Goal: Task Accomplishment & Management: Complete application form

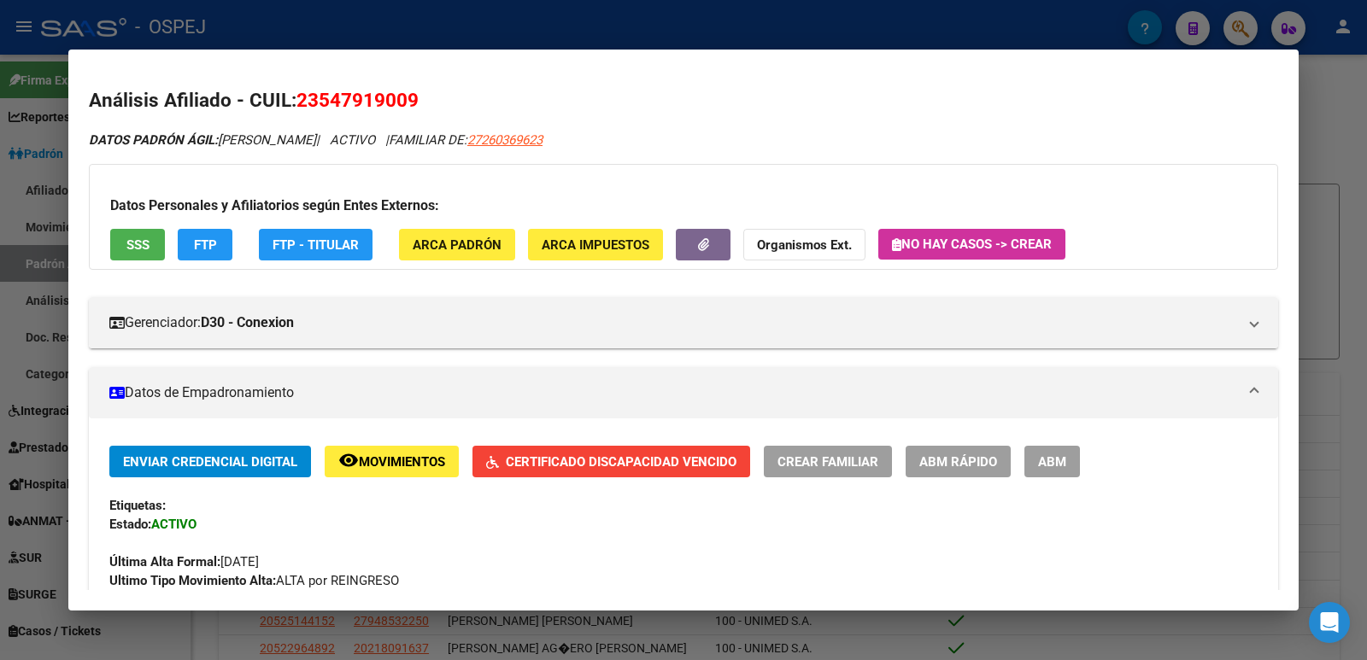
scroll to position [85, 0]
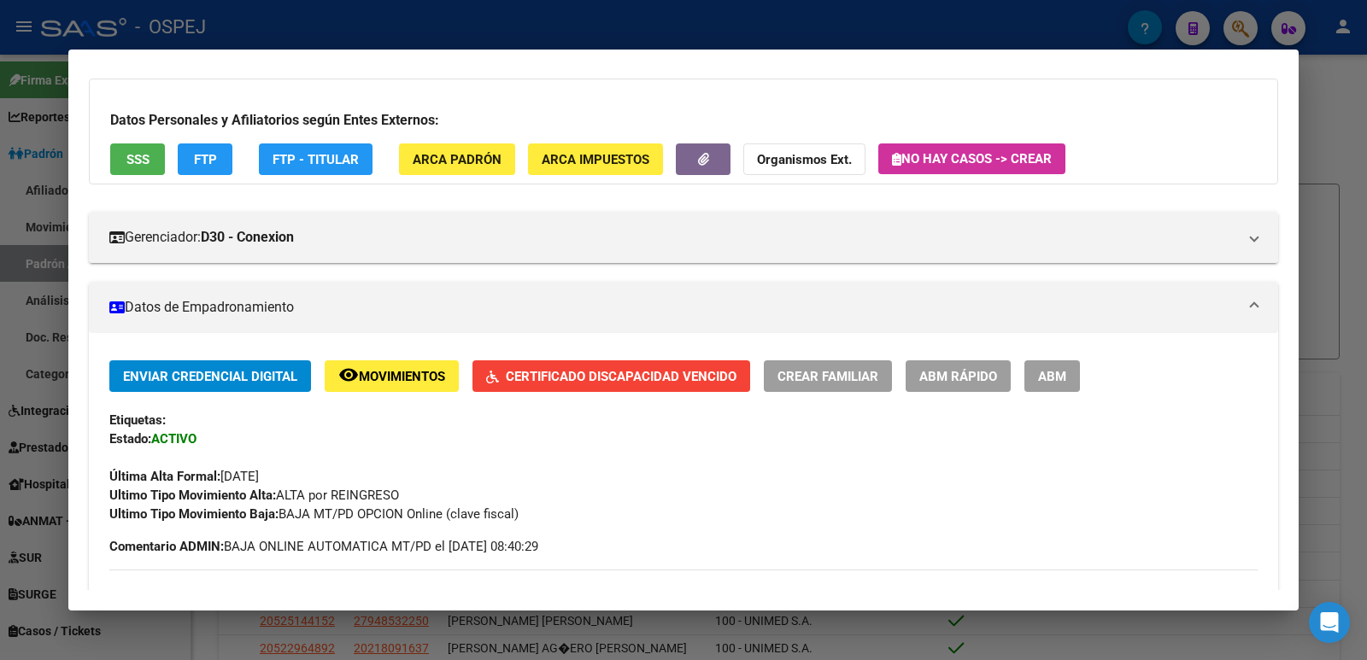
click at [505, 28] on div at bounding box center [683, 330] width 1367 height 660
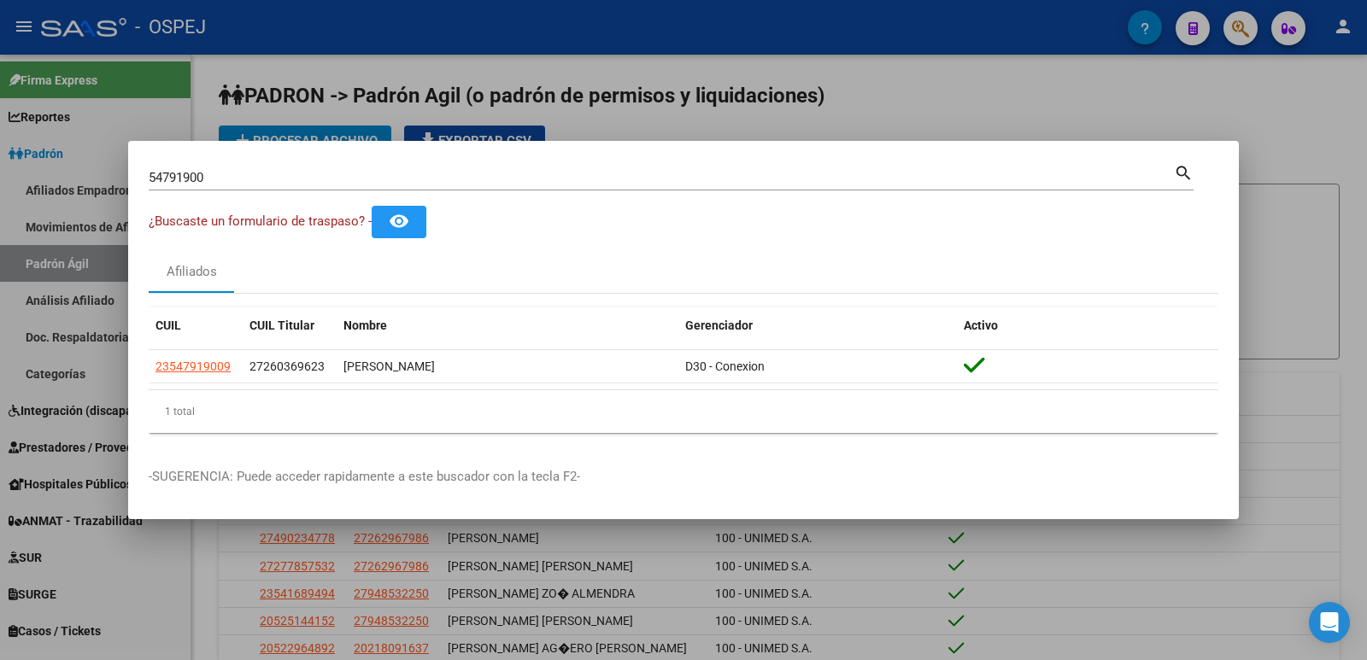
click at [537, 38] on div at bounding box center [683, 330] width 1367 height 660
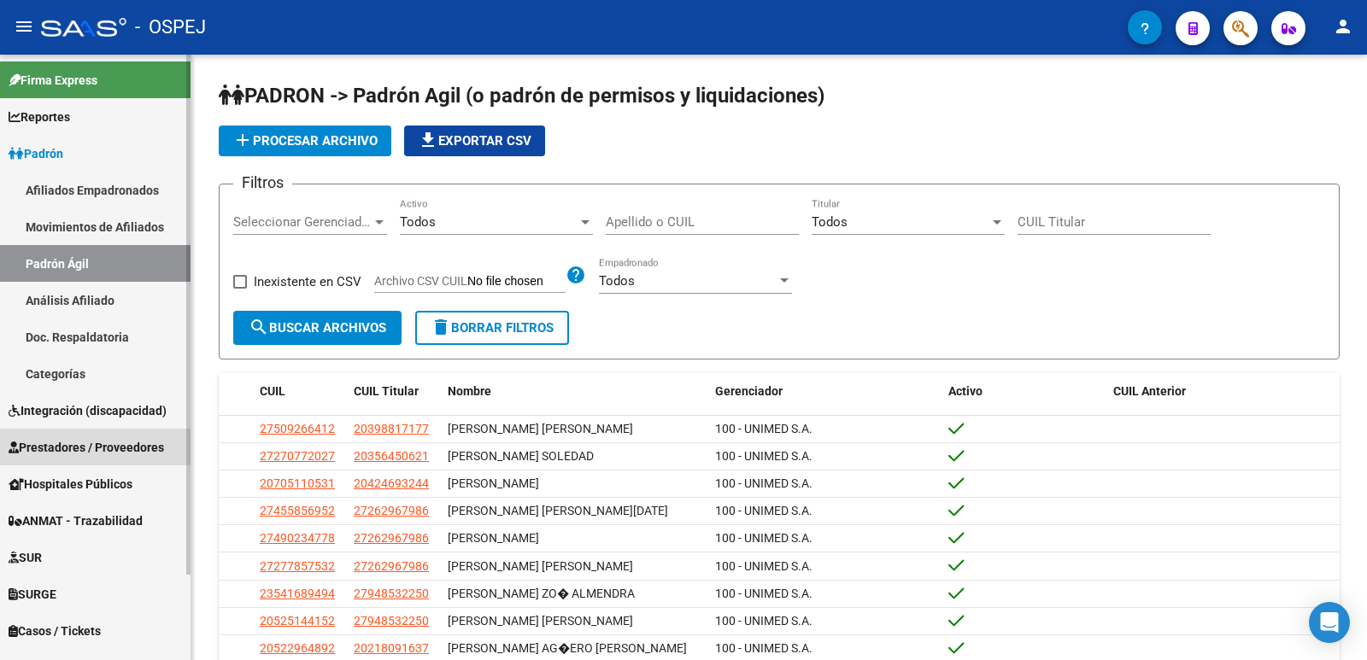
click at [107, 446] on span "Prestadores / Proveedores" at bounding box center [87, 447] width 156 height 19
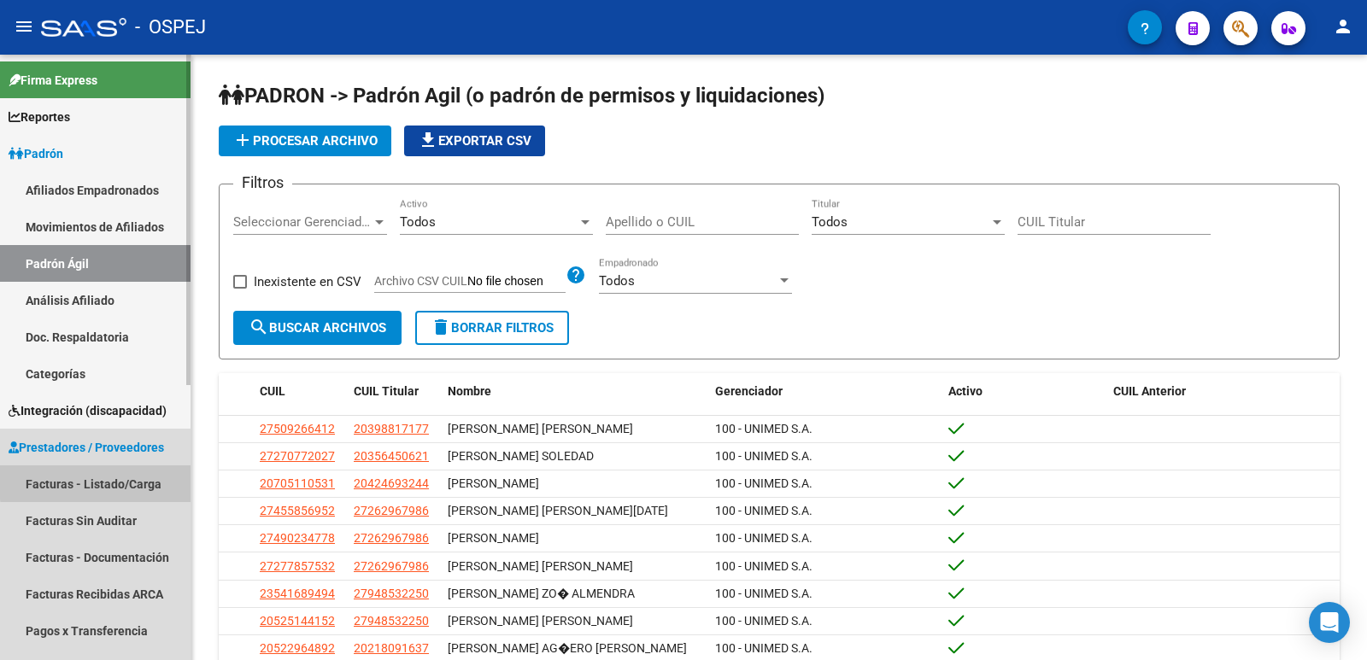
click at [111, 481] on link "Facturas - Listado/Carga" at bounding box center [95, 484] width 191 height 37
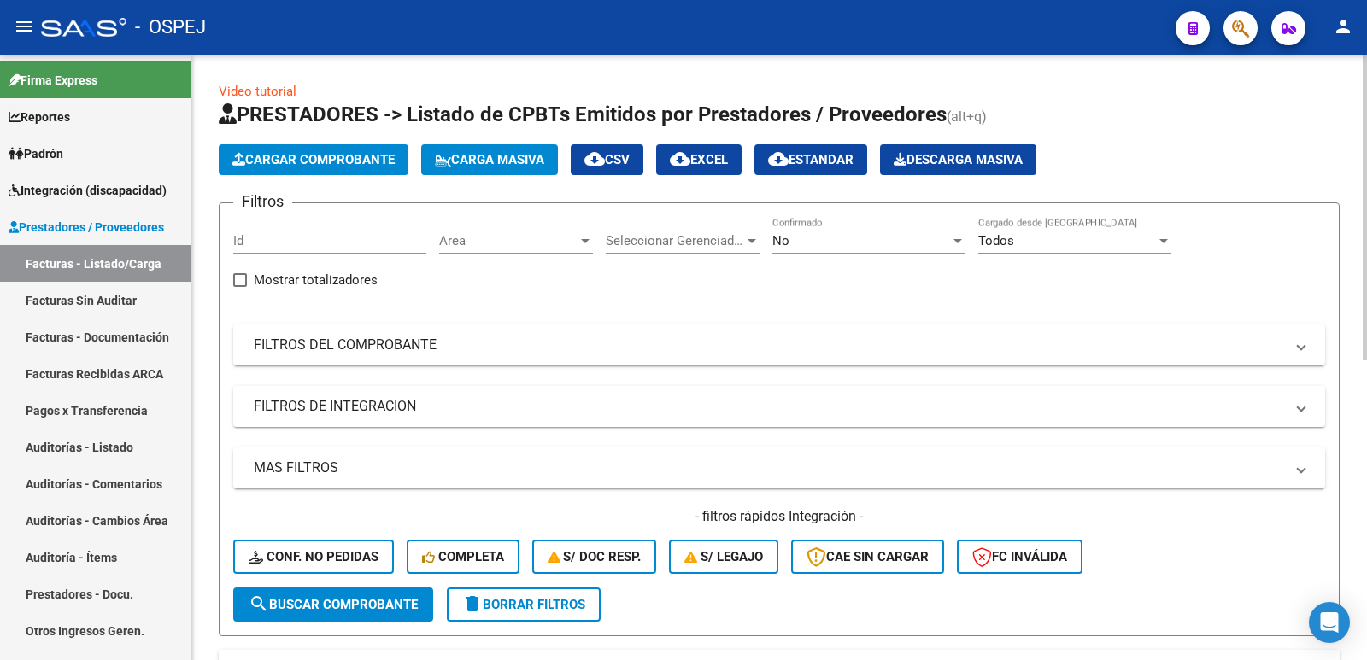
click at [343, 165] on span "Cargar Comprobante" at bounding box center [313, 159] width 162 height 15
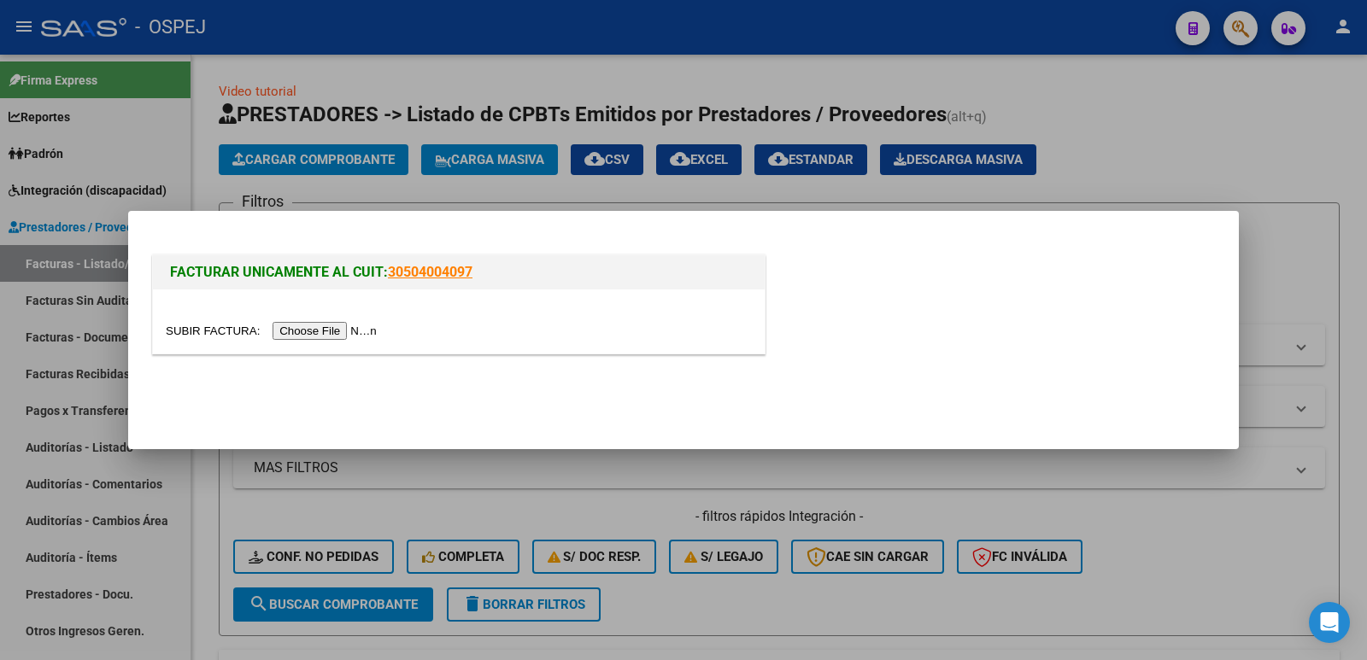
click at [305, 329] on input "file" at bounding box center [274, 331] width 216 height 18
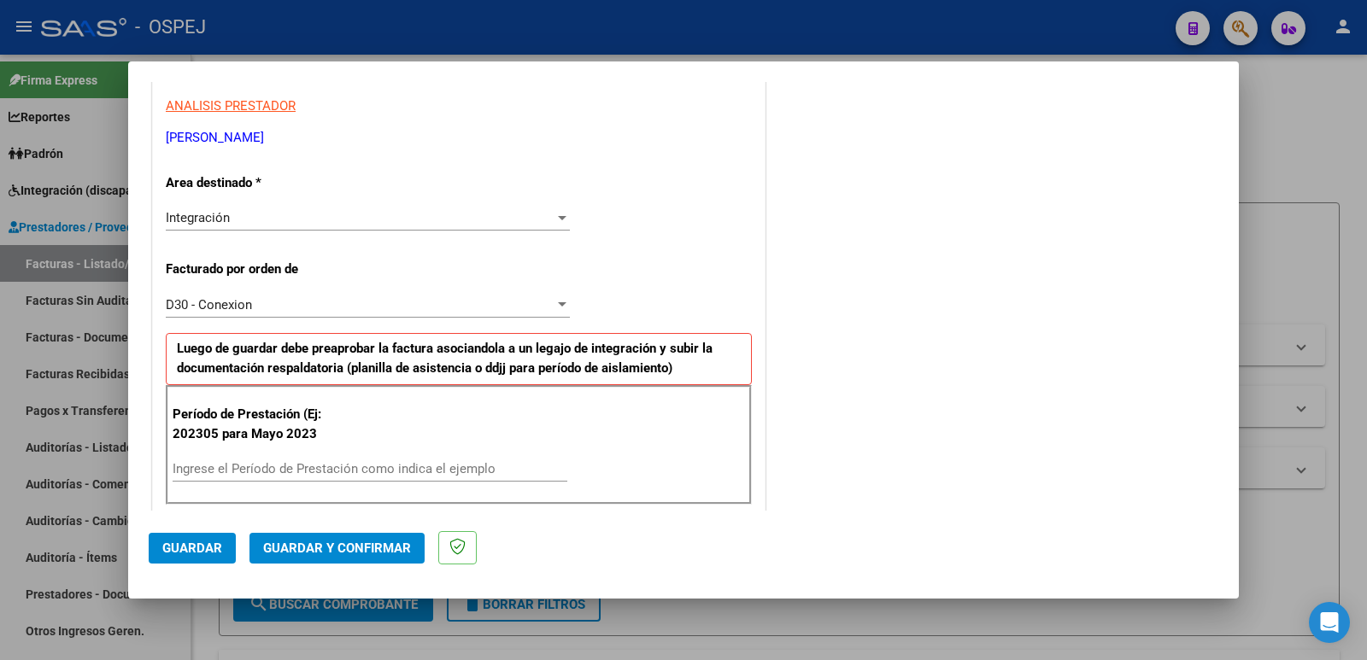
scroll to position [342, 0]
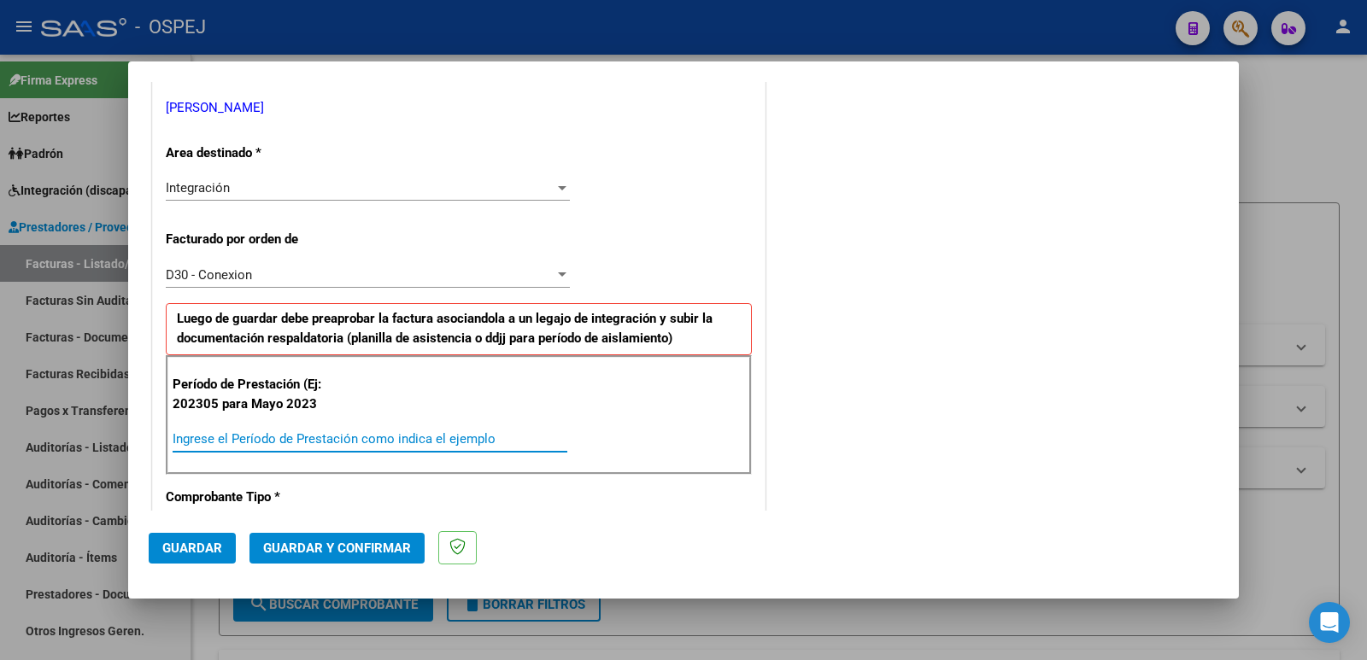
click at [380, 437] on input "Ingrese el Período de Prestación como indica el ejemplo" at bounding box center [370, 438] width 395 height 15
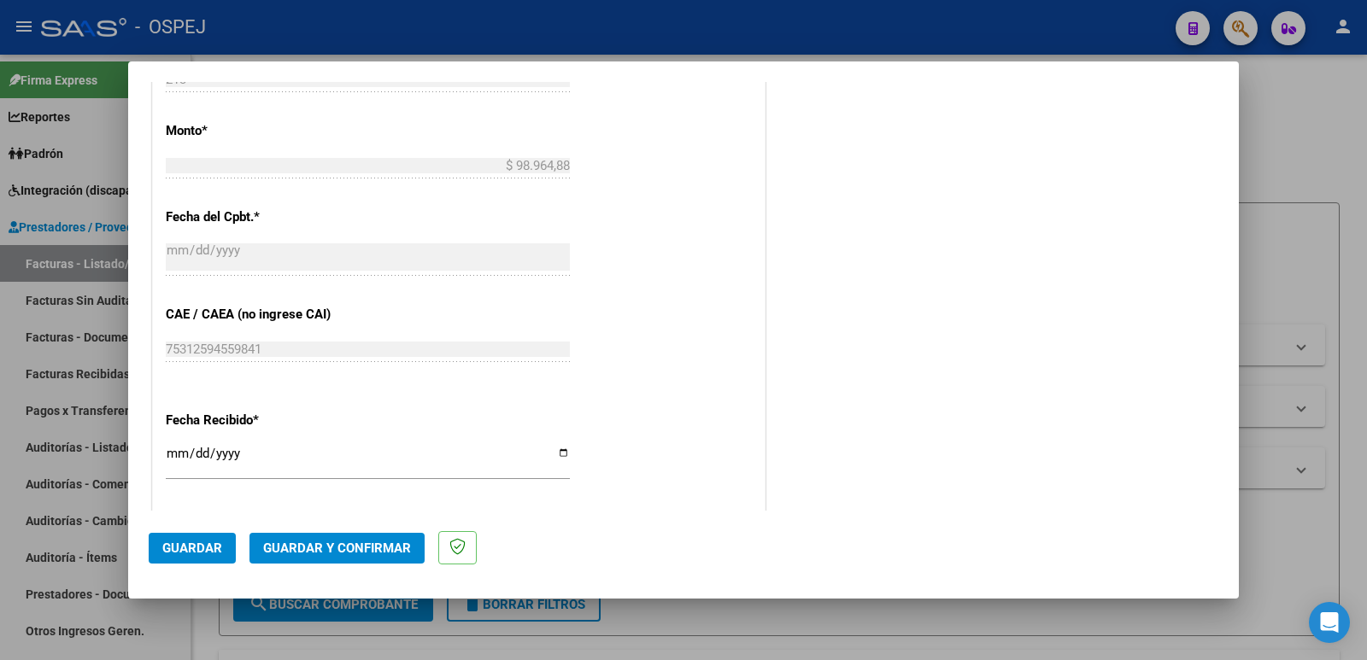
scroll to position [1025, 0]
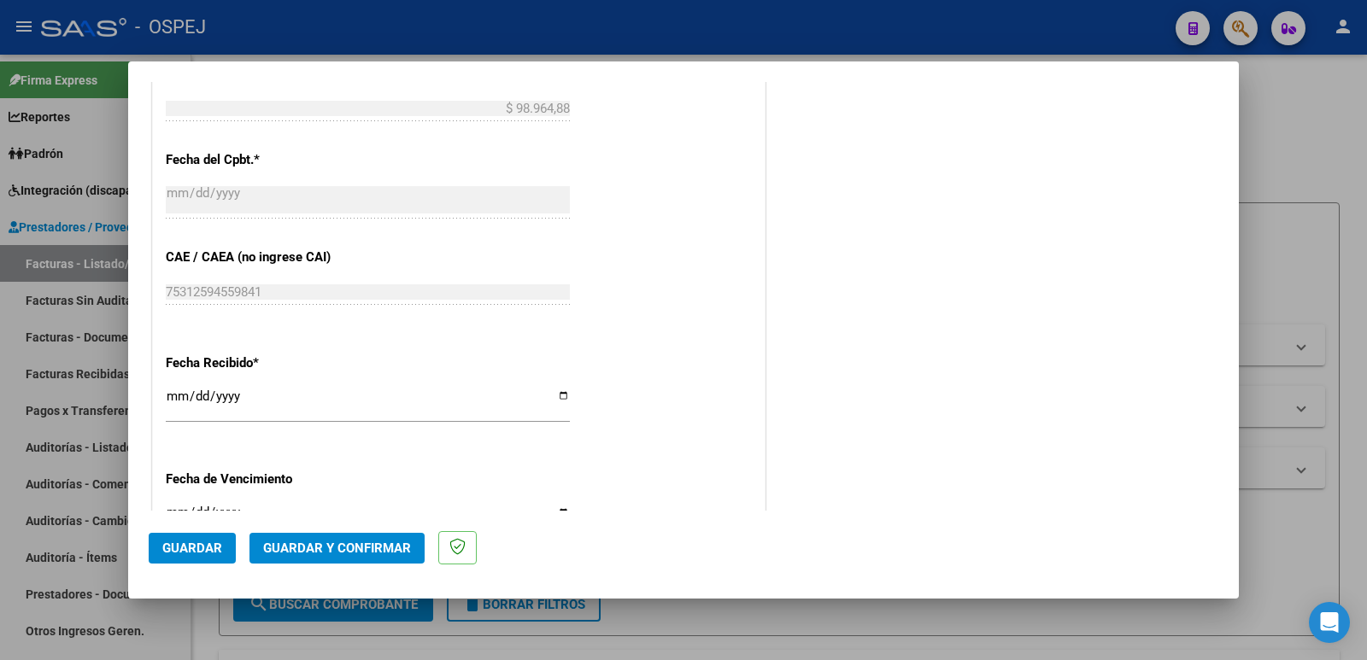
type input "202507"
click at [180, 544] on span "Guardar" at bounding box center [192, 548] width 60 height 15
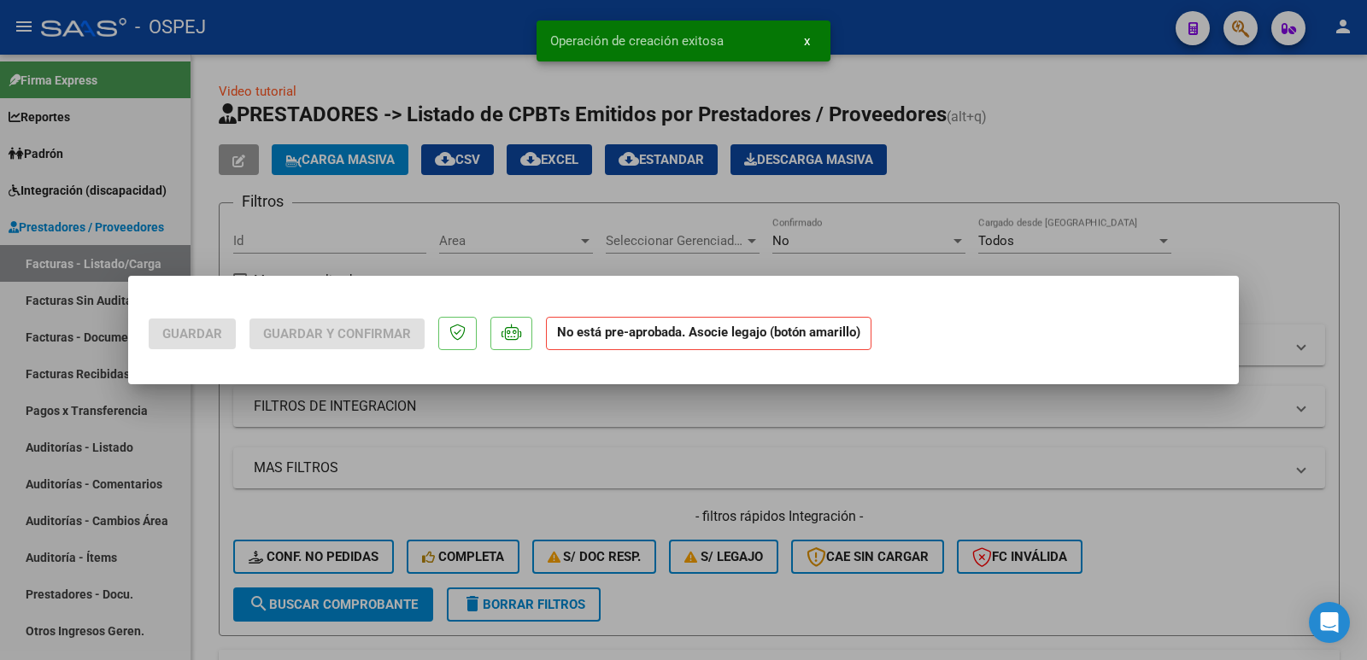
scroll to position [0, 0]
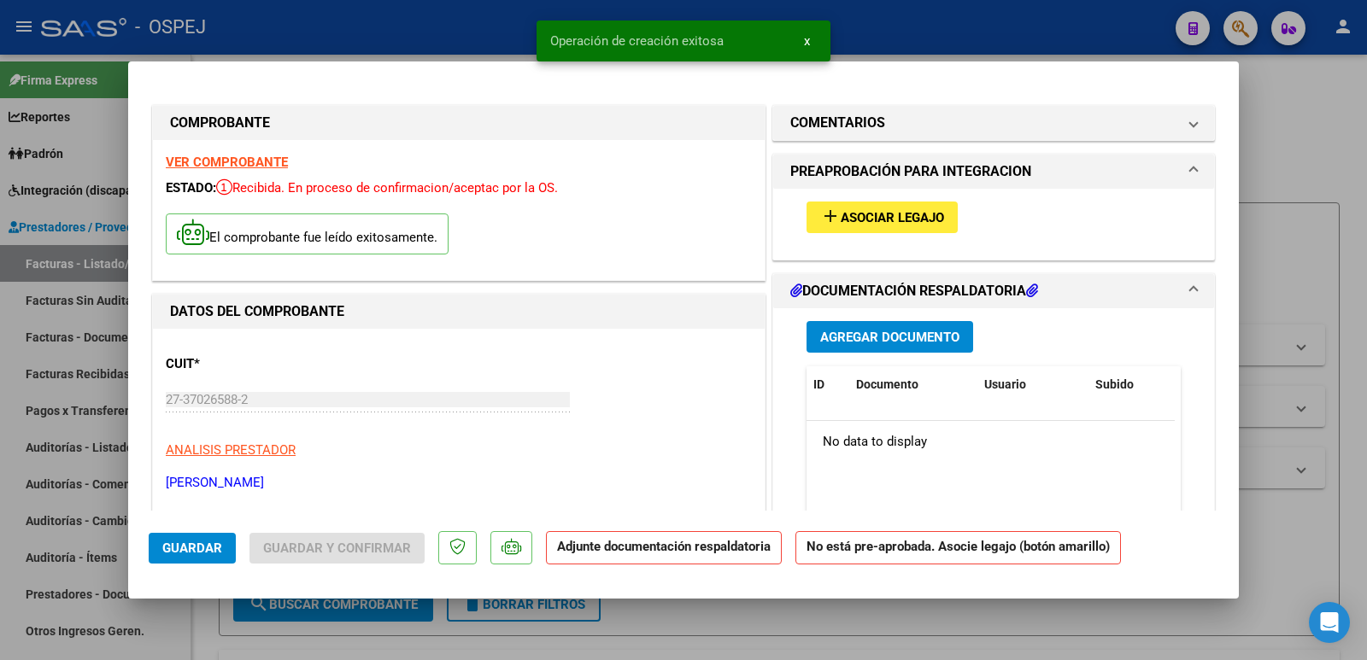
click at [928, 225] on button "add Asociar Legajo" at bounding box center [882, 218] width 151 height 32
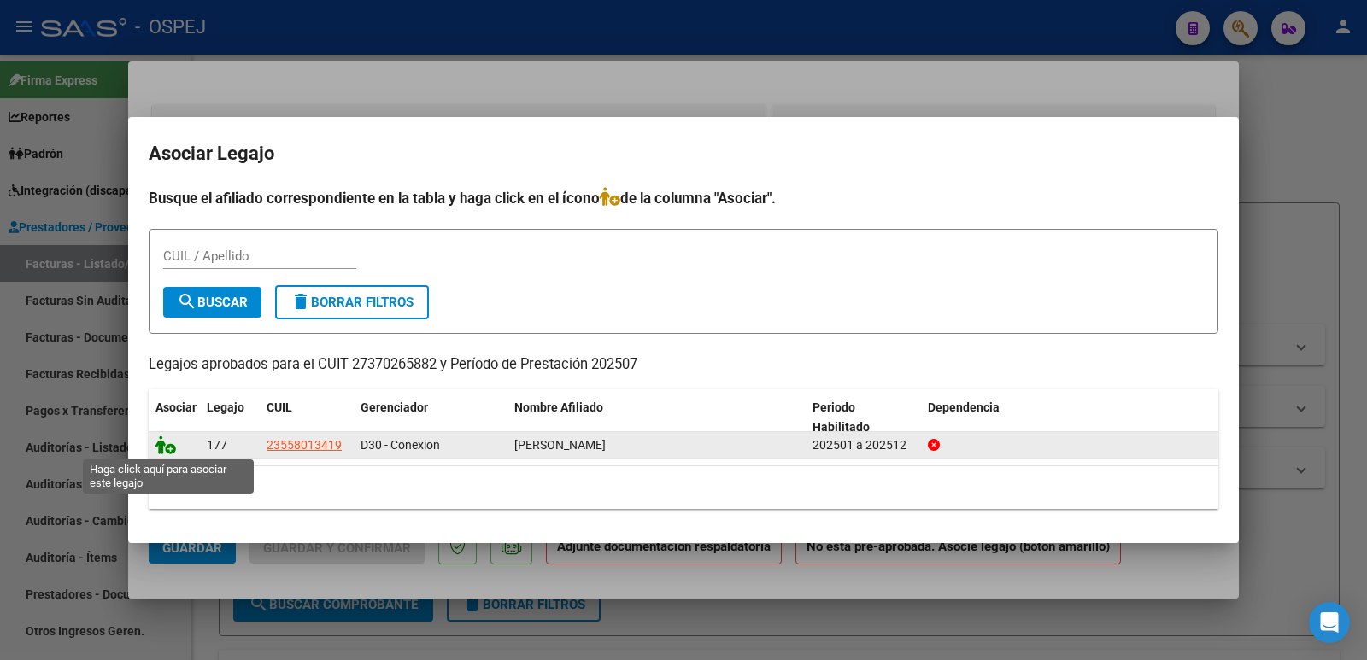
click at [169, 449] on icon at bounding box center [166, 445] width 21 height 19
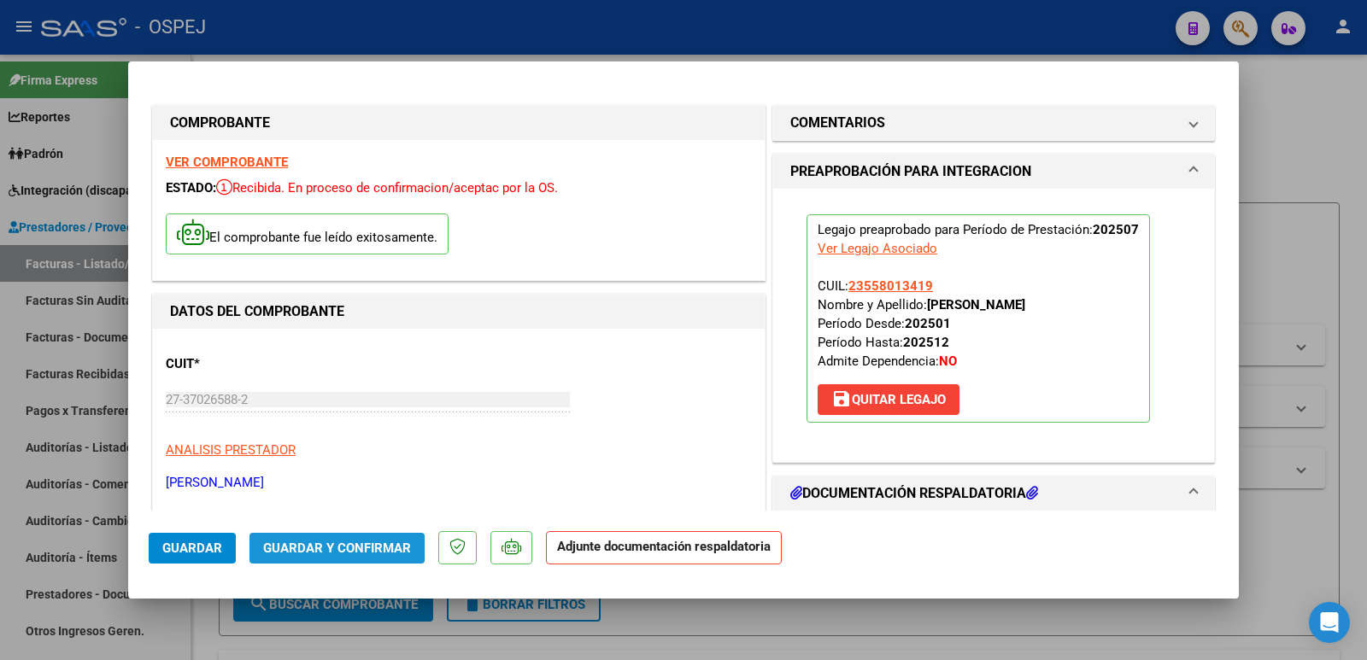
click at [321, 544] on span "Guardar y Confirmar" at bounding box center [337, 548] width 148 height 15
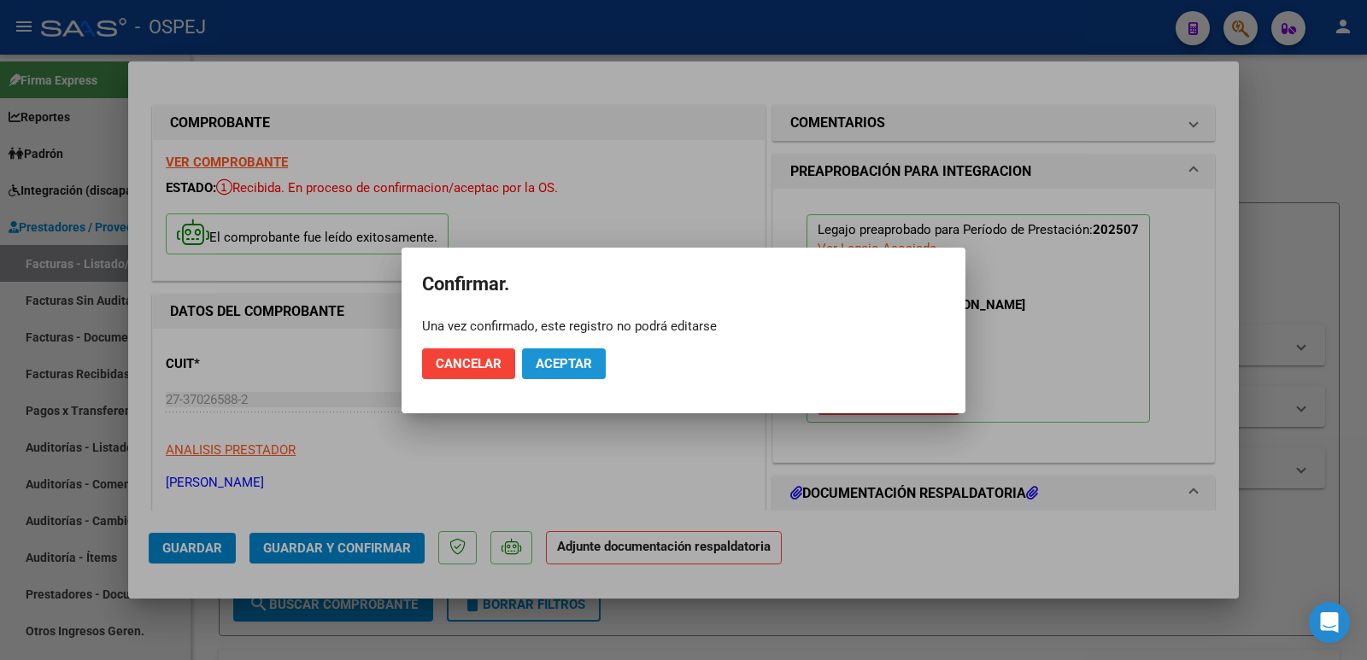
click at [583, 360] on span "Aceptar" at bounding box center [564, 363] width 56 height 15
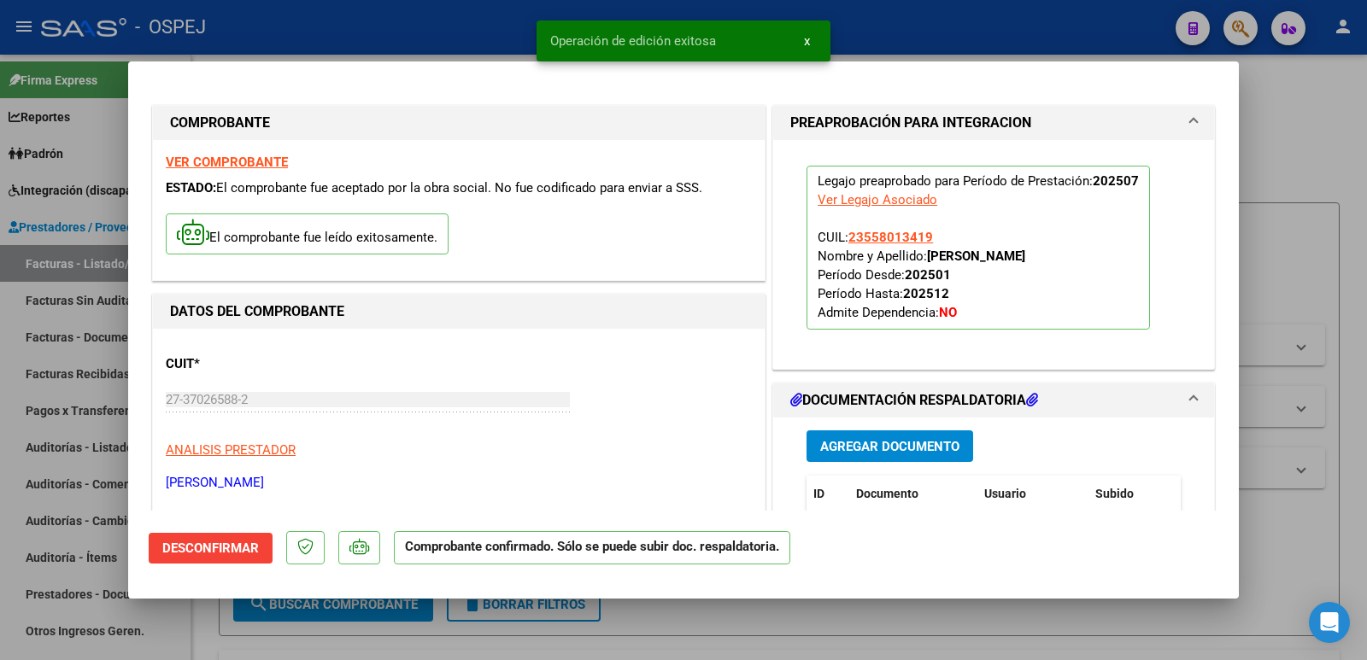
click at [446, 21] on div at bounding box center [683, 330] width 1367 height 660
type input "$ 0,00"
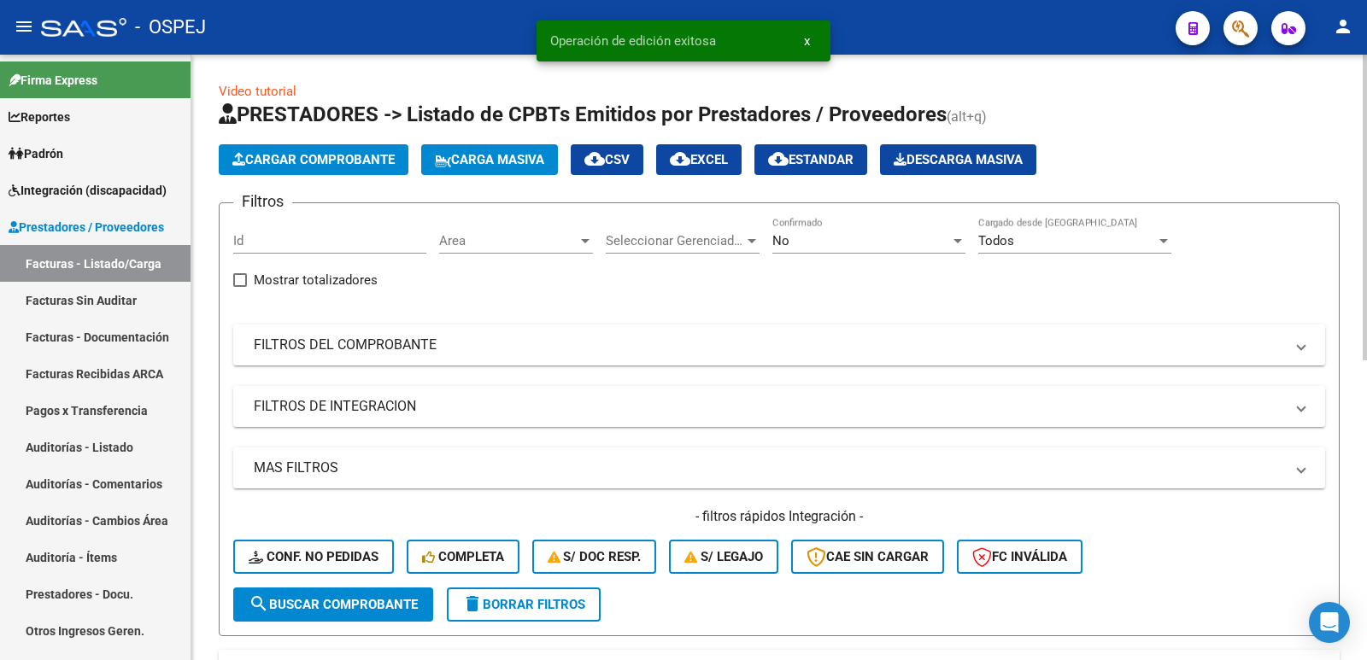
click at [815, 226] on div "No Confirmado" at bounding box center [868, 235] width 193 height 37
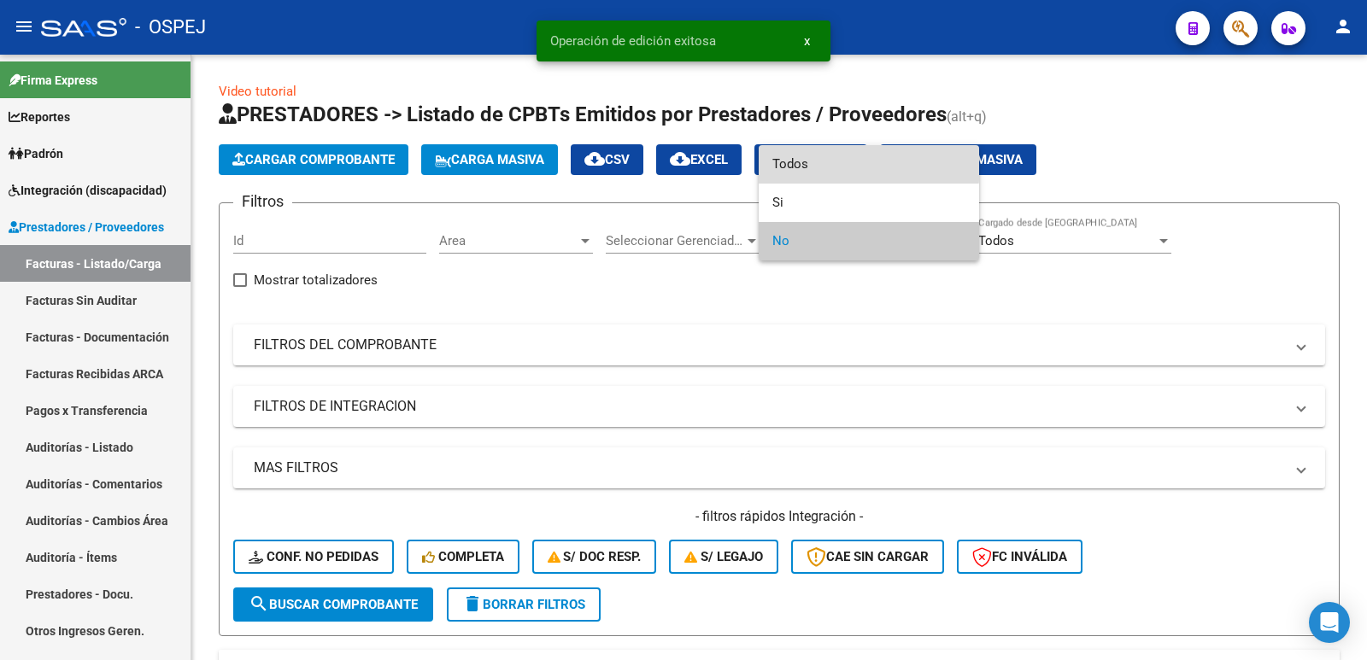
click at [815, 164] on span "Todos" at bounding box center [868, 164] width 193 height 38
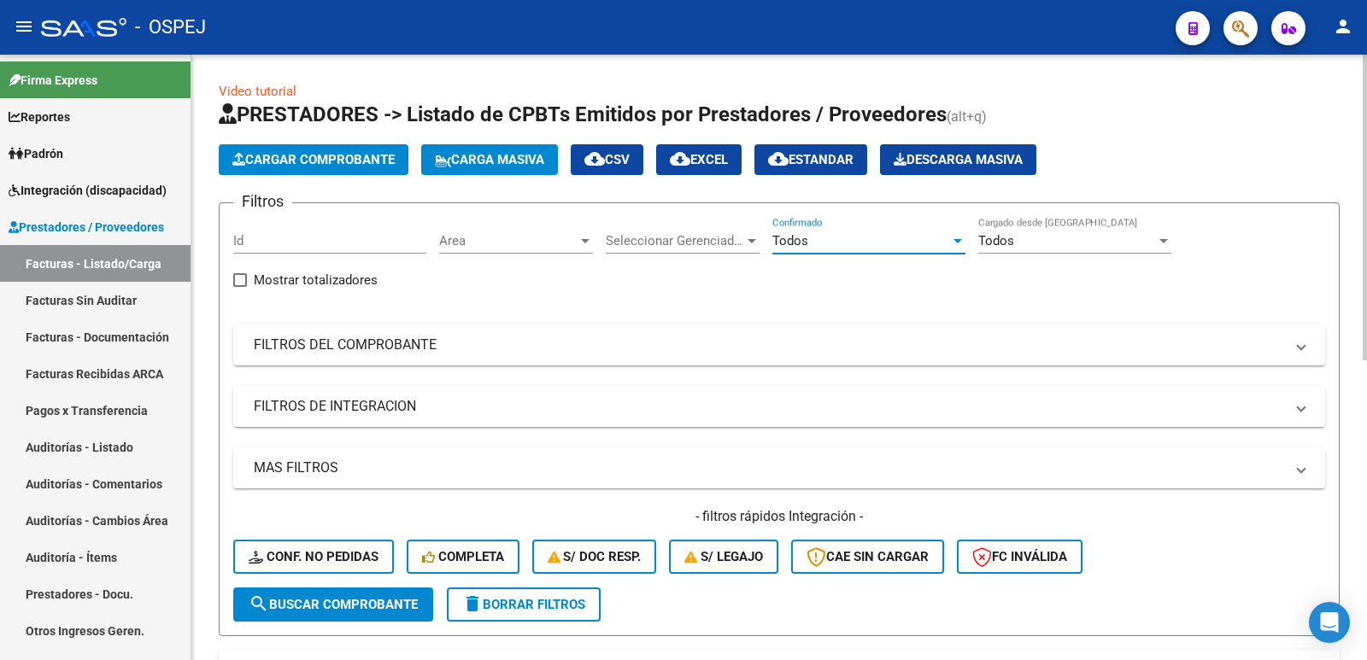
click at [326, 608] on span "search Buscar Comprobante" at bounding box center [333, 604] width 169 height 15
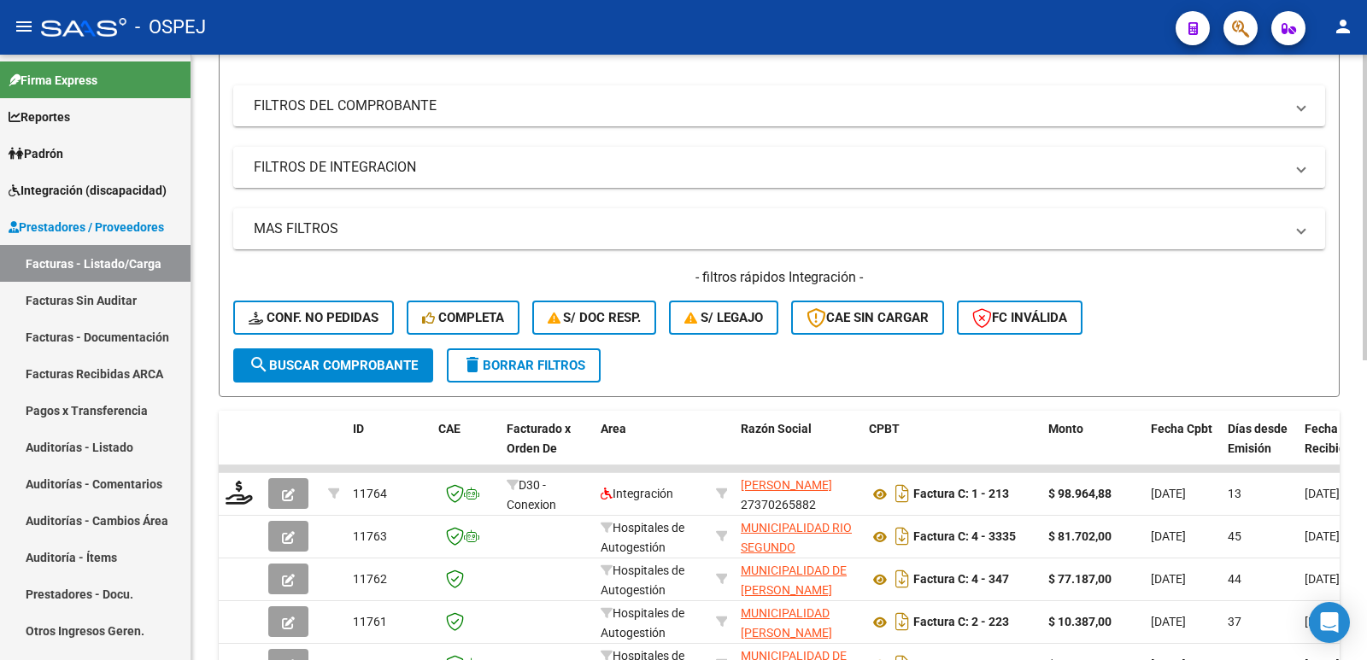
scroll to position [256, 0]
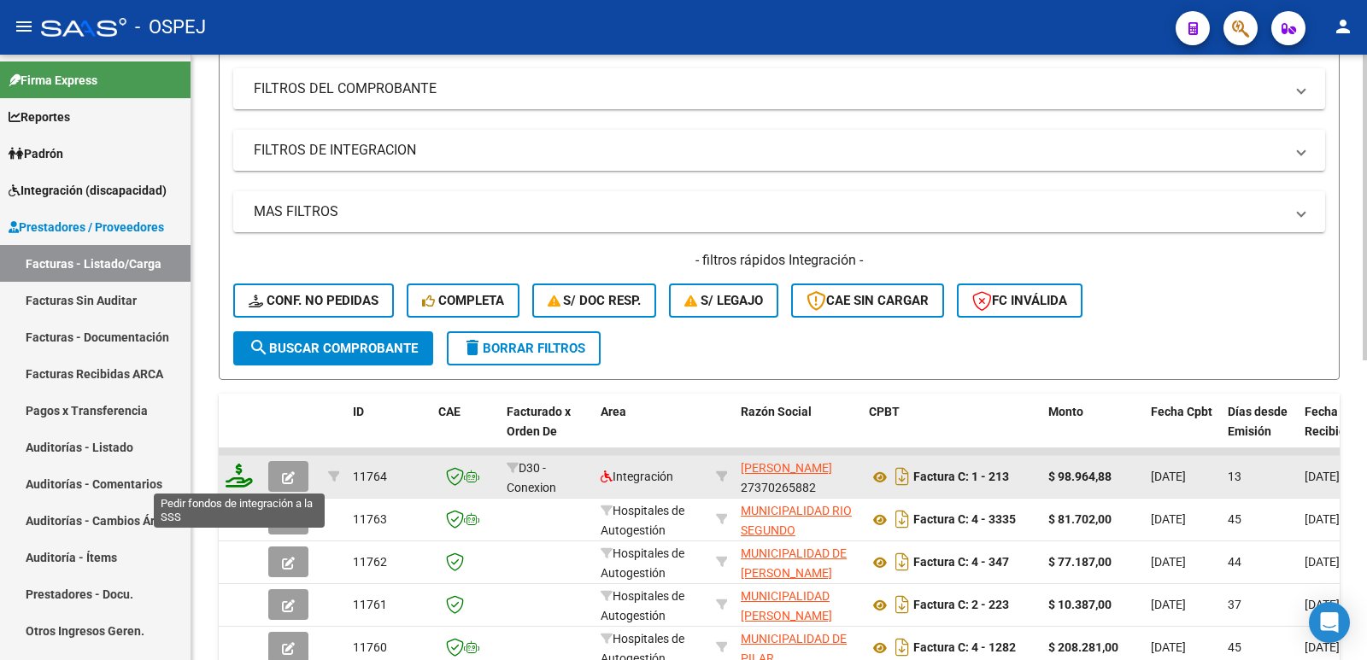
click at [238, 478] on icon at bounding box center [239, 476] width 27 height 24
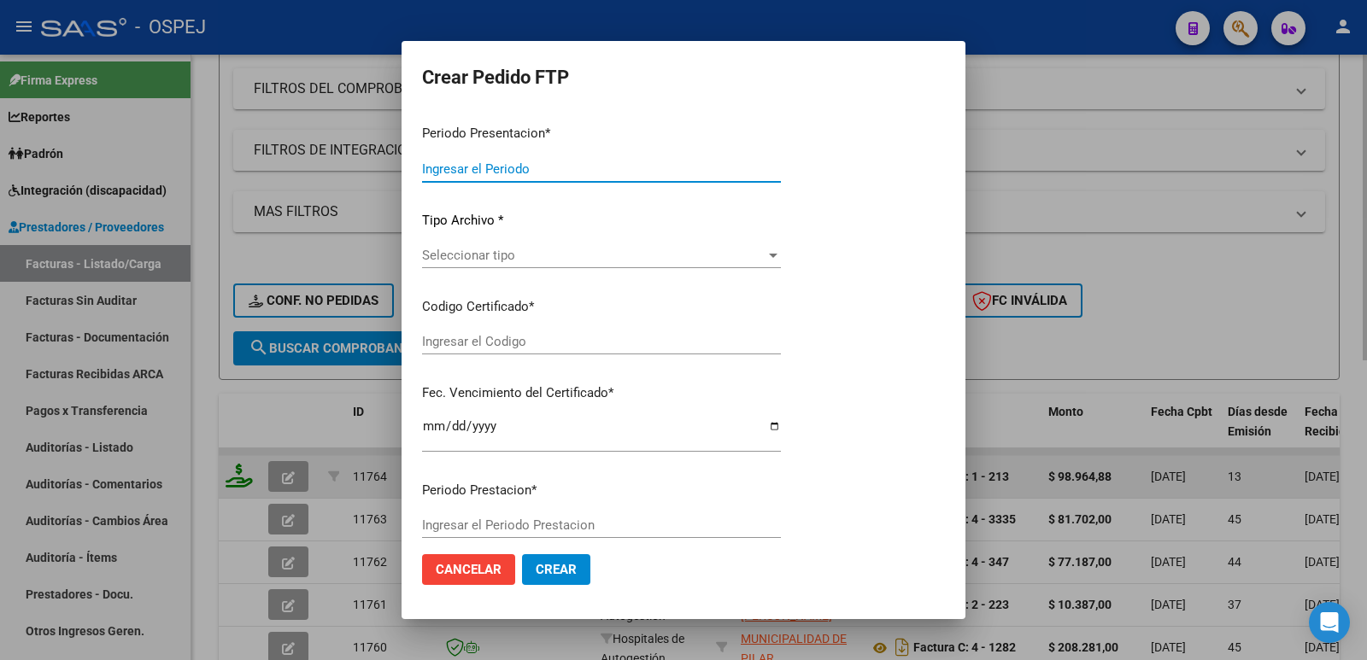
type input "202507"
type input "$ 98.964,88"
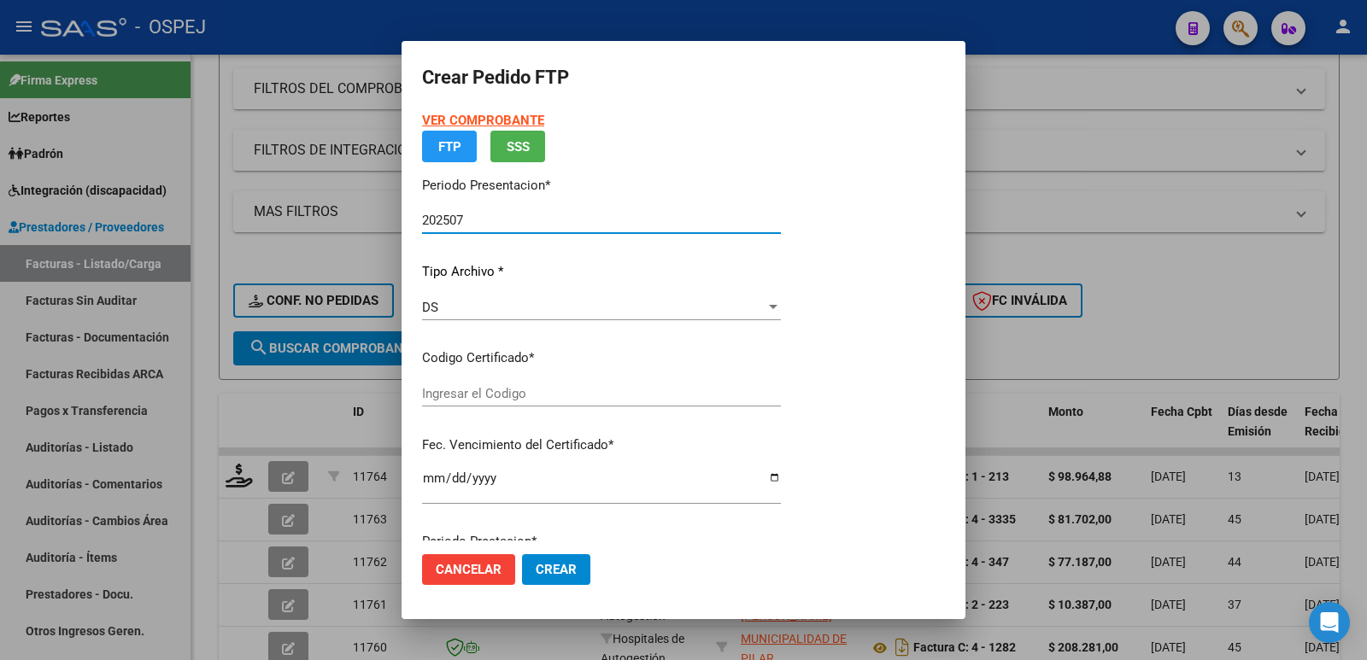
type input "ARG02000558013412022071320270713BS436"
type input "2027-07-13"
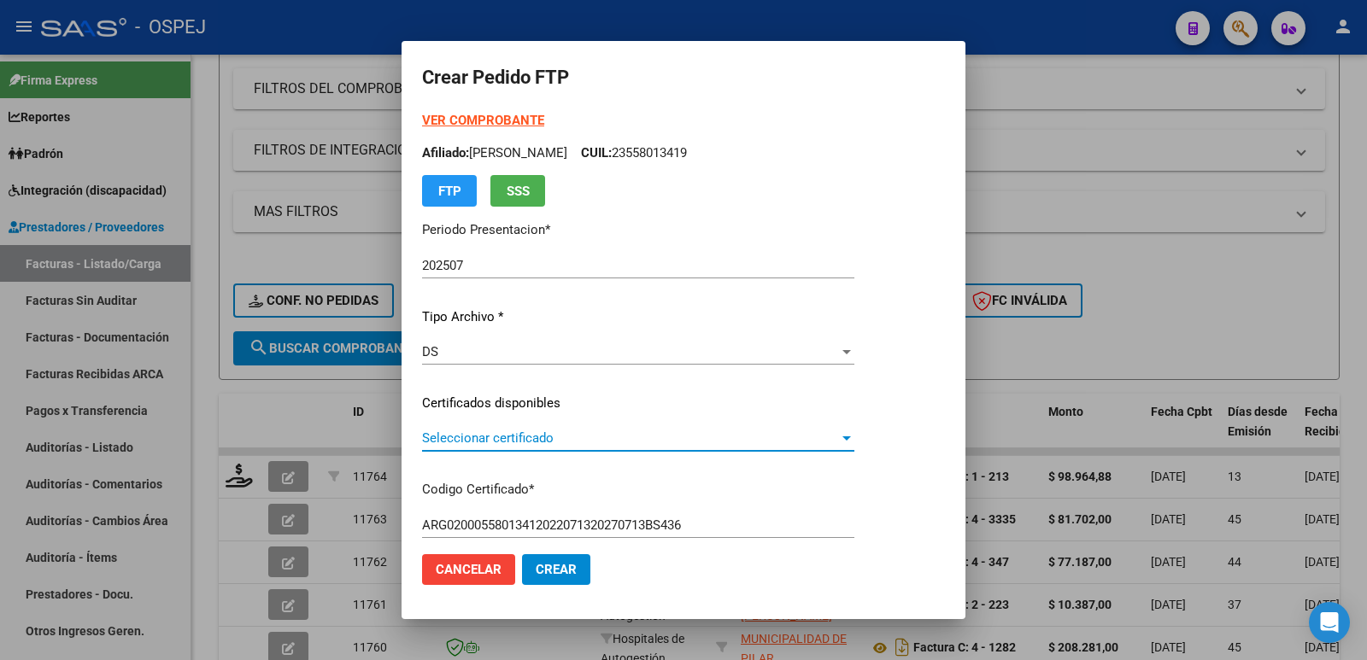
click at [574, 440] on span "Seleccionar certificado" at bounding box center [630, 438] width 417 height 15
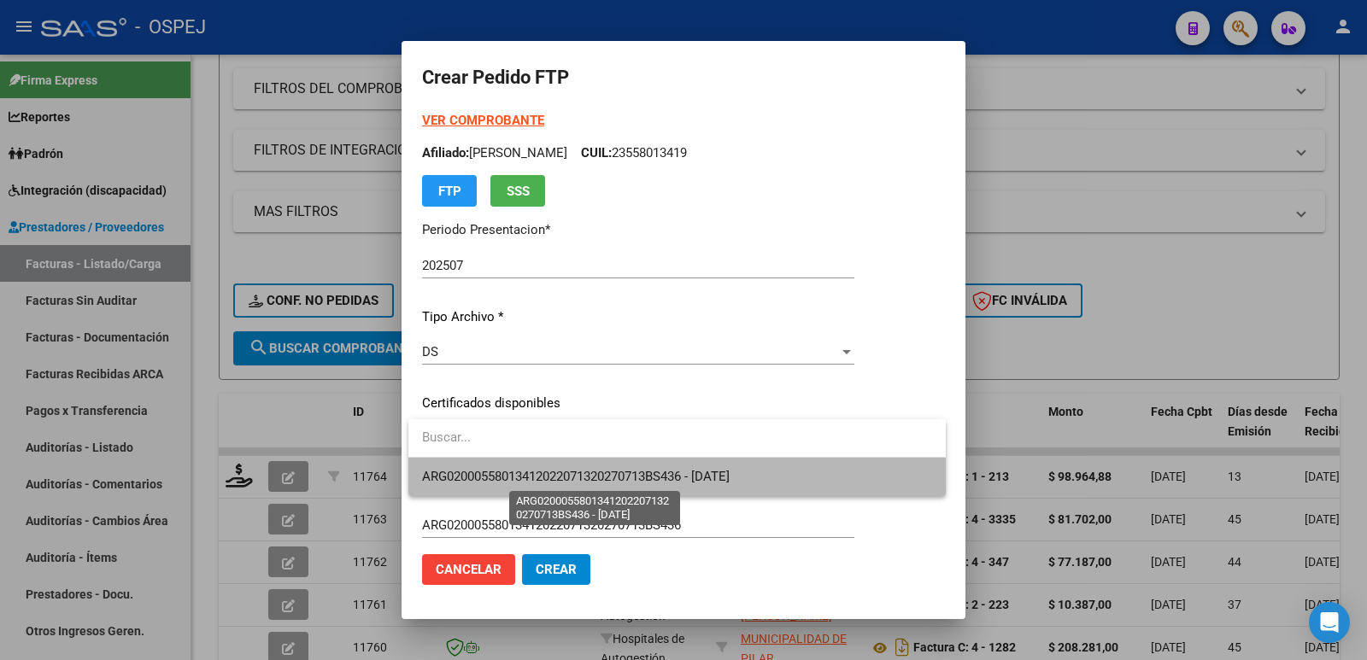
click at [575, 476] on span "ARG02000558013412022071320270713BS436 - 2027-07-13" at bounding box center [576, 476] width 308 height 15
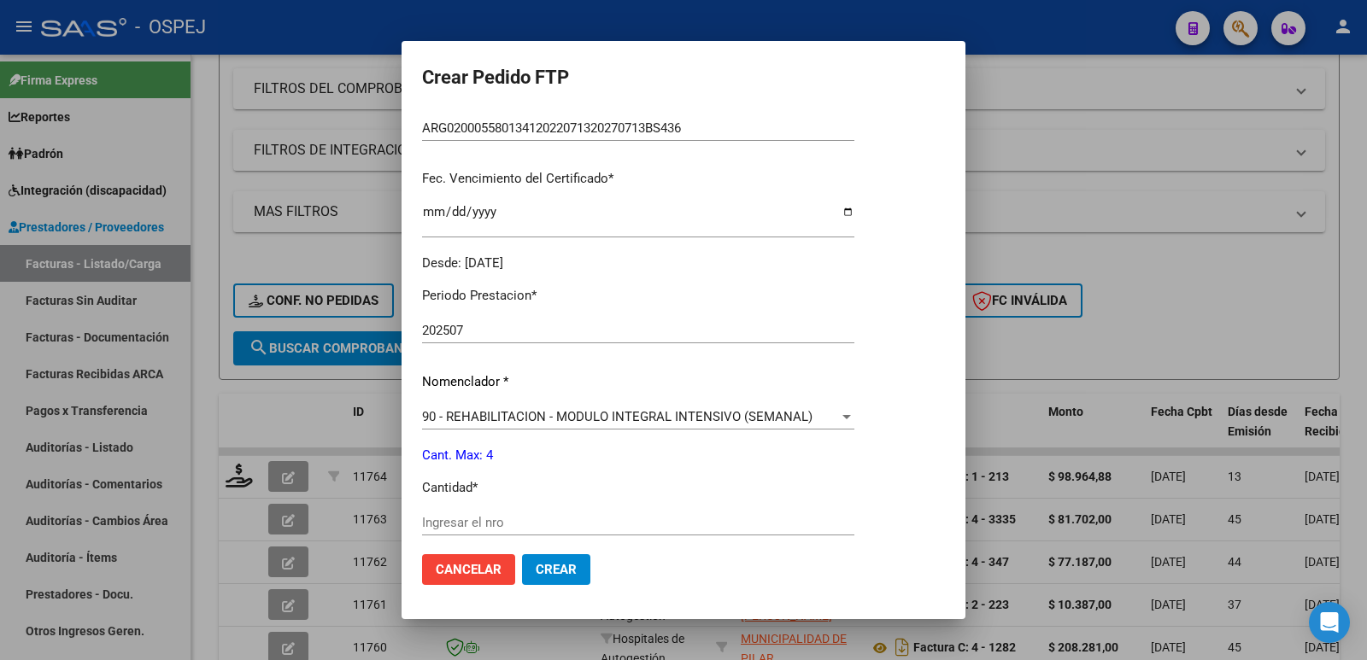
scroll to position [427, 0]
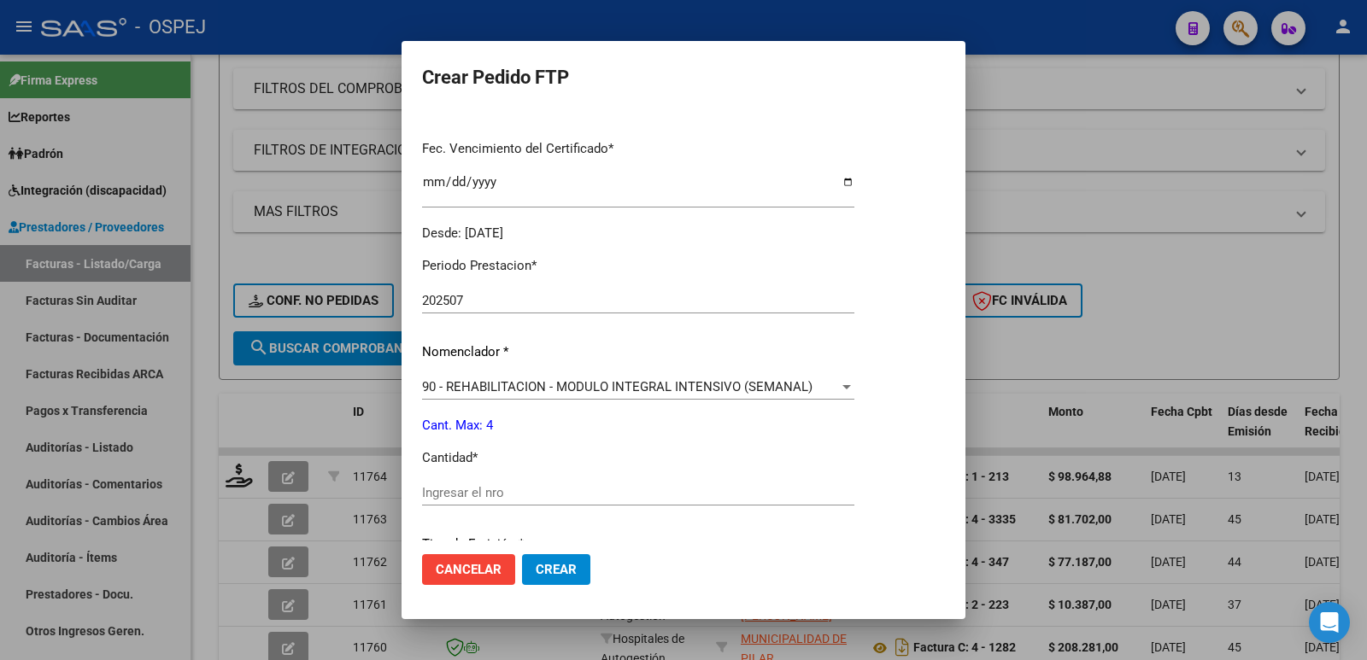
click at [538, 489] on input "Ingresar el nro" at bounding box center [638, 492] width 432 height 15
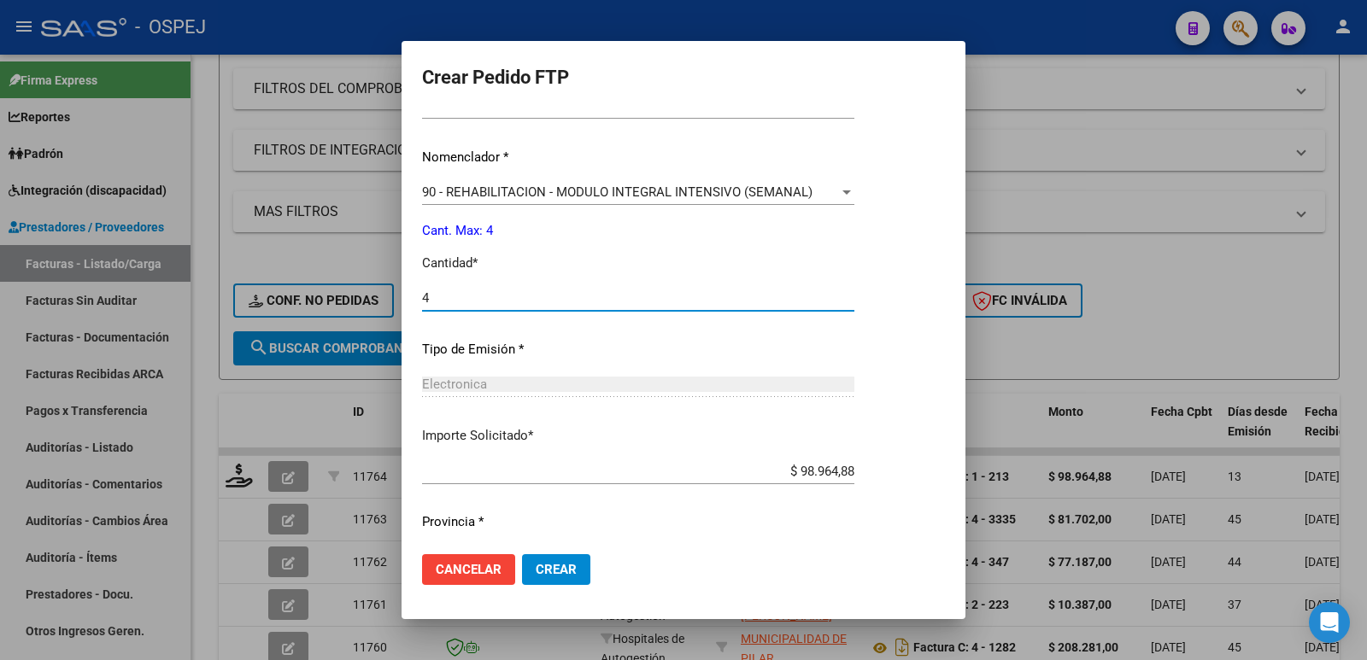
scroll to position [668, 0]
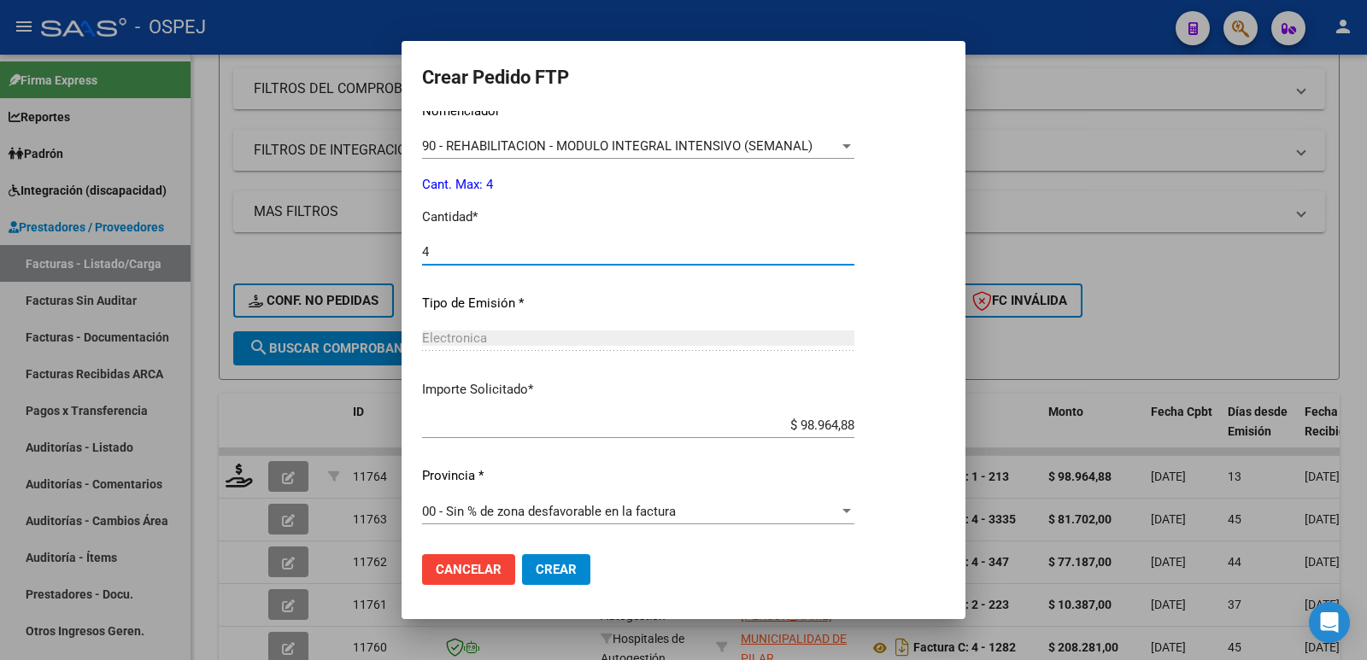
type input "4"
click at [566, 569] on span "Crear" at bounding box center [556, 569] width 41 height 15
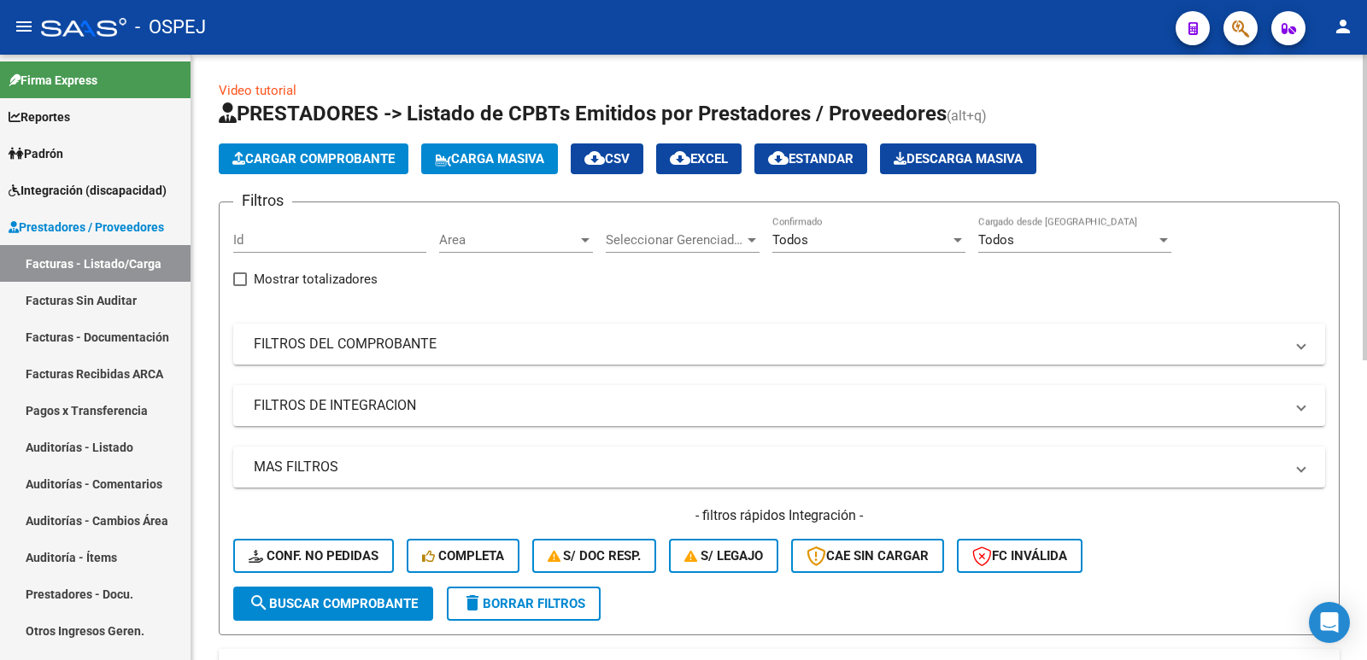
scroll to position [0, 0]
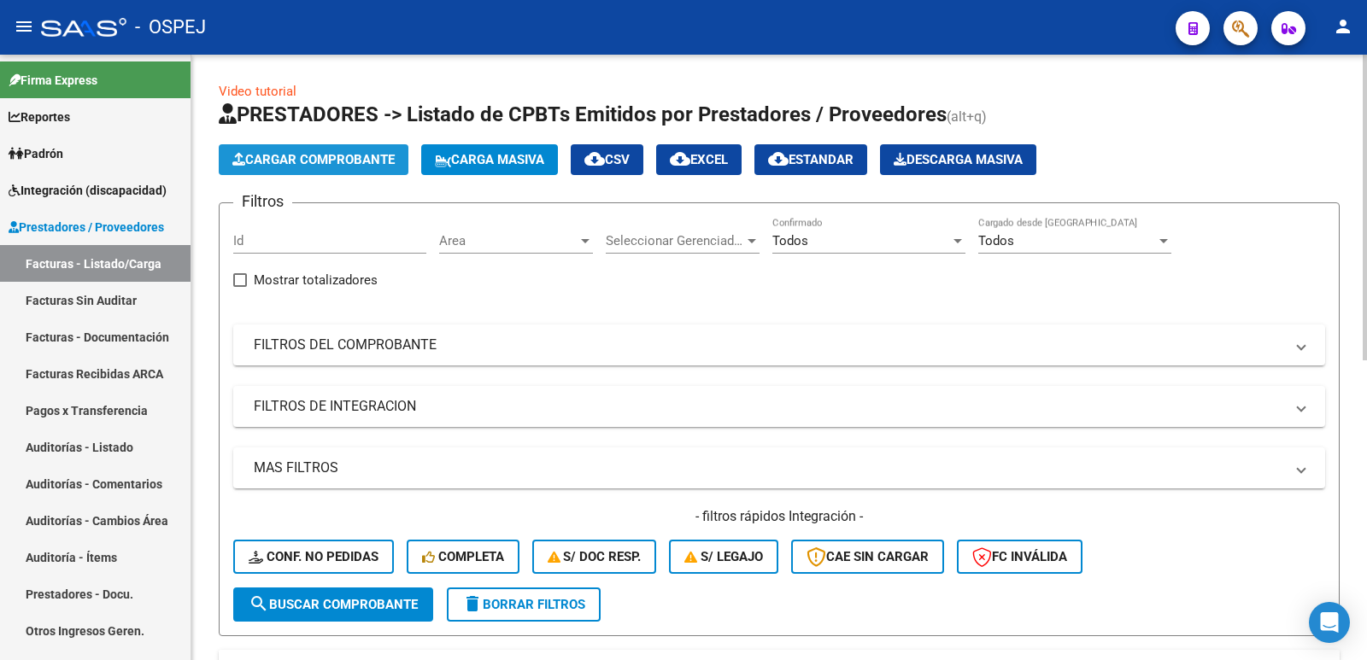
click at [339, 159] on span "Cargar Comprobante" at bounding box center [313, 159] width 162 height 15
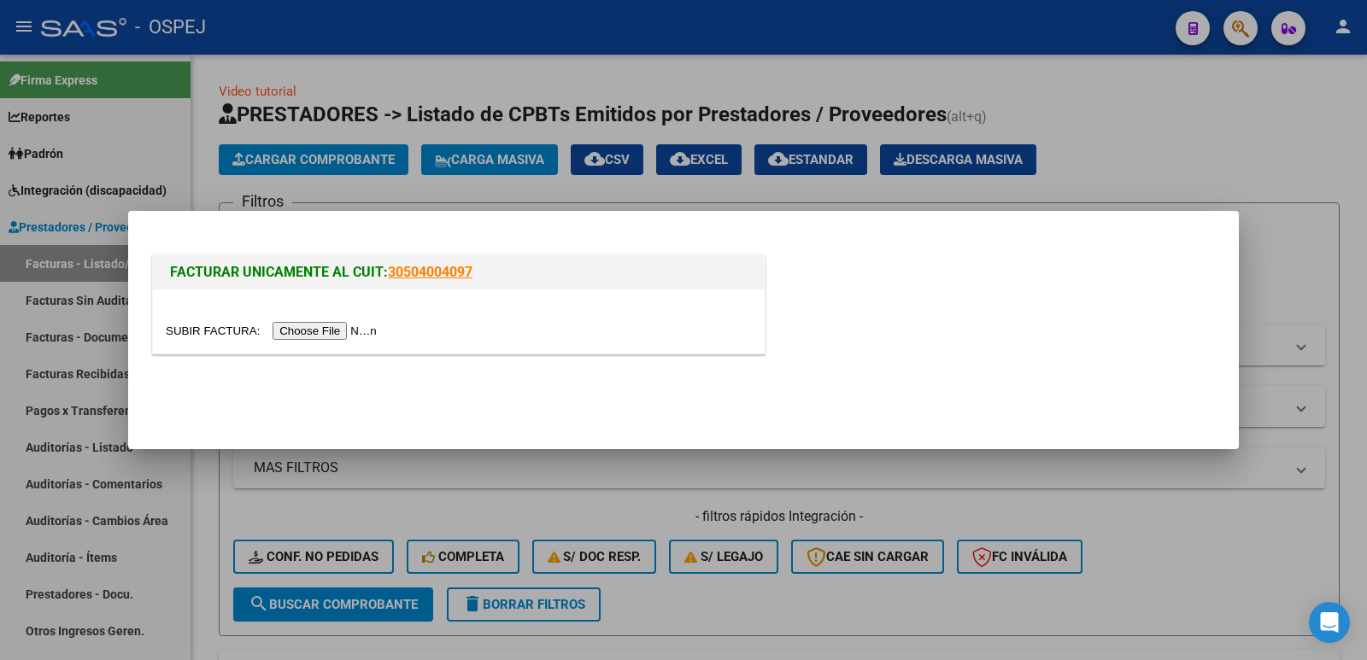
click at [328, 334] on input "file" at bounding box center [274, 331] width 216 height 18
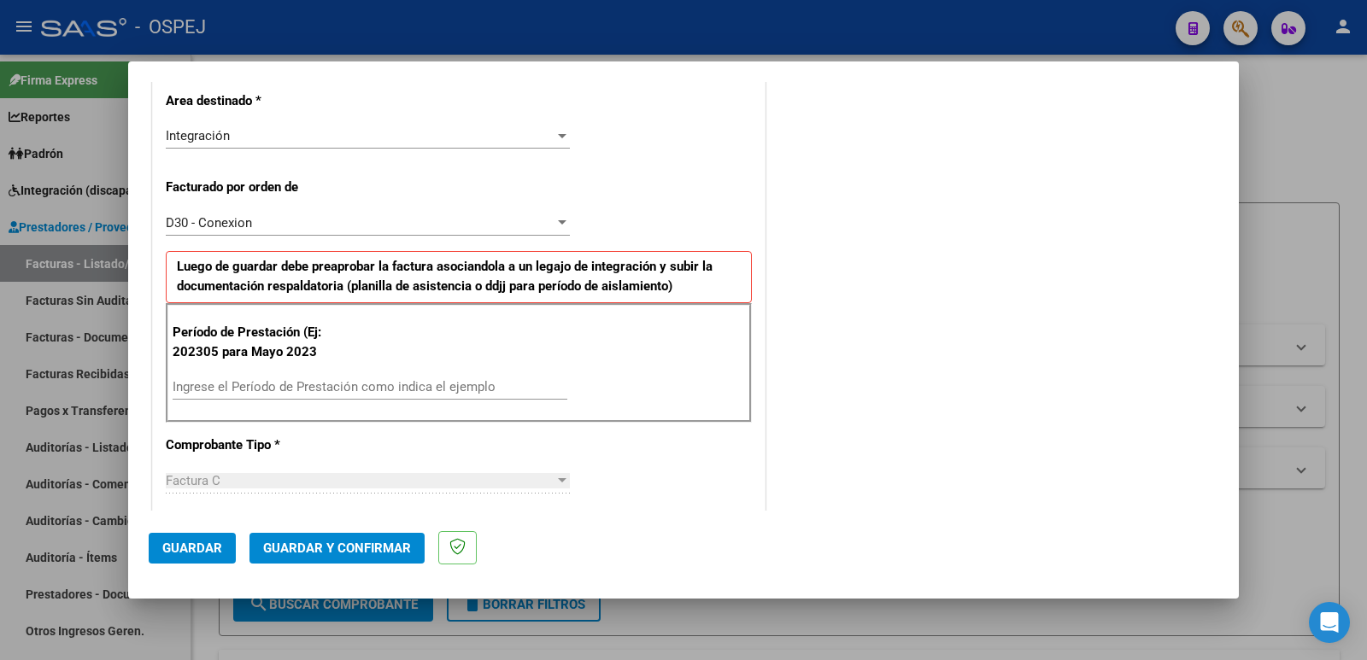
scroll to position [427, 0]
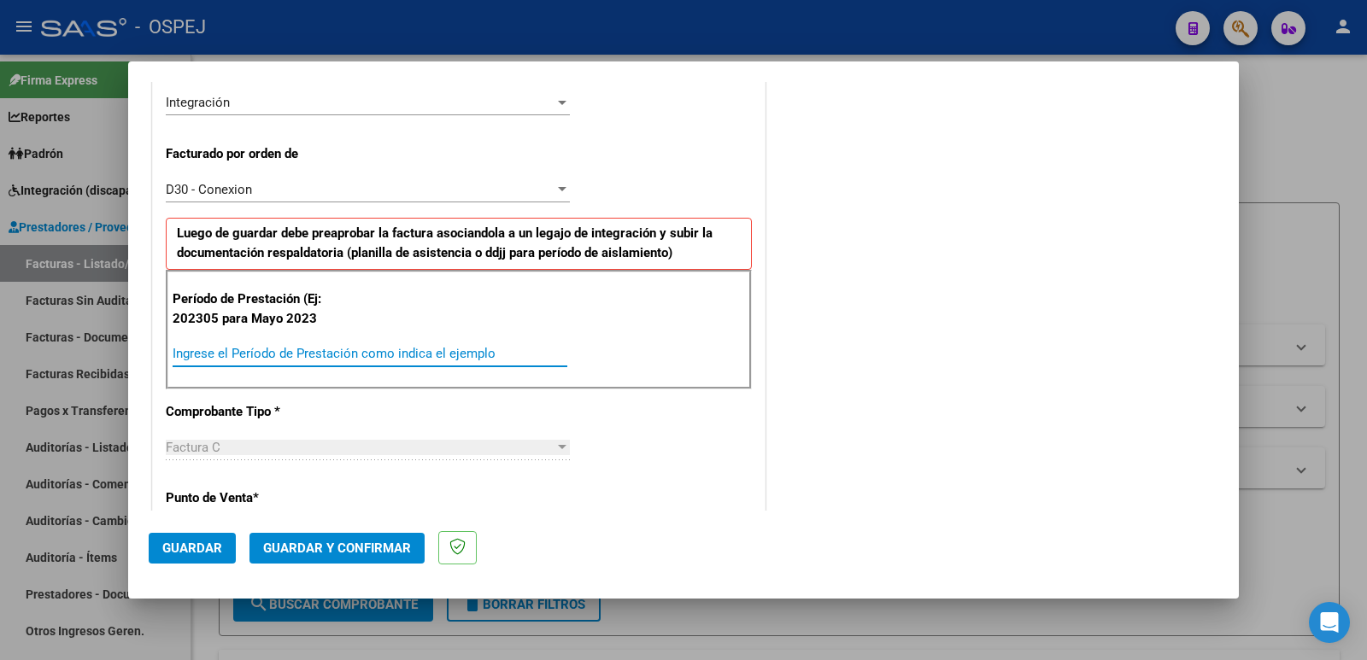
click at [348, 355] on input "Ingrese el Período de Prestación como indica el ejemplo" at bounding box center [370, 353] width 395 height 15
type input "202507"
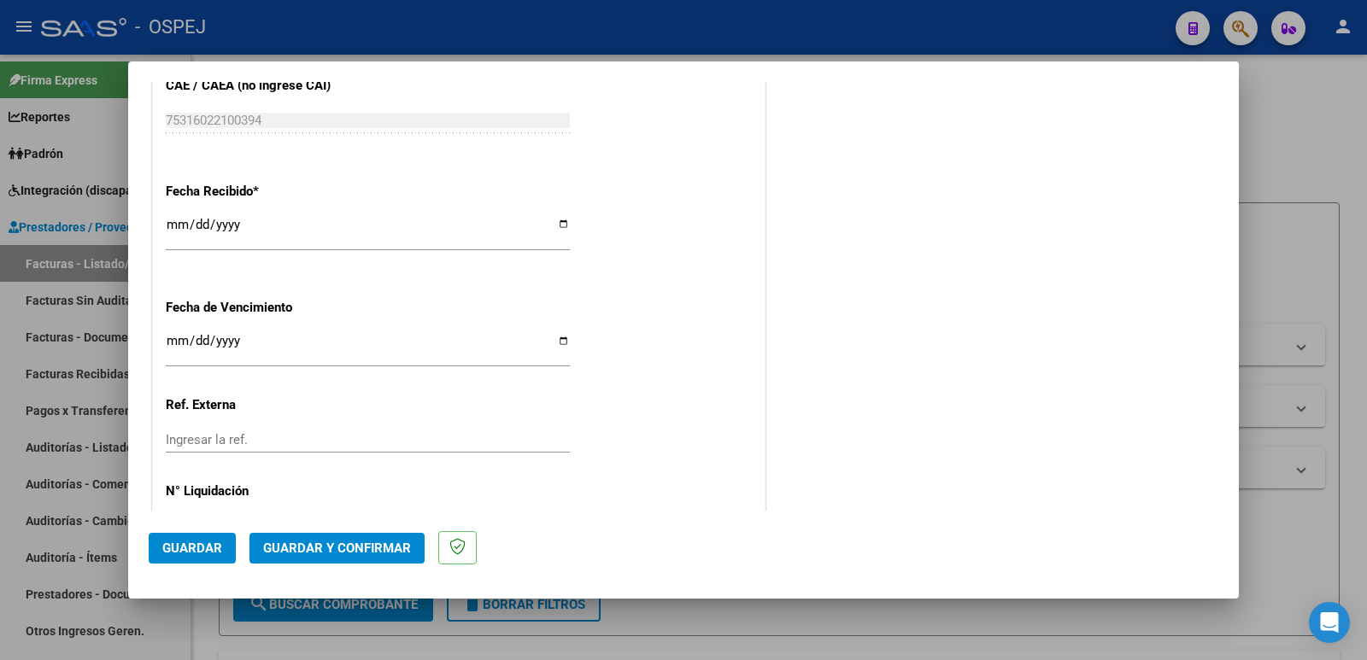
scroll to position [1259, 0]
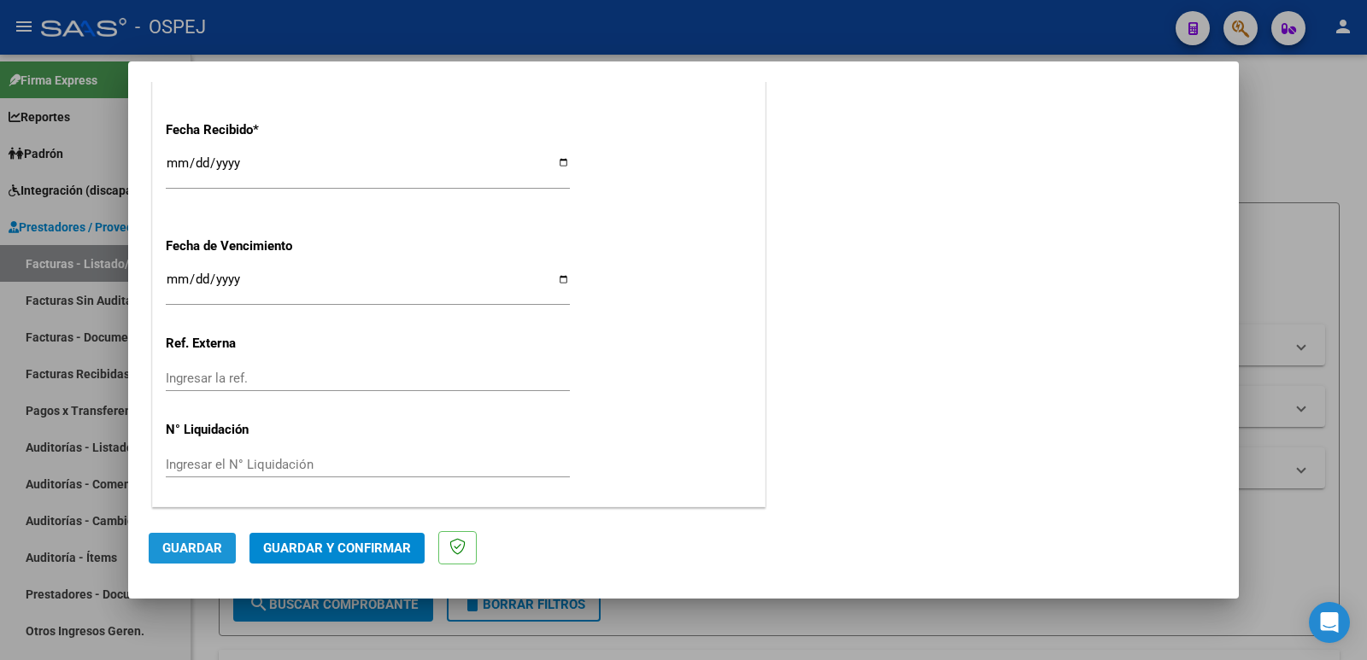
click at [197, 547] on span "Guardar" at bounding box center [192, 548] width 60 height 15
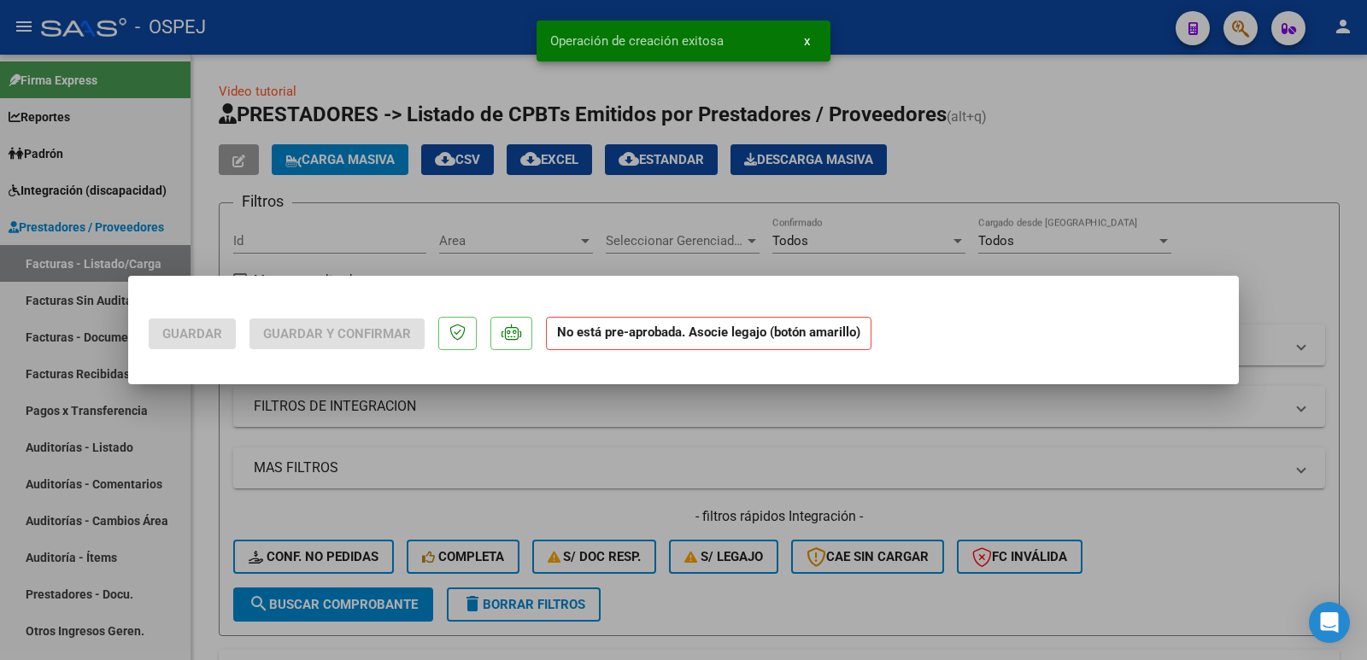
scroll to position [0, 0]
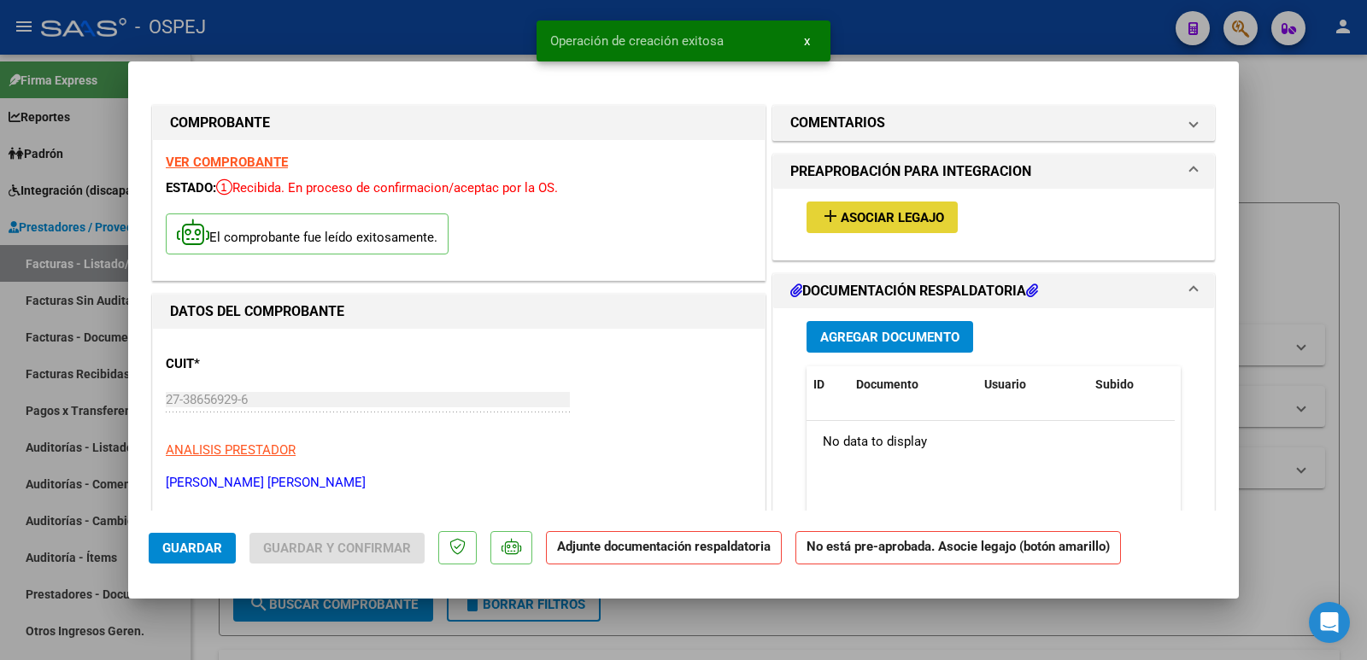
click at [915, 220] on span "Asociar Legajo" at bounding box center [892, 217] width 103 height 15
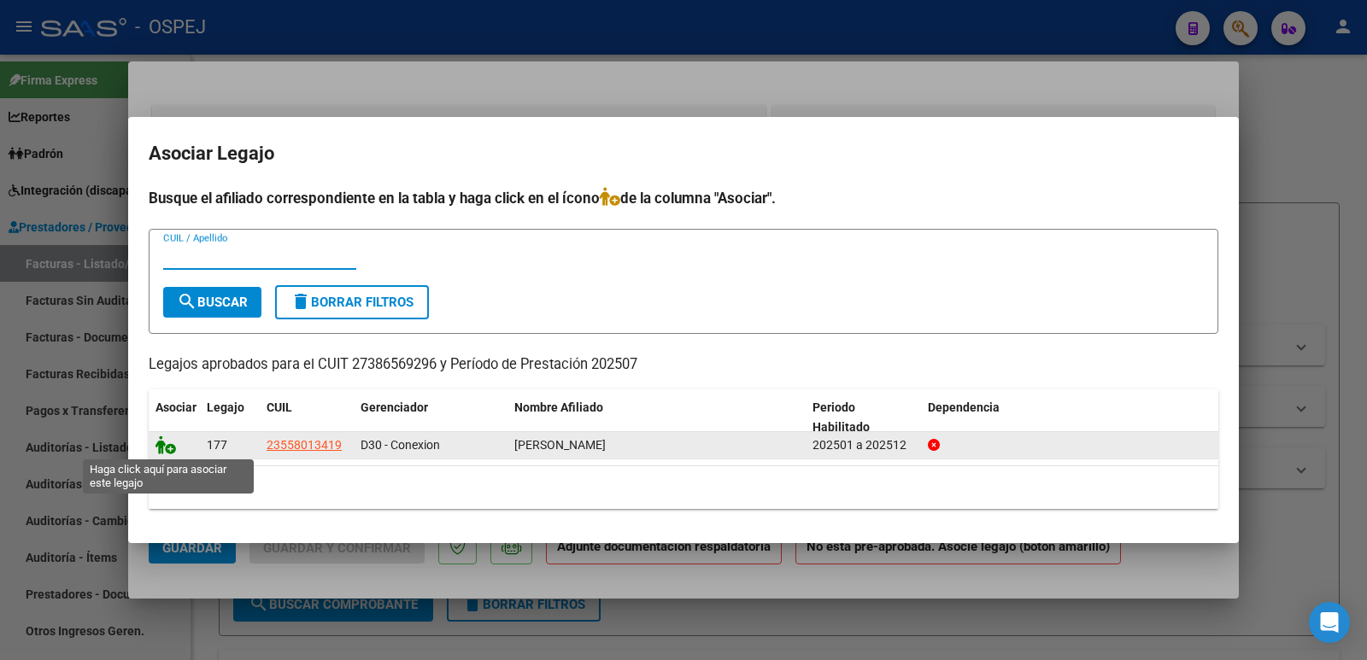
click at [169, 450] on icon at bounding box center [166, 445] width 21 height 19
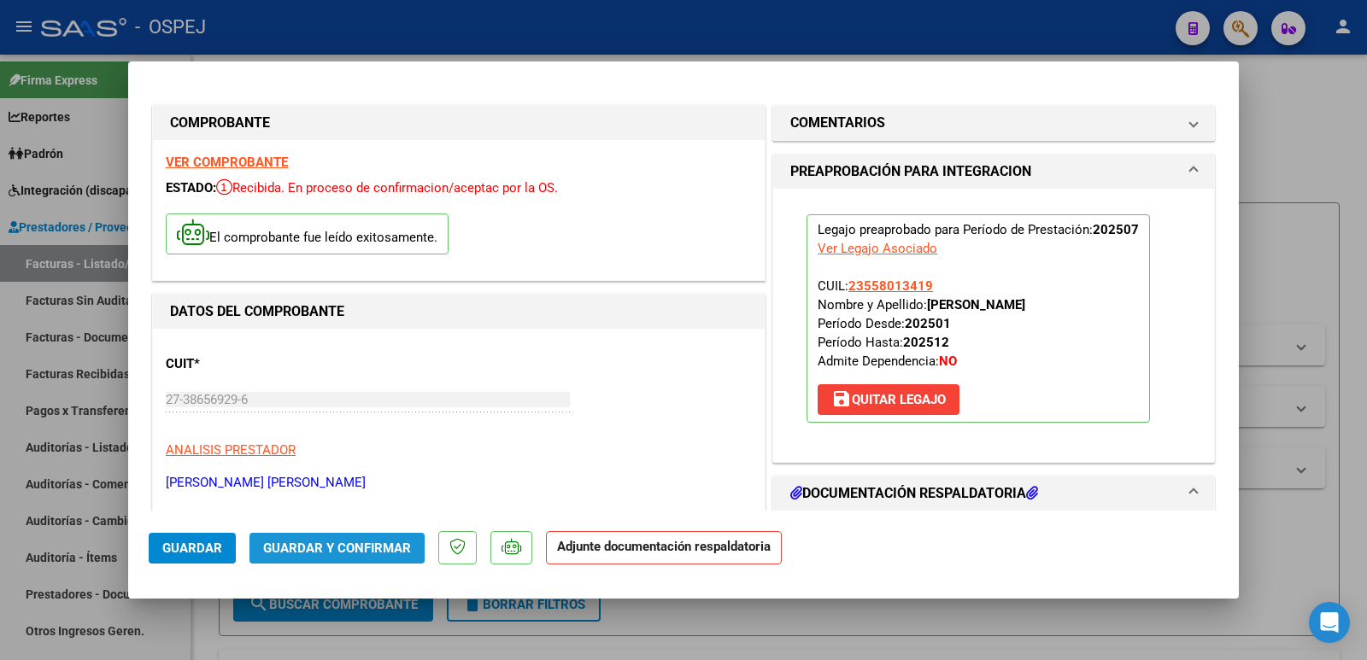
click at [303, 548] on span "Guardar y Confirmar" at bounding box center [337, 548] width 148 height 15
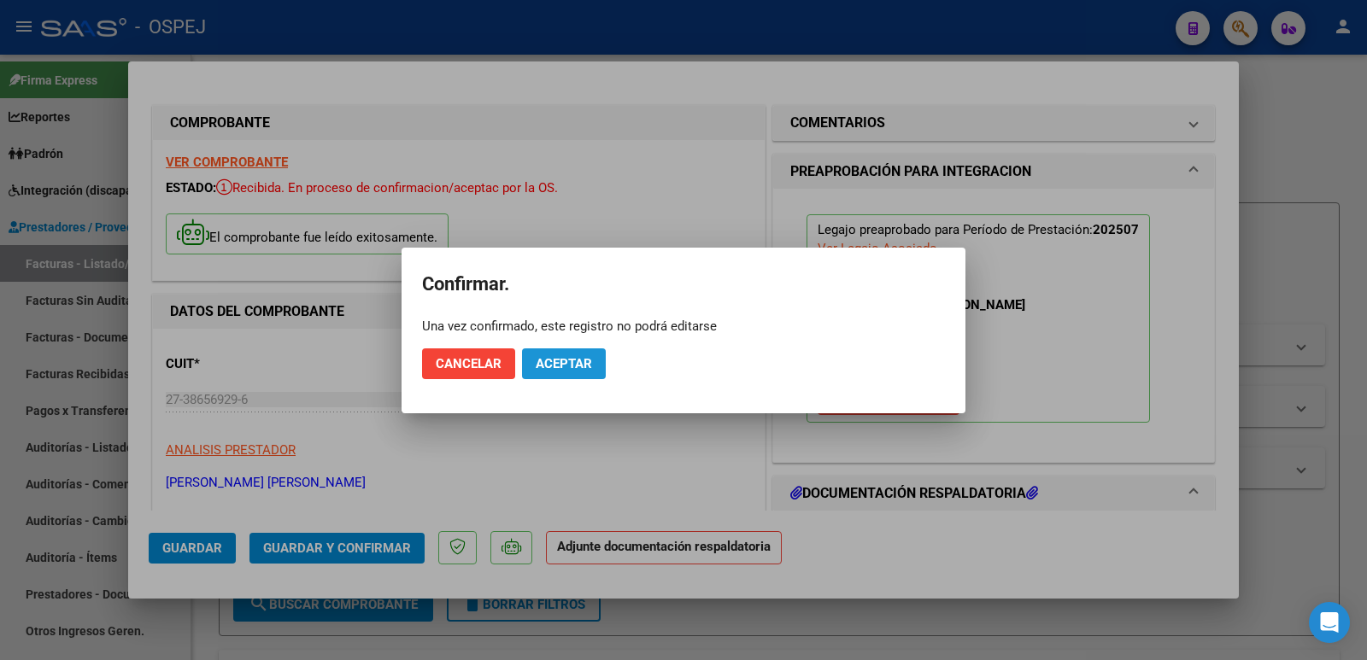
click at [552, 368] on span "Aceptar" at bounding box center [564, 363] width 56 height 15
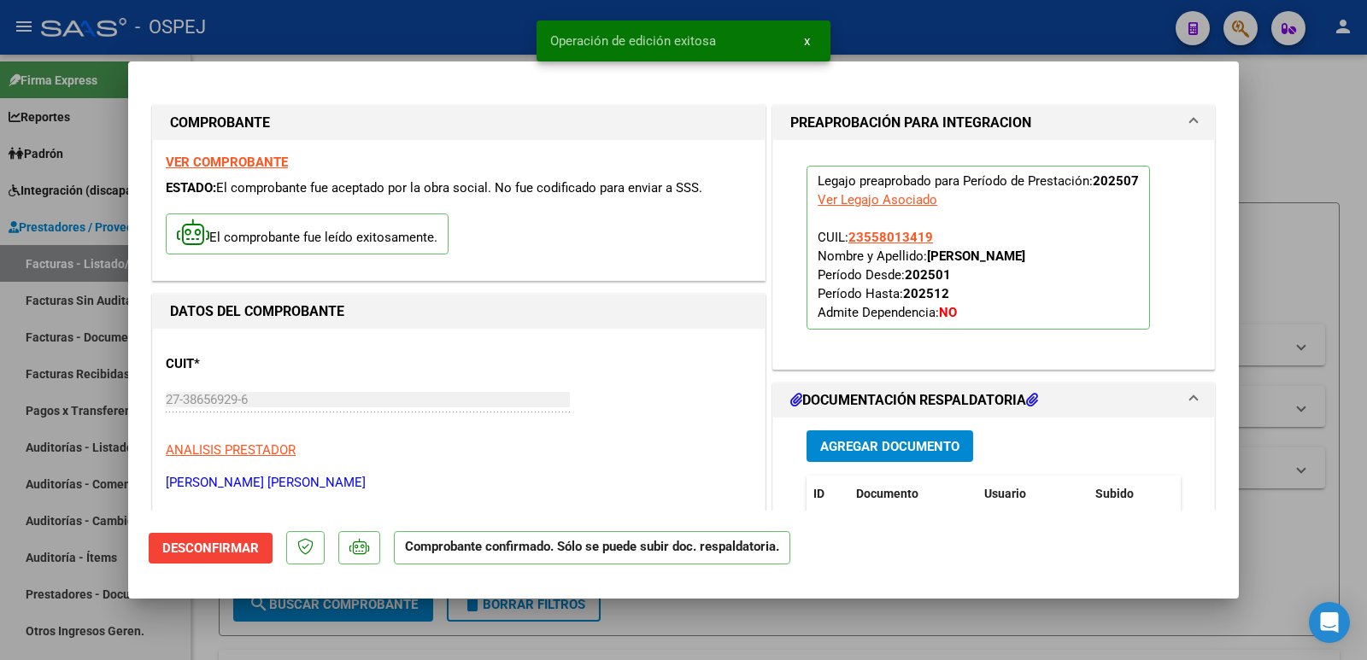
click at [405, 43] on div at bounding box center [683, 330] width 1367 height 660
type input "$ 0,00"
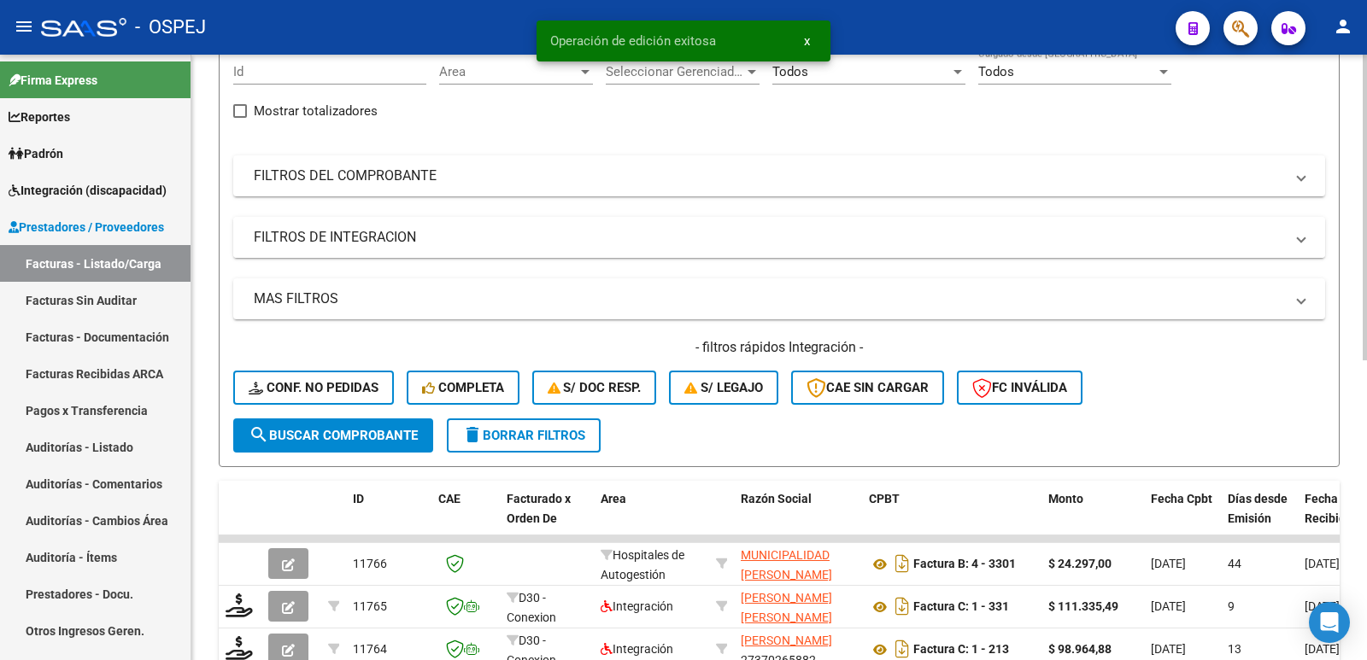
scroll to position [171, 0]
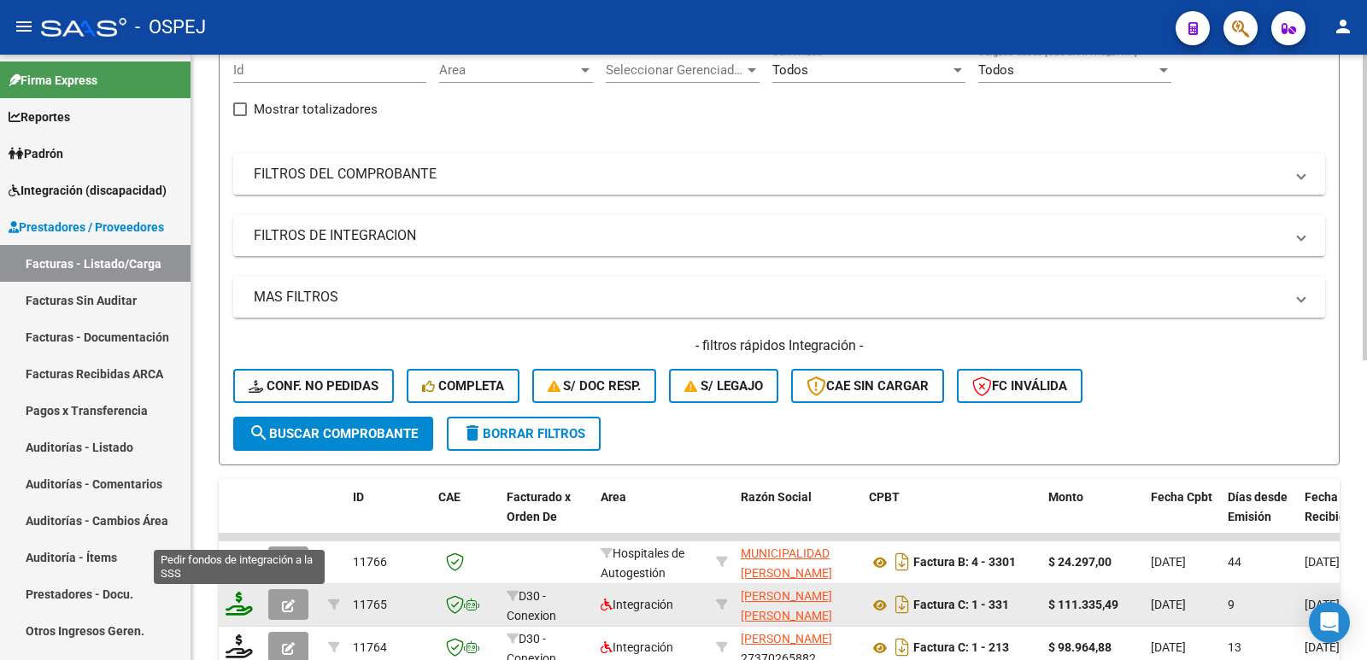
click at [234, 610] on icon at bounding box center [239, 604] width 27 height 24
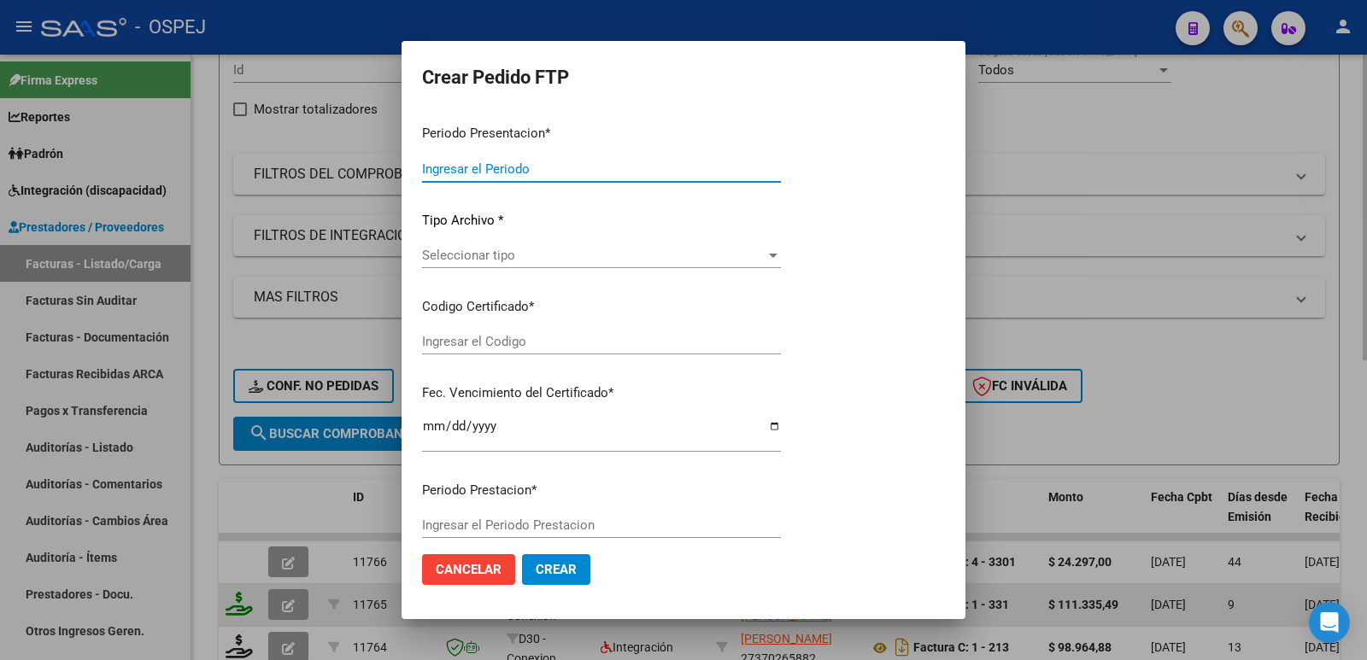
type input "202507"
type input "$ 111.335,49"
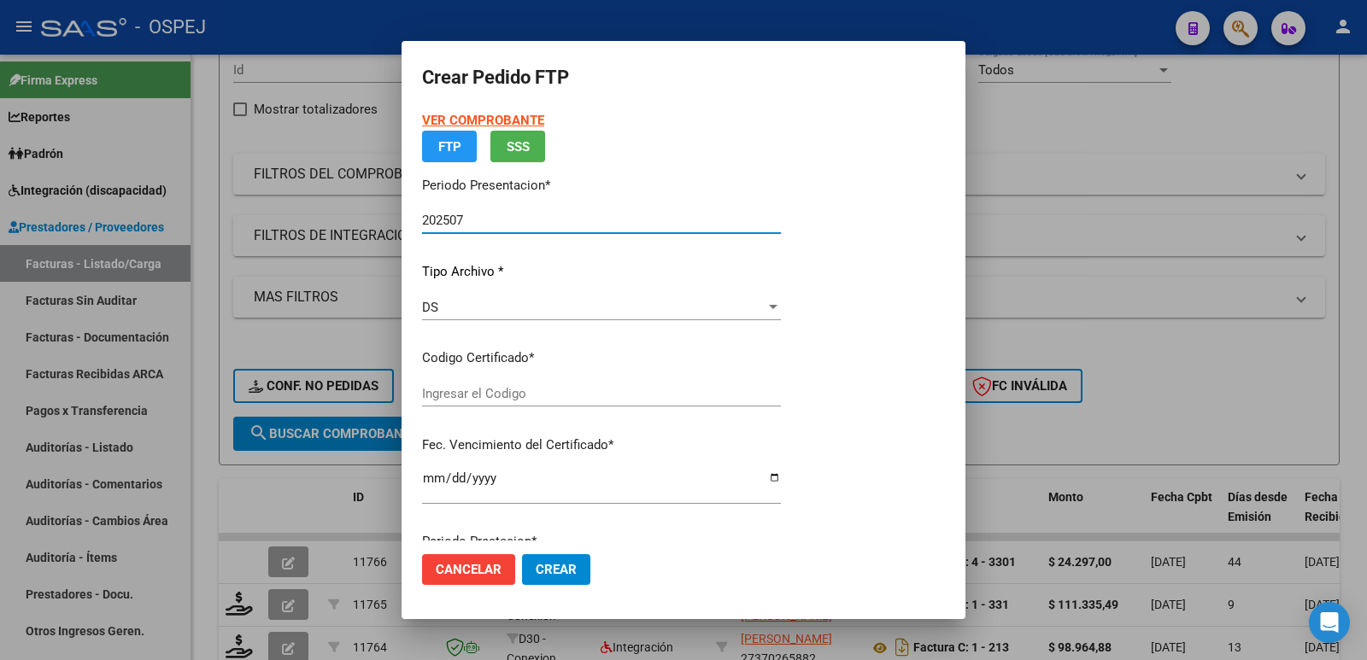
type input "ARG02000558013412022071320270713BS436"
type input "2027-07-13"
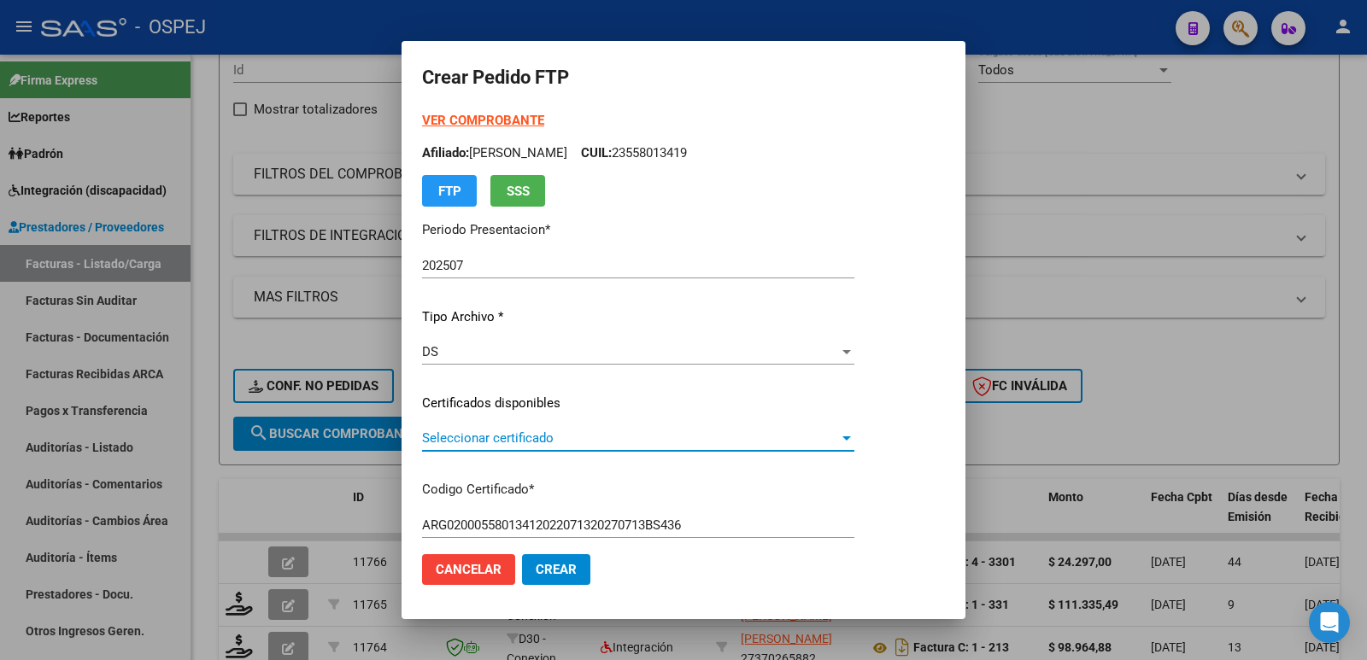
click at [584, 446] on span "Seleccionar certificado" at bounding box center [630, 438] width 417 height 15
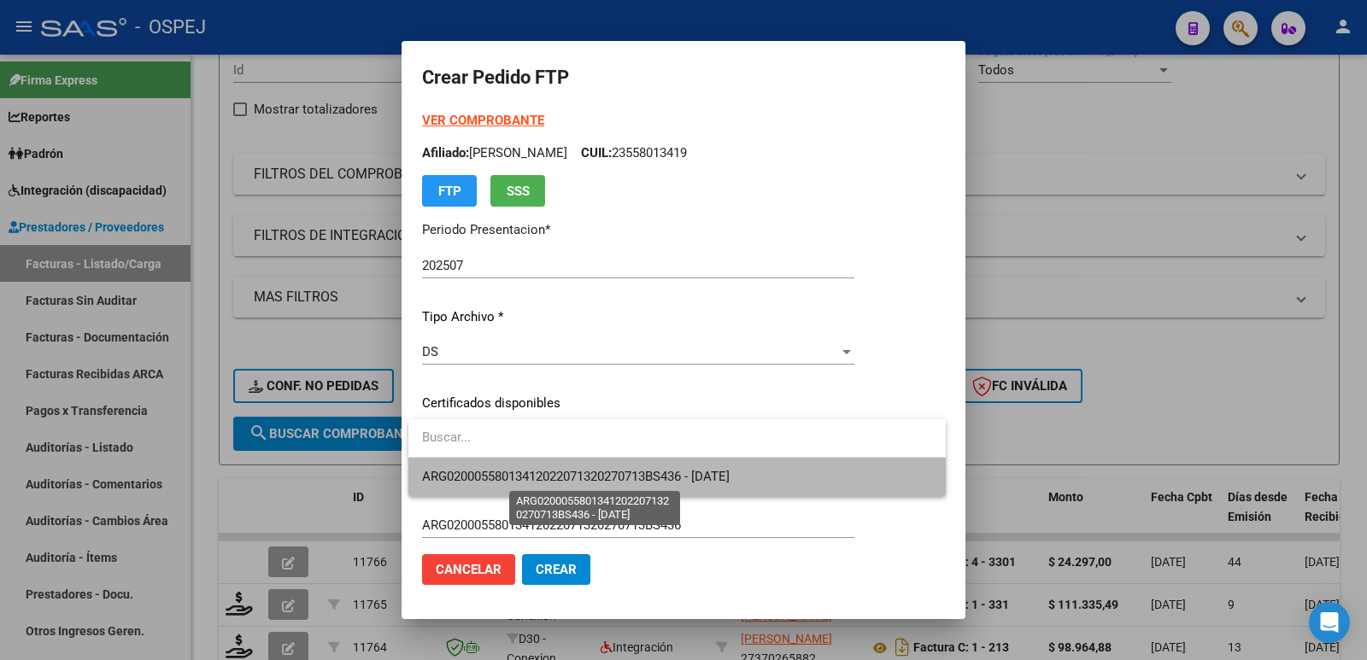
click at [578, 484] on span "ARG02000558013412022071320270713BS436 - 2027-07-13" at bounding box center [576, 476] width 308 height 15
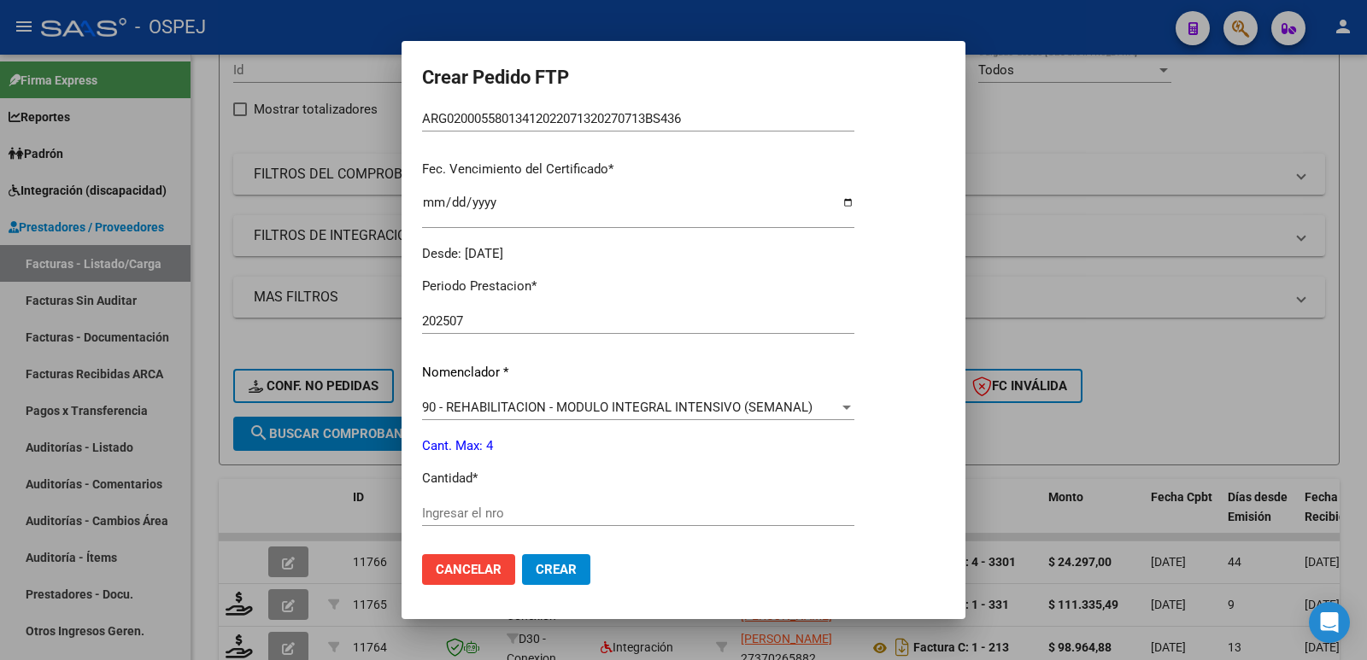
scroll to position [427, 0]
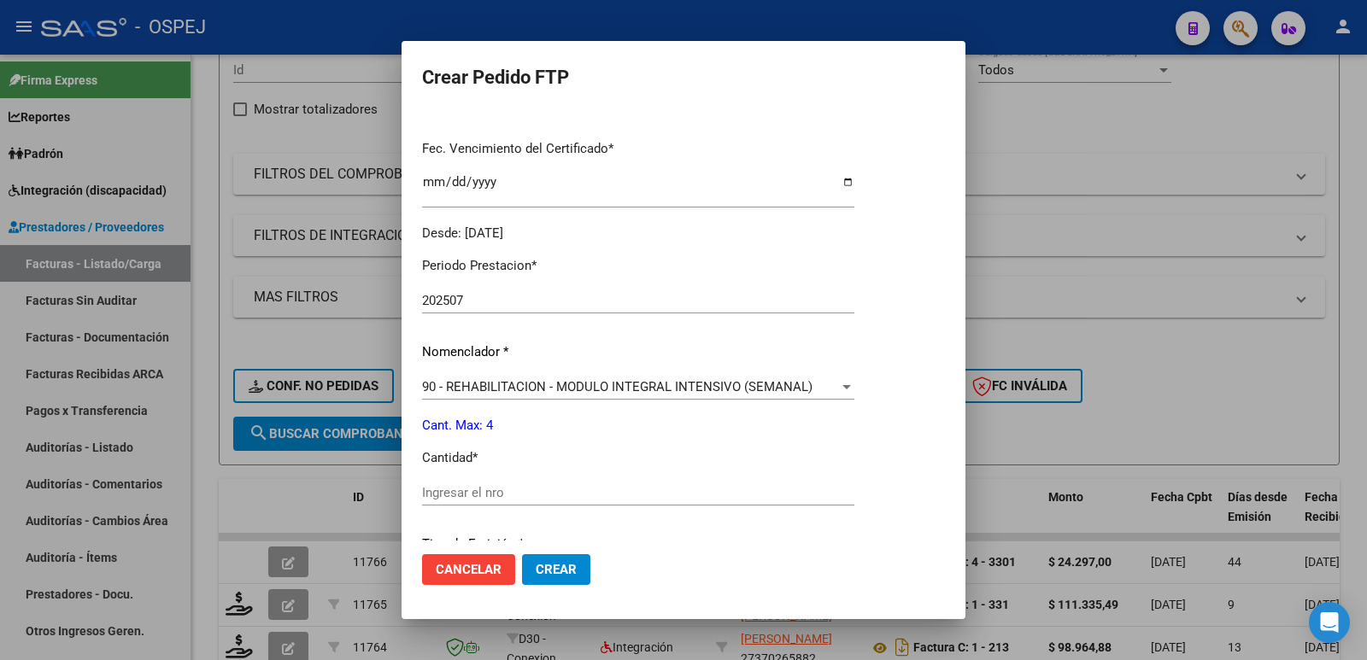
click at [594, 504] on div "Ingresar el nro" at bounding box center [638, 493] width 432 height 26
click at [594, 499] on input "Ingresar el nro" at bounding box center [638, 492] width 432 height 15
type input "4"
click at [557, 581] on button "Crear" at bounding box center [556, 570] width 68 height 31
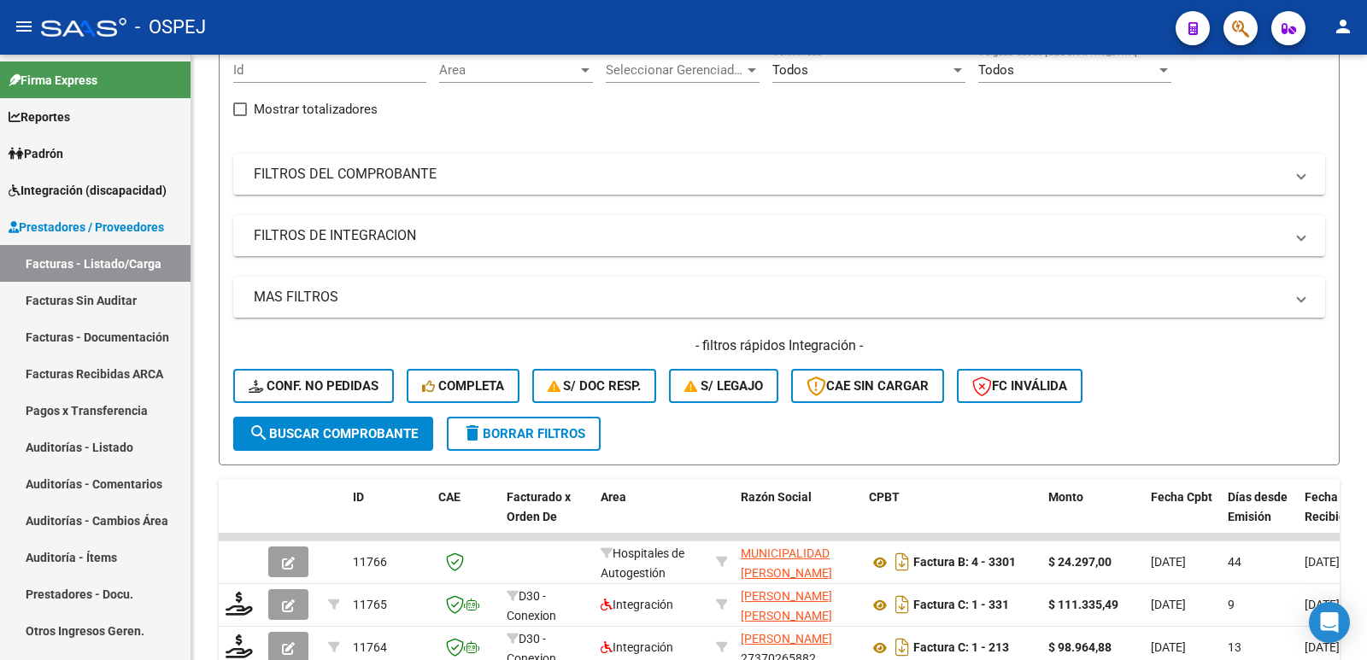
scroll to position [0, 0]
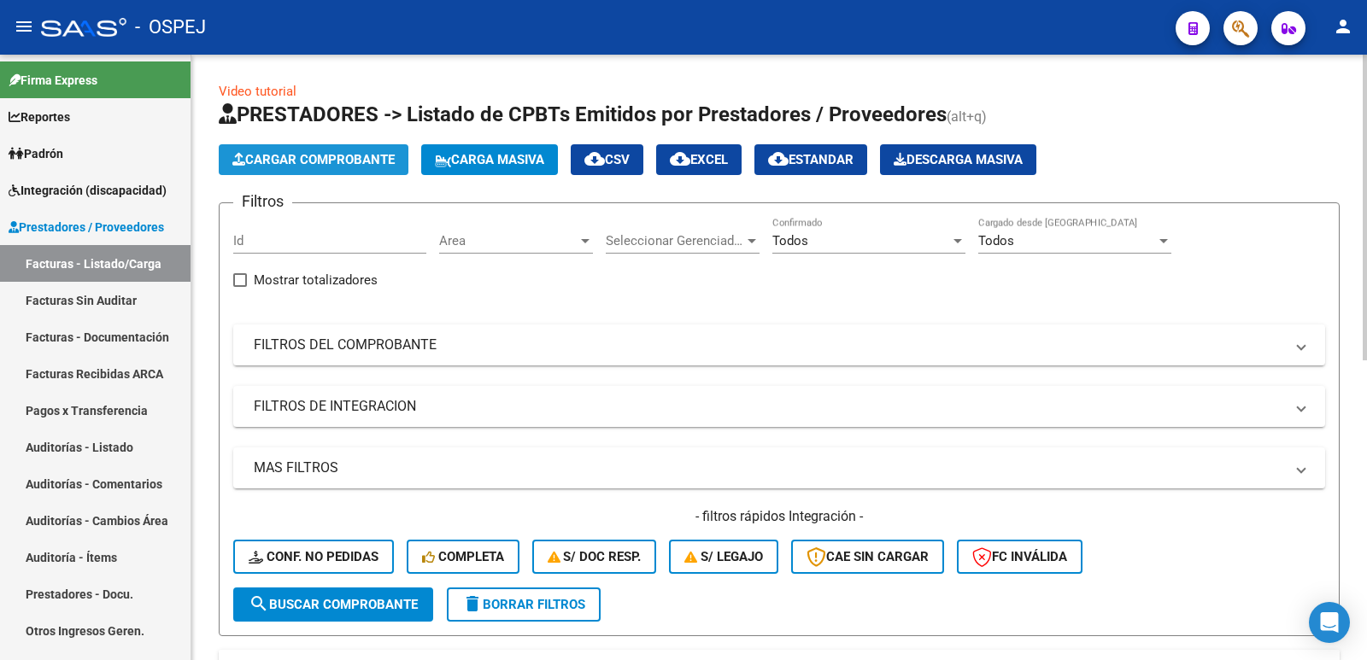
click at [323, 161] on span "Cargar Comprobante" at bounding box center [313, 159] width 162 height 15
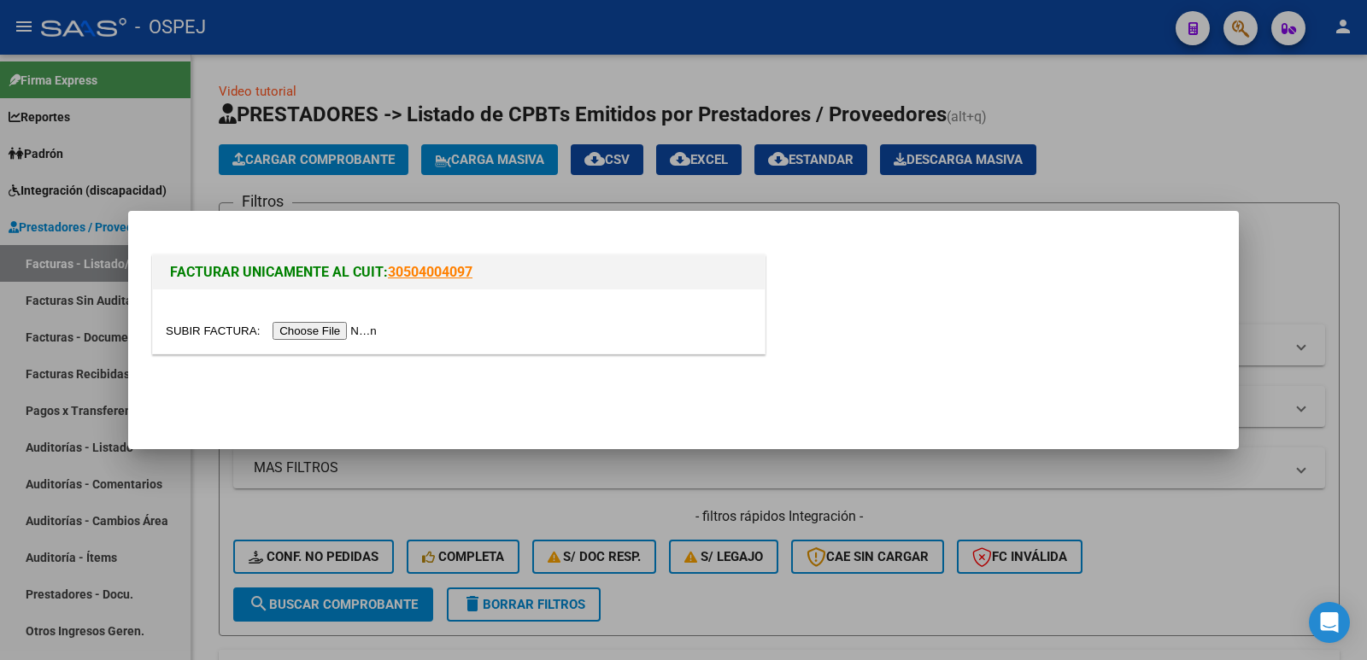
click at [298, 333] on input "file" at bounding box center [274, 331] width 216 height 18
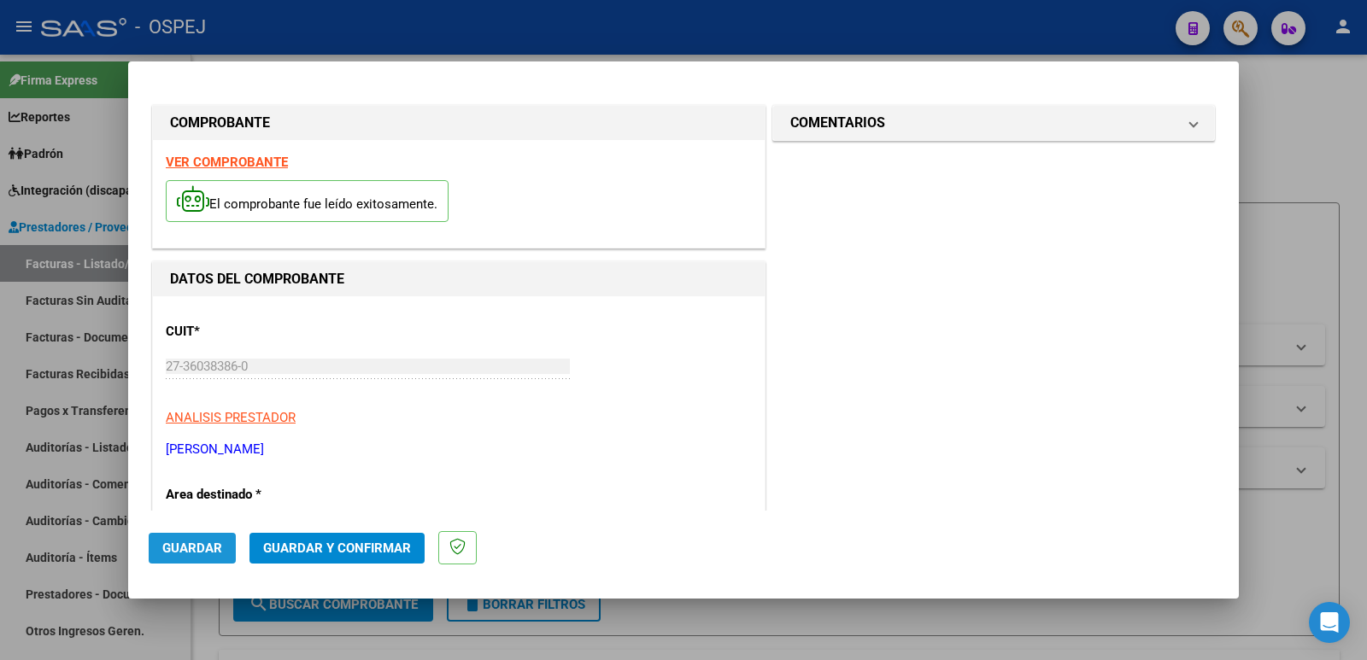
click at [183, 548] on span "Guardar" at bounding box center [192, 548] width 60 height 15
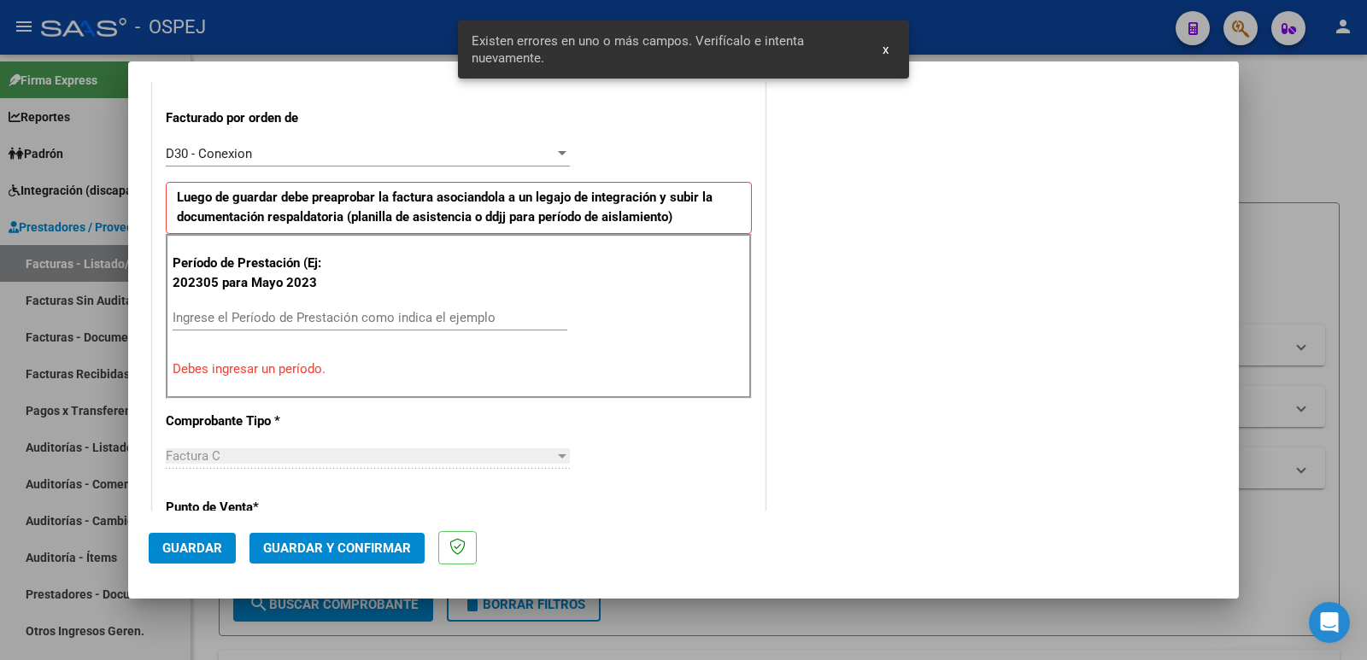
scroll to position [467, 0]
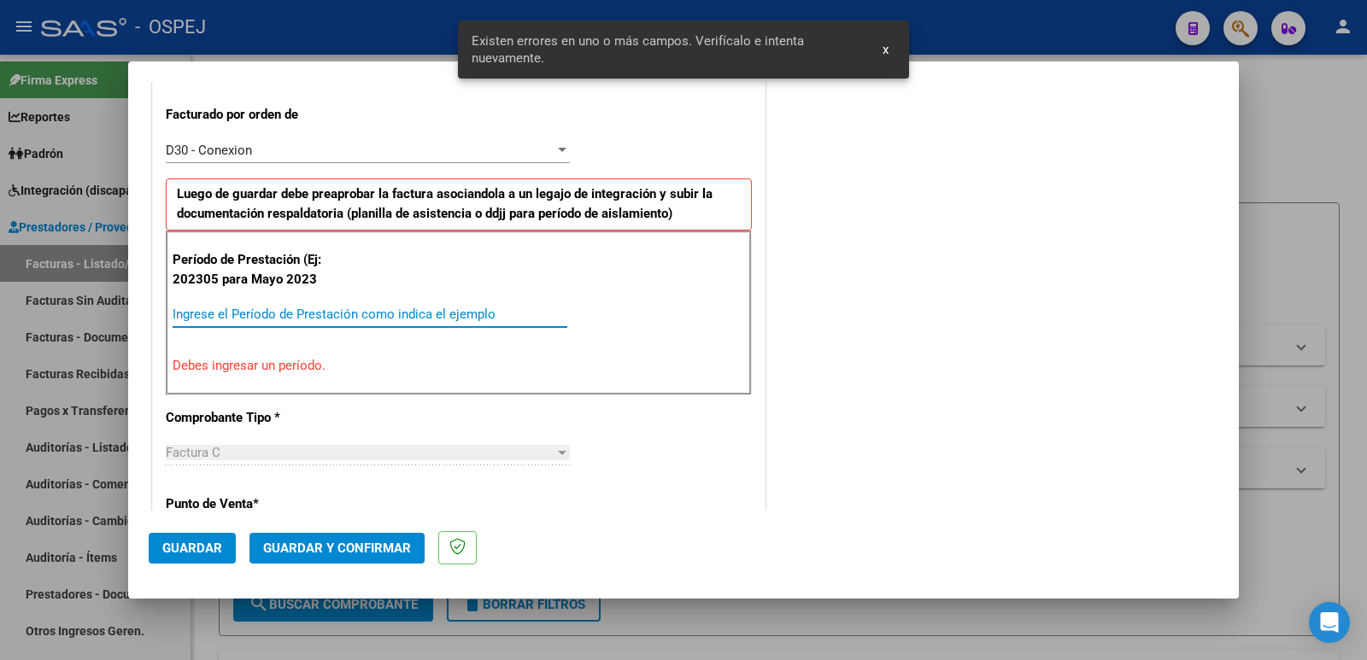
click at [244, 315] on input "Ingrese el Período de Prestación como indica el ejemplo" at bounding box center [370, 314] width 395 height 15
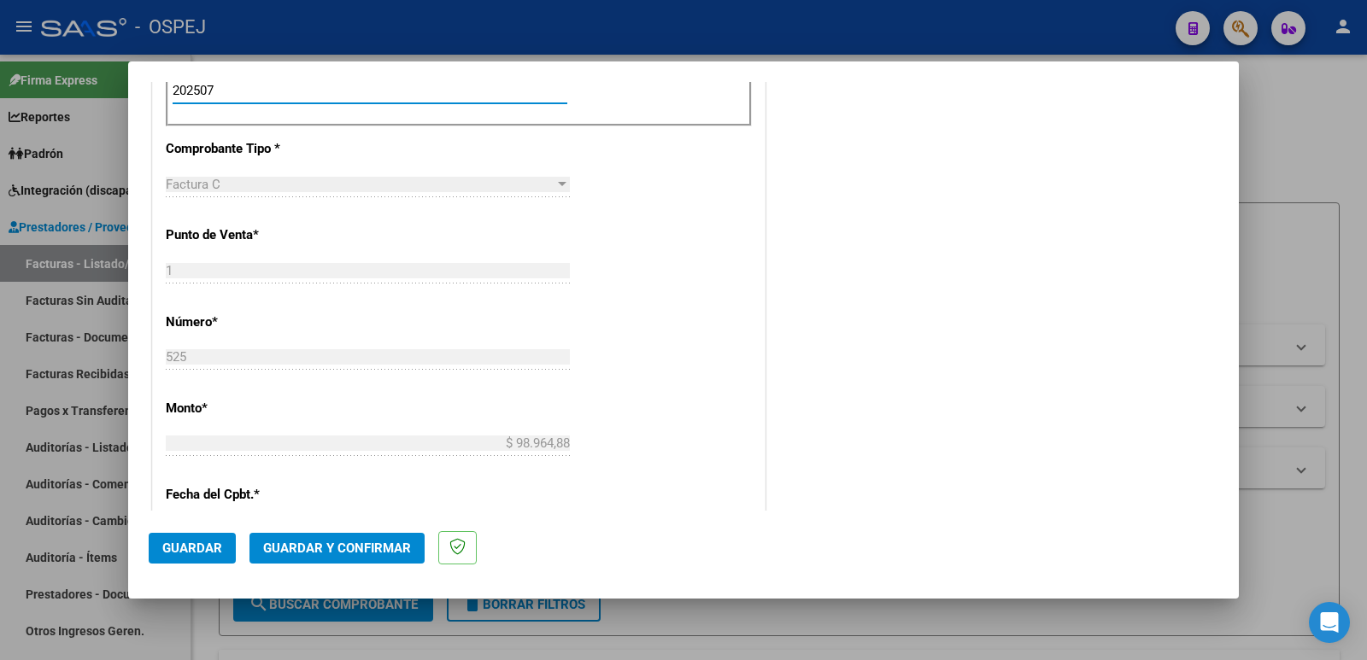
scroll to position [723, 0]
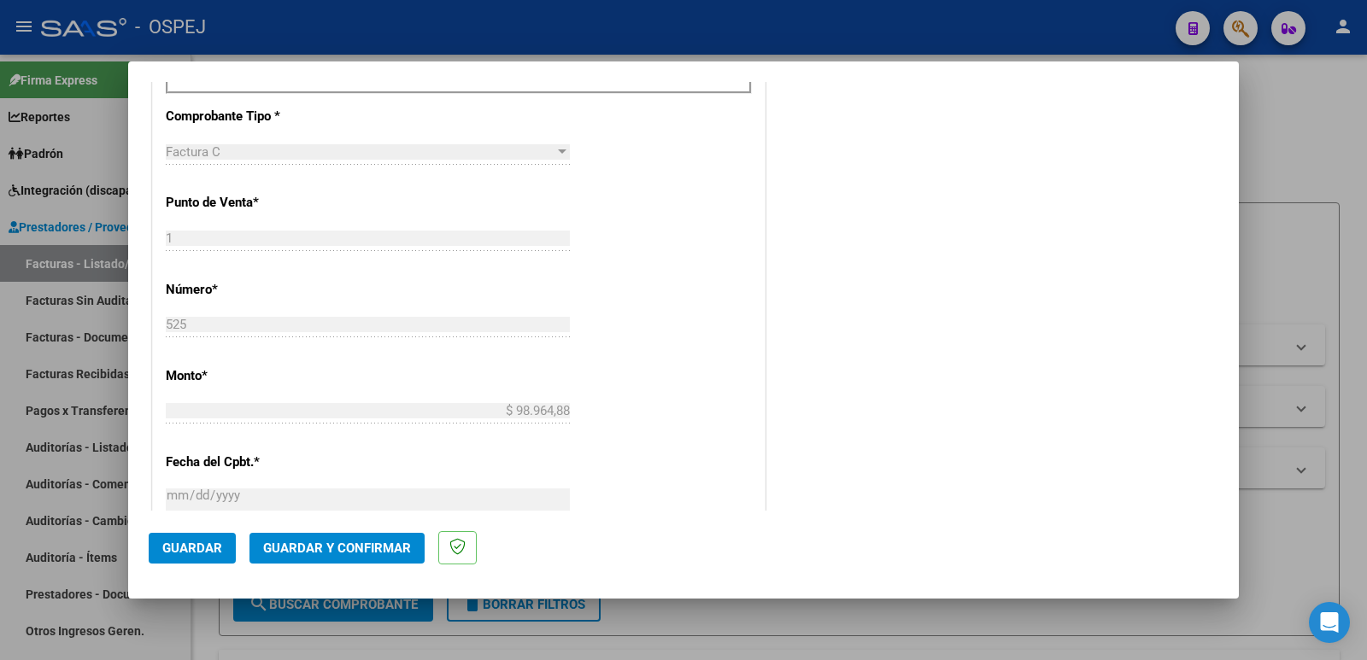
type input "202507"
click at [193, 549] on span "Guardar" at bounding box center [192, 548] width 60 height 15
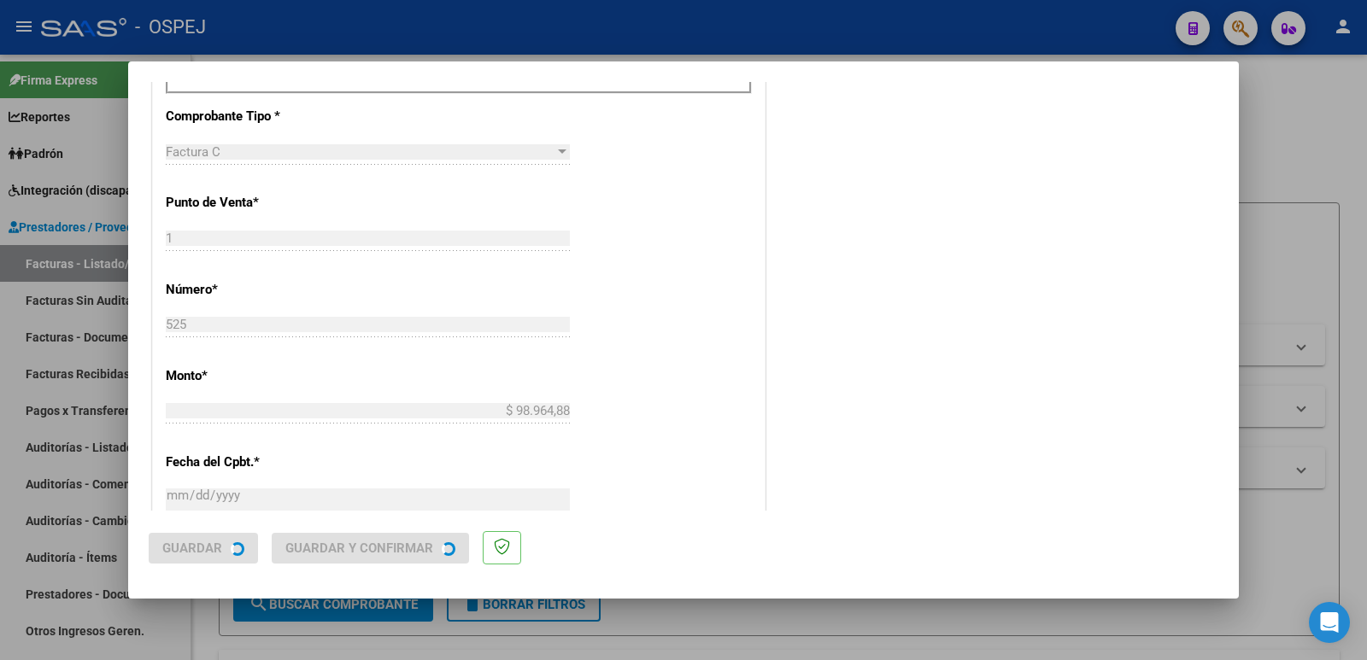
scroll to position [0, 0]
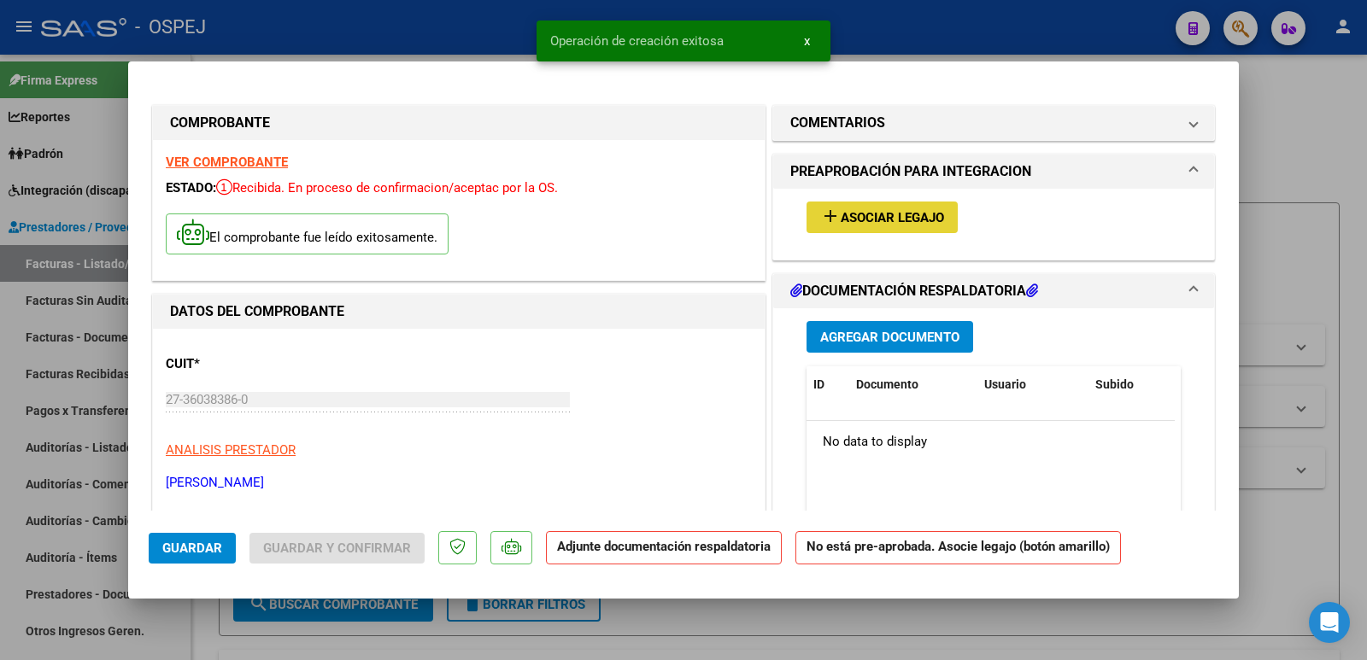
click at [885, 210] on span "Asociar Legajo" at bounding box center [892, 217] width 103 height 15
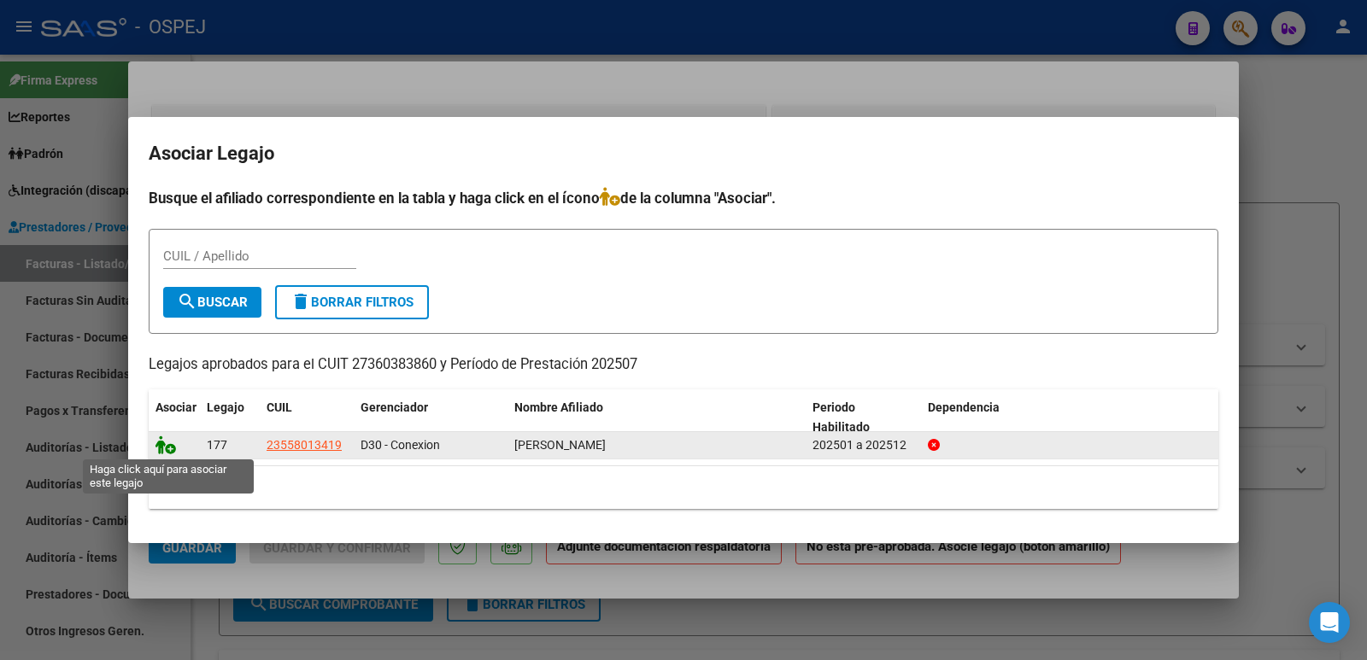
click at [162, 447] on icon at bounding box center [166, 445] width 21 height 19
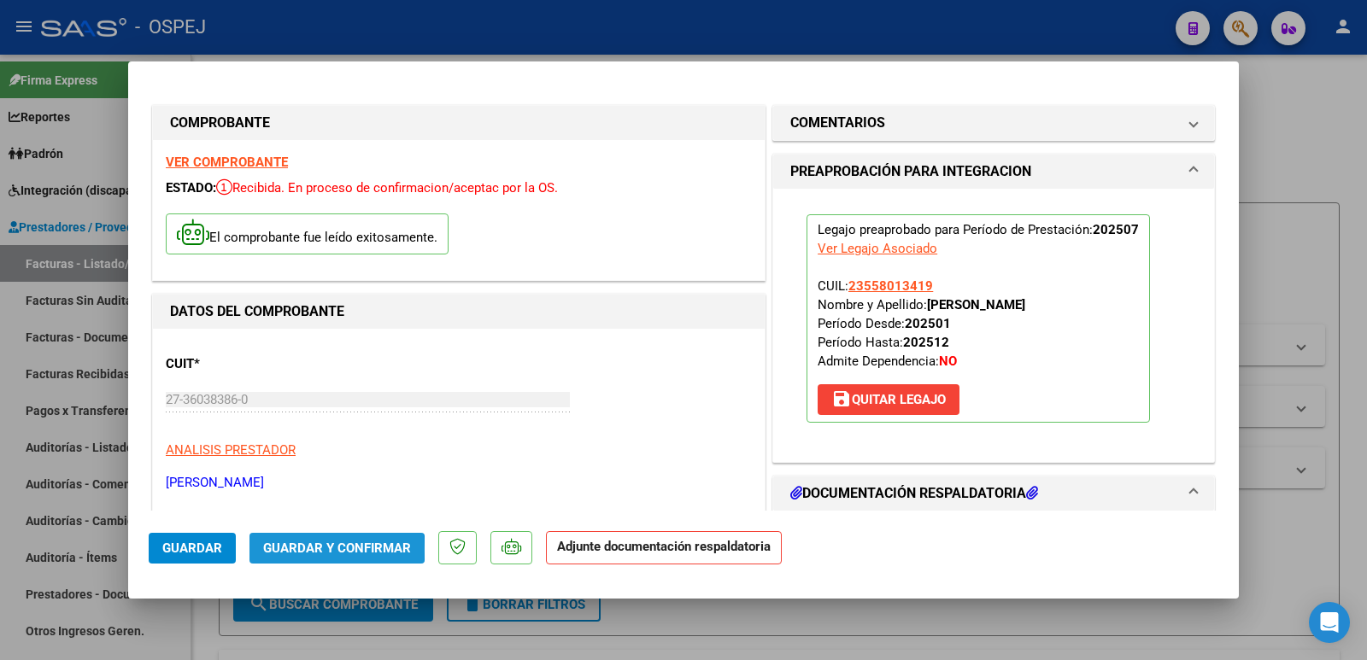
click at [305, 550] on span "Guardar y Confirmar" at bounding box center [337, 548] width 148 height 15
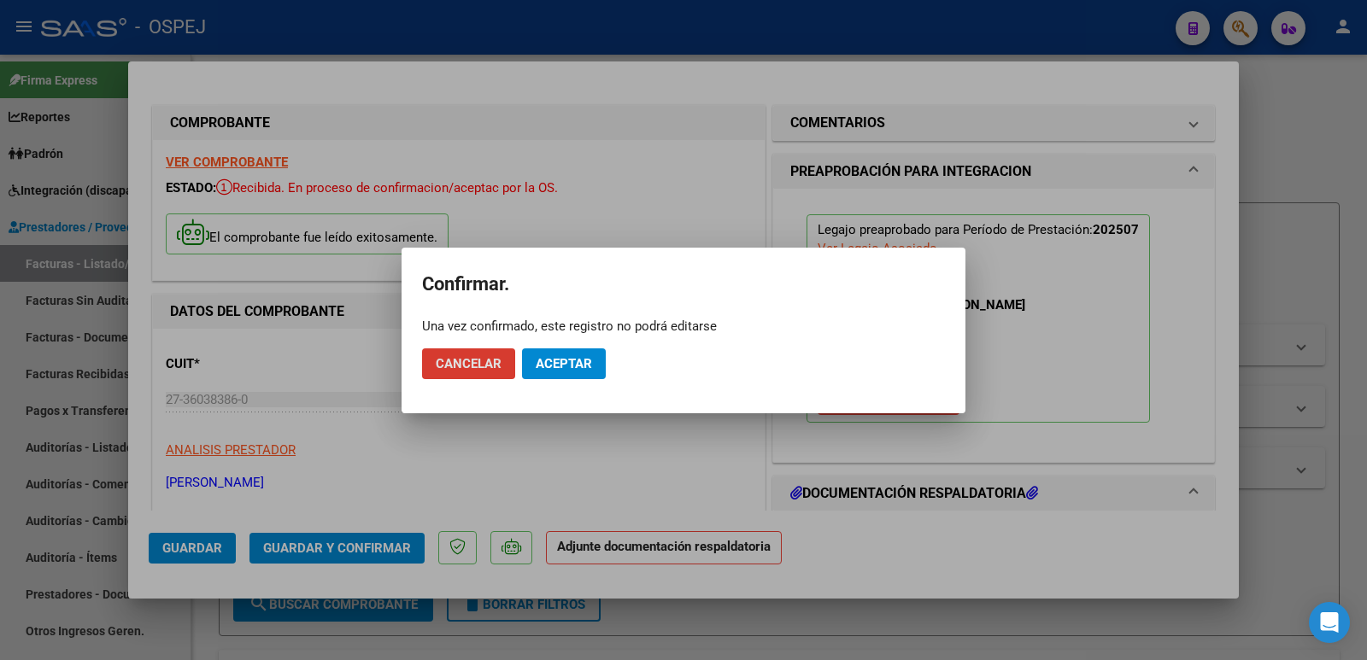
click at [572, 370] on span "Aceptar" at bounding box center [564, 363] width 56 height 15
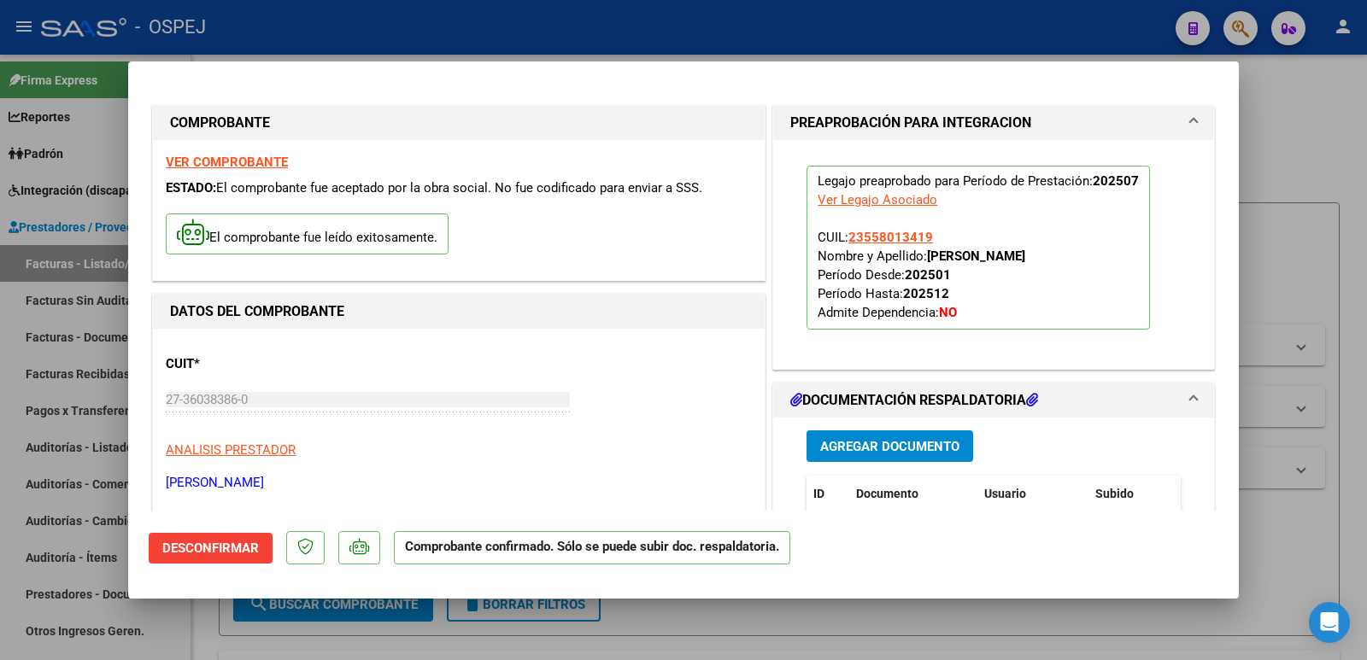
click at [440, 44] on div at bounding box center [683, 330] width 1367 height 660
type input "$ 0,00"
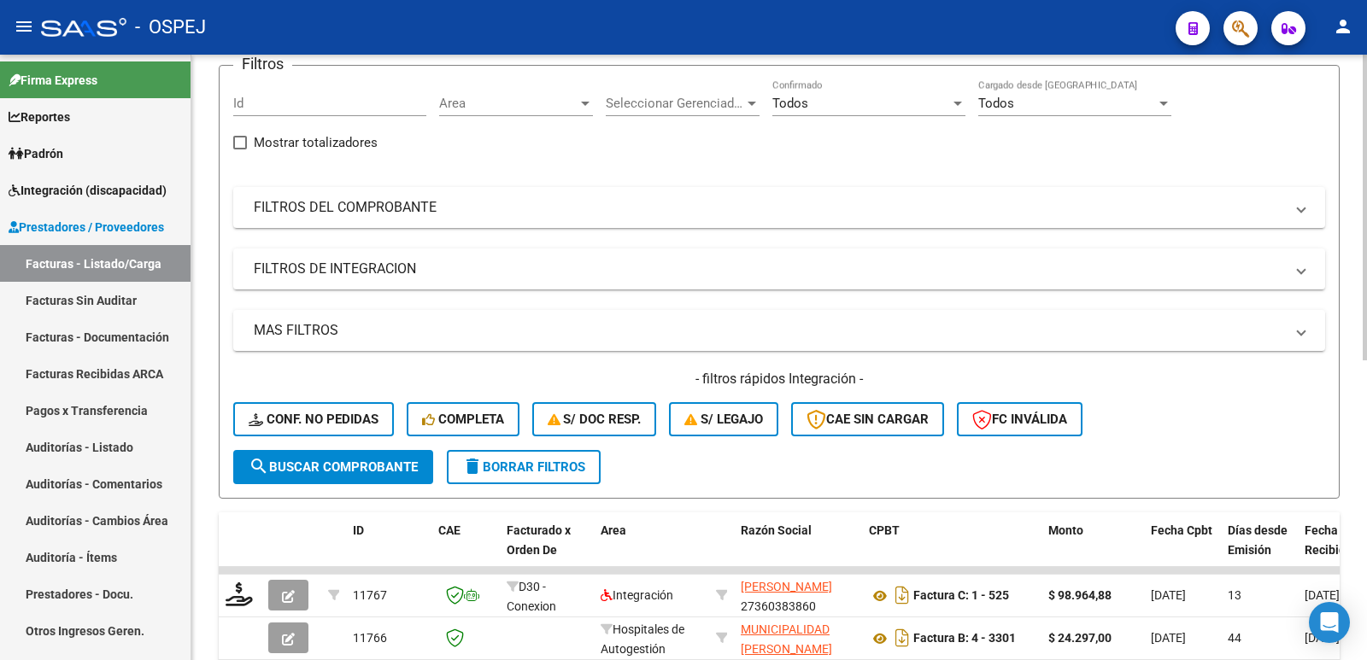
scroll to position [171, 0]
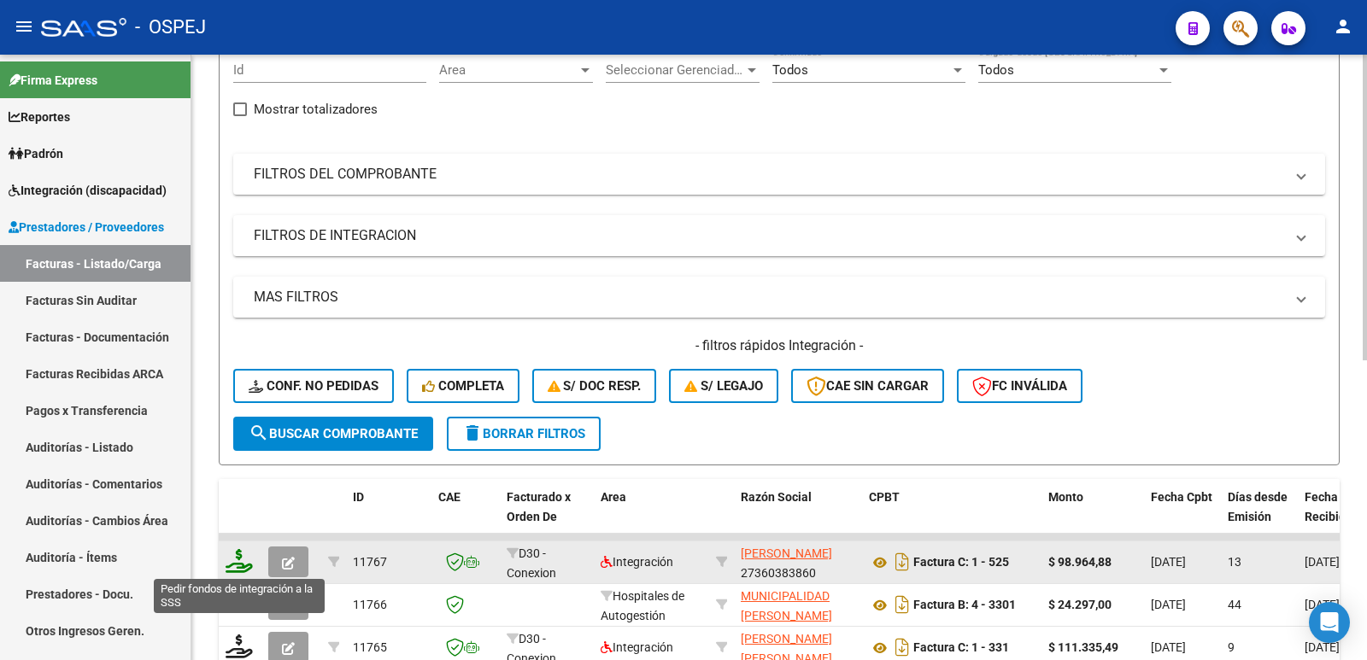
click at [236, 560] on icon at bounding box center [239, 561] width 27 height 24
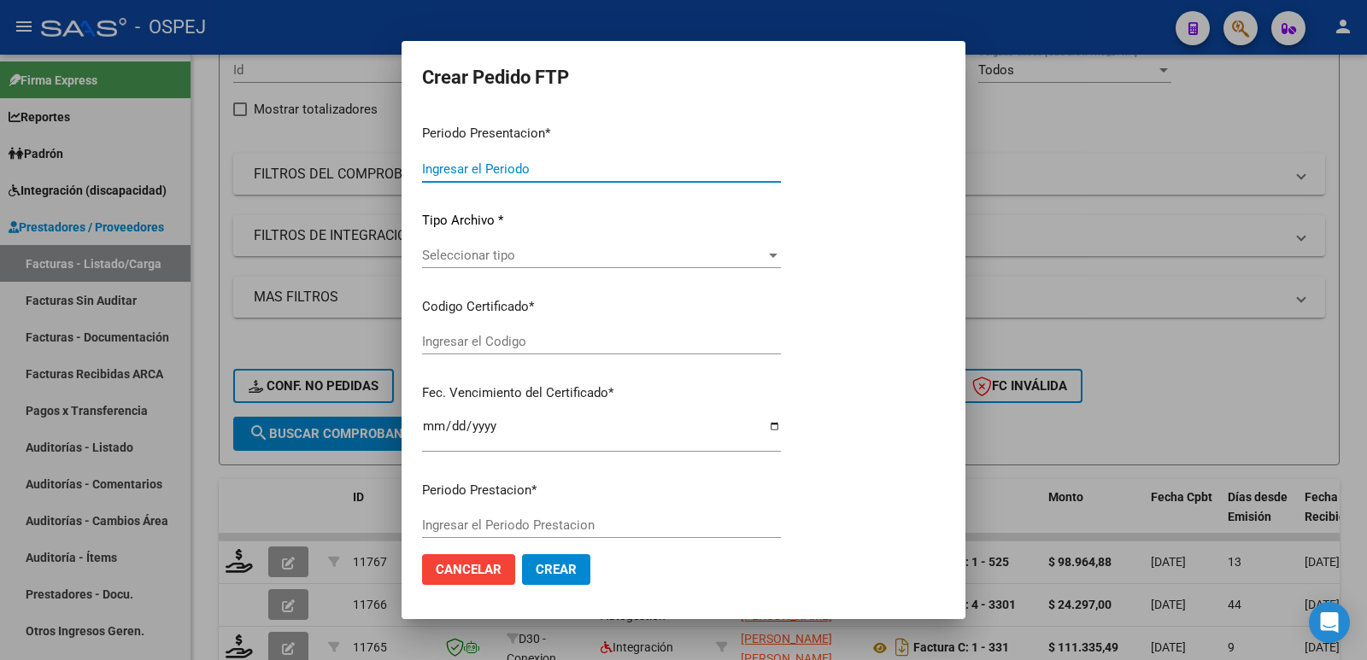
type input "202507"
type input "$ 98.964,88"
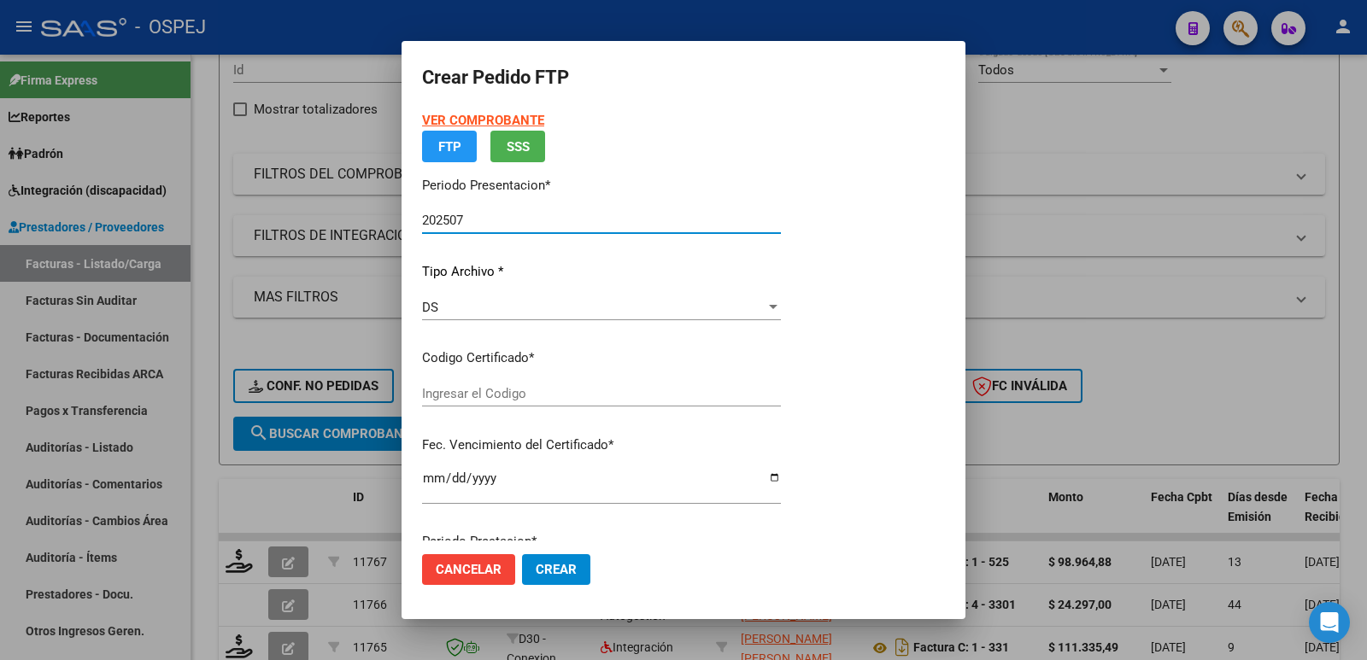
type input "ARG02000558013412022071320270713BS436"
type input "2027-07-13"
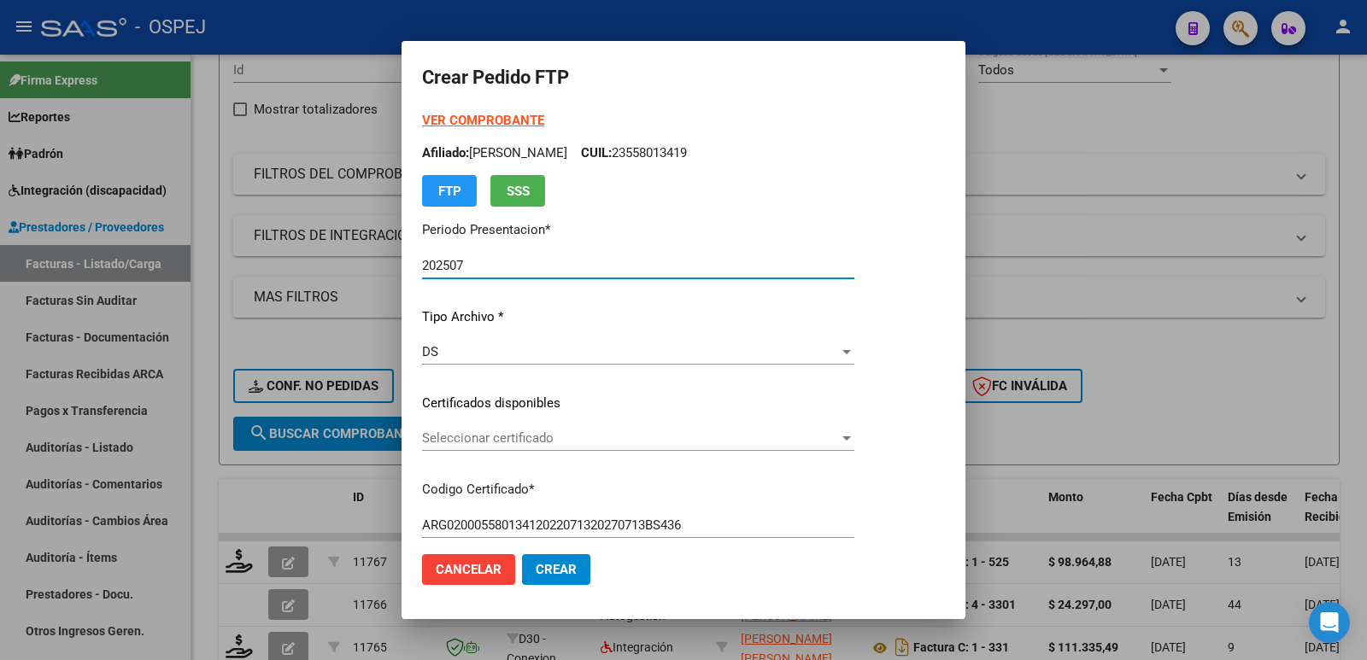
click at [548, 438] on span "Seleccionar certificado" at bounding box center [630, 438] width 417 height 15
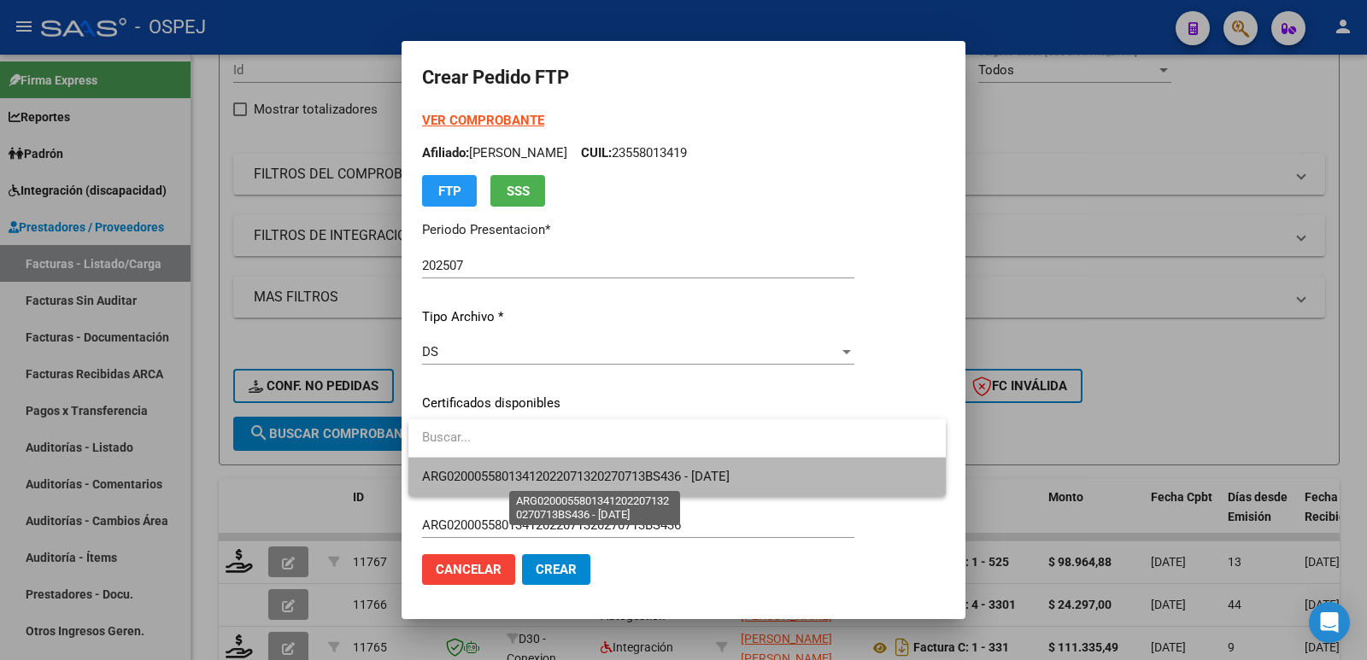
click at [543, 472] on span "ARG02000558013412022071320270713BS436 - 2027-07-13" at bounding box center [576, 476] width 308 height 15
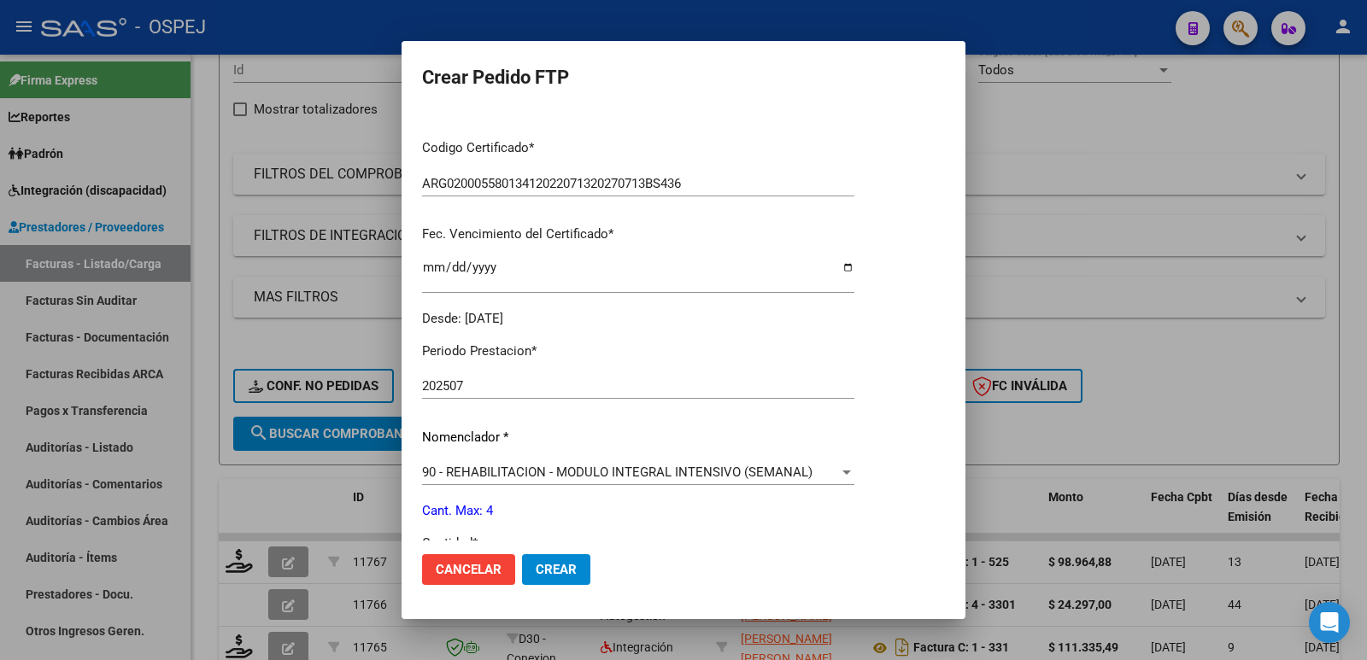
scroll to position [427, 0]
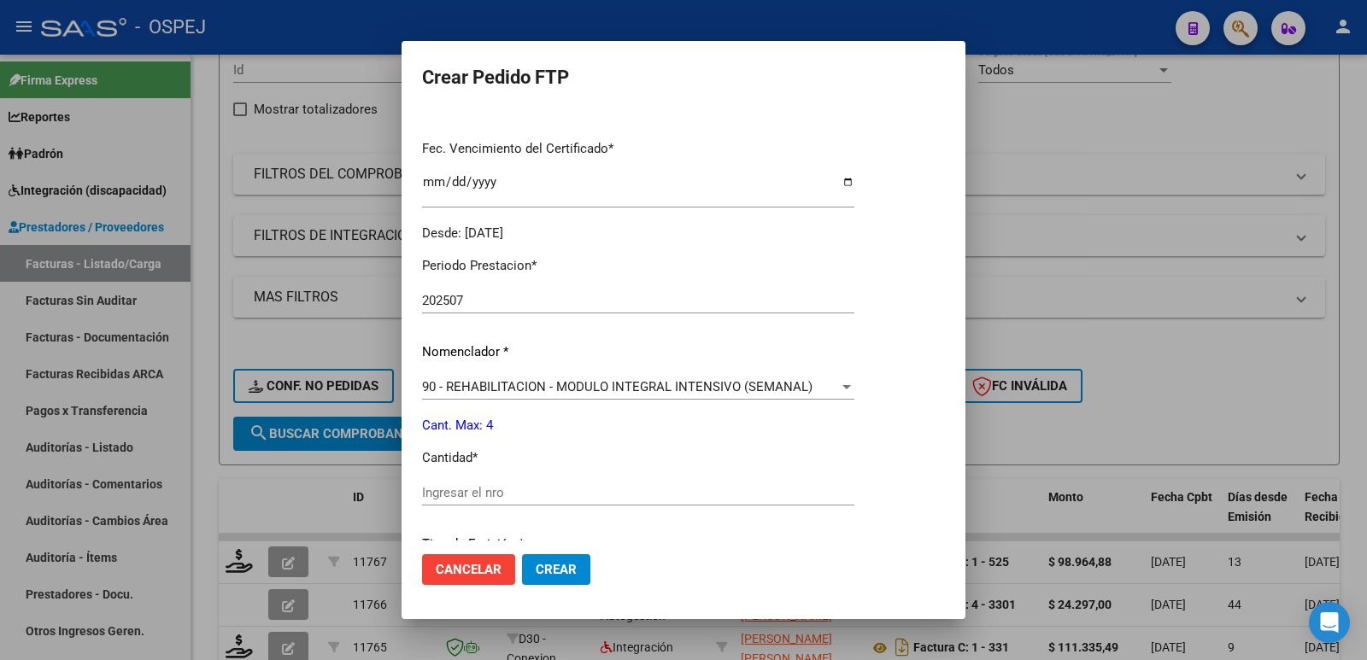
click at [637, 495] on input "Ingresar el nro" at bounding box center [638, 492] width 432 height 15
type input "4"
click at [558, 569] on span "Crear" at bounding box center [556, 569] width 41 height 15
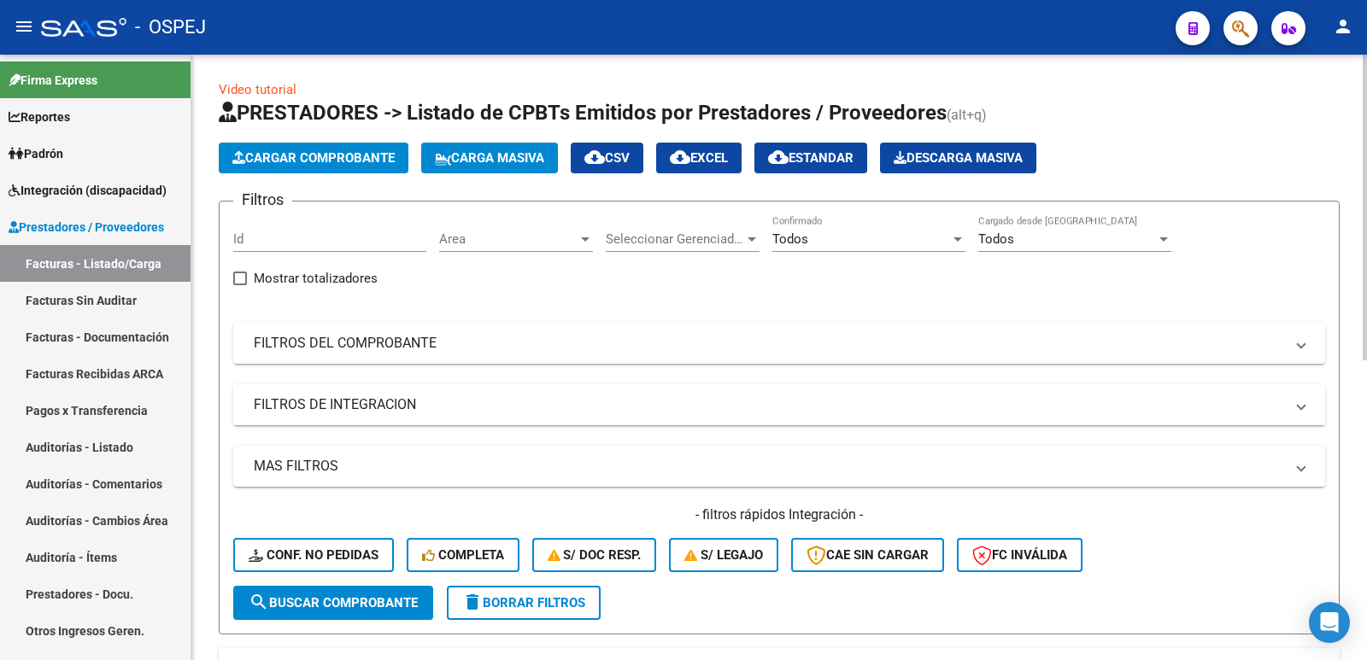
scroll to position [0, 0]
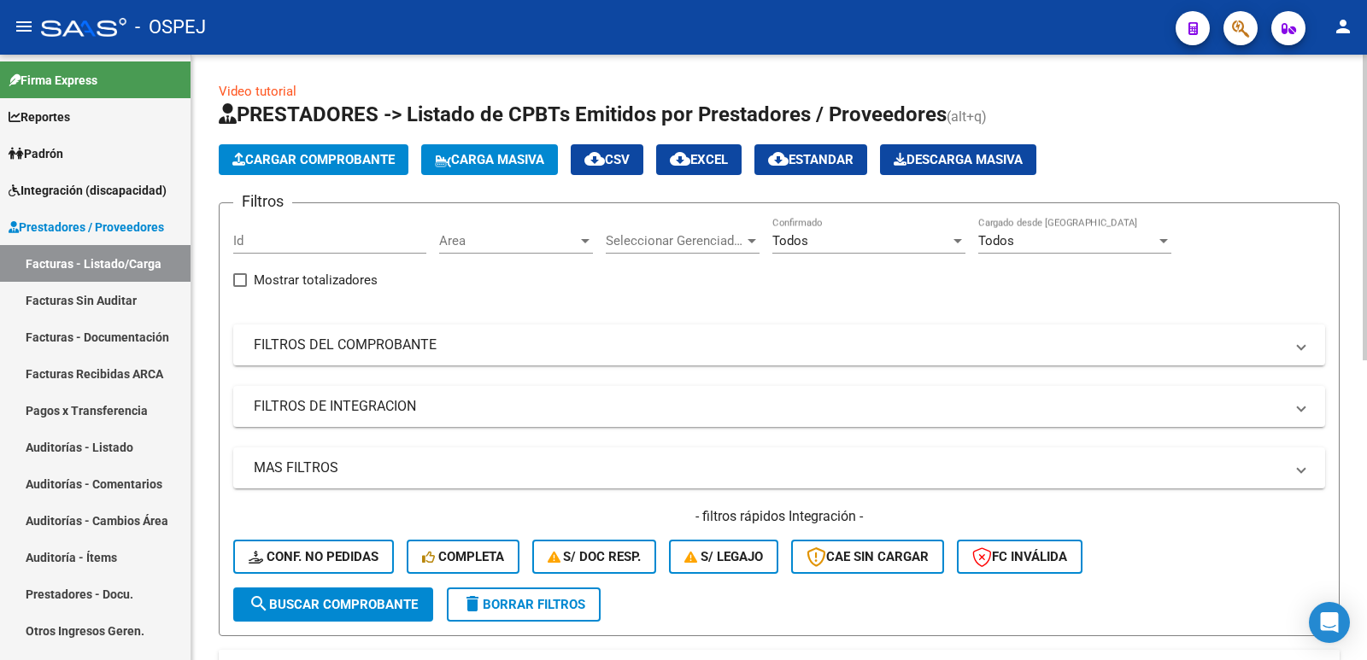
click at [351, 161] on span "Cargar Comprobante" at bounding box center [313, 159] width 162 height 15
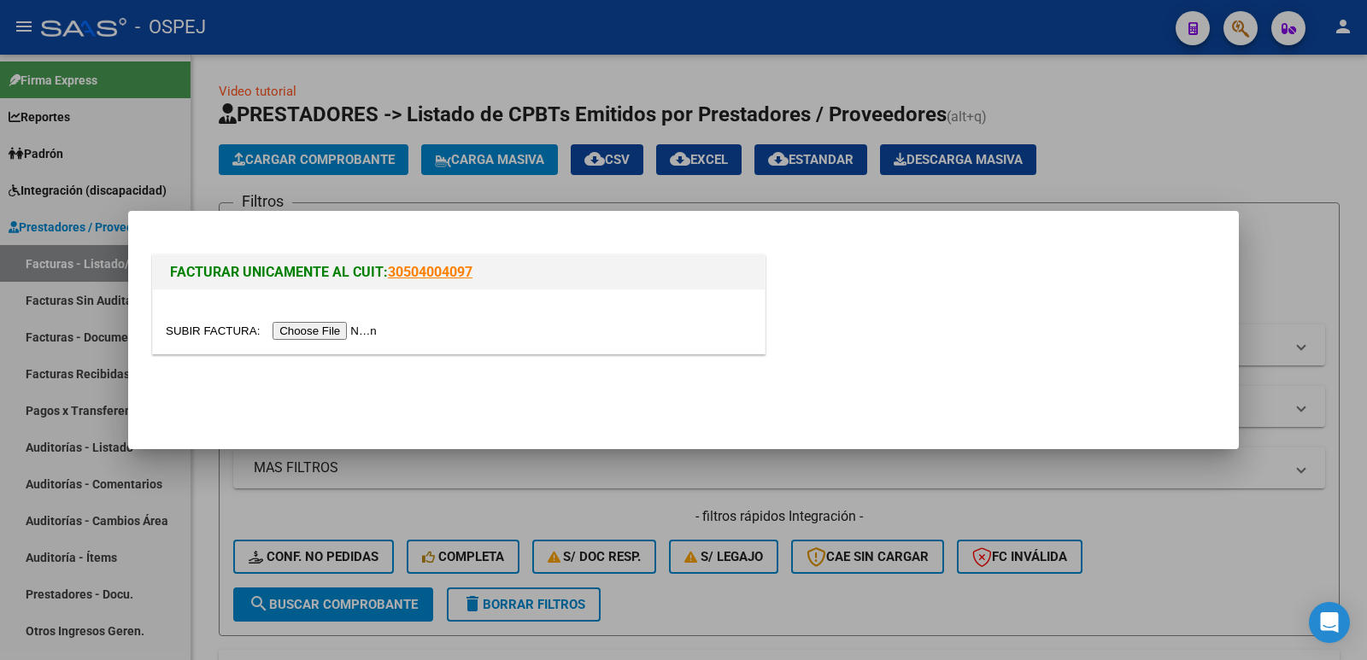
click at [306, 332] on input "file" at bounding box center [274, 331] width 216 height 18
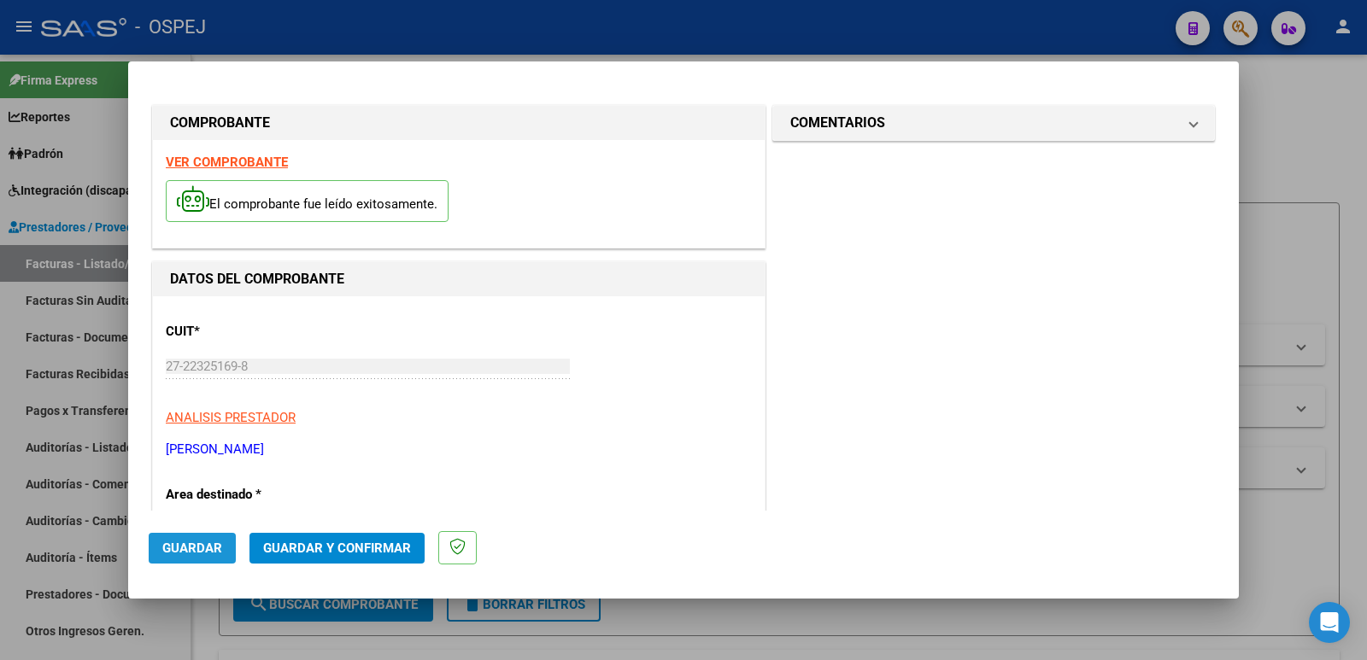
click at [185, 554] on span "Guardar" at bounding box center [192, 548] width 60 height 15
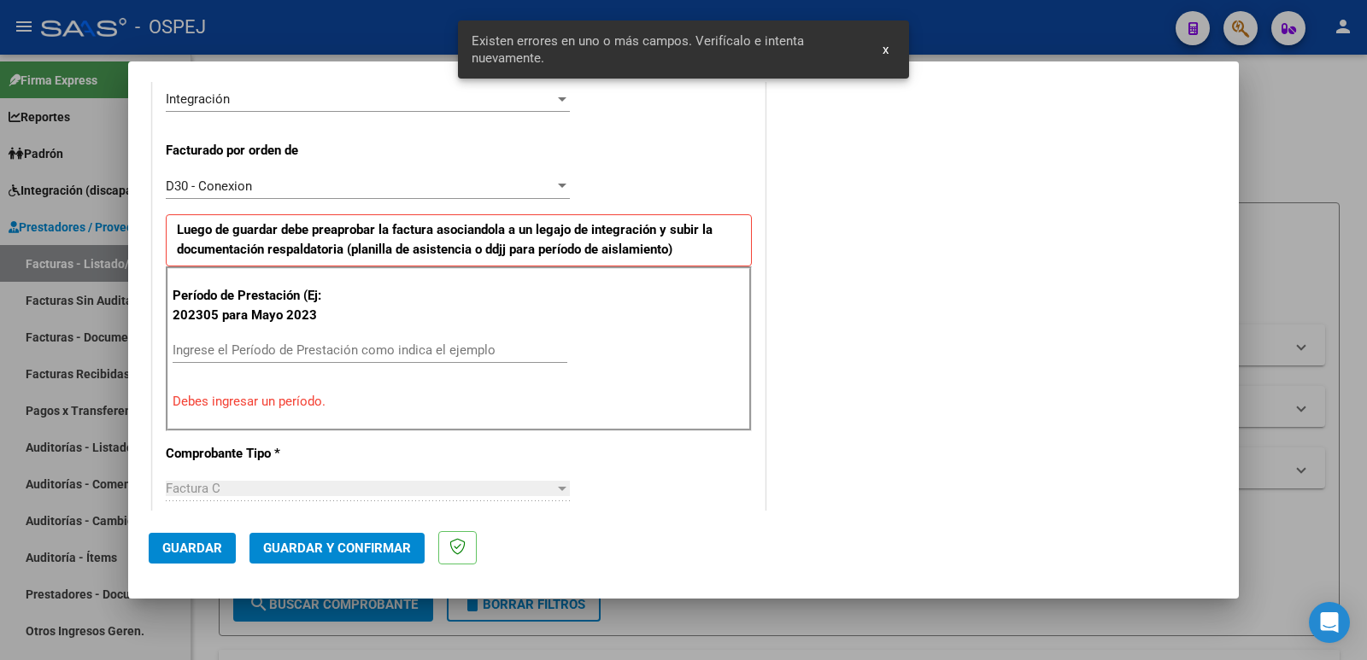
scroll to position [467, 0]
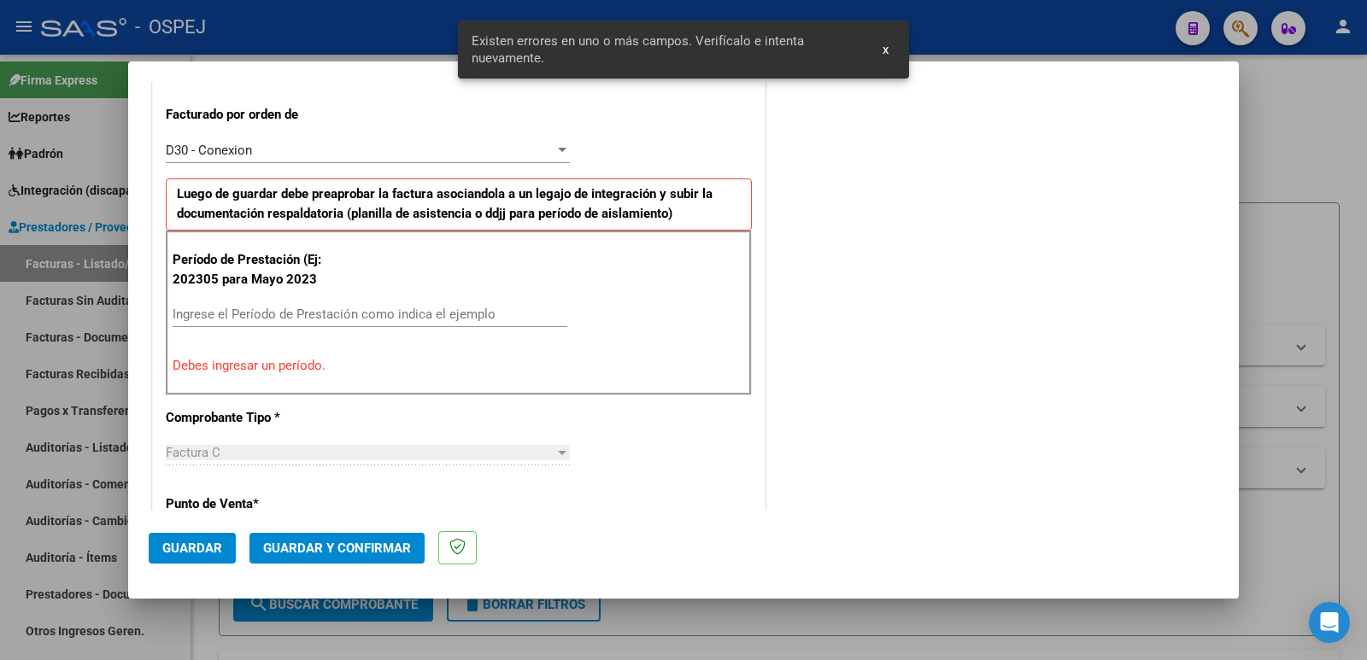
click at [420, 314] on input "Ingrese el Período de Prestación como indica el ejemplo" at bounding box center [370, 314] width 395 height 15
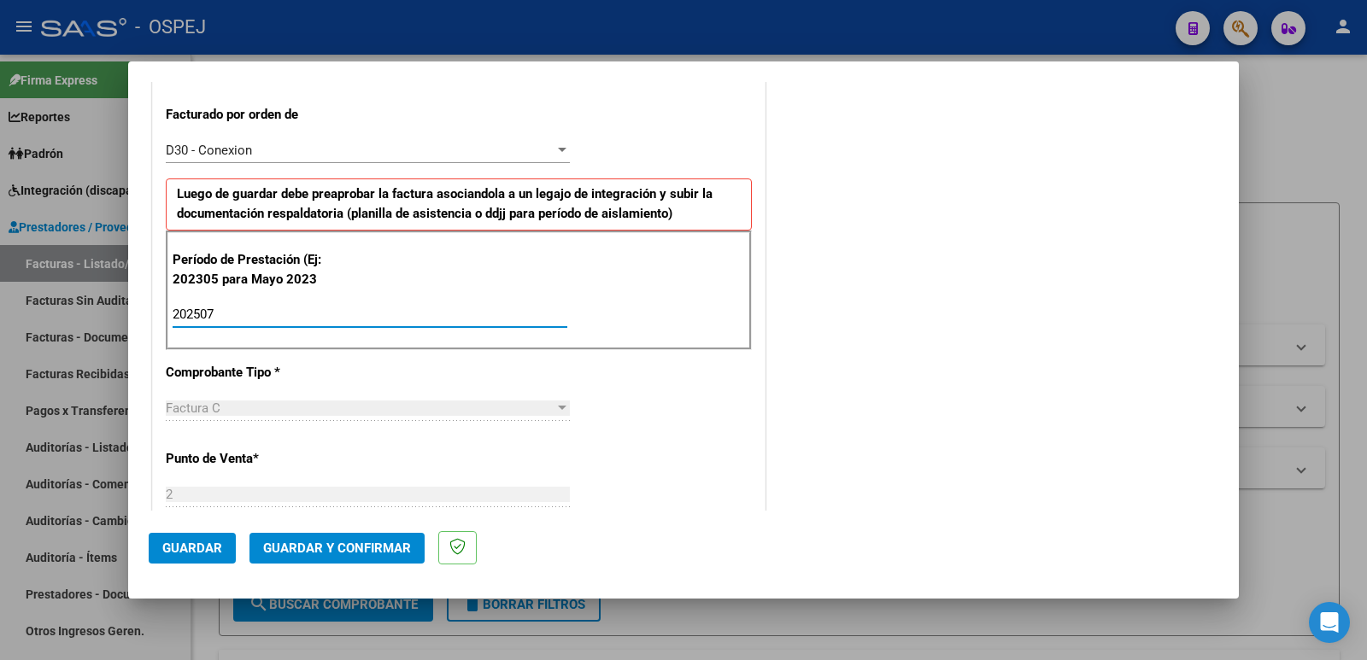
type input "202507"
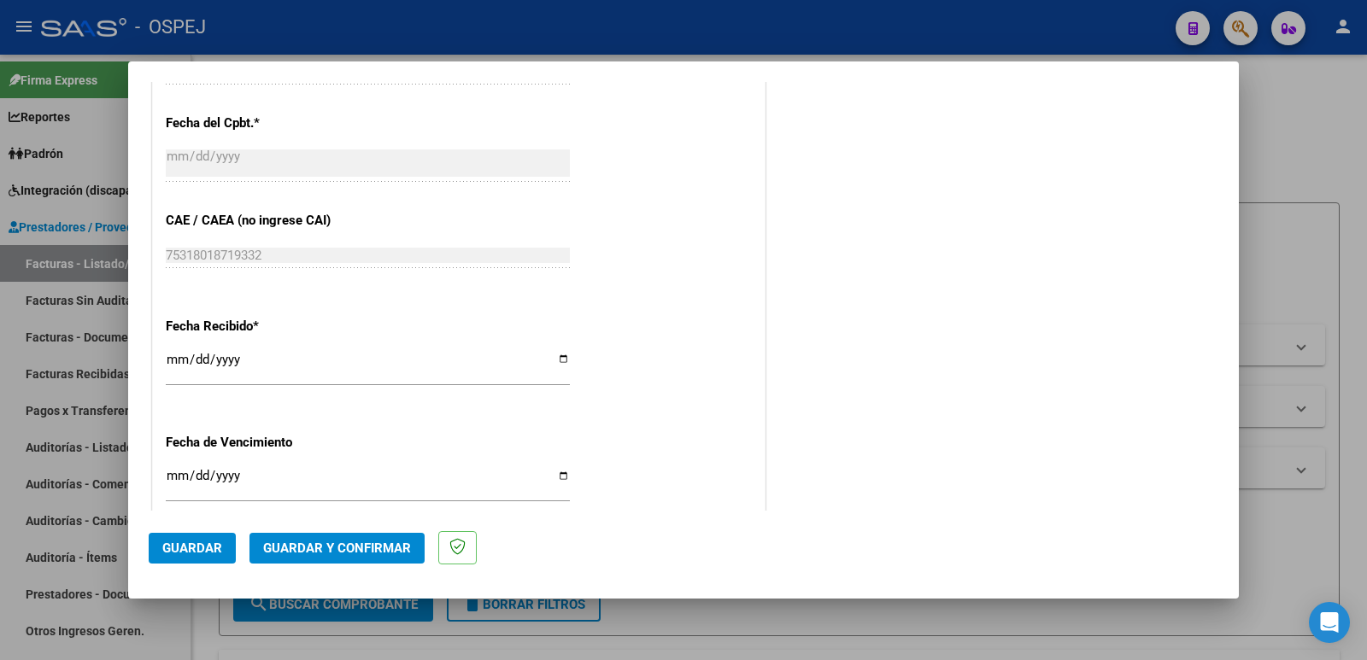
scroll to position [1065, 0]
click at [177, 555] on span "Guardar" at bounding box center [192, 548] width 60 height 15
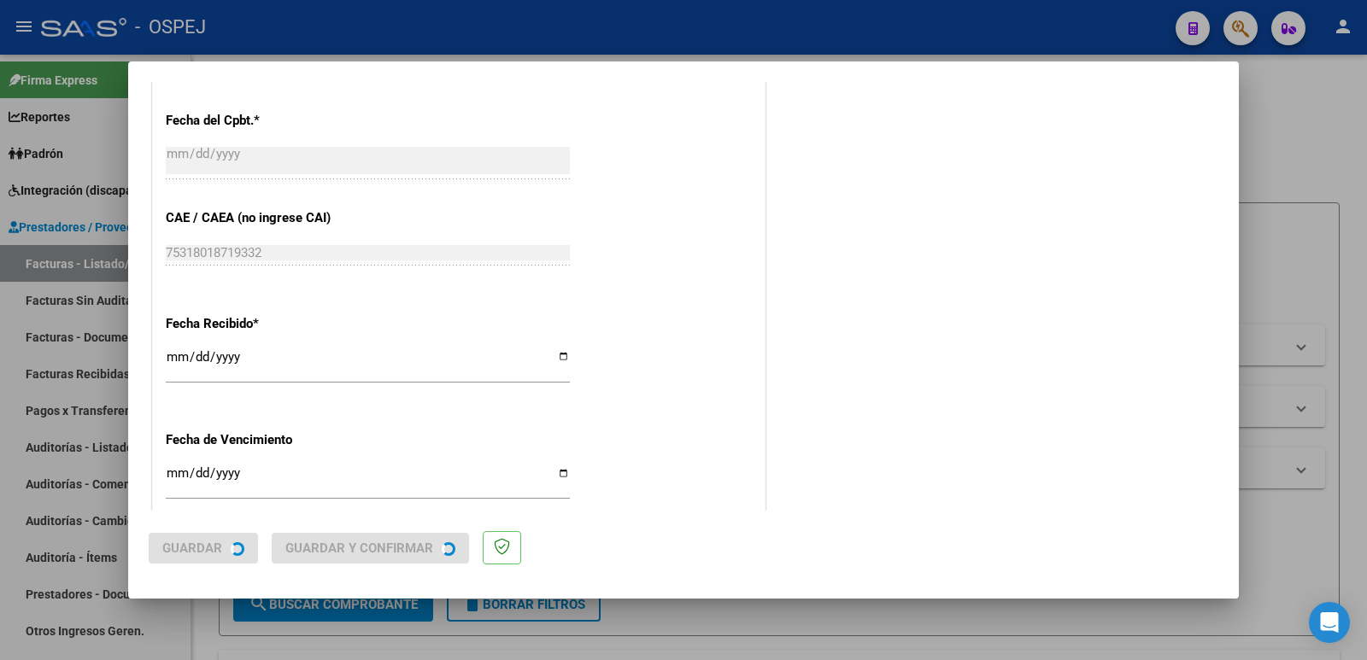
scroll to position [0, 0]
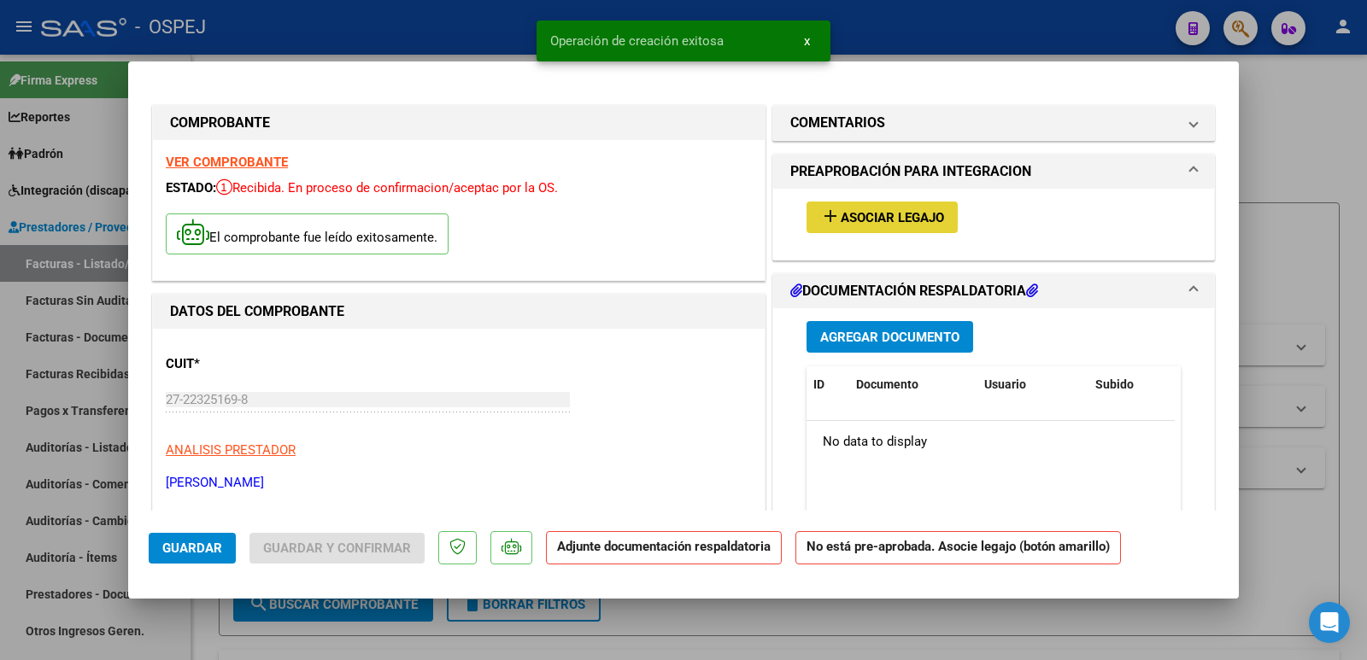
click at [901, 216] on span "Asociar Legajo" at bounding box center [892, 217] width 103 height 15
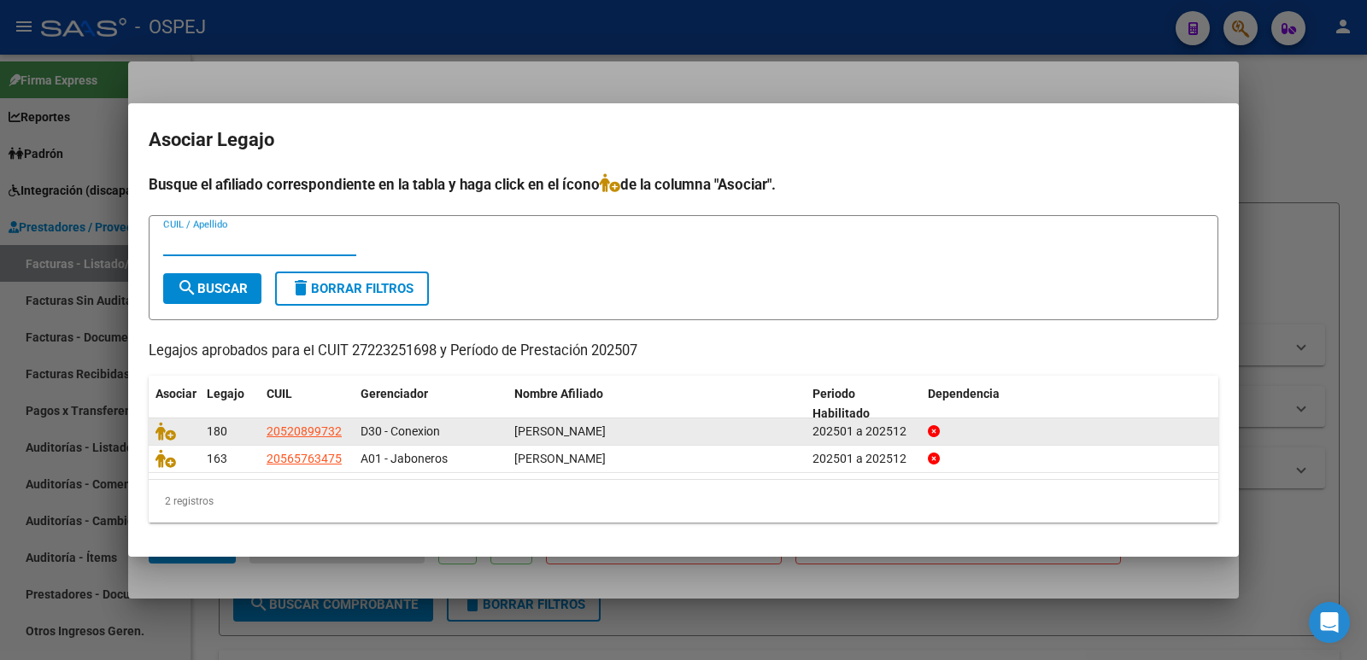
click at [184, 428] on div at bounding box center [175, 432] width 38 height 20
click at [167, 433] on icon at bounding box center [166, 431] width 21 height 19
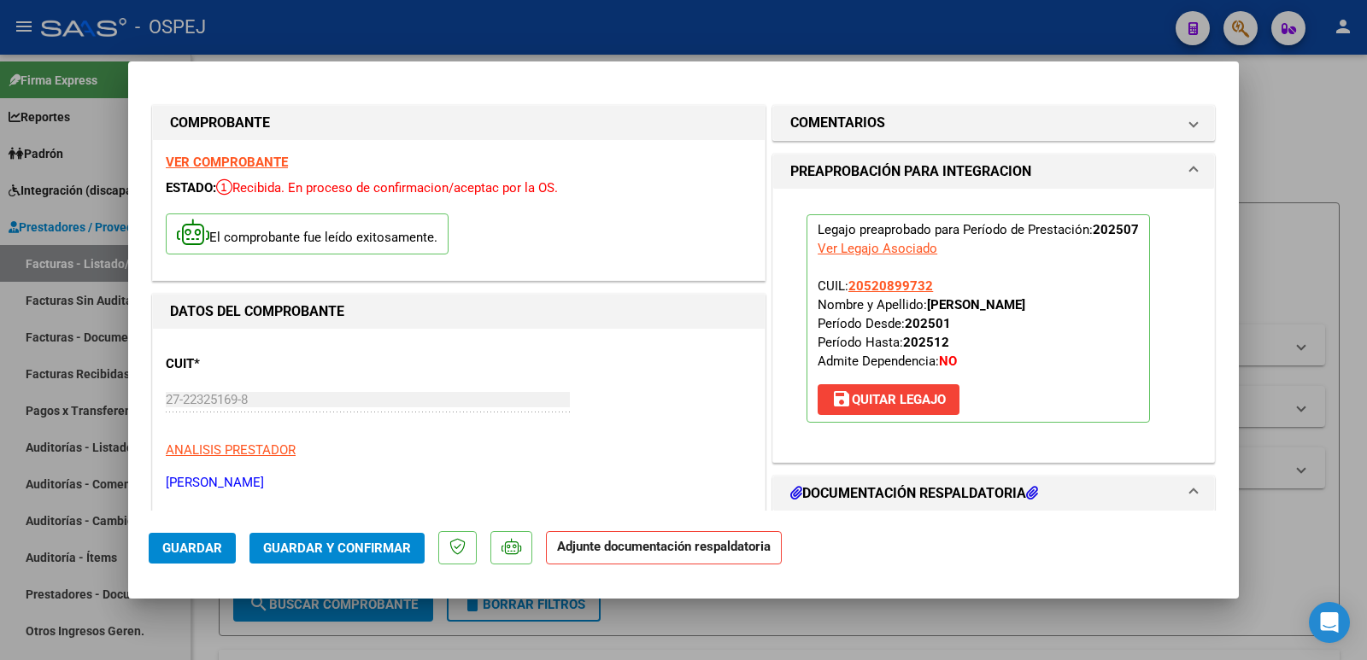
click at [356, 555] on span "Guardar y Confirmar" at bounding box center [337, 548] width 148 height 15
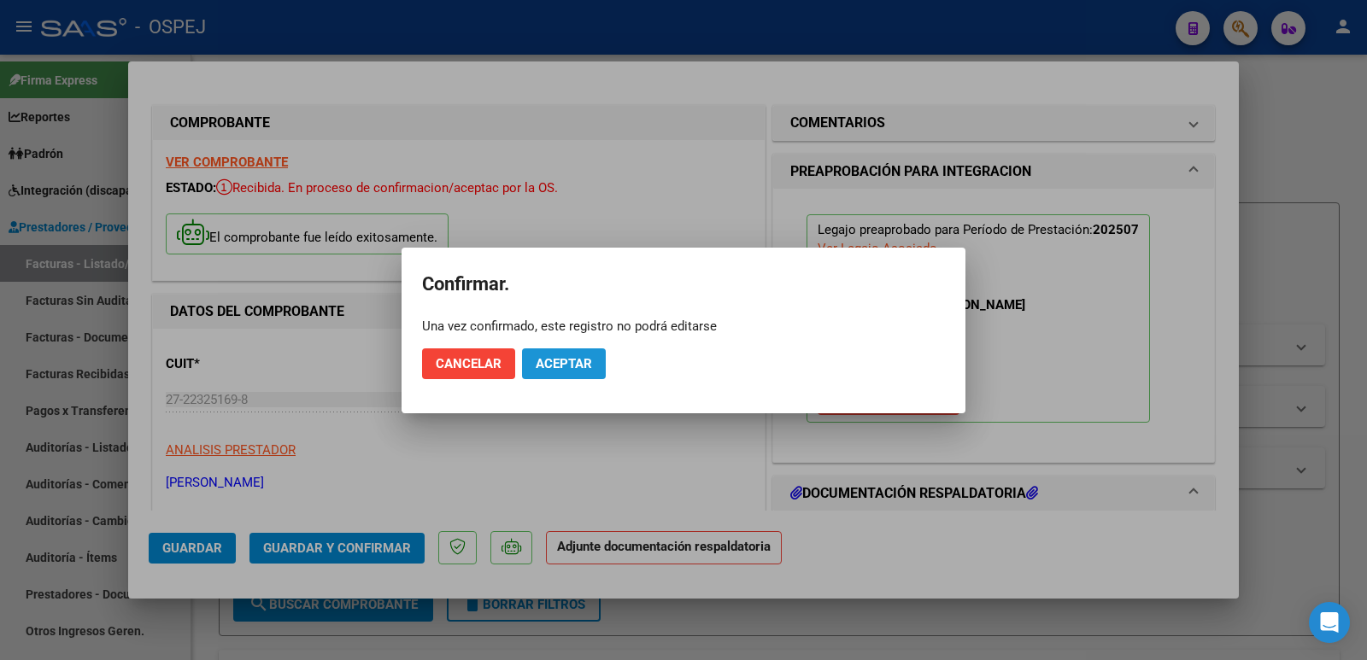
click at [574, 369] on span "Aceptar" at bounding box center [564, 363] width 56 height 15
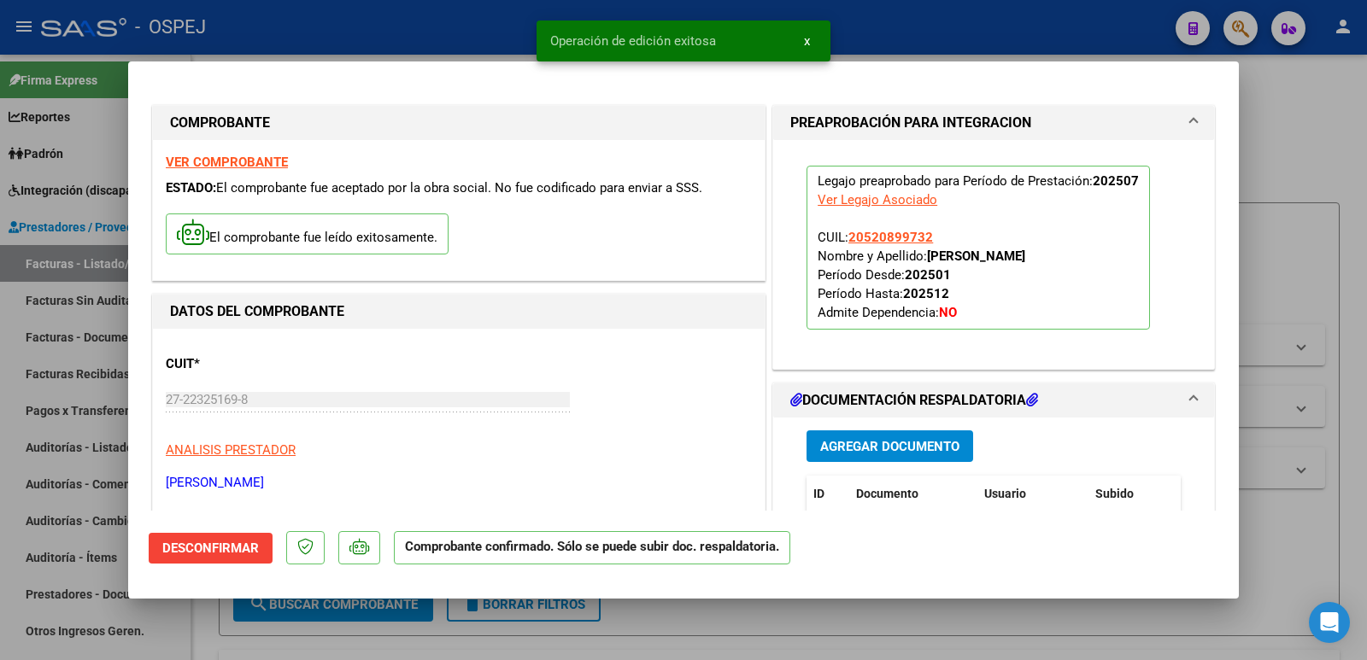
click at [416, 27] on div at bounding box center [683, 330] width 1367 height 660
type input "$ 0,00"
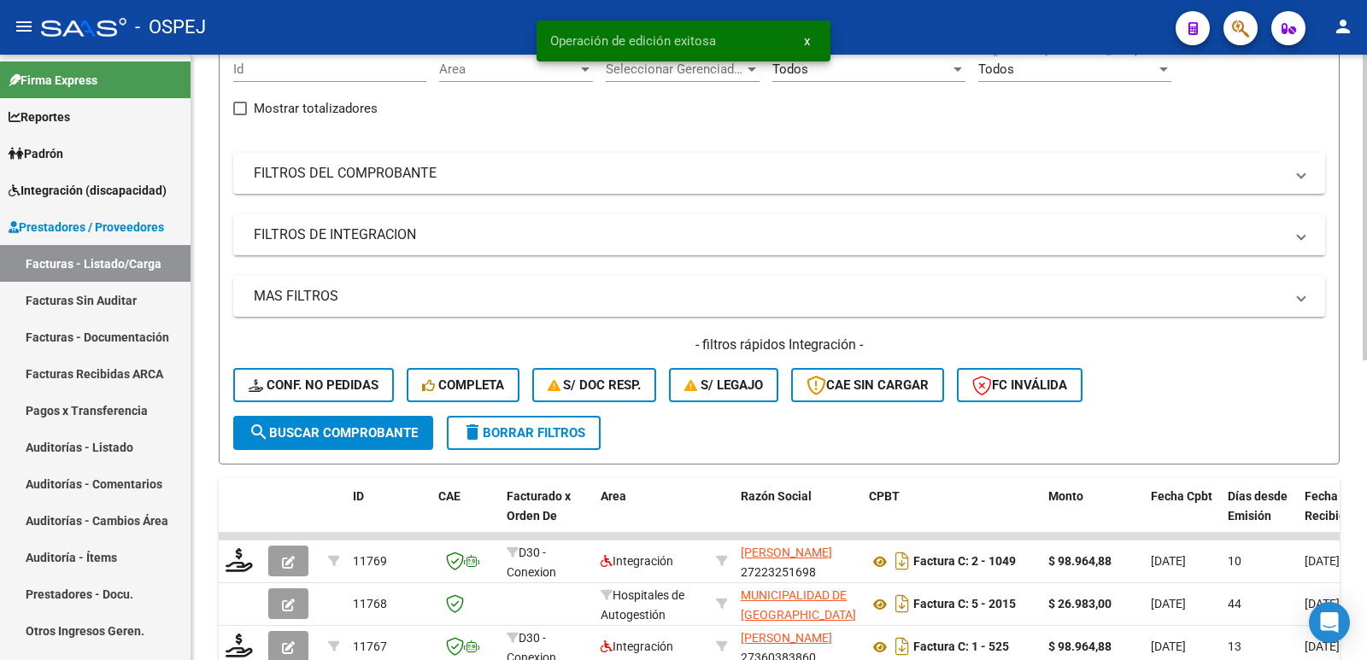
scroll to position [256, 0]
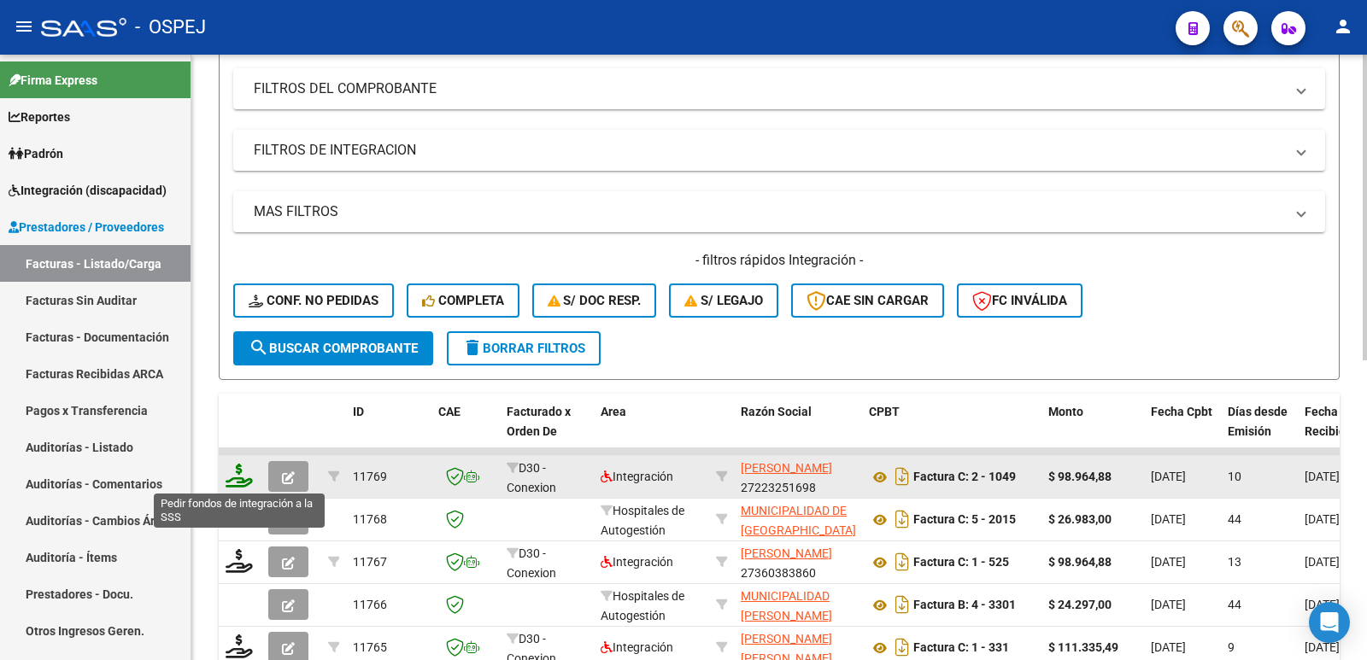
click at [234, 470] on icon at bounding box center [239, 476] width 27 height 24
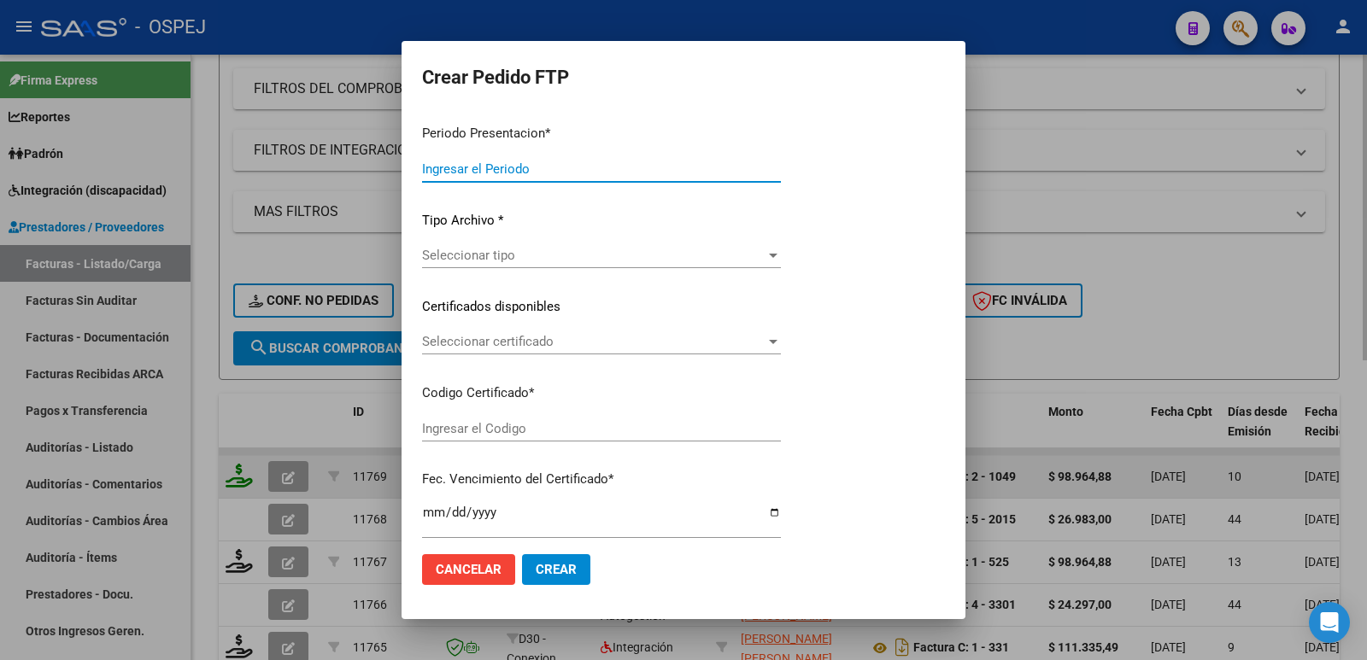
type input "202507"
type input "$ 98.964,88"
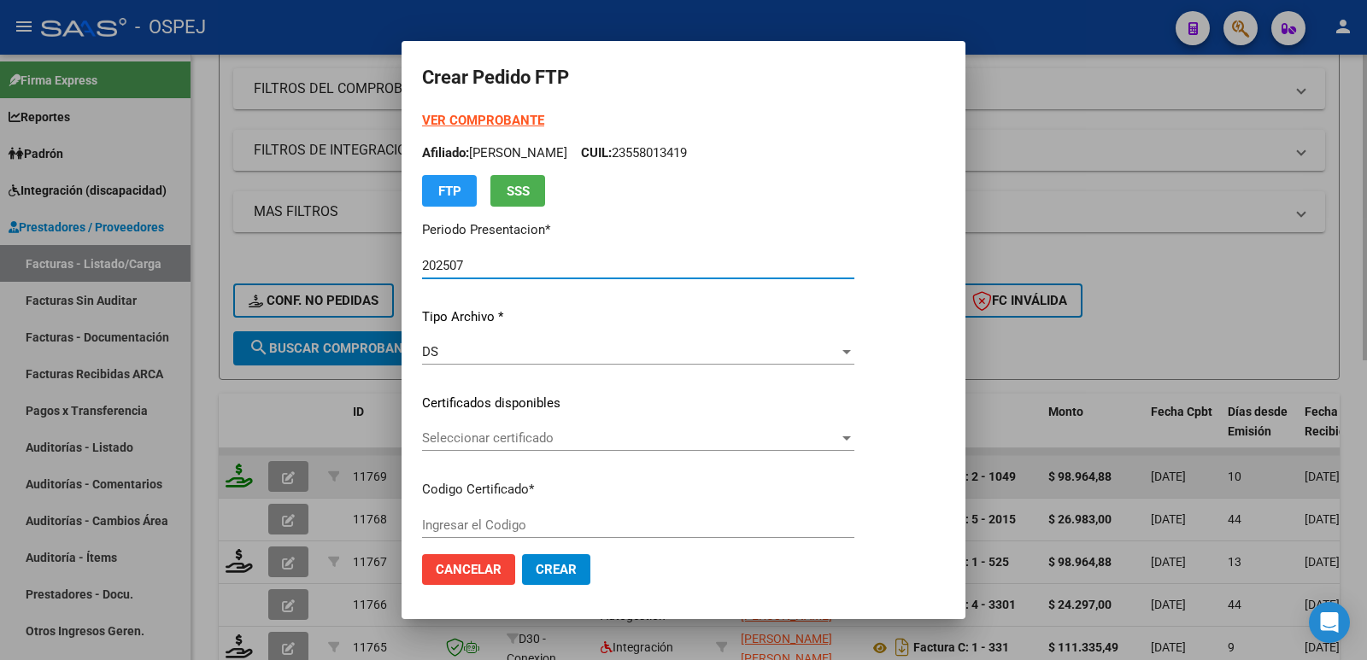
type input "arg02000520899732023091420260914bsas"
type input "2026-09-14"
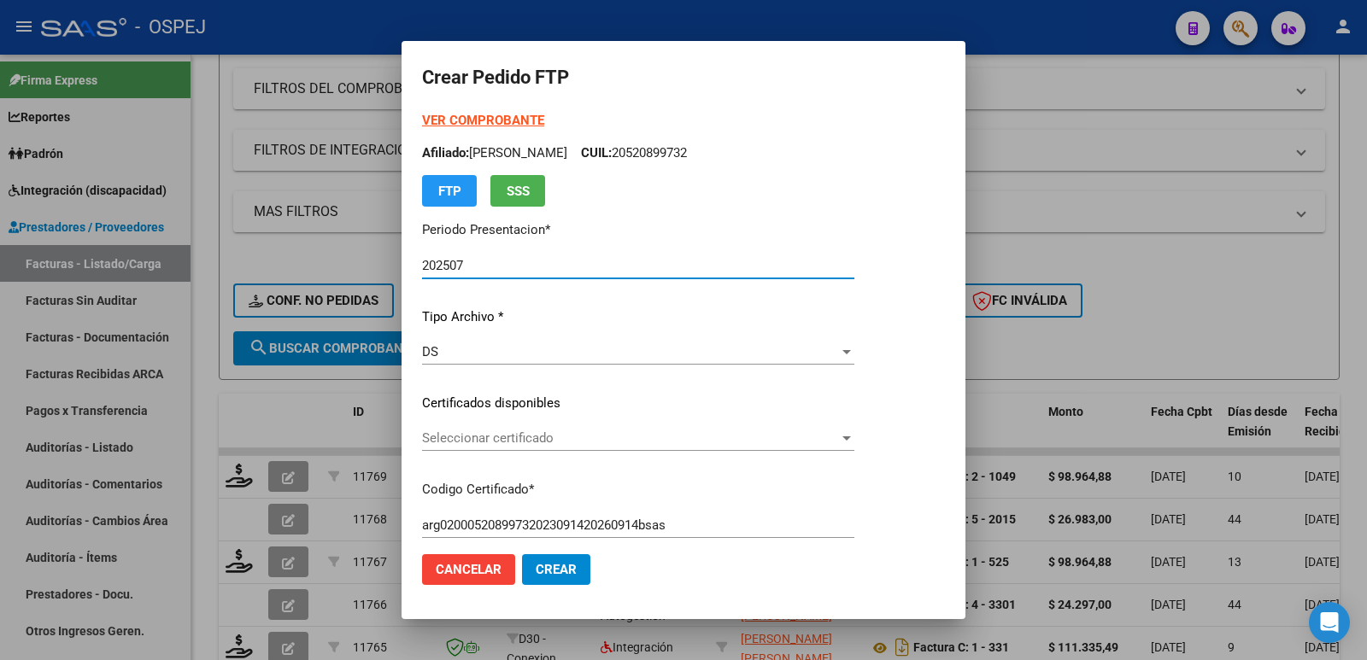
click at [531, 437] on span "Seleccionar certificado" at bounding box center [630, 438] width 417 height 15
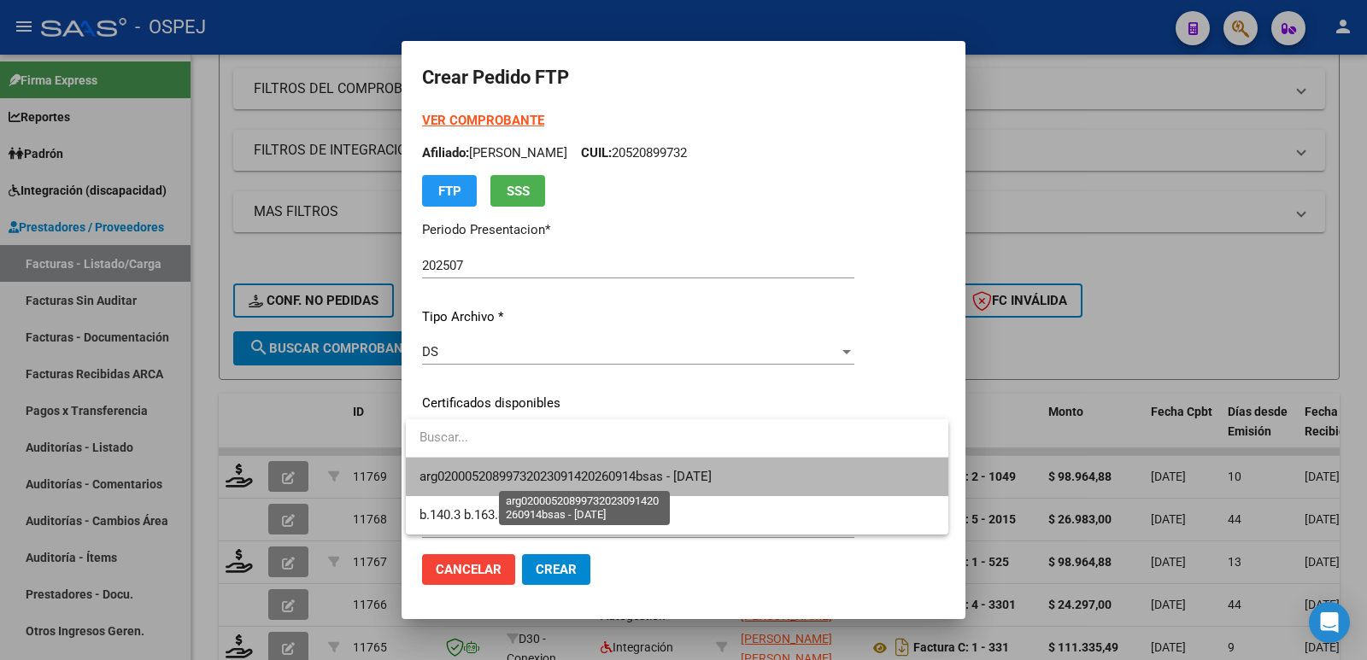
click at [537, 480] on span "arg02000520899732023091420260914bsas - 2026-09-14" at bounding box center [566, 476] width 292 height 15
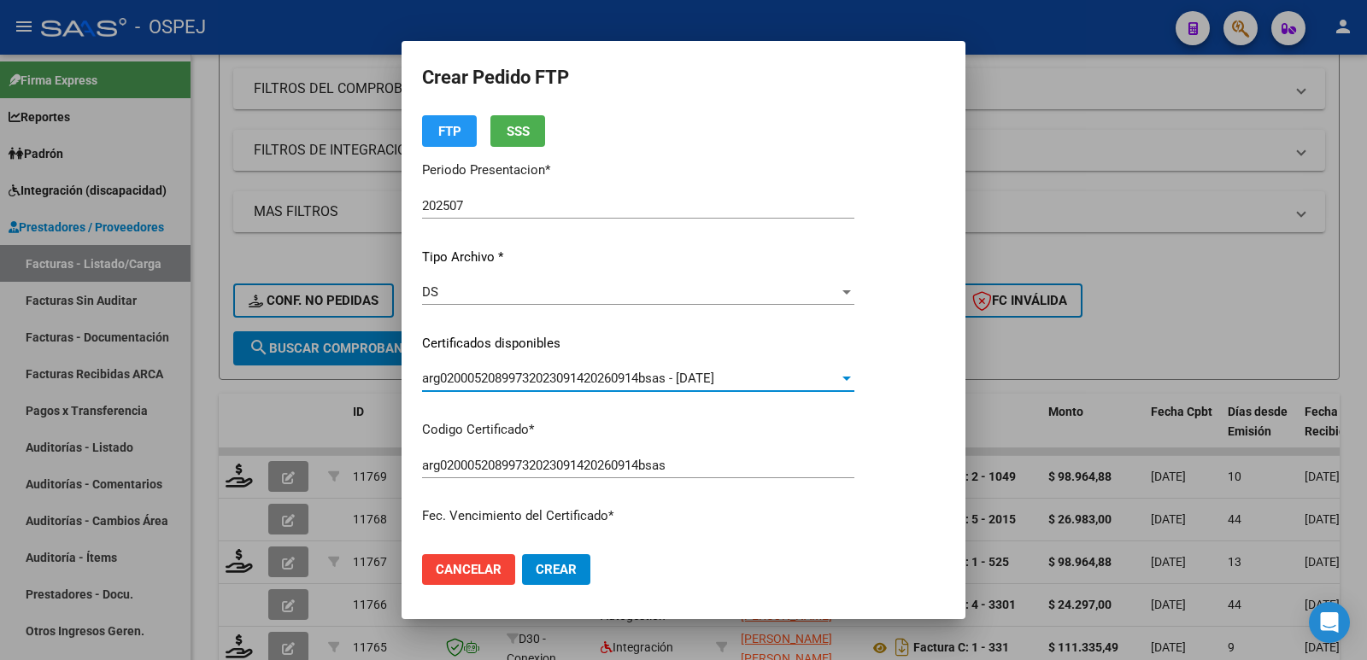
scroll to position [85, 0]
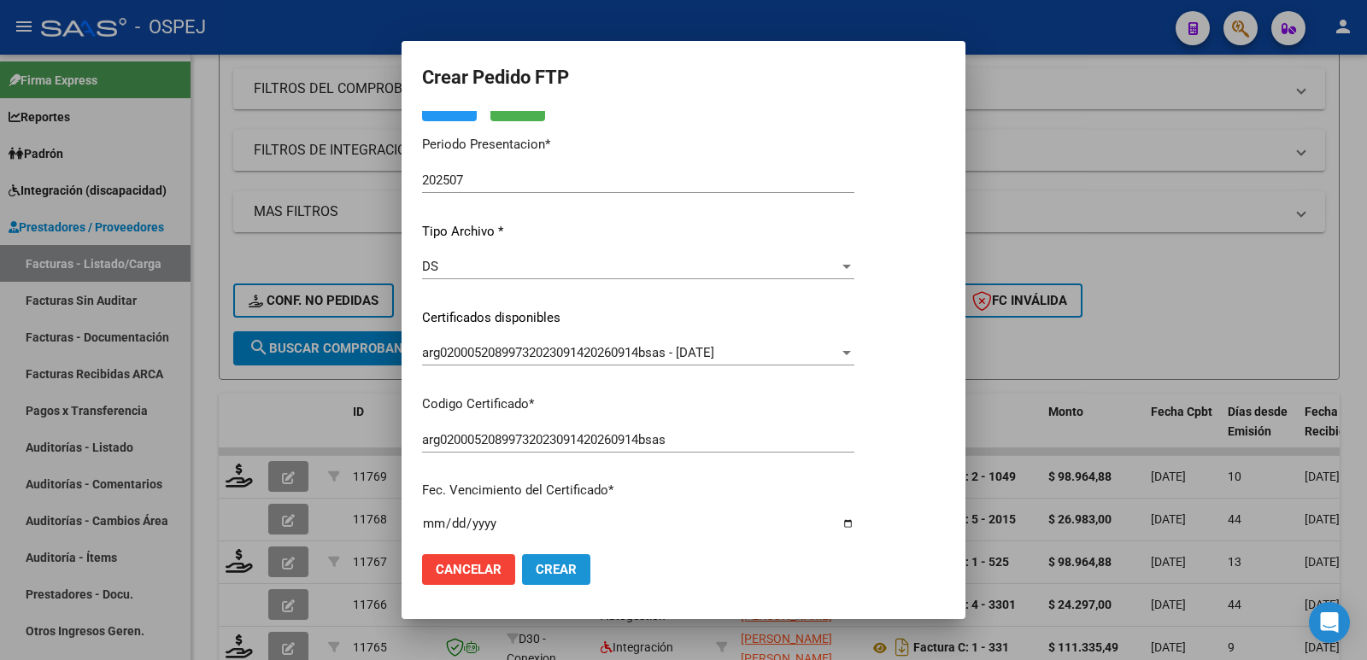
click at [561, 570] on span "Crear" at bounding box center [556, 569] width 41 height 15
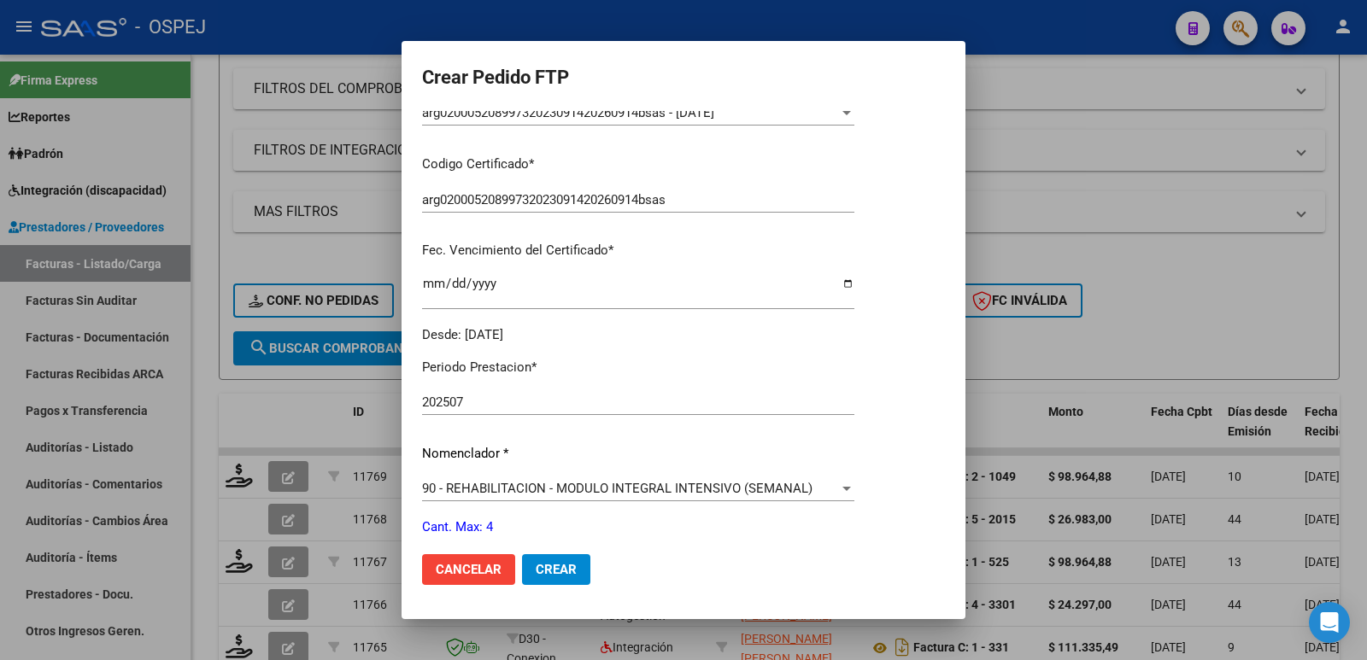
scroll to position [427, 0]
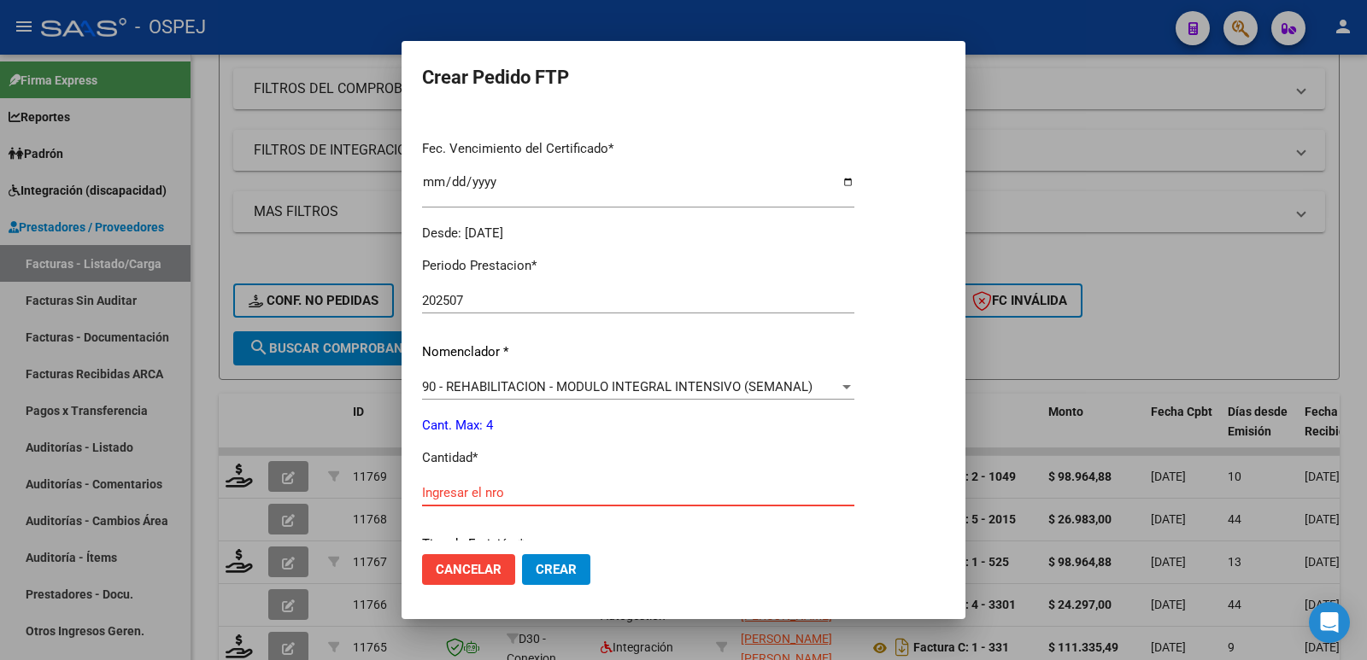
click at [572, 495] on input "Ingresar el nro" at bounding box center [638, 492] width 432 height 15
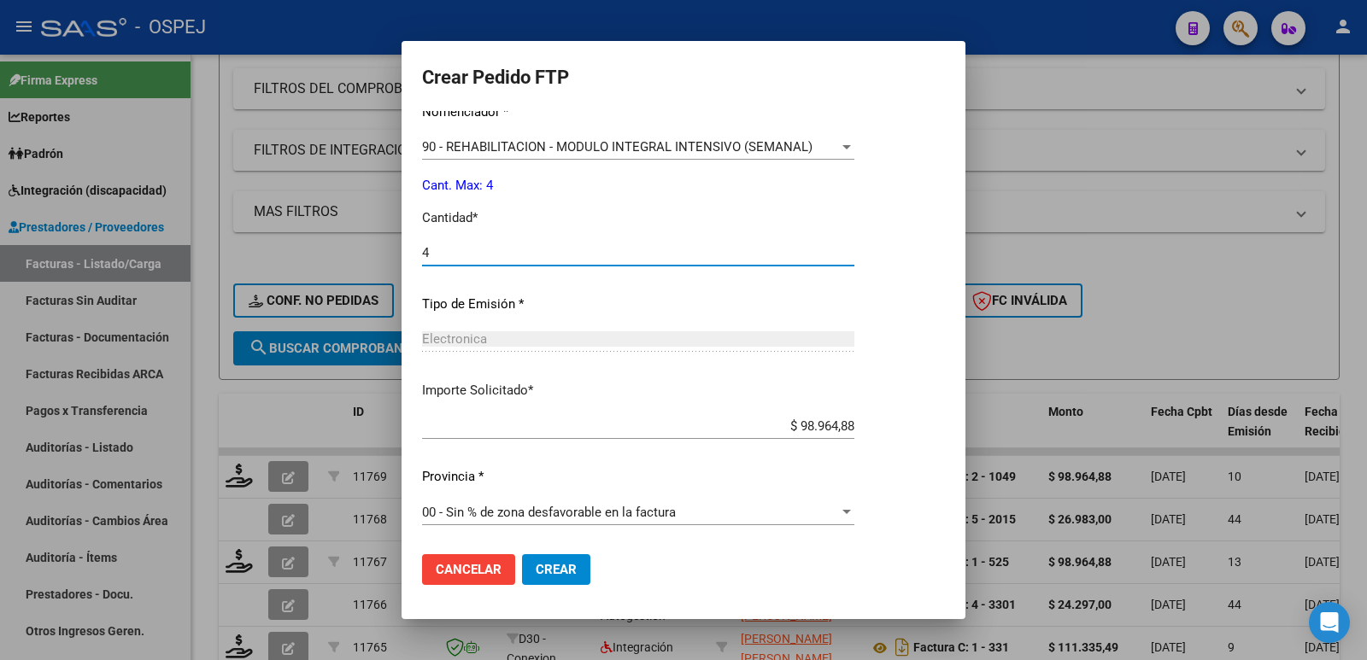
scroll to position [668, 0]
type input "4"
click at [557, 575] on span "Crear" at bounding box center [556, 569] width 41 height 15
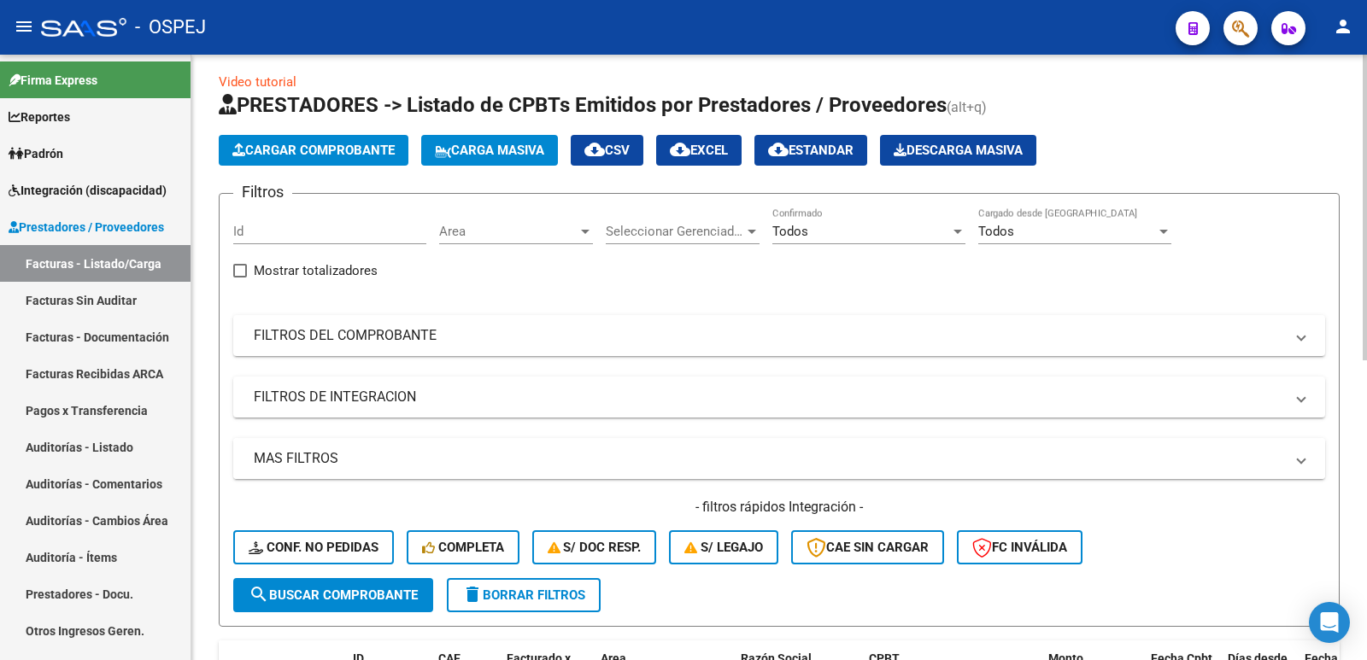
scroll to position [0, 0]
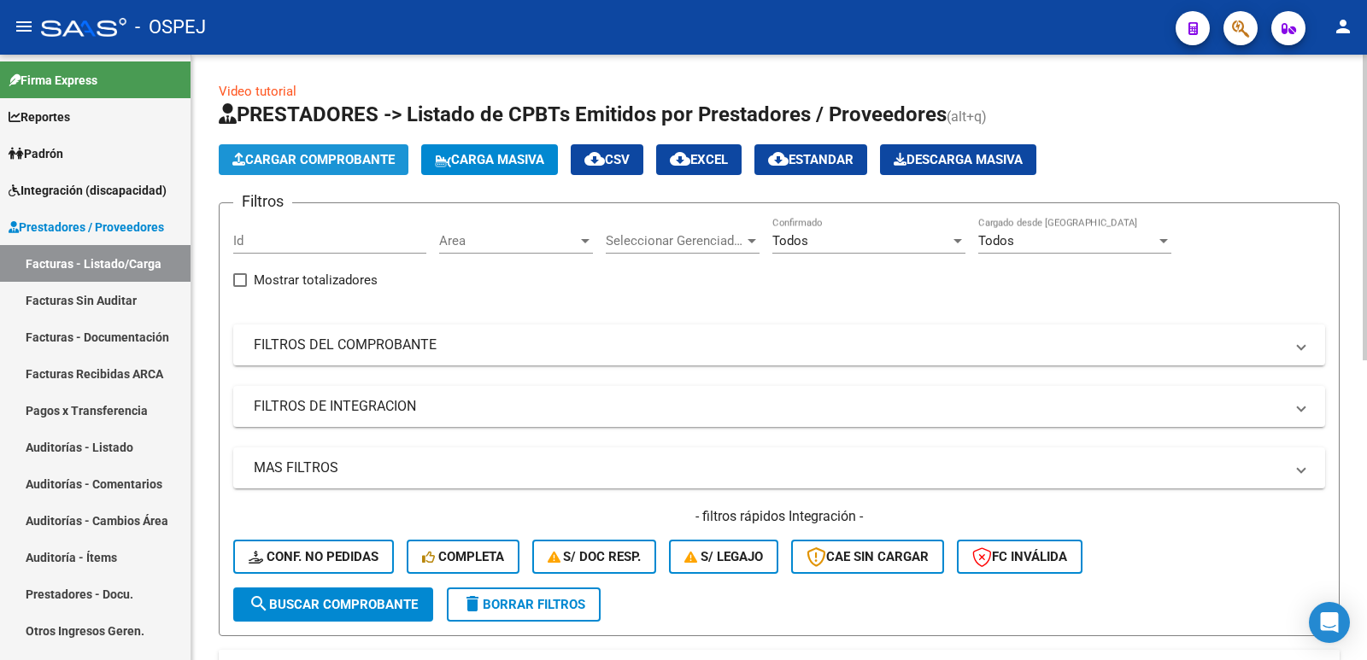
click at [297, 159] on span "Cargar Comprobante" at bounding box center [313, 159] width 162 height 15
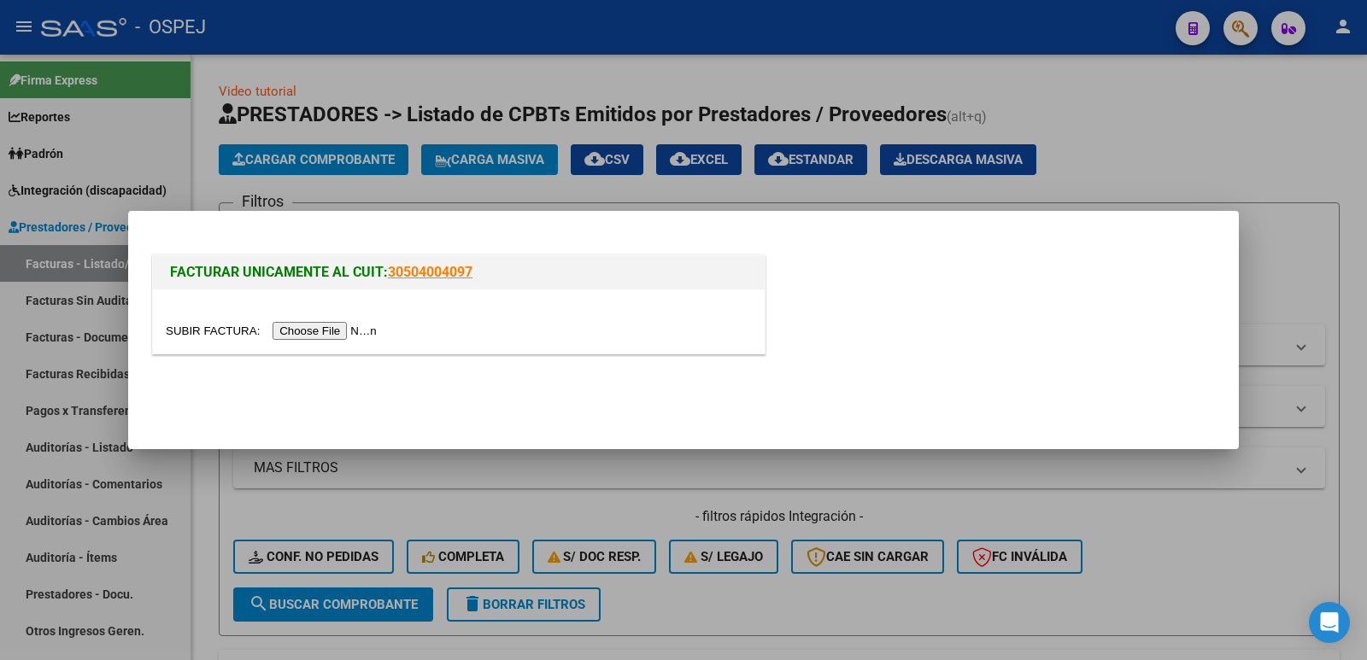
click at [347, 331] on input "file" at bounding box center [274, 331] width 216 height 18
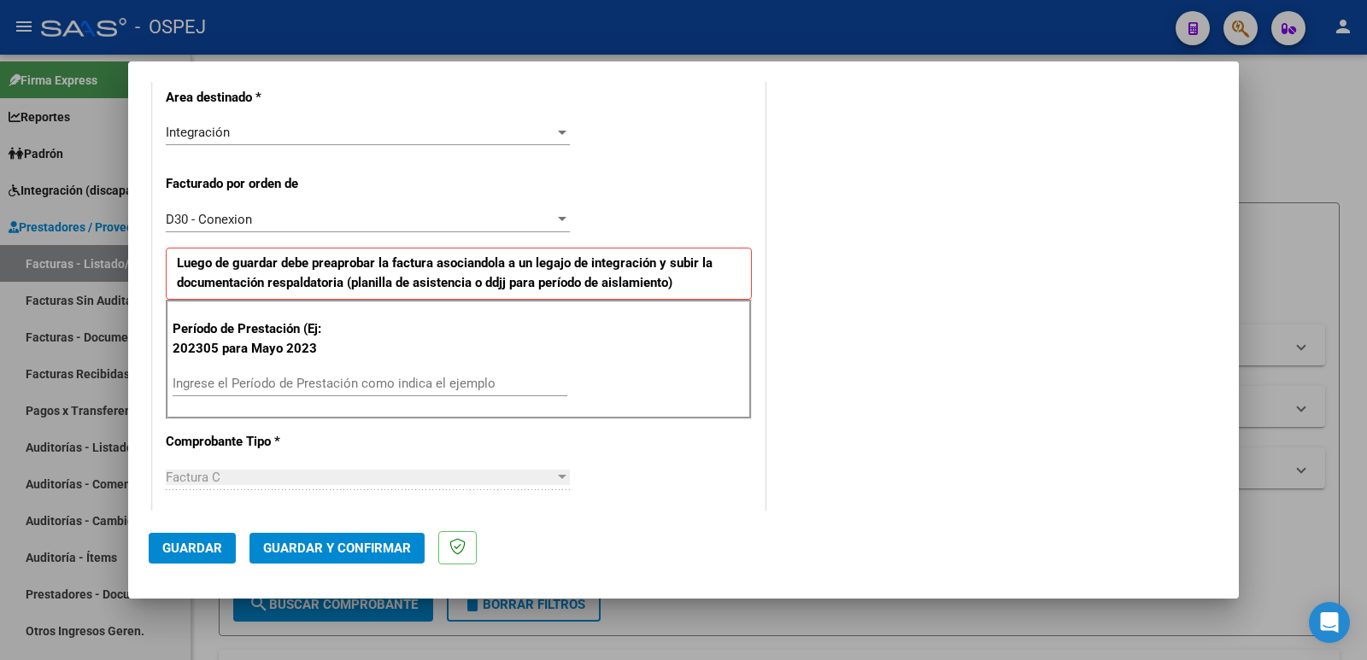
scroll to position [427, 0]
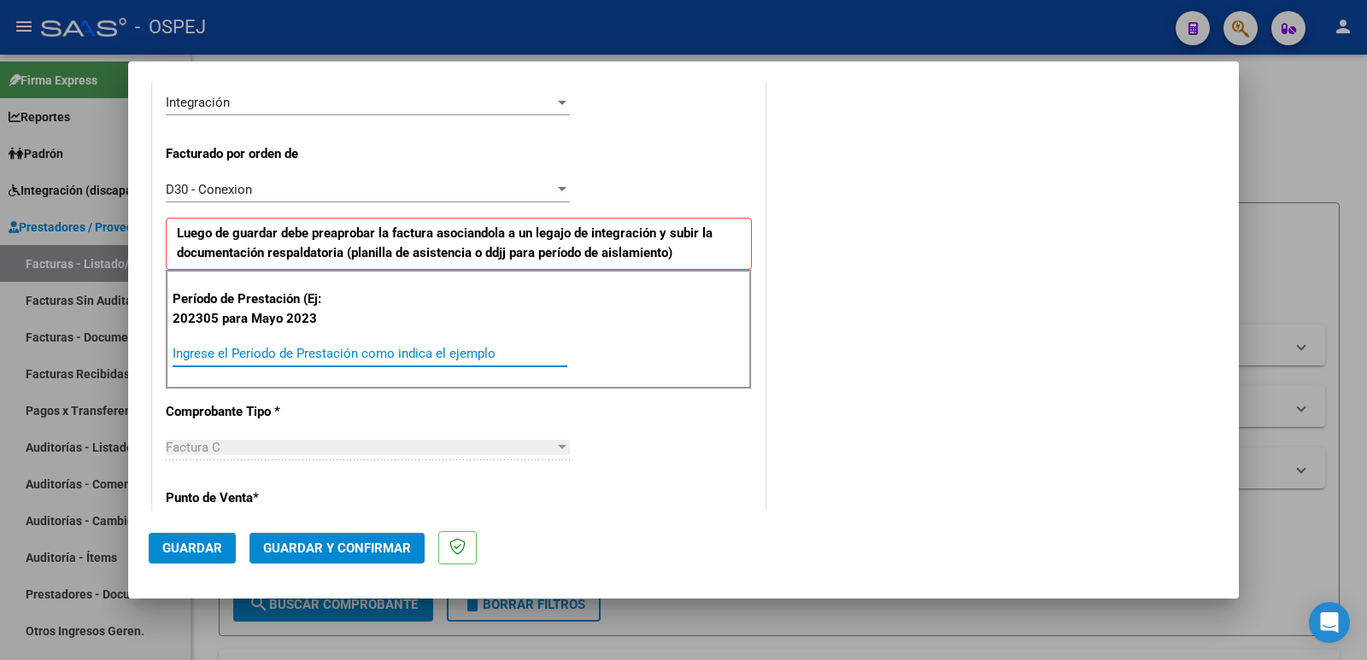
click at [439, 350] on input "Ingrese el Período de Prestación como indica el ejemplo" at bounding box center [370, 353] width 395 height 15
type input "202507"
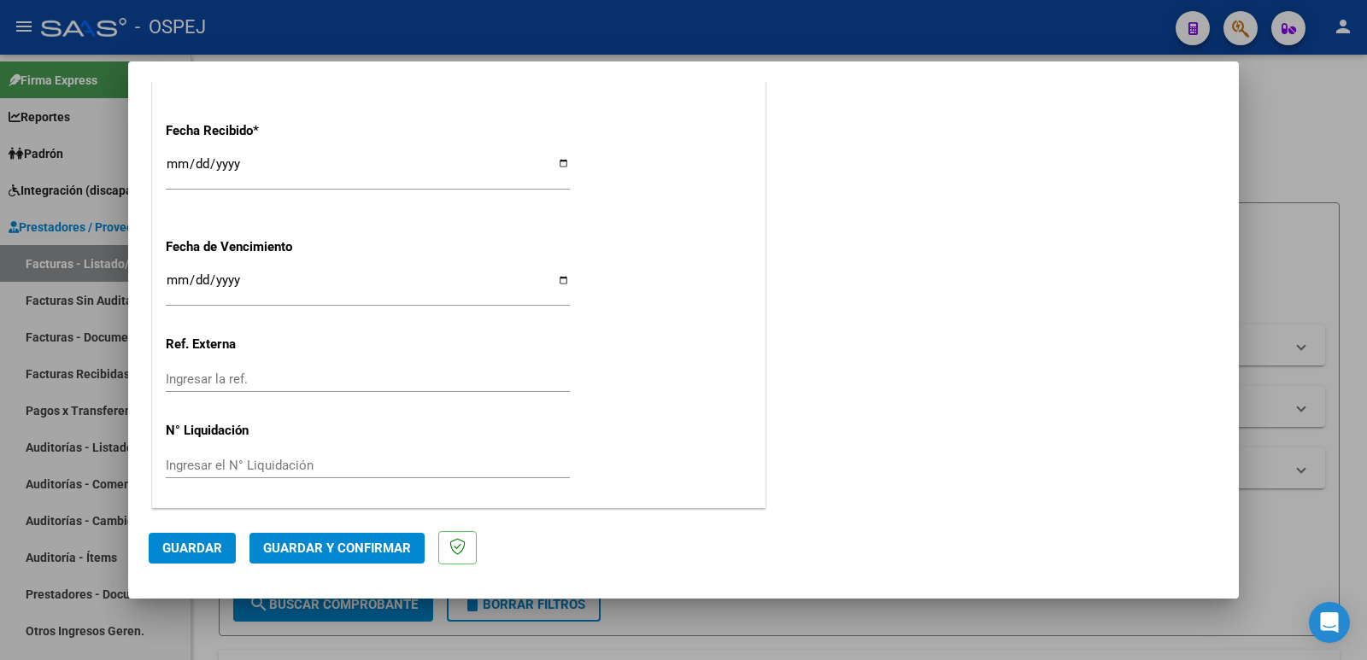
scroll to position [1259, 0]
click at [198, 548] on span "Guardar" at bounding box center [192, 548] width 60 height 15
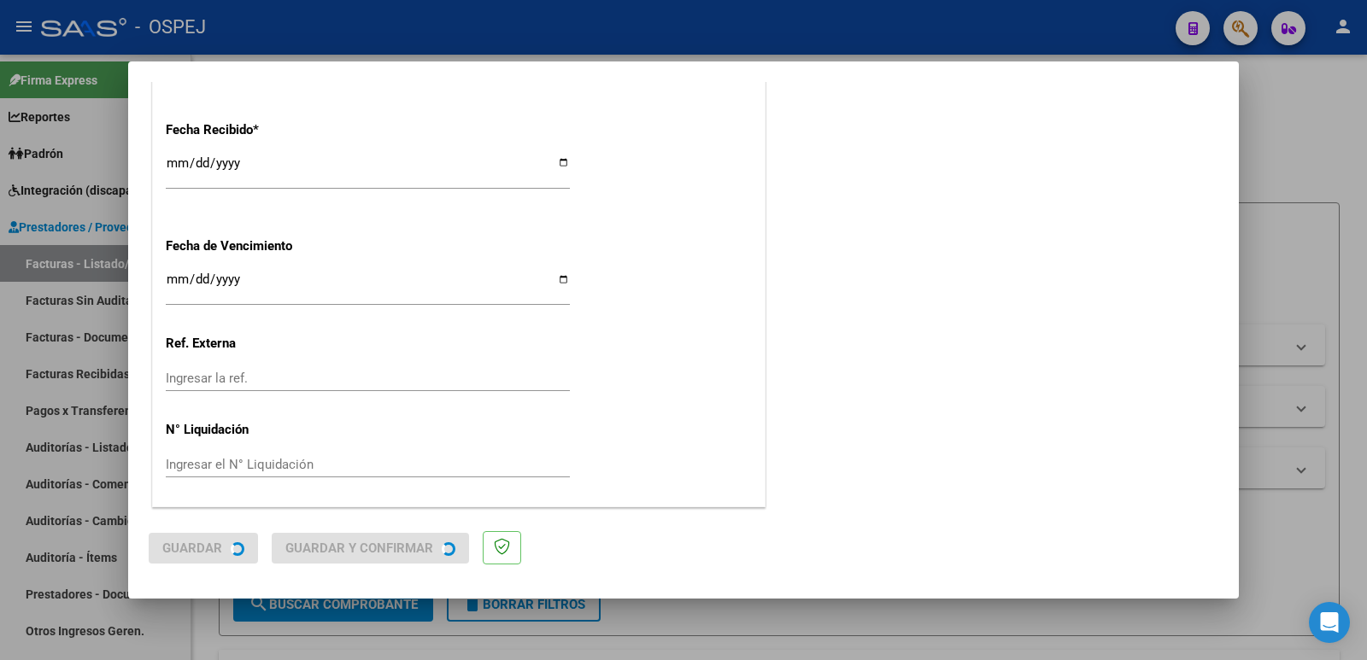
scroll to position [0, 0]
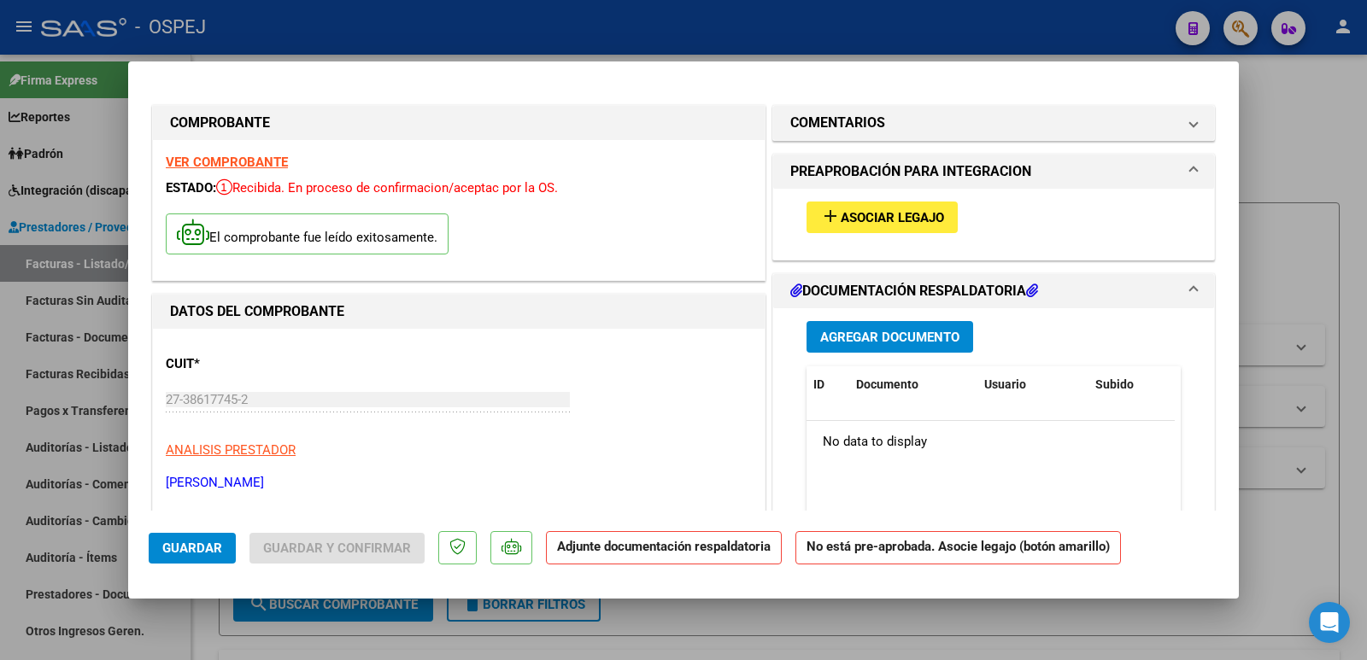
click at [914, 213] on span "Asociar Legajo" at bounding box center [892, 217] width 103 height 15
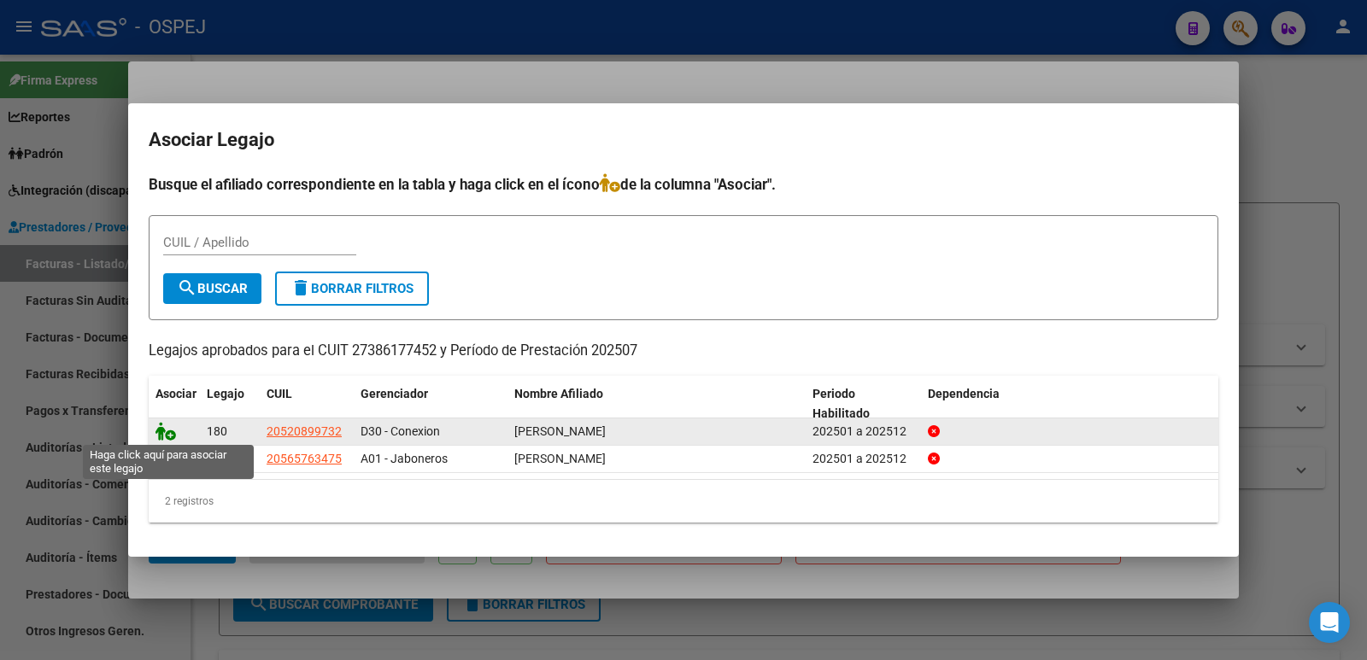
click at [160, 426] on icon at bounding box center [166, 431] width 21 height 19
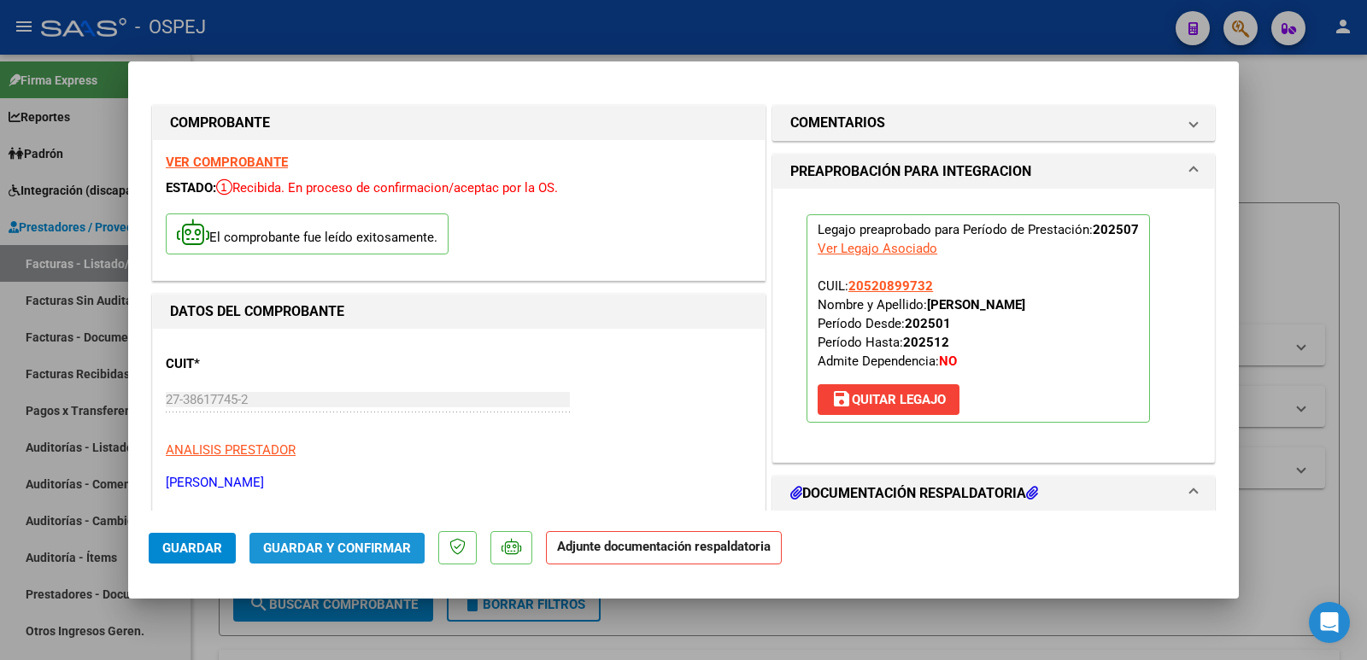
click at [315, 555] on span "Guardar y Confirmar" at bounding box center [337, 548] width 148 height 15
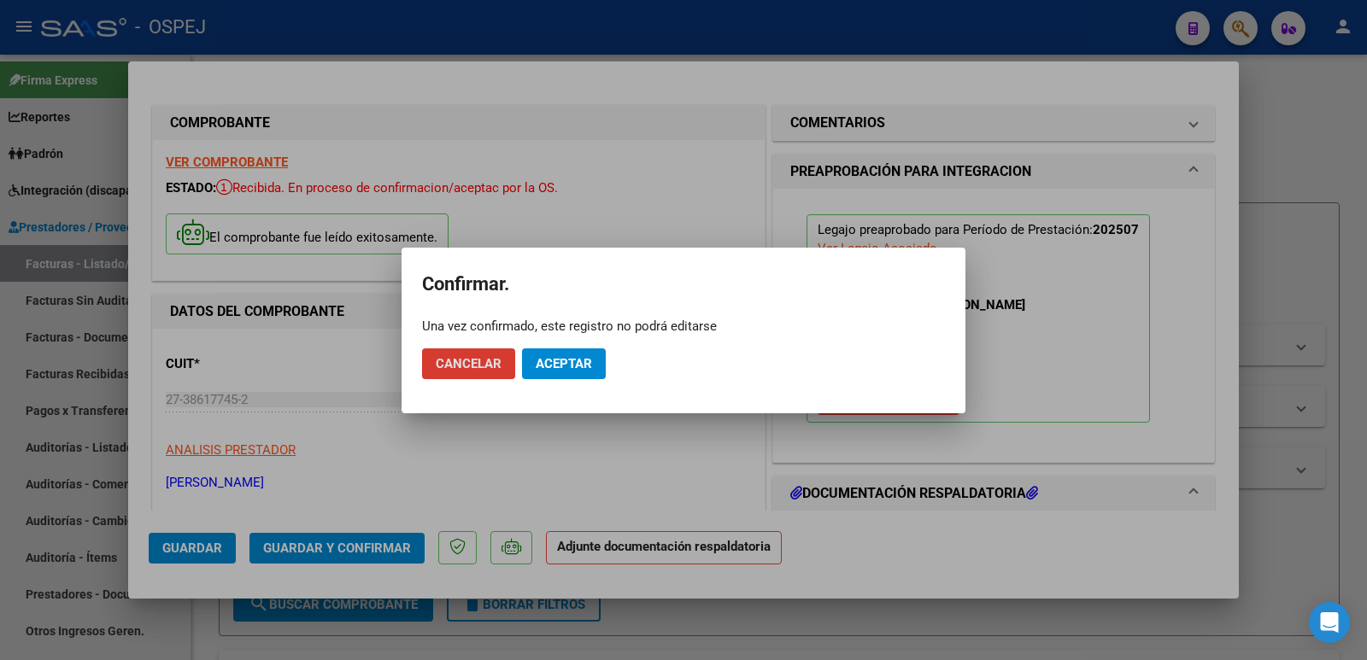
click at [569, 368] on span "Aceptar" at bounding box center [564, 363] width 56 height 15
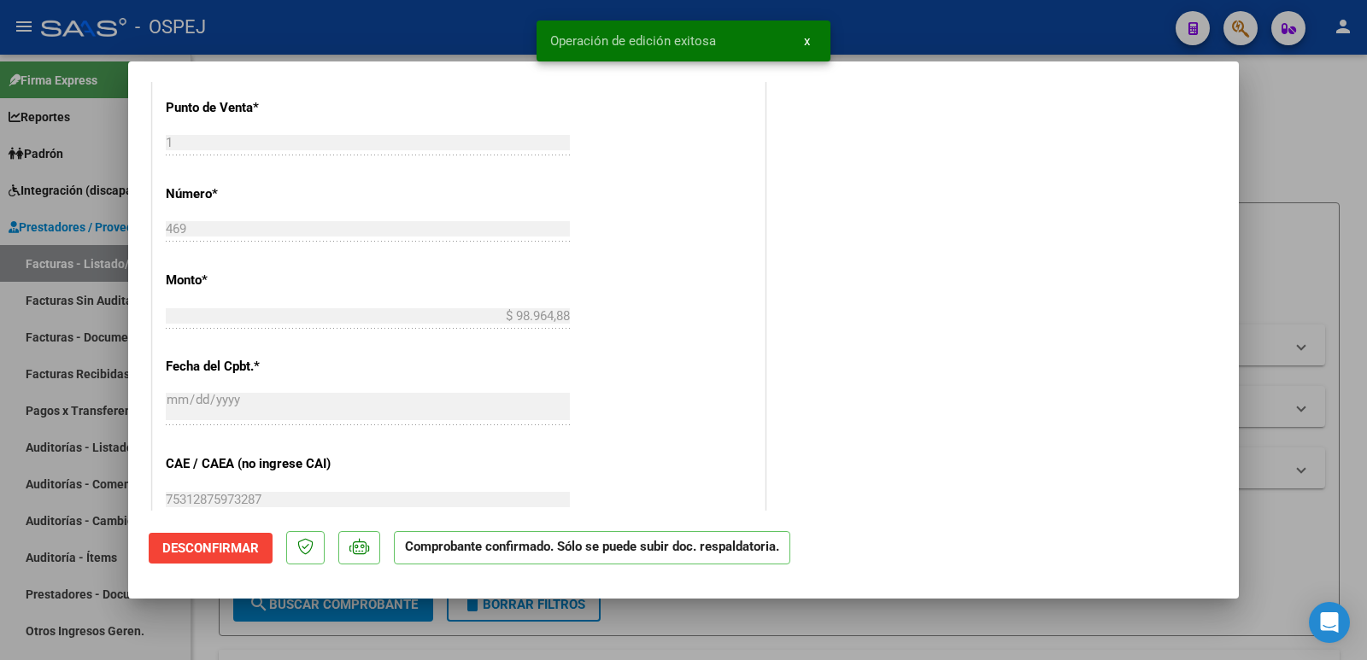
scroll to position [854, 0]
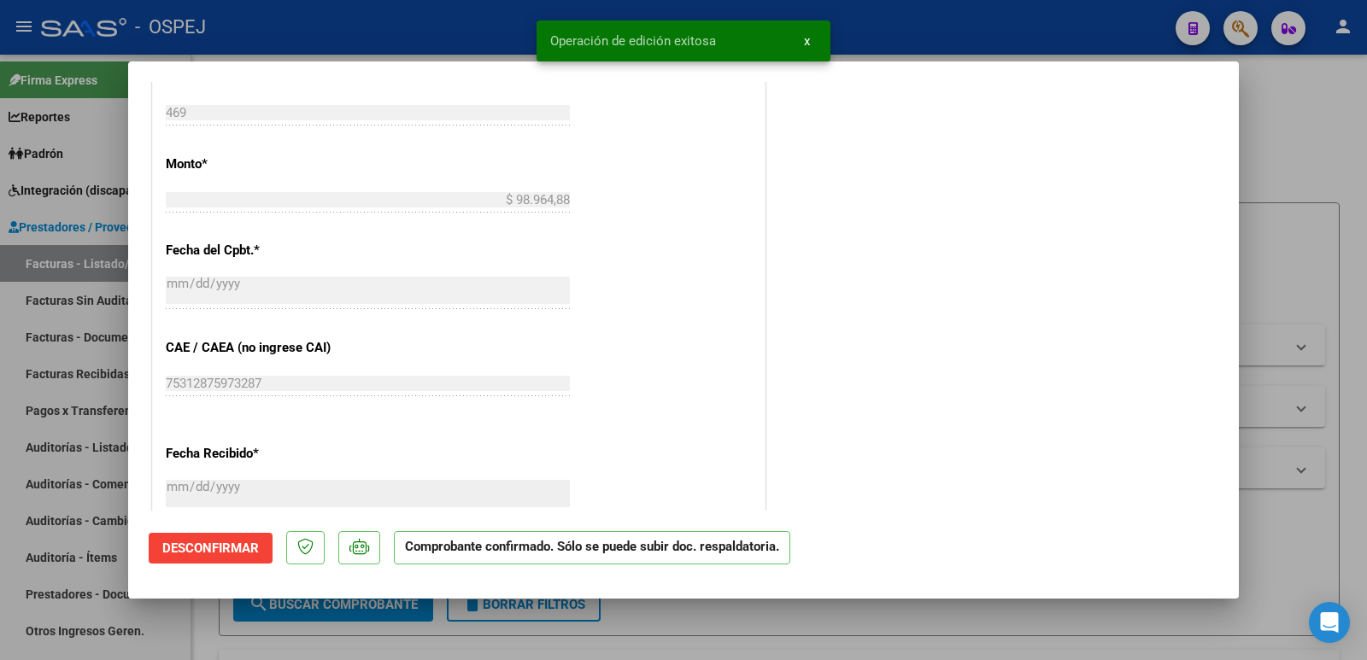
click at [479, 18] on div at bounding box center [683, 330] width 1367 height 660
type input "$ 0,00"
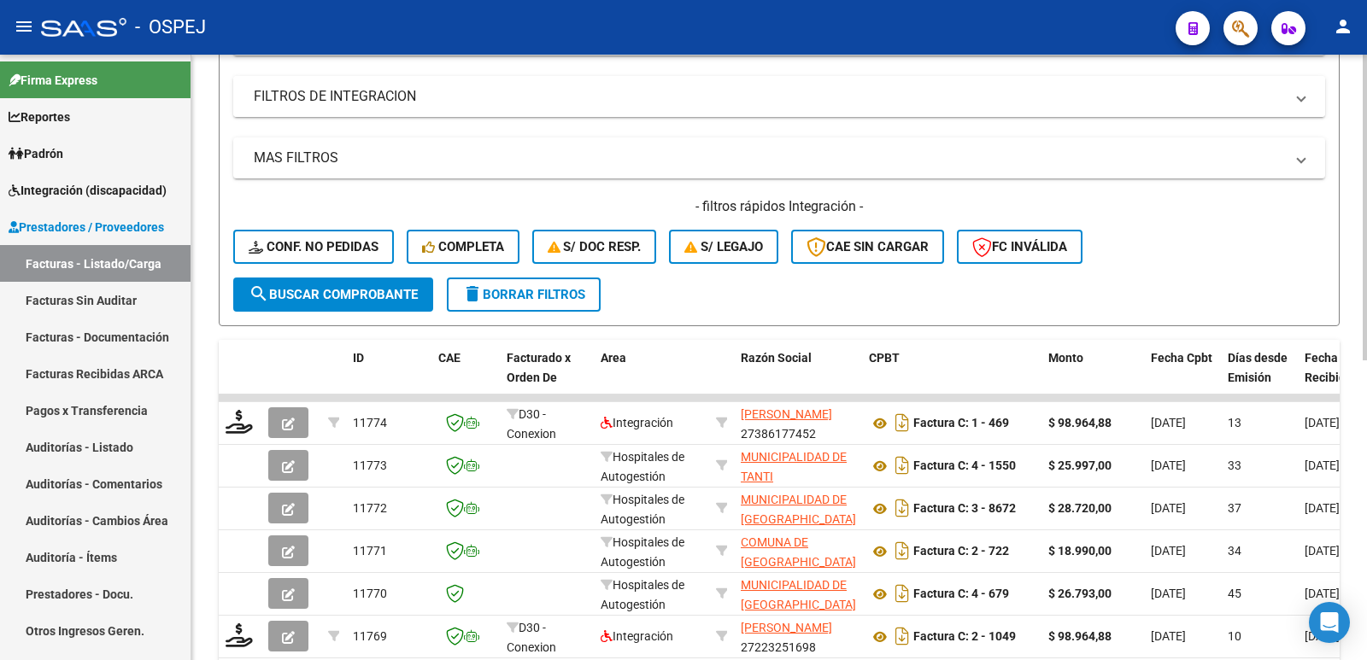
scroll to position [342, 0]
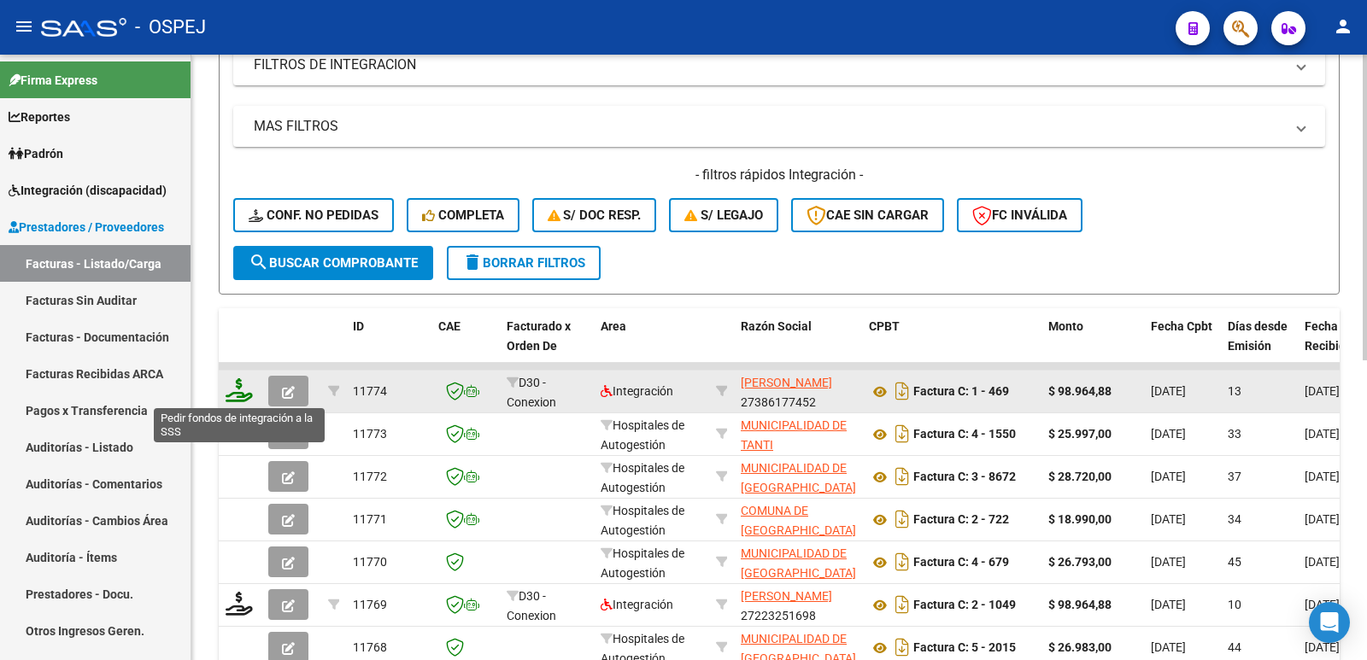
click at [244, 401] on icon at bounding box center [239, 391] width 27 height 24
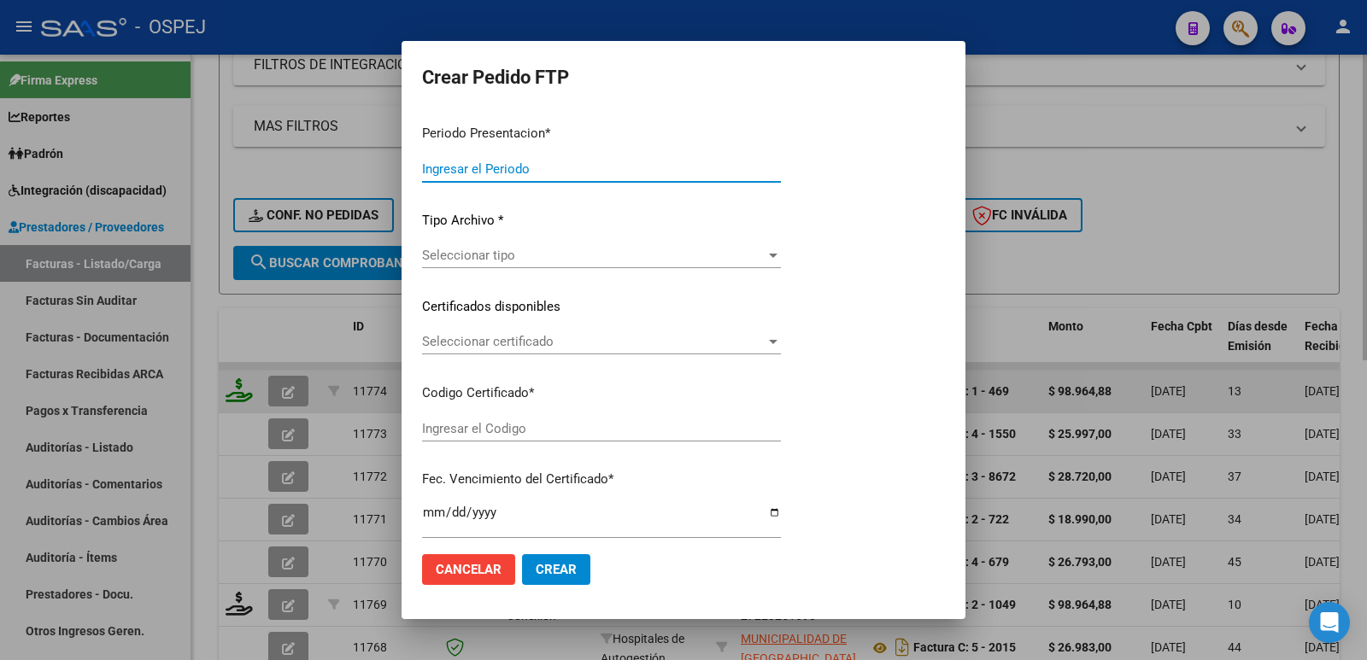
type input "202507"
type input "$ 98.964,88"
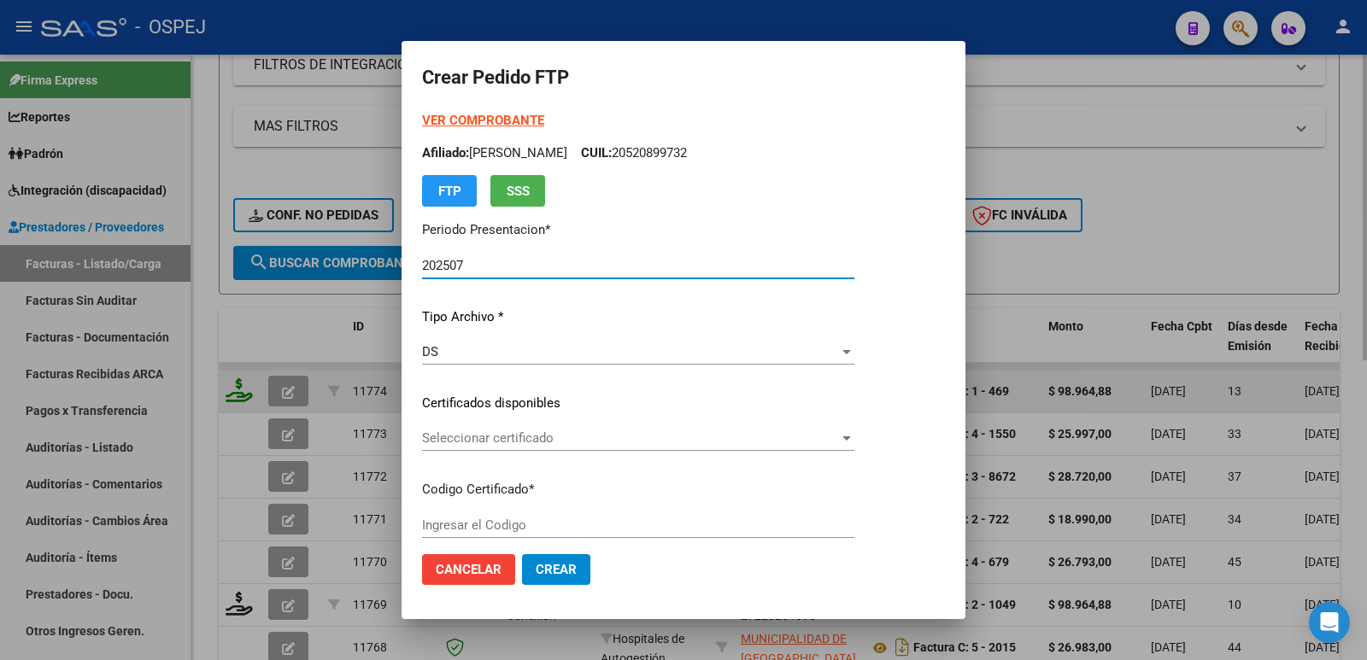
type input "arg02000520899732023091420260914bsas"
type input "2026-09-14"
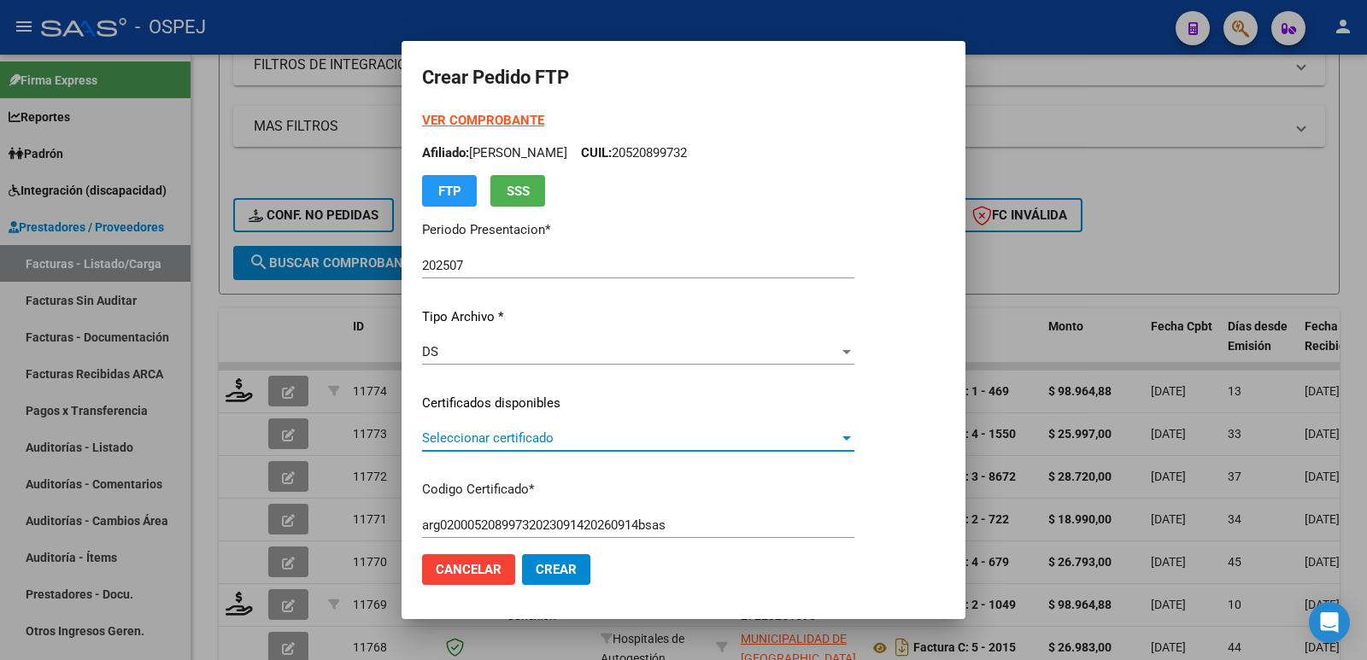
click at [493, 433] on span "Seleccionar certificado" at bounding box center [630, 438] width 417 height 15
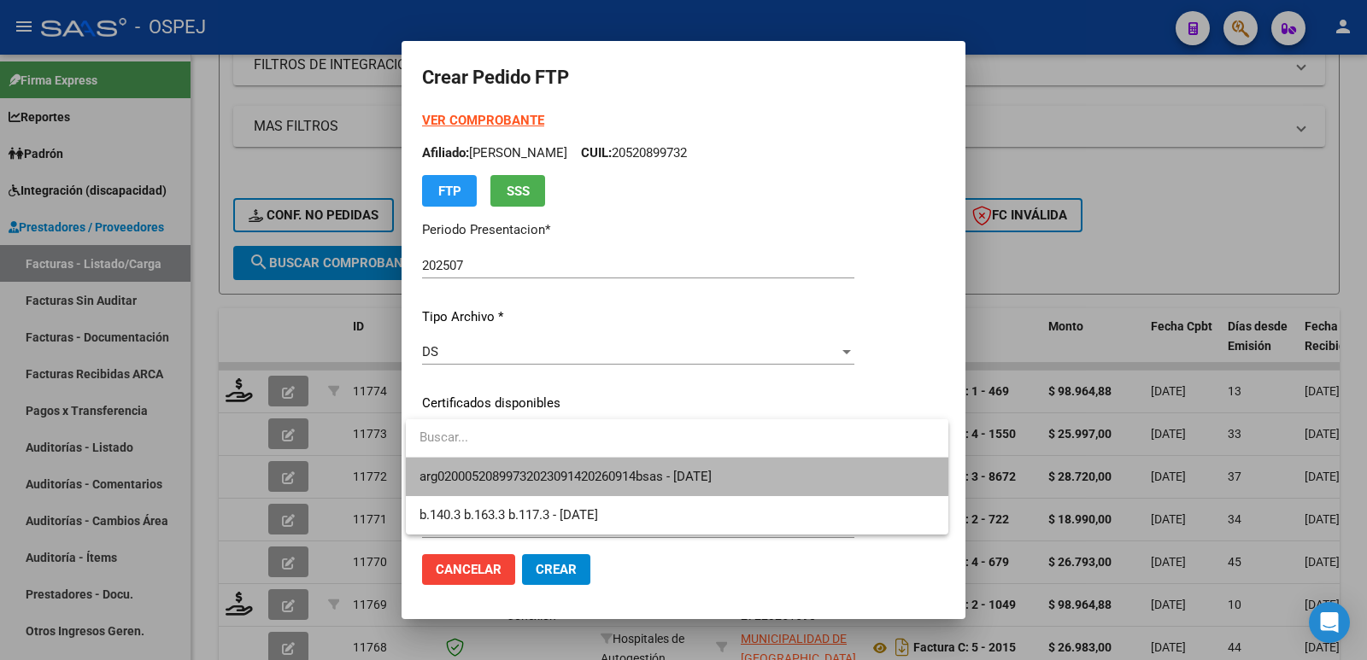
click at [510, 467] on span "arg02000520899732023091420260914bsas - 2026-09-14" at bounding box center [677, 477] width 515 height 38
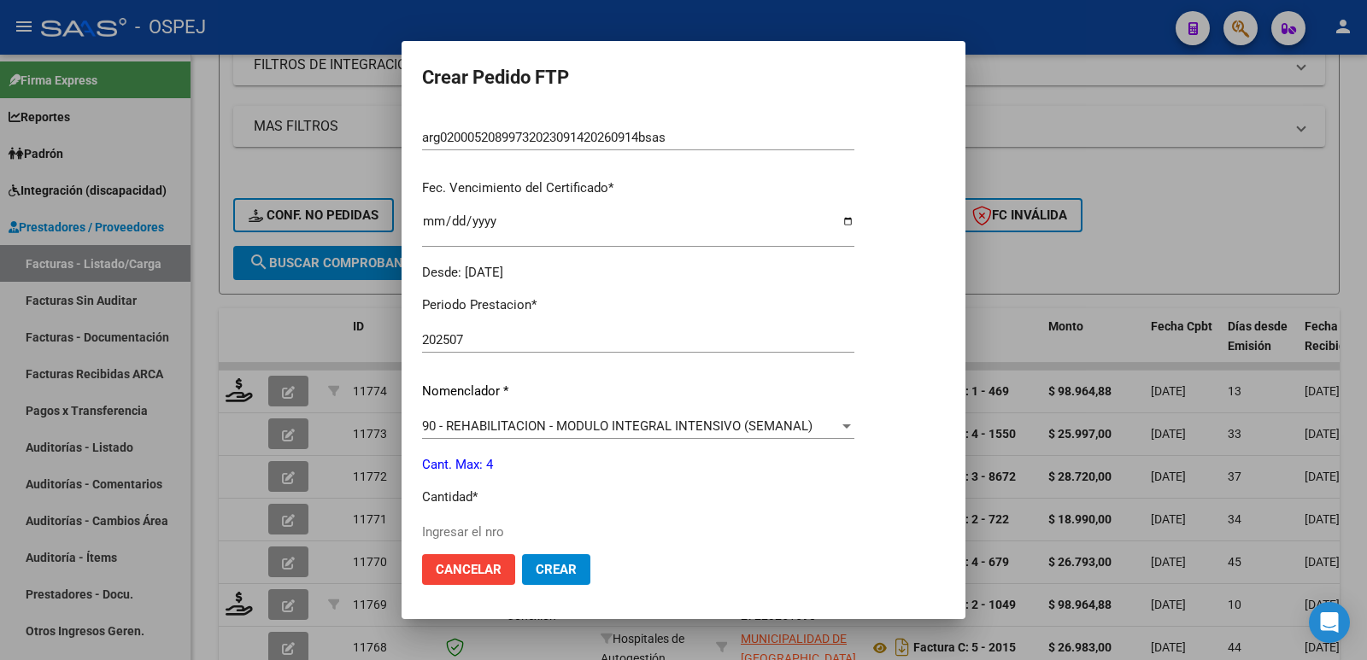
scroll to position [427, 0]
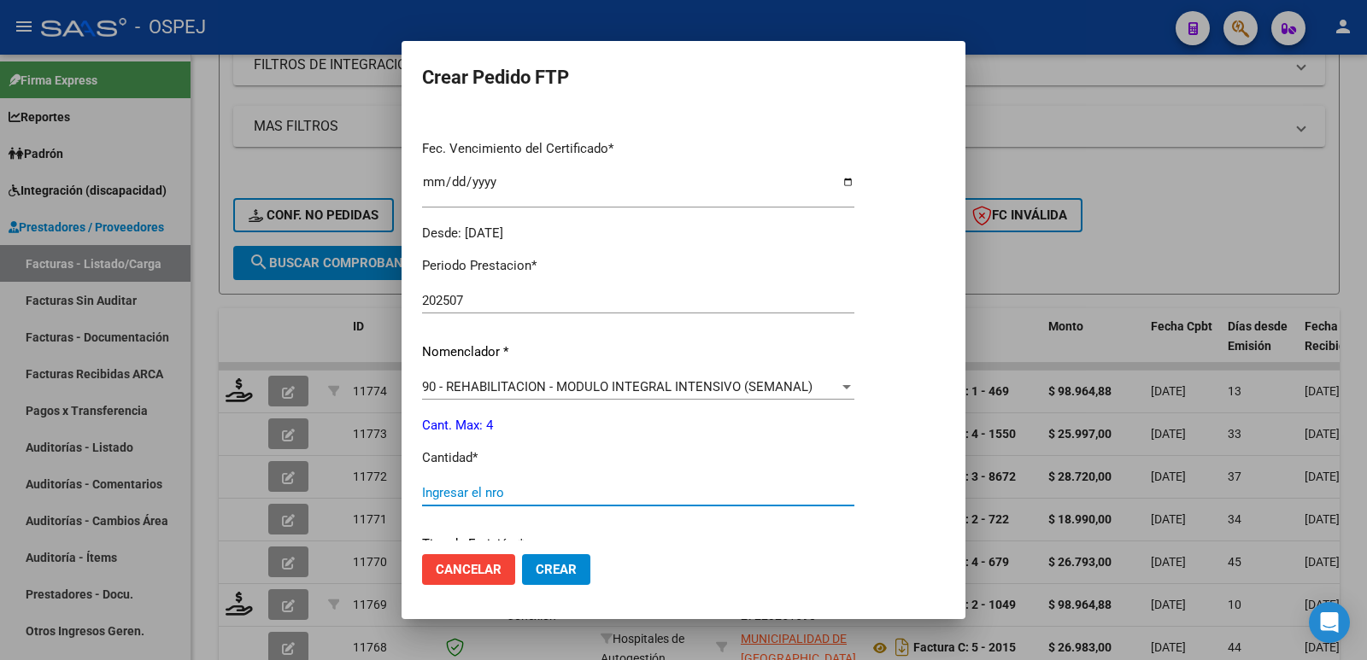
click at [475, 487] on input "Ingresar el nro" at bounding box center [638, 492] width 432 height 15
type input "4"
click at [548, 567] on span "Crear" at bounding box center [556, 569] width 41 height 15
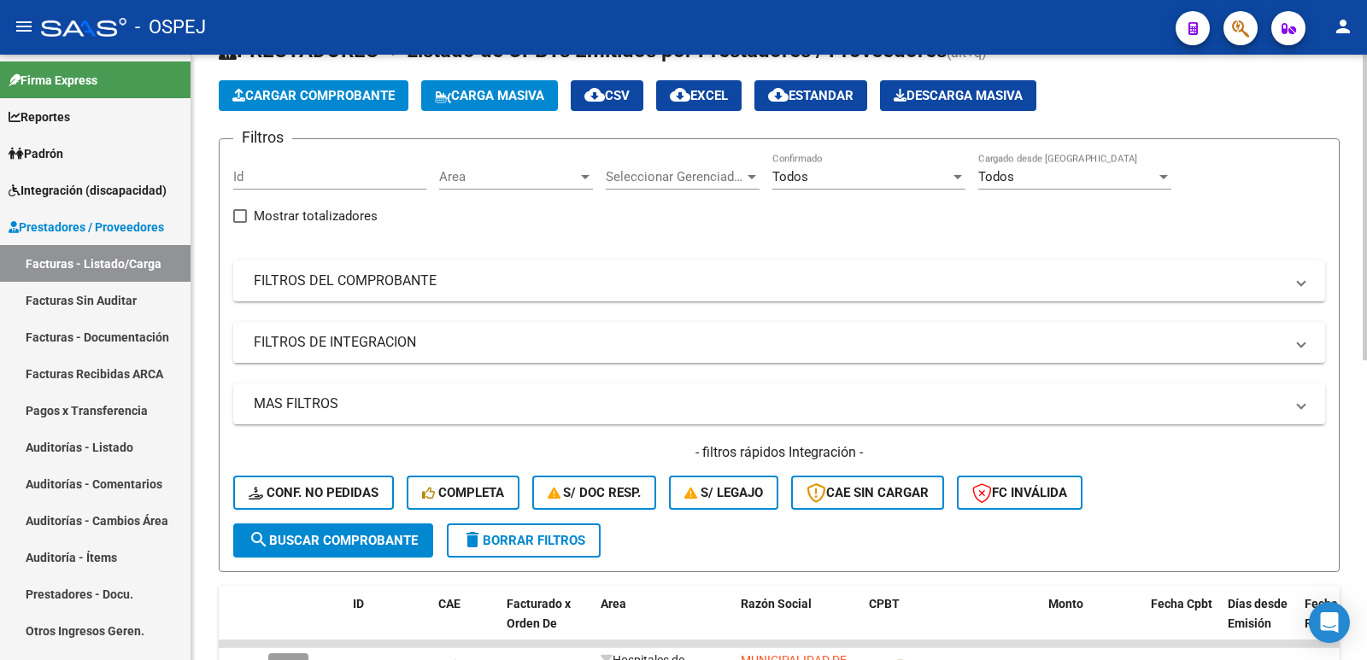
scroll to position [0, 0]
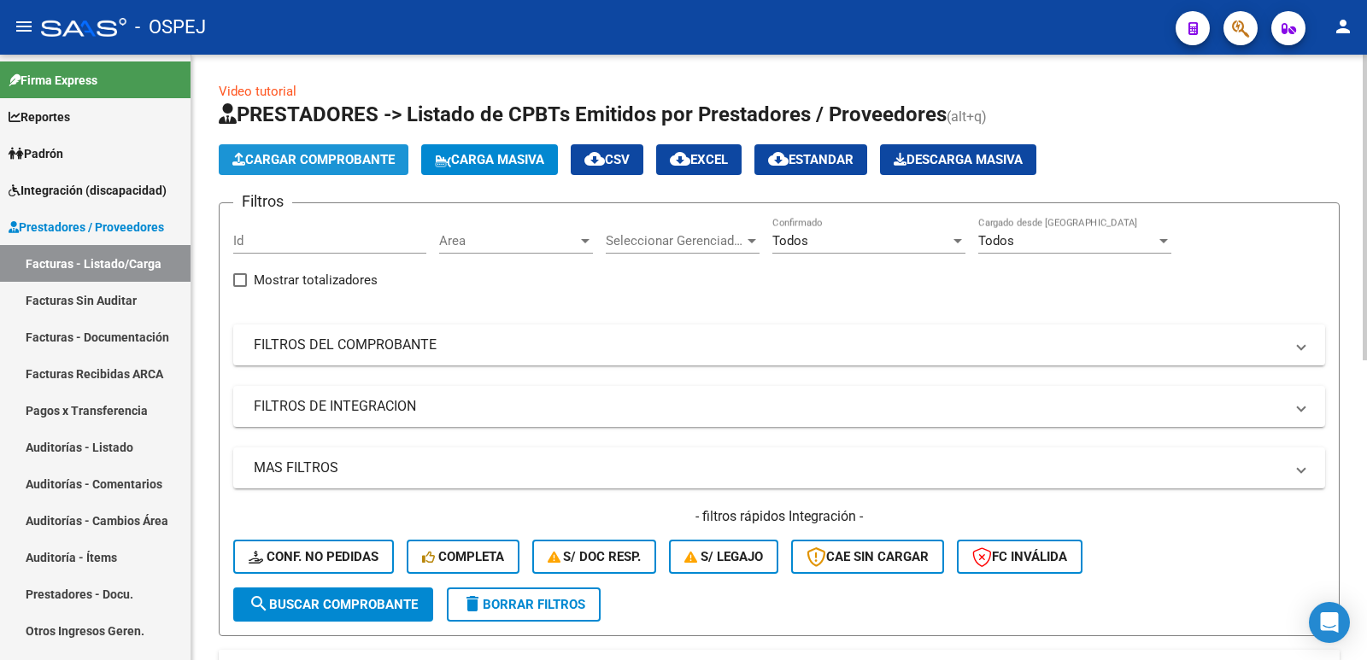
click at [347, 159] on span "Cargar Comprobante" at bounding box center [313, 159] width 162 height 15
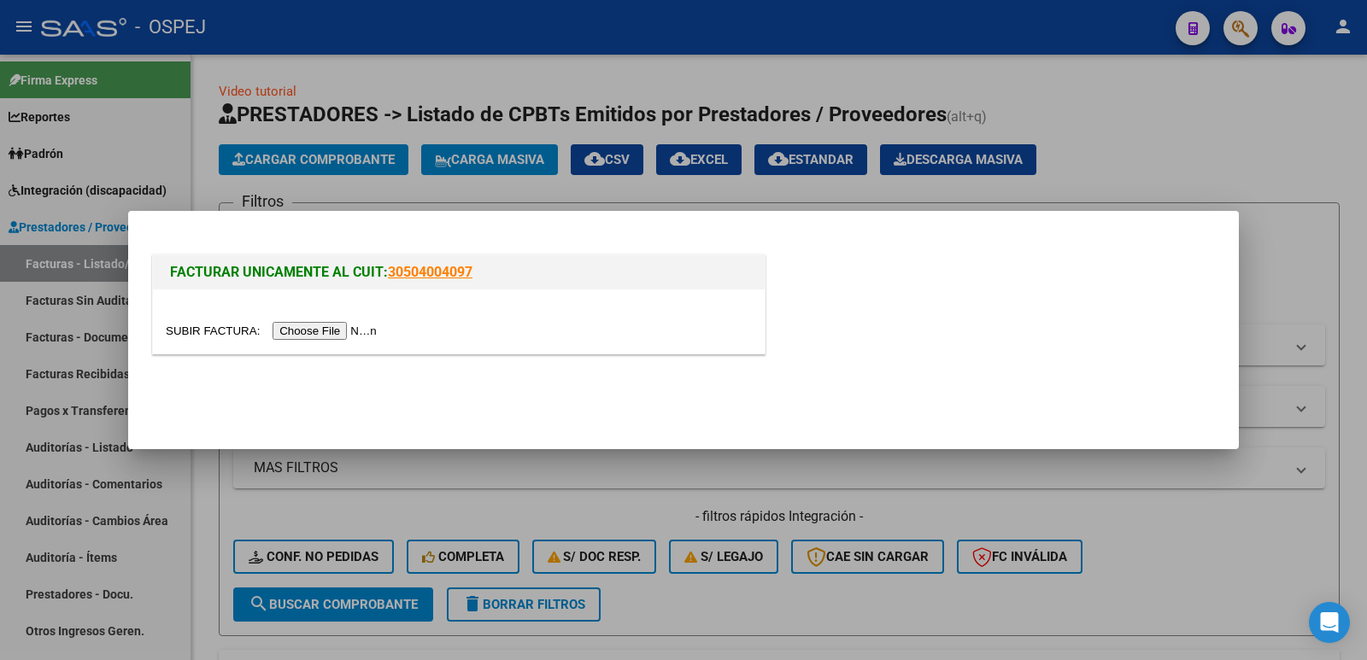
click at [355, 328] on input "file" at bounding box center [274, 331] width 216 height 18
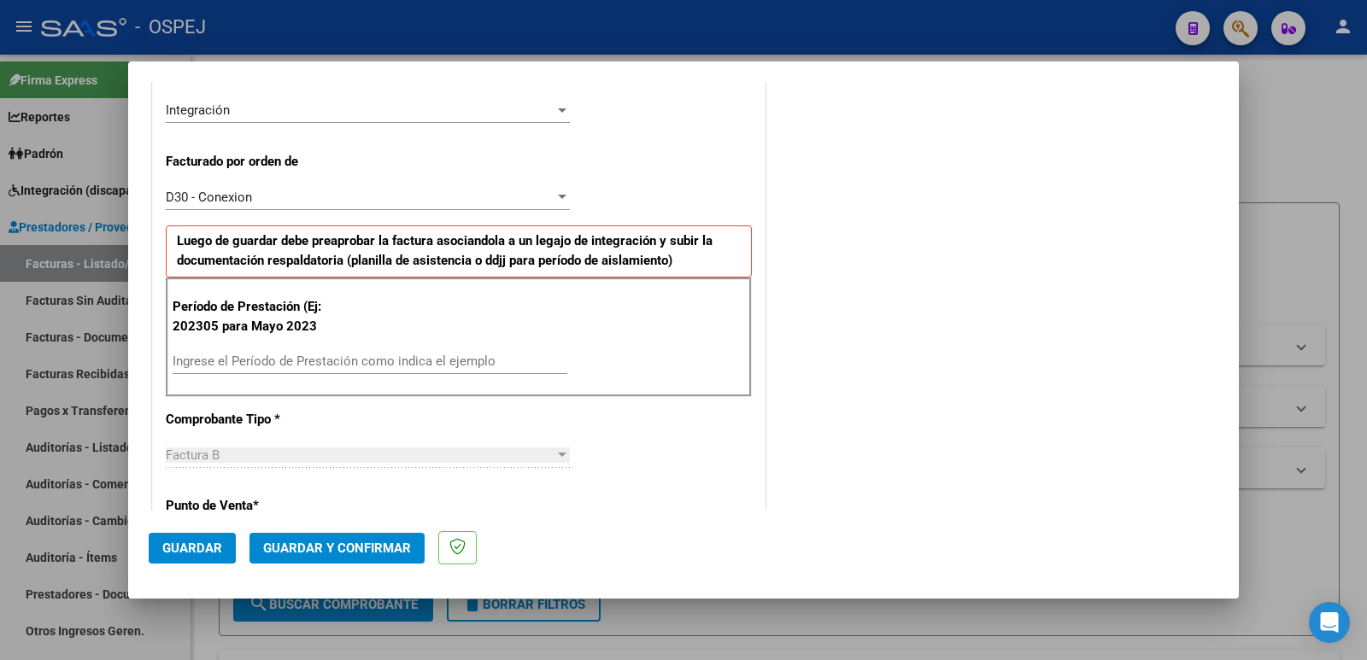
scroll to position [427, 0]
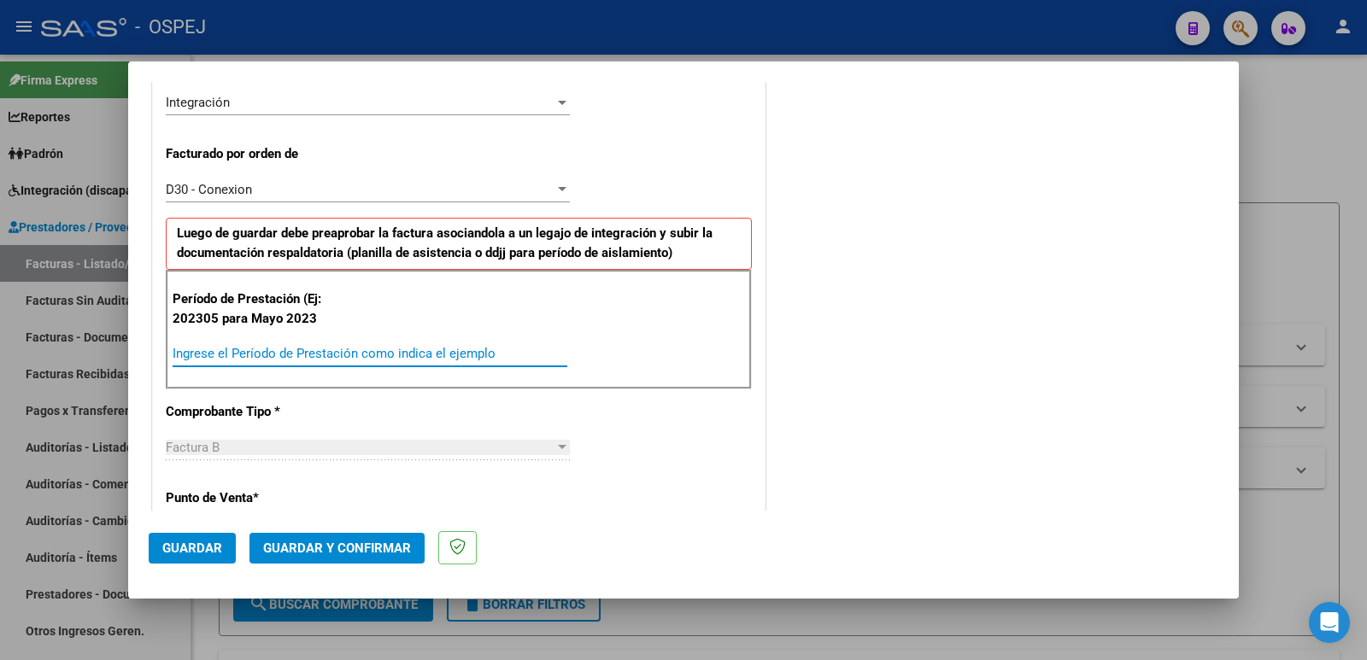
click at [339, 354] on input "Ingrese el Período de Prestación como indica el ejemplo" at bounding box center [370, 353] width 395 height 15
type input "202507"
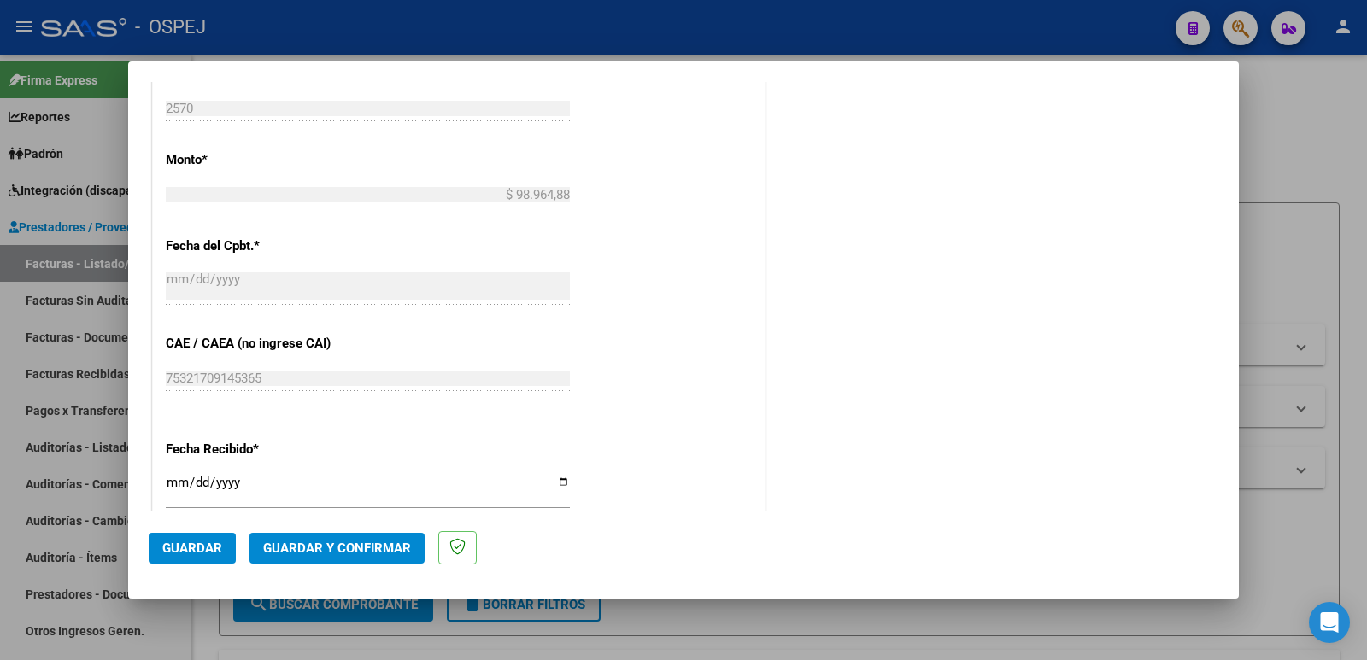
scroll to position [940, 0]
click at [175, 551] on span "Guardar" at bounding box center [192, 548] width 60 height 15
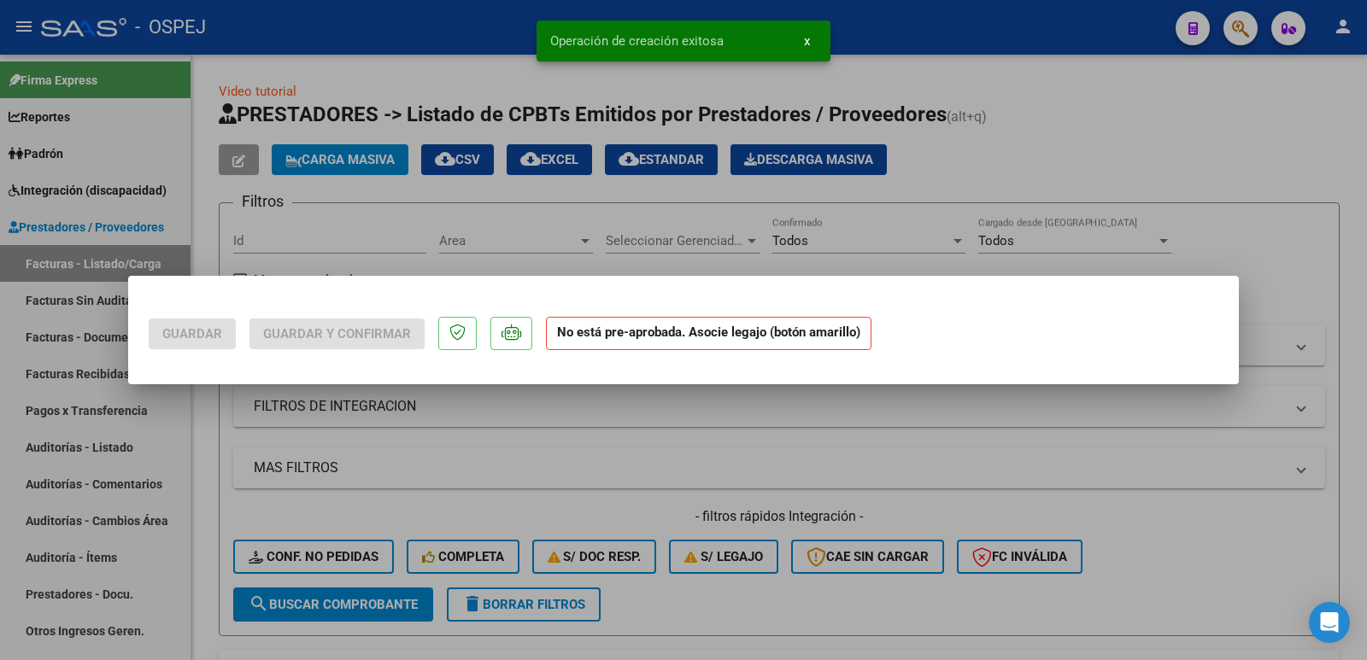
scroll to position [0, 0]
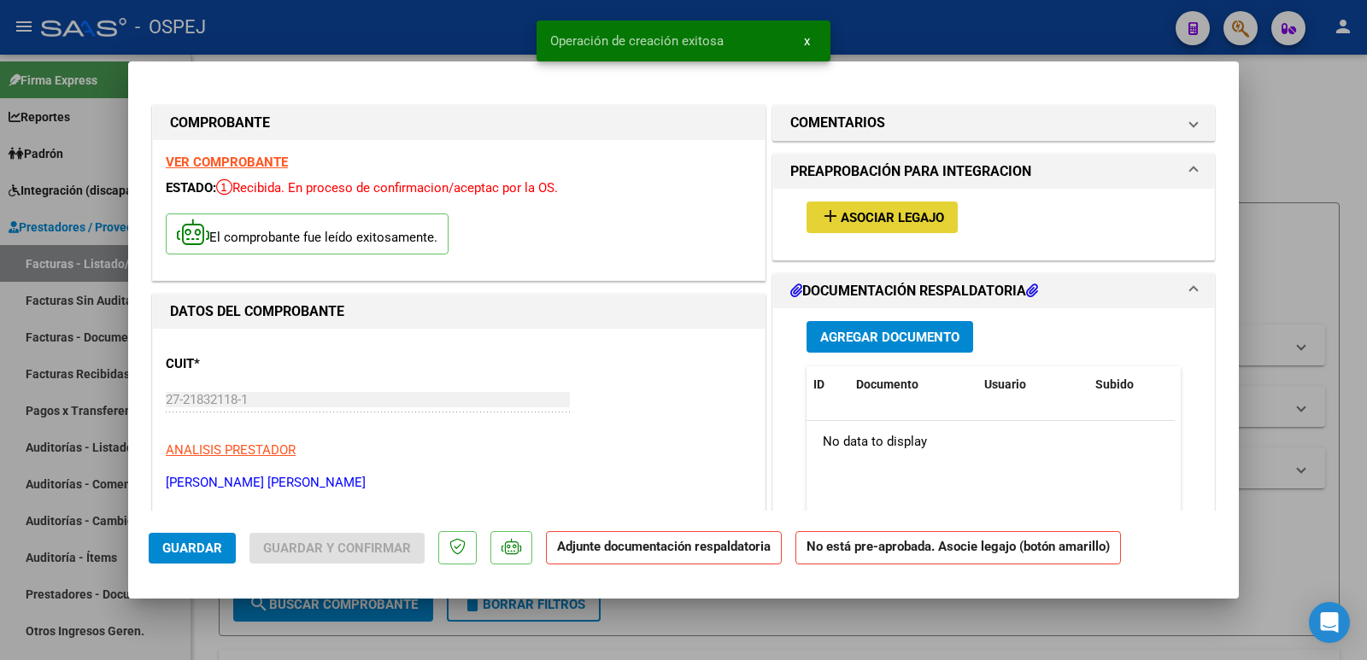
click at [900, 220] on span "Asociar Legajo" at bounding box center [892, 217] width 103 height 15
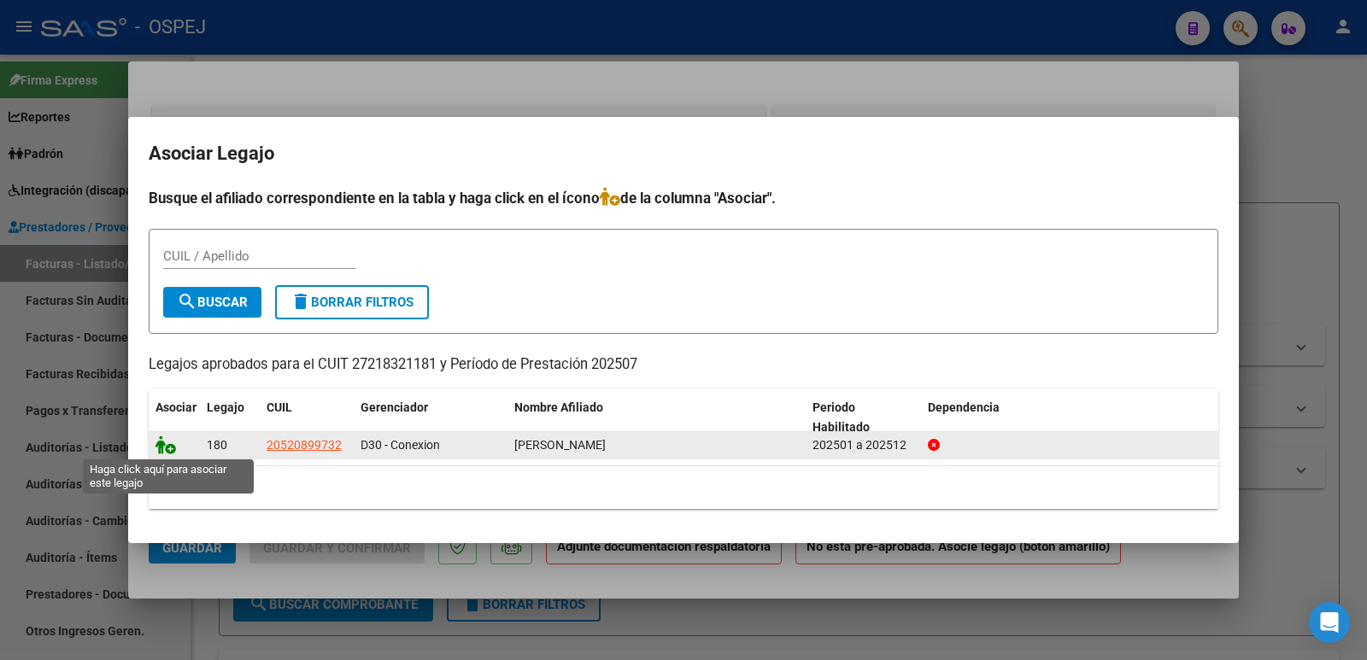
click at [167, 441] on icon at bounding box center [166, 445] width 21 height 19
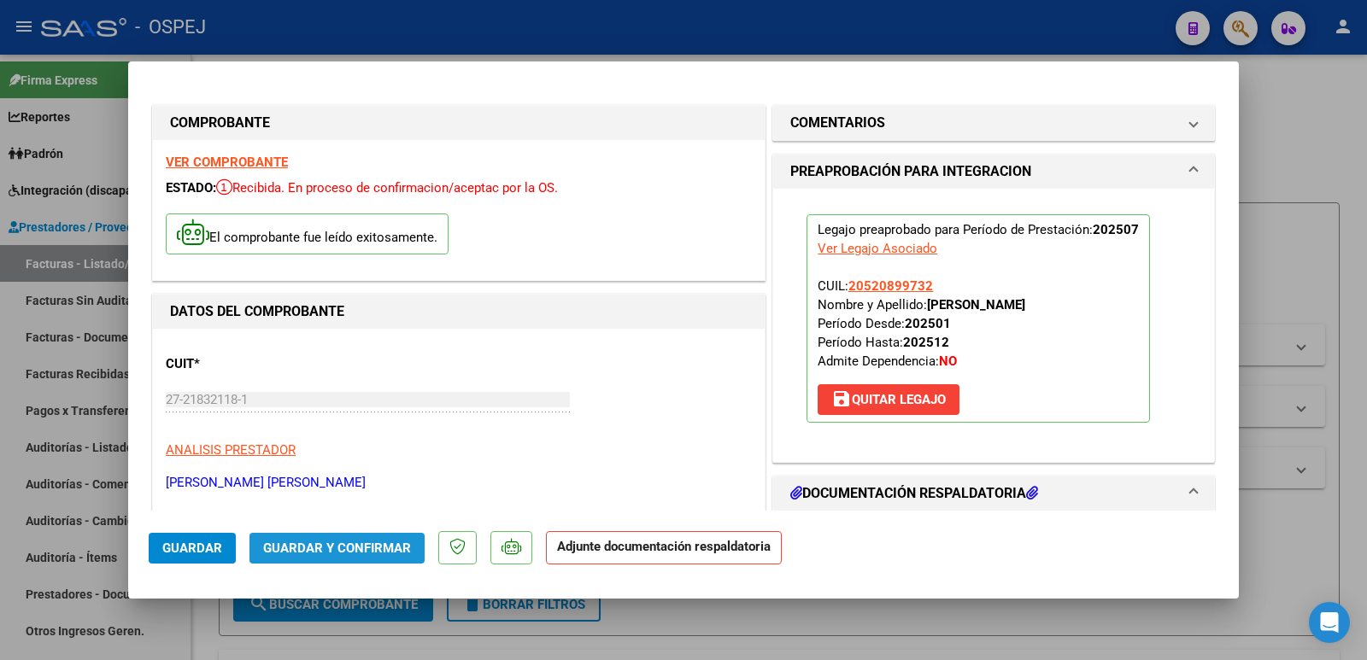
click at [380, 552] on span "Guardar y Confirmar" at bounding box center [337, 548] width 148 height 15
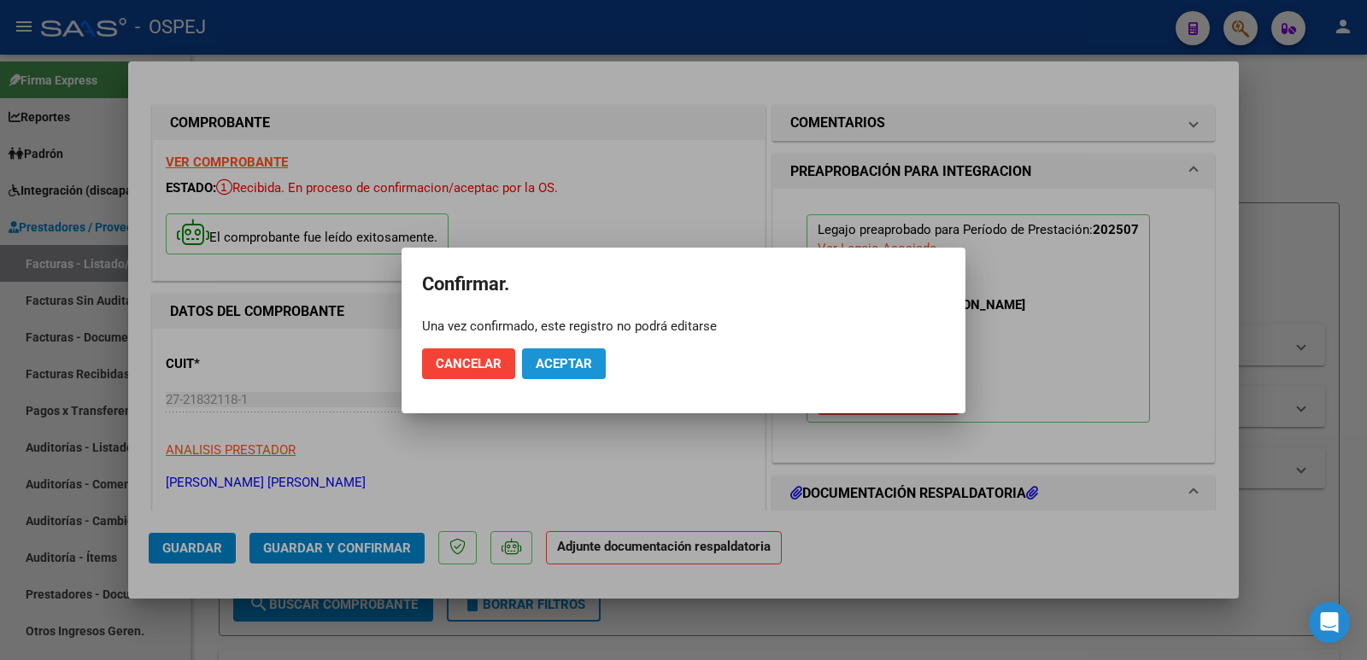
click at [566, 366] on span "Aceptar" at bounding box center [564, 363] width 56 height 15
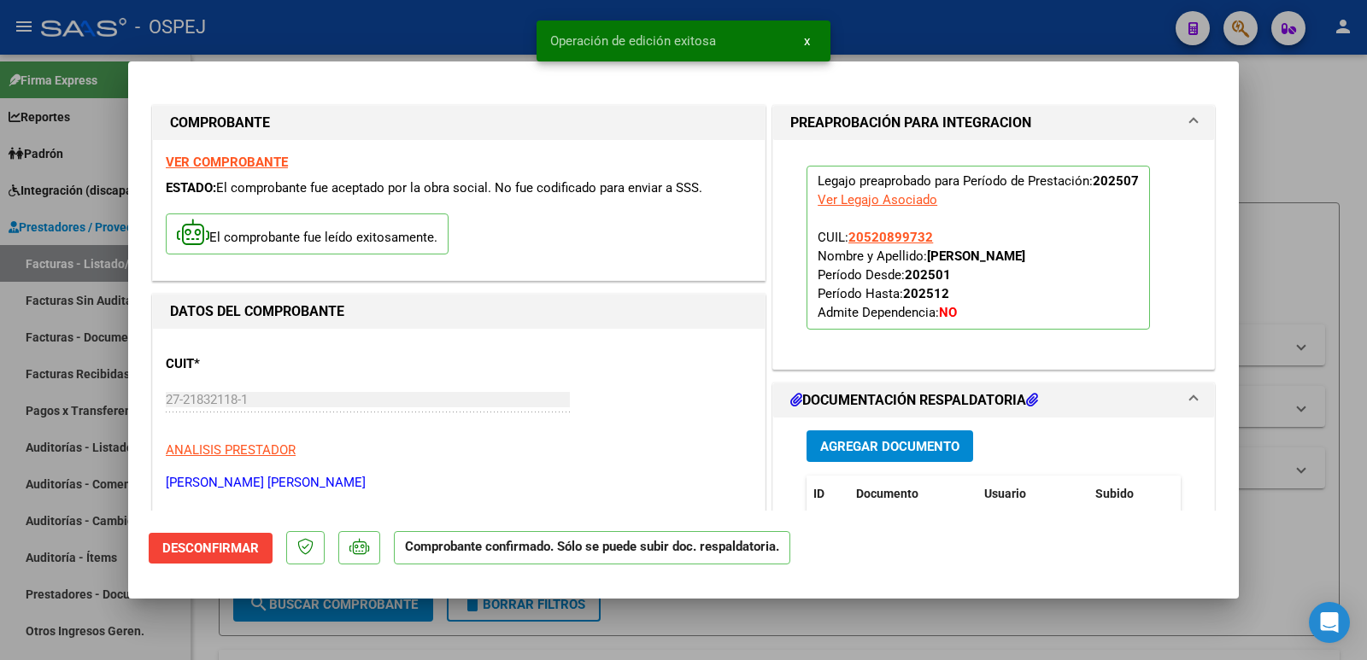
click at [453, 40] on div at bounding box center [683, 330] width 1367 height 660
type input "$ 0,00"
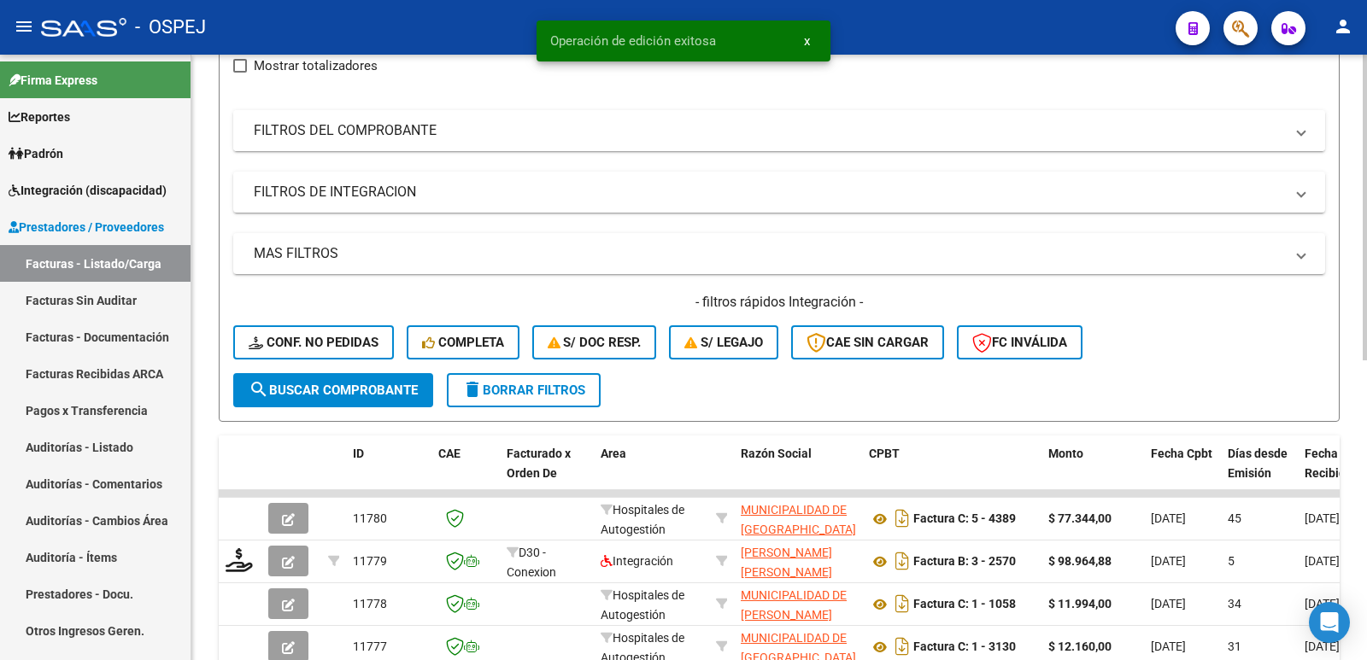
scroll to position [256, 0]
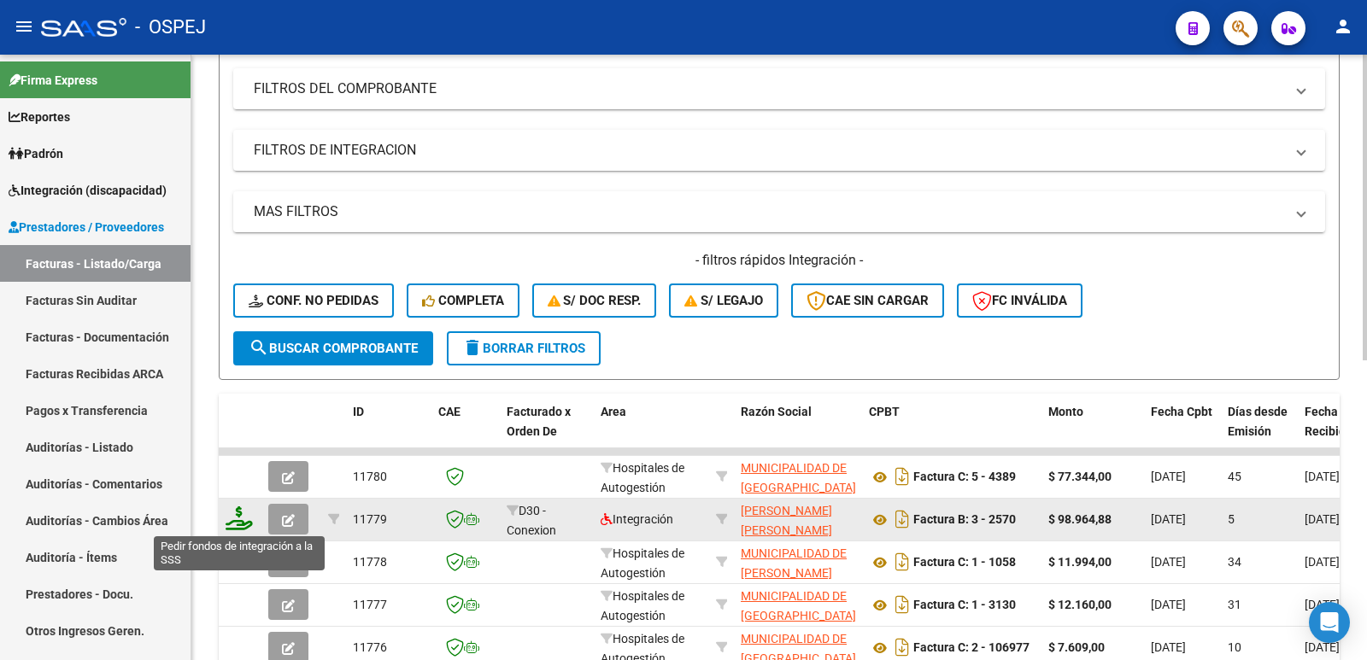
click at [237, 523] on icon at bounding box center [239, 519] width 27 height 24
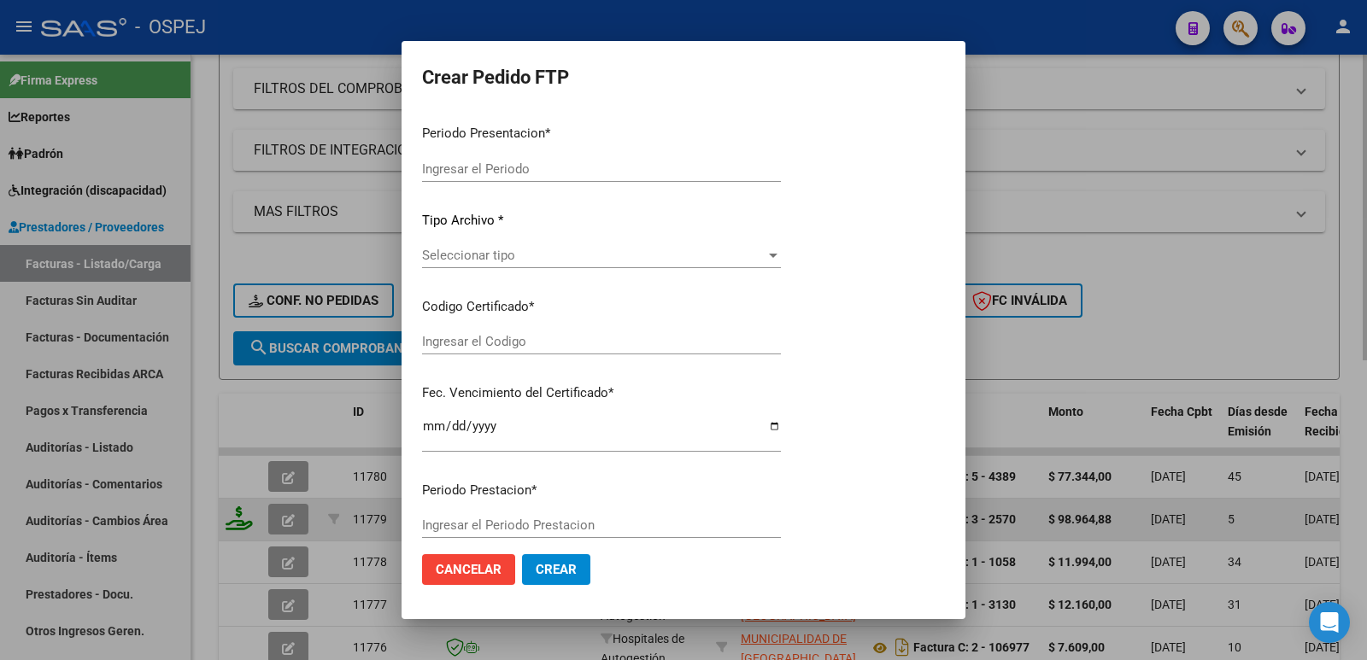
type input "202507"
type input "$ 98.964,88"
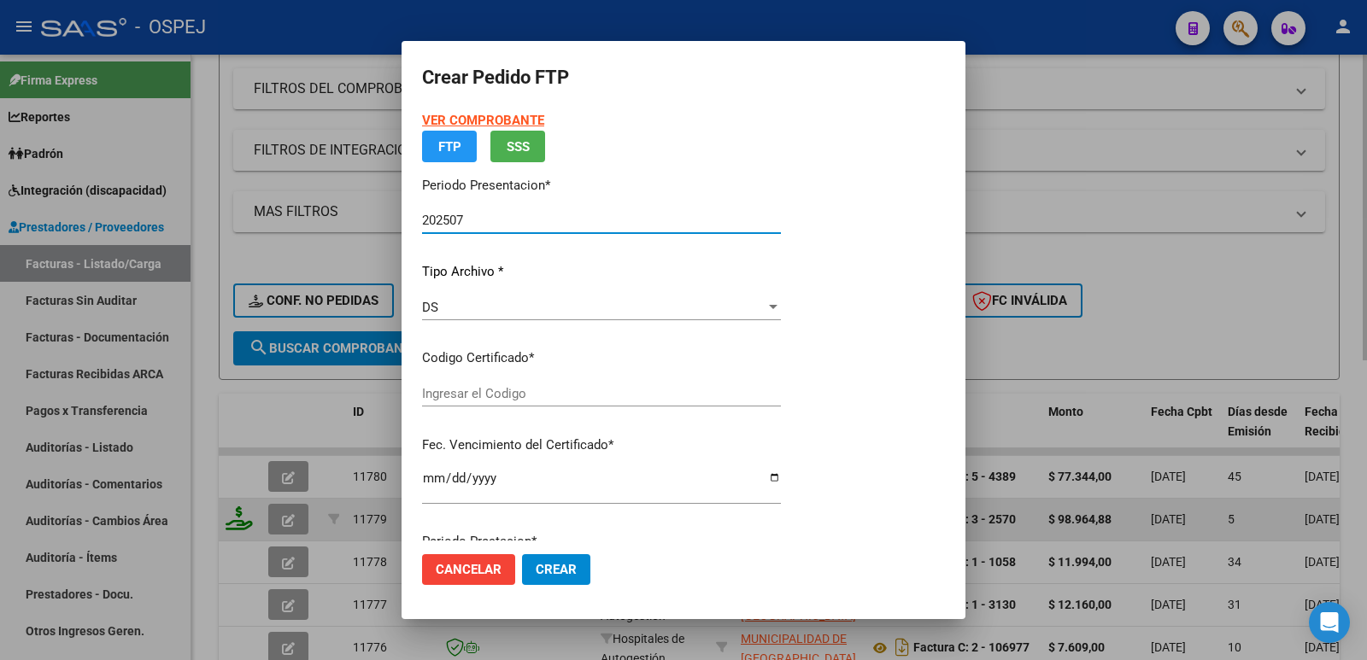
type input "arg02000520899732023091420260914bsas"
type input "2026-09-14"
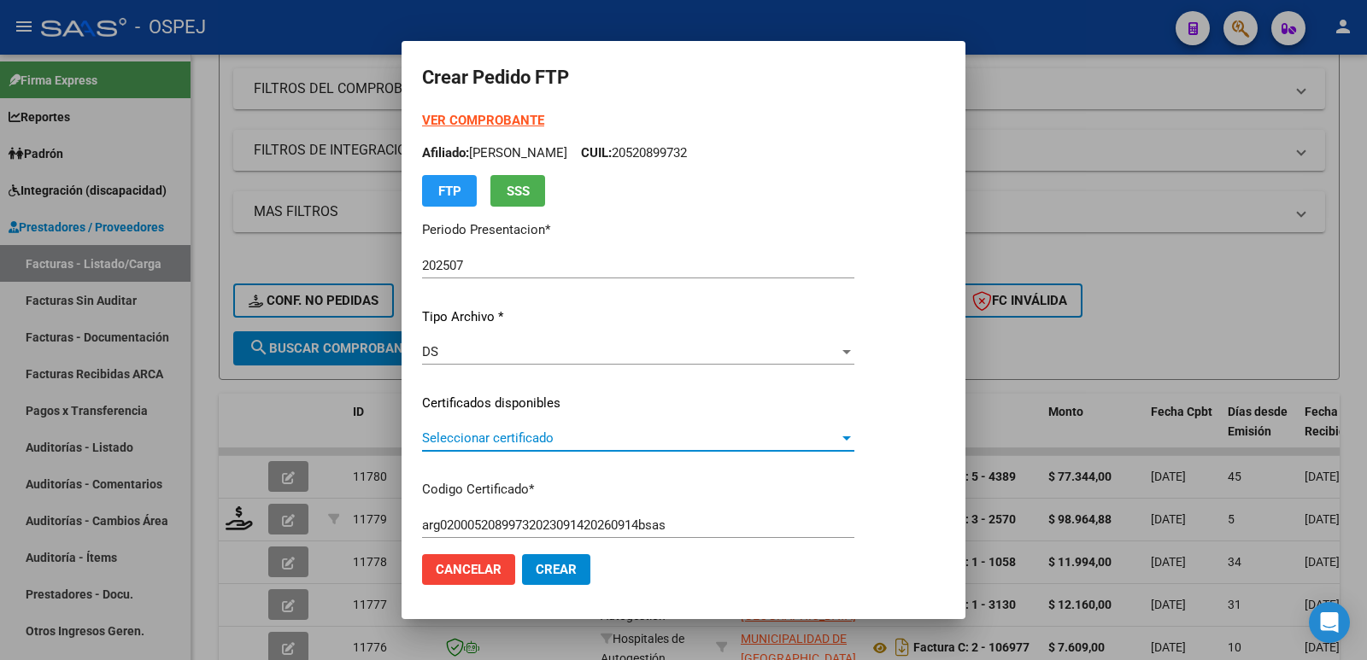
click at [510, 441] on span "Seleccionar certificado" at bounding box center [630, 438] width 417 height 15
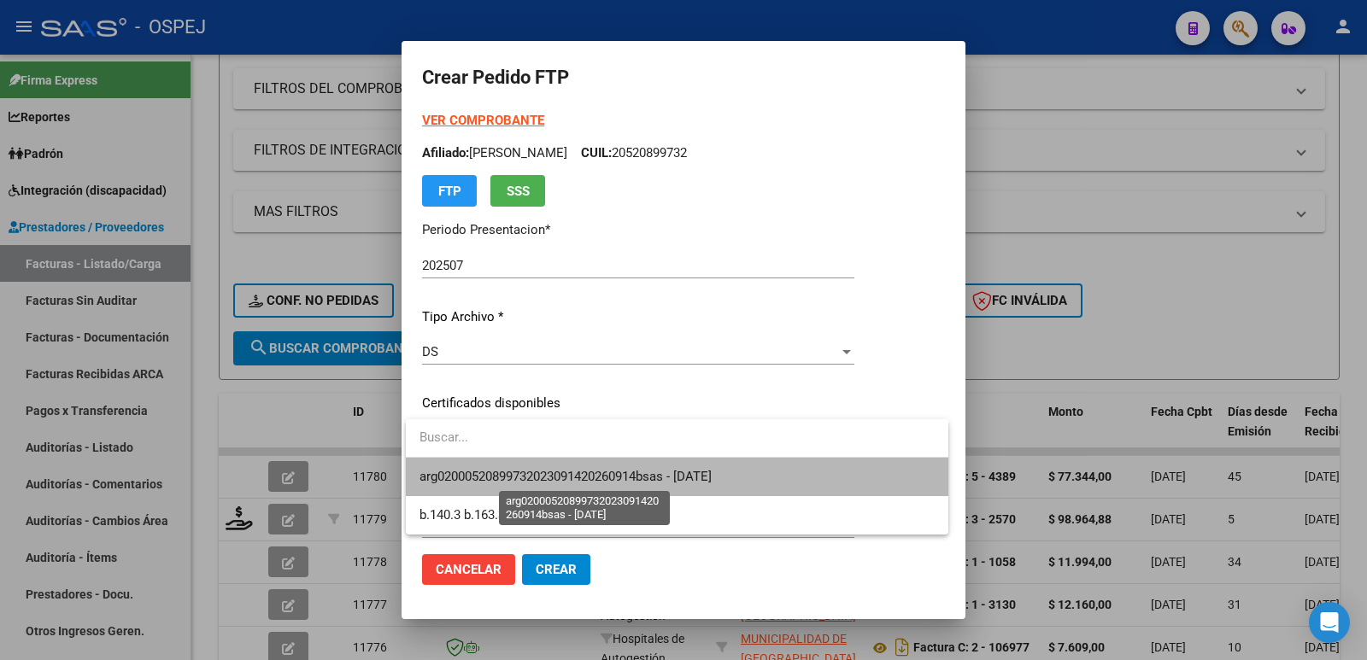
click at [525, 474] on span "arg02000520899732023091420260914bsas - 2026-09-14" at bounding box center [566, 476] width 292 height 15
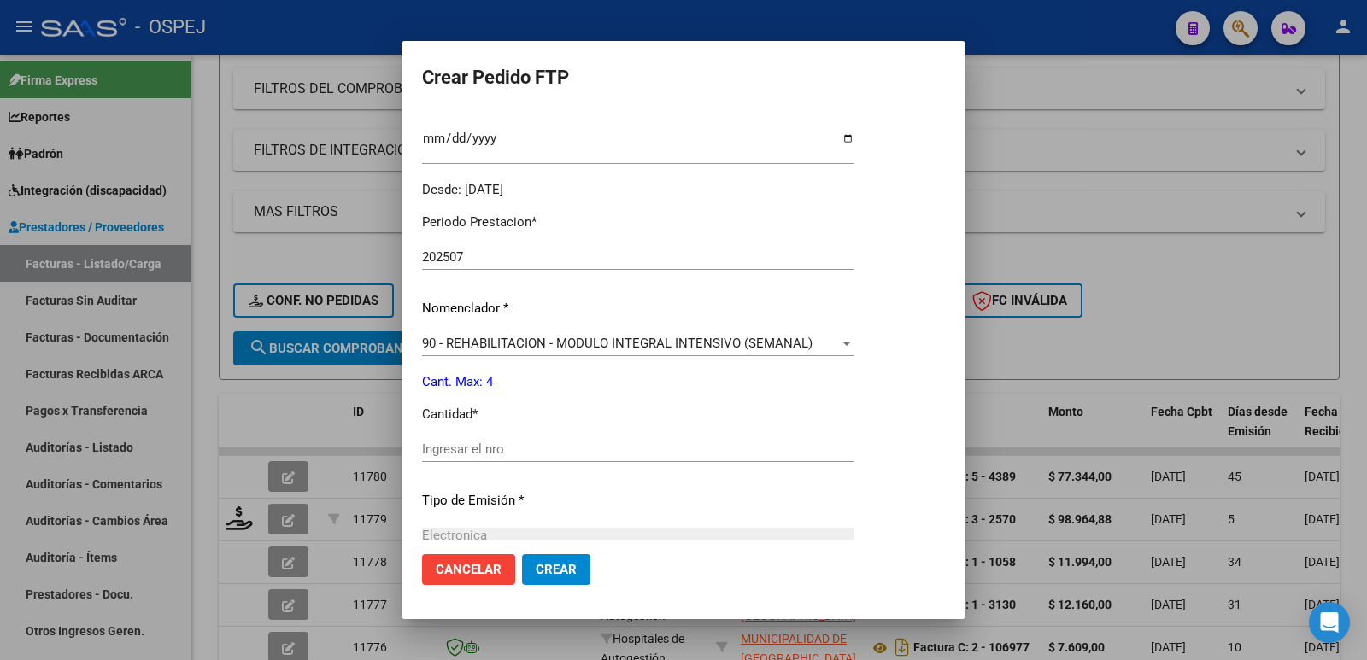
scroll to position [513, 0]
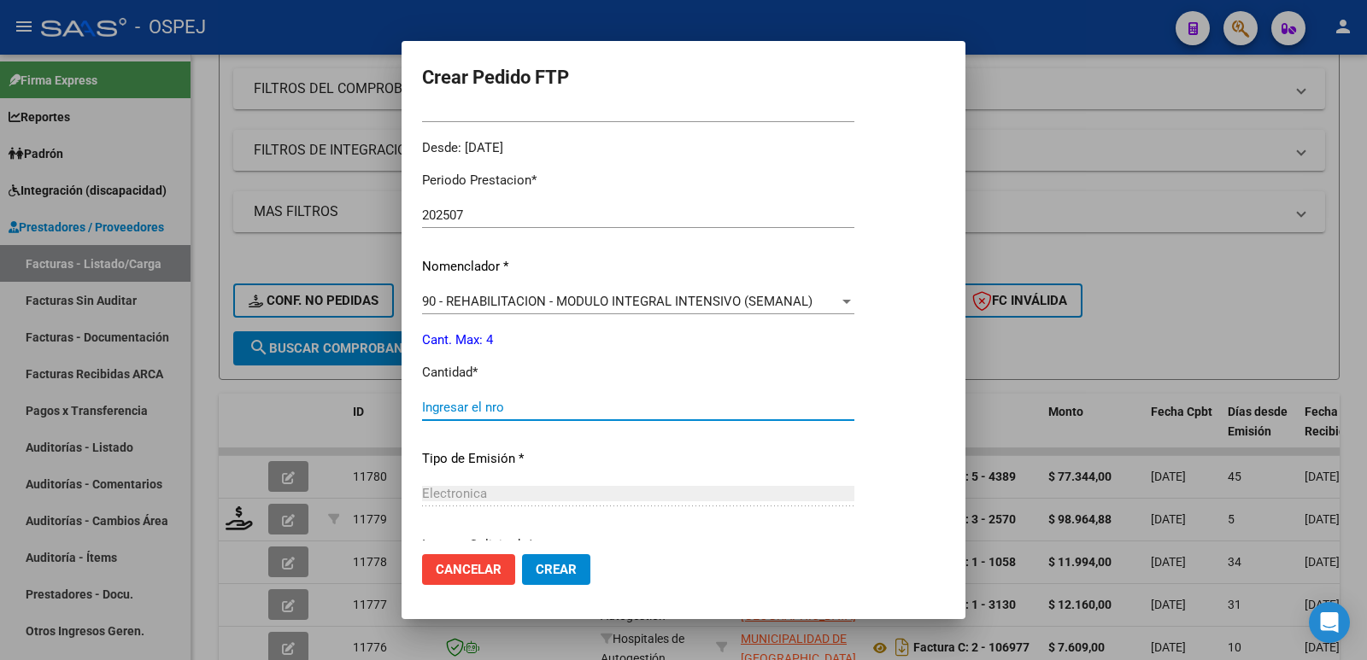
click at [543, 408] on input "Ingresar el nro" at bounding box center [638, 407] width 432 height 15
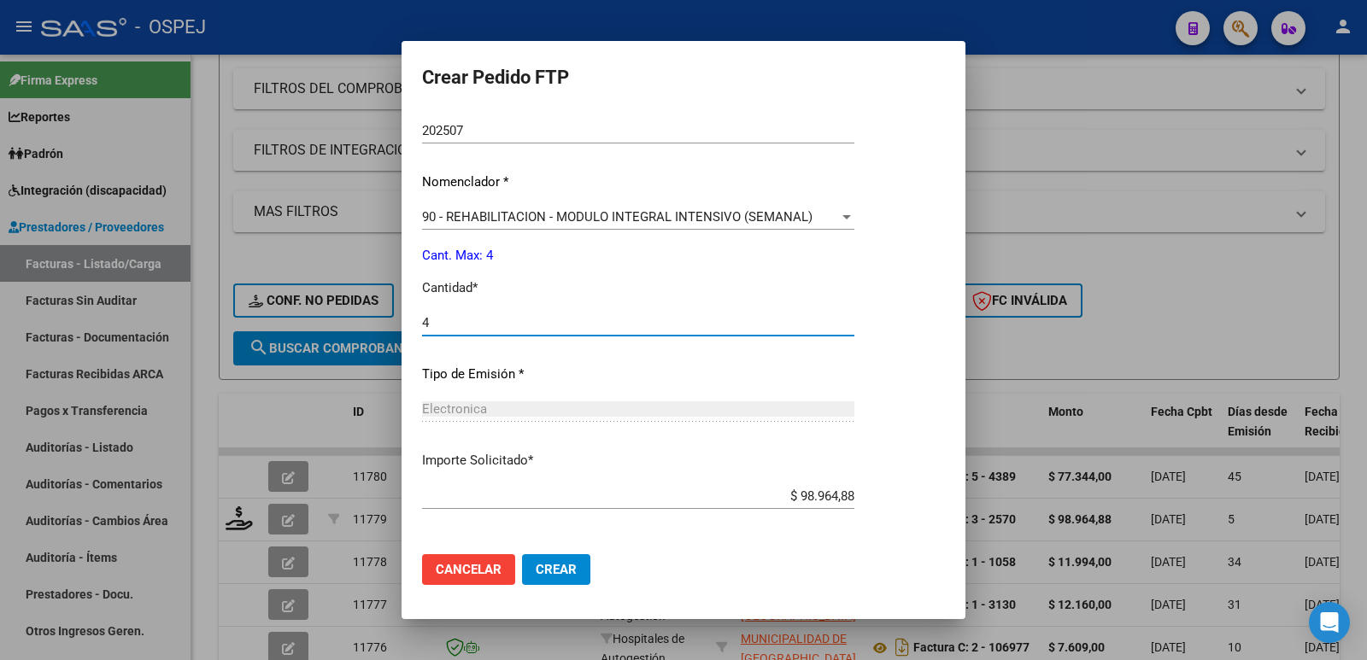
scroll to position [598, 0]
type input "4"
click at [551, 564] on span "Crear" at bounding box center [556, 569] width 41 height 15
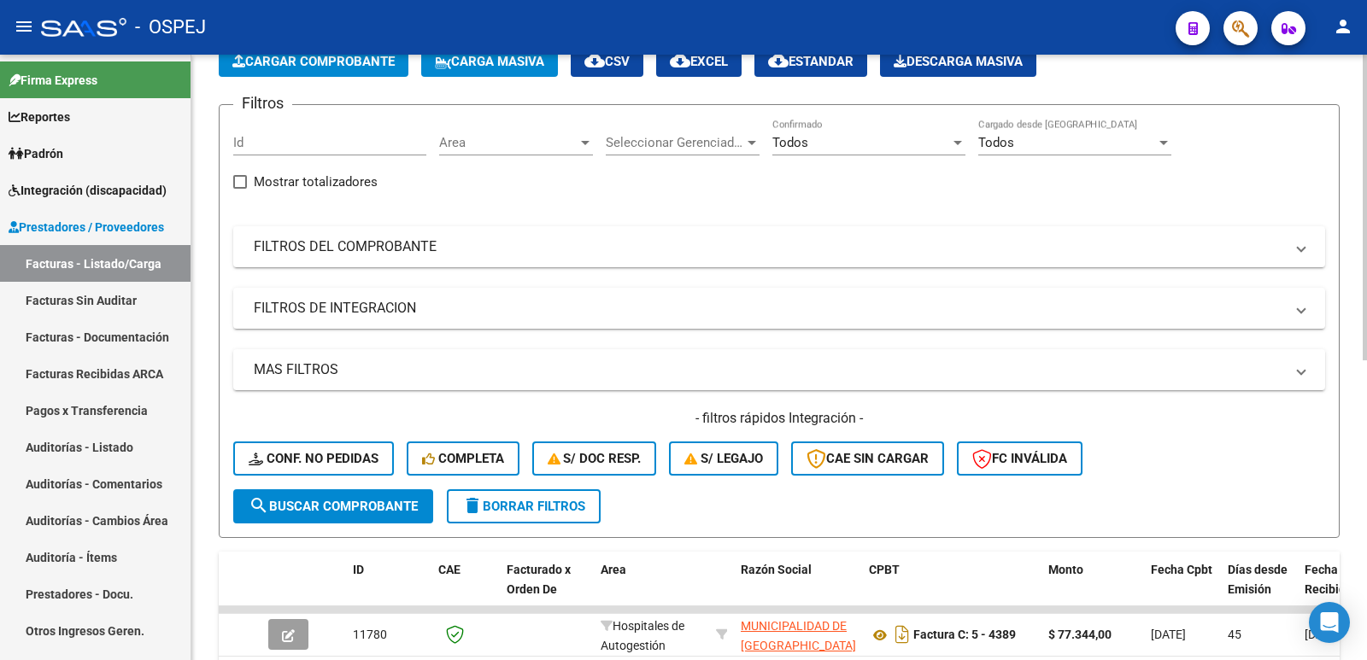
scroll to position [0, 0]
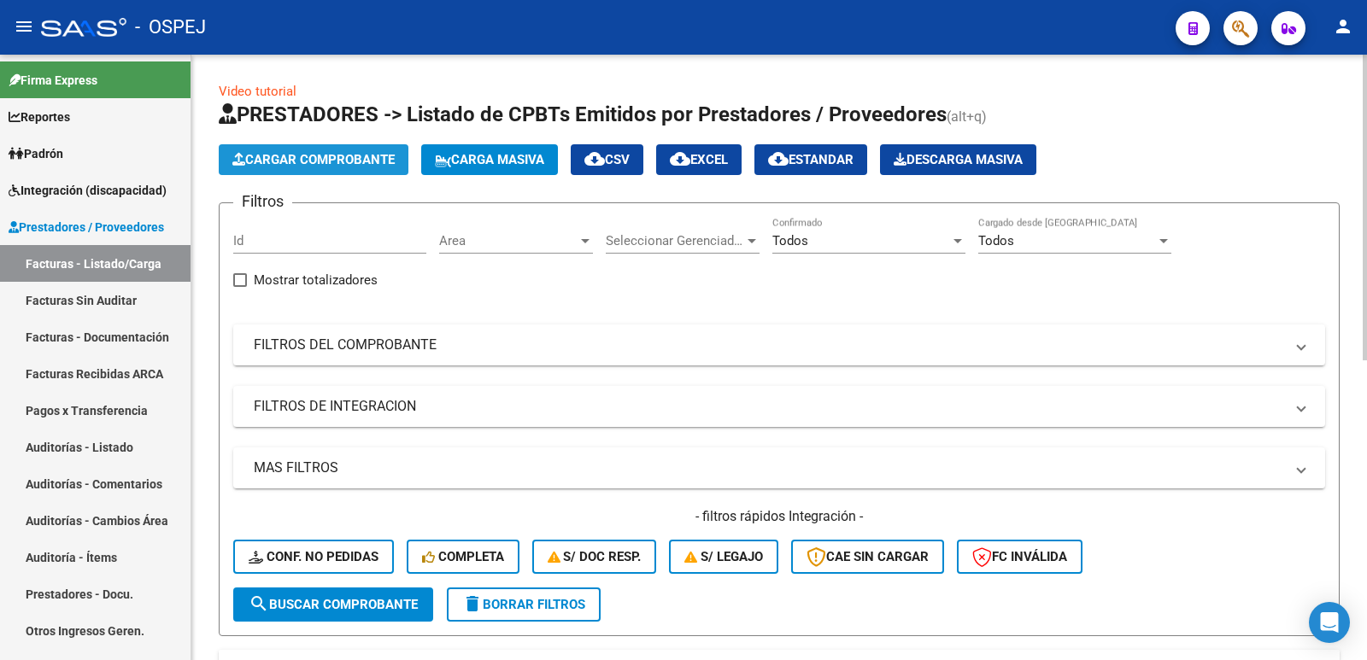
click at [314, 161] on span "Cargar Comprobante" at bounding box center [313, 159] width 162 height 15
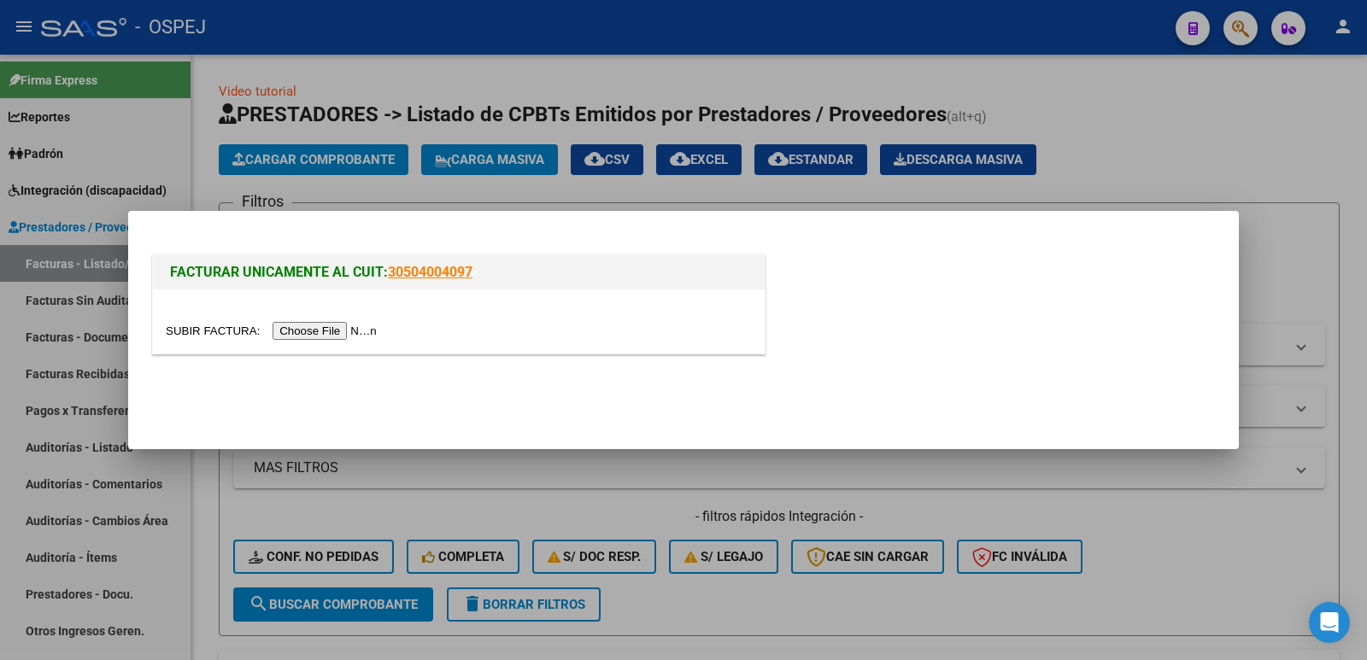
click at [325, 332] on input "file" at bounding box center [274, 331] width 216 height 18
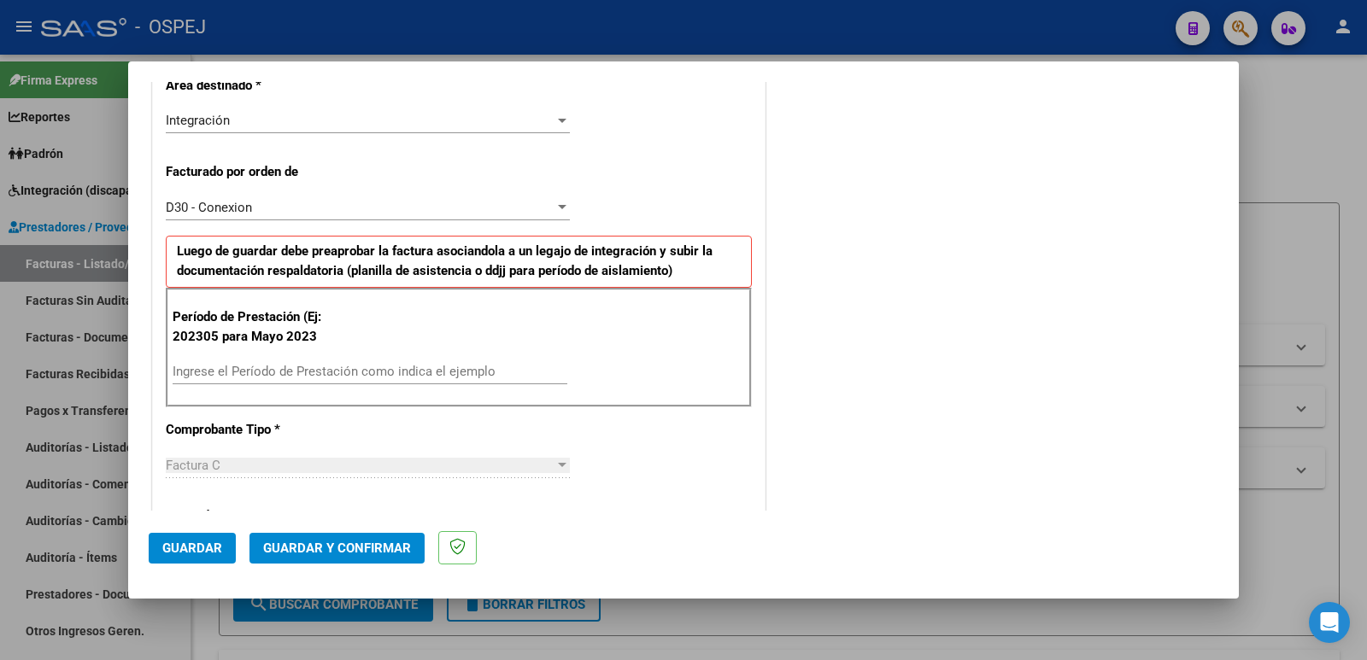
scroll to position [427, 0]
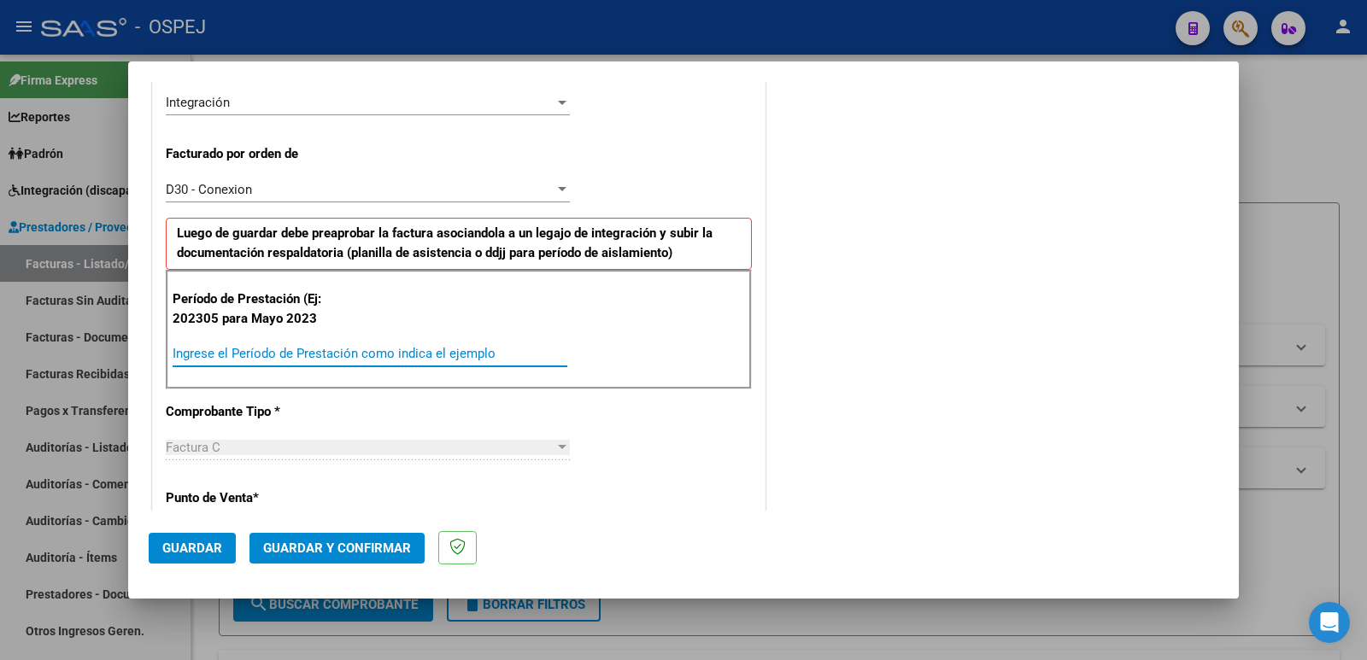
click at [426, 355] on input "Ingrese el Período de Prestación como indica el ejemplo" at bounding box center [370, 353] width 395 height 15
type input "202507"
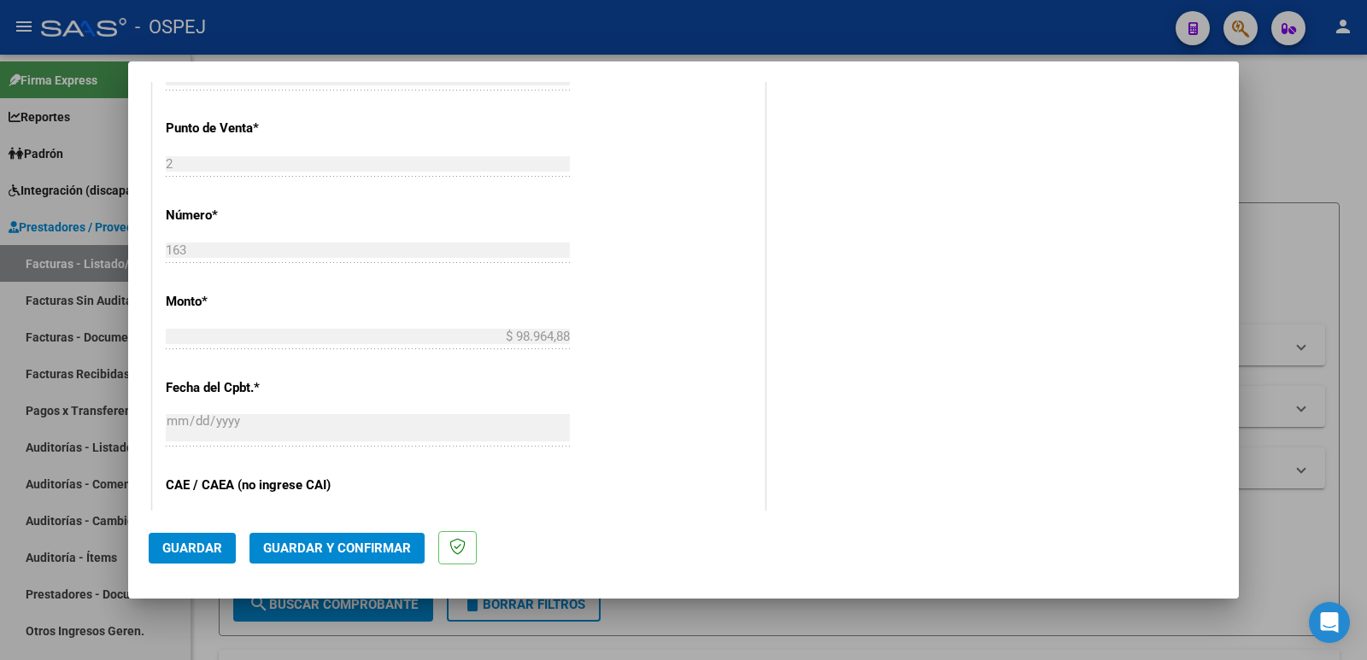
scroll to position [1111, 0]
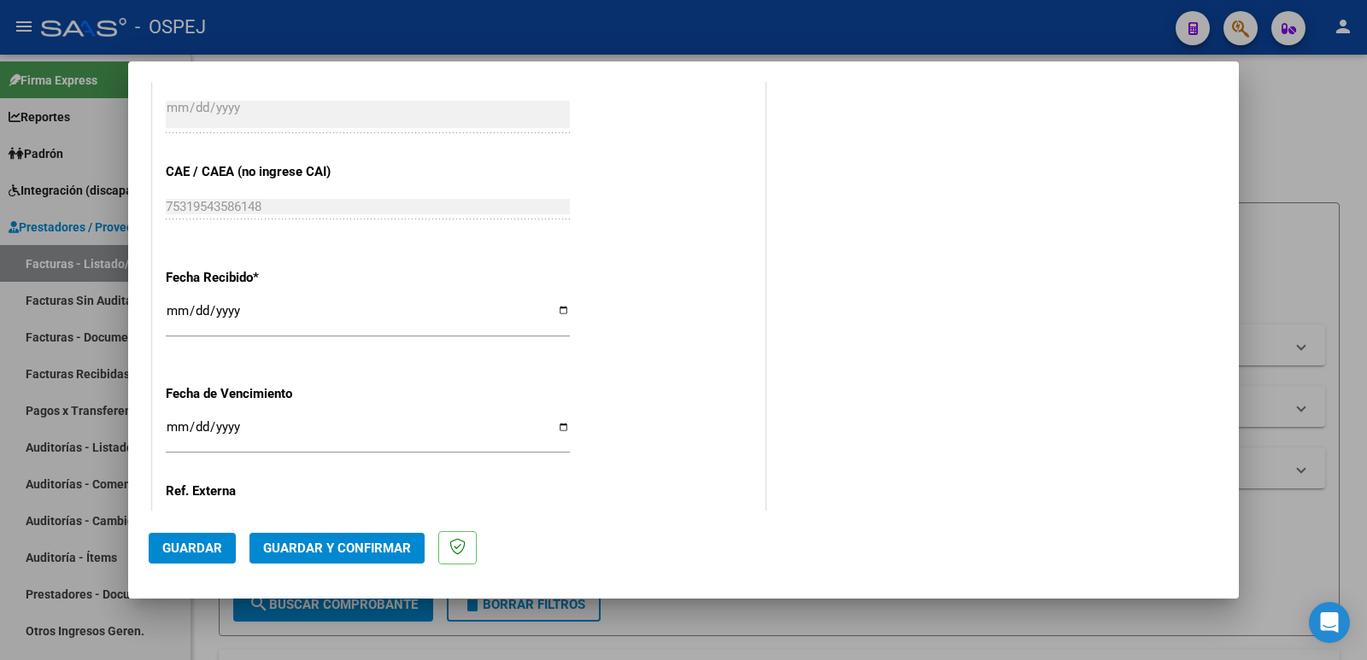
click at [197, 553] on span "Guardar" at bounding box center [192, 548] width 60 height 15
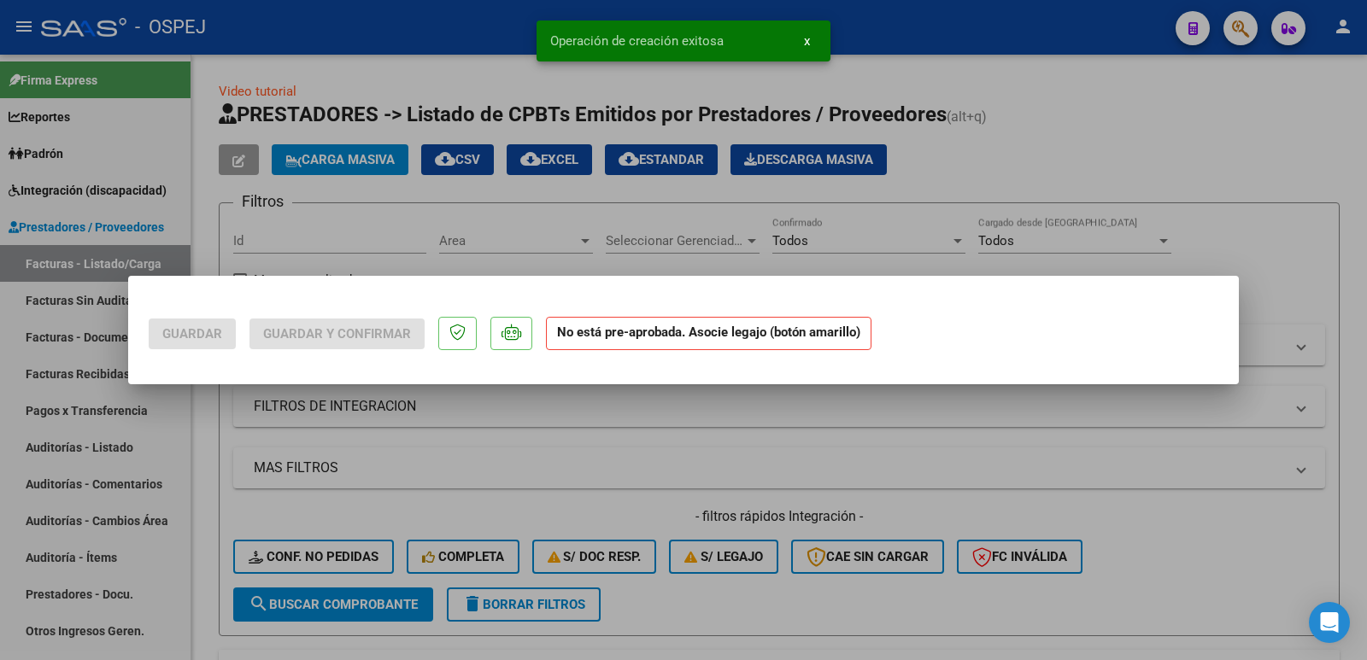
scroll to position [0, 0]
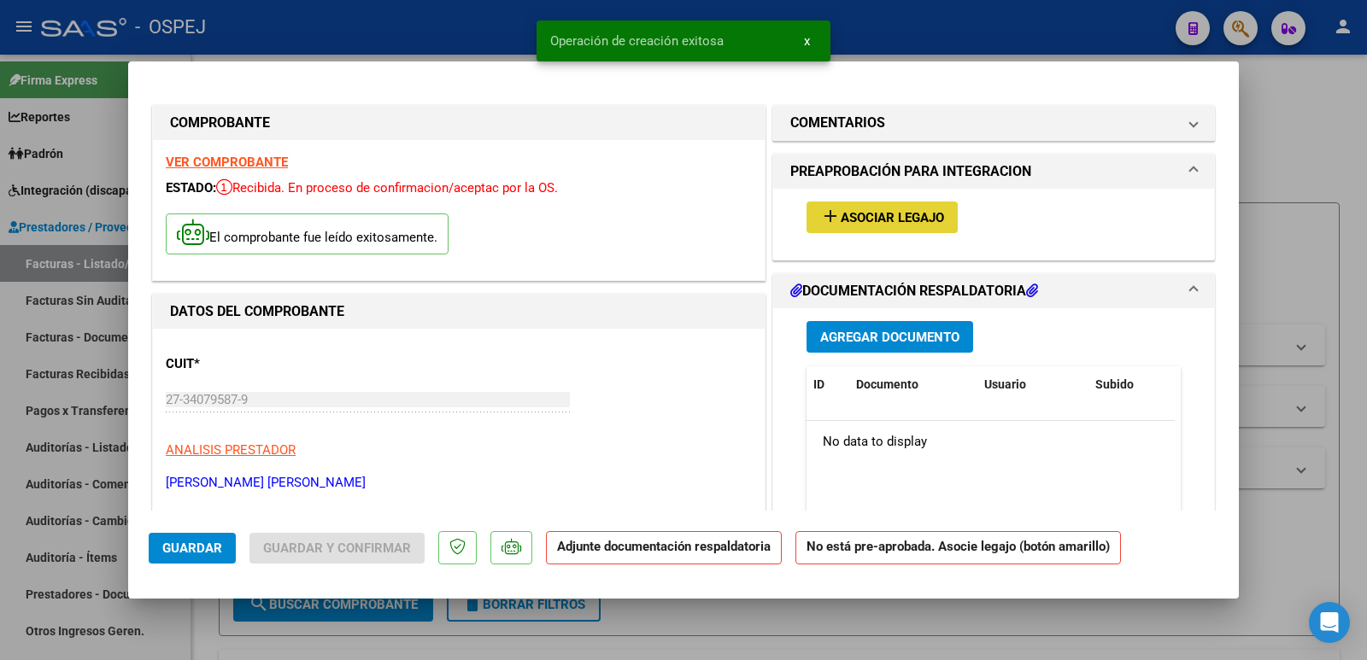
click at [878, 225] on span "Asociar Legajo" at bounding box center [892, 217] width 103 height 15
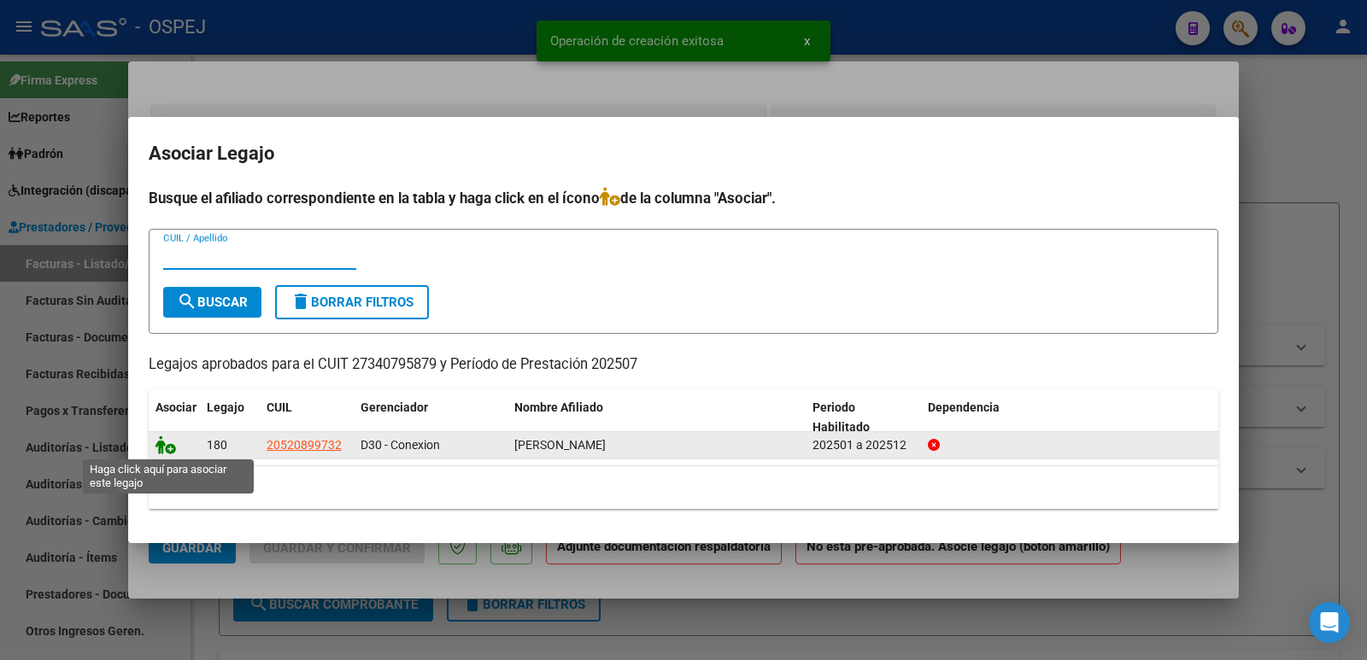
click at [165, 448] on icon at bounding box center [166, 445] width 21 height 19
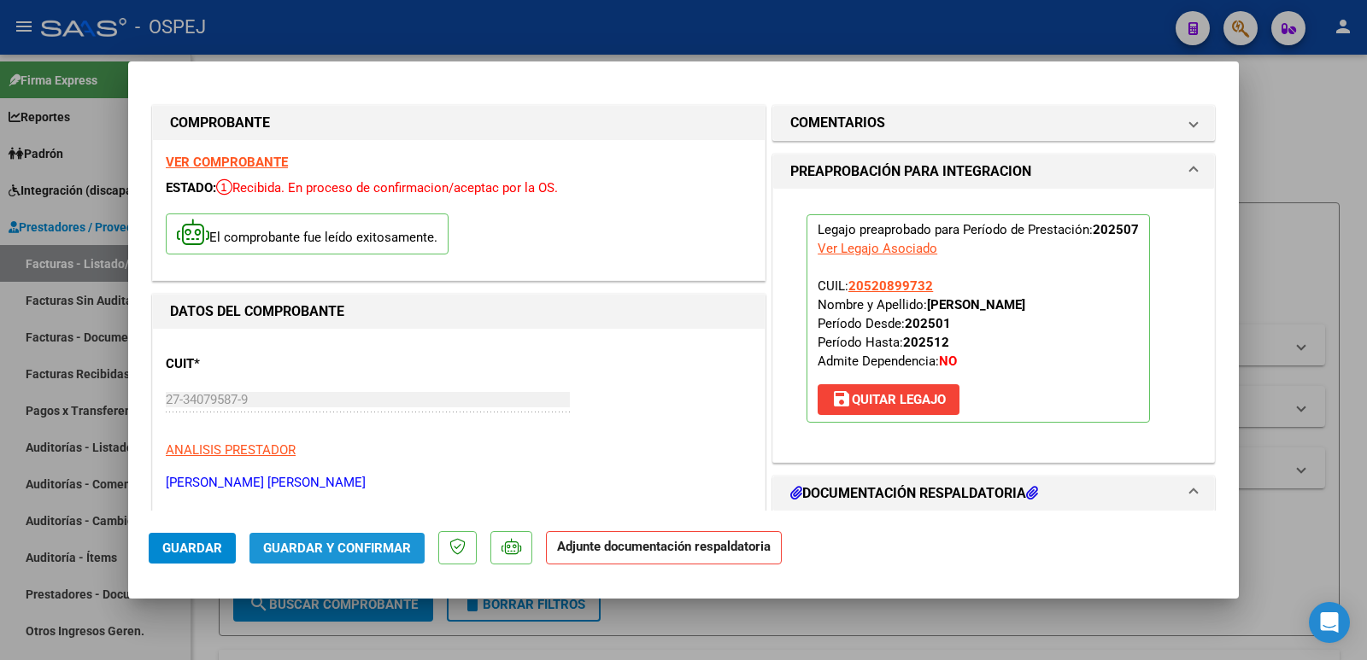
click at [349, 555] on span "Guardar y Confirmar" at bounding box center [337, 548] width 148 height 15
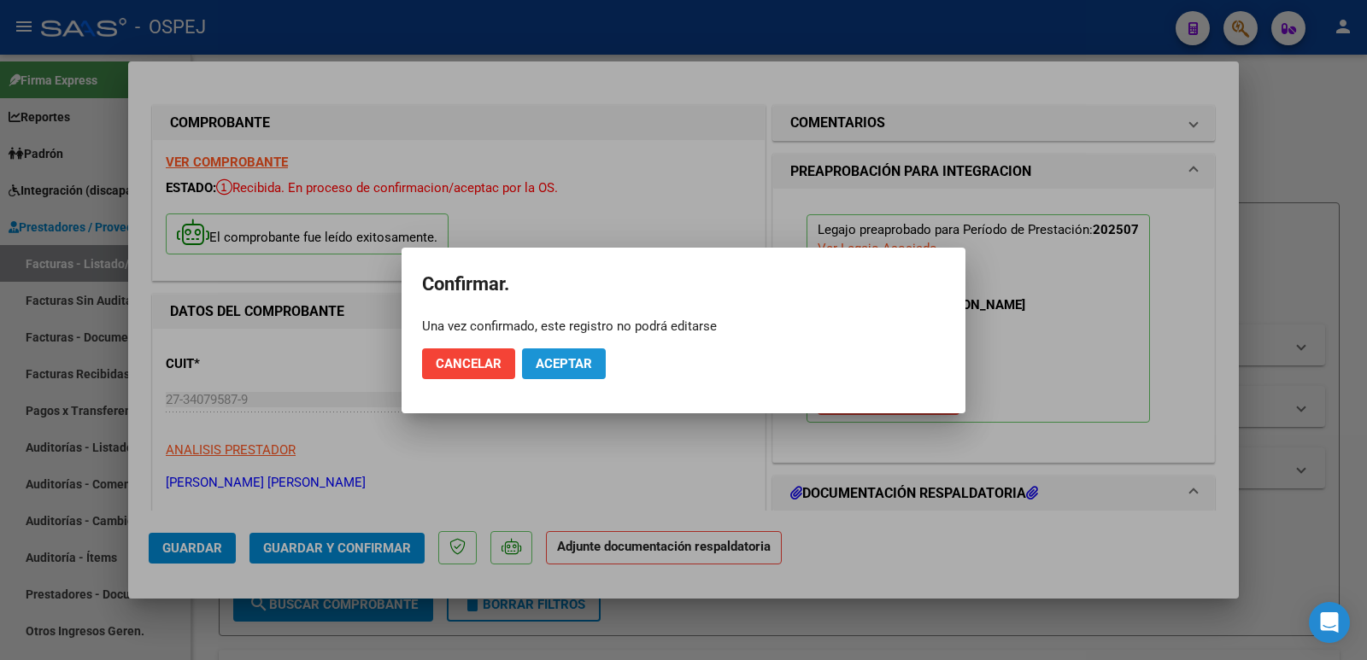
click at [576, 362] on span "Aceptar" at bounding box center [564, 363] width 56 height 15
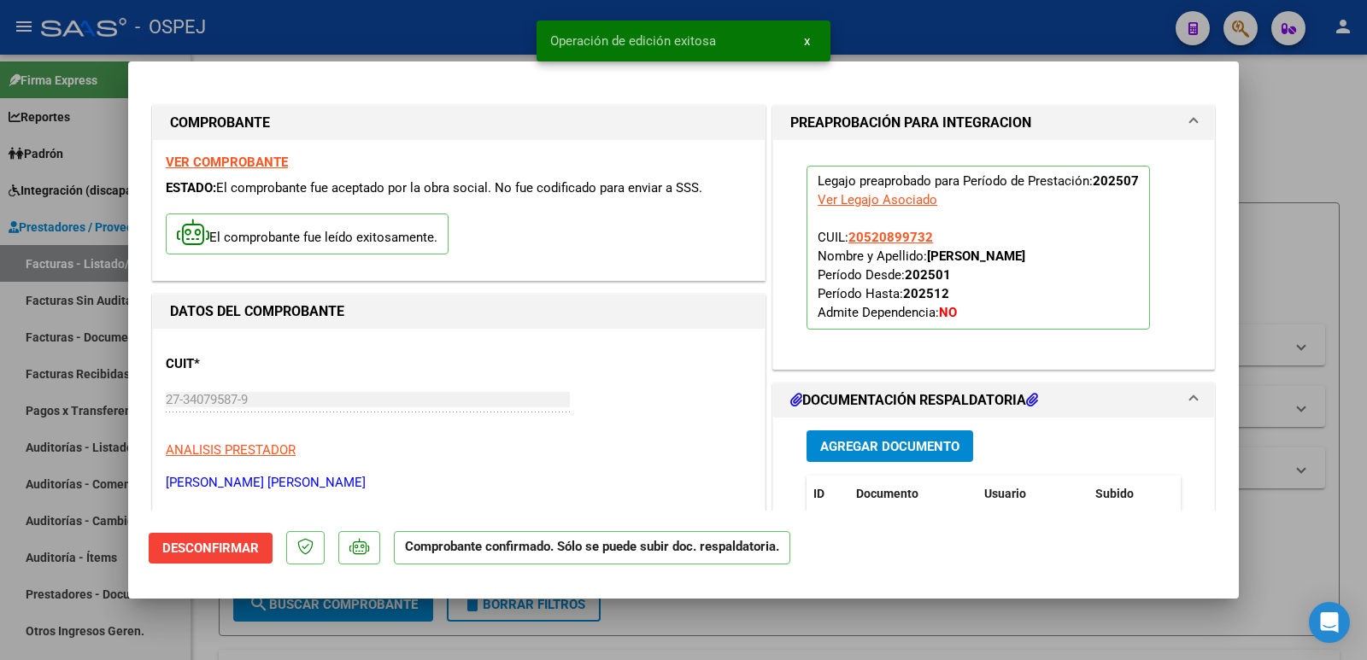
click at [482, 27] on div at bounding box center [683, 330] width 1367 height 660
type input "$ 0,00"
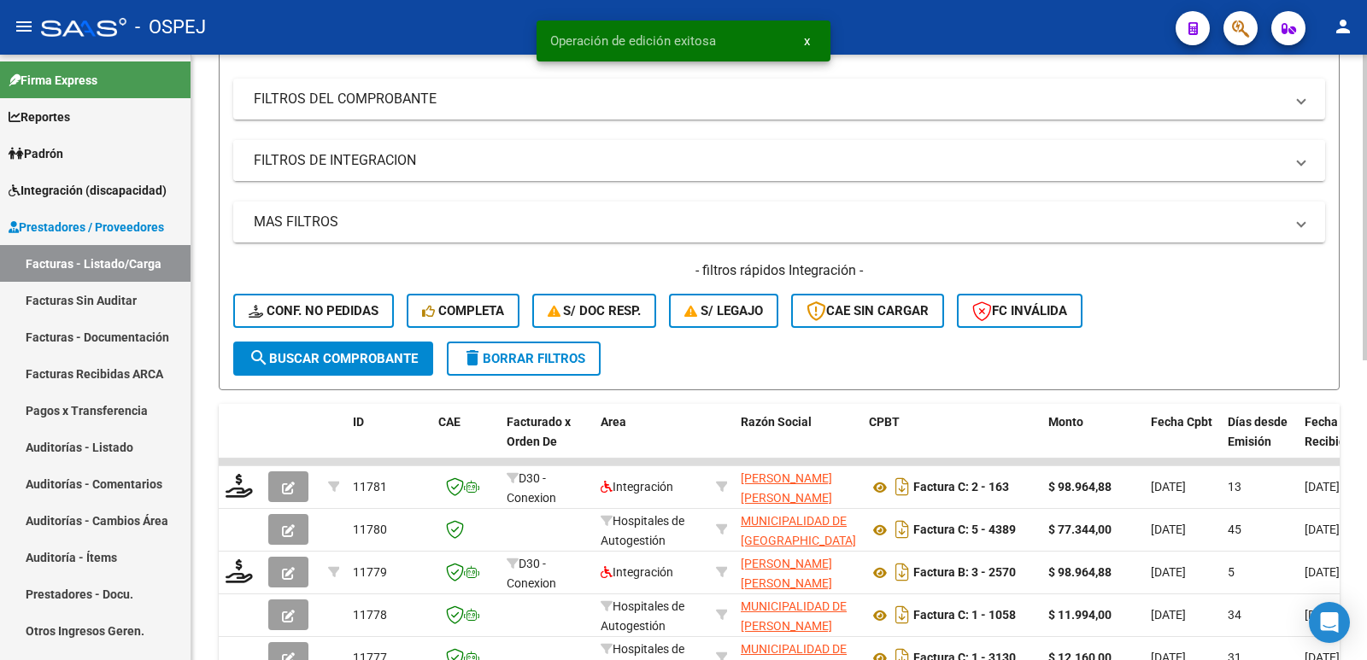
scroll to position [256, 0]
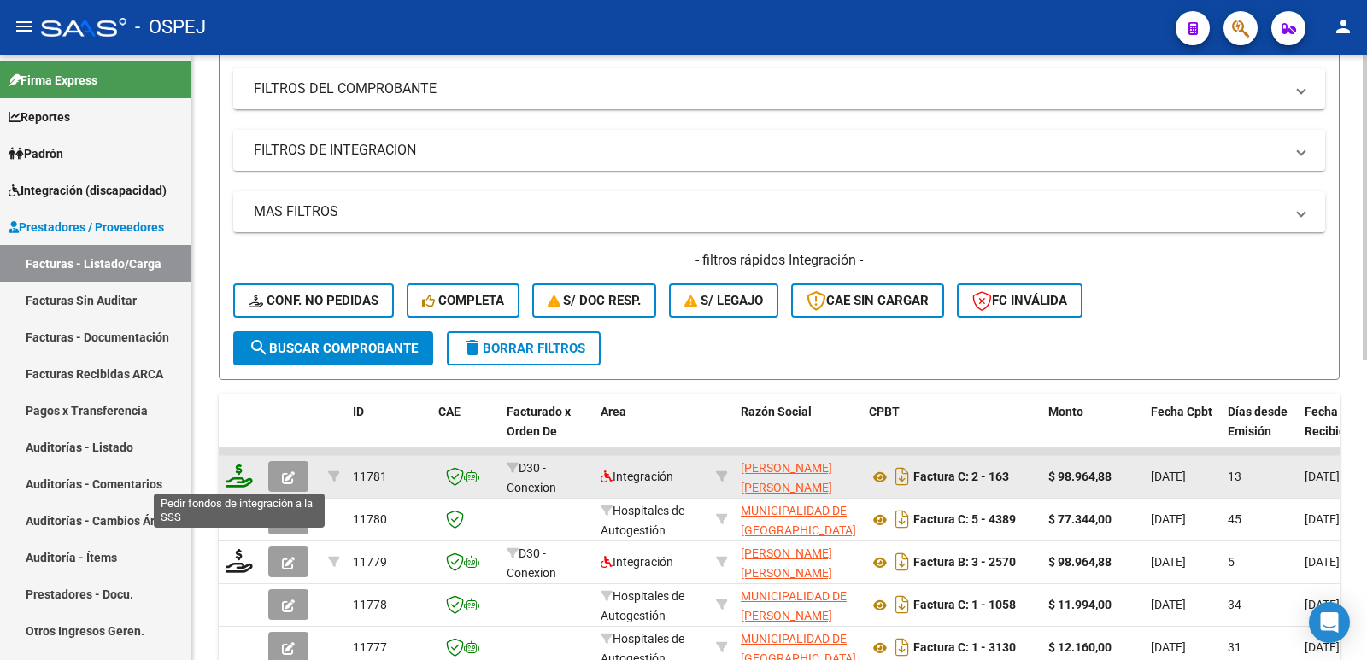
click at [233, 478] on icon at bounding box center [239, 476] width 27 height 24
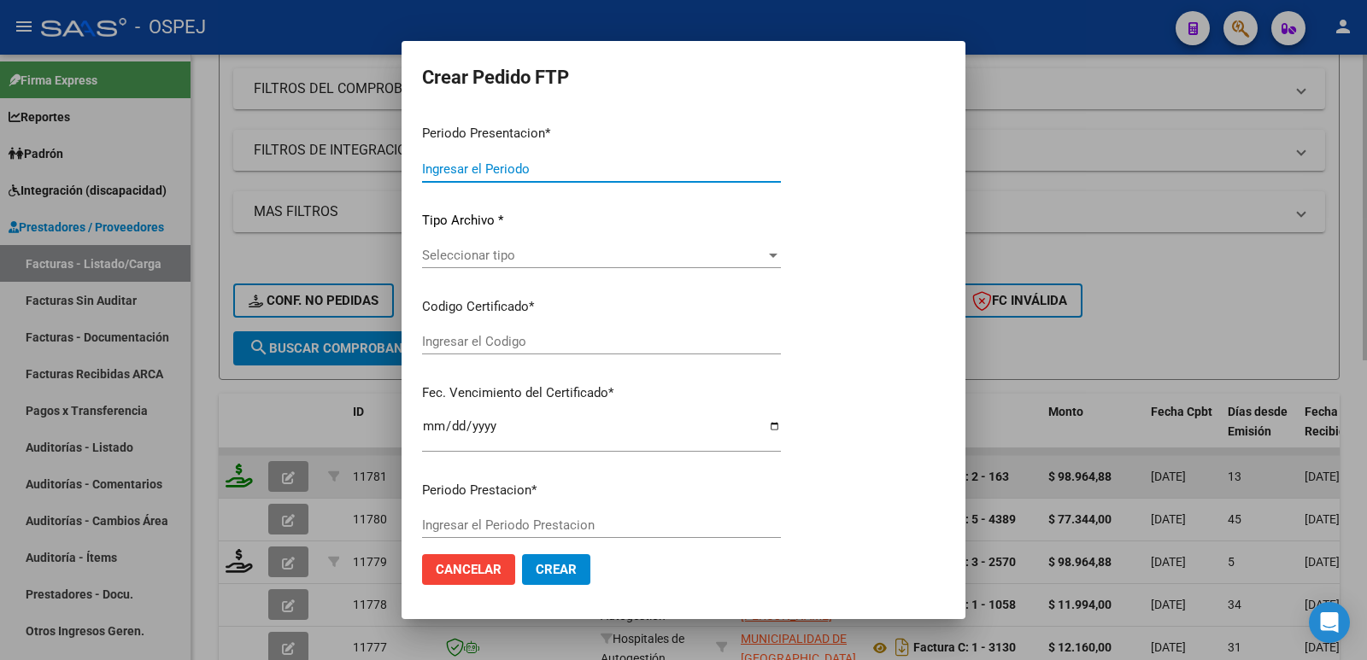
type input "202507"
type input "$ 98.964,88"
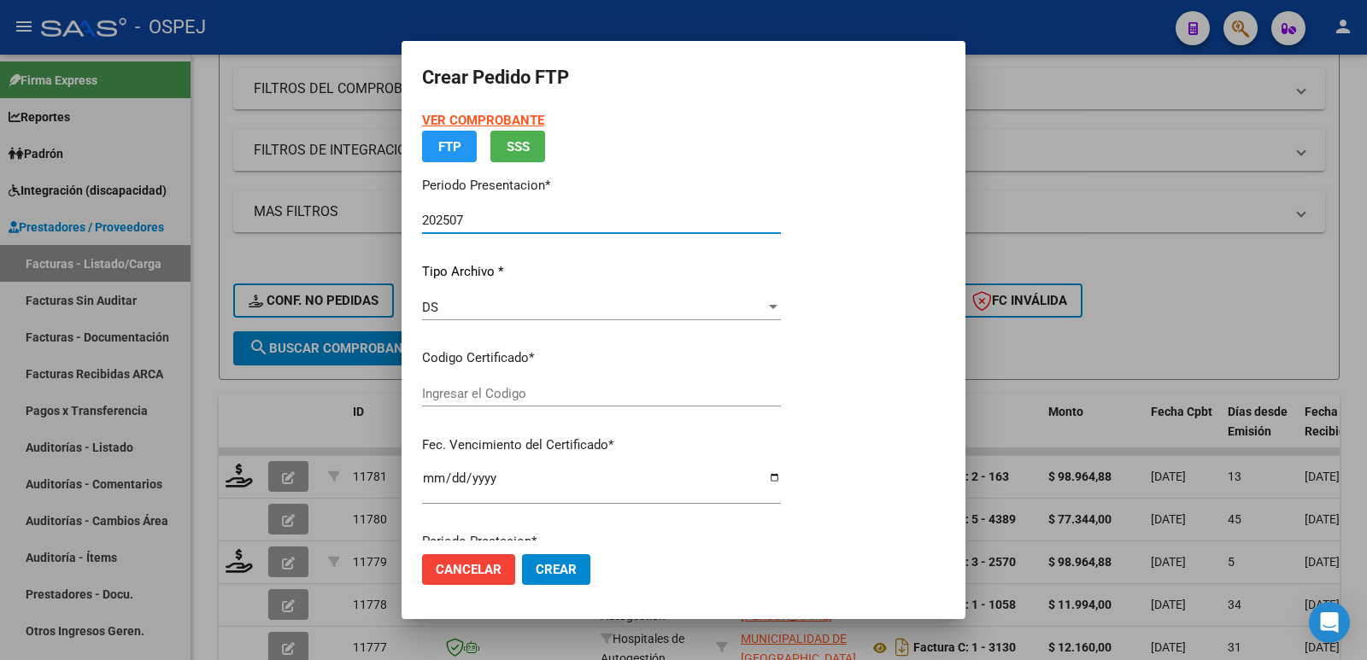
type input "arg02000520899732023091420260914bsas"
type input "2026-09-14"
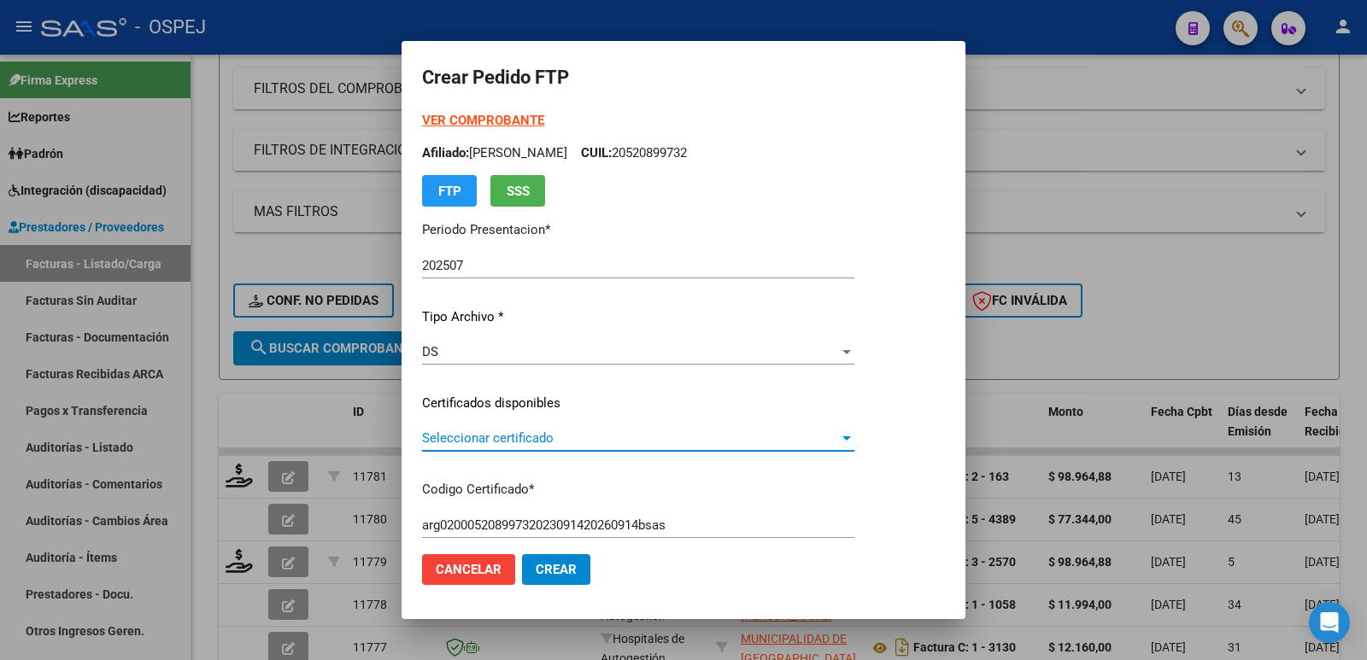
click at [607, 440] on span "Seleccionar certificado" at bounding box center [630, 438] width 417 height 15
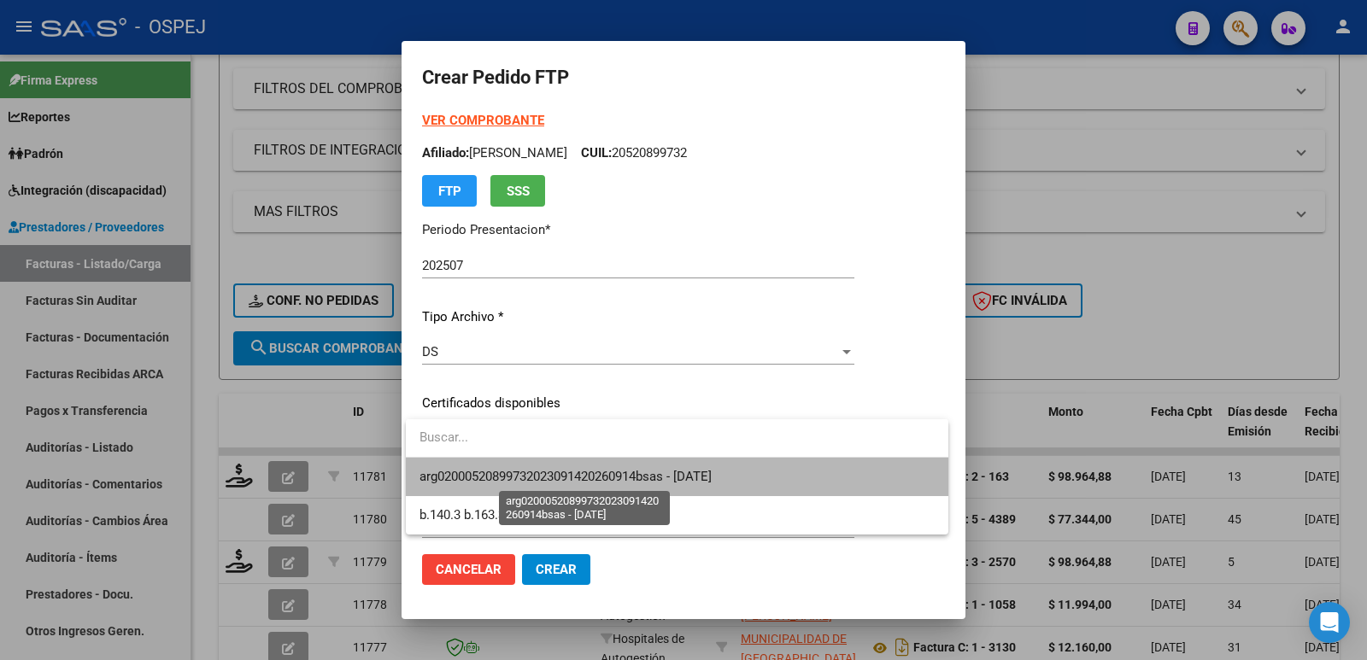
click at [614, 475] on span "arg02000520899732023091420260914bsas - 2026-09-14" at bounding box center [566, 476] width 292 height 15
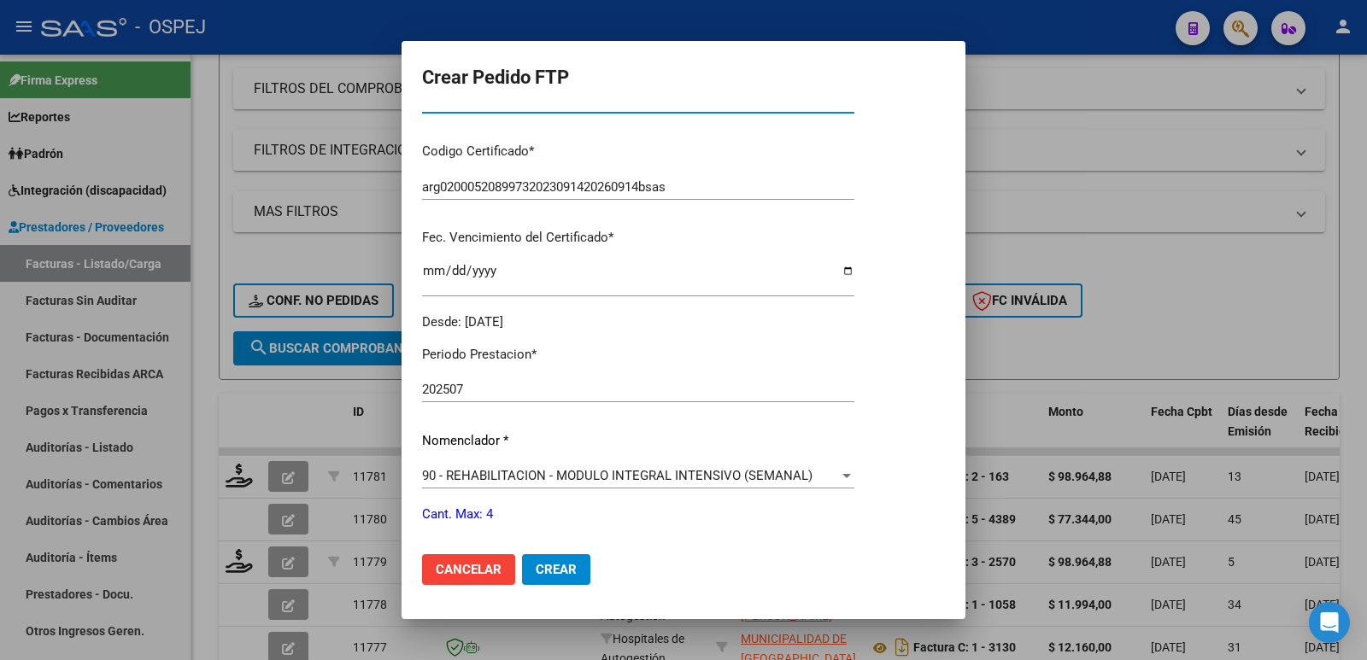
scroll to position [427, 0]
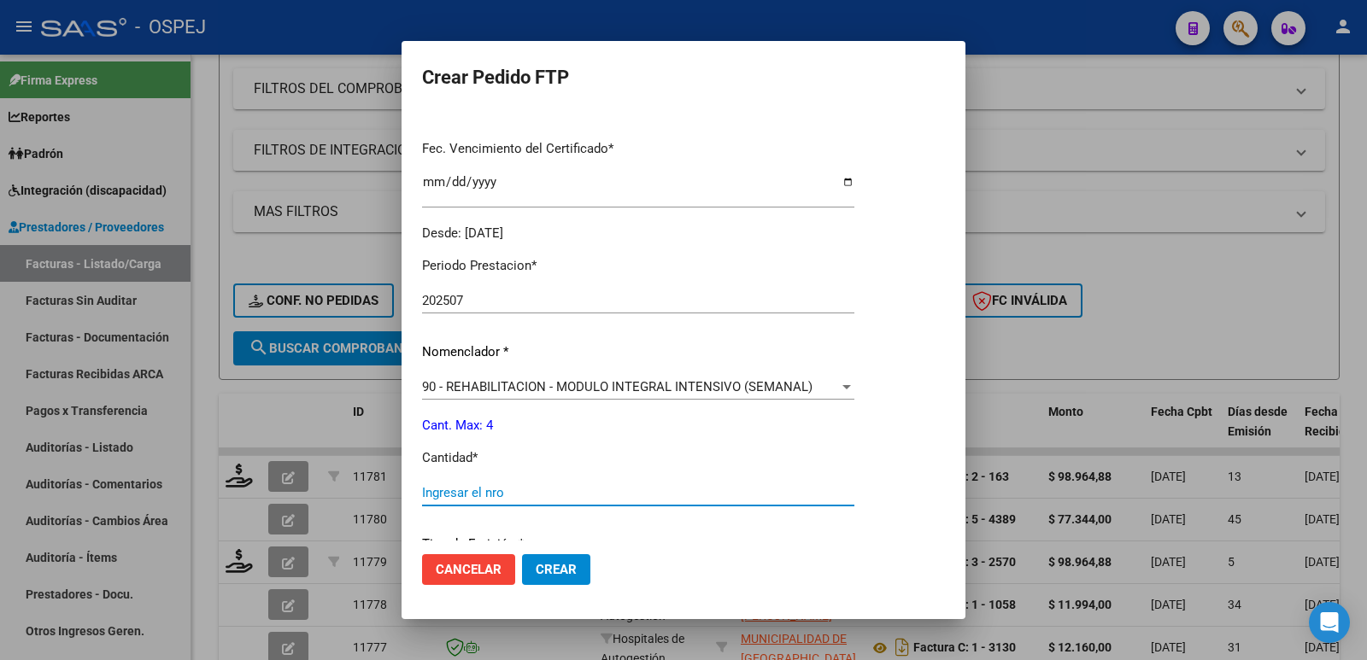
click at [514, 495] on input "Ingresar el nro" at bounding box center [638, 492] width 432 height 15
type input "4"
click at [565, 578] on button "Crear" at bounding box center [556, 570] width 68 height 31
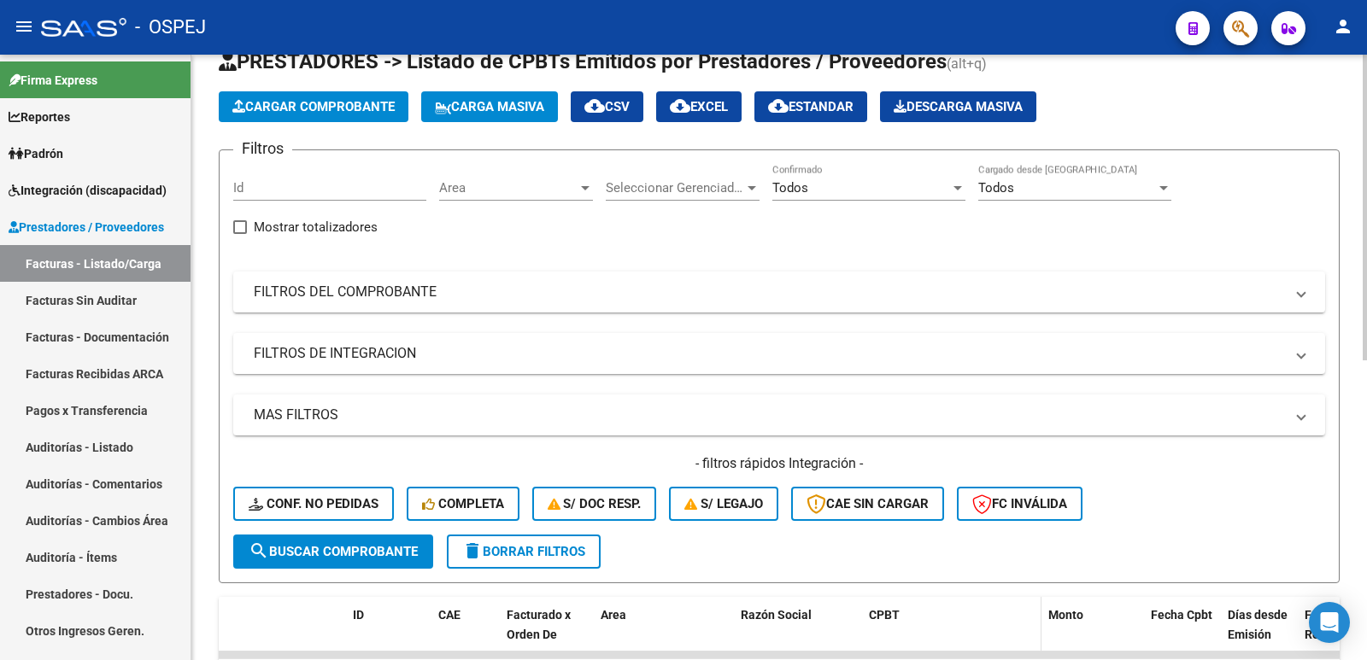
scroll to position [0, 0]
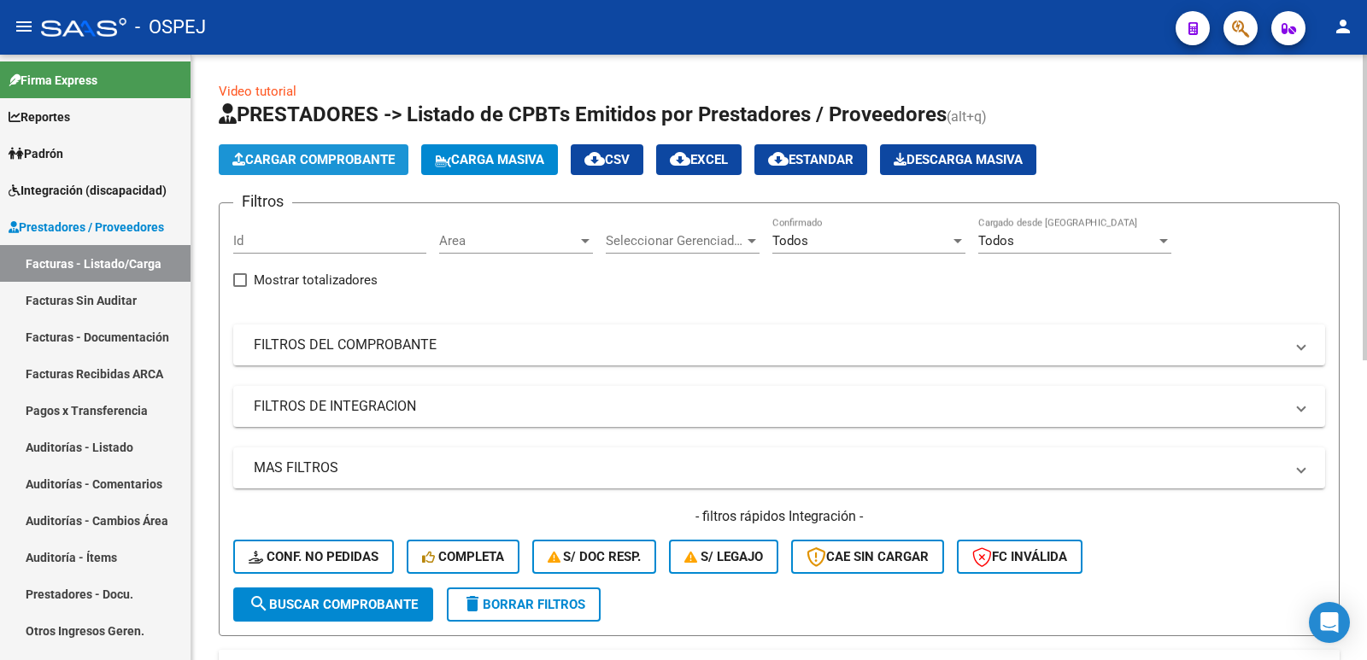
click at [282, 163] on span "Cargar Comprobante" at bounding box center [313, 159] width 162 height 15
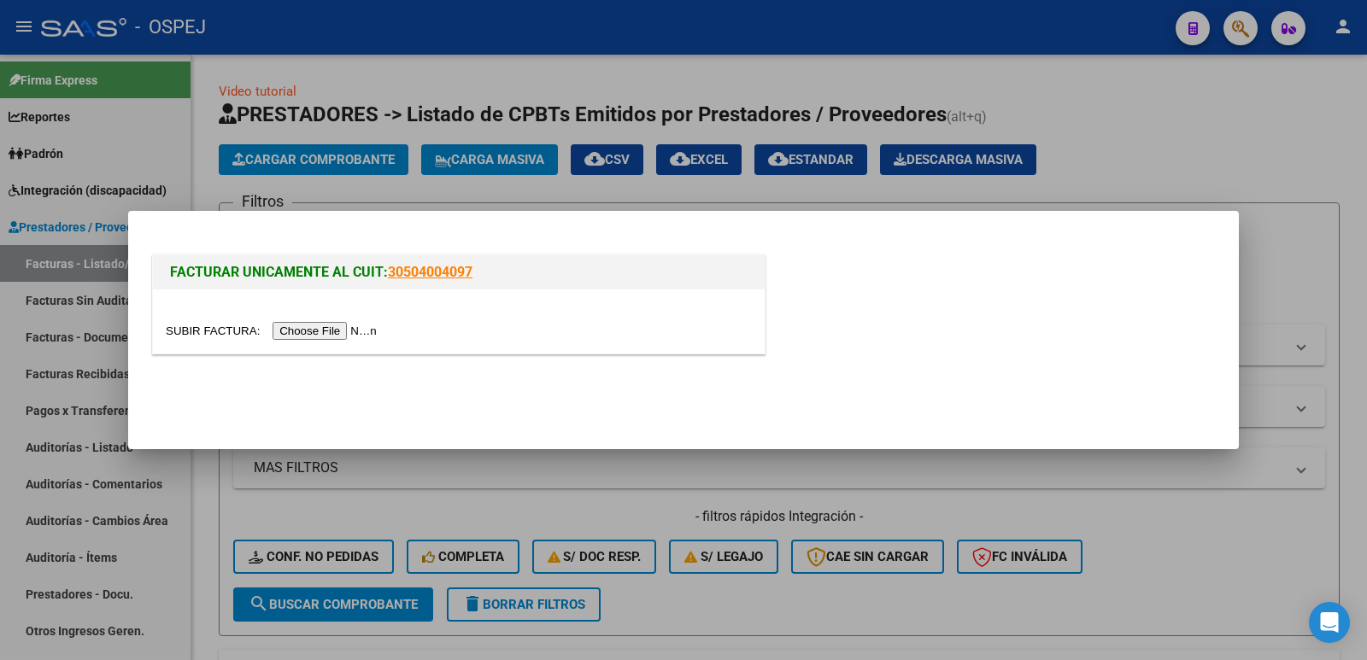
click at [309, 334] on input "file" at bounding box center [274, 331] width 216 height 18
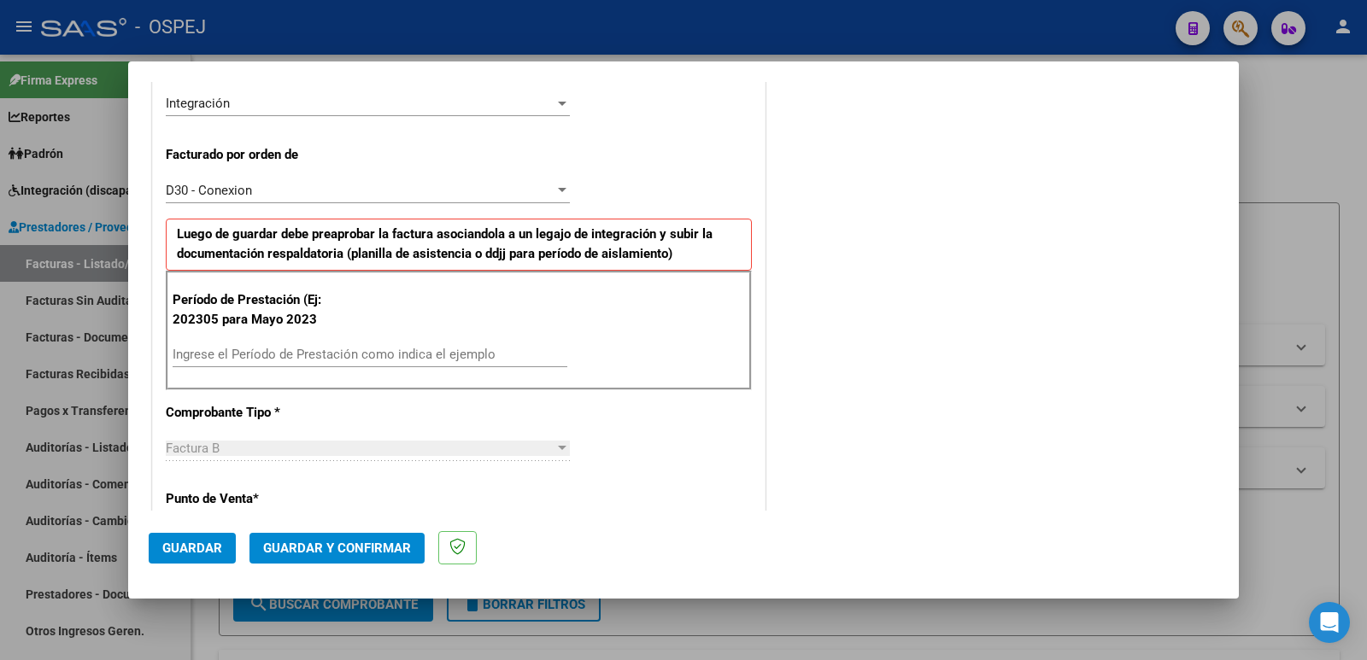
scroll to position [427, 0]
click at [370, 354] on input "Ingrese el Período de Prestación como indica el ejemplo" at bounding box center [370, 353] width 395 height 15
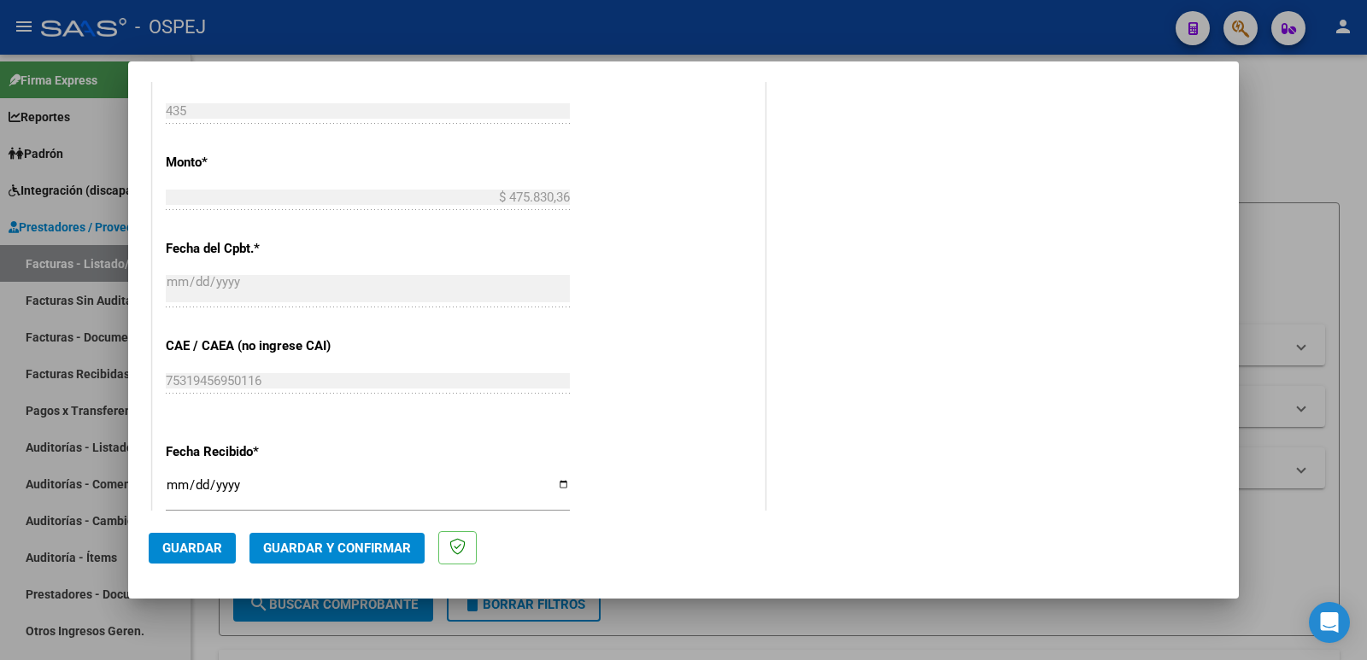
scroll to position [940, 0]
type input "202507"
click at [183, 549] on span "Guardar" at bounding box center [192, 548] width 60 height 15
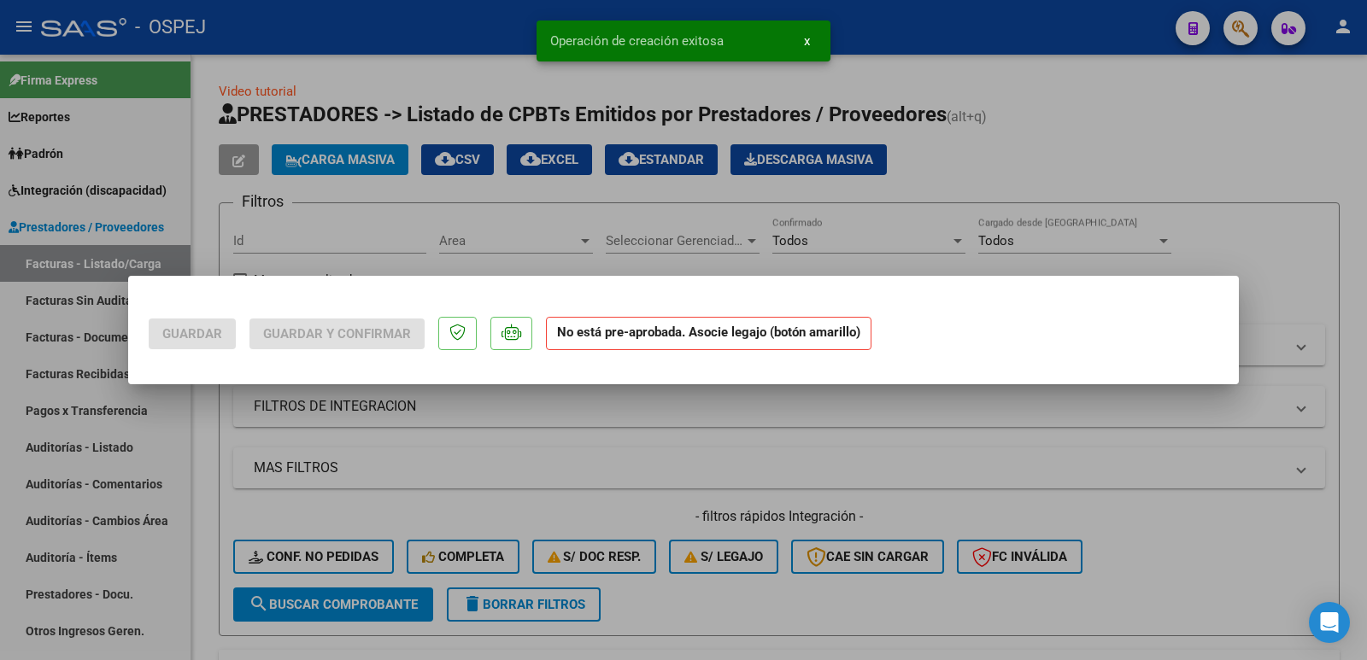
scroll to position [0, 0]
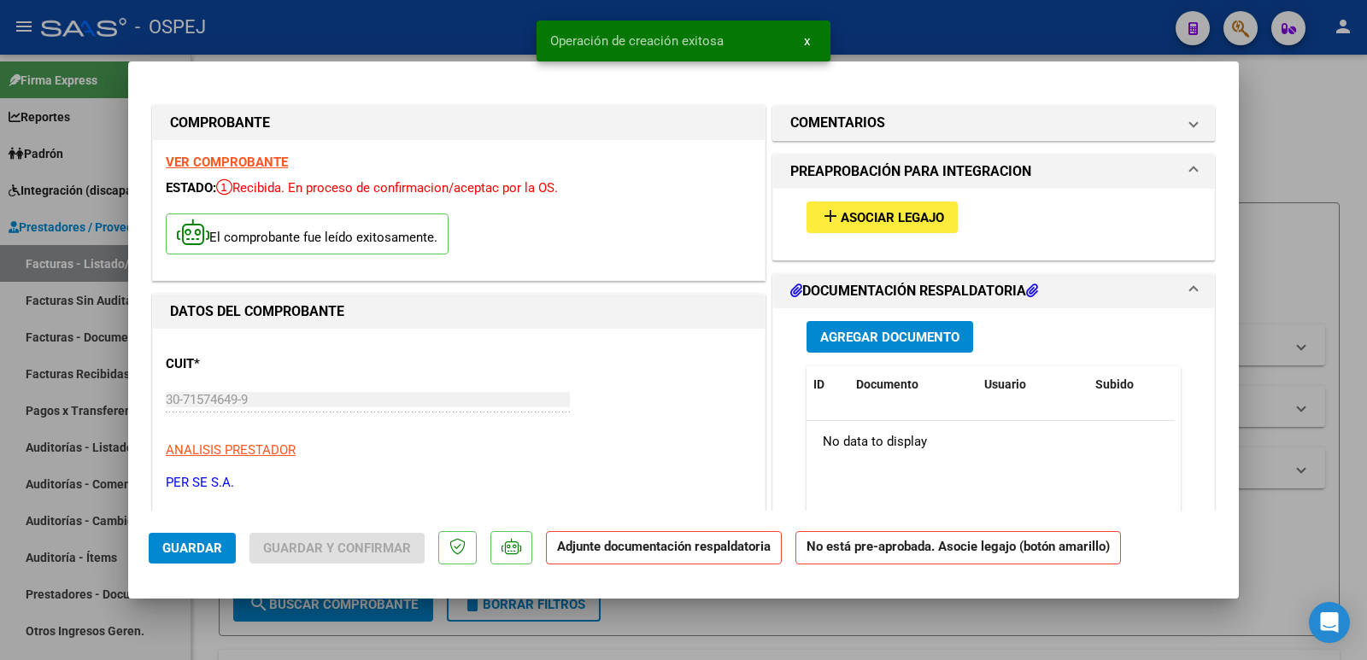
click at [923, 222] on span "Asociar Legajo" at bounding box center [892, 217] width 103 height 15
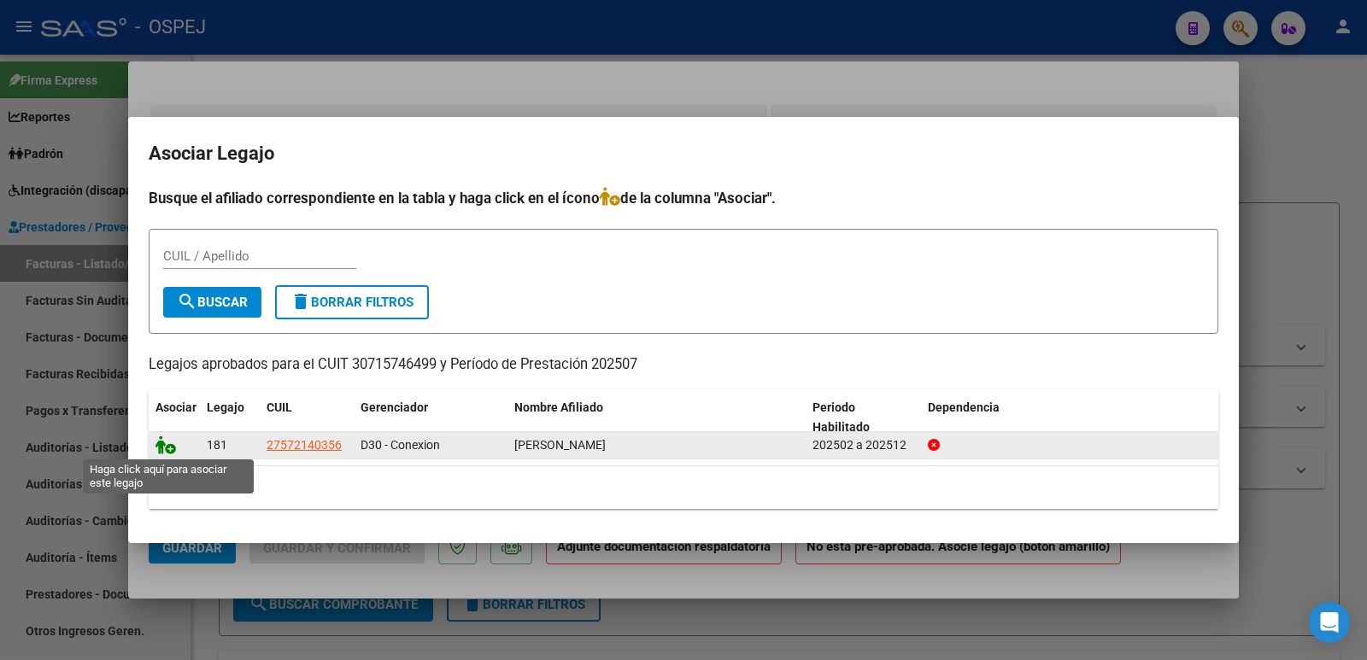
click at [167, 438] on icon at bounding box center [166, 445] width 21 height 19
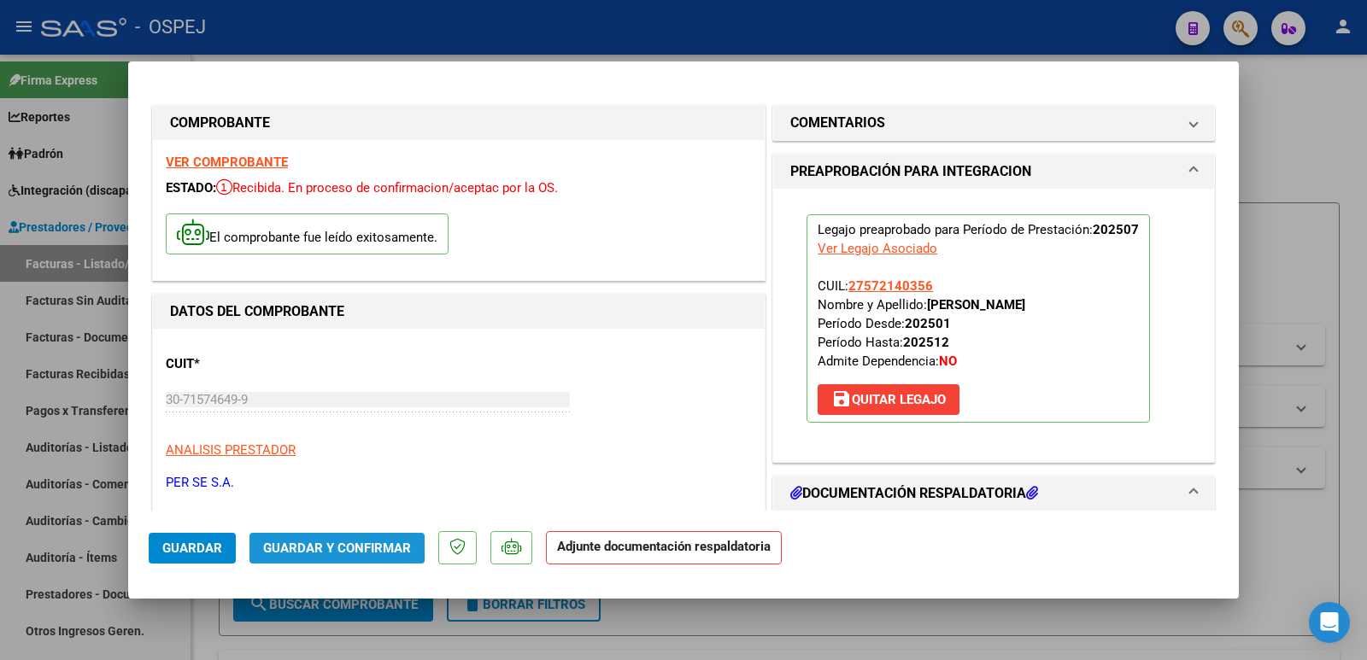
click at [291, 542] on span "Guardar y Confirmar" at bounding box center [337, 548] width 148 height 15
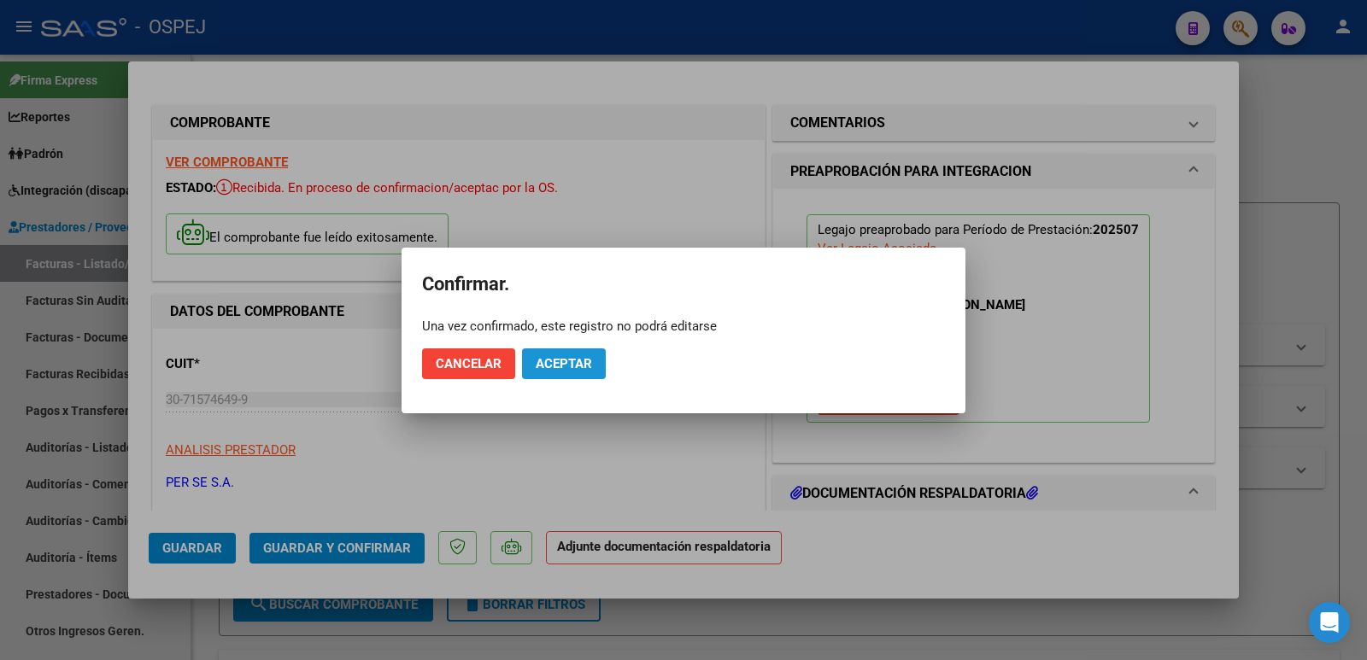
click at [578, 365] on span "Aceptar" at bounding box center [564, 363] width 56 height 15
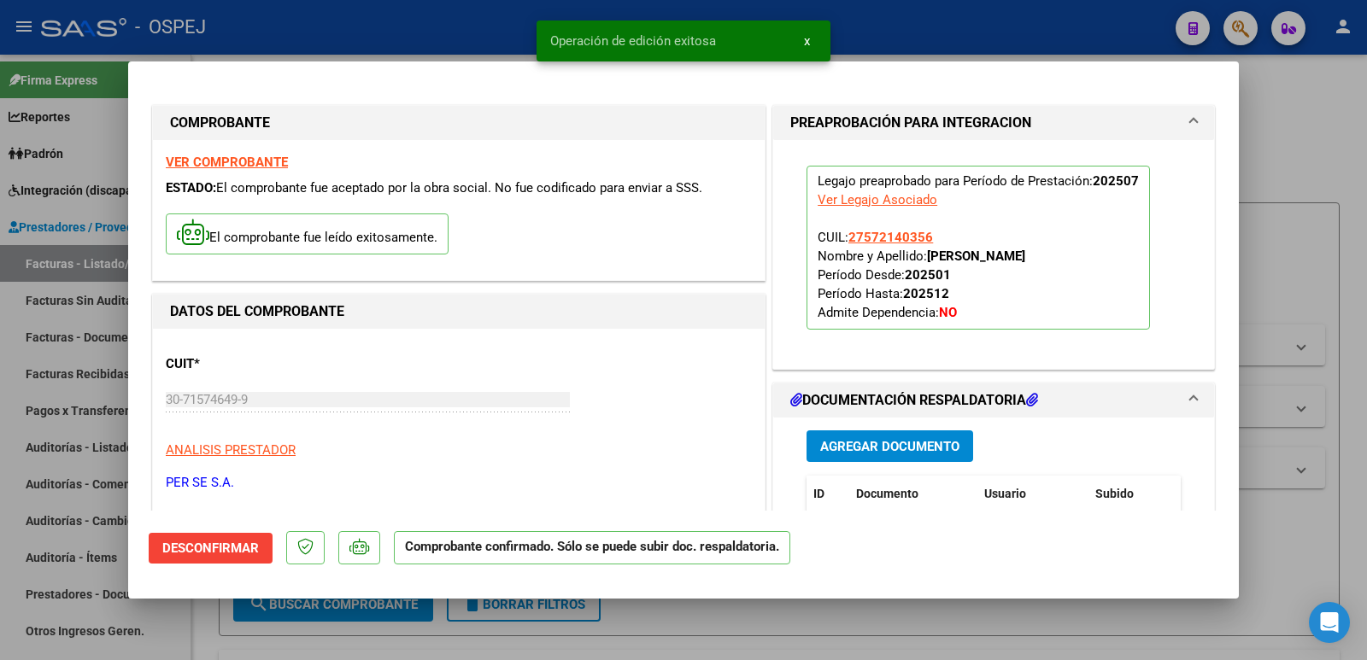
click at [422, 9] on div at bounding box center [683, 330] width 1367 height 660
type input "$ 0,00"
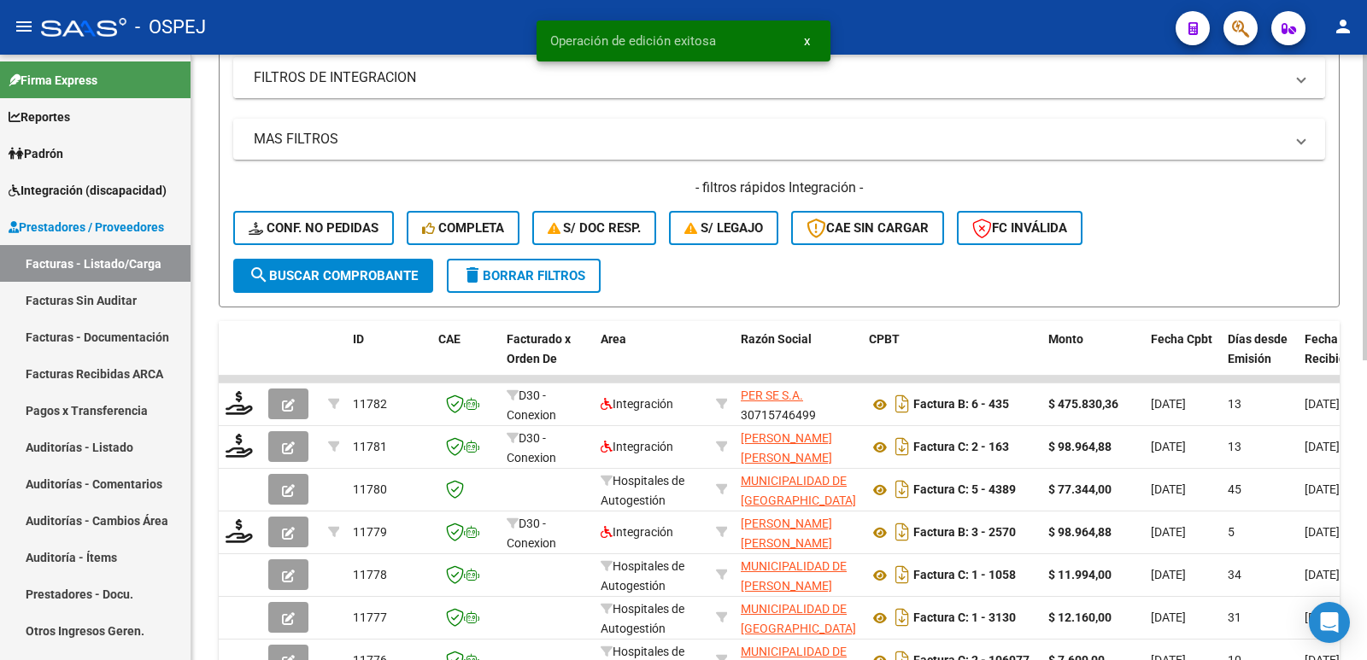
scroll to position [342, 0]
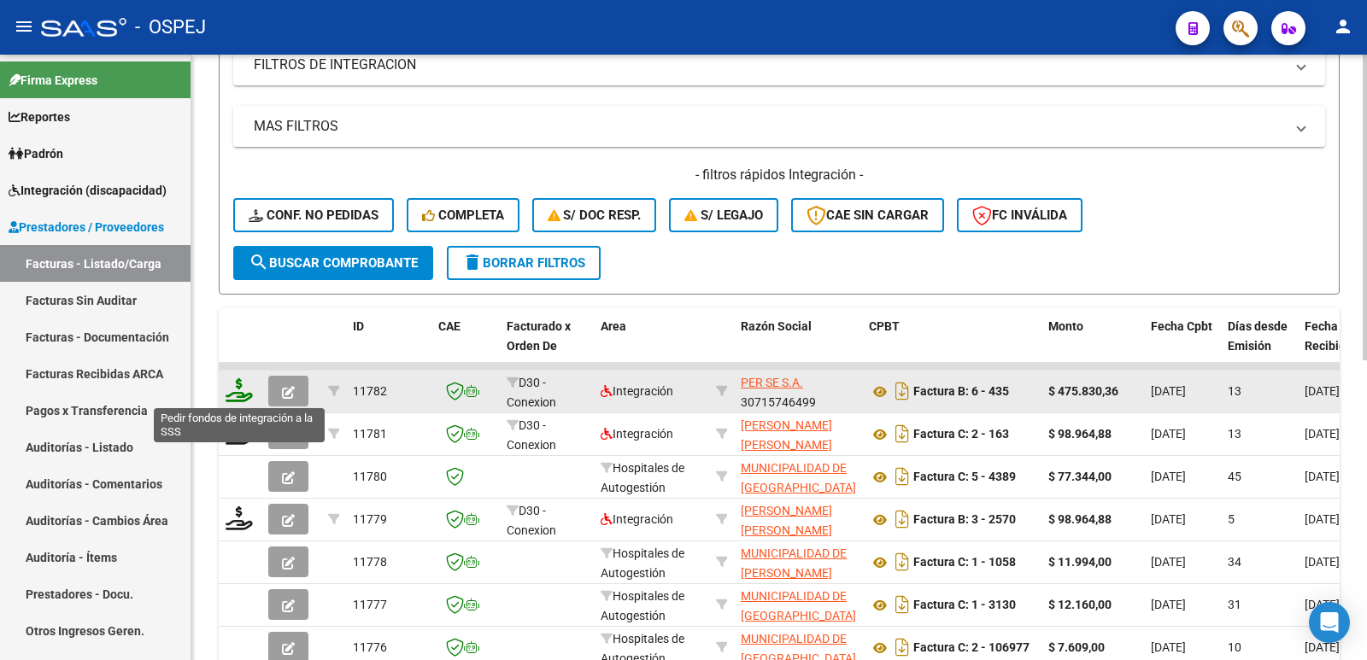
click at [238, 385] on icon at bounding box center [239, 391] width 27 height 24
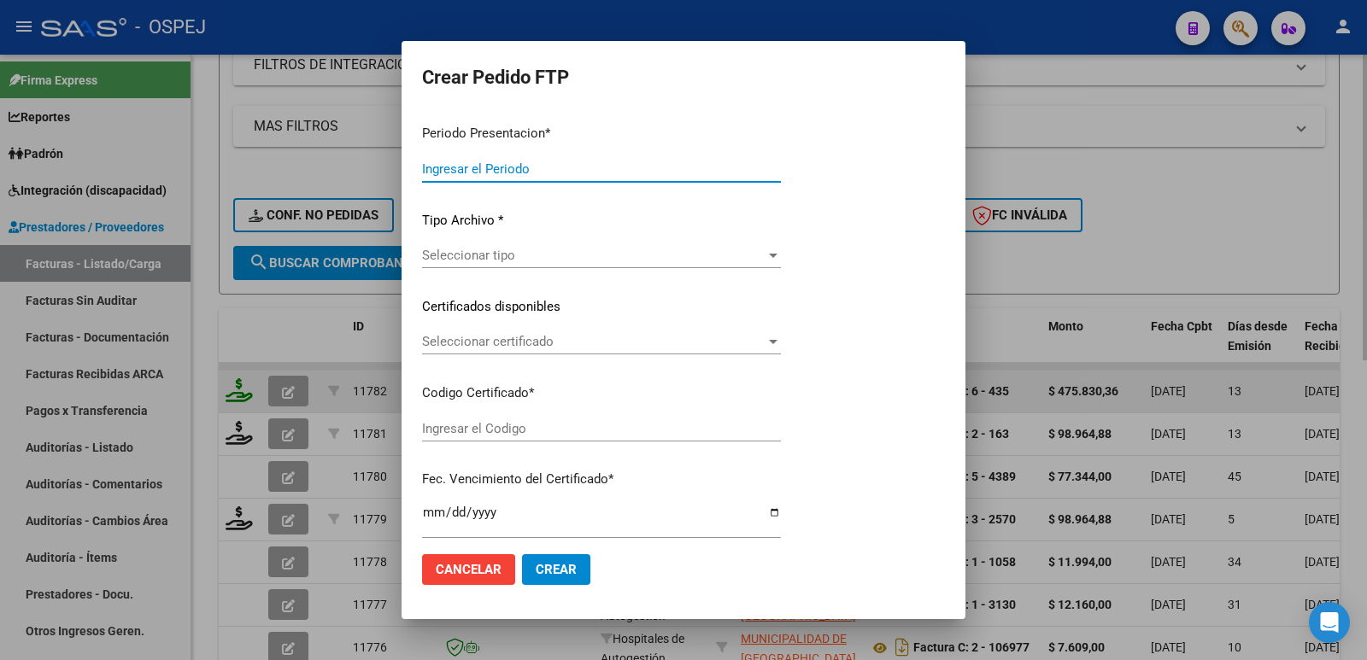
type input "202507"
type input "$ 475.830,36"
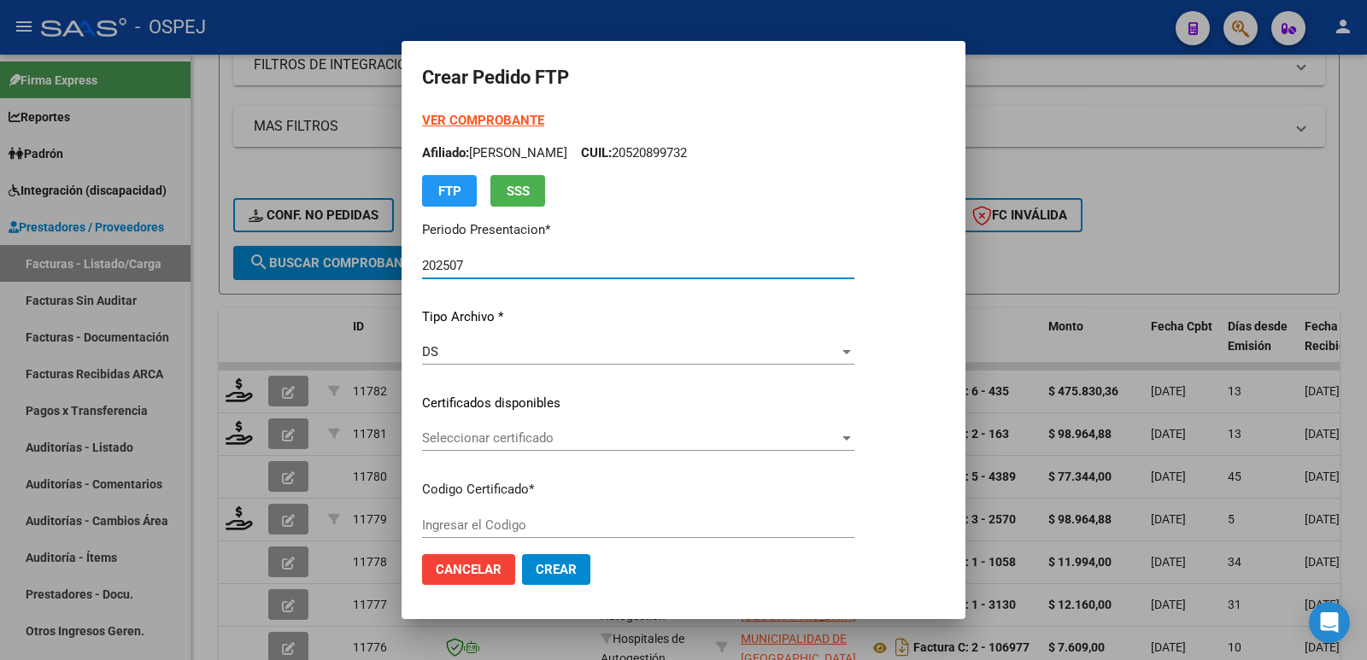
type input "20250919"
type input "2025-09-19"
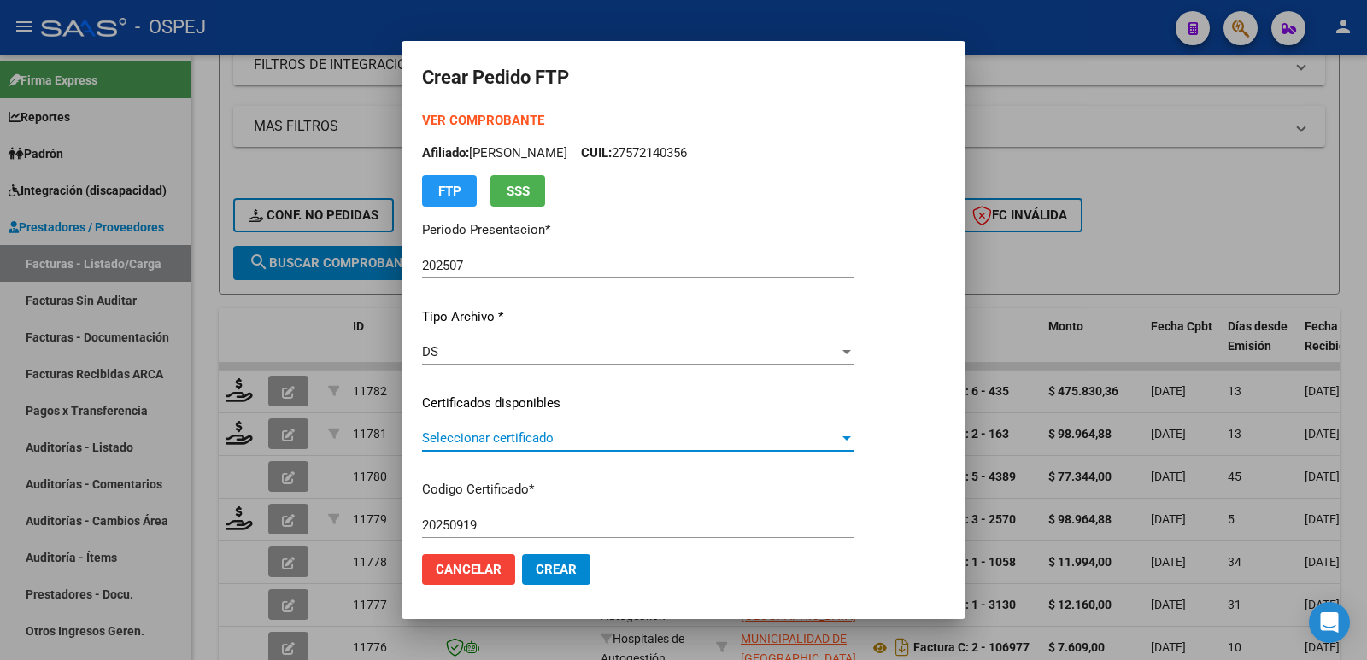
click at [543, 432] on span "Seleccionar certificado" at bounding box center [630, 438] width 417 height 15
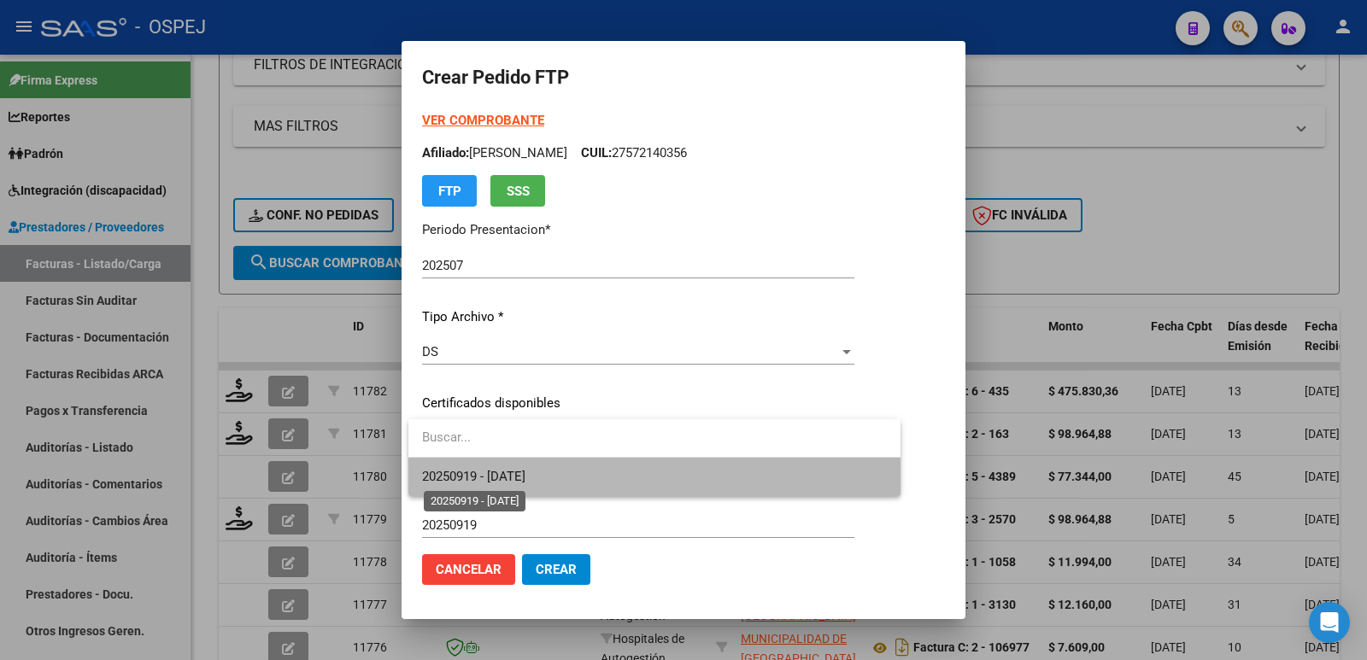
click at [525, 481] on span "20250919 - 2025-09-19" at bounding box center [473, 476] width 103 height 15
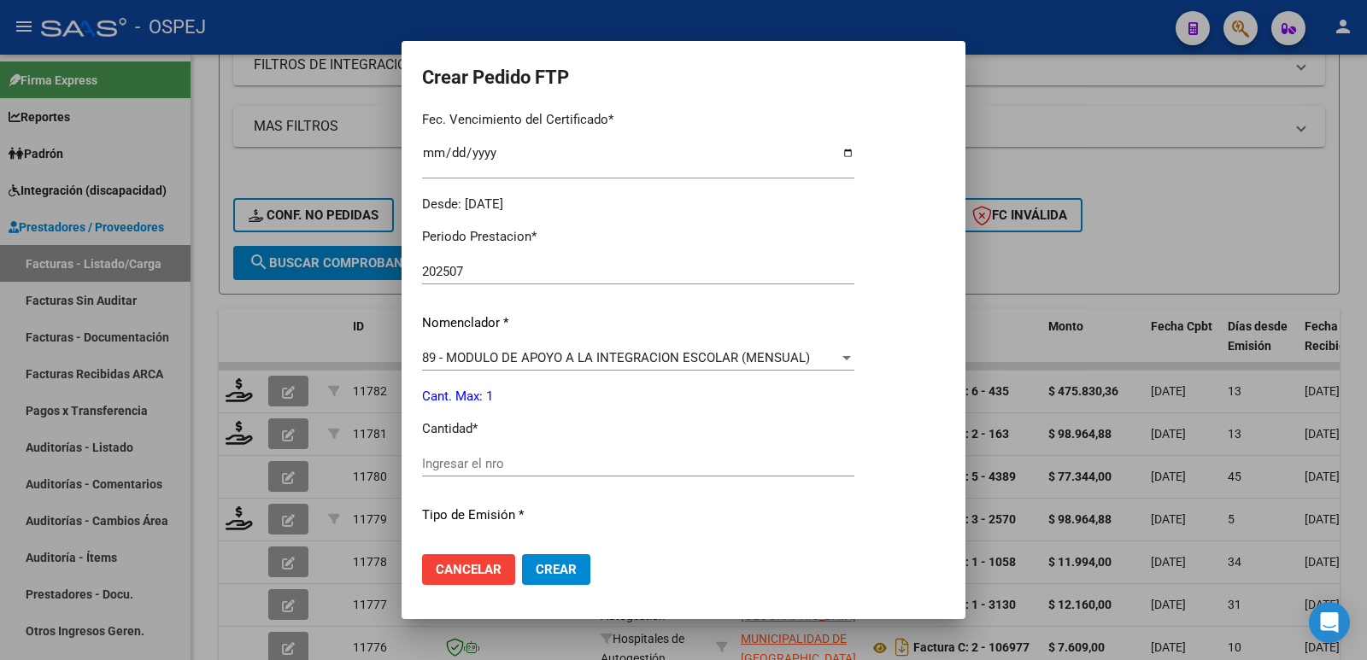
scroll to position [513, 0]
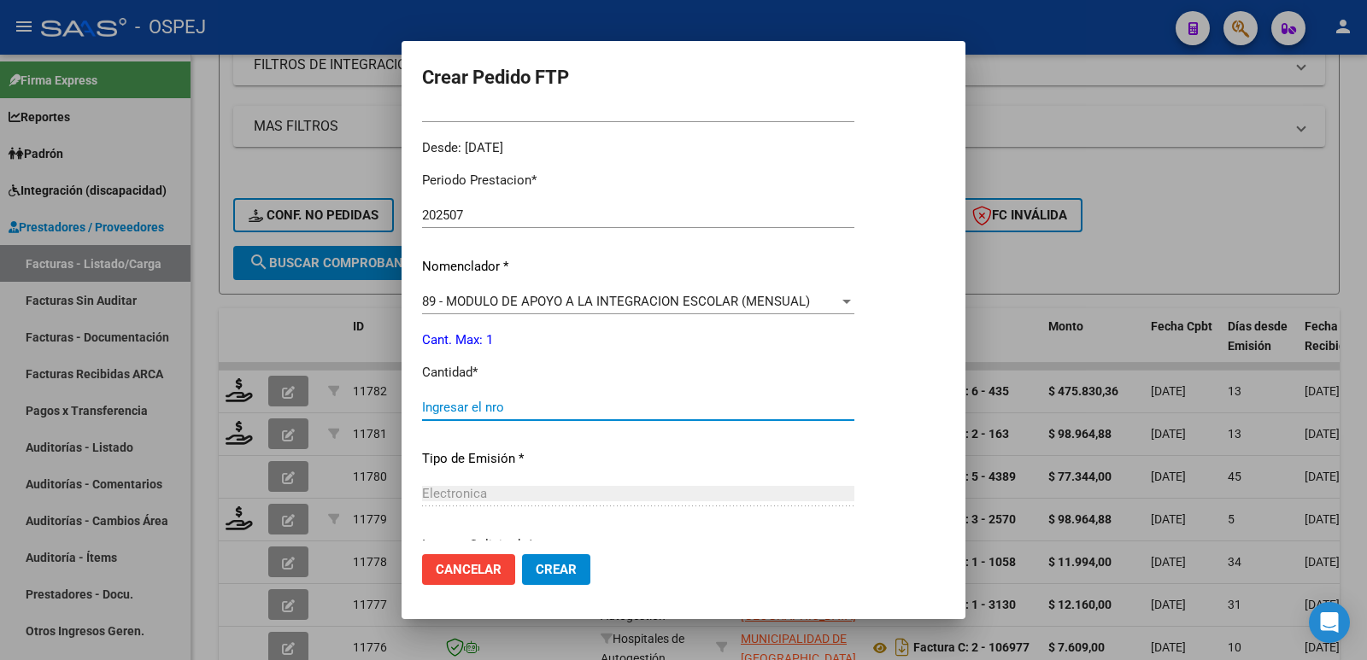
click at [513, 410] on input "Ingresar el nro" at bounding box center [638, 407] width 432 height 15
type input "1"
click at [560, 575] on span "Crear" at bounding box center [556, 569] width 41 height 15
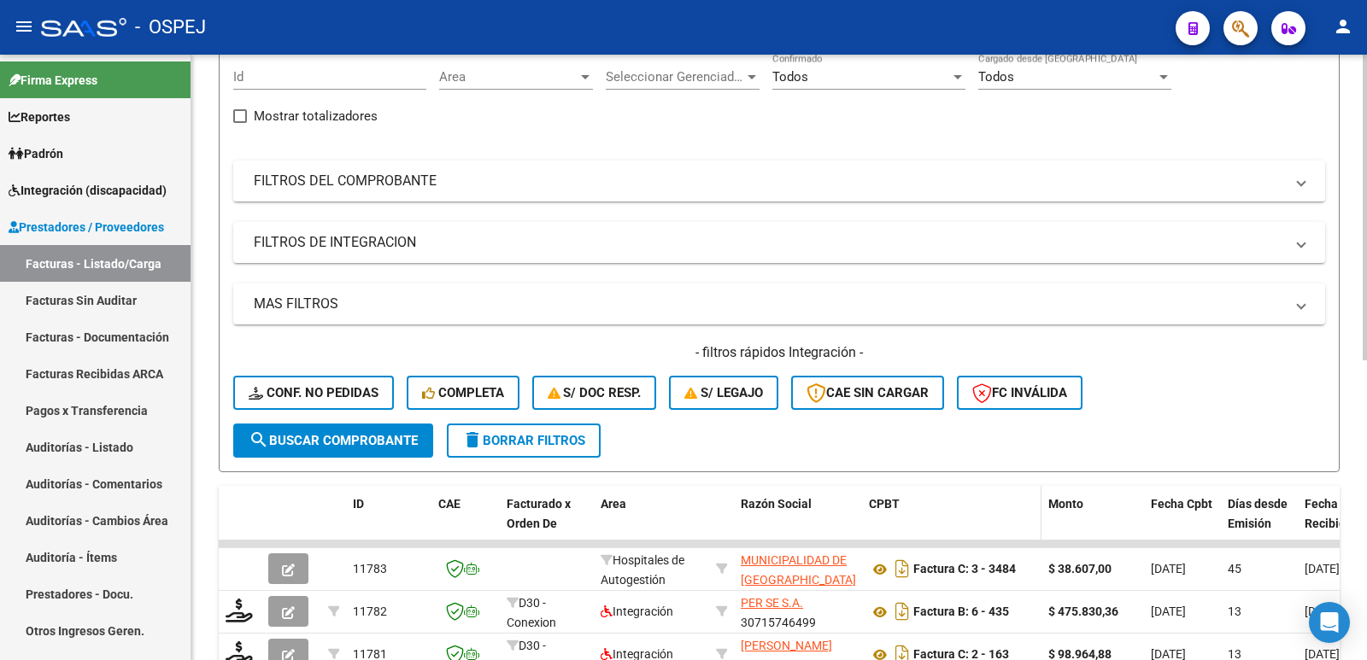
scroll to position [0, 0]
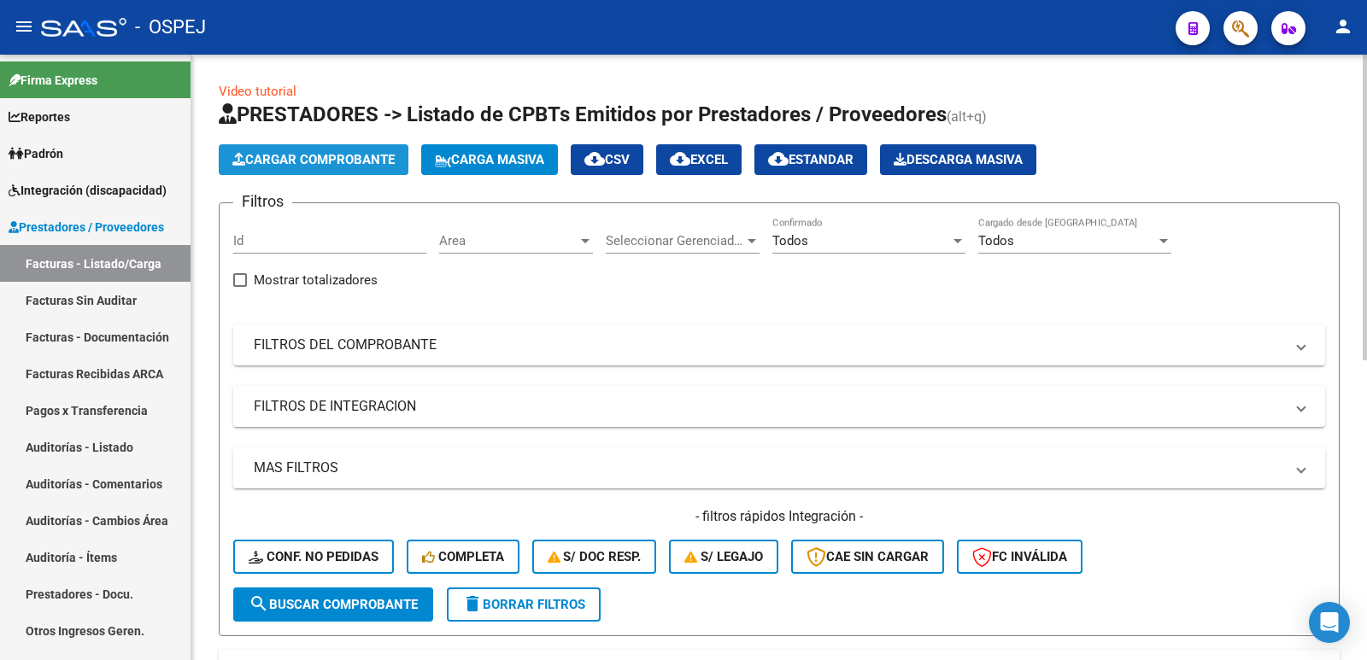
click at [365, 169] on button "Cargar Comprobante" at bounding box center [314, 159] width 190 height 31
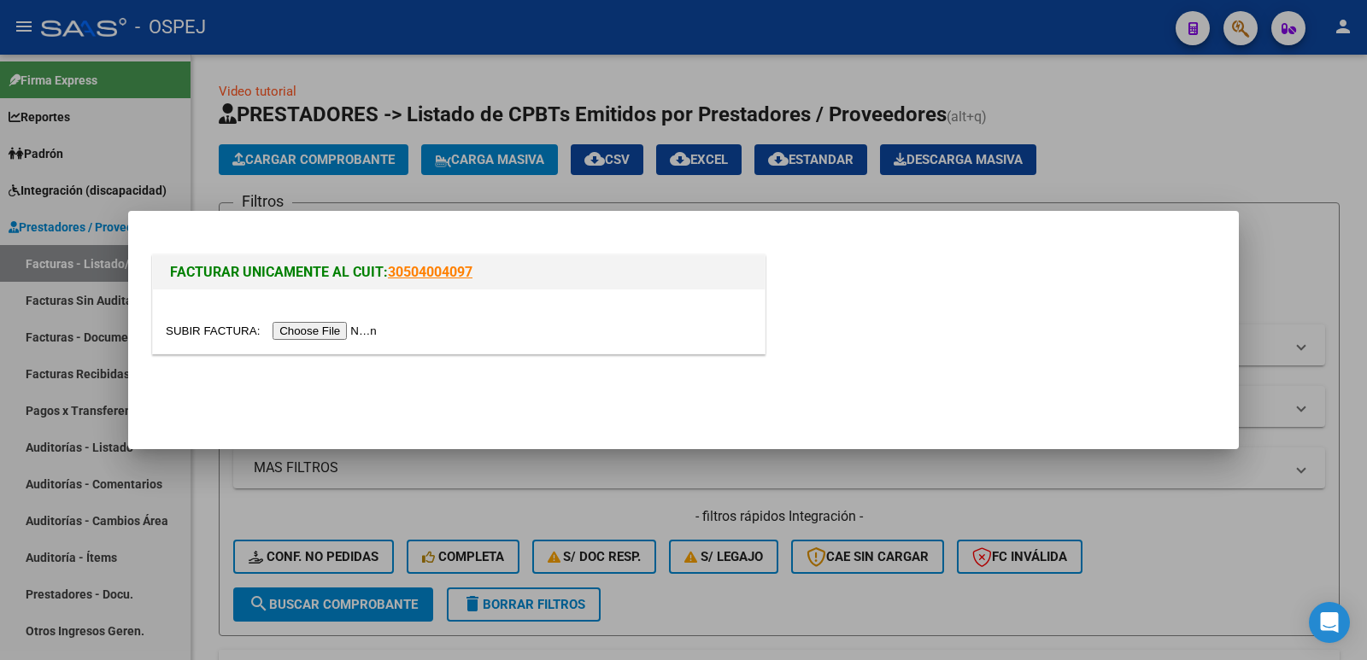
click at [323, 329] on input "file" at bounding box center [274, 331] width 216 height 18
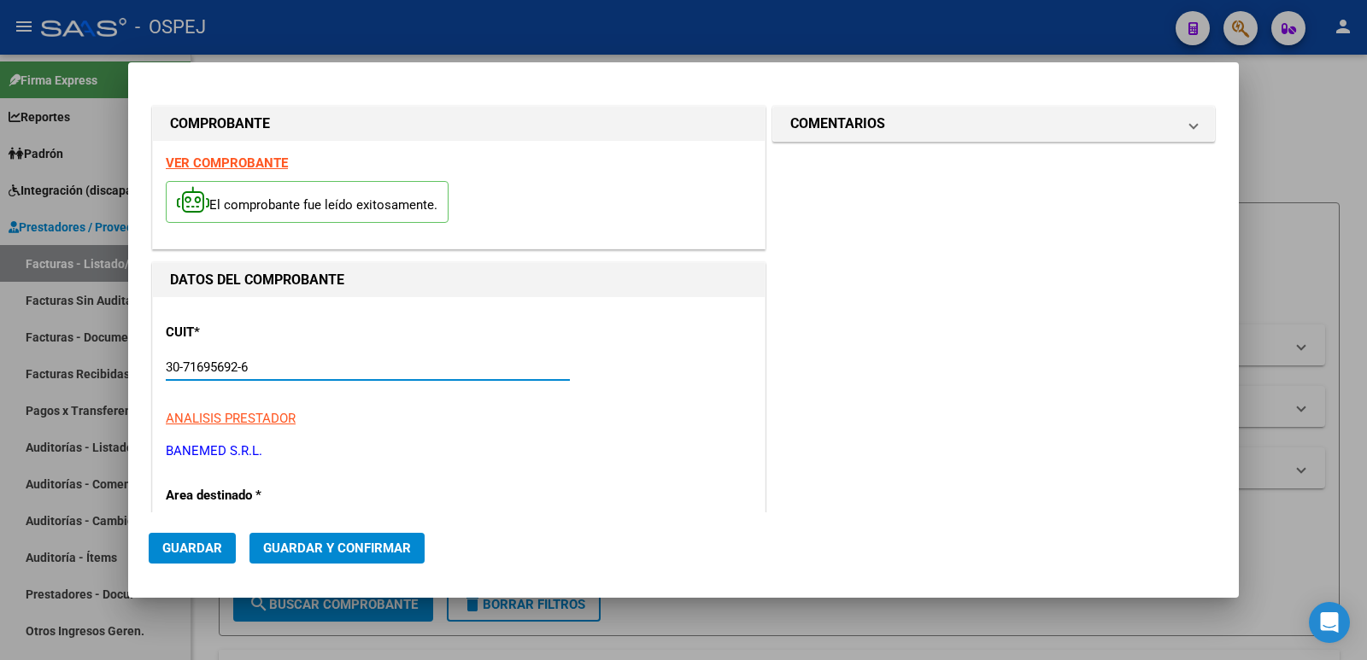
drag, startPoint x: 280, startPoint y: 368, endPoint x: 0, endPoint y: 379, distance: 280.4
click at [0, 379] on div "COMPROBANTE VER COMPROBANTE El comprobante fue leído exitosamente. DATOS DEL CO…" at bounding box center [683, 330] width 1367 height 660
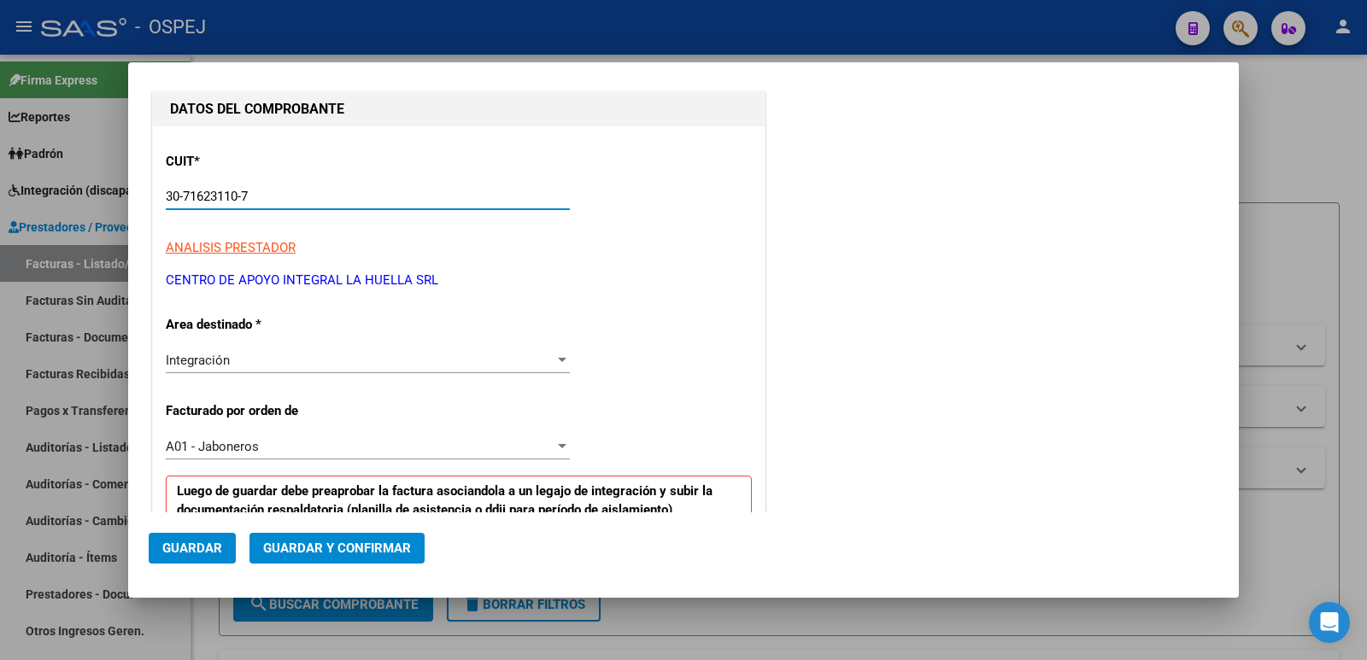
scroll to position [256, 0]
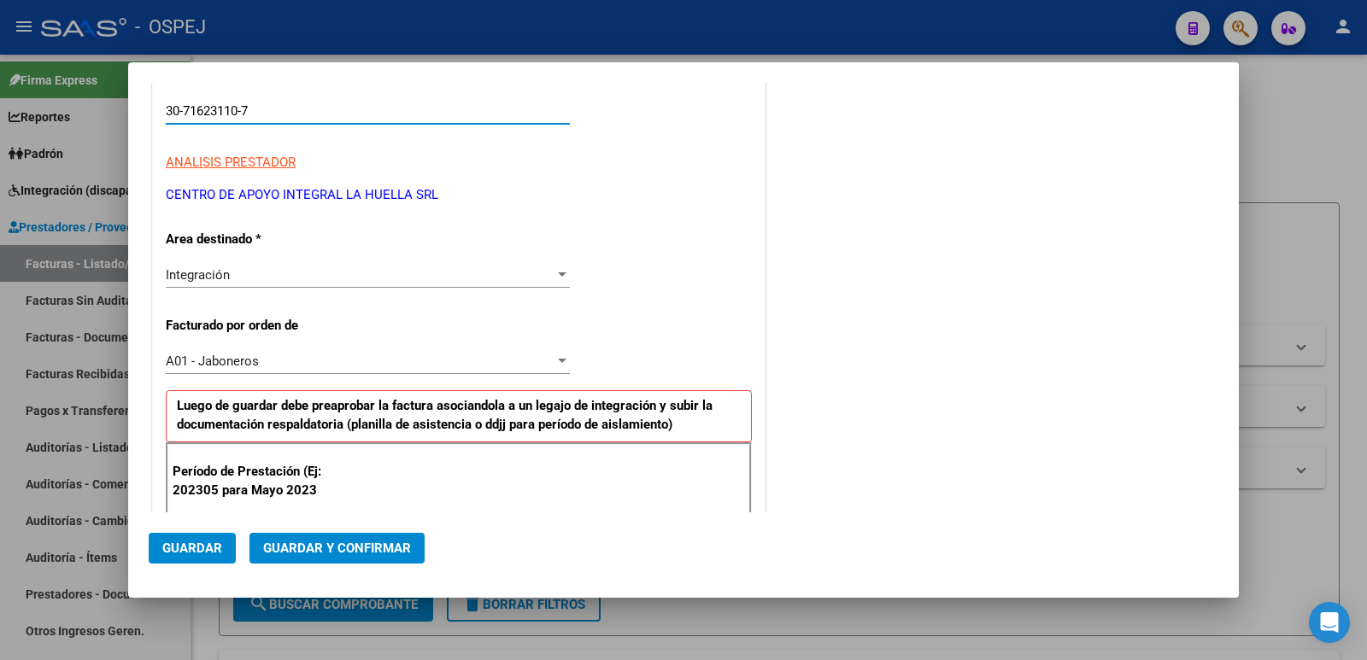
type input "30-71623110-7"
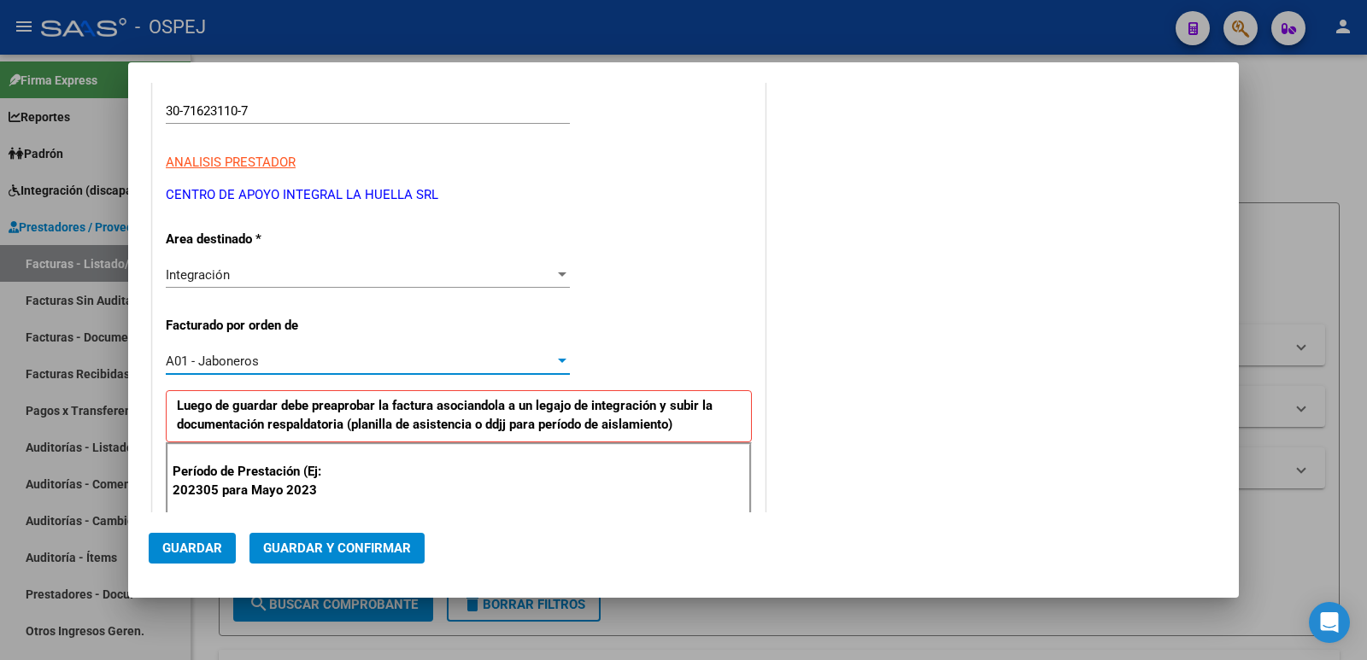
click at [333, 367] on div "A01 - Jaboneros" at bounding box center [360, 361] width 389 height 15
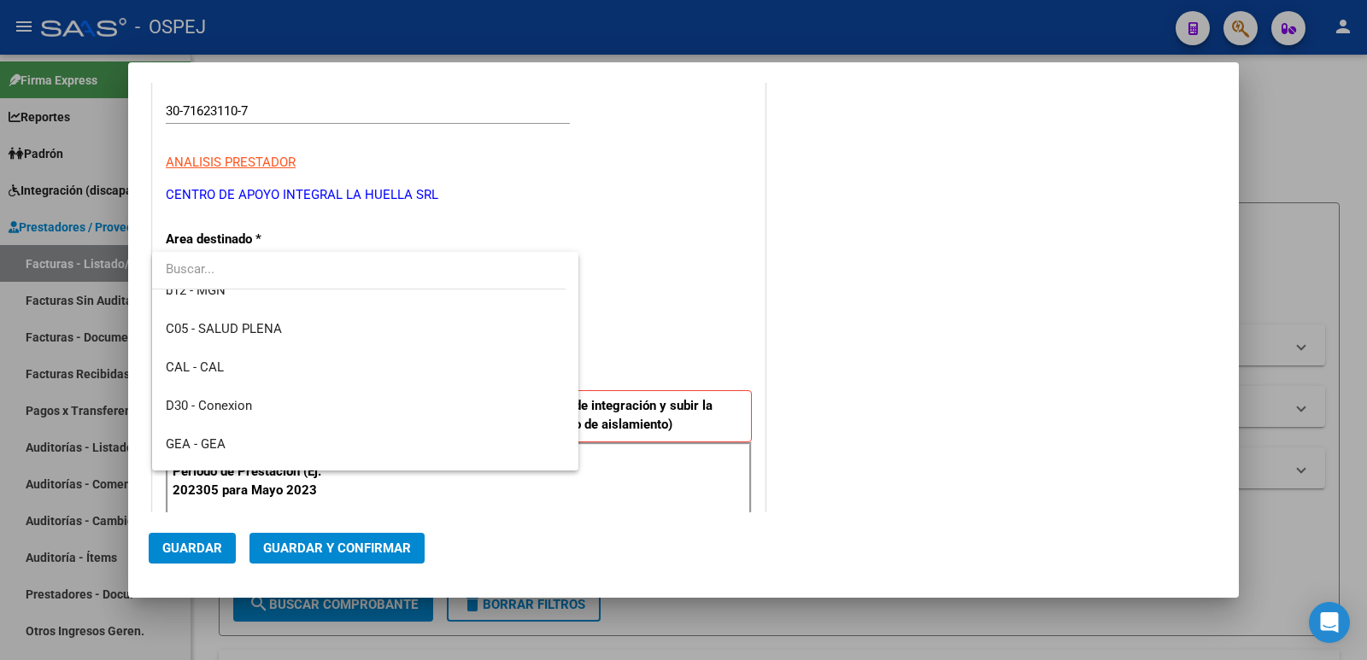
scroll to position [312, 0]
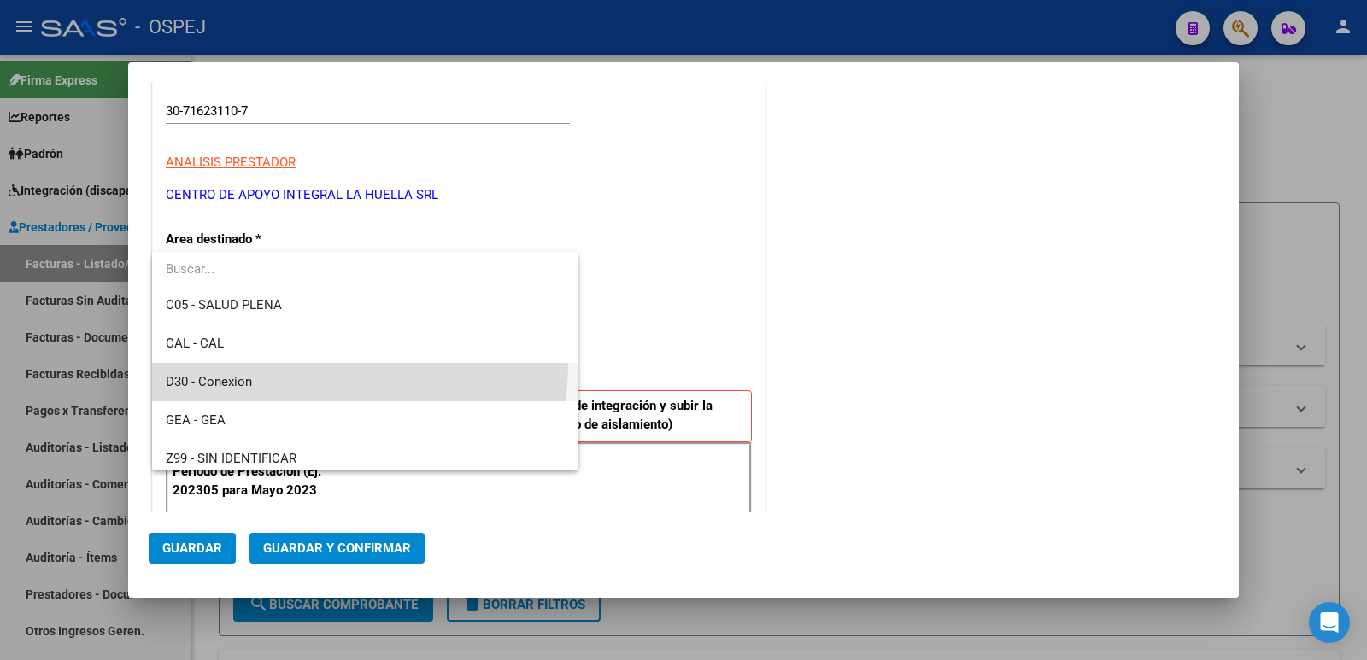
click at [333, 367] on span "D30 - Conexion" at bounding box center [365, 382] width 399 height 38
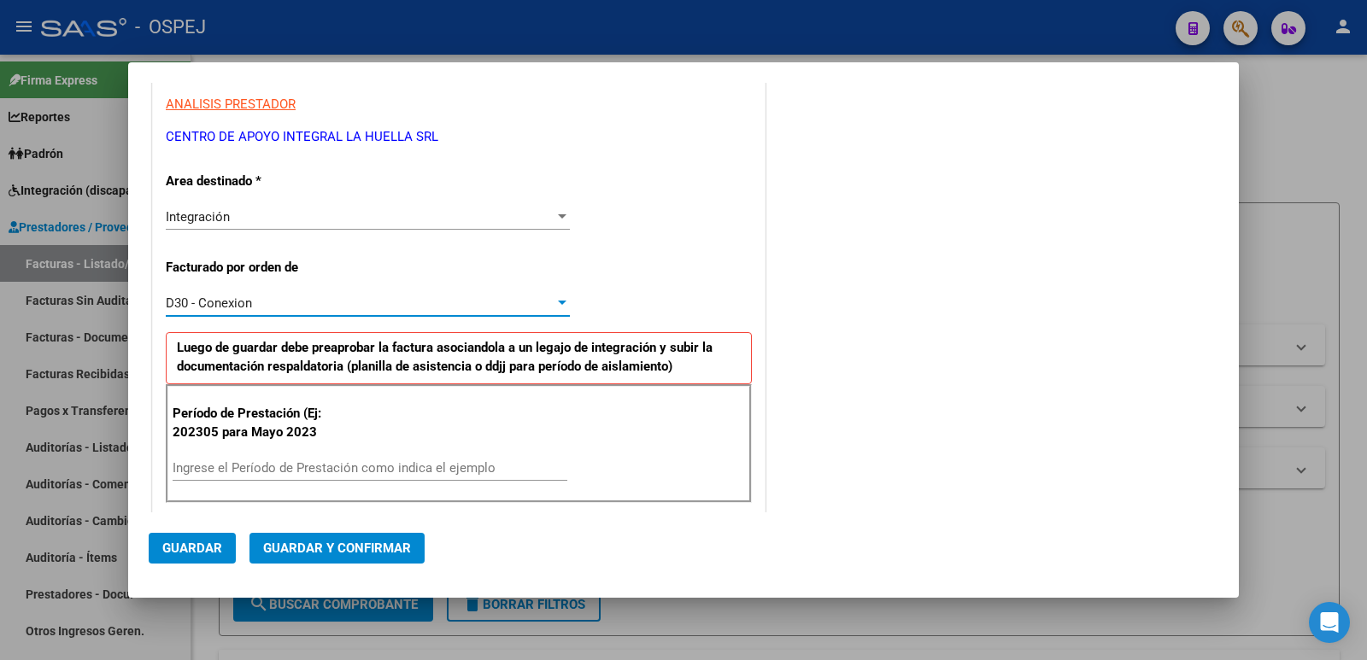
scroll to position [342, 0]
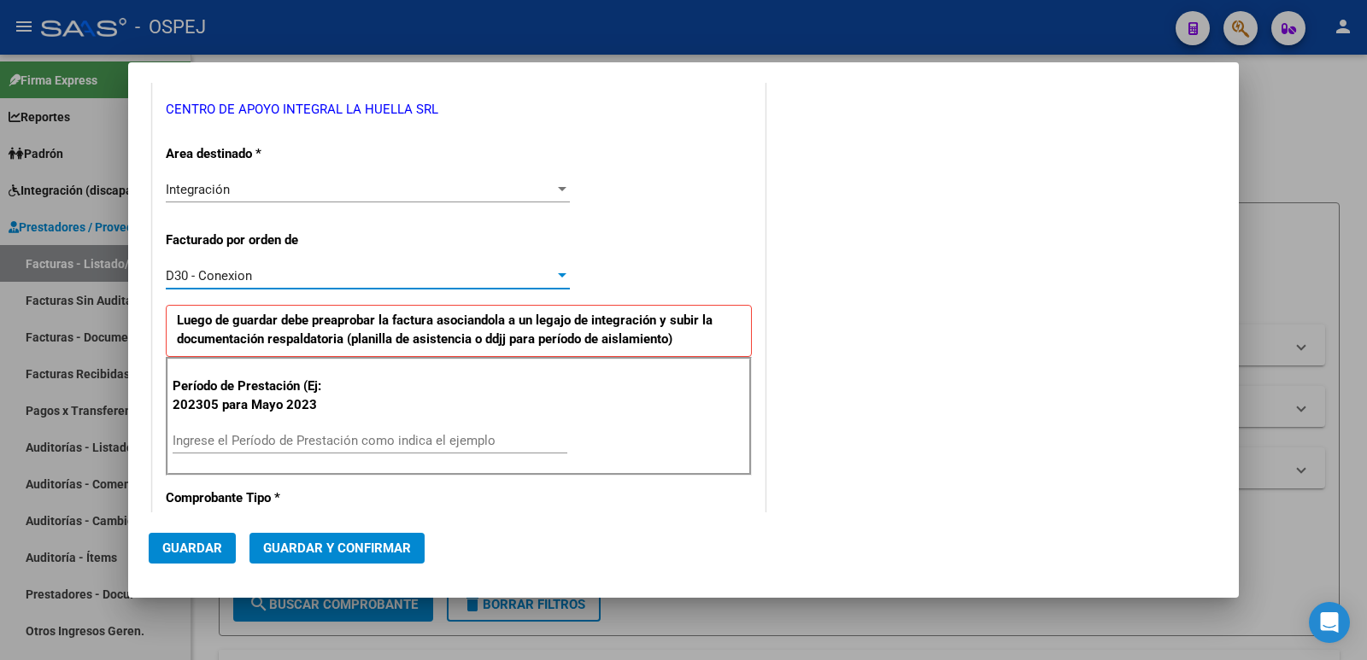
click at [361, 436] on input "Ingrese el Período de Prestación como indica el ejemplo" at bounding box center [370, 440] width 395 height 15
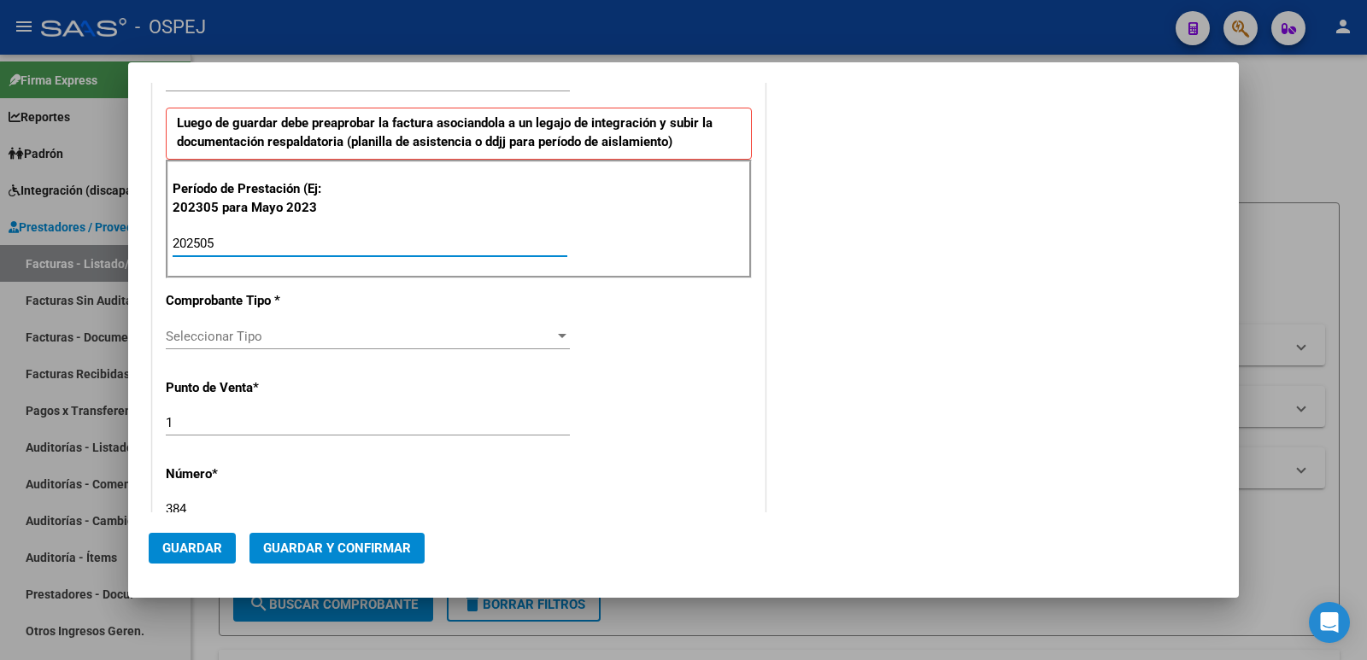
scroll to position [598, 0]
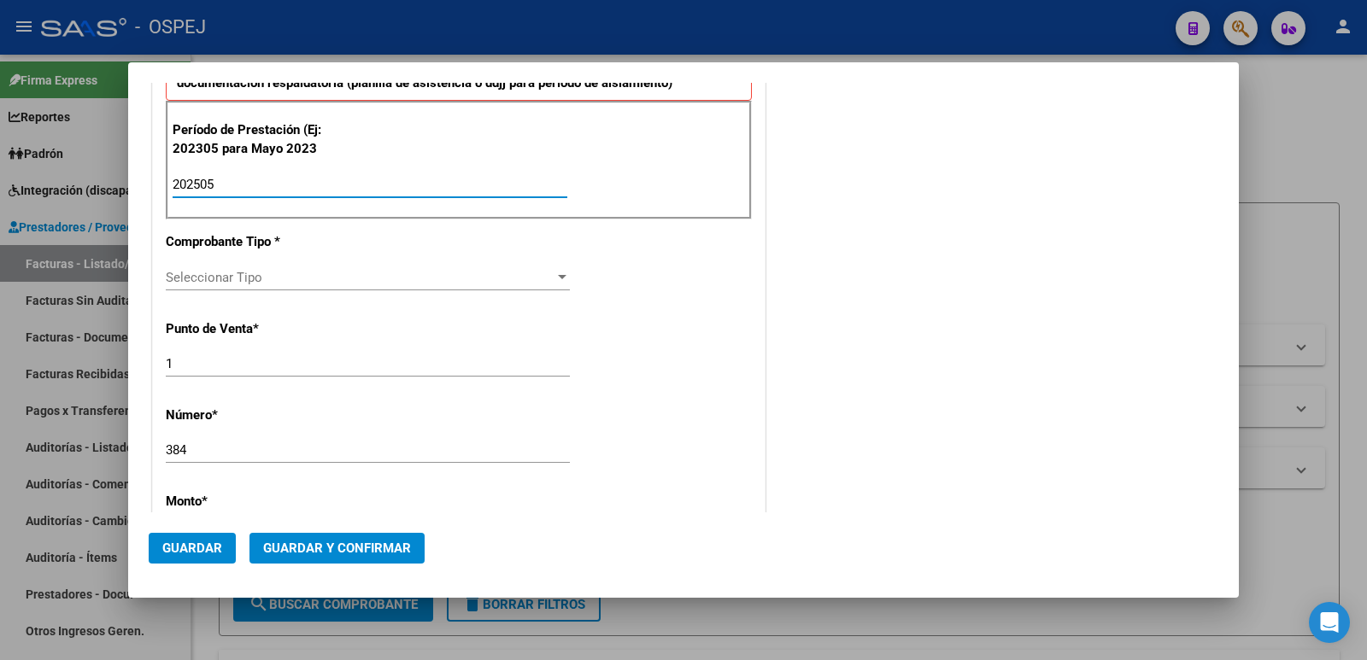
type input "202505"
click at [234, 285] on div "Seleccionar Tipo Seleccionar Tipo" at bounding box center [368, 278] width 404 height 26
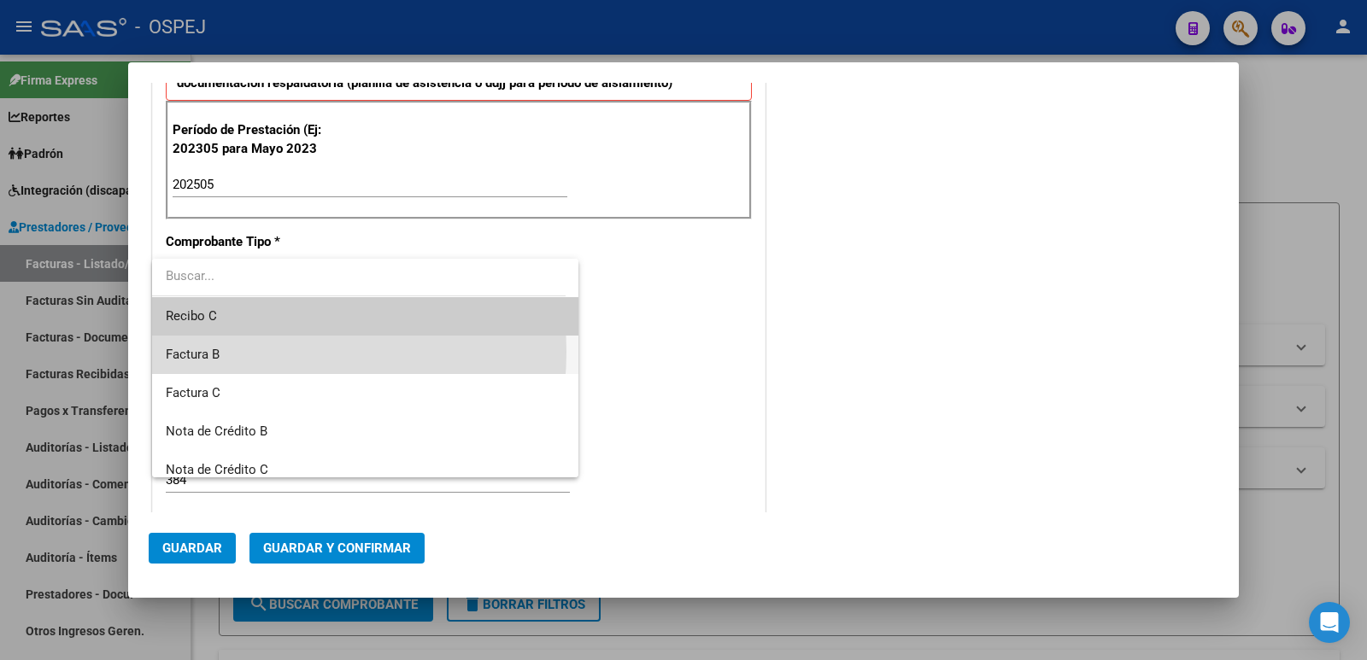
click at [240, 353] on span "Factura B" at bounding box center [365, 355] width 399 height 38
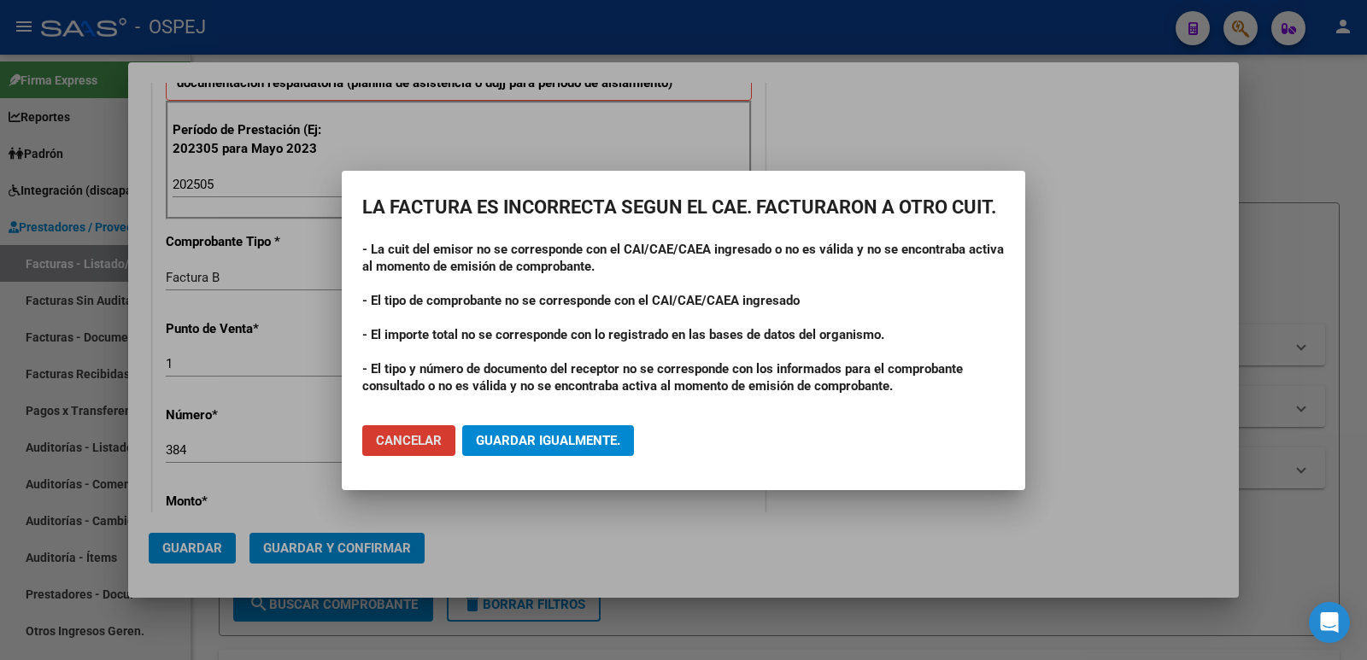
click at [550, 448] on span "Guardar igualmente." at bounding box center [548, 440] width 144 height 15
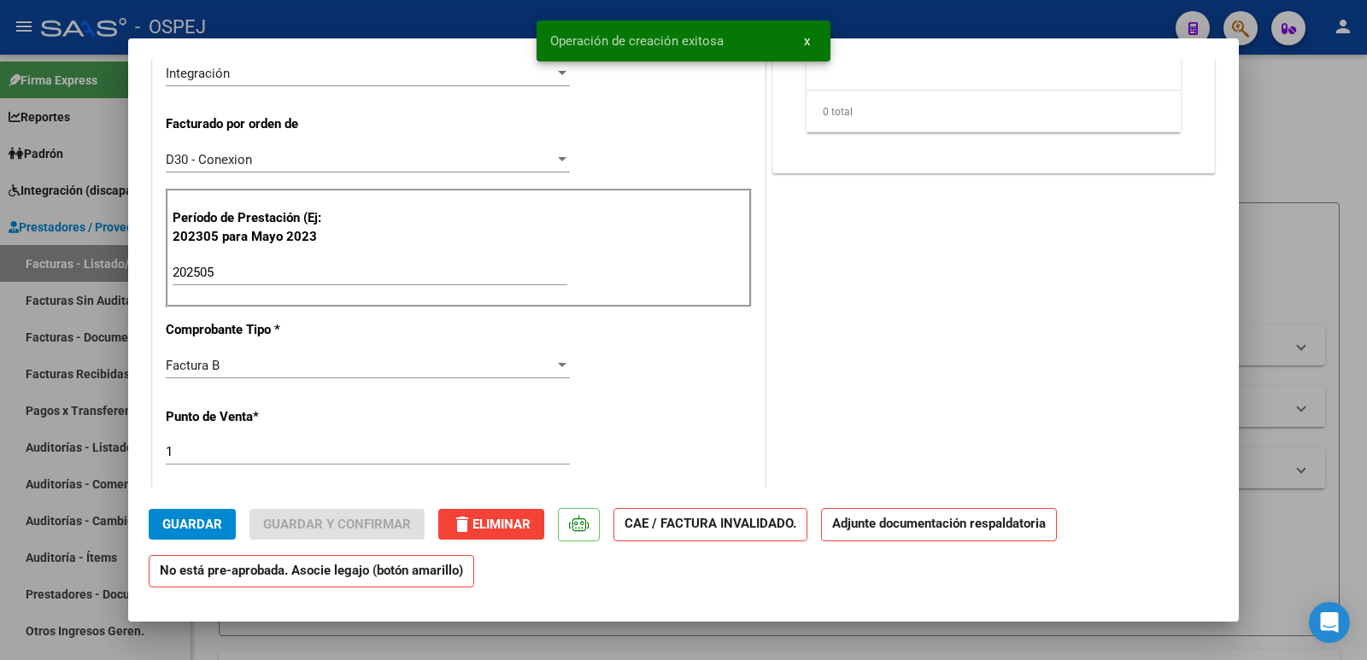
scroll to position [513, 0]
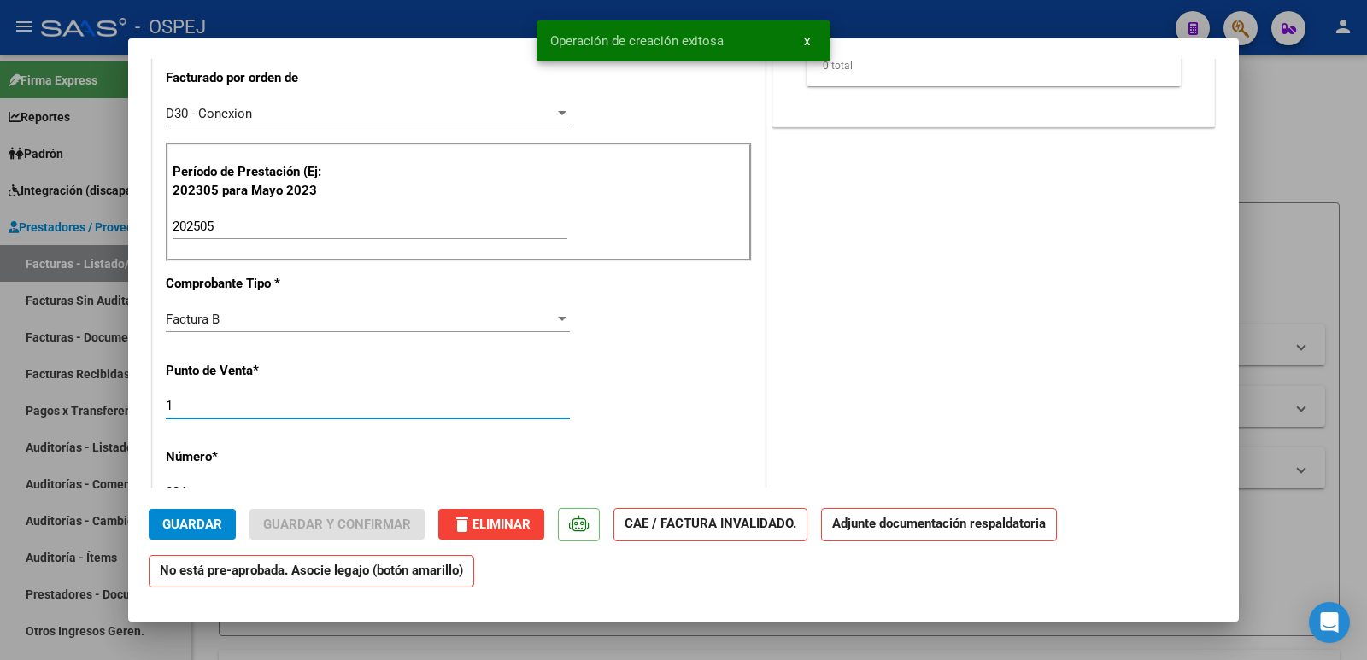
click at [233, 411] on input "1" at bounding box center [368, 405] width 404 height 15
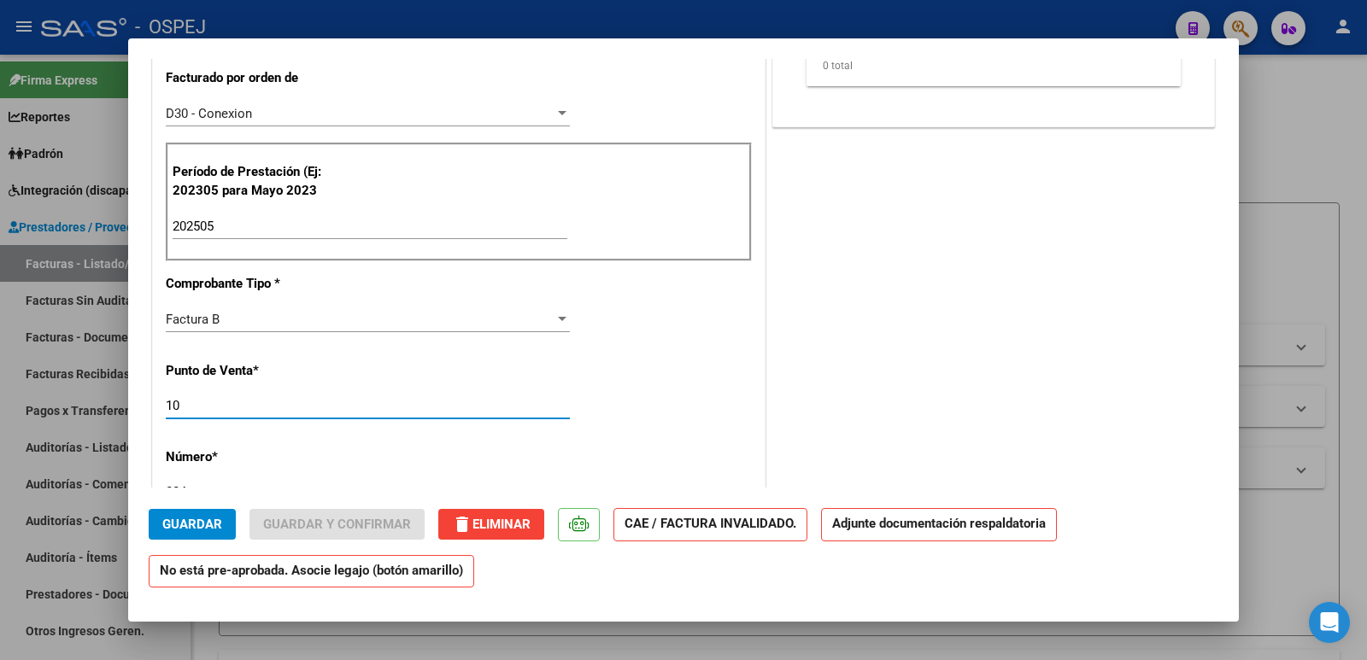
type input "10"
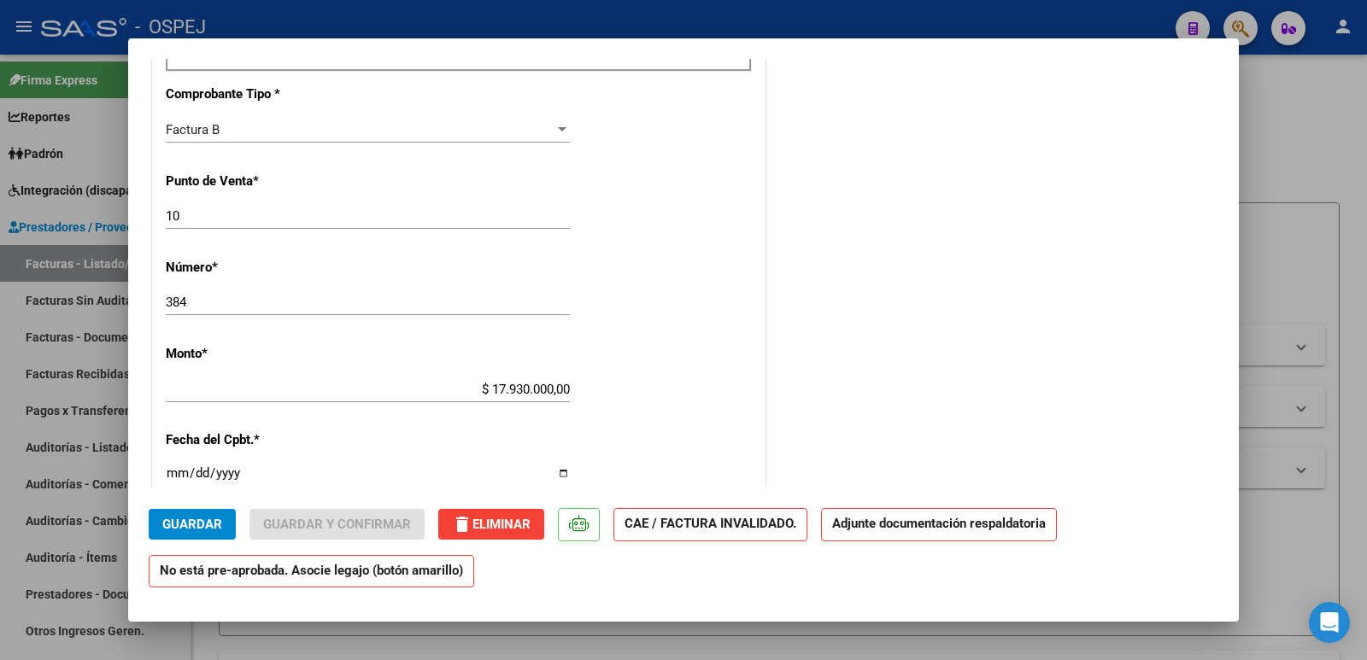
scroll to position [769, 0]
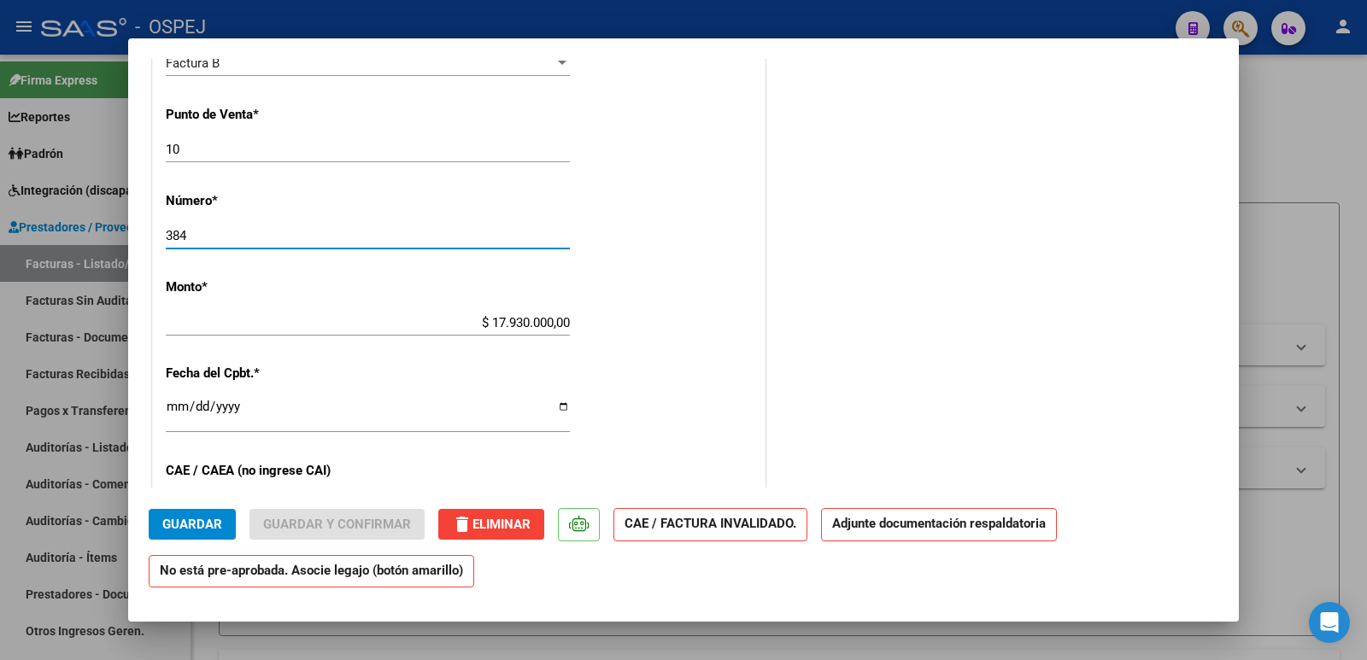
drag, startPoint x: 197, startPoint y: 233, endPoint x: 151, endPoint y: 244, distance: 46.4
click at [151, 244] on div "DATOS DEL COMPROBANTE CUIT * 30-71623110-7 Ingresar CUIT ANALISIS PRESTADOR CEN…" at bounding box center [459, 228] width 620 height 1453
type input "52759"
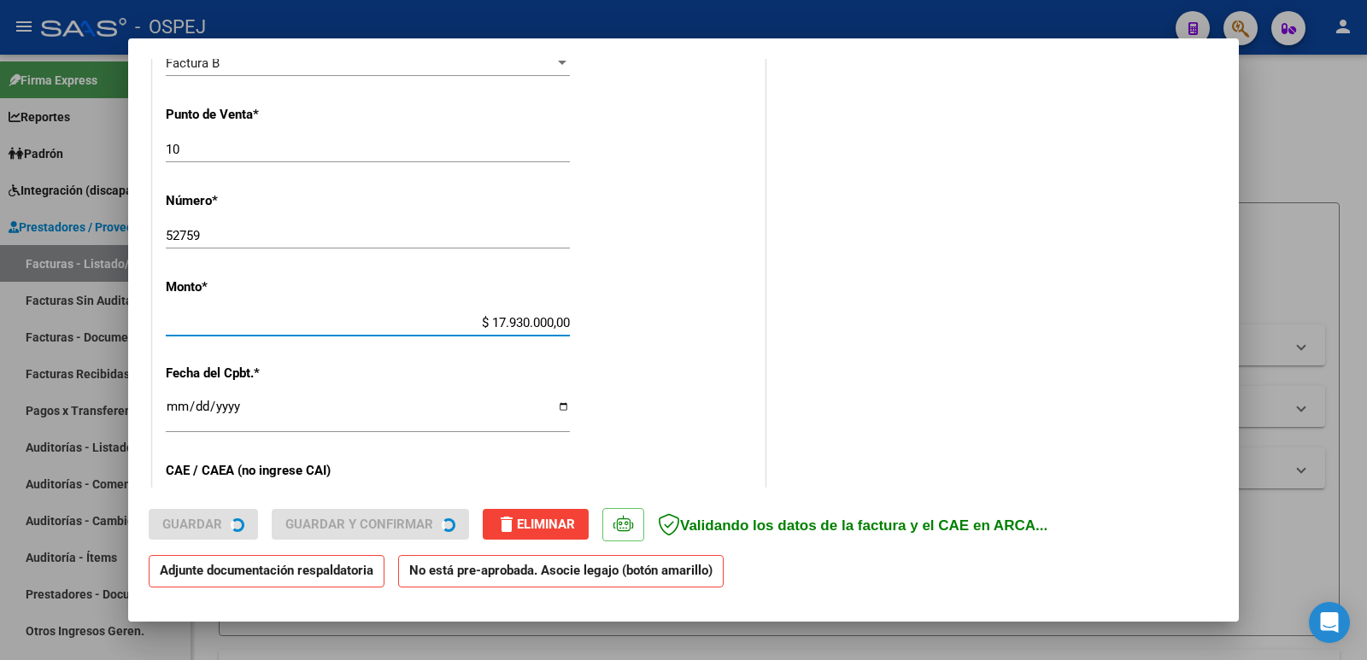
drag, startPoint x: 564, startPoint y: 318, endPoint x: 437, endPoint y: 320, distance: 126.5
click at [437, 320] on input "$ 17.930.000,00" at bounding box center [368, 322] width 404 height 15
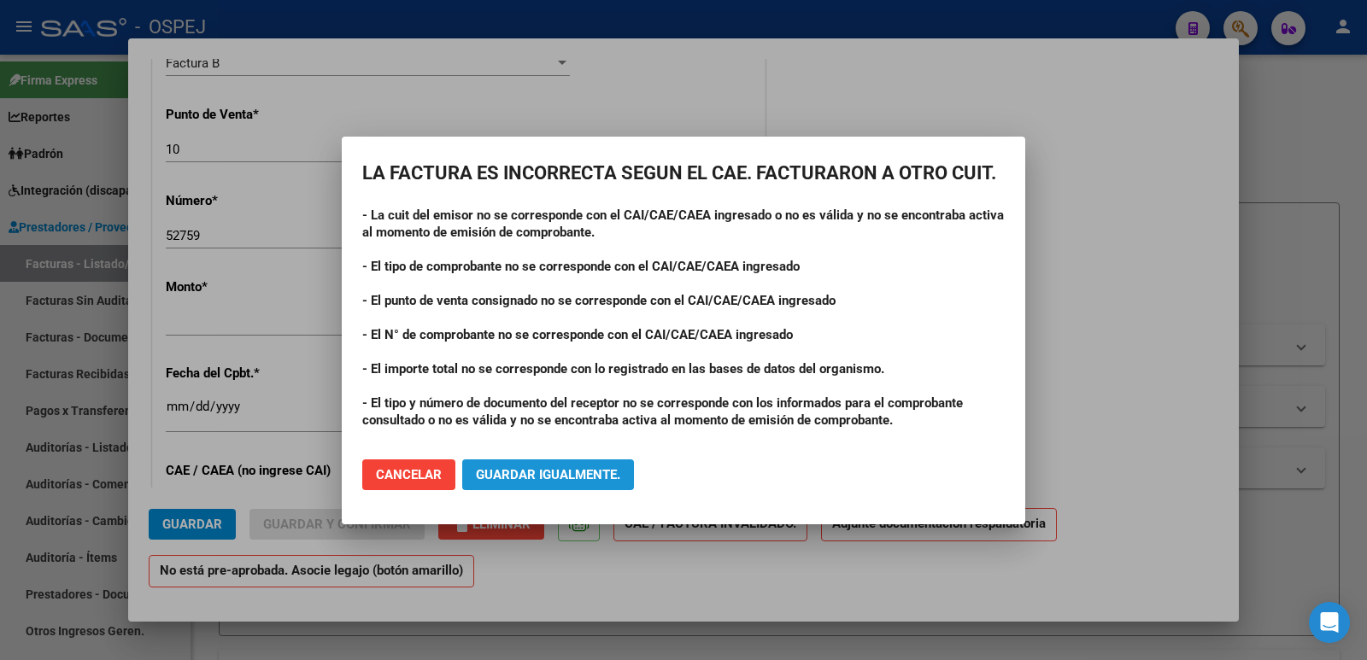
click at [537, 474] on span "Guardar igualmente." at bounding box center [548, 474] width 144 height 15
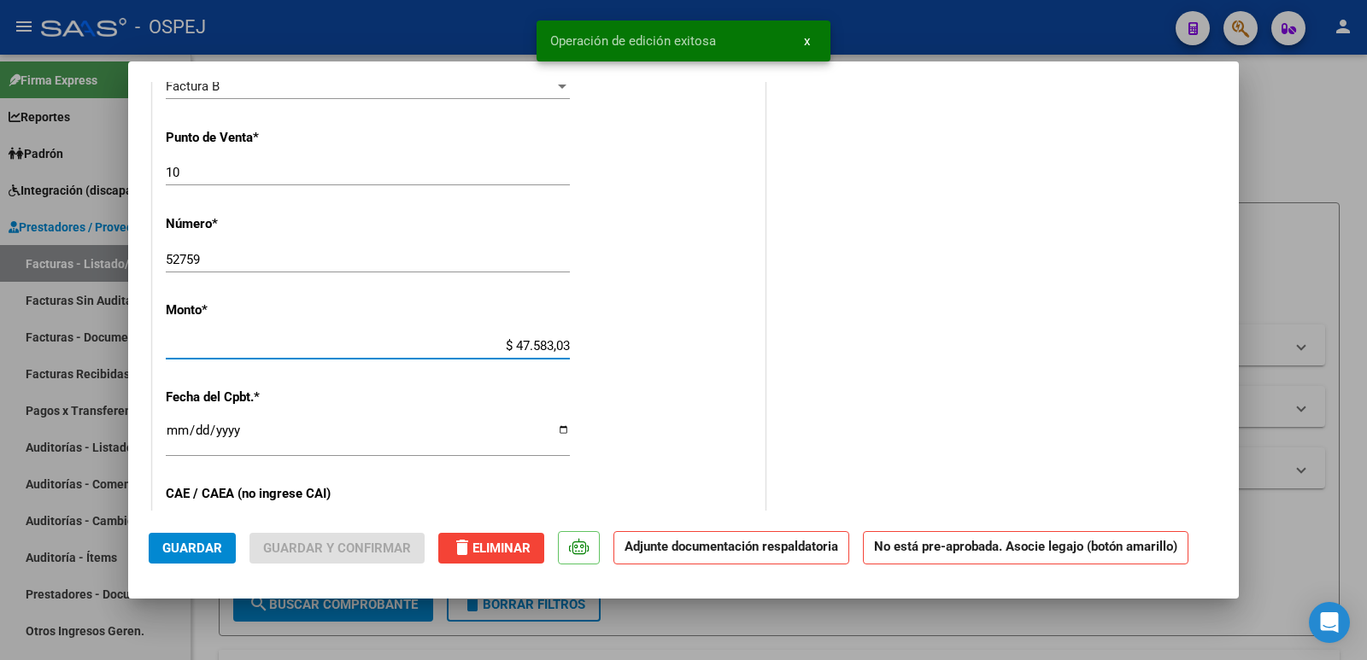
type input "$ 475.830,36"
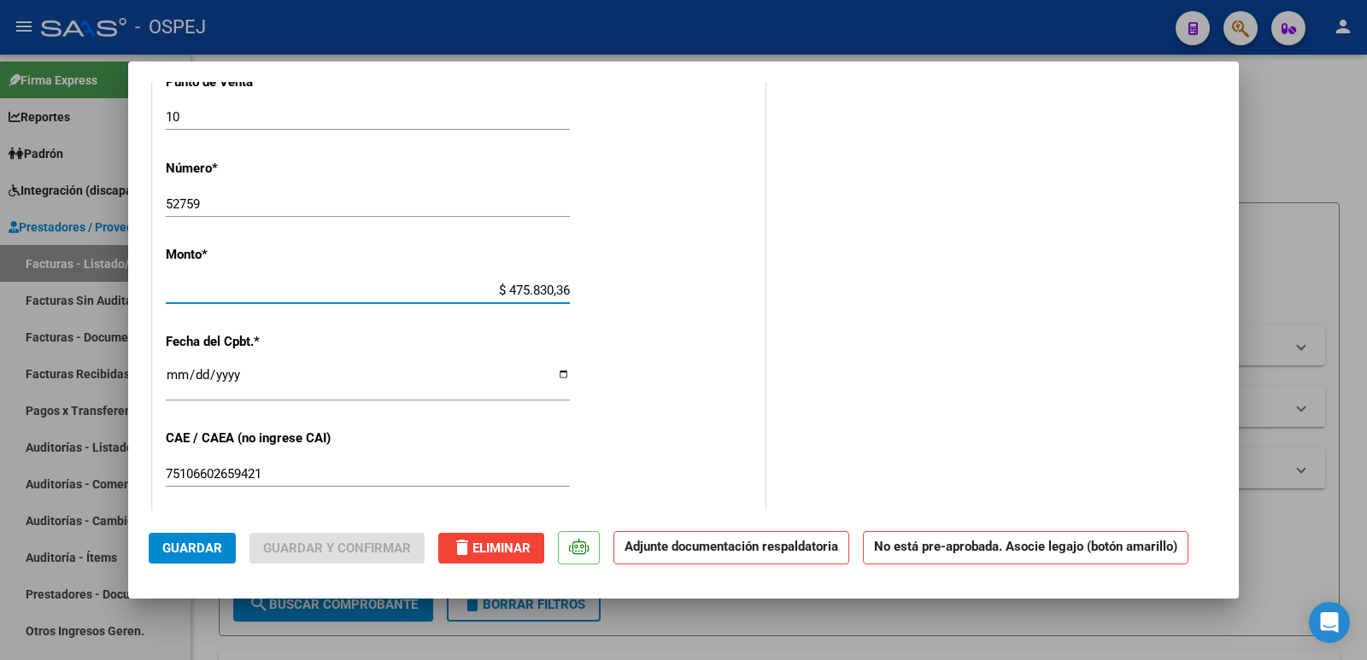
scroll to position [940, 0]
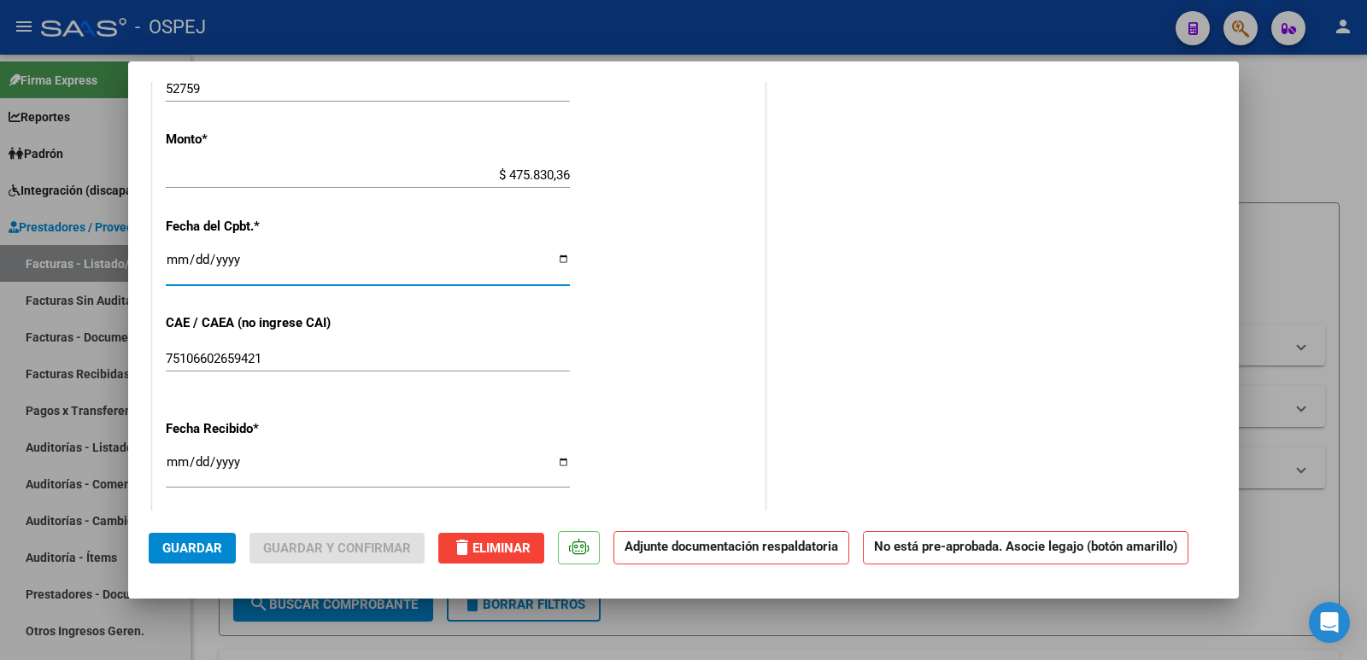
click at [175, 263] on input "2025-03-05" at bounding box center [368, 266] width 404 height 27
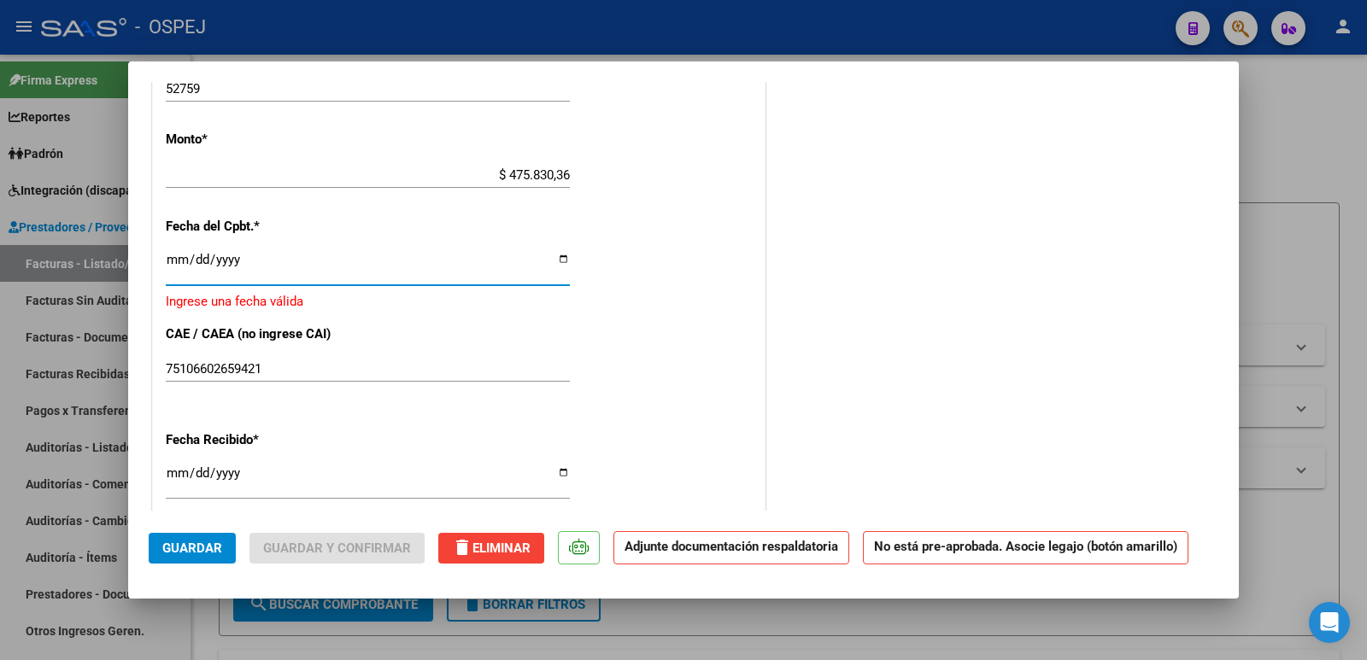
type input "2025-03-01"
type input "[DATE]"
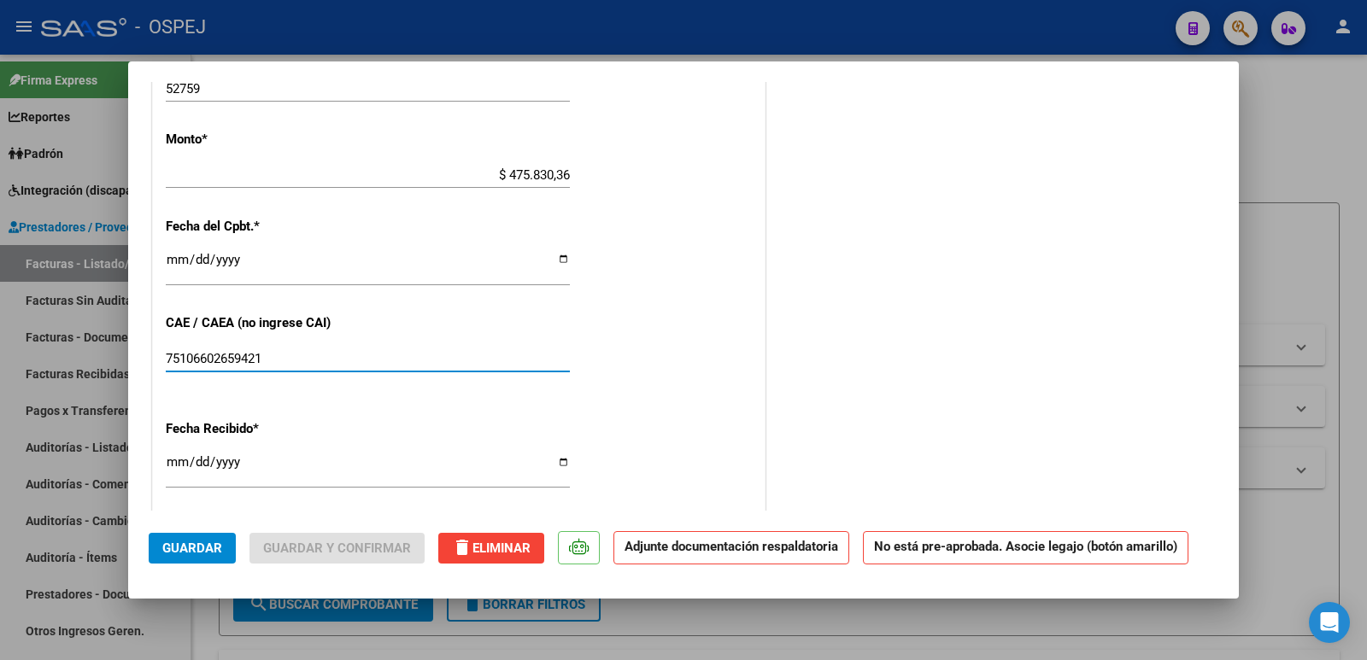
drag, startPoint x: 285, startPoint y: 364, endPoint x: 84, endPoint y: 342, distance: 202.9
click at [84, 342] on div "COMPROBANTE VER COMPROBANTE ESTADO: Recibida. En proceso de confirmacion/acepta…" at bounding box center [683, 330] width 1367 height 660
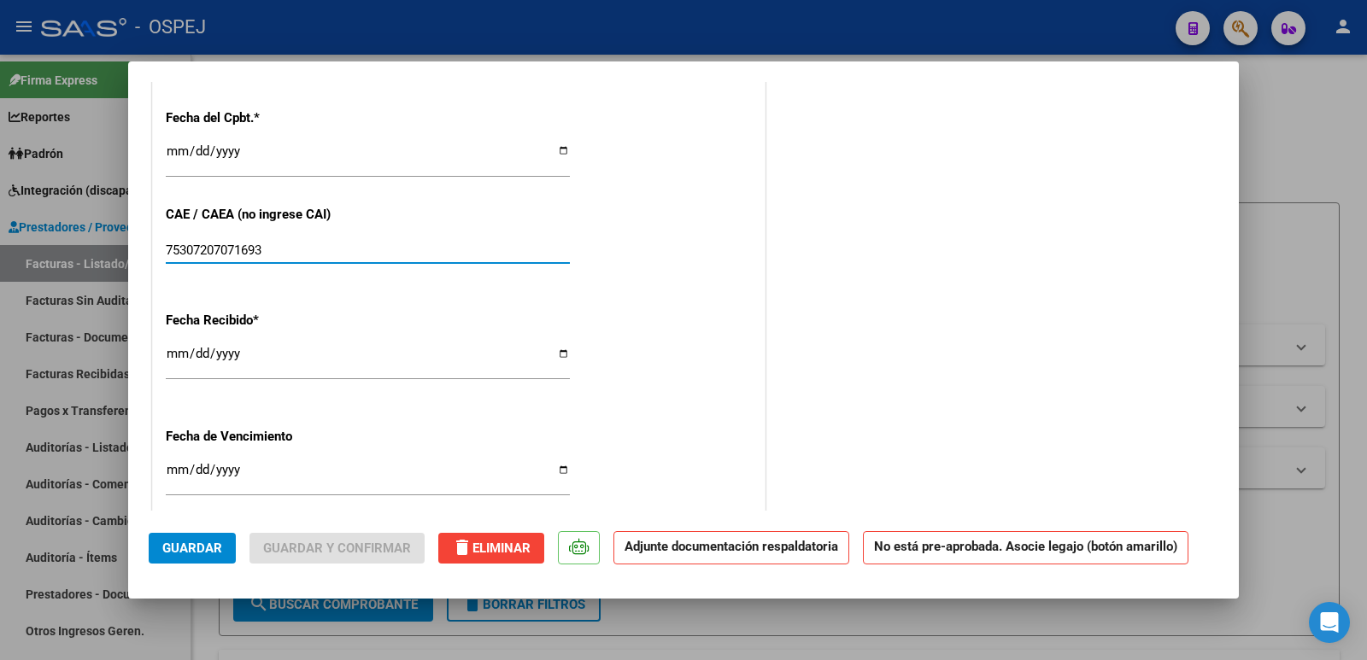
scroll to position [1111, 0]
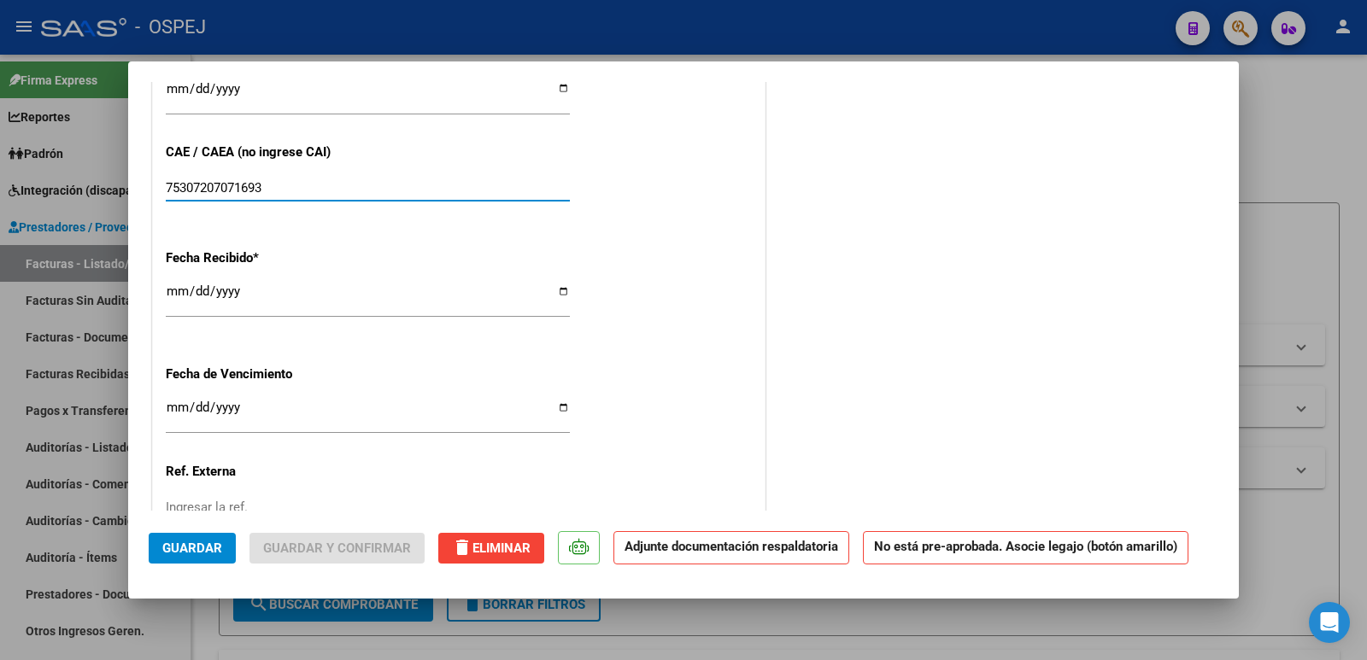
type input "75307207071693"
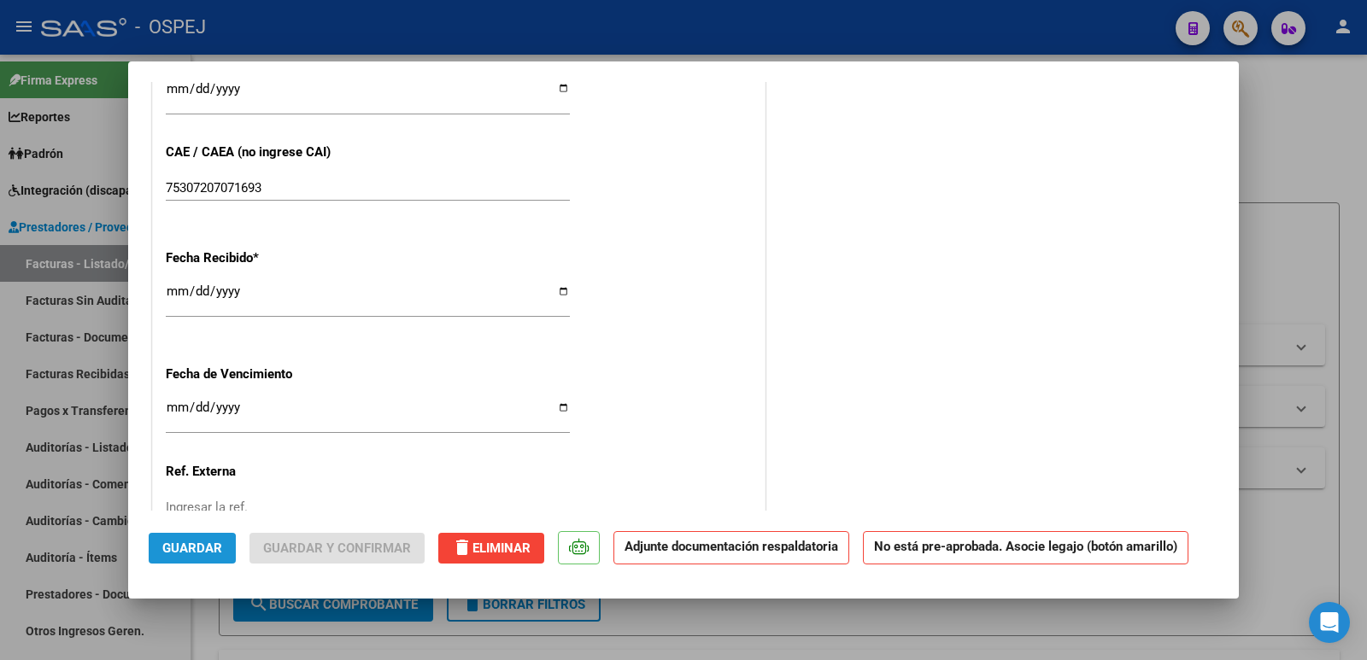
click at [167, 553] on span "Guardar" at bounding box center [192, 548] width 60 height 15
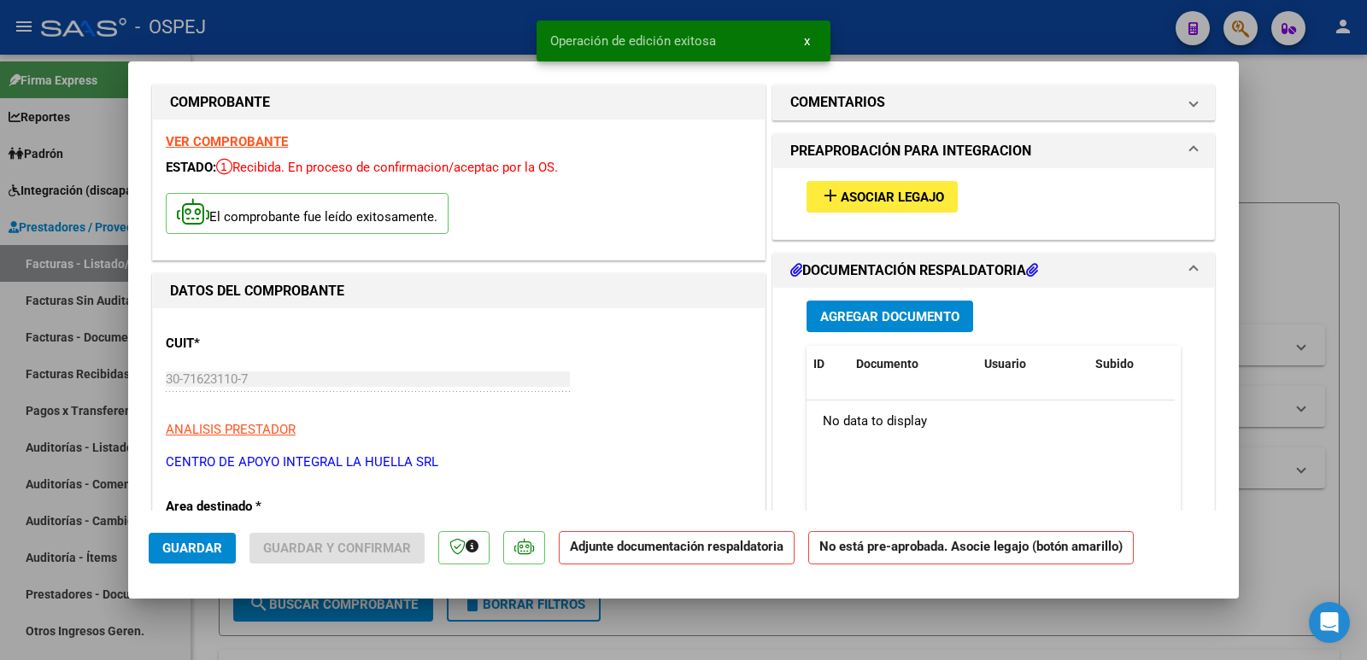
scroll to position [0, 0]
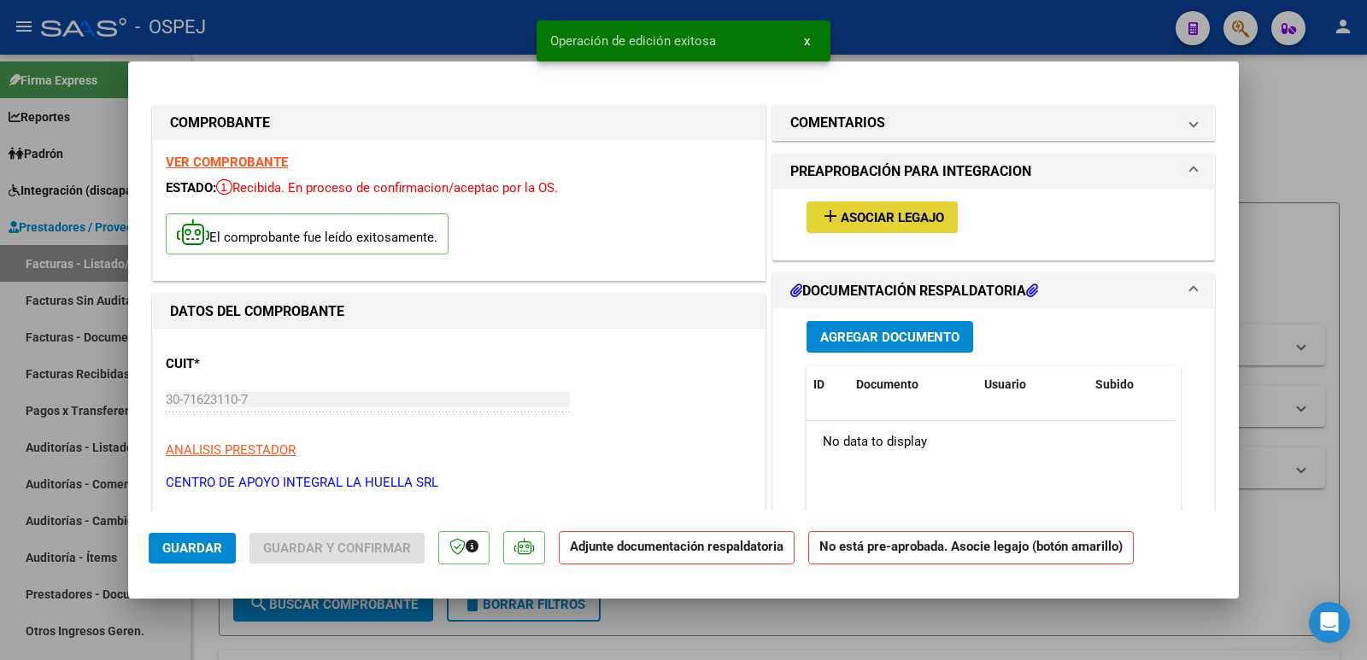
click at [842, 215] on span "Asociar Legajo" at bounding box center [892, 217] width 103 height 15
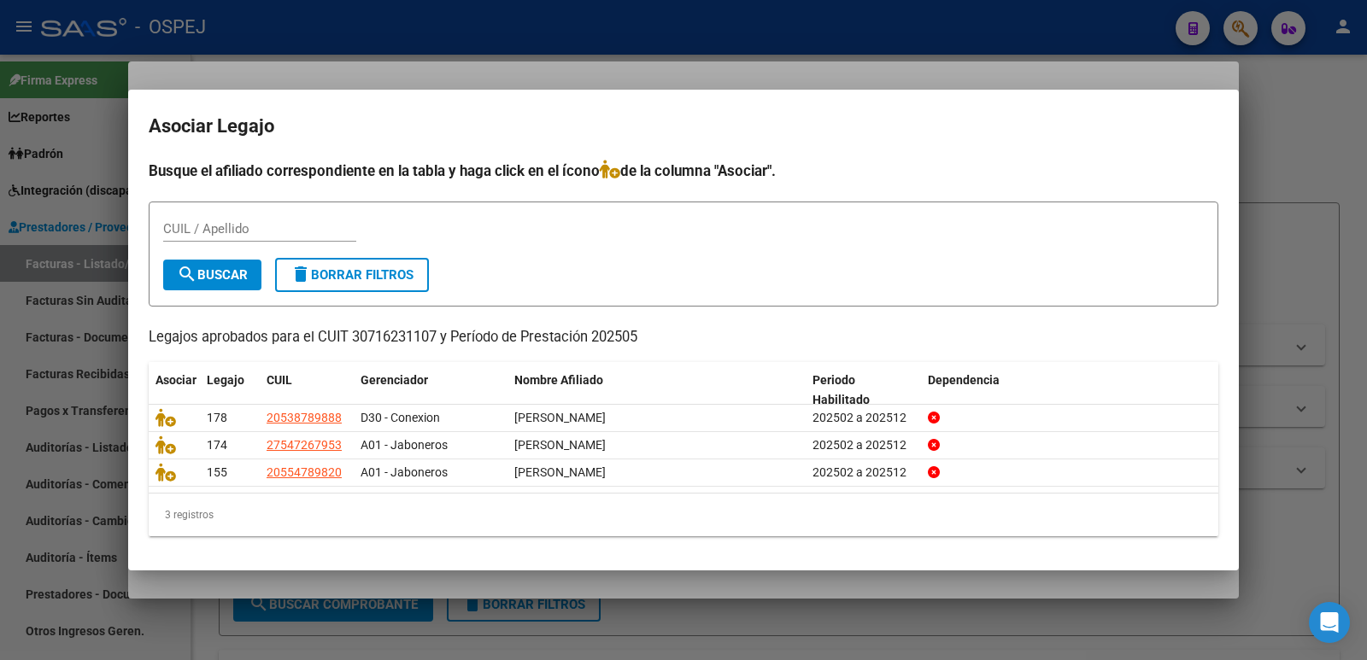
click at [609, 61] on div at bounding box center [683, 330] width 1367 height 660
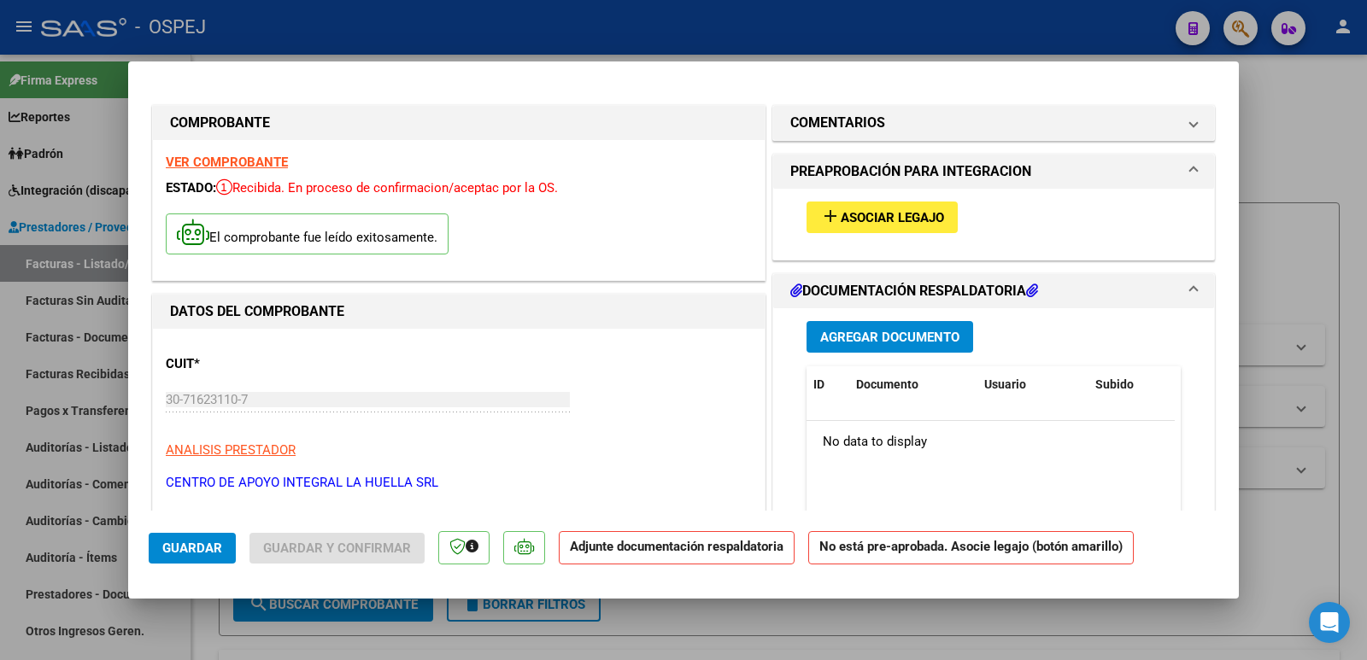
click at [614, 36] on div at bounding box center [683, 330] width 1367 height 660
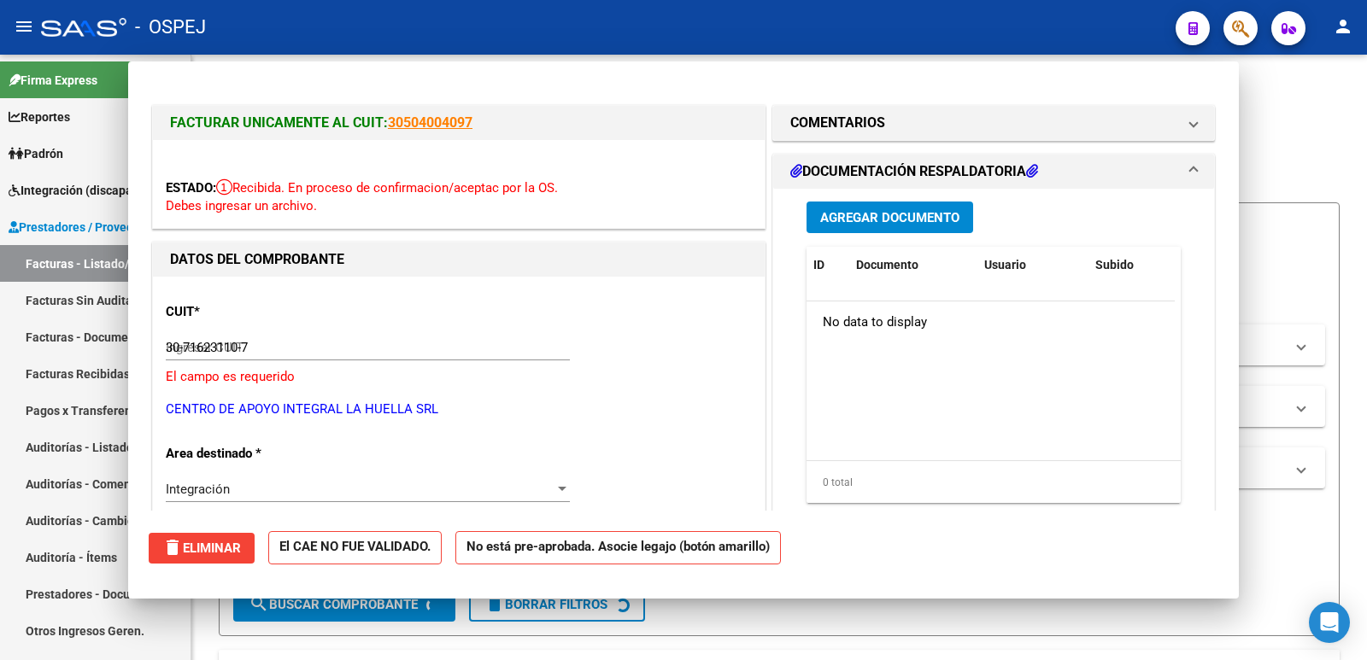
type input "$ 0,00"
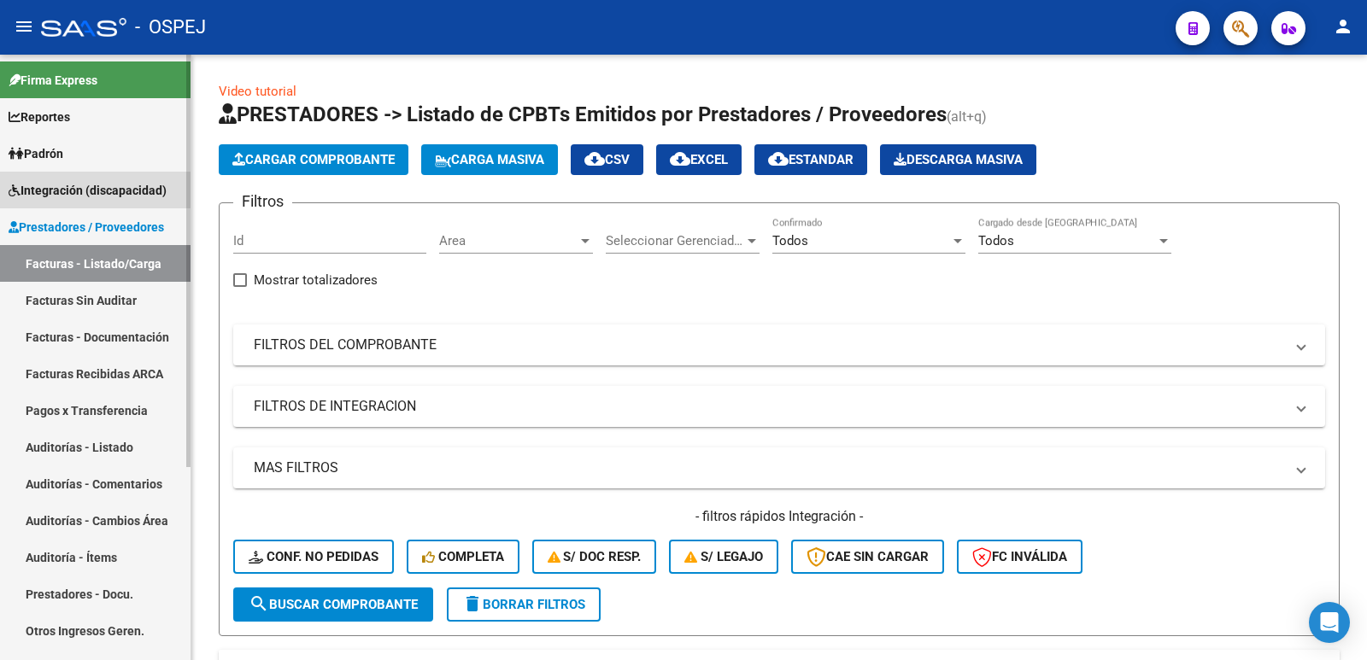
click at [91, 189] on span "Integración (discapacidad)" at bounding box center [88, 190] width 158 height 19
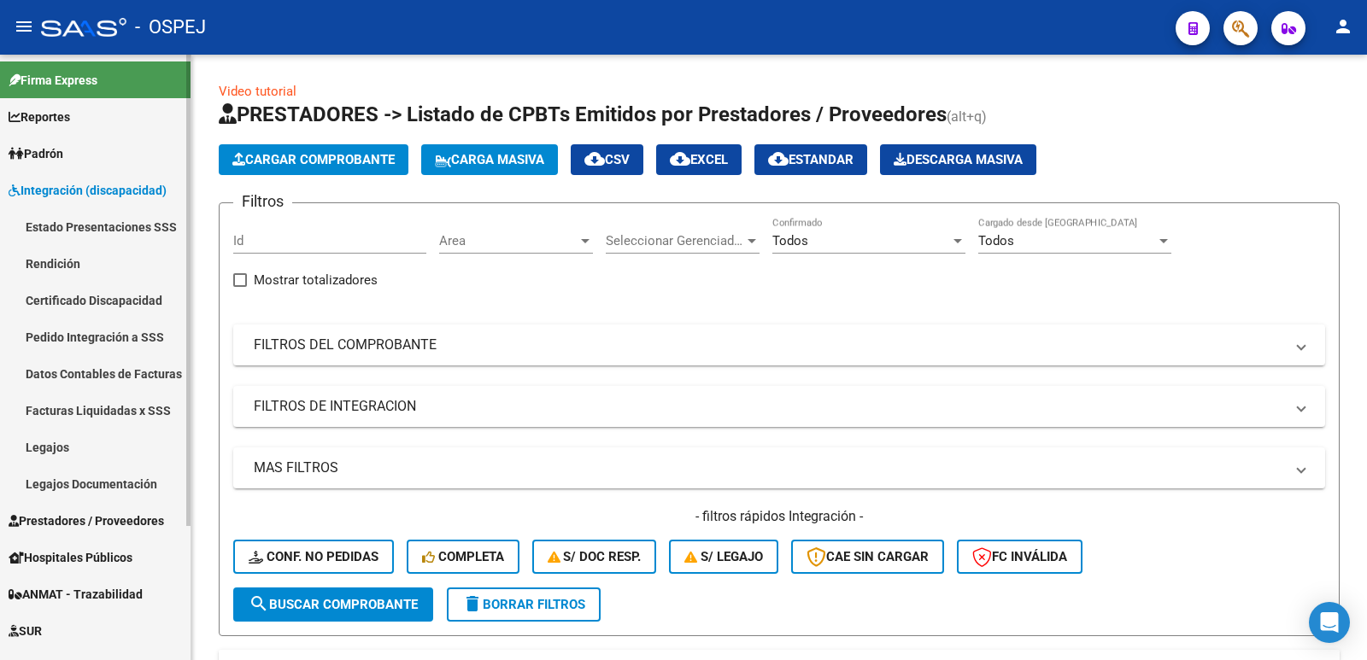
click at [94, 449] on link "Legajos" at bounding box center [95, 447] width 191 height 37
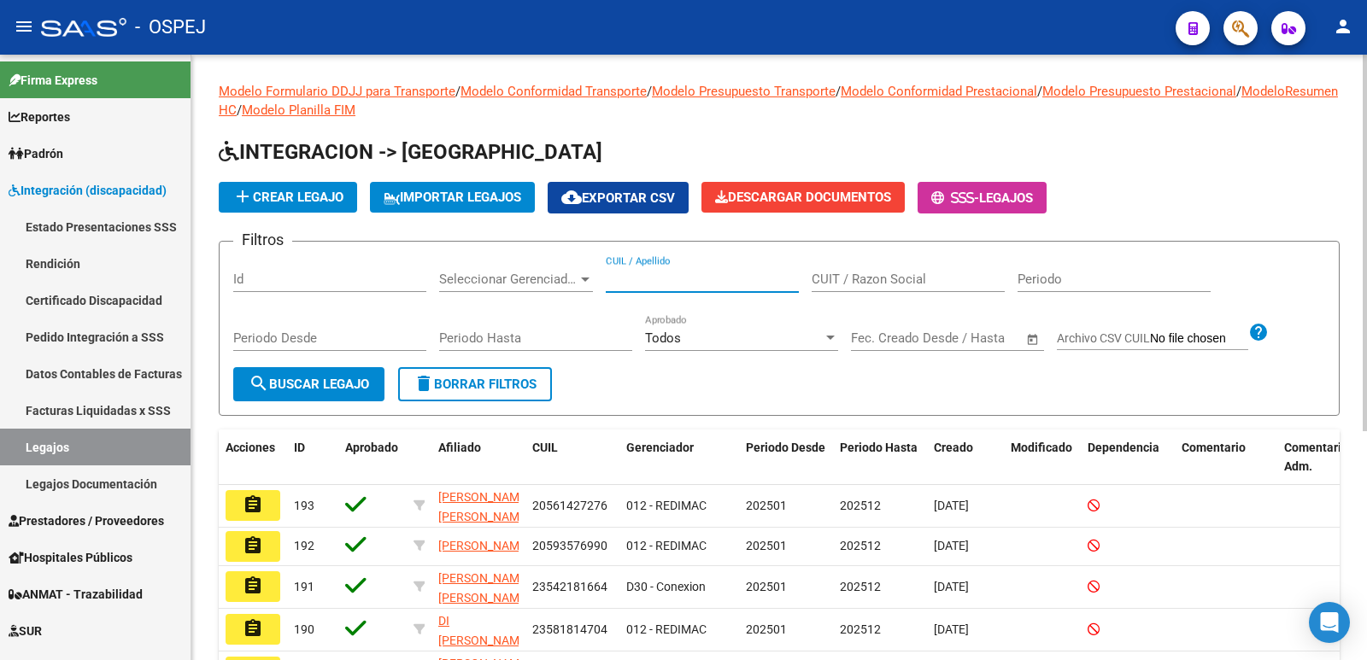
click at [707, 279] on input "CUIL / Apellido" at bounding box center [702, 279] width 193 height 15
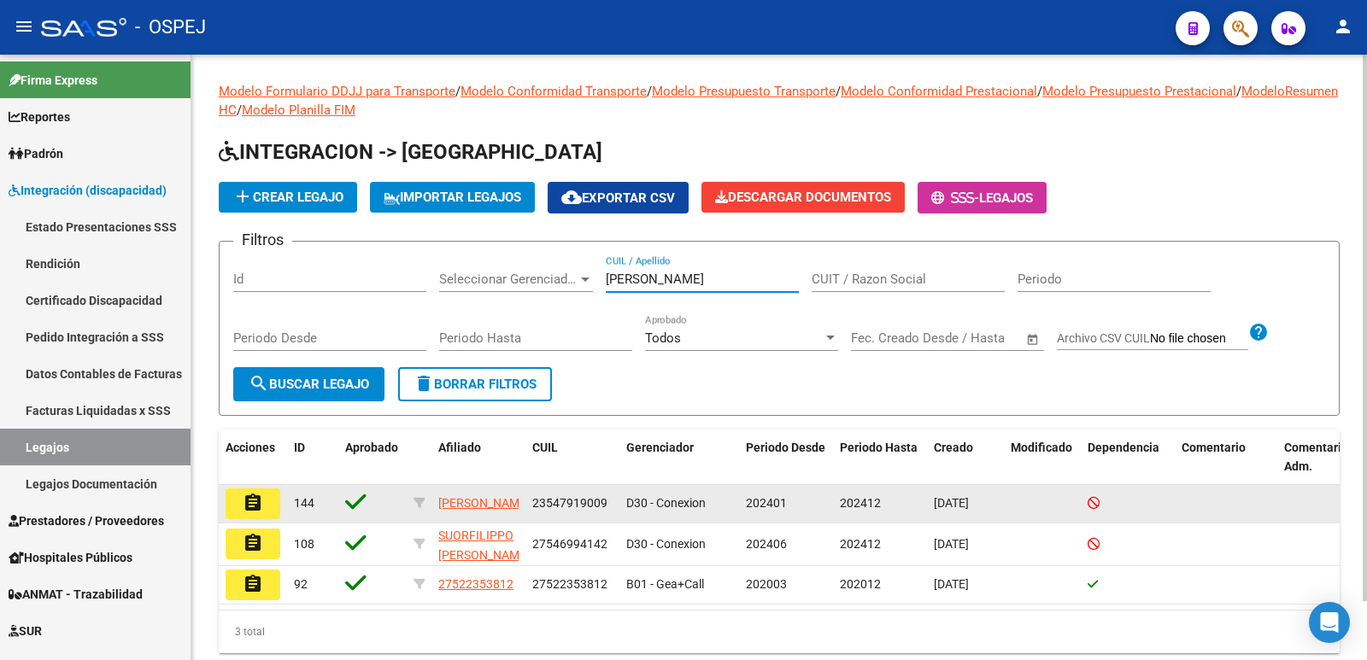
type input "sosa"
drag, startPoint x: 531, startPoint y: 505, endPoint x: 607, endPoint y: 502, distance: 76.1
click at [607, 502] on datatable-body-cell "23547919009" at bounding box center [572, 504] width 94 height 38
copy span "23547919009"
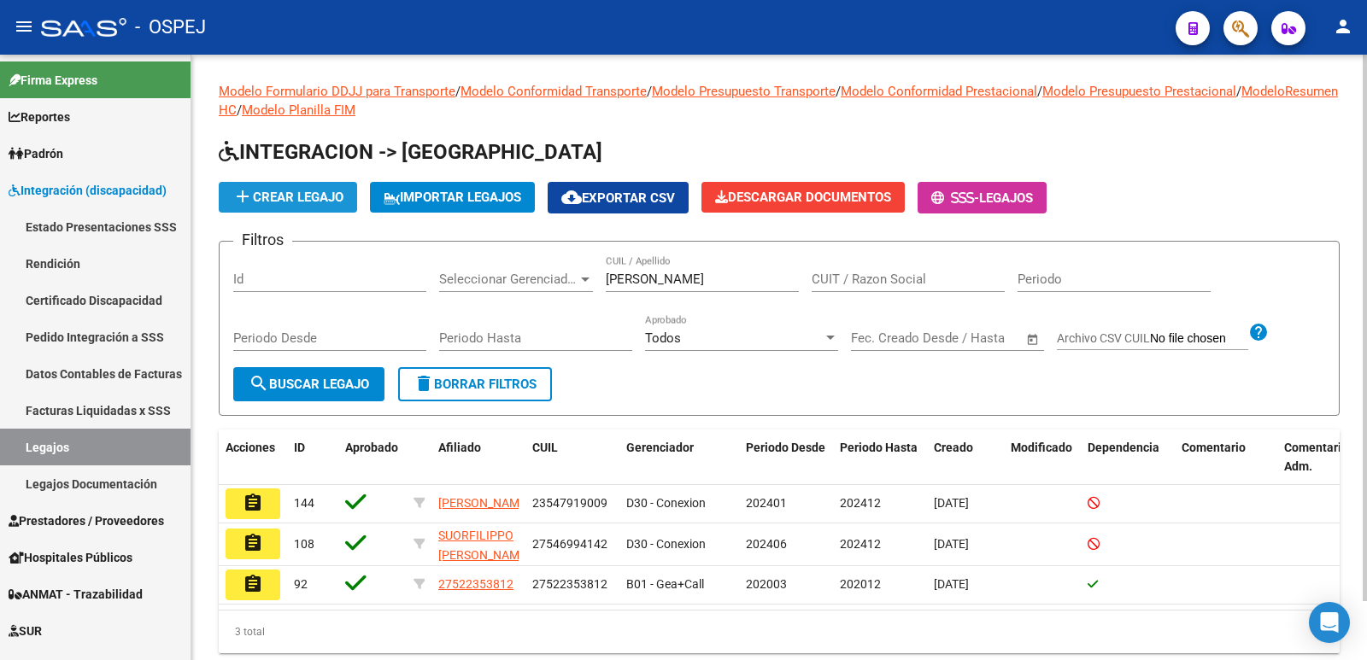
click at [279, 197] on span "add Crear Legajo" at bounding box center [287, 197] width 111 height 15
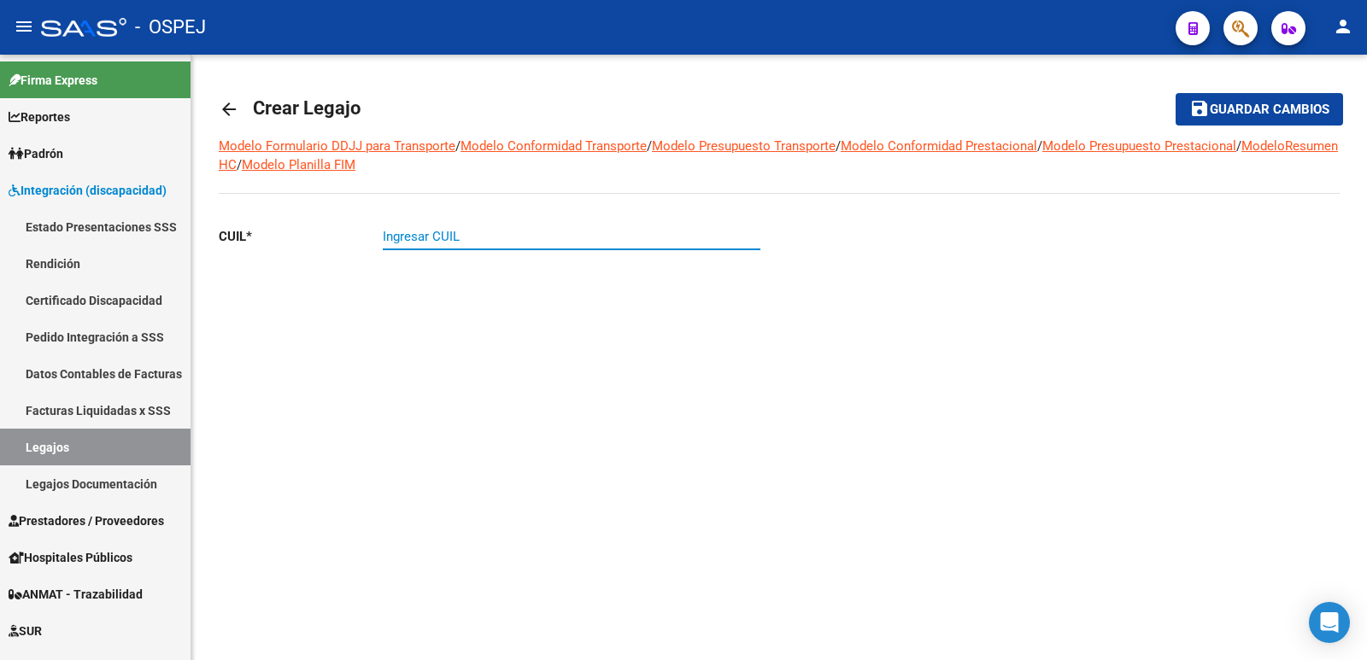
click at [387, 235] on input "Ingresar CUIL" at bounding box center [572, 236] width 378 height 15
paste input "23-54791900-9"
type input "23-54791900-9"
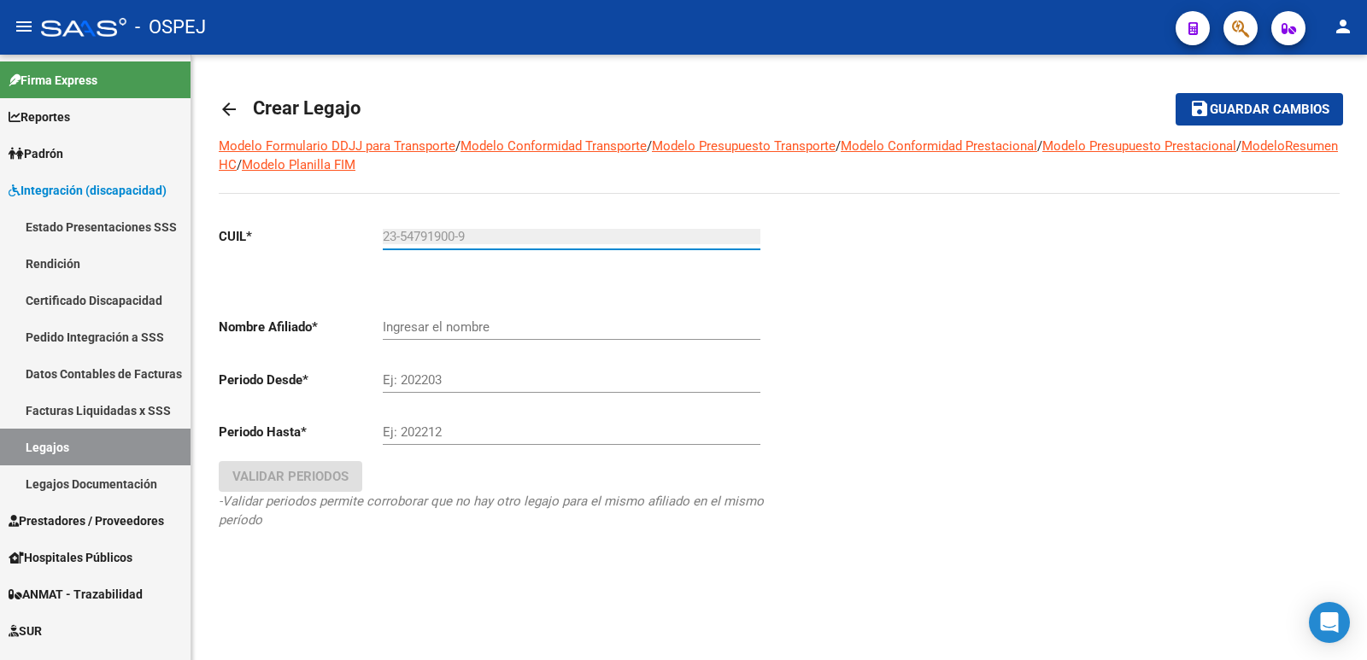
type input "SOSA LEANDRO GONZALO"
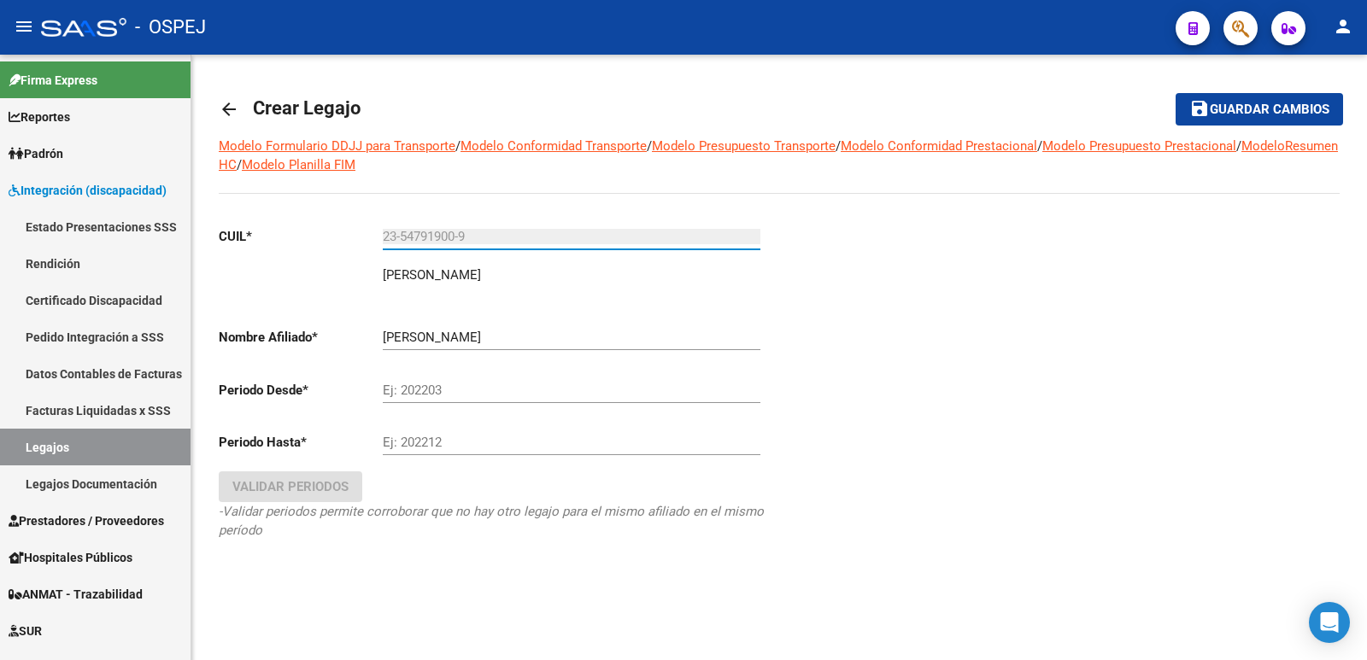
type input "23-54791900-9"
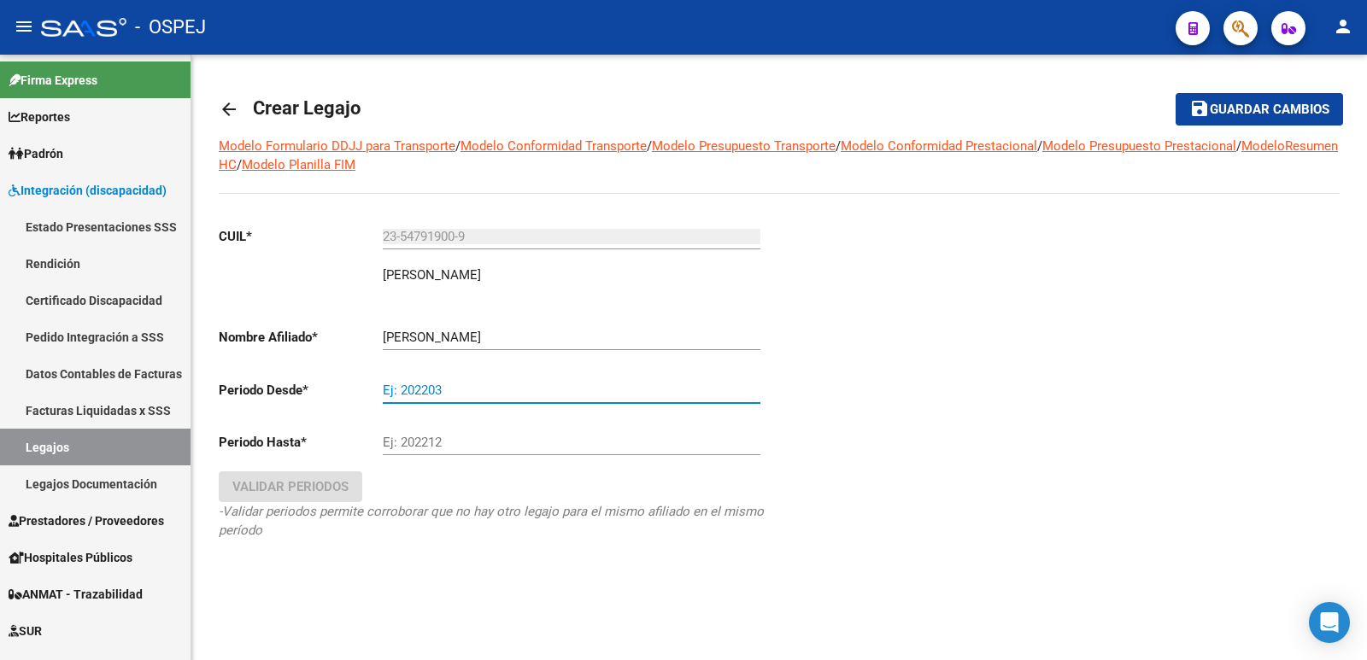
drag, startPoint x: 449, startPoint y: 396, endPoint x: 337, endPoint y: 401, distance: 112.0
click at [337, 401] on div "CUIL * 23-54791900-9 Ingresar CUIL SOSA LEANDRO GONZALO ARCA Padrón Nombre Afil…" at bounding box center [492, 400] width 547 height 375
type input "202501"
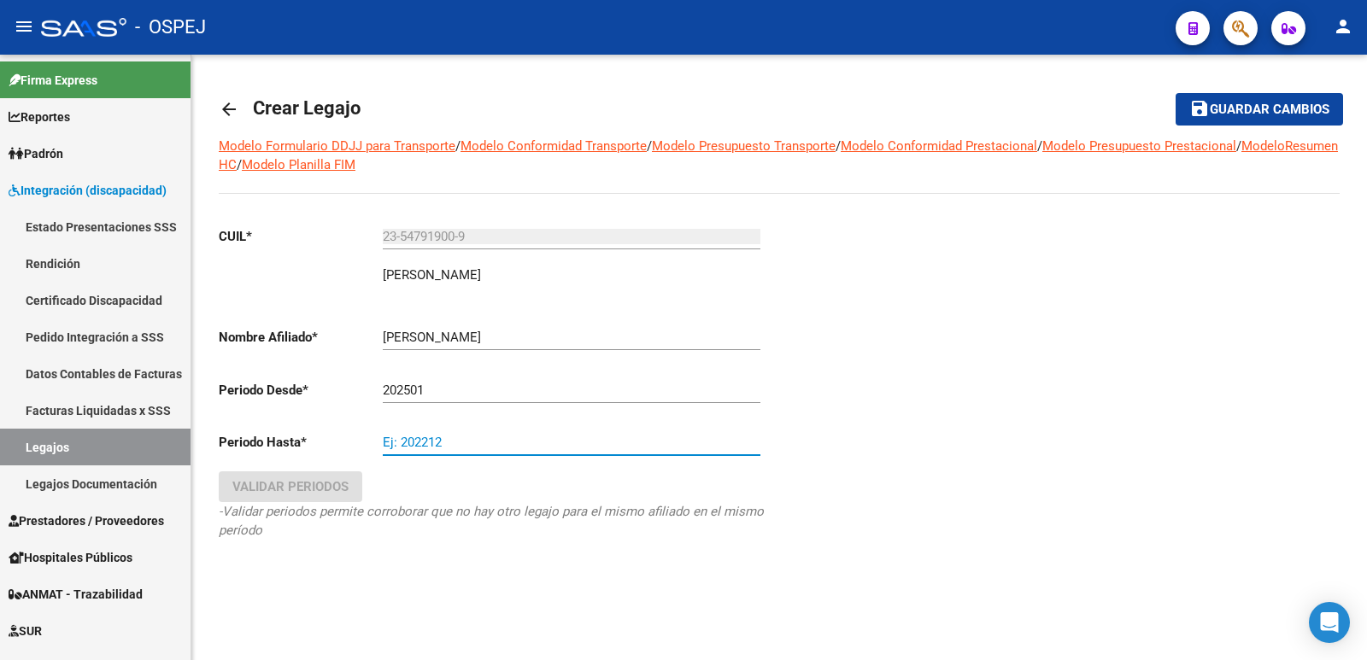
drag, startPoint x: 449, startPoint y: 439, endPoint x: 396, endPoint y: 441, distance: 53.0
click at [396, 441] on input "Ej: 202212" at bounding box center [572, 442] width 378 height 15
type input "202512"
click at [324, 487] on span "Validar Periodos" at bounding box center [290, 486] width 116 height 15
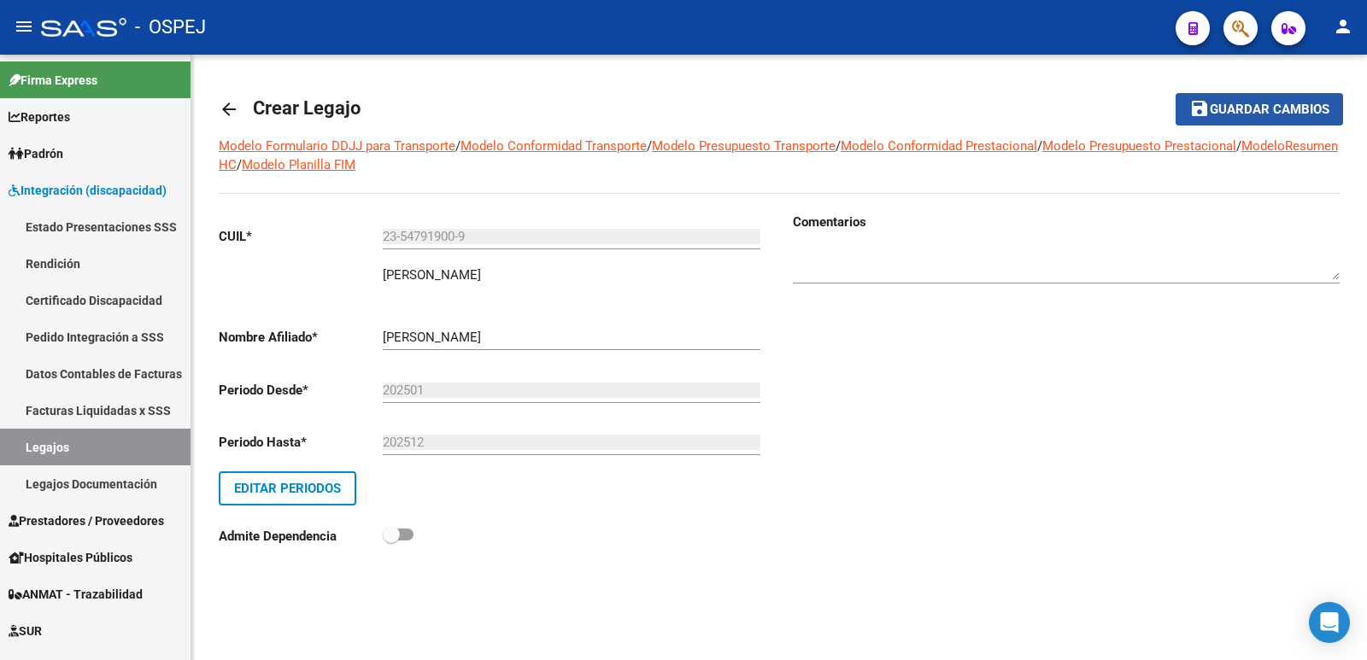
click at [1282, 109] on span "Guardar cambios" at bounding box center [1270, 110] width 120 height 15
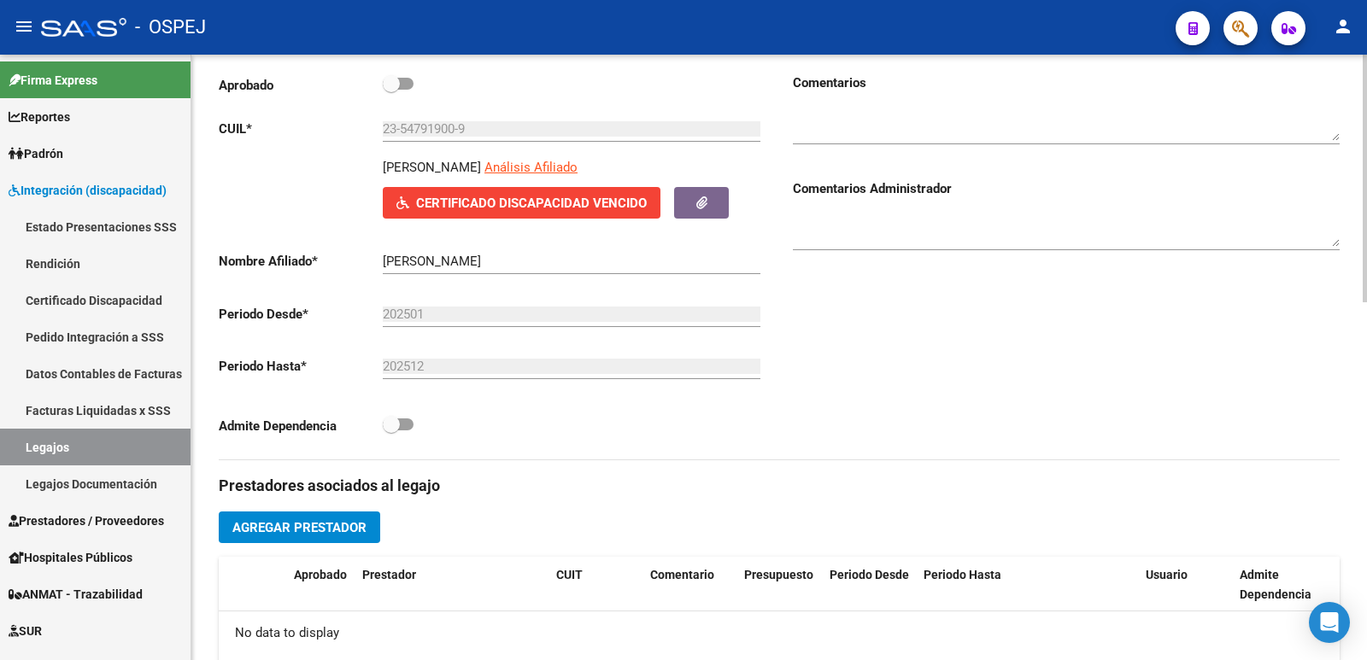
scroll to position [342, 0]
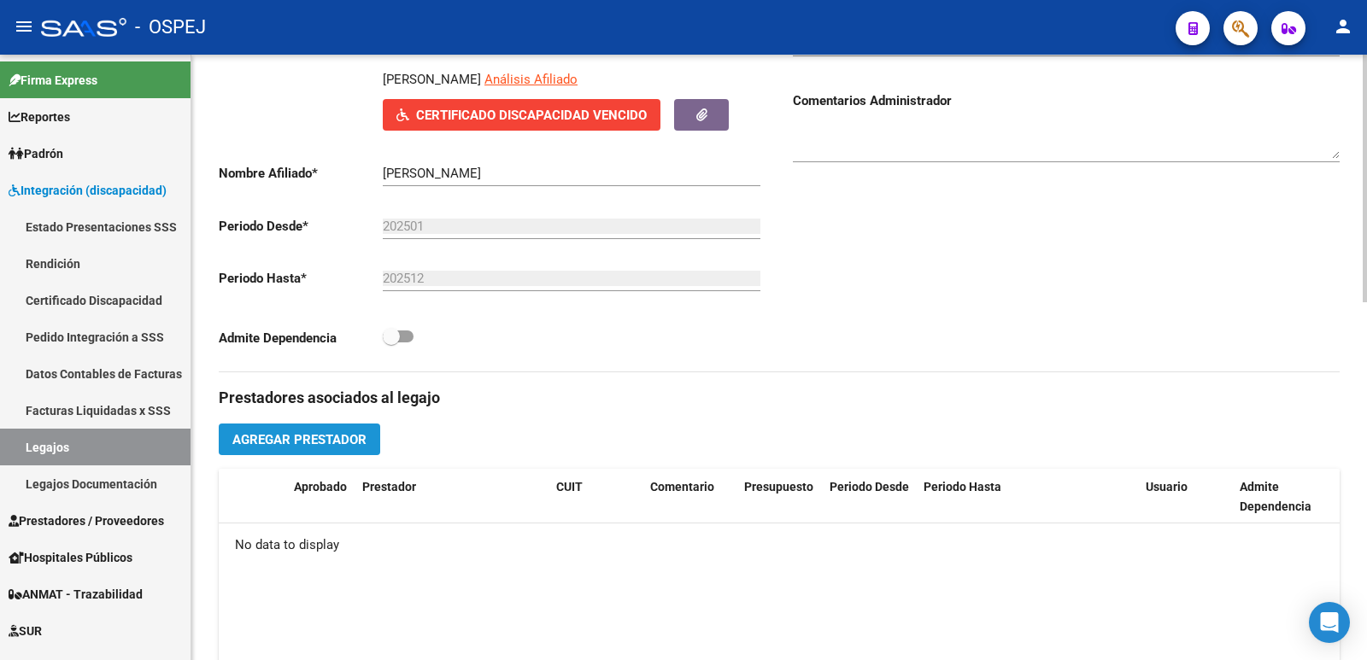
click at [279, 437] on span "Agregar Prestador" at bounding box center [299, 439] width 134 height 15
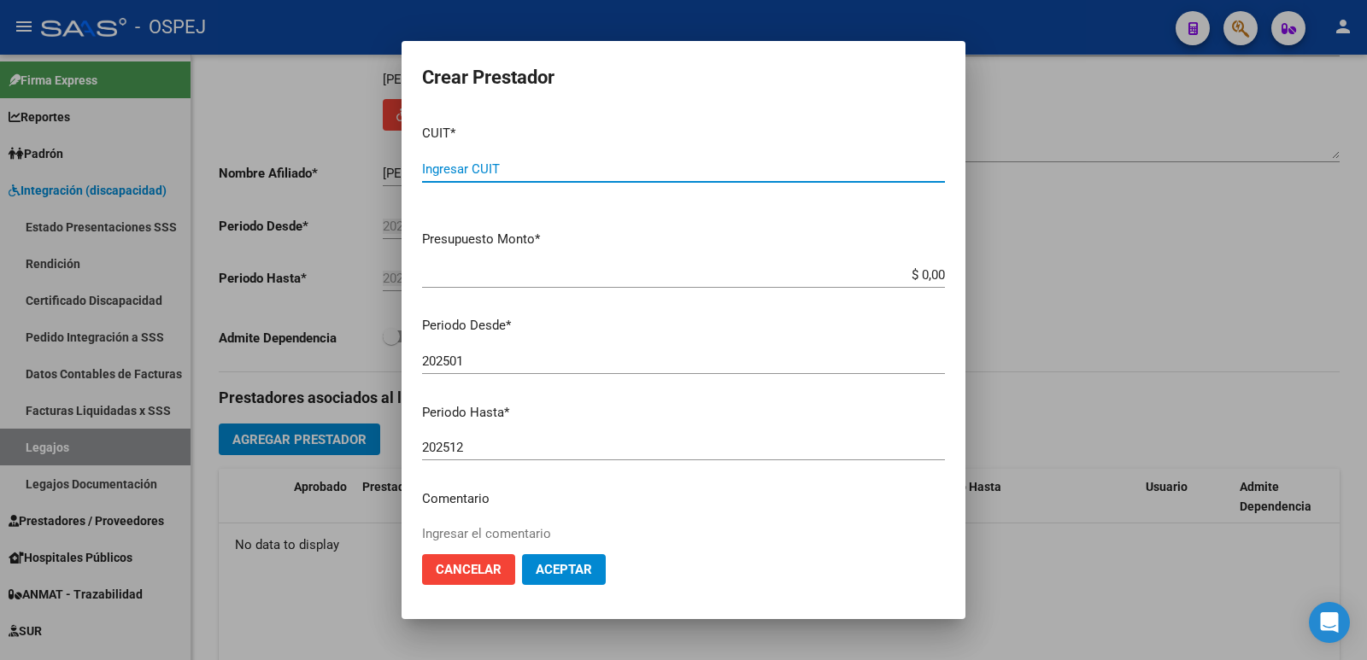
click at [528, 167] on input "Ingresar CUIT" at bounding box center [683, 168] width 523 height 15
type input "30-71623110-7"
click at [931, 269] on input "$ 0,00" at bounding box center [683, 274] width 523 height 15
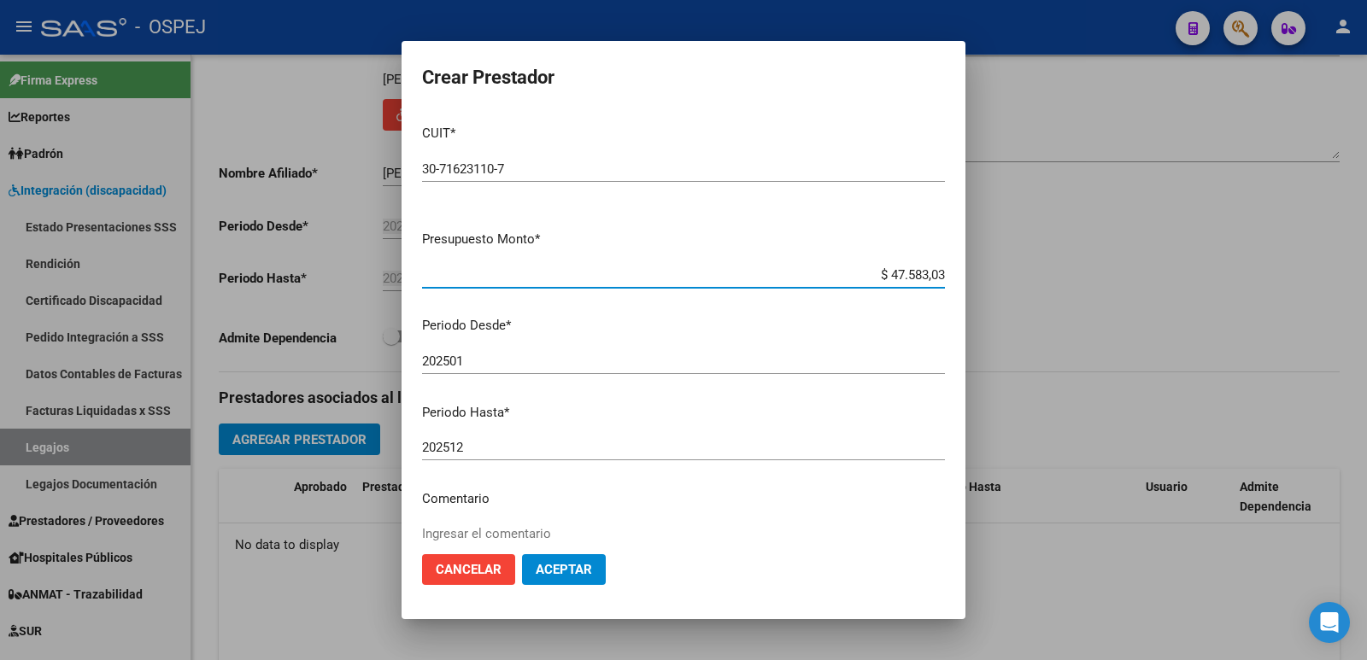
type input "$ 475.830,36"
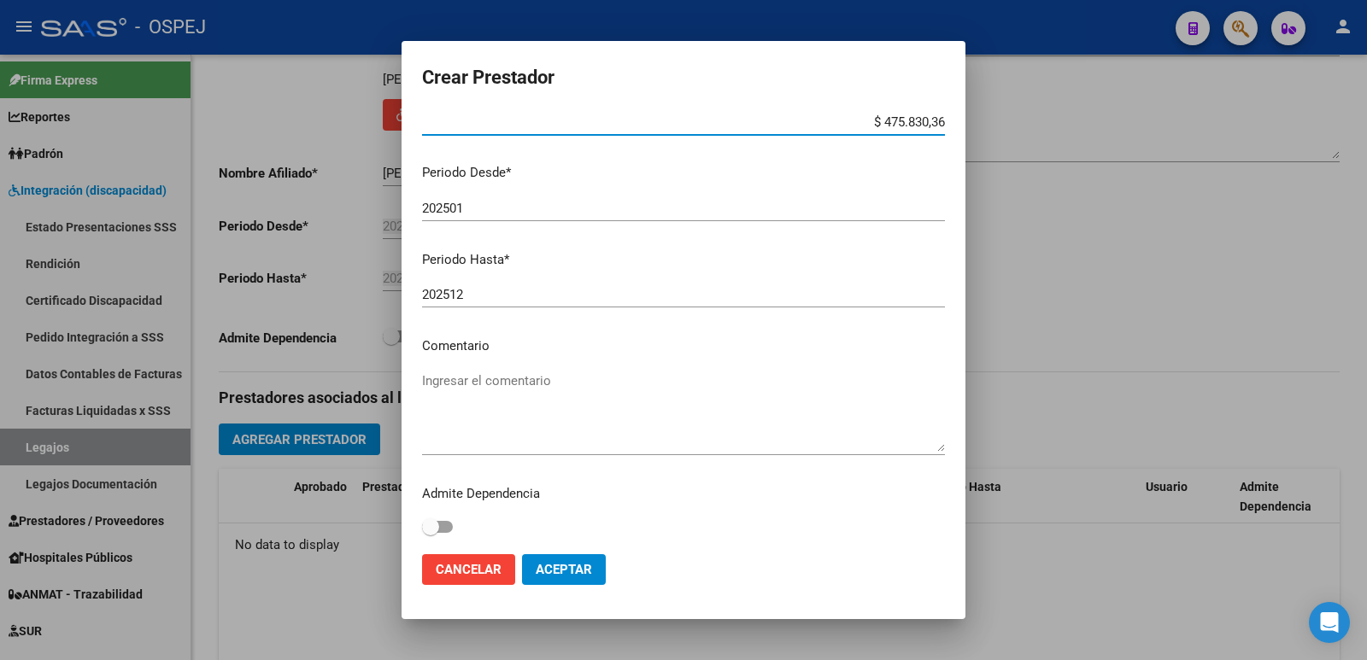
scroll to position [156, 0]
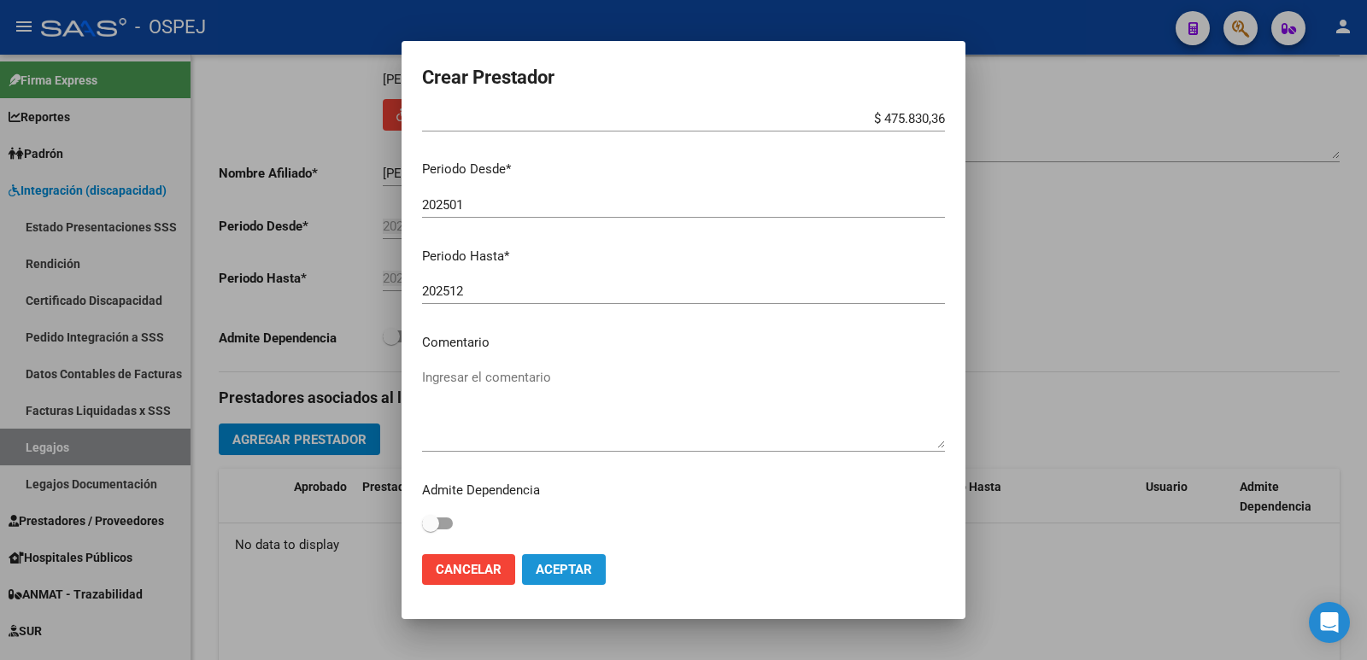
click at [563, 568] on span "Aceptar" at bounding box center [564, 569] width 56 height 15
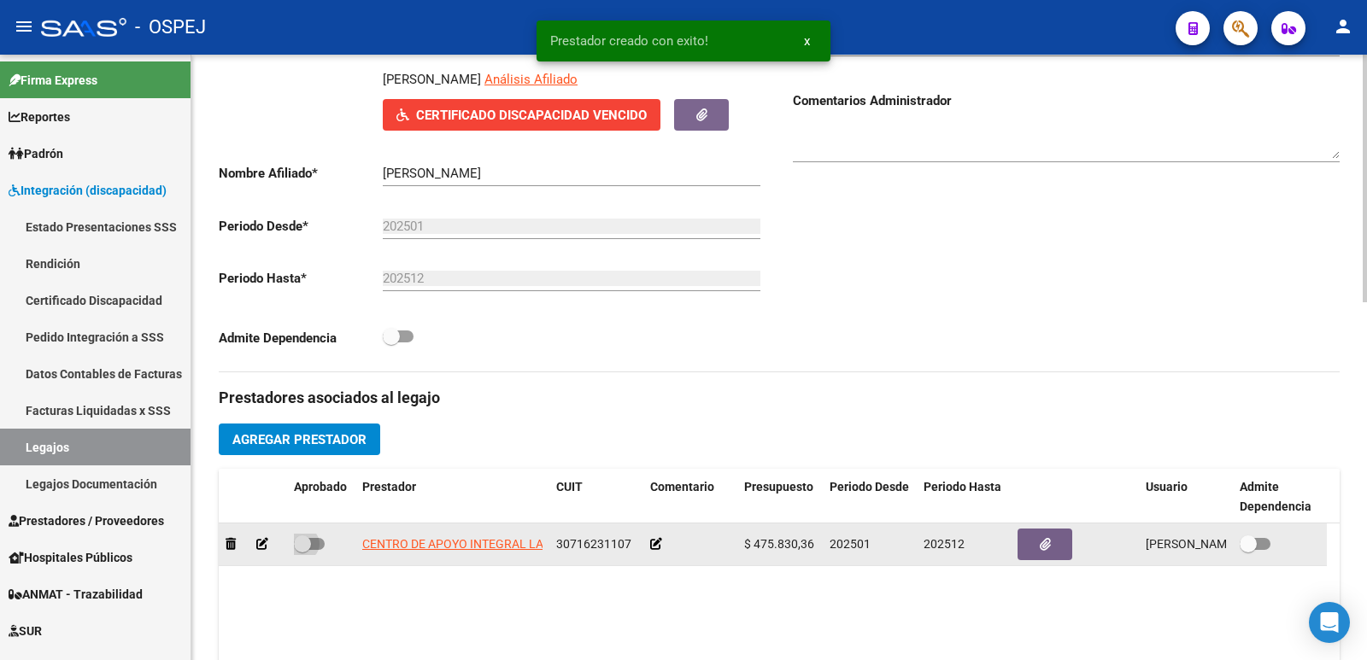
click at [320, 545] on span at bounding box center [309, 544] width 31 height 12
click at [302, 550] on input "checkbox" at bounding box center [302, 550] width 1 height 1
checkbox input "true"
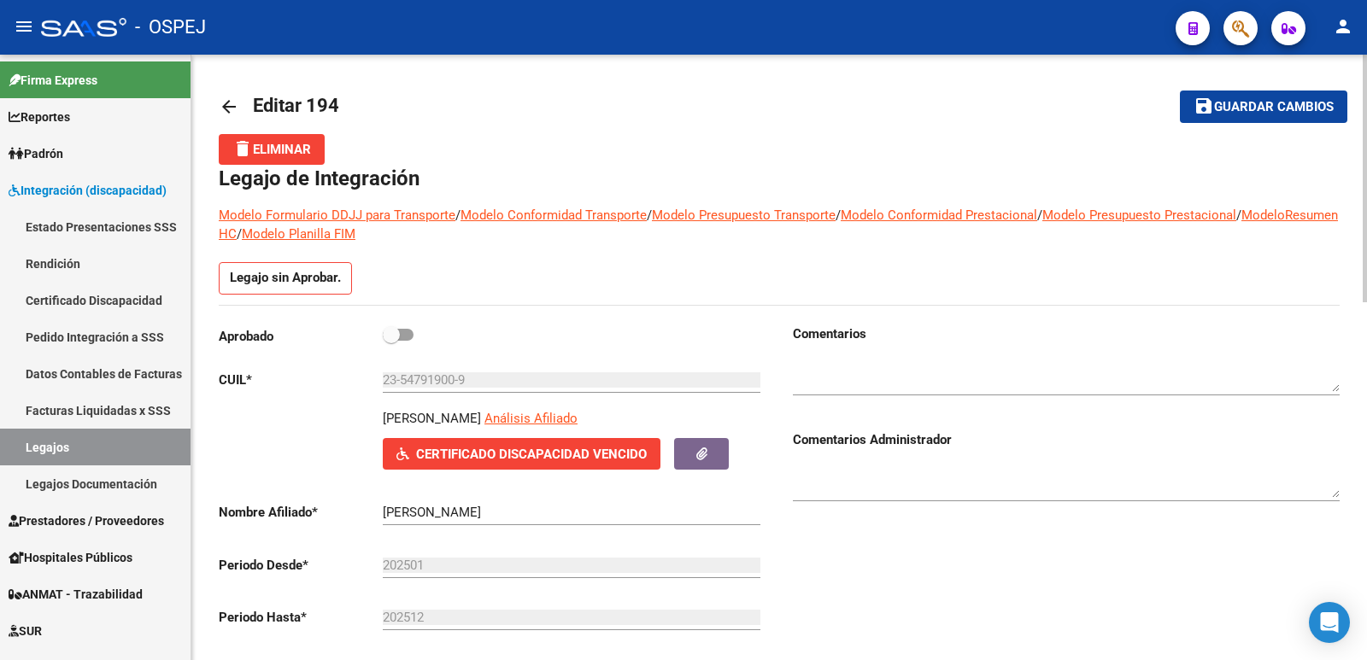
scroll to position [0, 0]
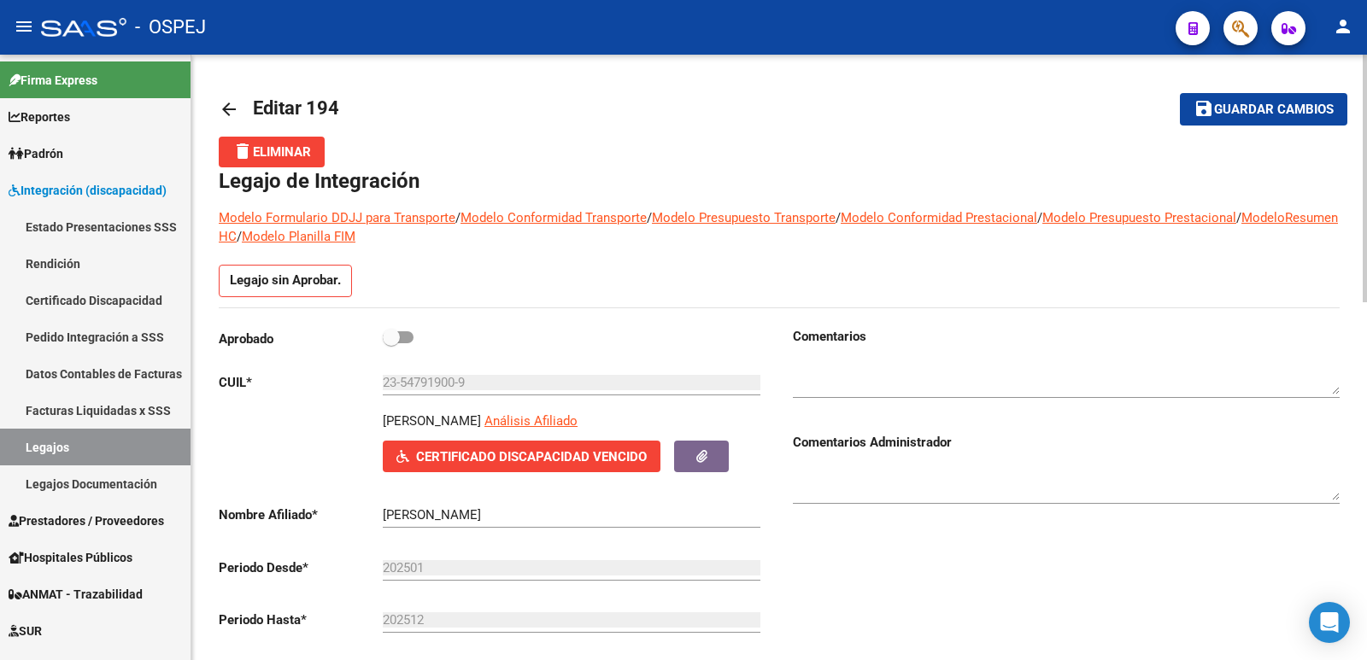
click at [1265, 99] on button "save Guardar cambios" at bounding box center [1263, 109] width 167 height 32
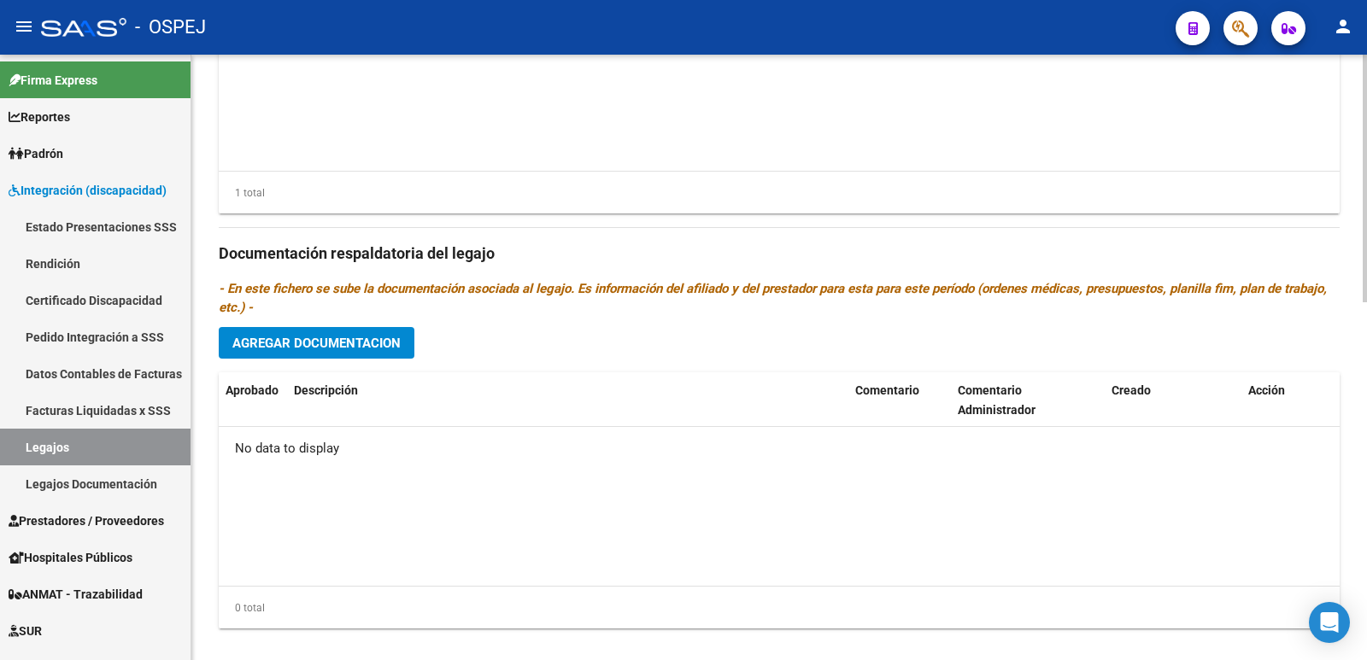
scroll to position [854, 0]
click at [323, 344] on span "Agregar Documentacion" at bounding box center [316, 342] width 168 height 15
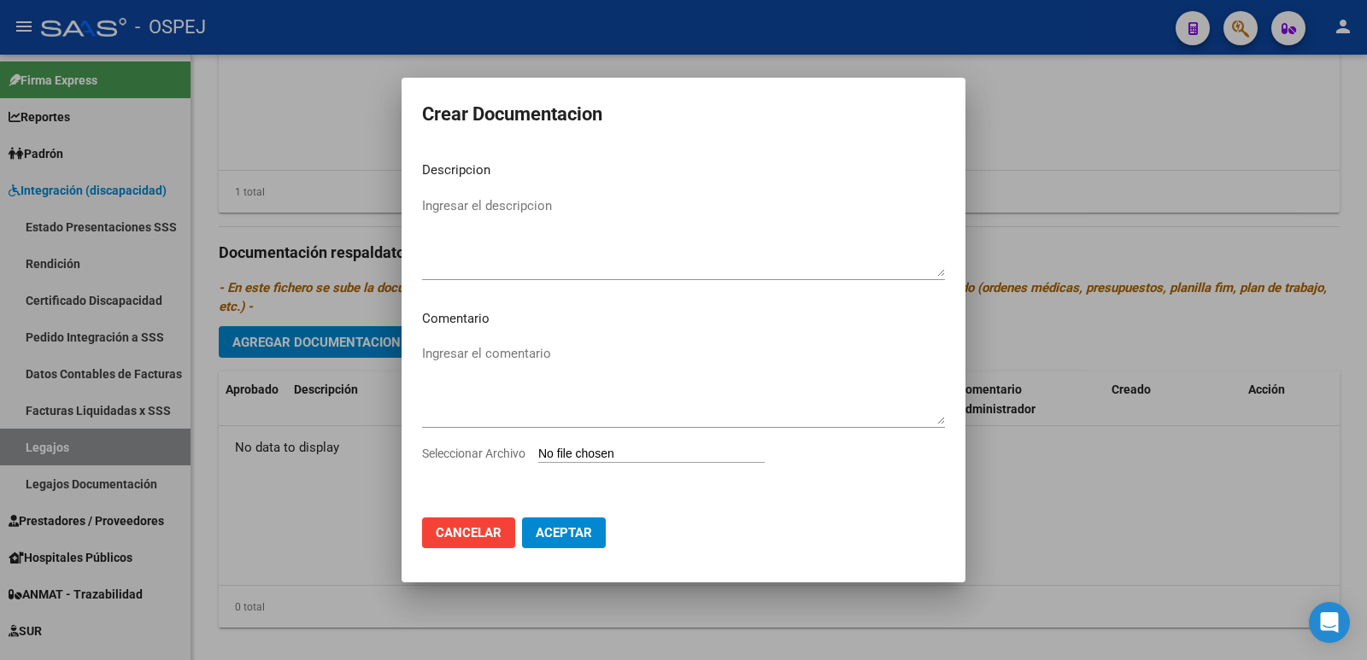
click at [1095, 590] on div at bounding box center [683, 330] width 1367 height 660
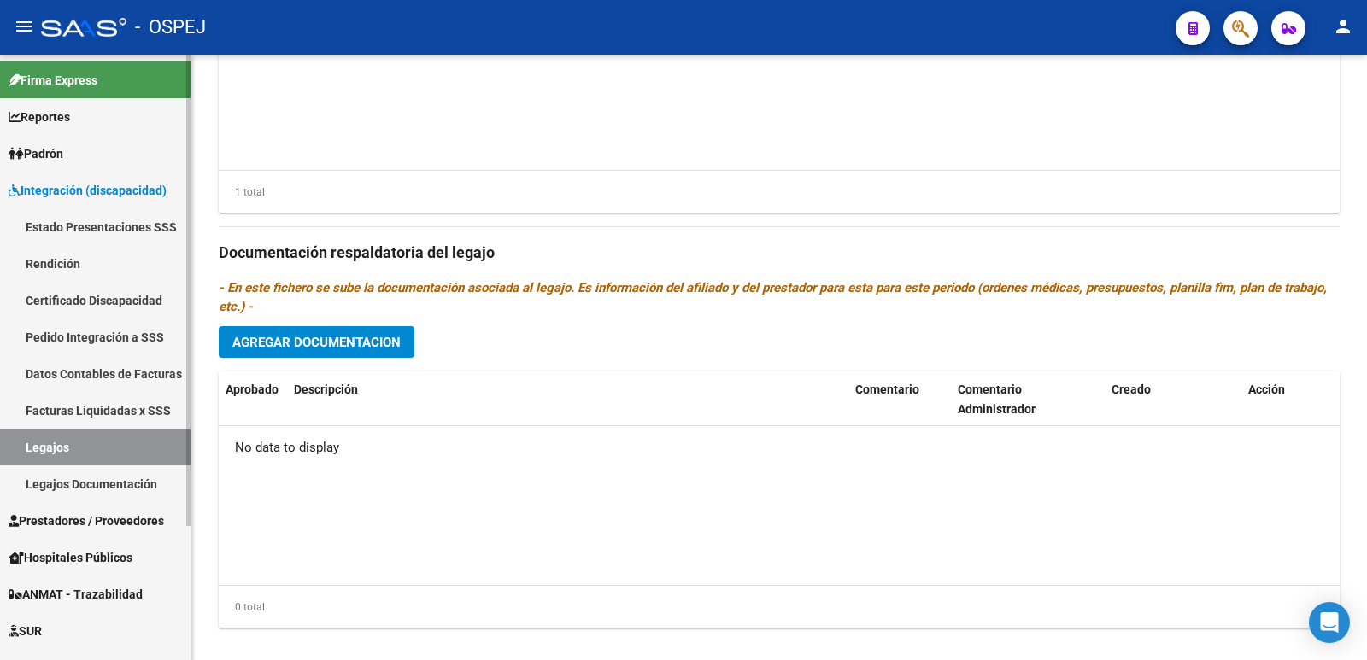
click at [88, 521] on span "Prestadores / Proveedores" at bounding box center [87, 521] width 156 height 19
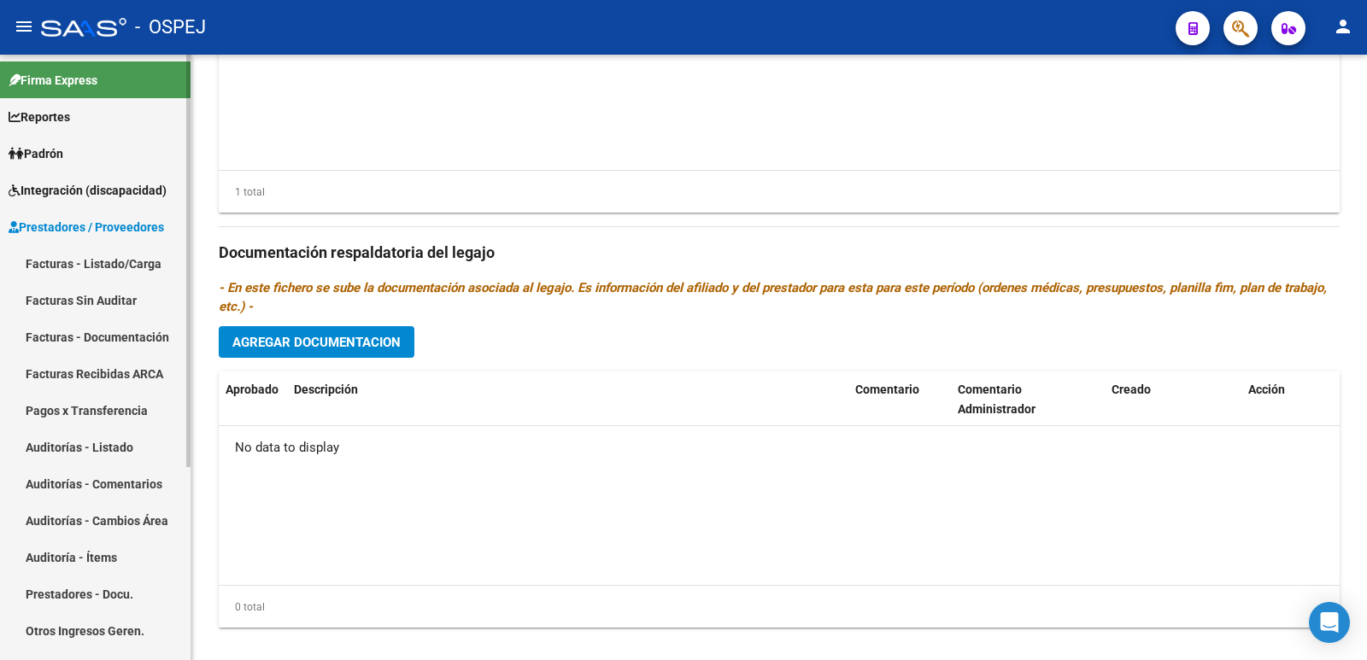
click at [65, 262] on link "Facturas - Listado/Carga" at bounding box center [95, 263] width 191 height 37
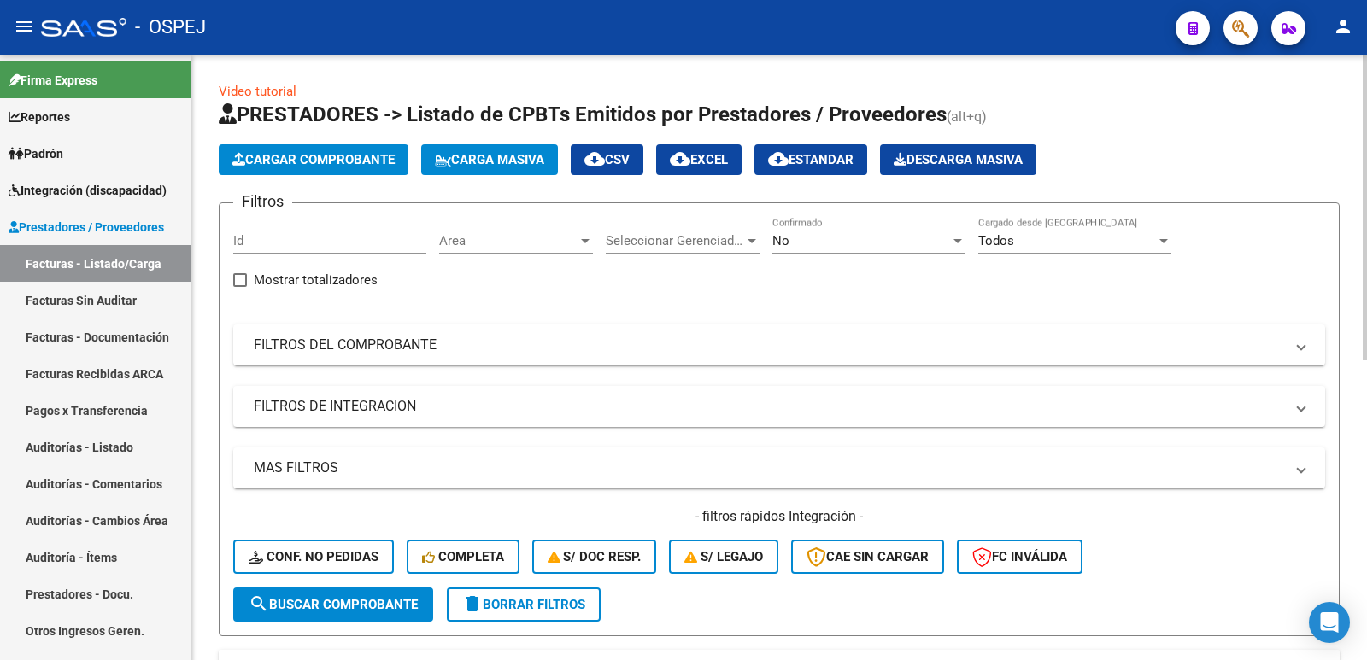
click at [816, 251] on div "No Confirmado" at bounding box center [868, 235] width 193 height 37
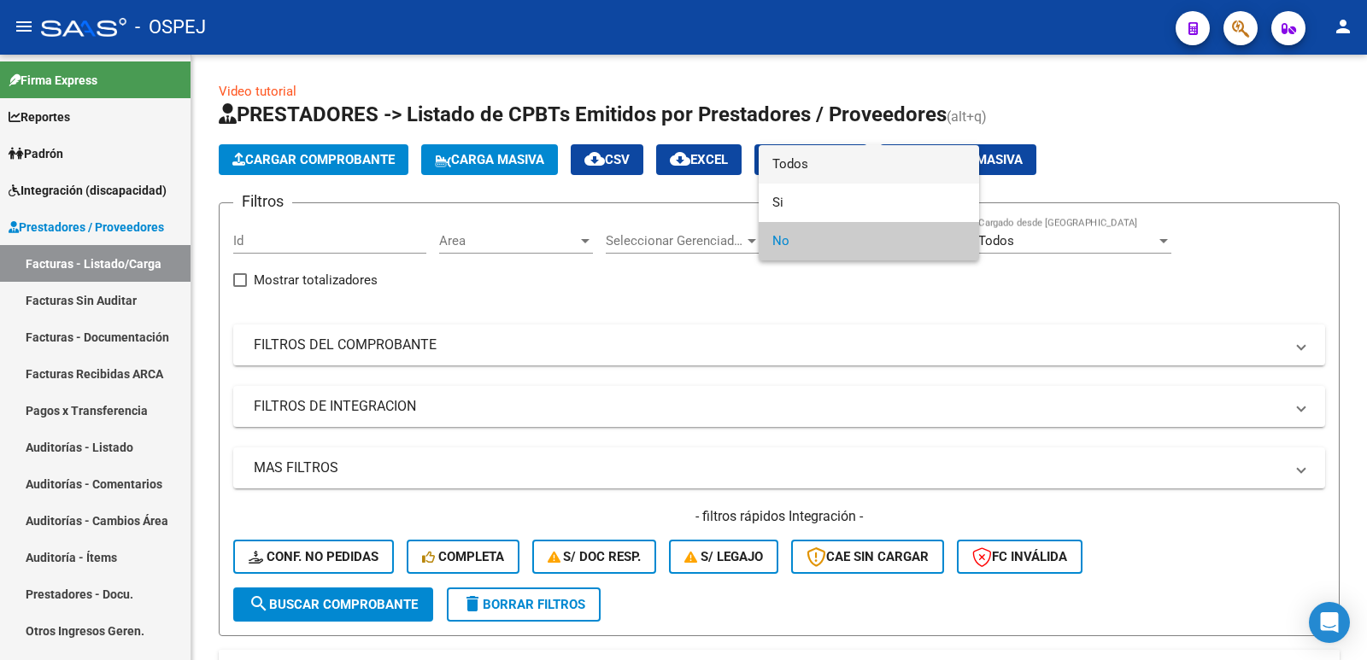
click at [808, 159] on span "Todos" at bounding box center [868, 164] width 193 height 38
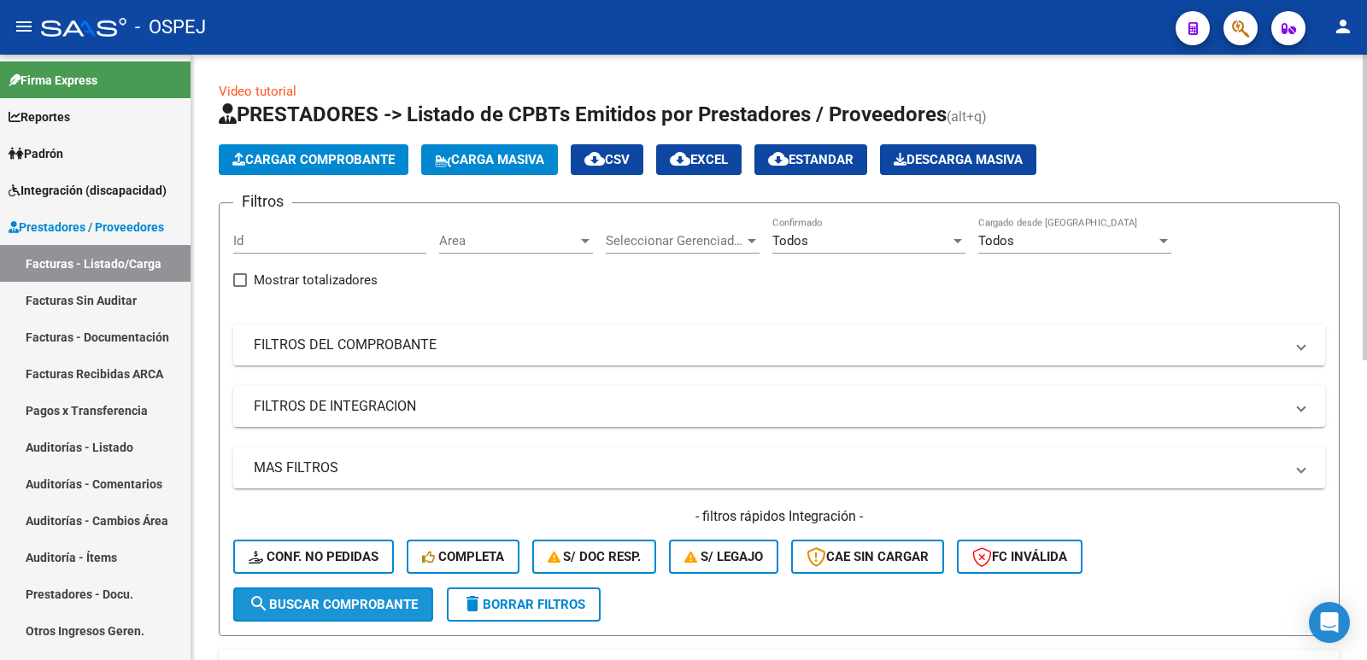
click at [373, 597] on span "search Buscar Comprobante" at bounding box center [333, 604] width 169 height 15
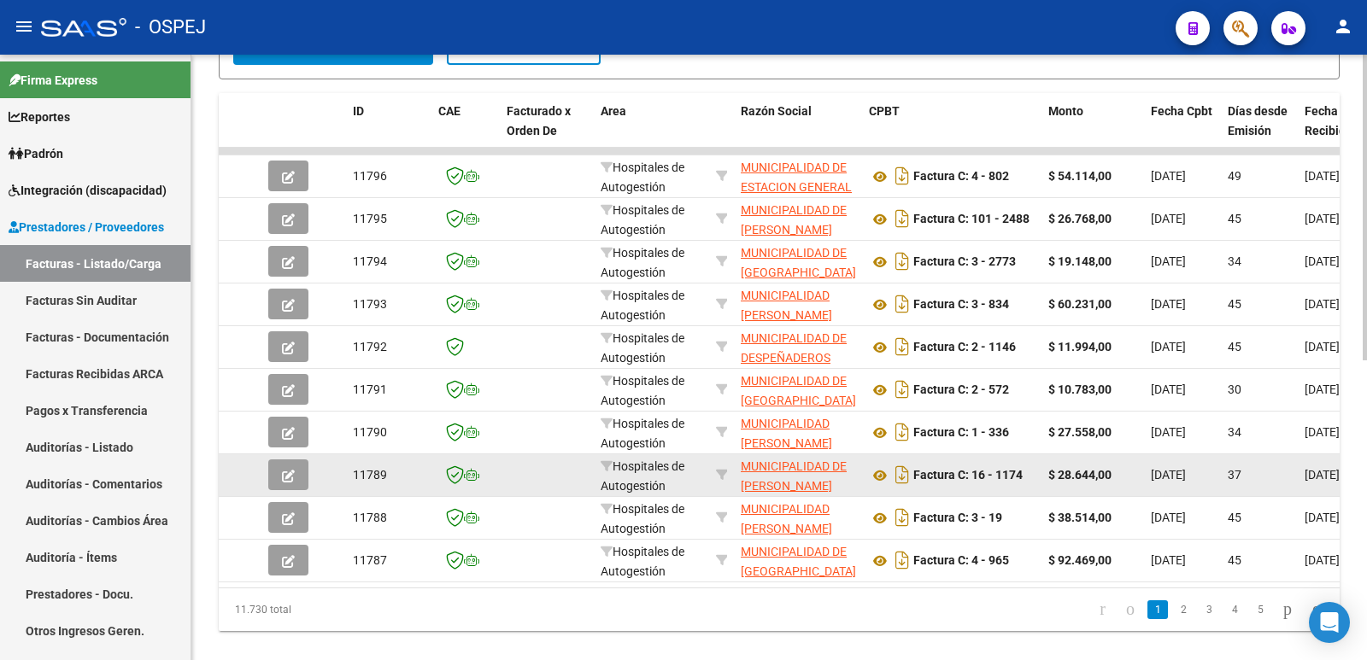
scroll to position [596, 0]
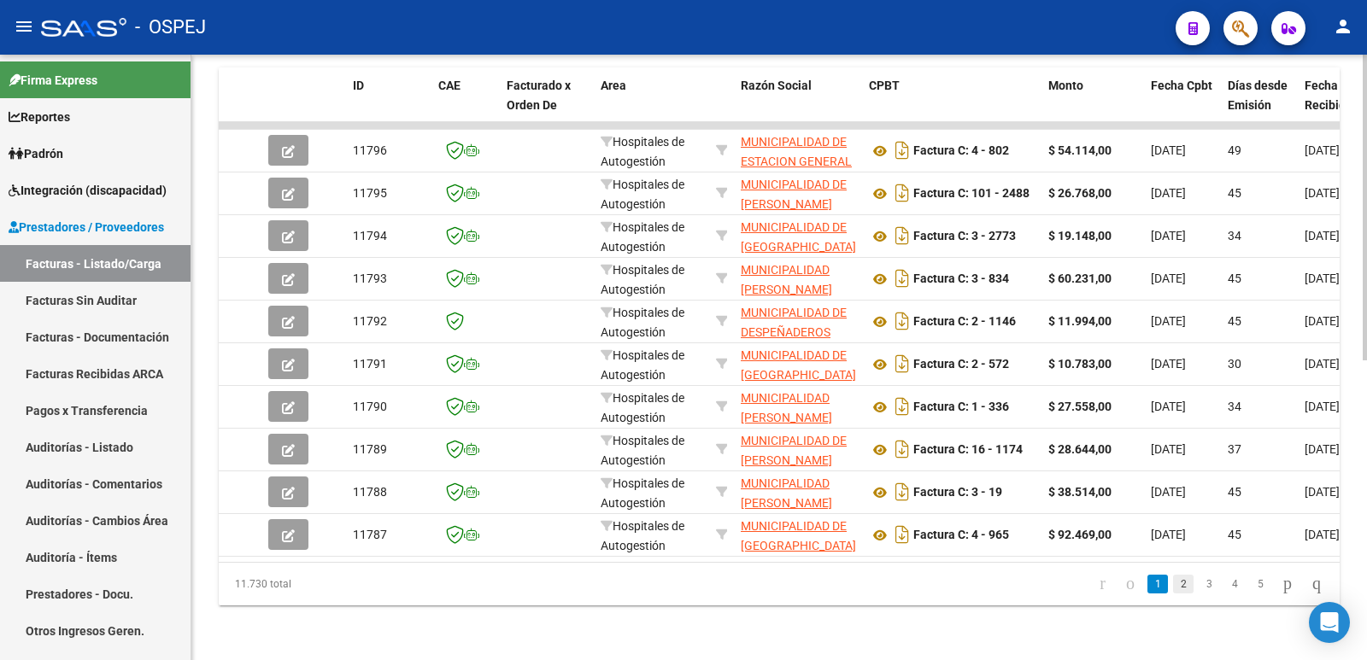
click at [1173, 584] on link "2" at bounding box center [1183, 584] width 21 height 19
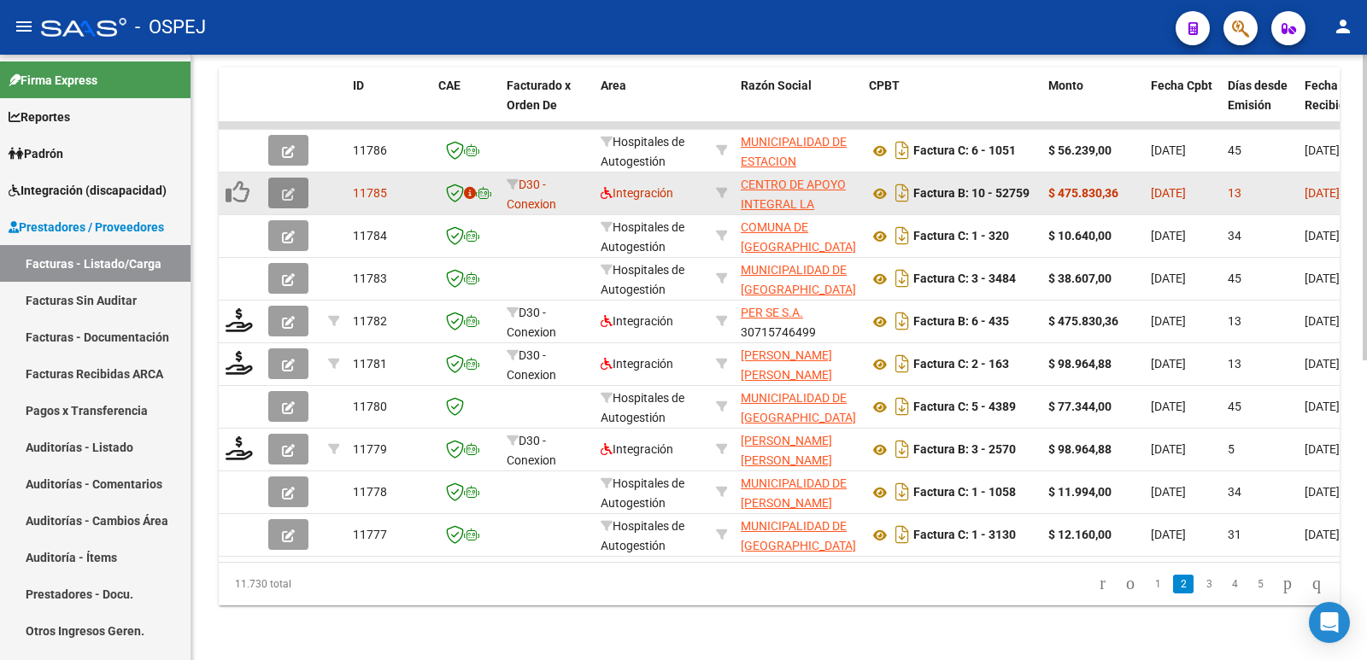
click at [282, 188] on icon "button" at bounding box center [288, 194] width 13 height 13
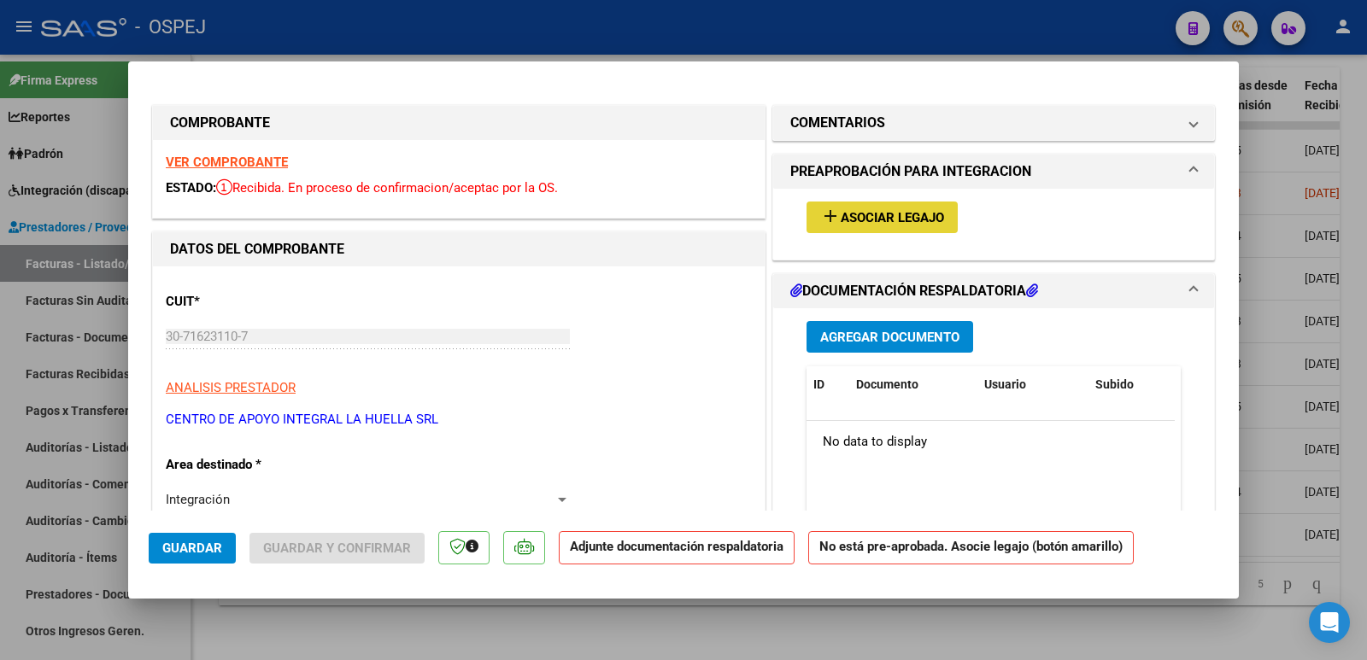
click at [869, 221] on span "Asociar Legajo" at bounding box center [892, 217] width 103 height 15
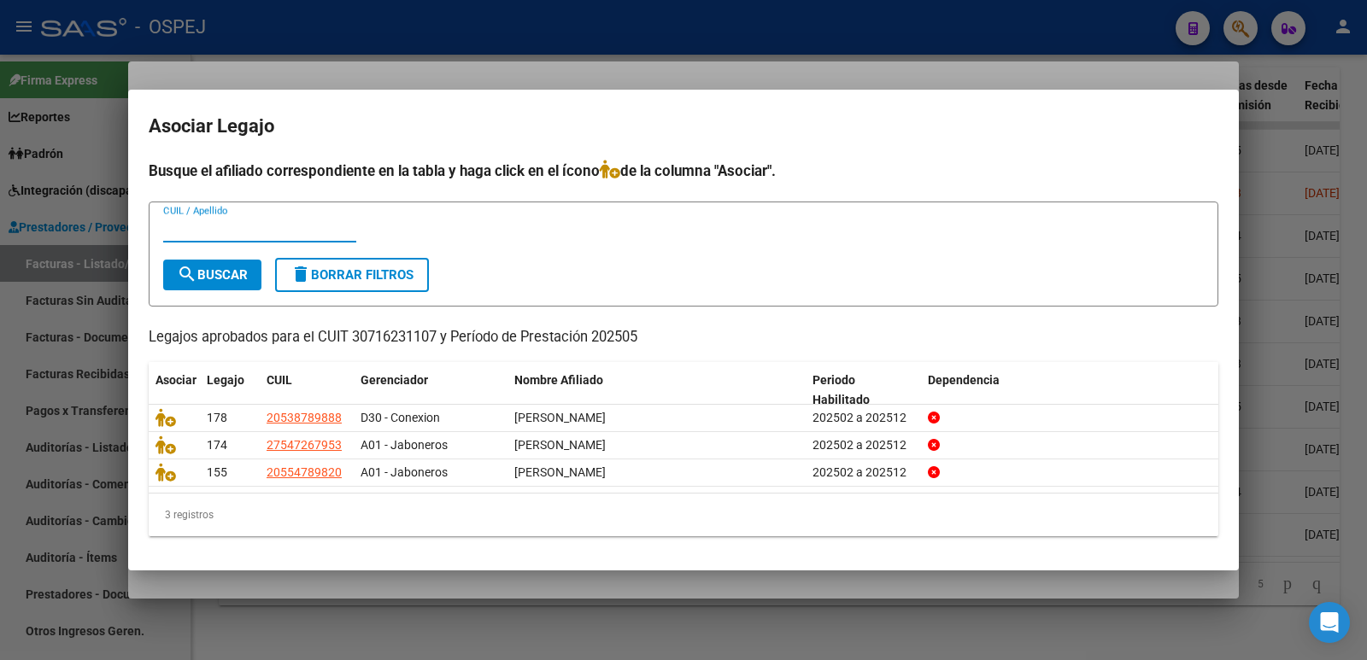
click at [430, 45] on div at bounding box center [683, 330] width 1367 height 660
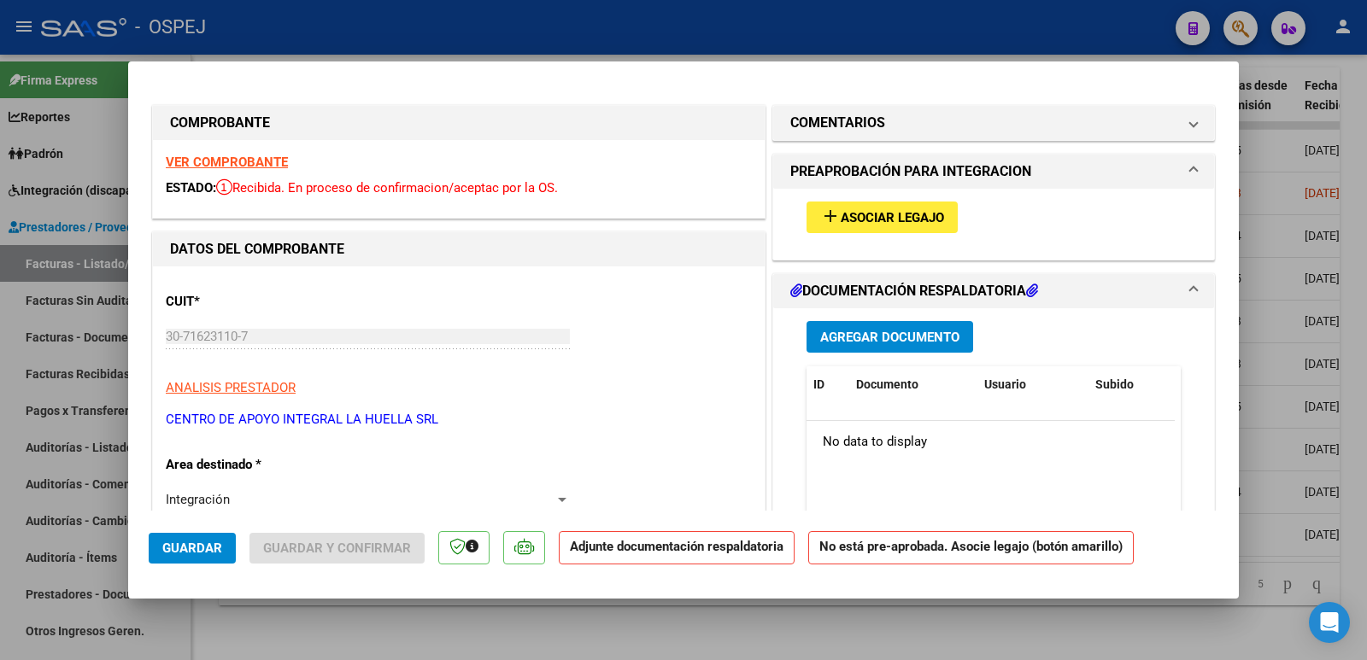
click at [439, 35] on div at bounding box center [683, 330] width 1367 height 660
type input "$ 0,00"
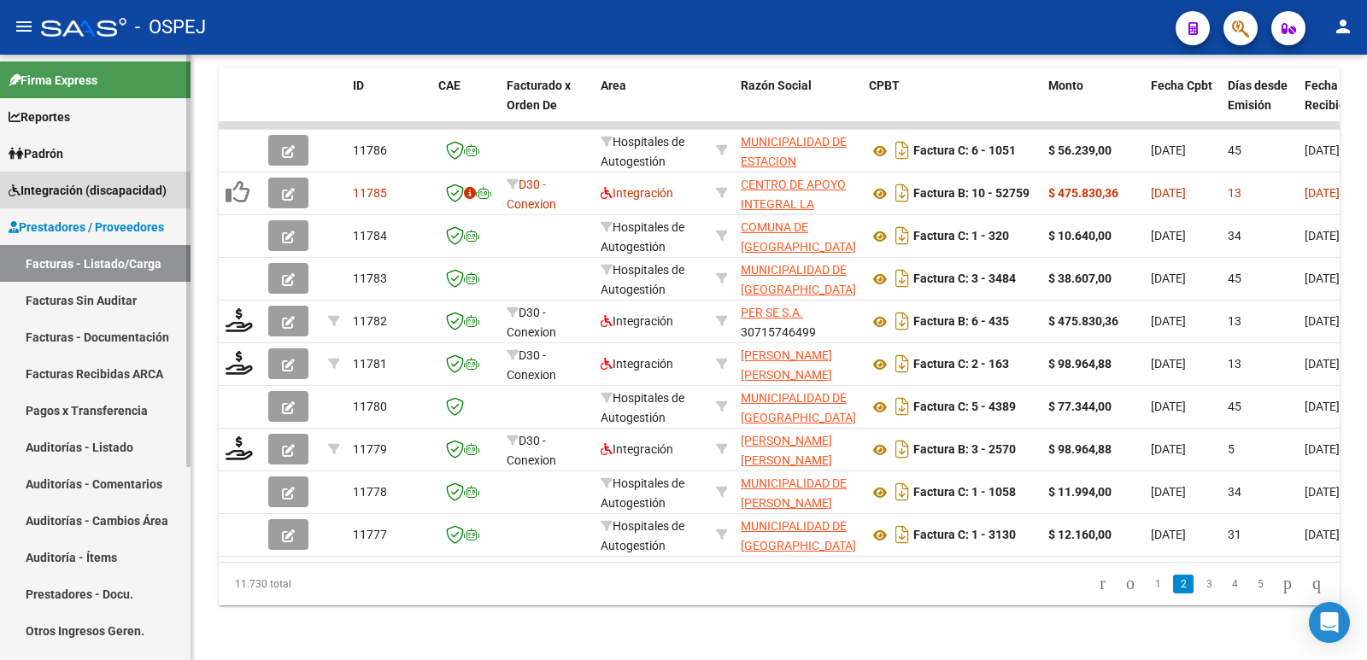
click at [47, 188] on span "Integración (discapacidad)" at bounding box center [88, 190] width 158 height 19
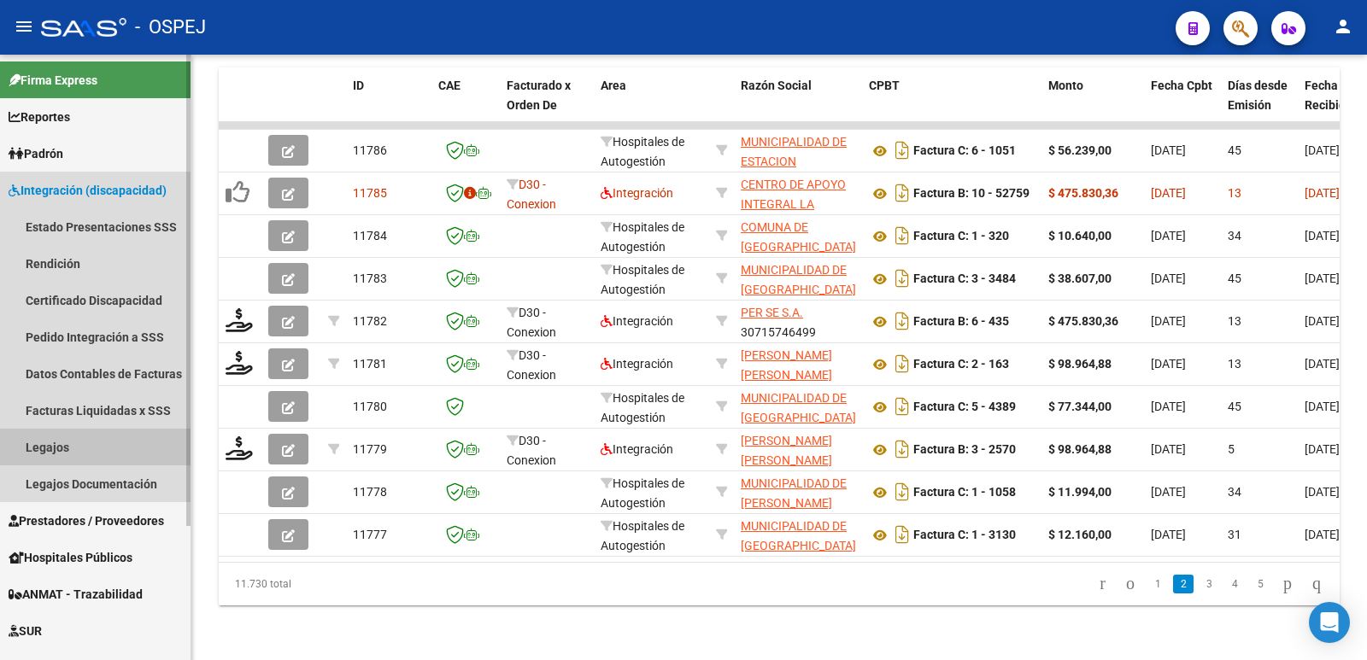
click at [42, 449] on link "Legajos" at bounding box center [95, 447] width 191 height 37
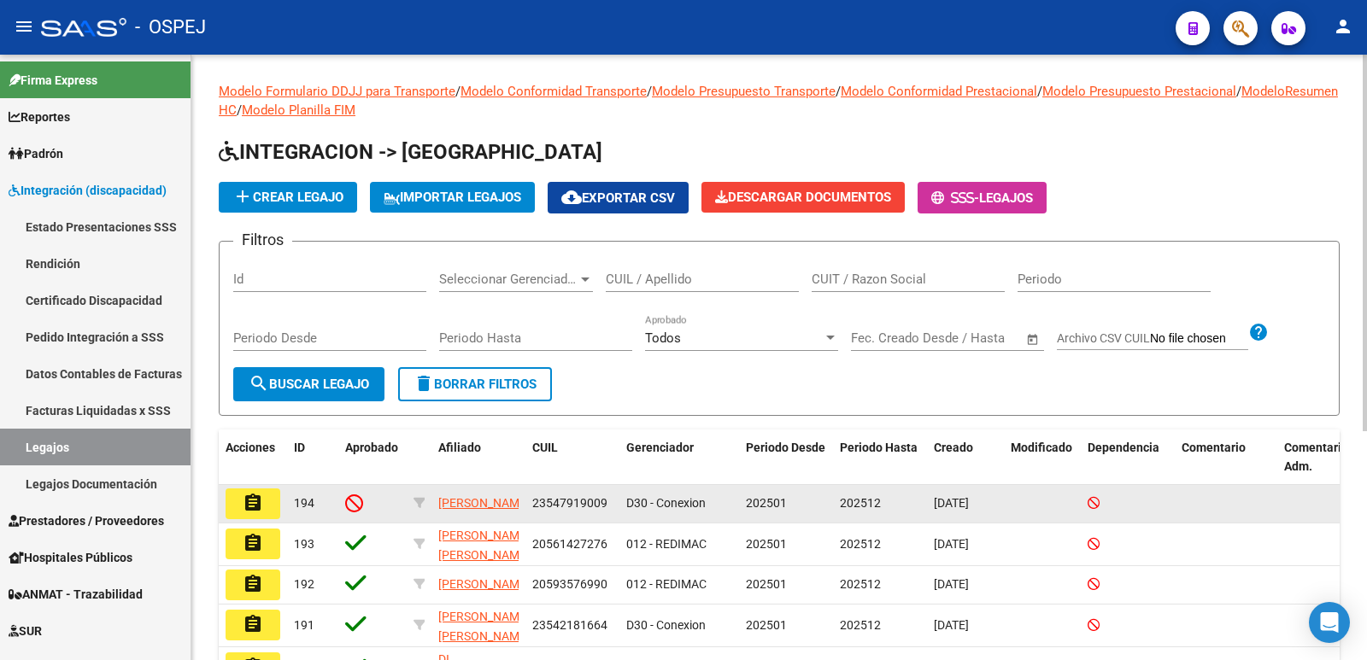
click at [254, 508] on mat-icon "assignment" at bounding box center [253, 503] width 21 height 21
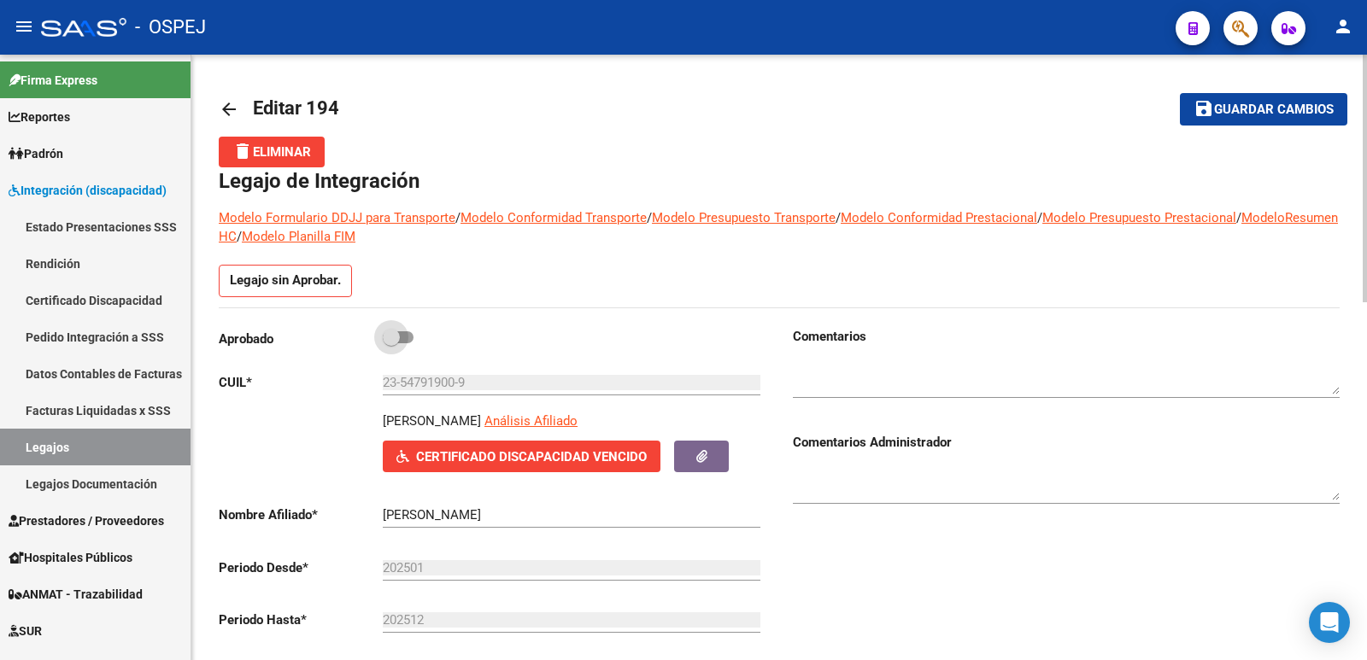
click at [413, 336] on span at bounding box center [398, 338] width 31 height 12
click at [391, 343] on input "checkbox" at bounding box center [390, 343] width 1 height 1
checkbox input "true"
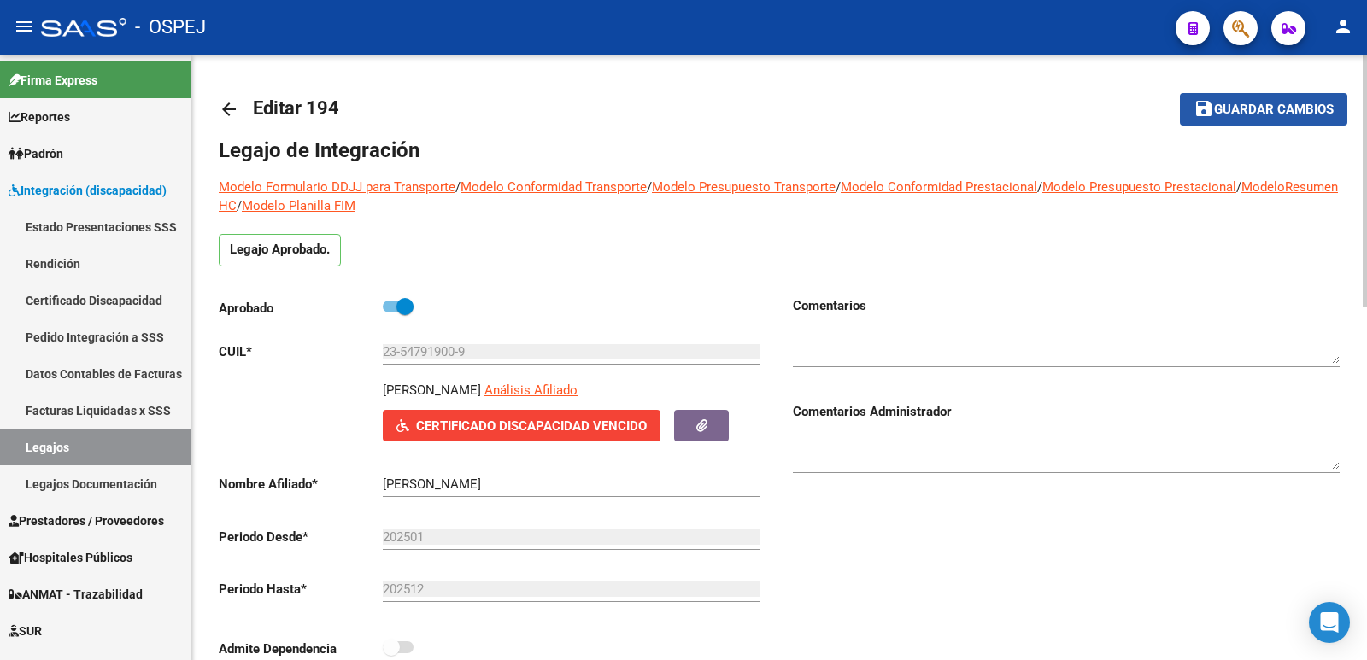
click at [1238, 105] on span "Guardar cambios" at bounding box center [1274, 110] width 120 height 15
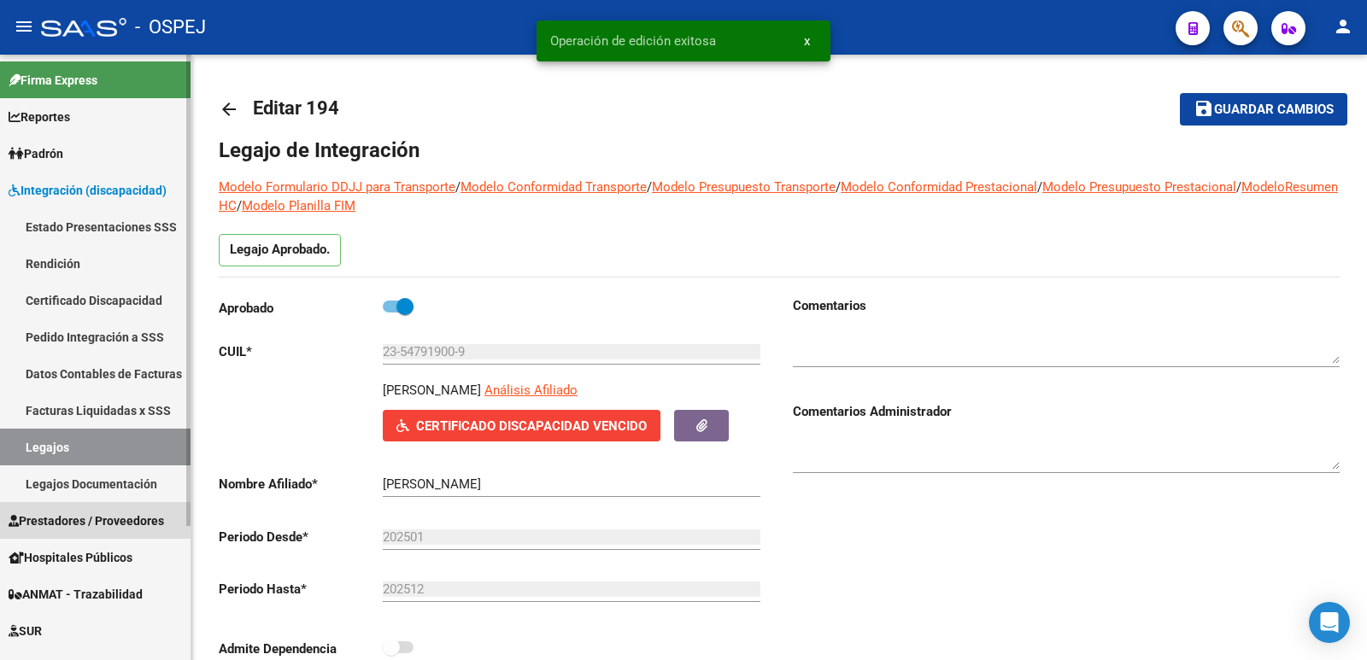
click at [117, 522] on span "Prestadores / Proveedores" at bounding box center [87, 521] width 156 height 19
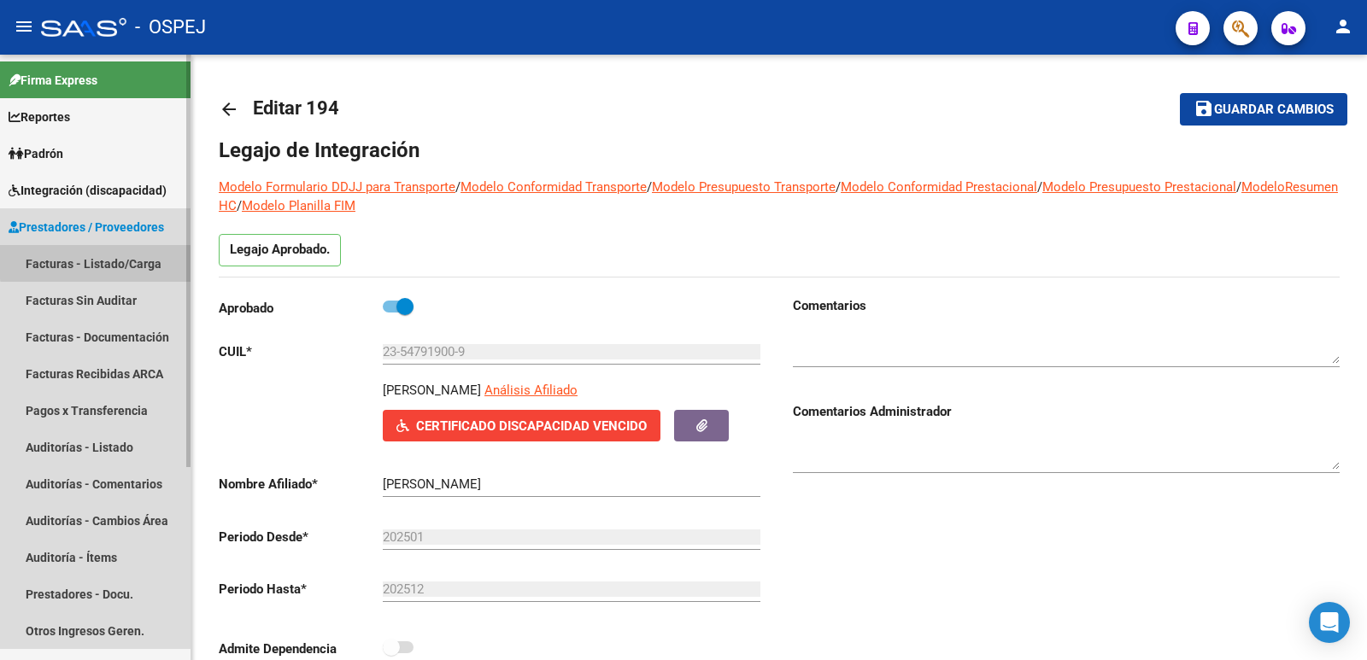
click at [99, 261] on link "Facturas - Listado/Carga" at bounding box center [95, 263] width 191 height 37
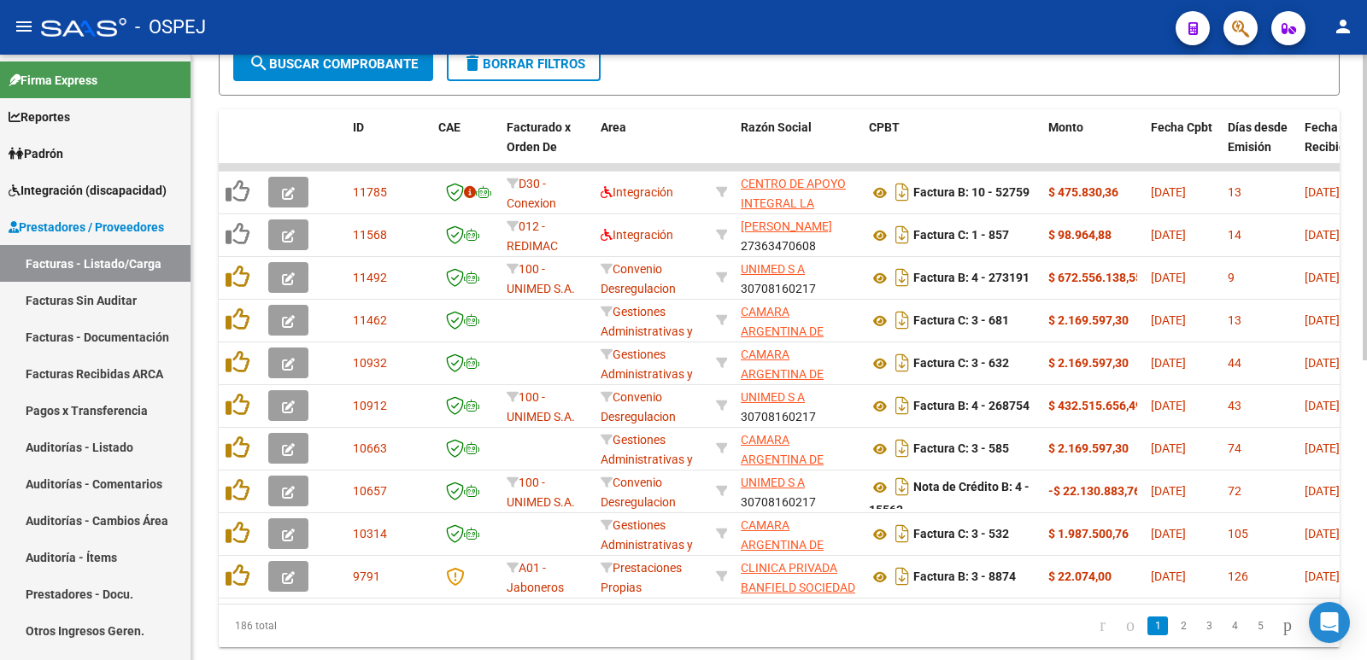
scroll to position [596, 0]
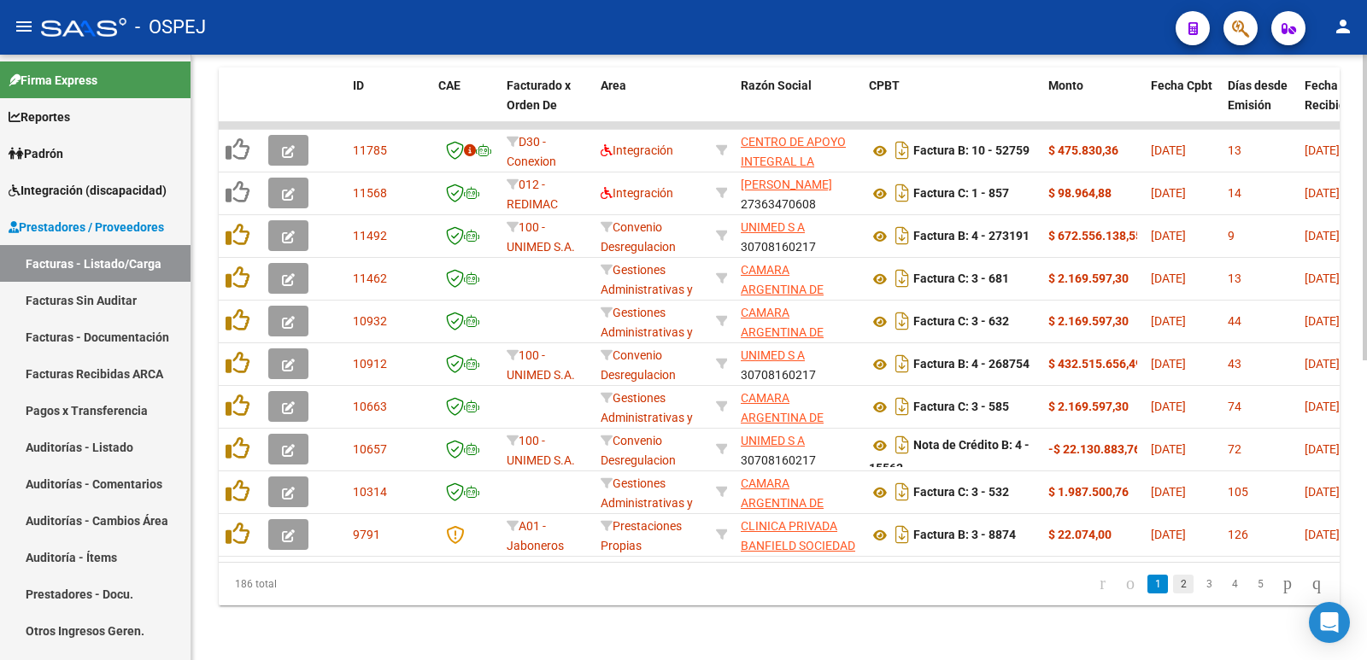
click at [1173, 590] on link "2" at bounding box center [1183, 584] width 21 height 19
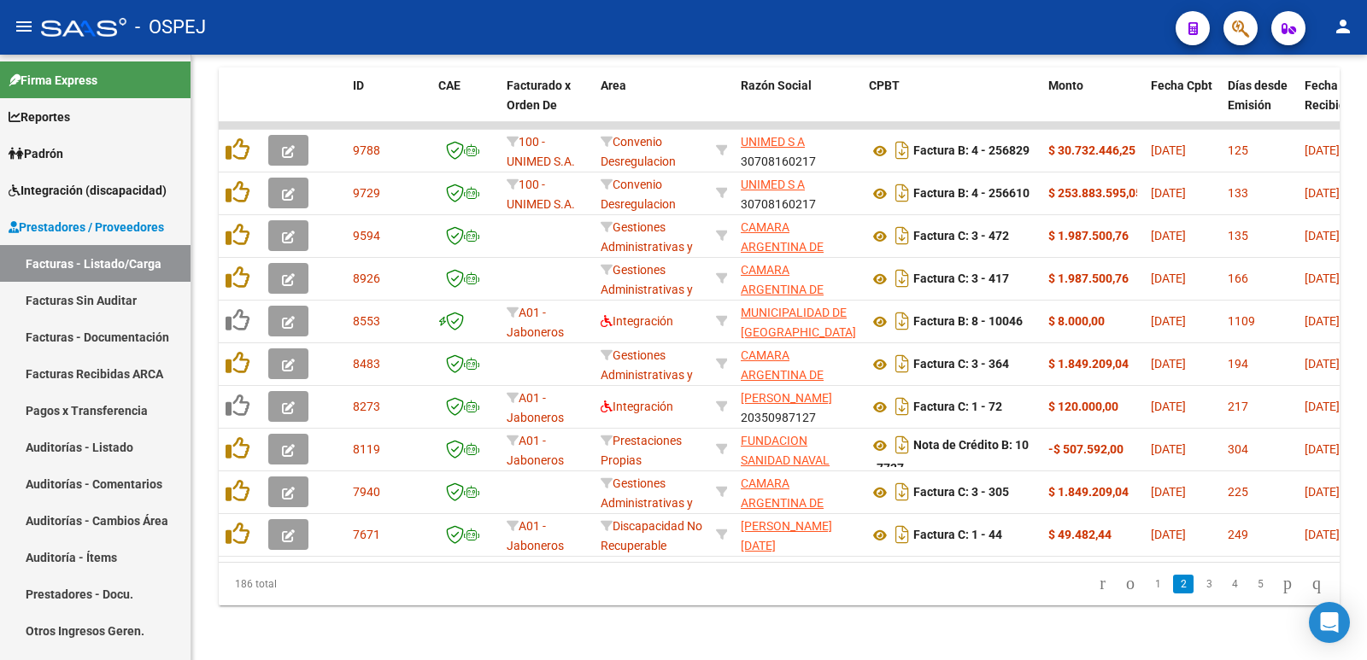
click at [1147, 585] on link "1" at bounding box center [1157, 584] width 21 height 19
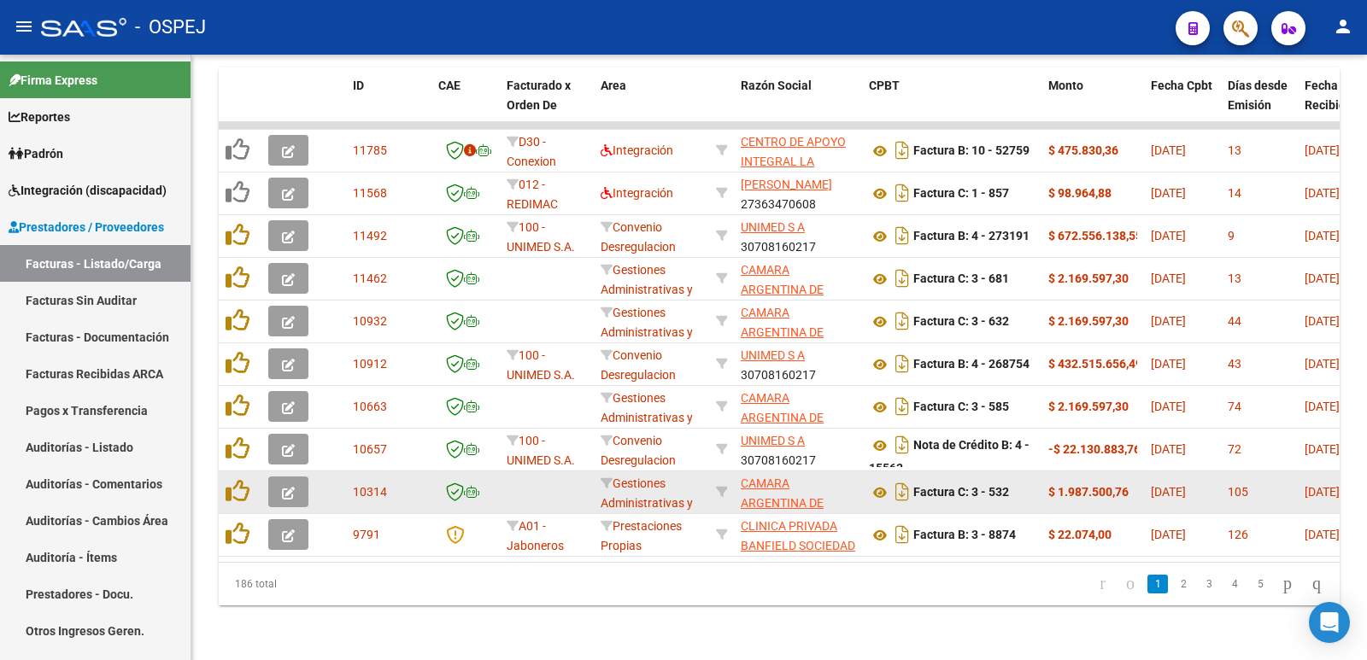
scroll to position [0, 0]
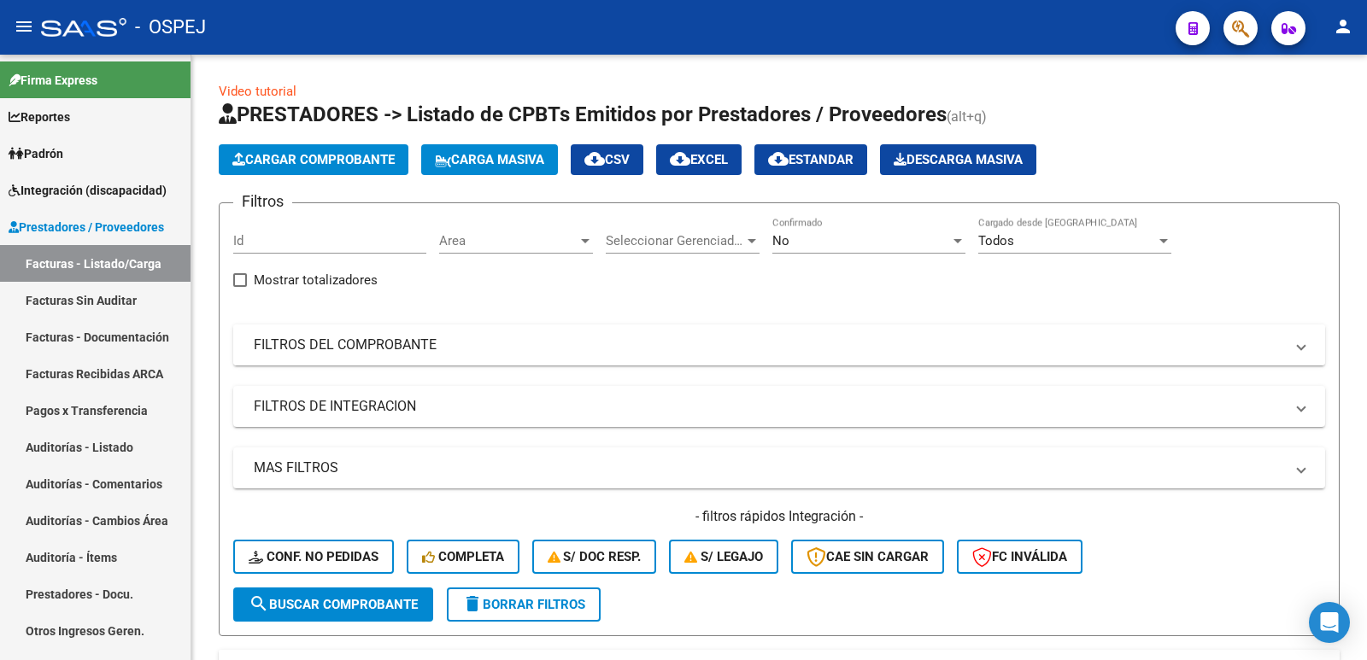
click at [408, 352] on mat-panel-title "FILTROS DEL COMPROBANTE" at bounding box center [769, 345] width 1030 height 19
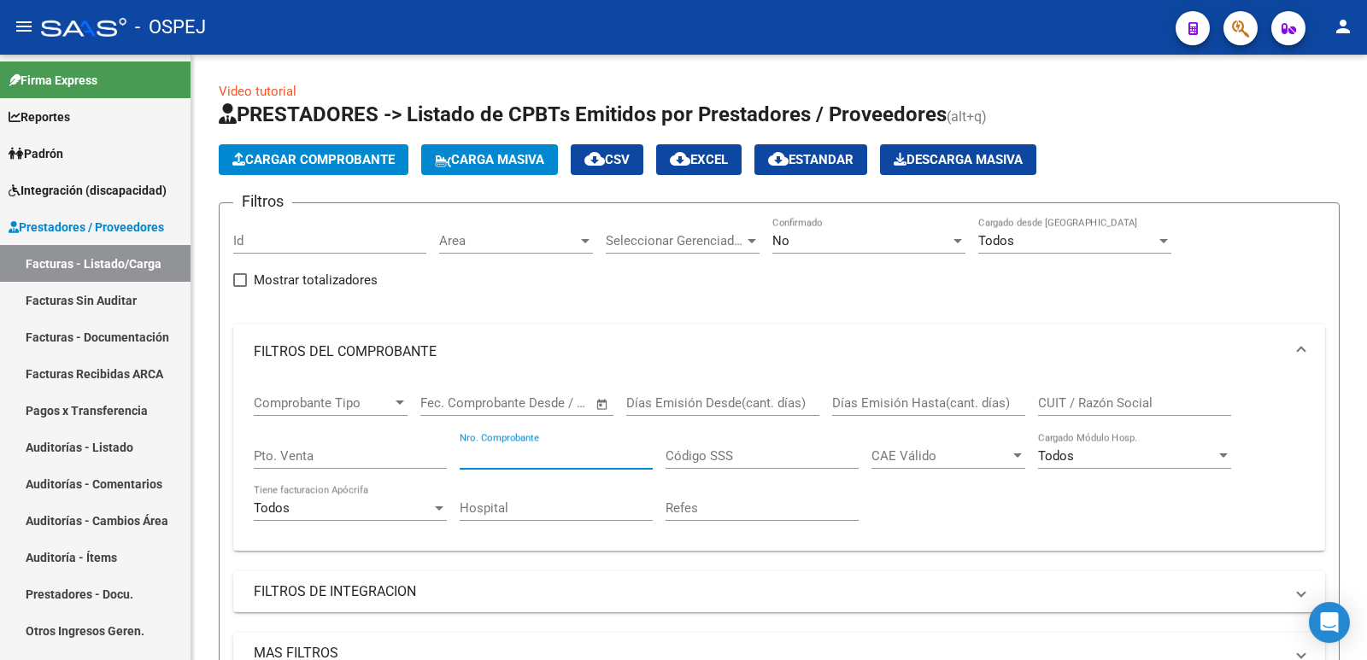
click at [526, 452] on input "Nro. Comprobante" at bounding box center [556, 456] width 193 height 15
type input "52759"
click at [806, 245] on div "No" at bounding box center [861, 240] width 178 height 15
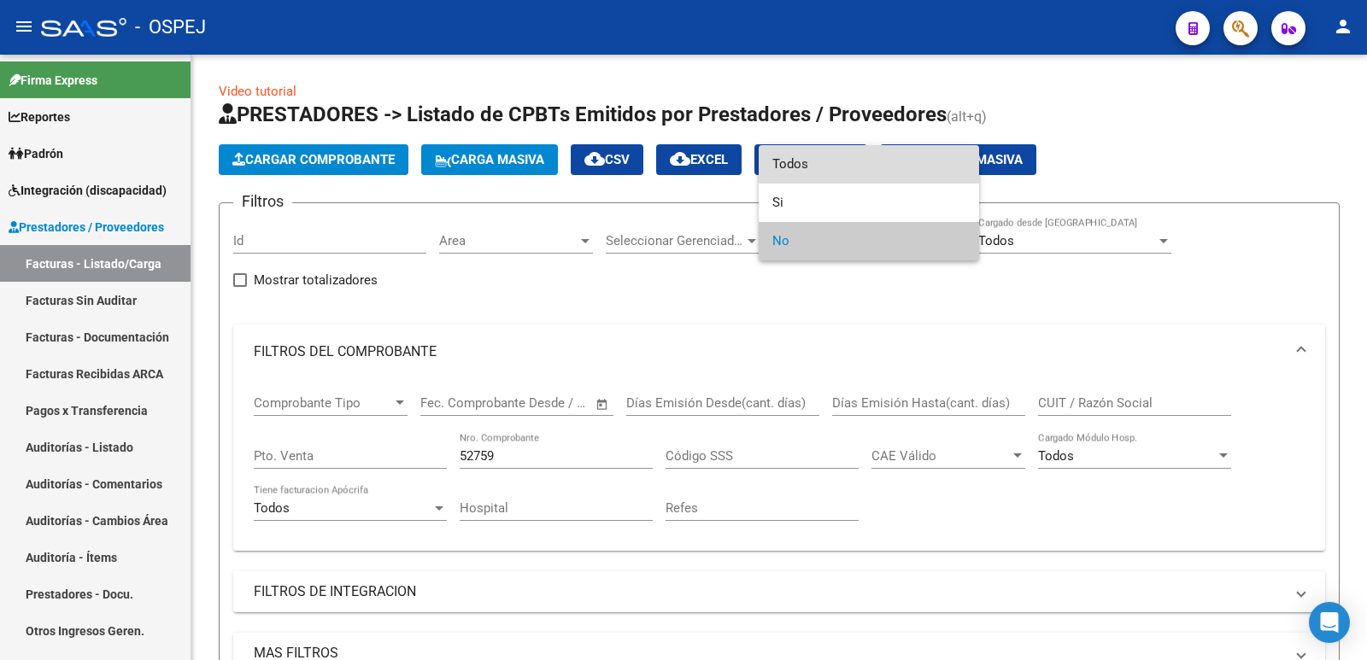
click at [796, 167] on span "Todos" at bounding box center [868, 164] width 193 height 38
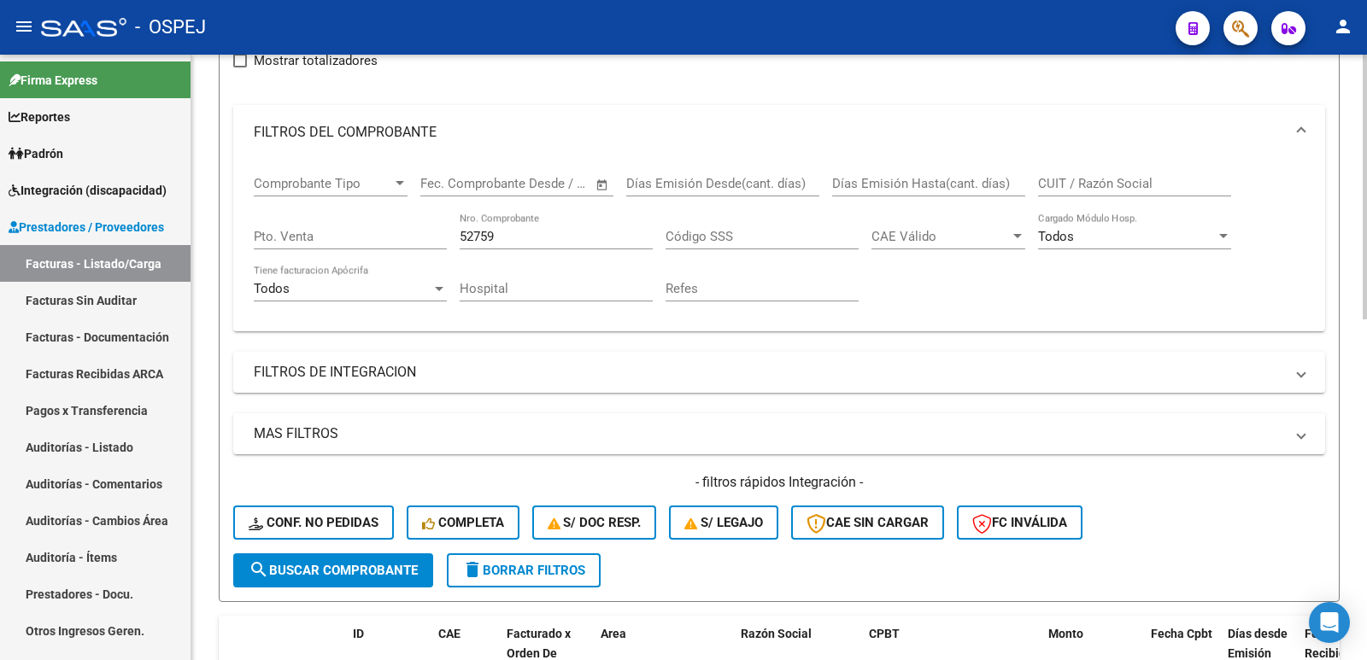
scroll to position [256, 0]
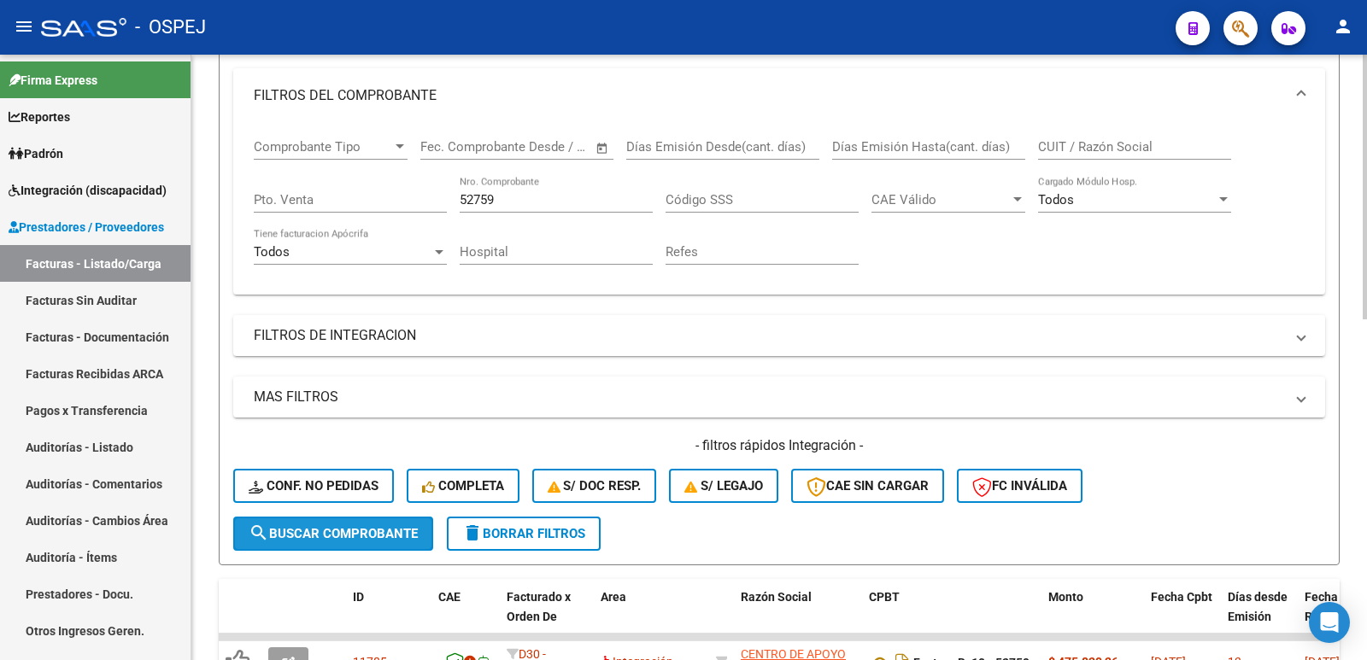
click at [277, 537] on span "search Buscar Comprobante" at bounding box center [333, 533] width 169 height 15
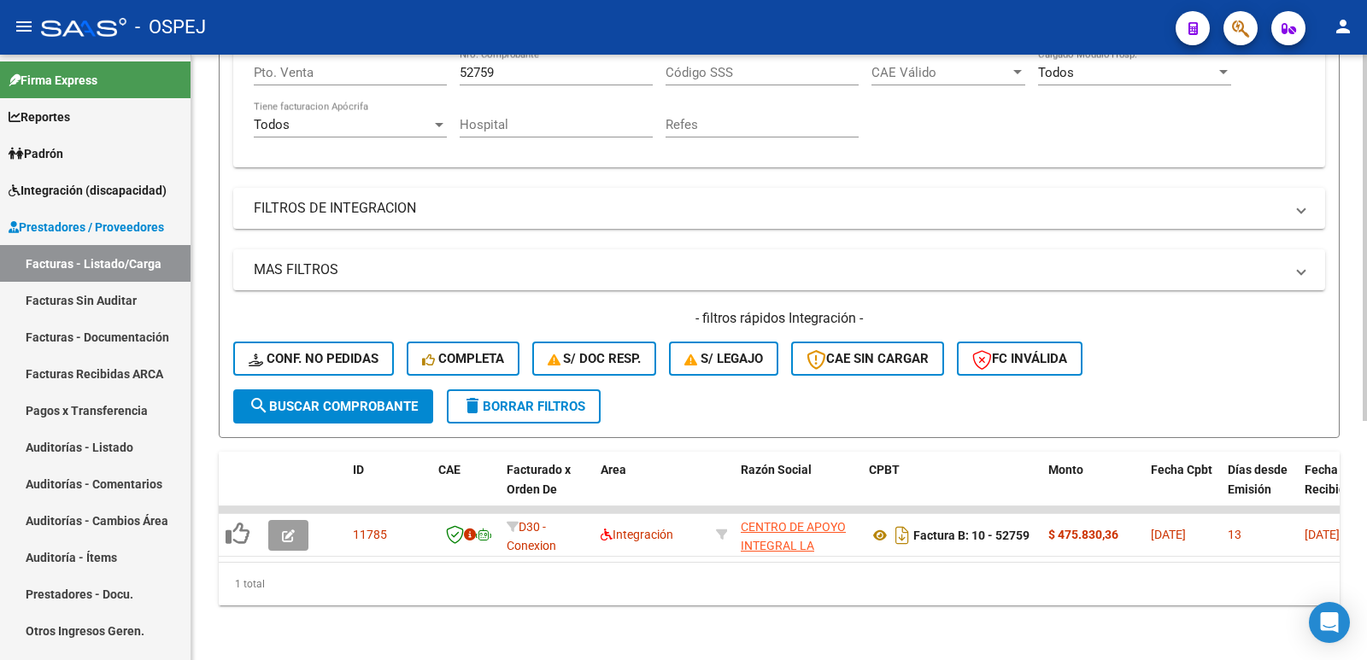
scroll to position [396, 0]
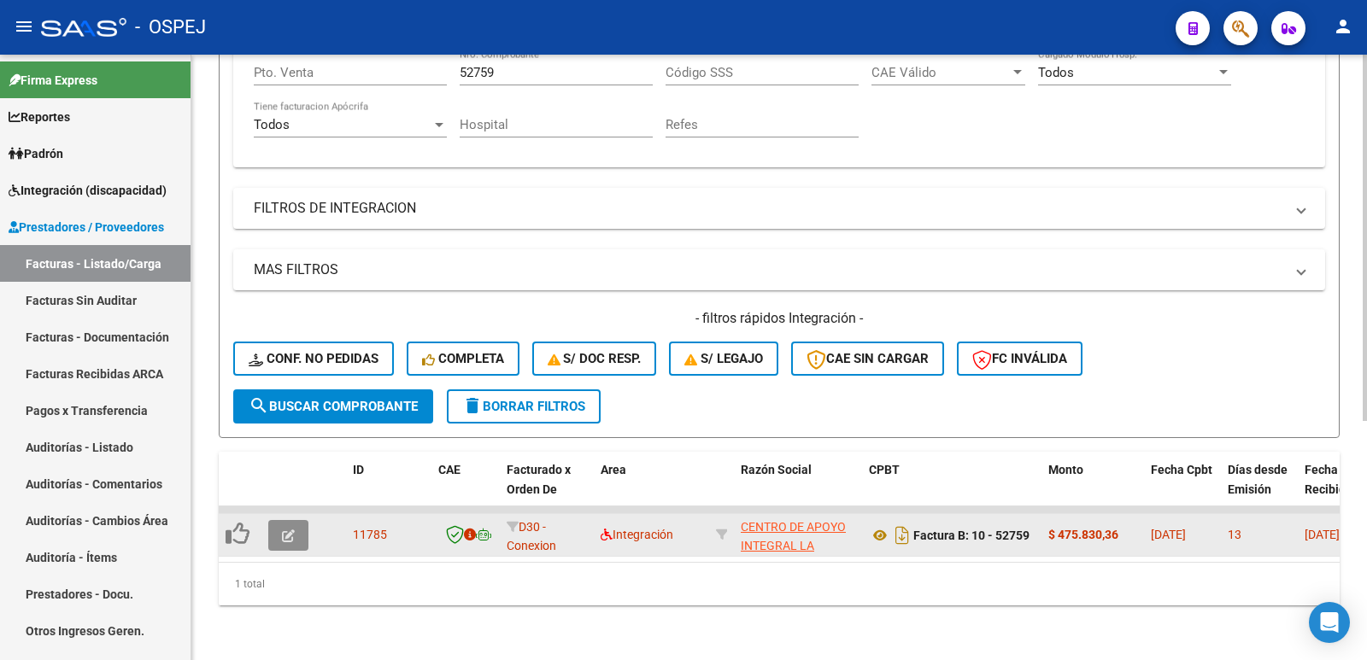
click at [286, 530] on icon "button" at bounding box center [288, 536] width 13 height 13
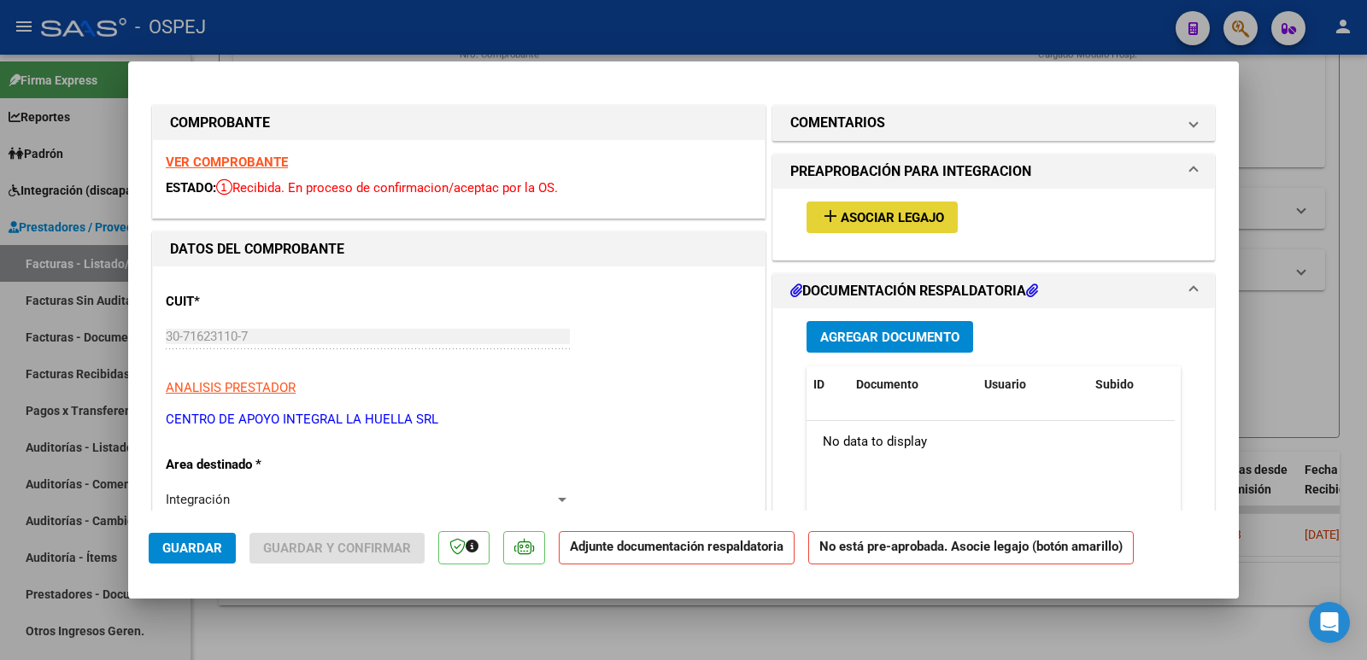
click at [898, 224] on span "Asociar Legajo" at bounding box center [892, 217] width 103 height 15
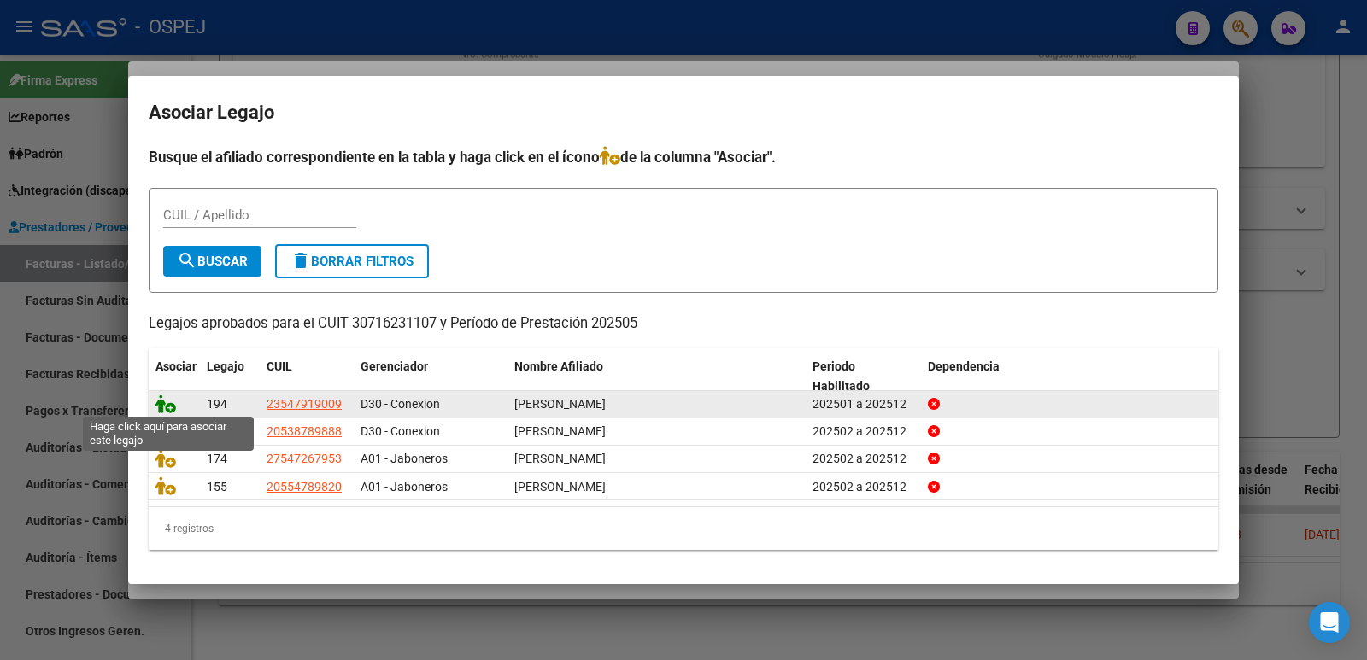
click at [159, 402] on icon at bounding box center [166, 404] width 21 height 19
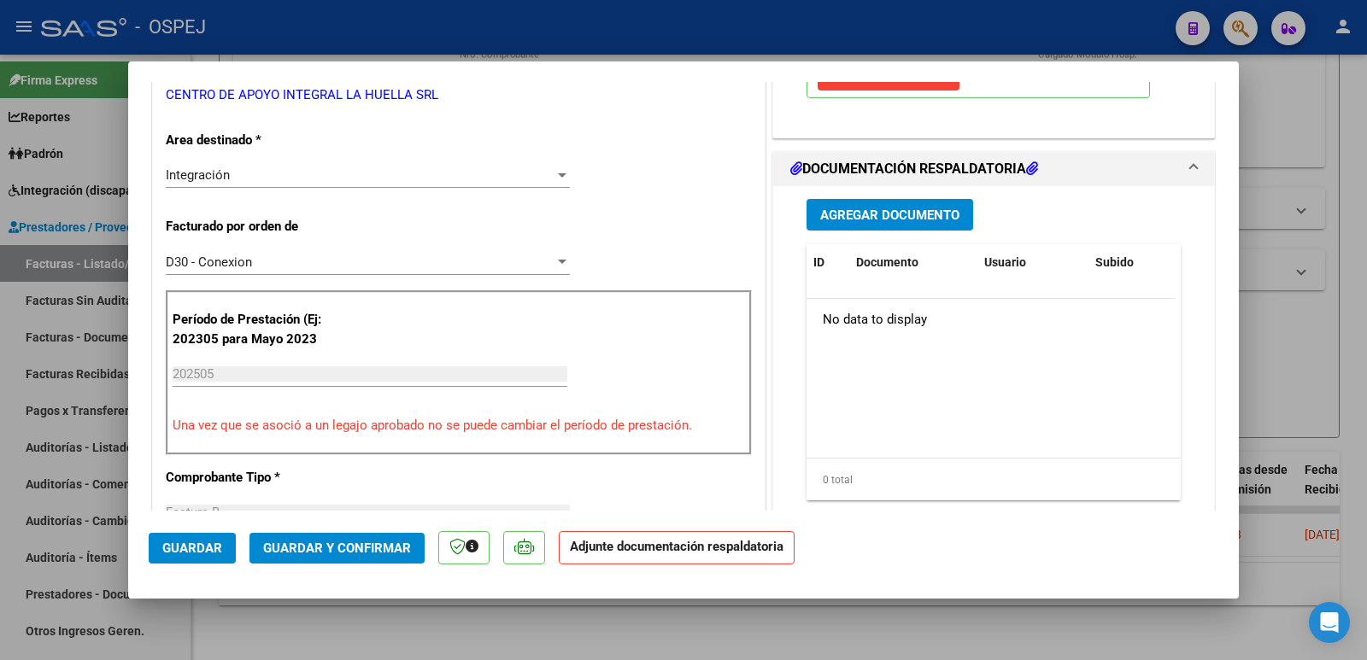
scroll to position [427, 0]
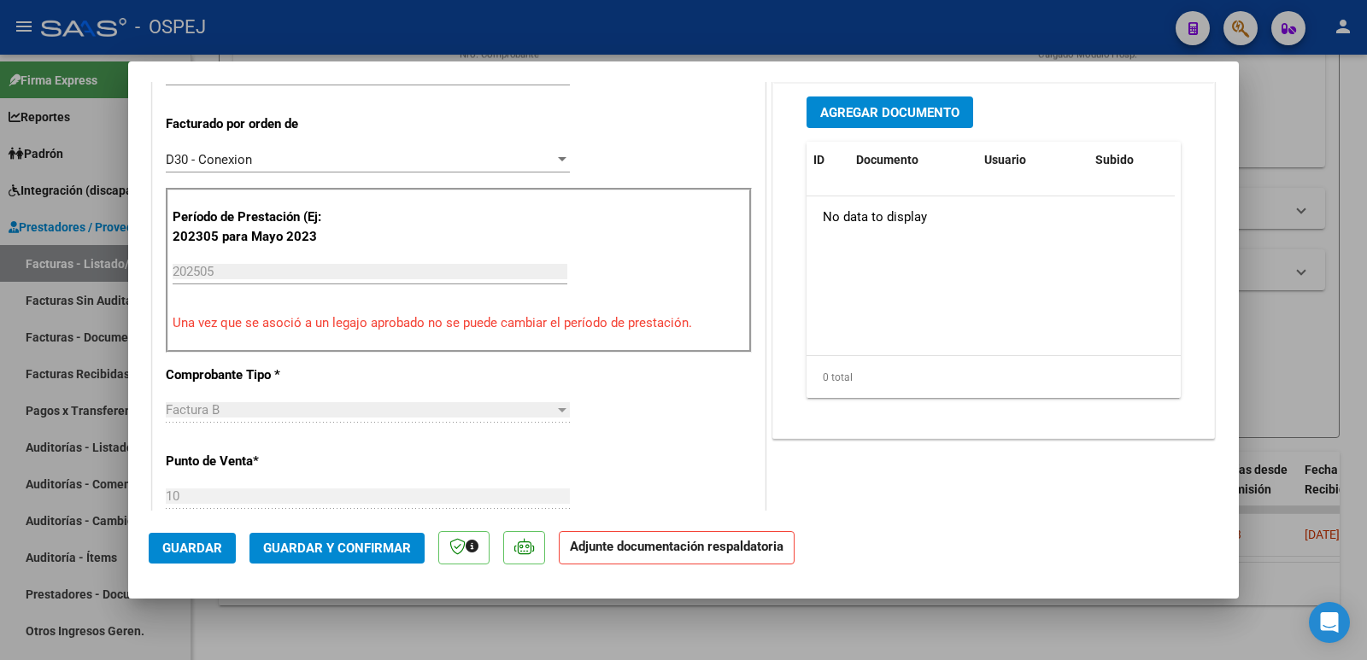
click at [332, 549] on span "Guardar y Confirmar" at bounding box center [337, 548] width 148 height 15
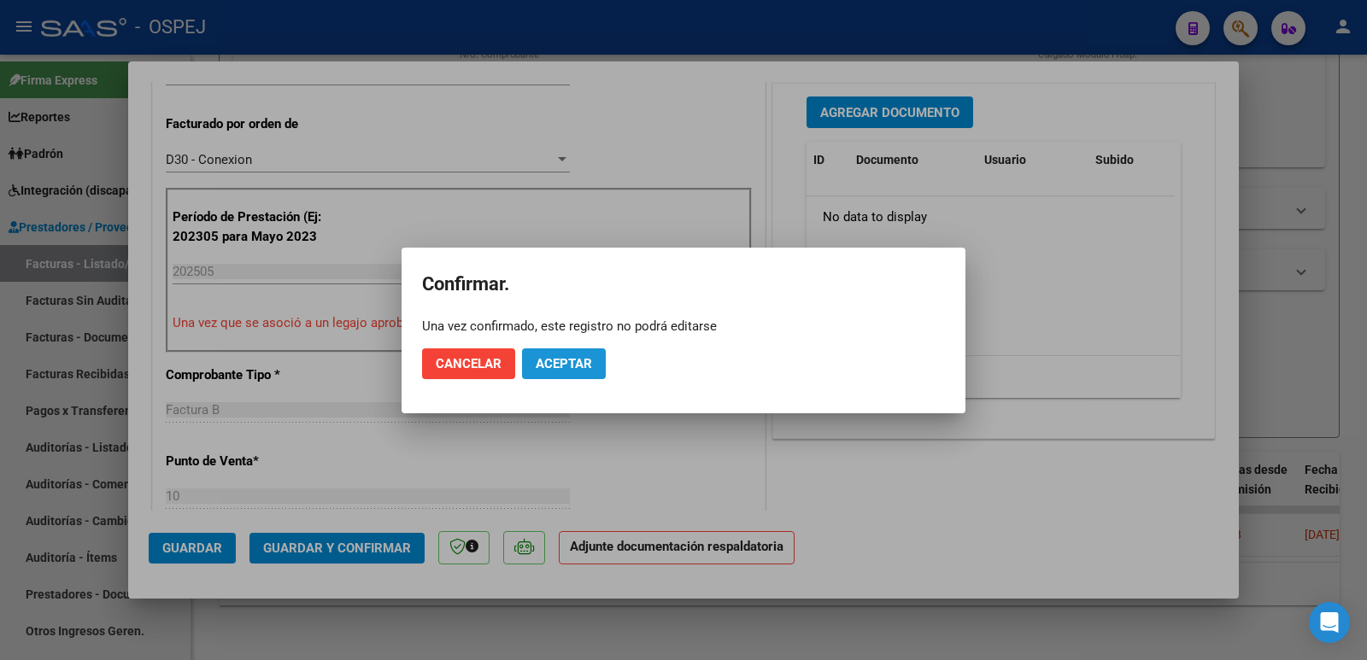
click at [553, 366] on span "Aceptar" at bounding box center [564, 363] width 56 height 15
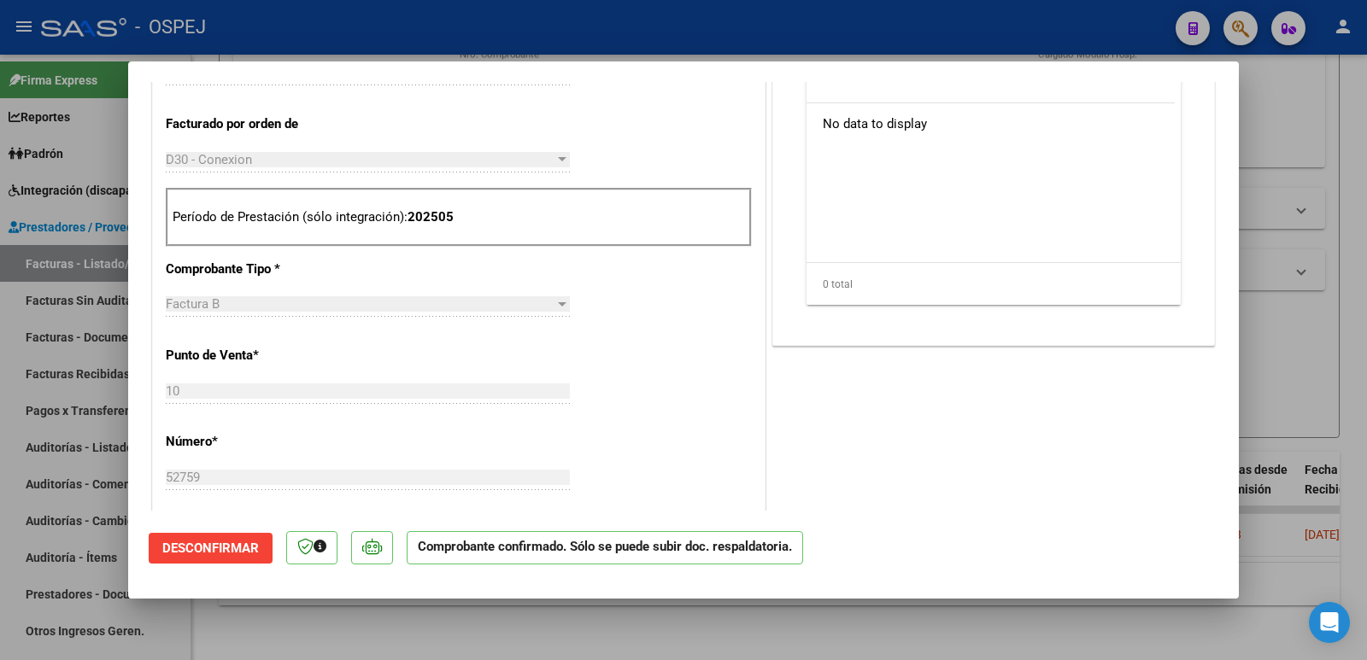
click at [513, 29] on div at bounding box center [683, 330] width 1367 height 660
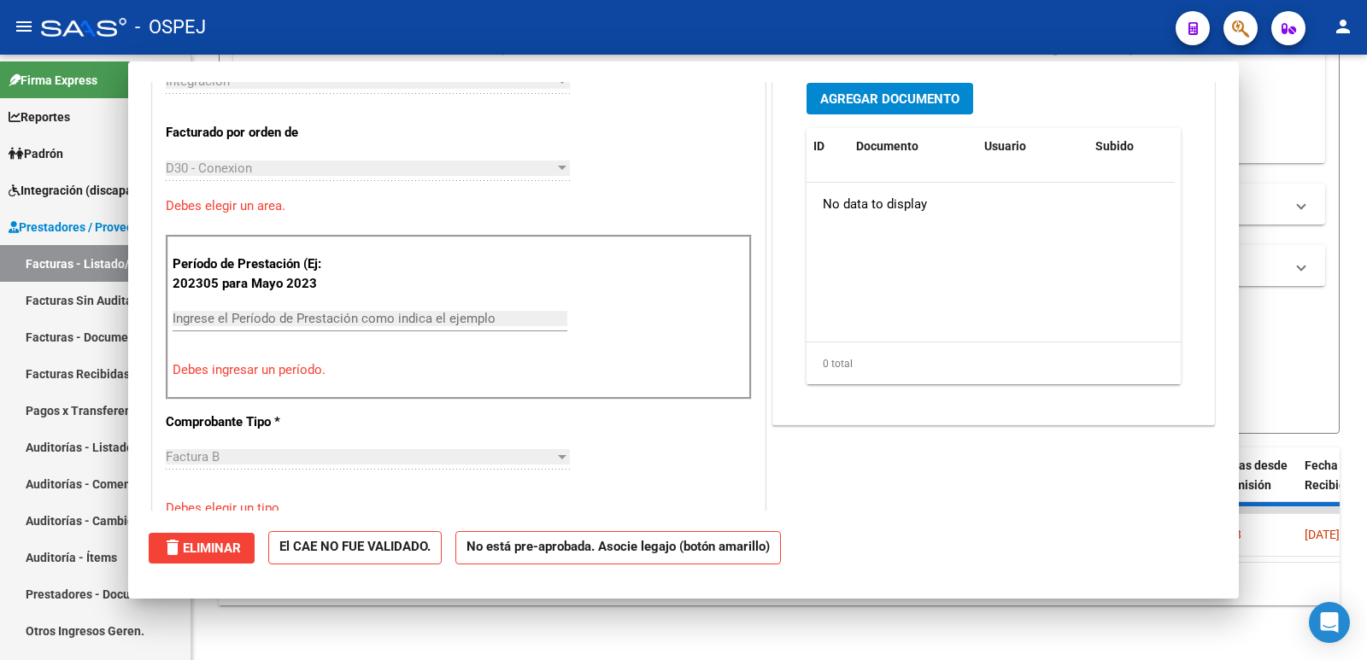
type input "$ 0,00"
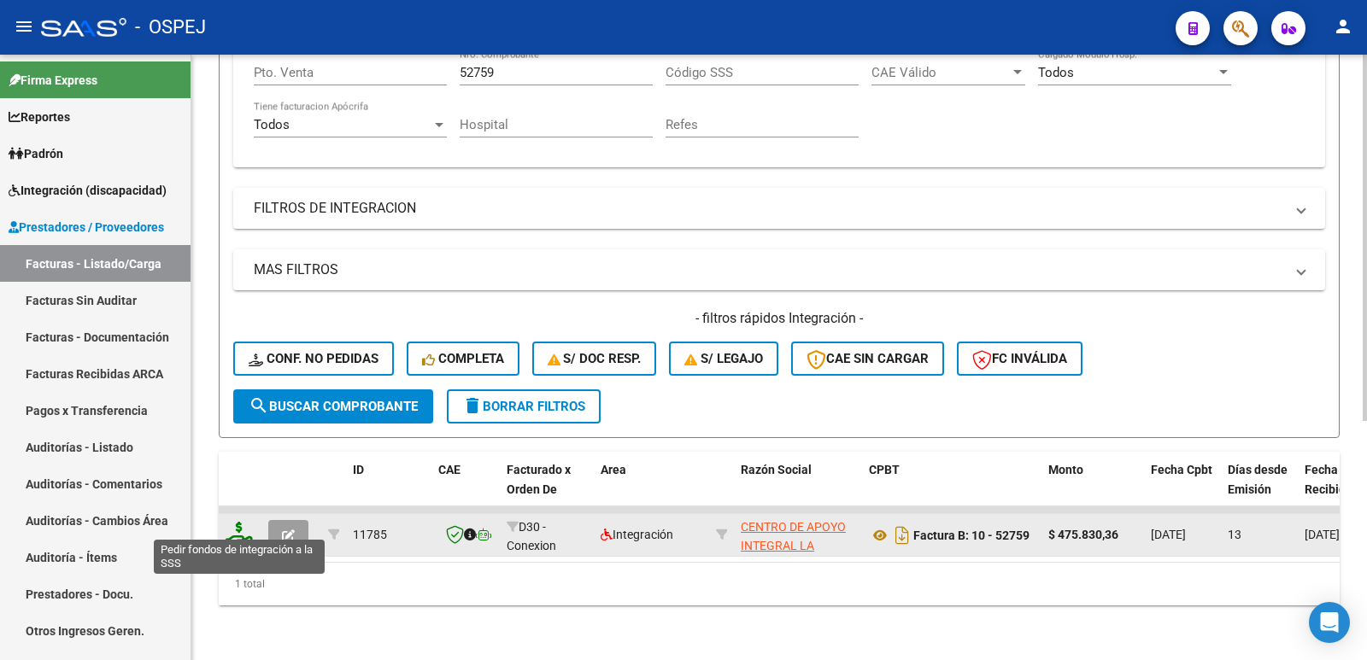
click at [233, 528] on icon at bounding box center [239, 534] width 27 height 24
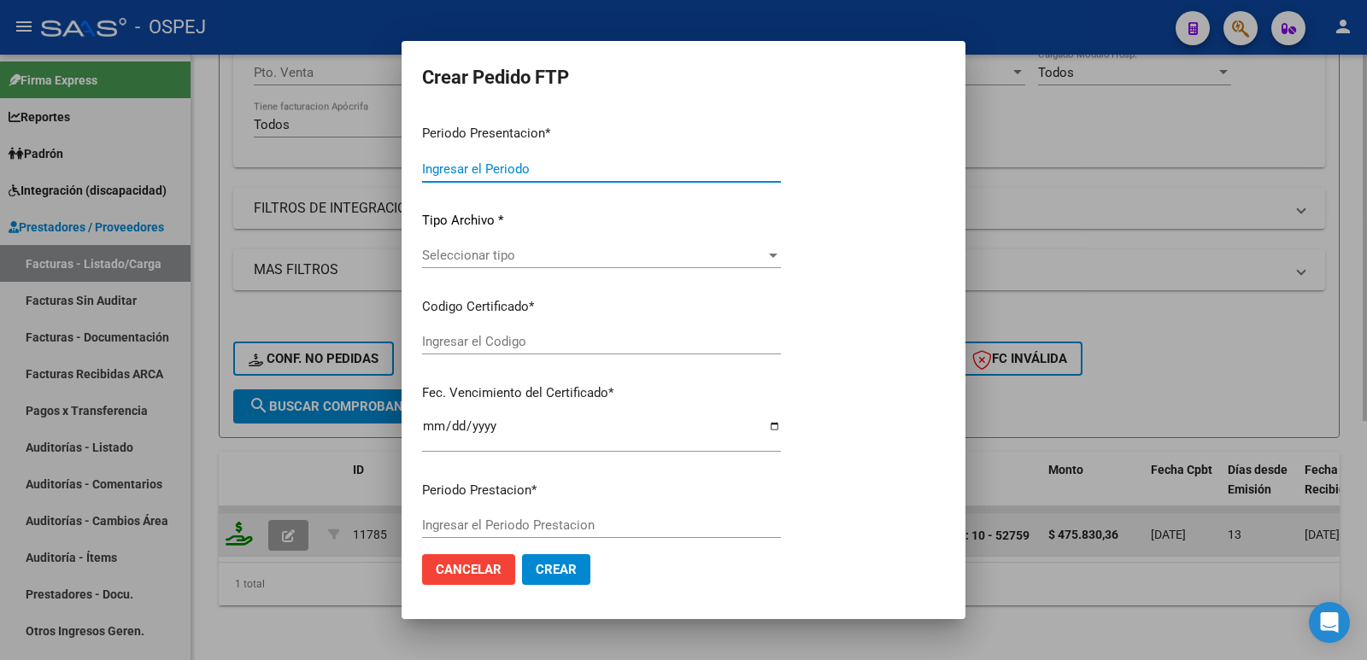
type input "202507"
type input "202505"
type input "$ 475.830,36"
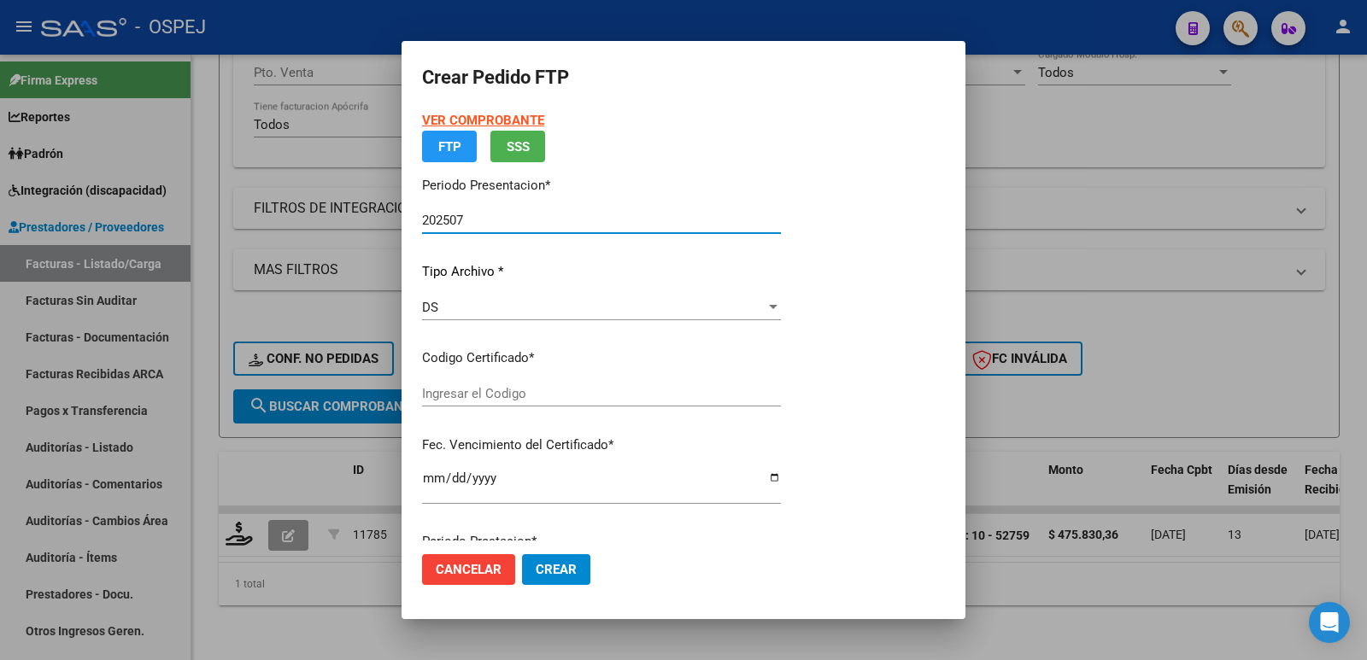
type input "20250302"
type input "2025-03-02"
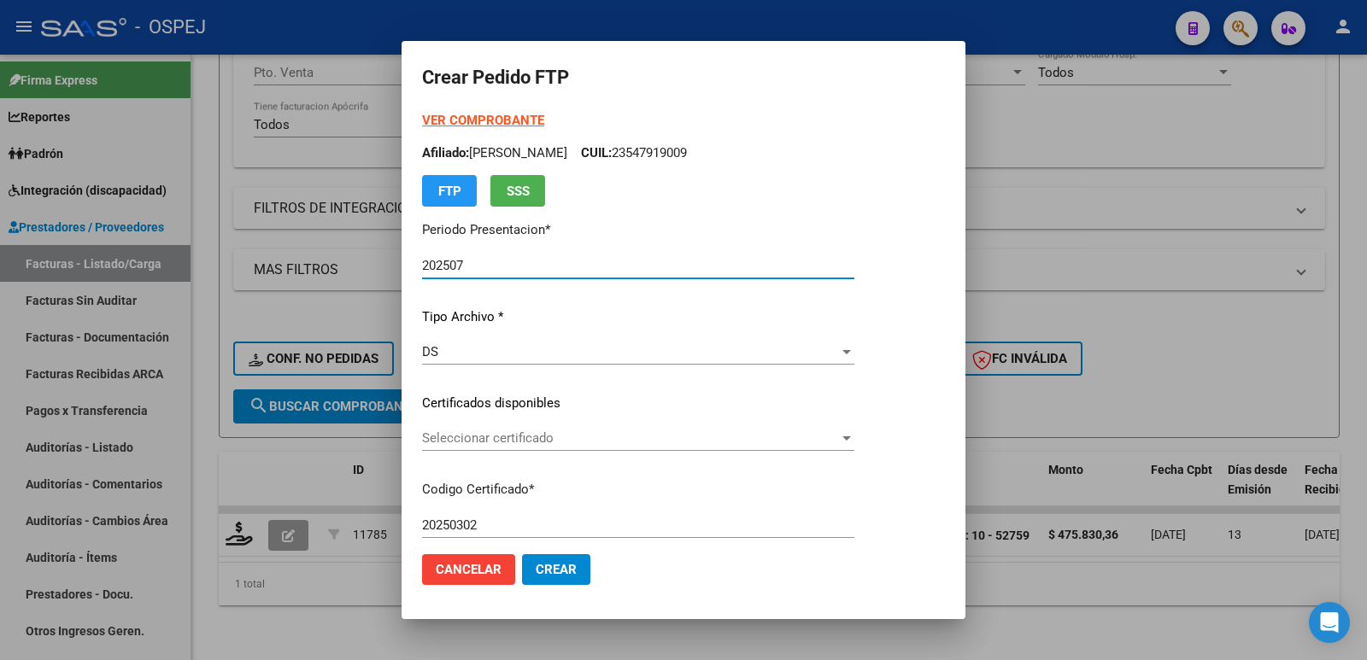
click at [506, 439] on span "Seleccionar certificado" at bounding box center [630, 438] width 417 height 15
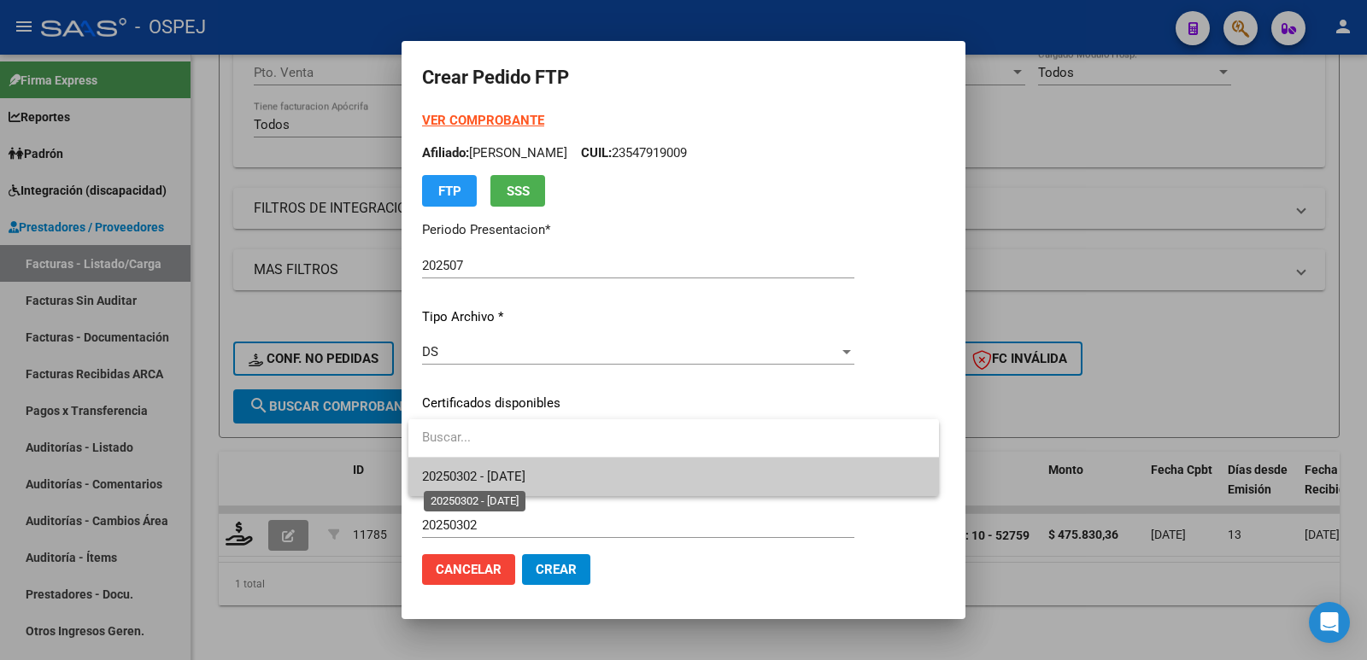
click at [505, 475] on span "20250302 - 2025-03-02" at bounding box center [473, 476] width 103 height 15
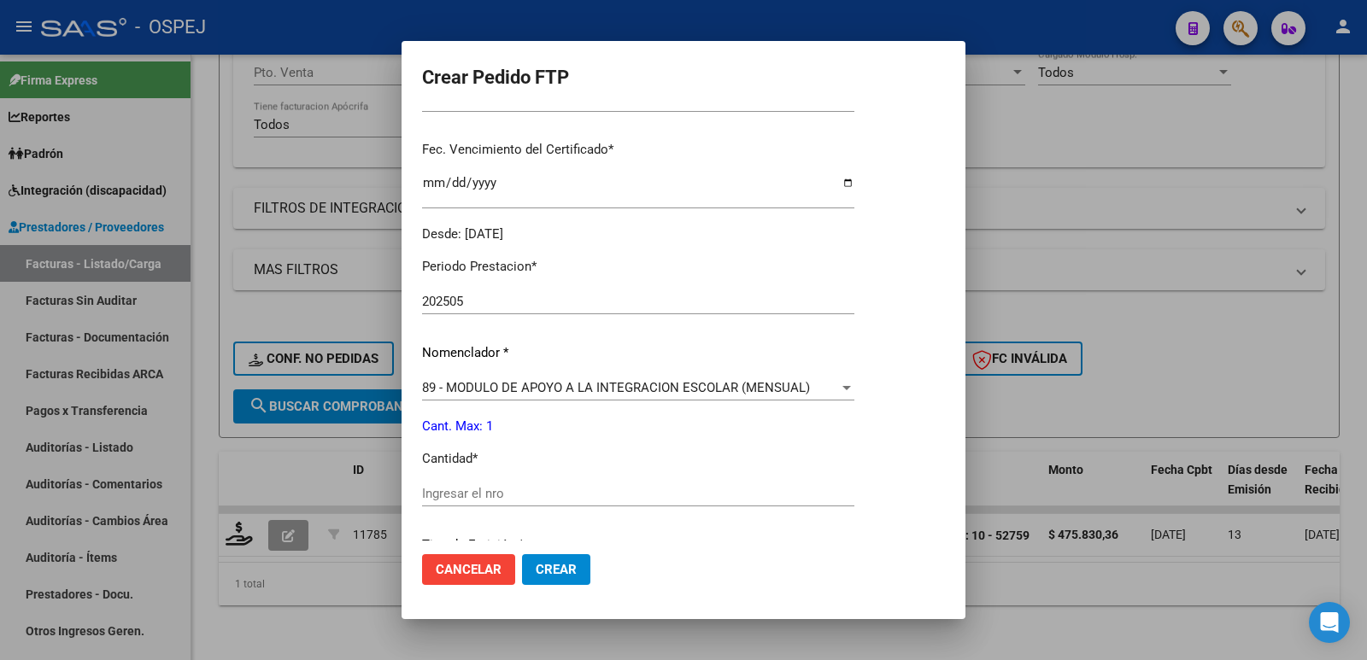
scroll to position [427, 0]
click at [531, 489] on input "Ingresar el nro" at bounding box center [638, 492] width 432 height 15
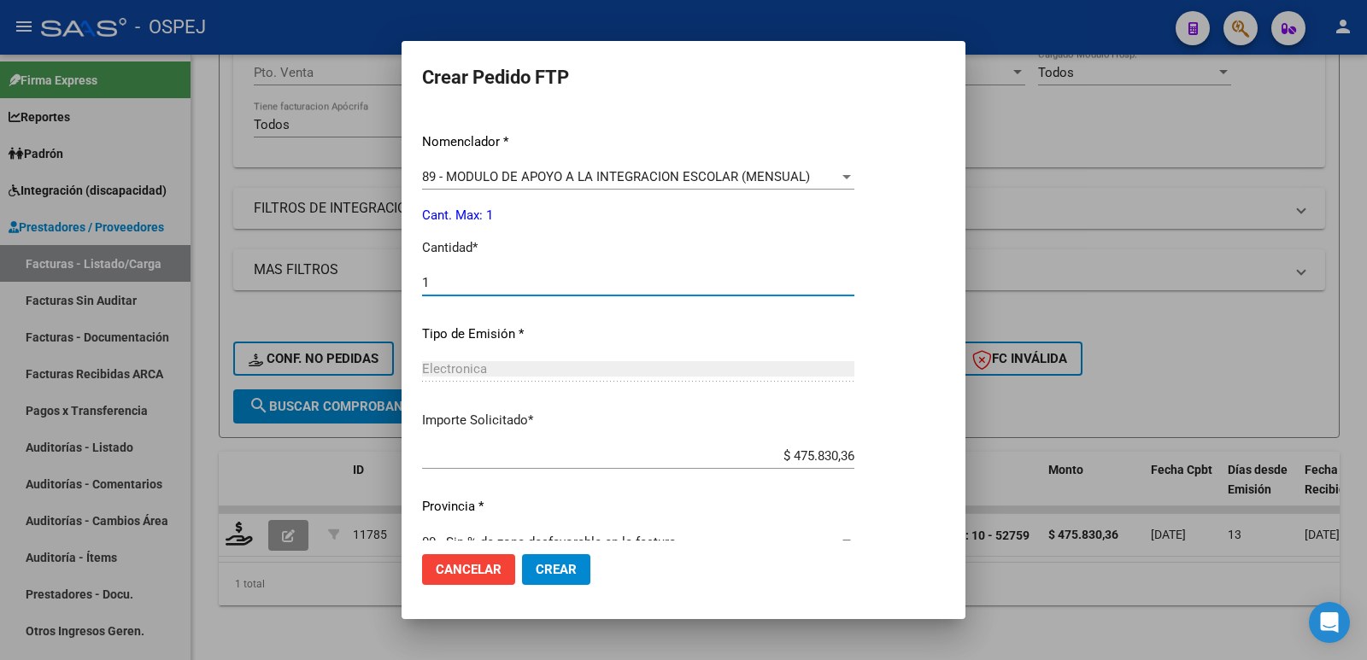
scroll to position [668, 0]
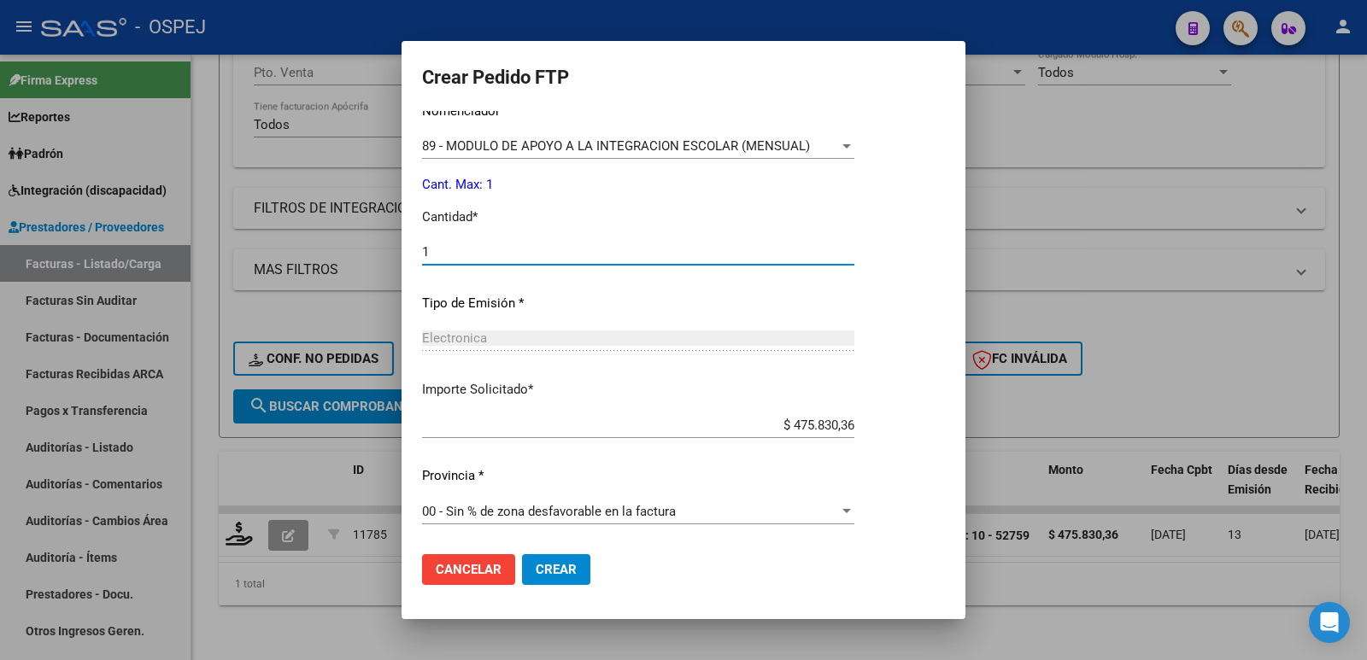
type input "1"
click at [702, 517] on div "00 - Sin % de zona desfavorable en la factura" at bounding box center [630, 511] width 417 height 15
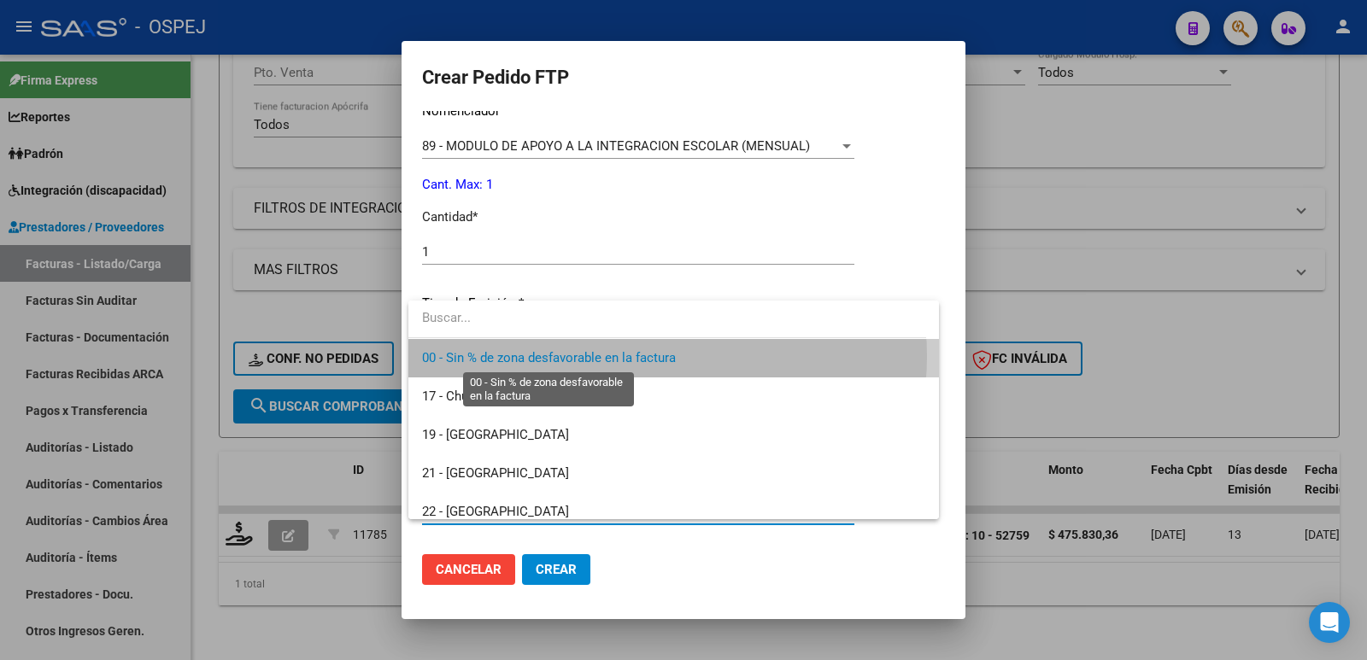
click at [655, 356] on span "00 - Sin % de zona desfavorable en la factura" at bounding box center [549, 357] width 254 height 15
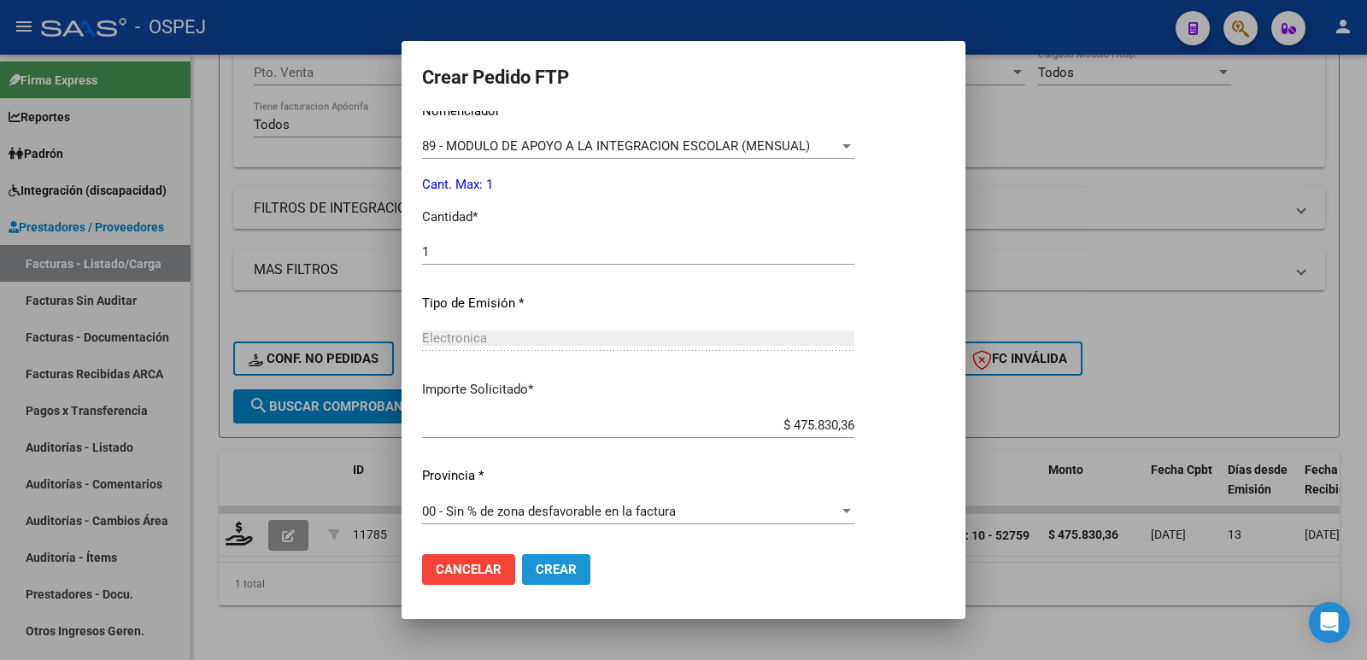
click at [558, 574] on span "Crear" at bounding box center [556, 569] width 41 height 15
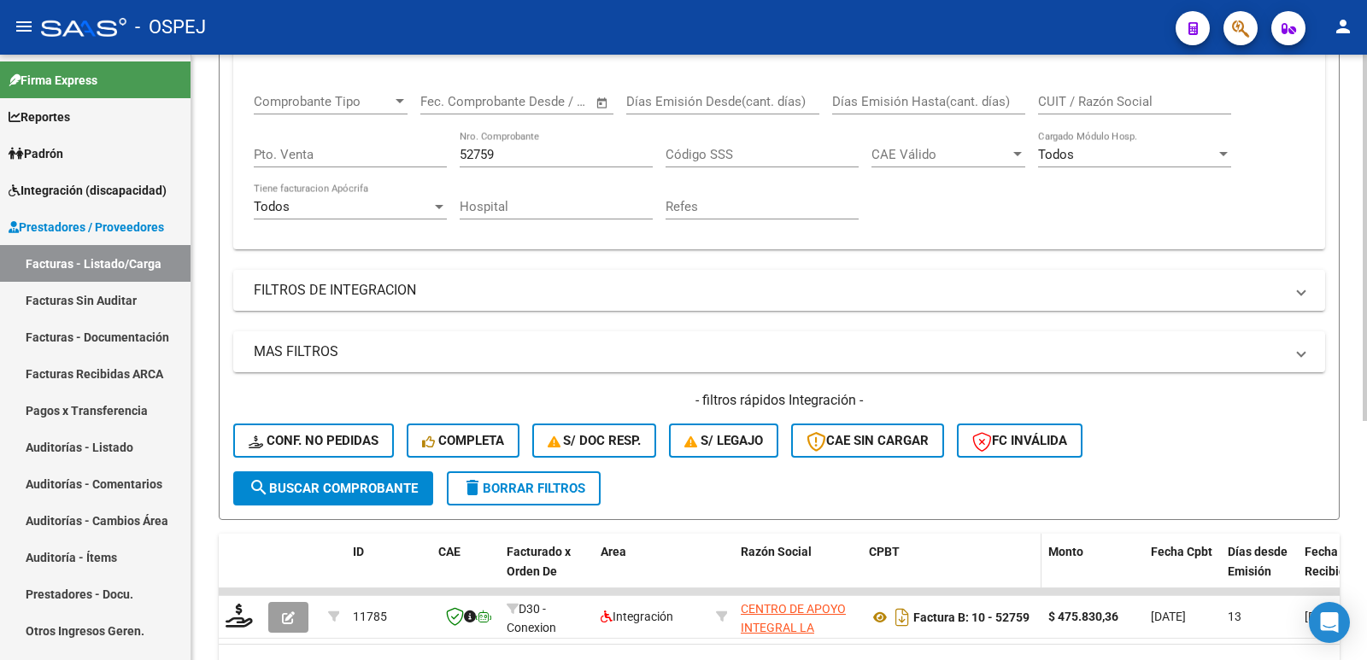
scroll to position [55, 0]
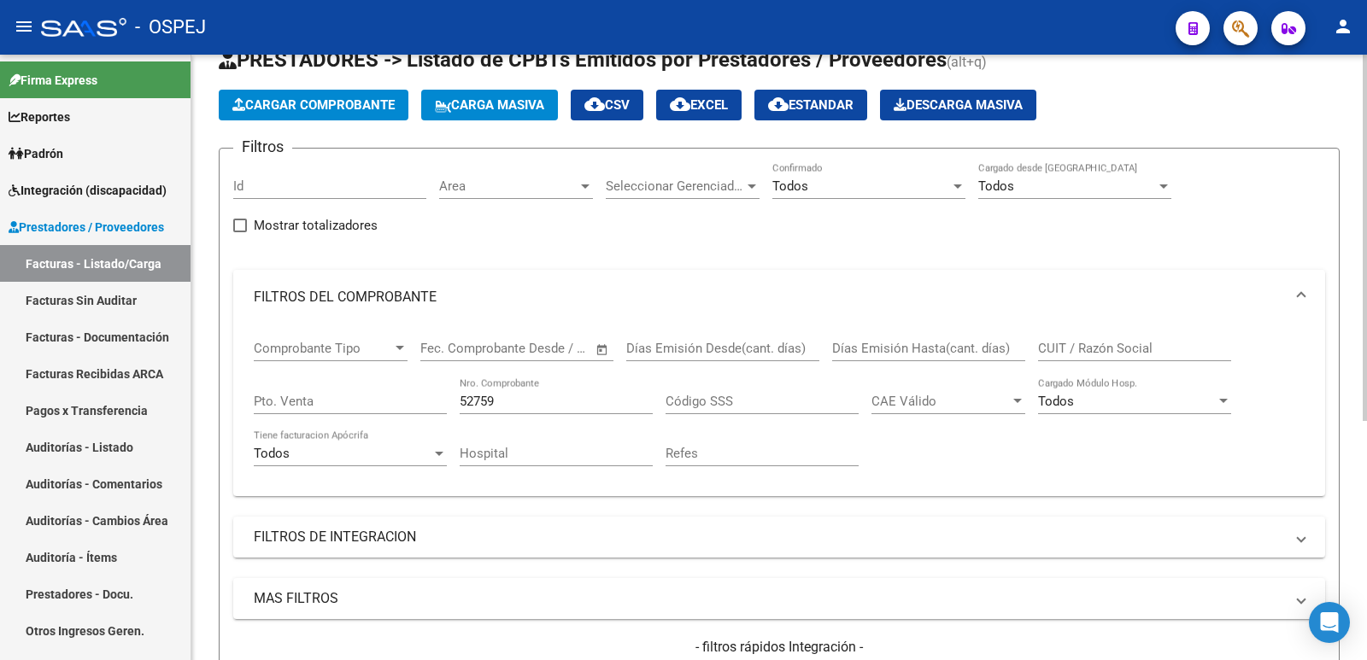
click at [351, 100] on span "Cargar Comprobante" at bounding box center [313, 104] width 162 height 15
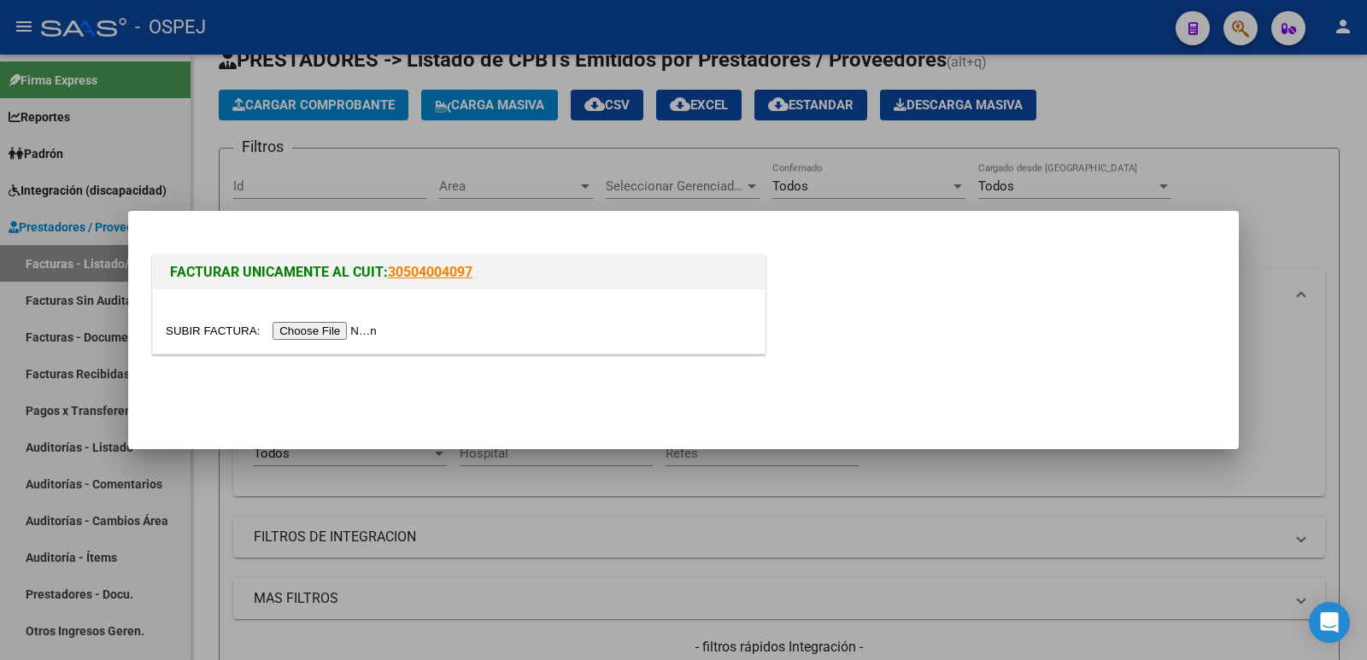
click at [334, 329] on input "file" at bounding box center [274, 331] width 216 height 18
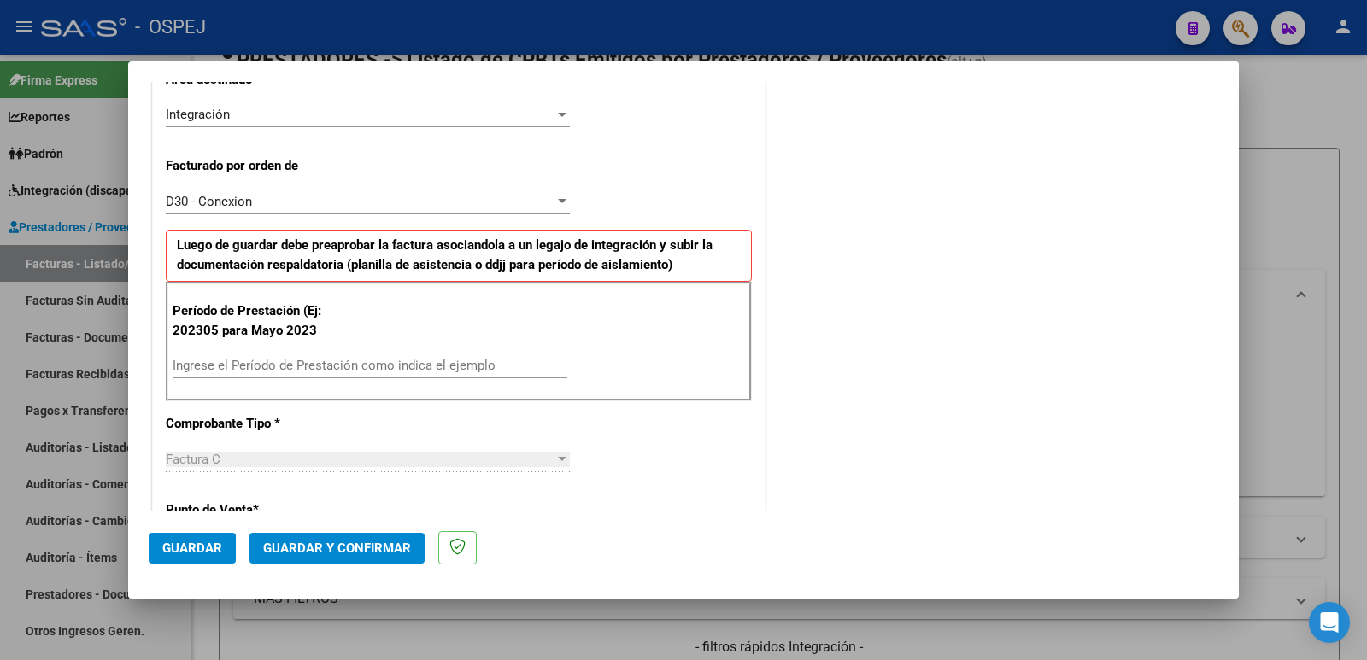
scroll to position [427, 0]
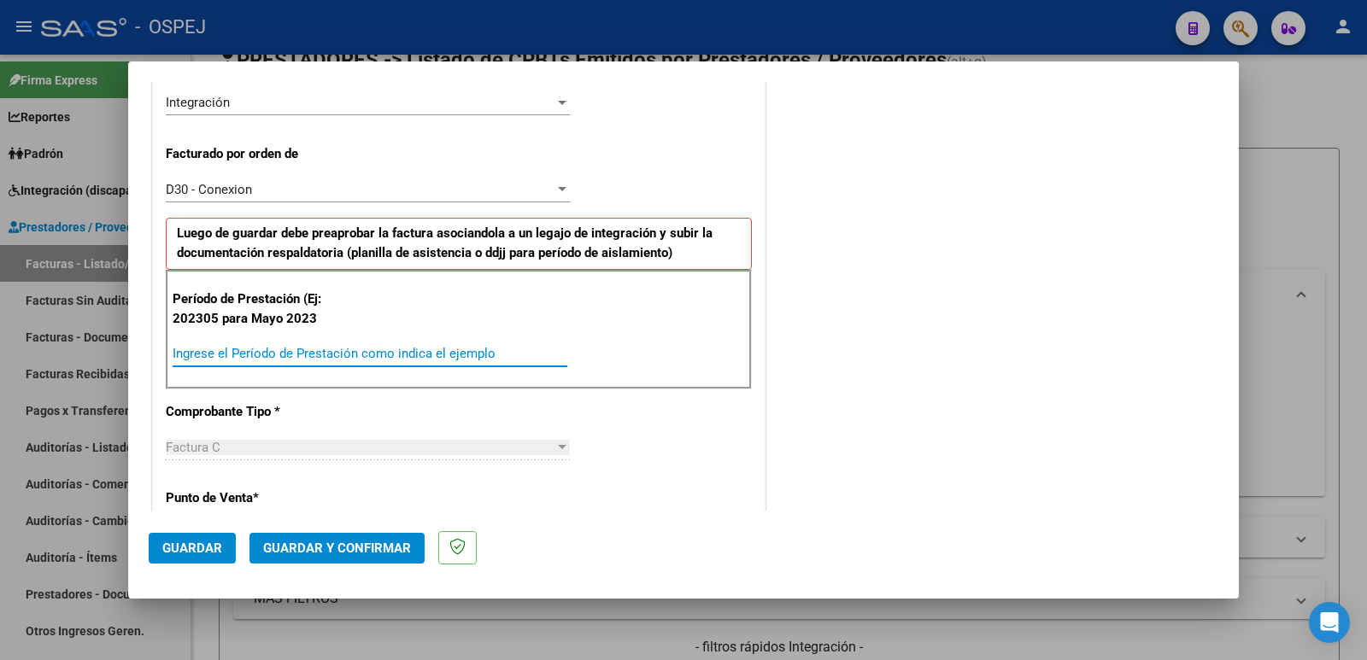
click at [371, 355] on input "Ingrese el Período de Prestación como indica el ejemplo" at bounding box center [370, 353] width 395 height 15
type input "202507"
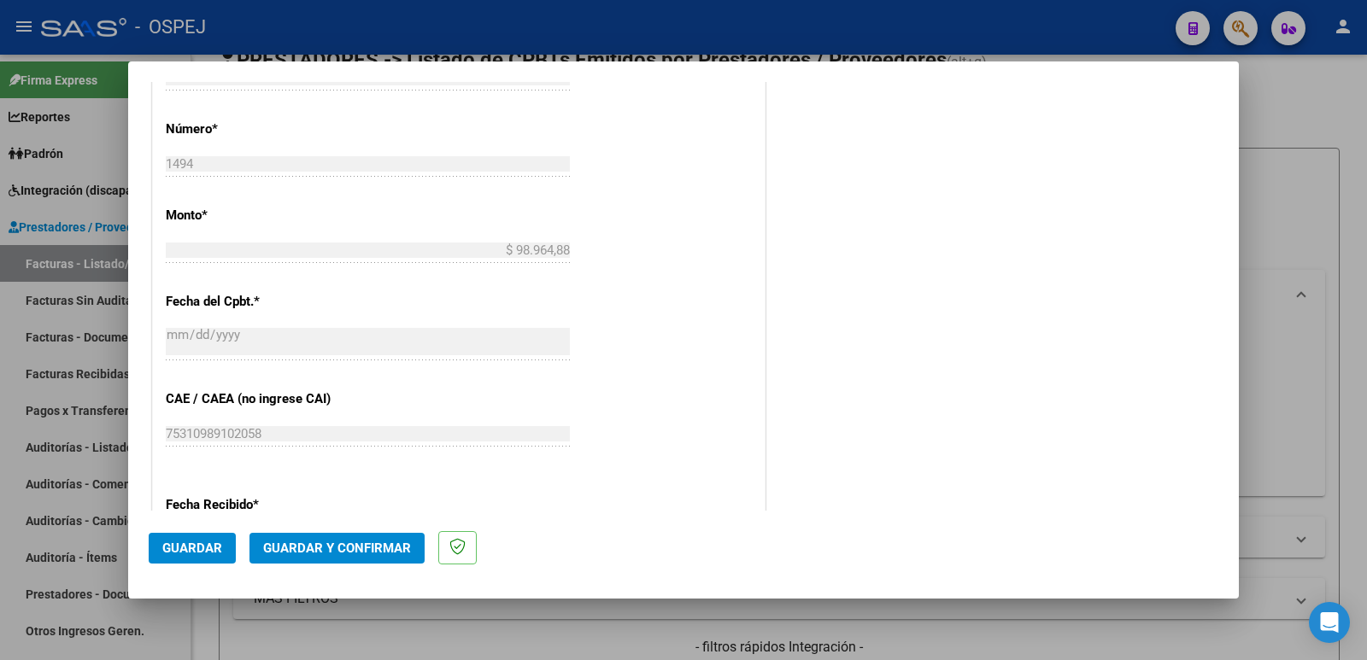
scroll to position [1025, 0]
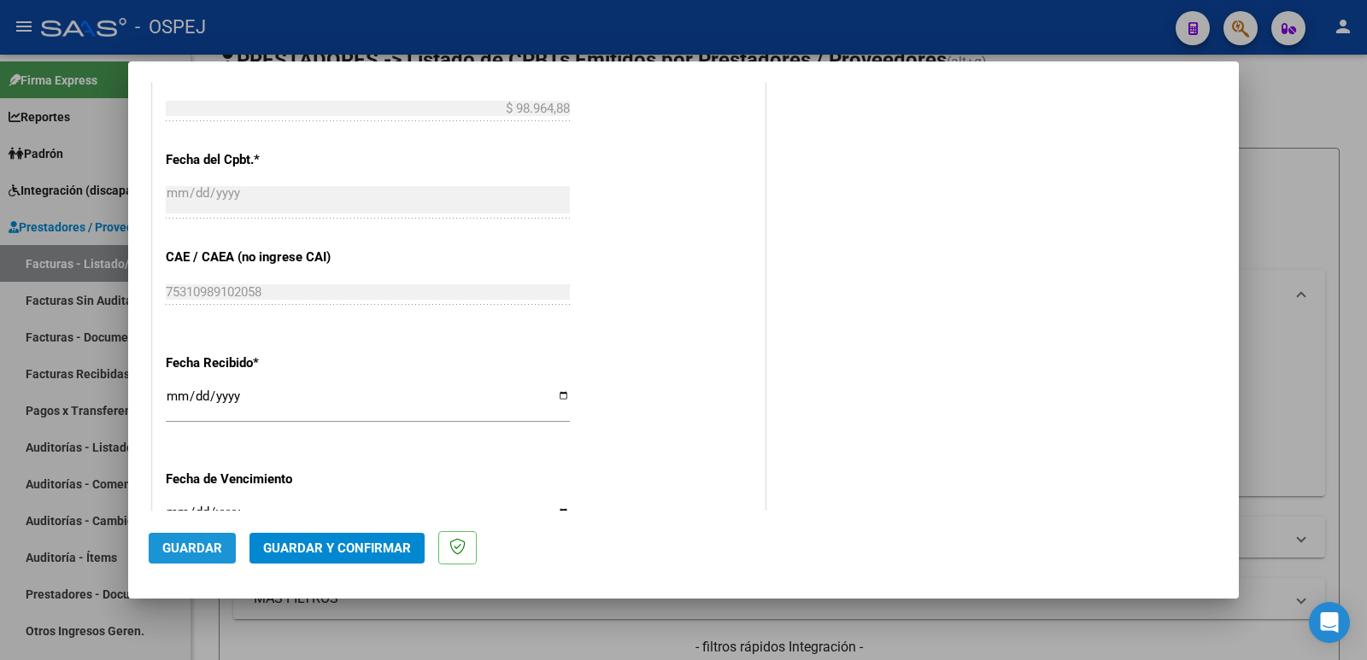
click at [171, 543] on span "Guardar" at bounding box center [192, 548] width 60 height 15
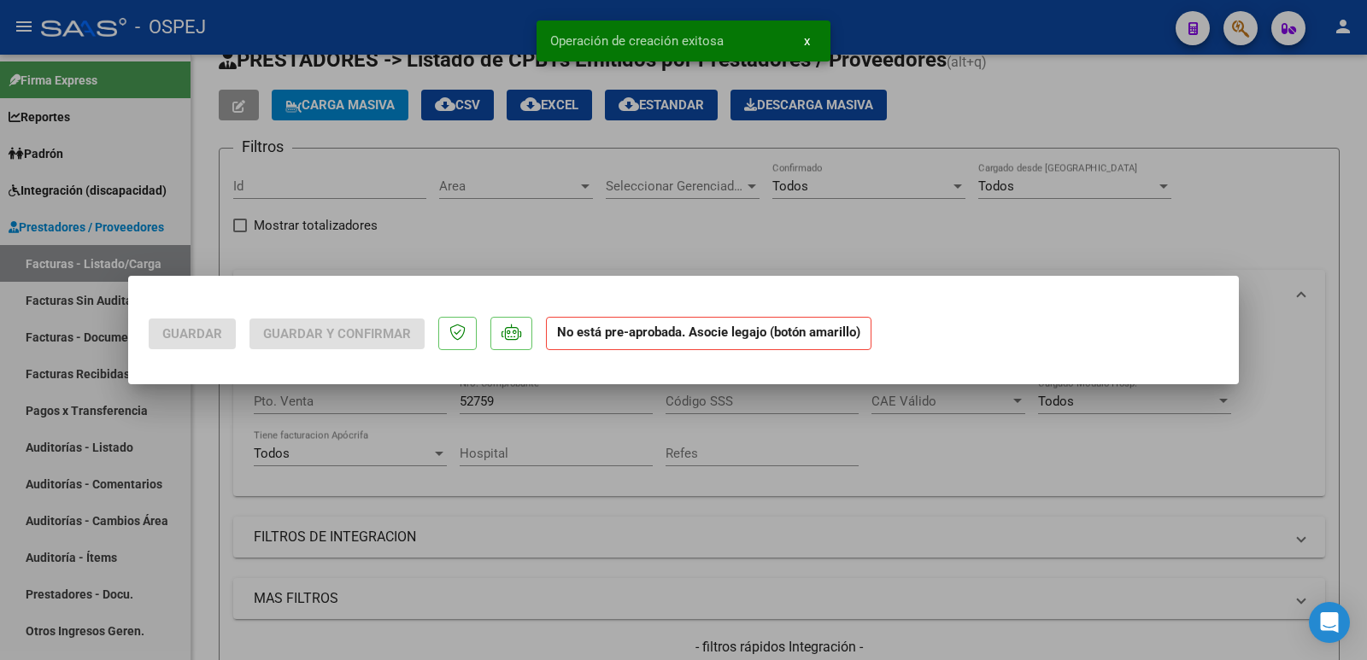
scroll to position [0, 0]
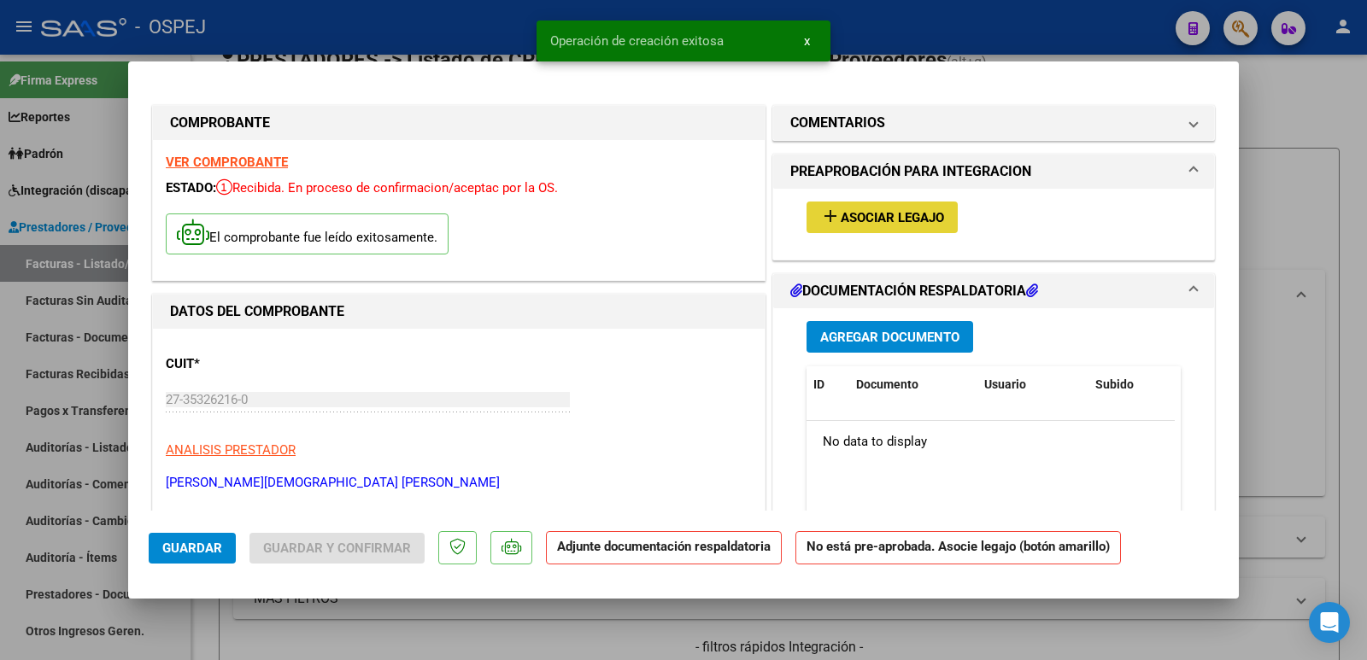
click at [899, 217] on span "Asociar Legajo" at bounding box center [892, 217] width 103 height 15
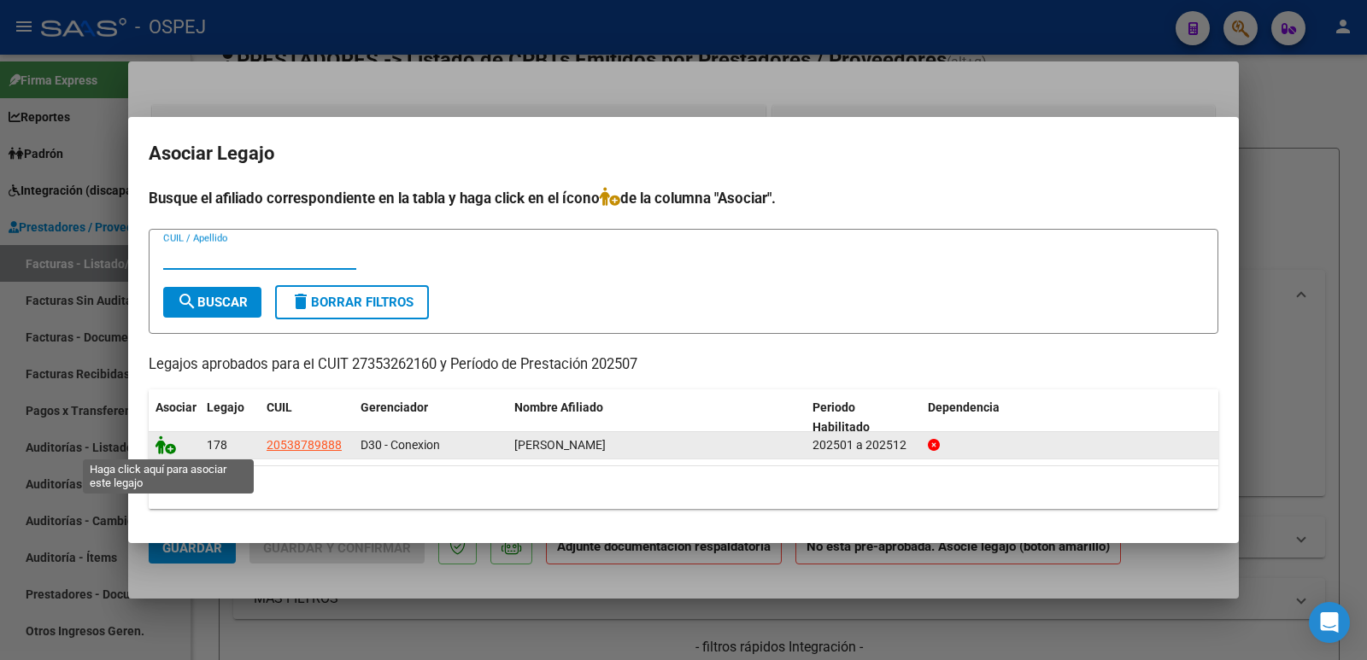
click at [163, 447] on icon at bounding box center [166, 445] width 21 height 19
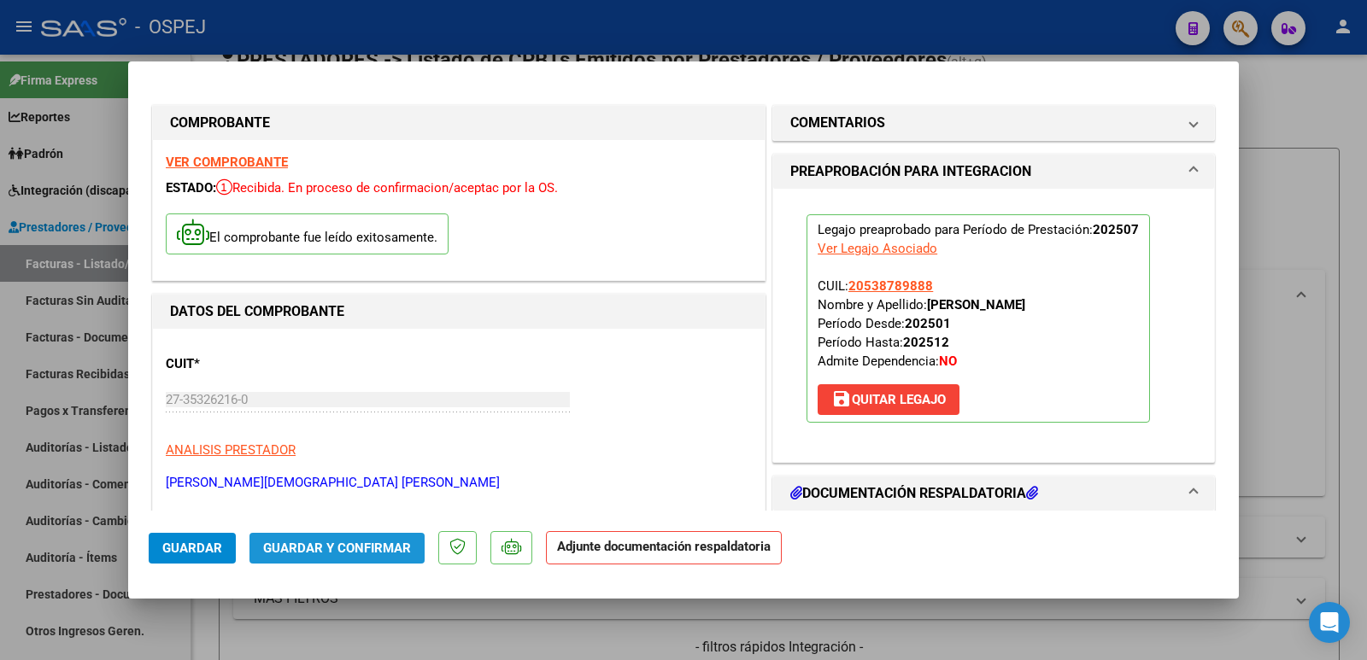
click at [353, 535] on button "Guardar y Confirmar" at bounding box center [336, 548] width 175 height 31
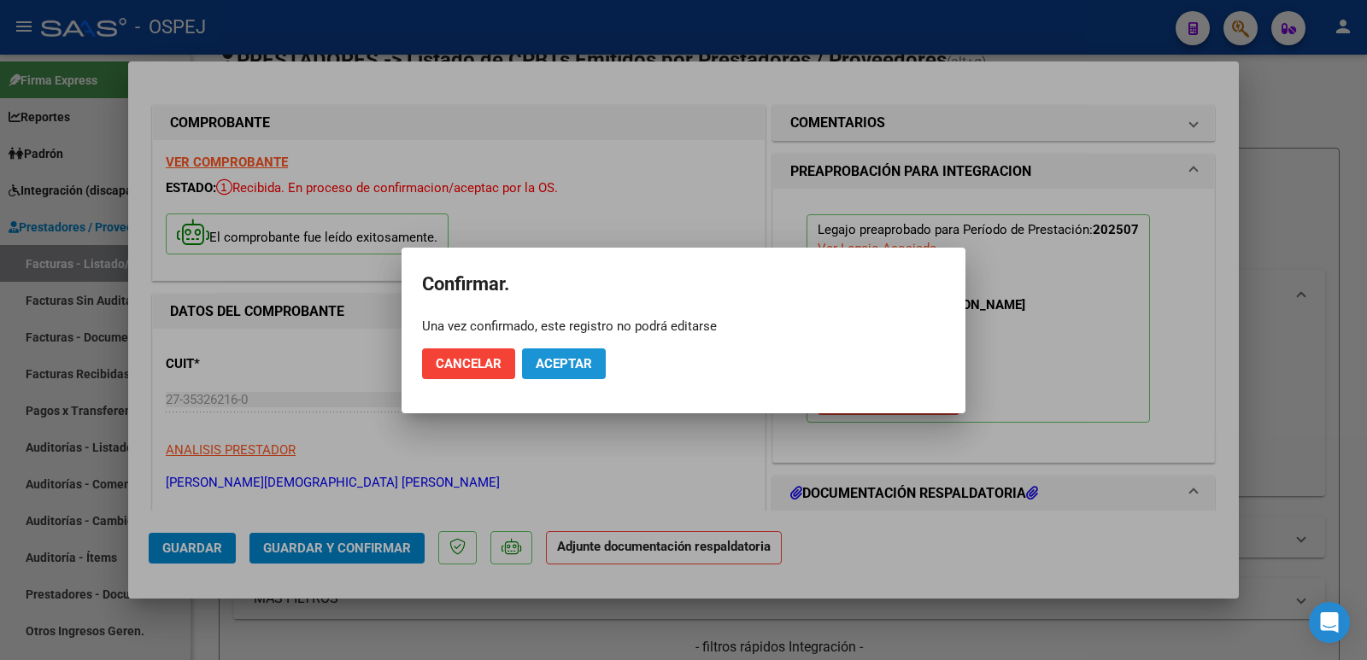
click at [568, 359] on span "Aceptar" at bounding box center [564, 363] width 56 height 15
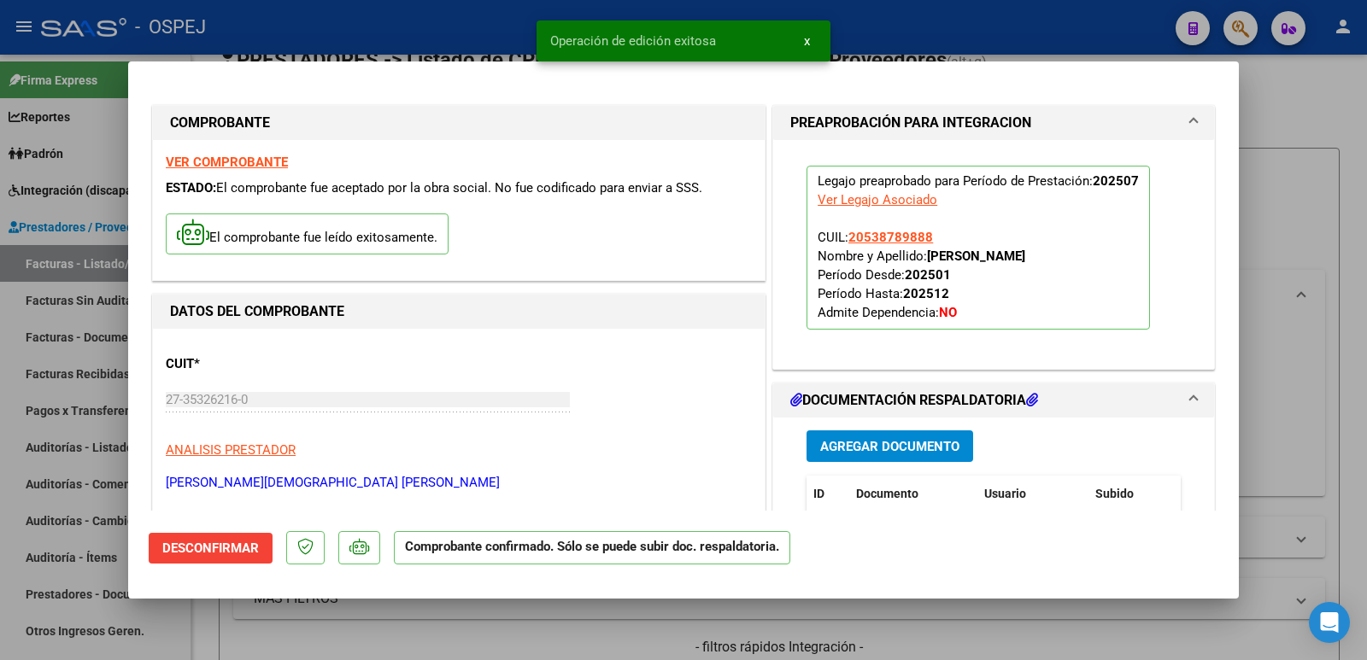
click at [361, 38] on div at bounding box center [683, 330] width 1367 height 660
type input "$ 0,00"
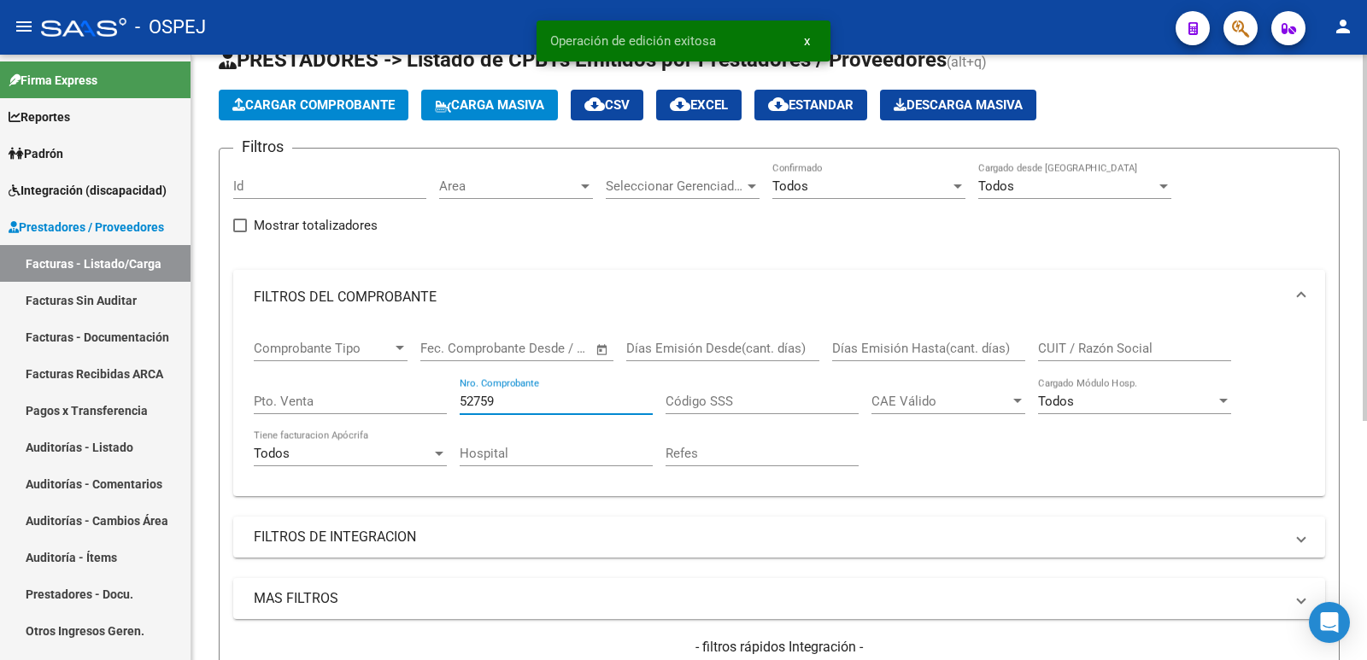
drag, startPoint x: 557, startPoint y: 405, endPoint x: 267, endPoint y: 418, distance: 290.8
click at [267, 418] on div "Comprobante Tipo Comprobante Tipo Start date – End date Fec. Comprobante Desde …" at bounding box center [779, 404] width 1051 height 158
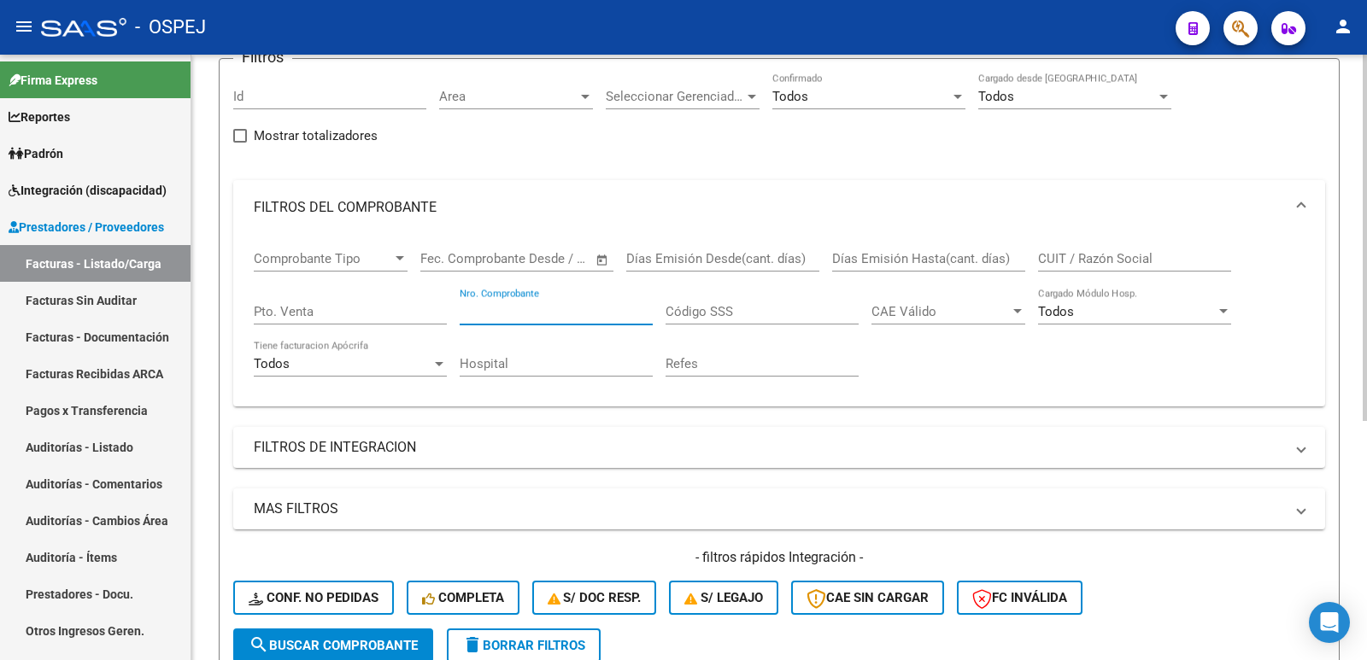
scroll to position [396, 0]
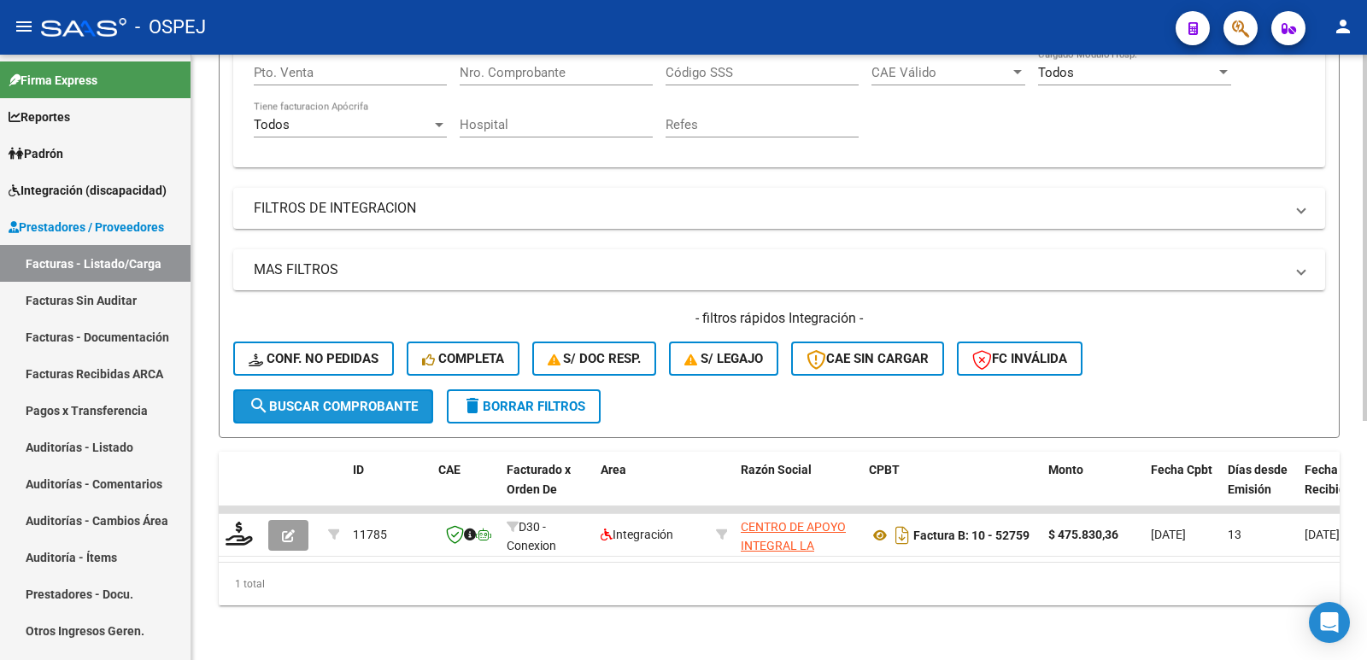
click at [327, 399] on span "search Buscar Comprobante" at bounding box center [333, 406] width 169 height 15
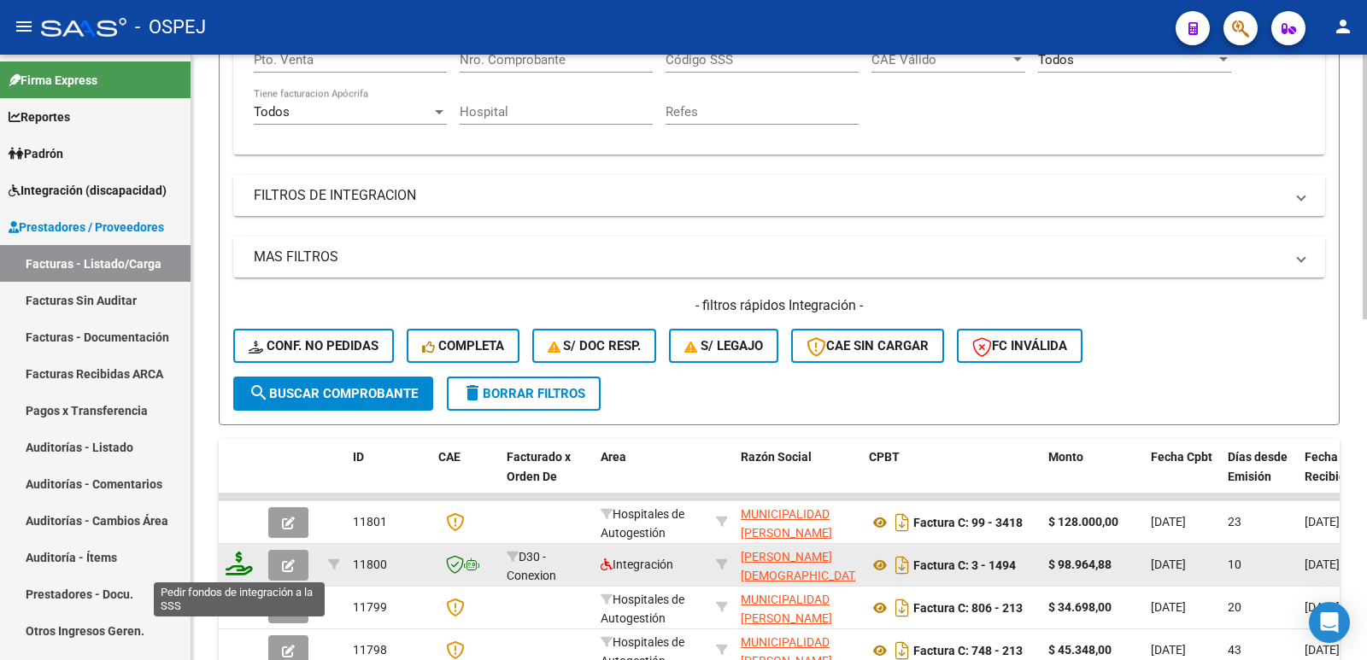
click at [231, 564] on icon at bounding box center [239, 564] width 27 height 24
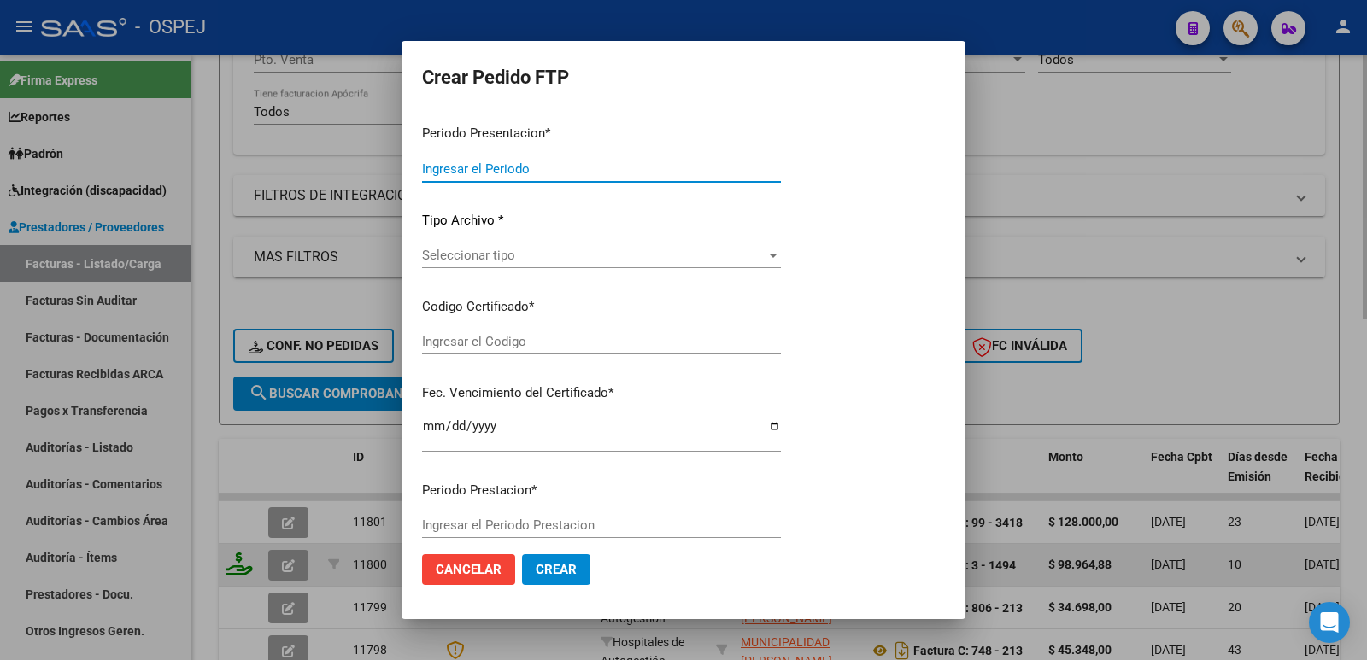
type input "202507"
type input "$ 98.964,88"
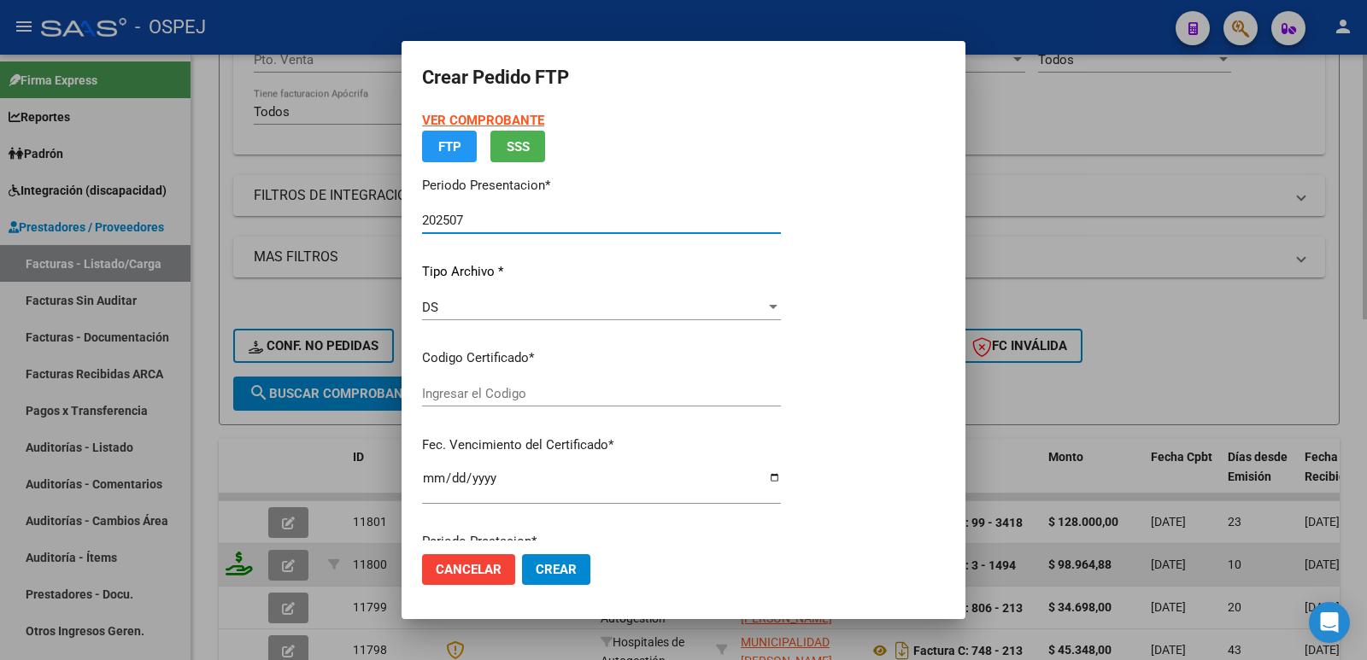
type input "20270125"
type input "2027-01-27"
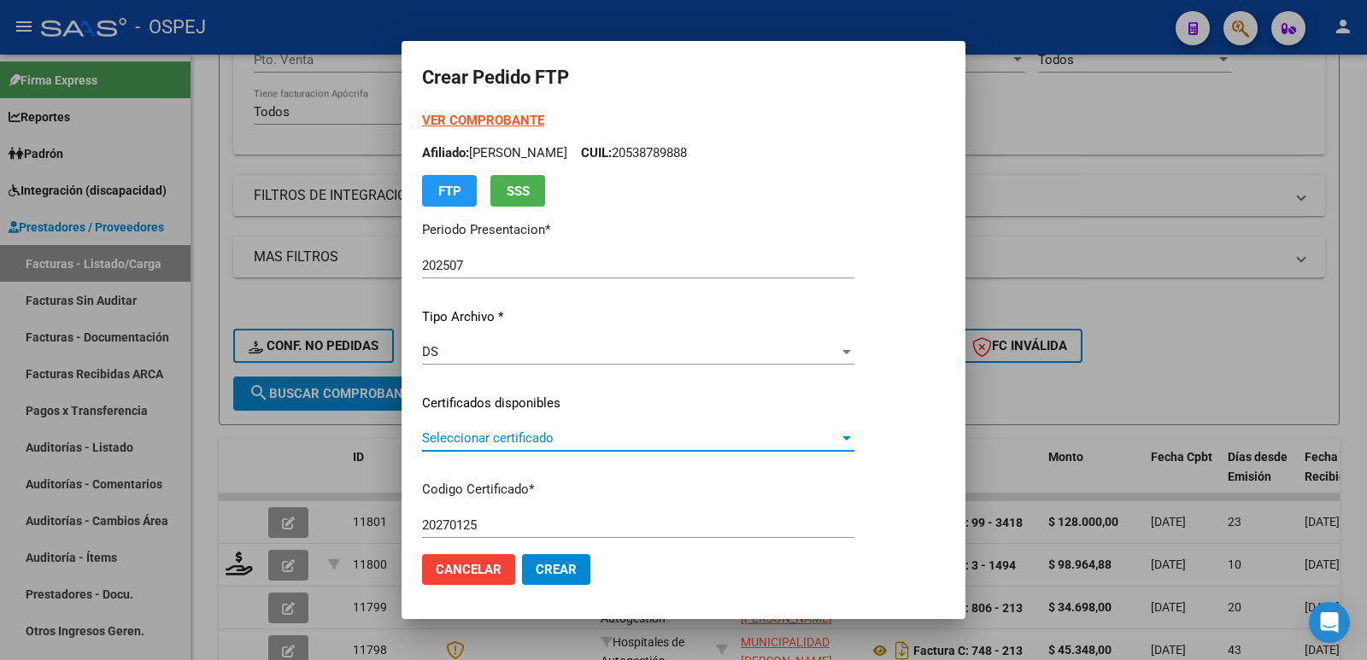
click at [530, 439] on span "Seleccionar certificado" at bounding box center [630, 438] width 417 height 15
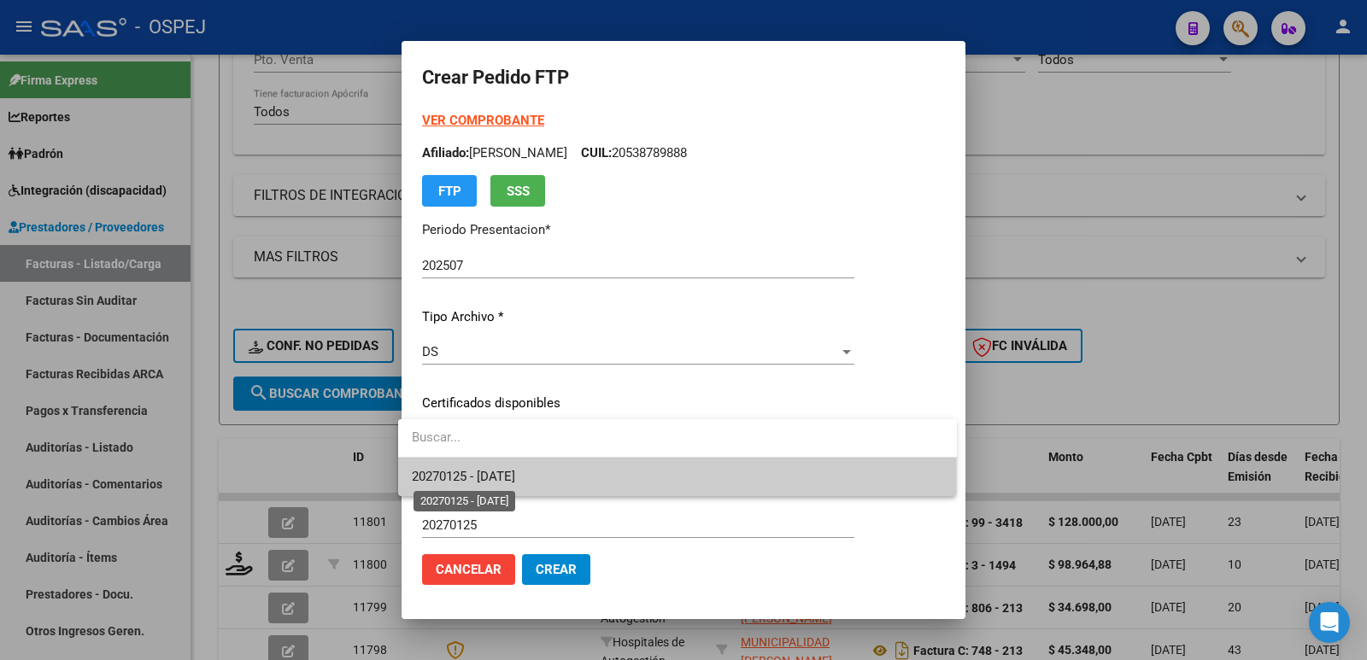
click at [515, 475] on span "20270125 - 2027-01-27" at bounding box center [463, 476] width 103 height 15
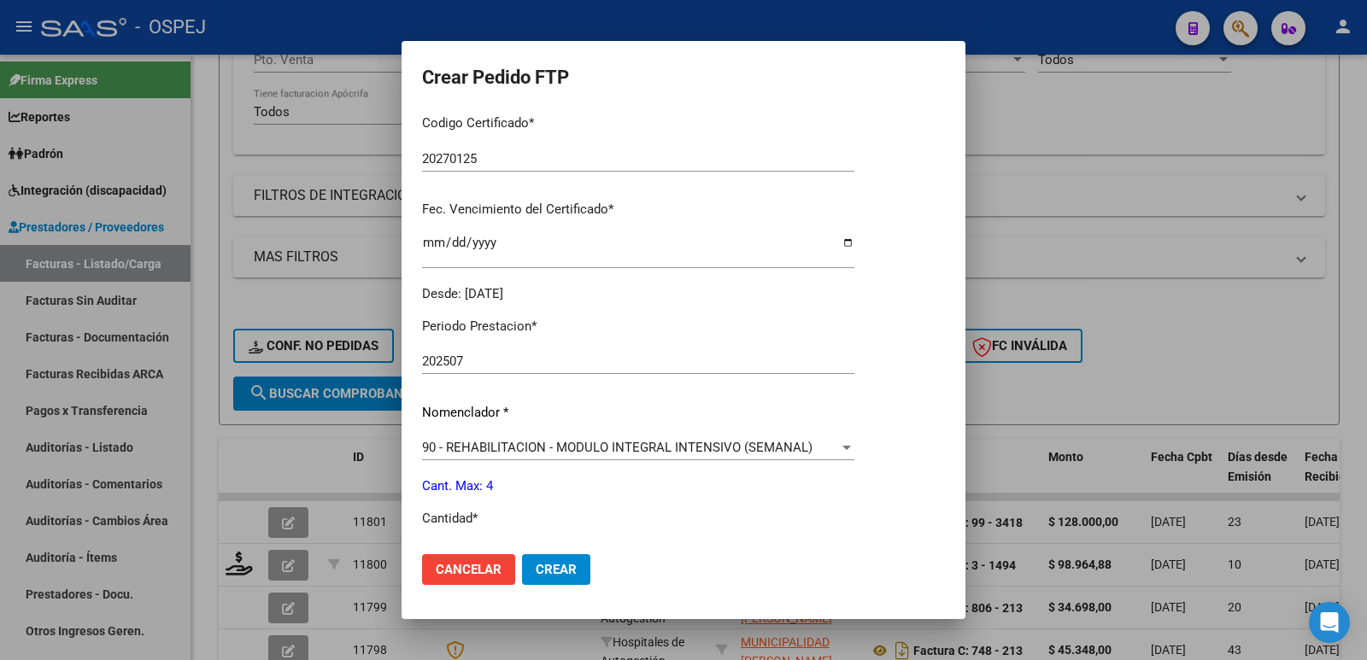
scroll to position [427, 0]
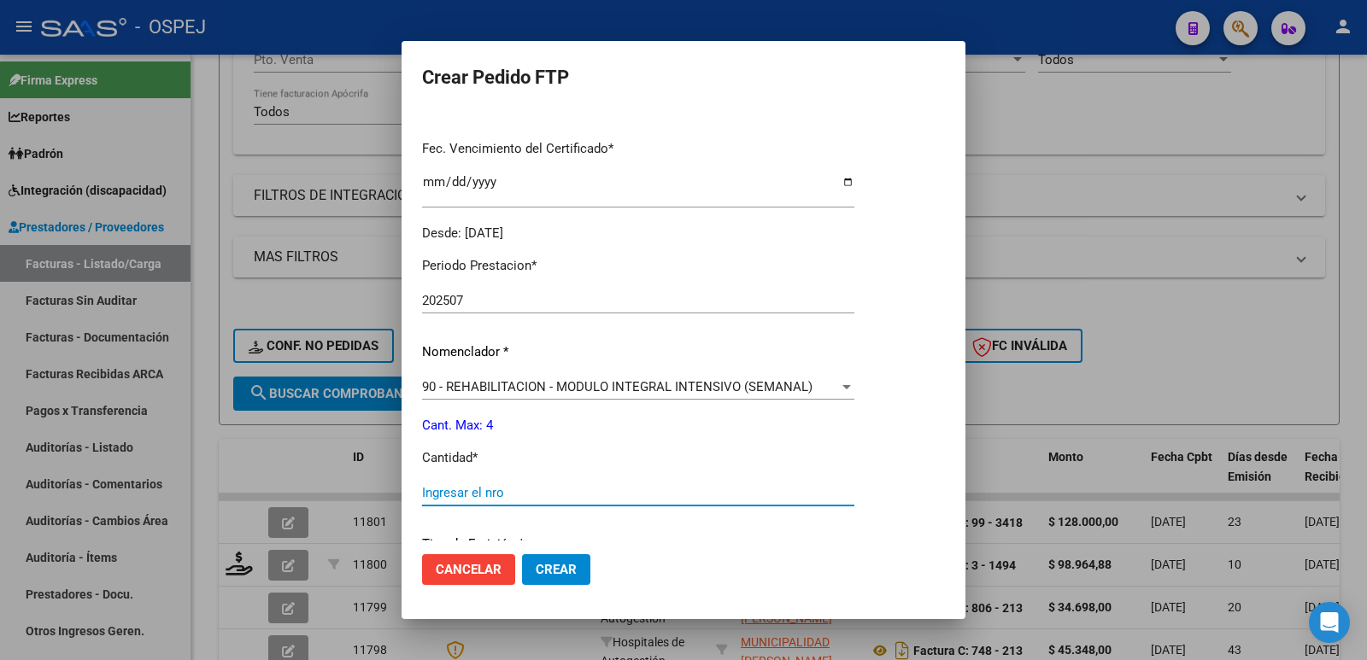
click at [528, 489] on input "Ingresar el nro" at bounding box center [638, 492] width 432 height 15
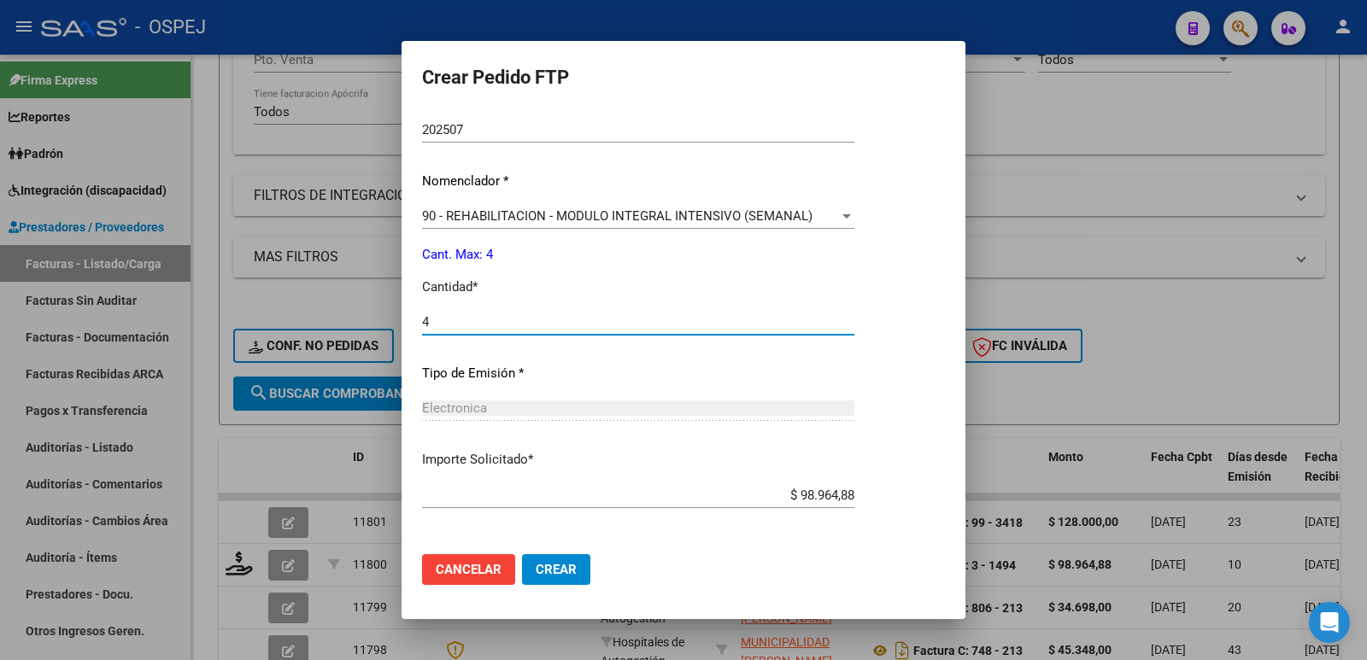
scroll to position [668, 0]
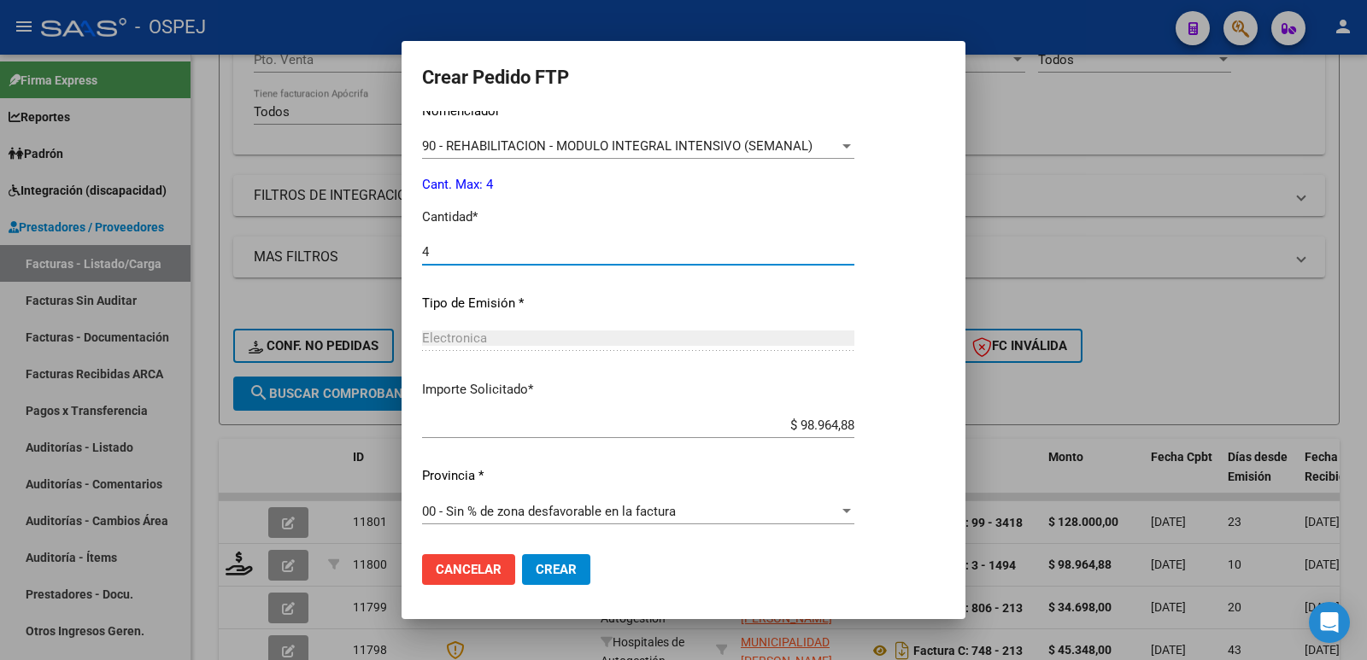
type input "4"
click at [542, 569] on span "Crear" at bounding box center [556, 569] width 41 height 15
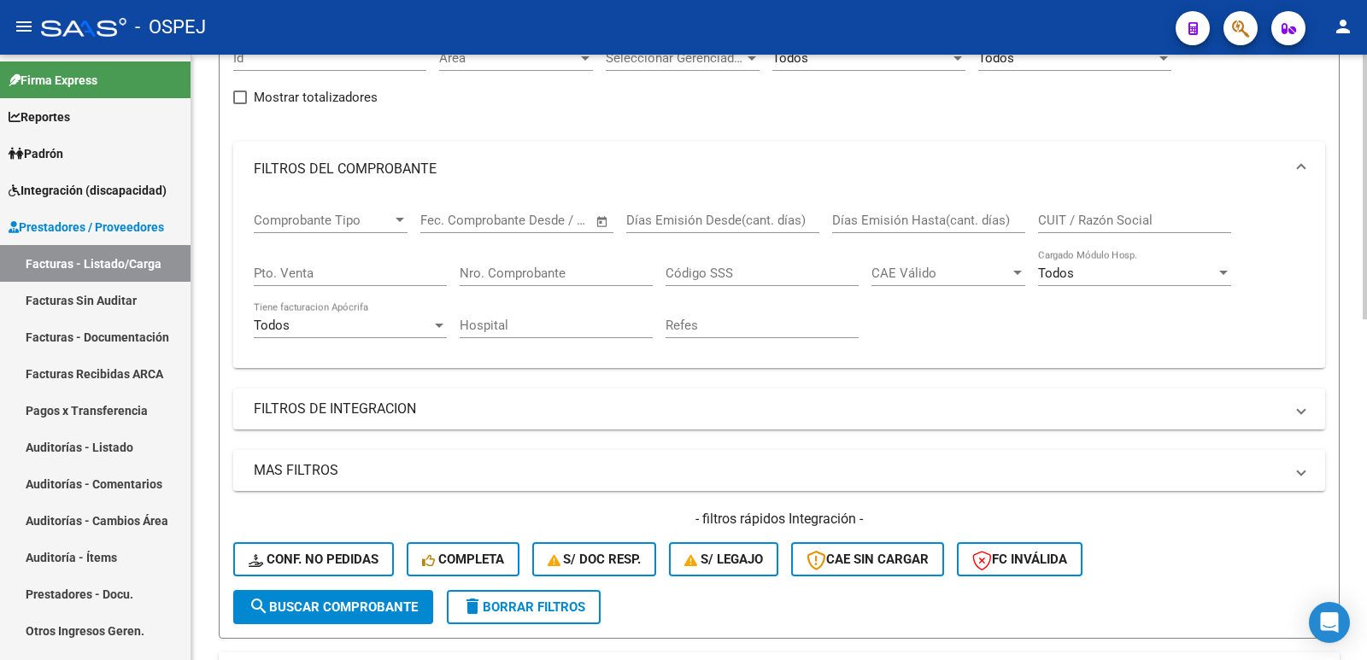
scroll to position [55, 0]
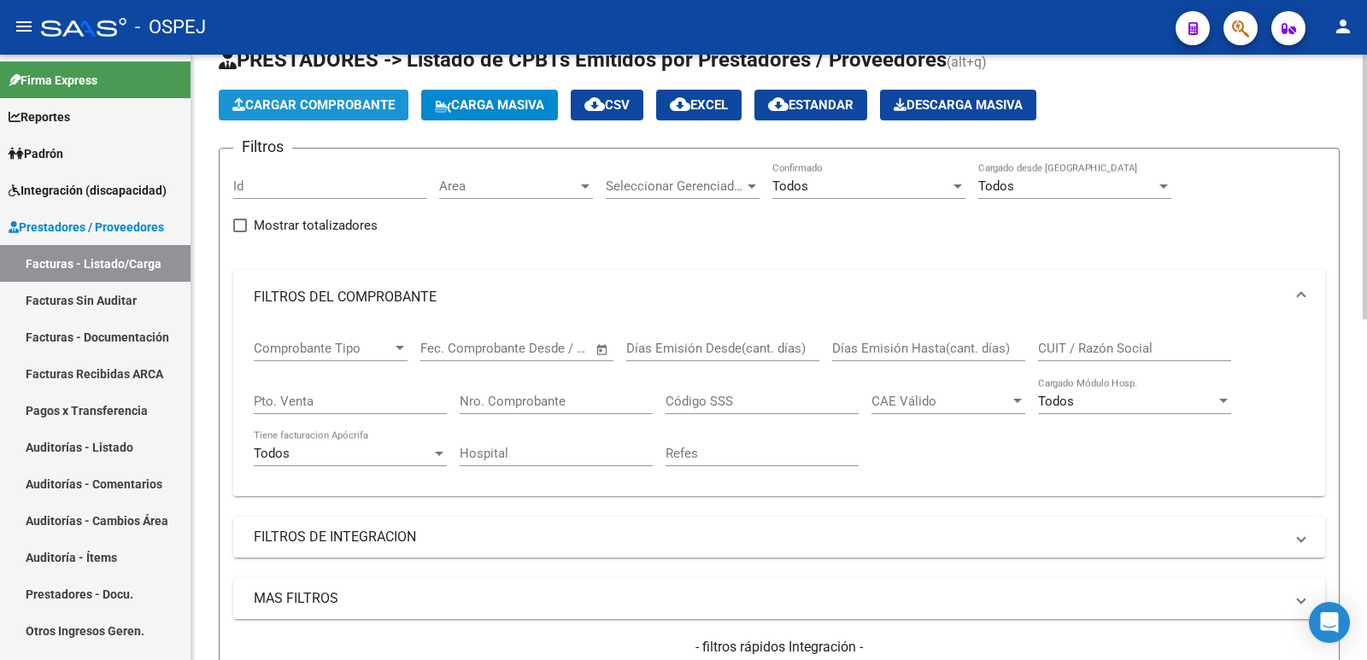
click at [340, 97] on button "Cargar Comprobante" at bounding box center [314, 105] width 190 height 31
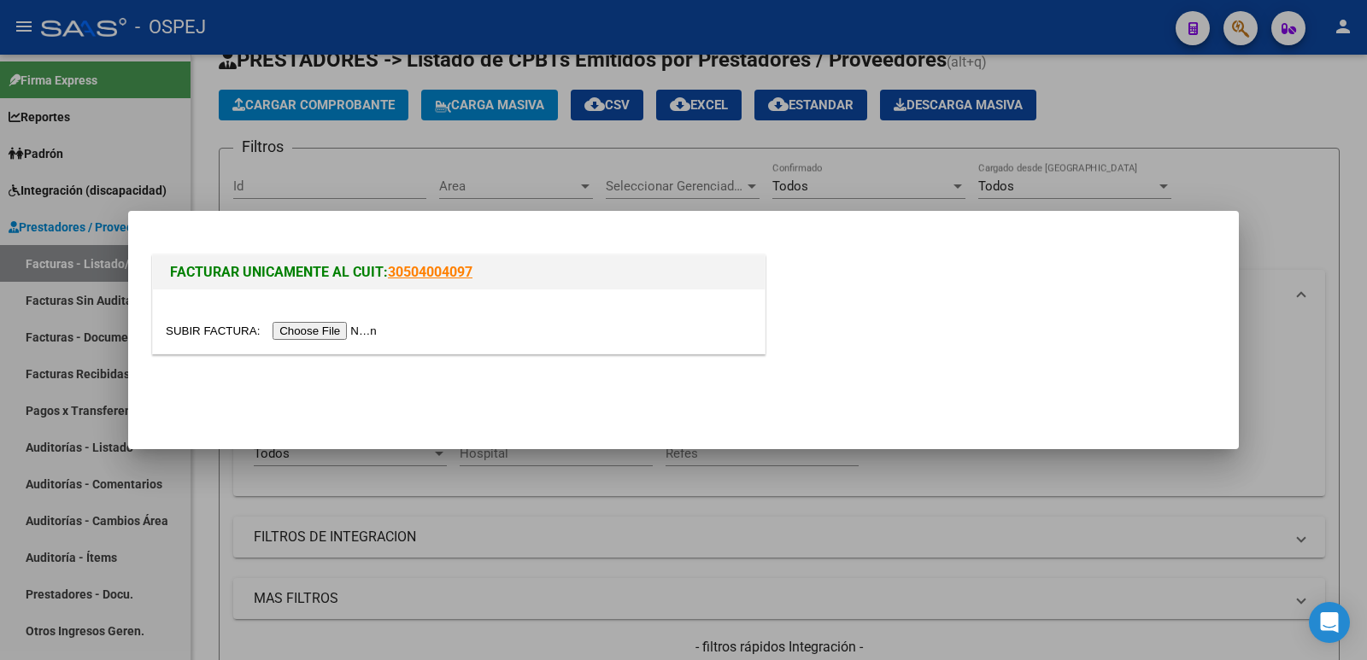
click at [316, 334] on input "file" at bounding box center [274, 331] width 216 height 18
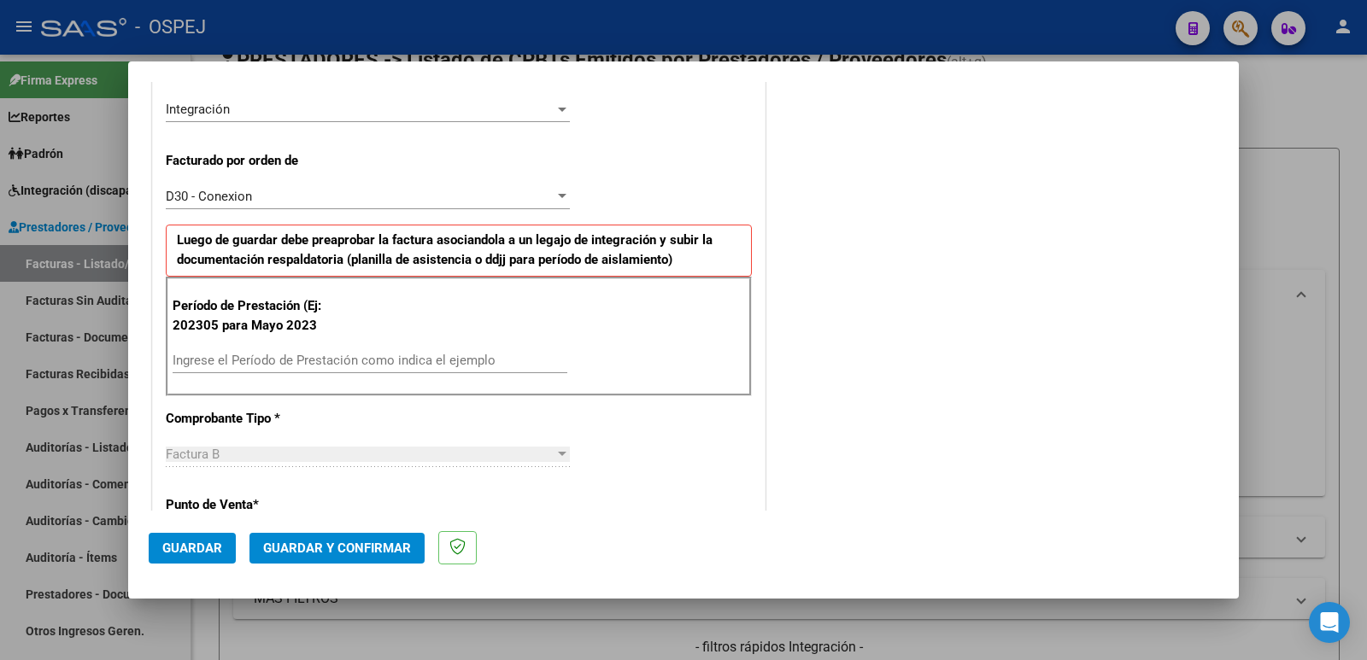
scroll to position [427, 0]
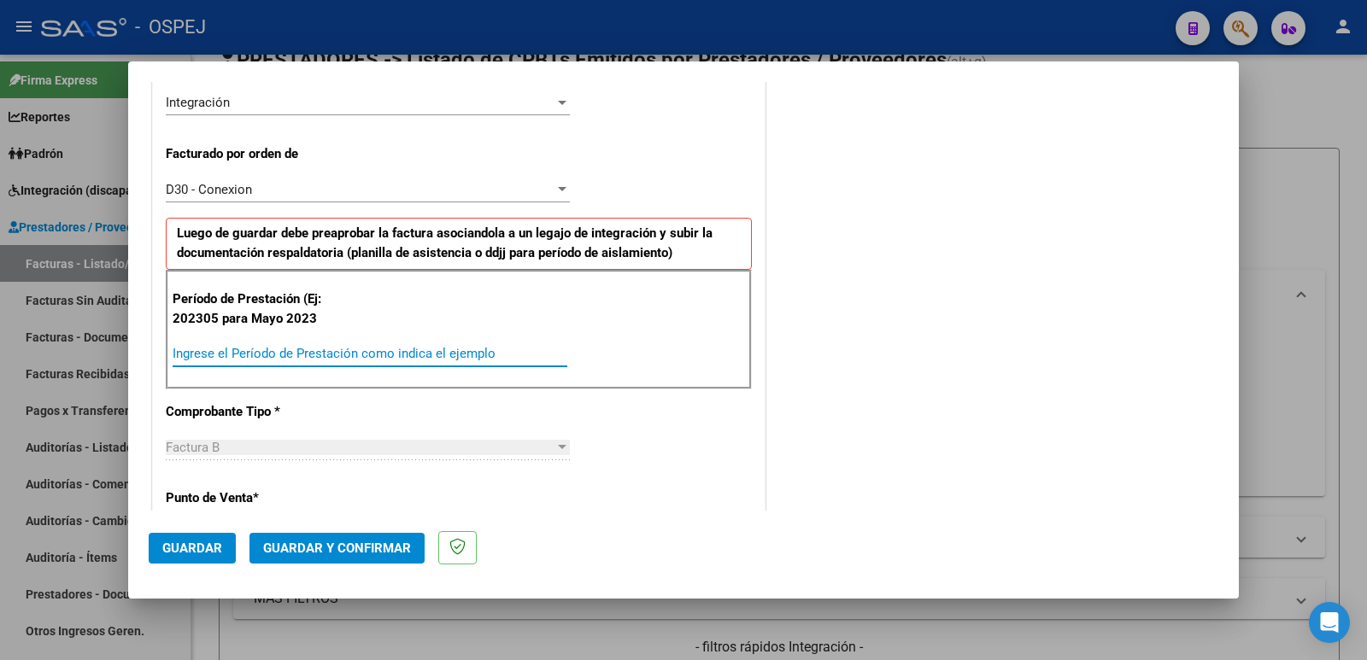
click at [426, 355] on input "Ingrese el Período de Prestación como indica el ejemplo" at bounding box center [370, 353] width 395 height 15
type input "202507"
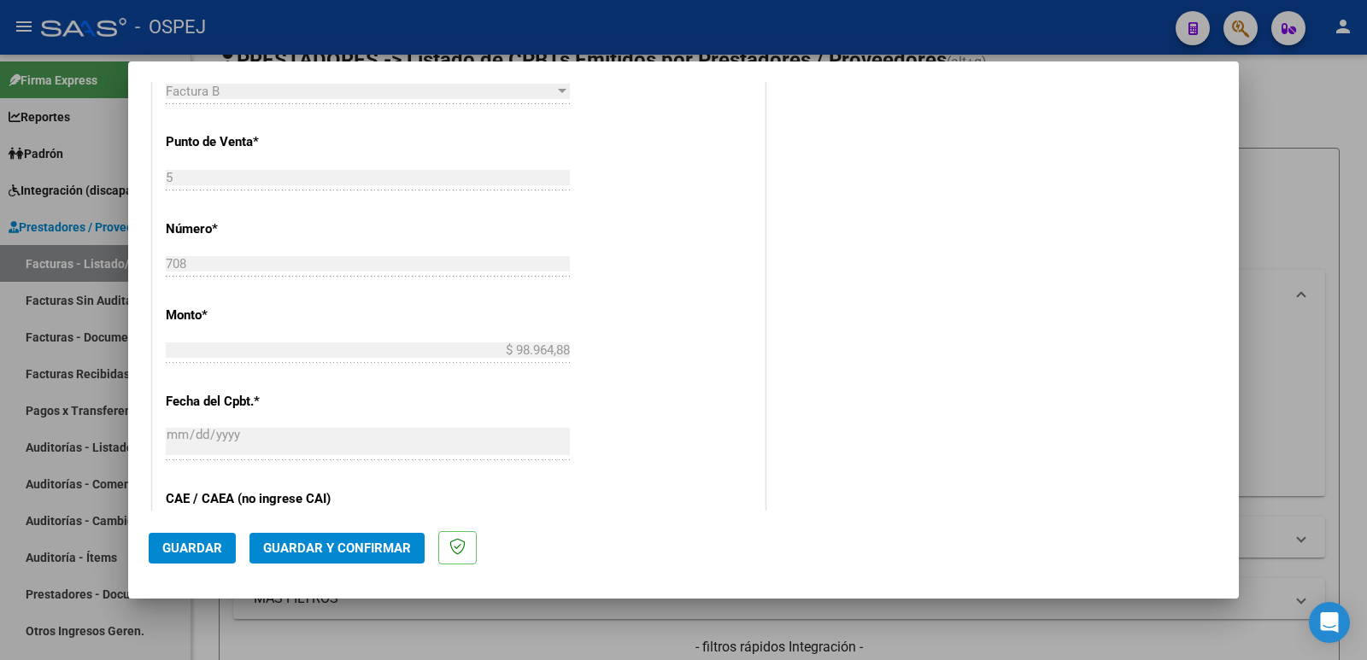
scroll to position [854, 0]
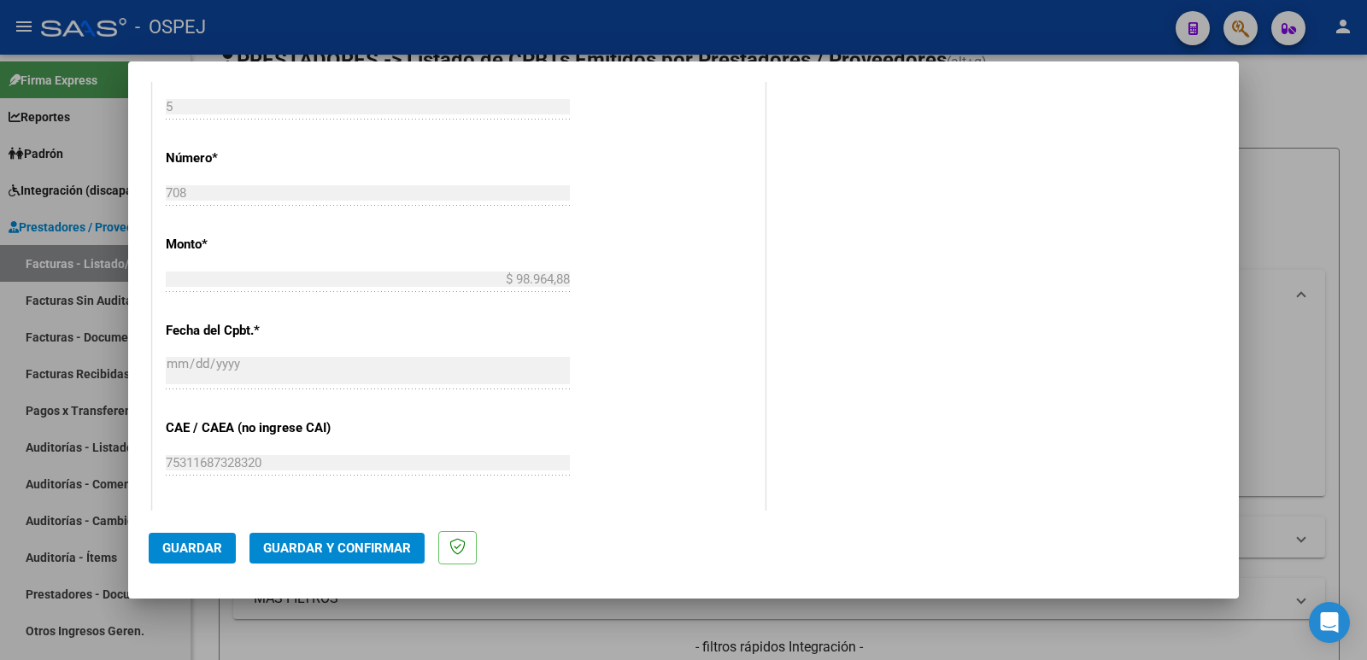
click at [197, 543] on span "Guardar" at bounding box center [192, 548] width 60 height 15
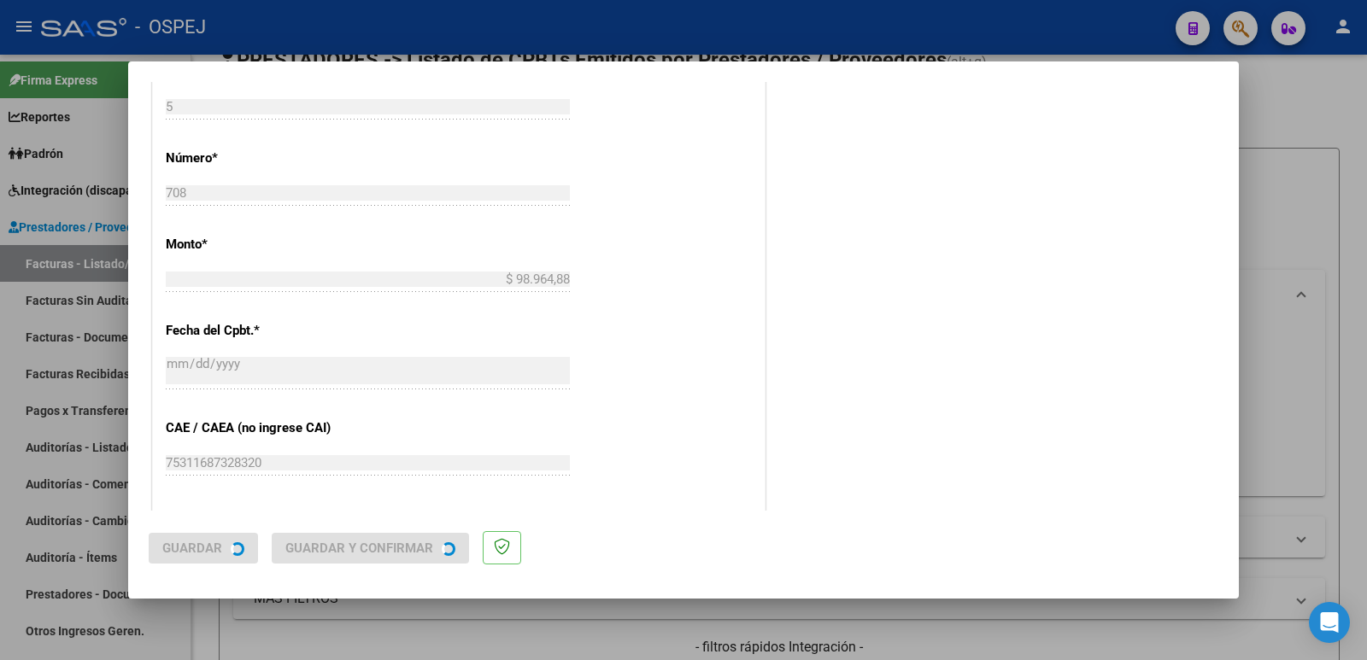
scroll to position [0, 0]
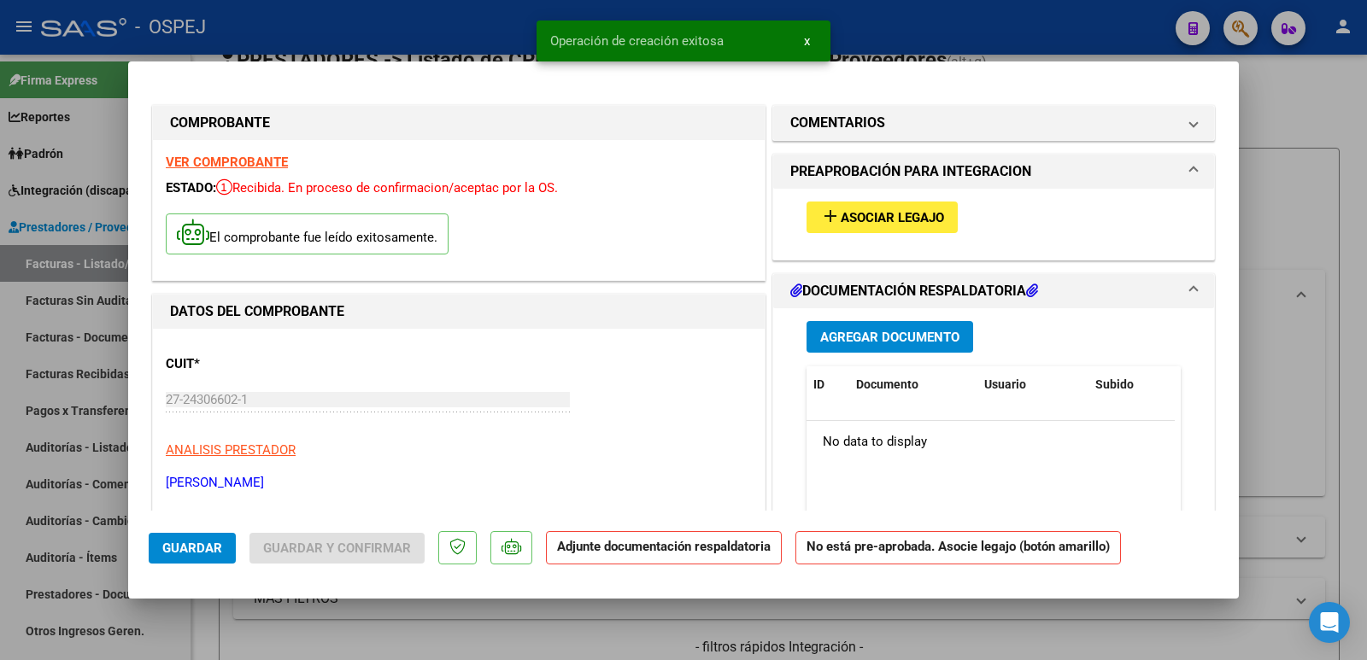
click at [851, 216] on span "Asociar Legajo" at bounding box center [892, 217] width 103 height 15
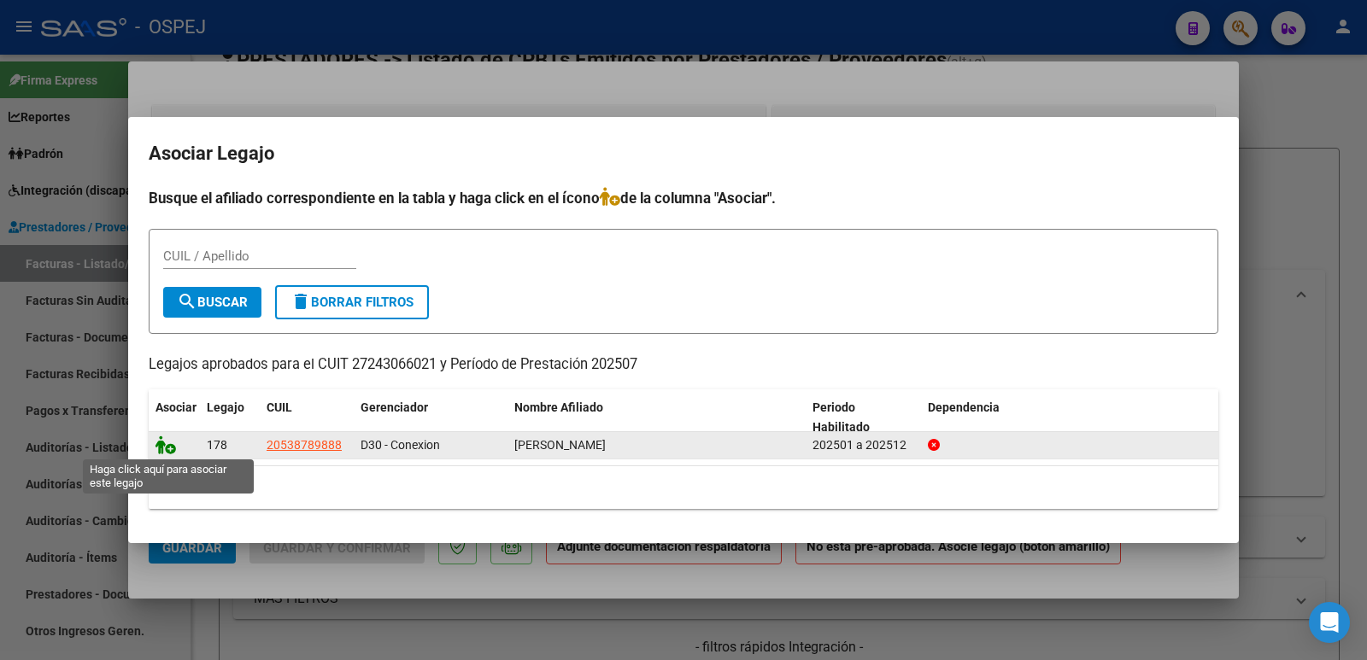
click at [164, 443] on icon at bounding box center [166, 445] width 21 height 19
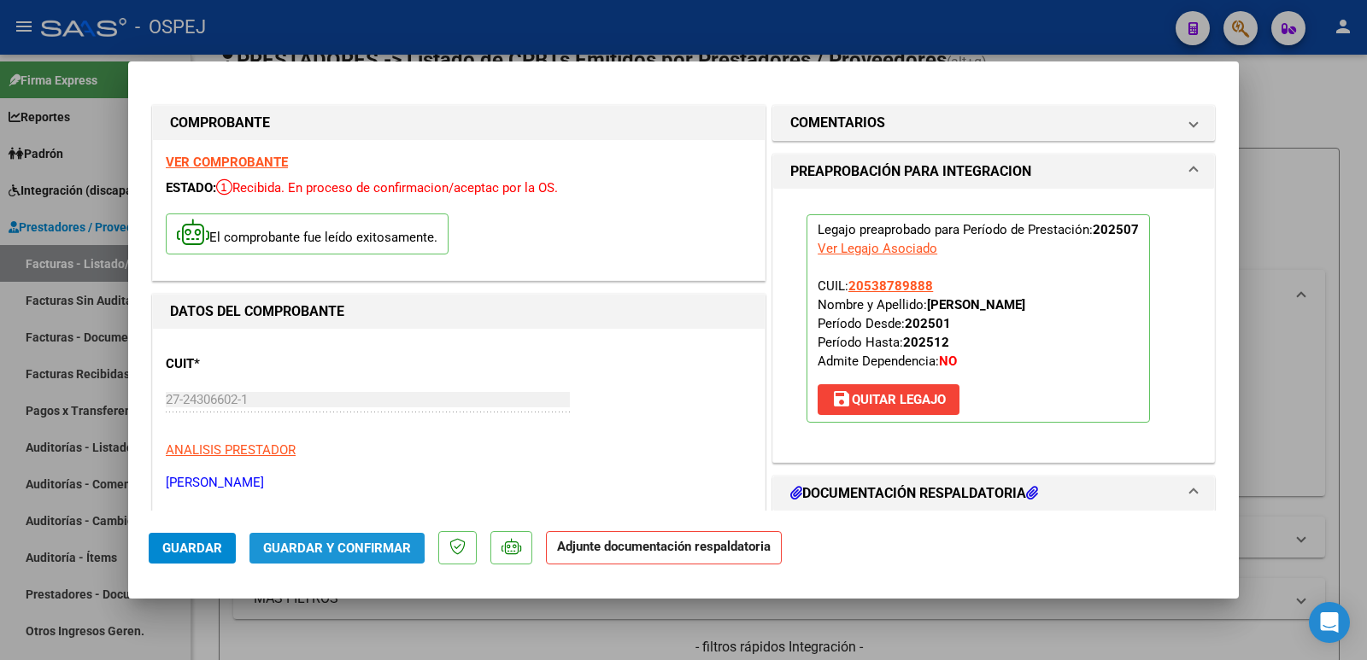
click at [312, 543] on span "Guardar y Confirmar" at bounding box center [337, 548] width 148 height 15
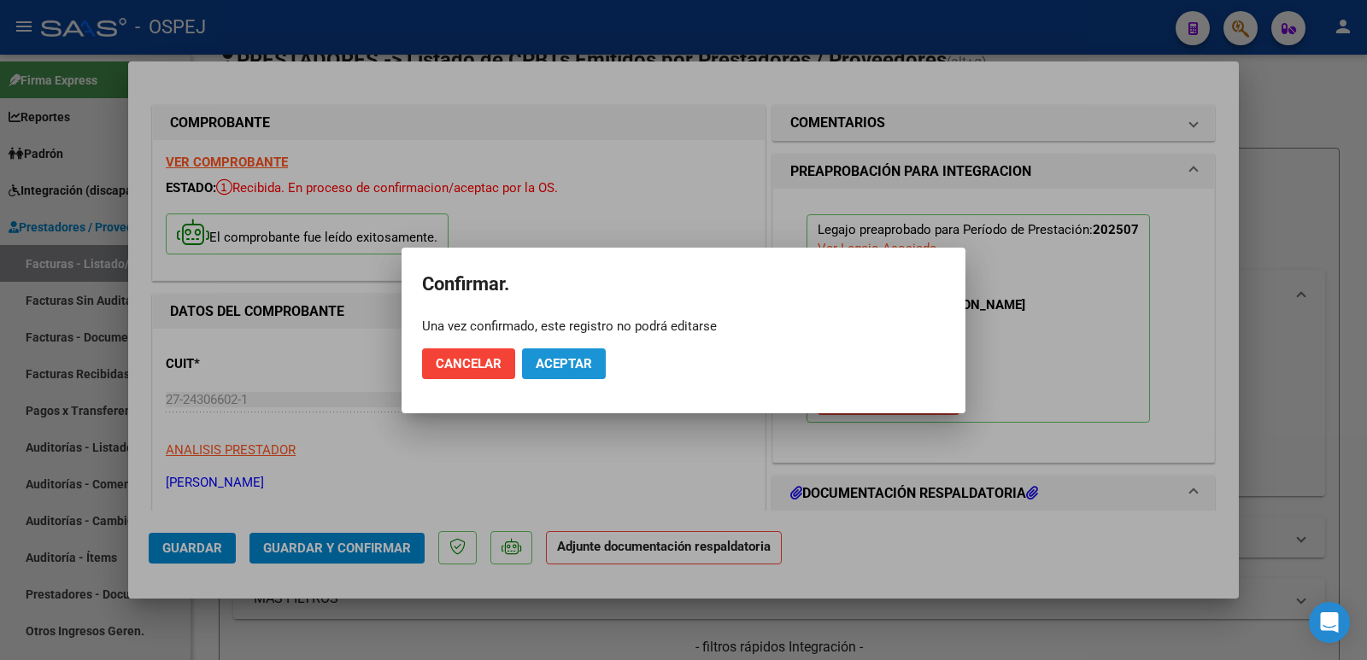
click at [548, 363] on span "Aceptar" at bounding box center [564, 363] width 56 height 15
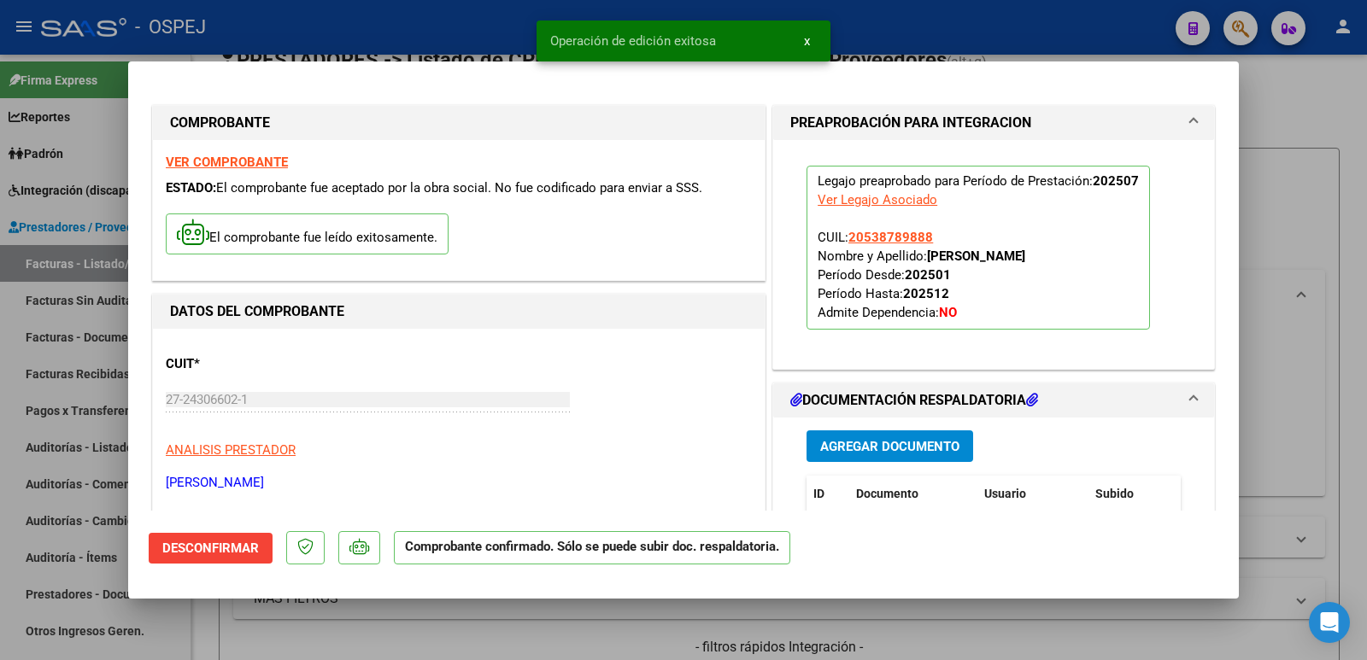
click at [420, 32] on div at bounding box center [683, 330] width 1367 height 660
type input "$ 0,00"
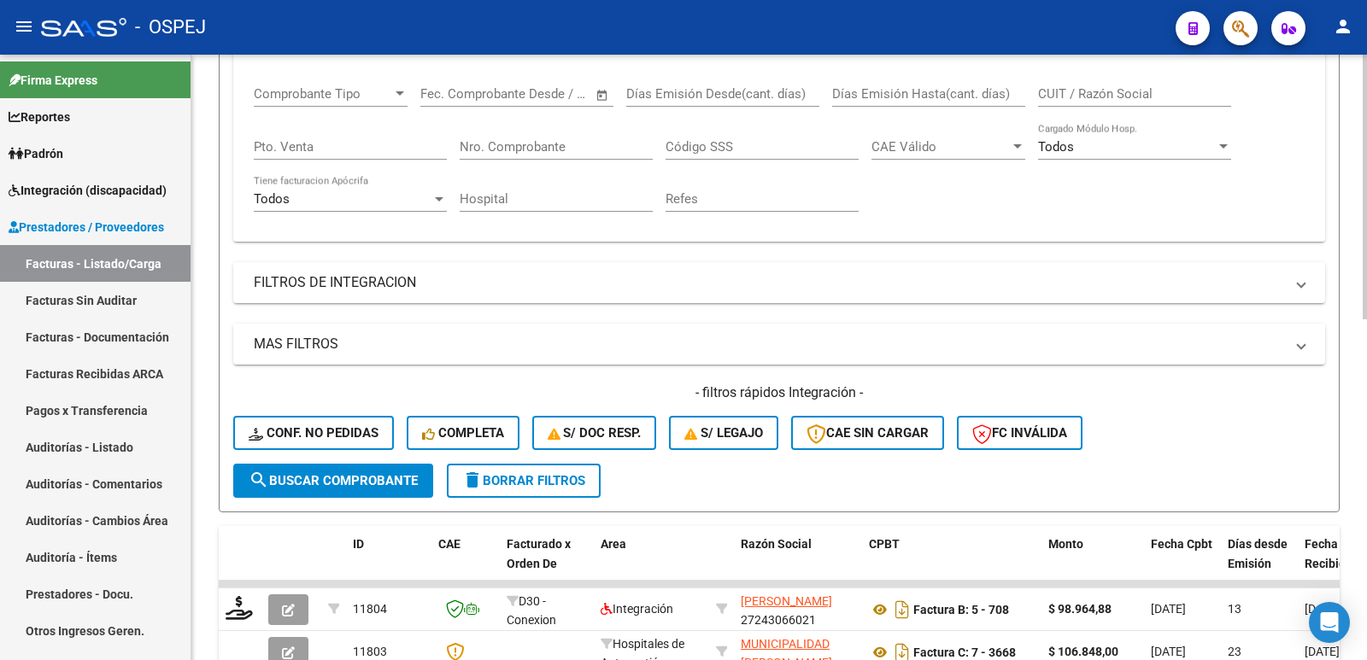
scroll to position [396, 0]
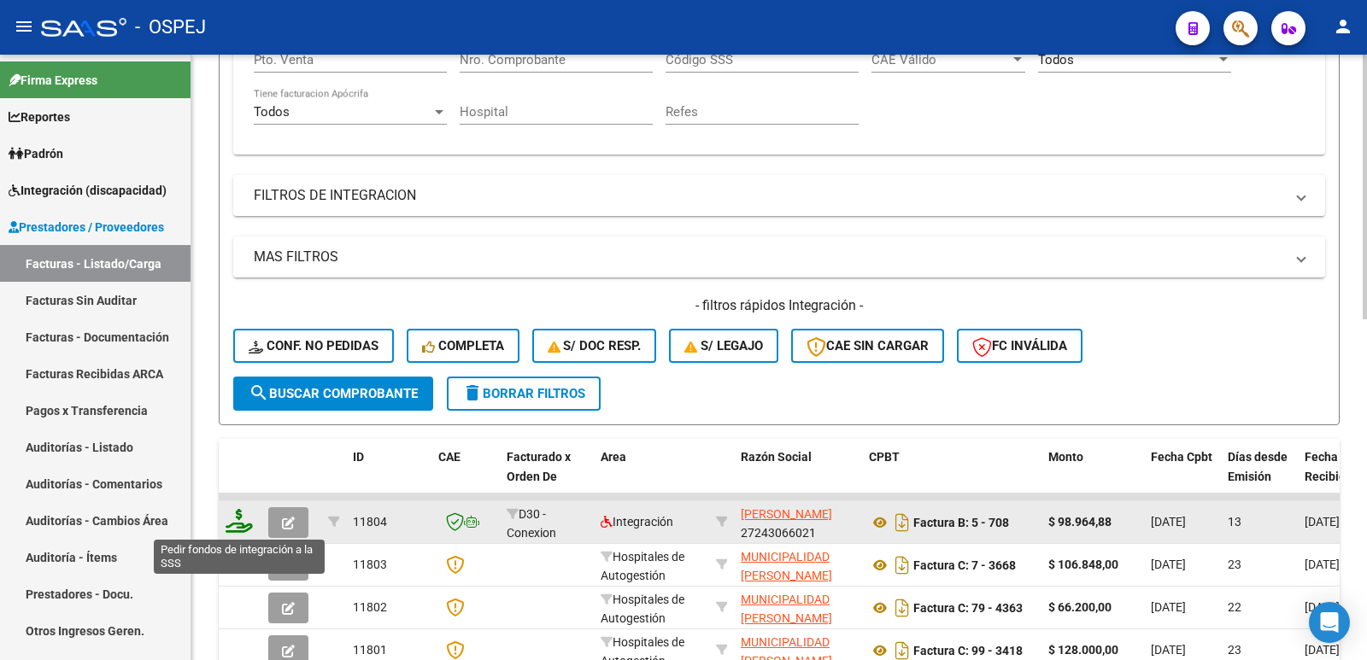
click at [237, 518] on icon at bounding box center [239, 521] width 27 height 24
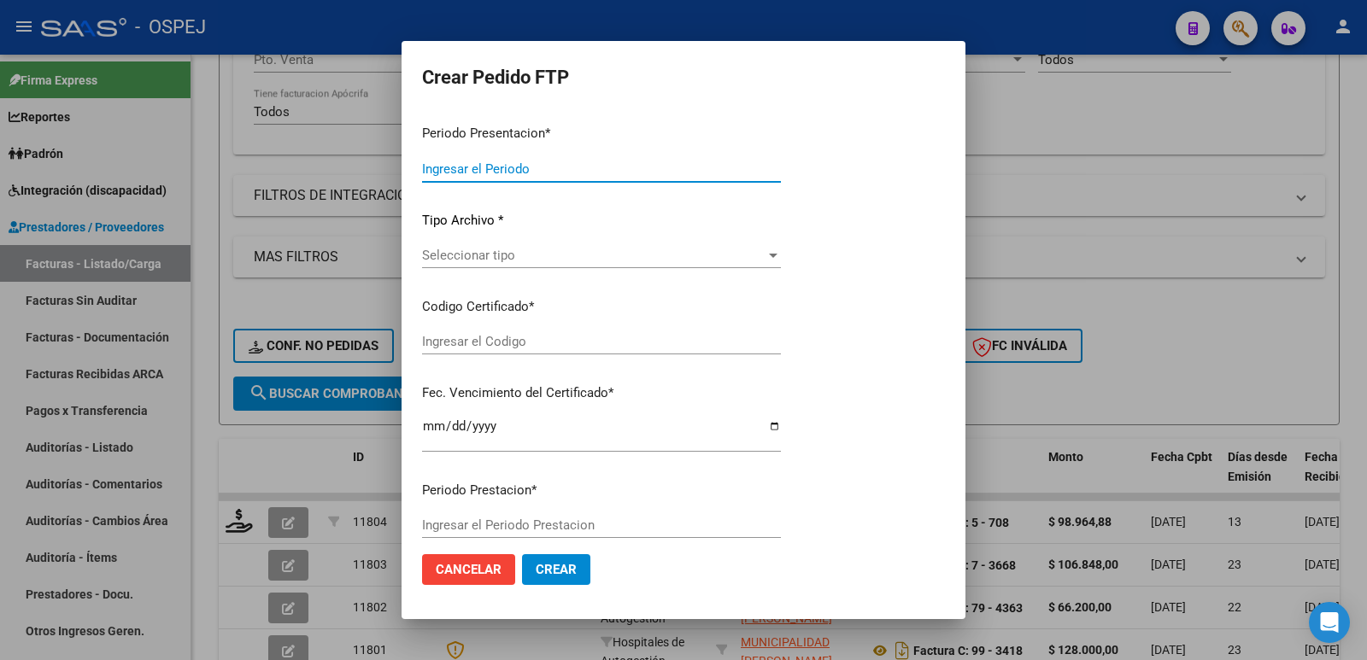
type input "202507"
type input "$ 98.964,88"
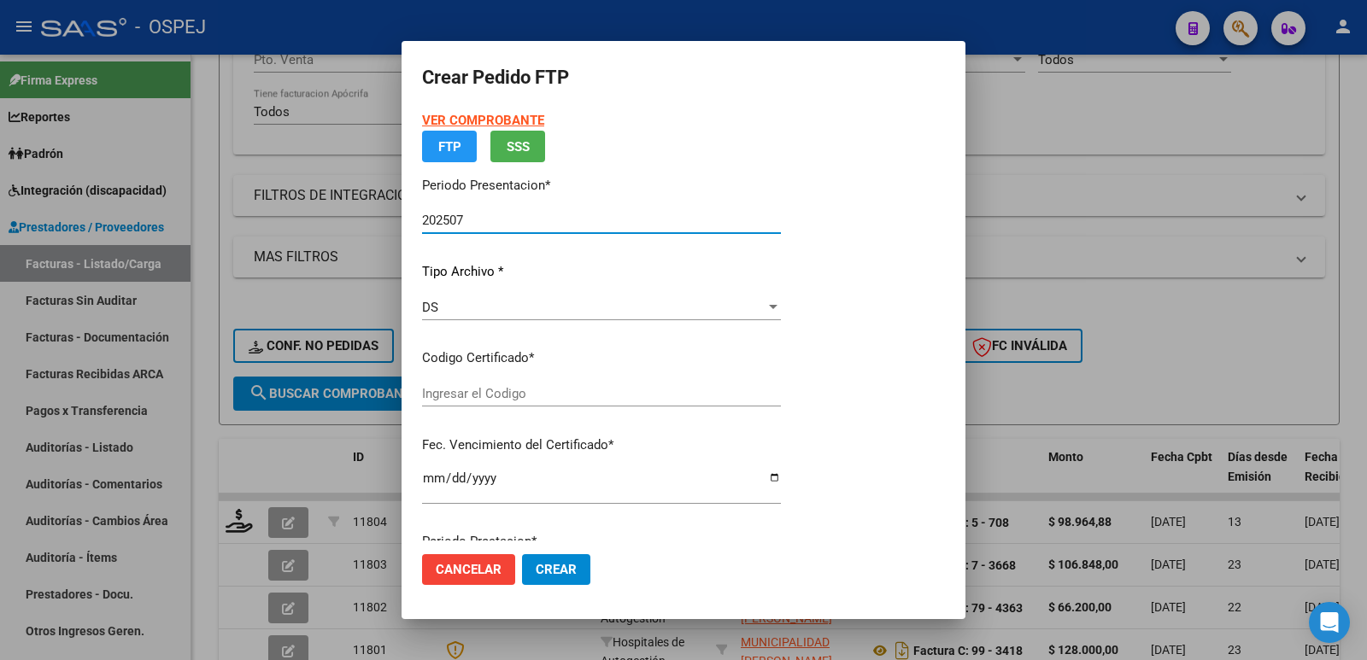
type input "20270125"
type input "2027-01-27"
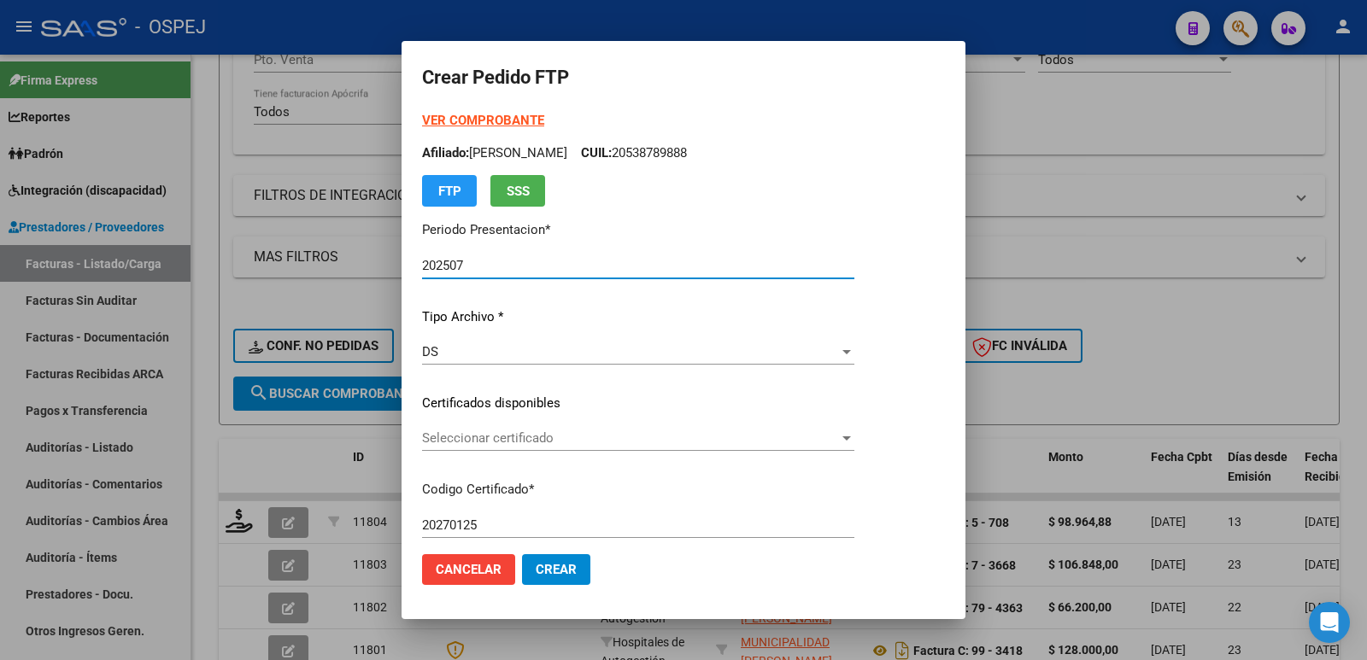
click at [565, 443] on span "Seleccionar certificado" at bounding box center [630, 438] width 417 height 15
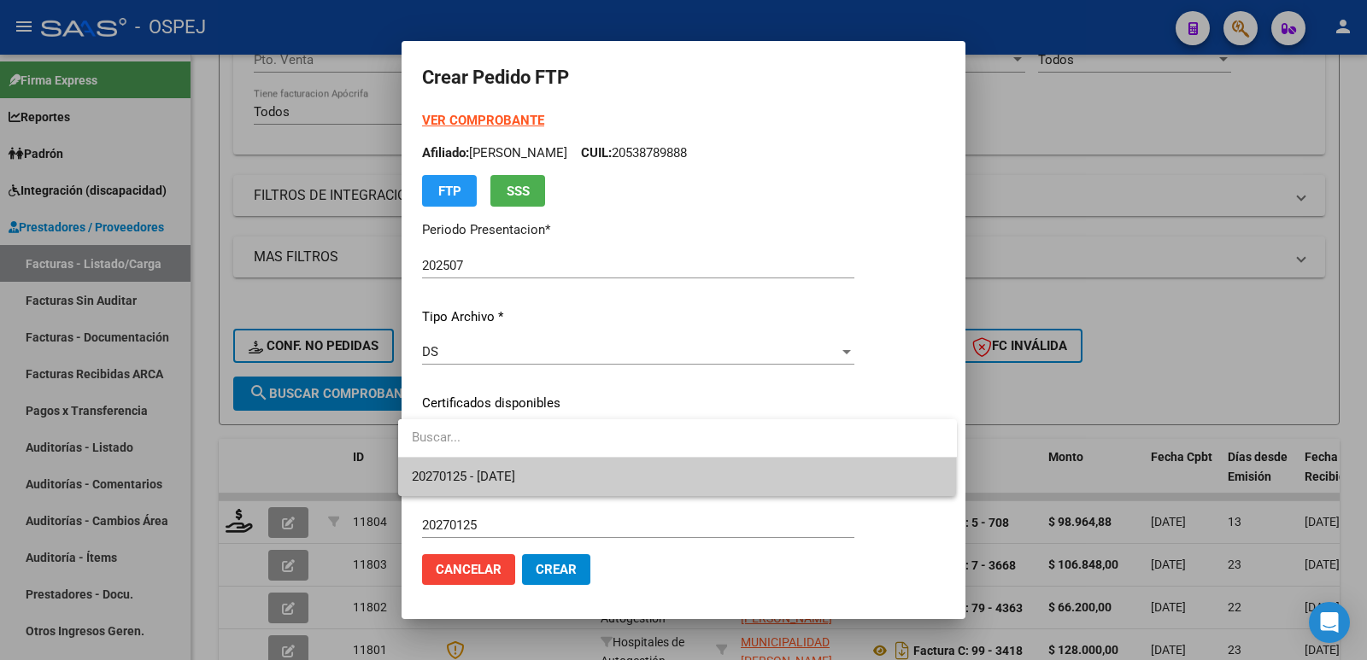
click at [515, 495] on span "20270125 - 2027-01-27" at bounding box center [677, 477] width 531 height 38
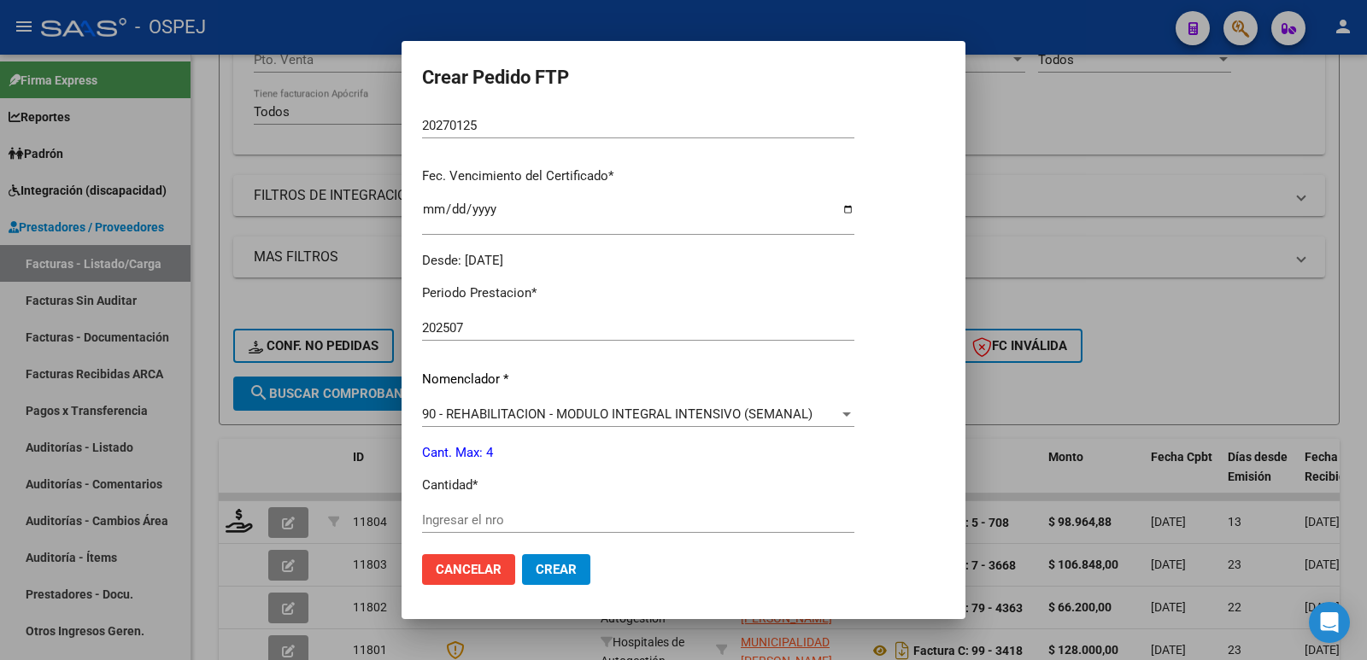
scroll to position [598, 0]
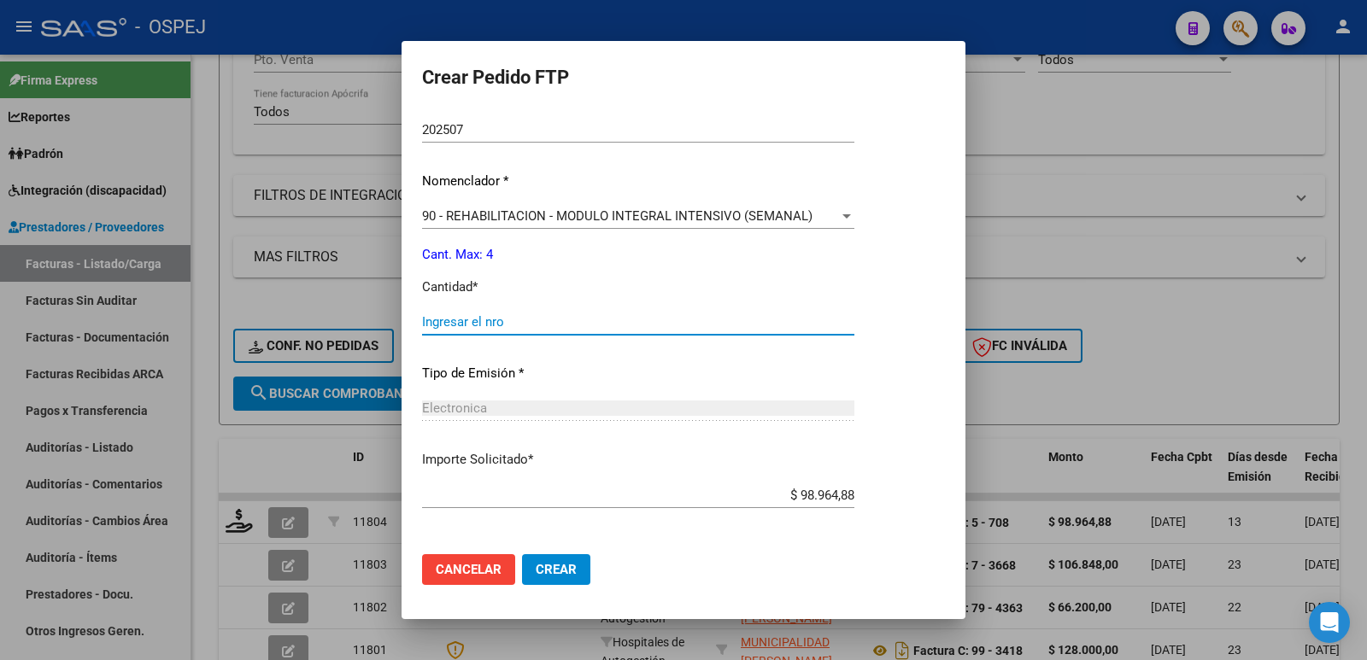
click at [701, 325] on input "Ingresar el nro" at bounding box center [638, 321] width 432 height 15
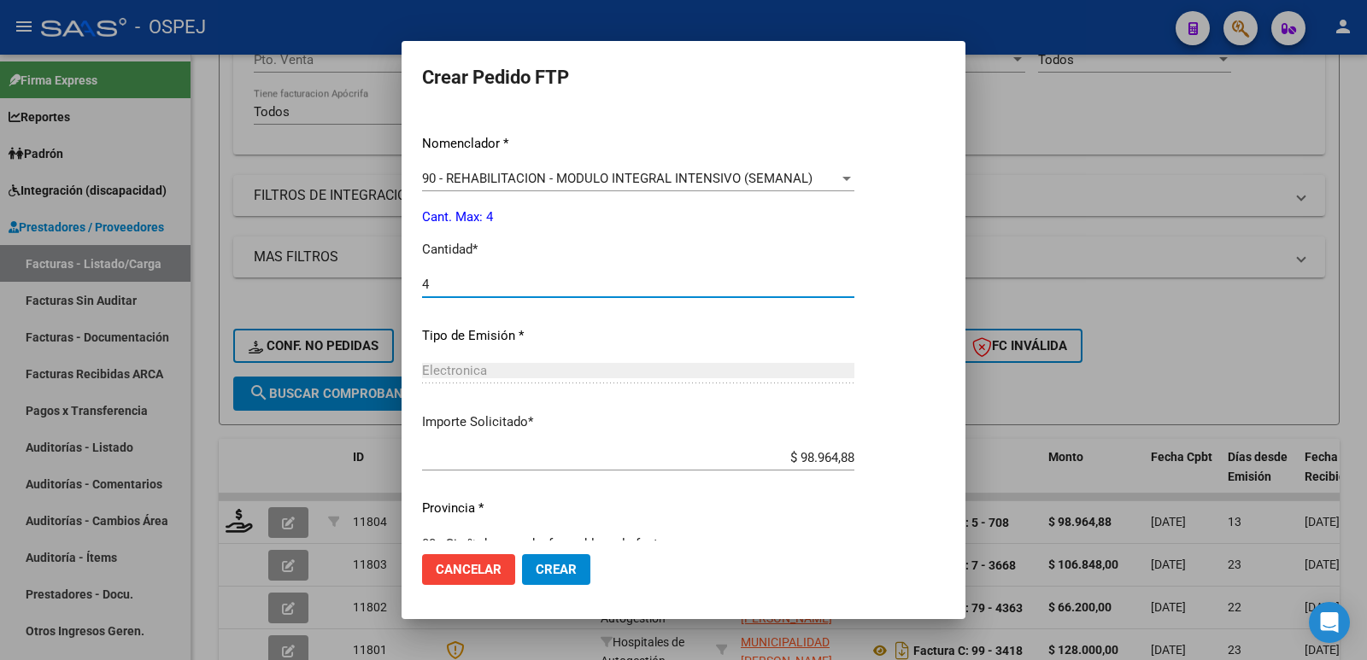
scroll to position [668, 0]
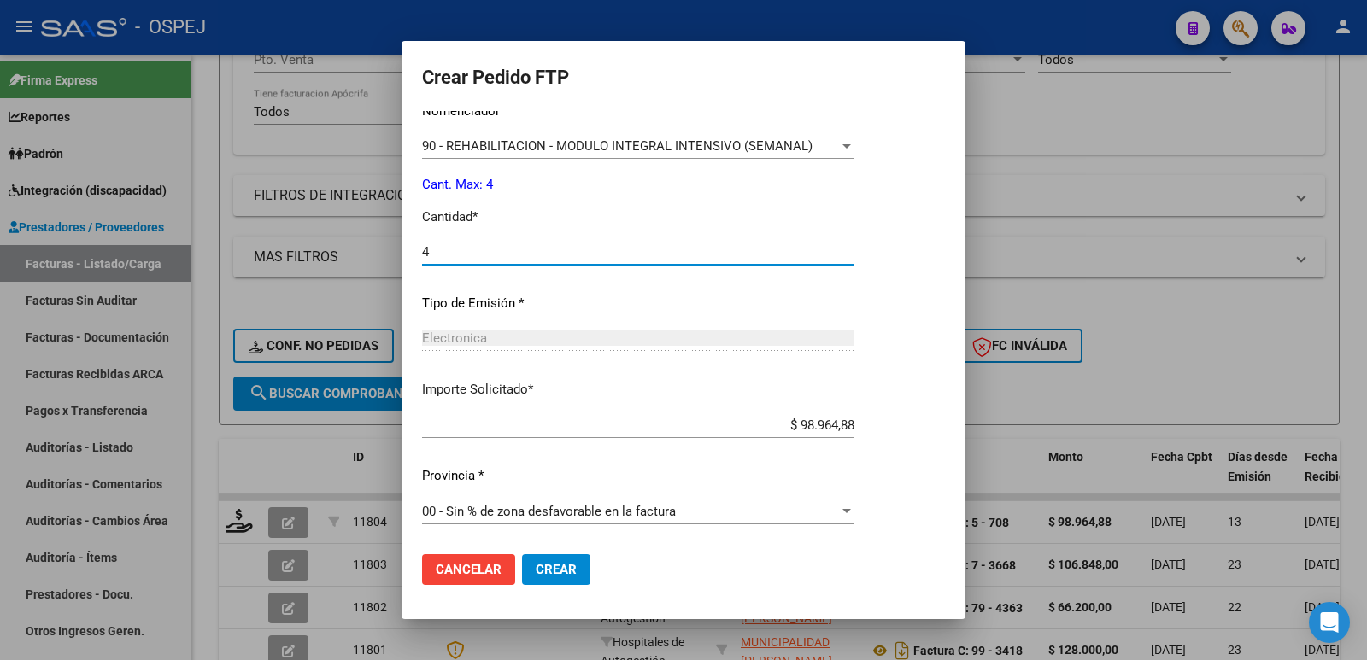
type input "4"
click at [546, 572] on span "Crear" at bounding box center [556, 569] width 41 height 15
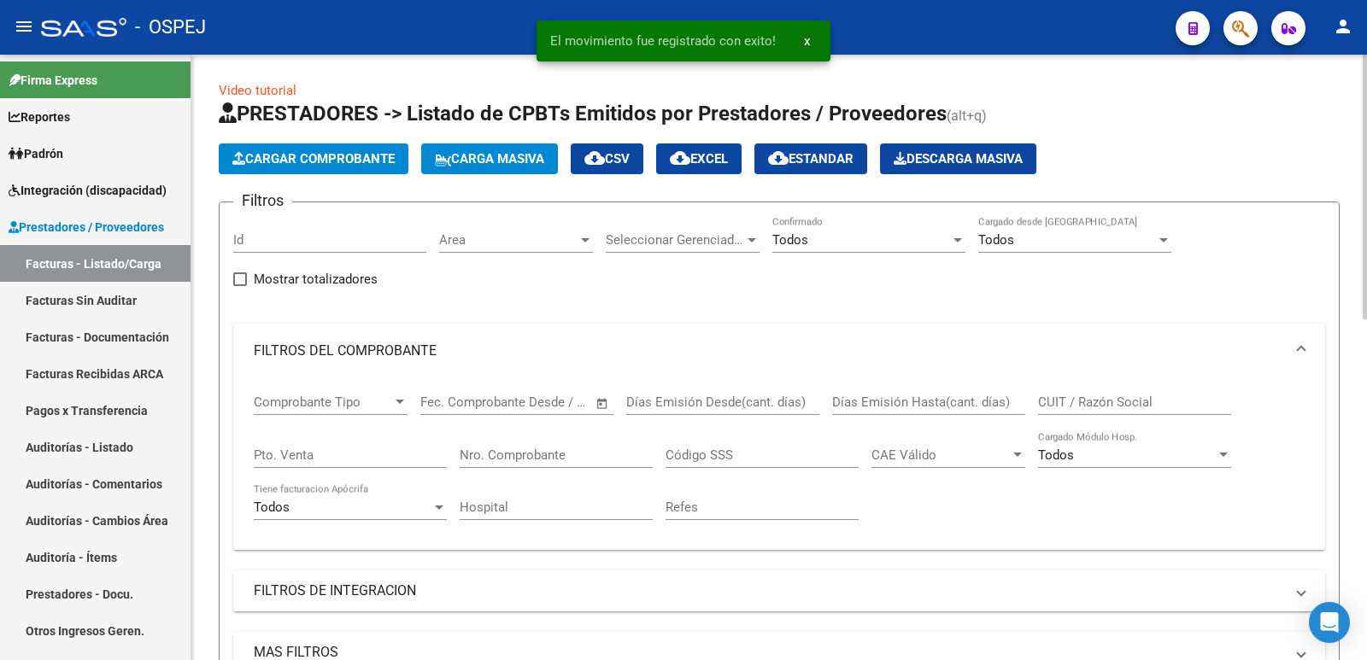
scroll to position [0, 0]
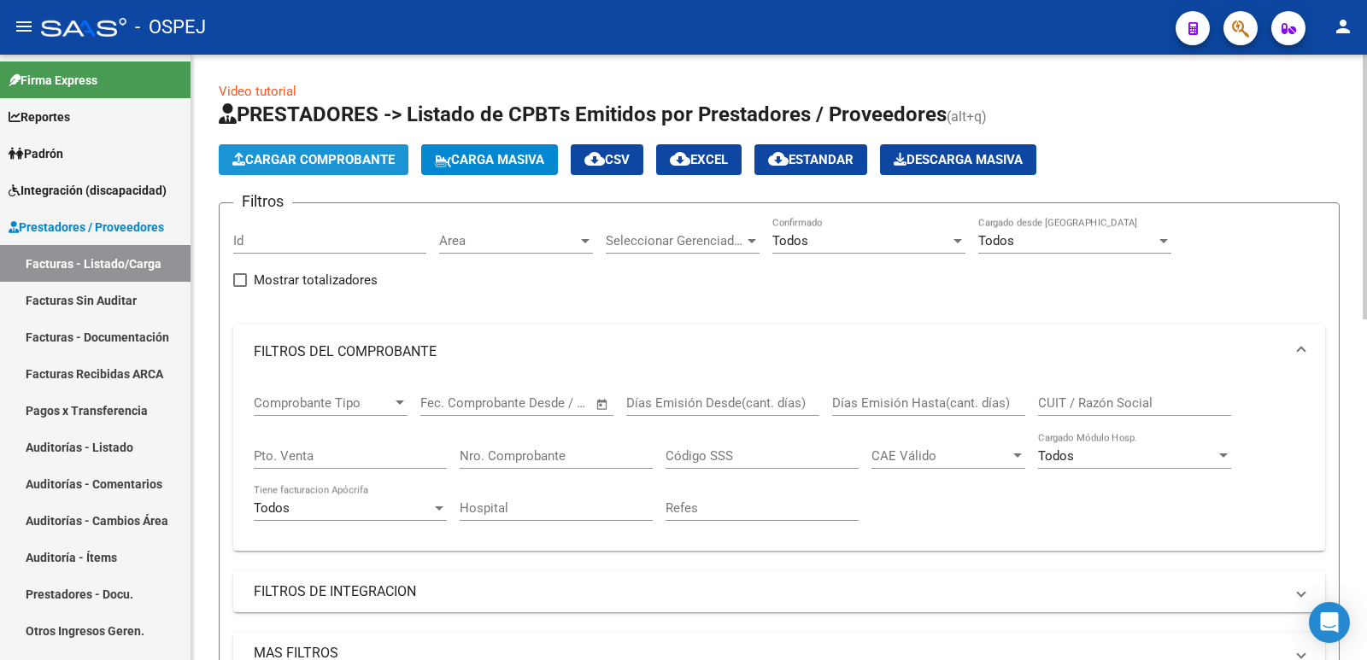
click at [320, 161] on span "Cargar Comprobante" at bounding box center [313, 159] width 162 height 15
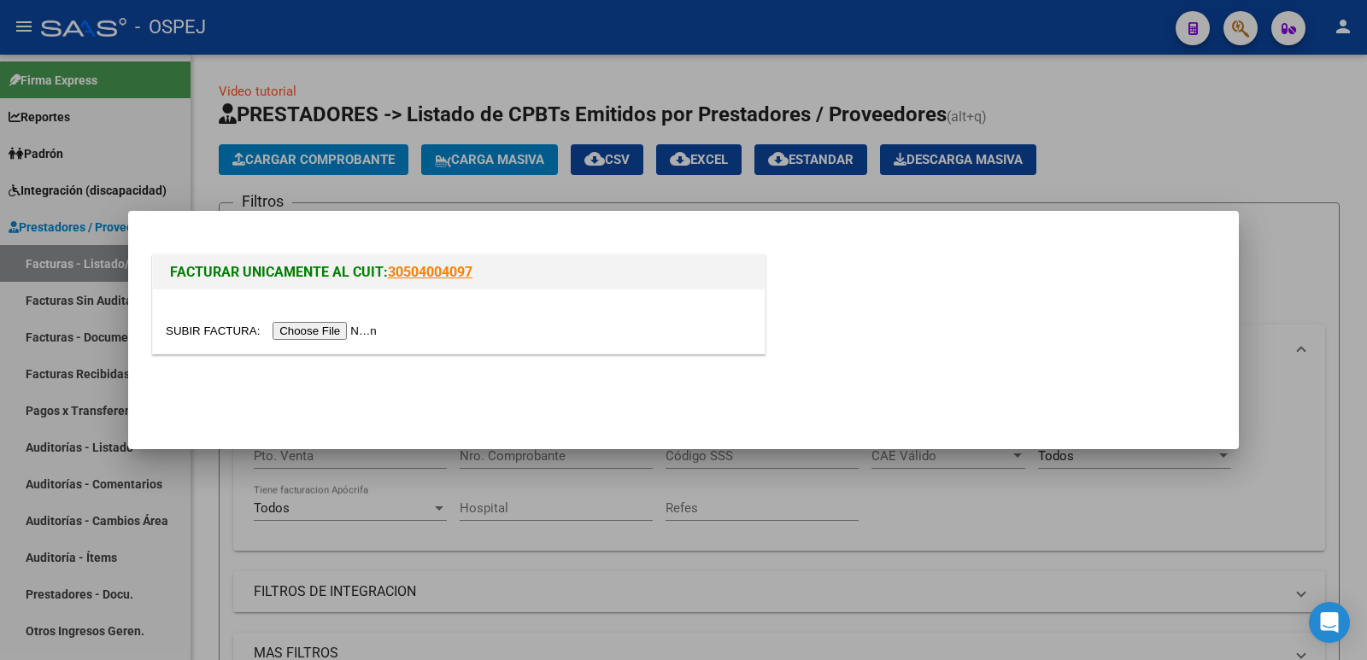
click at [332, 336] on input "file" at bounding box center [274, 331] width 216 height 18
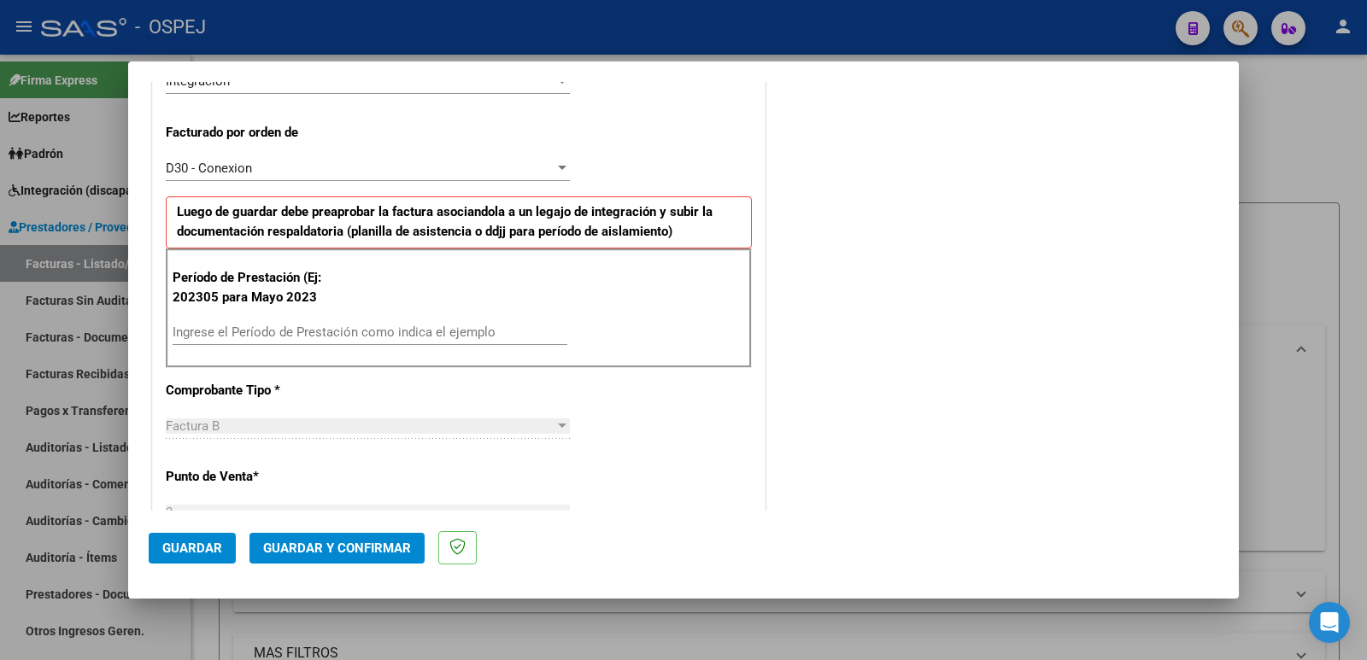
scroll to position [513, 0]
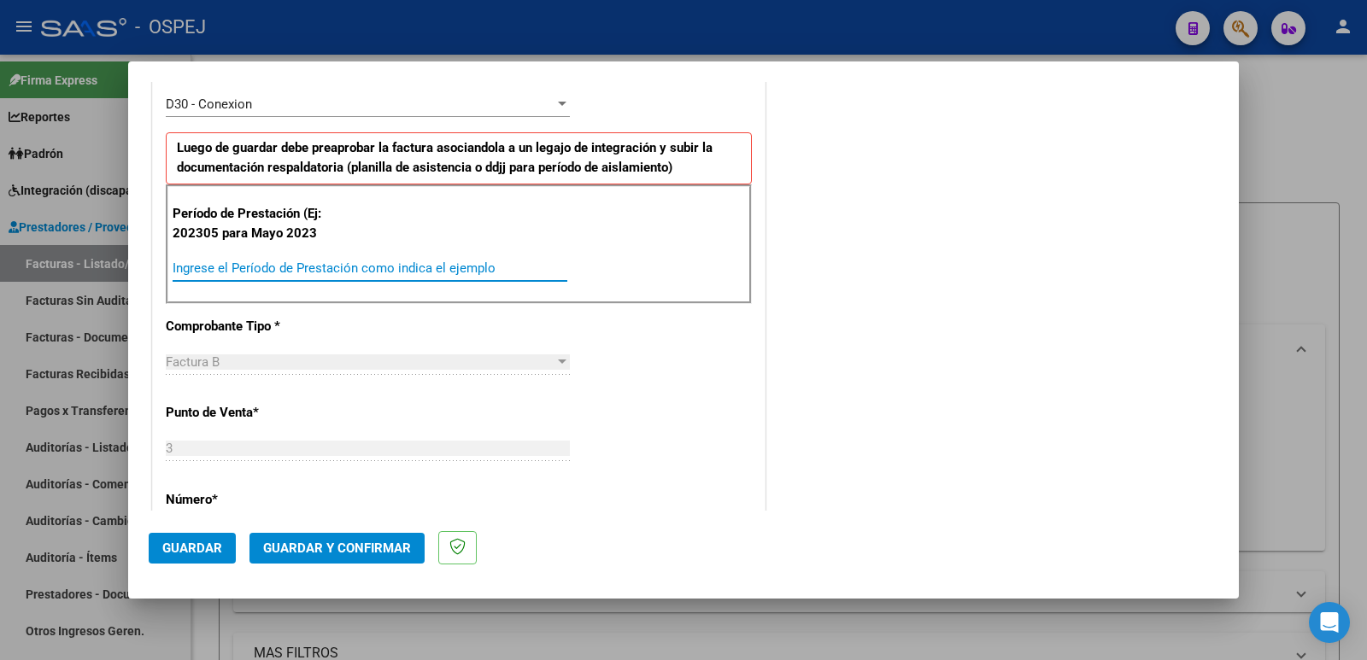
click at [443, 271] on input "Ingrese el Período de Prestación como indica el ejemplo" at bounding box center [370, 268] width 395 height 15
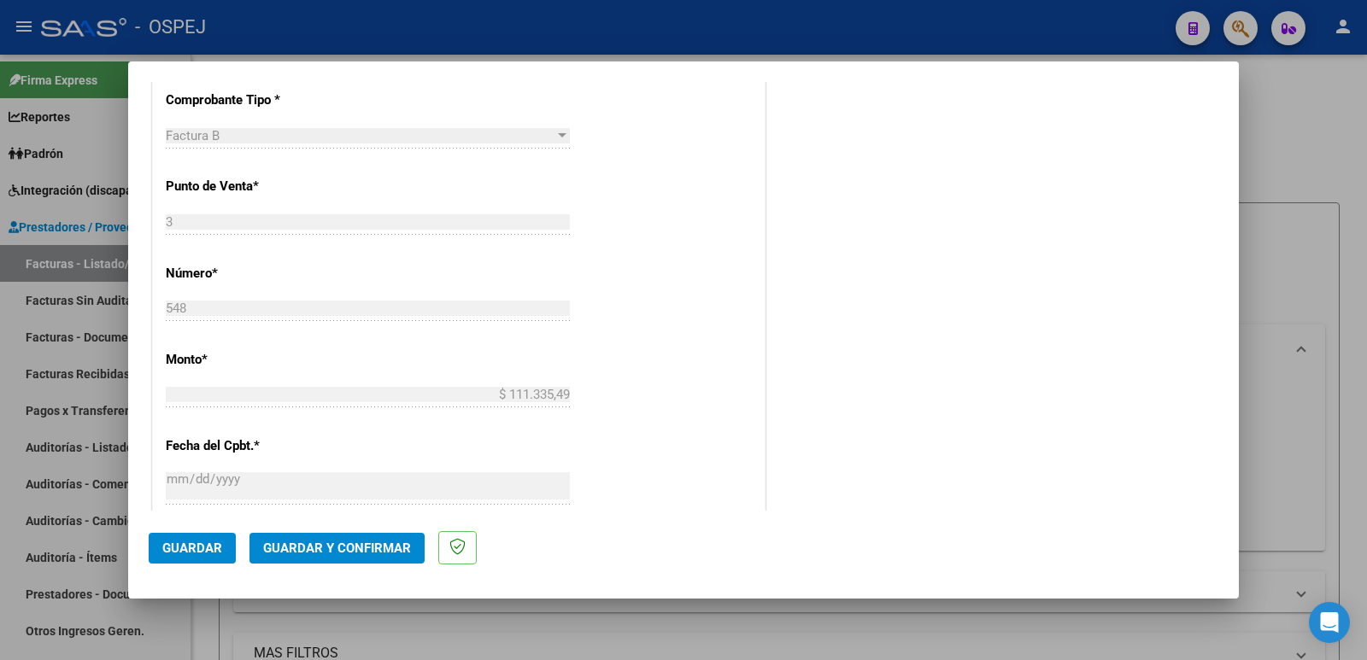
scroll to position [769, 0]
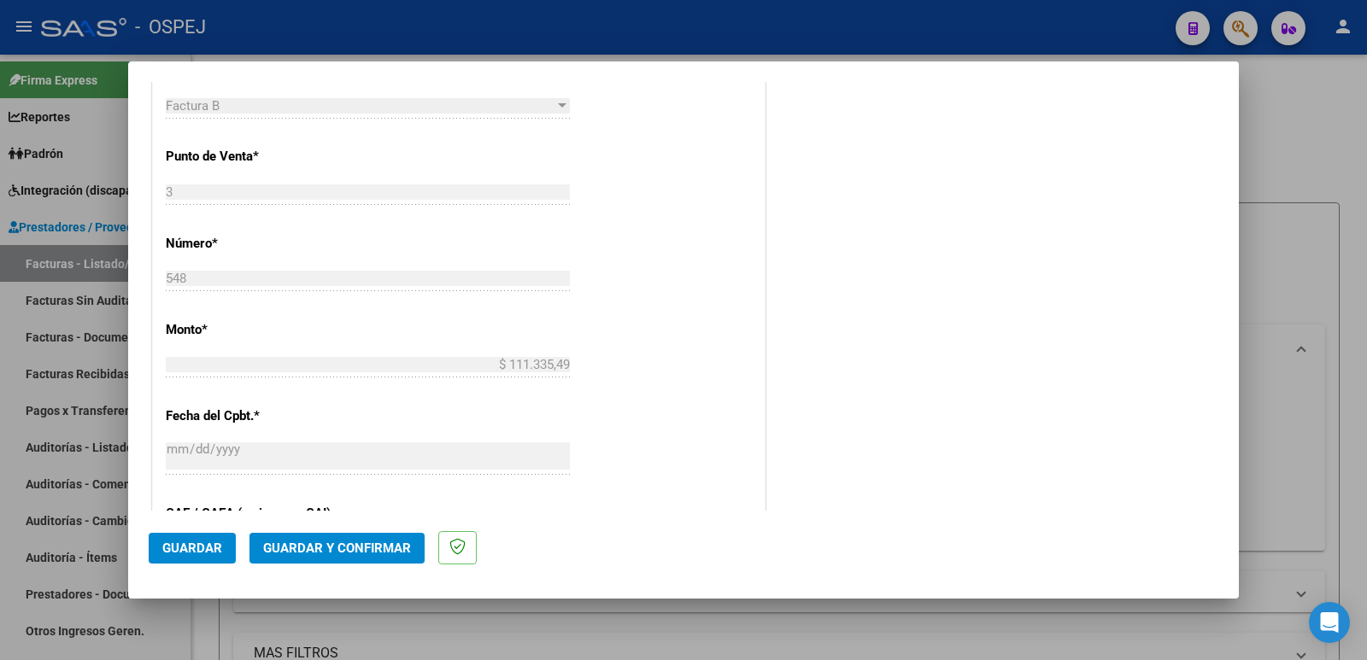
type input "202507"
click at [179, 552] on span "Guardar" at bounding box center [192, 548] width 60 height 15
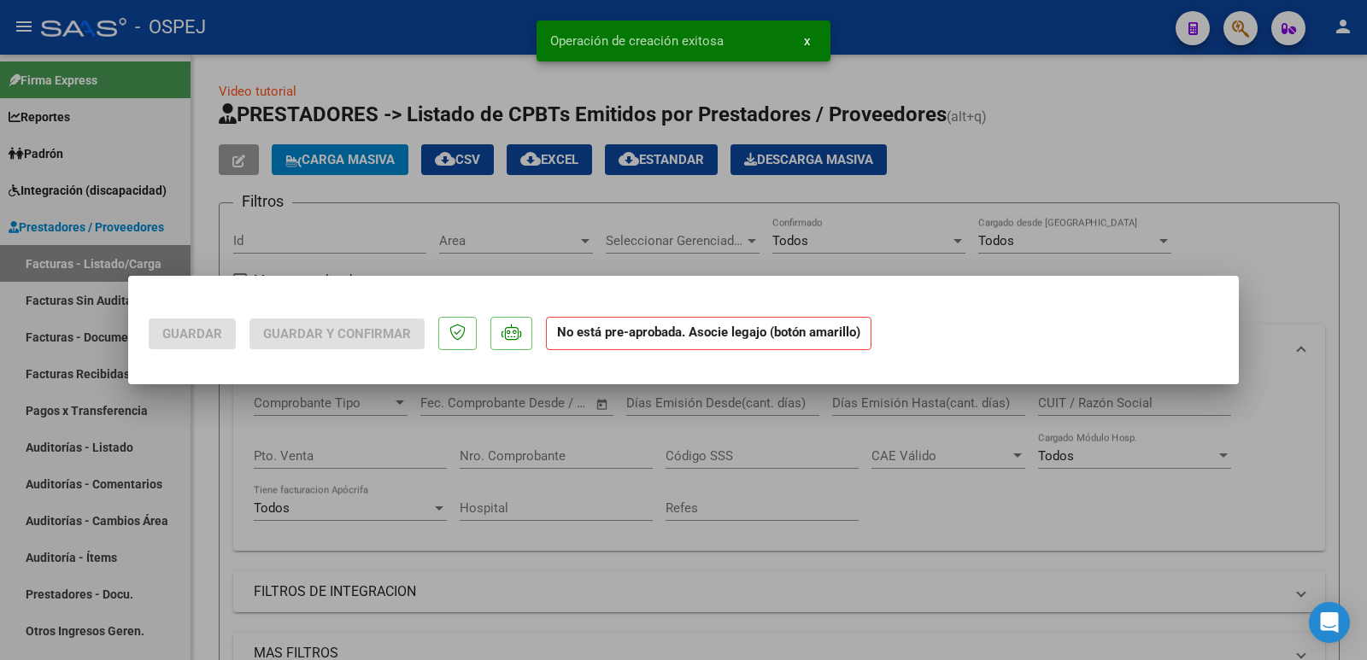
scroll to position [0, 0]
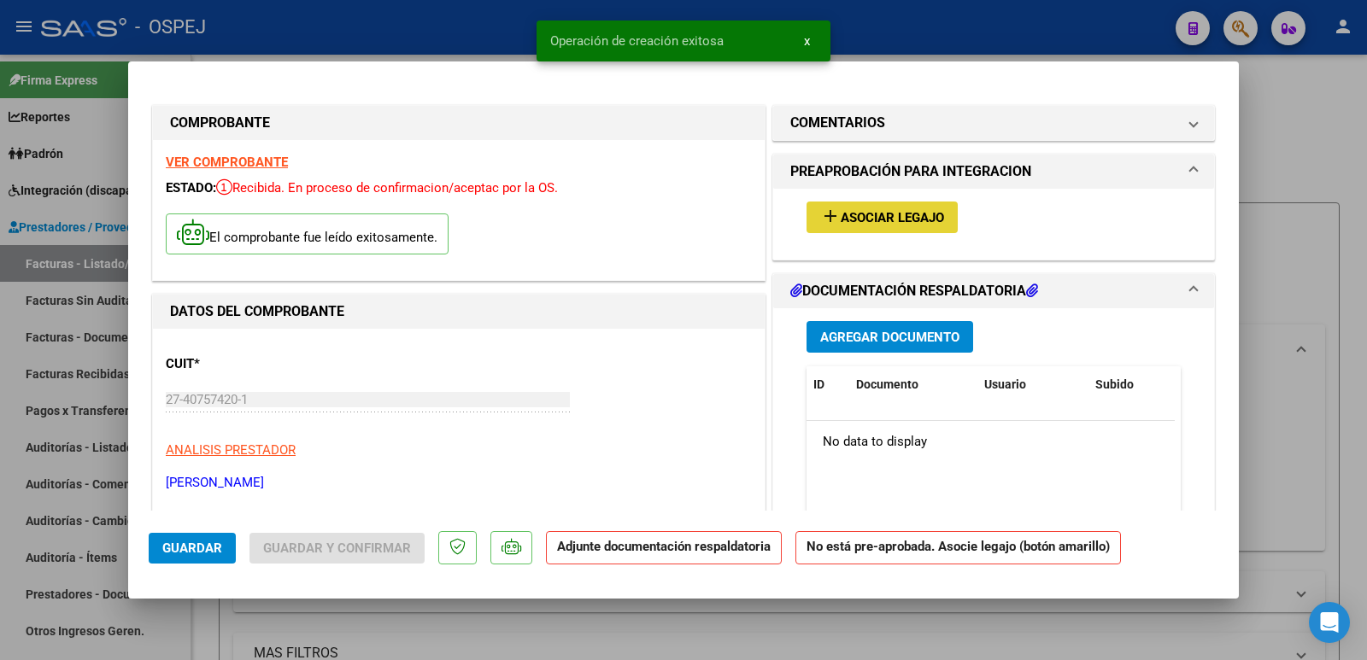
click at [848, 220] on span "Asociar Legajo" at bounding box center [892, 217] width 103 height 15
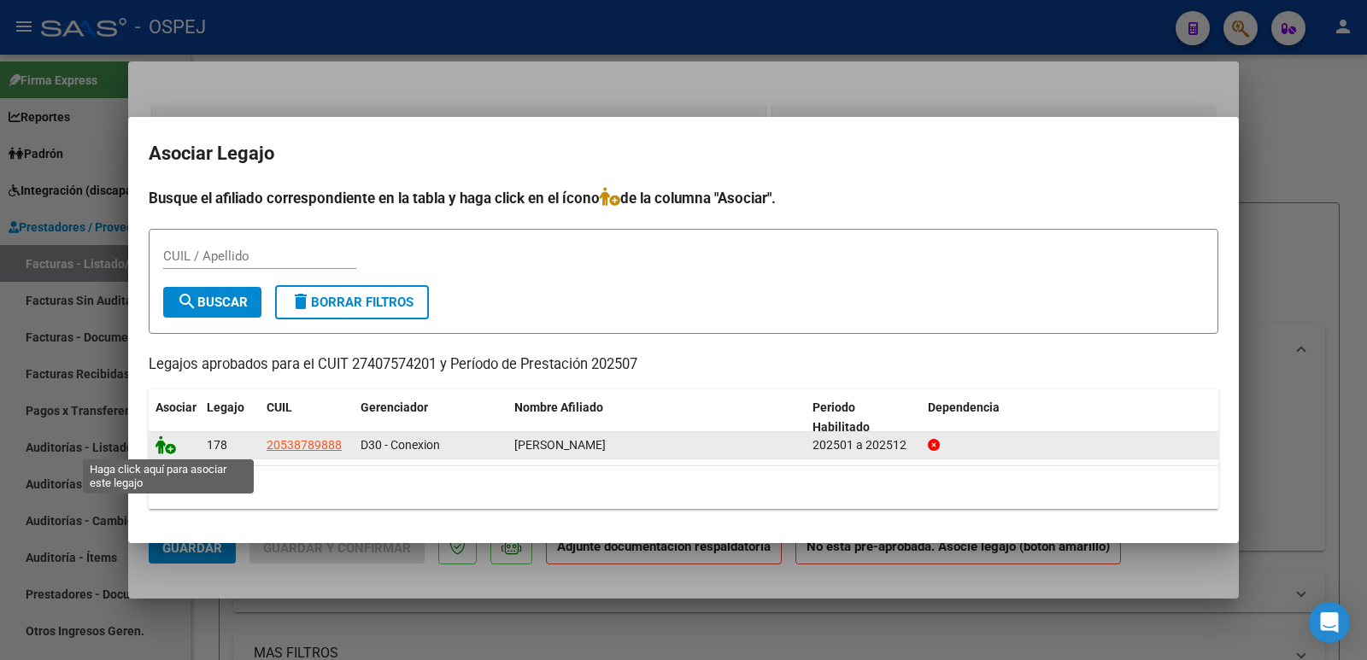
click at [167, 451] on icon at bounding box center [166, 445] width 21 height 19
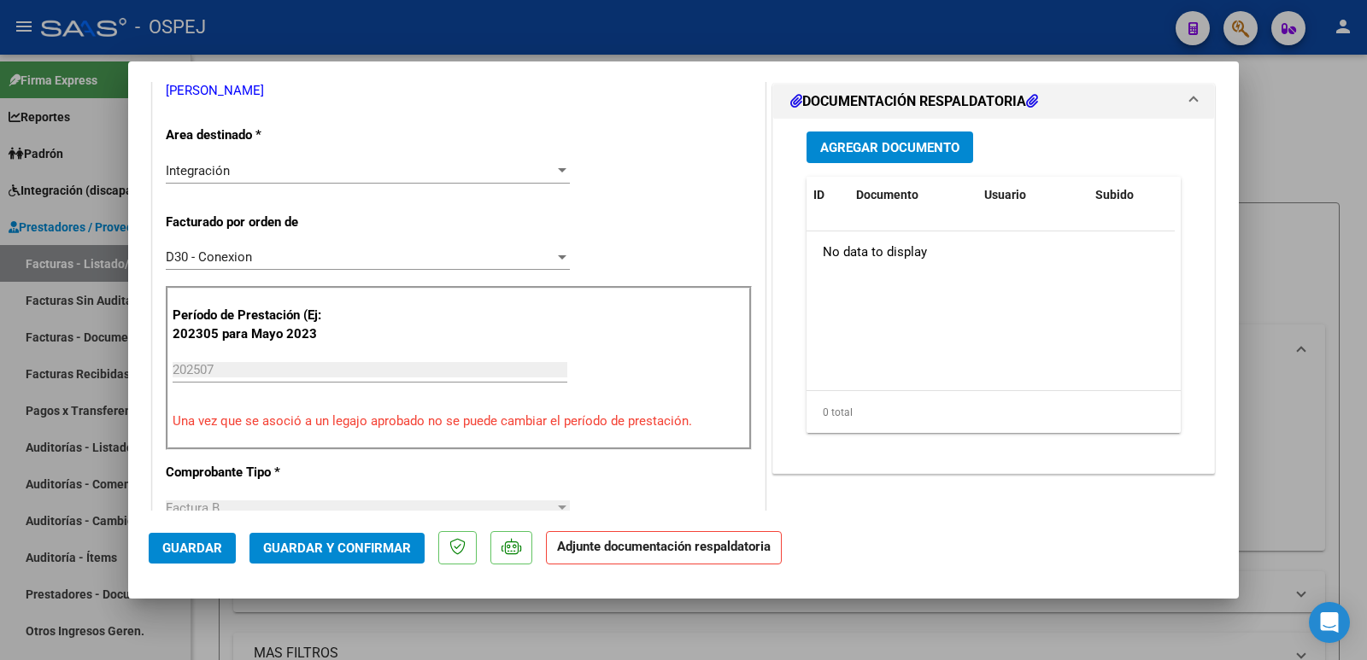
scroll to position [598, 0]
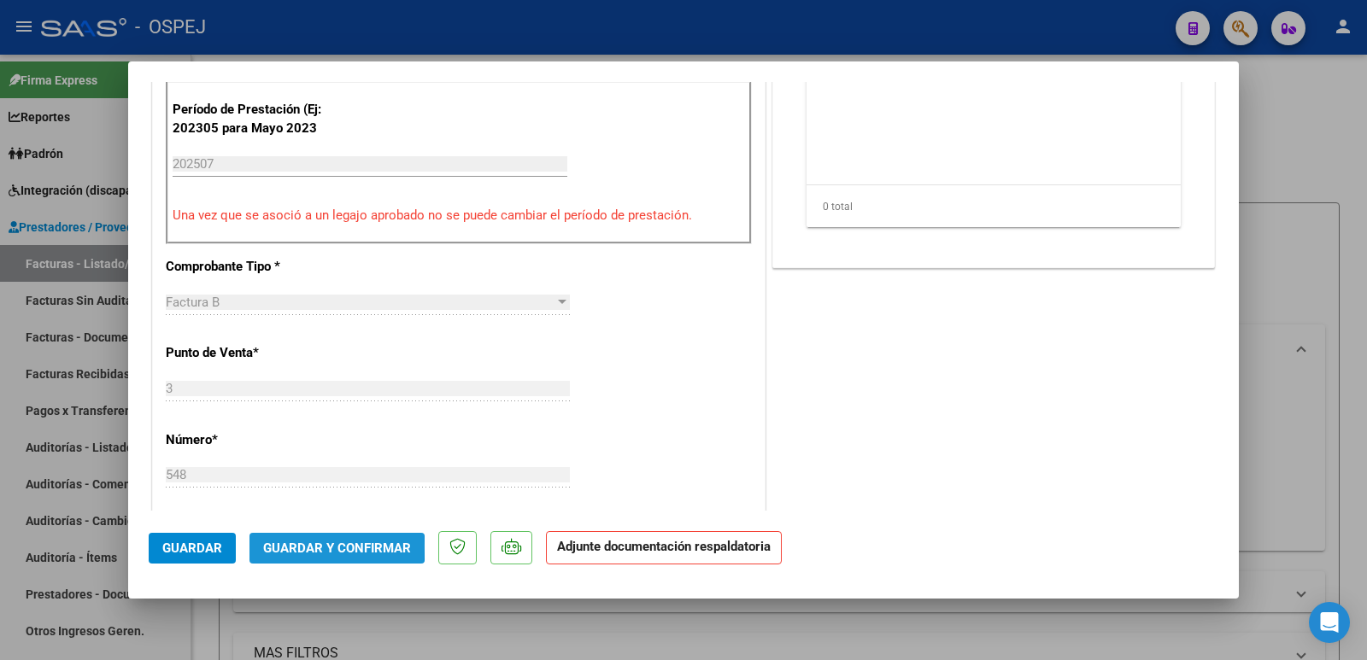
click at [289, 546] on span "Guardar y Confirmar" at bounding box center [337, 548] width 148 height 15
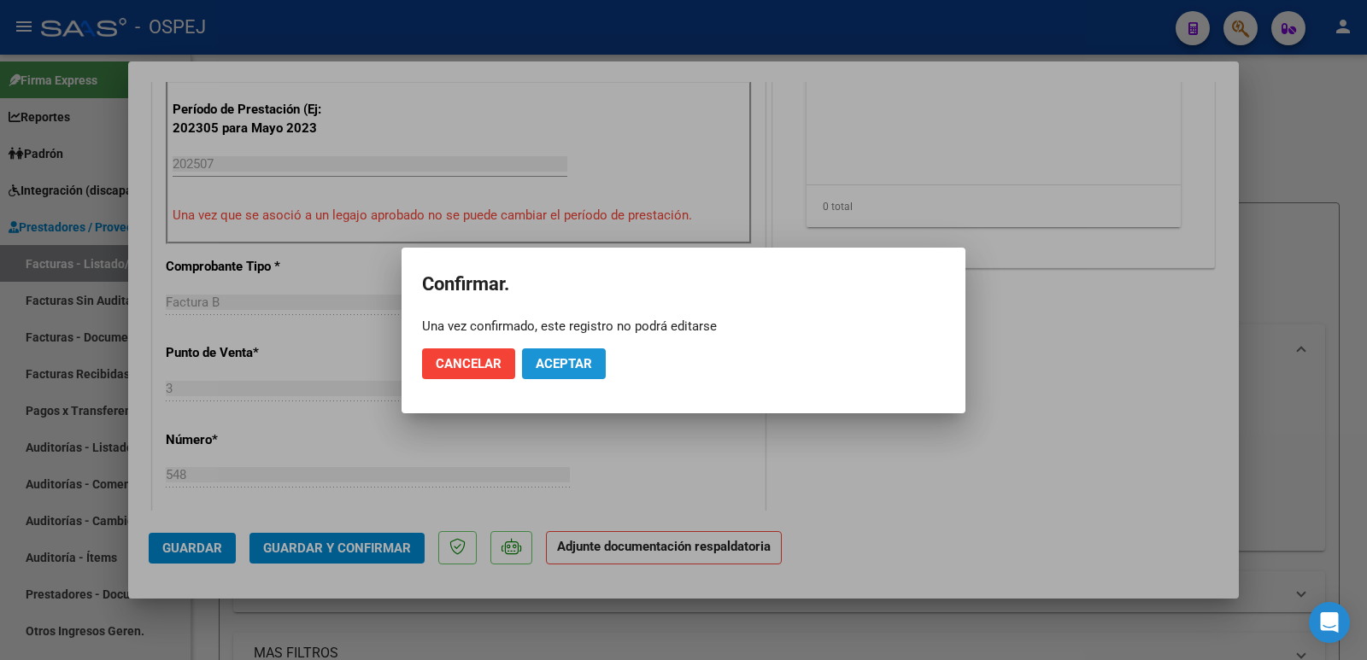
click at [558, 363] on span "Aceptar" at bounding box center [564, 363] width 56 height 15
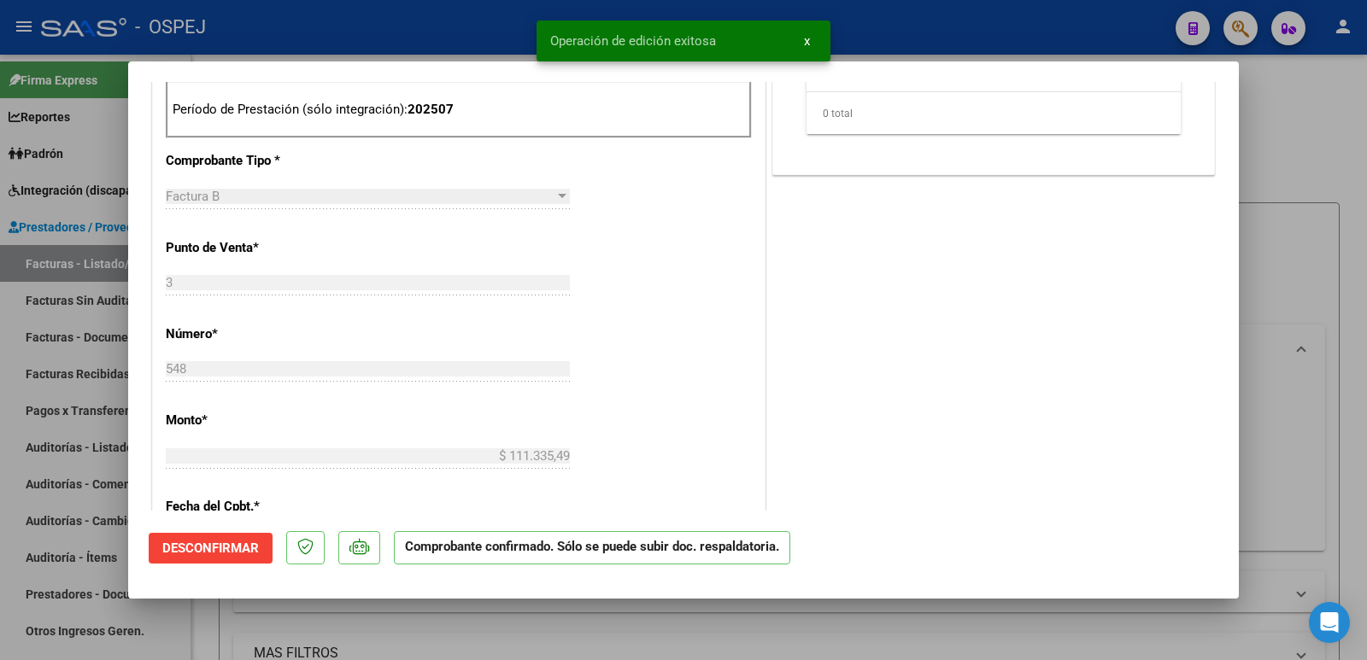
click at [402, 44] on div at bounding box center [683, 330] width 1367 height 660
type input "$ 0,00"
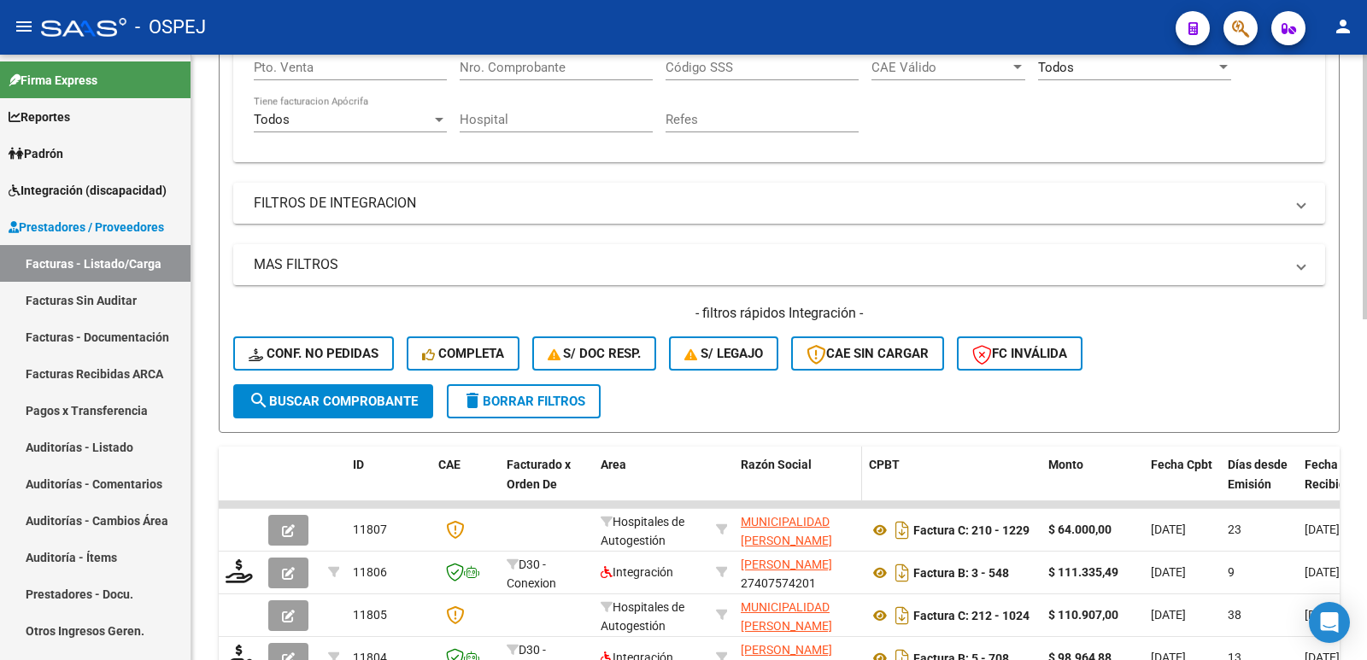
scroll to position [427, 0]
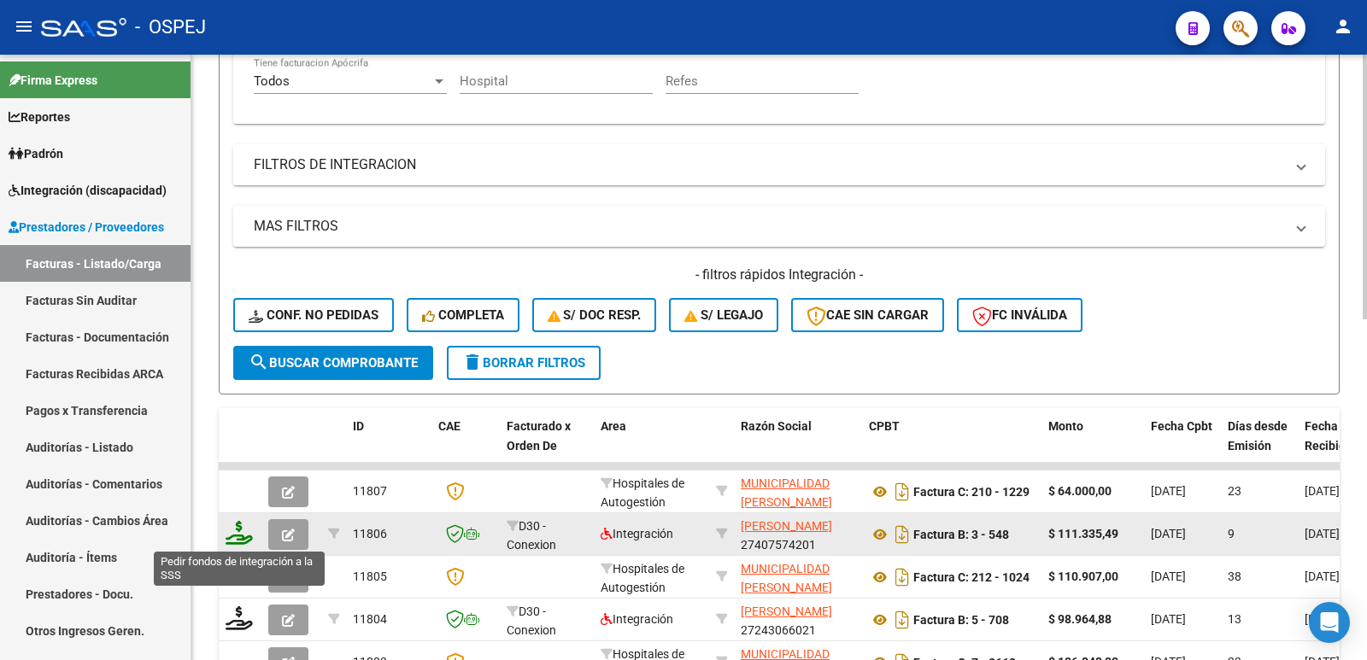
click at [238, 537] on icon at bounding box center [239, 533] width 27 height 24
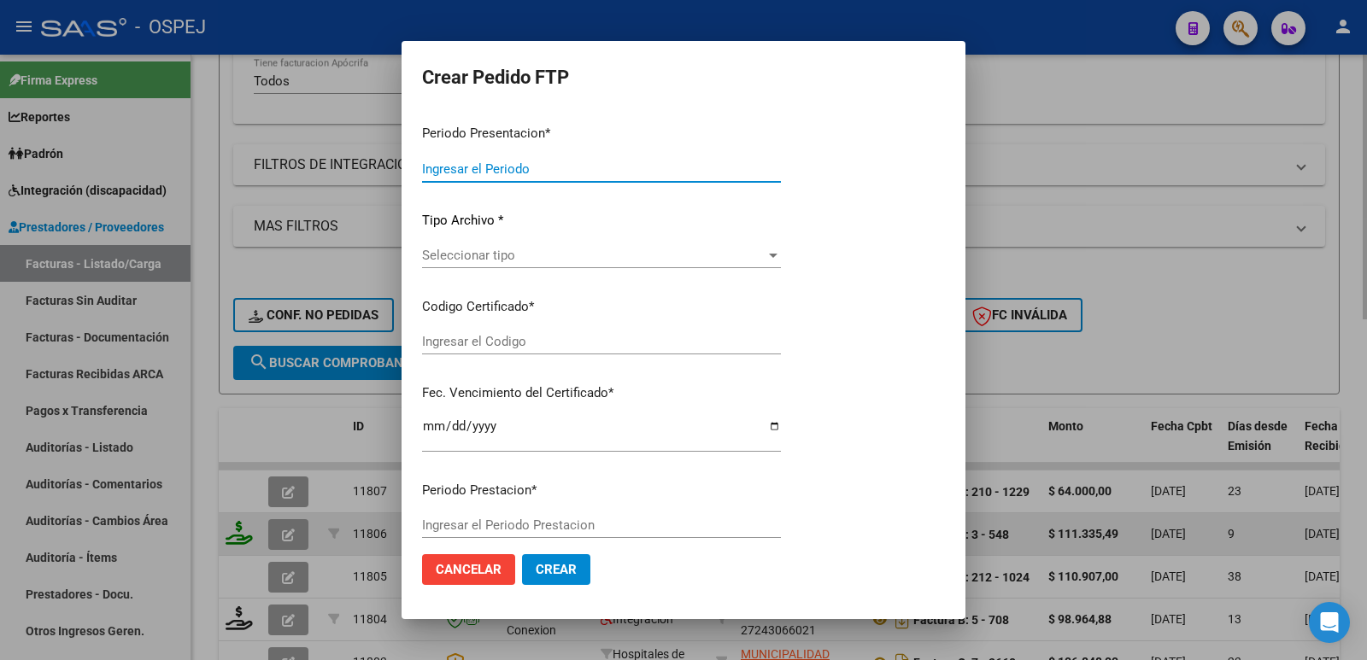
type input "202507"
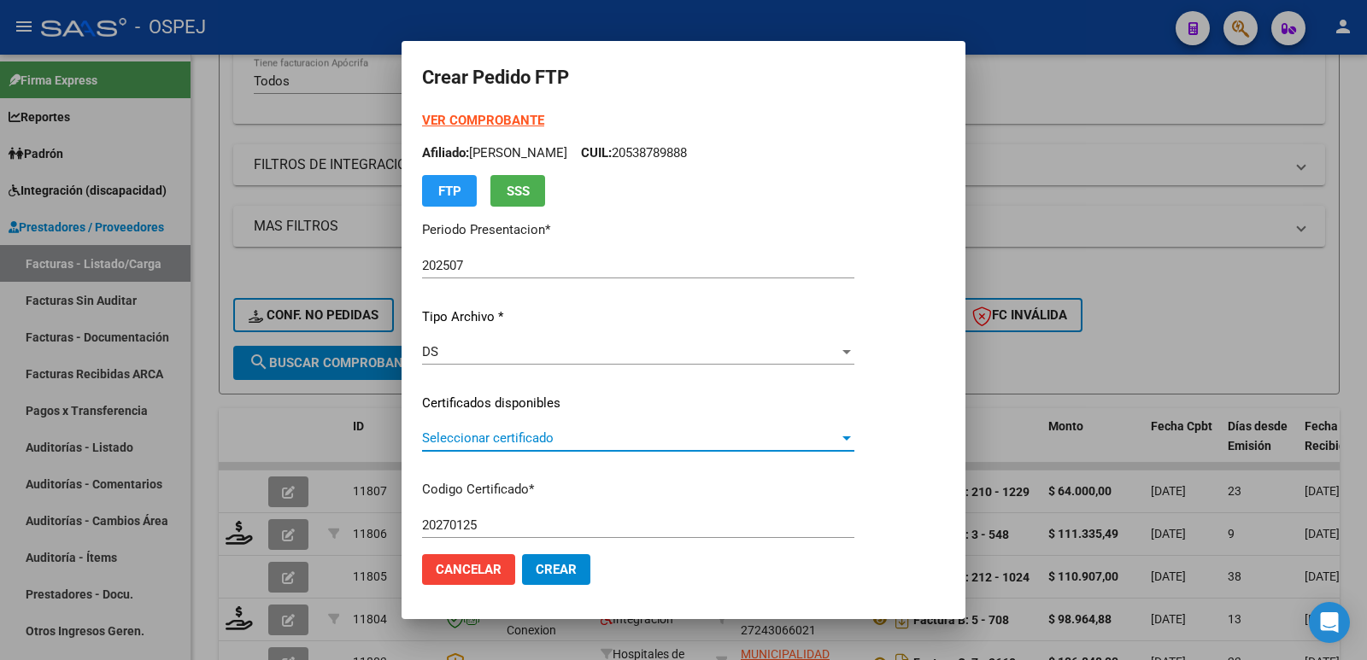
click at [548, 432] on span "Seleccionar certificado" at bounding box center [630, 438] width 417 height 15
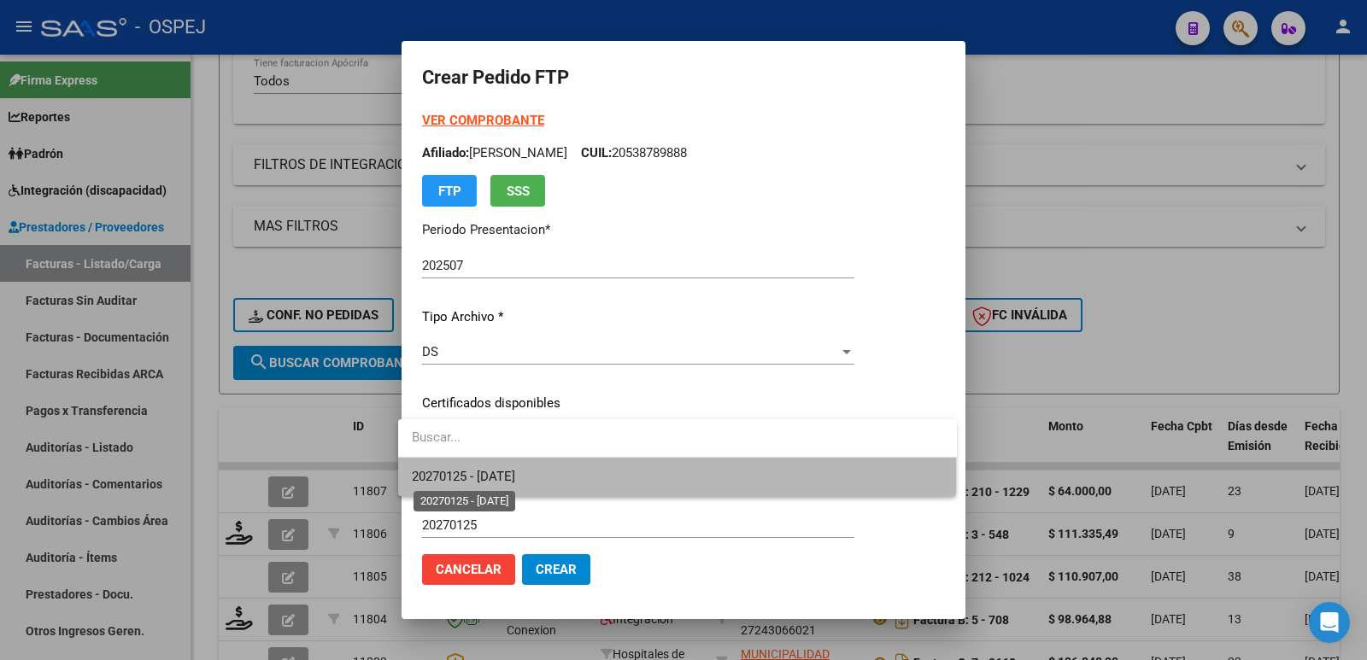
click at [515, 480] on span "20270125 - 2027-01-27" at bounding box center [463, 476] width 103 height 15
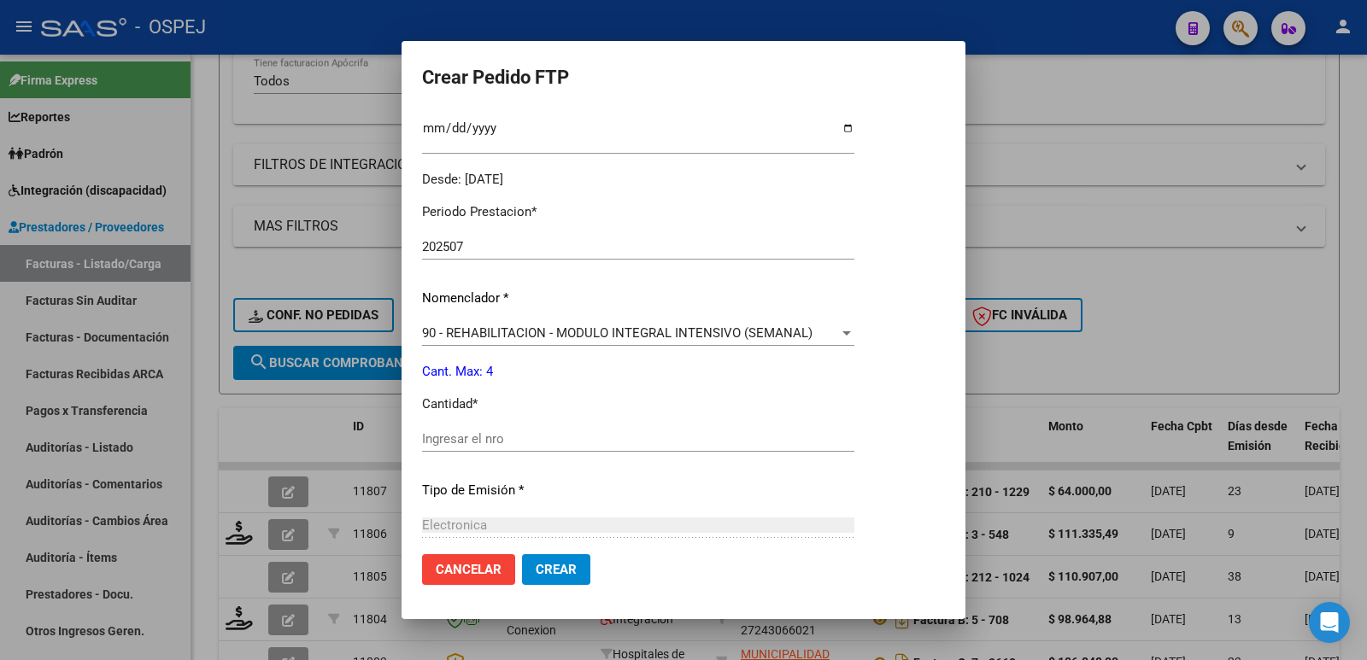
scroll to position [513, 0]
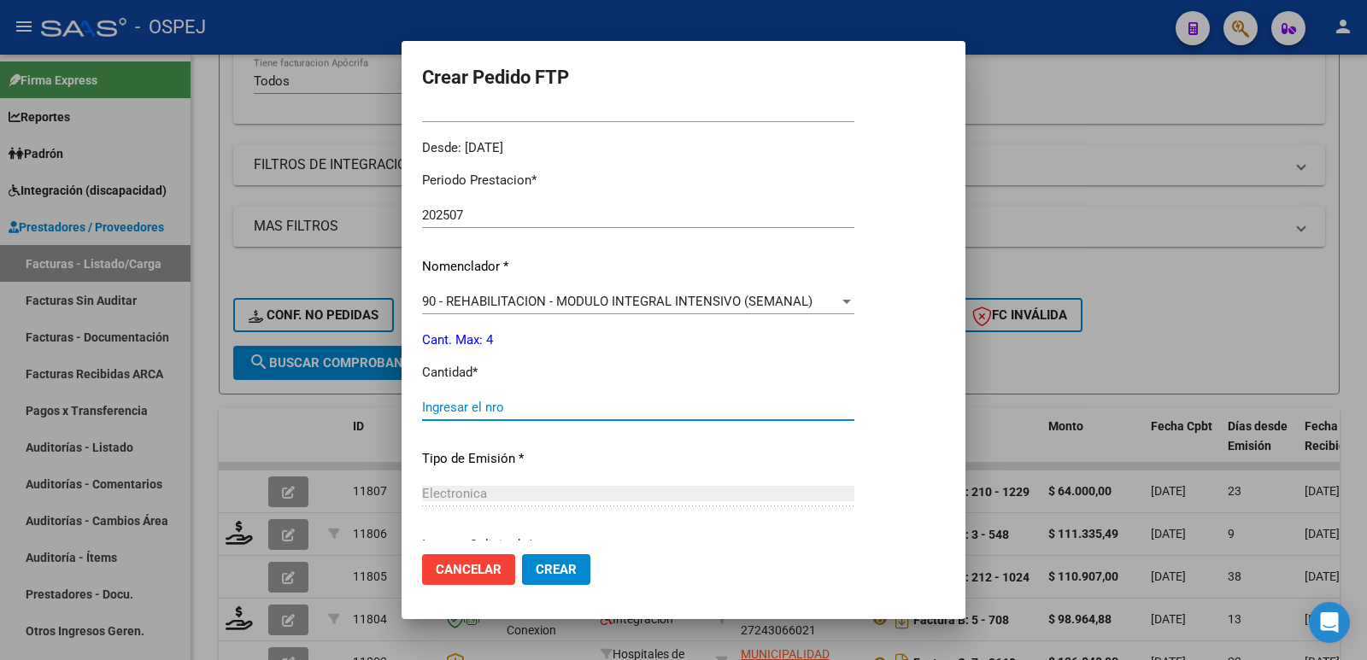
click at [531, 401] on input "Ingresar el nro" at bounding box center [638, 407] width 432 height 15
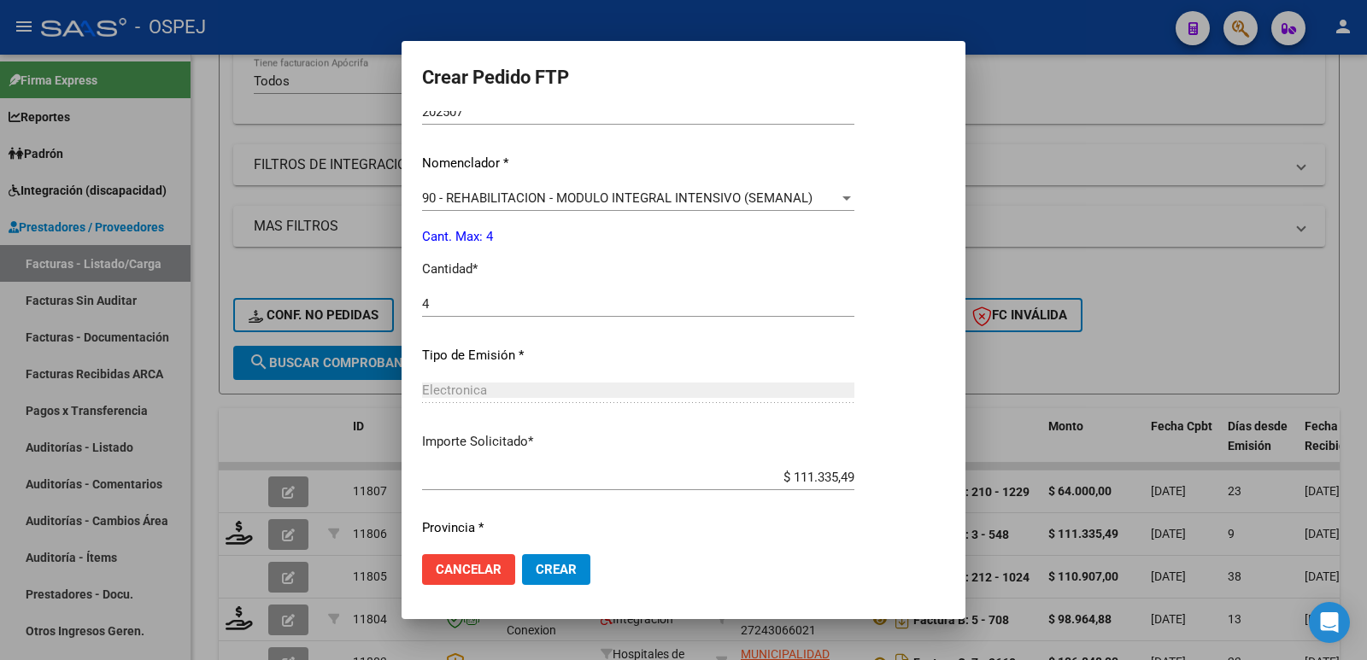
scroll to position [668, 0]
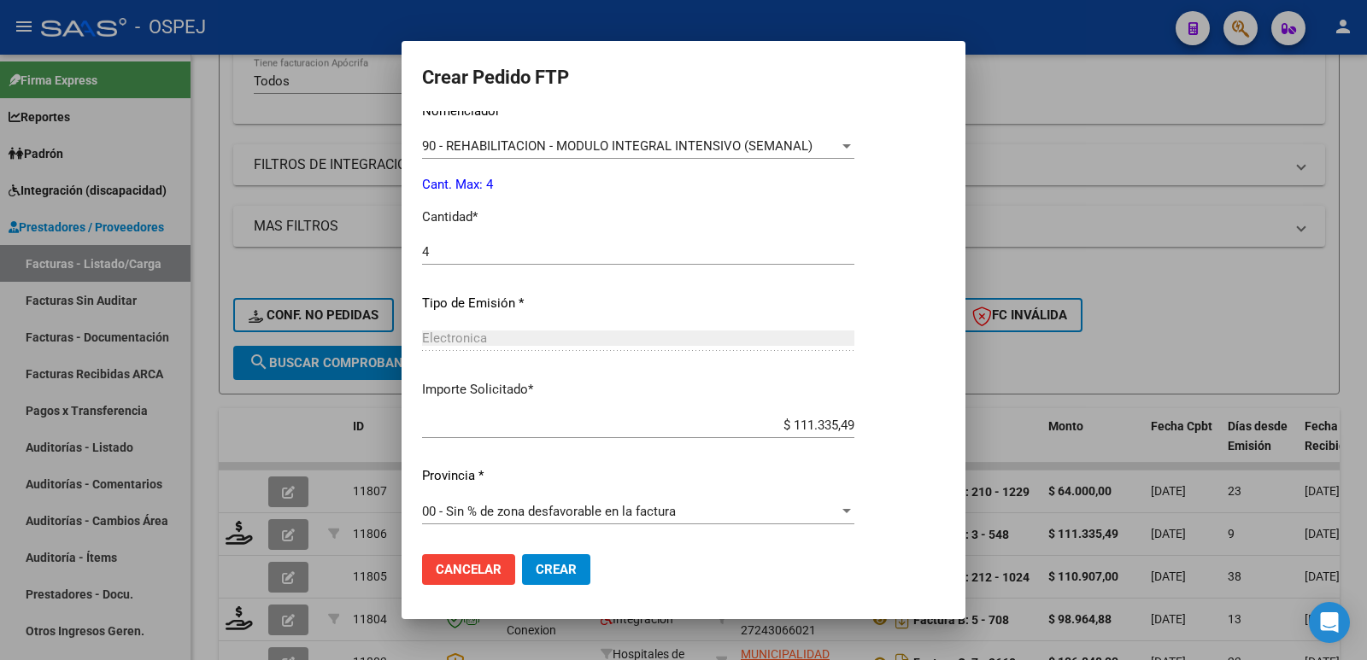
click at [564, 573] on span "Crear" at bounding box center [556, 569] width 41 height 15
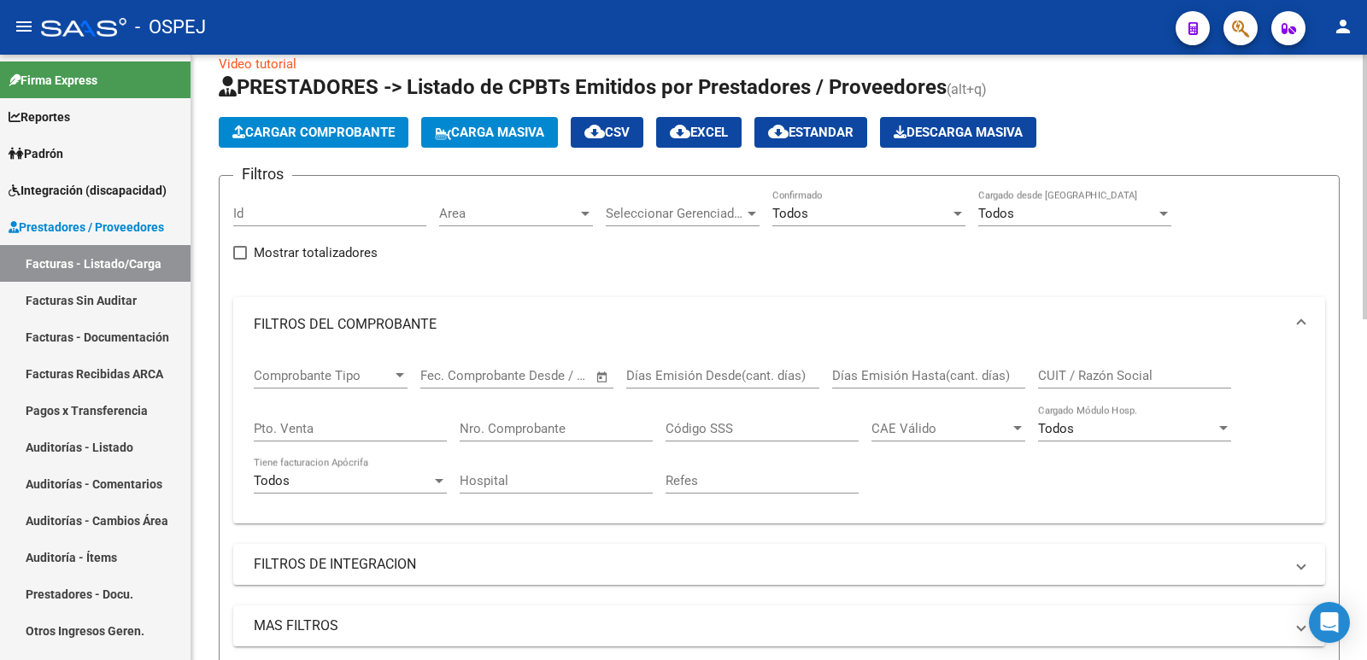
scroll to position [0, 0]
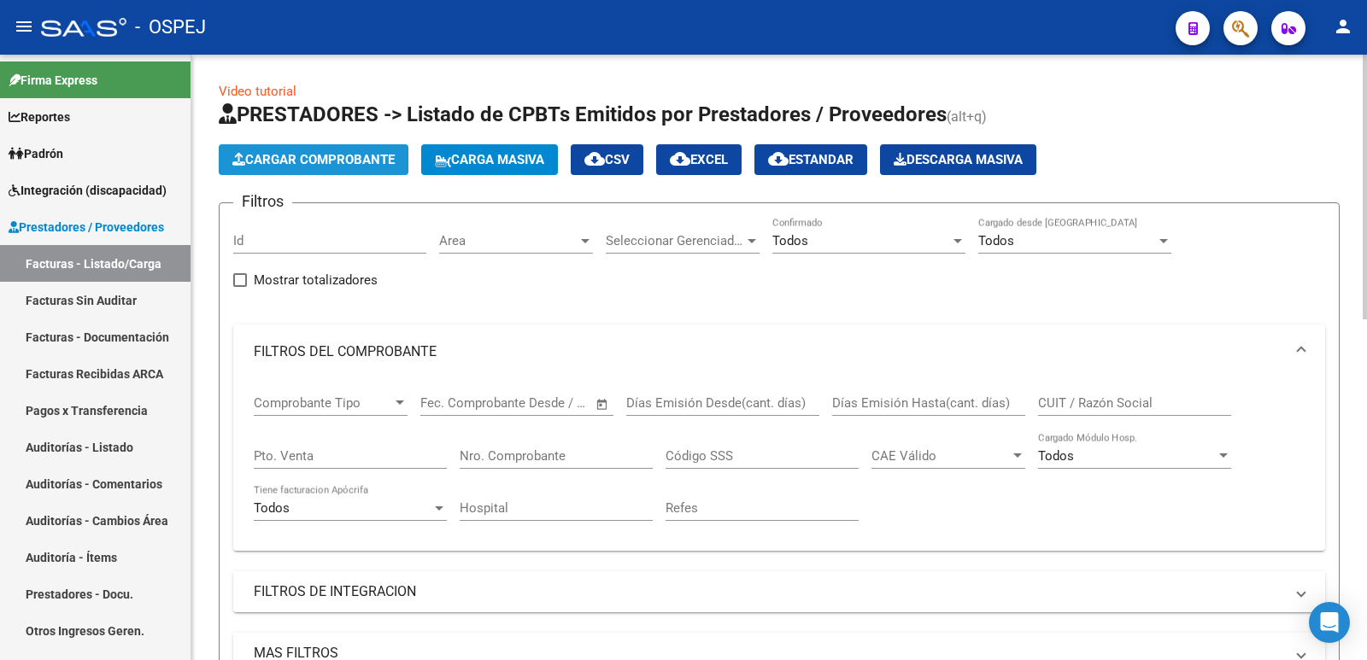
click at [316, 156] on span "Cargar Comprobante" at bounding box center [313, 159] width 162 height 15
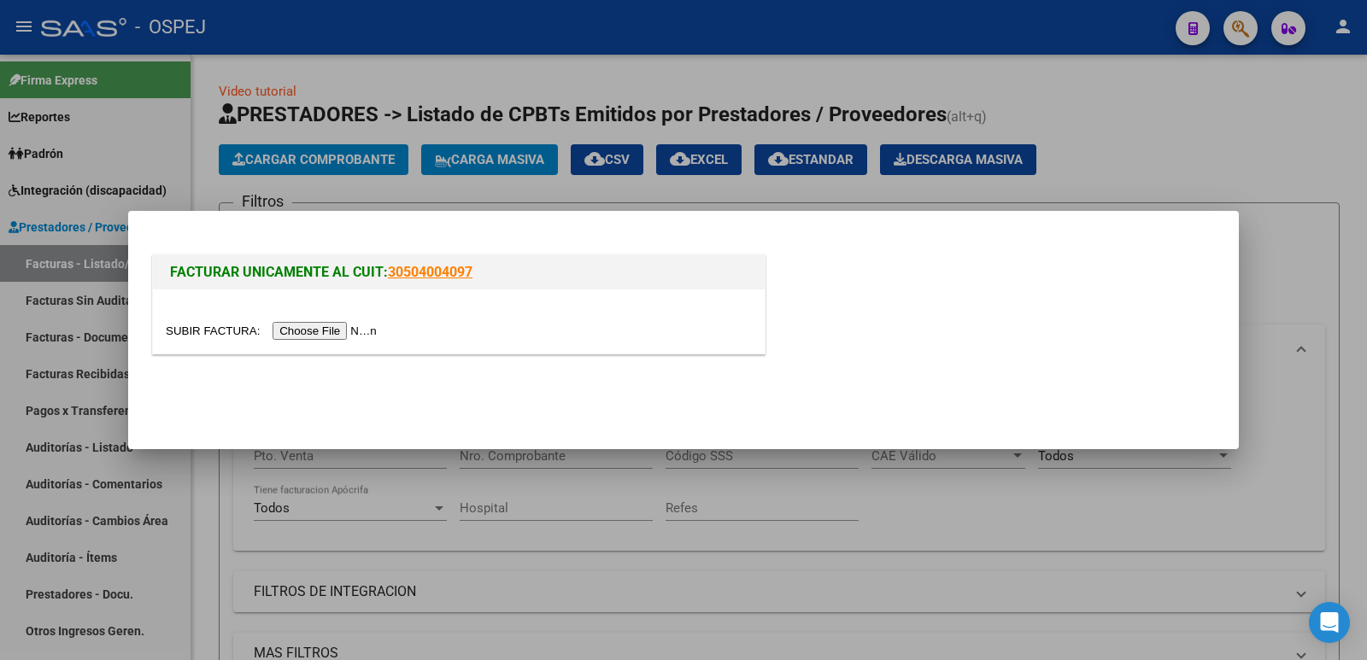
click at [337, 329] on input "file" at bounding box center [274, 331] width 216 height 18
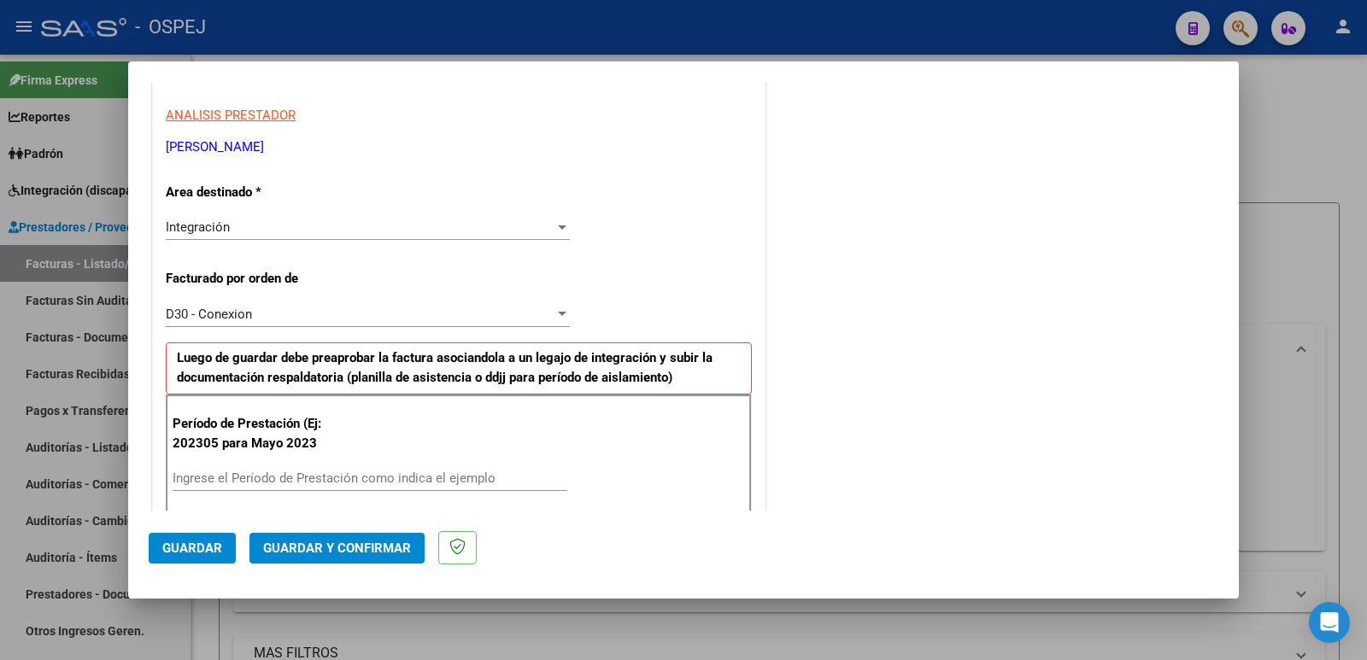
scroll to position [342, 0]
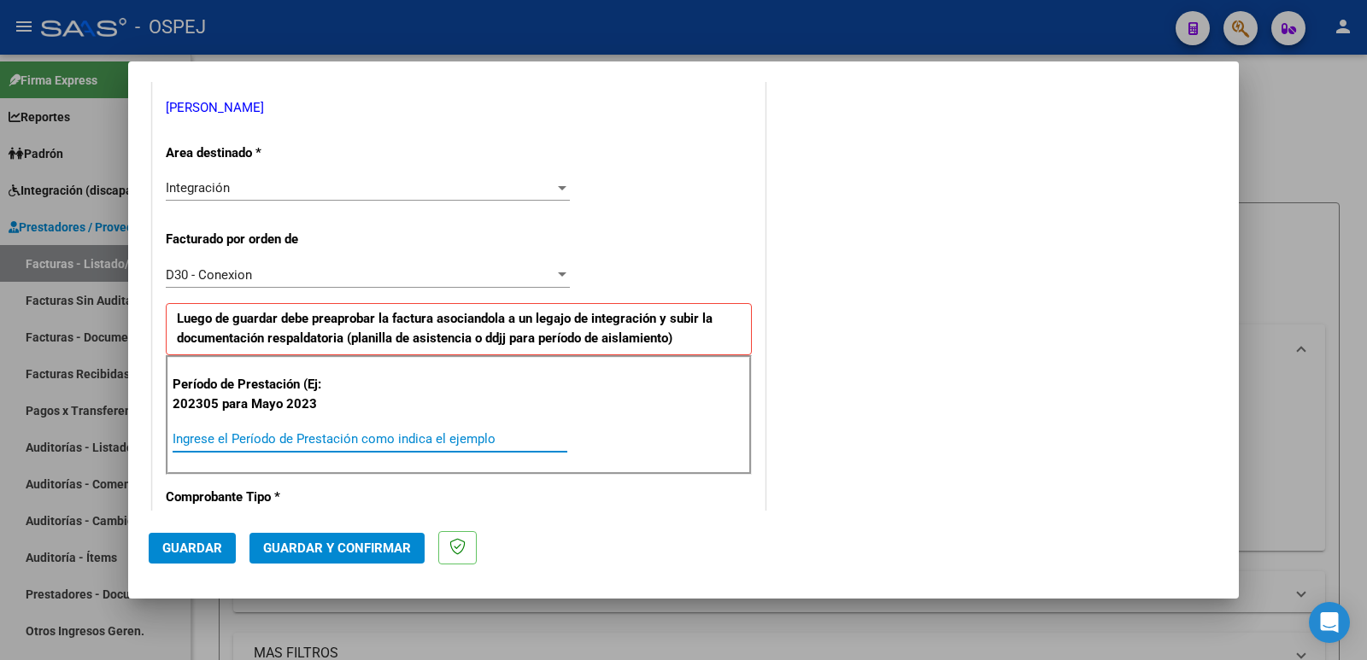
click at [425, 436] on input "Ingrese el Período de Prestación como indica el ejemplo" at bounding box center [370, 438] width 395 height 15
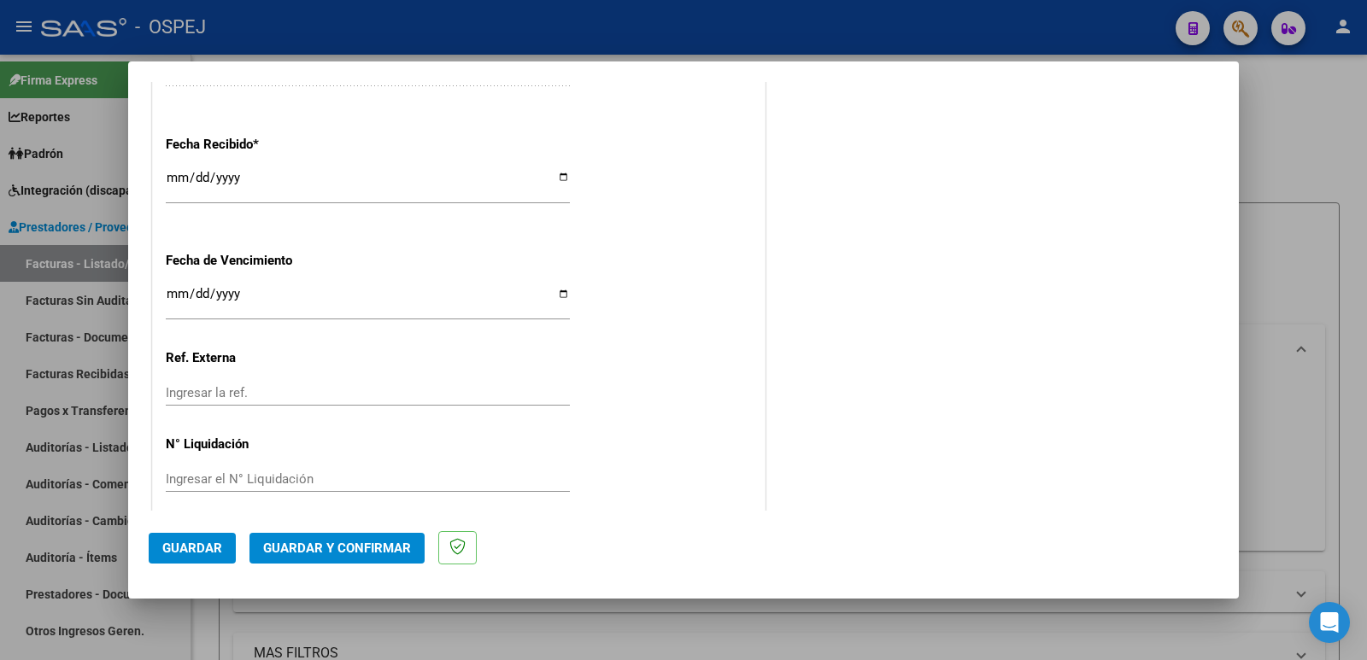
scroll to position [1259, 0]
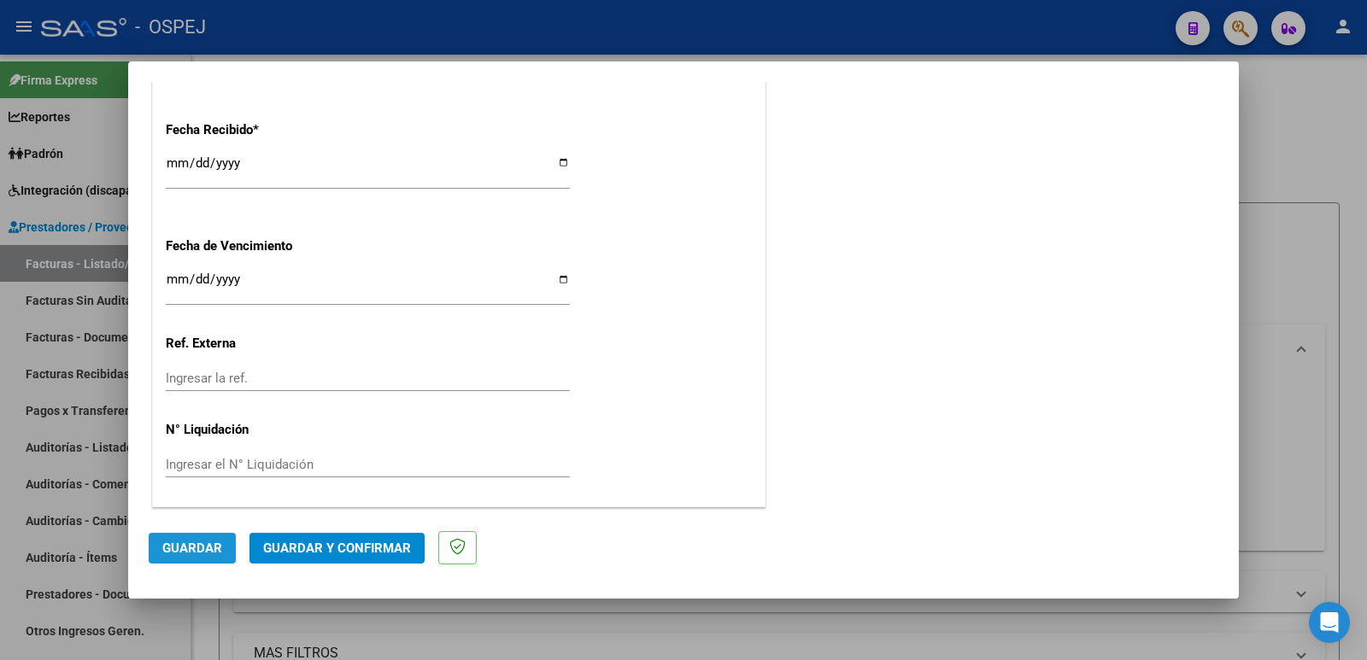
click at [196, 552] on span "Guardar" at bounding box center [192, 548] width 60 height 15
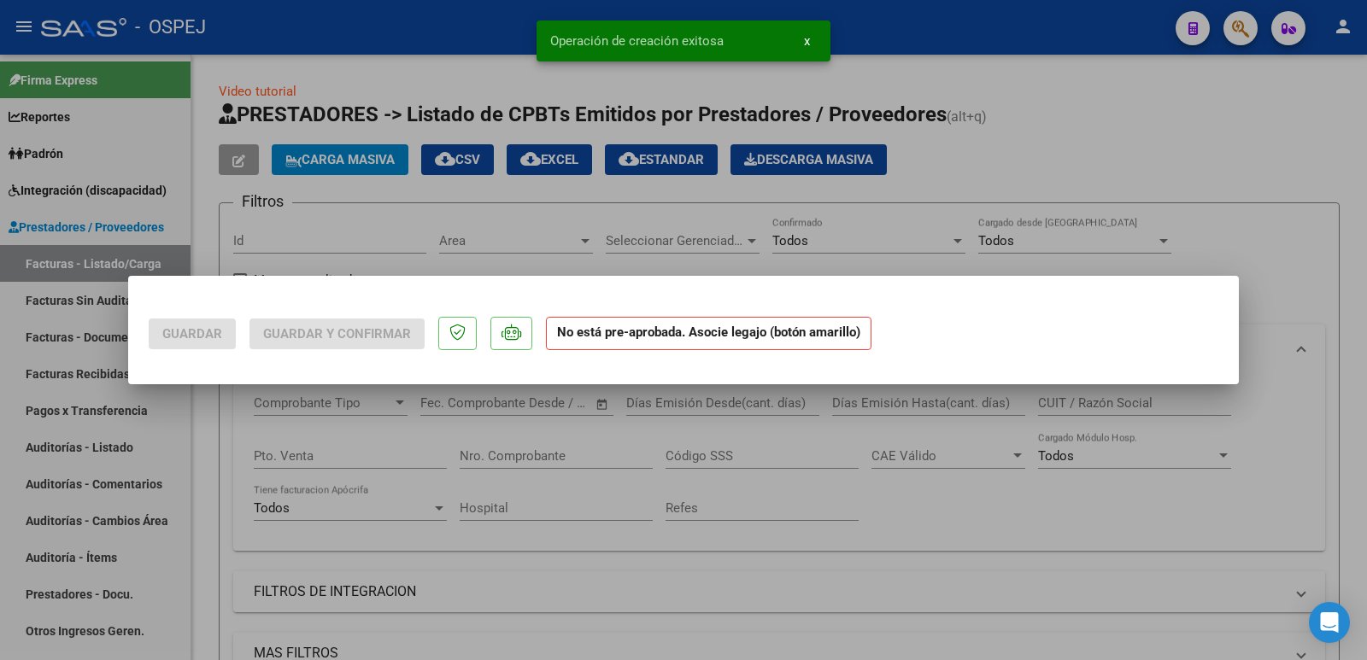
scroll to position [0, 0]
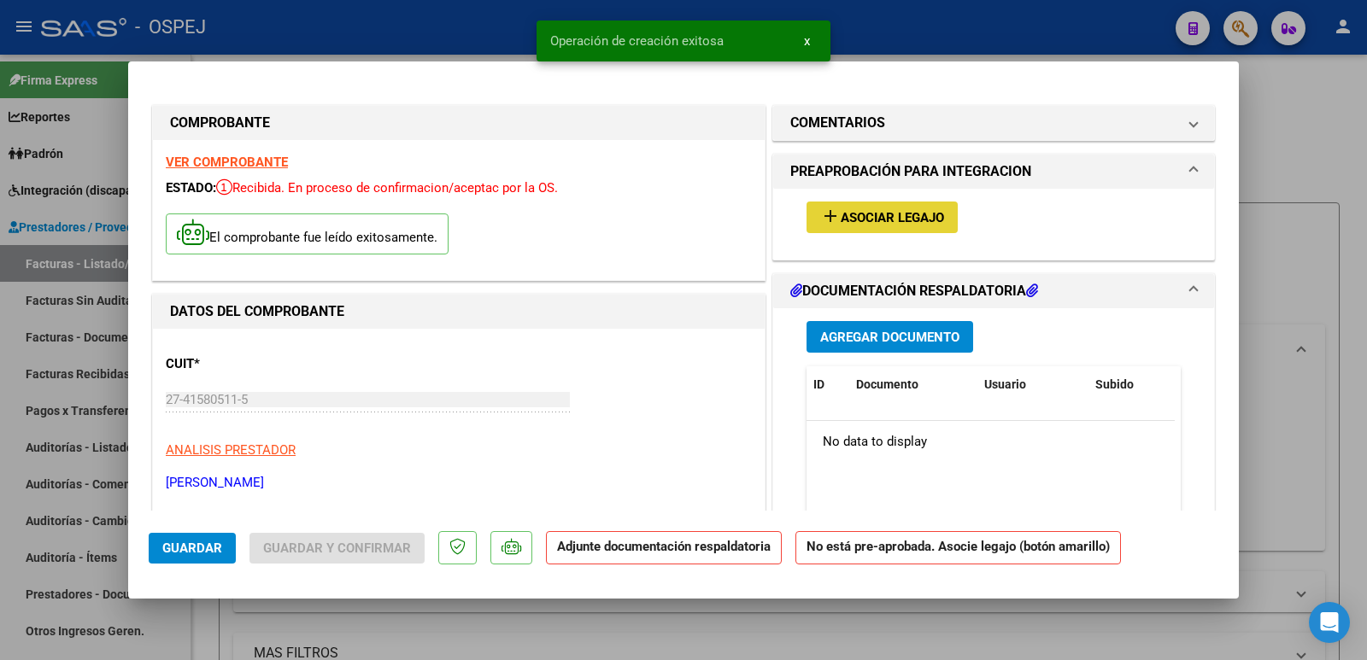
click at [870, 218] on span "Asociar Legajo" at bounding box center [892, 217] width 103 height 15
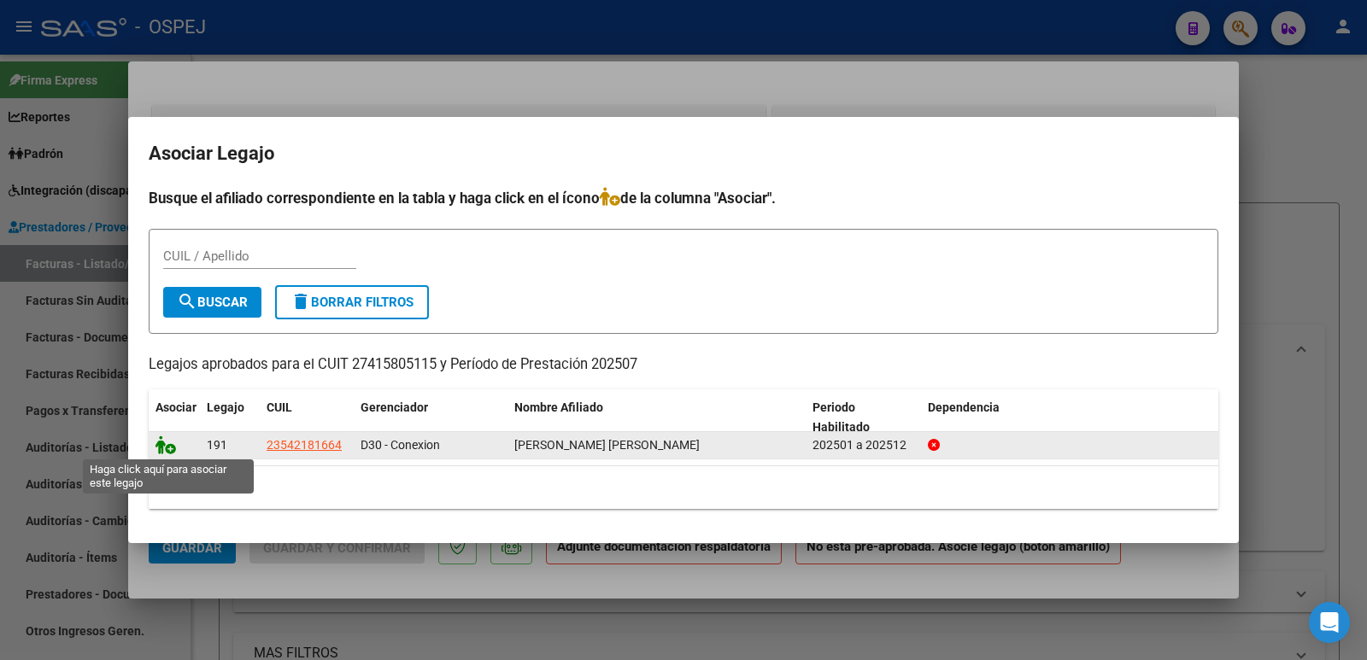
click at [160, 444] on icon at bounding box center [166, 445] width 21 height 19
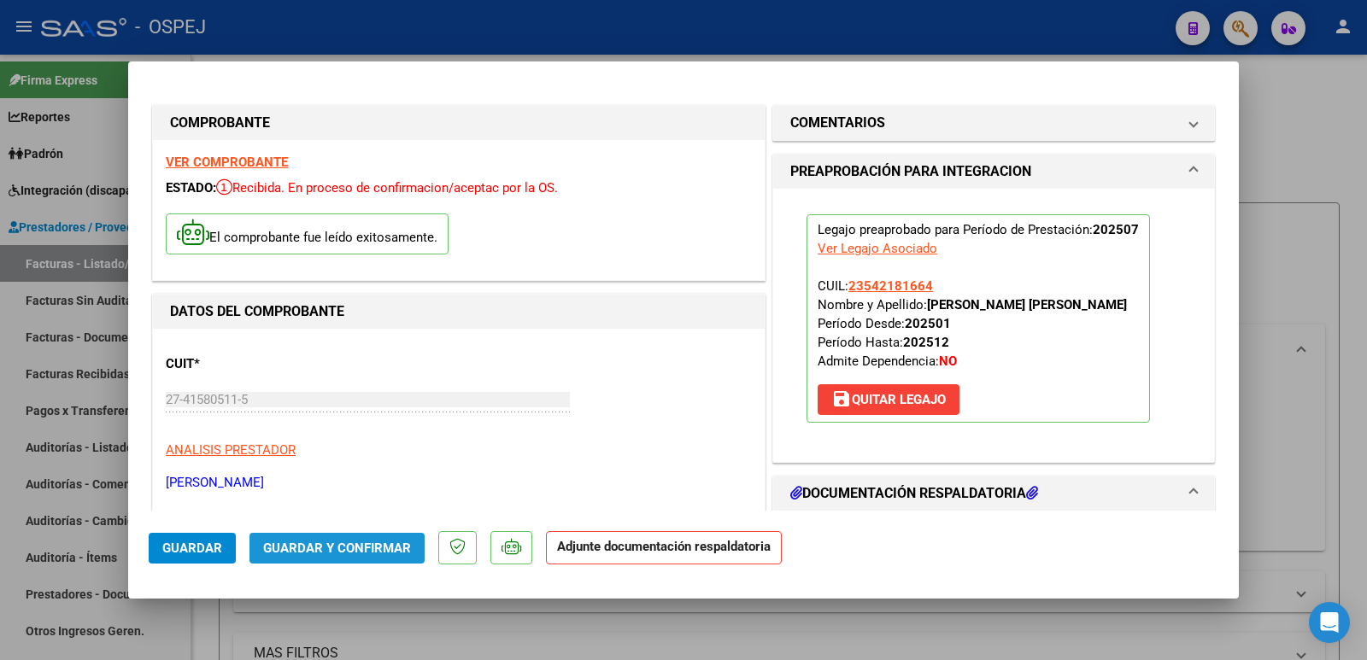
click at [354, 549] on span "Guardar y Confirmar" at bounding box center [337, 548] width 148 height 15
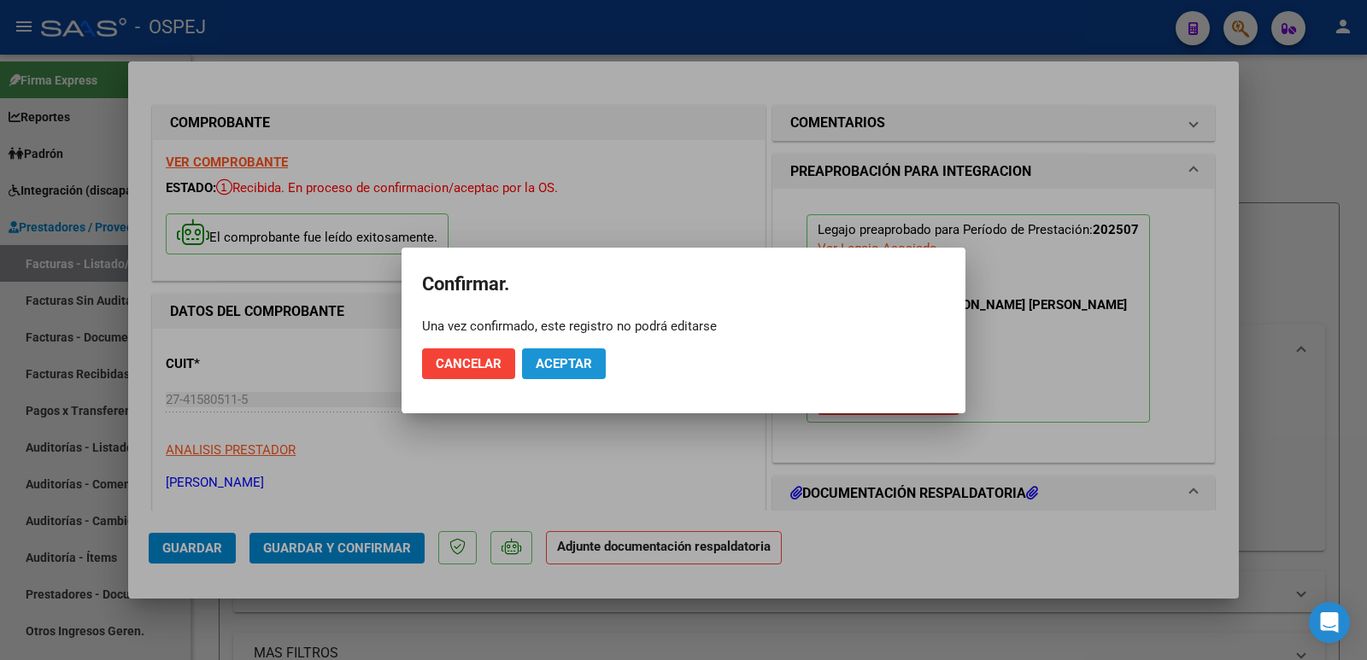
click at [564, 367] on span "Aceptar" at bounding box center [564, 363] width 56 height 15
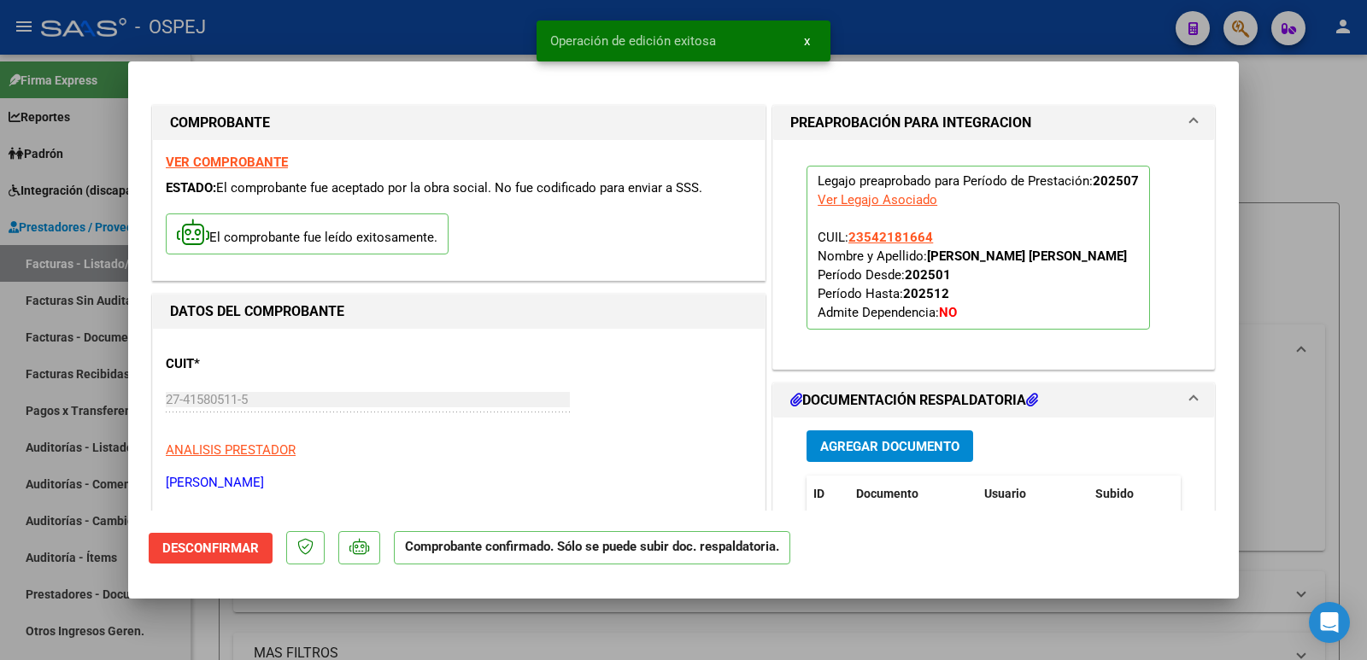
click at [409, 32] on div at bounding box center [683, 330] width 1367 height 660
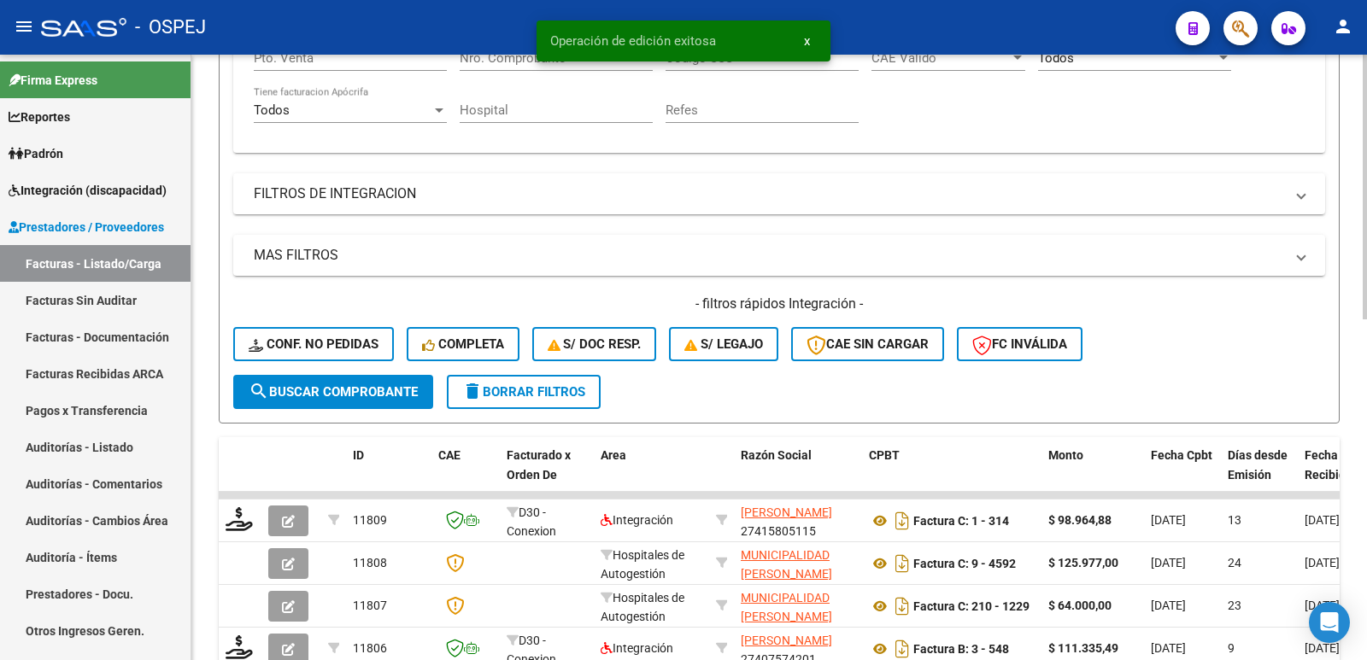
scroll to position [427, 0]
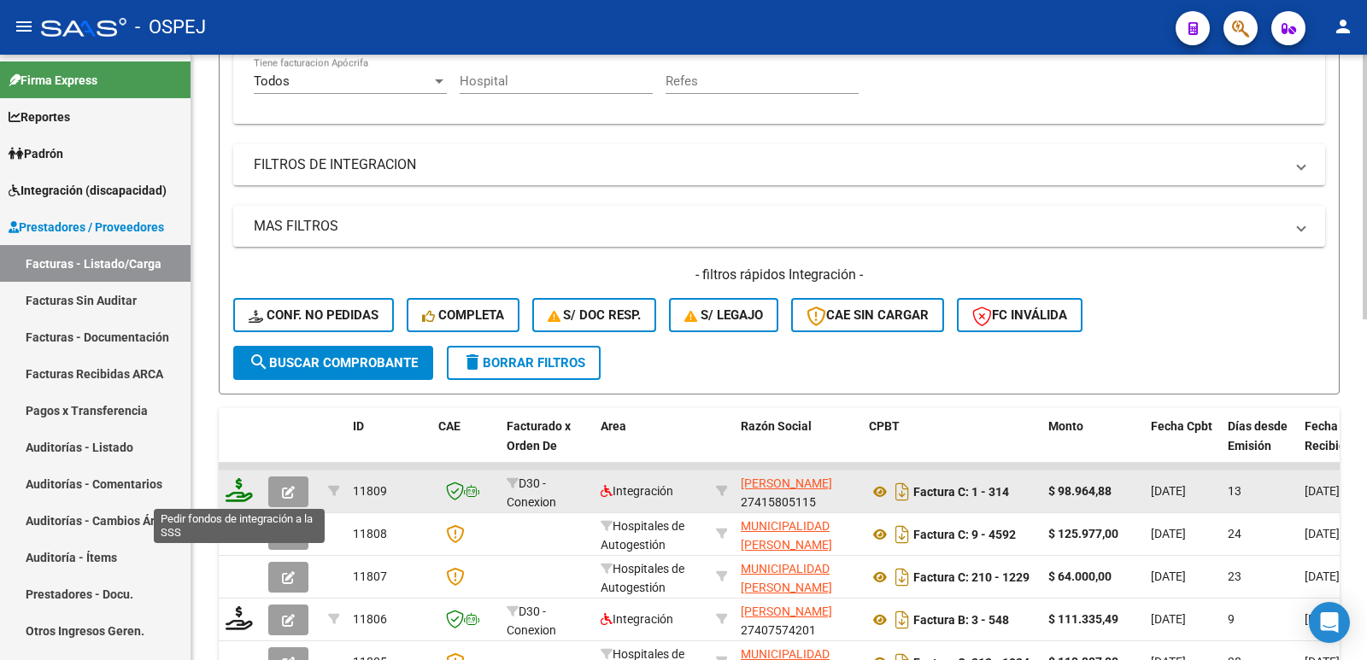
click at [238, 490] on icon at bounding box center [239, 490] width 27 height 24
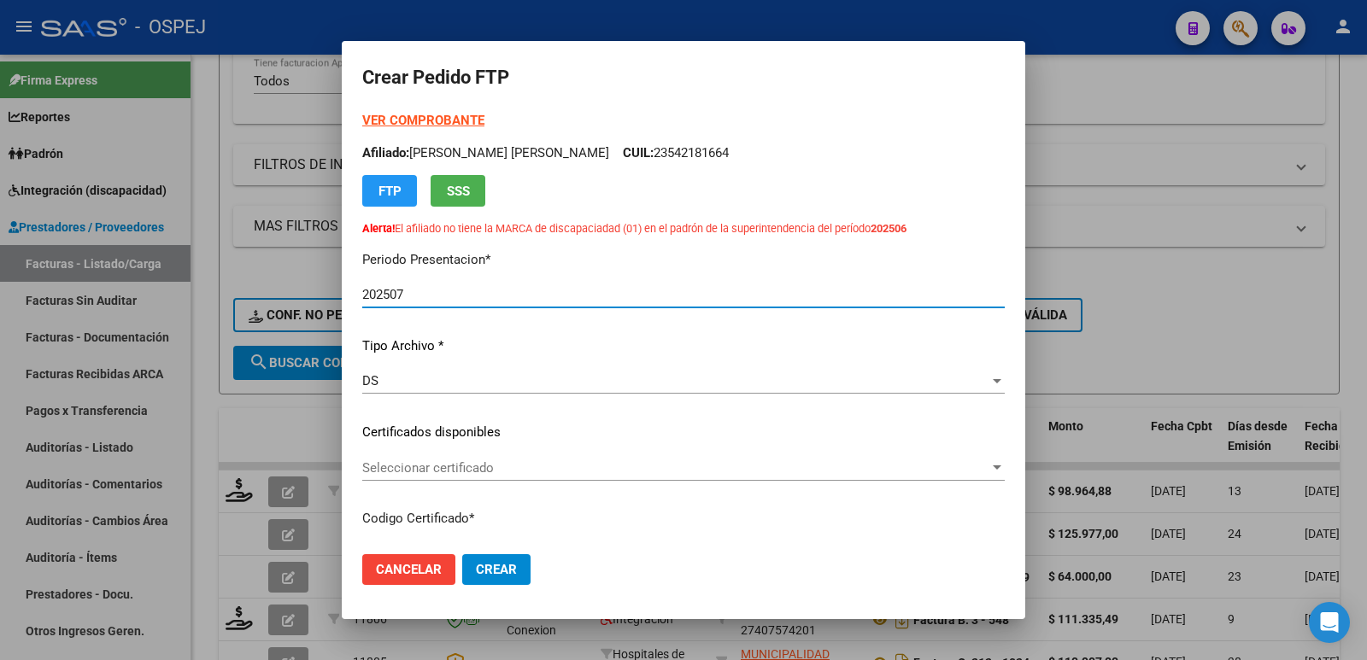
click at [404, 468] on span "Seleccionar certificado" at bounding box center [675, 468] width 627 height 15
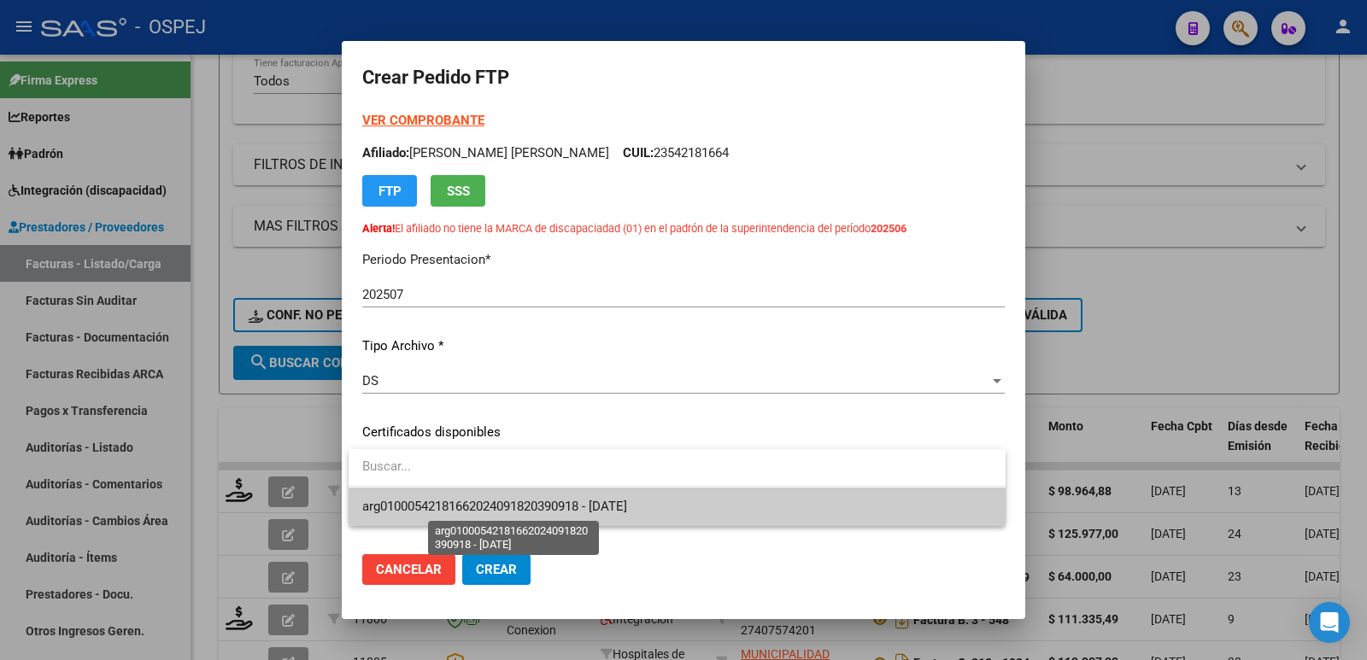
click at [405, 503] on span "arg01000542181662024091820390918 - 2039-09-18" at bounding box center [494, 506] width 265 height 15
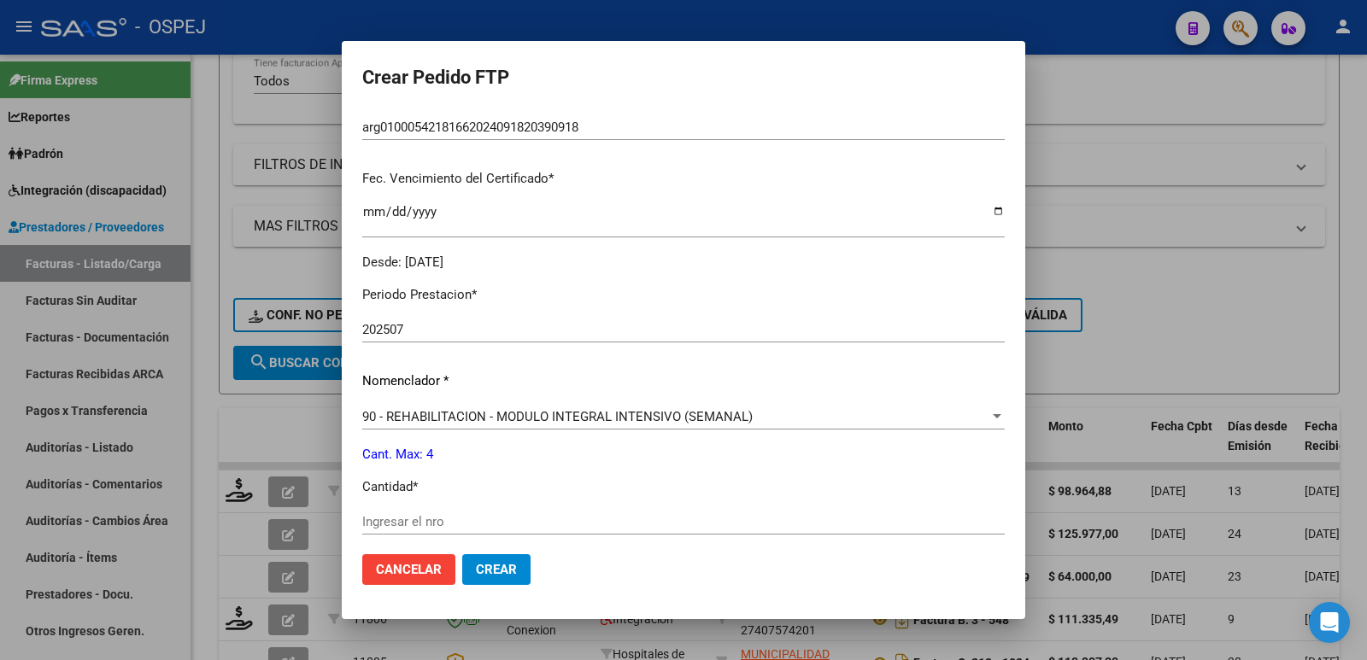
scroll to position [513, 0]
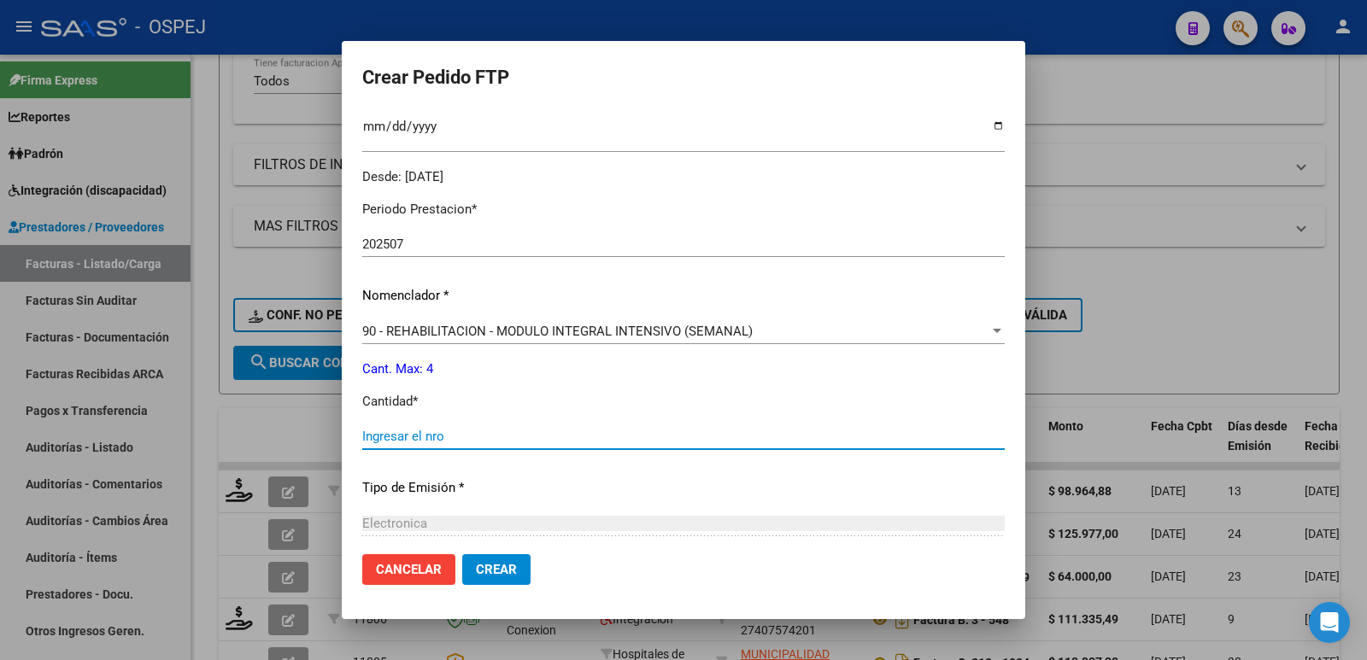
click at [536, 443] on input "Ingresar el nro" at bounding box center [683, 436] width 643 height 15
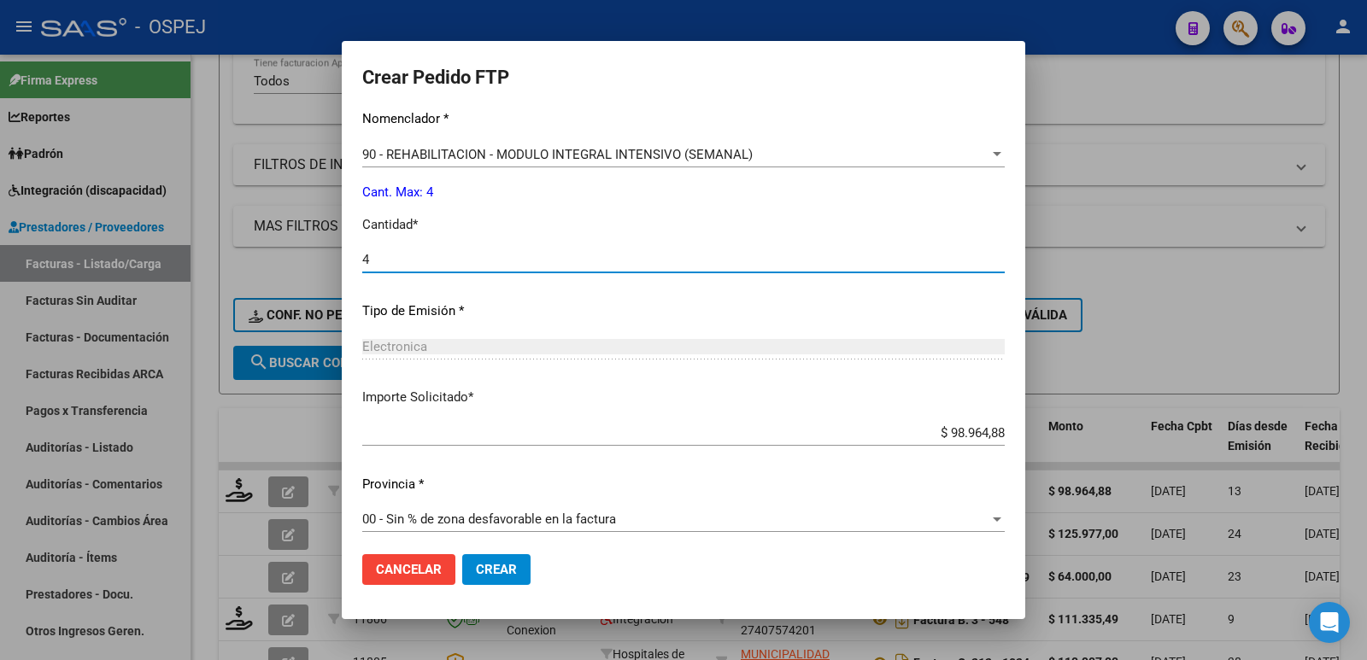
scroll to position [697, 0]
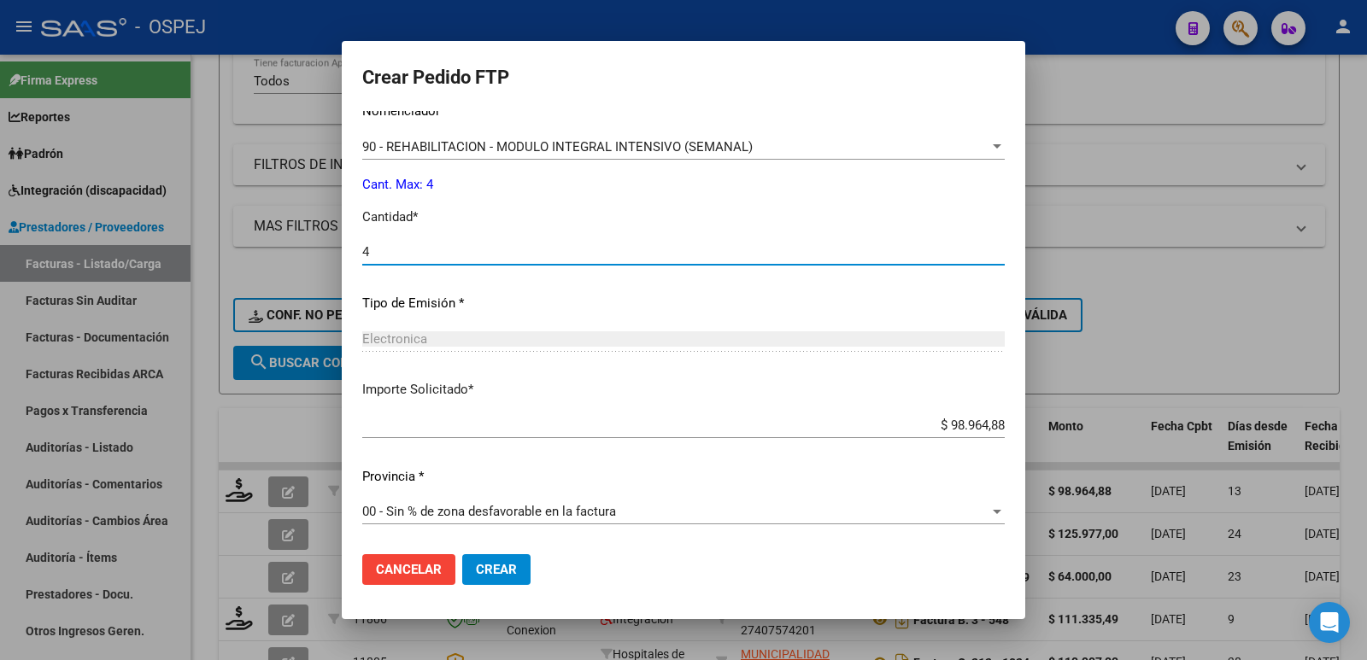
click at [482, 572] on span "Crear" at bounding box center [496, 569] width 41 height 15
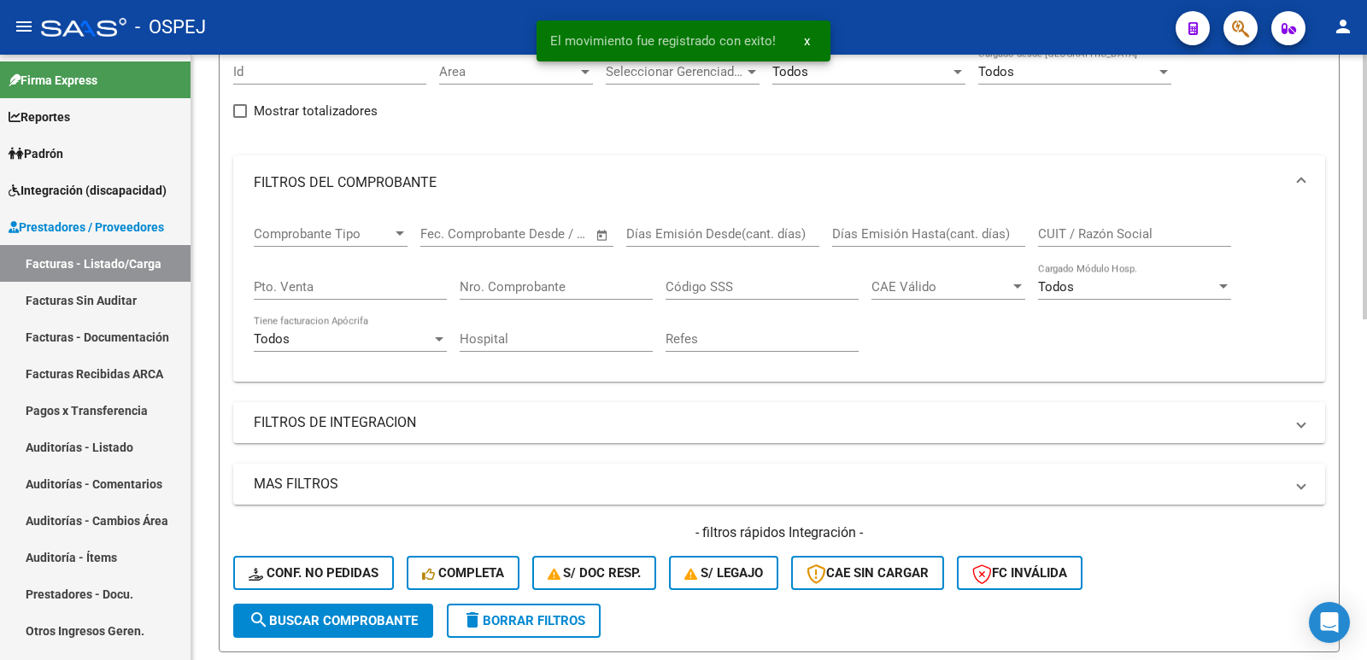
scroll to position [0, 0]
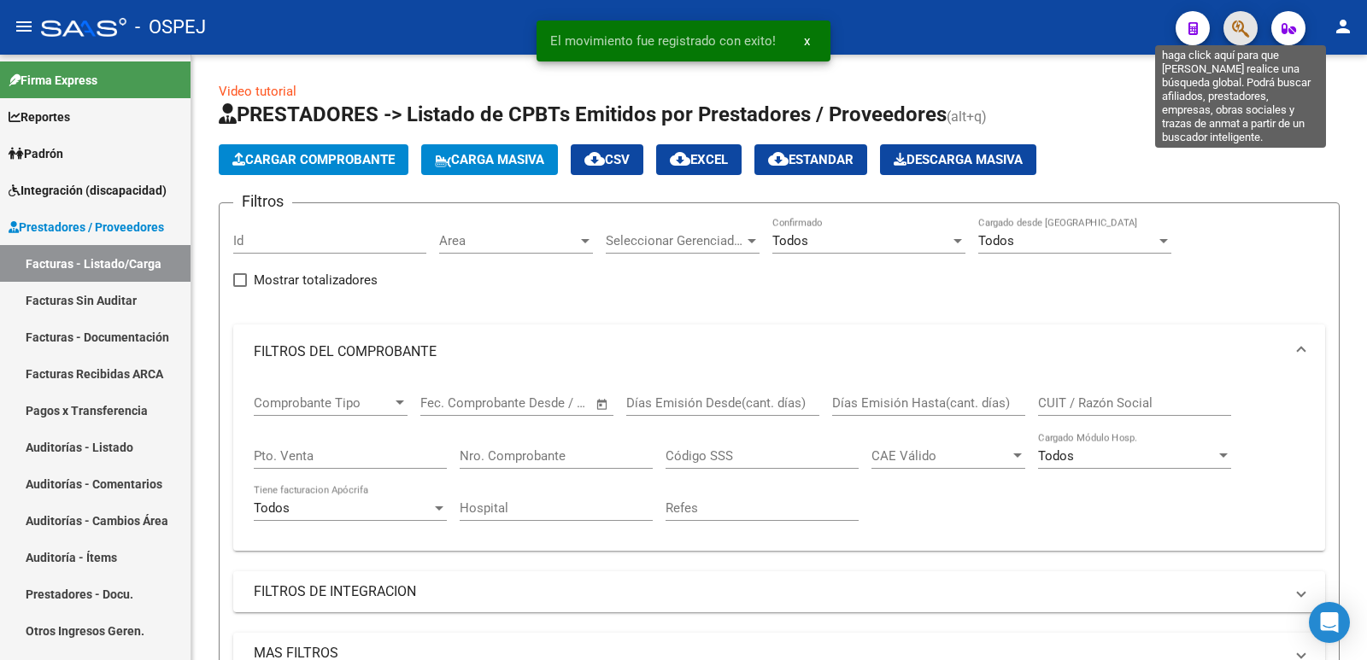
click at [1247, 28] on icon "button" at bounding box center [1240, 29] width 17 height 20
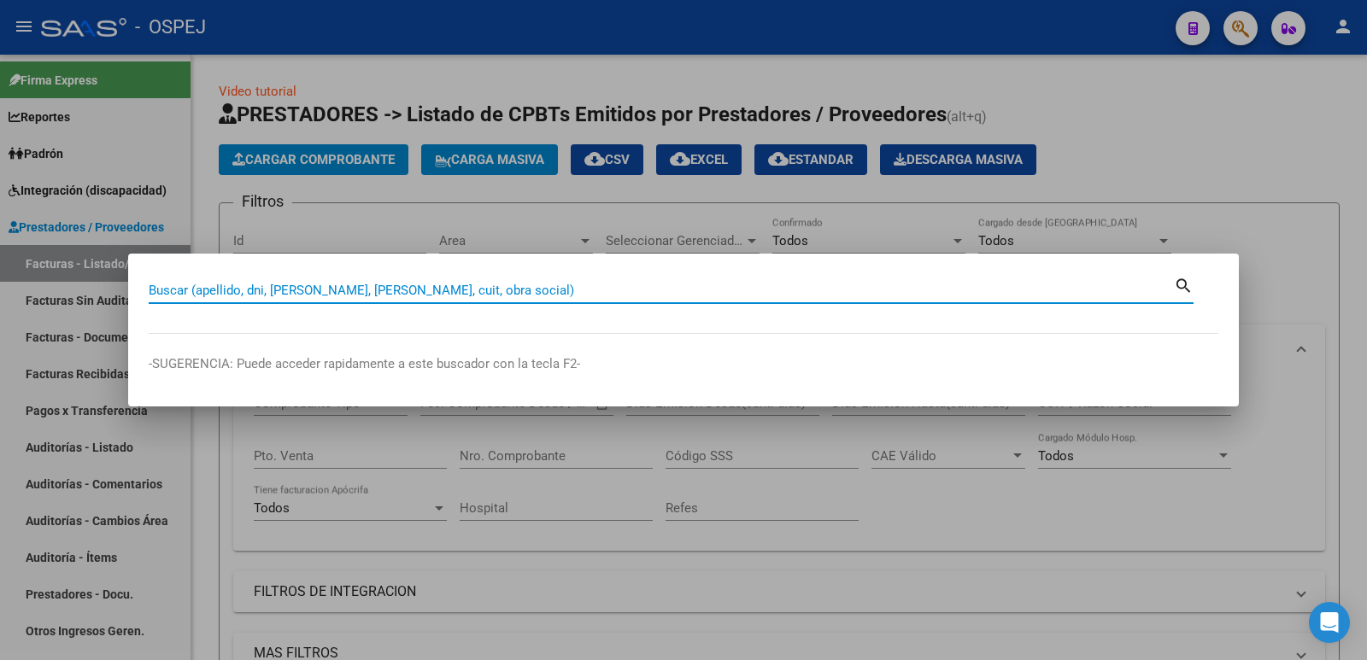
click at [729, 295] on input "Buscar (apellido, dni, cuil, nro traspaso, cuit, obra social)" at bounding box center [661, 290] width 1025 height 15
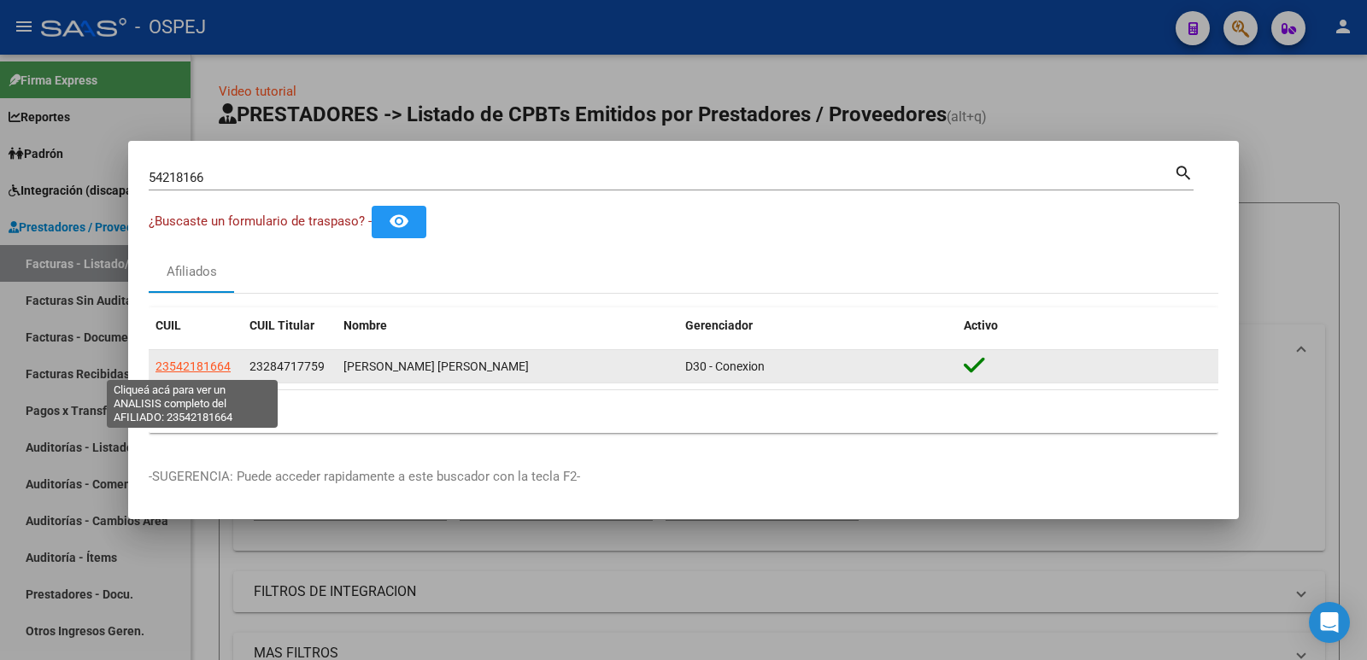
click at [186, 367] on span "23542181664" at bounding box center [193, 367] width 75 height 14
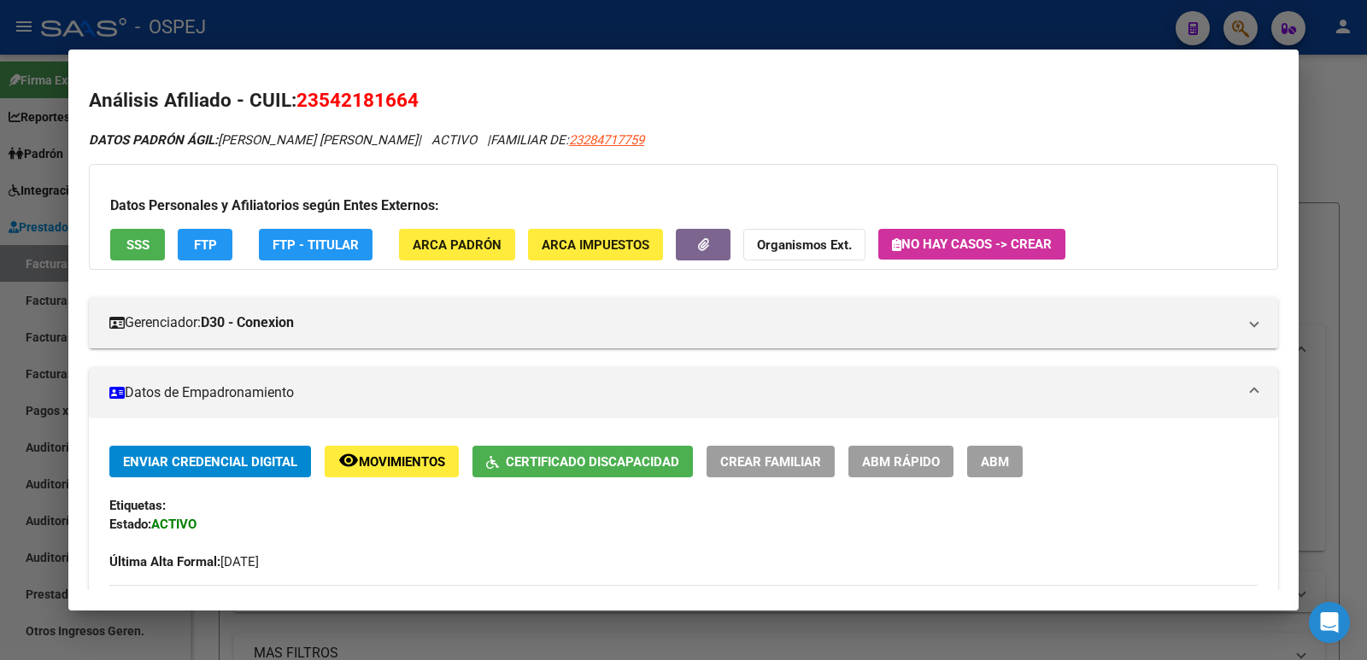
drag, startPoint x: 299, startPoint y: 99, endPoint x: 419, endPoint y: 99, distance: 119.6
click at [419, 99] on span "23542181664" at bounding box center [357, 100] width 122 height 22
copy span "23542181664"
drag, startPoint x: 326, startPoint y: 15, endPoint x: 326, endPoint y: 24, distance: 9.4
click at [326, 14] on div at bounding box center [683, 330] width 1367 height 660
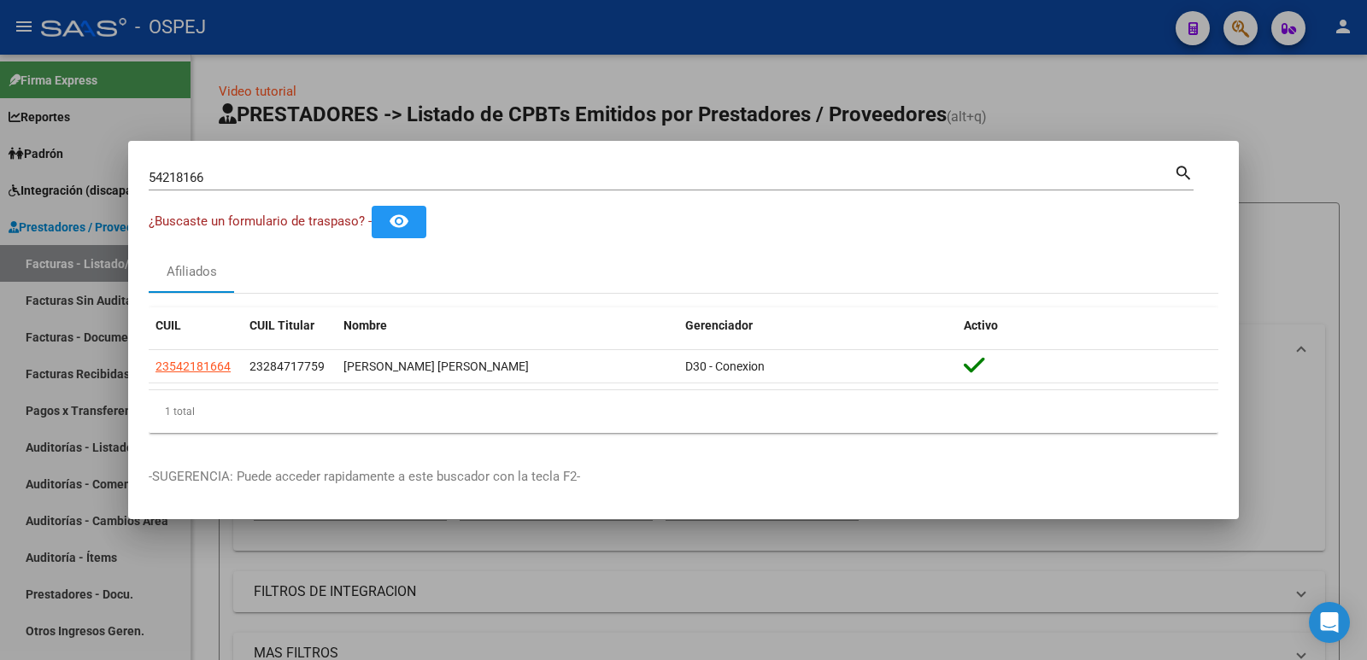
click at [694, 56] on div at bounding box center [683, 330] width 1367 height 660
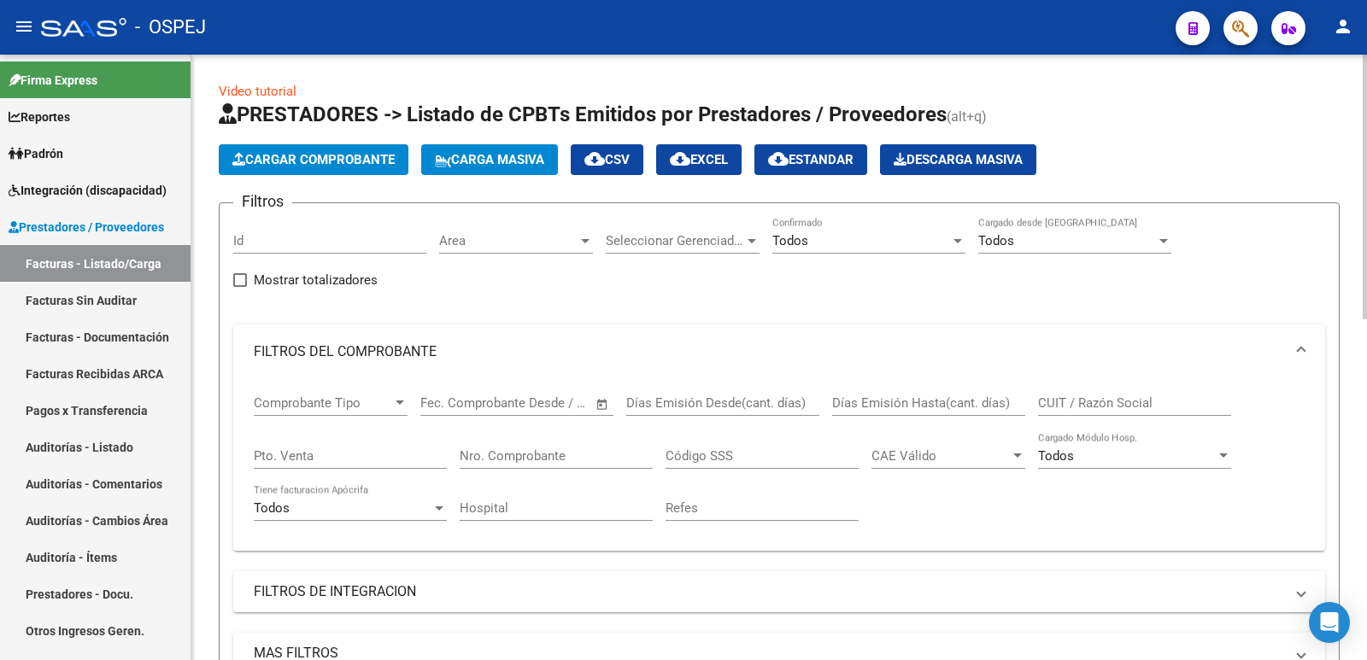
scroll to position [513, 0]
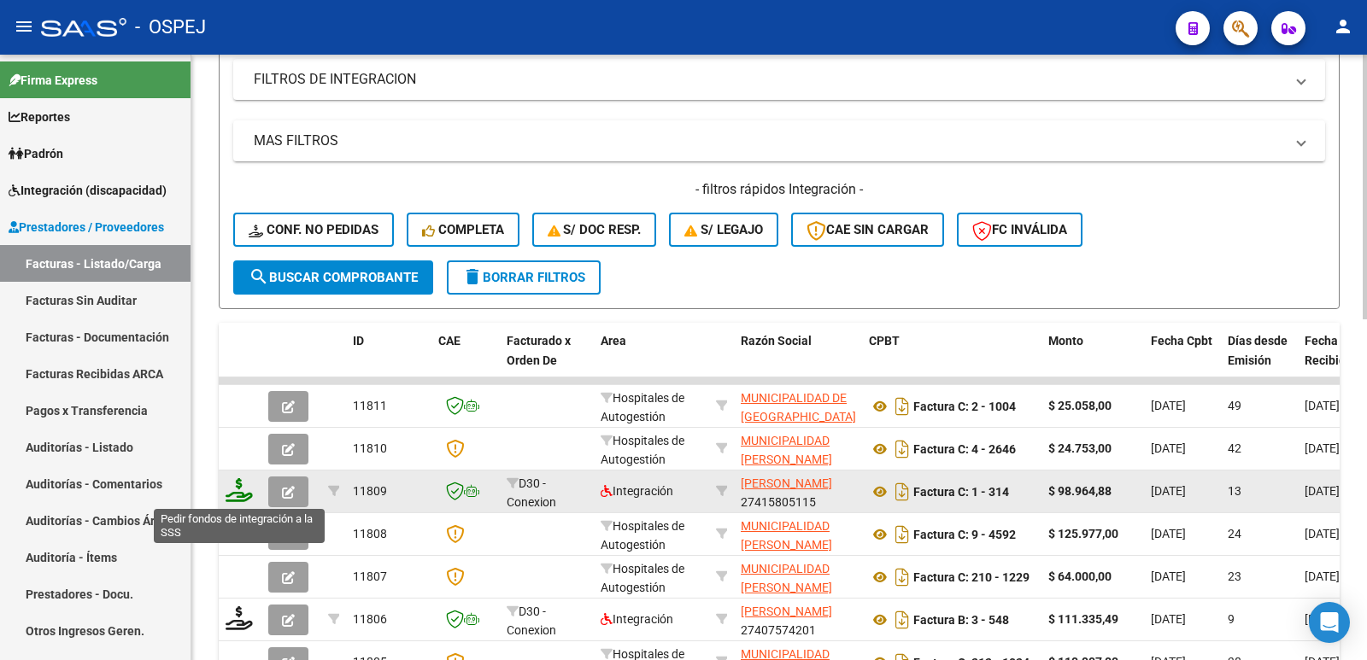
click at [238, 496] on icon at bounding box center [239, 490] width 27 height 24
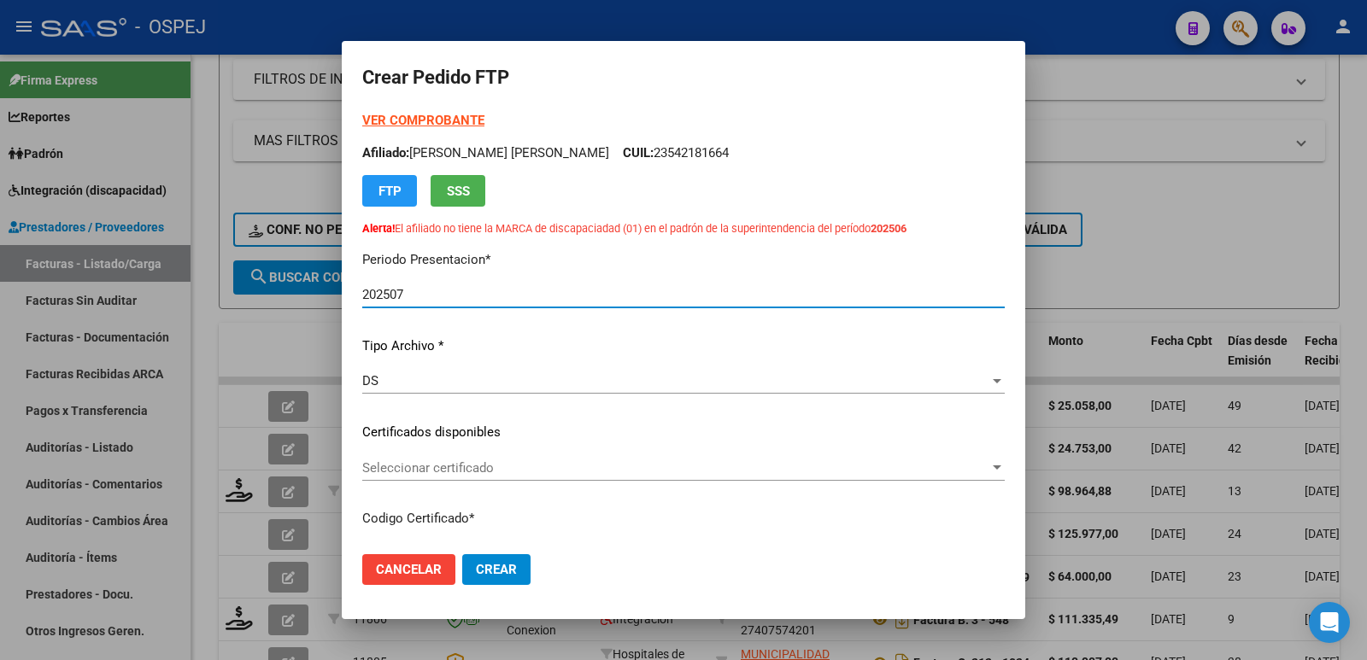
click at [717, 21] on div at bounding box center [683, 330] width 1367 height 660
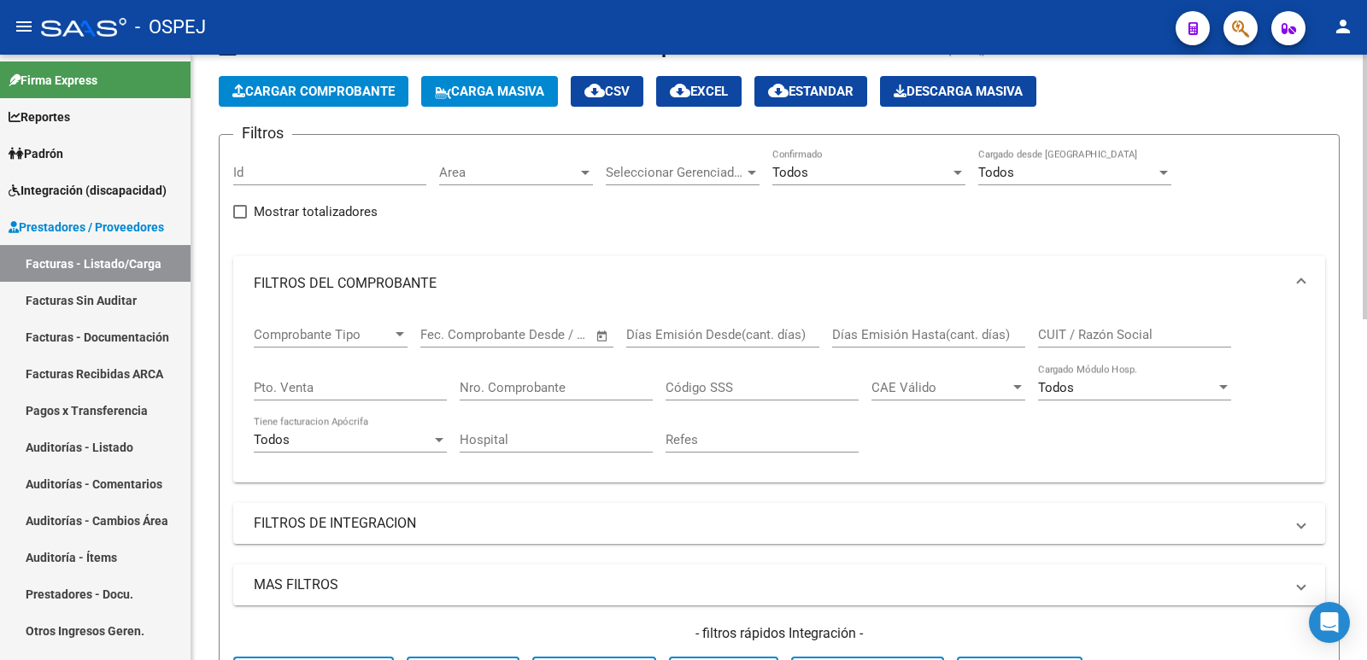
scroll to position [0, 0]
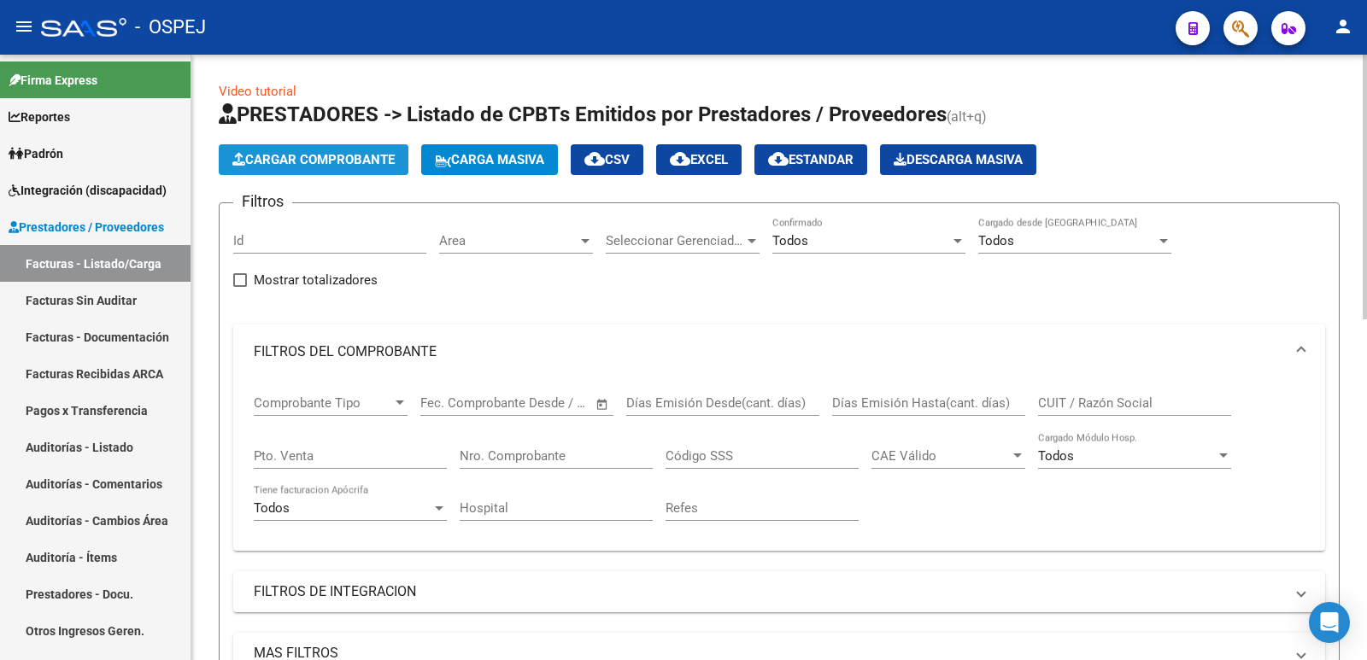
click at [278, 161] on span "Cargar Comprobante" at bounding box center [313, 159] width 162 height 15
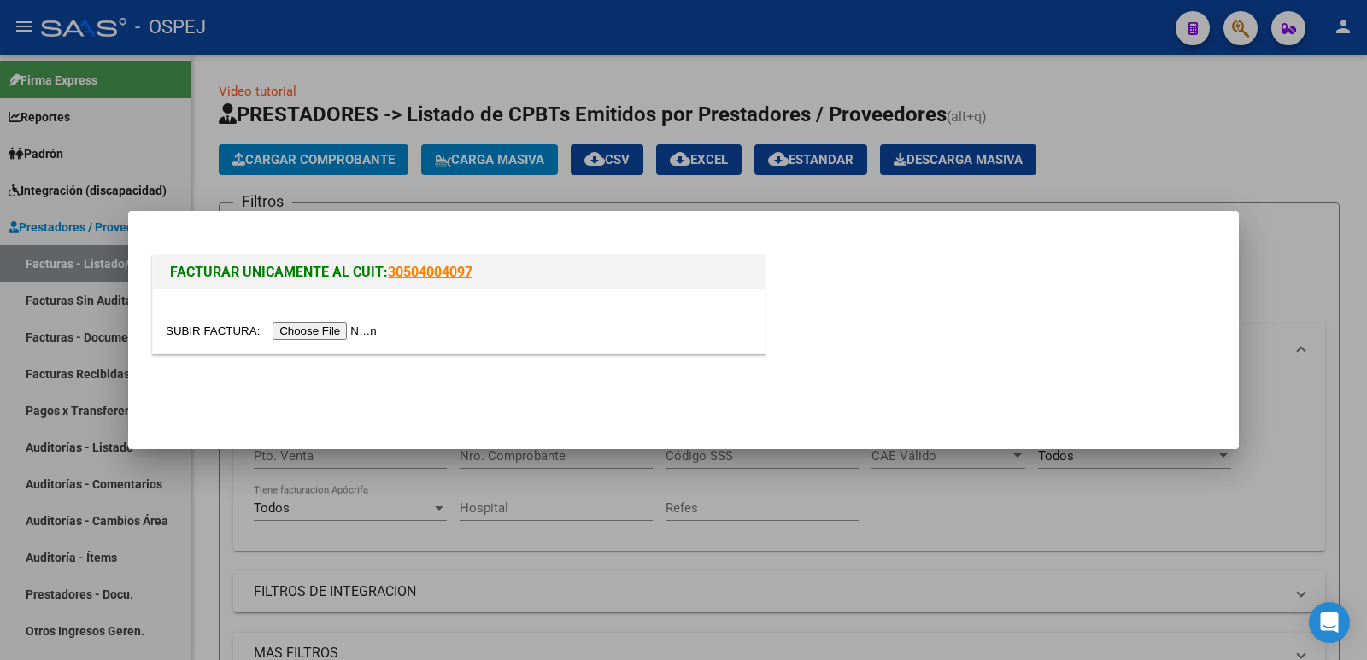
click at [311, 334] on input "file" at bounding box center [274, 331] width 216 height 18
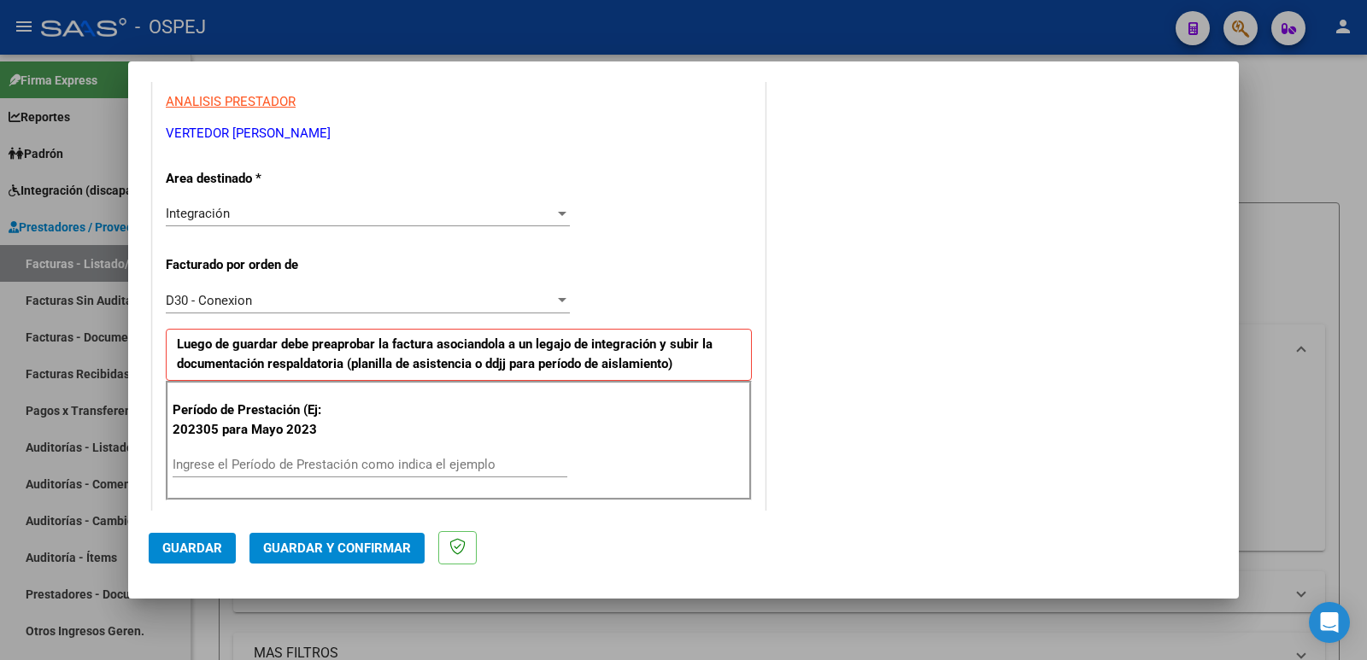
scroll to position [427, 0]
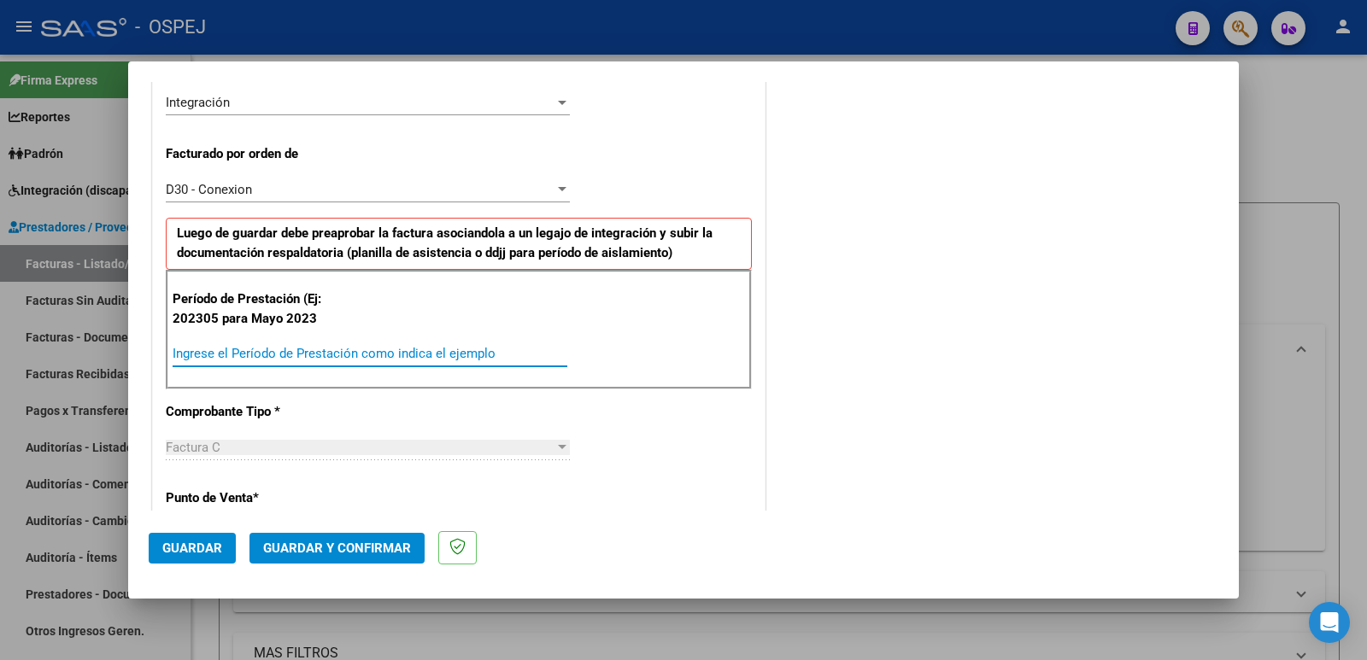
click at [369, 355] on input "Ingrese el Período de Prestación como indica el ejemplo" at bounding box center [370, 353] width 395 height 15
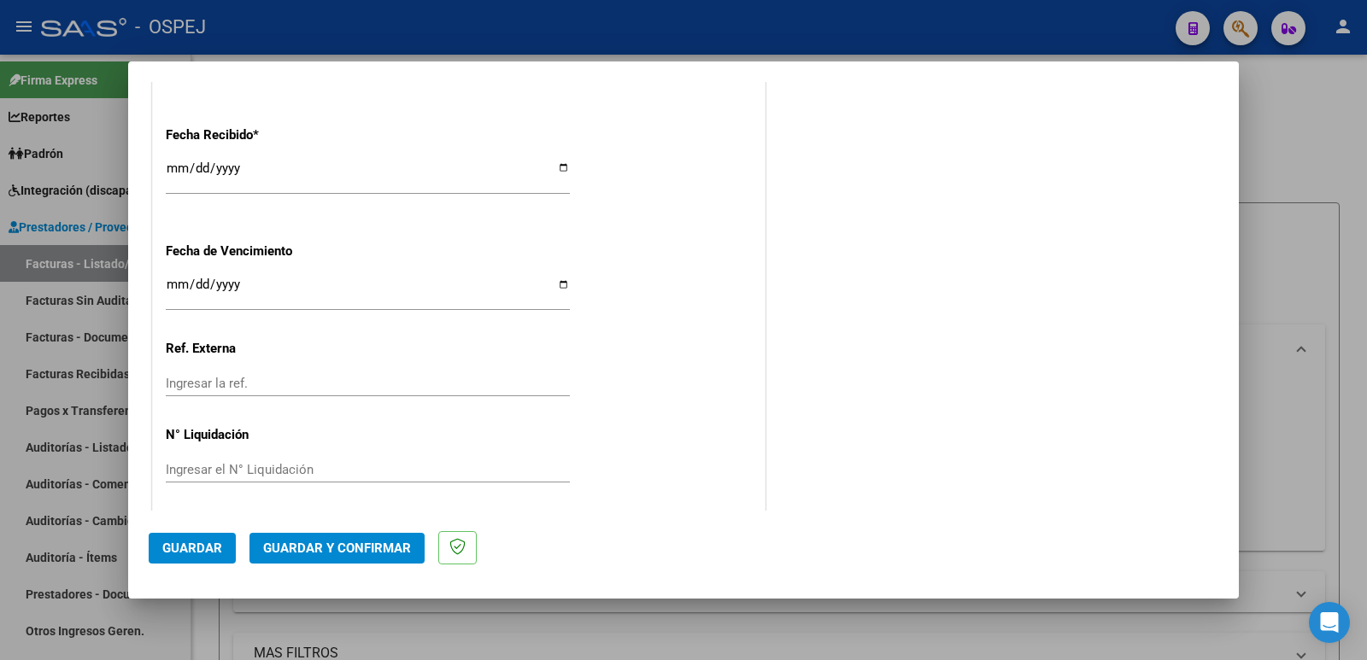
scroll to position [1259, 0]
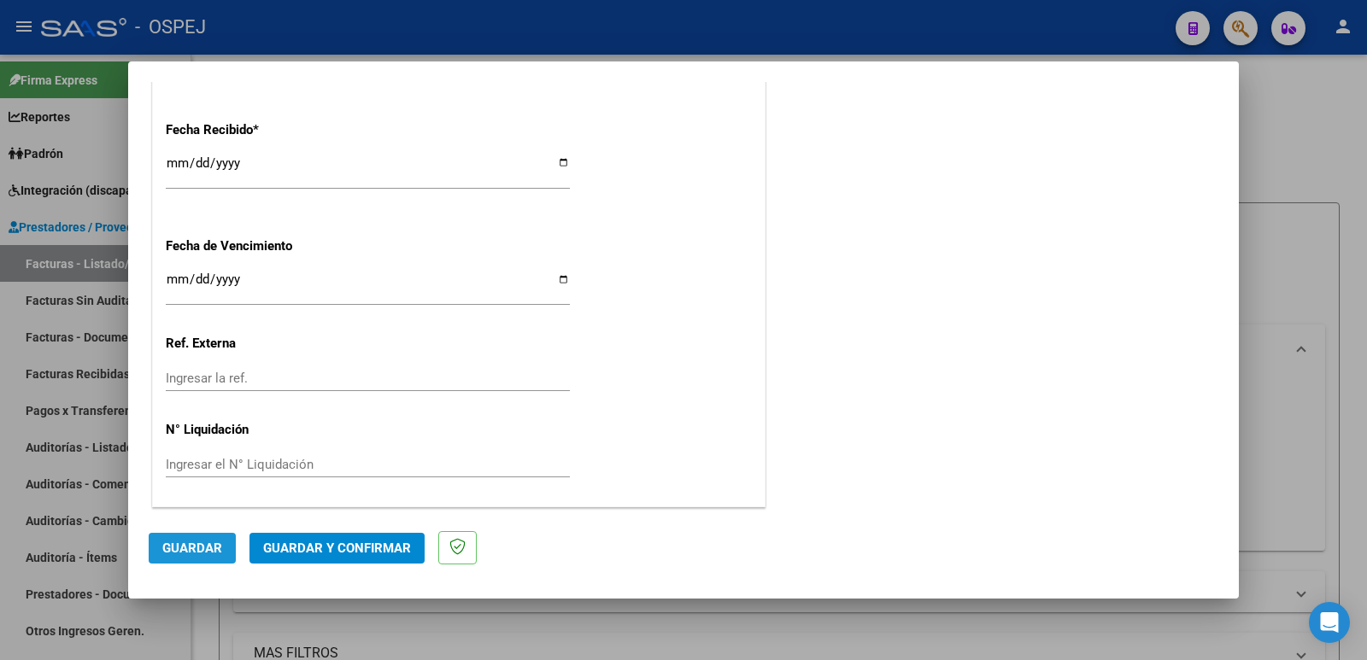
click at [190, 553] on span "Guardar" at bounding box center [192, 548] width 60 height 15
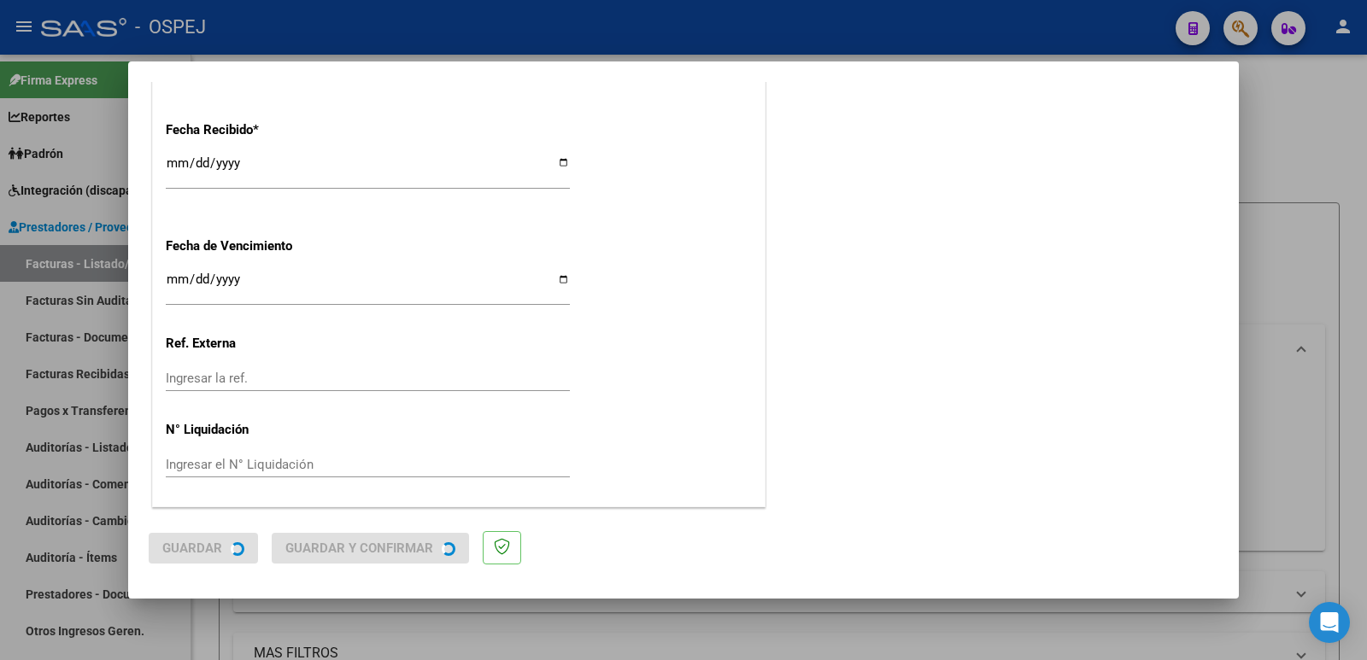
scroll to position [0, 0]
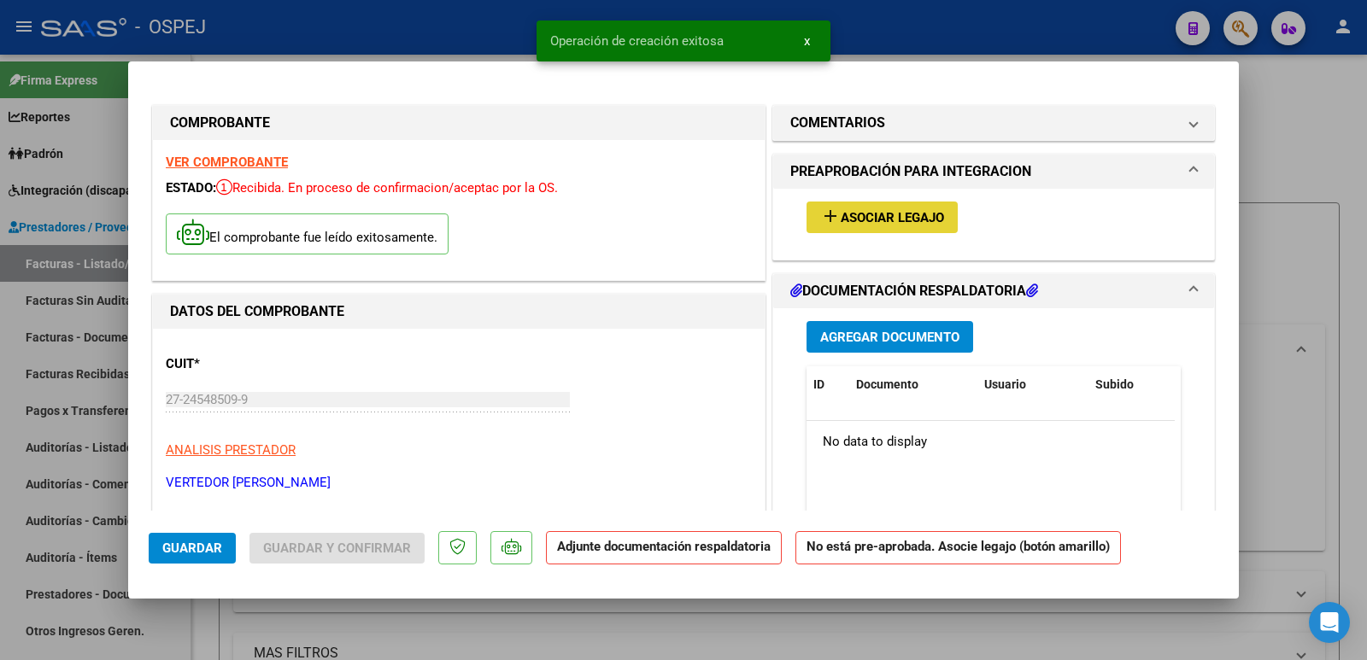
click at [841, 220] on span "Asociar Legajo" at bounding box center [892, 217] width 103 height 15
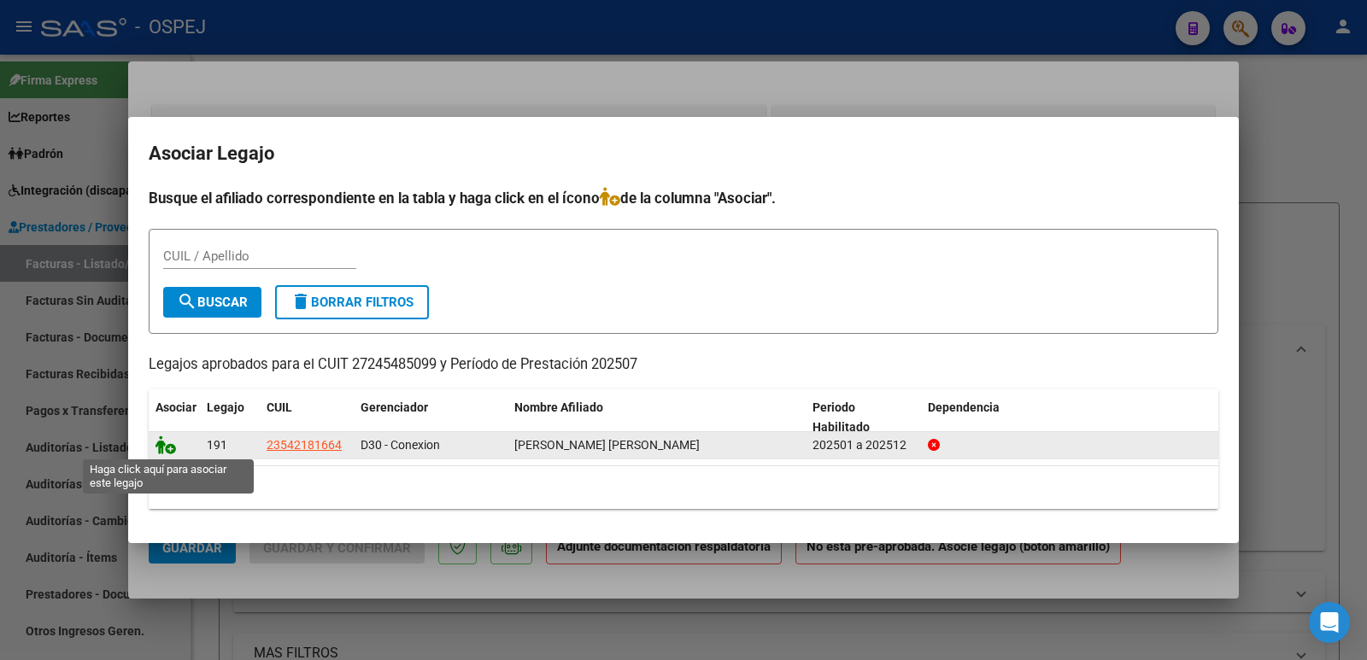
click at [171, 448] on icon at bounding box center [166, 445] width 21 height 19
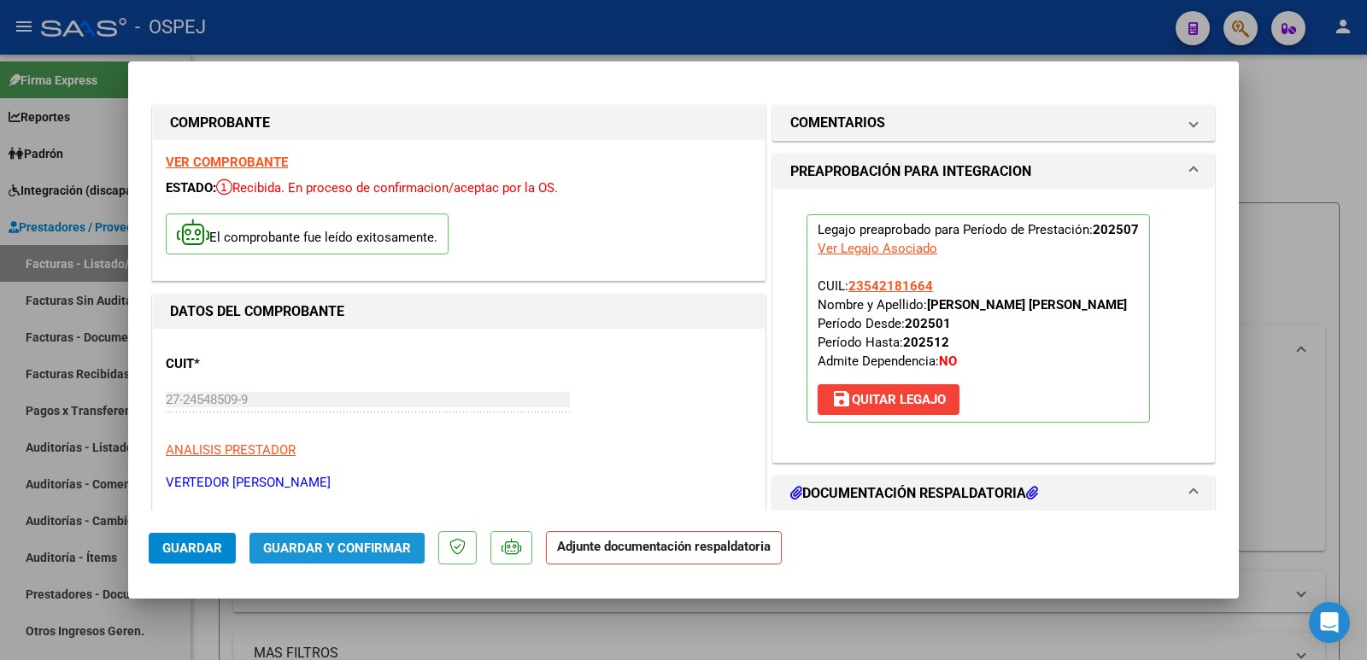
click at [320, 549] on span "Guardar y Confirmar" at bounding box center [337, 548] width 148 height 15
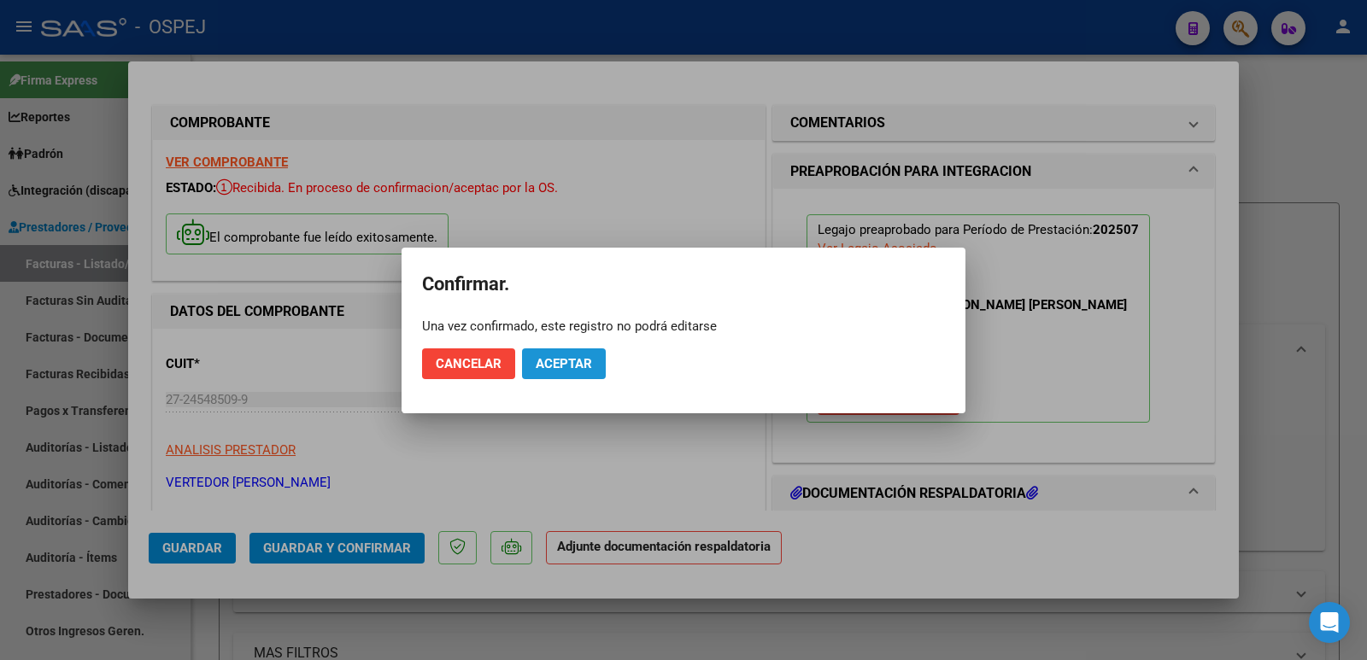
click at [539, 367] on span "Aceptar" at bounding box center [564, 363] width 56 height 15
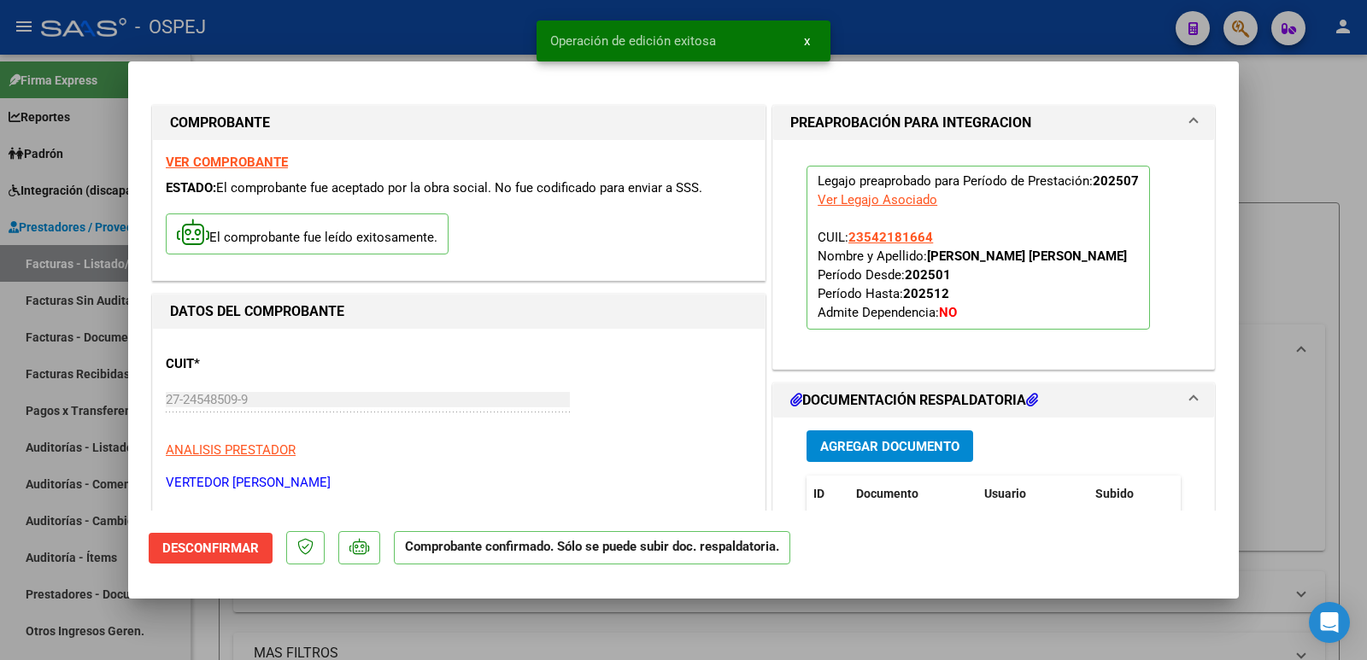
click at [441, 38] on div at bounding box center [683, 330] width 1367 height 660
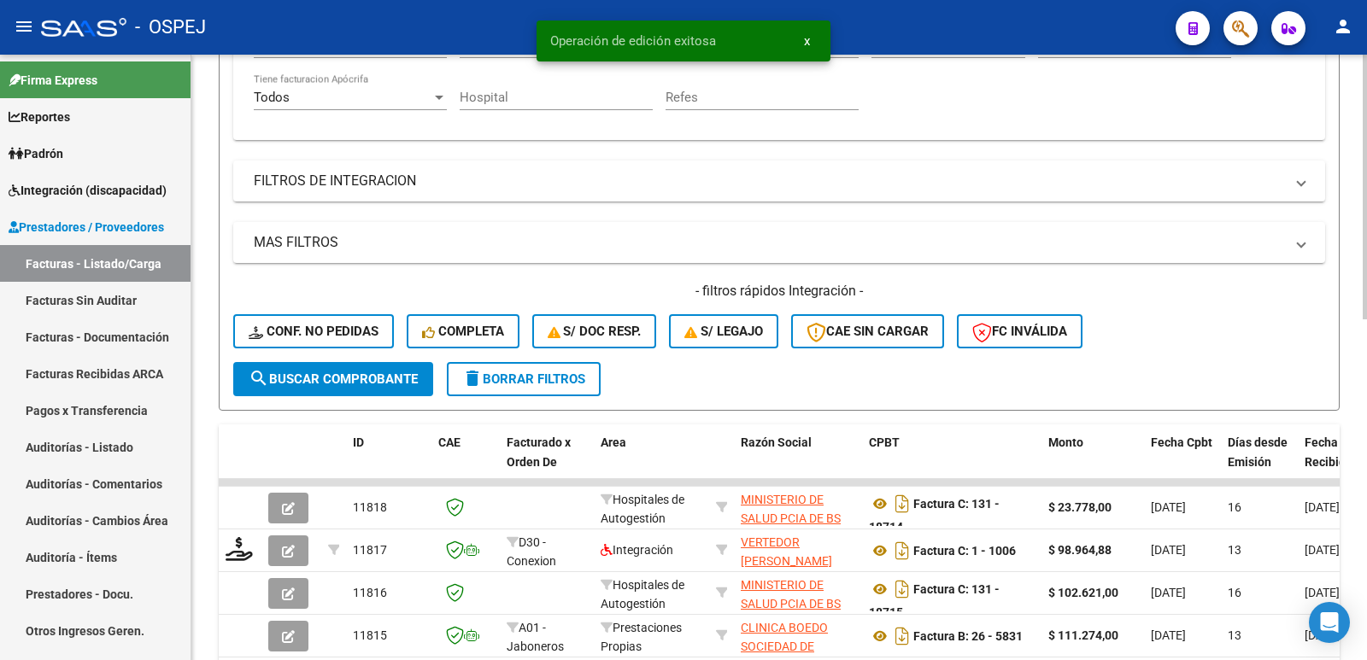
scroll to position [427, 0]
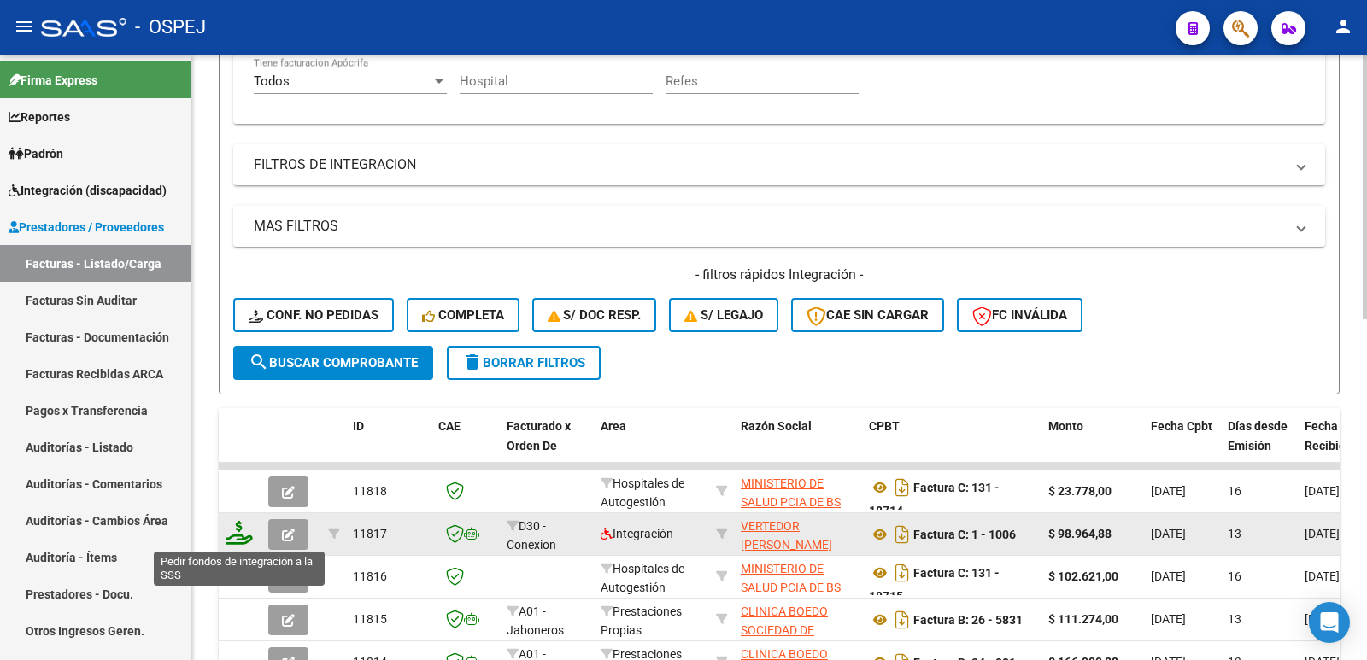
click at [242, 537] on icon at bounding box center [239, 533] width 27 height 24
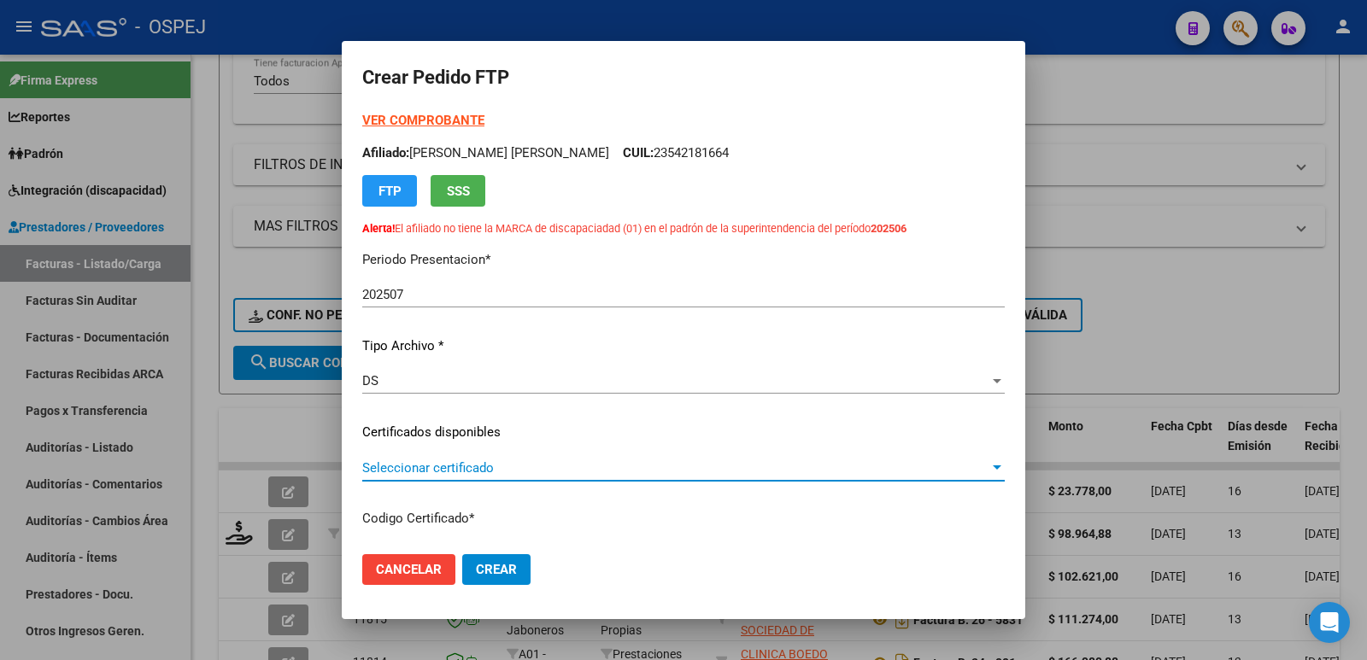
click at [405, 472] on span "Seleccionar certificado" at bounding box center [675, 468] width 627 height 15
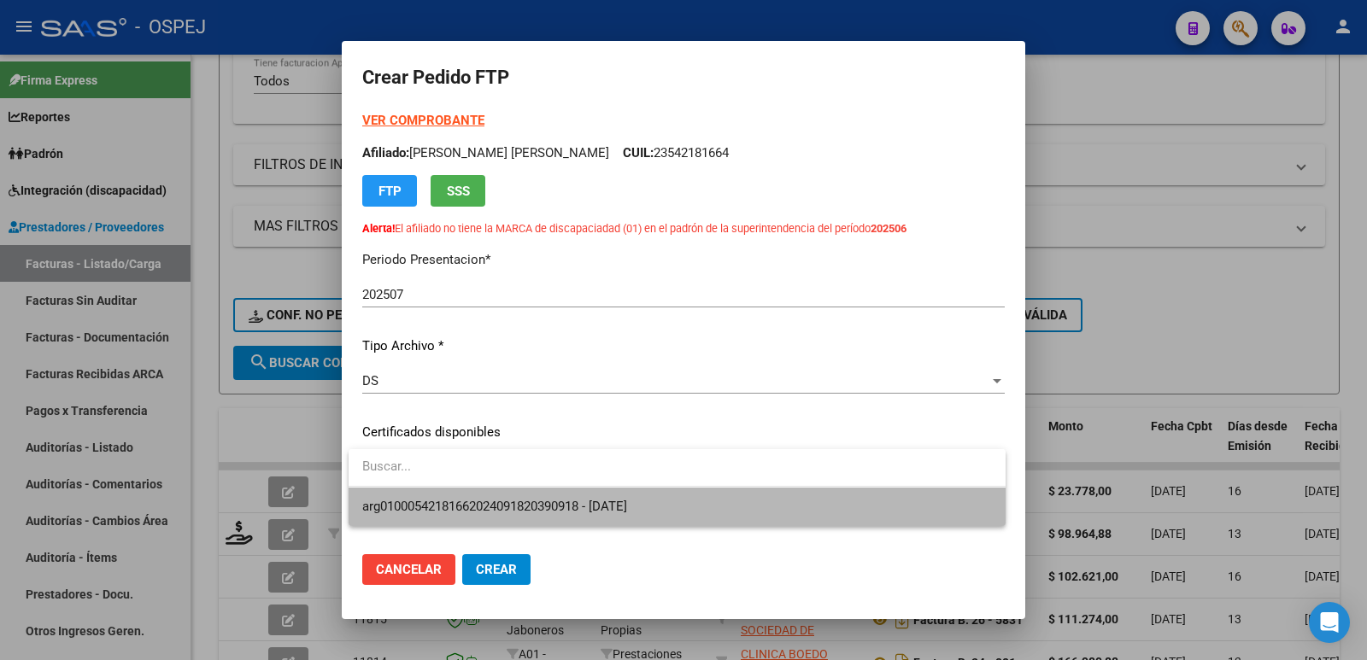
click at [406, 496] on span "arg01000542181662024091820390918 - 2039-09-18" at bounding box center [677, 507] width 630 height 38
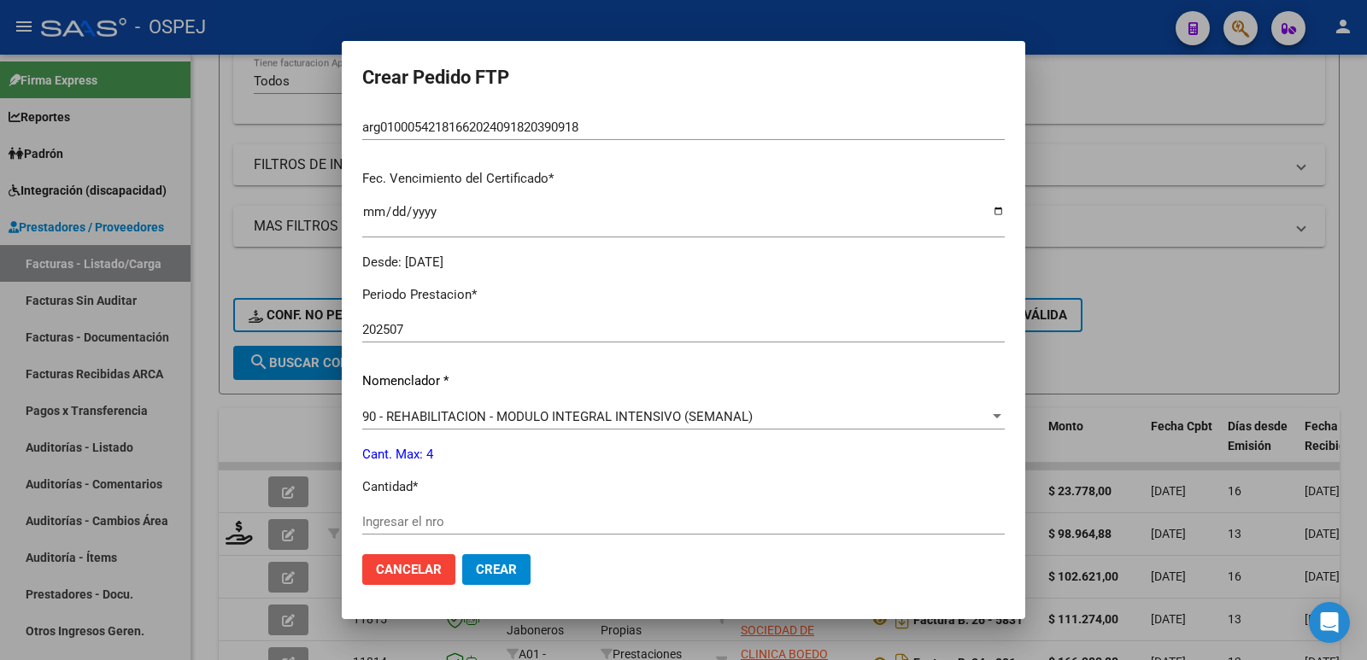
click at [403, 509] on div "Ingresar el nro" at bounding box center [683, 522] width 643 height 26
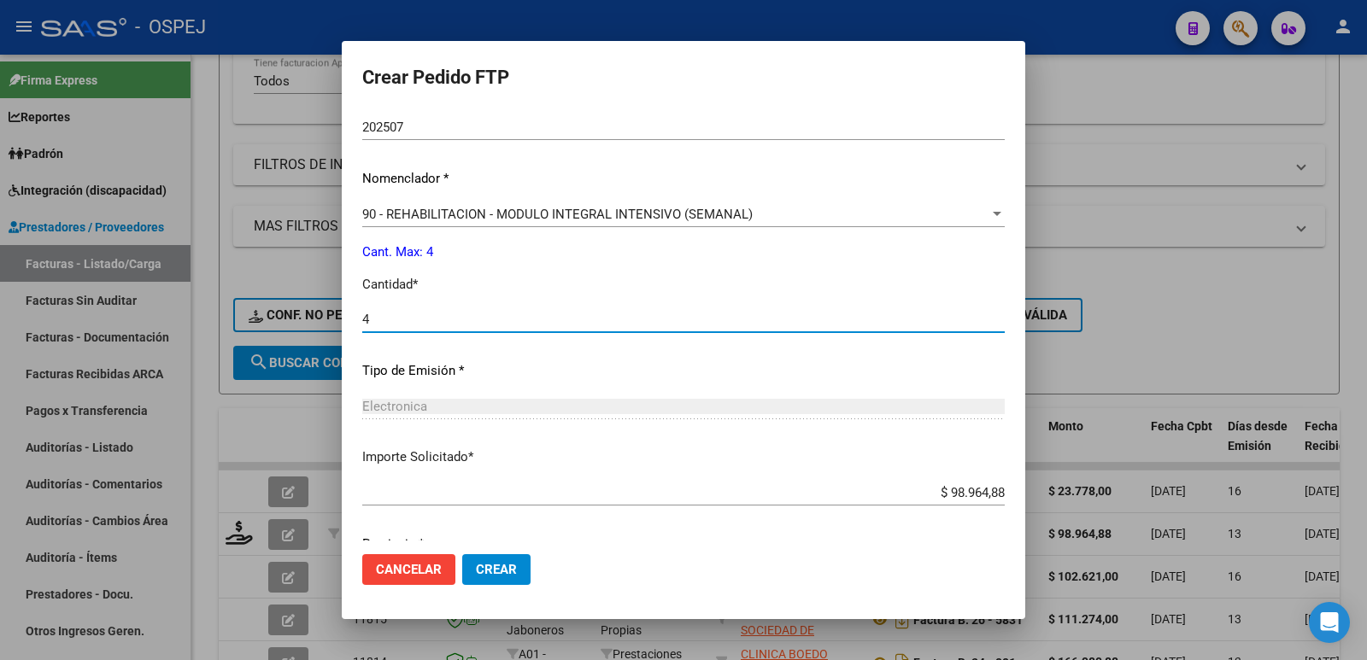
scroll to position [697, 0]
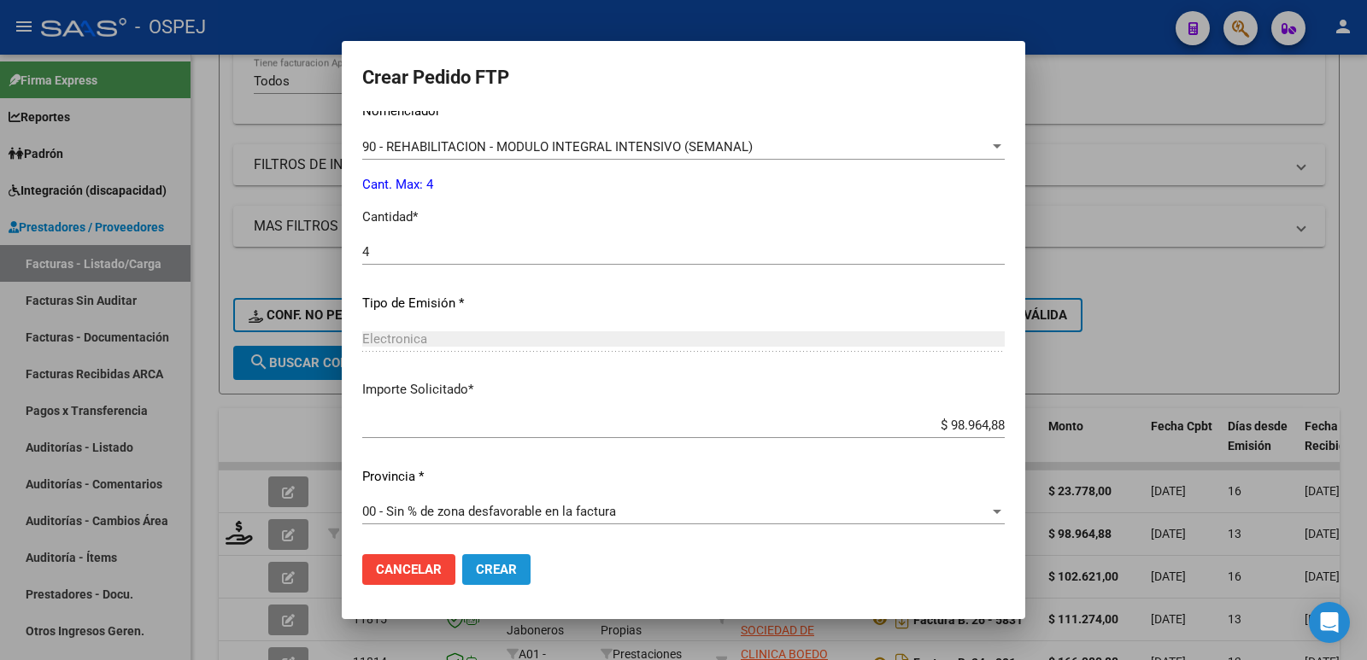
click at [482, 573] on span "Crear" at bounding box center [496, 569] width 41 height 15
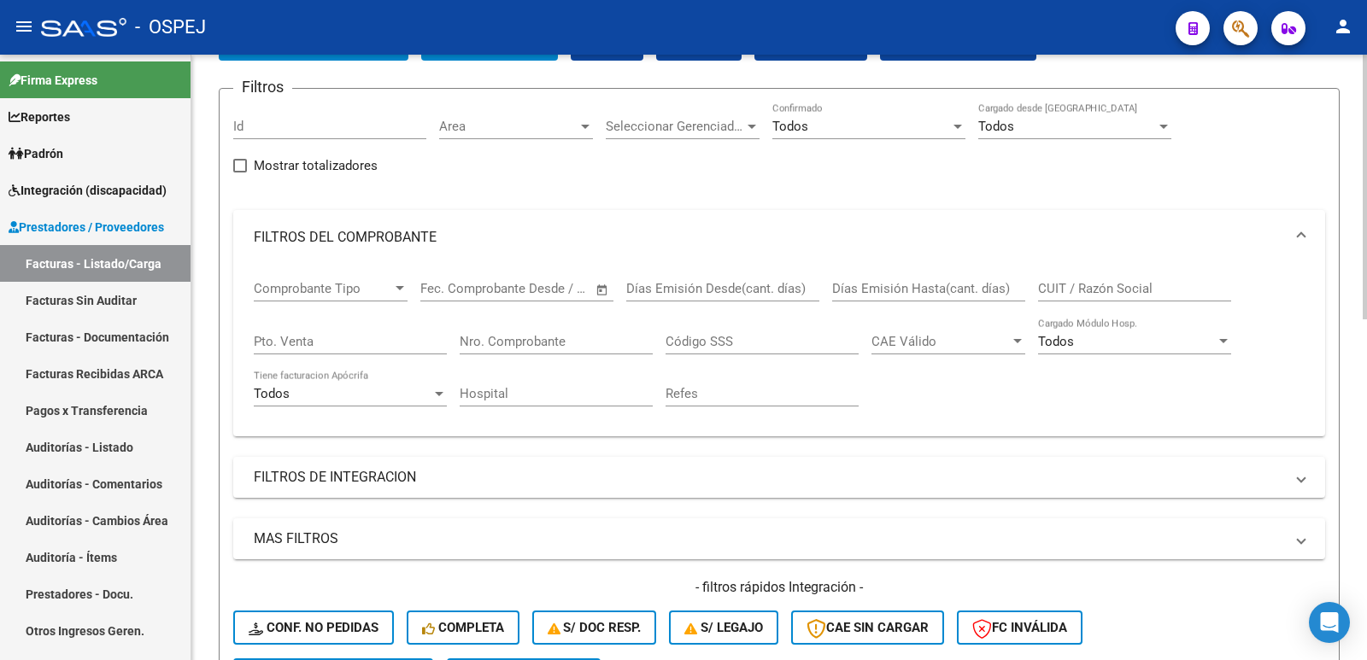
scroll to position [0, 0]
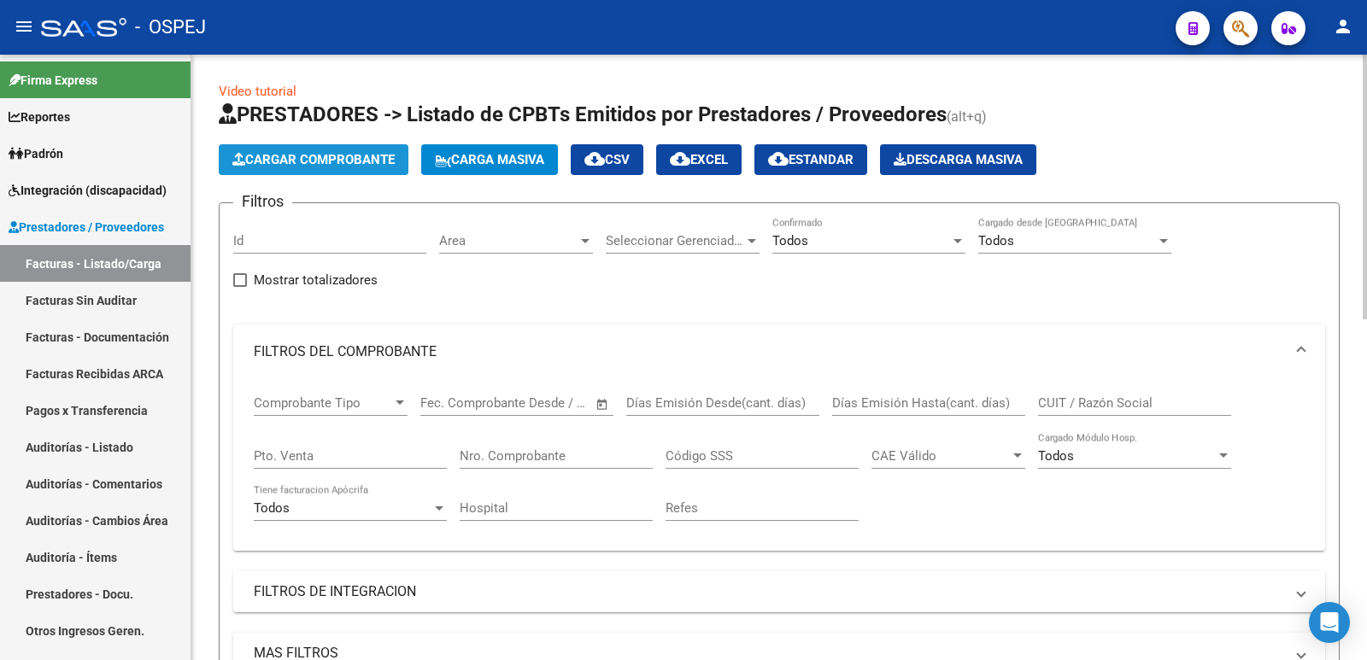
click at [341, 158] on span "Cargar Comprobante" at bounding box center [313, 159] width 162 height 15
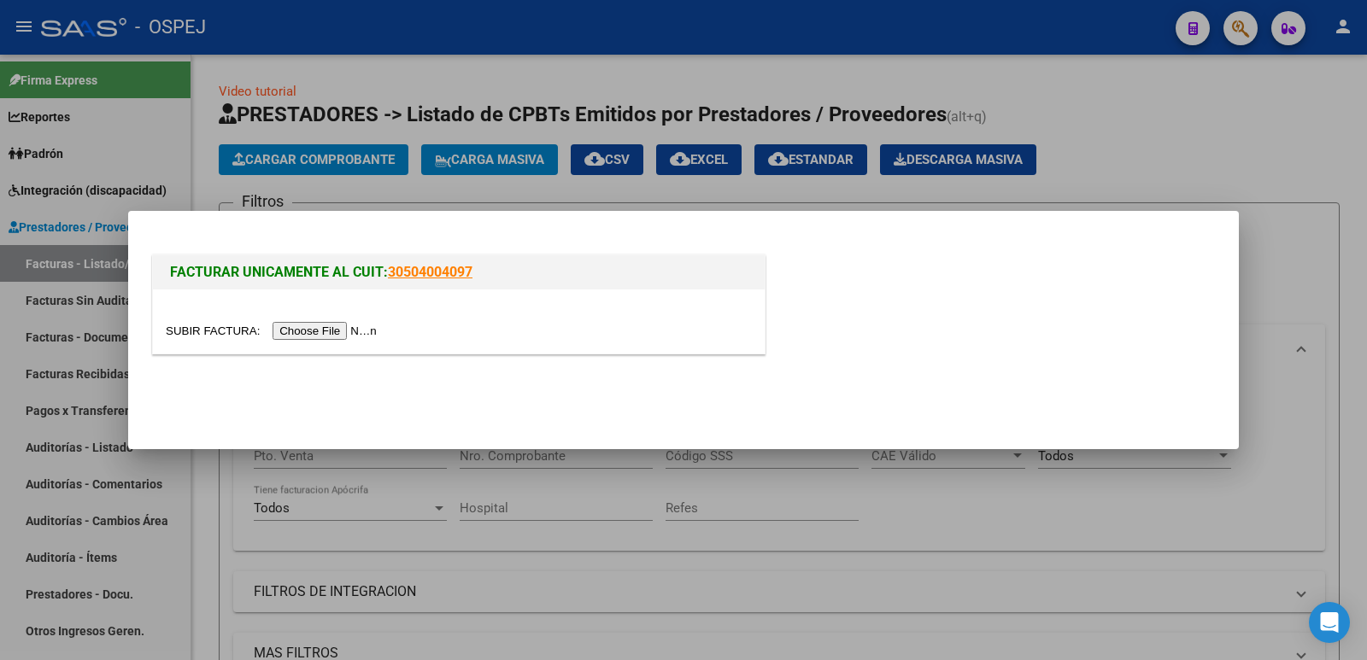
click at [338, 337] on input "file" at bounding box center [274, 331] width 216 height 18
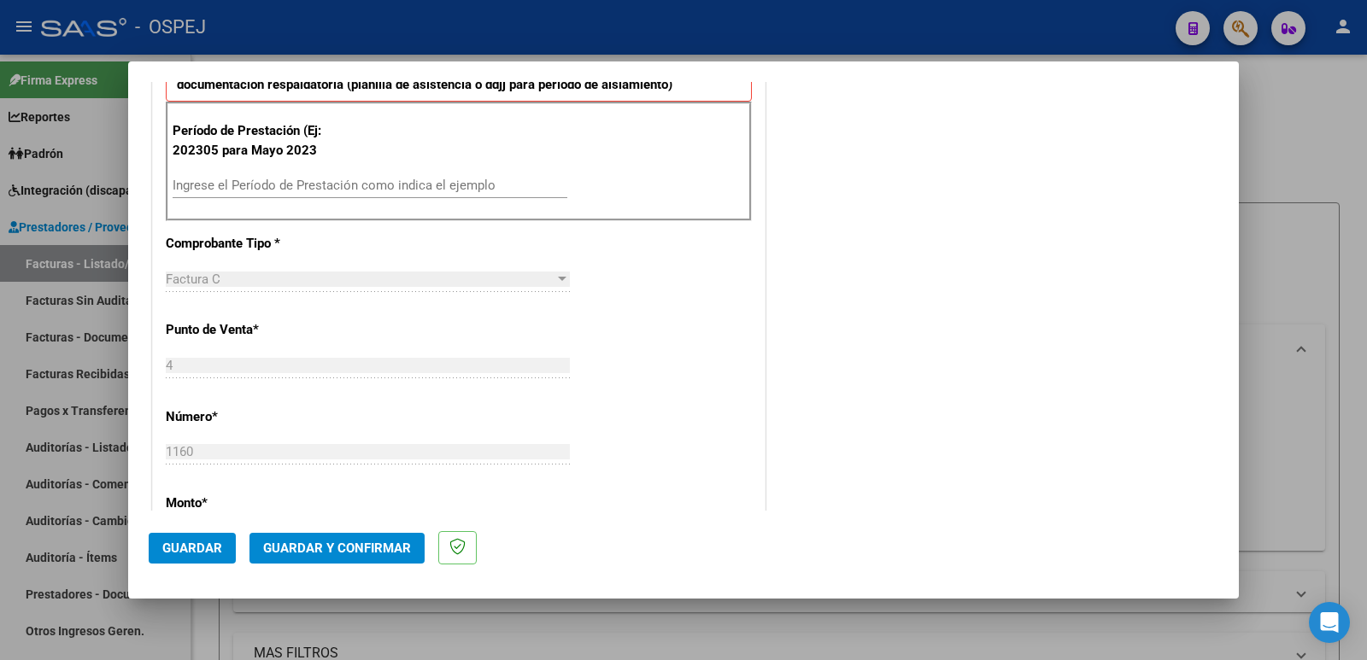
scroll to position [598, 0]
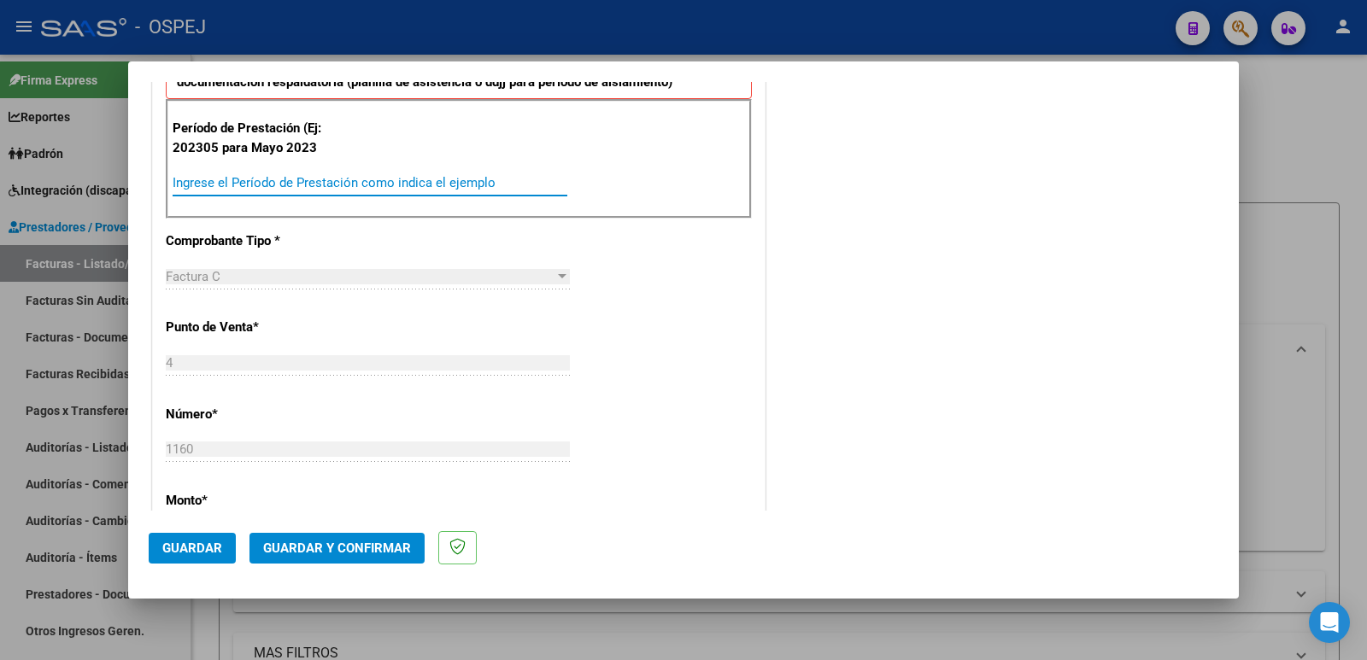
click at [379, 181] on input "Ingrese el Período de Prestación como indica el ejemplo" at bounding box center [370, 182] width 395 height 15
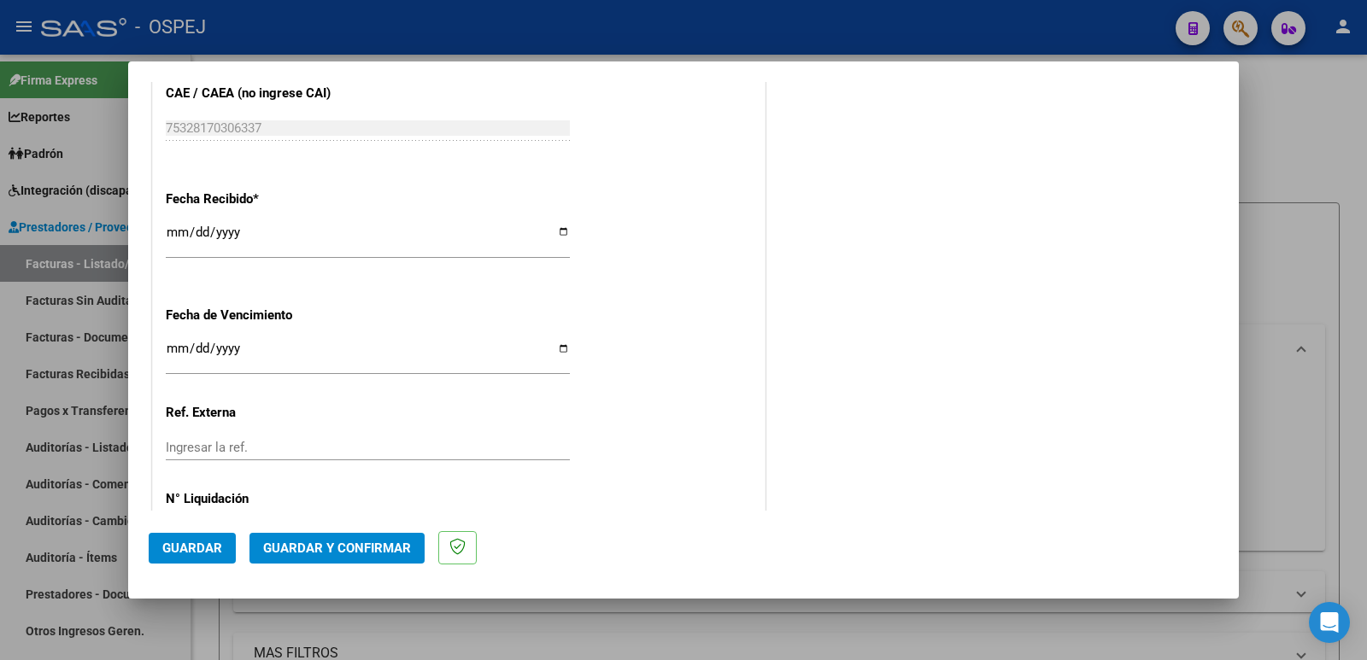
scroll to position [1196, 0]
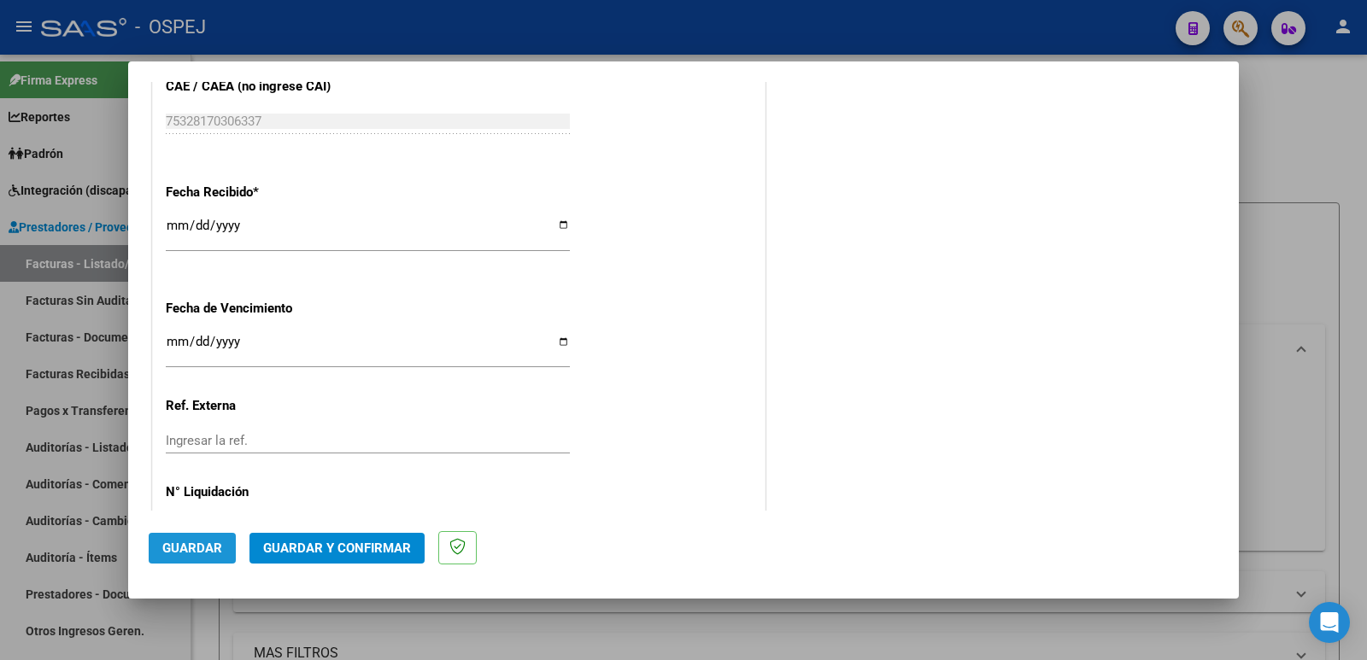
click at [180, 553] on span "Guardar" at bounding box center [192, 548] width 60 height 15
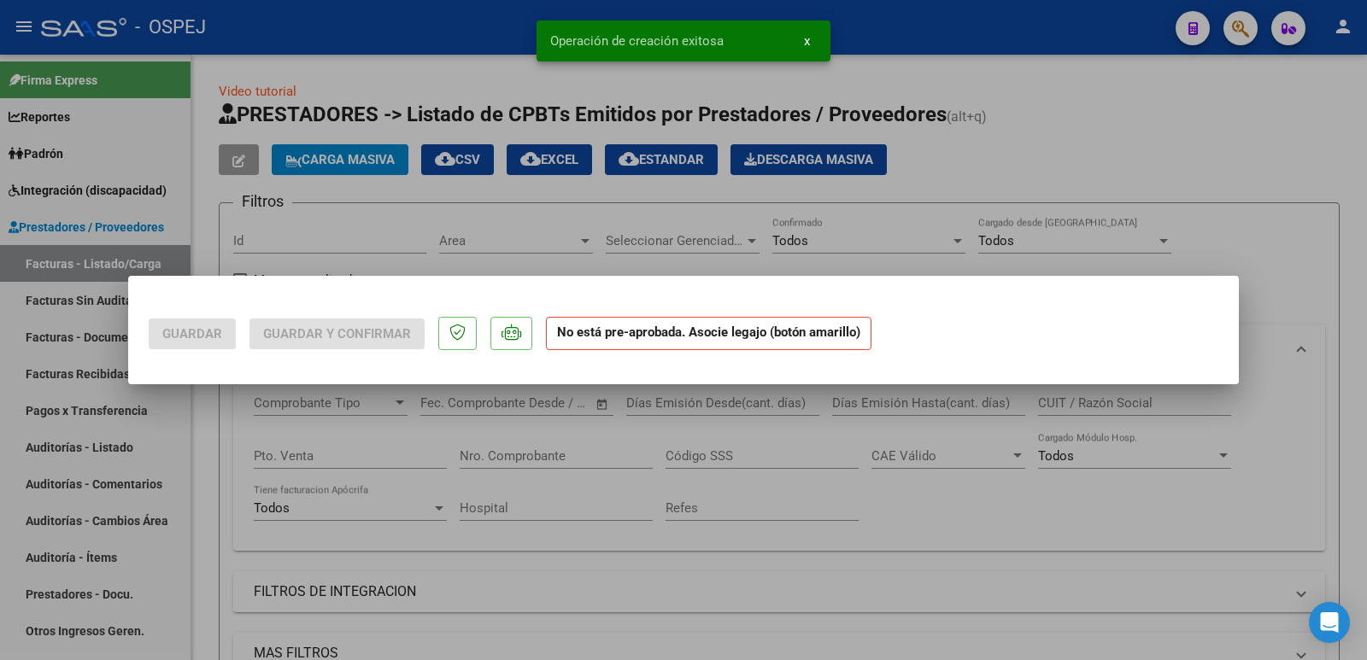
scroll to position [0, 0]
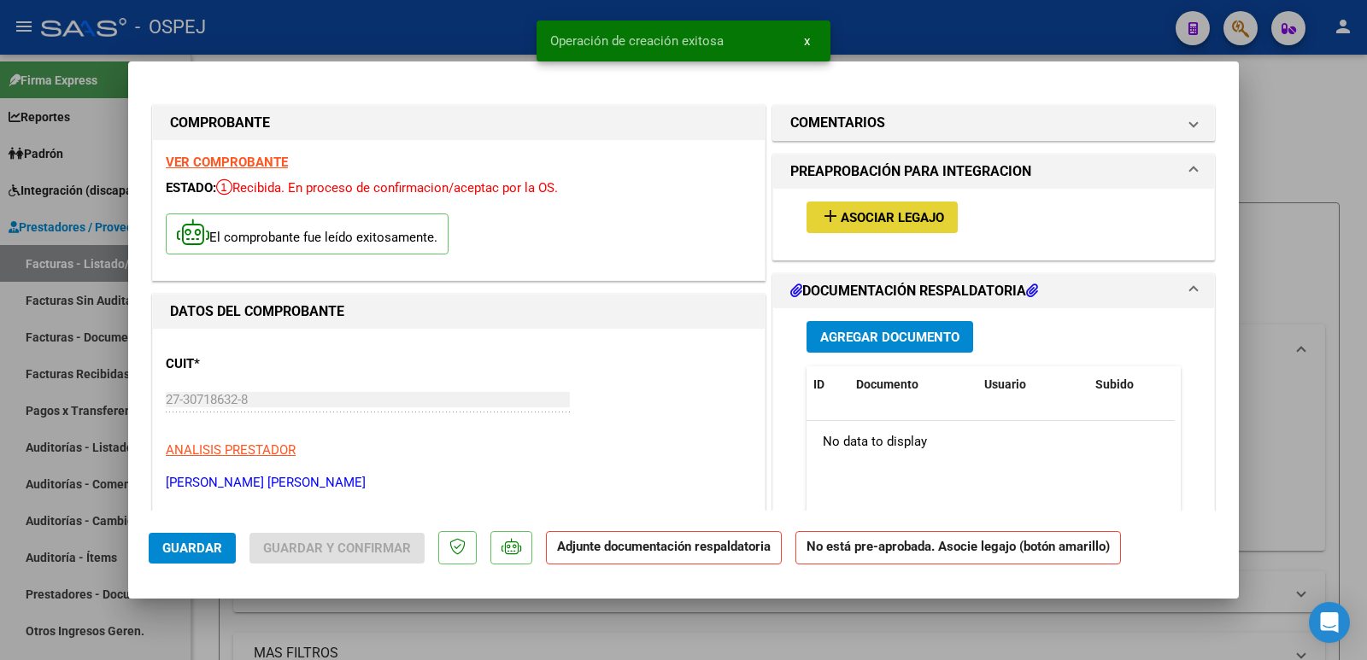
click at [878, 224] on span "Asociar Legajo" at bounding box center [892, 217] width 103 height 15
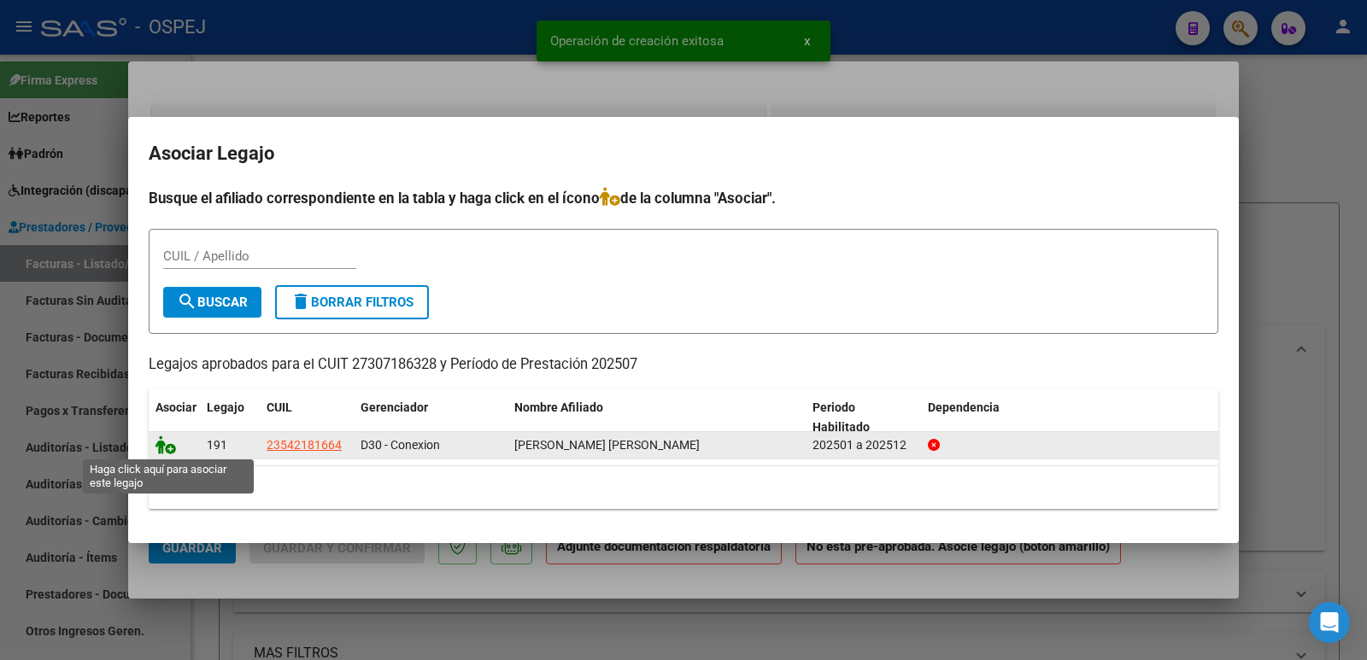
click at [166, 445] on icon at bounding box center [166, 445] width 21 height 19
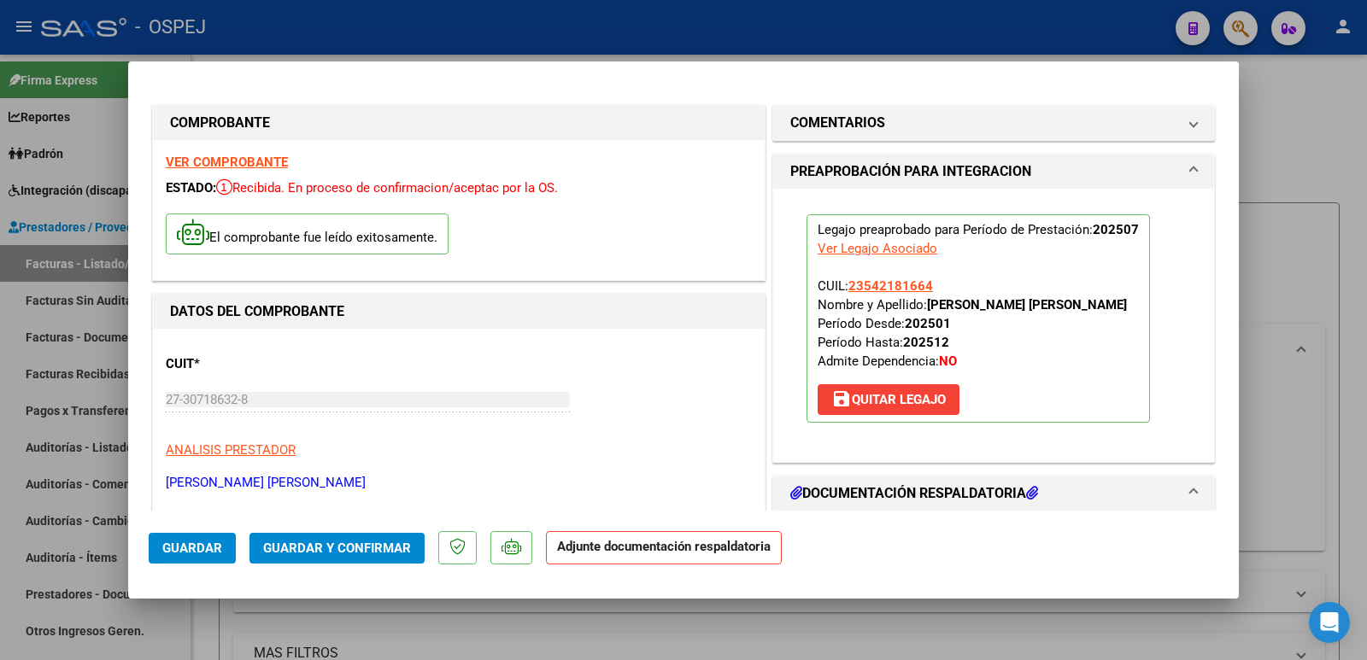
click at [318, 552] on span "Guardar y Confirmar" at bounding box center [337, 548] width 148 height 15
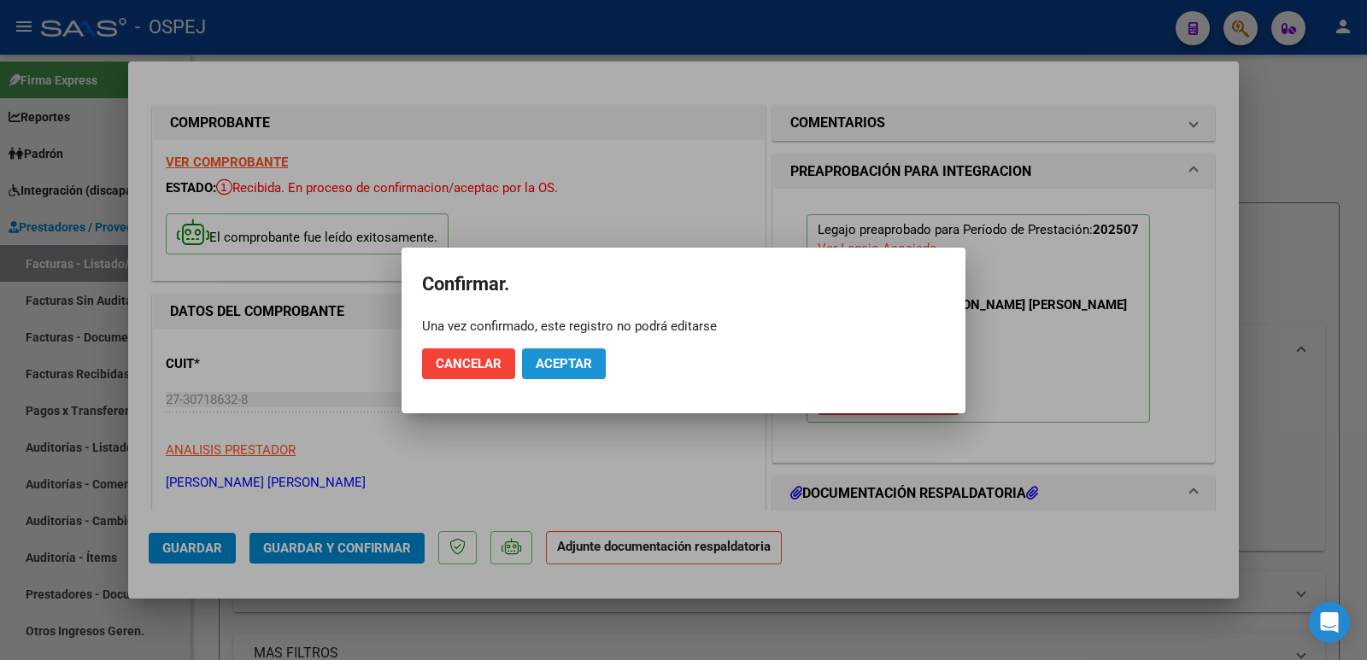
click at [571, 366] on span "Aceptar" at bounding box center [564, 363] width 56 height 15
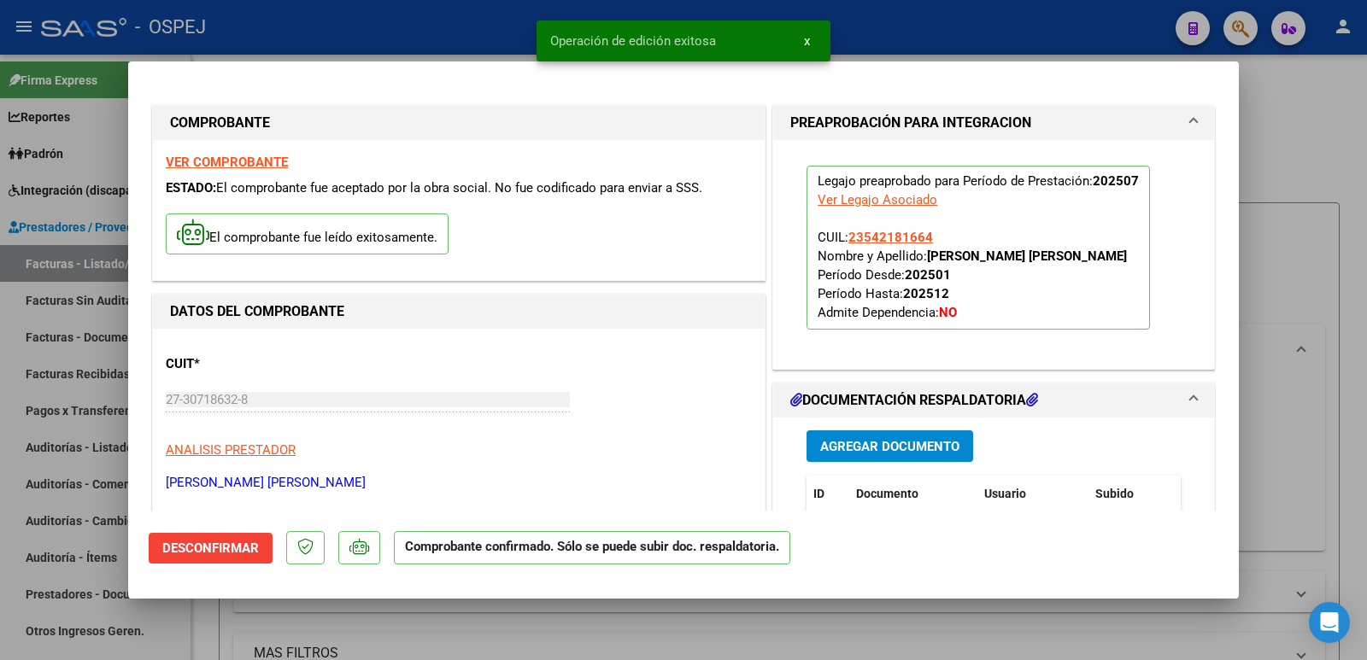
click at [430, 41] on div at bounding box center [683, 330] width 1367 height 660
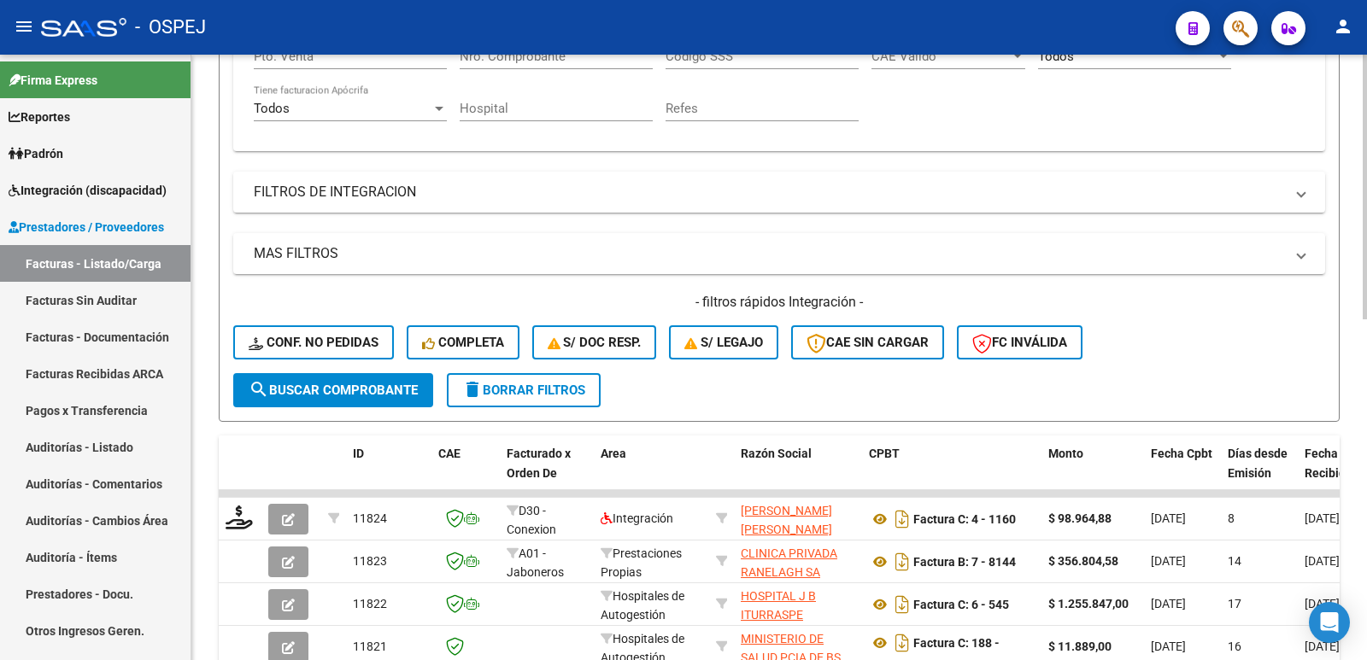
scroll to position [427, 0]
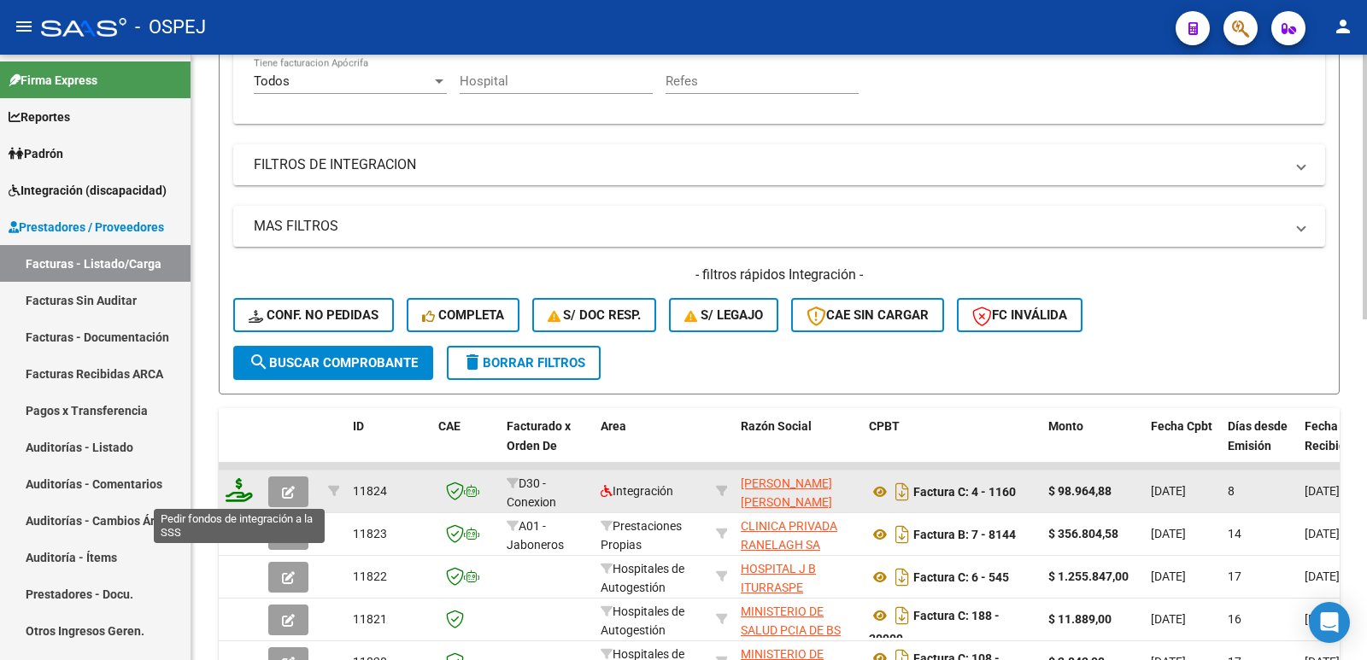
click at [246, 499] on icon at bounding box center [239, 490] width 27 height 24
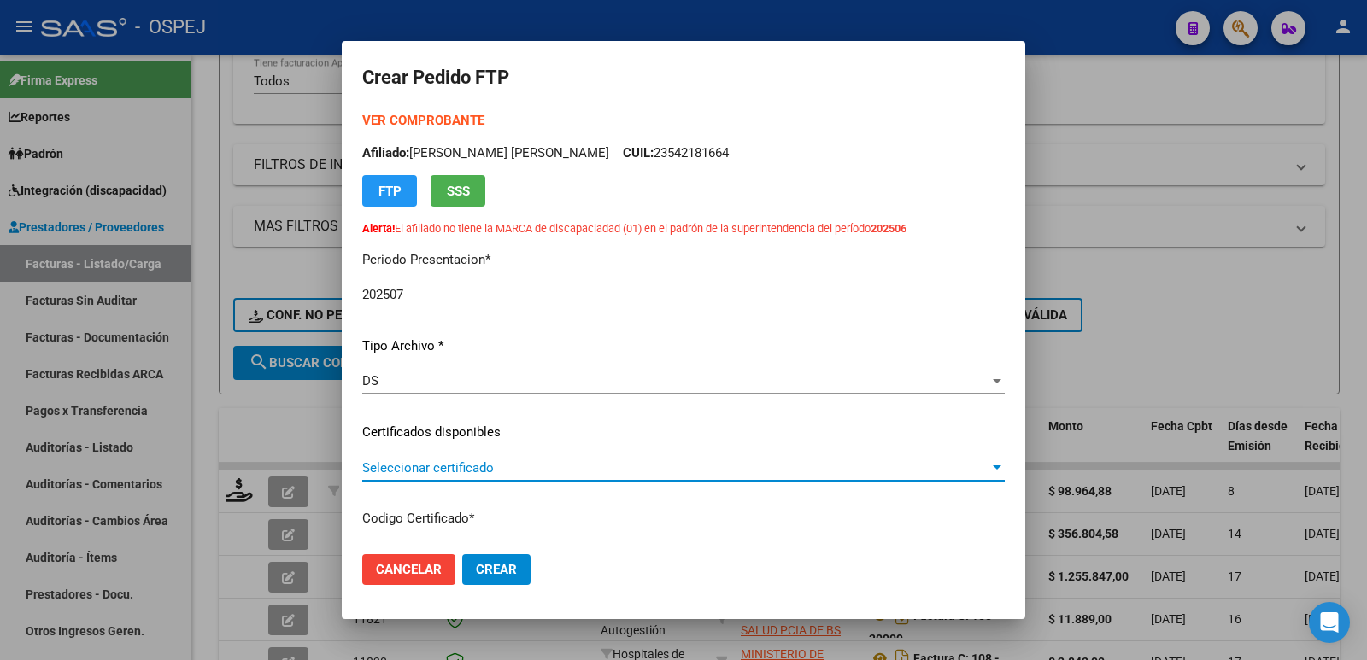
click at [472, 468] on span "Seleccionar certificado" at bounding box center [675, 468] width 627 height 15
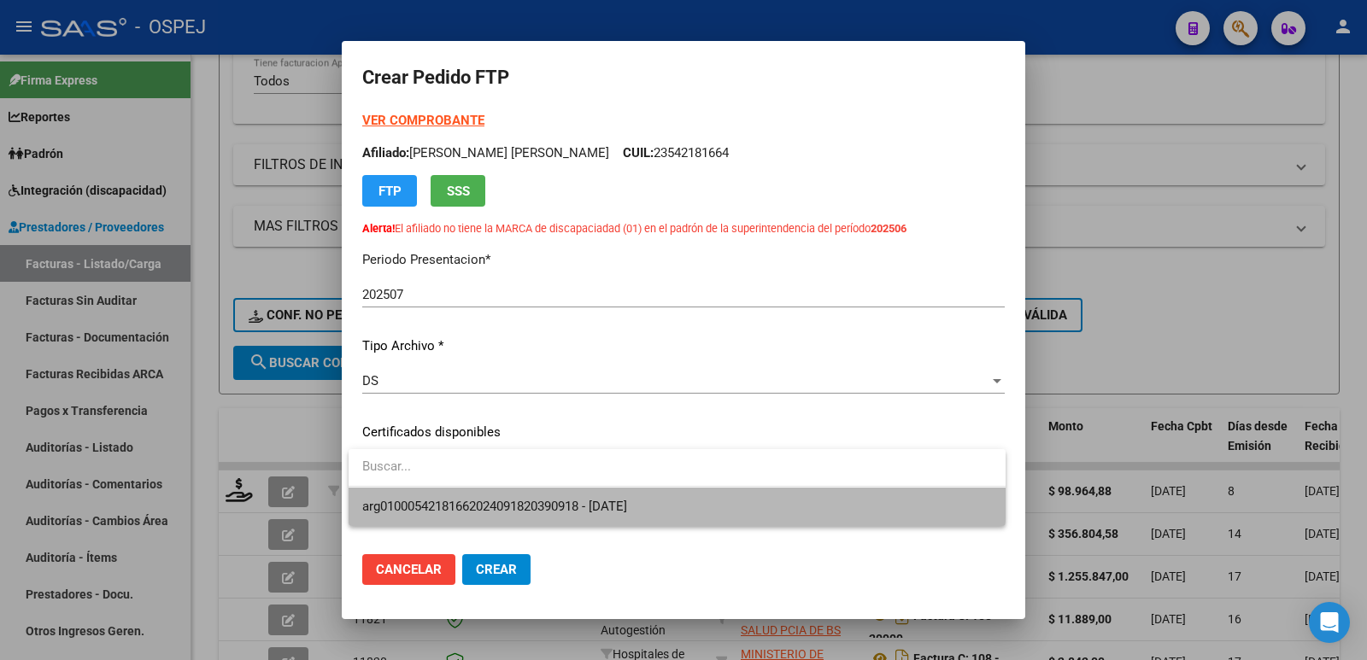
click at [472, 490] on span "arg01000542181662024091820390918 - 2039-09-18" at bounding box center [677, 507] width 630 height 38
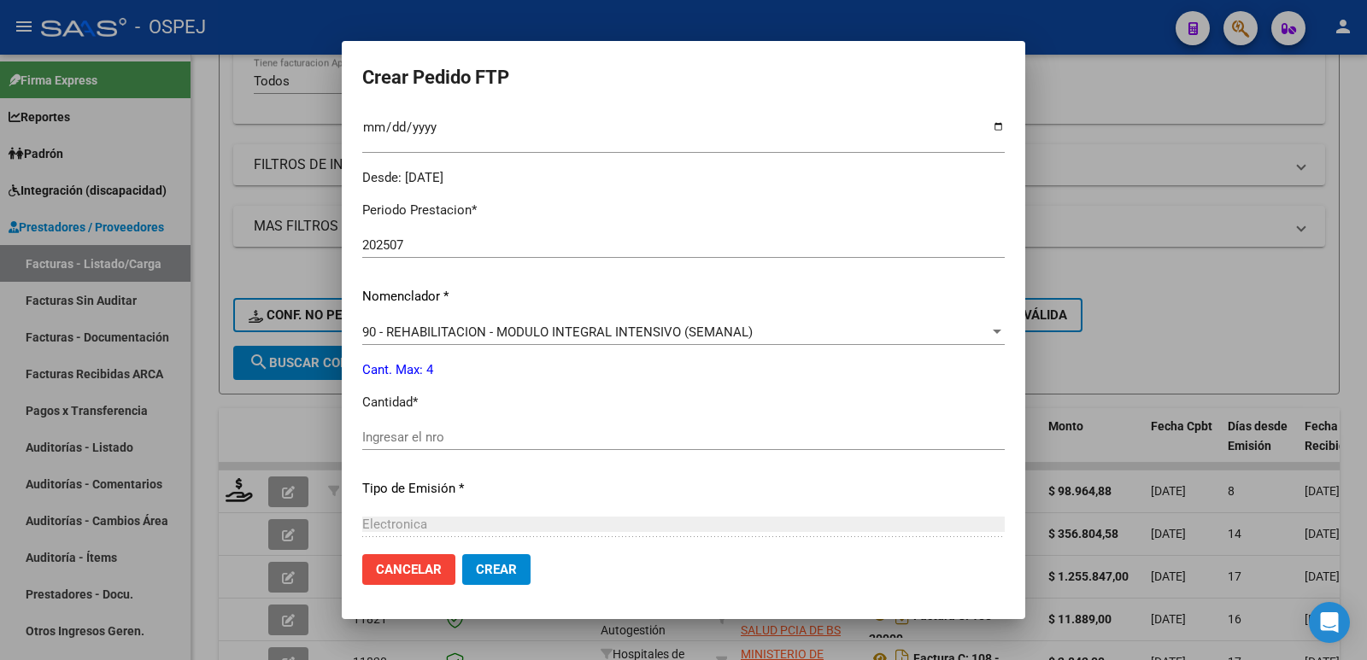
scroll to position [513, 0]
click at [537, 436] on input "Ingresar el nro" at bounding box center [683, 436] width 643 height 15
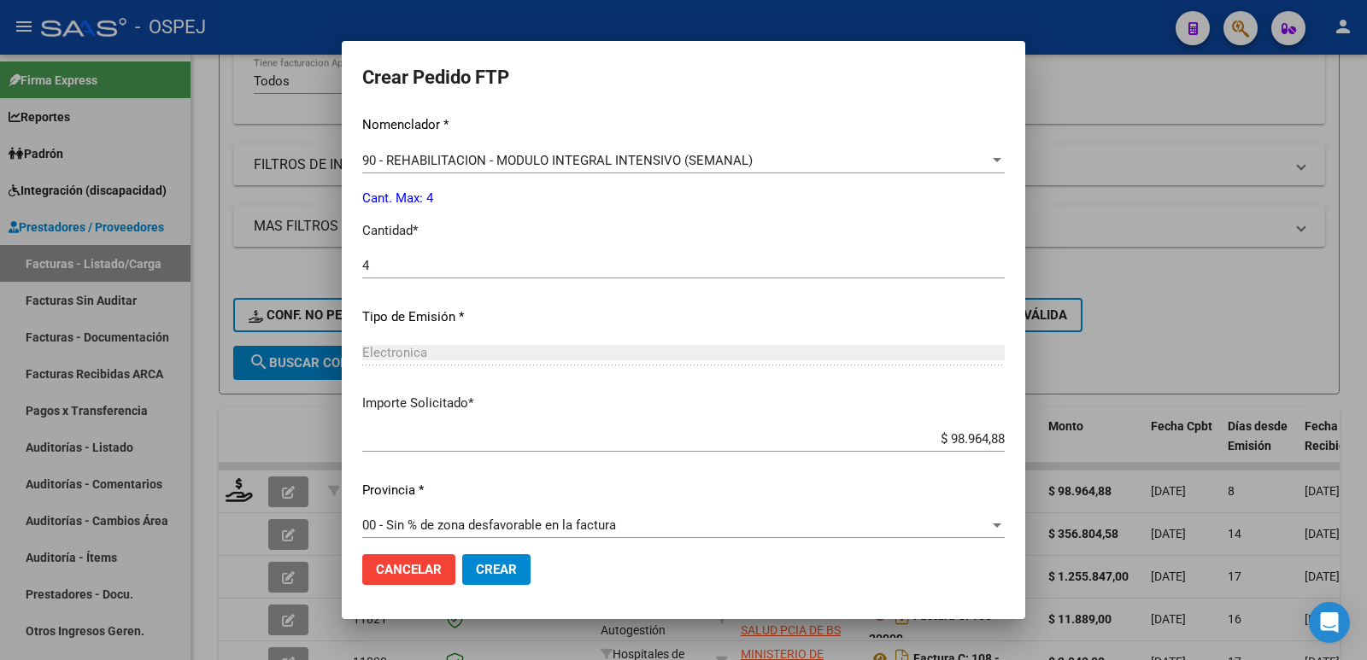
scroll to position [697, 0]
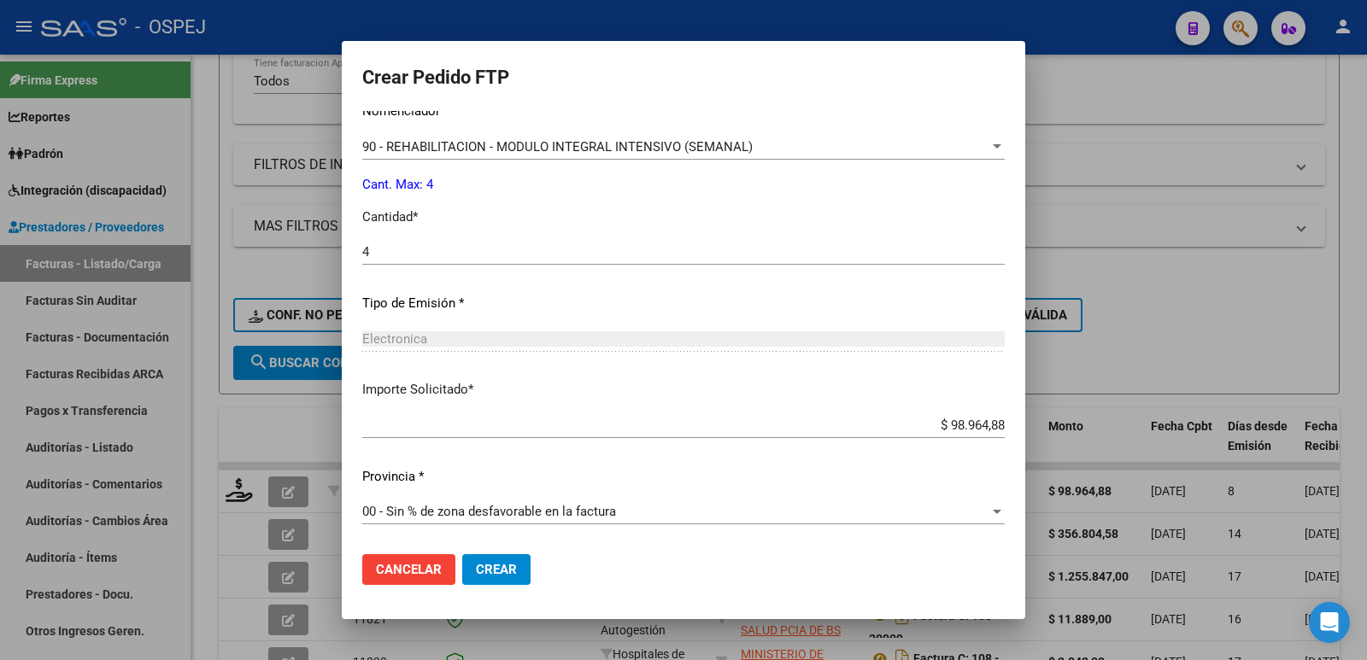
click at [508, 575] on span "Crear" at bounding box center [496, 569] width 41 height 15
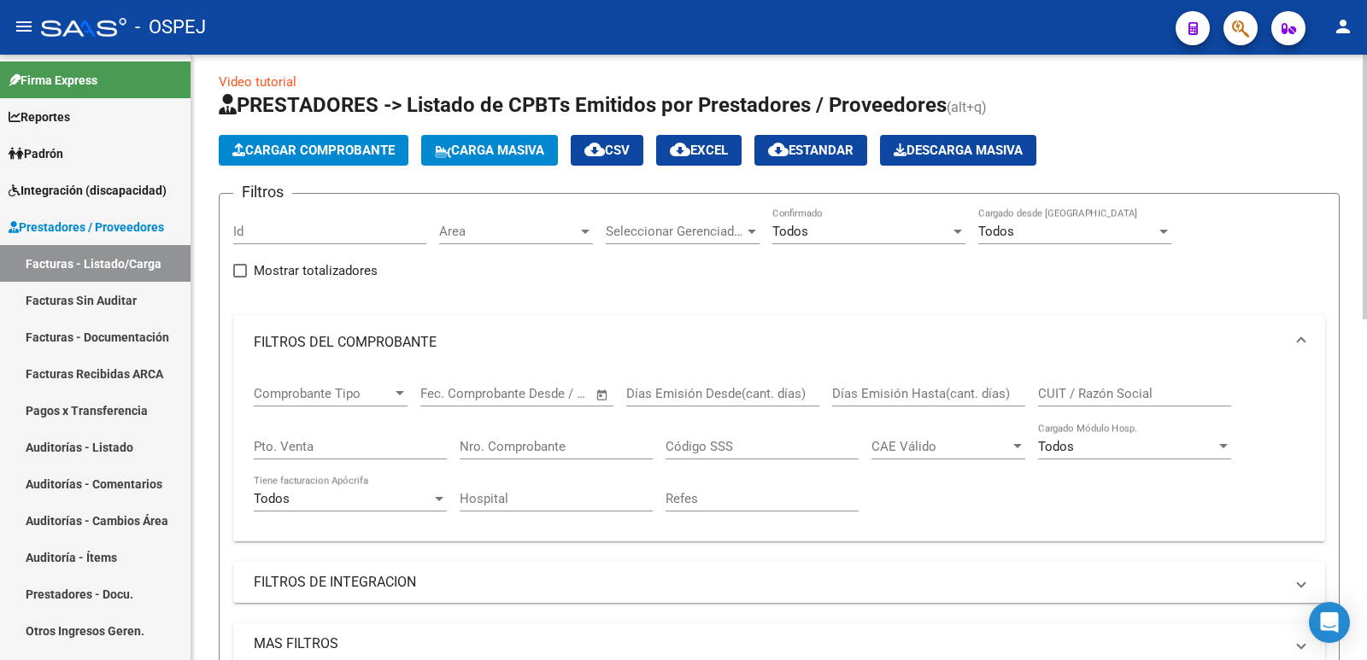
scroll to position [0, 0]
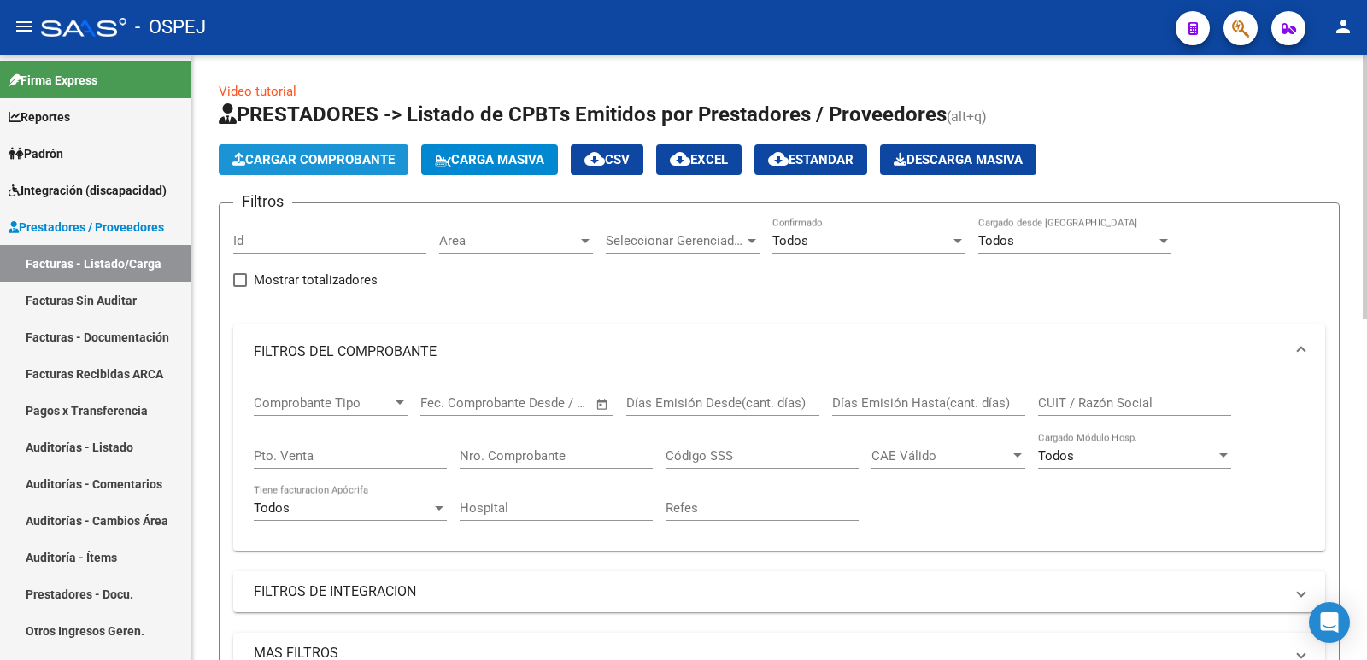
click at [317, 164] on span "Cargar Comprobante" at bounding box center [313, 159] width 162 height 15
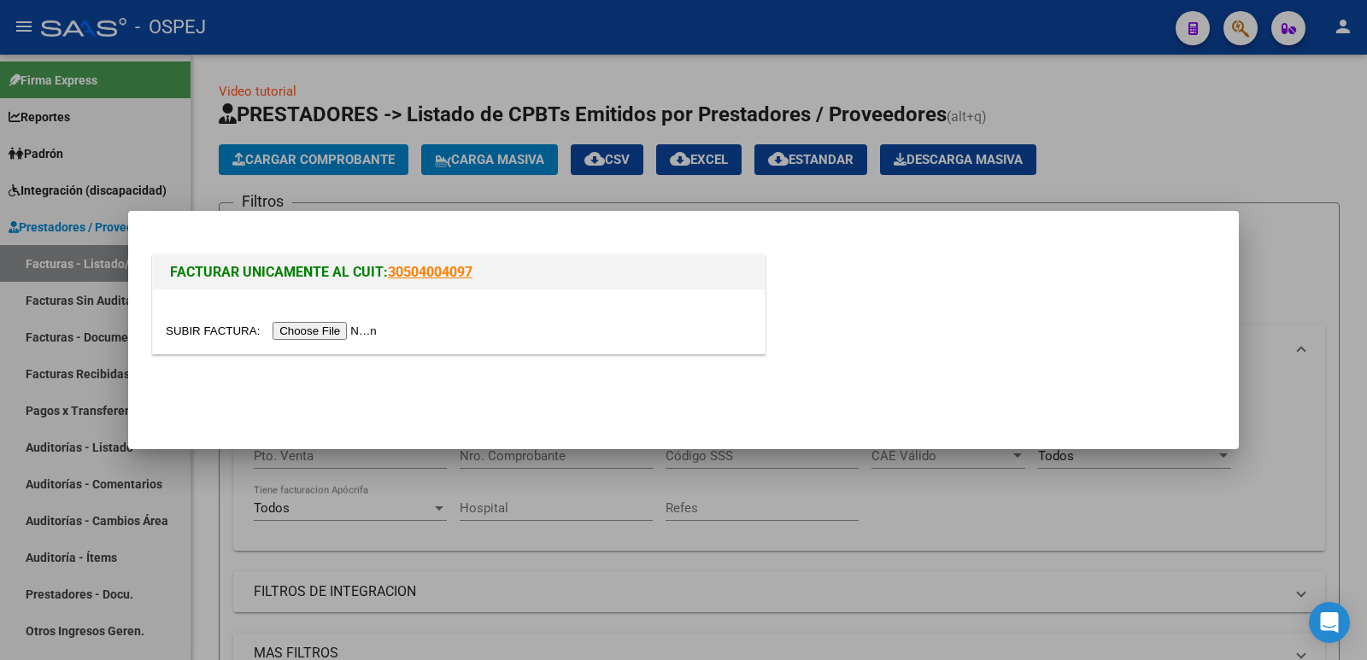
click at [304, 332] on input "file" at bounding box center [274, 331] width 216 height 18
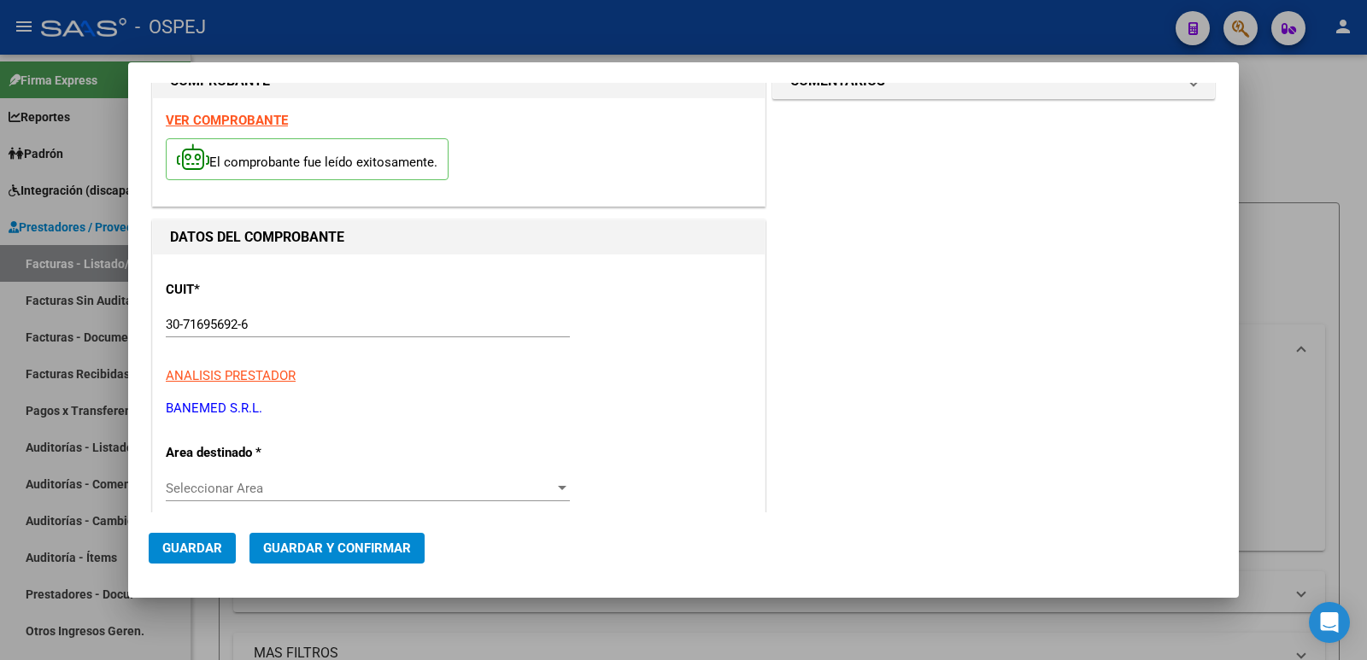
scroll to position [85, 0]
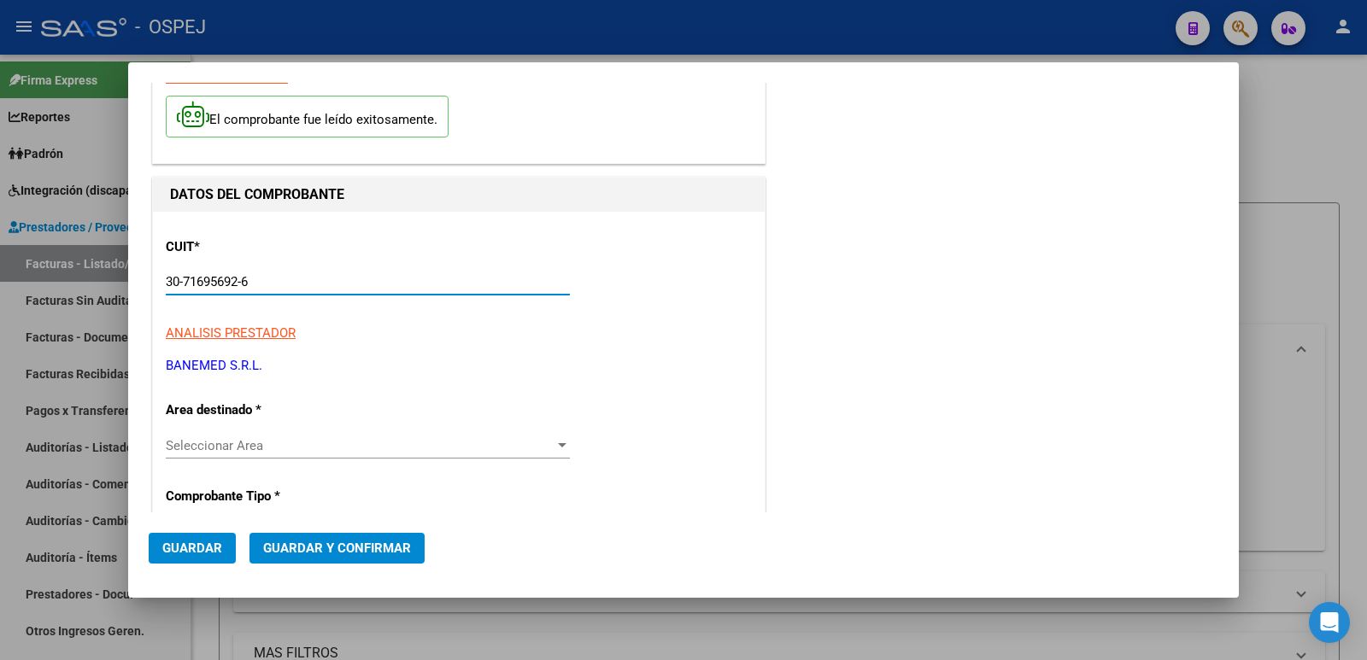
drag, startPoint x: 280, startPoint y: 278, endPoint x: 104, endPoint y: 279, distance: 176.0
click at [104, 279] on div "COMPROBANTE VER COMPROBANTE El comprobante fue leído exitosamente. DATOS DEL CO…" at bounding box center [683, 330] width 1367 height 660
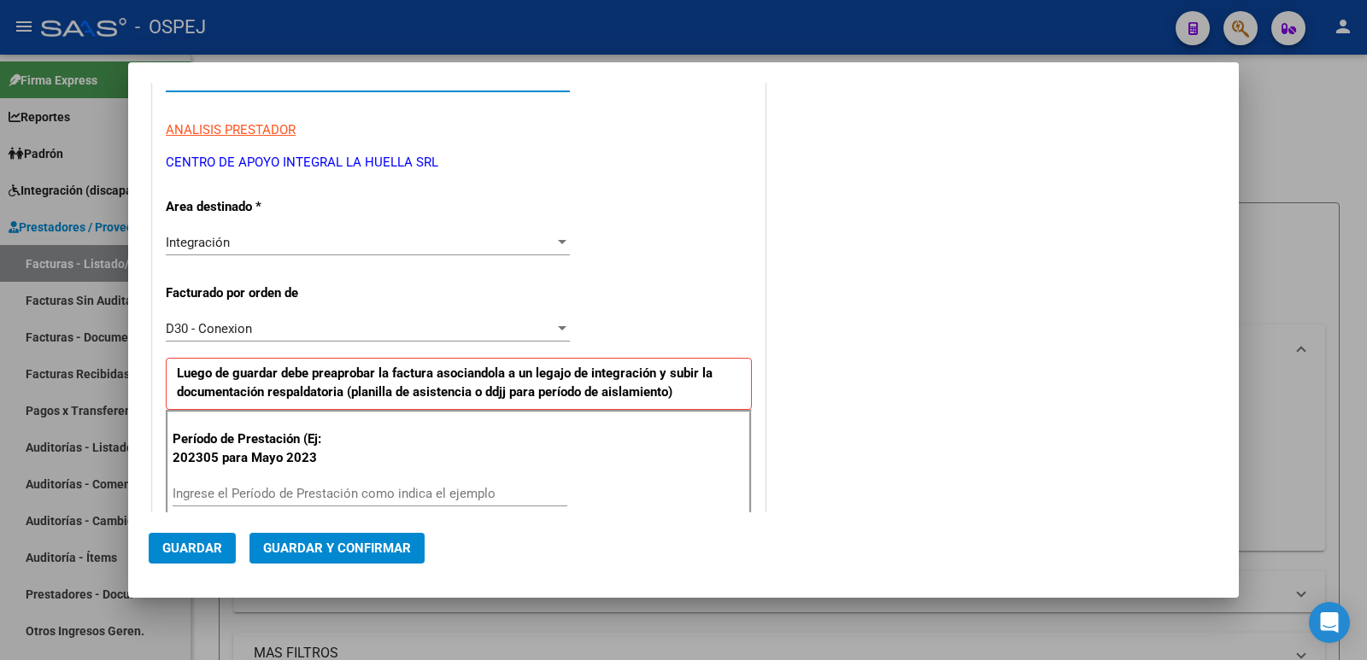
scroll to position [342, 0]
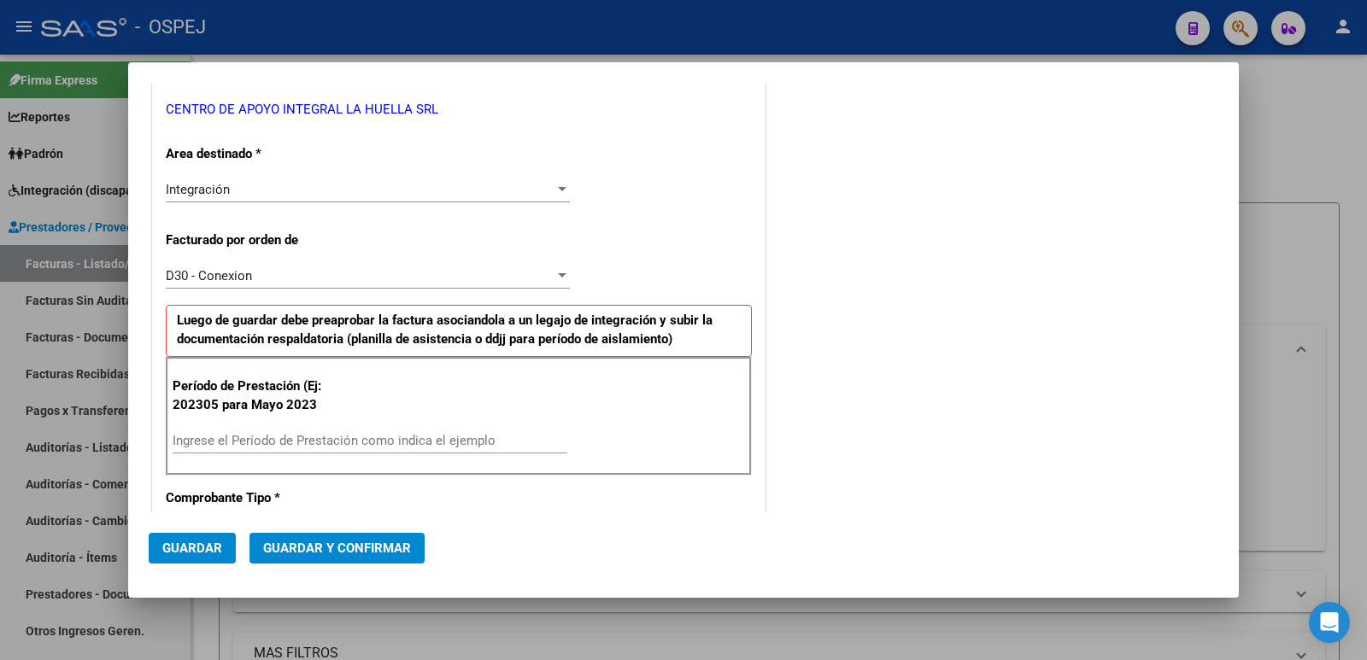
click at [334, 449] on div "Ingrese el Período de Prestación como indica el ejemplo" at bounding box center [370, 441] width 395 height 26
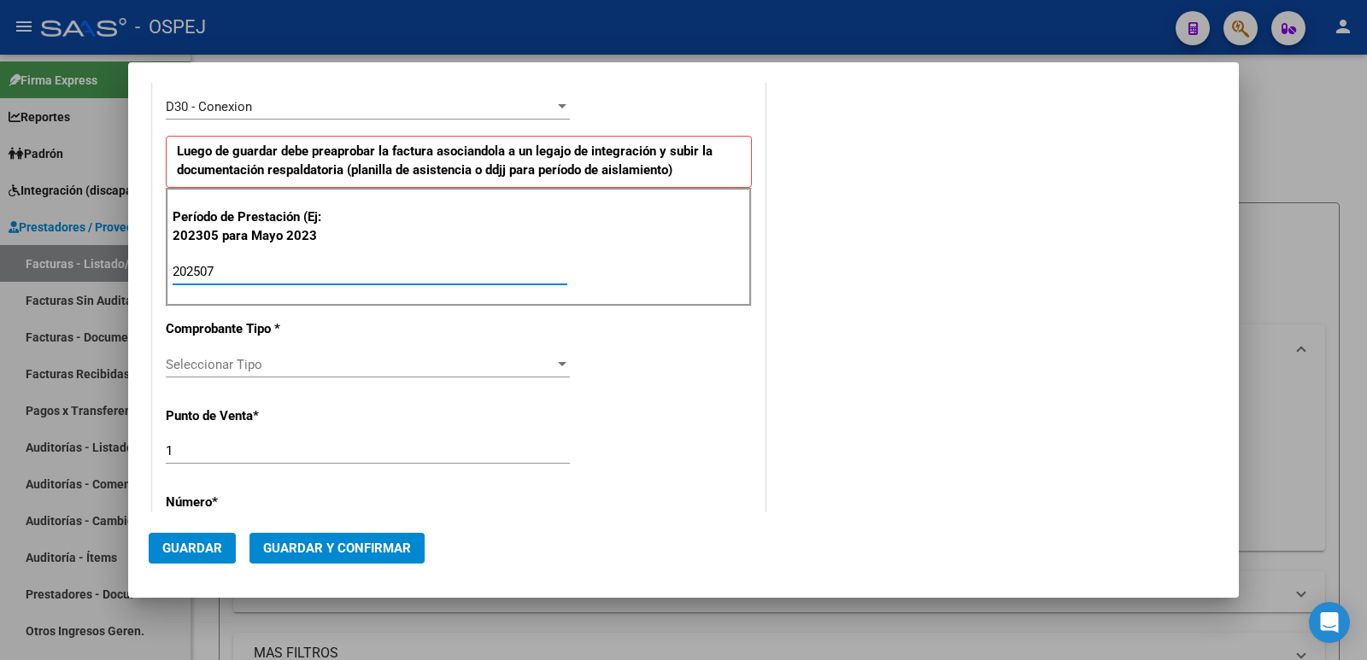
scroll to position [513, 0]
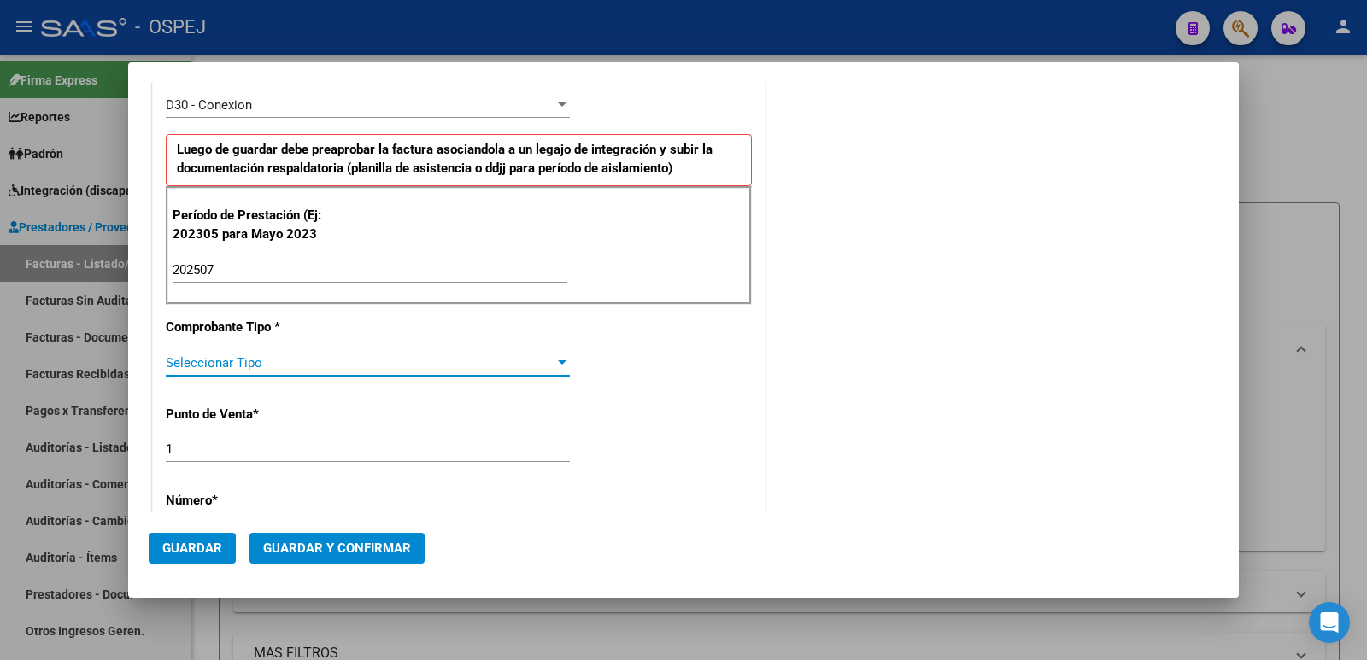
click at [355, 360] on span "Seleccionar Tipo" at bounding box center [360, 362] width 389 height 15
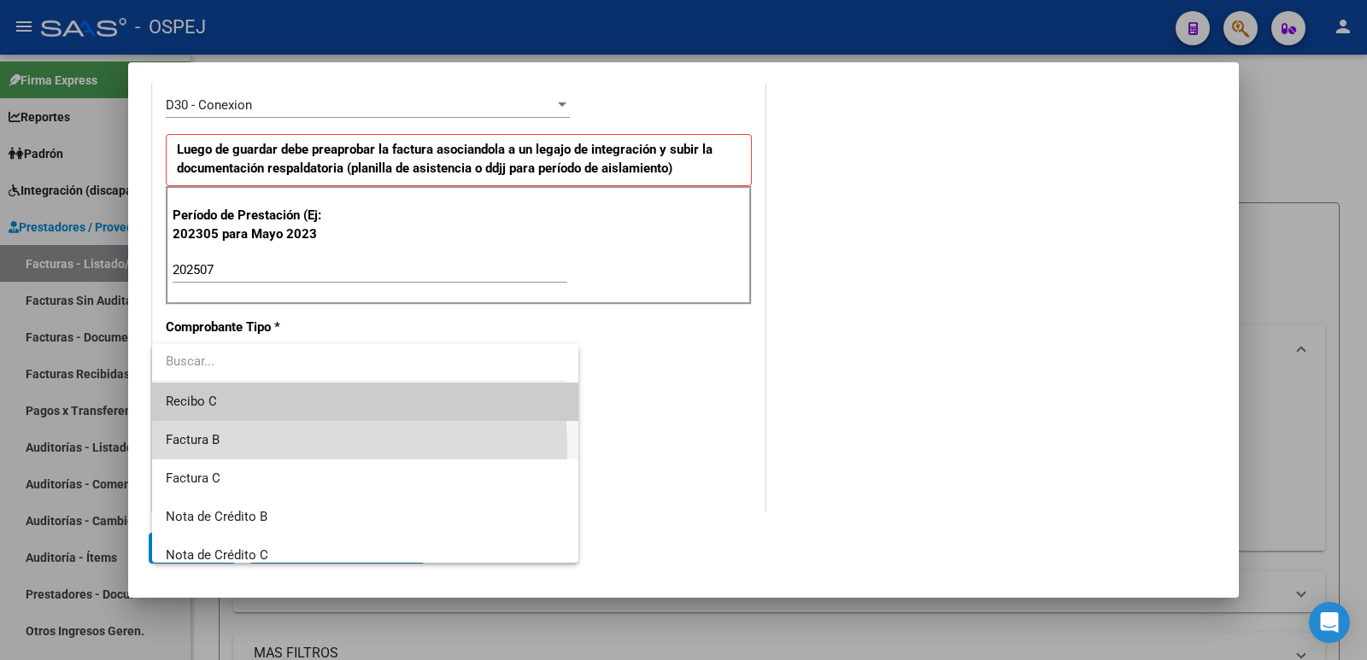
click at [279, 447] on span "Factura B" at bounding box center [365, 440] width 399 height 38
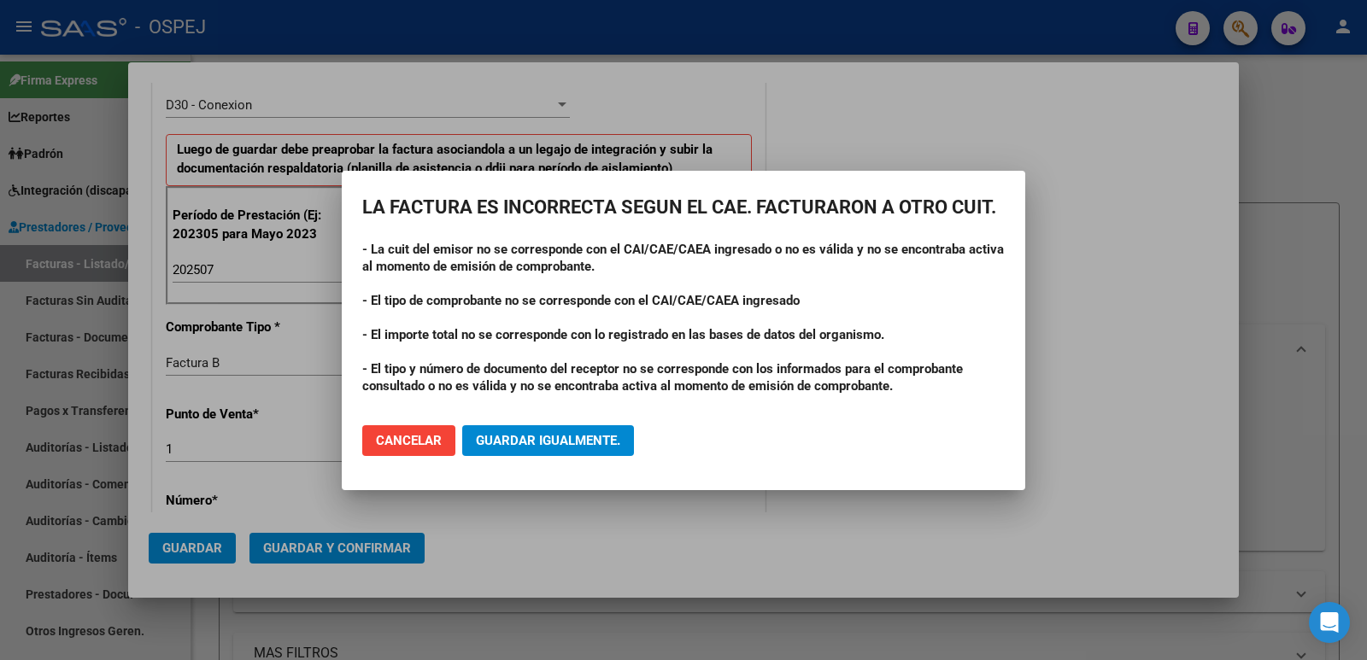
click at [279, 447] on div at bounding box center [683, 330] width 1367 height 660
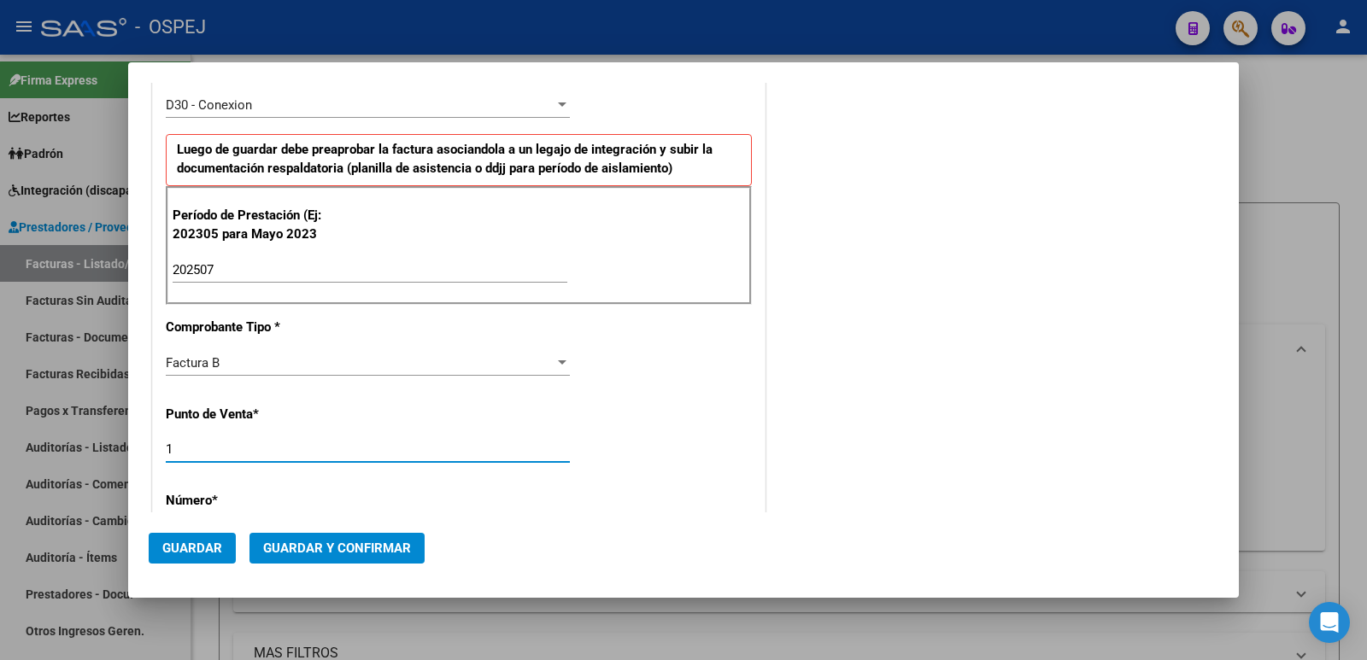
click at [233, 456] on input "1" at bounding box center [368, 449] width 404 height 15
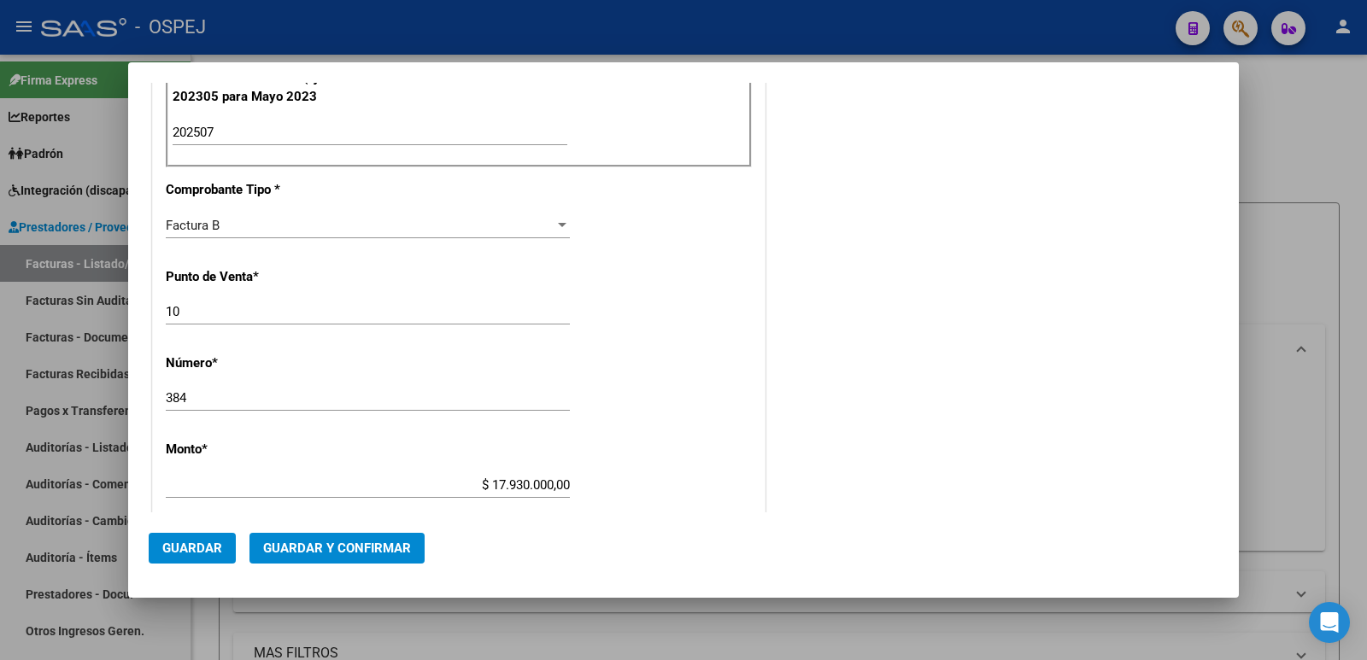
scroll to position [684, 0]
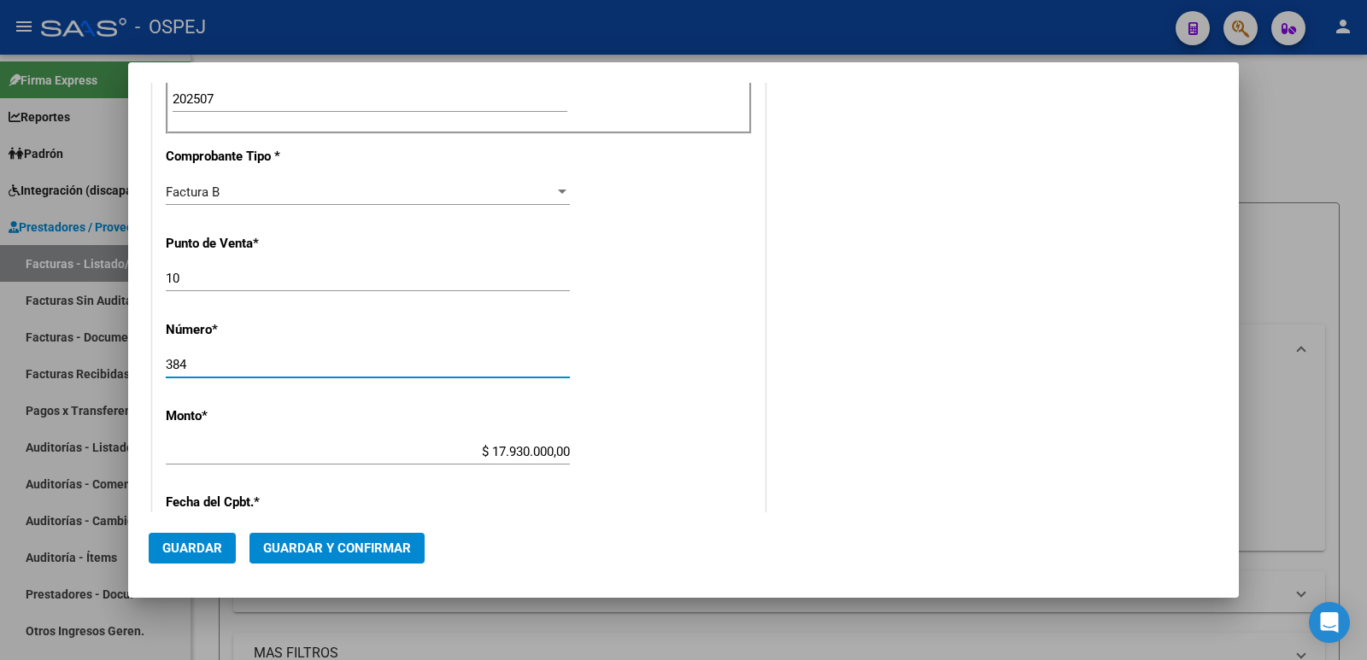
drag, startPoint x: 233, startPoint y: 368, endPoint x: 118, endPoint y: 370, distance: 115.4
click at [118, 370] on div "COMPROBANTE VER COMPROBANTE El comprobante fue leído exitosamente. DATOS DEL CO…" at bounding box center [683, 330] width 1367 height 660
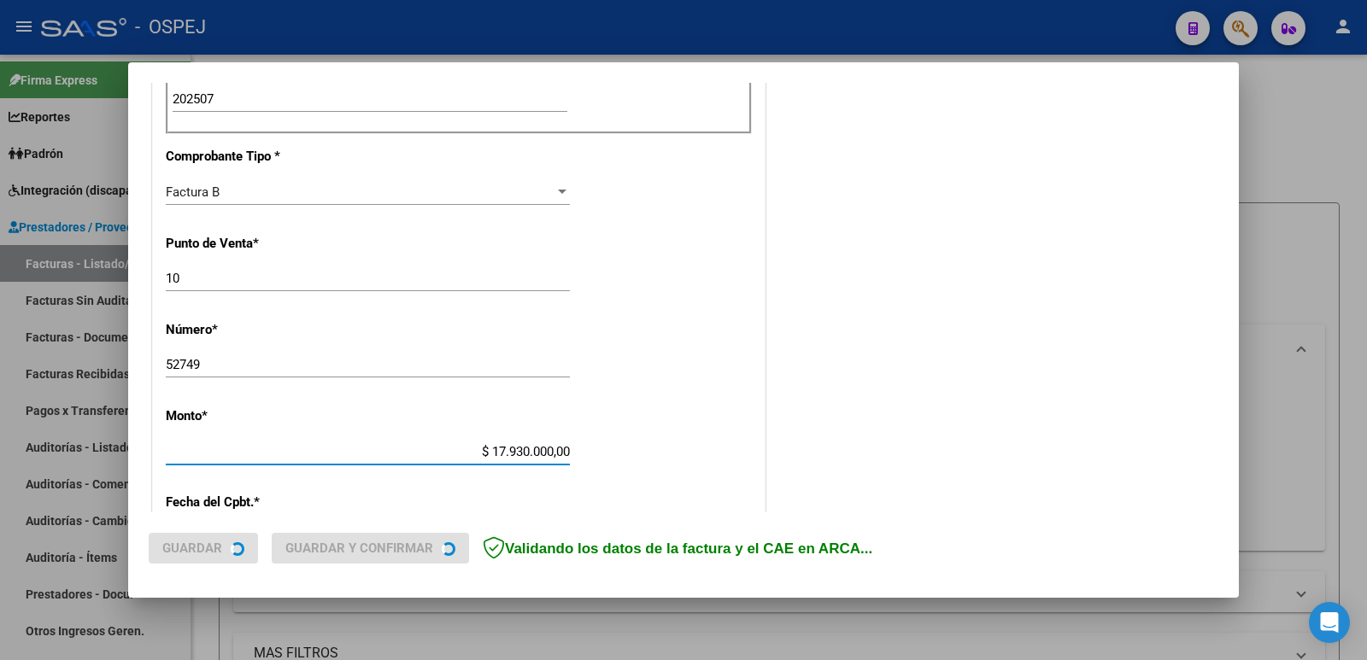
drag, startPoint x: 485, startPoint y: 449, endPoint x: 574, endPoint y: 449, distance: 88.9
click at [574, 449] on app-form-text-field "Monto * $ 17.930.000,00 Ingresar el monto" at bounding box center [375, 433] width 418 height 51
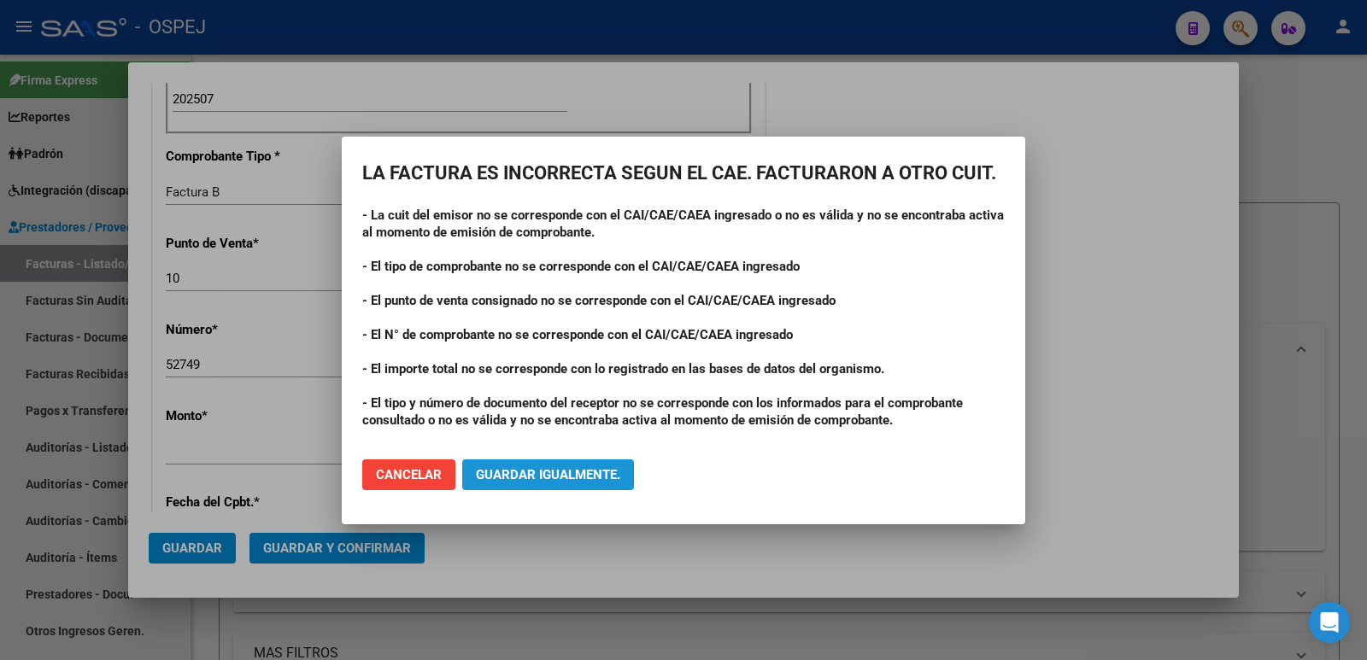
click at [578, 465] on button "Guardar igualmente." at bounding box center [548, 475] width 172 height 31
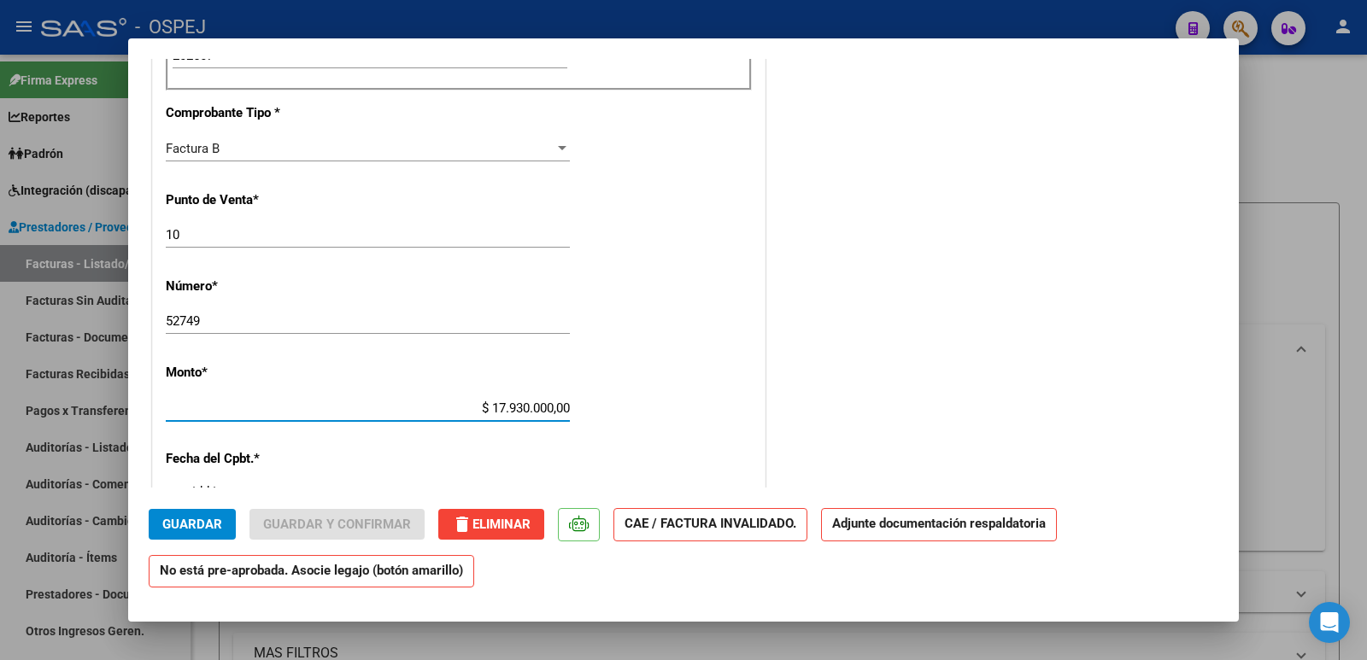
drag, startPoint x: 486, startPoint y: 411, endPoint x: 571, endPoint y: 408, distance: 84.6
click at [571, 408] on app-form-text-field "Monto * $ 17.930.000,00 Ingresar el monto" at bounding box center [375, 390] width 418 height 51
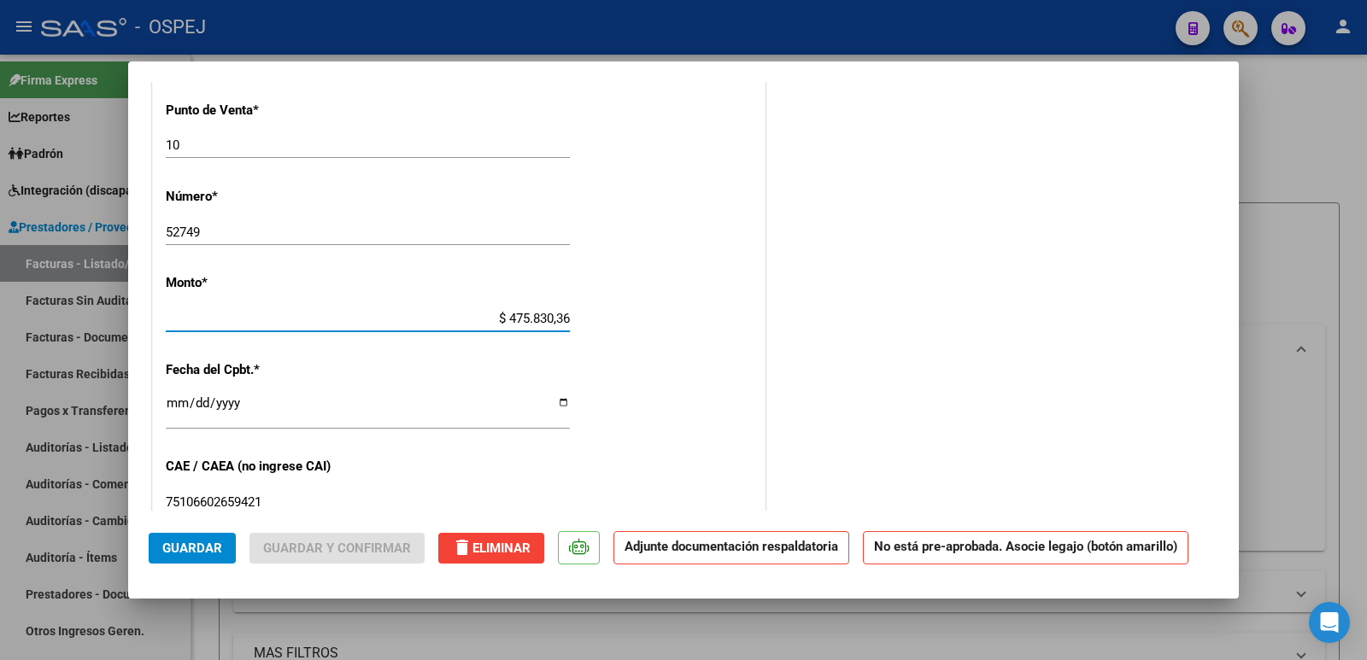
scroll to position [854, 0]
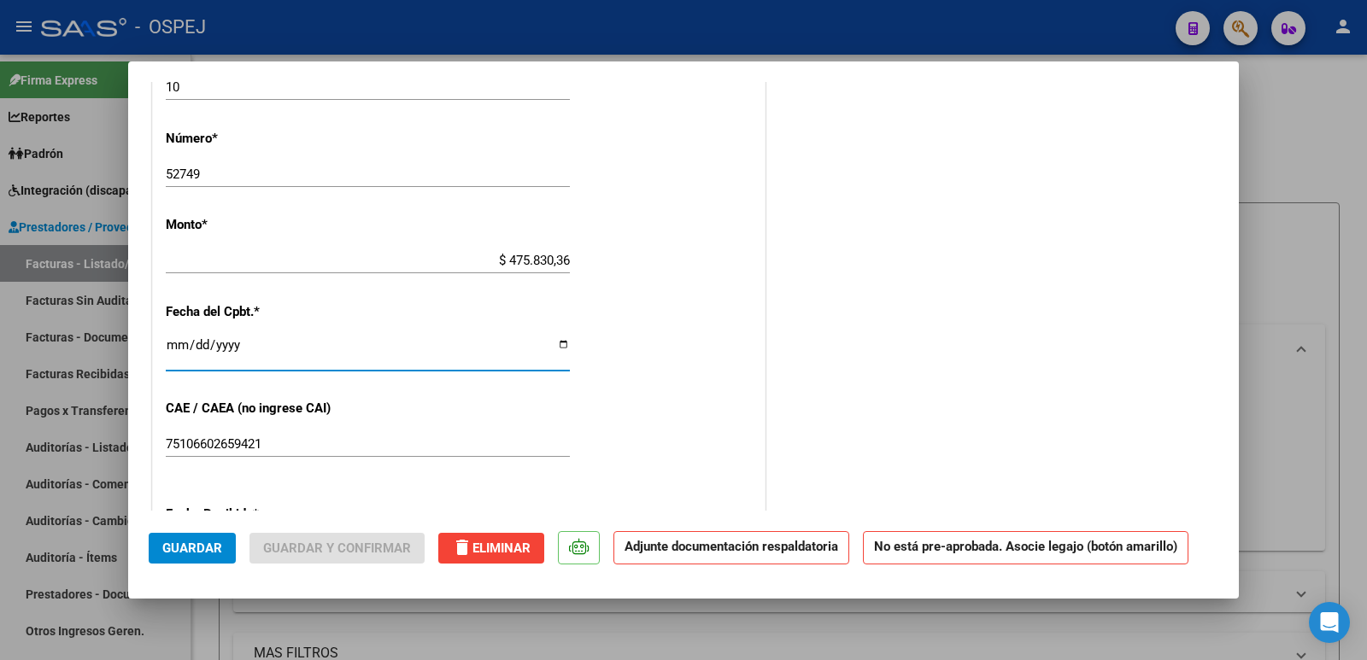
click at [175, 349] on input "2025-03-05" at bounding box center [368, 351] width 404 height 27
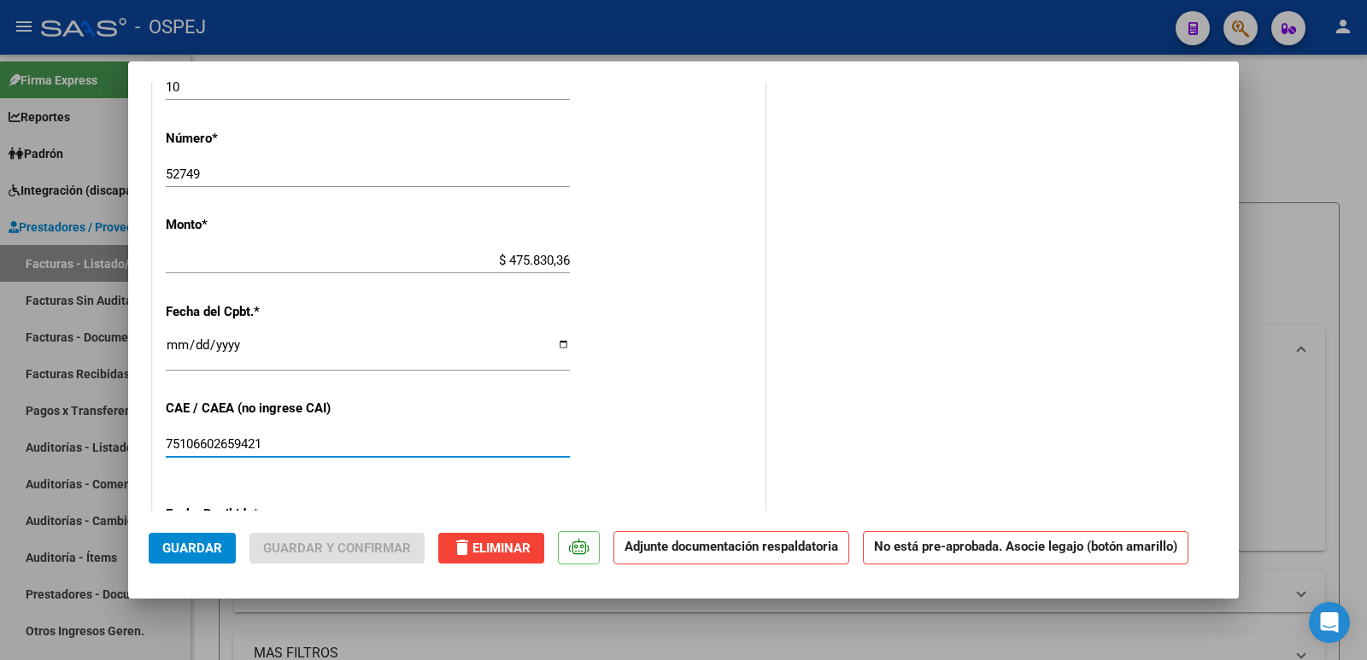
drag, startPoint x: 279, startPoint y: 450, endPoint x: 0, endPoint y: 433, distance: 279.1
click at [0, 433] on div "COMPROBANTE VER COMPROBANTE ESTADO: Recibida. En proceso de confirmacion/acepta…" at bounding box center [683, 330] width 1367 height 660
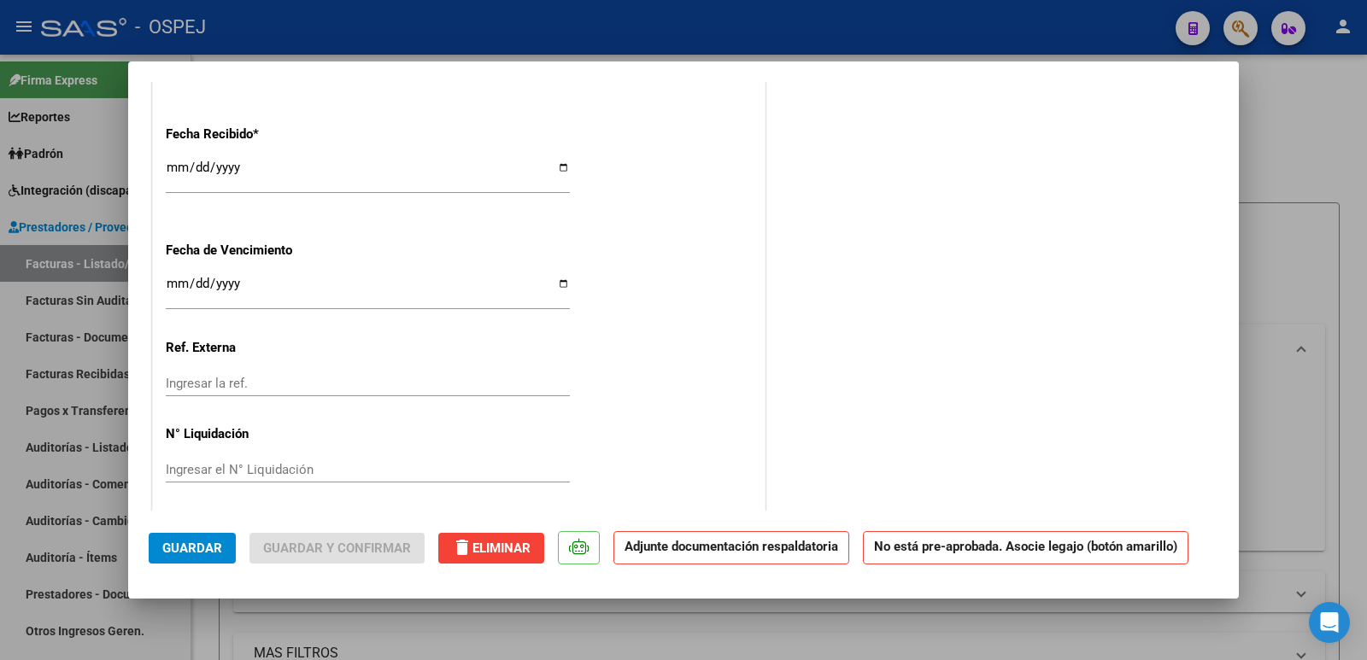
scroll to position [1240, 0]
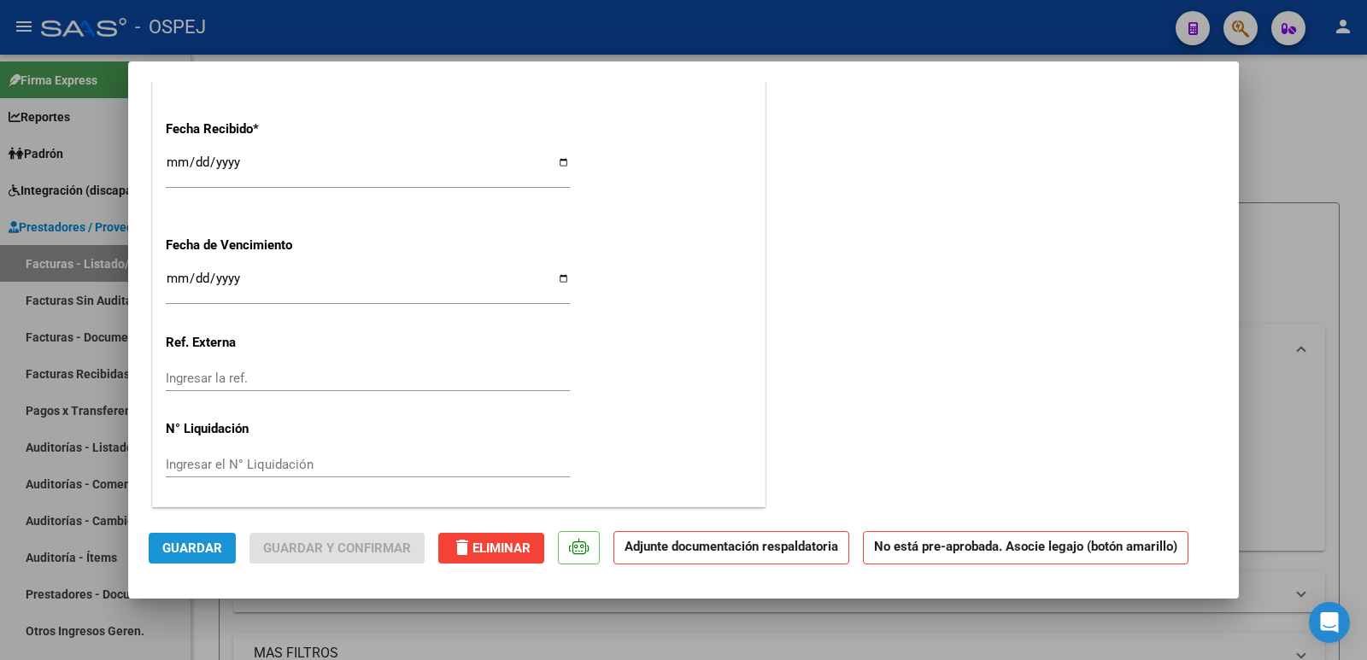
click at [173, 551] on span "Guardar" at bounding box center [192, 548] width 60 height 15
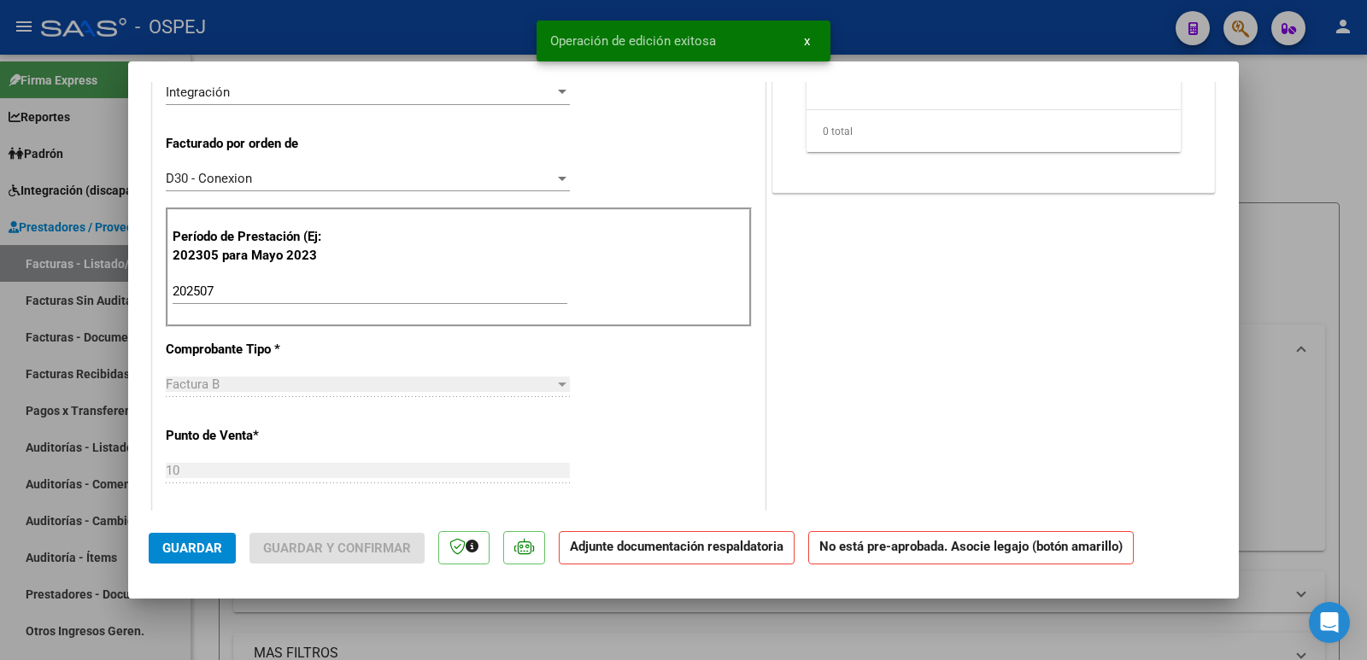
scroll to position [0, 0]
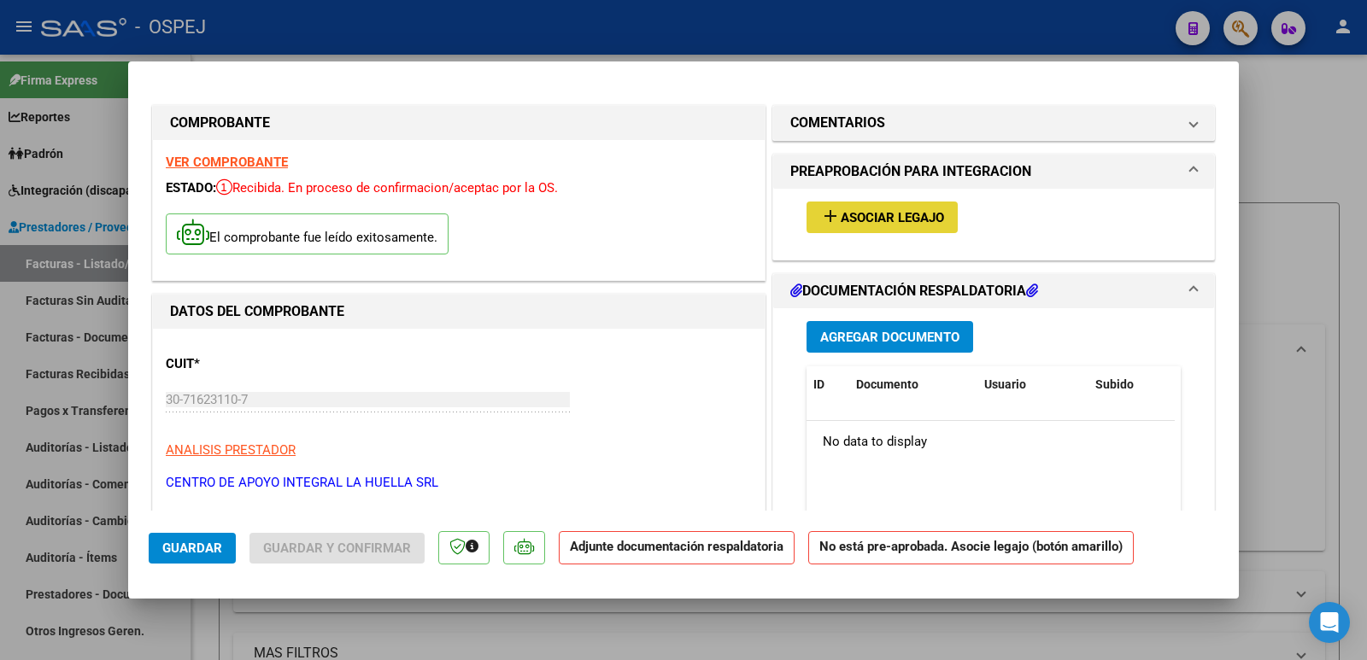
click at [901, 216] on span "Asociar Legajo" at bounding box center [892, 217] width 103 height 15
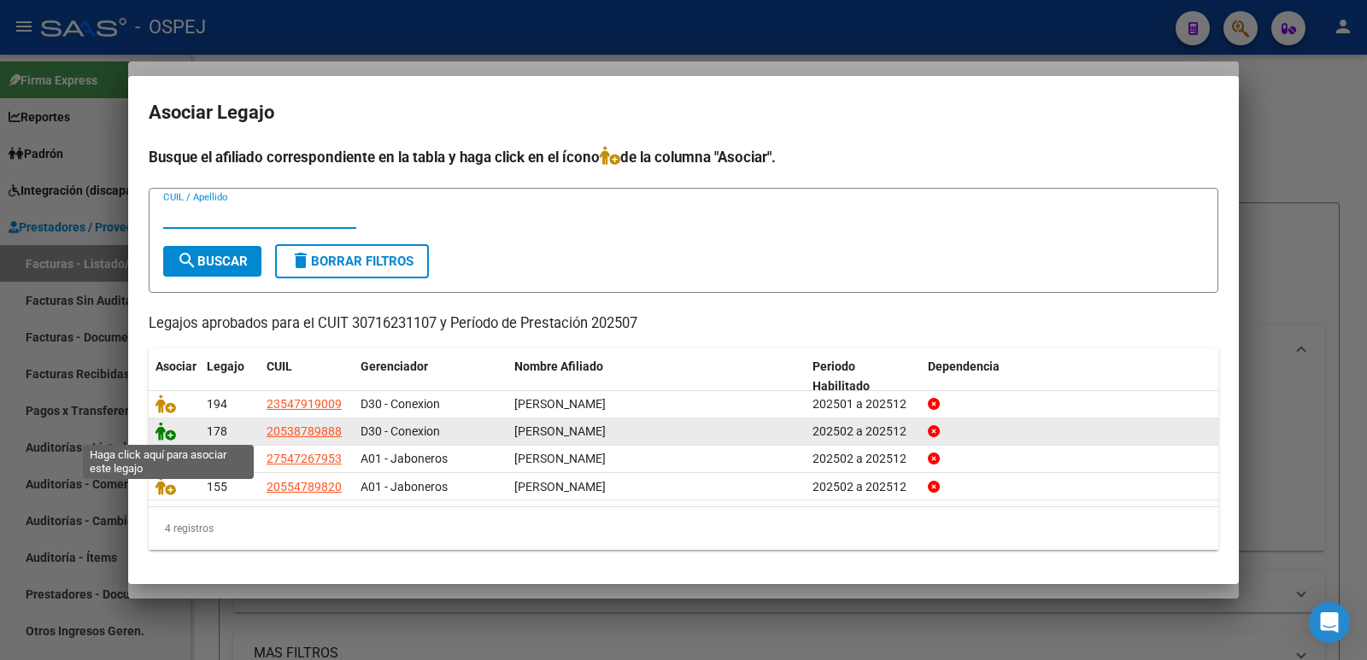
click at [161, 430] on icon at bounding box center [166, 431] width 21 height 19
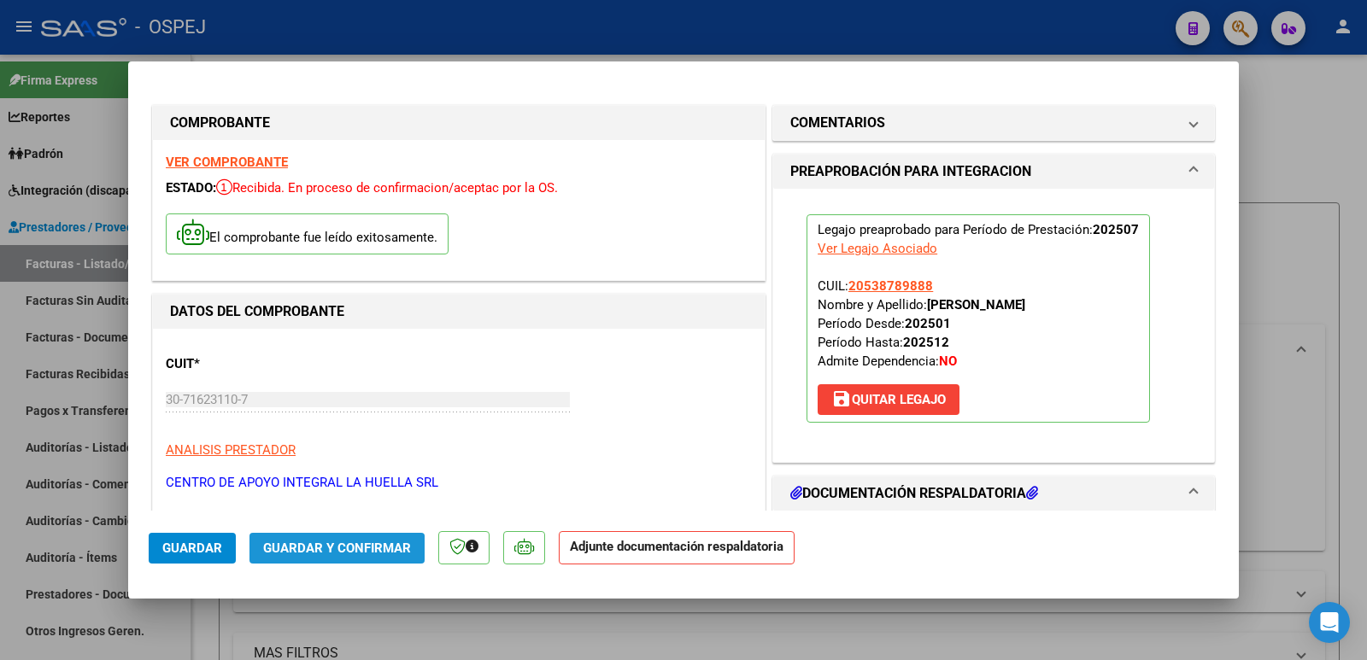
click at [322, 556] on button "Guardar y Confirmar" at bounding box center [336, 548] width 175 height 31
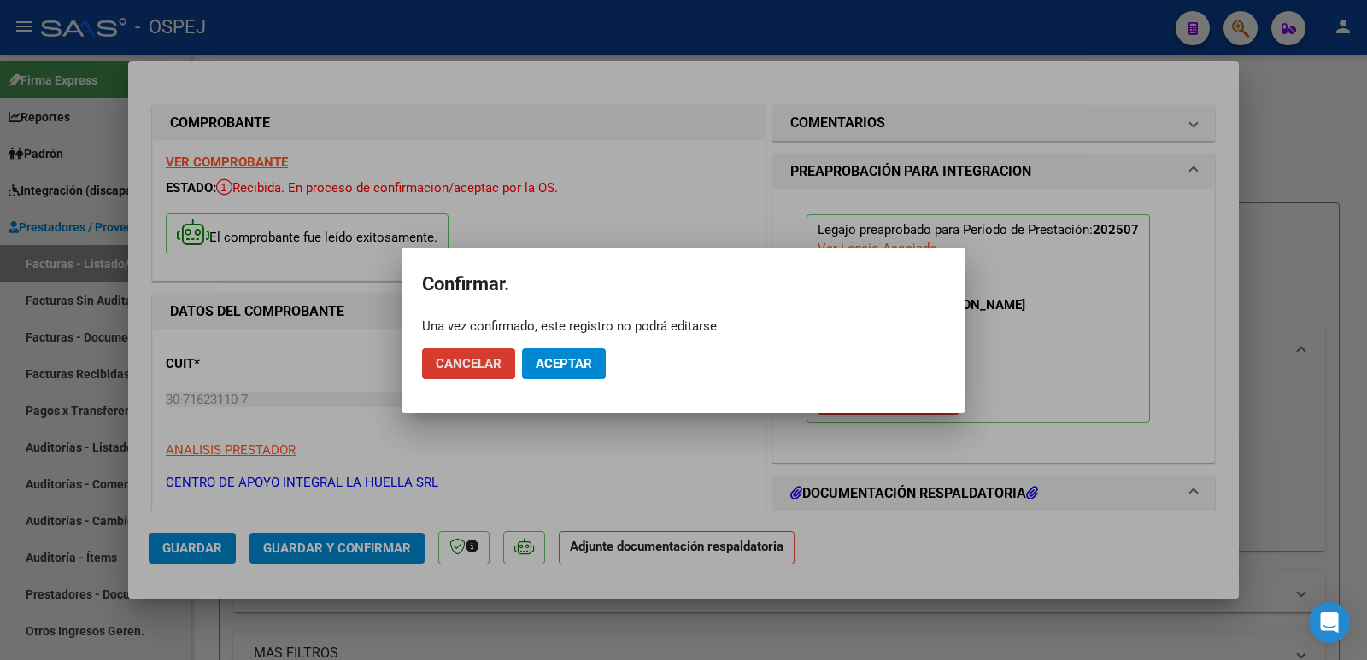
click at [578, 363] on span "Aceptar" at bounding box center [564, 363] width 56 height 15
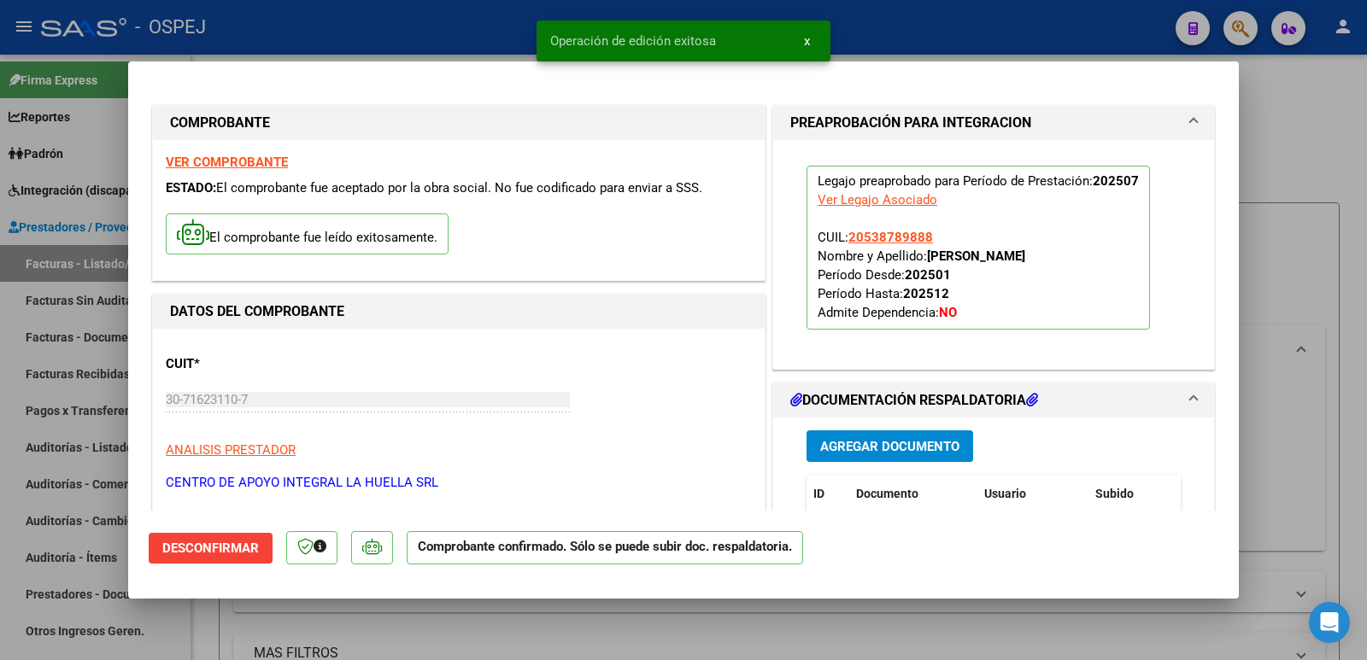
click at [415, 42] on div at bounding box center [683, 330] width 1367 height 660
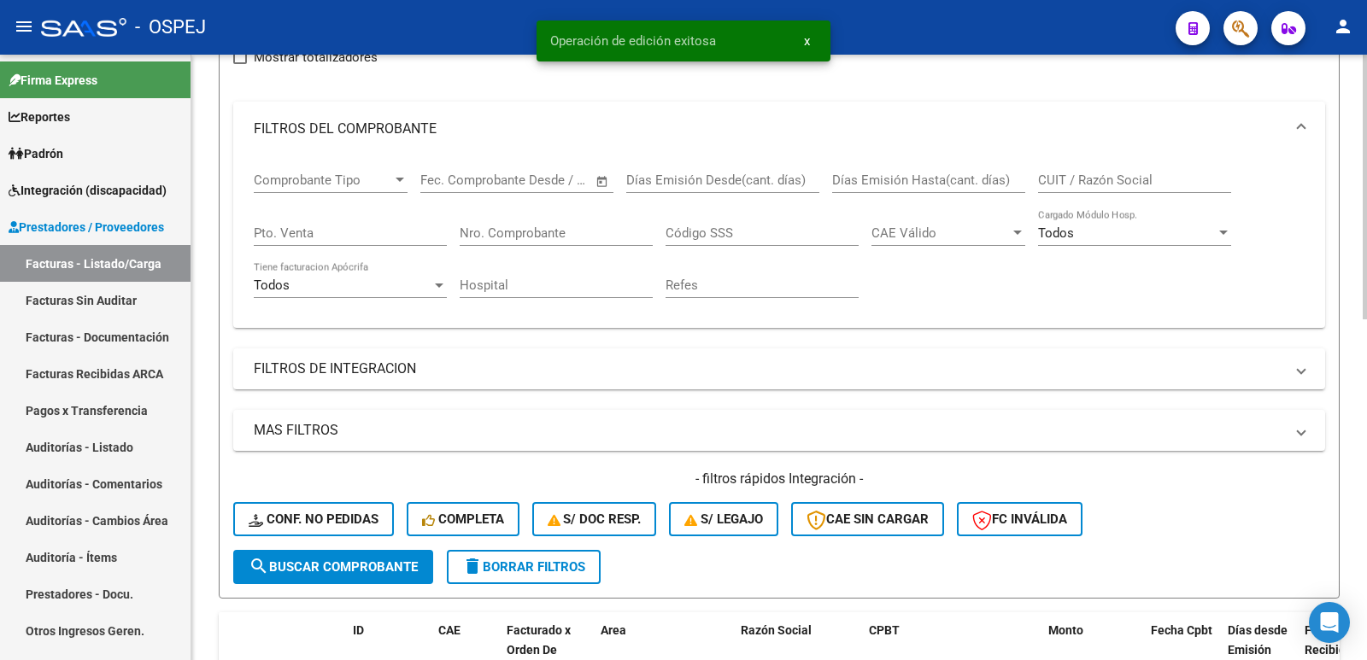
scroll to position [427, 0]
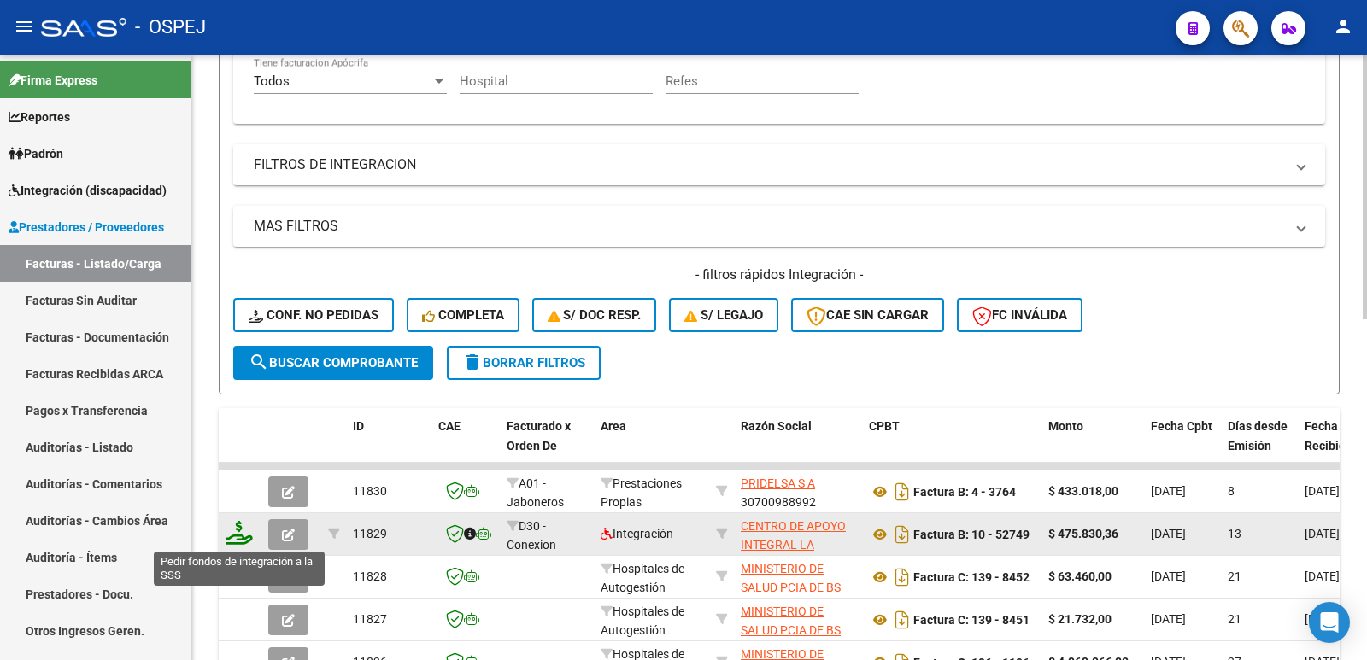
click at [240, 533] on icon at bounding box center [239, 533] width 27 height 24
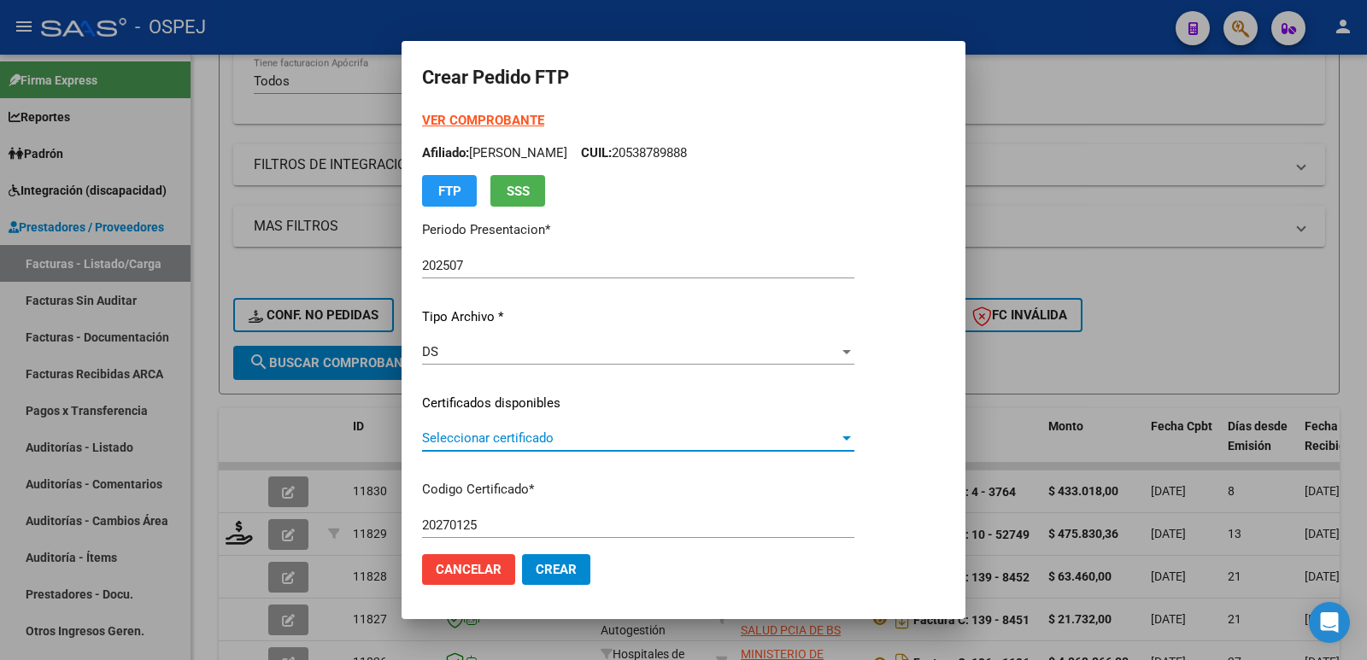
click at [566, 442] on span "Seleccionar certificado" at bounding box center [630, 438] width 417 height 15
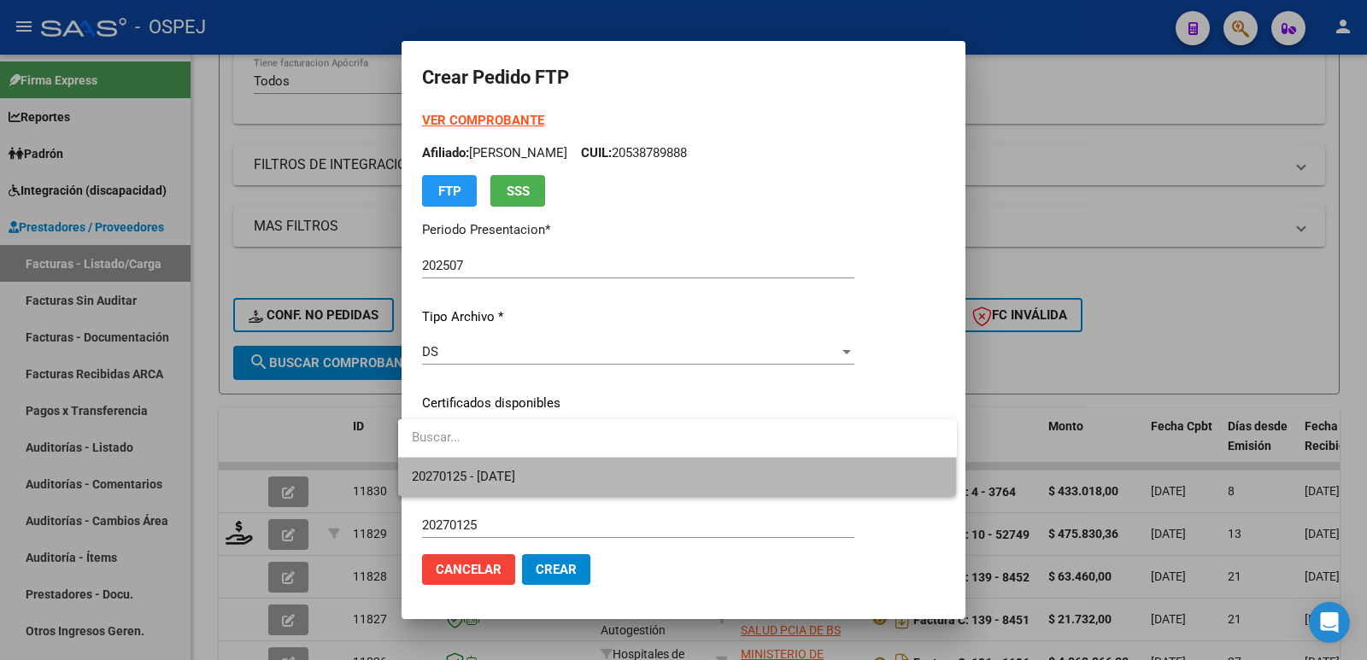
click at [552, 482] on span "20270125 - 2027-01-27" at bounding box center [677, 477] width 531 height 38
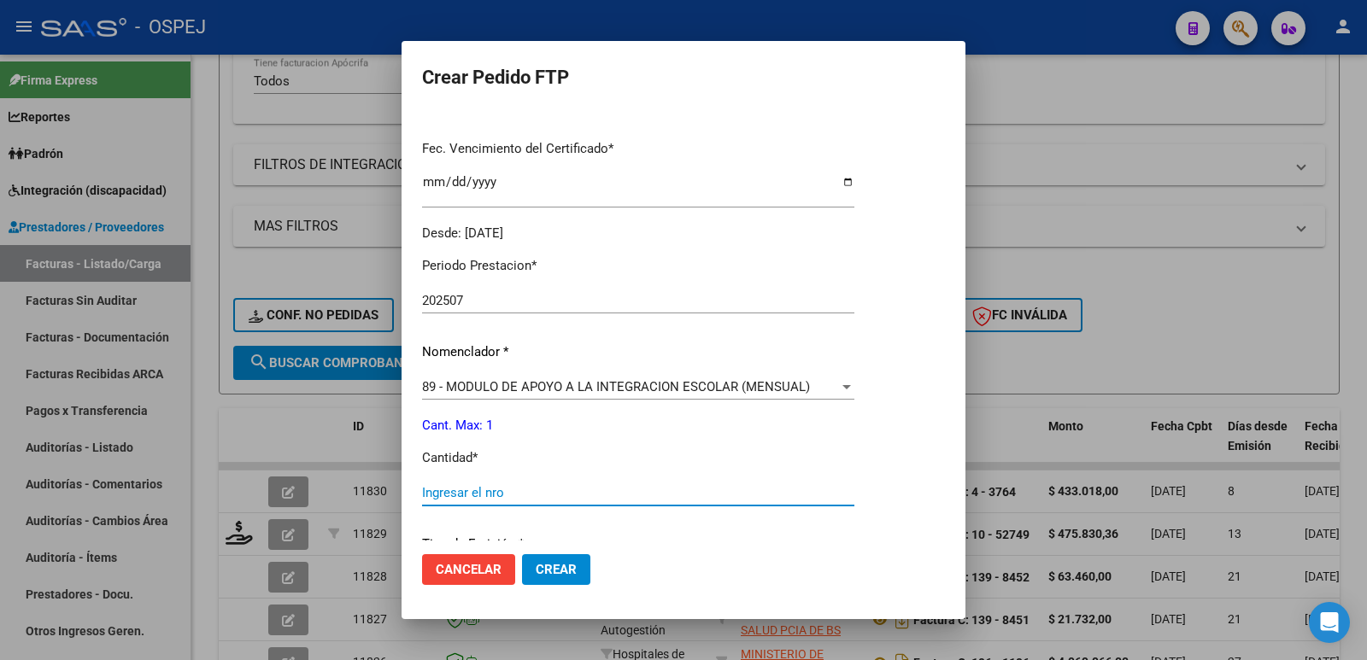
click at [551, 497] on input "Ingresar el nro" at bounding box center [638, 492] width 432 height 15
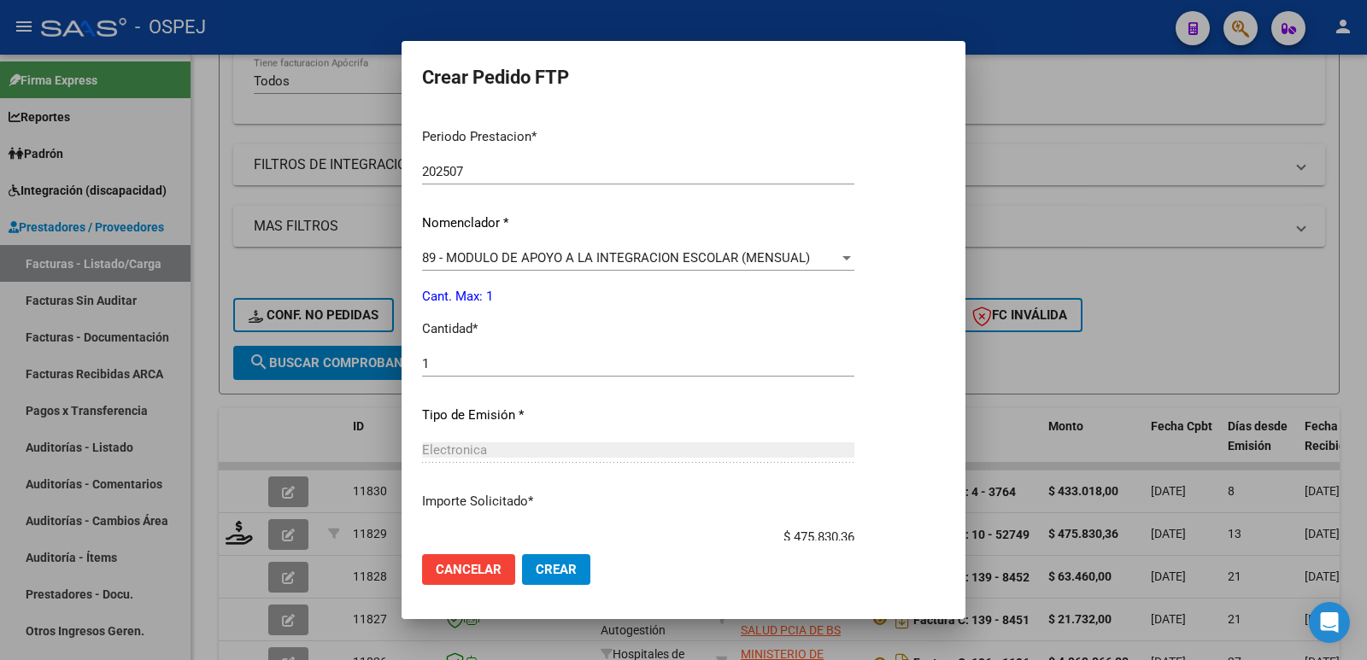
scroll to position [668, 0]
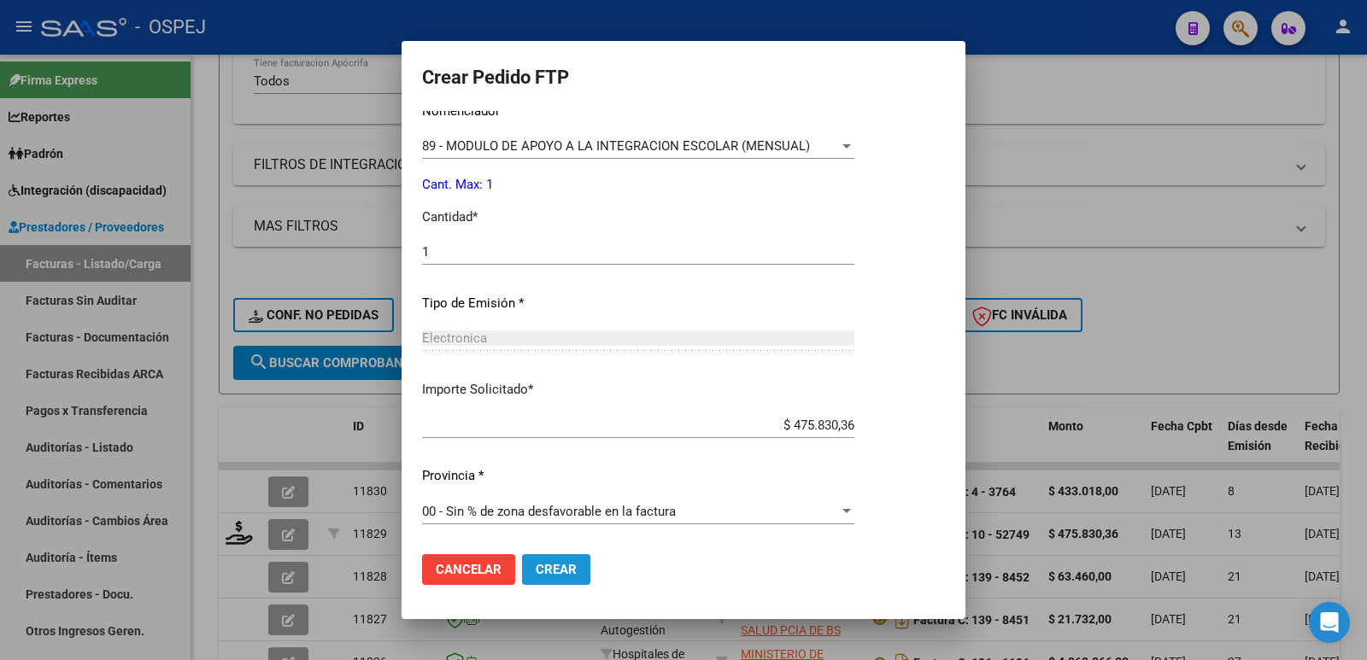
click at [543, 568] on span "Crear" at bounding box center [556, 569] width 41 height 15
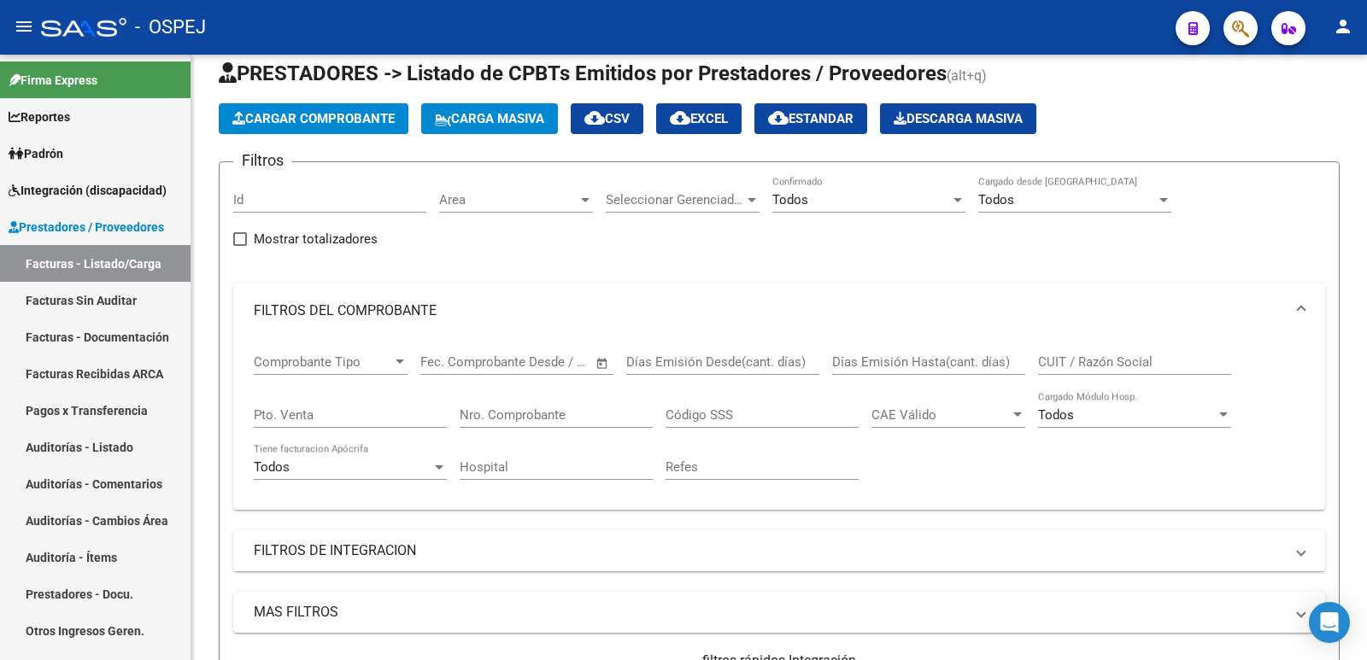
scroll to position [0, 0]
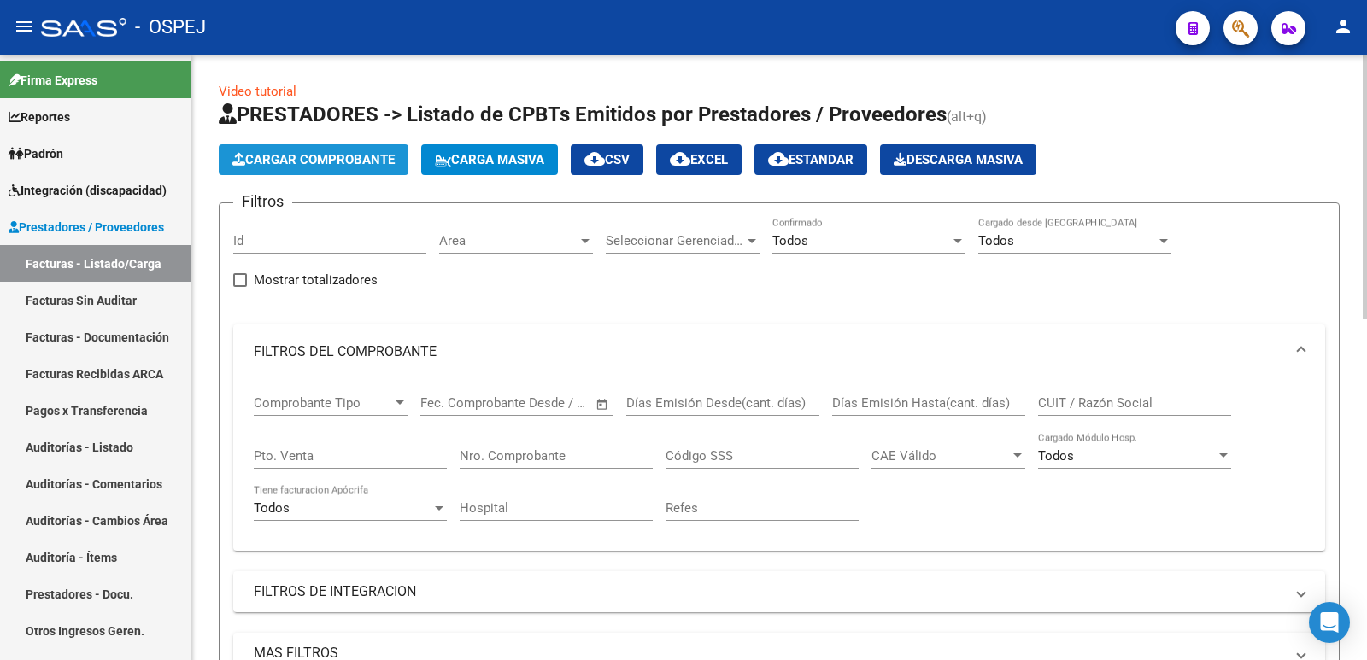
click at [294, 161] on span "Cargar Comprobante" at bounding box center [313, 159] width 162 height 15
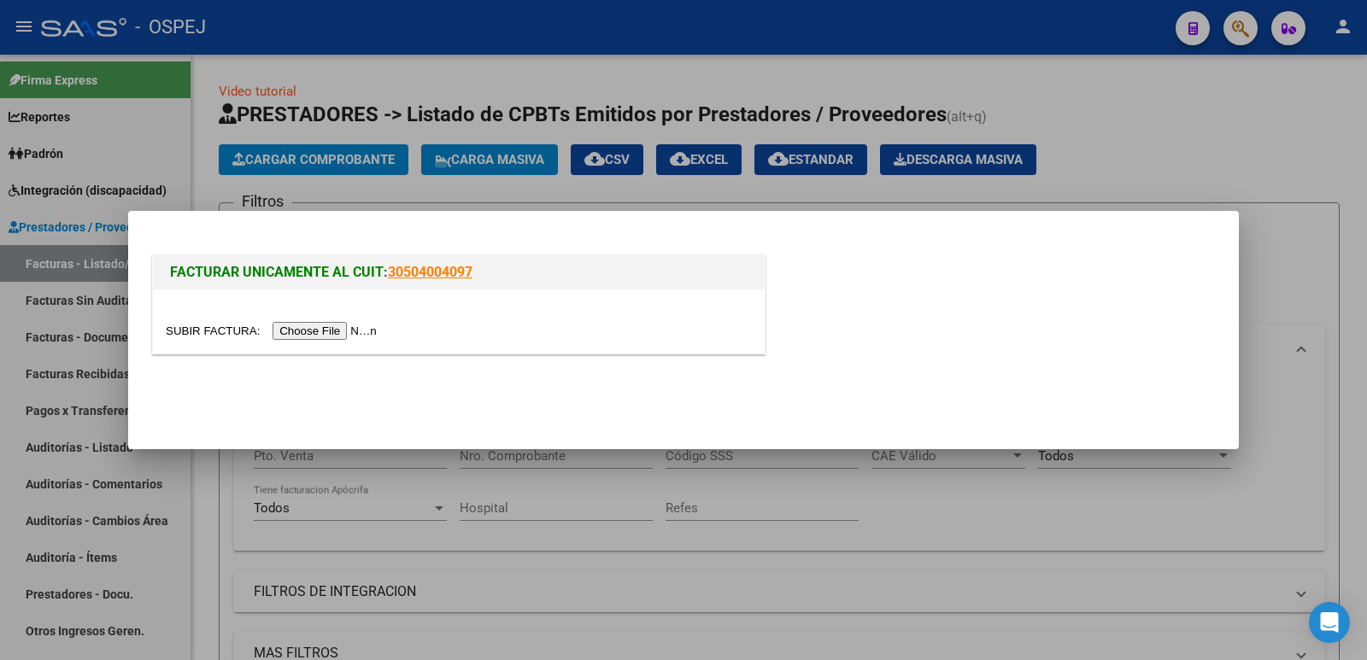
click at [325, 332] on input "file" at bounding box center [274, 331] width 216 height 18
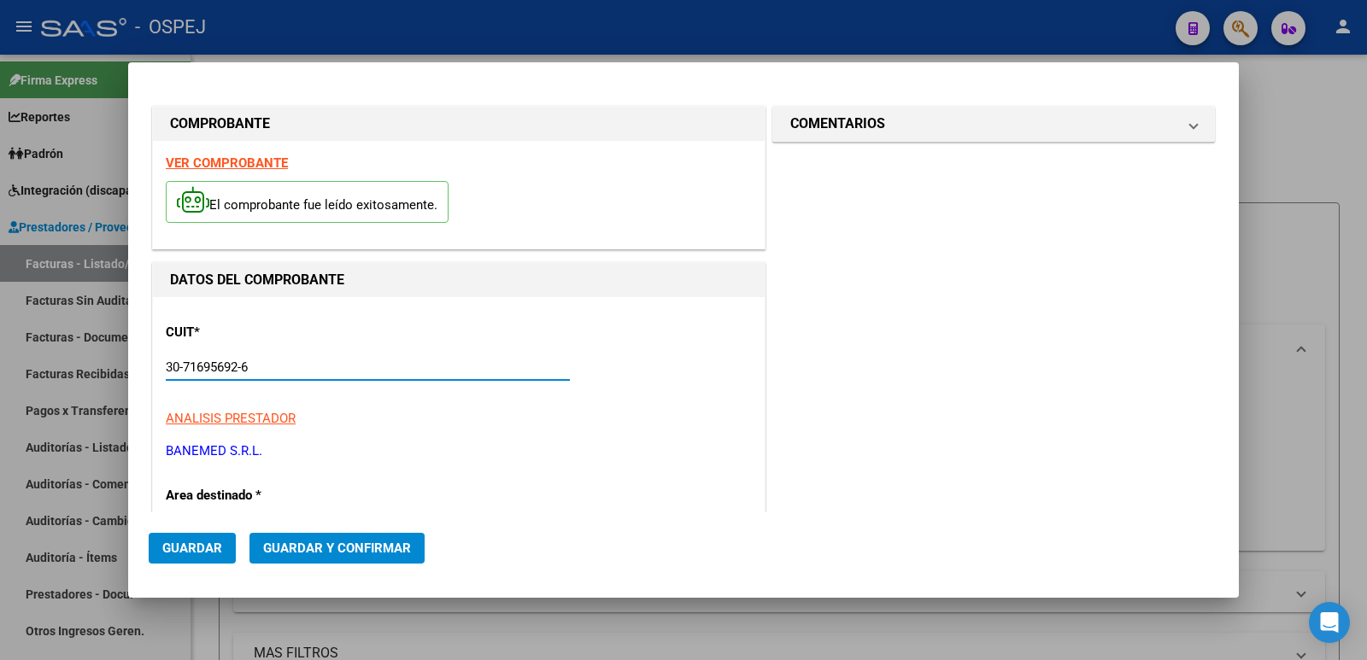
drag, startPoint x: 281, startPoint y: 368, endPoint x: 0, endPoint y: 373, distance: 281.2
click at [0, 373] on div "COMPROBANTE VER COMPROBANTE El comprobante fue leído exitosamente. DATOS DEL CO…" at bounding box center [683, 330] width 1367 height 660
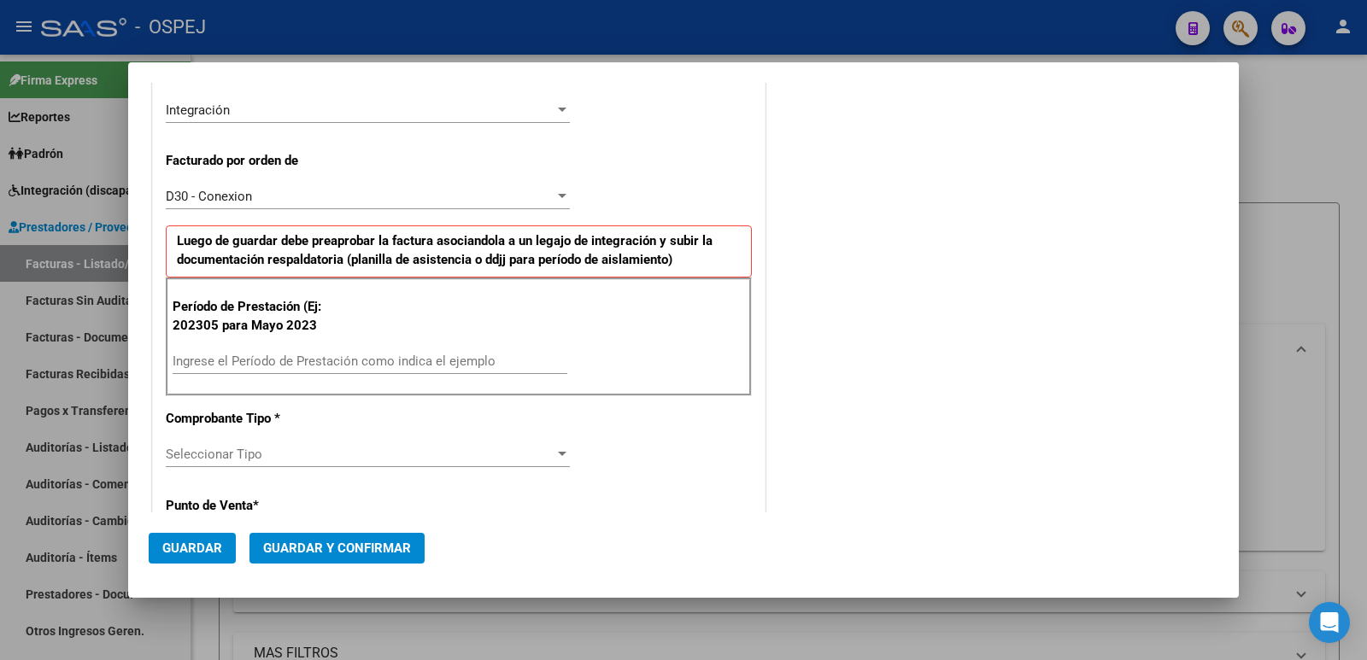
scroll to position [427, 0]
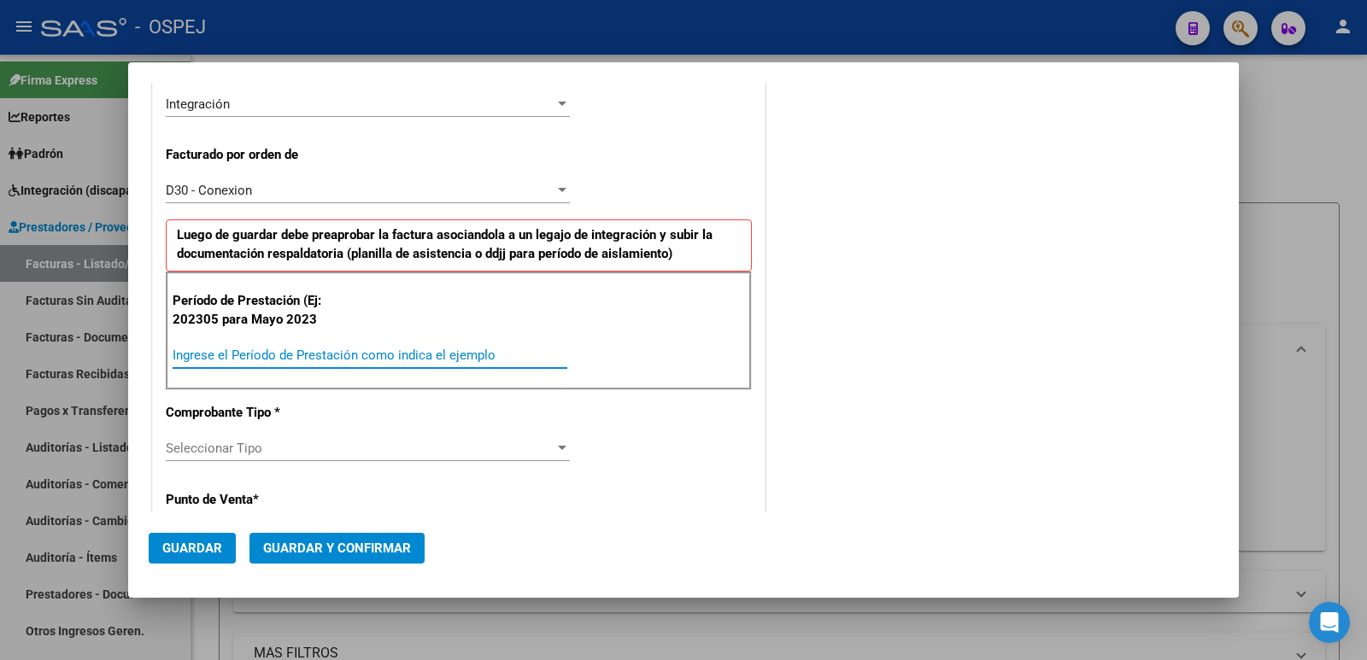
click at [330, 356] on input "Ingrese el Período de Prestación como indica el ejemplo" at bounding box center [370, 355] width 395 height 15
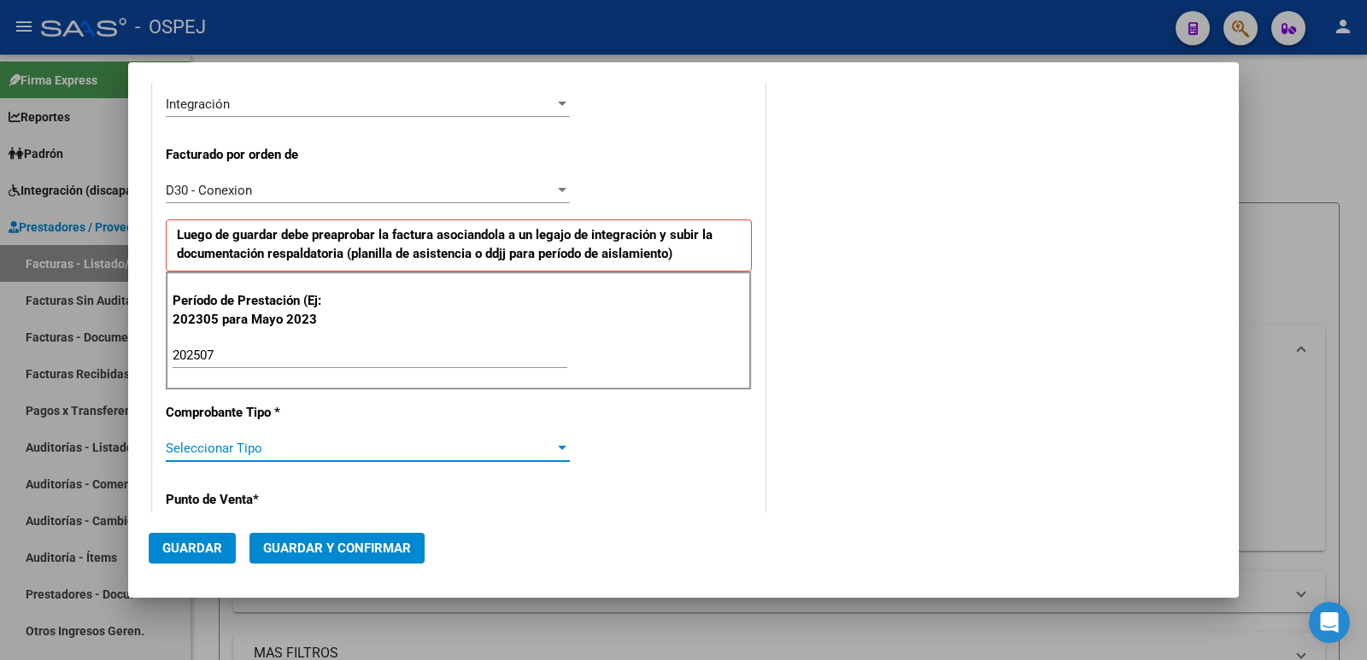
click at [284, 450] on span "Seleccionar Tipo" at bounding box center [360, 448] width 389 height 15
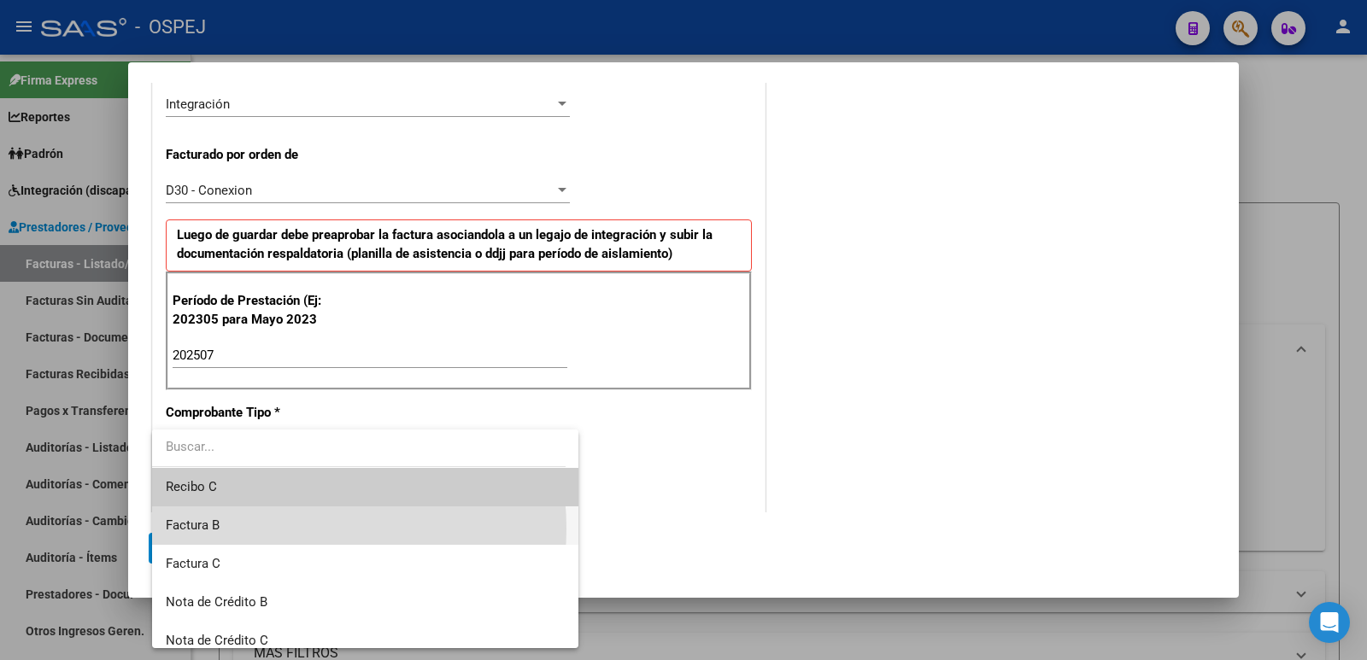
click at [266, 529] on span "Factura B" at bounding box center [365, 526] width 399 height 38
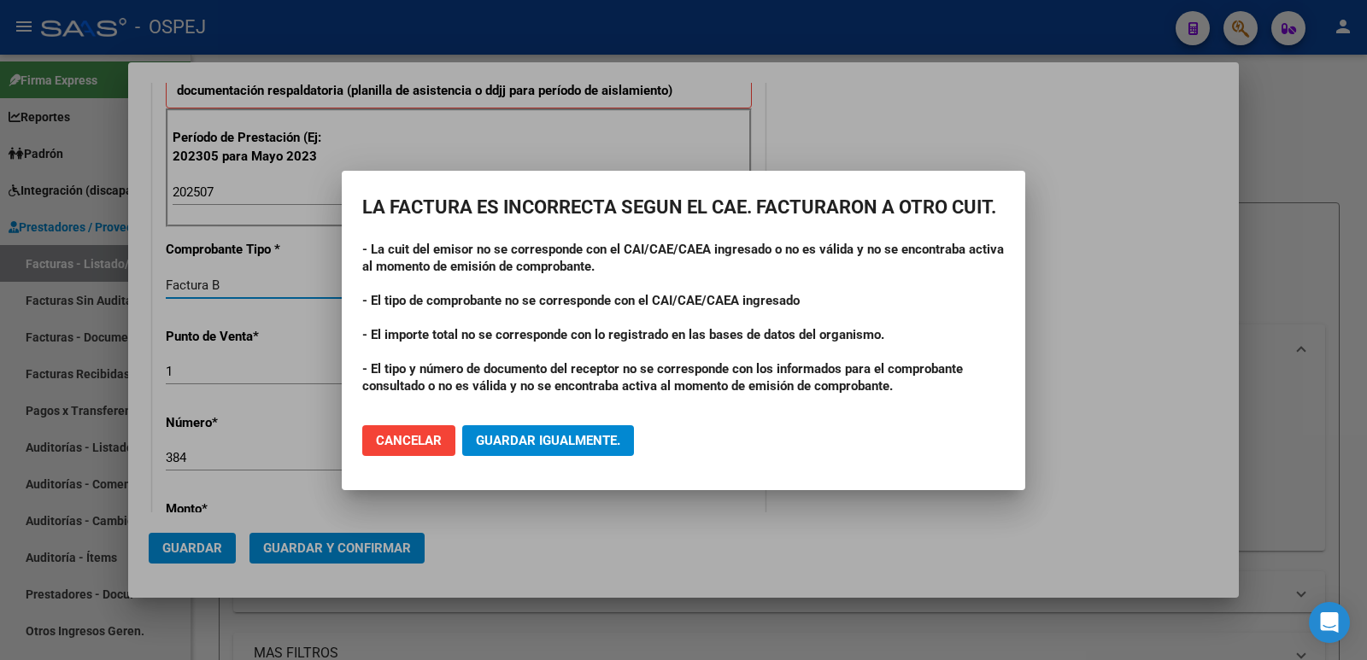
scroll to position [598, 0]
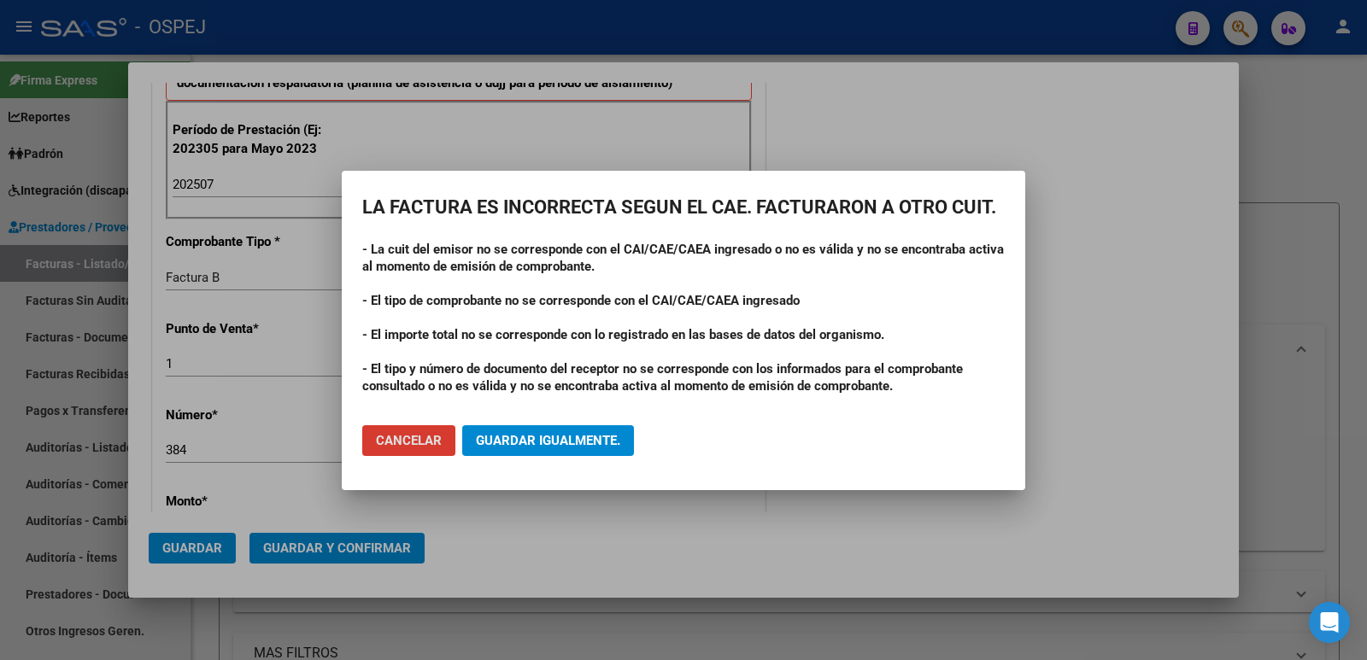
click at [624, 446] on button "Guardar igualmente." at bounding box center [548, 441] width 172 height 31
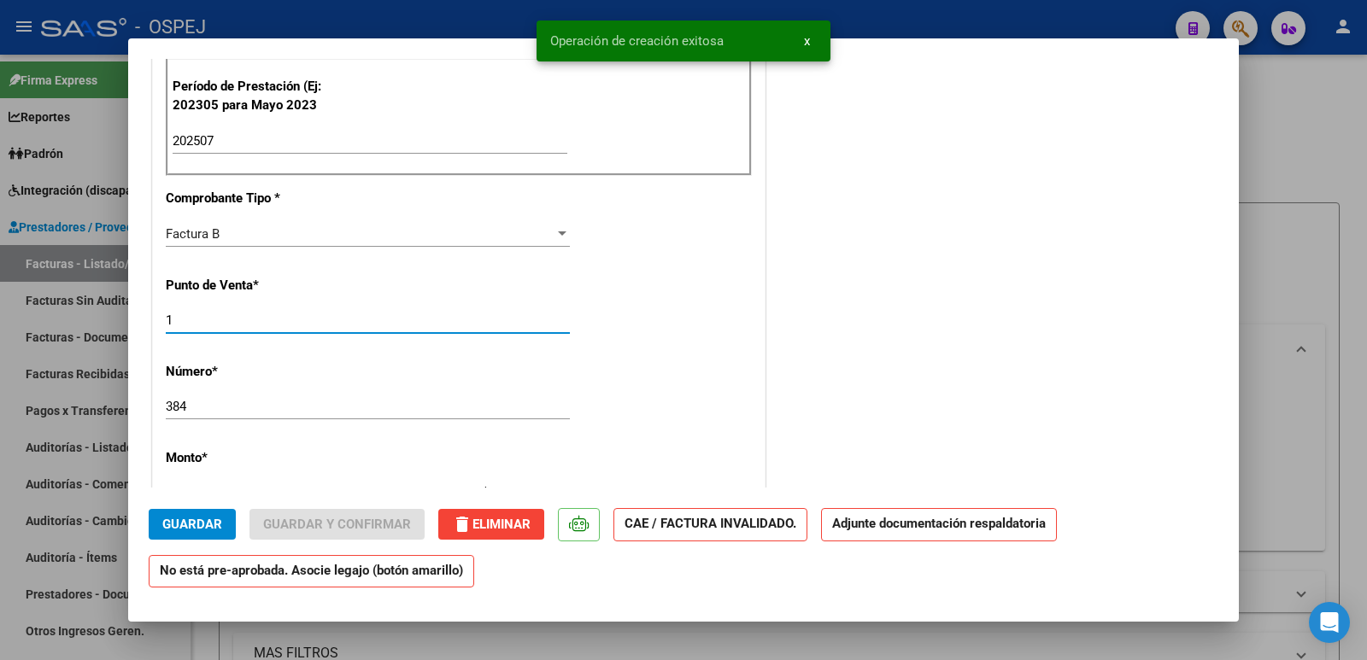
click at [183, 321] on input "1" at bounding box center [368, 320] width 404 height 15
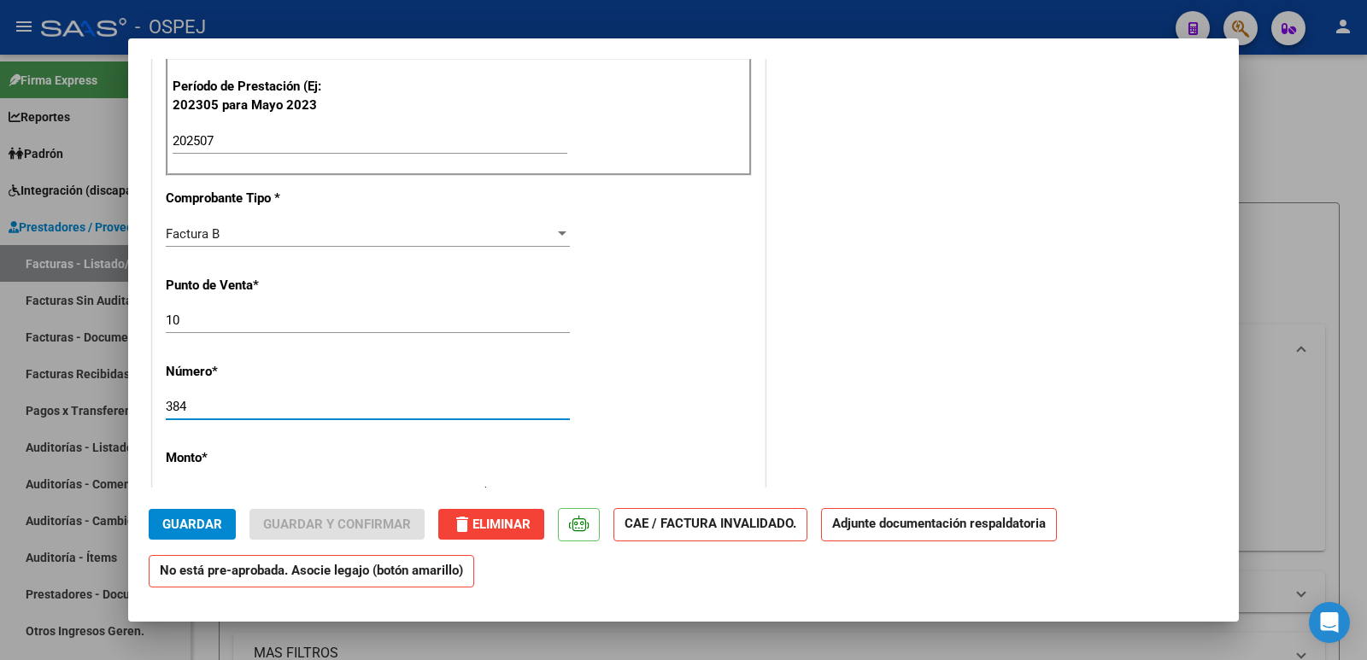
drag, startPoint x: 197, startPoint y: 404, endPoint x: 92, endPoint y: 409, distance: 105.2
click at [92, 409] on div "COMPROBANTE VER COMPROBANTE ESTADO: Recibida. En proceso de confirmacion/acepta…" at bounding box center [683, 330] width 1367 height 660
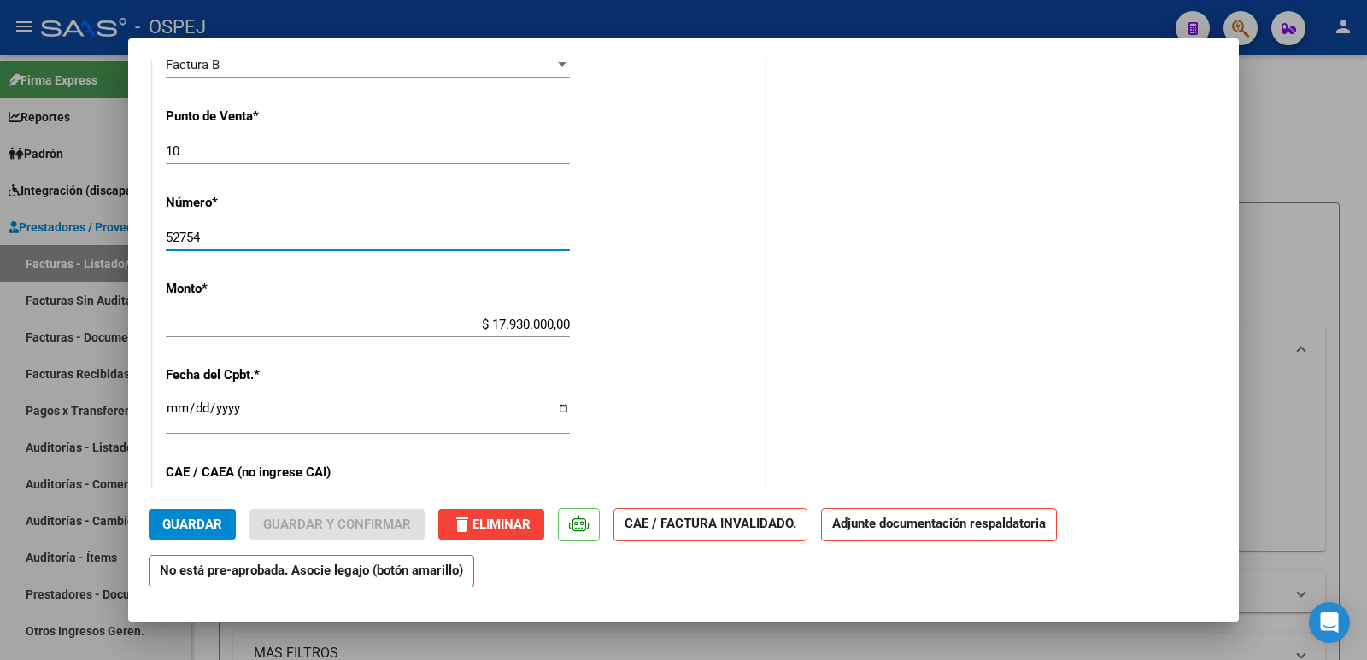
scroll to position [769, 0]
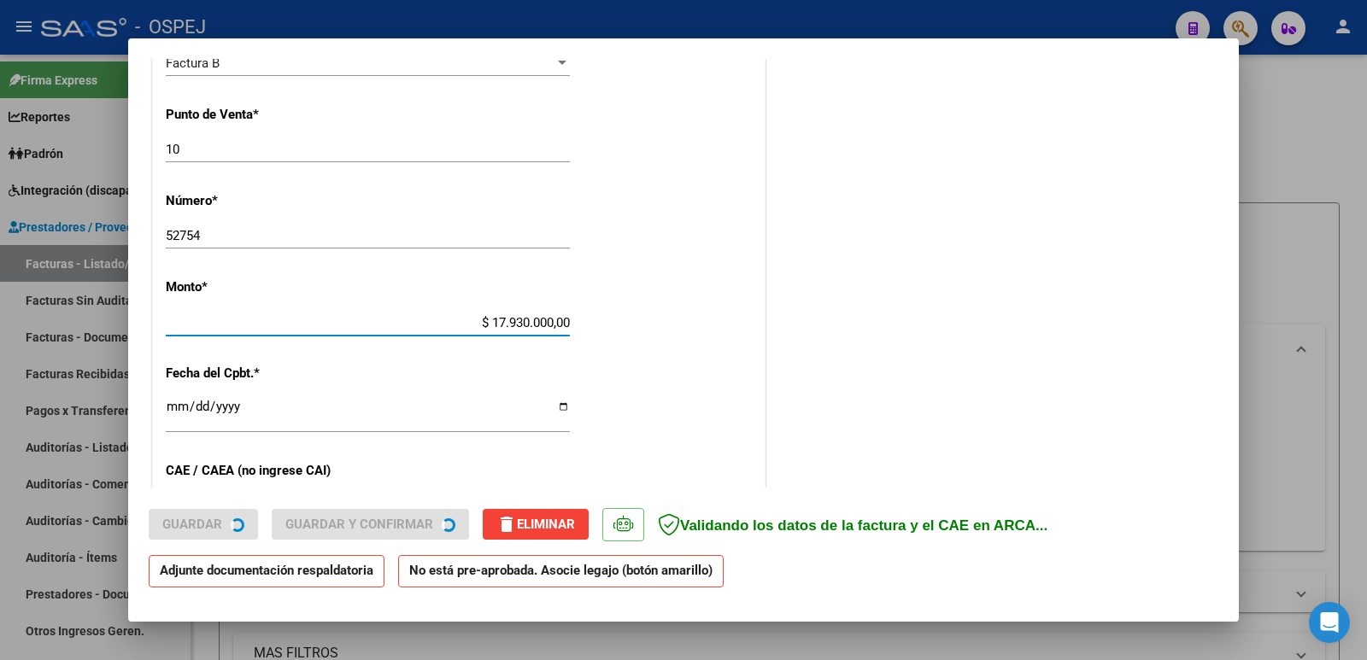
drag, startPoint x: 484, startPoint y: 322, endPoint x: 607, endPoint y: 322, distance: 123.0
click at [607, 322] on div "CUIT * 30-71623110-7 Ingresar CUIT ANALISIS PRESTADOR CENTRO DE APOYO INTEGRAL …" at bounding box center [459, 245] width 612 height 1417
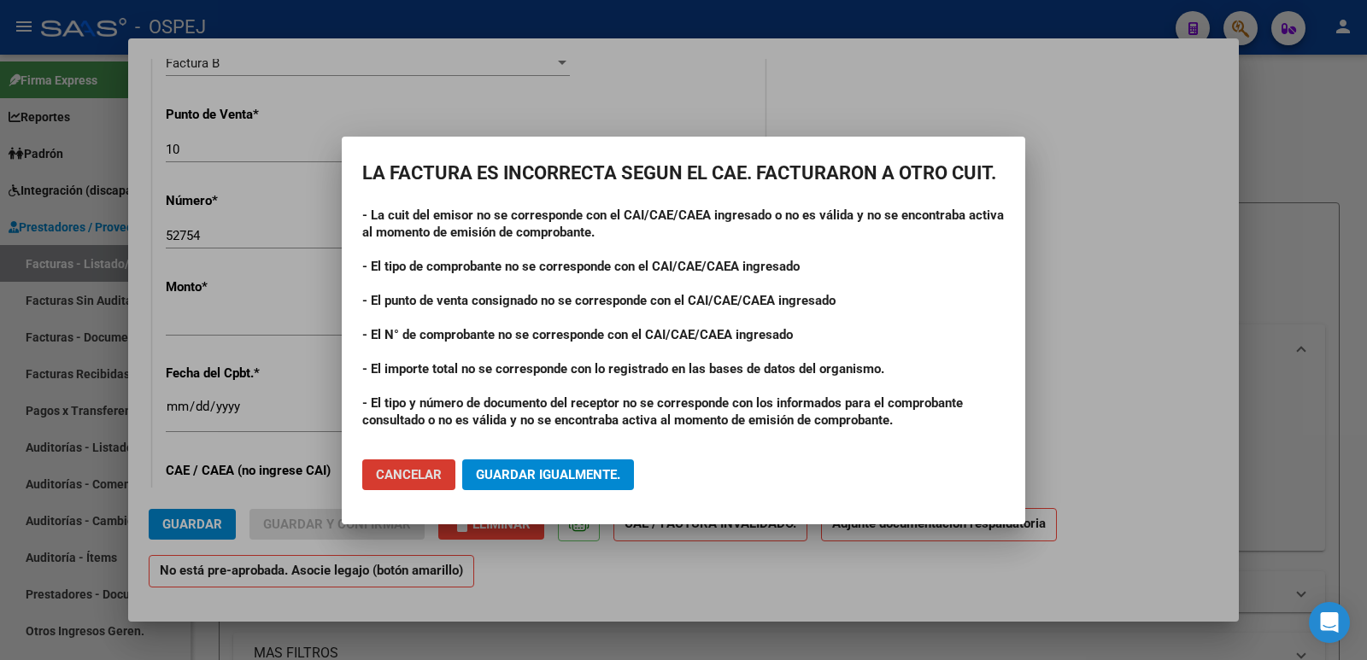
click at [362, 460] on button "Cancelar" at bounding box center [408, 475] width 93 height 31
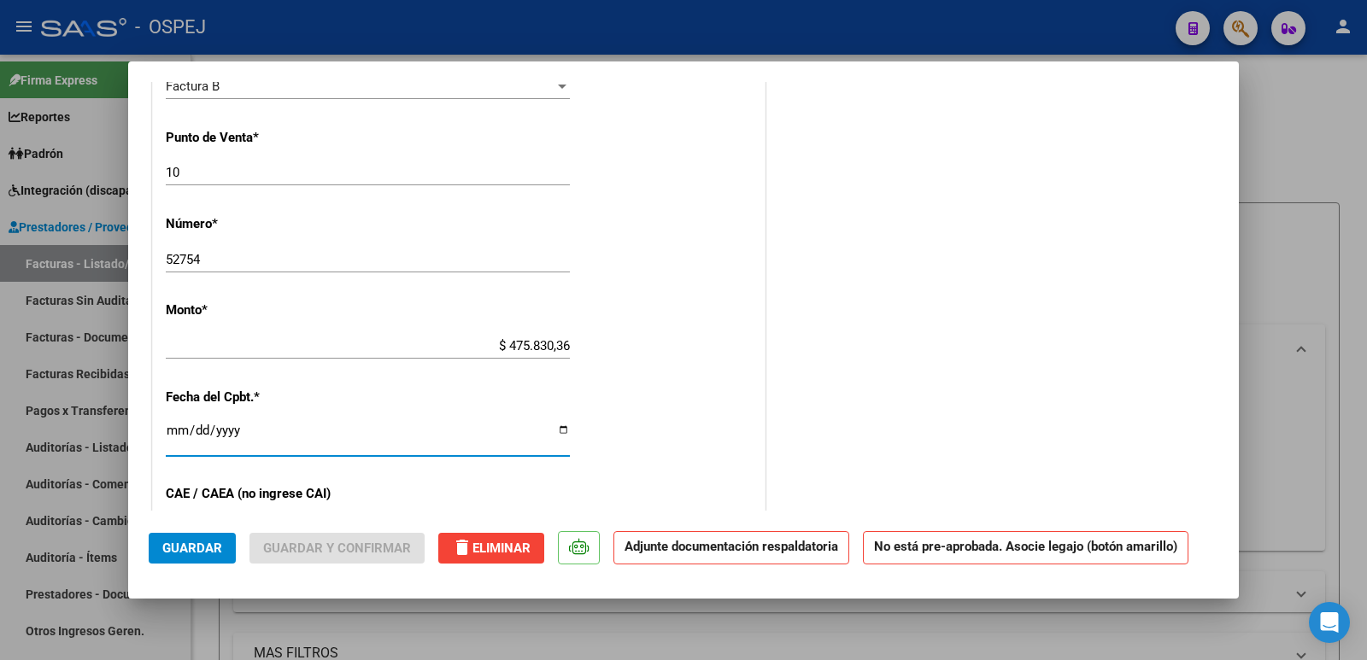
click at [166, 431] on input "2025-03-05" at bounding box center [368, 437] width 404 height 27
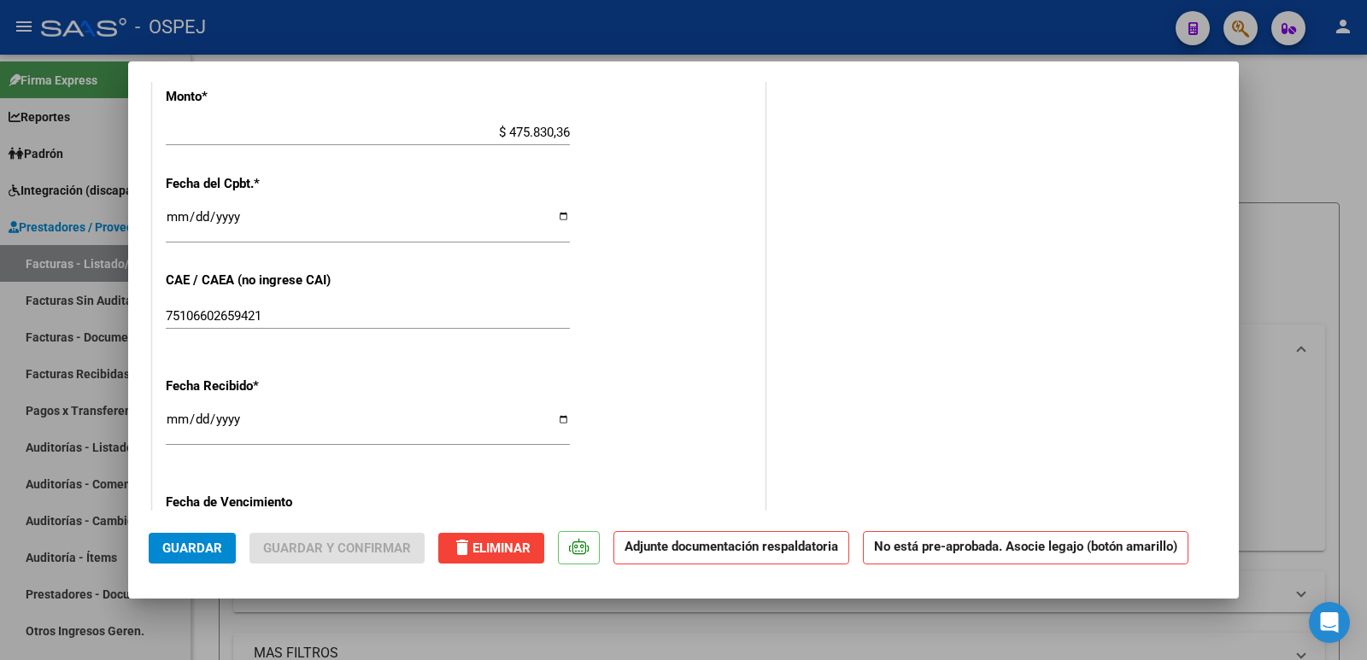
scroll to position [1025, 0]
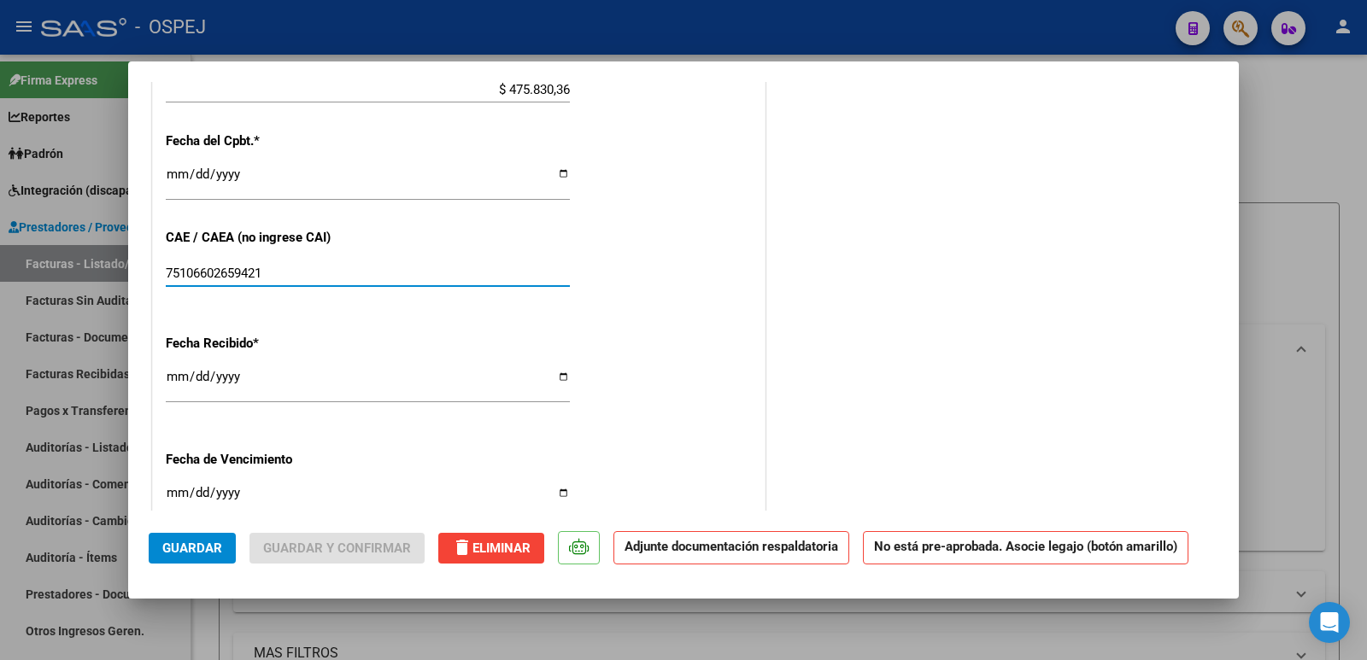
drag, startPoint x: 283, startPoint y: 272, endPoint x: 64, endPoint y: 296, distance: 220.1
click at [64, 296] on div "COMPROBANTE VER COMPROBANTE ESTADO: Recibida. En proceso de confirmacion/acepta…" at bounding box center [683, 330] width 1367 height 660
click at [195, 551] on span "Guardar" at bounding box center [192, 548] width 60 height 15
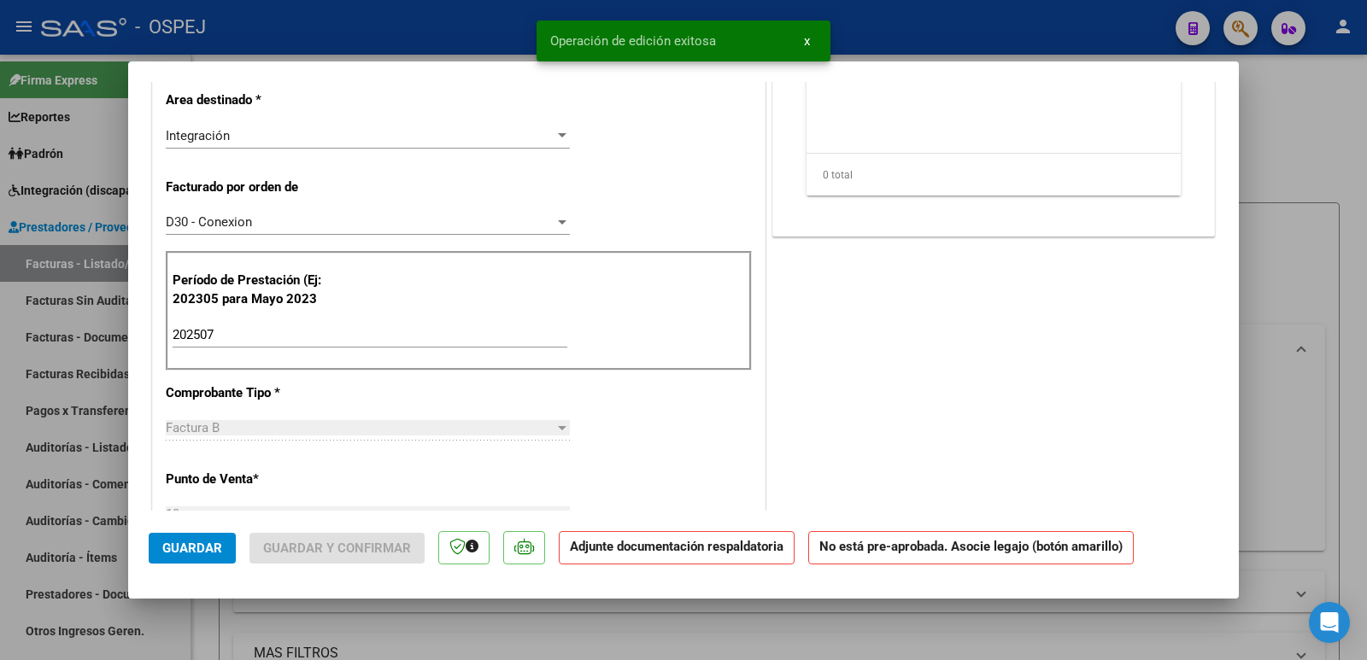
scroll to position [0, 0]
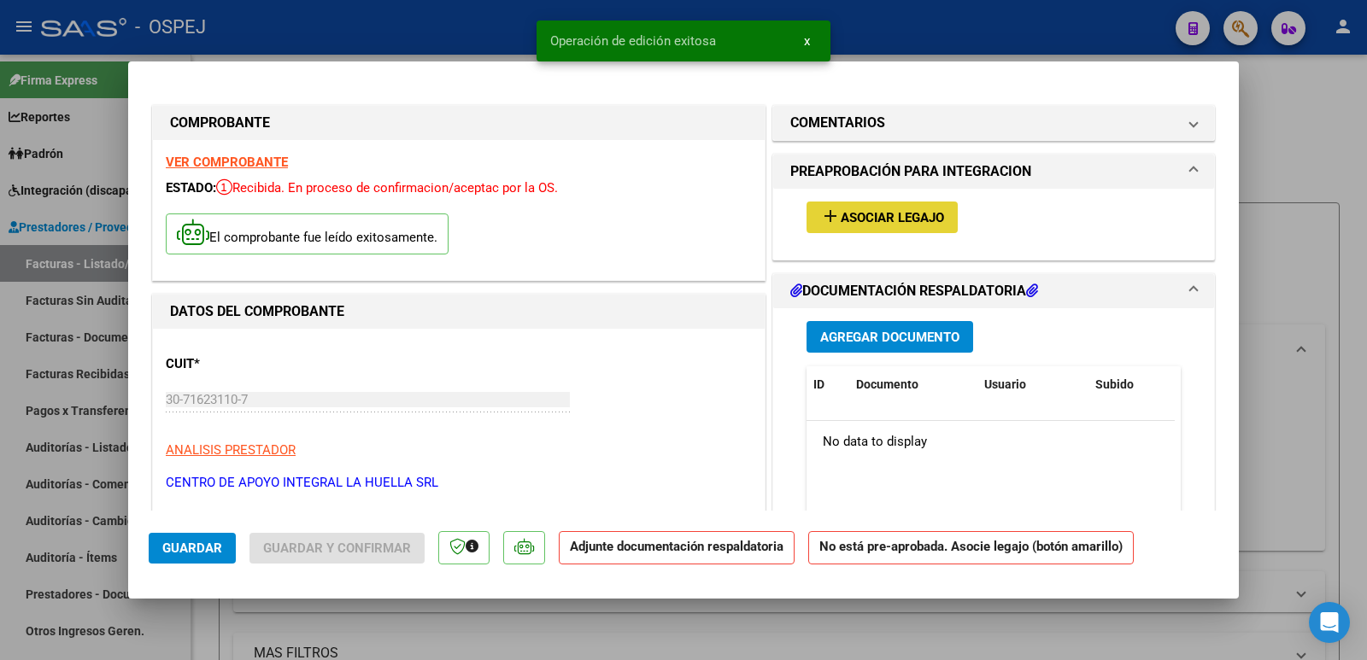
click at [888, 217] on span "Asociar Legajo" at bounding box center [892, 217] width 103 height 15
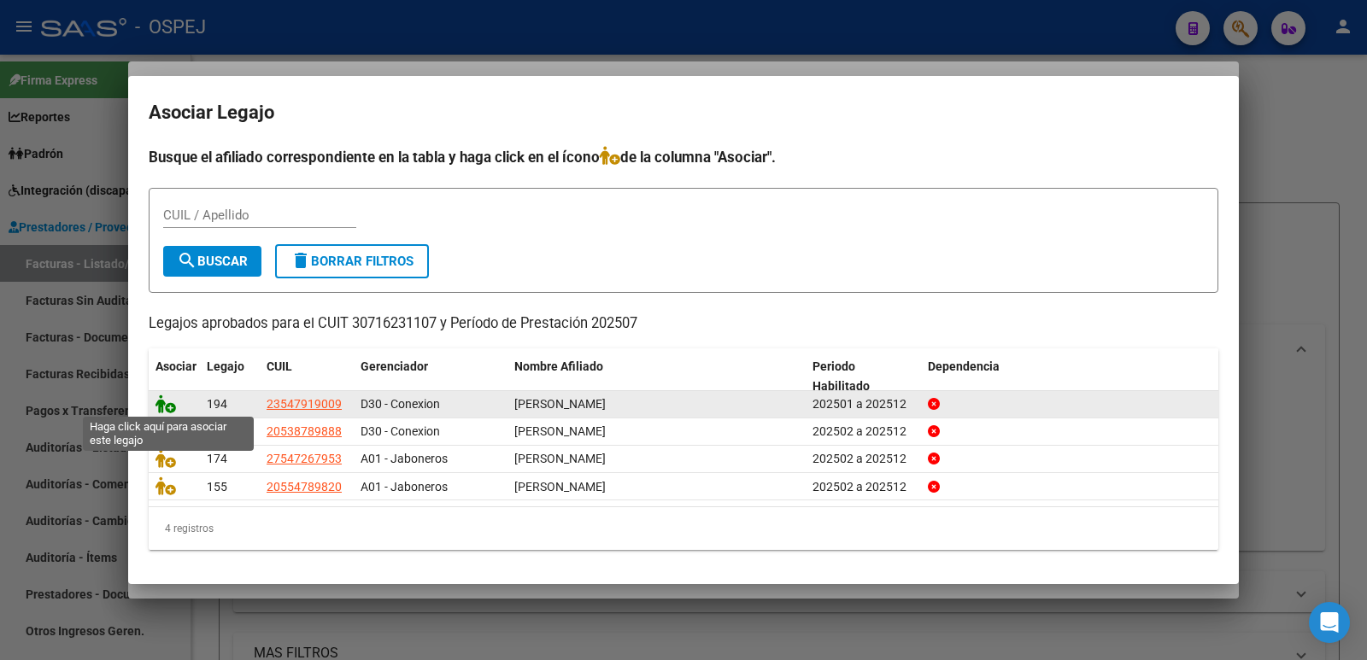
click at [160, 397] on icon at bounding box center [166, 404] width 21 height 19
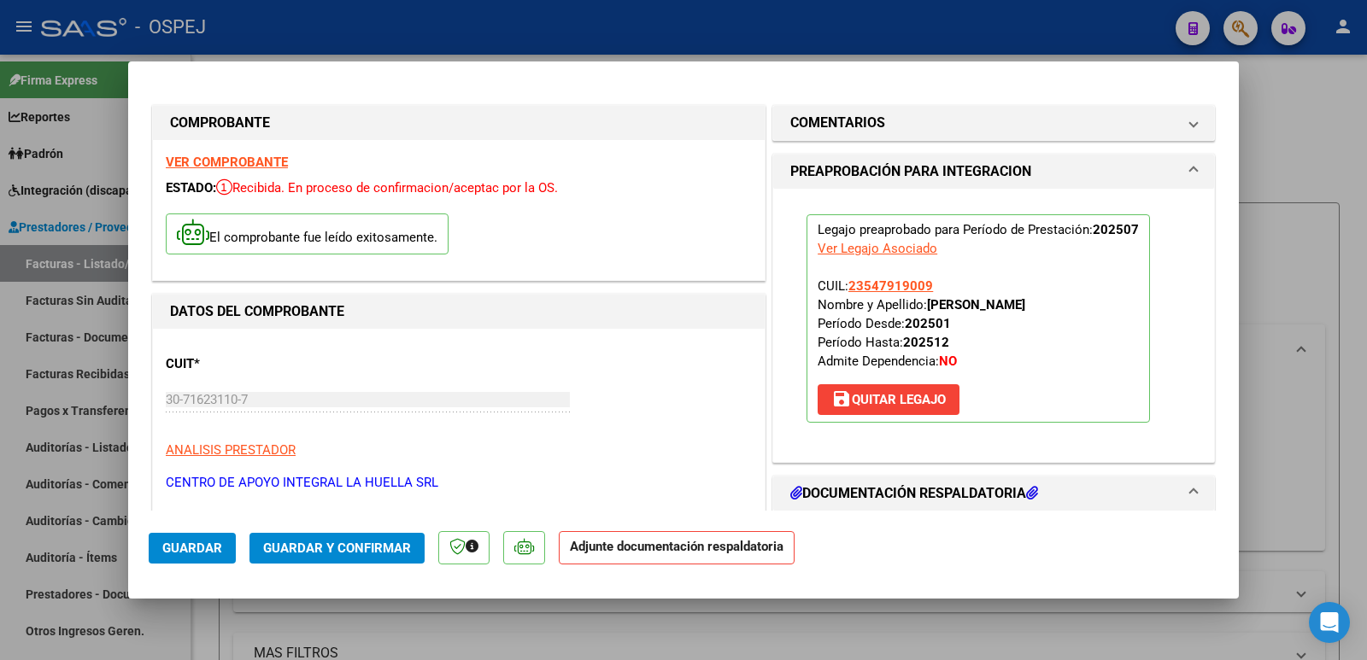
click at [319, 544] on span "Guardar y Confirmar" at bounding box center [337, 548] width 148 height 15
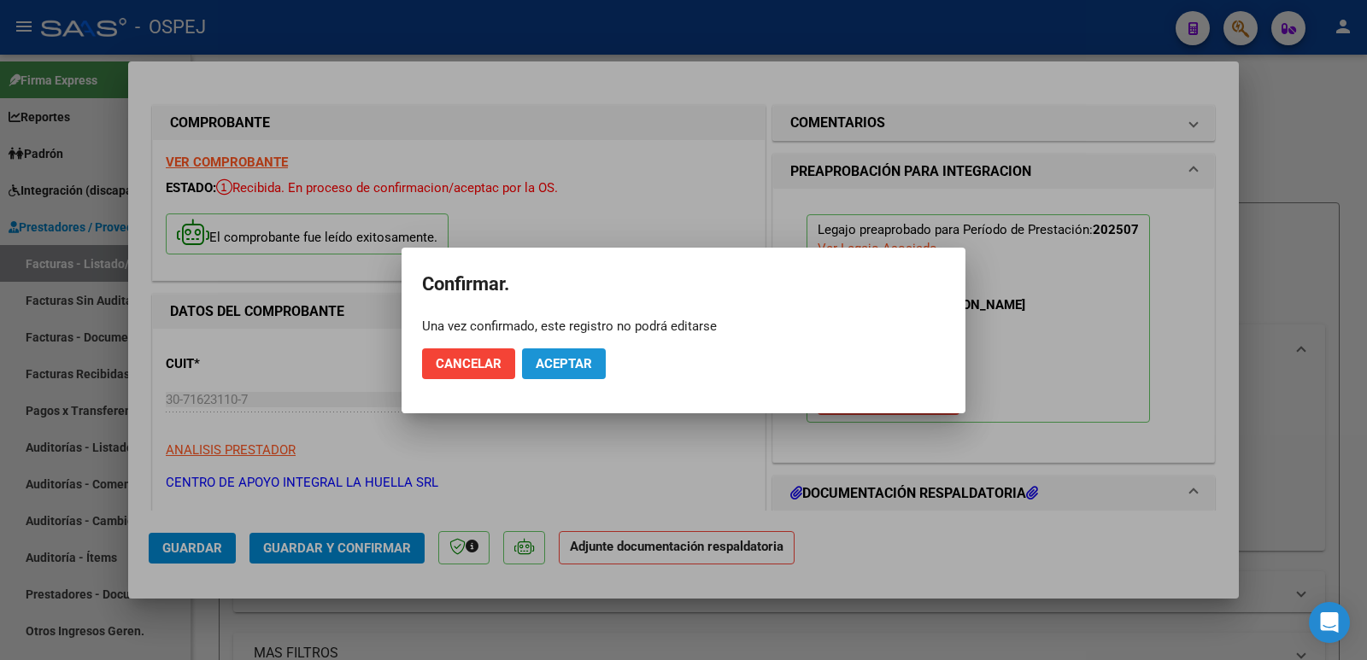
click at [568, 368] on span "Aceptar" at bounding box center [564, 363] width 56 height 15
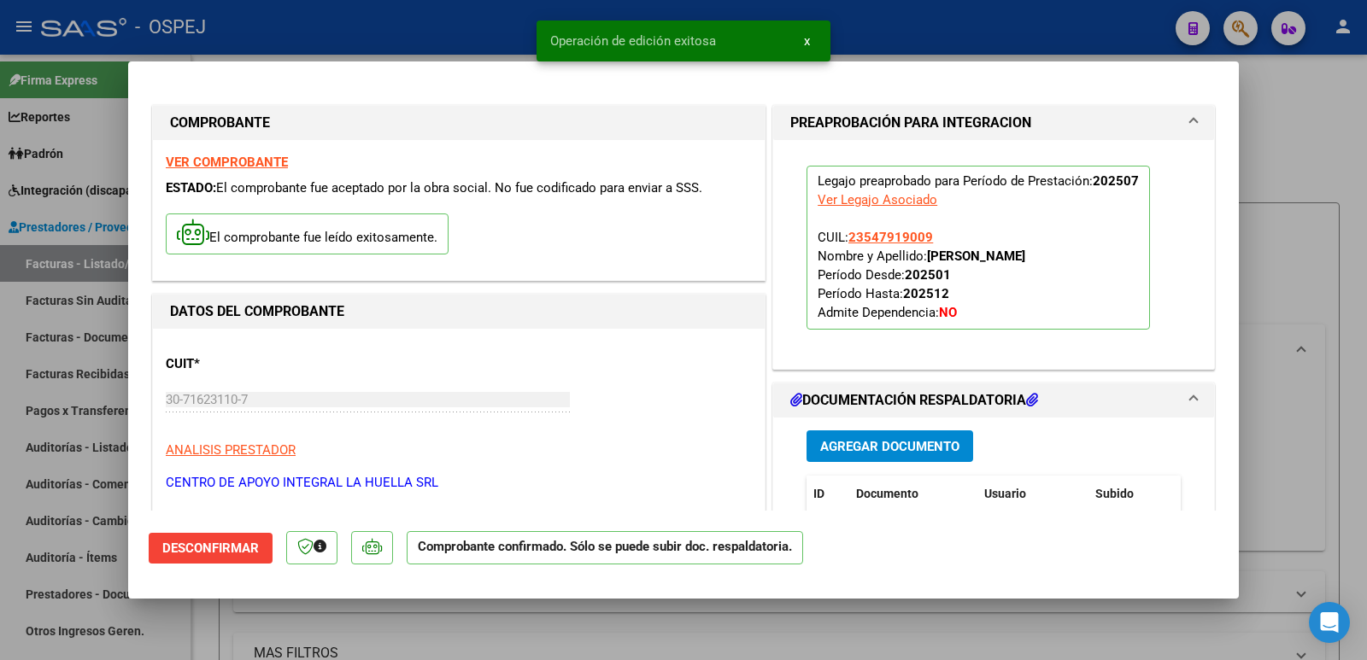
click at [443, 37] on div at bounding box center [683, 330] width 1367 height 660
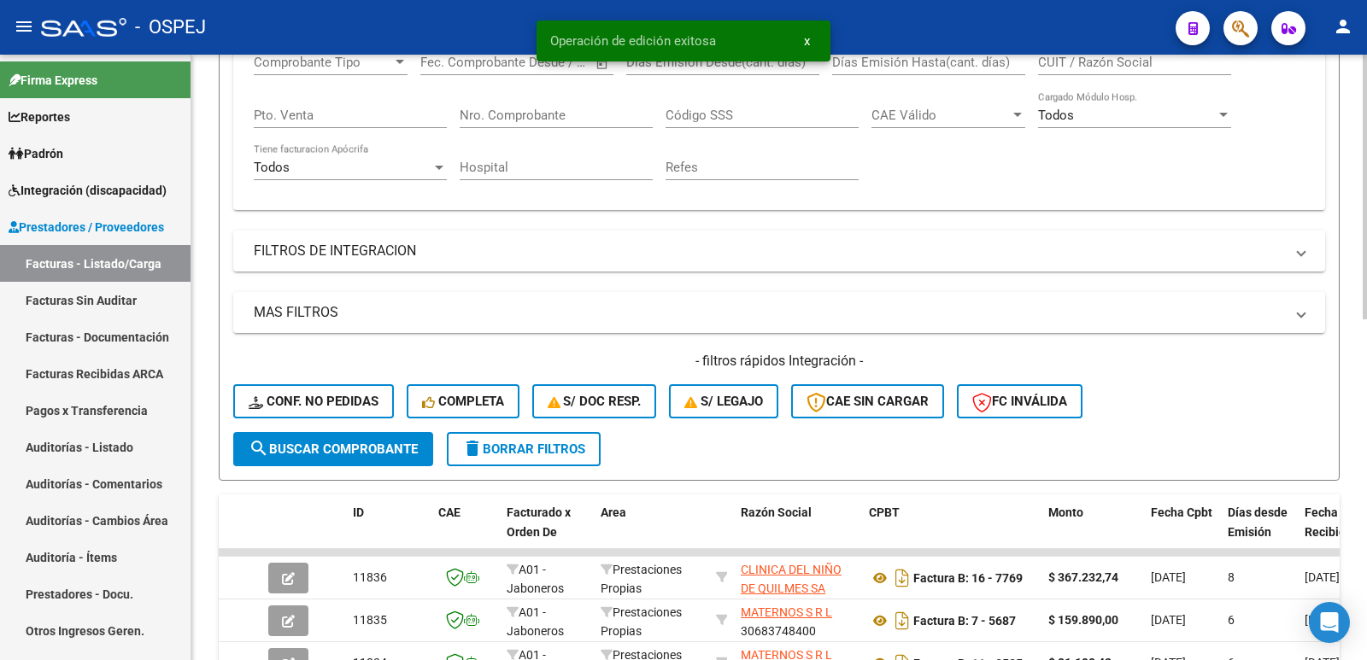
scroll to position [427, 0]
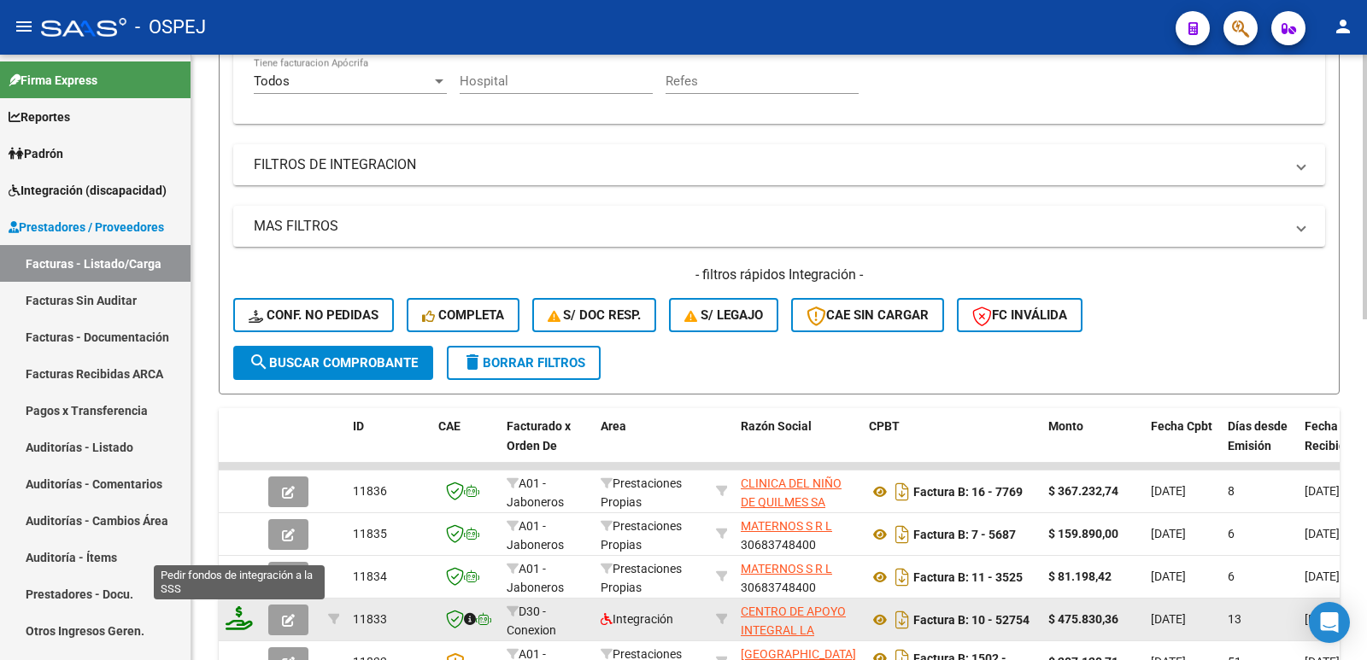
click at [232, 628] on icon at bounding box center [239, 619] width 27 height 24
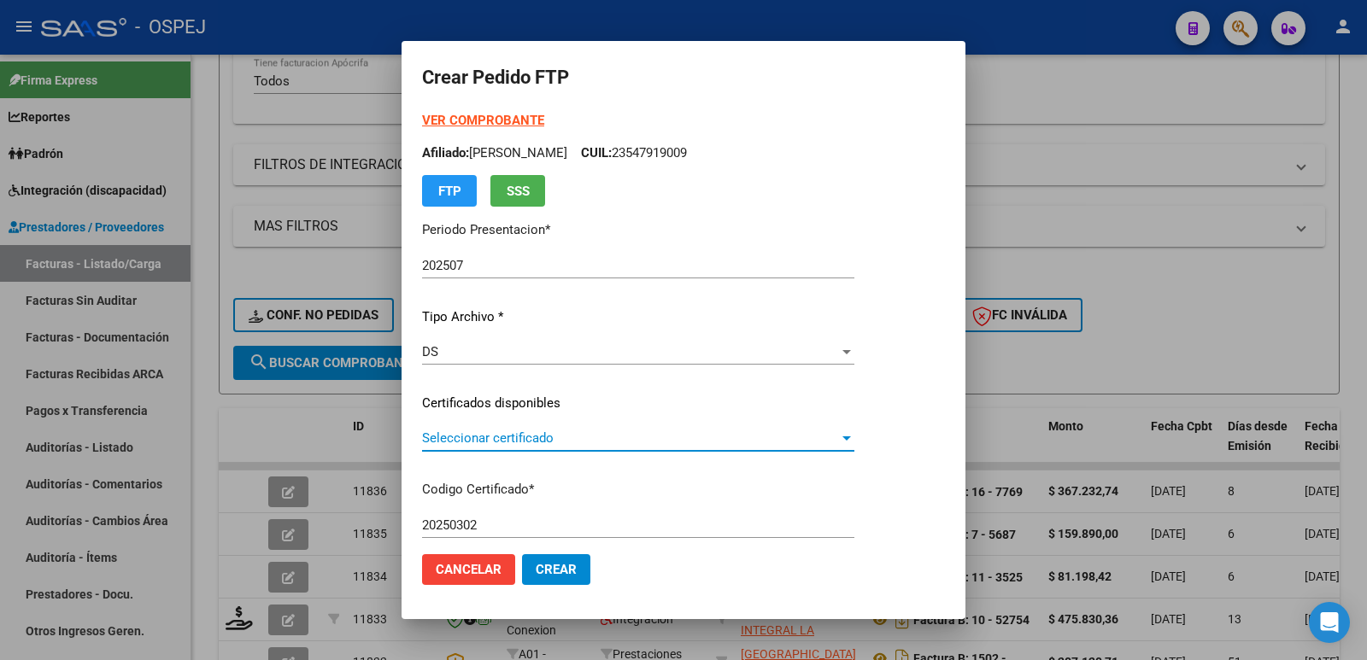
click at [461, 442] on span "Seleccionar certificado" at bounding box center [630, 438] width 417 height 15
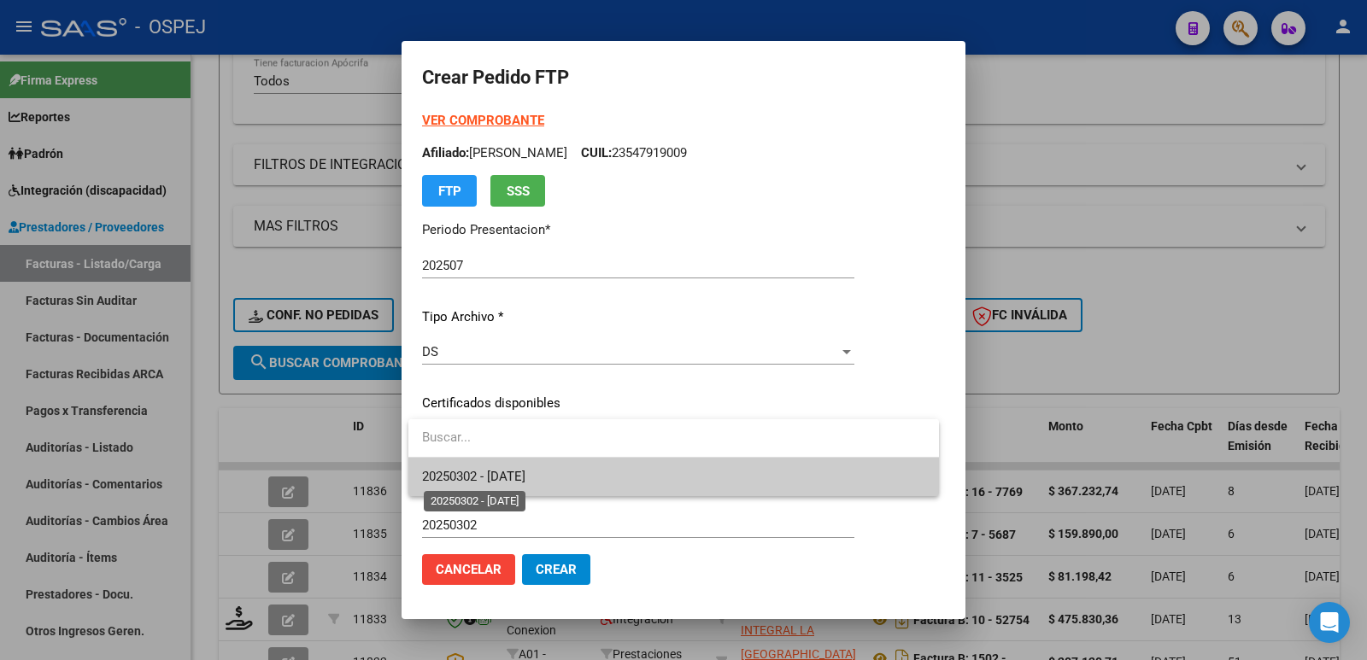
click at [475, 472] on span "20250302 - 2025-03-02" at bounding box center [473, 476] width 103 height 15
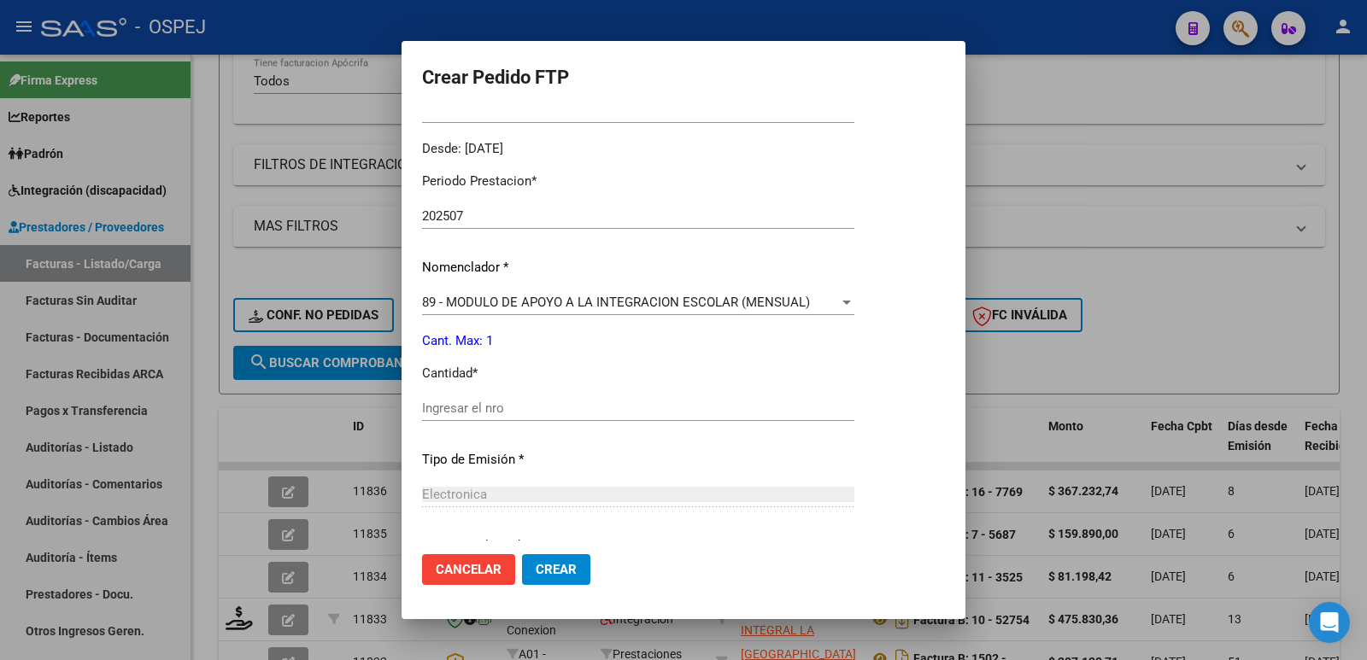
scroll to position [513, 0]
click at [564, 412] on input "Ingresar el nro" at bounding box center [638, 407] width 432 height 15
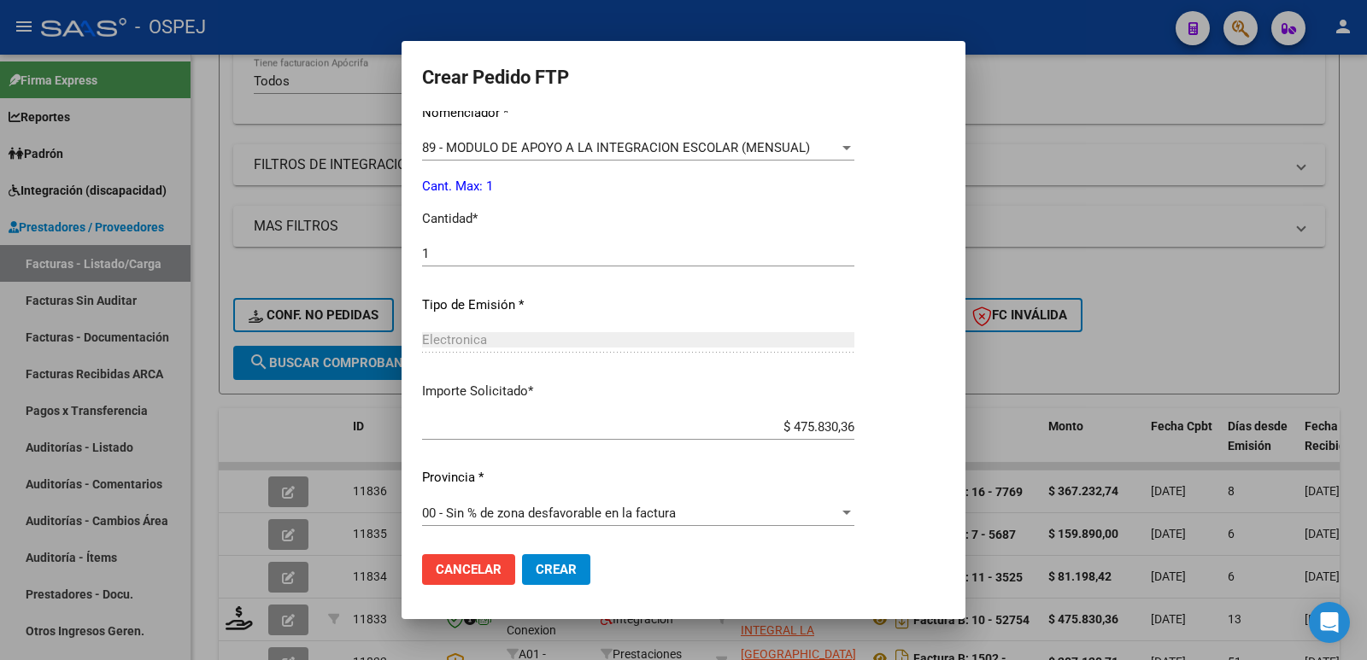
scroll to position [668, 0]
click at [572, 578] on button "Crear" at bounding box center [556, 570] width 68 height 31
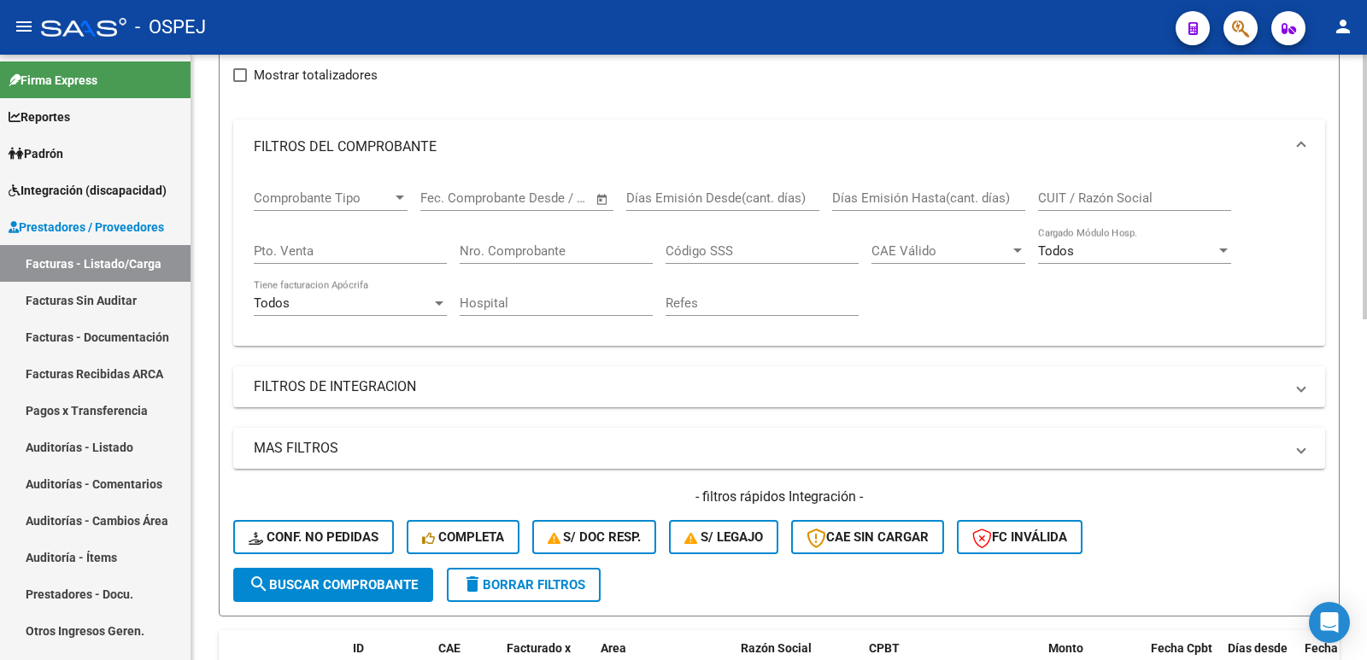
scroll to position [85, 0]
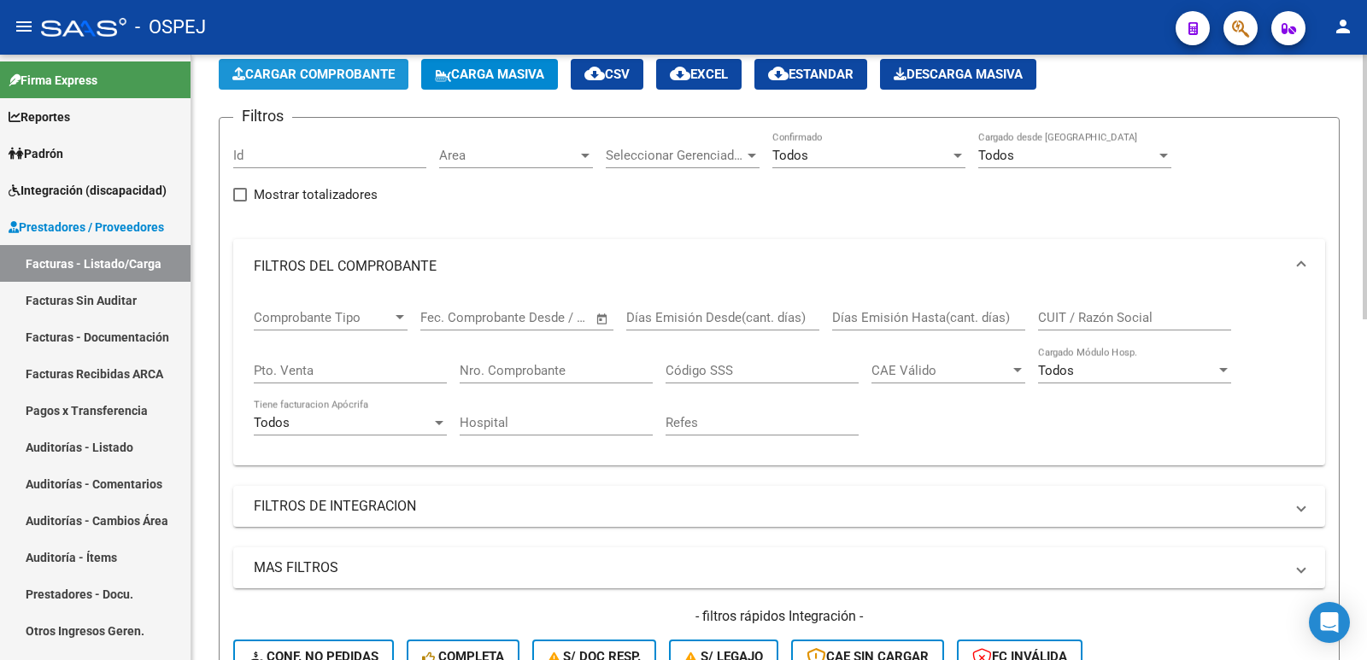
click at [298, 79] on span "Cargar Comprobante" at bounding box center [313, 74] width 162 height 15
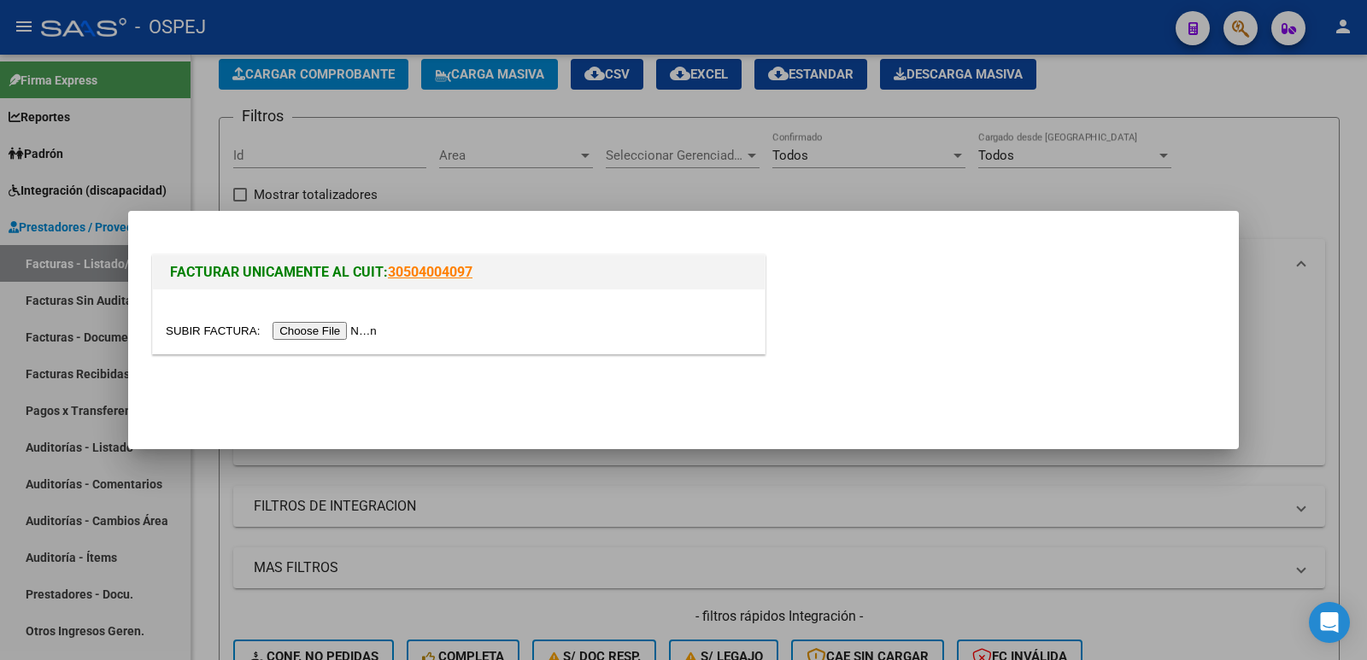
click at [302, 332] on input "file" at bounding box center [274, 331] width 216 height 18
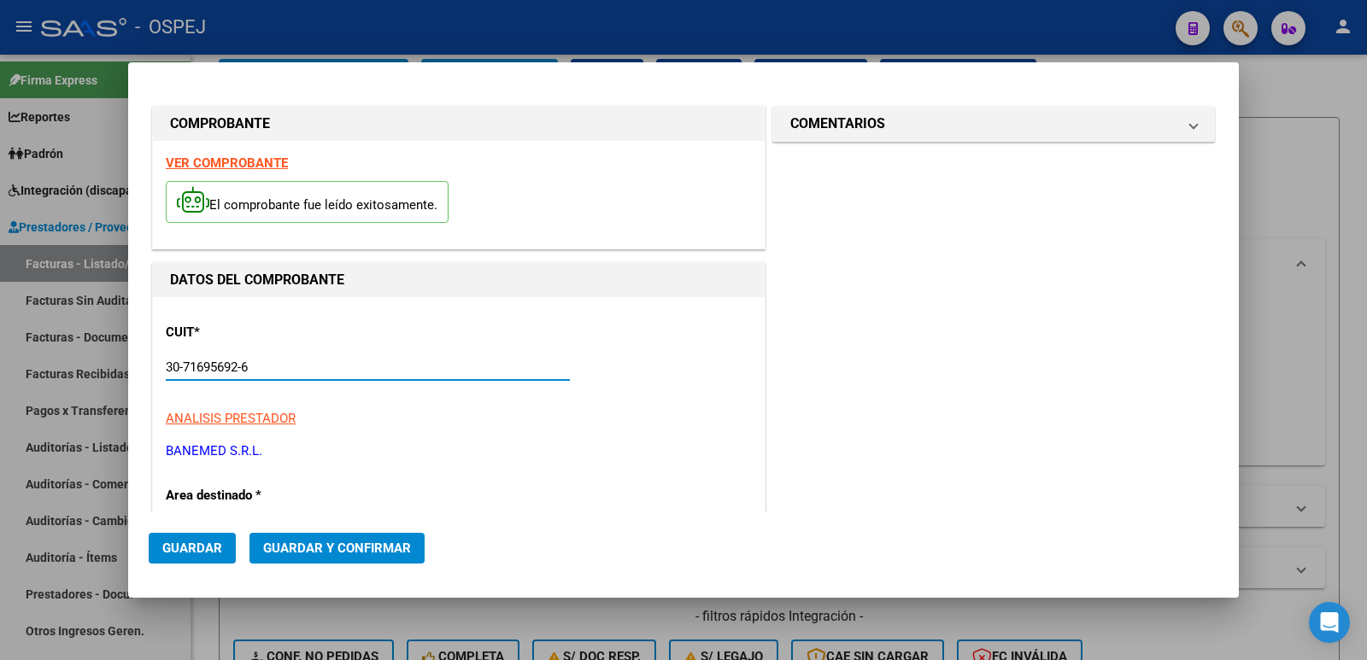
drag, startPoint x: 261, startPoint y: 368, endPoint x: 62, endPoint y: 374, distance: 199.2
click at [62, 374] on div "COMPROBANTE VER COMPROBANTE El comprobante fue leído exitosamente. DATOS DEL CO…" at bounding box center [683, 330] width 1367 height 660
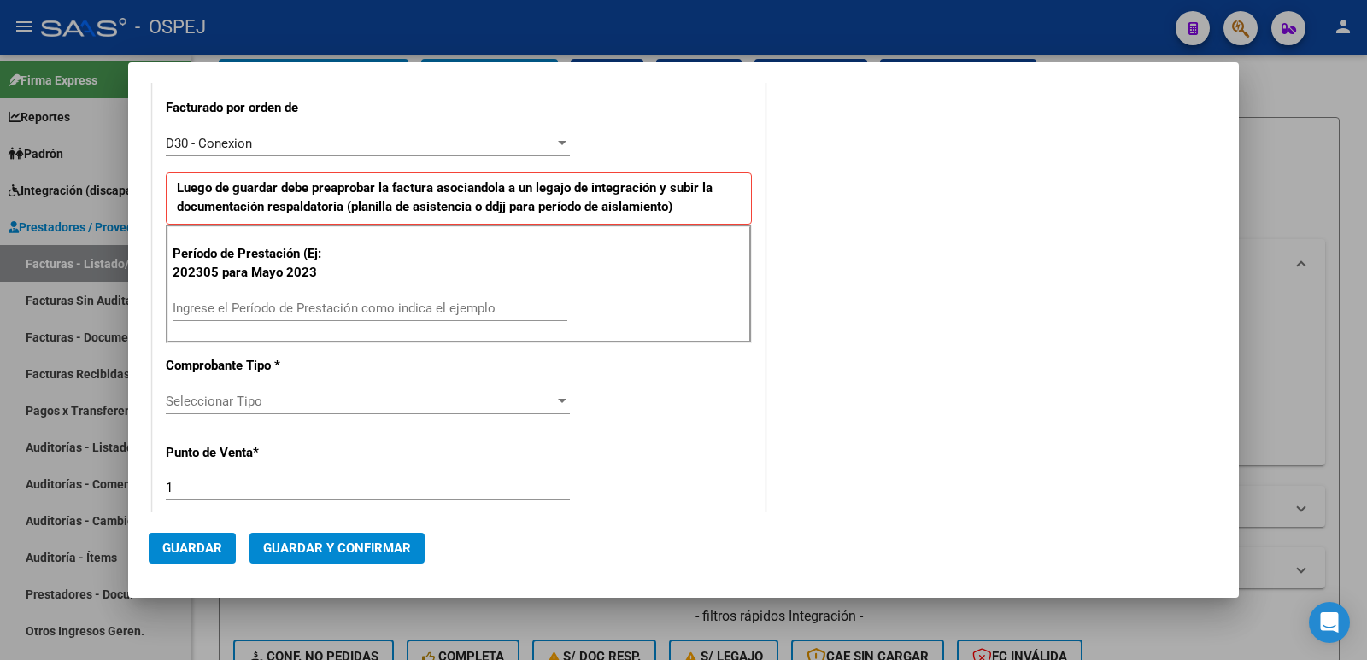
scroll to position [513, 0]
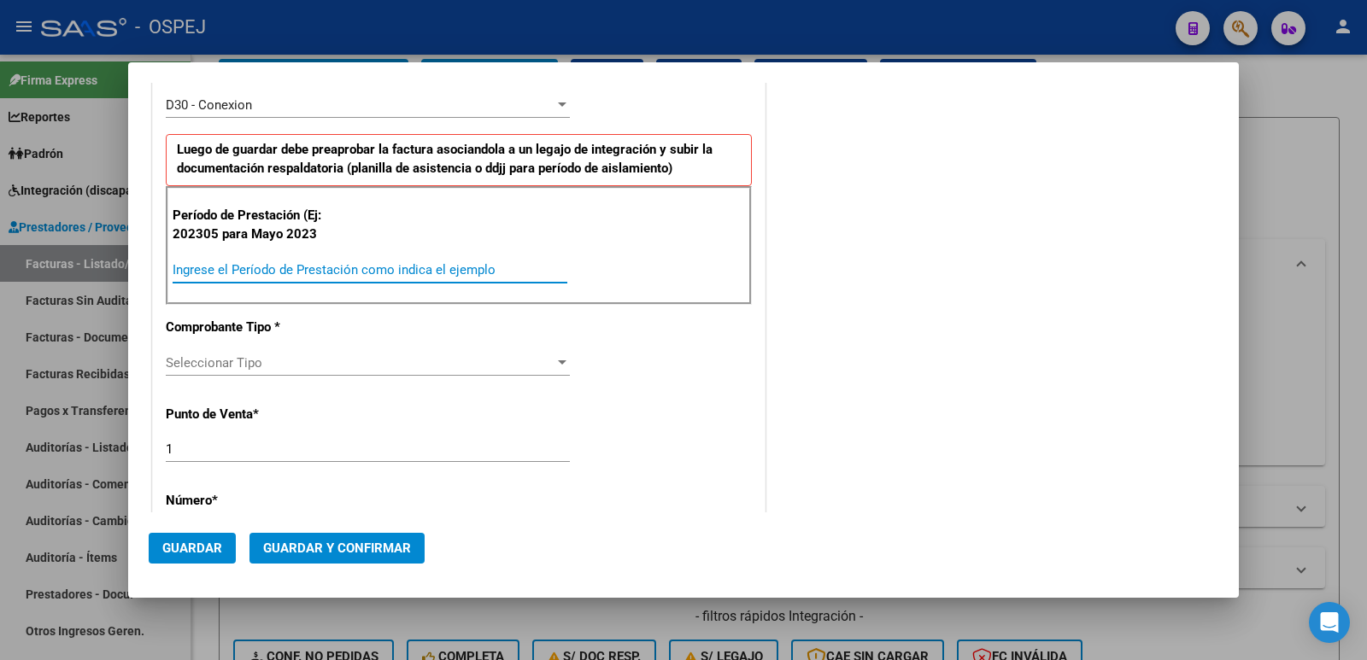
click at [414, 266] on input "Ingrese el Período de Prestación como indica el ejemplo" at bounding box center [370, 269] width 395 height 15
click at [299, 371] on div "Seleccionar Tipo Seleccionar Tipo" at bounding box center [368, 363] width 404 height 26
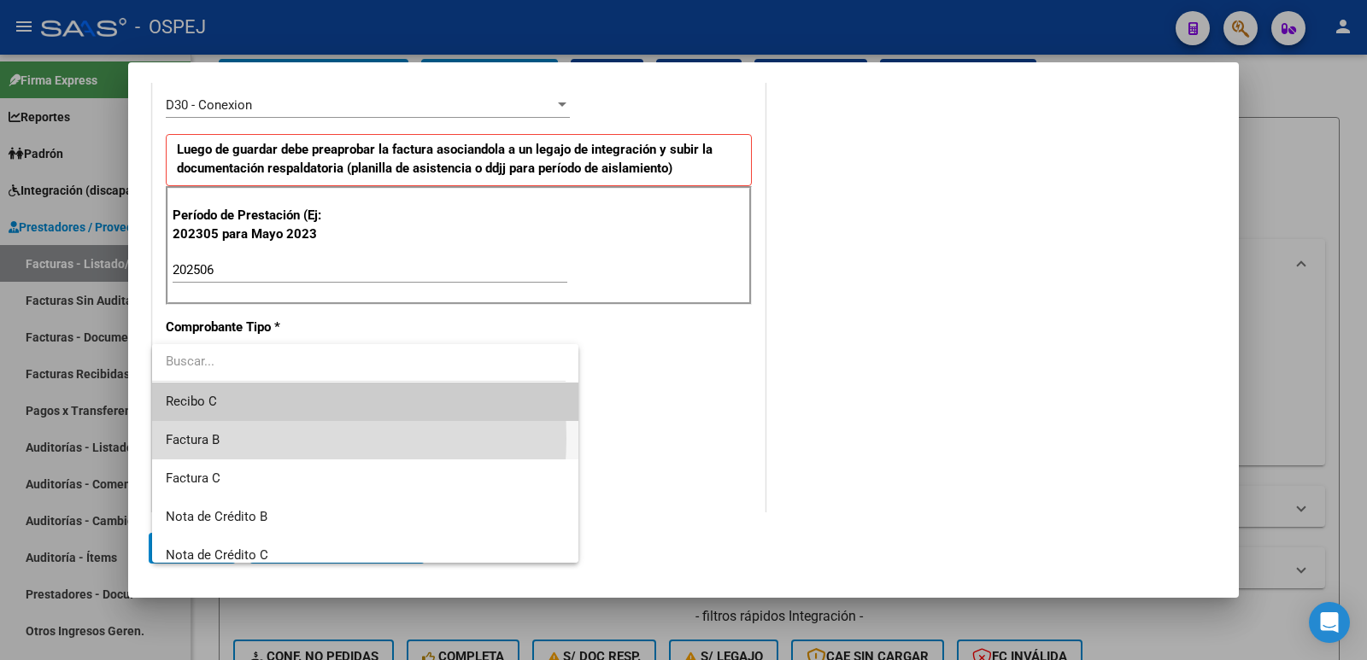
click at [232, 438] on span "Factura B" at bounding box center [365, 440] width 399 height 38
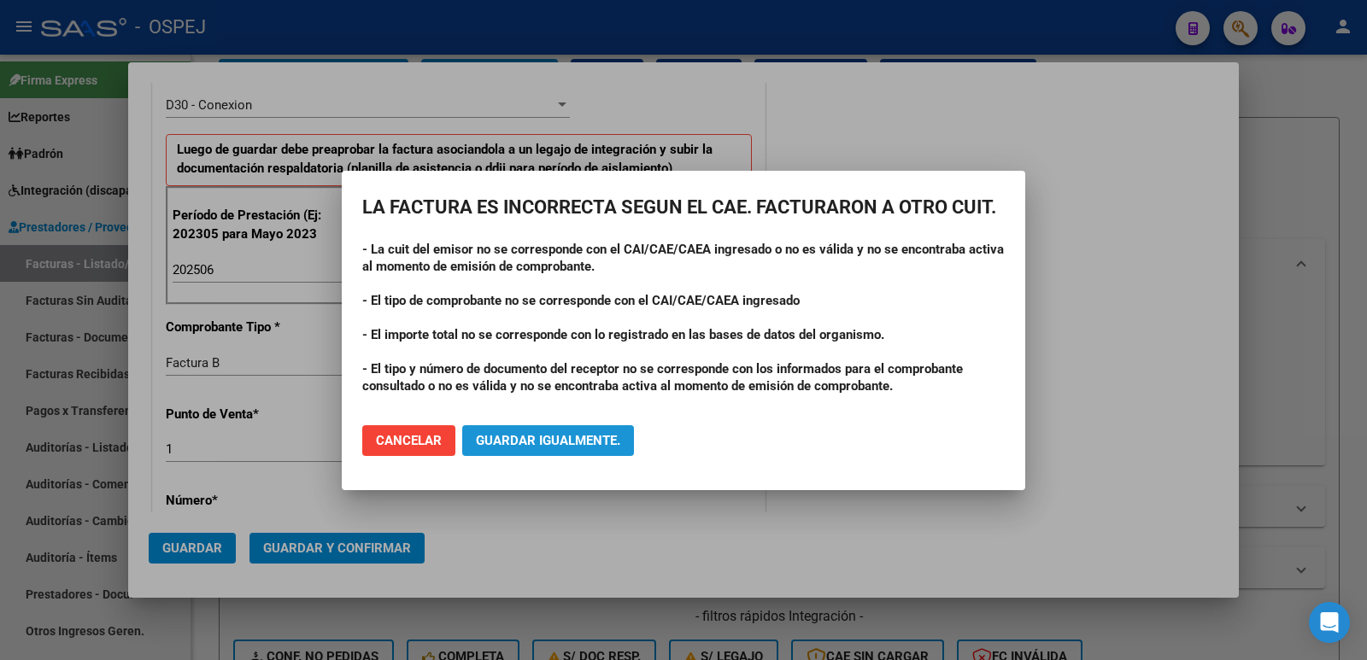
click at [531, 436] on span "Guardar igualmente." at bounding box center [548, 440] width 144 height 15
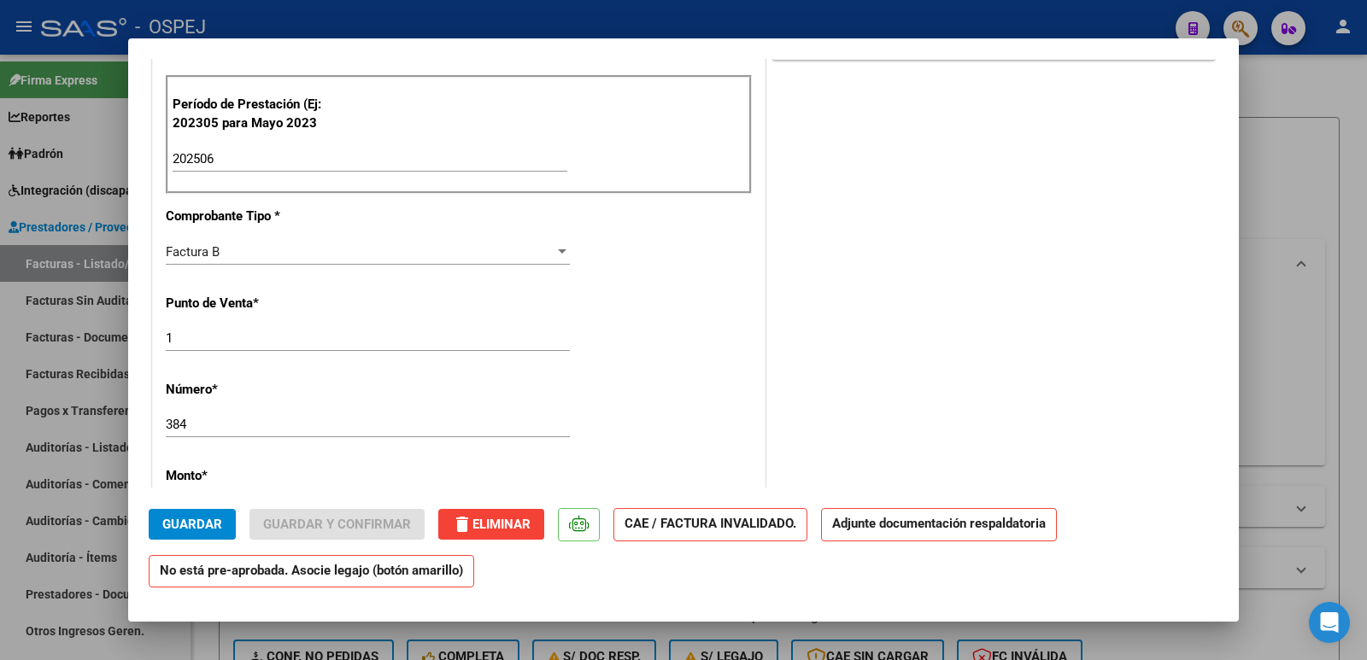
scroll to position [598, 0]
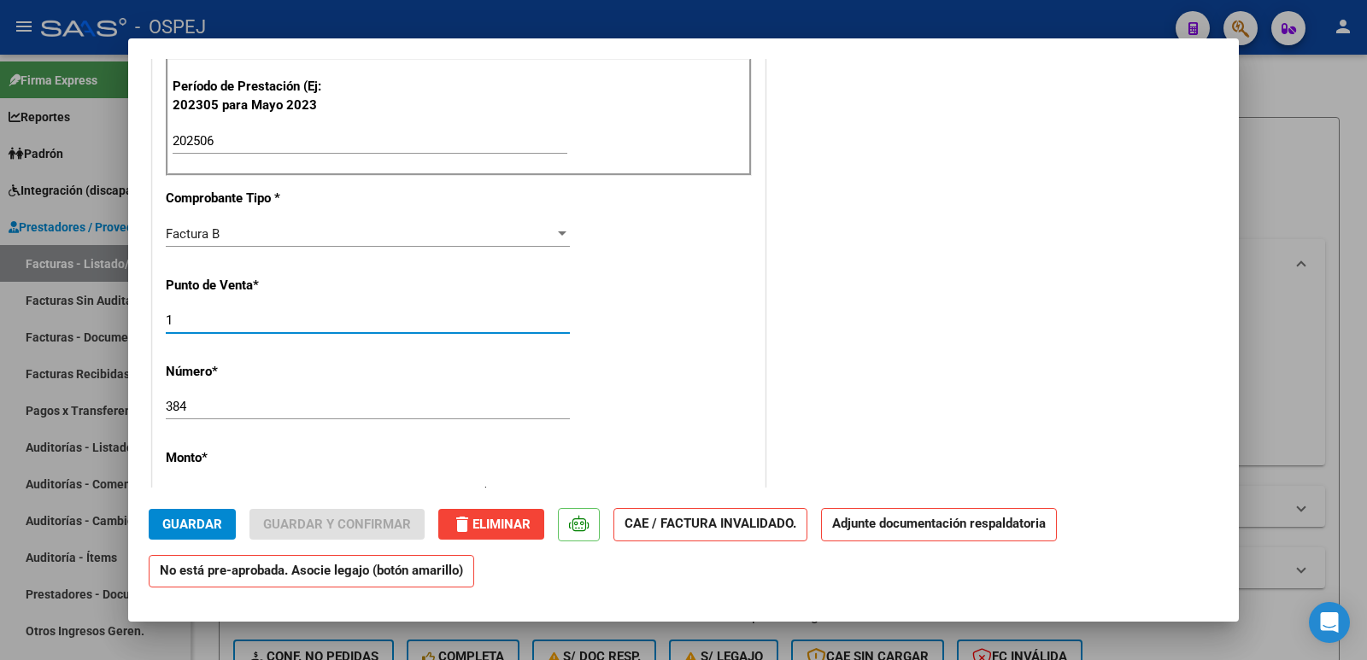
click at [182, 321] on input "1" at bounding box center [368, 320] width 404 height 15
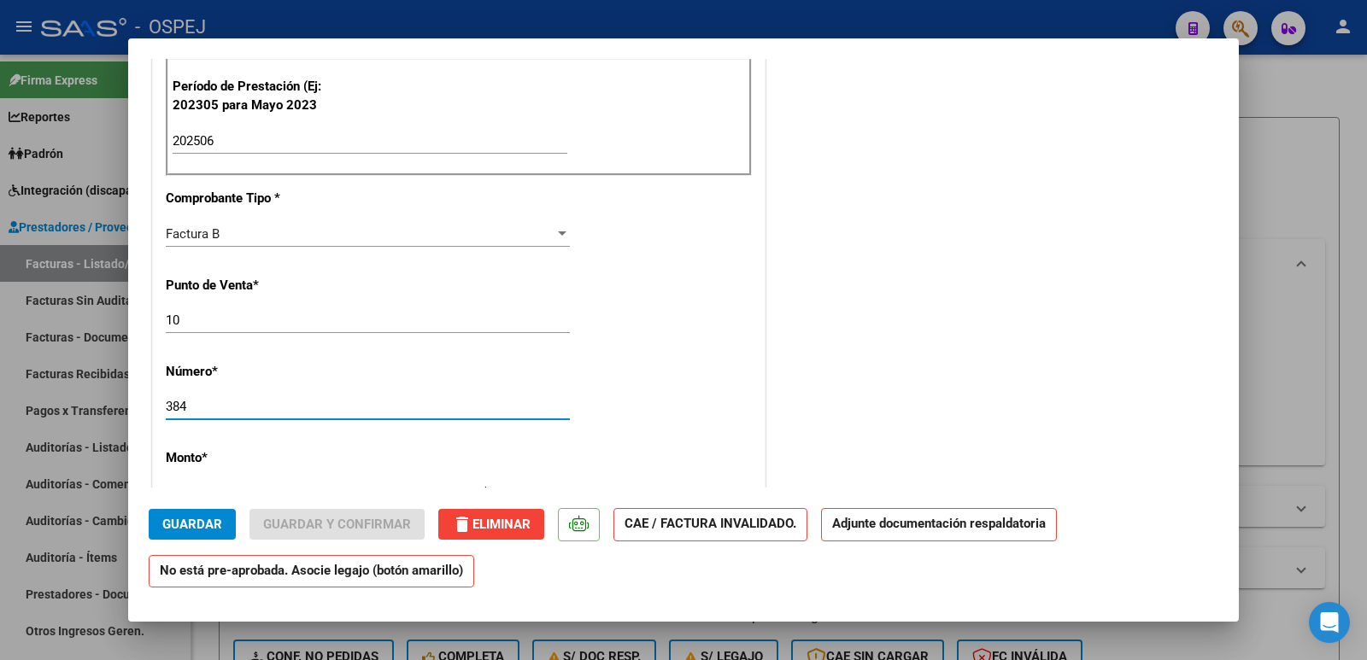
drag, startPoint x: 202, startPoint y: 404, endPoint x: 138, endPoint y: 406, distance: 64.1
click at [138, 406] on mat-dialog-content "COMPROBANTE VER COMPROBANTE ESTADO: Recibida. En proceso de confirmacion/acepta…" at bounding box center [683, 273] width 1111 height 429
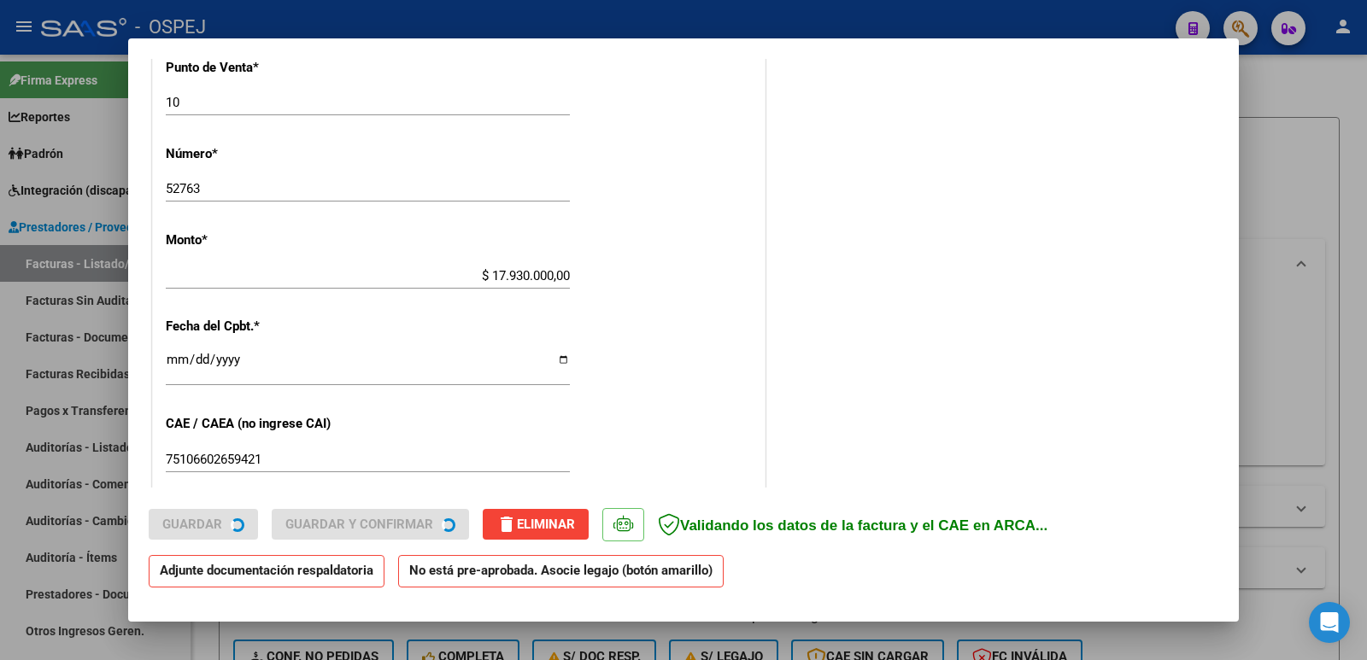
scroll to position [854, 0]
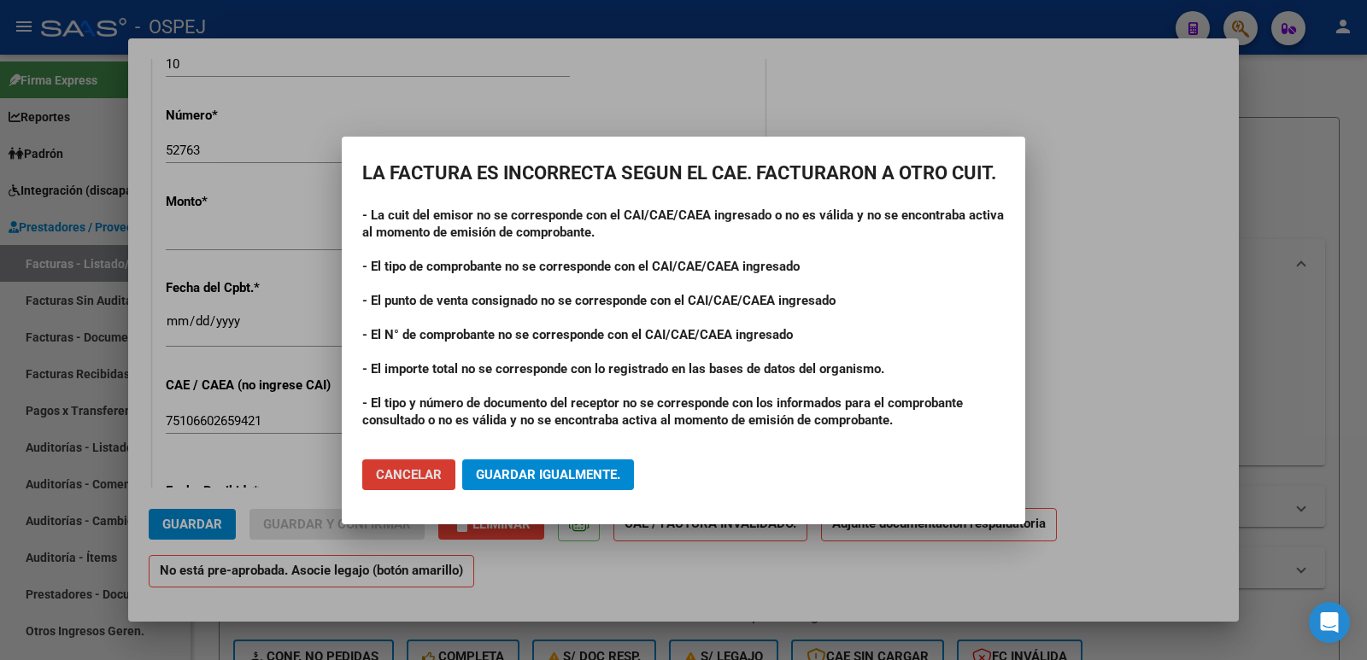
click at [586, 470] on span "Guardar igualmente." at bounding box center [548, 474] width 144 height 15
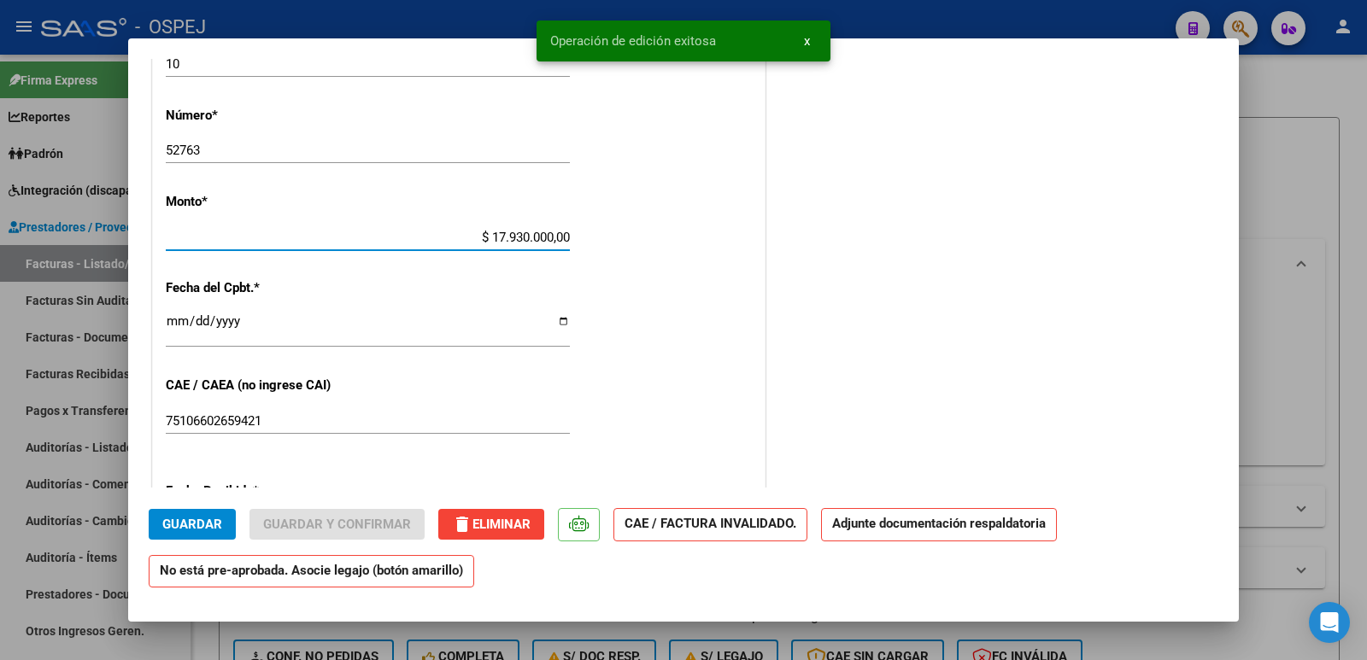
drag, startPoint x: 480, startPoint y: 230, endPoint x: 585, endPoint y: 232, distance: 105.1
click at [585, 232] on div "CUIT * 30-71623110-7 Ingresar CUIT ANALISIS PRESTADOR CENTRO DE APOYO INTEGRAL …" at bounding box center [459, 159] width 612 height 1417
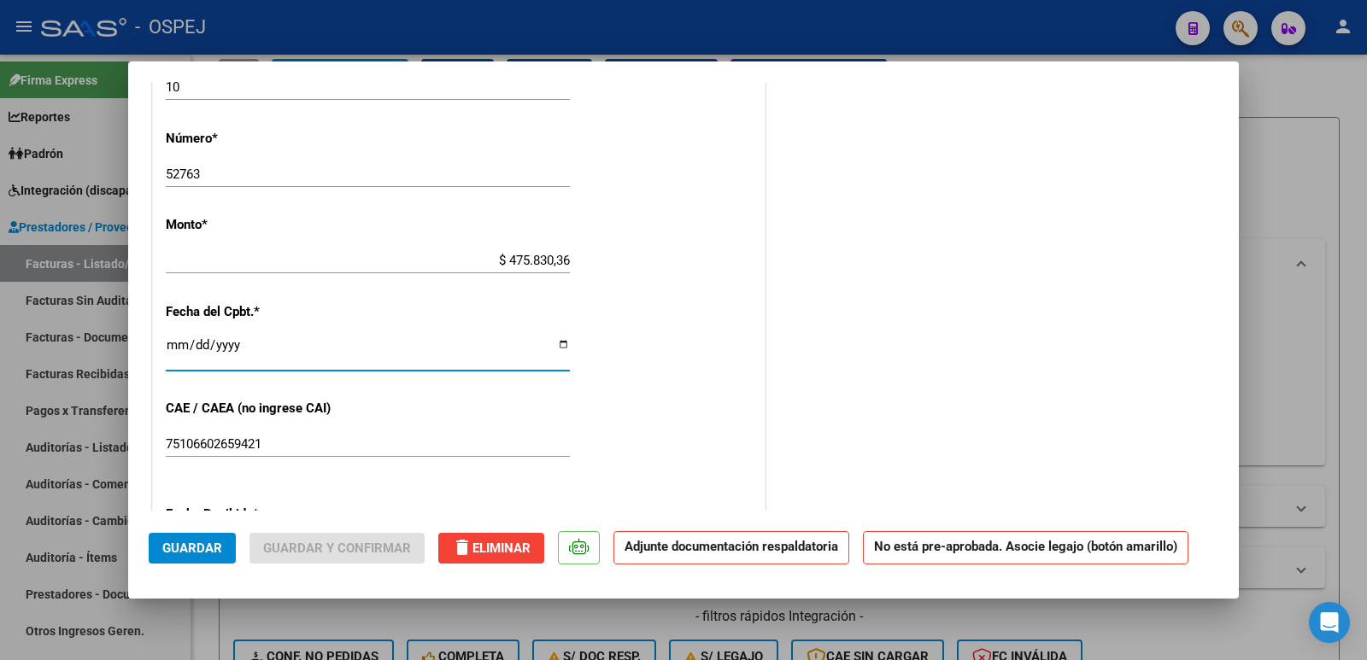
drag, startPoint x: 167, startPoint y: 345, endPoint x: 254, endPoint y: 343, distance: 87.2
click at [253, 343] on input "2025-03-05" at bounding box center [368, 351] width 404 height 27
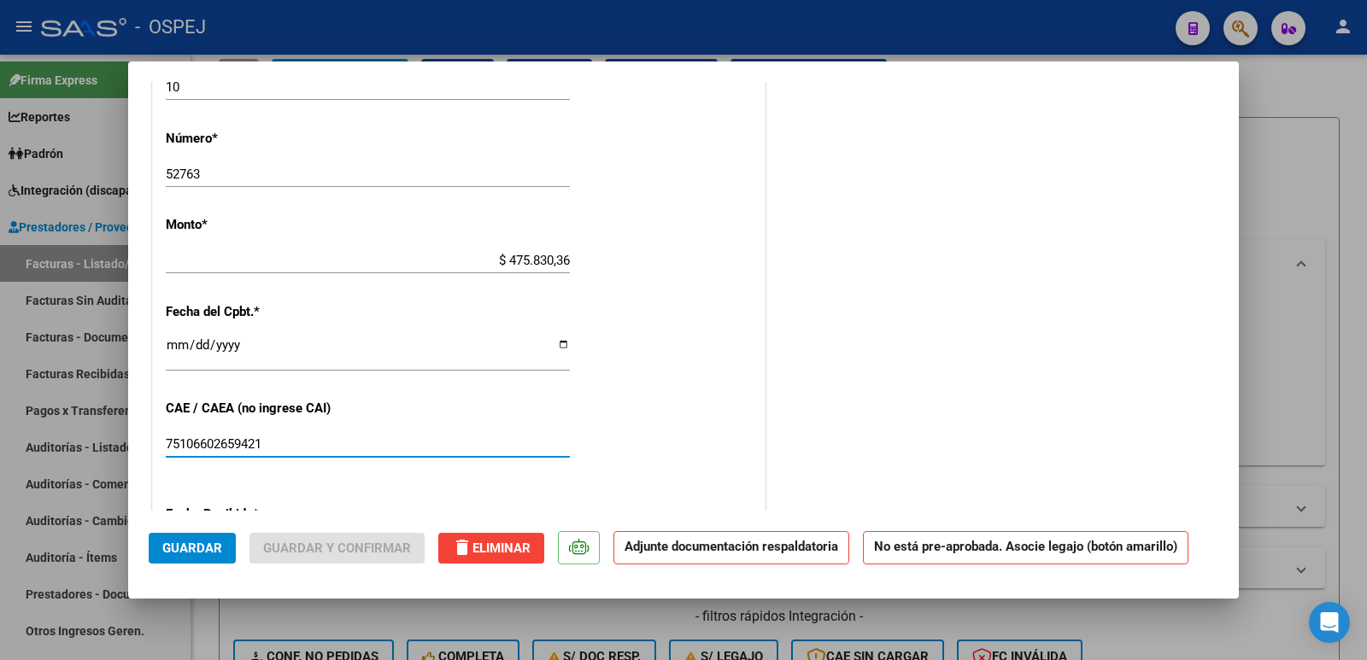
drag, startPoint x: 273, startPoint y: 446, endPoint x: 154, endPoint y: 460, distance: 120.4
click at [154, 460] on div "CUIT * 30-71623110-7 Ingresar CUIT ANALISIS PRESTADOR CENTRO DE APOYO INTEGRAL …" at bounding box center [459, 183] width 612 height 1417
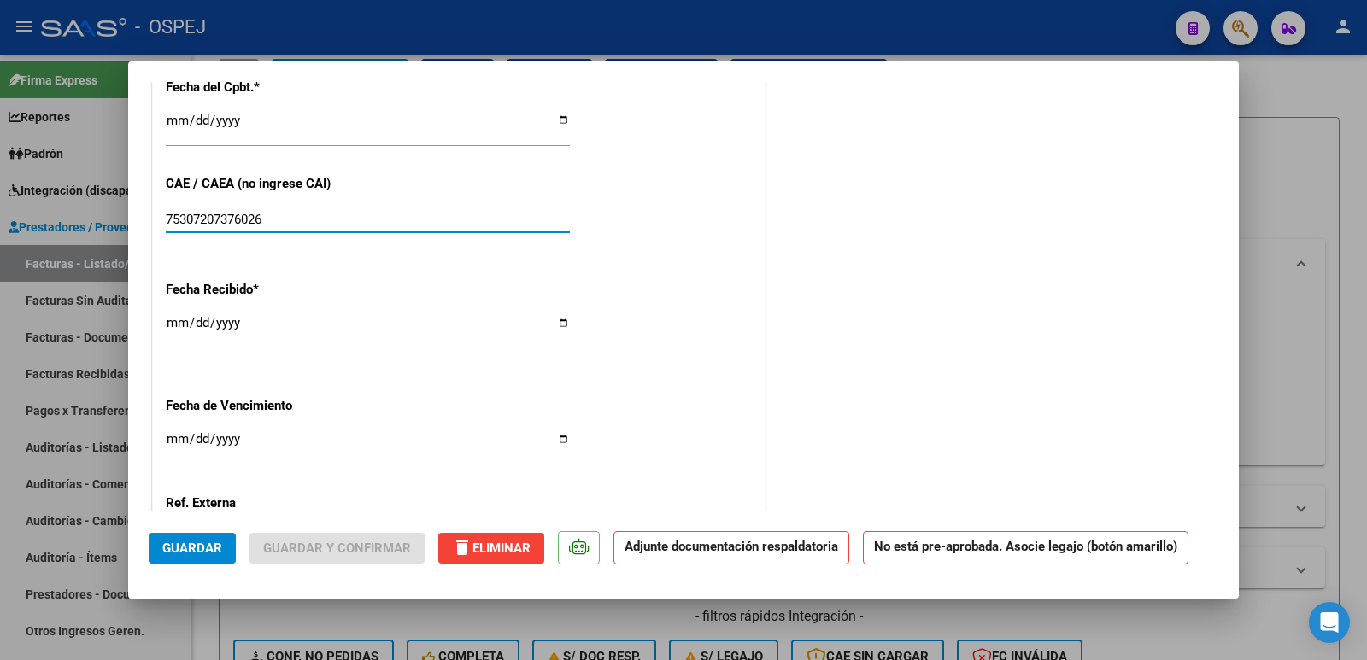
scroll to position [1111, 0]
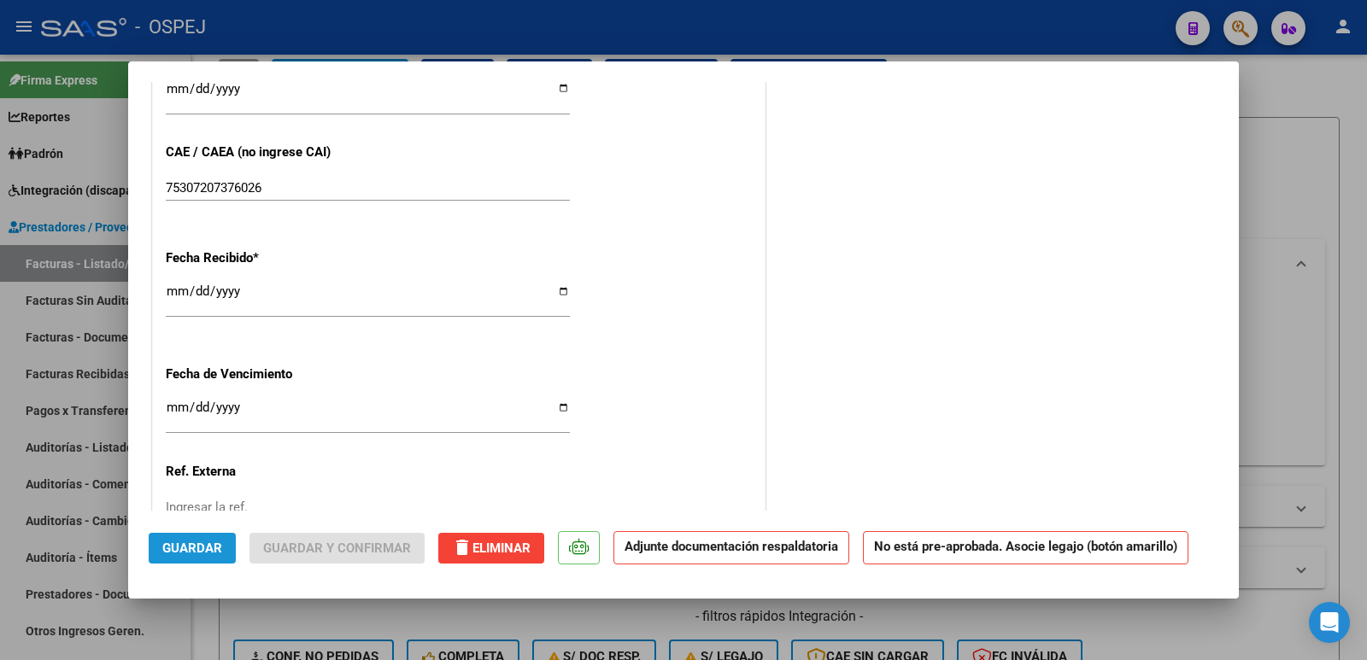
click at [196, 550] on span "Guardar" at bounding box center [192, 548] width 60 height 15
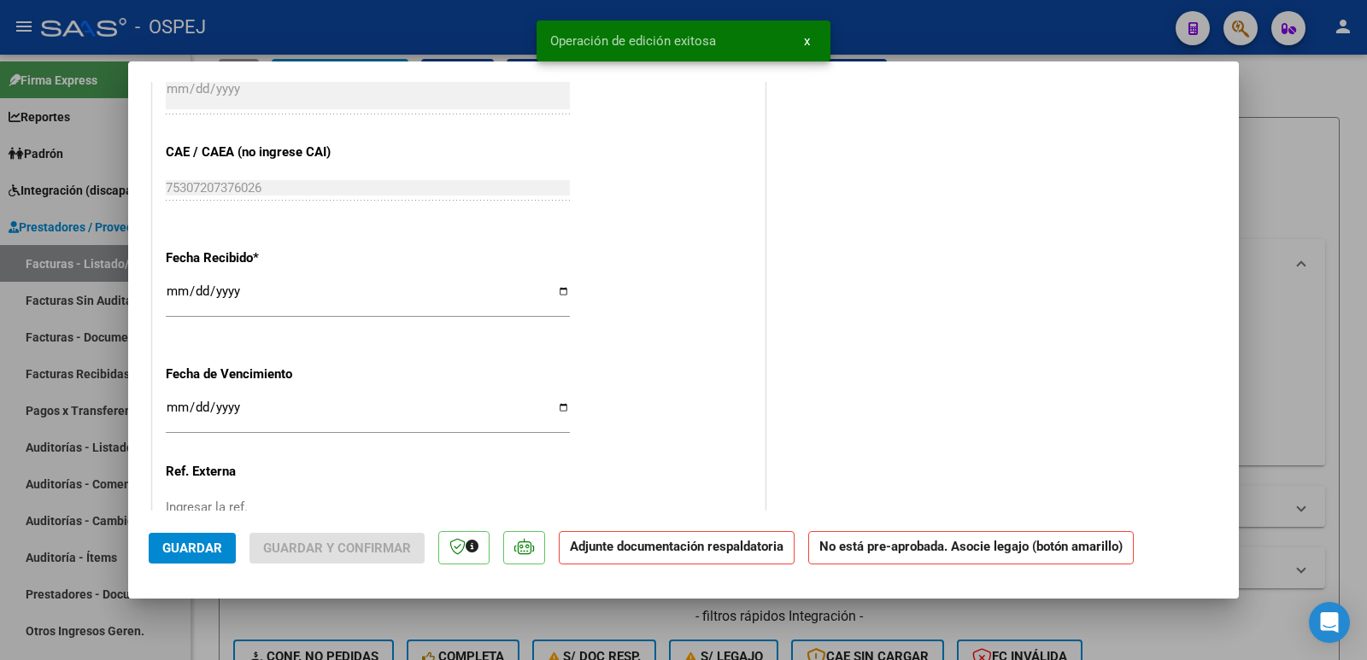
click at [944, 28] on div at bounding box center [683, 330] width 1367 height 660
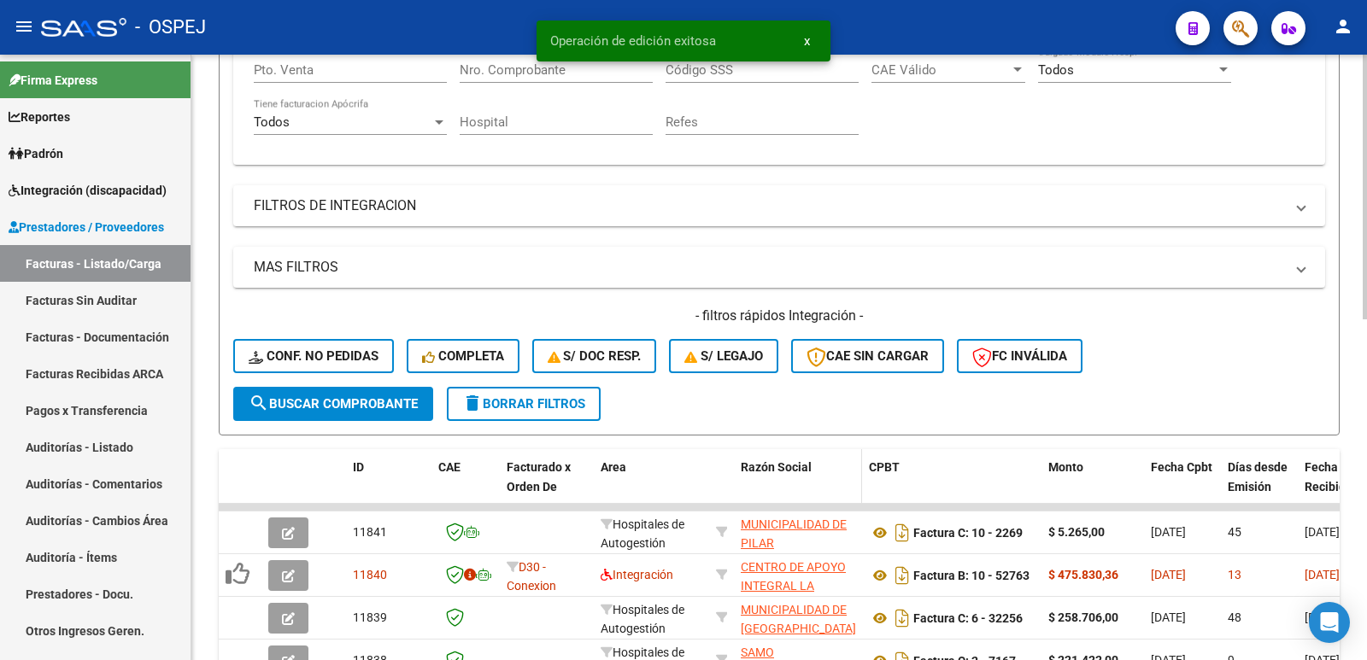
scroll to position [427, 0]
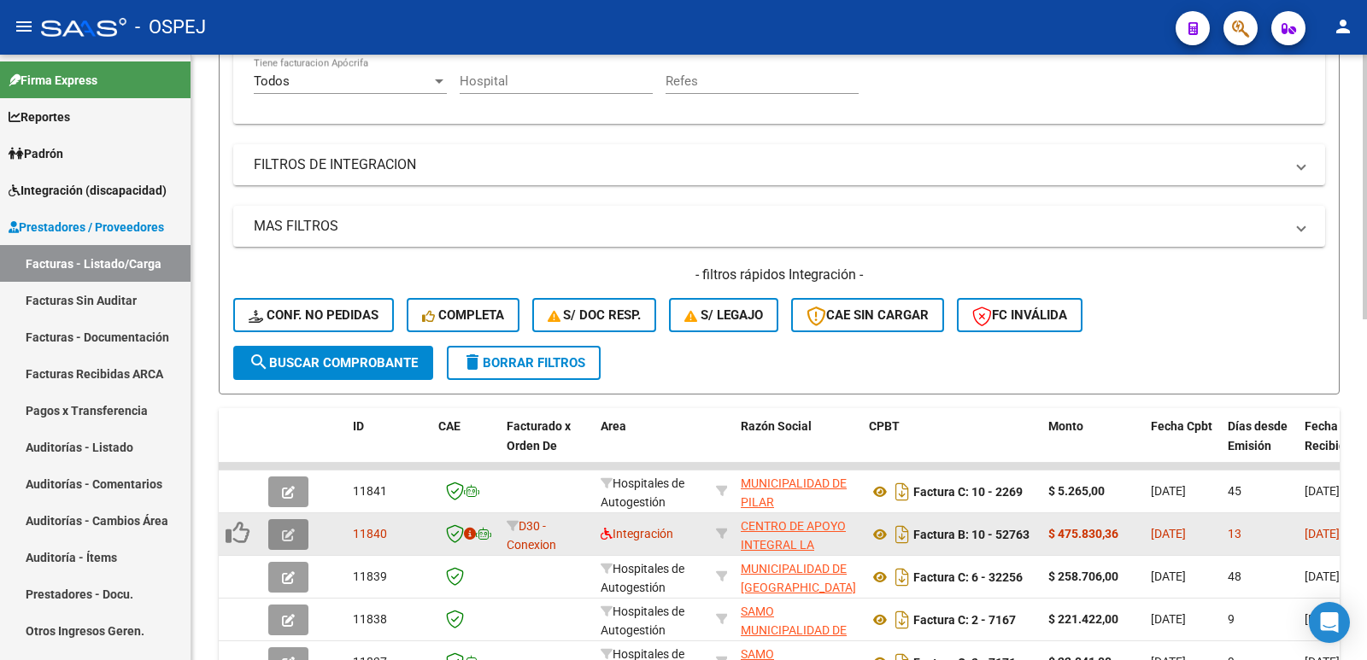
click at [285, 537] on icon "button" at bounding box center [288, 535] width 13 height 13
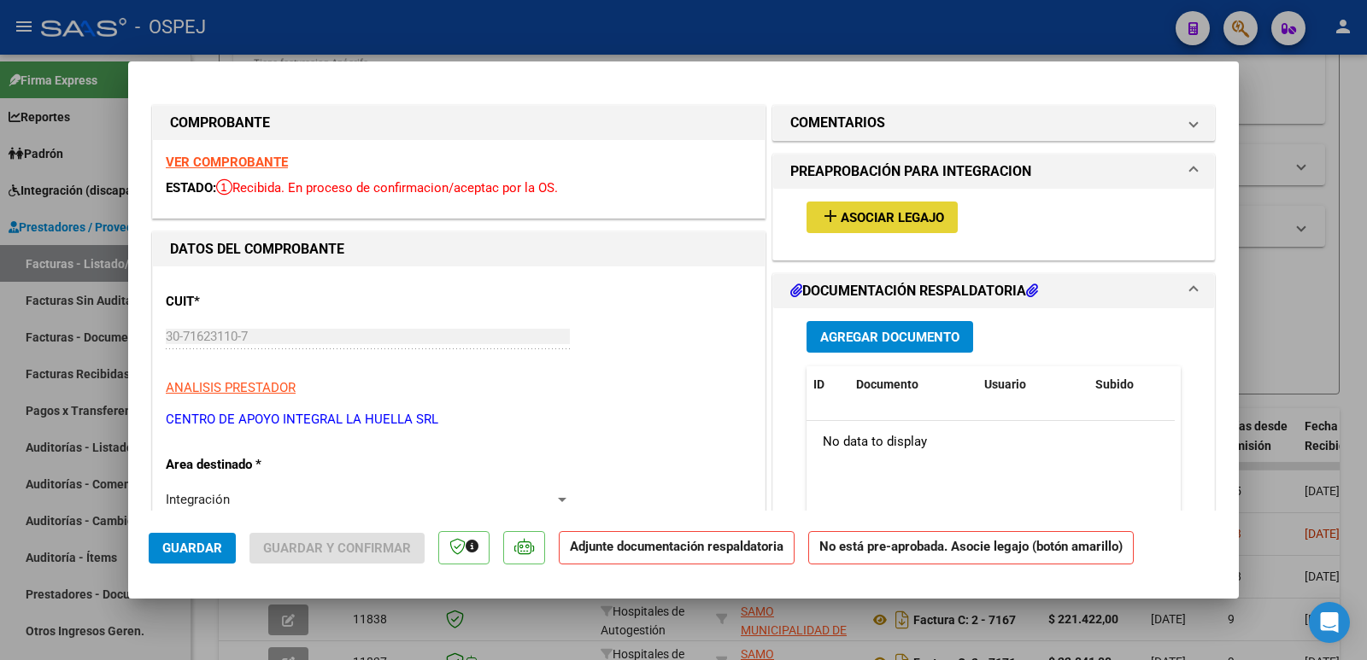
click at [941, 217] on button "add Asociar Legajo" at bounding box center [882, 218] width 151 height 32
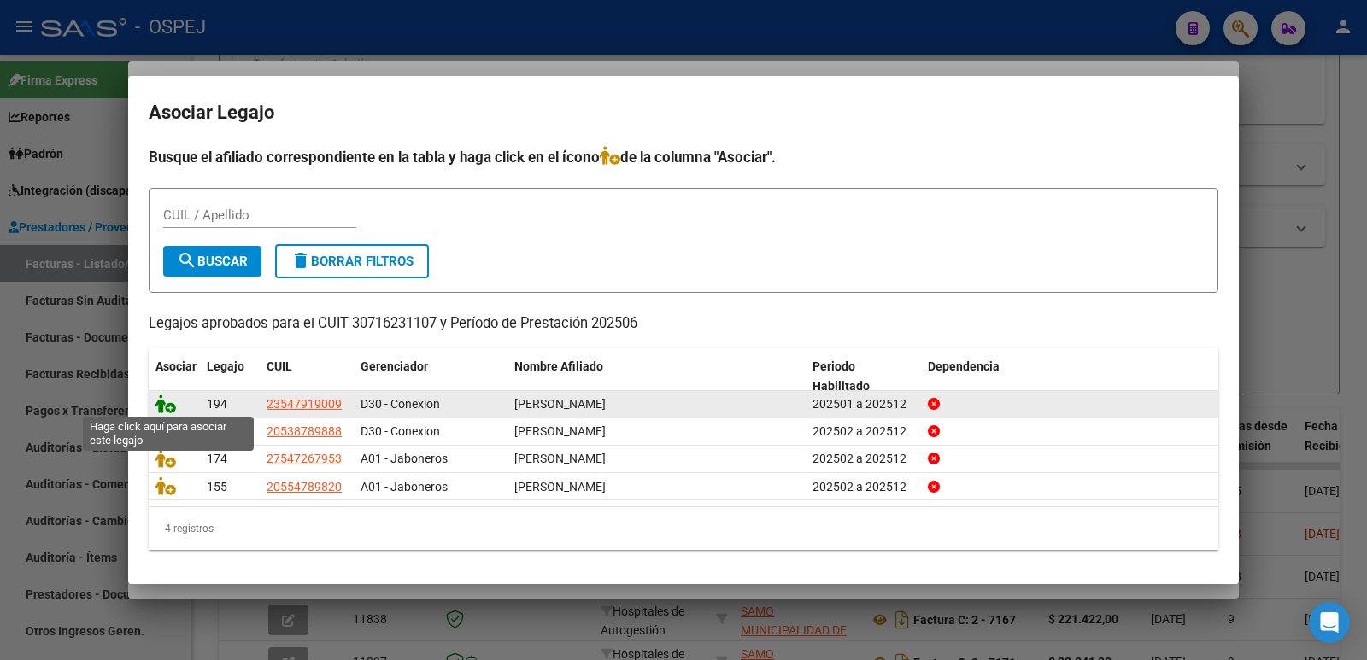
click at [161, 402] on icon at bounding box center [166, 404] width 21 height 19
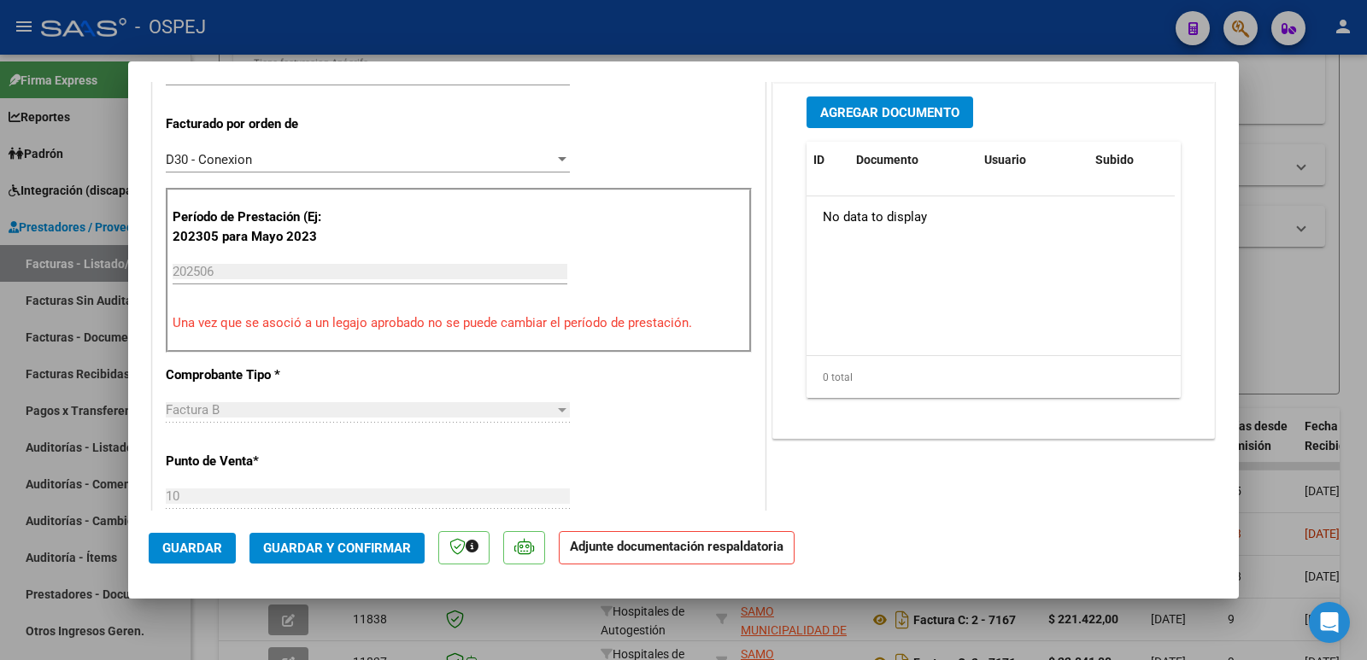
scroll to position [0, 0]
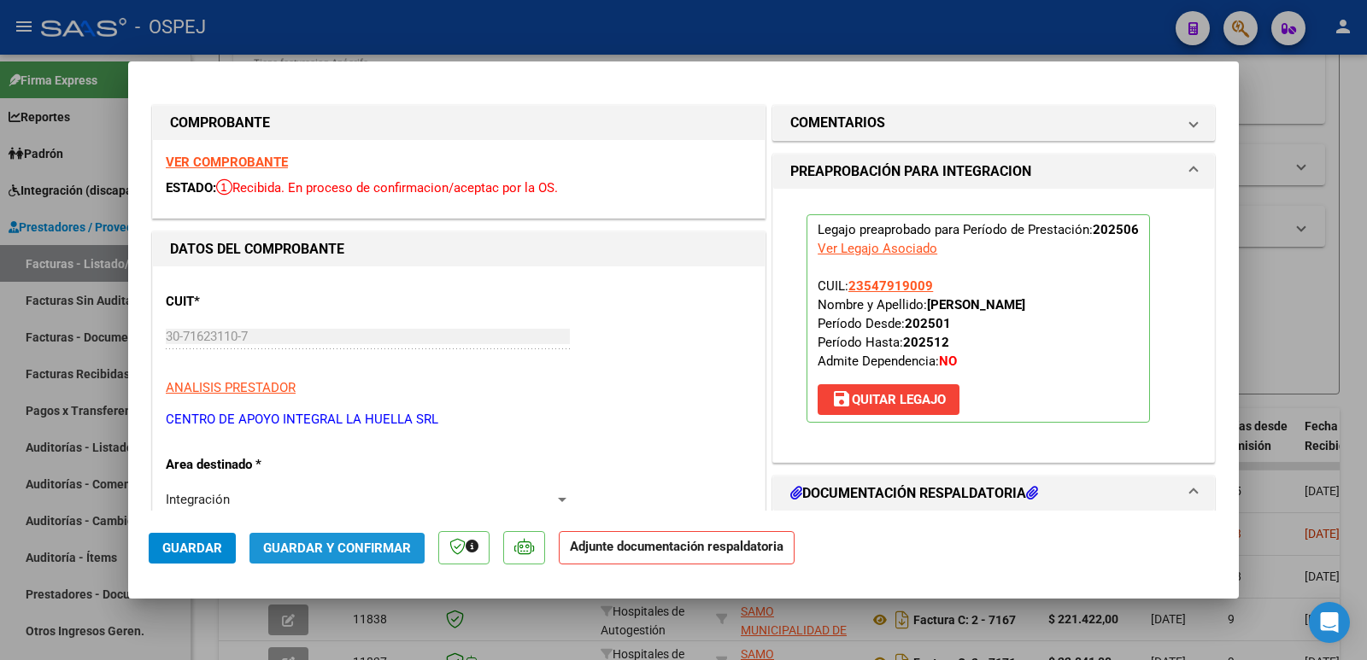
click at [292, 555] on span "Guardar y Confirmar" at bounding box center [337, 548] width 148 height 15
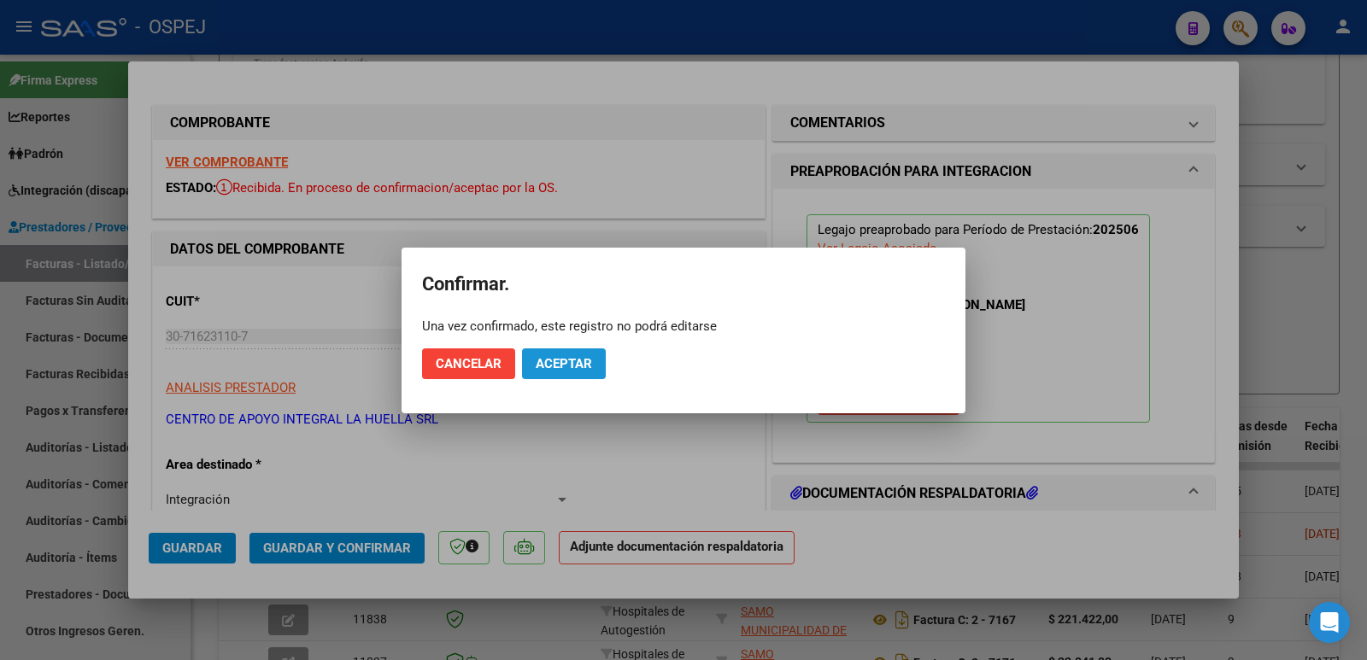
click at [563, 356] on span "Aceptar" at bounding box center [564, 363] width 56 height 15
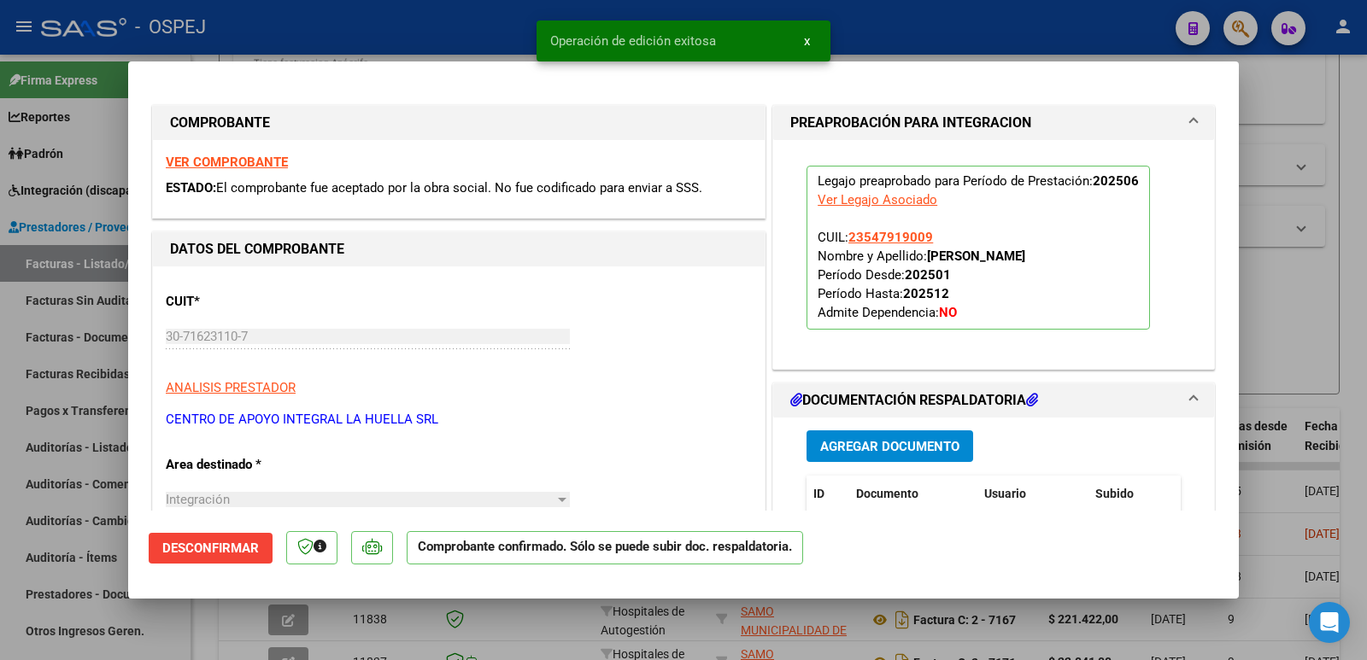
click at [367, 40] on div at bounding box center [683, 330] width 1367 height 660
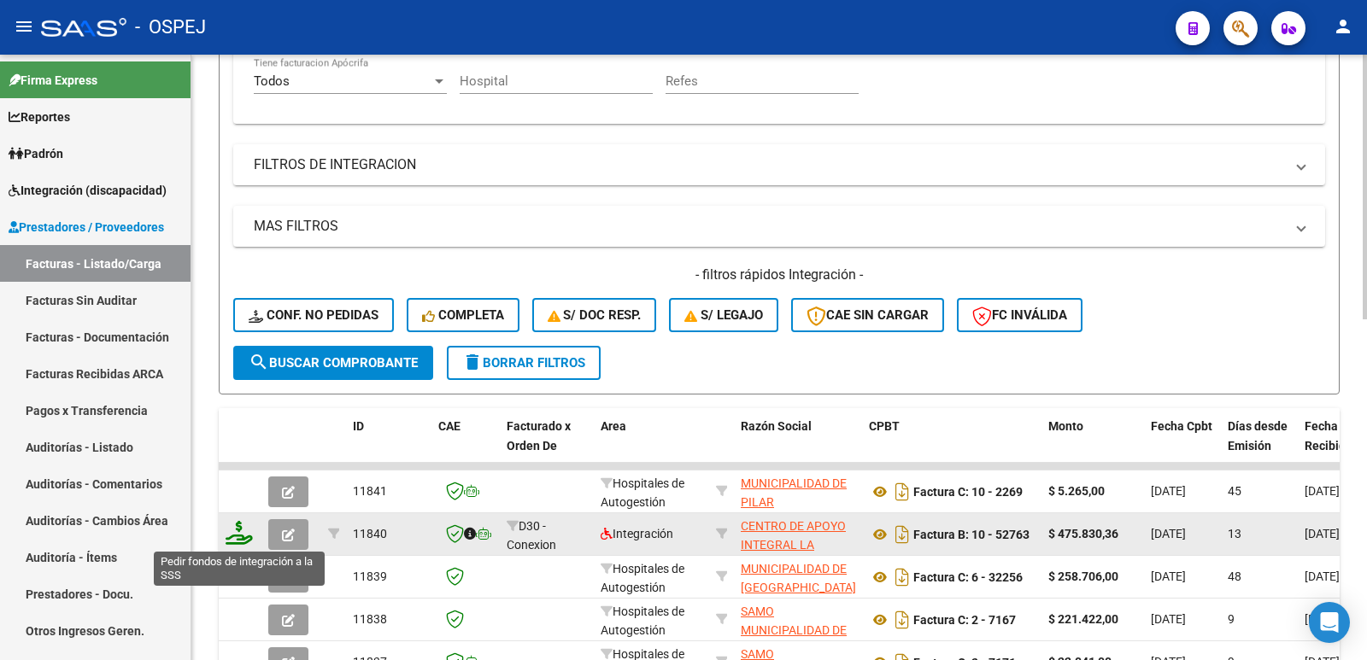
click at [236, 540] on icon at bounding box center [239, 533] width 27 height 24
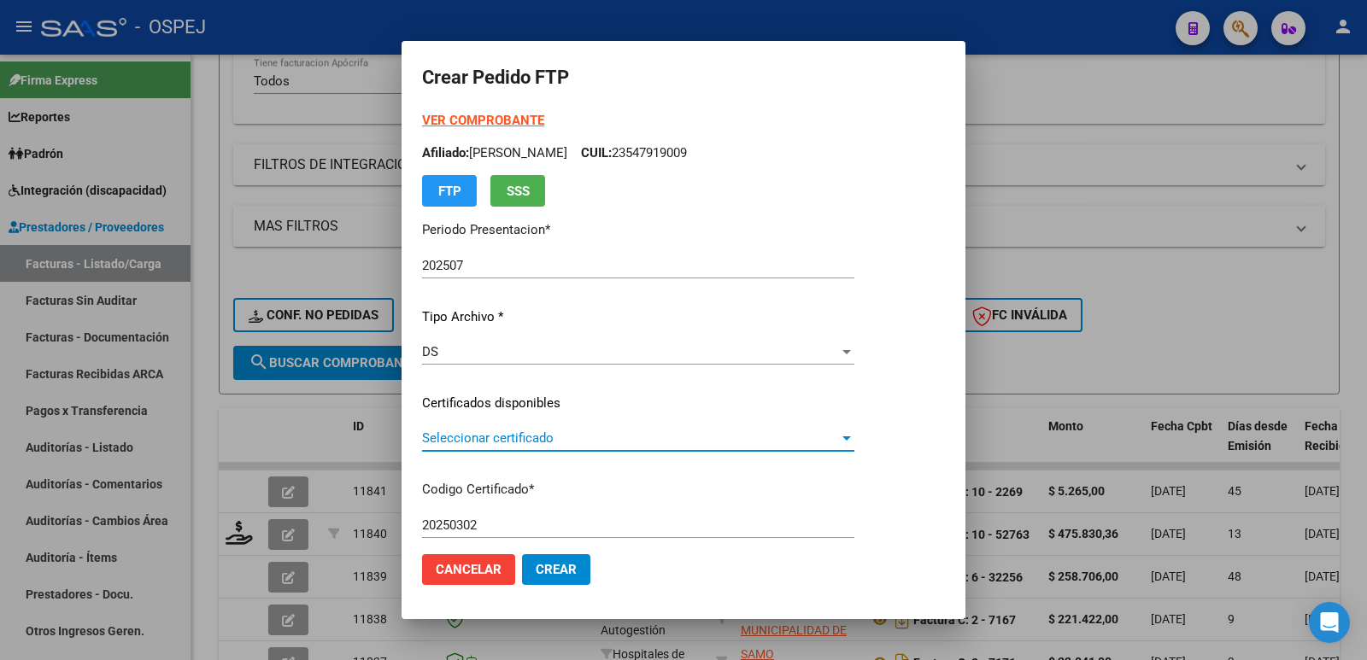
click at [531, 441] on span "Seleccionar certificado" at bounding box center [630, 438] width 417 height 15
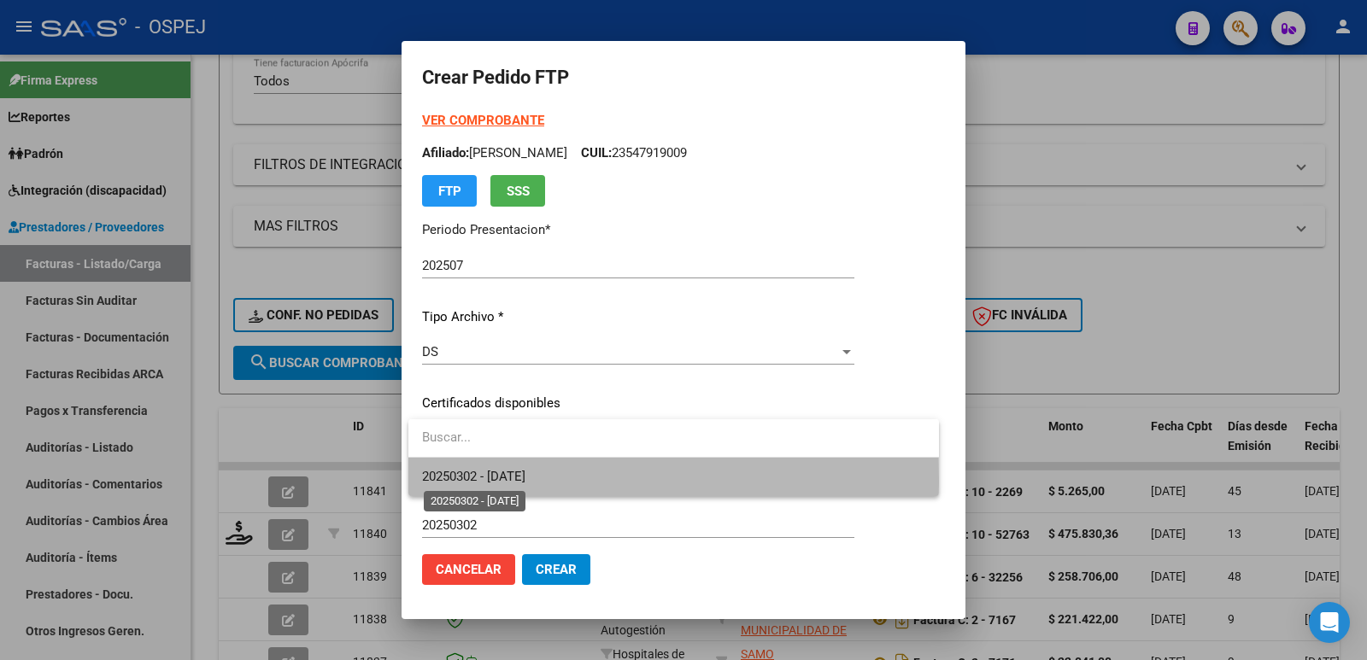
click at [509, 480] on span "20250302 - 2025-03-02" at bounding box center [473, 476] width 103 height 15
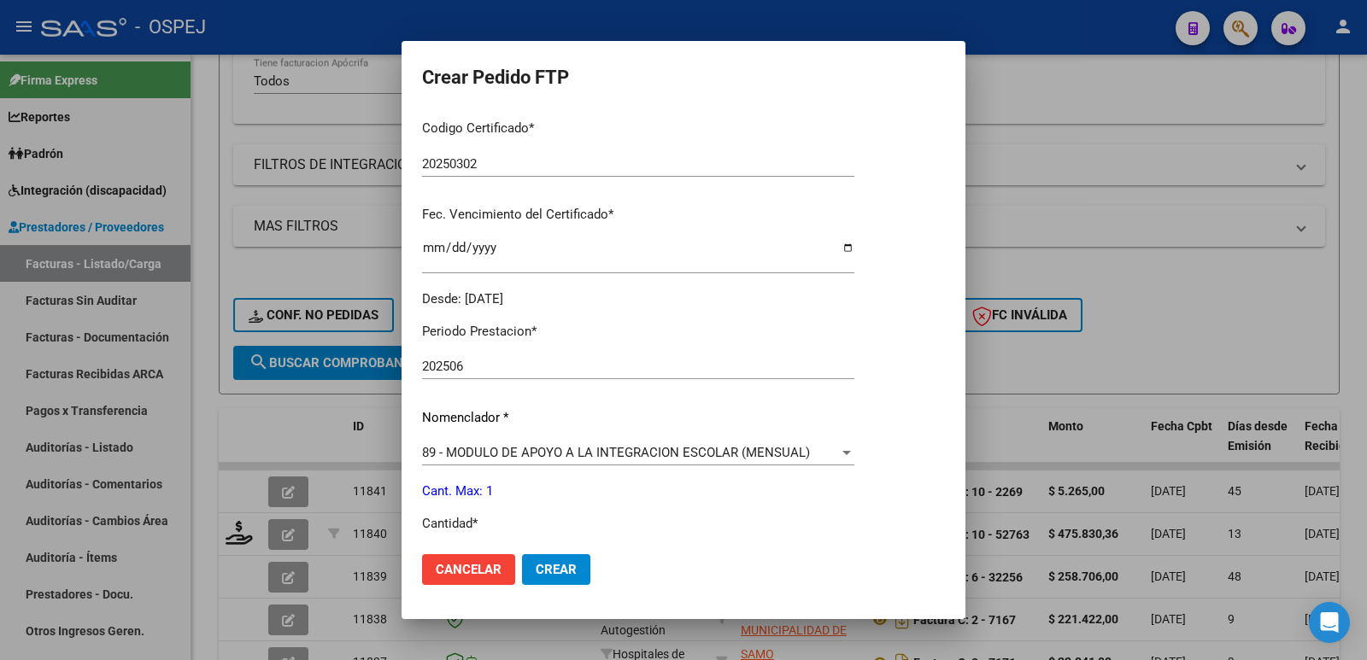
scroll to position [427, 0]
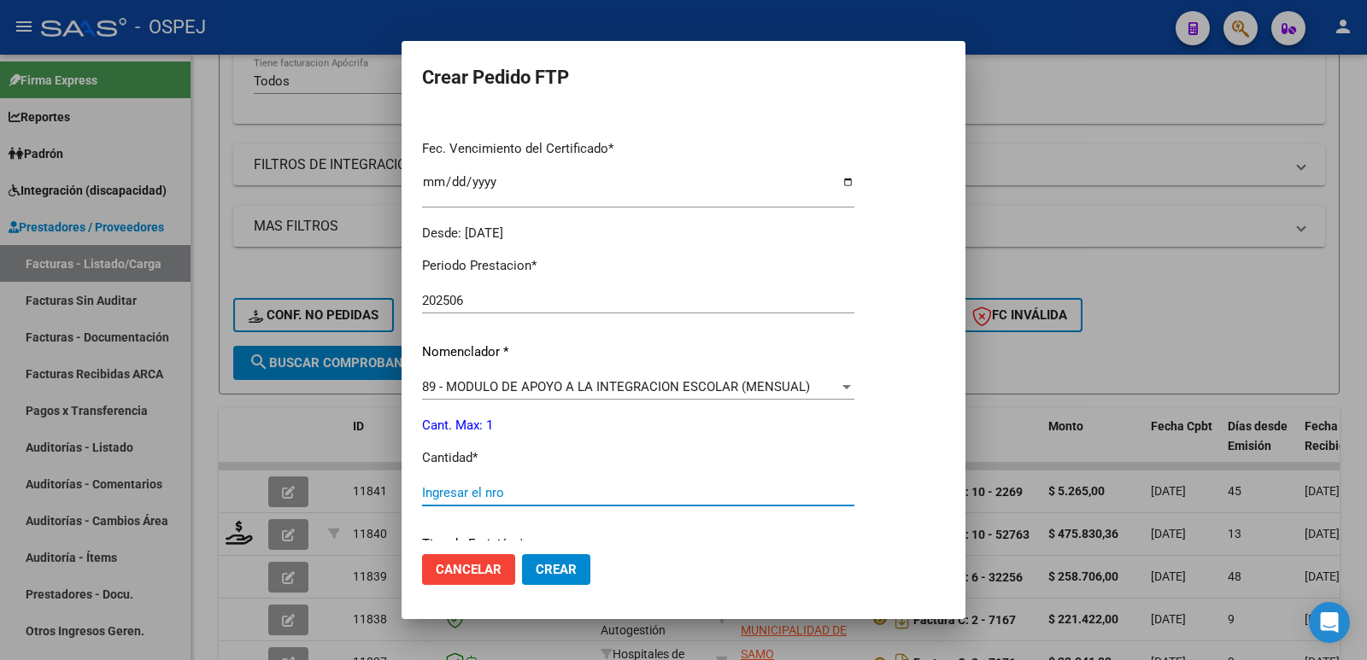
click at [602, 495] on input "Ingresar el nro" at bounding box center [638, 492] width 432 height 15
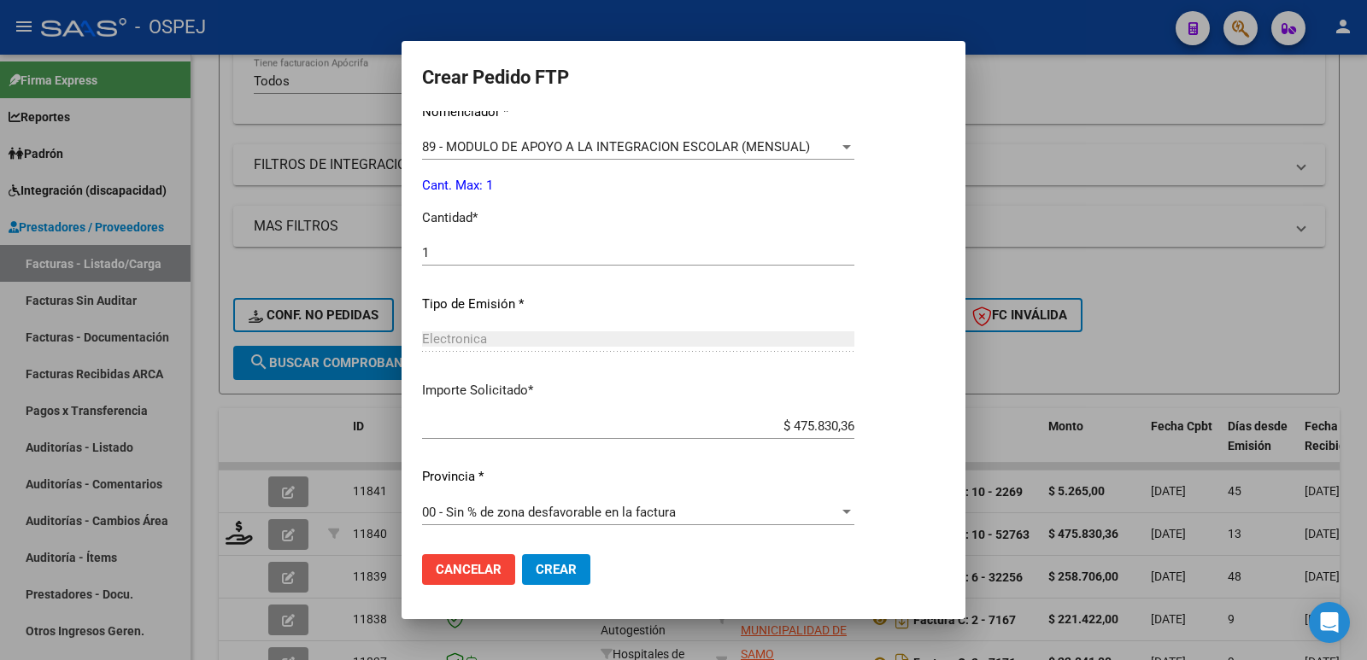
scroll to position [668, 0]
click at [566, 567] on span "Crear" at bounding box center [556, 569] width 41 height 15
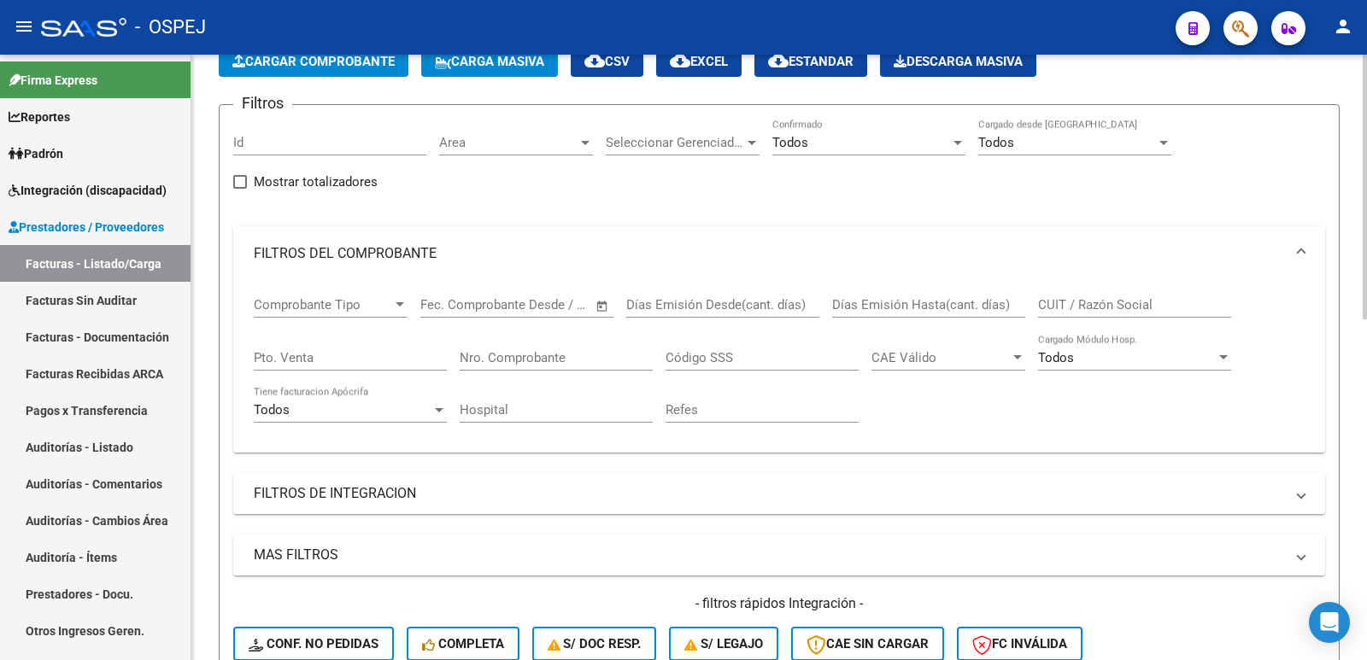
scroll to position [0, 0]
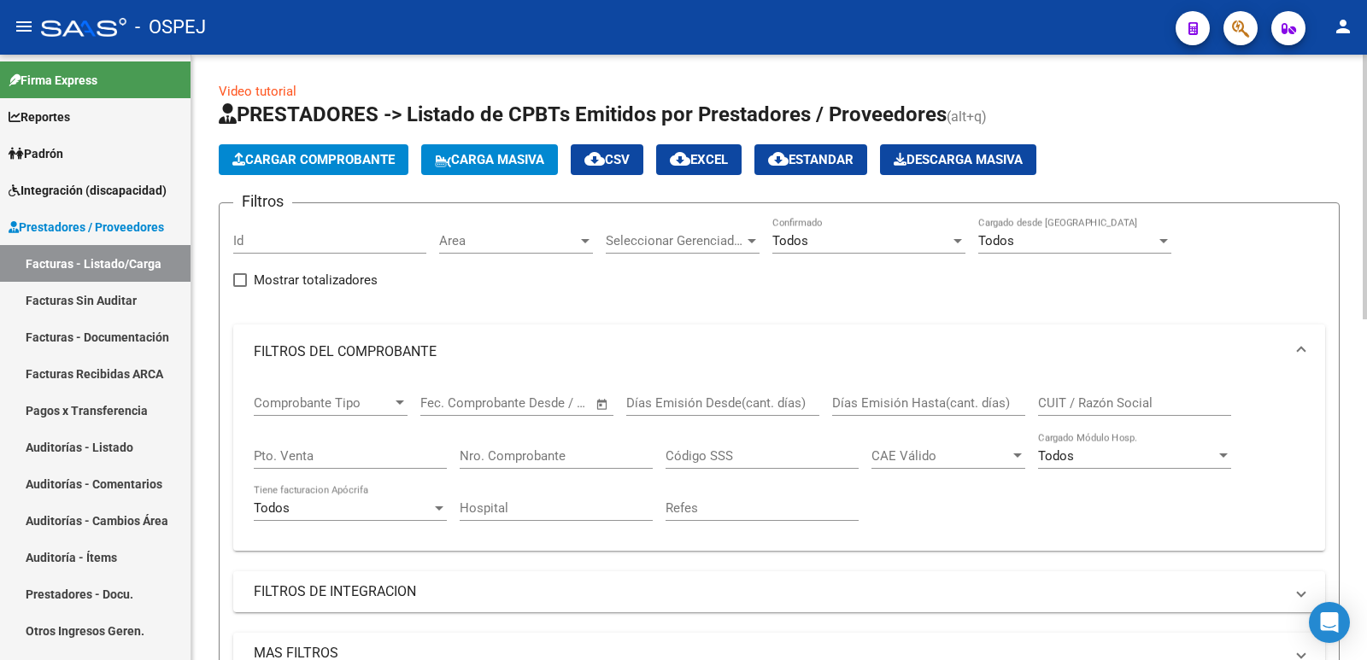
click at [357, 167] on button "Cargar Comprobante" at bounding box center [314, 159] width 190 height 31
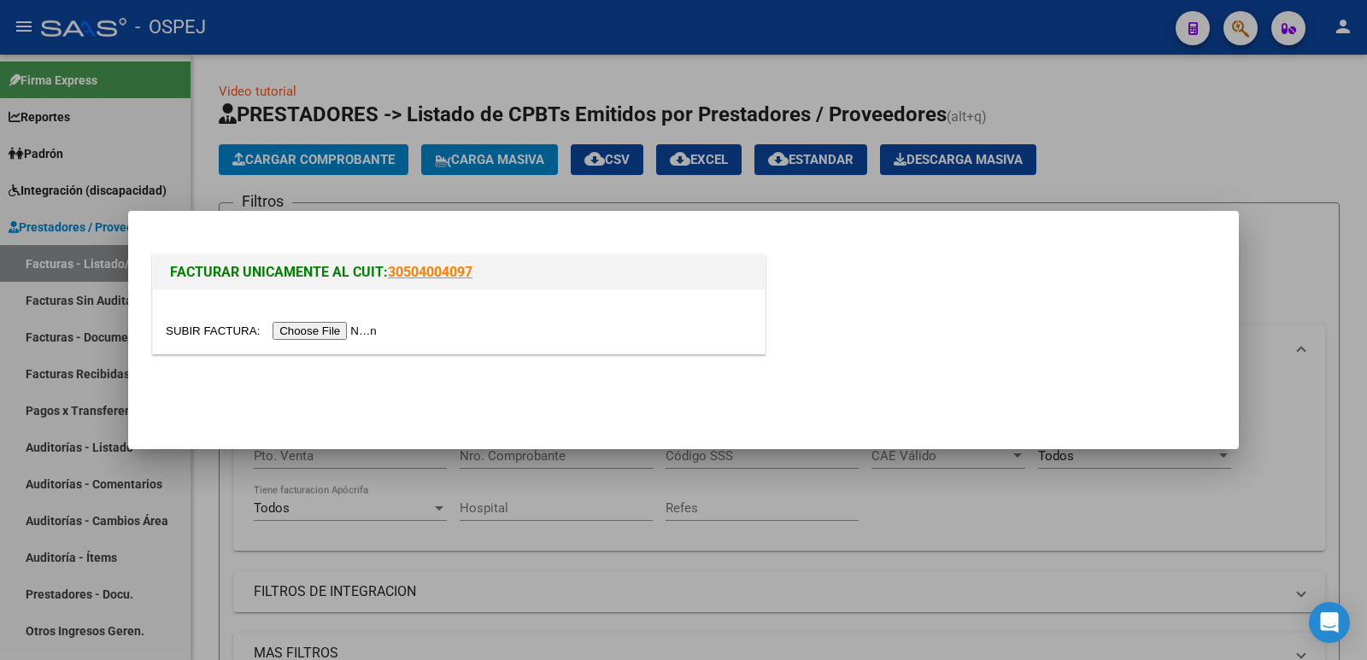
click at [337, 329] on input "file" at bounding box center [274, 331] width 216 height 18
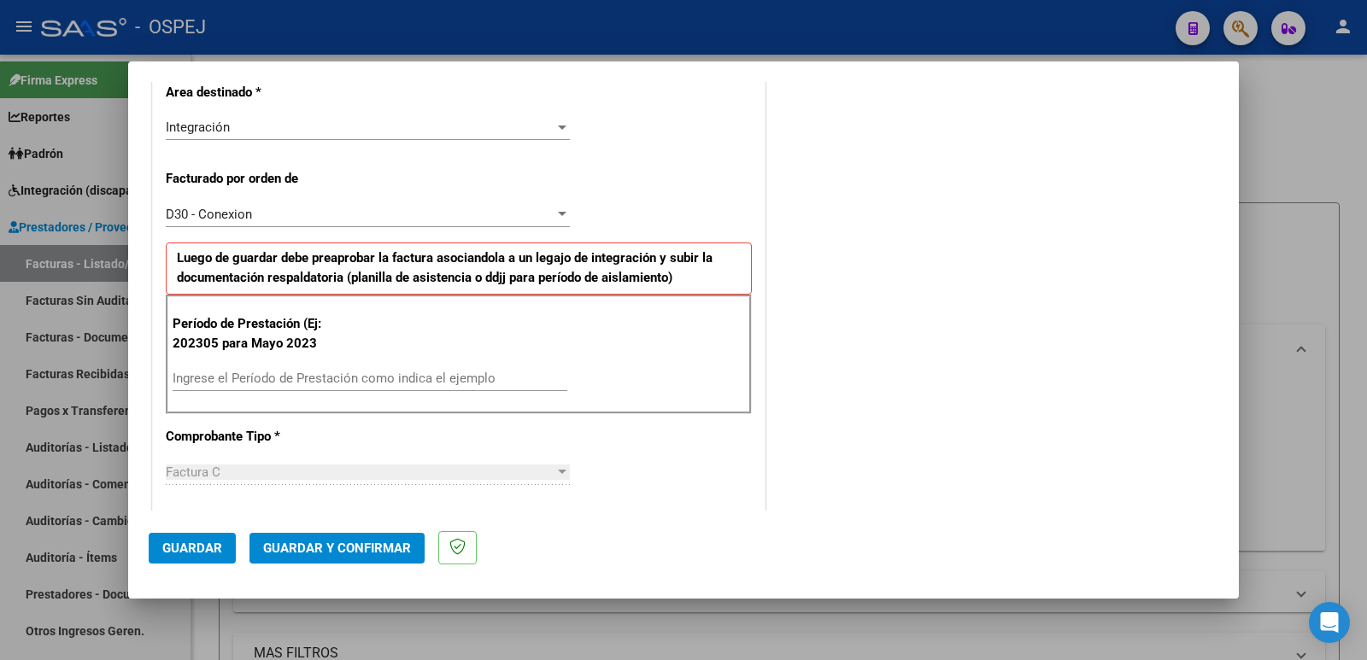
scroll to position [427, 0]
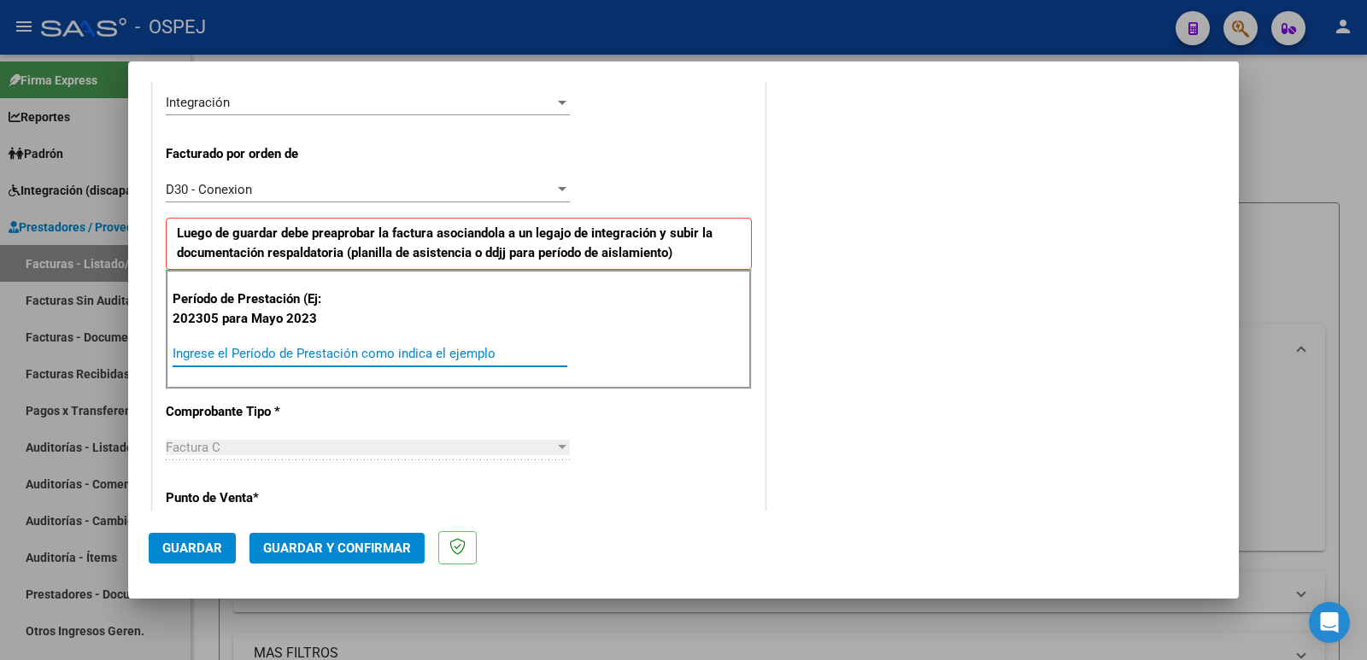
click at [409, 352] on input "Ingrese el Período de Prestación como indica el ejemplo" at bounding box center [370, 353] width 395 height 15
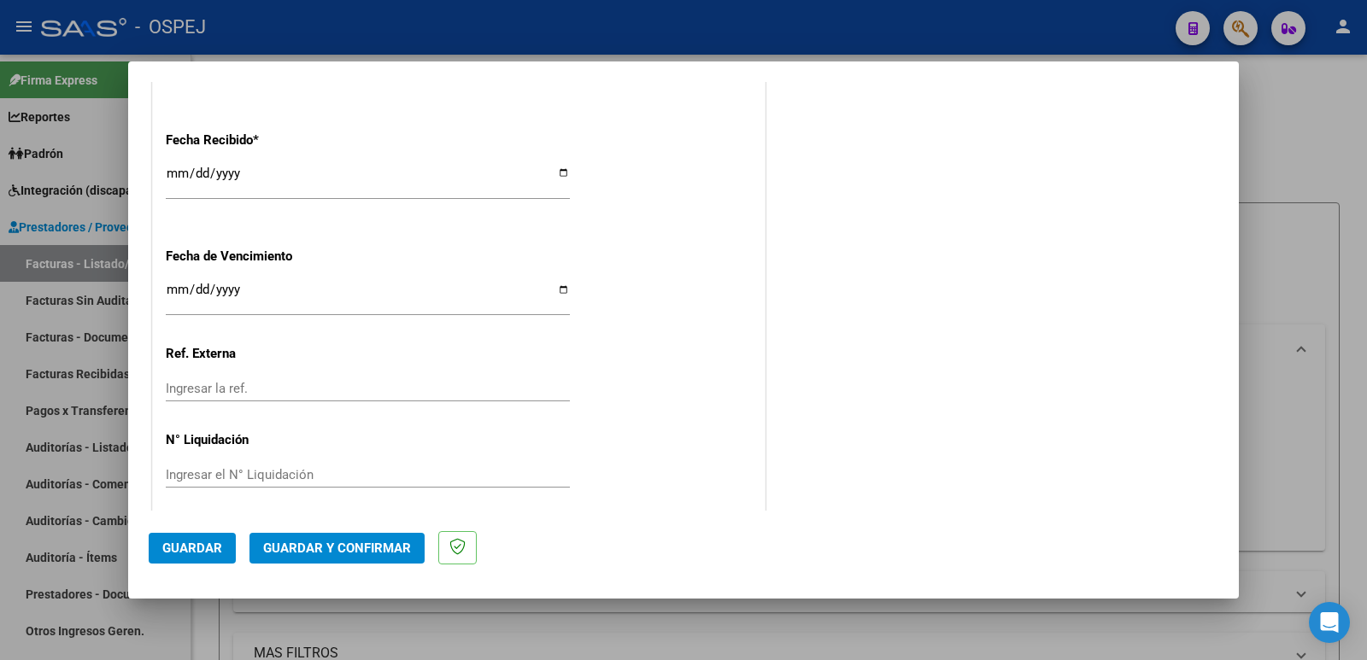
scroll to position [1259, 0]
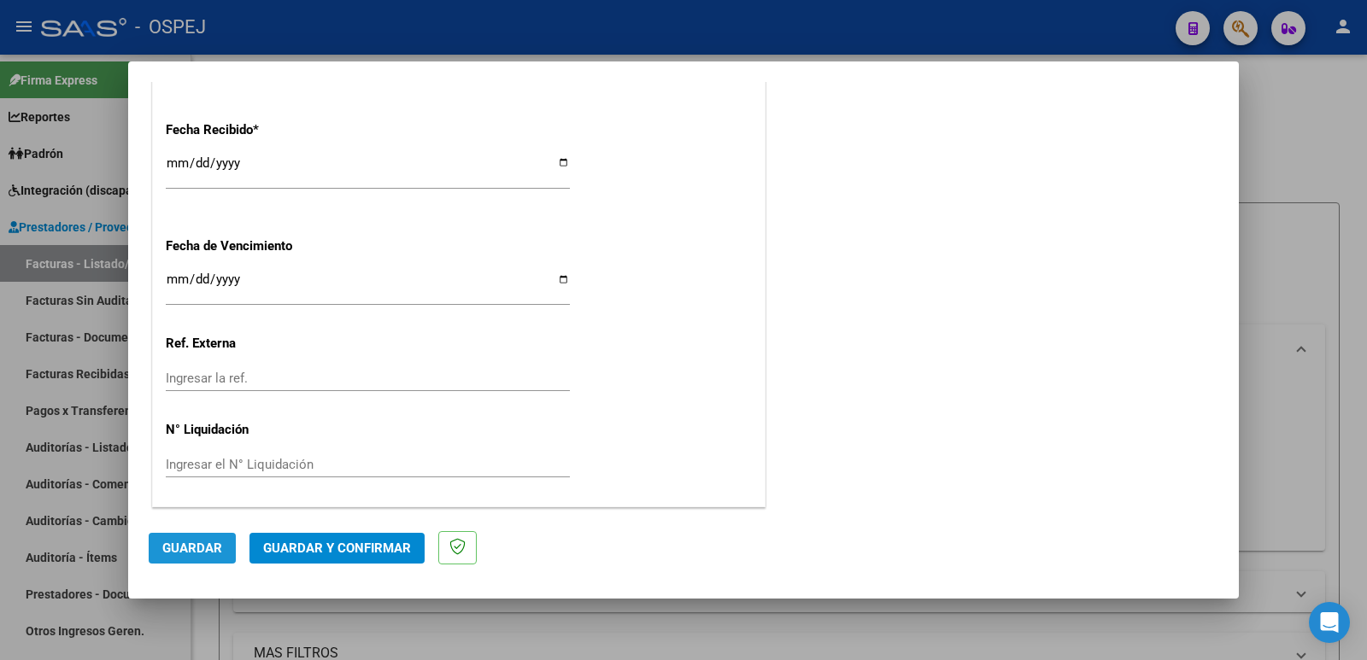
click at [186, 548] on span "Guardar" at bounding box center [192, 548] width 60 height 15
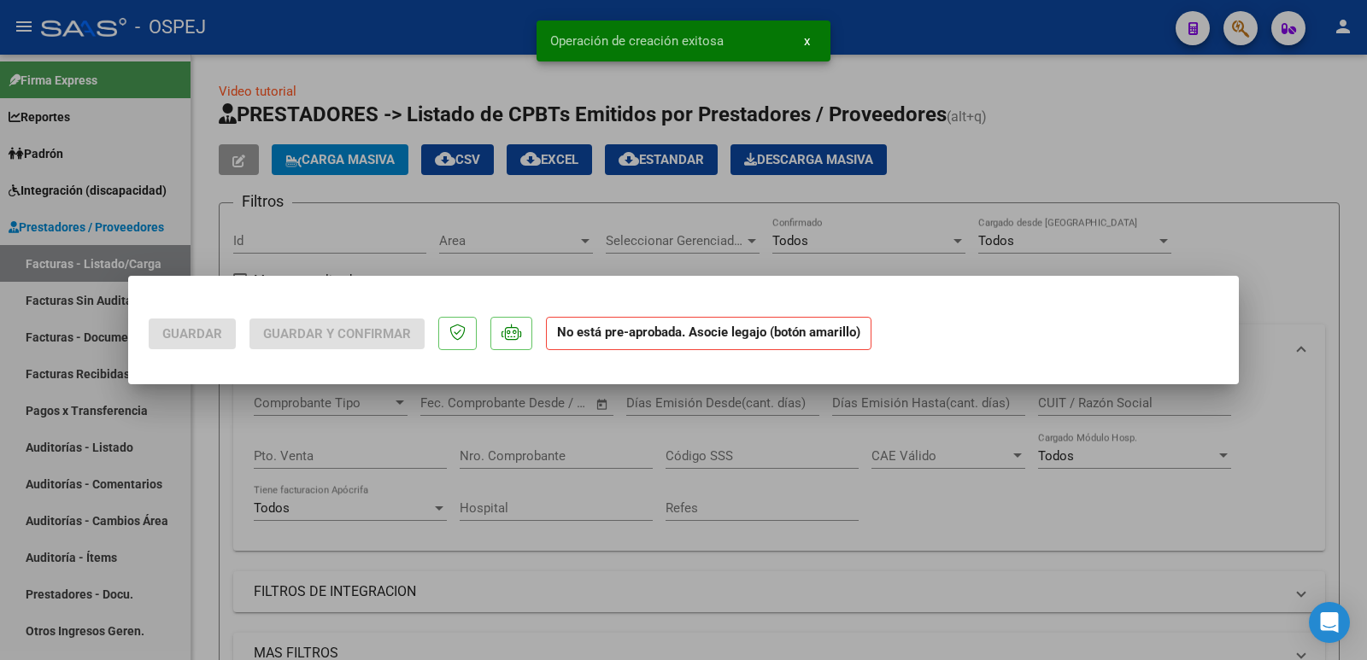
scroll to position [0, 0]
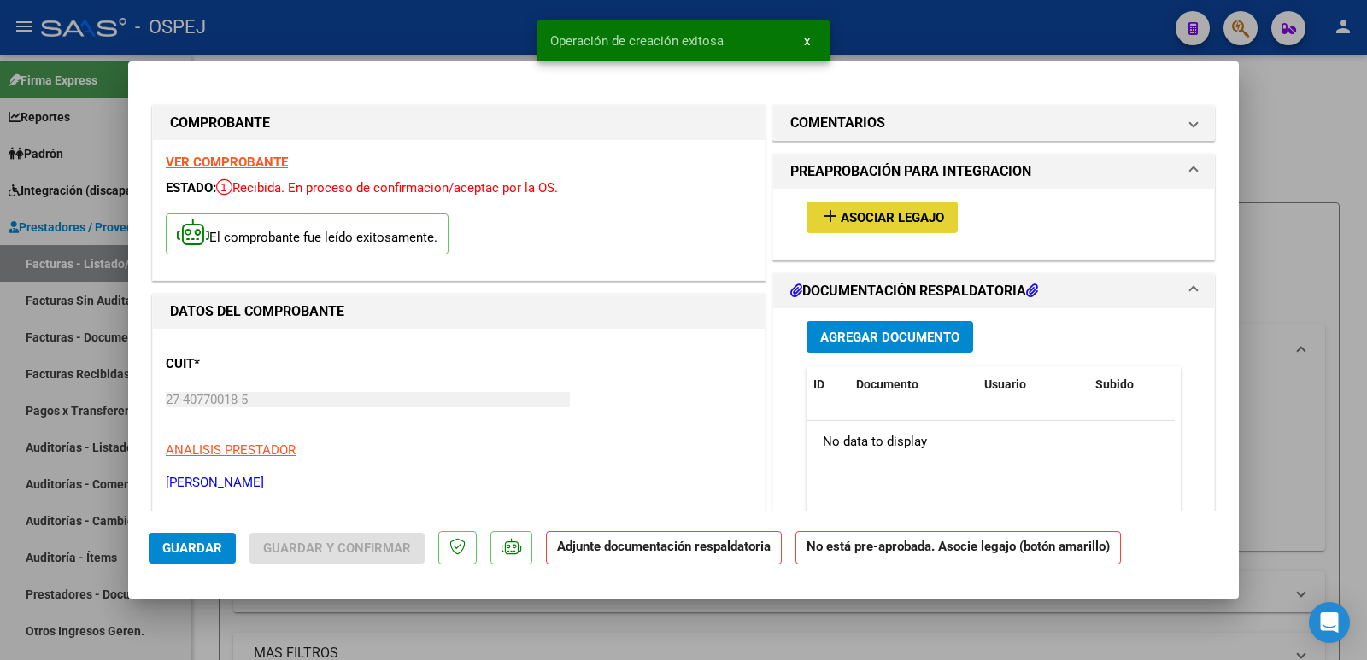
click at [872, 229] on button "add Asociar Legajo" at bounding box center [882, 218] width 151 height 32
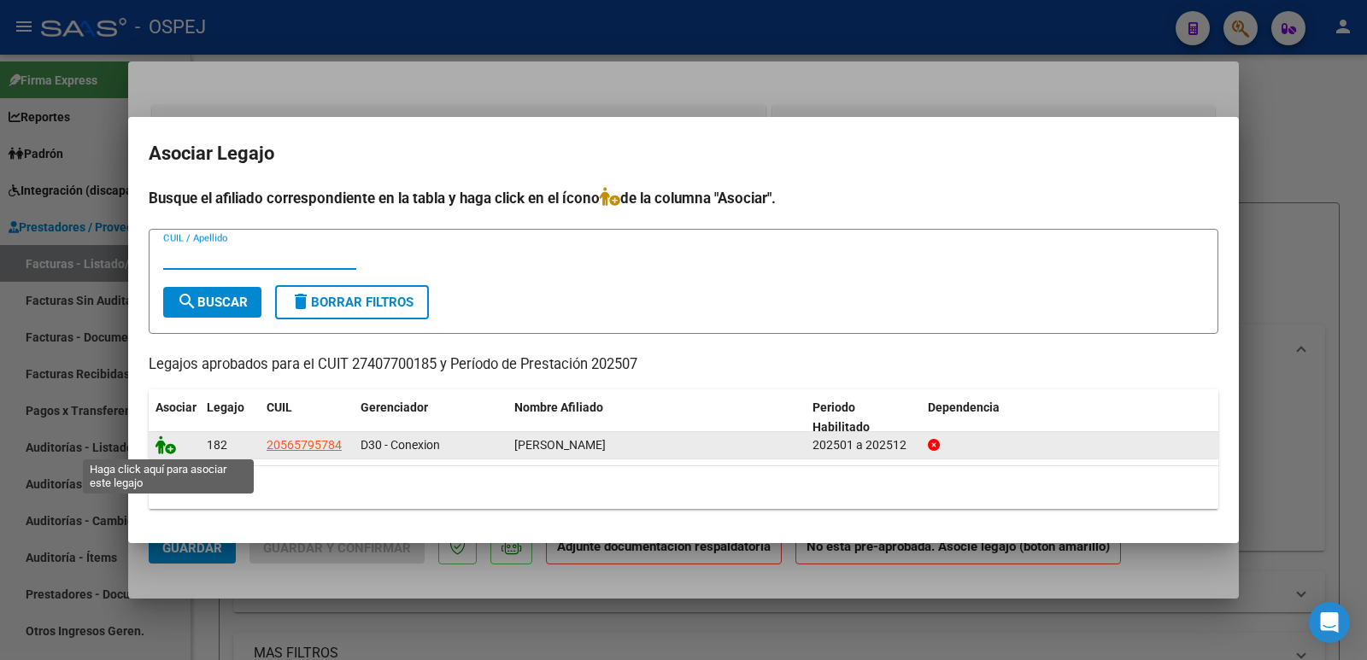
click at [164, 448] on icon at bounding box center [166, 445] width 21 height 19
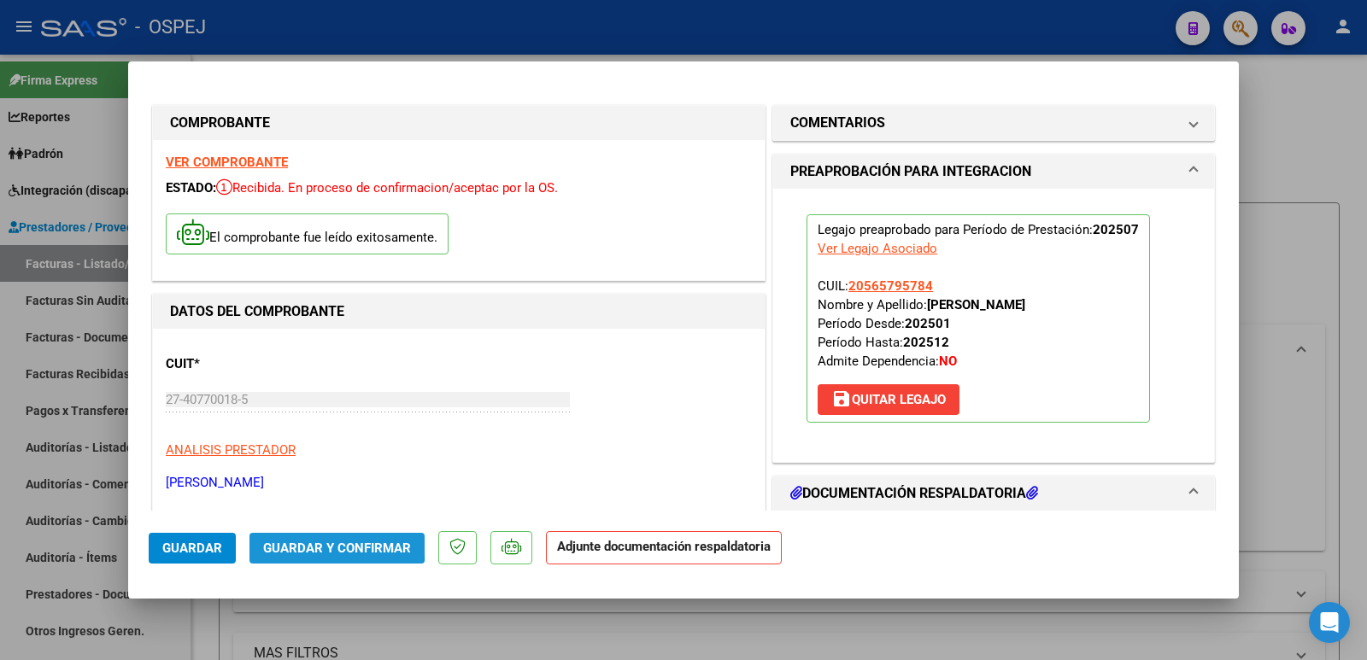
click at [324, 542] on span "Guardar y Confirmar" at bounding box center [337, 548] width 148 height 15
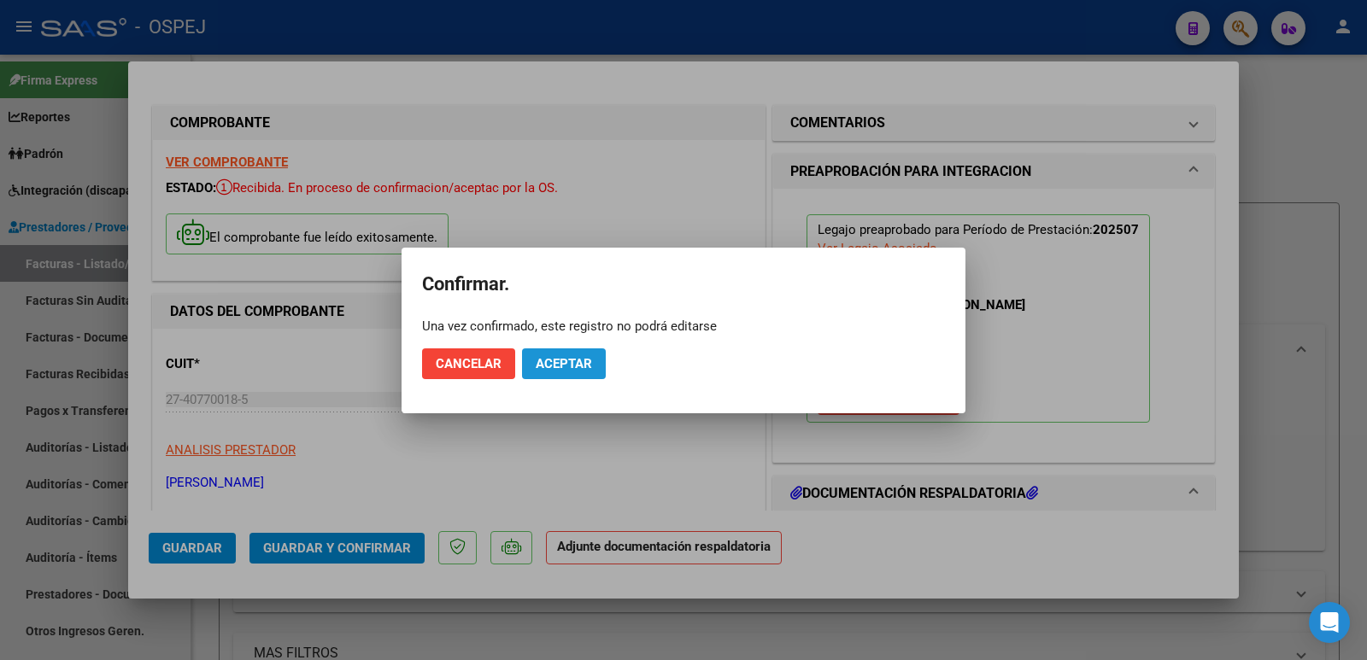
click at [568, 363] on span "Aceptar" at bounding box center [564, 363] width 56 height 15
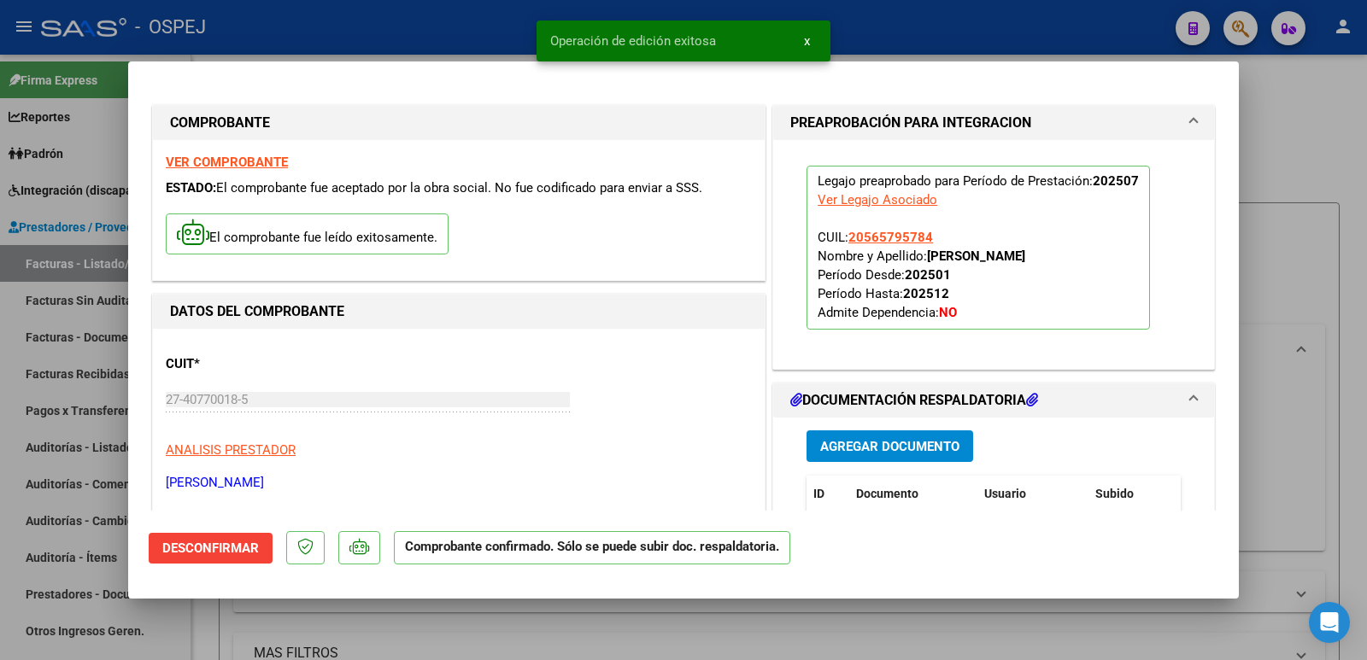
click at [462, 20] on div at bounding box center [683, 330] width 1367 height 660
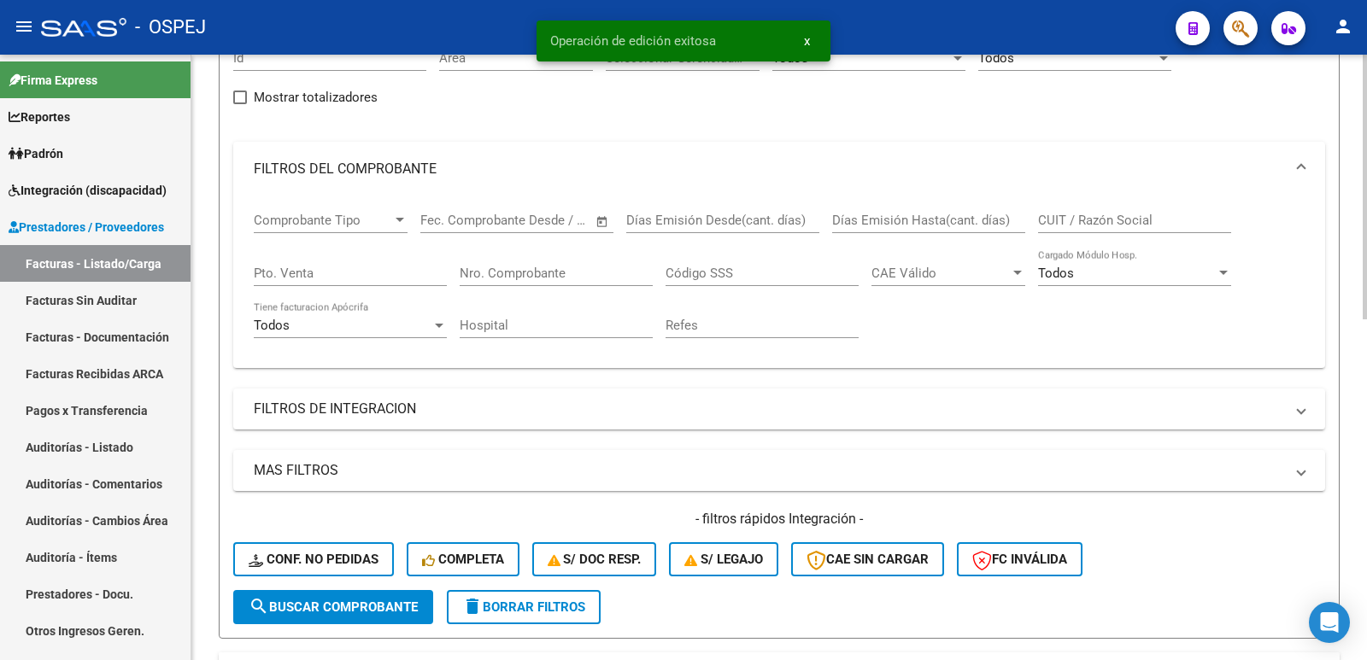
scroll to position [342, 0]
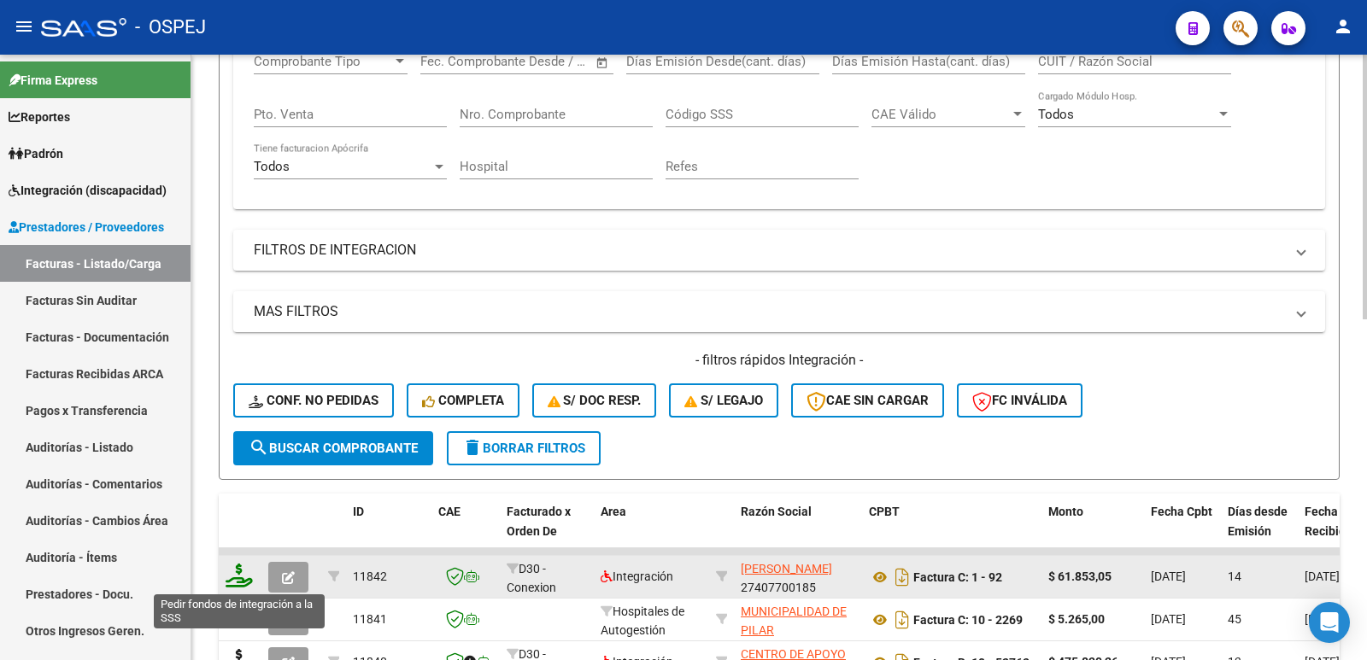
click at [236, 578] on icon at bounding box center [239, 576] width 27 height 24
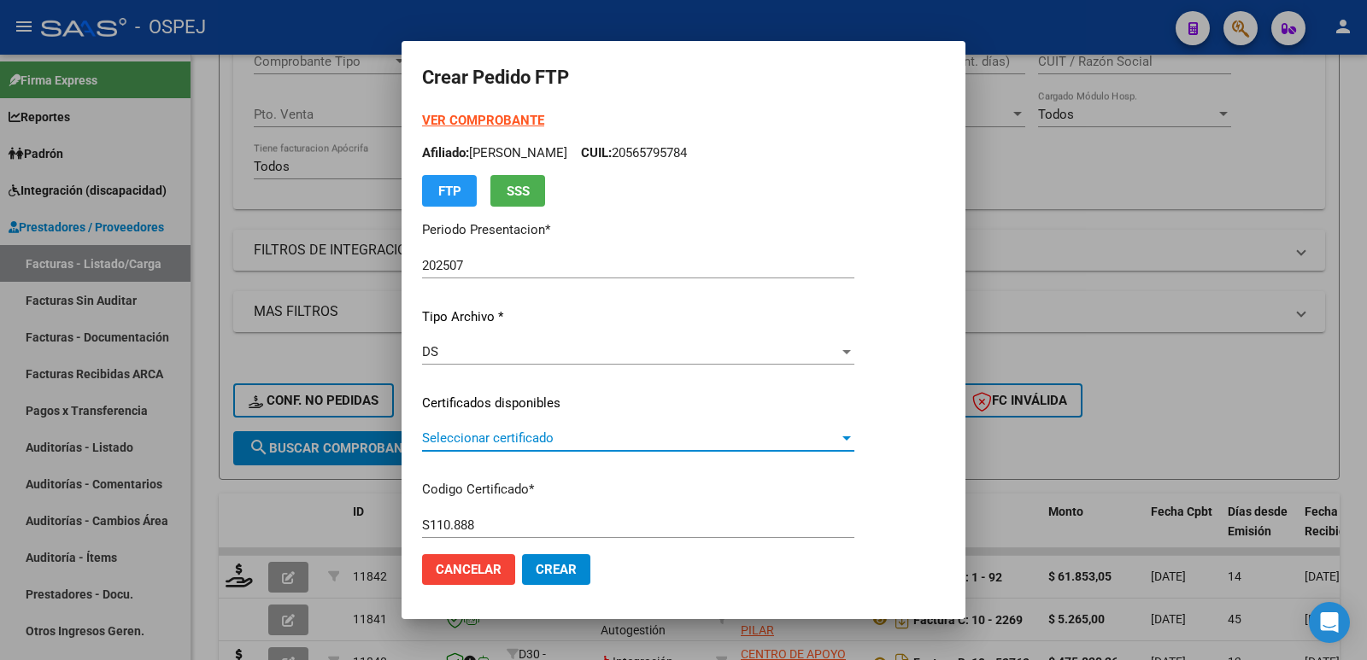
click at [594, 433] on span "Seleccionar certificado" at bounding box center [630, 438] width 417 height 15
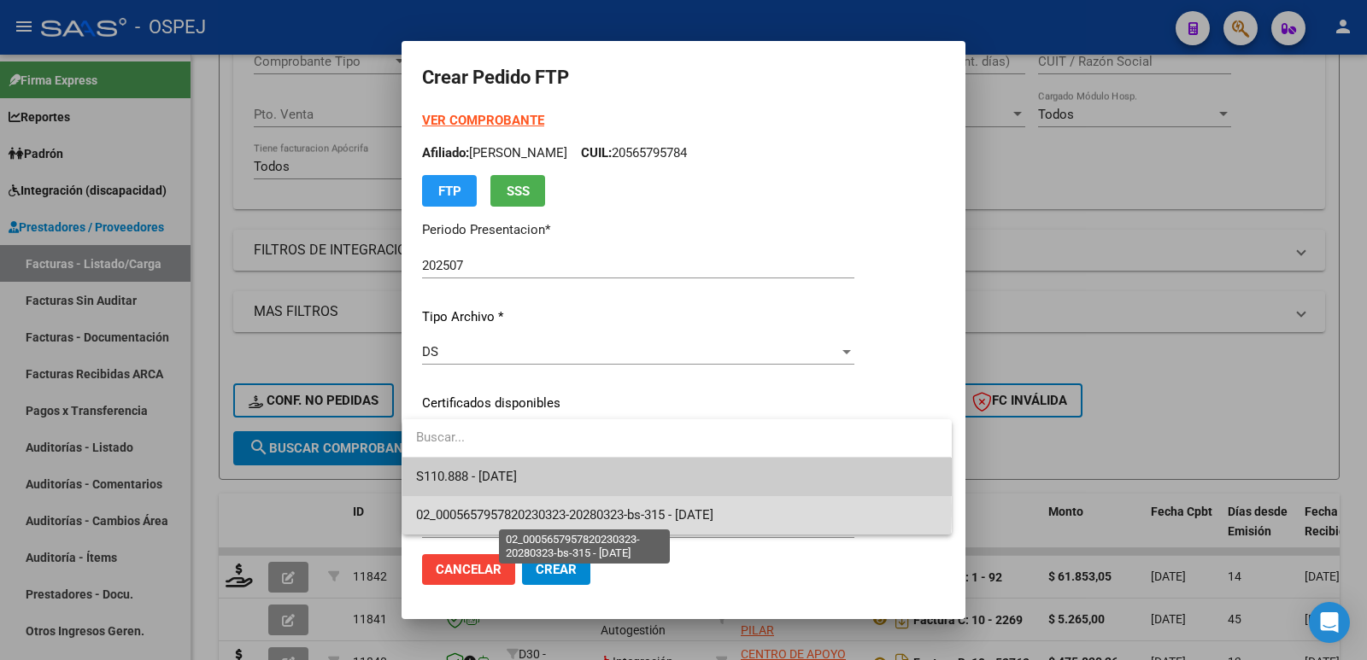
click at [573, 511] on span "02_0005657957820230323-20280323-bs-315 - 2028-03-01" at bounding box center [564, 515] width 297 height 15
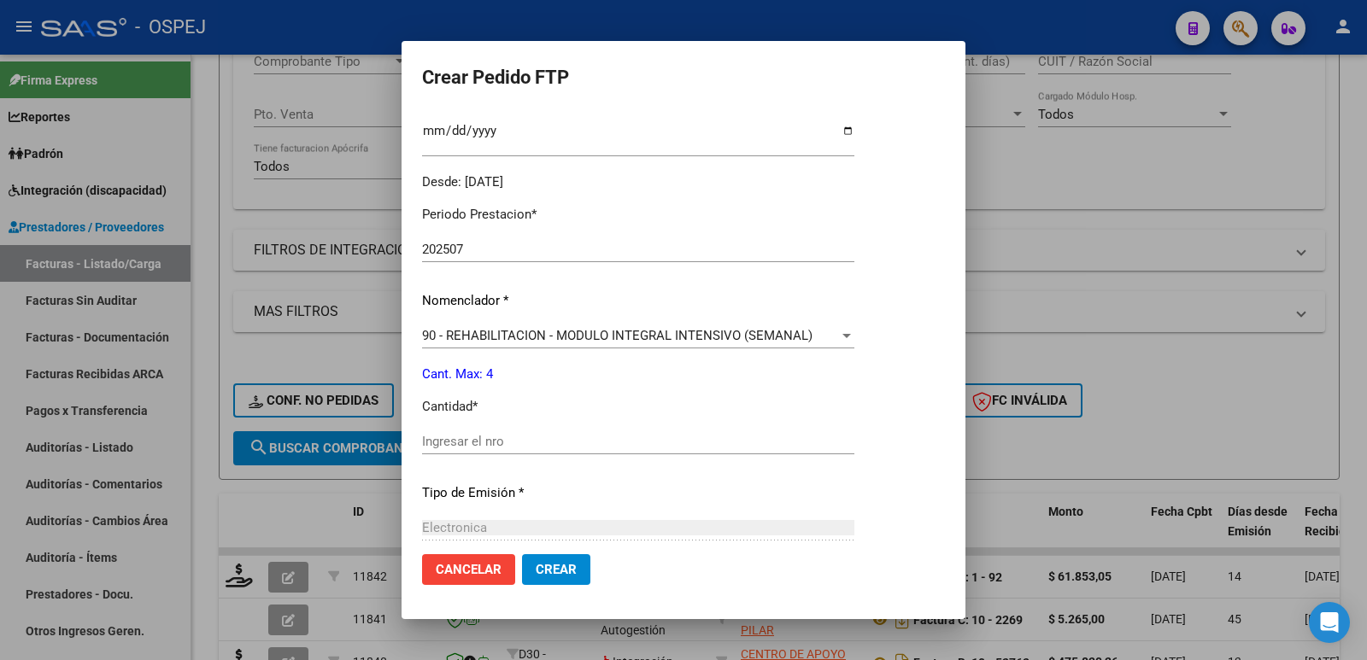
scroll to position [513, 0]
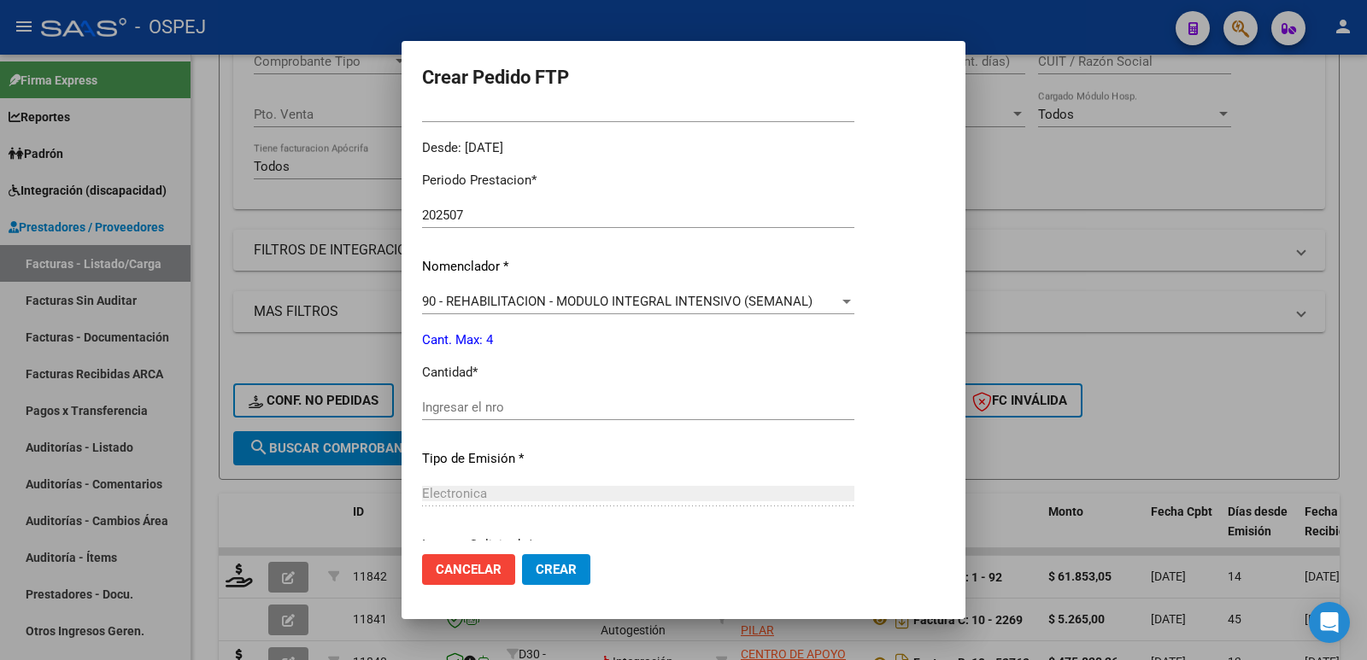
click at [617, 409] on input "Ingresar el nro" at bounding box center [638, 407] width 432 height 15
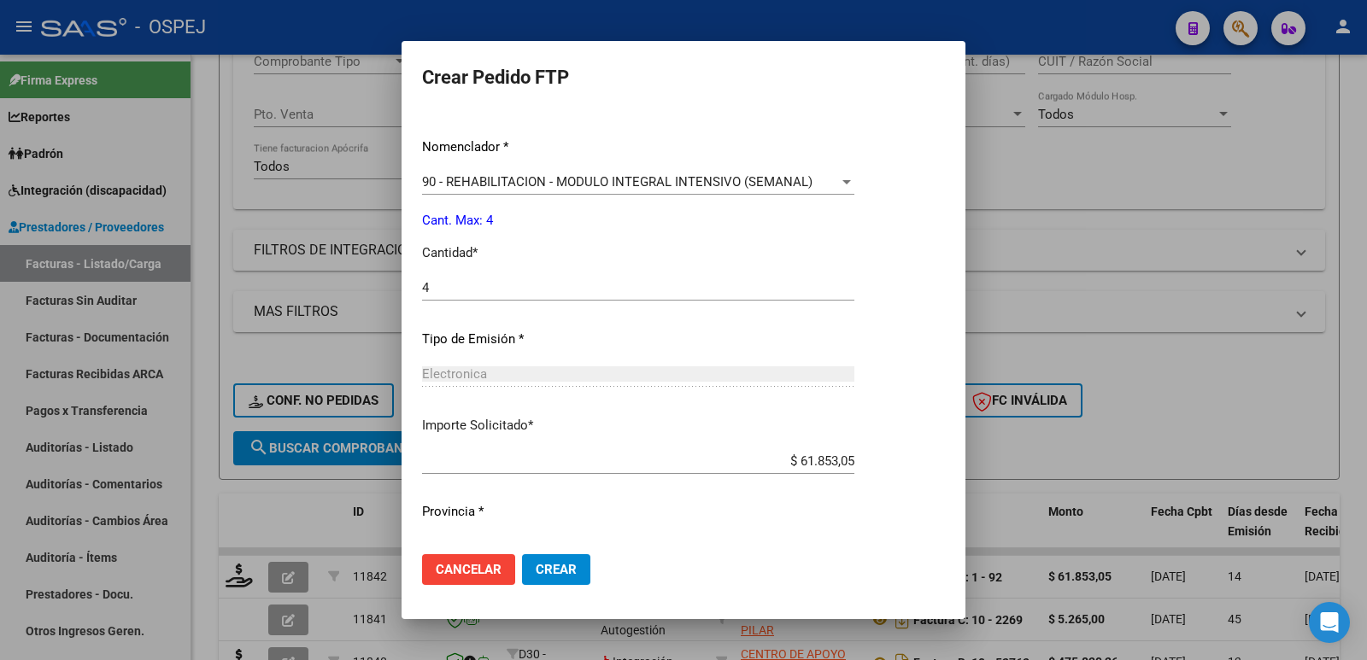
scroll to position [668, 0]
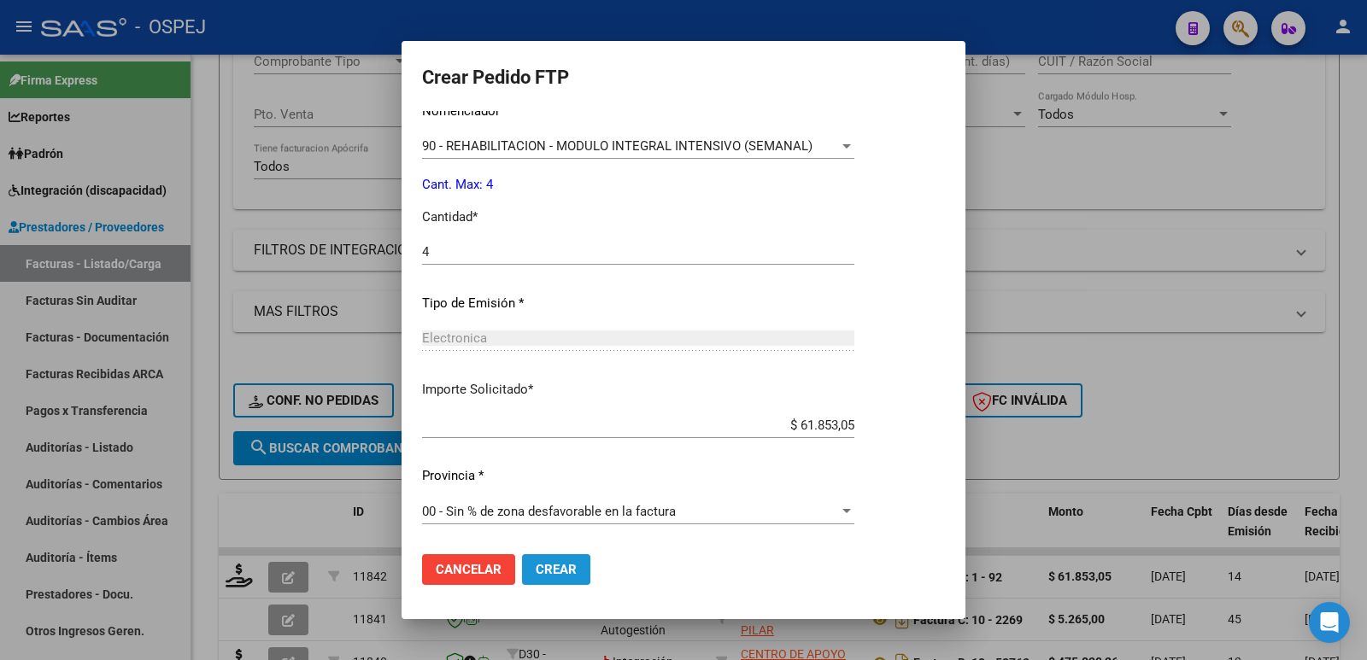
click at [549, 569] on span "Crear" at bounding box center [556, 569] width 41 height 15
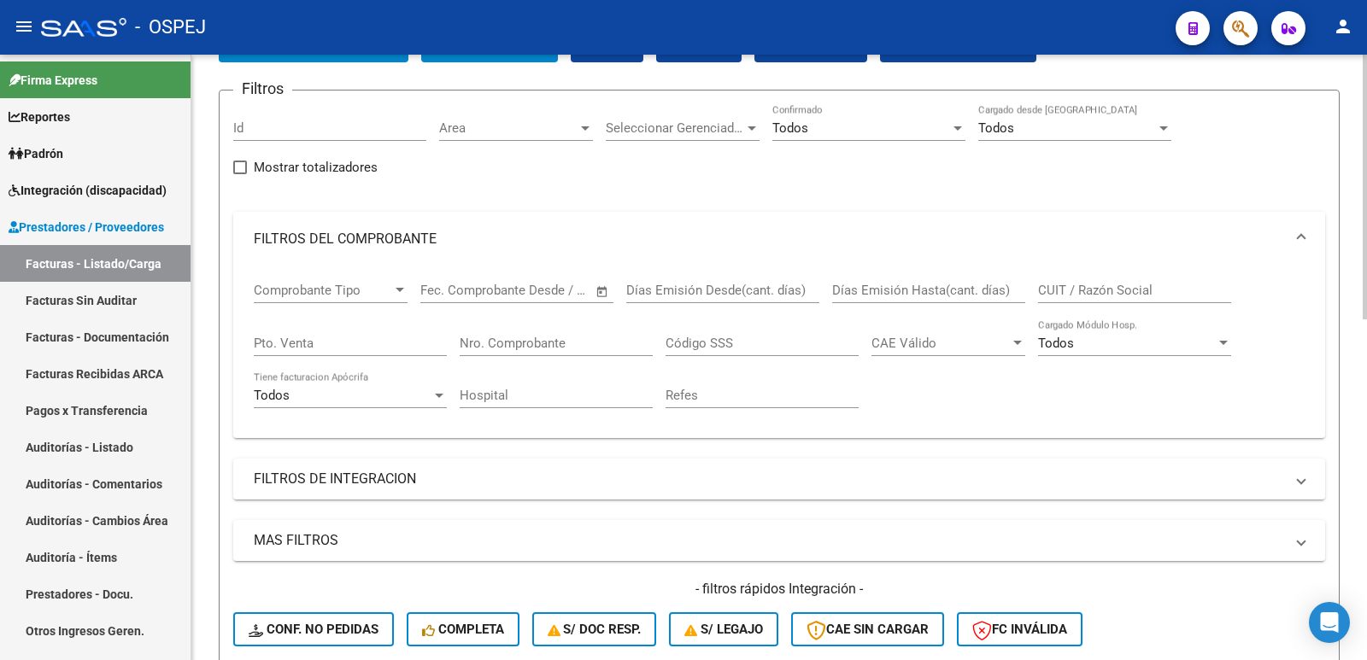
scroll to position [0, 0]
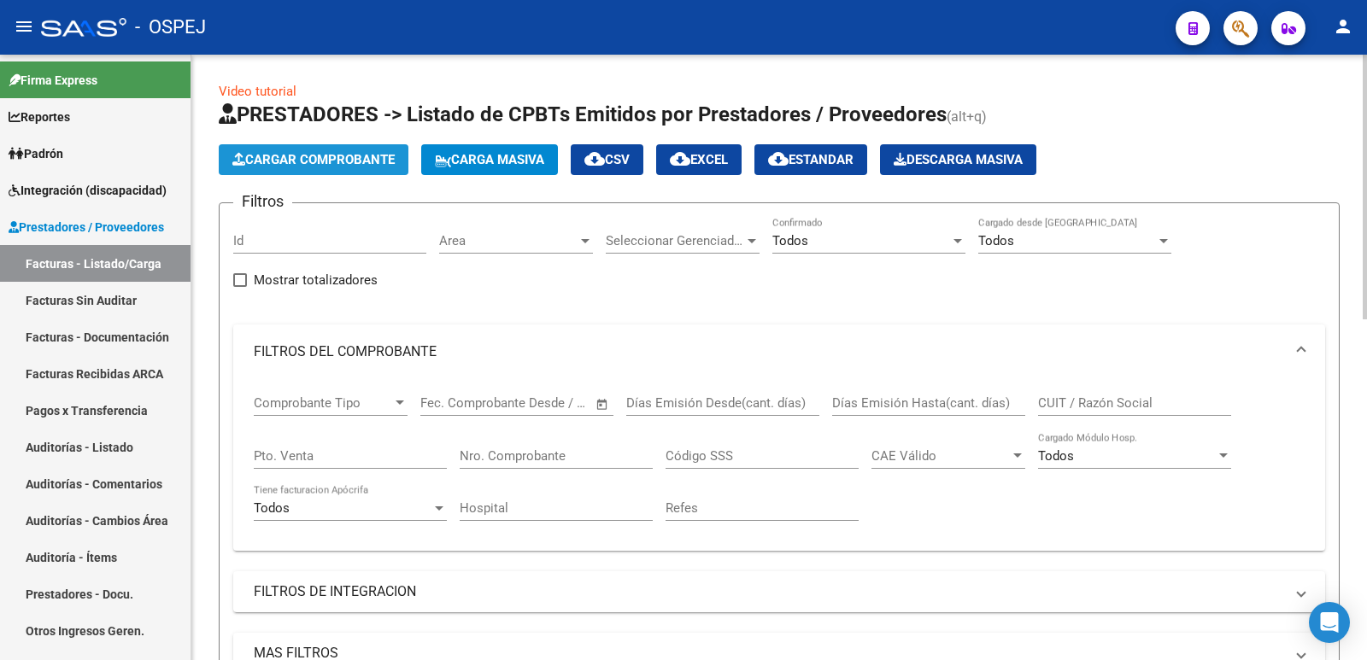
click at [326, 161] on span "Cargar Comprobante" at bounding box center [313, 159] width 162 height 15
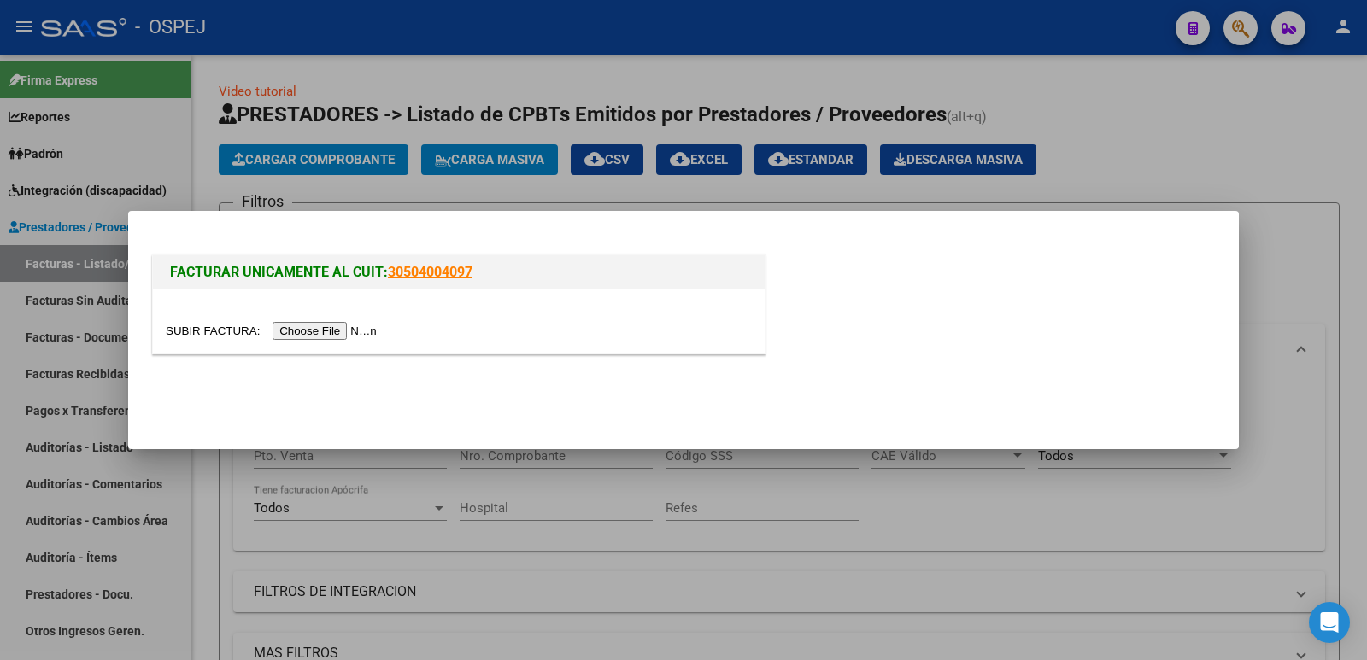
click at [295, 327] on input "file" at bounding box center [274, 331] width 216 height 18
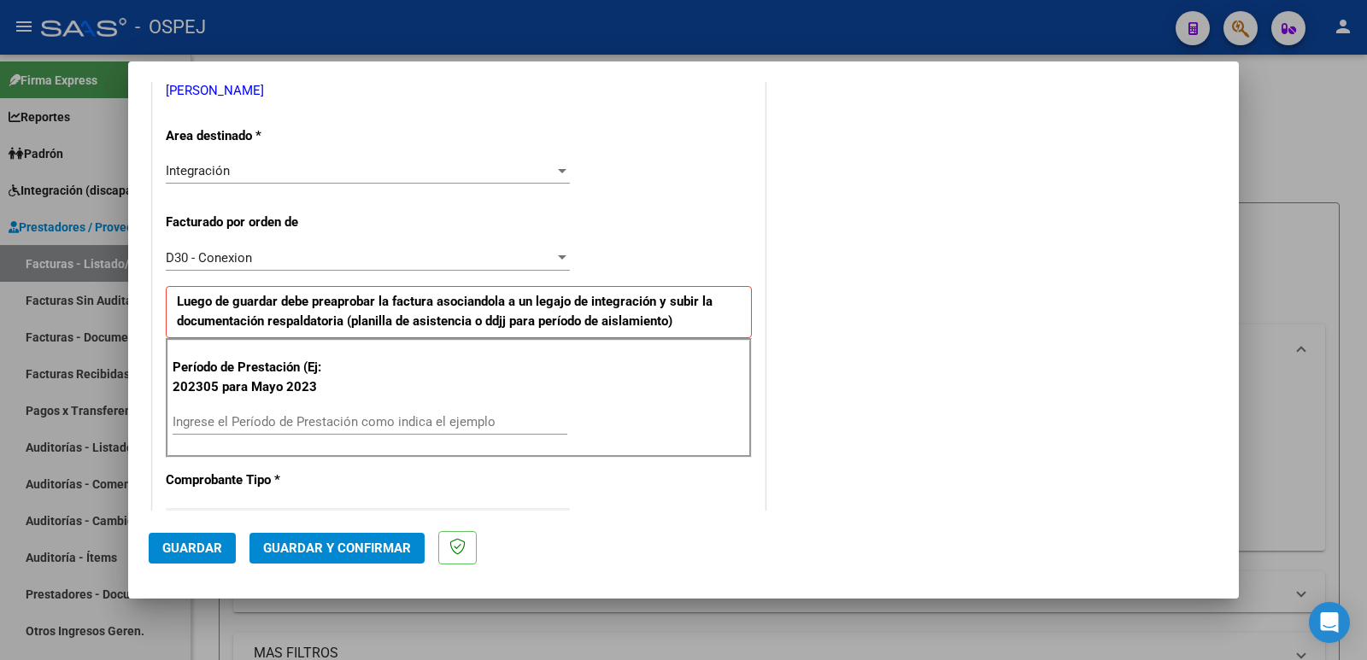
scroll to position [427, 0]
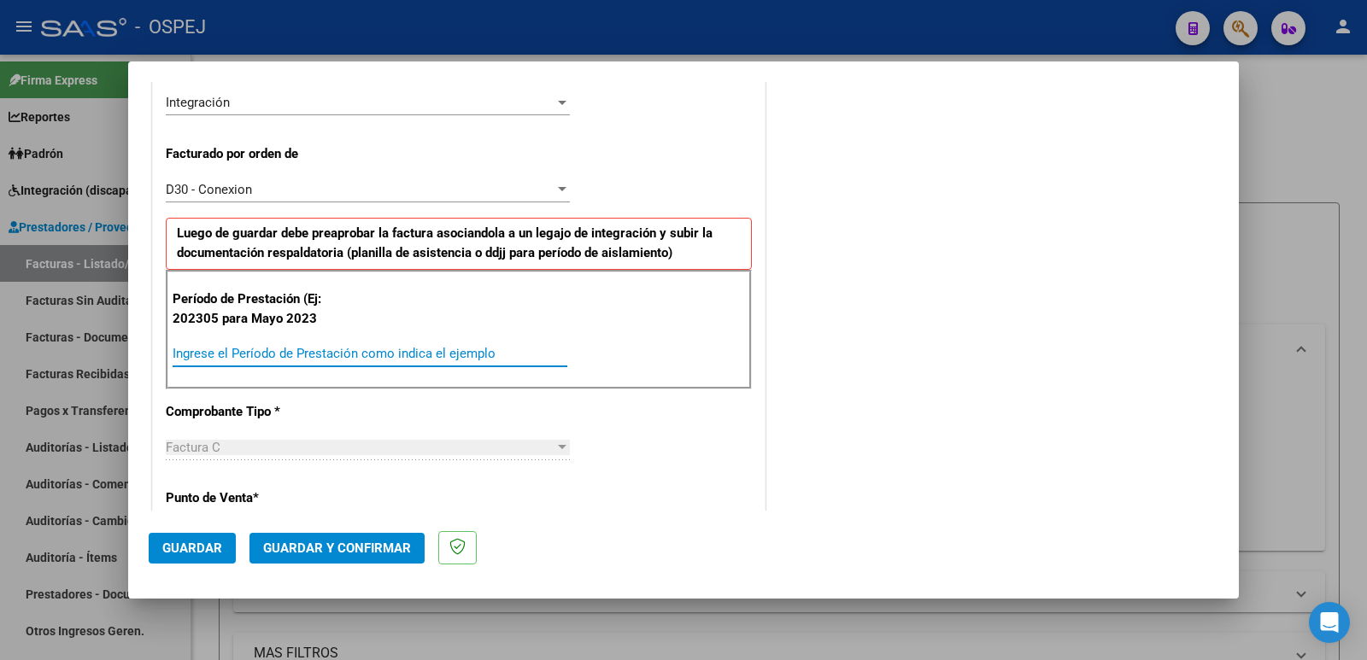
click at [459, 361] on input "Ingrese el Período de Prestación como indica el ejemplo" at bounding box center [370, 353] width 395 height 15
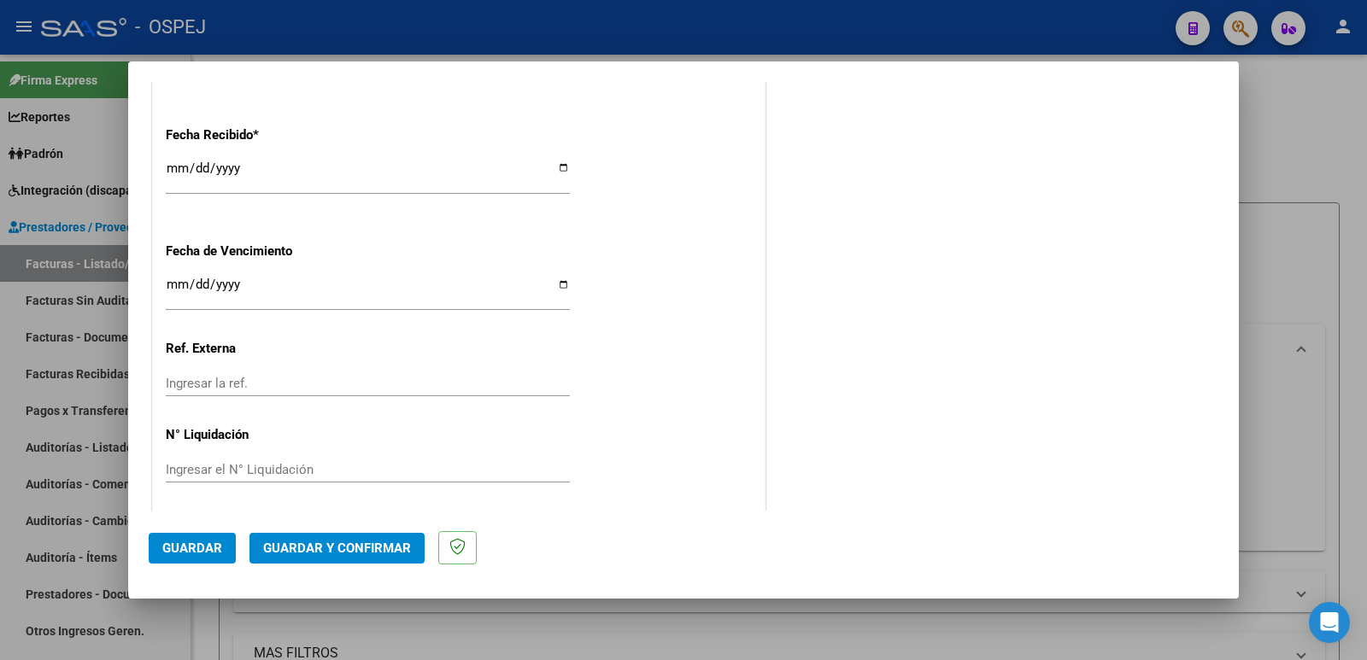
scroll to position [1259, 0]
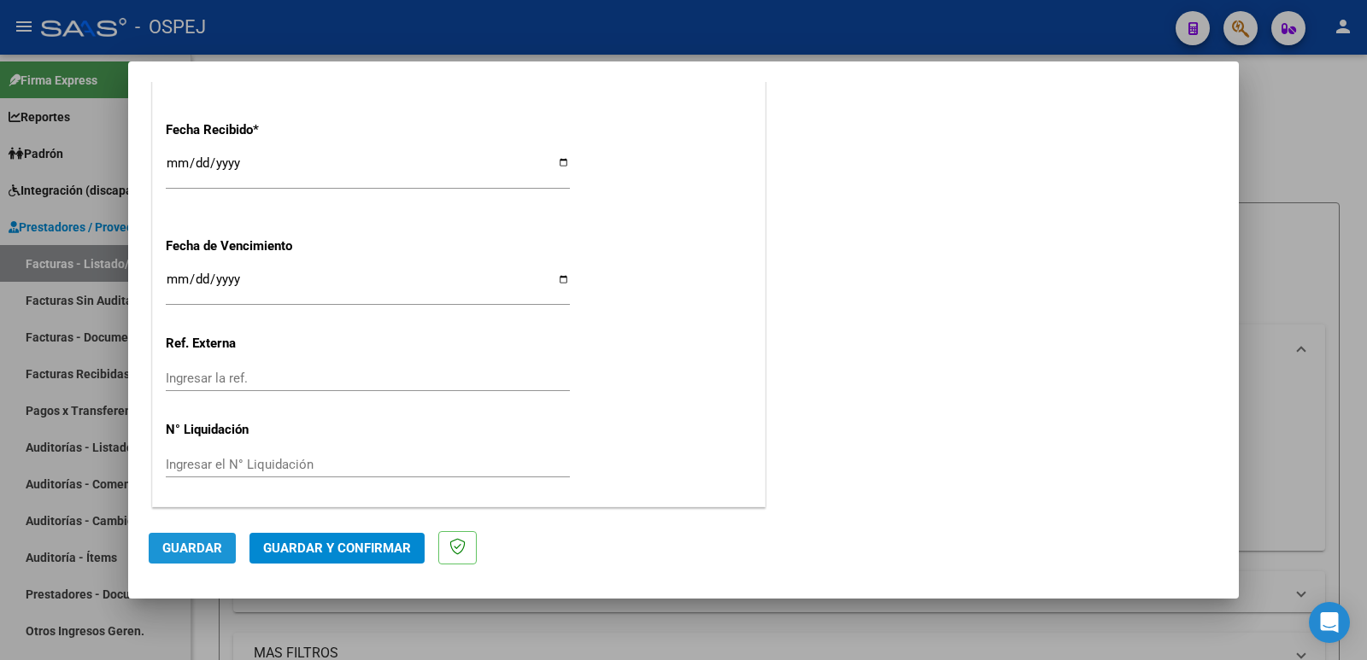
click at [195, 555] on span "Guardar" at bounding box center [192, 548] width 60 height 15
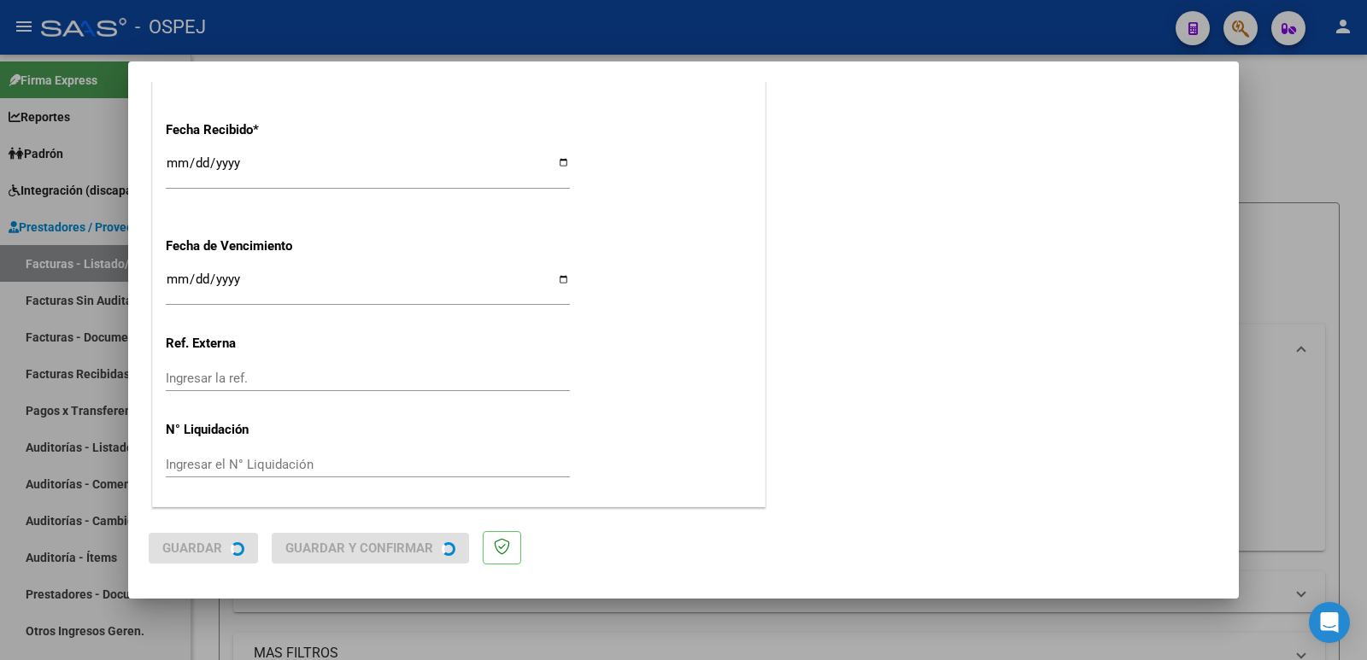
scroll to position [0, 0]
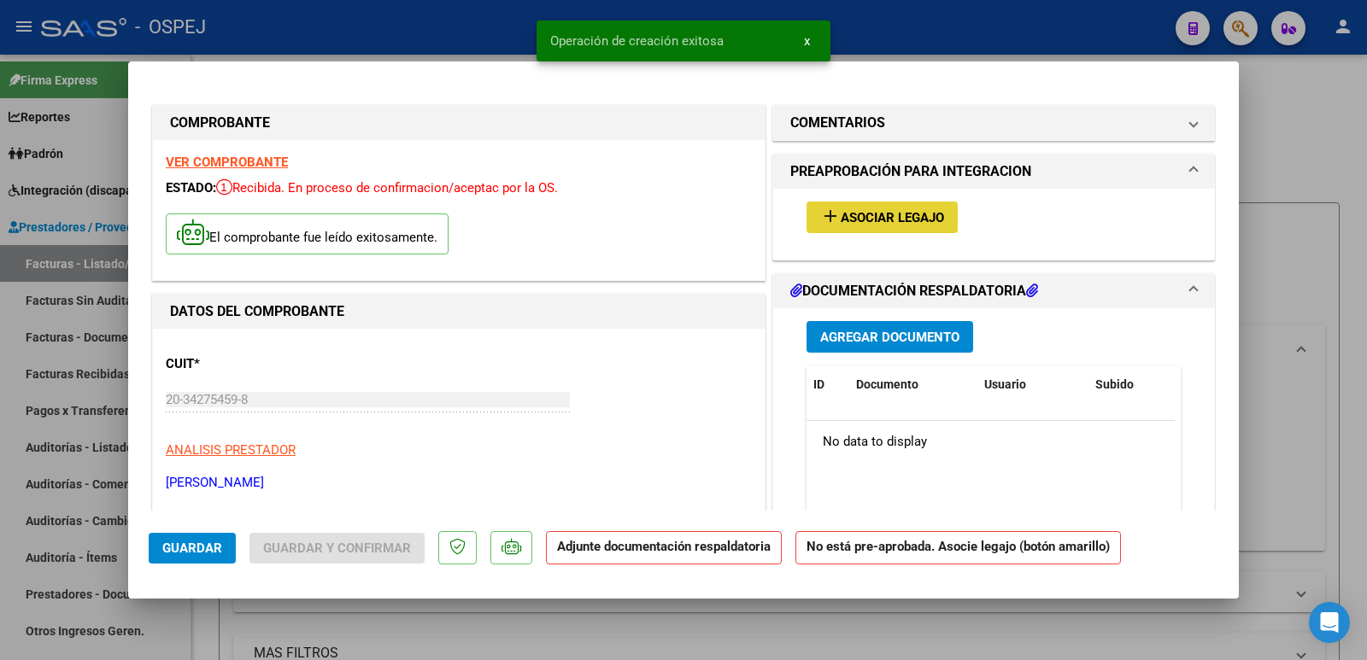
click at [852, 221] on span "Asociar Legajo" at bounding box center [892, 217] width 103 height 15
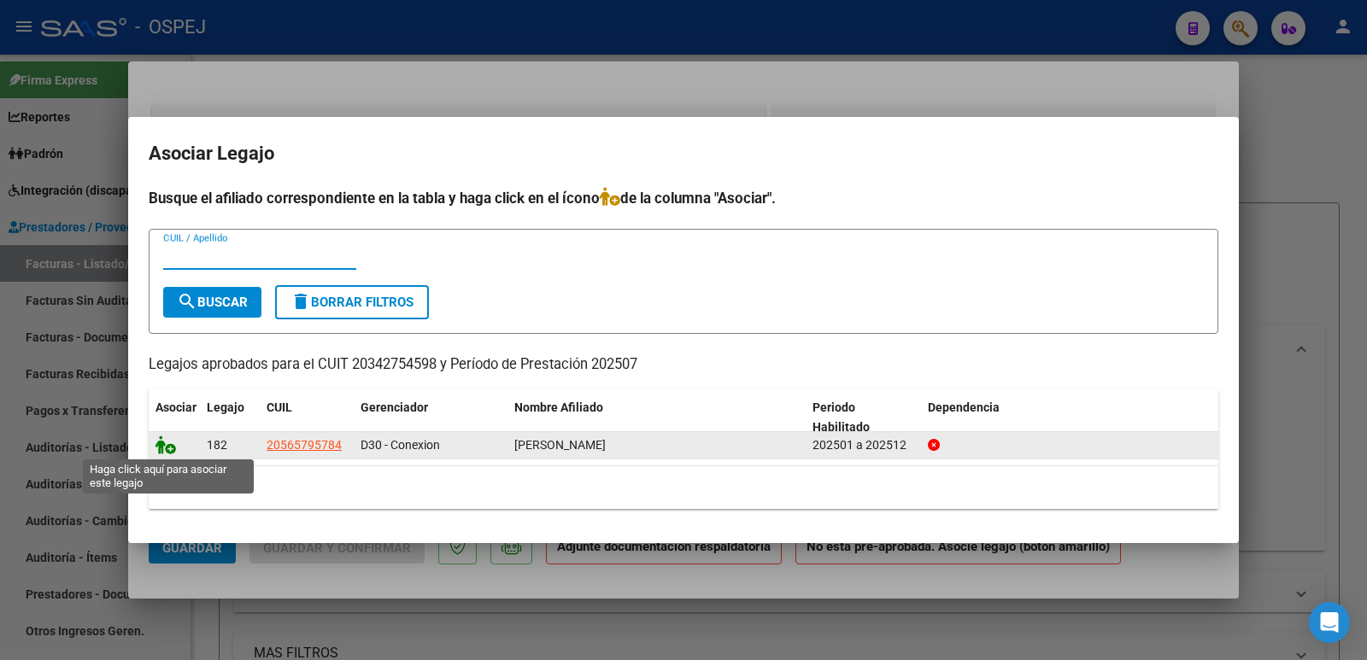
click at [161, 447] on icon at bounding box center [166, 445] width 21 height 19
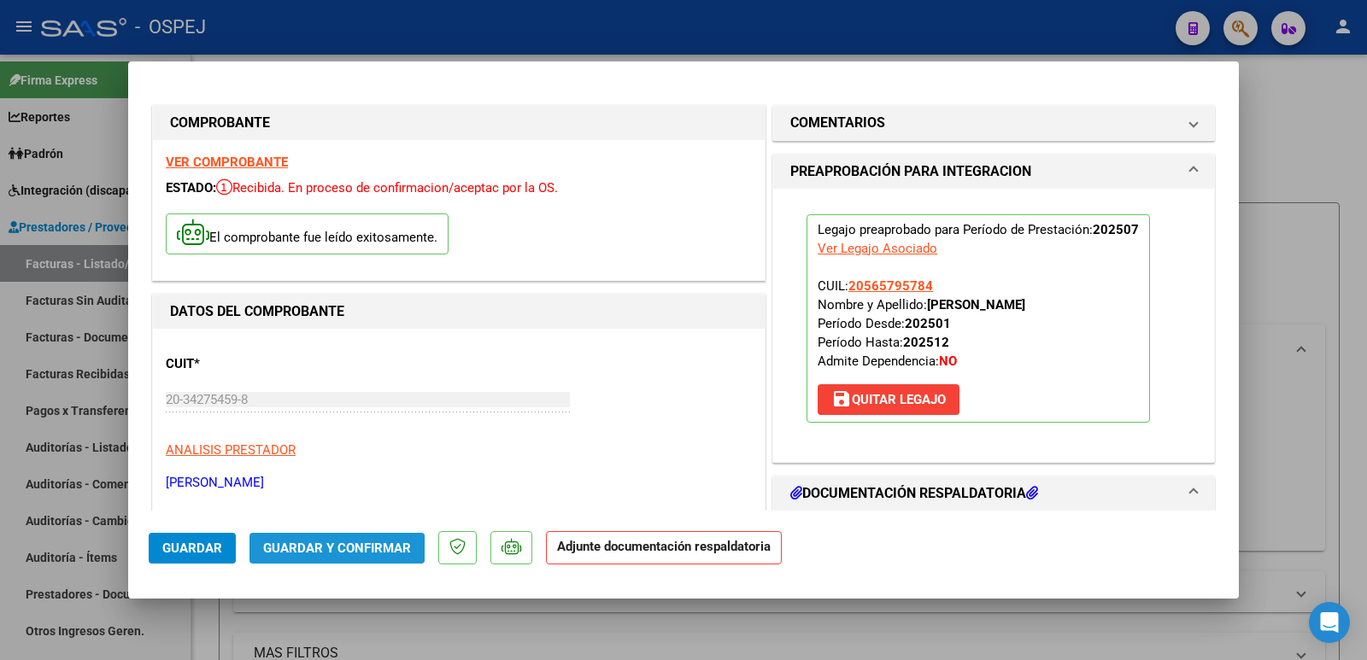
click at [279, 550] on span "Guardar y Confirmar" at bounding box center [337, 548] width 148 height 15
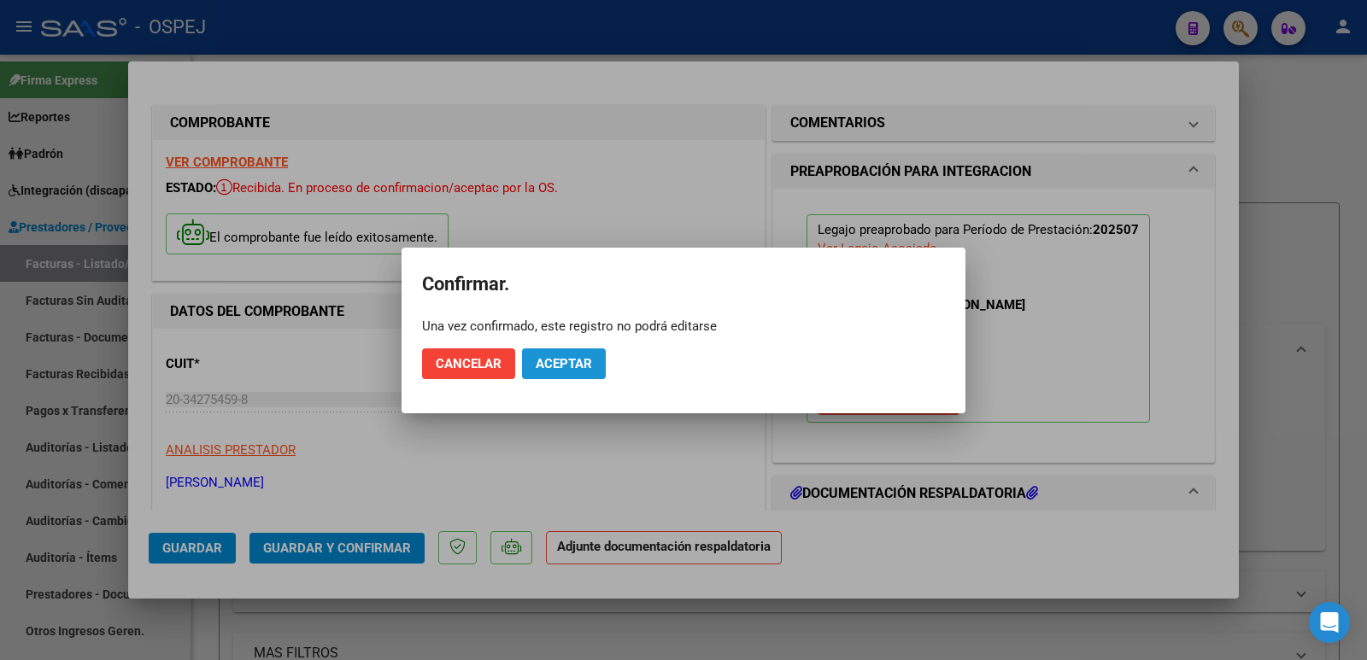
click at [593, 356] on button "Aceptar" at bounding box center [564, 364] width 84 height 31
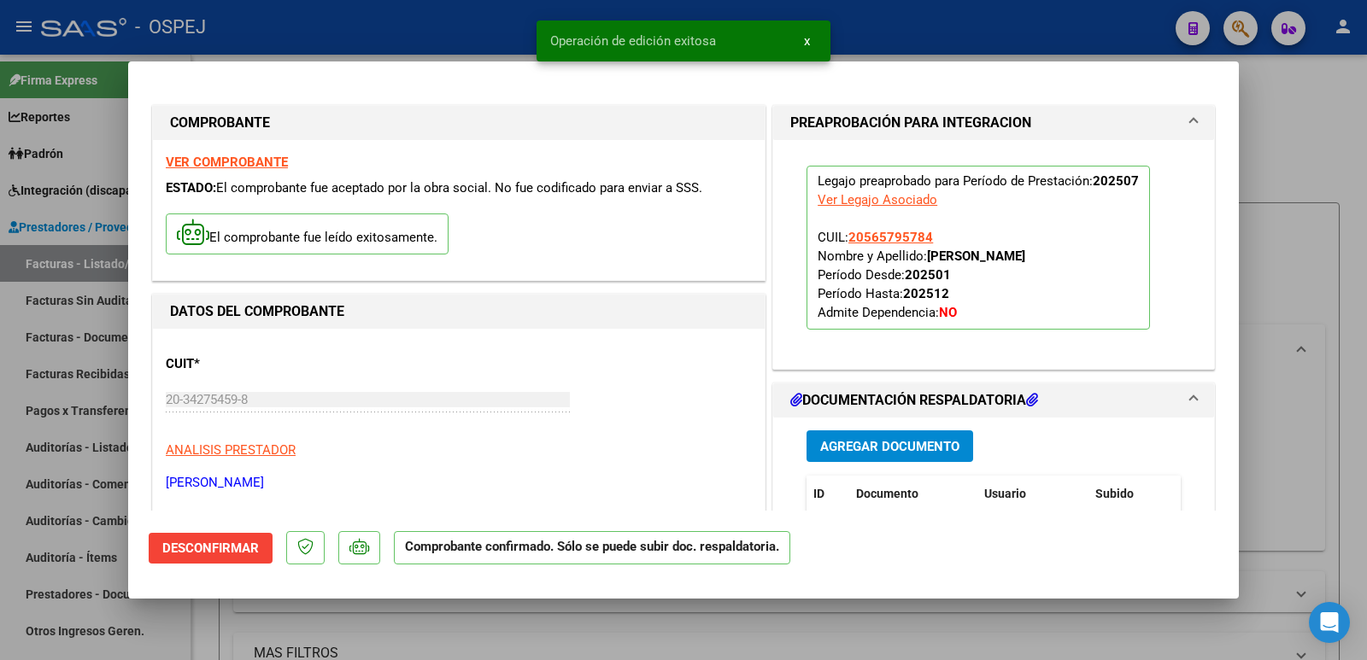
click at [379, 17] on div at bounding box center [683, 330] width 1367 height 660
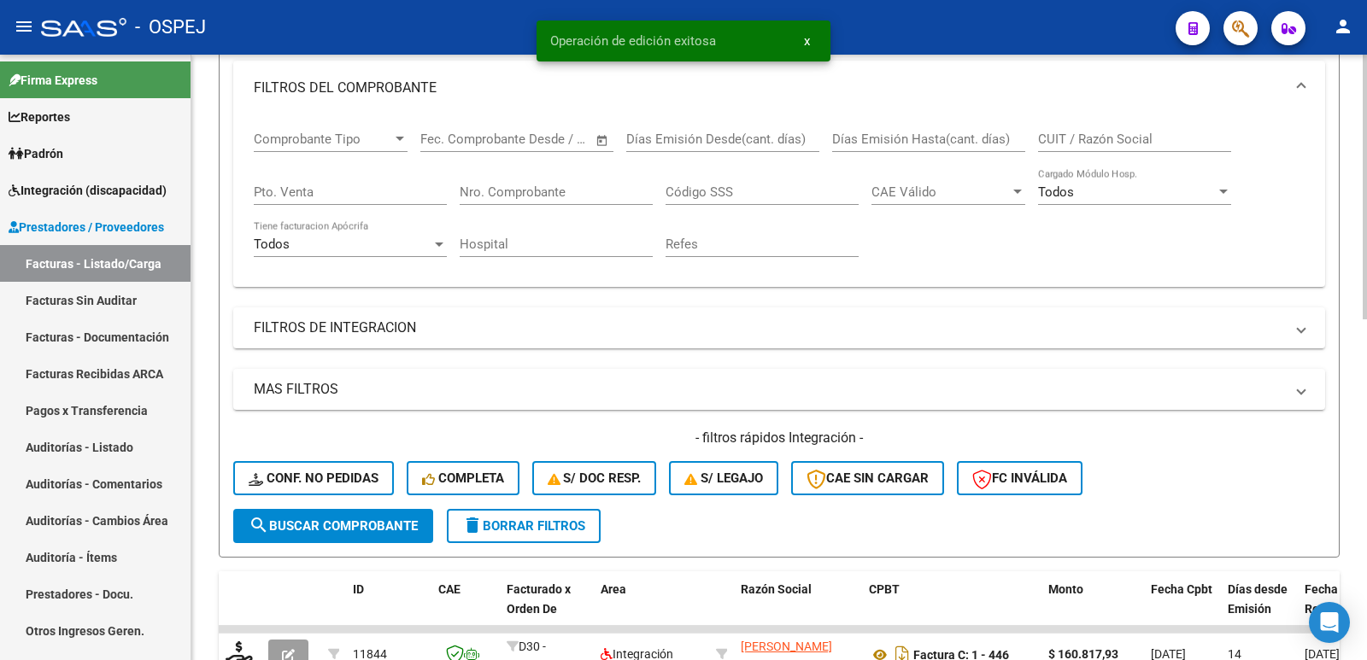
scroll to position [342, 0]
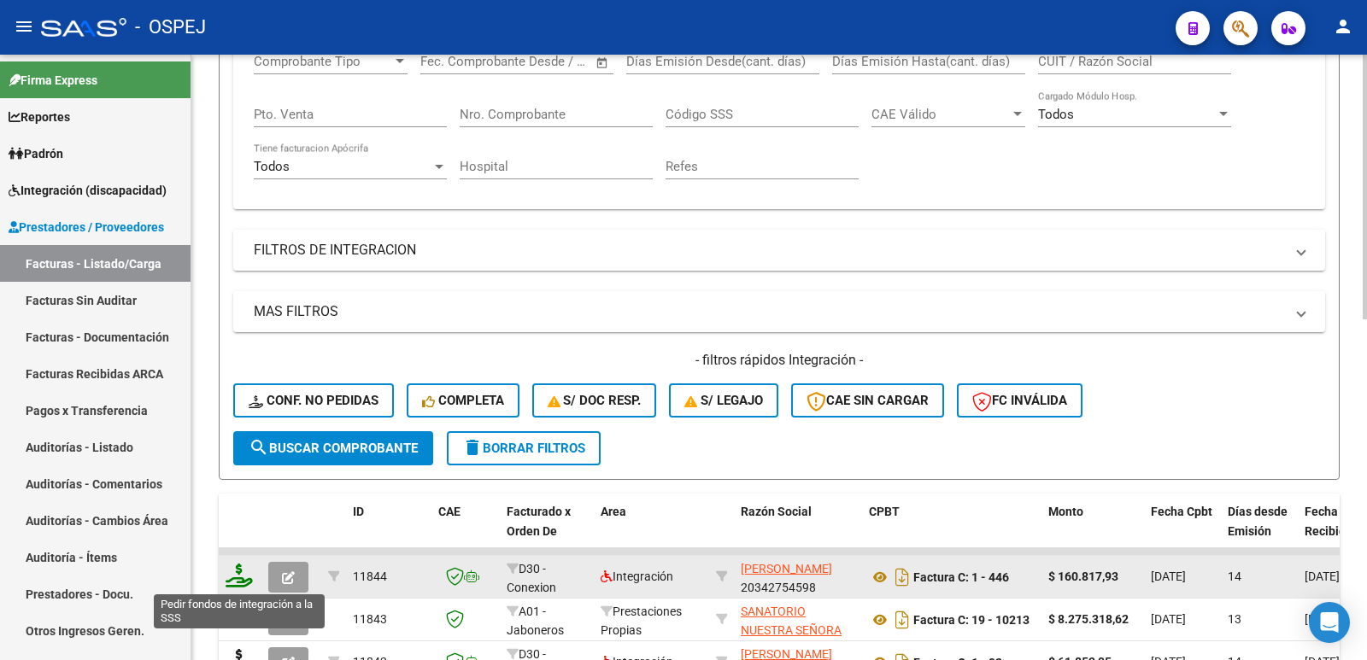
click at [244, 572] on icon at bounding box center [239, 576] width 27 height 24
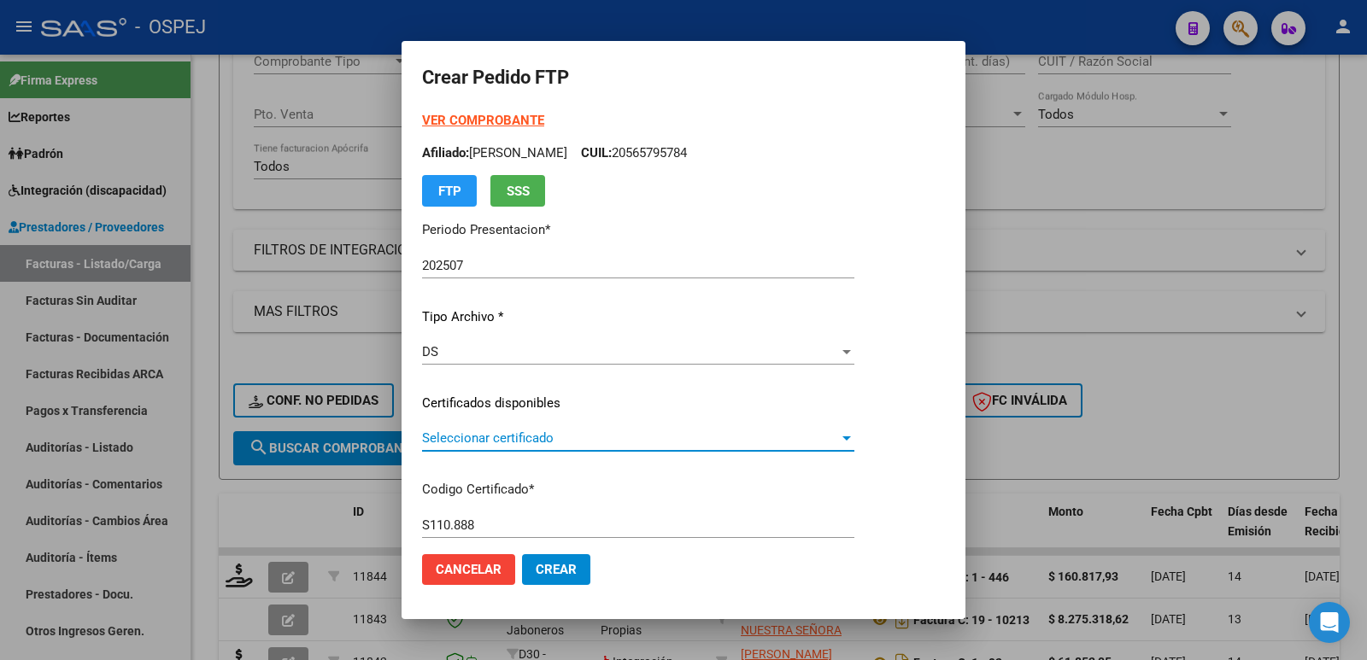
click at [602, 437] on span "Seleccionar certificado" at bounding box center [630, 438] width 417 height 15
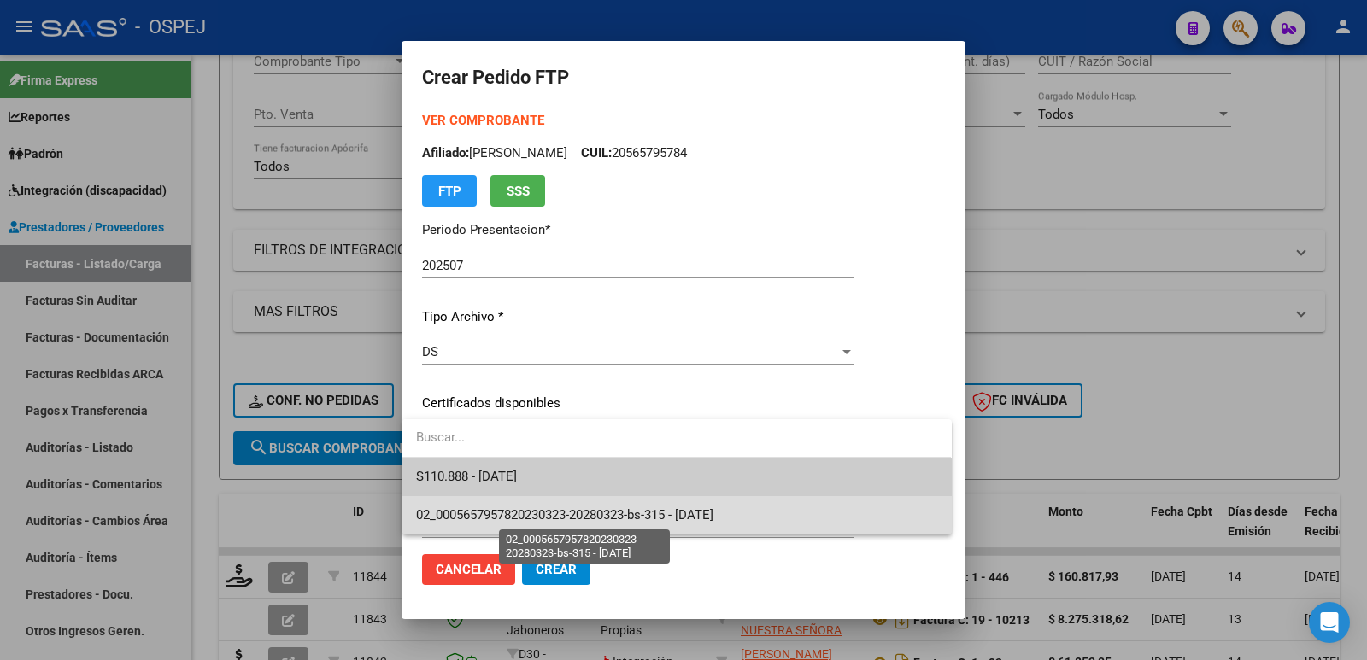
click at [609, 510] on span "02_0005657957820230323-20280323-bs-315 - 2028-03-01" at bounding box center [564, 515] width 297 height 15
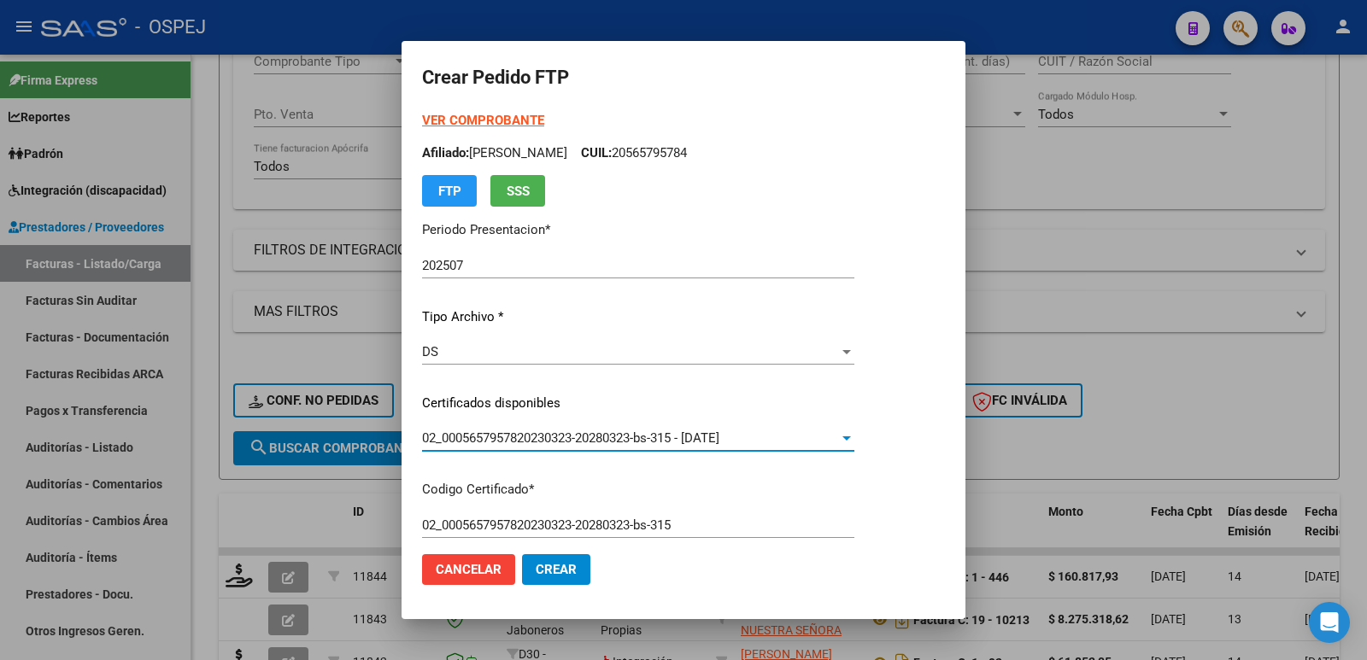
click at [837, 427] on div "02_0005657957820230323-20280323-bs-315 - 2028-03-01 Seleccionar certificado" at bounding box center [638, 439] width 432 height 26
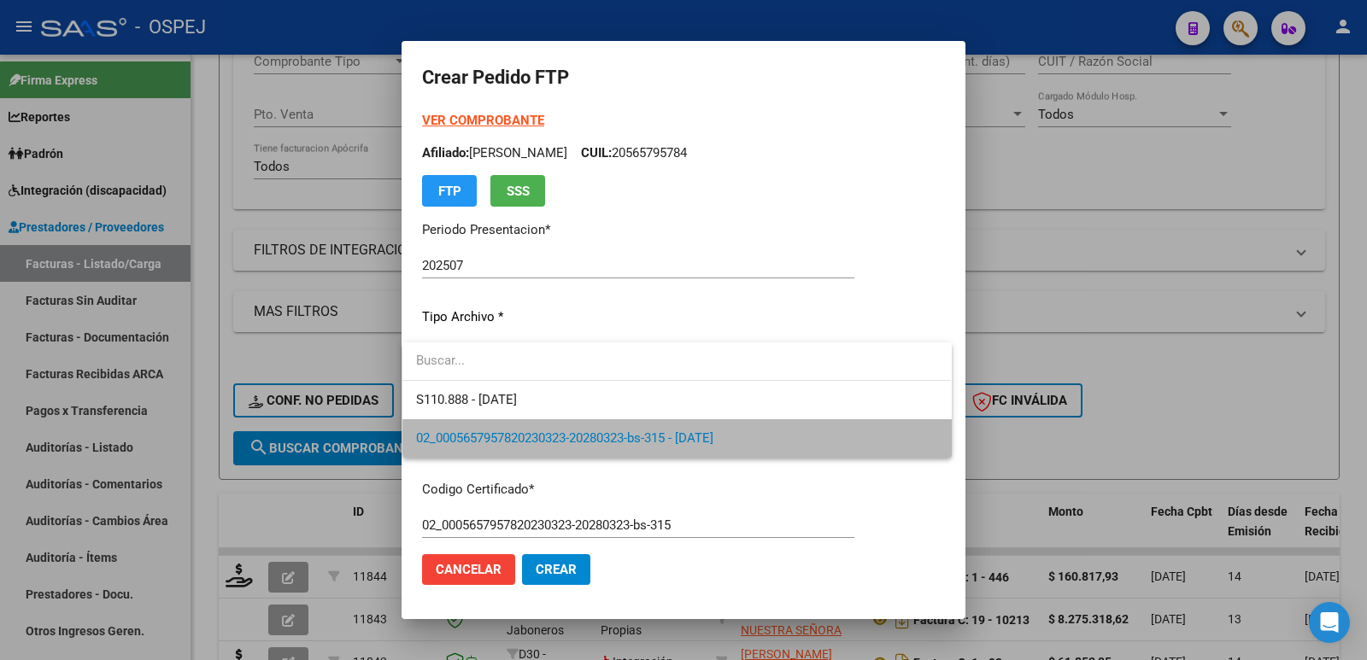
click at [808, 438] on span "02_0005657957820230323-20280323-bs-315 - 2028-03-01" at bounding box center [676, 439] width 521 height 38
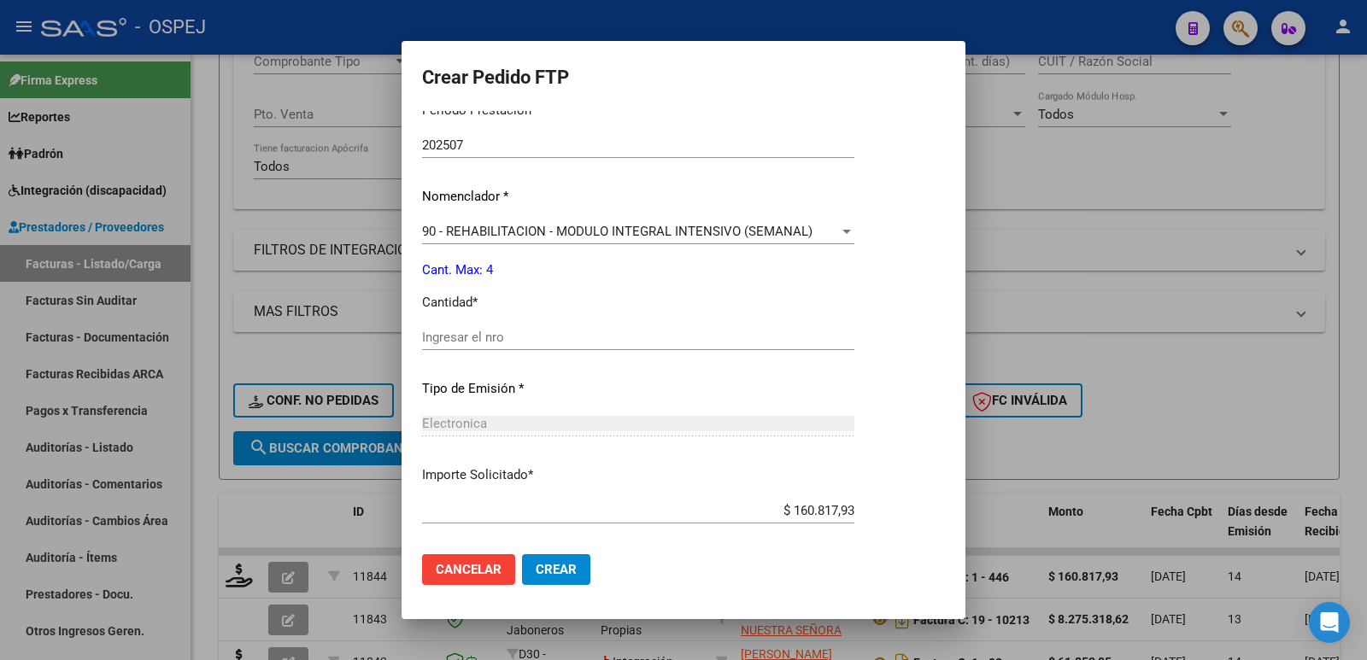
scroll to position [598, 0]
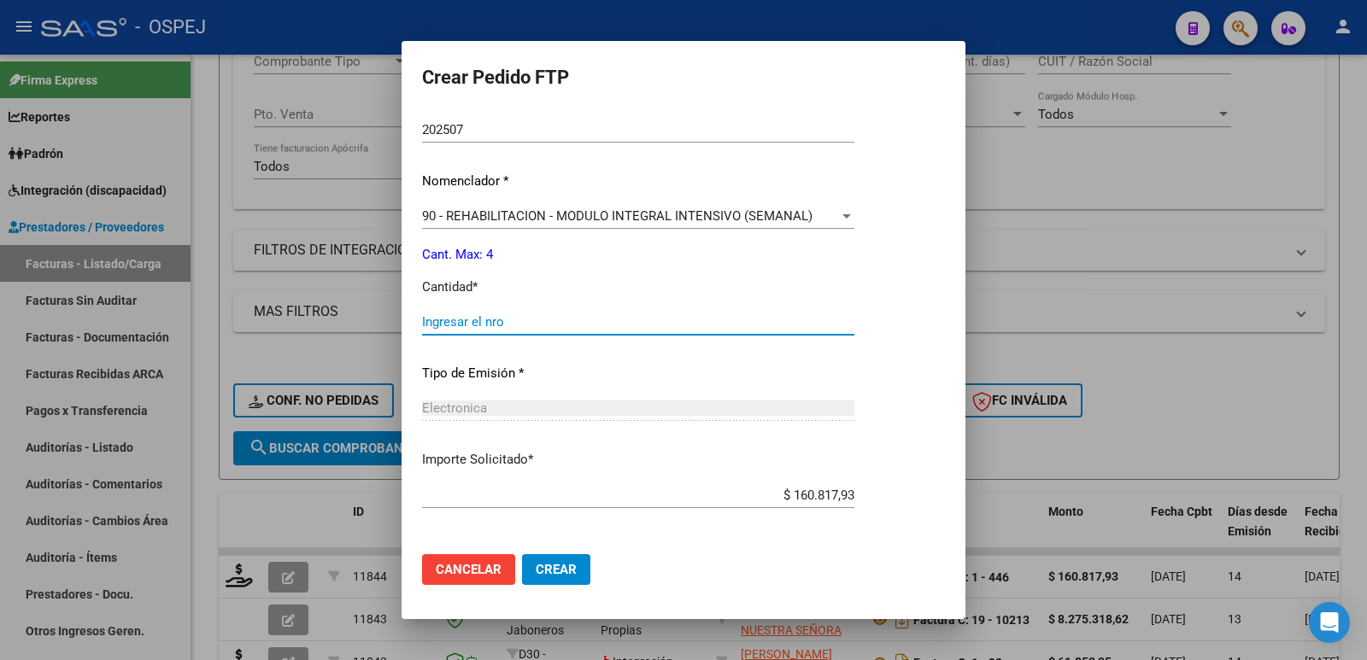
click at [499, 318] on input "Ingresar el nro" at bounding box center [638, 321] width 432 height 15
click at [554, 579] on button "Crear" at bounding box center [556, 570] width 68 height 31
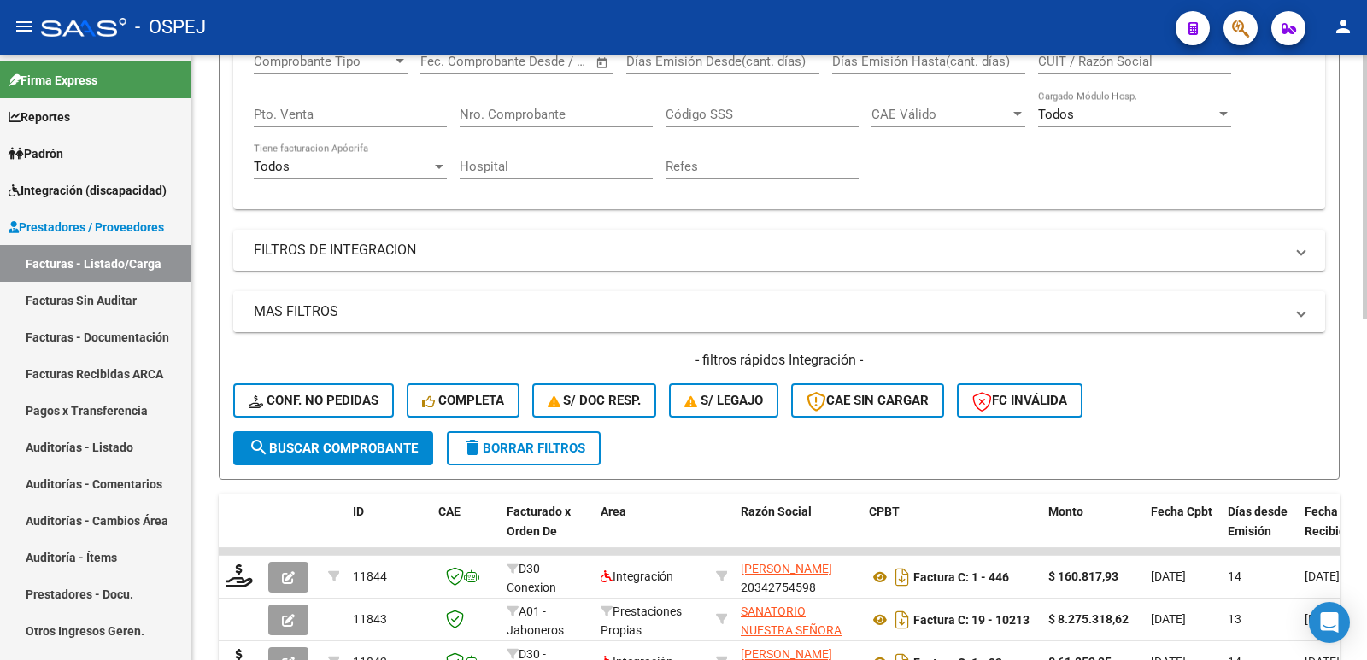
scroll to position [0, 0]
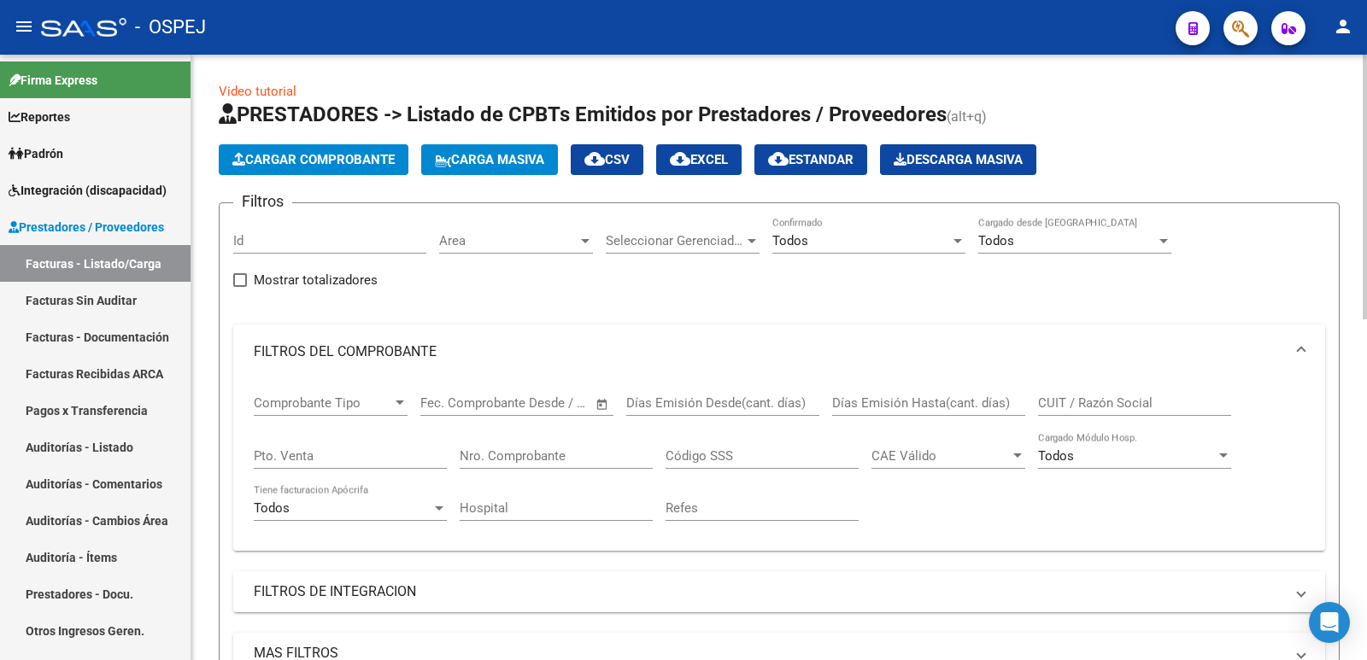
click at [296, 161] on span "Cargar Comprobante" at bounding box center [313, 159] width 162 height 15
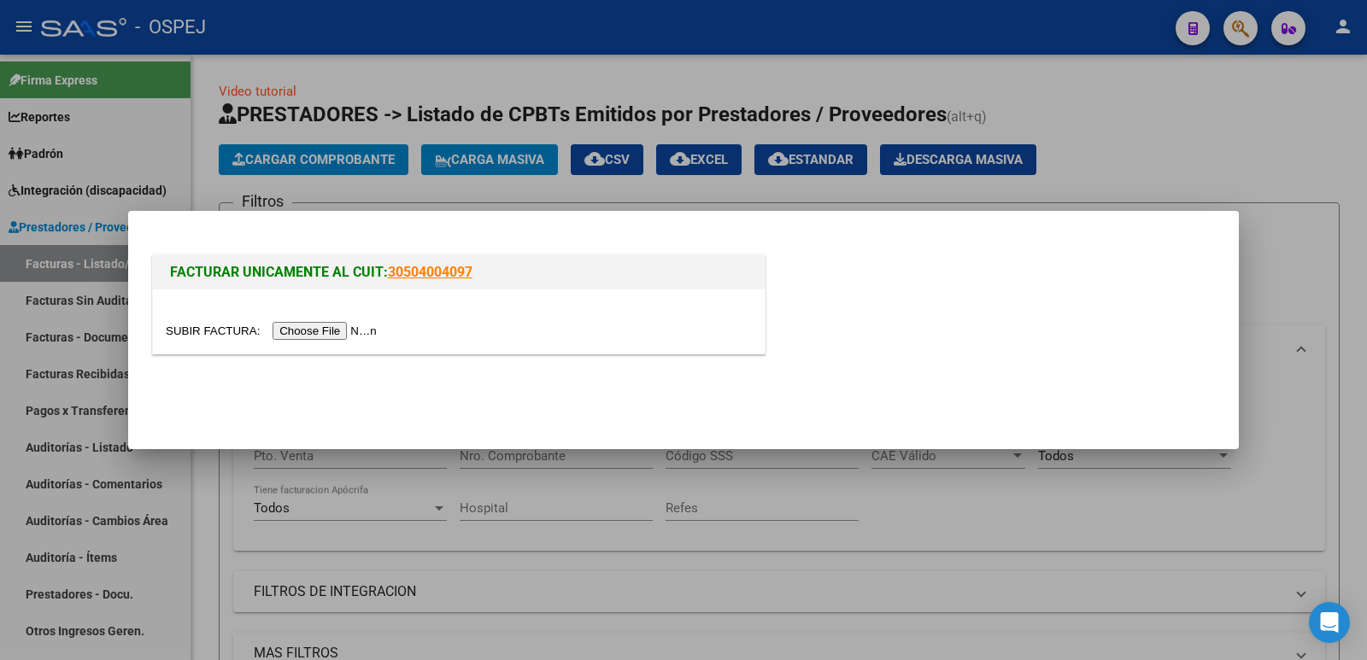
click at [337, 336] on input "file" at bounding box center [274, 331] width 216 height 18
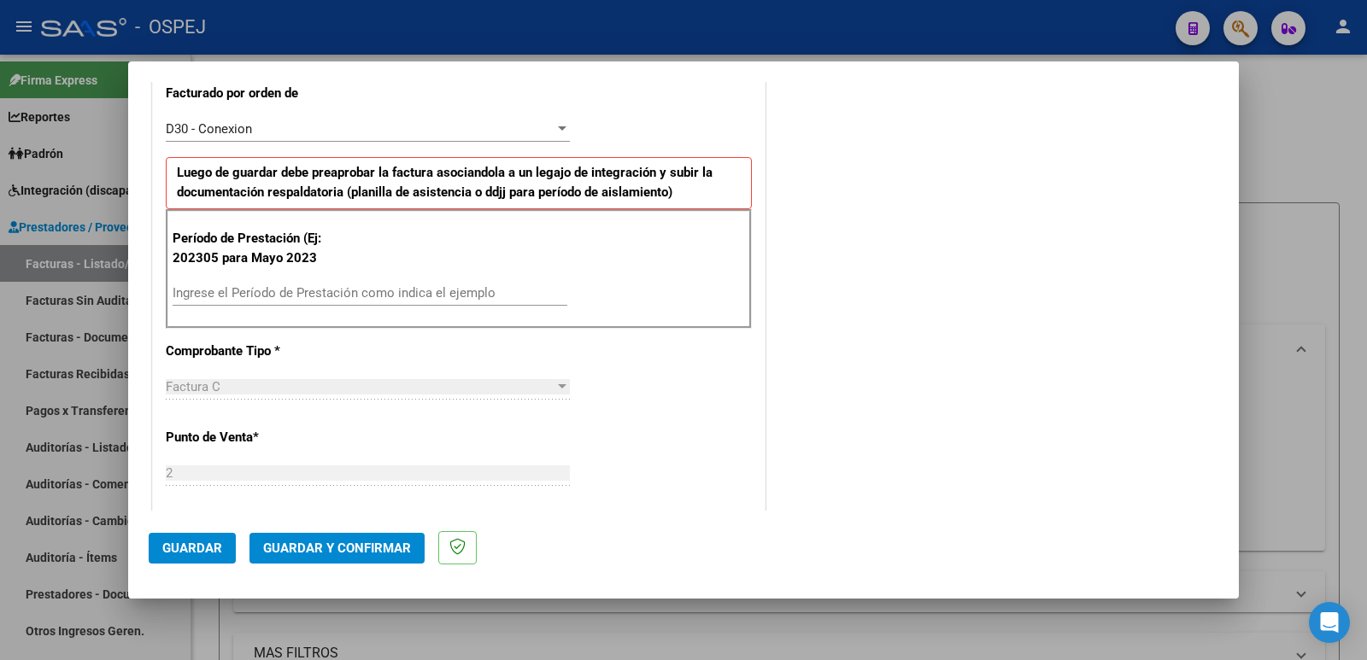
scroll to position [513, 0]
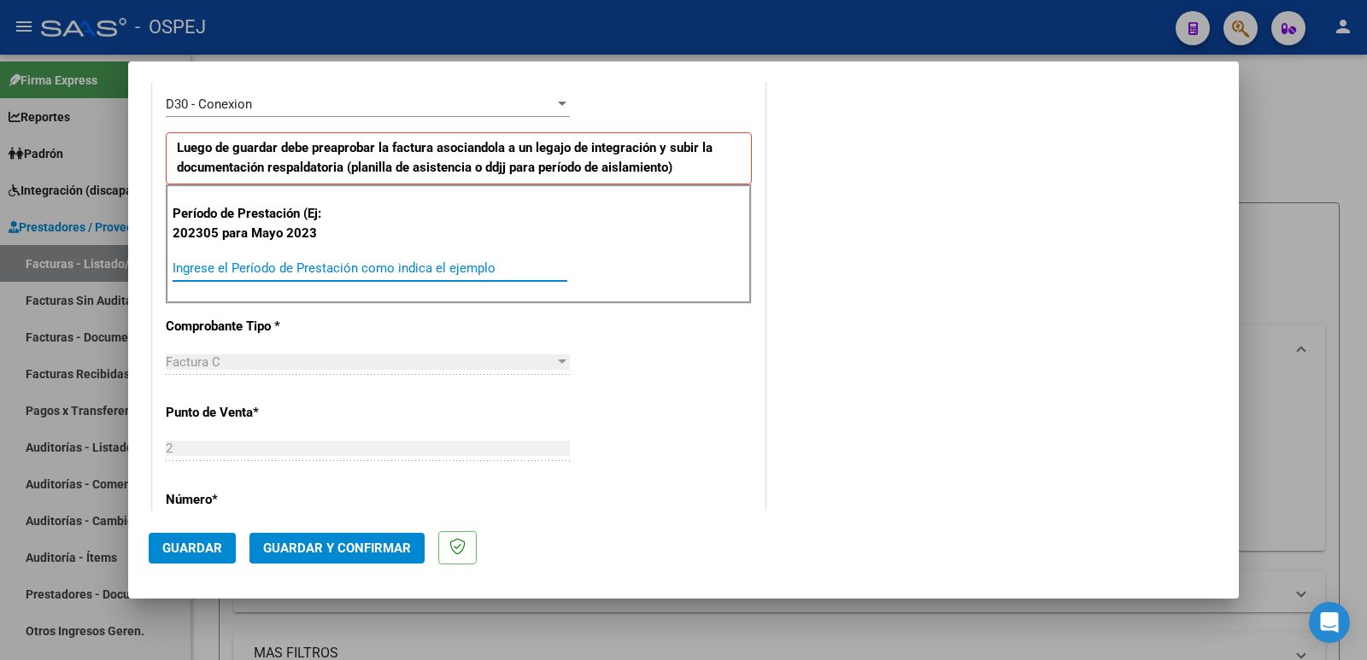
click at [362, 262] on input "Ingrese el Período de Prestación como indica el ejemplo" at bounding box center [370, 268] width 395 height 15
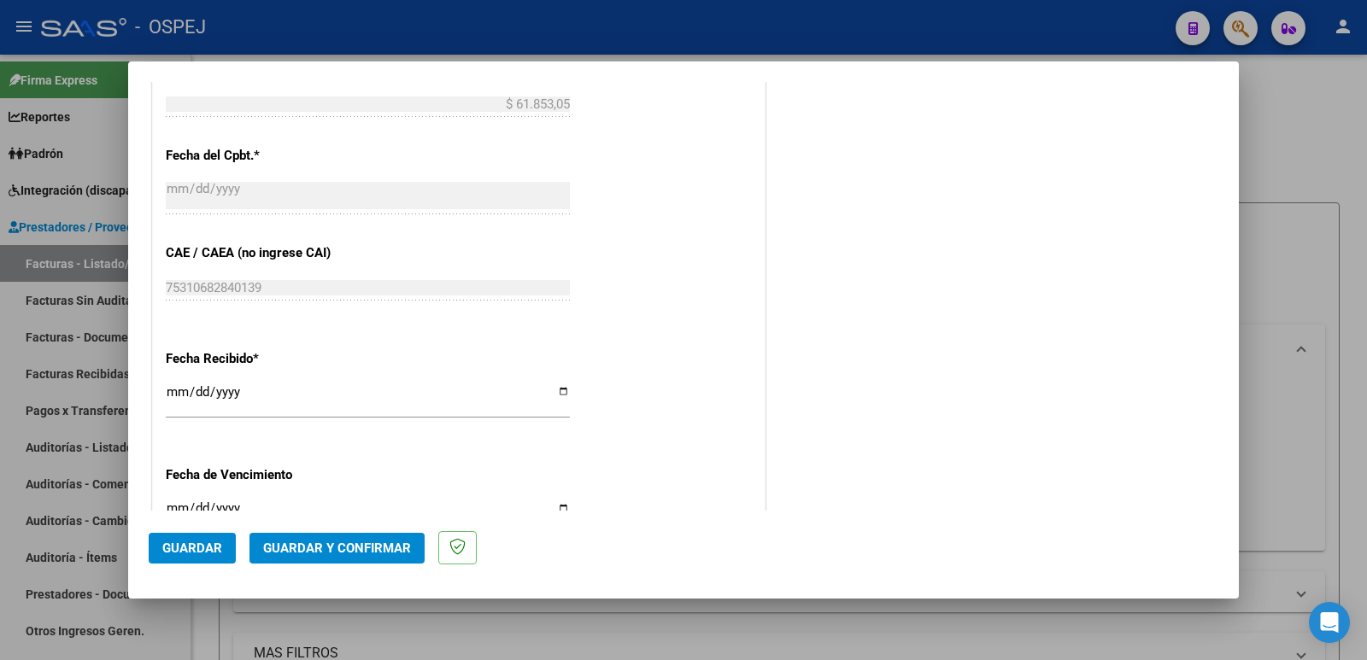
scroll to position [1111, 0]
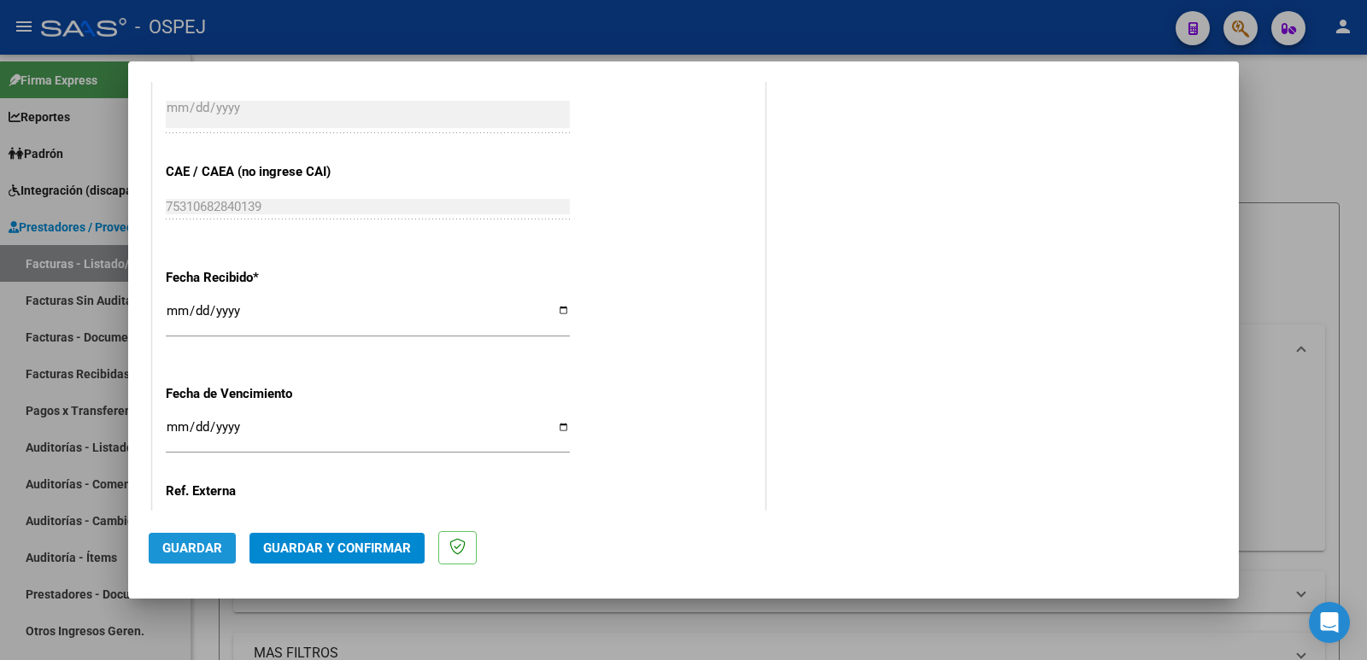
click at [181, 542] on span "Guardar" at bounding box center [192, 548] width 60 height 15
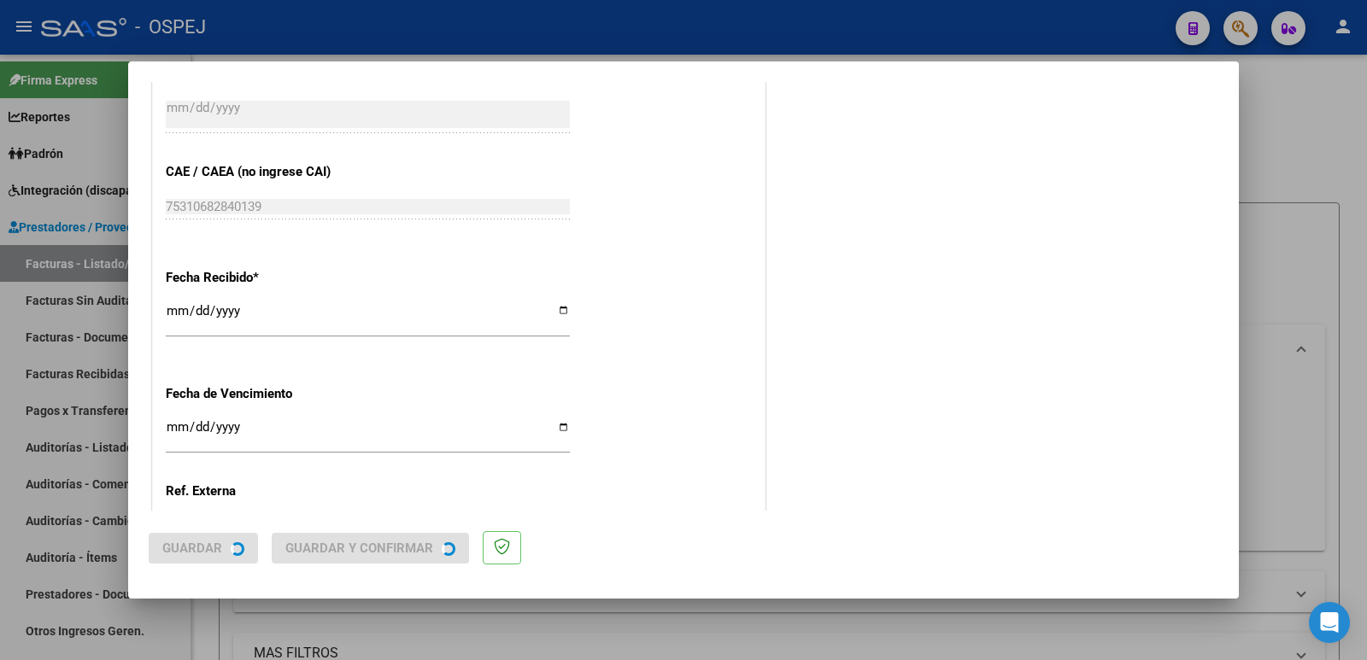
scroll to position [0, 0]
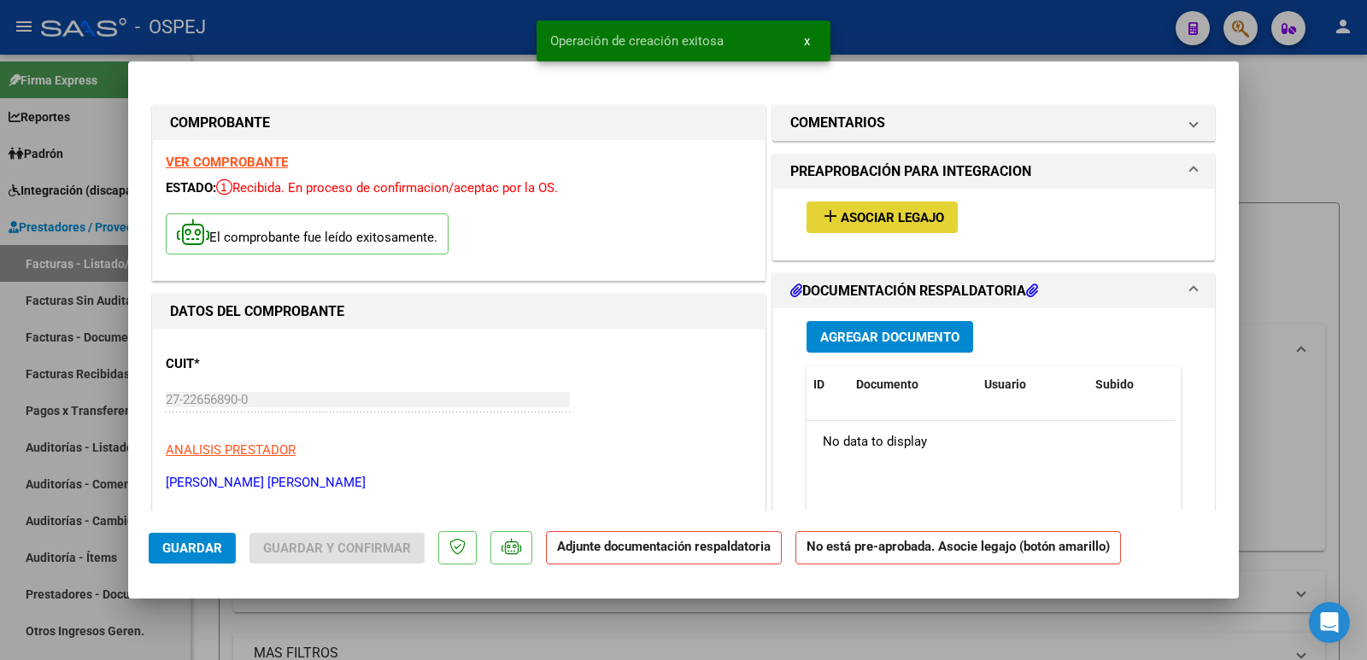
click at [854, 215] on span "Asociar Legajo" at bounding box center [892, 217] width 103 height 15
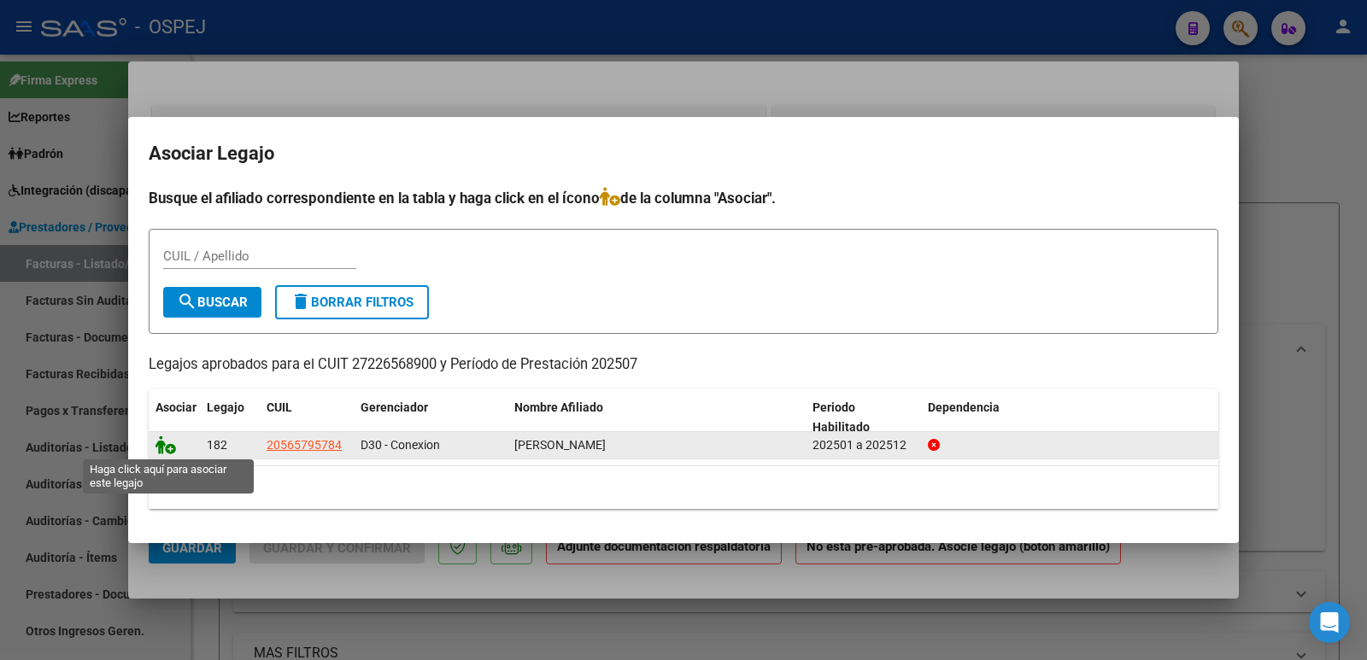
click at [164, 438] on icon at bounding box center [166, 445] width 21 height 19
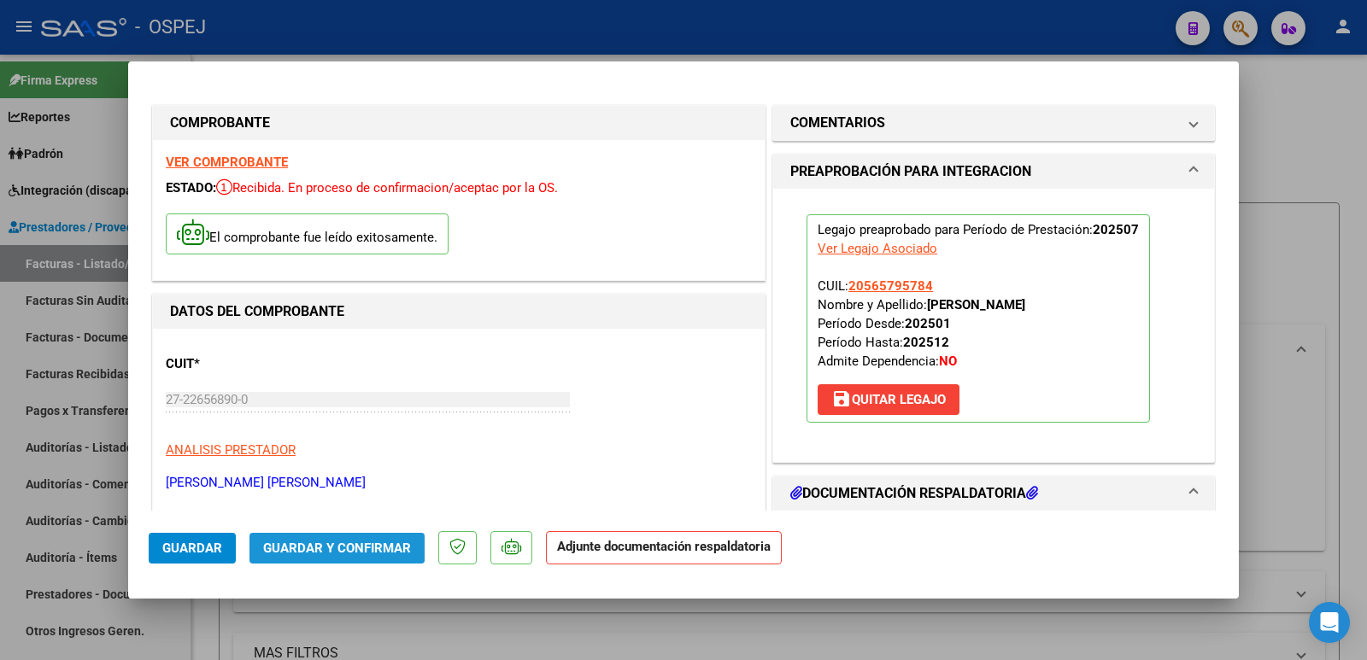
click at [326, 541] on span "Guardar y Confirmar" at bounding box center [337, 548] width 148 height 15
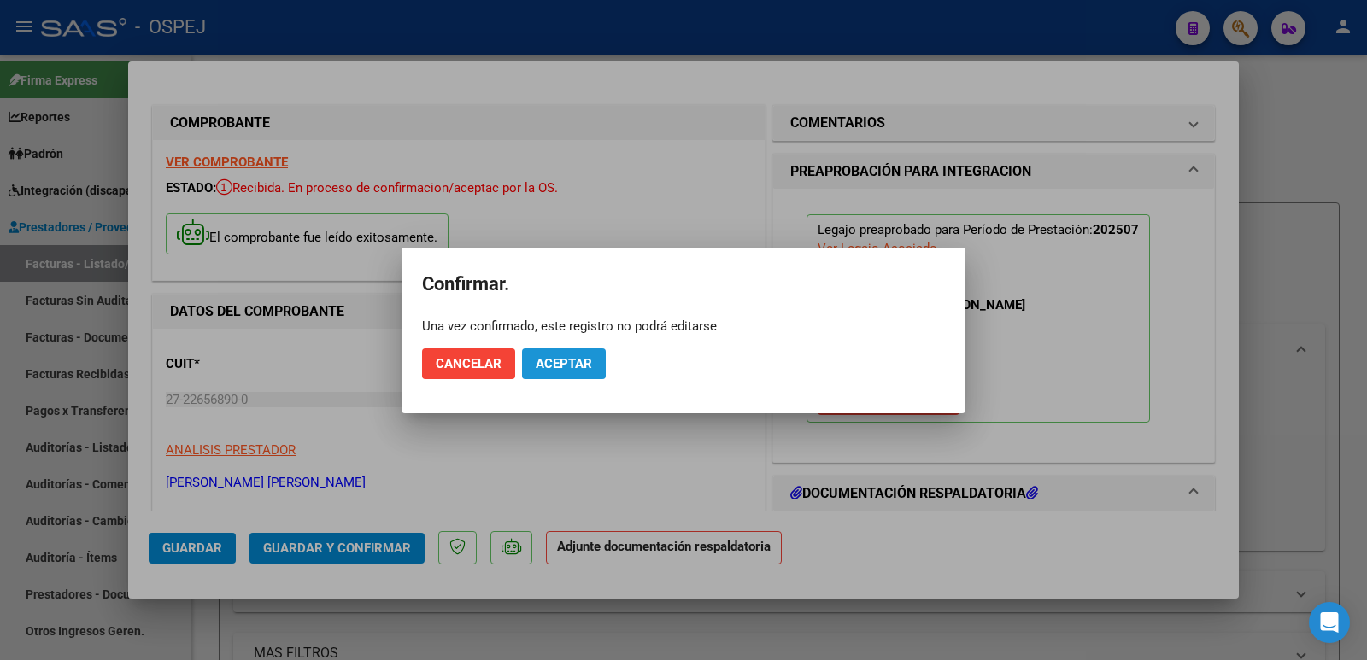
click at [578, 365] on span "Aceptar" at bounding box center [564, 363] width 56 height 15
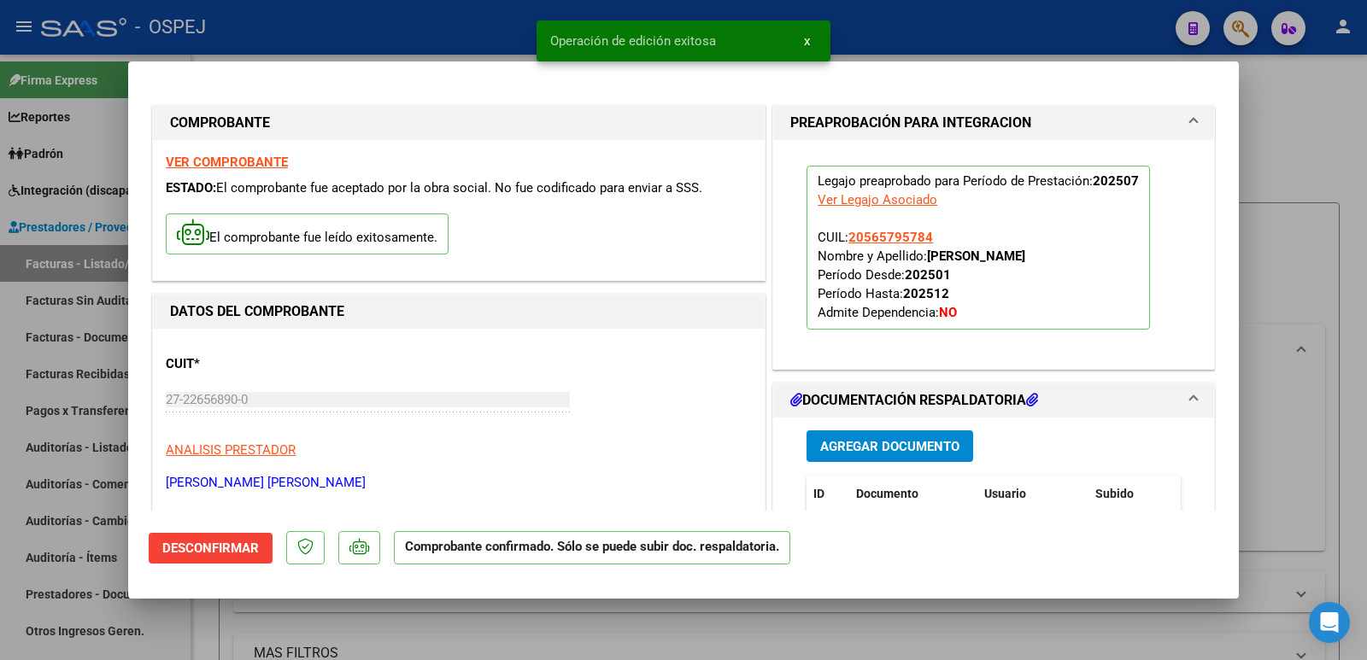
click at [448, 26] on div at bounding box center [683, 330] width 1367 height 660
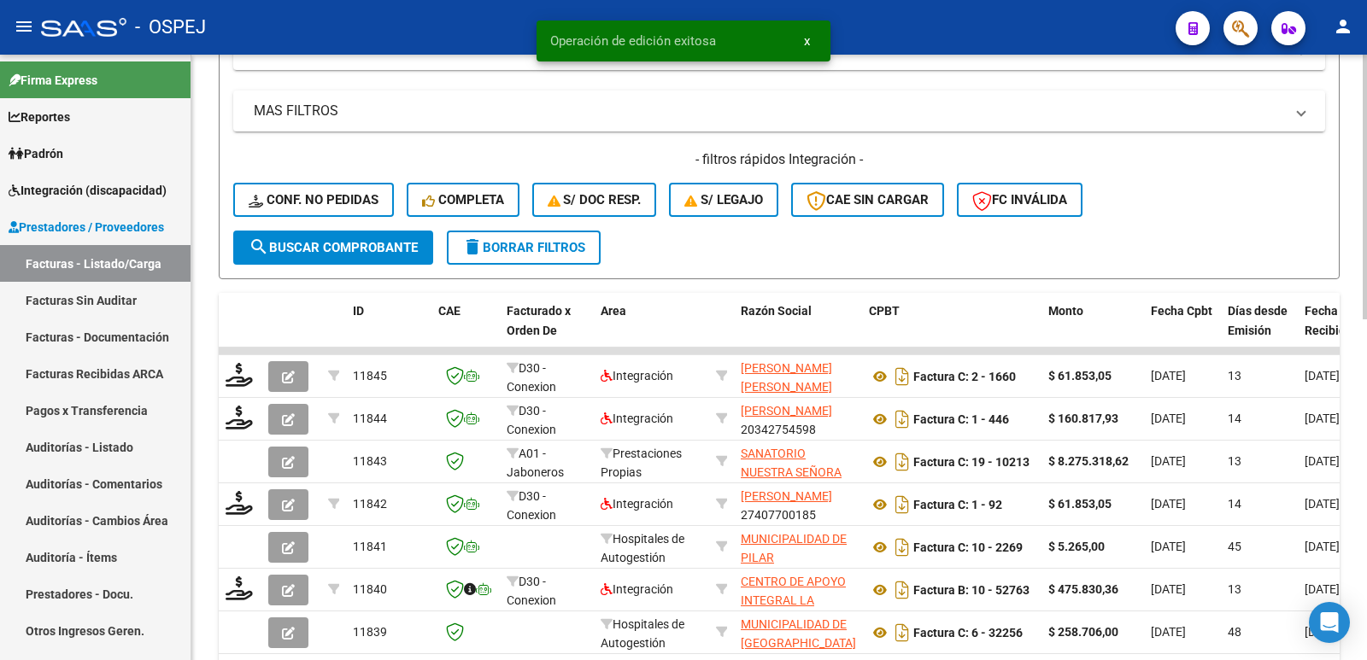
scroll to position [598, 0]
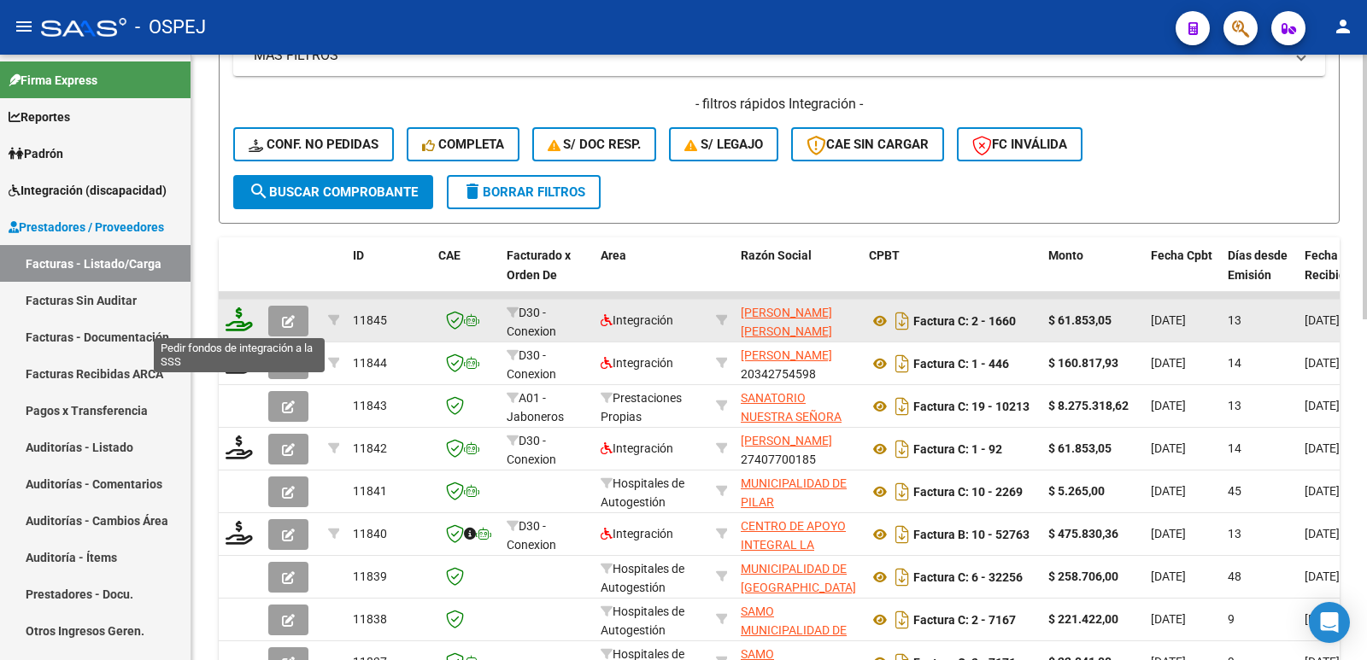
click at [240, 314] on icon at bounding box center [239, 320] width 27 height 24
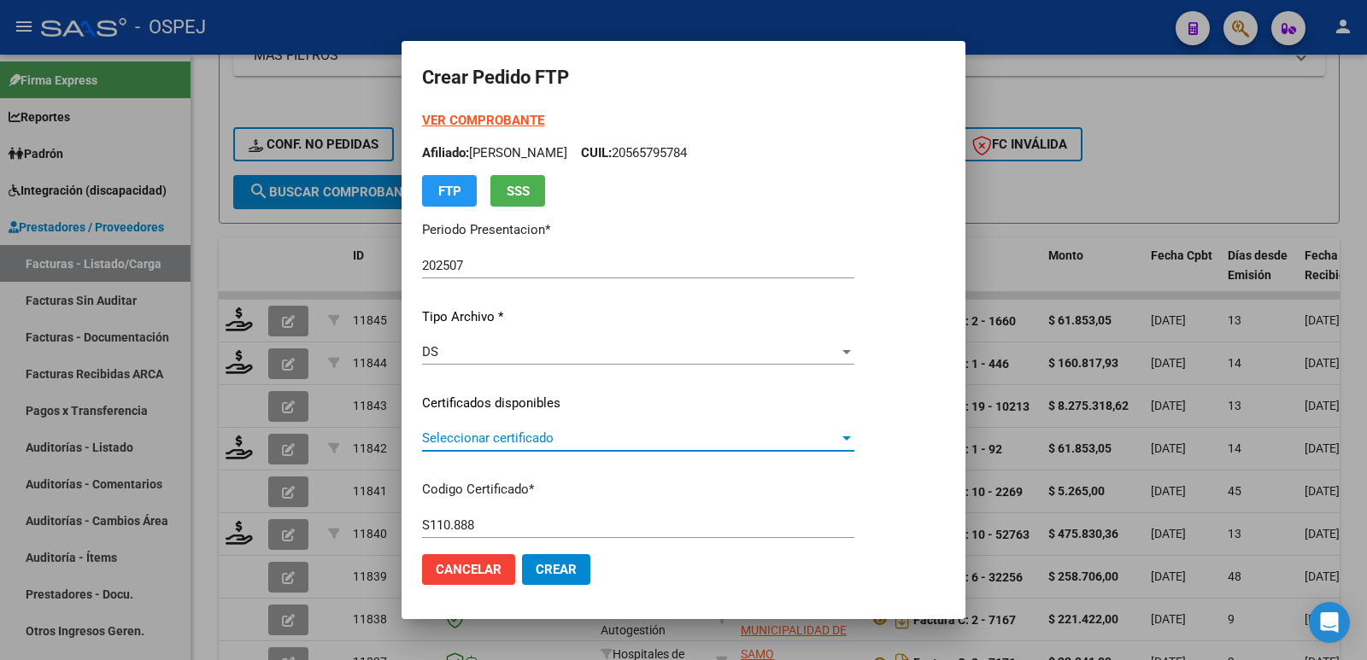
click at [543, 444] on span "Seleccionar certificado" at bounding box center [630, 438] width 417 height 15
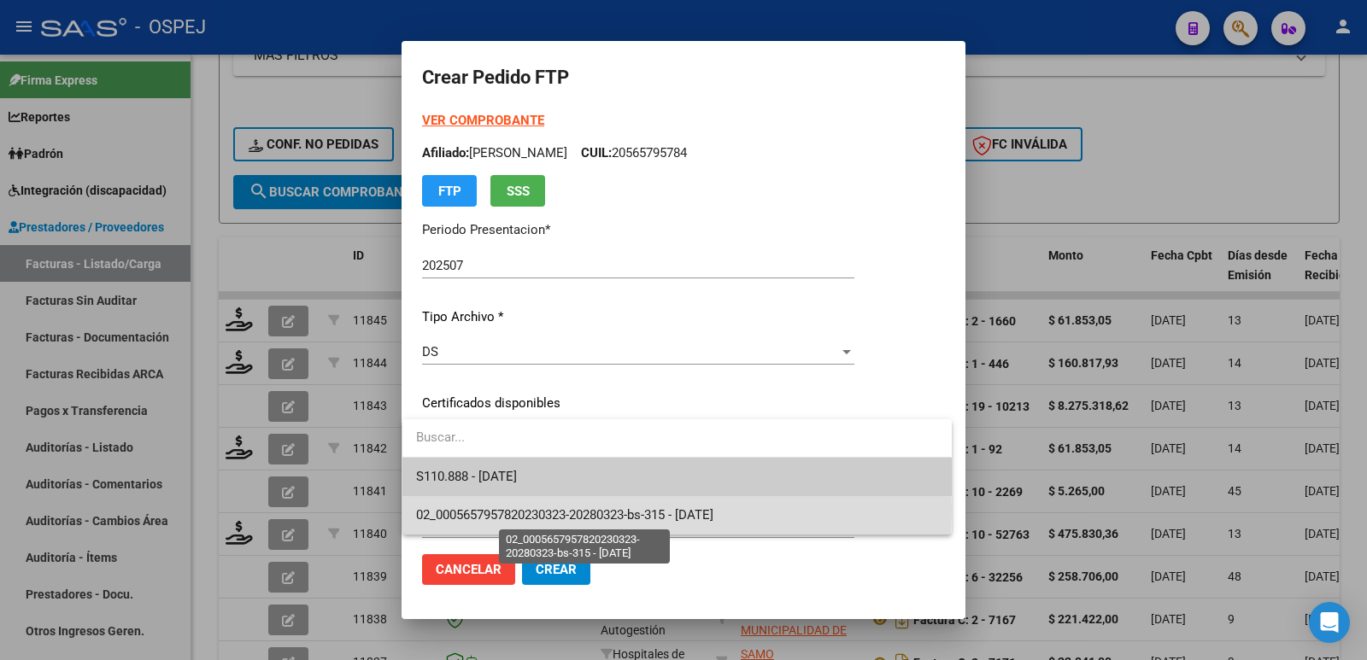
click at [586, 512] on span "02_0005657957820230323-20280323-bs-315 - 2028-03-01" at bounding box center [564, 515] width 297 height 15
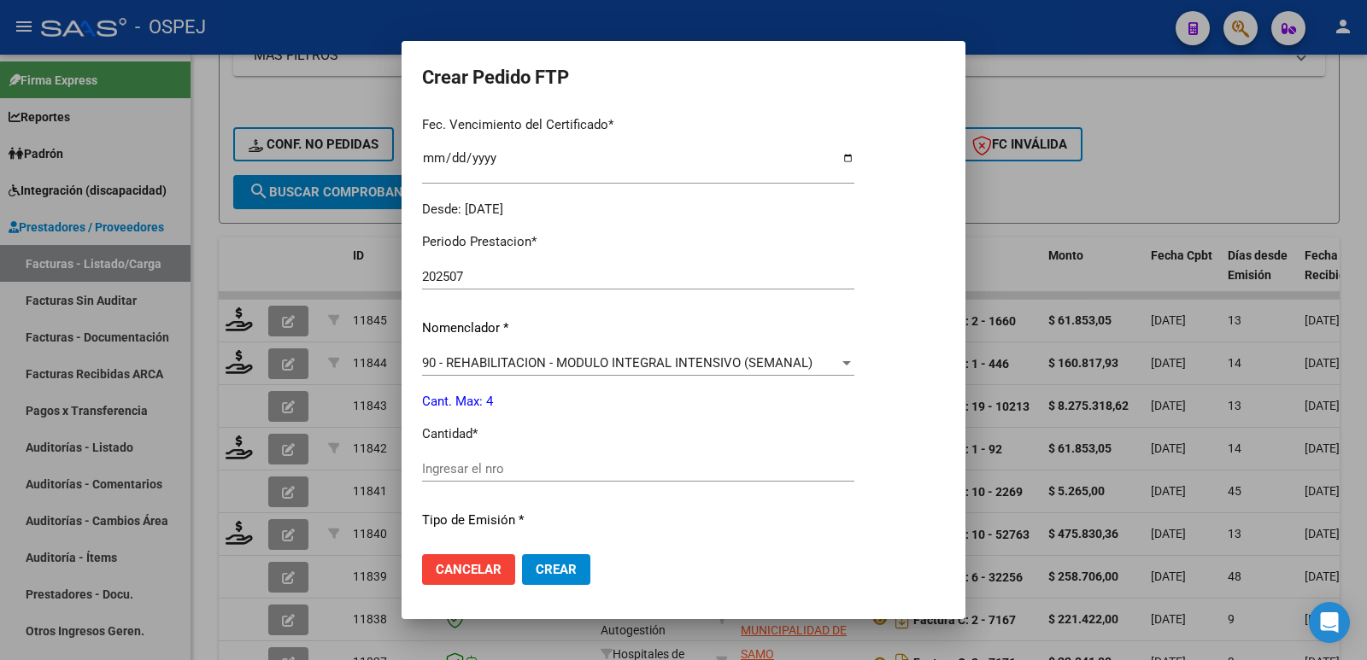
scroll to position [513, 0]
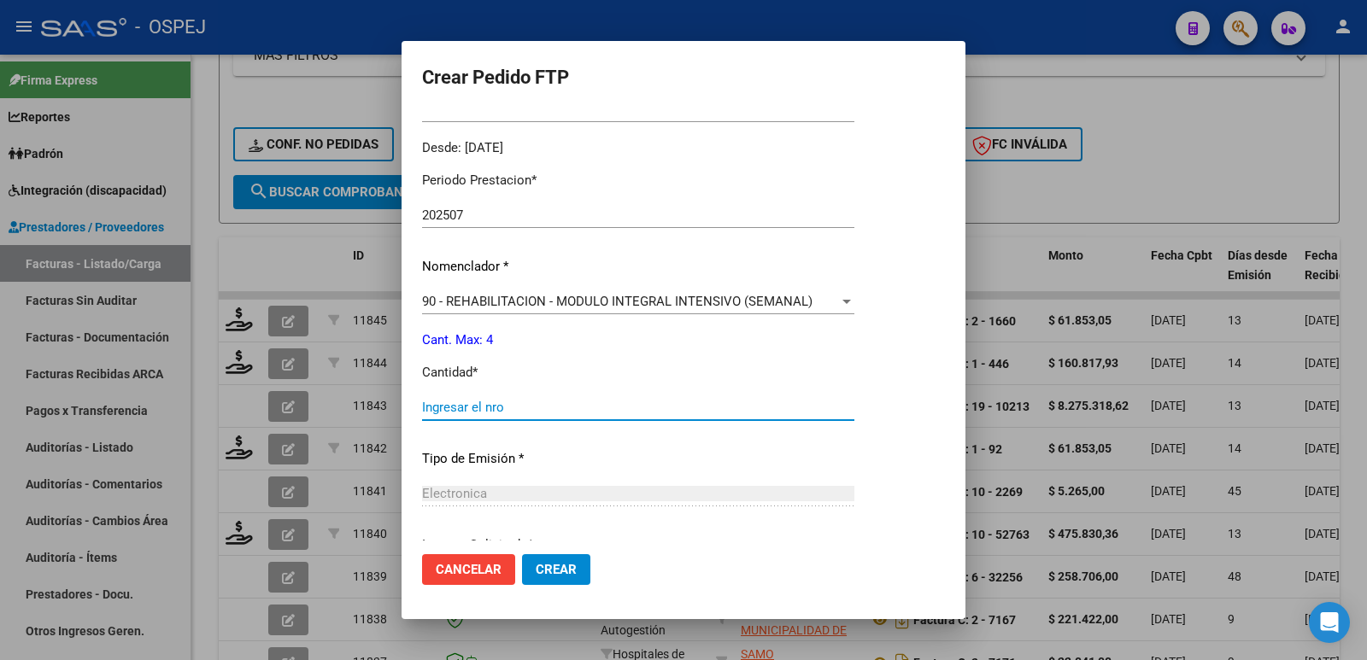
click at [571, 408] on input "Ingresar el nro" at bounding box center [638, 407] width 432 height 15
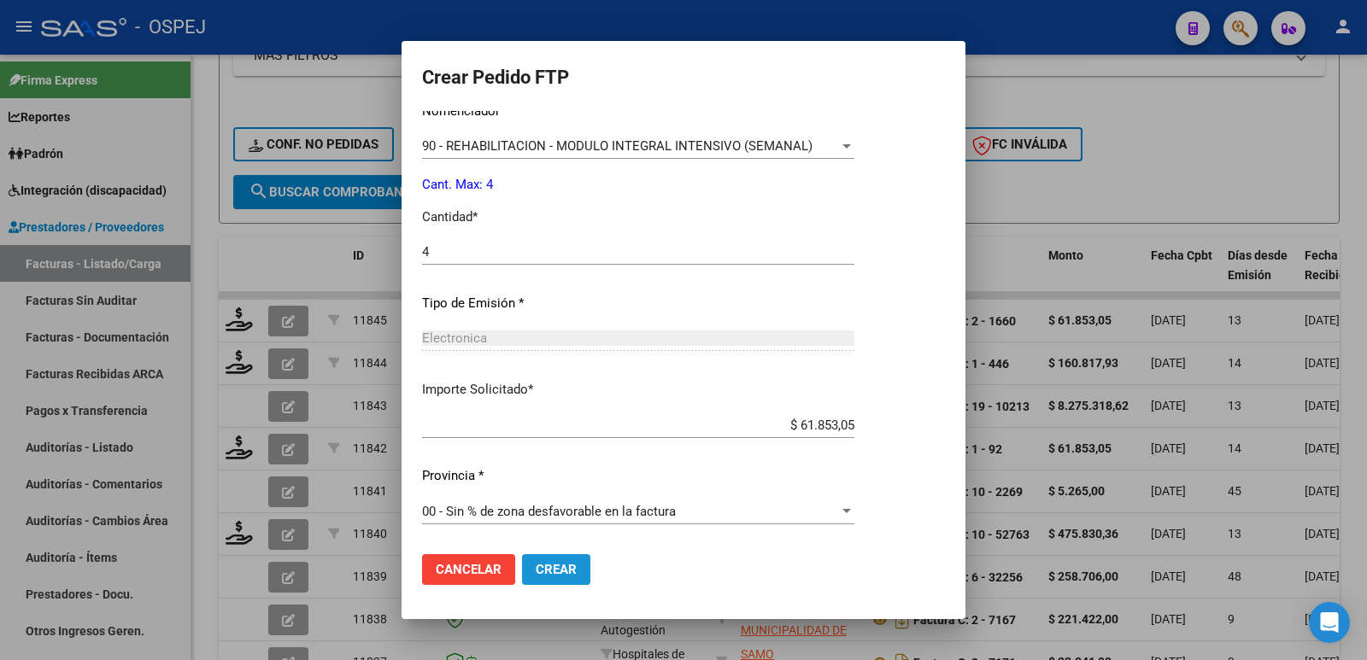
click at [544, 566] on span "Crear" at bounding box center [556, 569] width 41 height 15
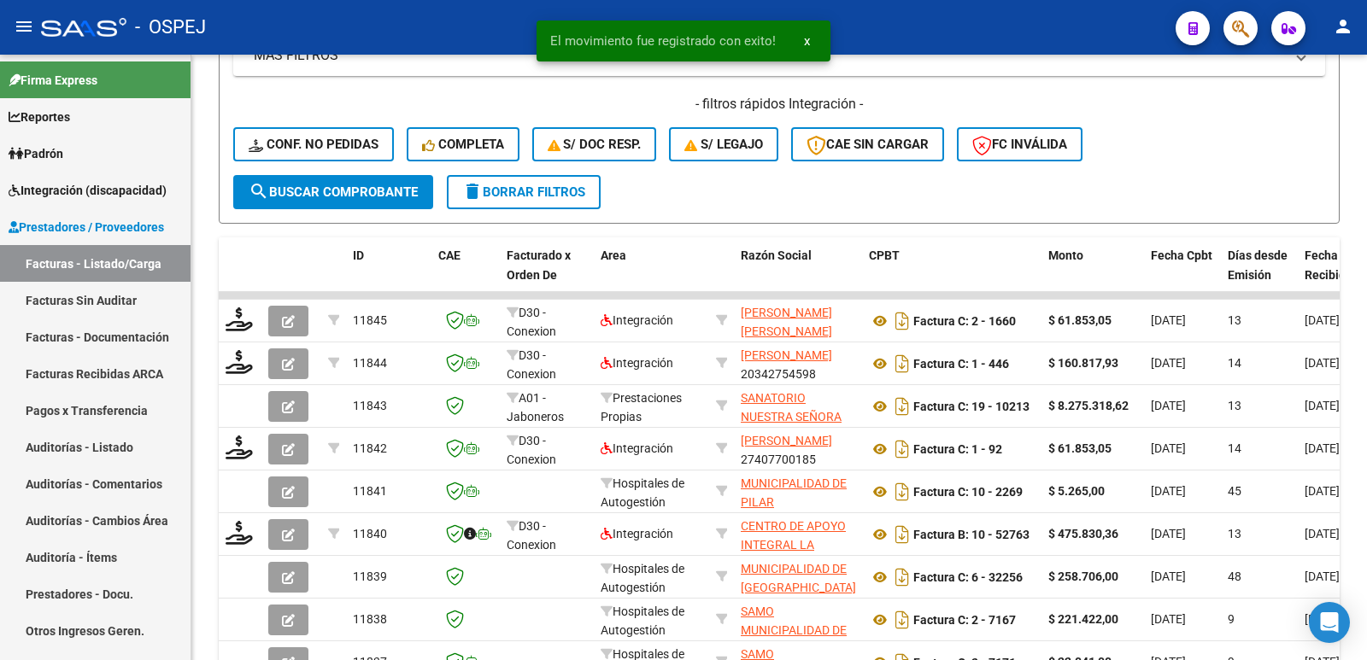
scroll to position [0, 0]
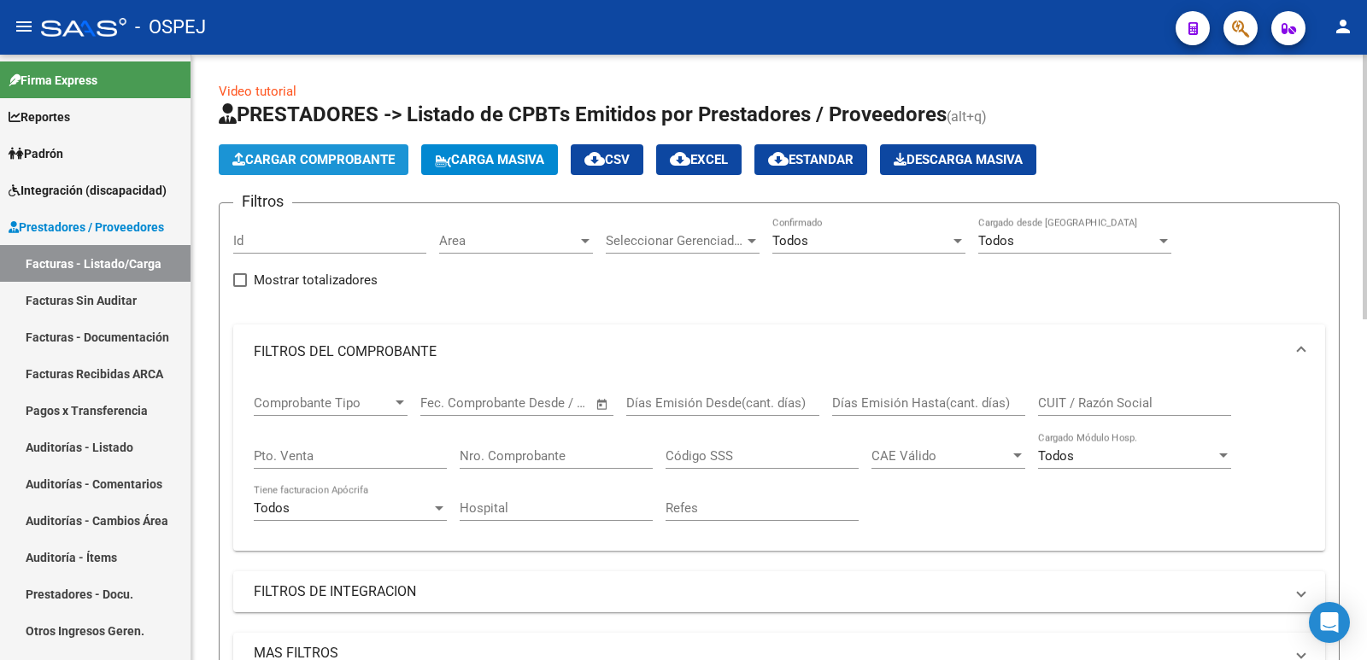
click at [346, 164] on span "Cargar Comprobante" at bounding box center [313, 159] width 162 height 15
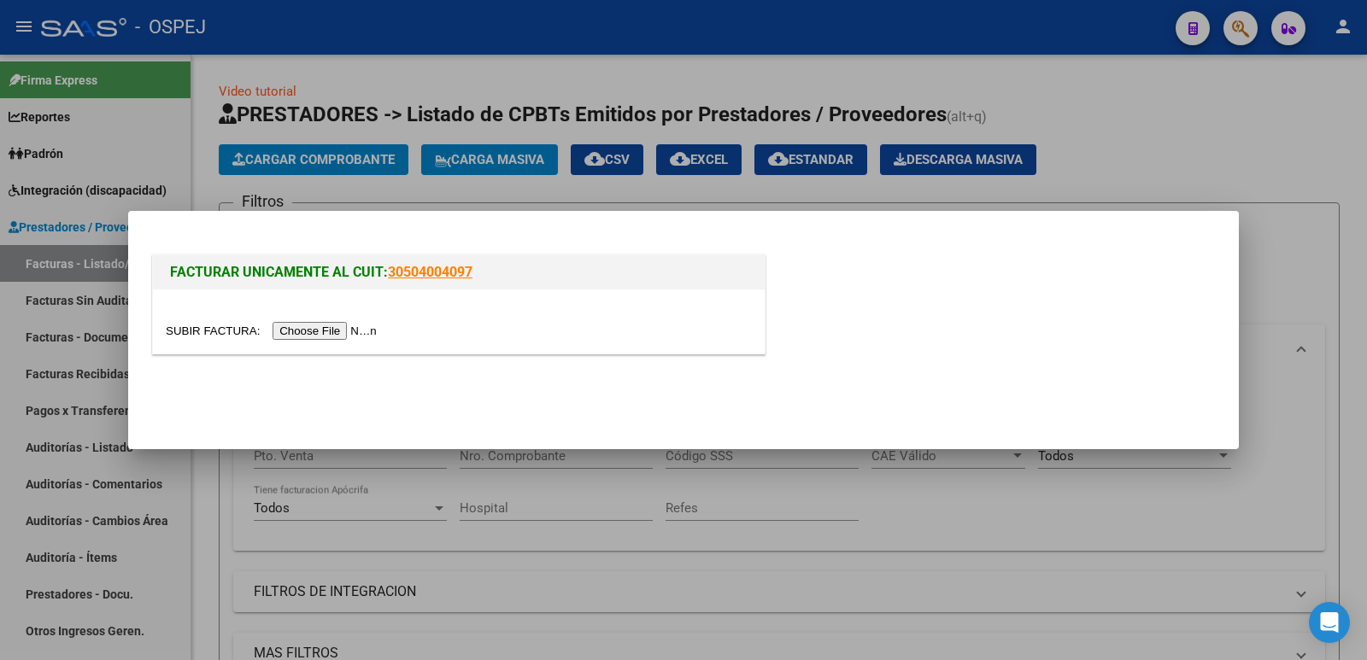
click at [331, 325] on input "file" at bounding box center [274, 331] width 216 height 18
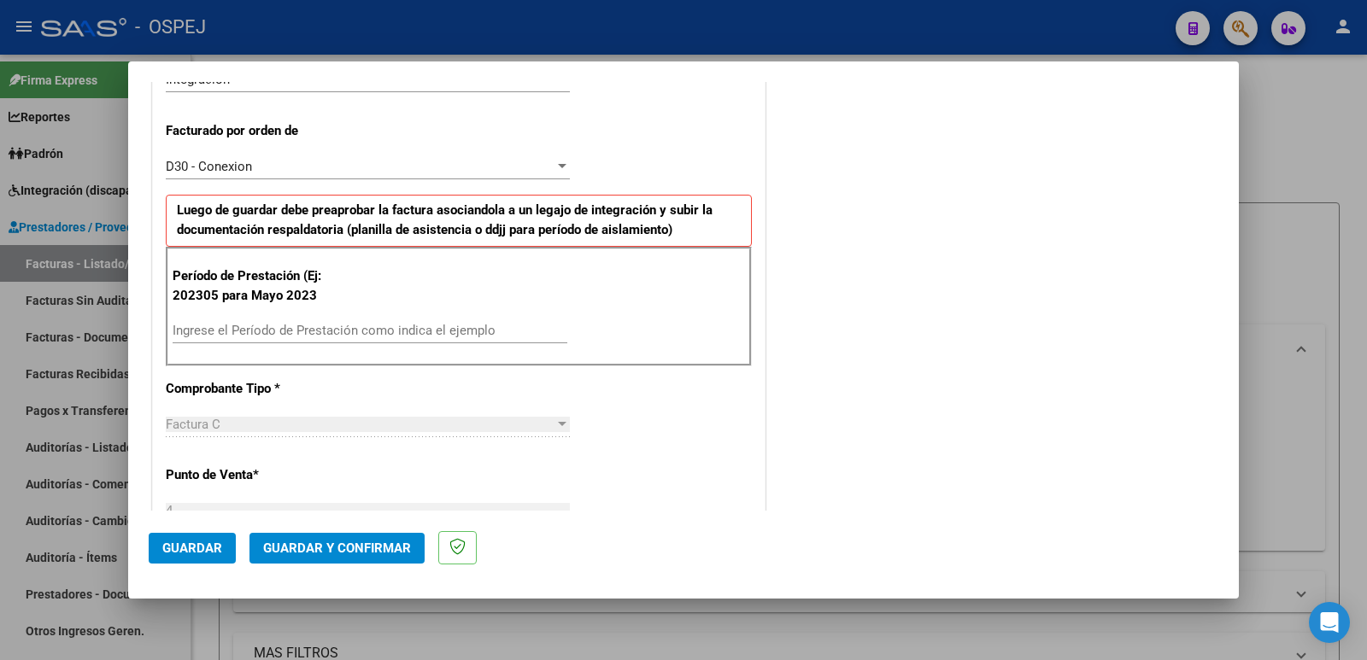
scroll to position [513, 0]
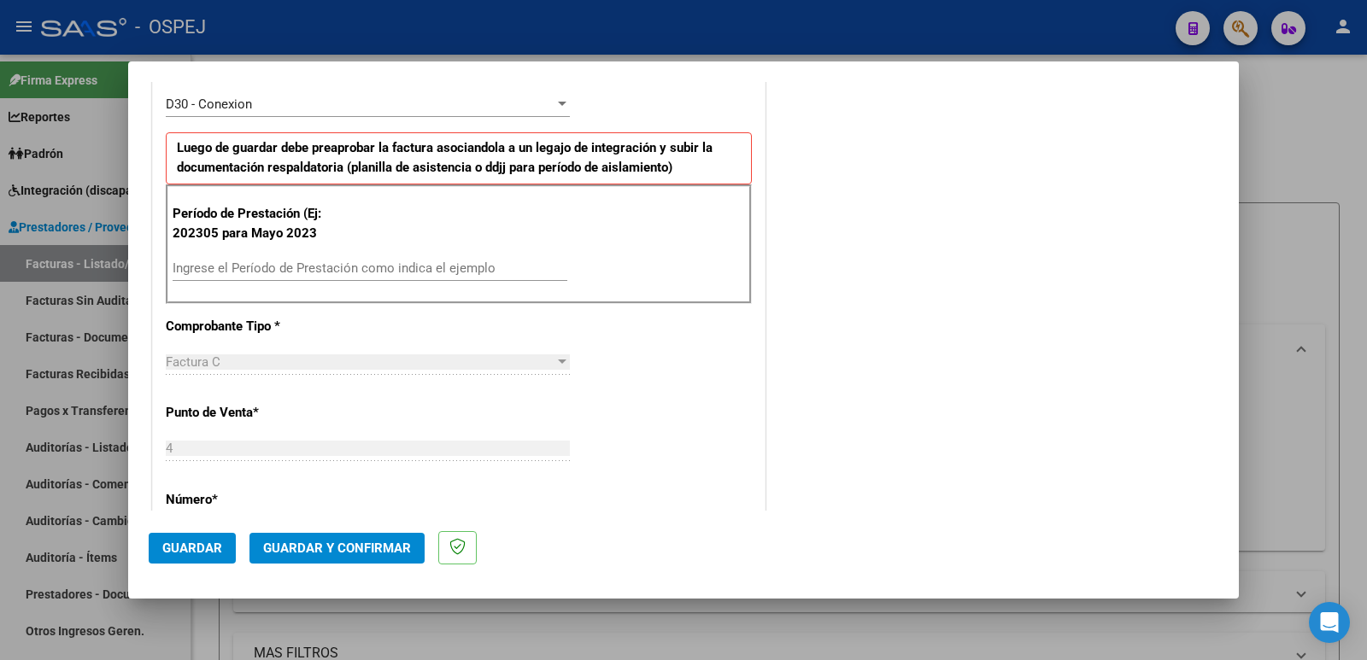
click at [317, 270] on input "Ingrese el Período de Prestación como indica el ejemplo" at bounding box center [370, 268] width 395 height 15
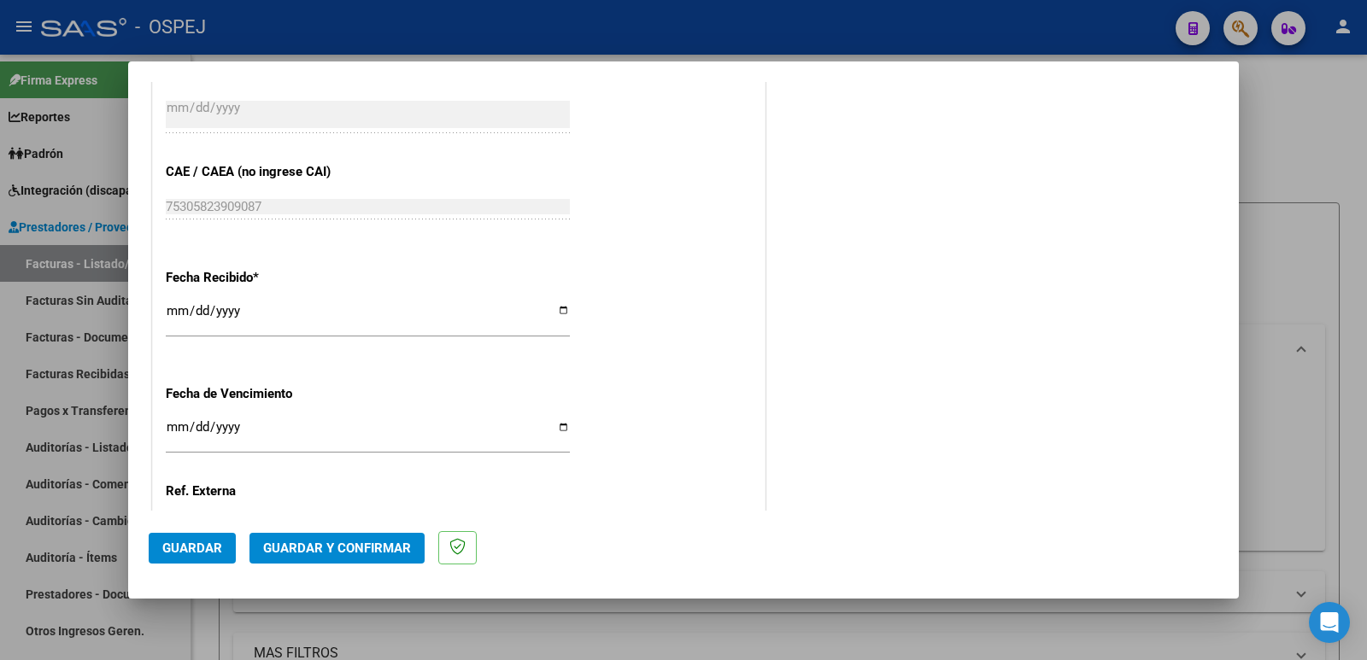
scroll to position [1259, 0]
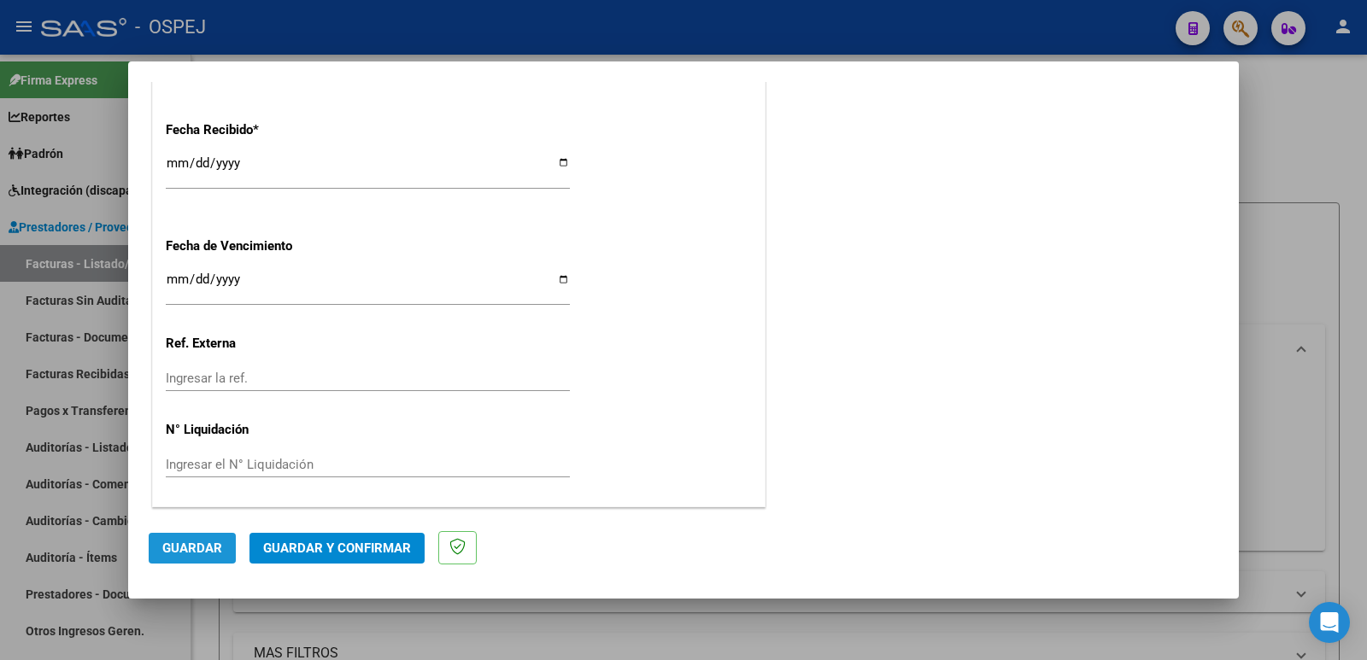
click at [179, 543] on span "Guardar" at bounding box center [192, 548] width 60 height 15
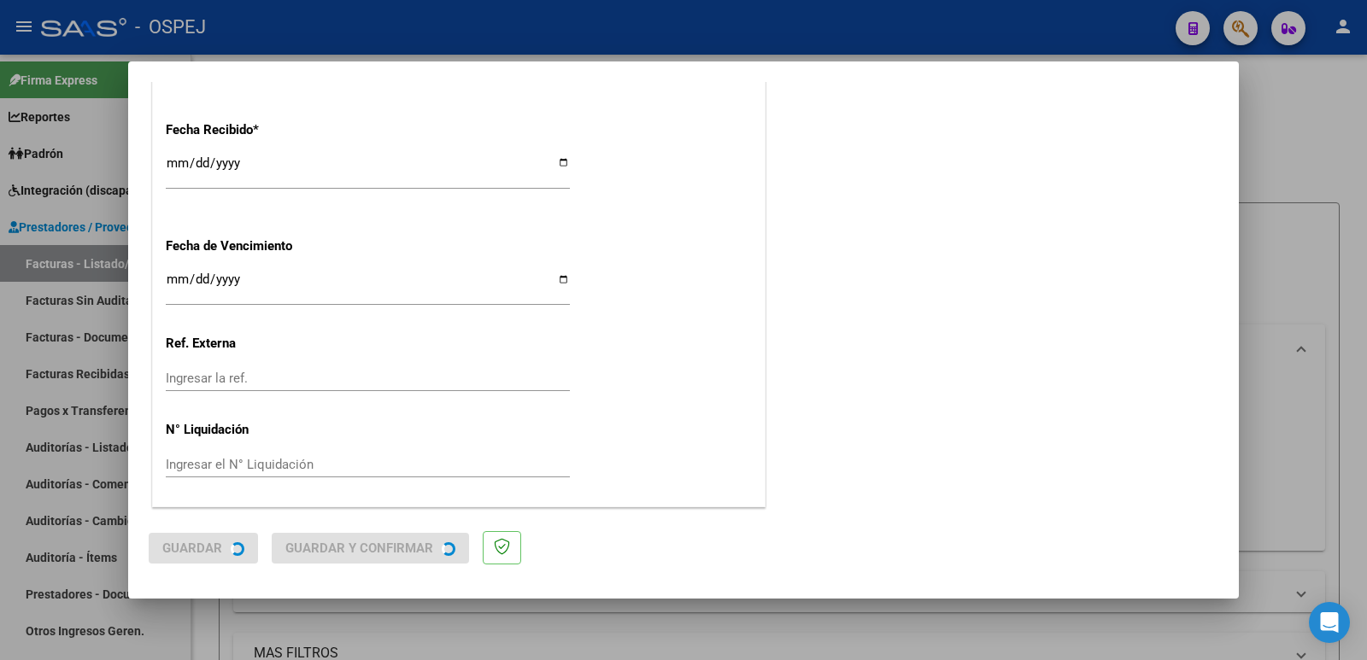
scroll to position [0, 0]
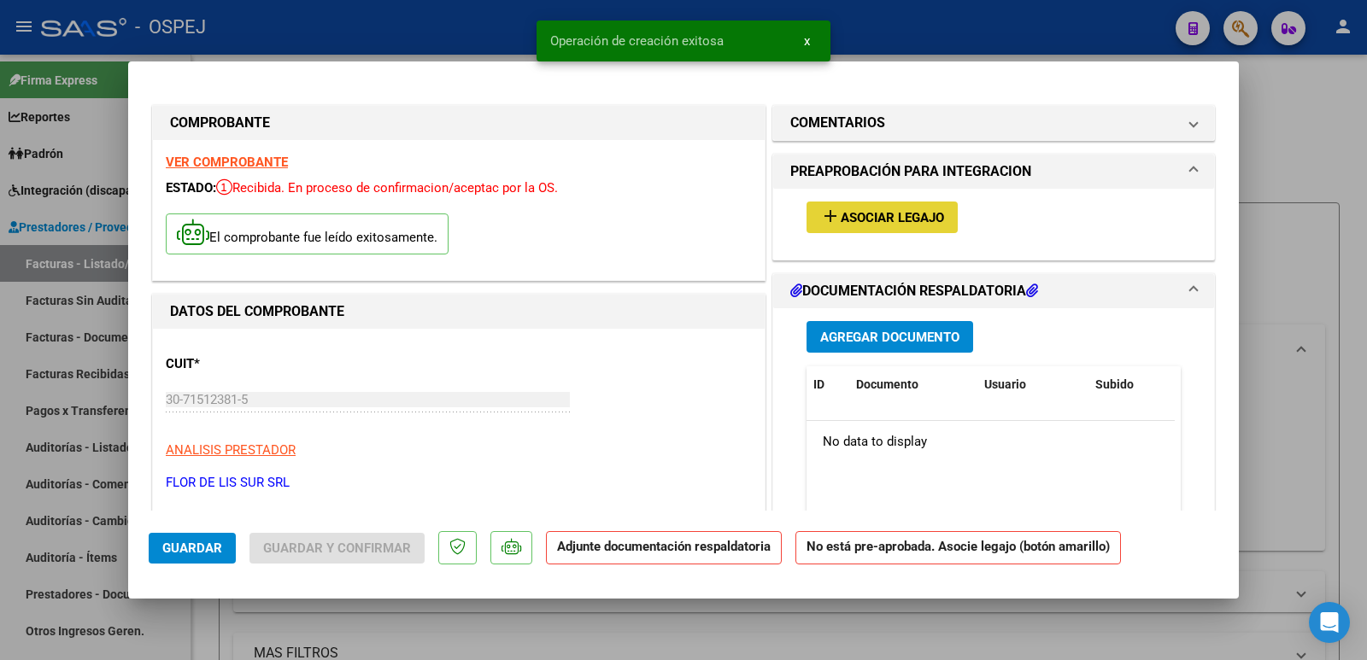
click at [894, 216] on span "Asociar Legajo" at bounding box center [892, 217] width 103 height 15
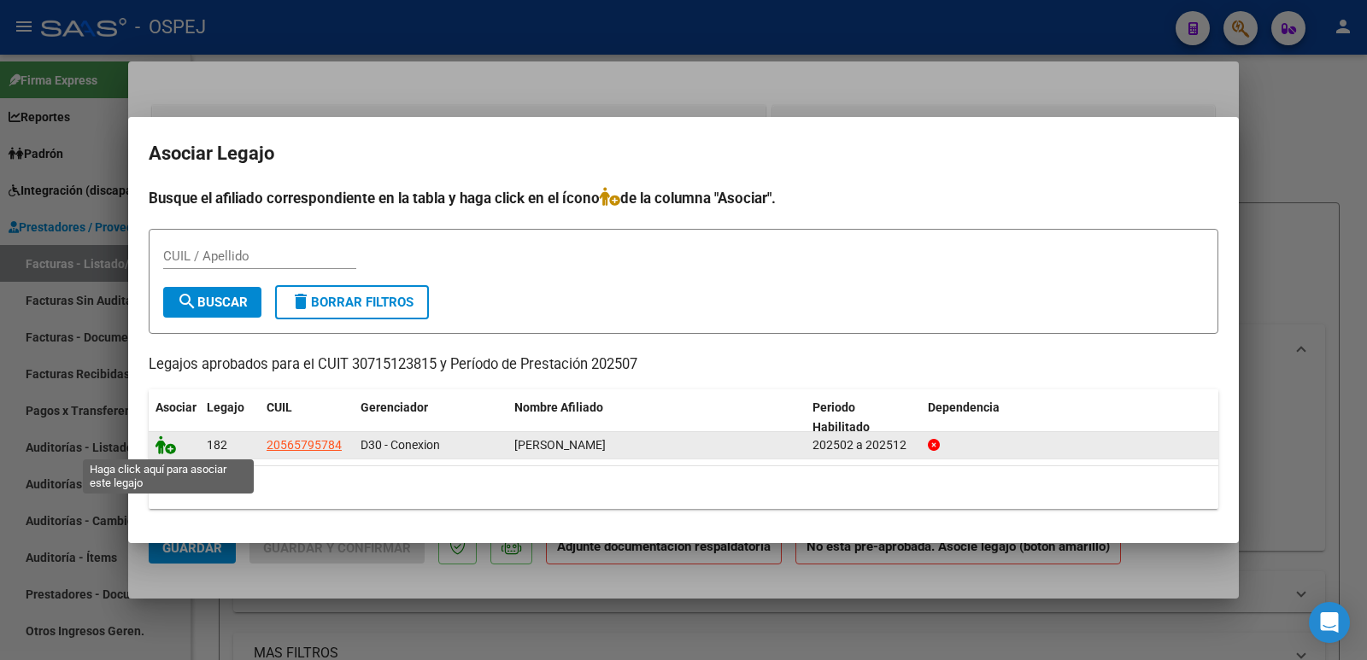
click at [166, 446] on icon at bounding box center [166, 445] width 21 height 19
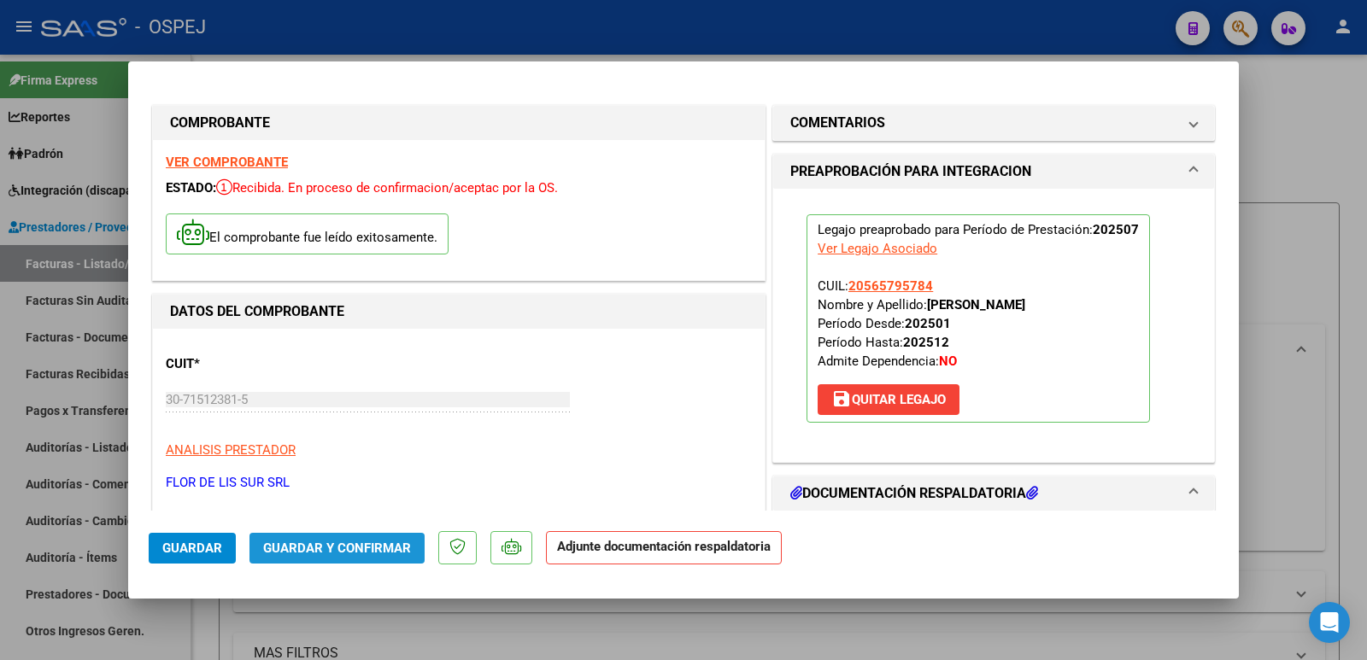
click at [359, 544] on span "Guardar y Confirmar" at bounding box center [337, 548] width 148 height 15
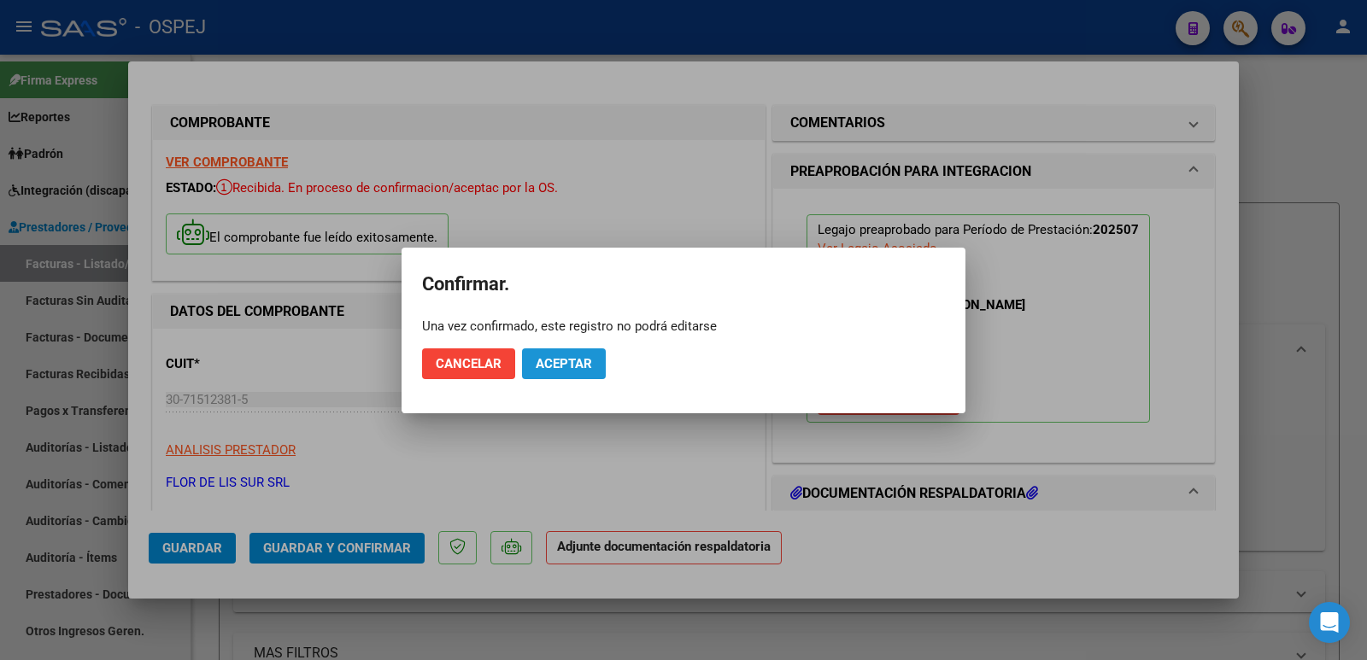
click at [543, 361] on span "Aceptar" at bounding box center [564, 363] width 56 height 15
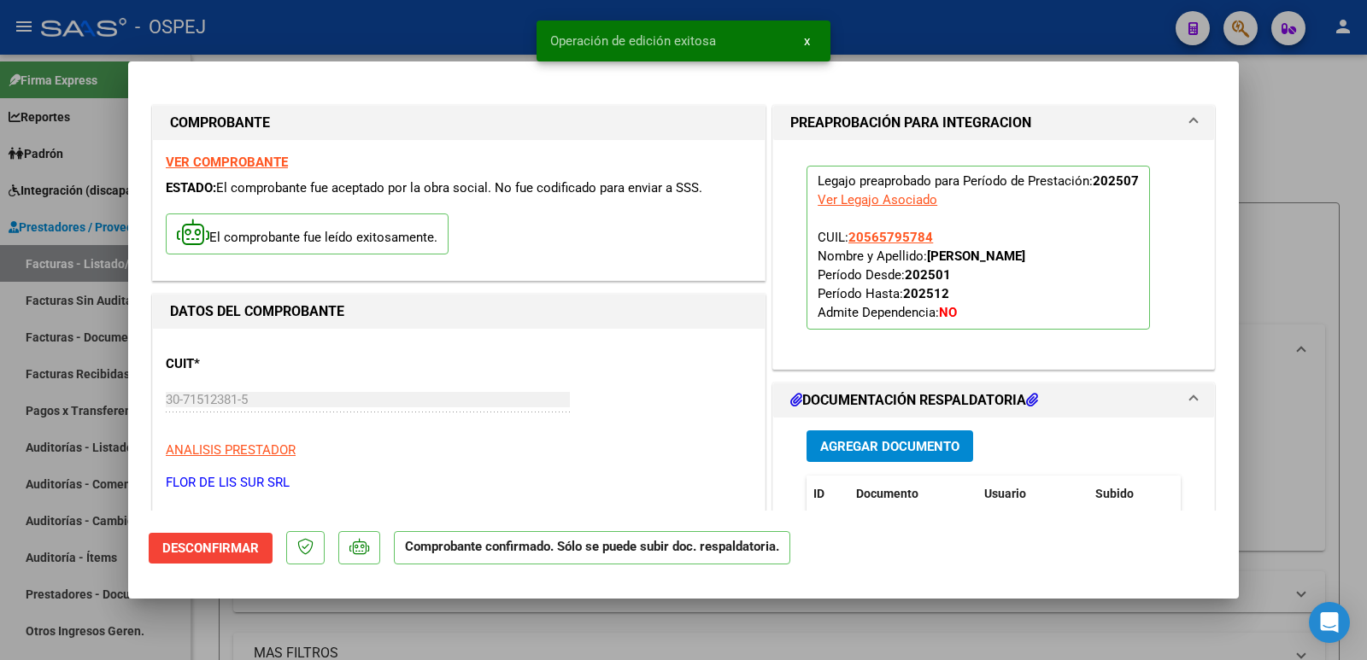
click at [387, 36] on div at bounding box center [683, 330] width 1367 height 660
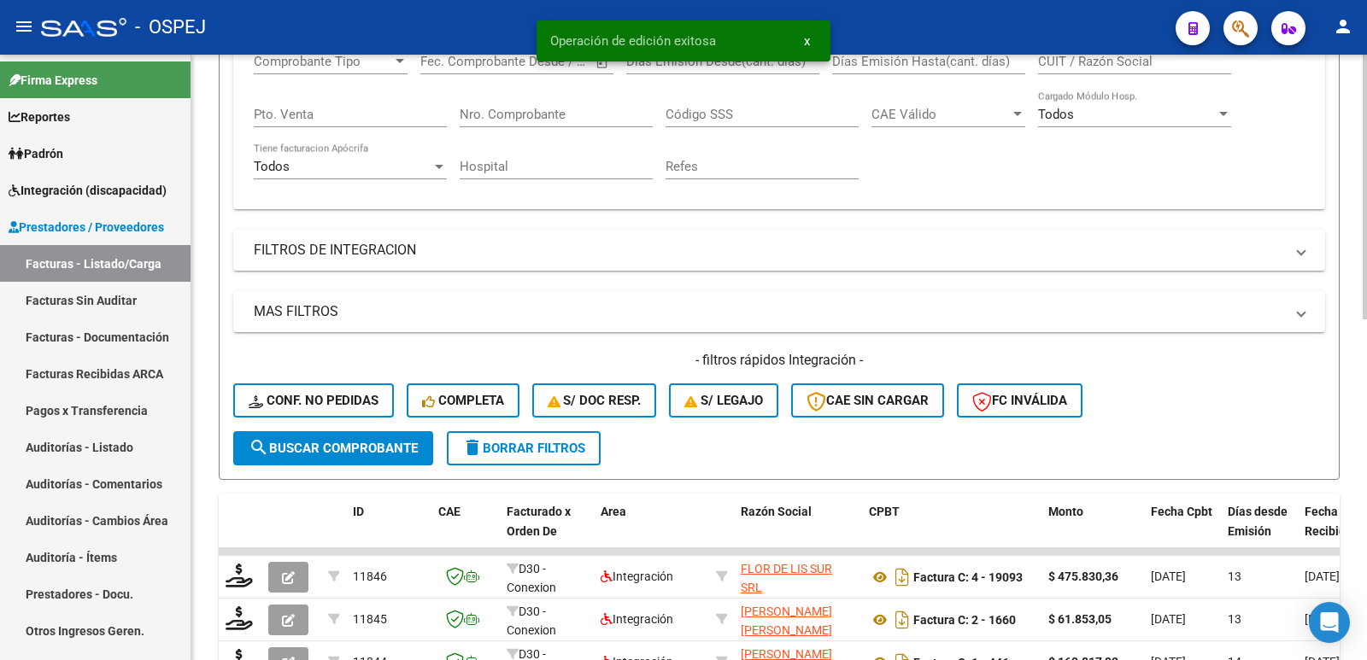
scroll to position [427, 0]
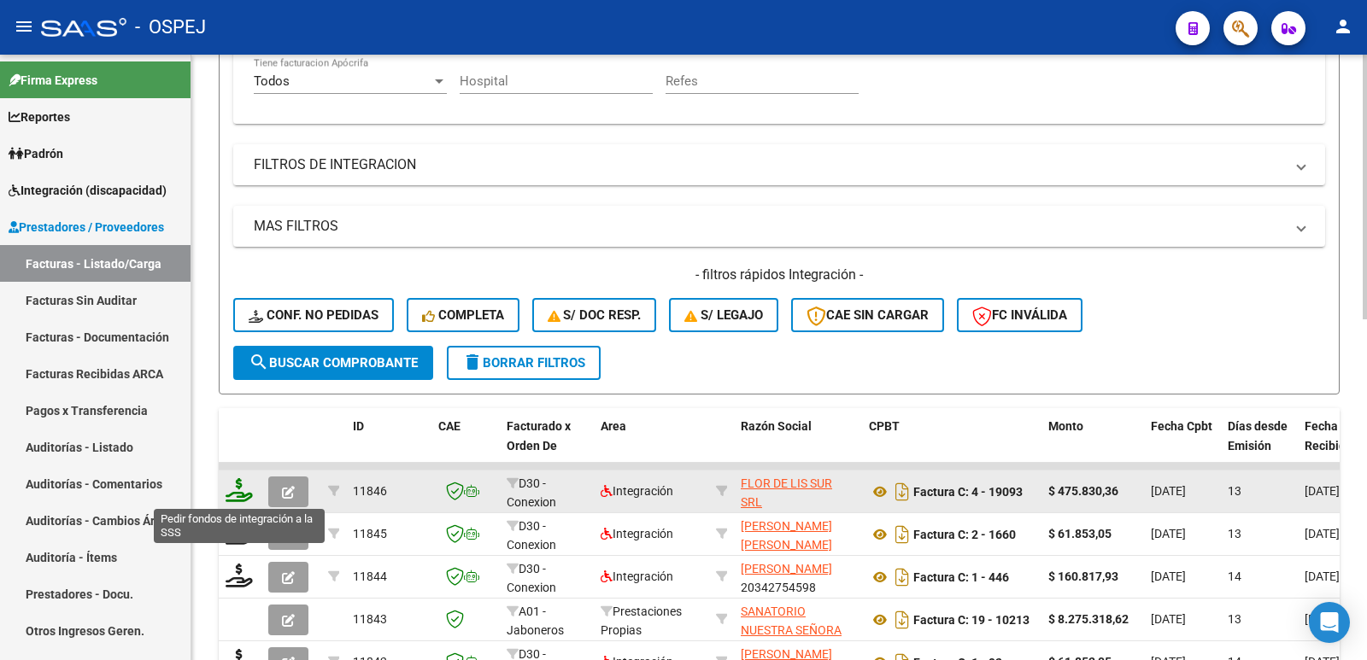
click at [243, 499] on icon at bounding box center [239, 490] width 27 height 24
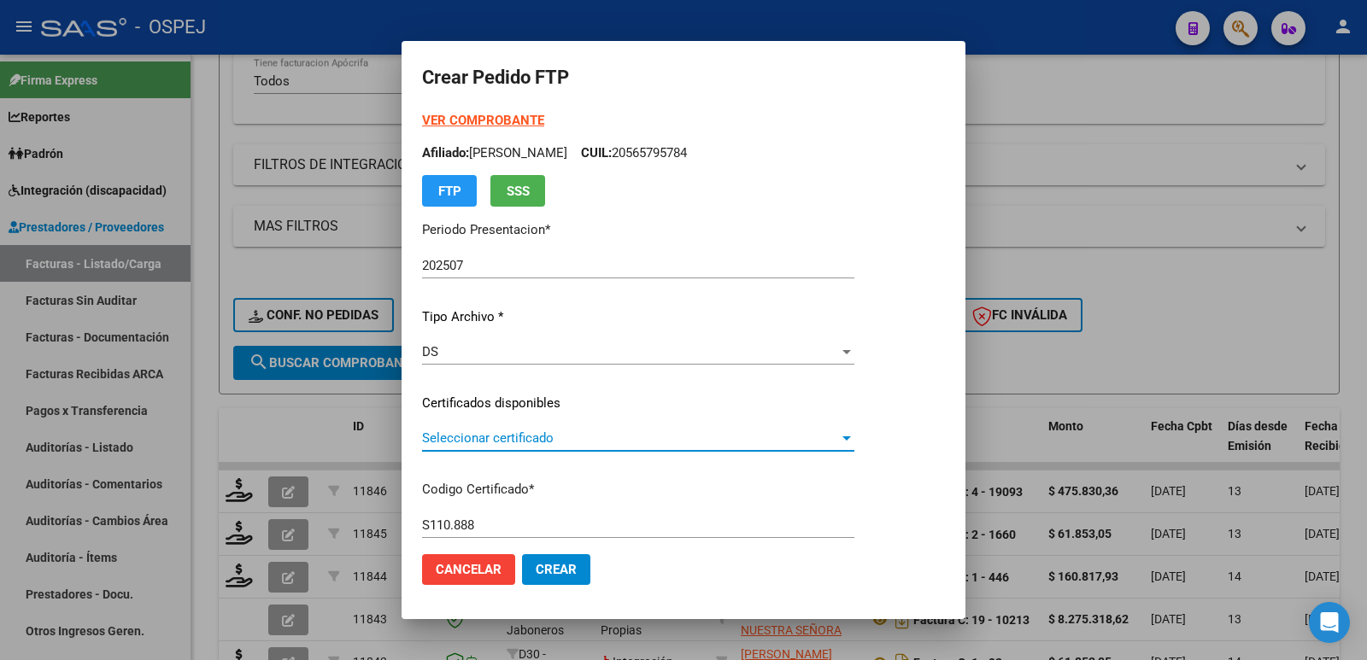
click at [495, 436] on span "Seleccionar certificado" at bounding box center [630, 438] width 417 height 15
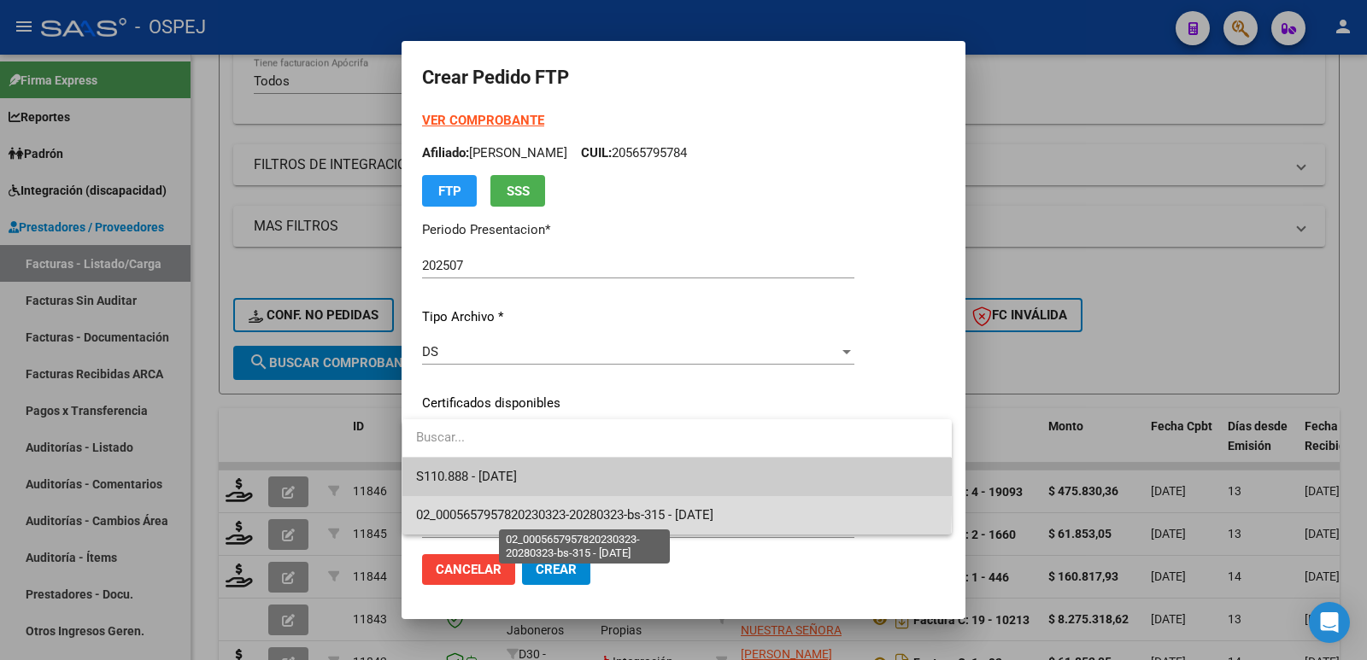
click at [489, 509] on span "02_0005657957820230323-20280323-bs-315 - 2028-03-01" at bounding box center [564, 515] width 297 height 15
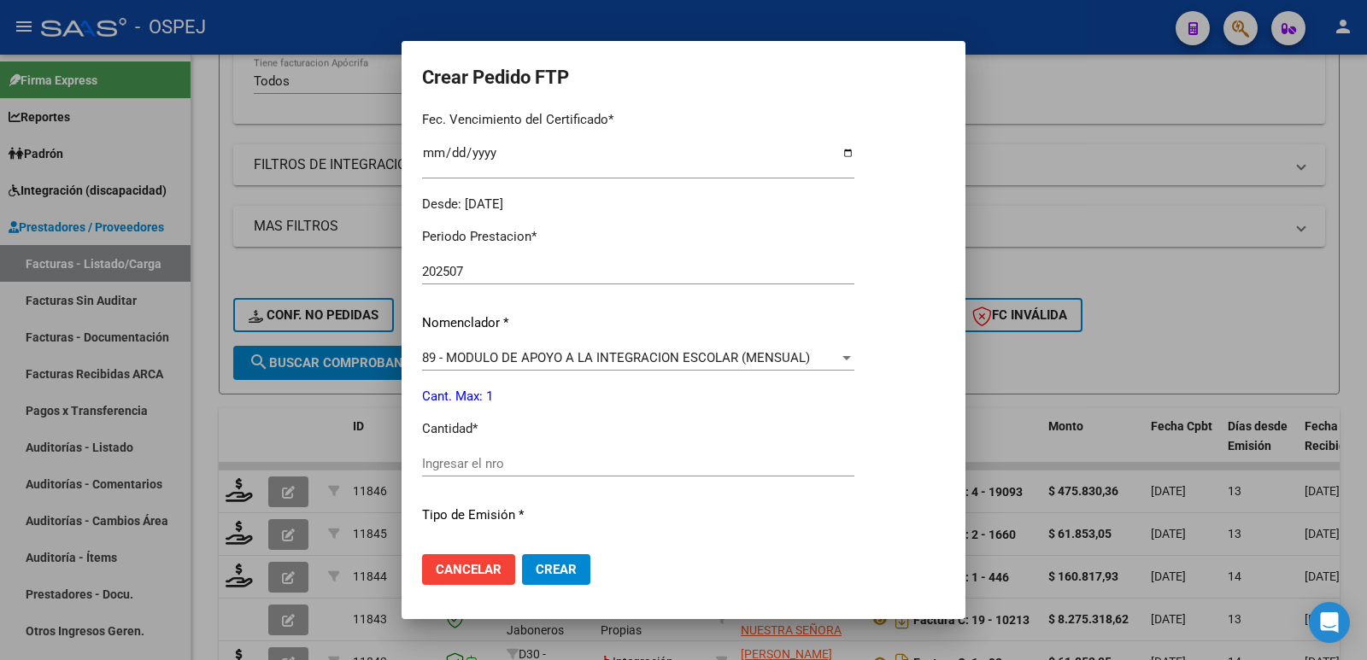
scroll to position [513, 0]
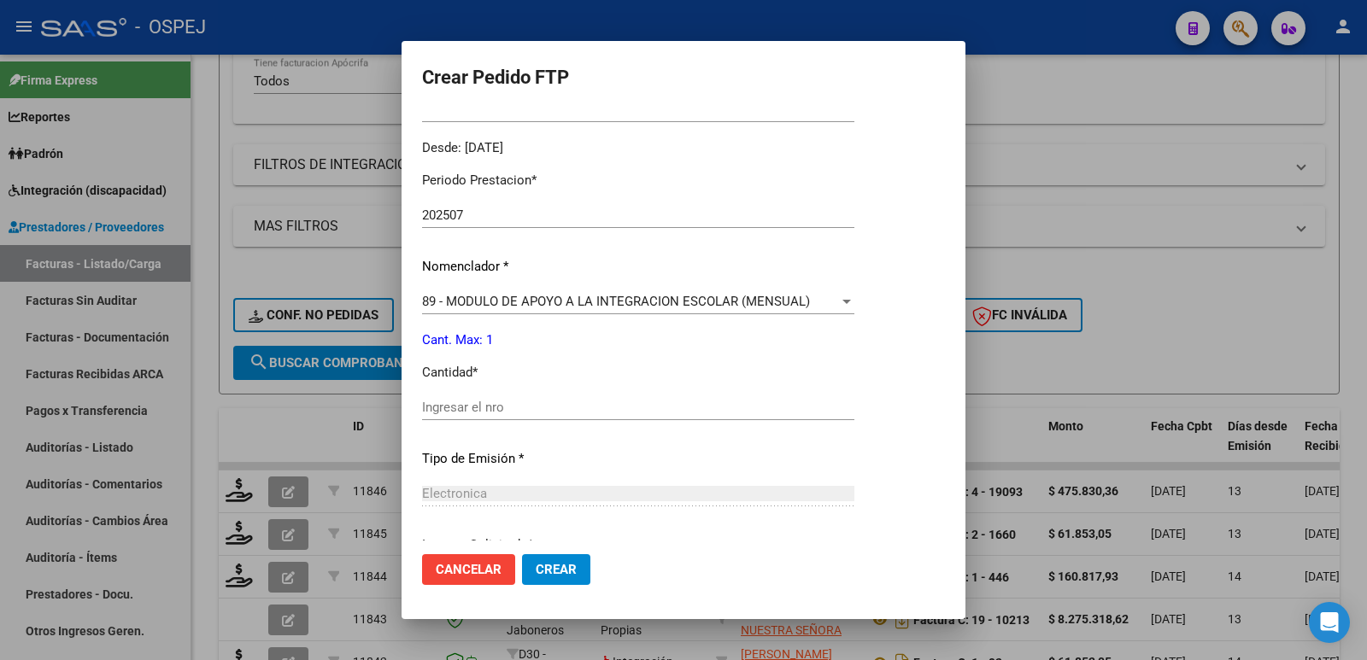
click at [476, 412] on input "Ingresar el nro" at bounding box center [638, 407] width 432 height 15
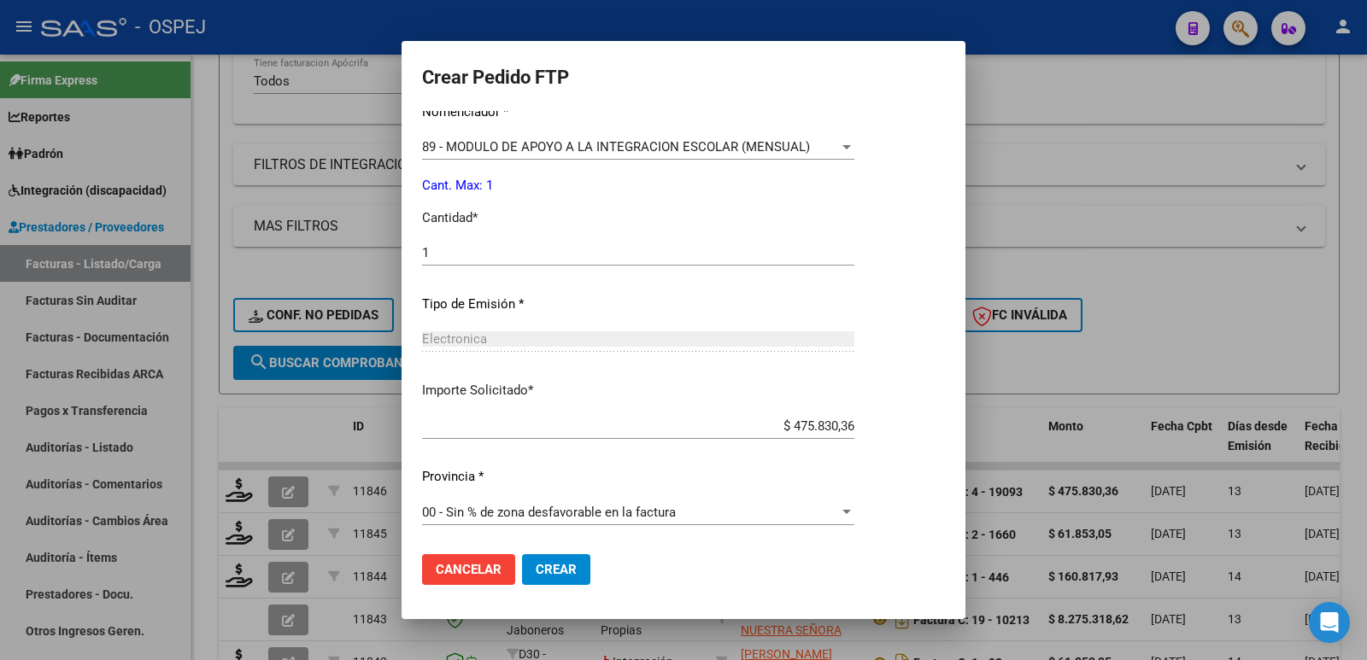
scroll to position [668, 0]
click at [548, 573] on span "Crear" at bounding box center [556, 569] width 41 height 15
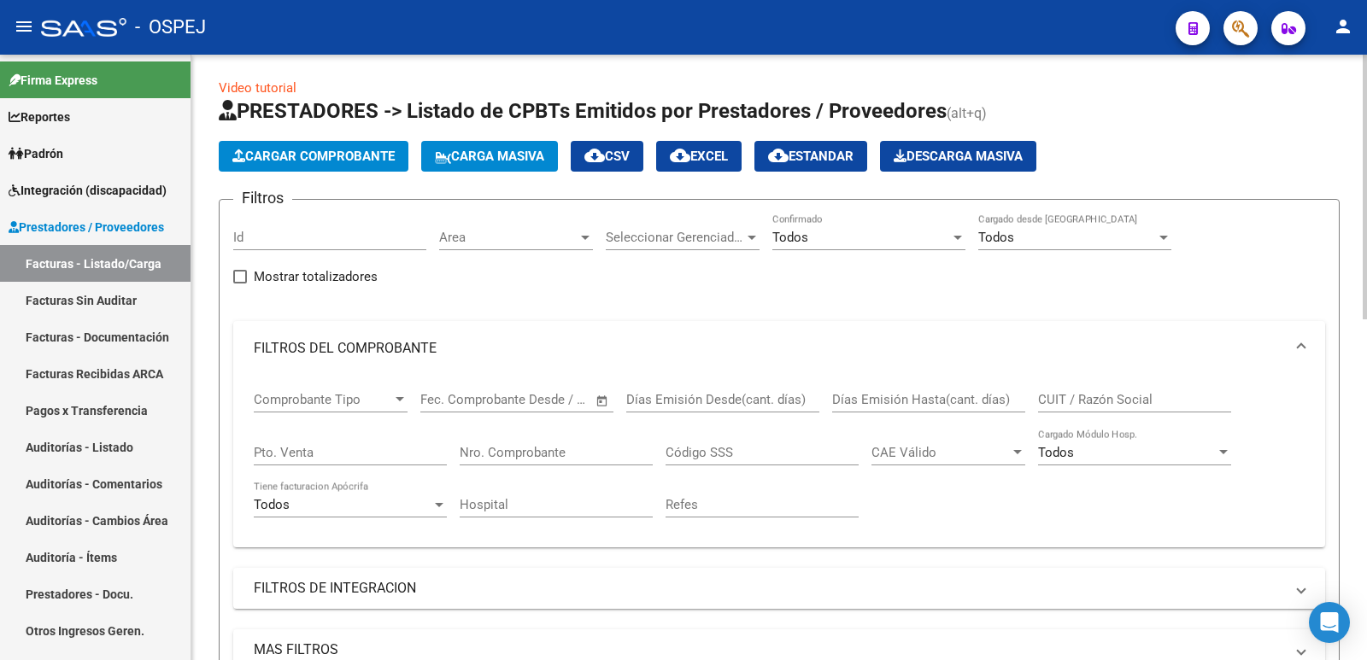
scroll to position [0, 0]
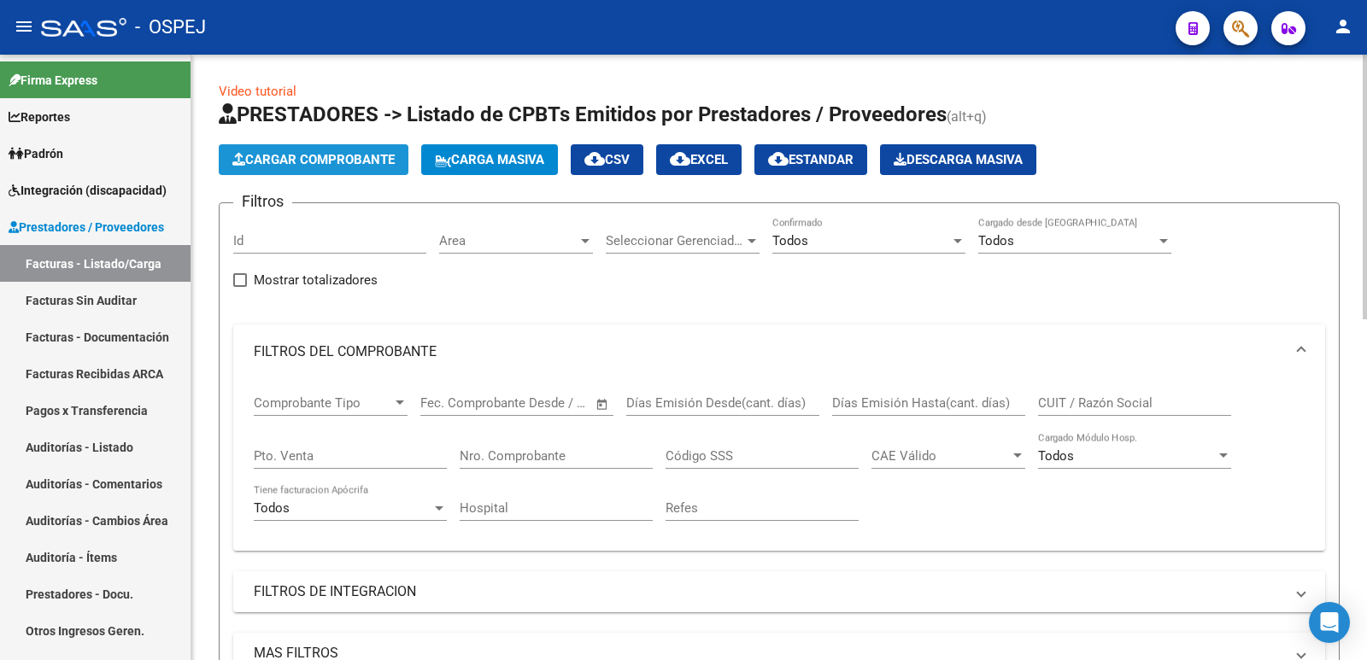
click at [266, 155] on span "Cargar Comprobante" at bounding box center [313, 159] width 162 height 15
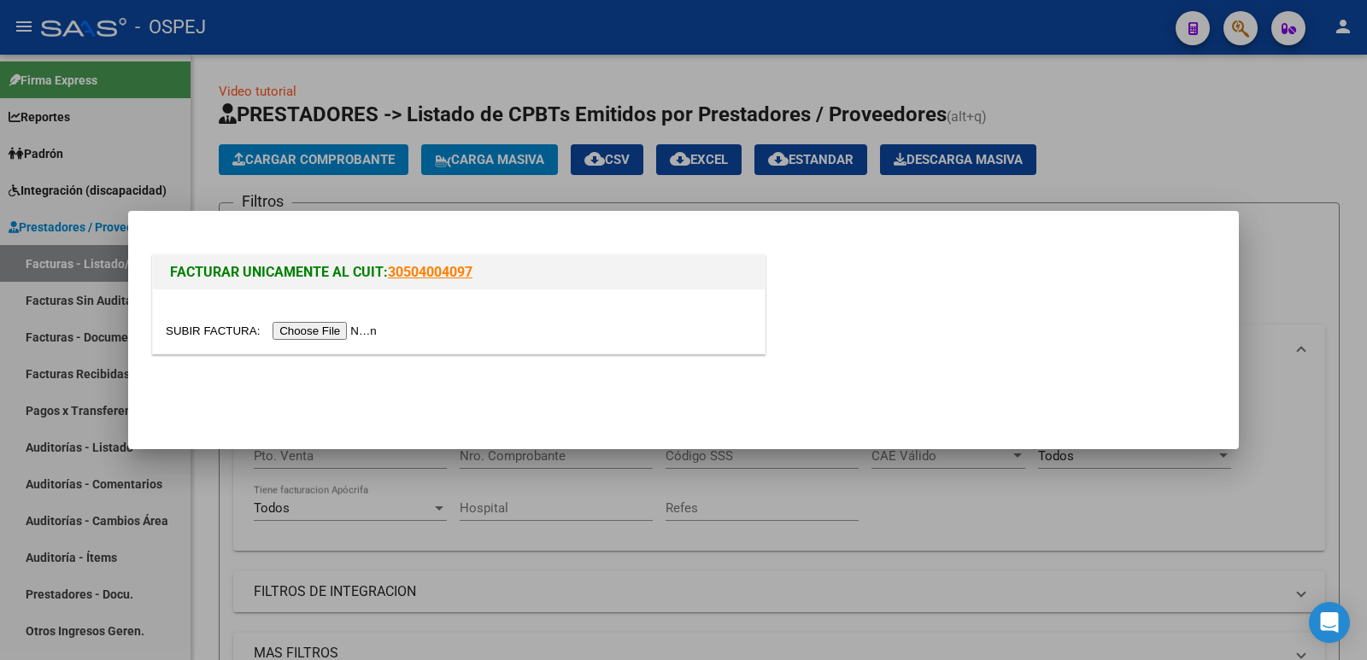
click at [303, 329] on input "file" at bounding box center [274, 331] width 216 height 18
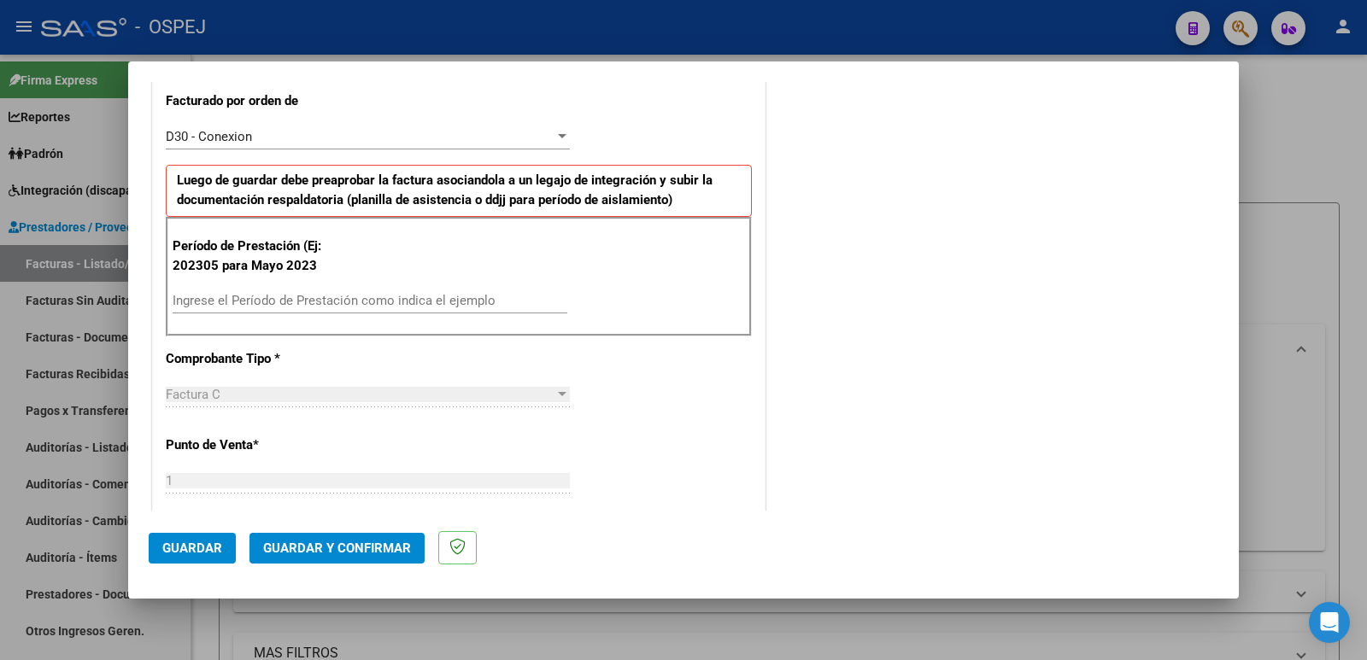
scroll to position [513, 0]
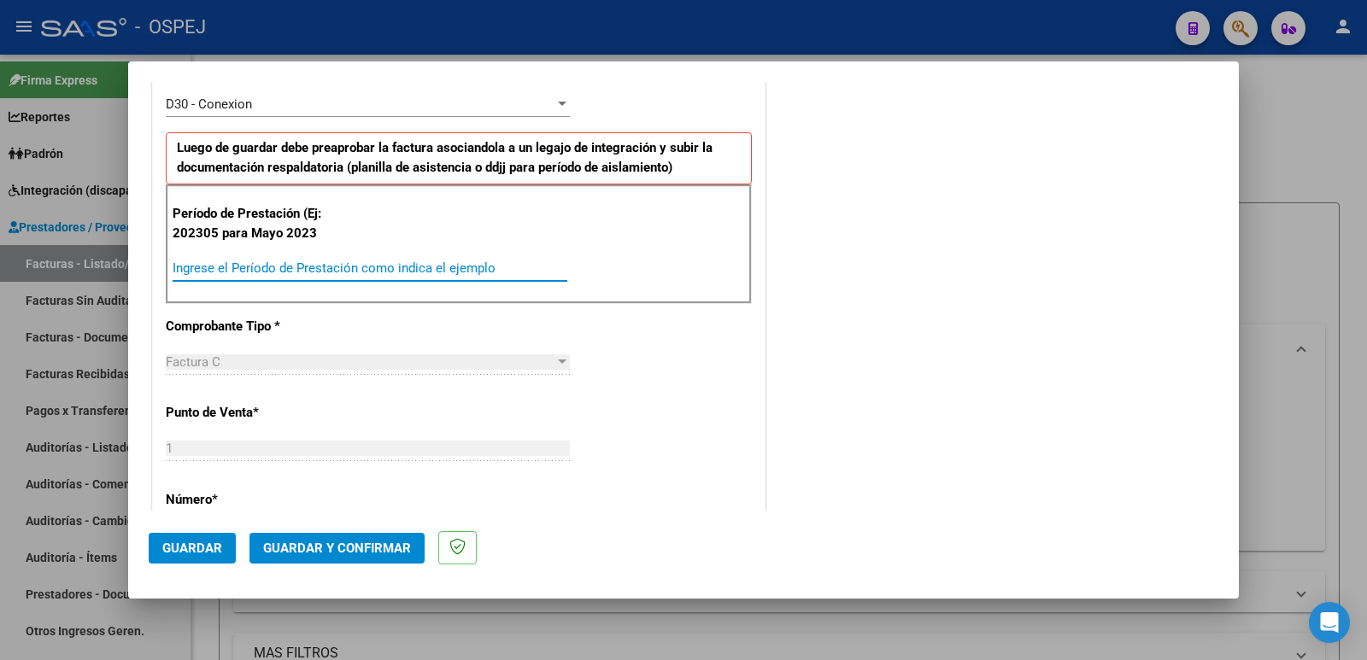
click at [459, 273] on input "Ingrese el Período de Prestación como indica el ejemplo" at bounding box center [370, 268] width 395 height 15
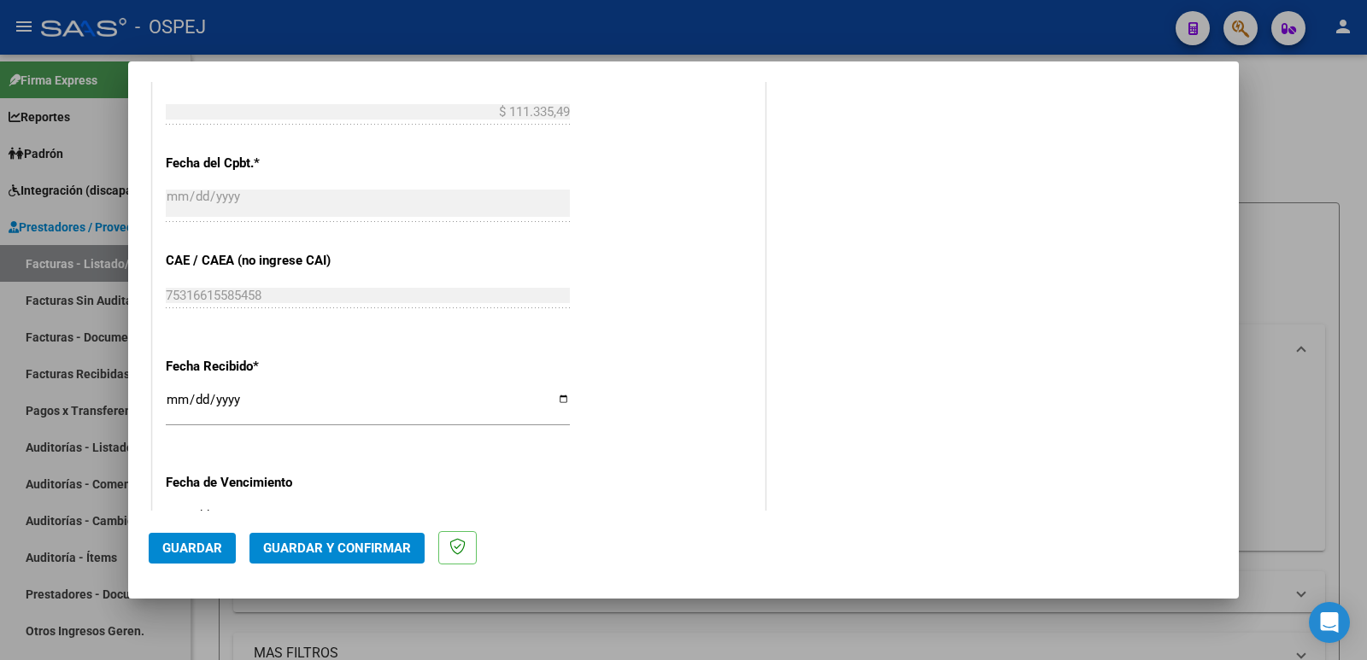
scroll to position [1025, 0]
click at [174, 541] on span "Guardar" at bounding box center [192, 548] width 60 height 15
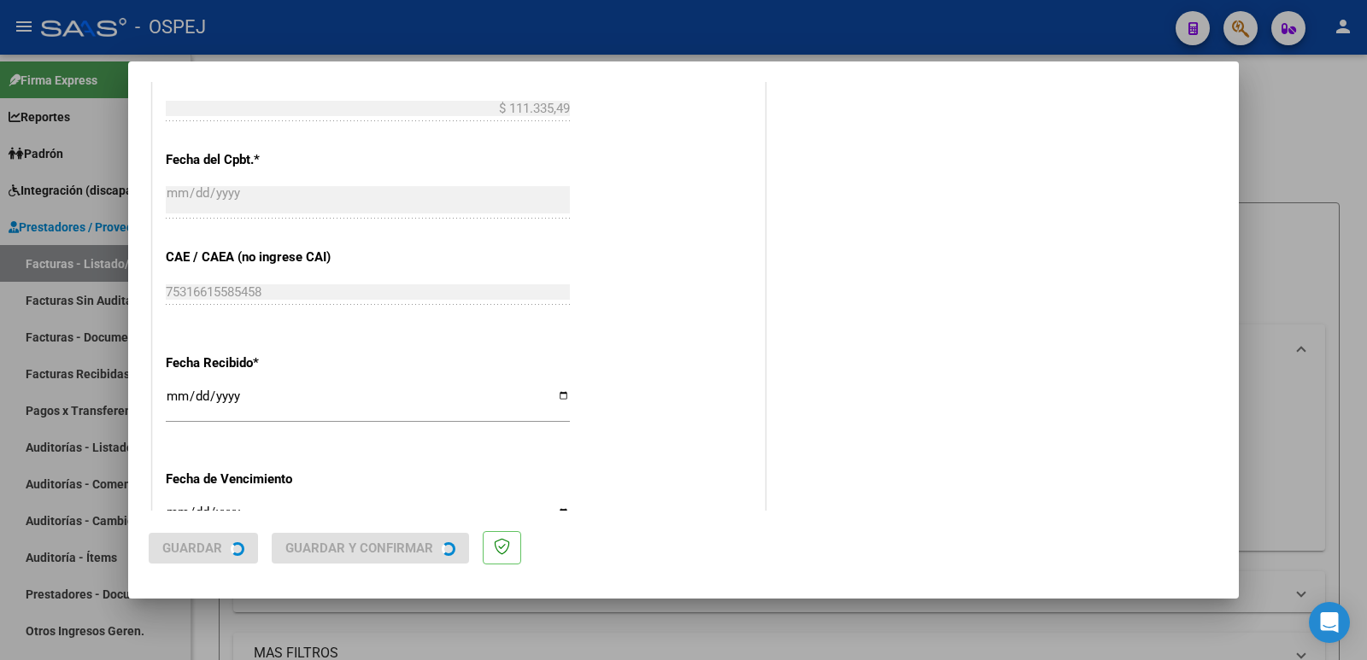
scroll to position [0, 0]
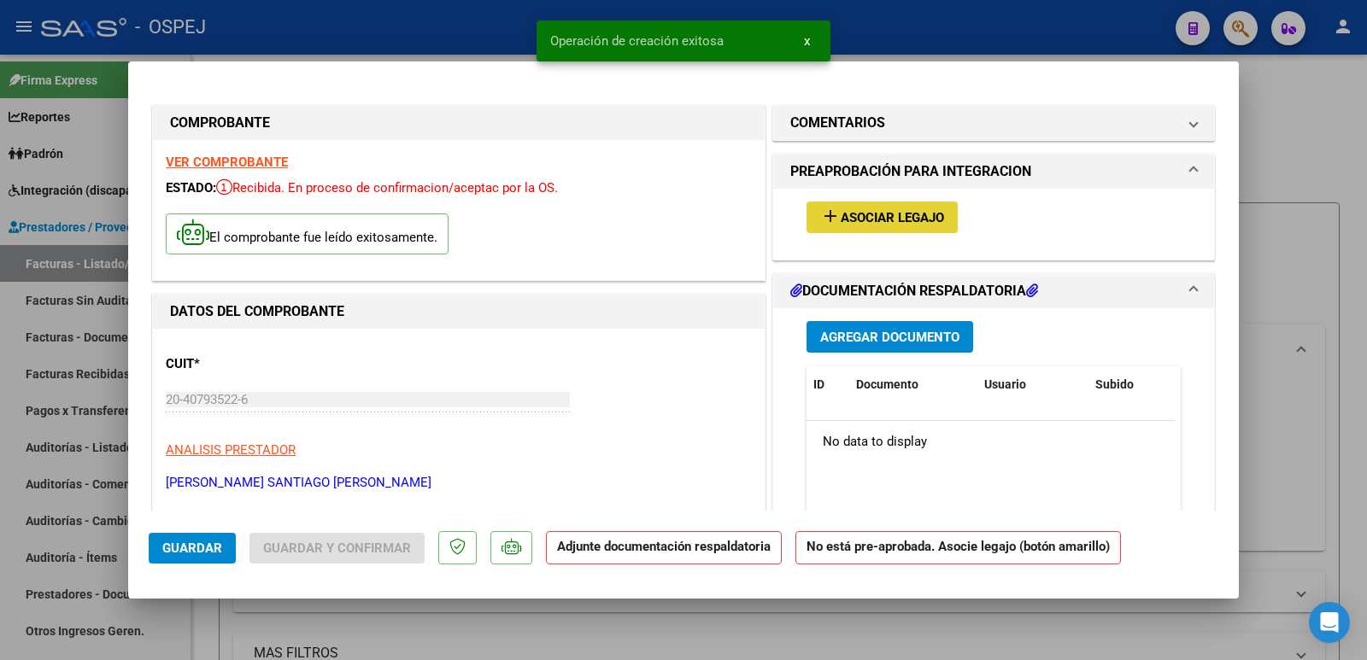
click at [858, 221] on span "Asociar Legajo" at bounding box center [892, 217] width 103 height 15
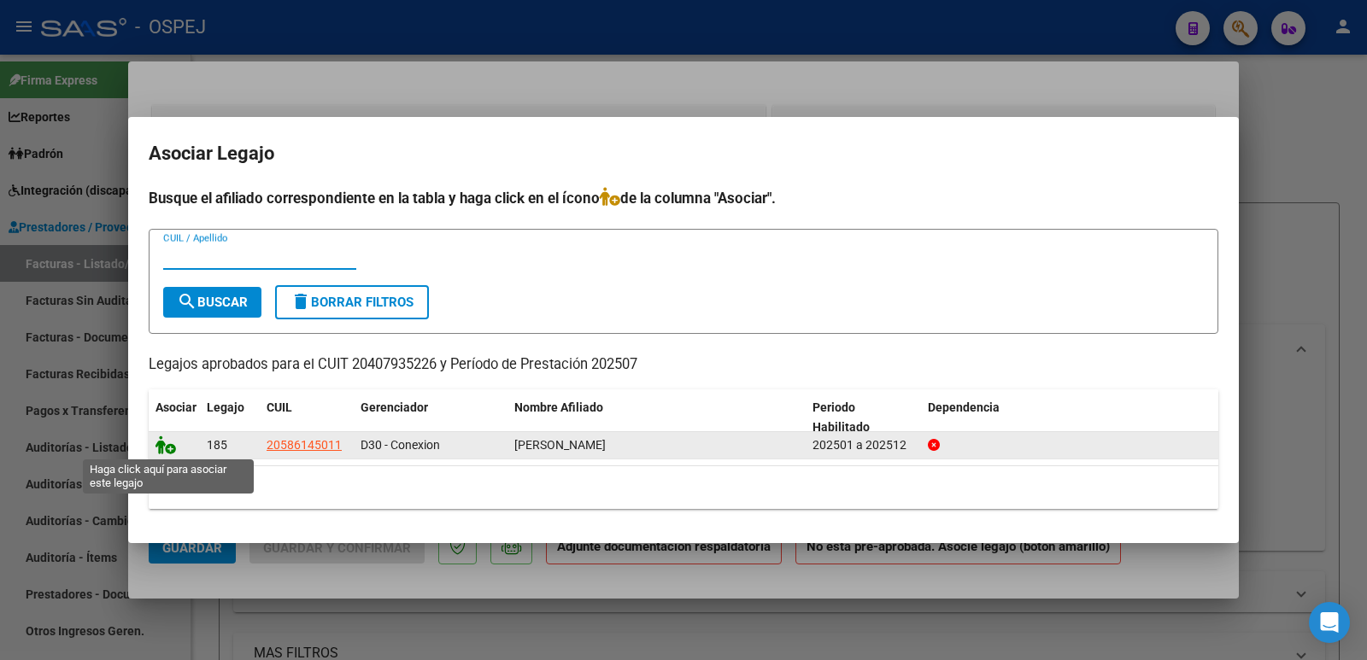
click at [167, 452] on icon at bounding box center [166, 445] width 21 height 19
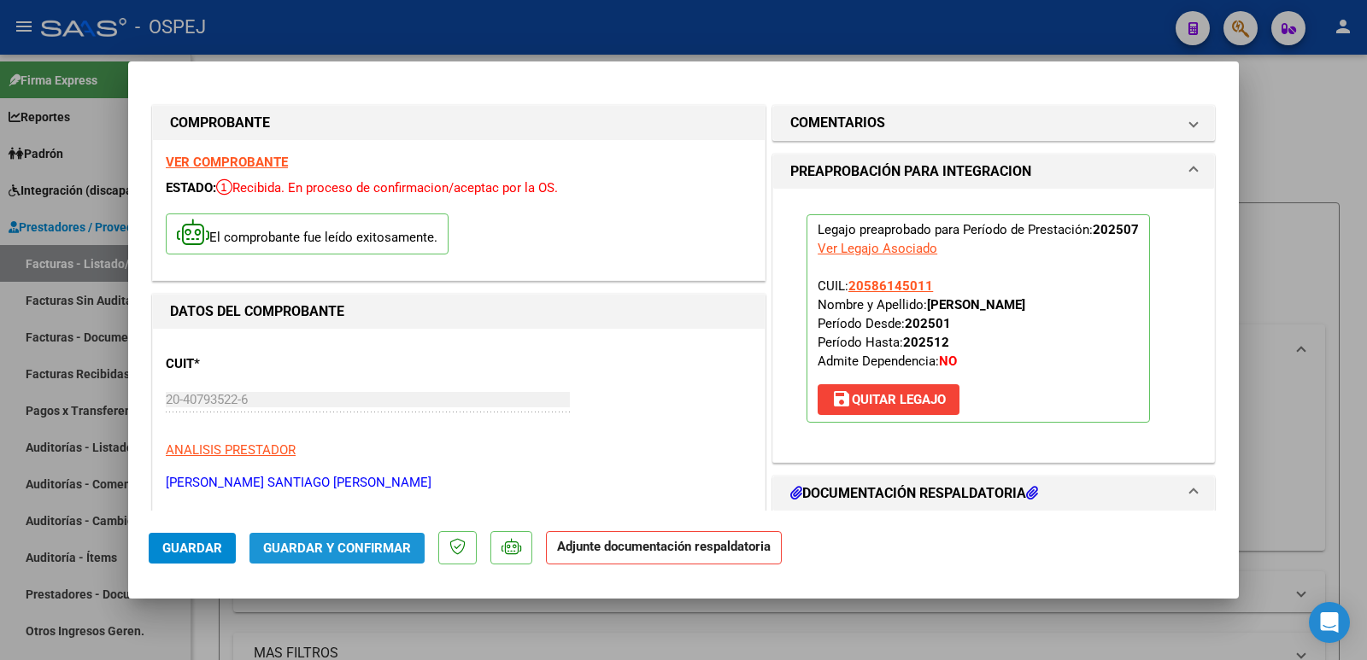
click at [341, 555] on span "Guardar y Confirmar" at bounding box center [337, 548] width 148 height 15
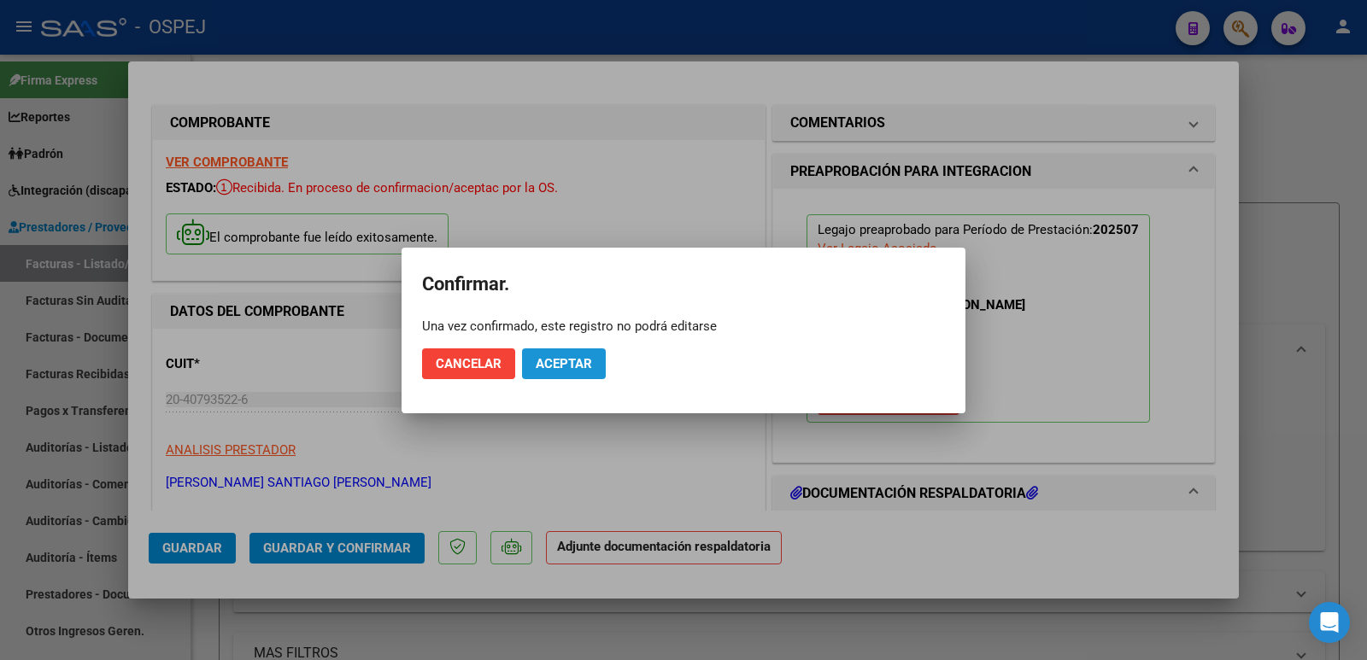
click at [572, 361] on span "Aceptar" at bounding box center [564, 363] width 56 height 15
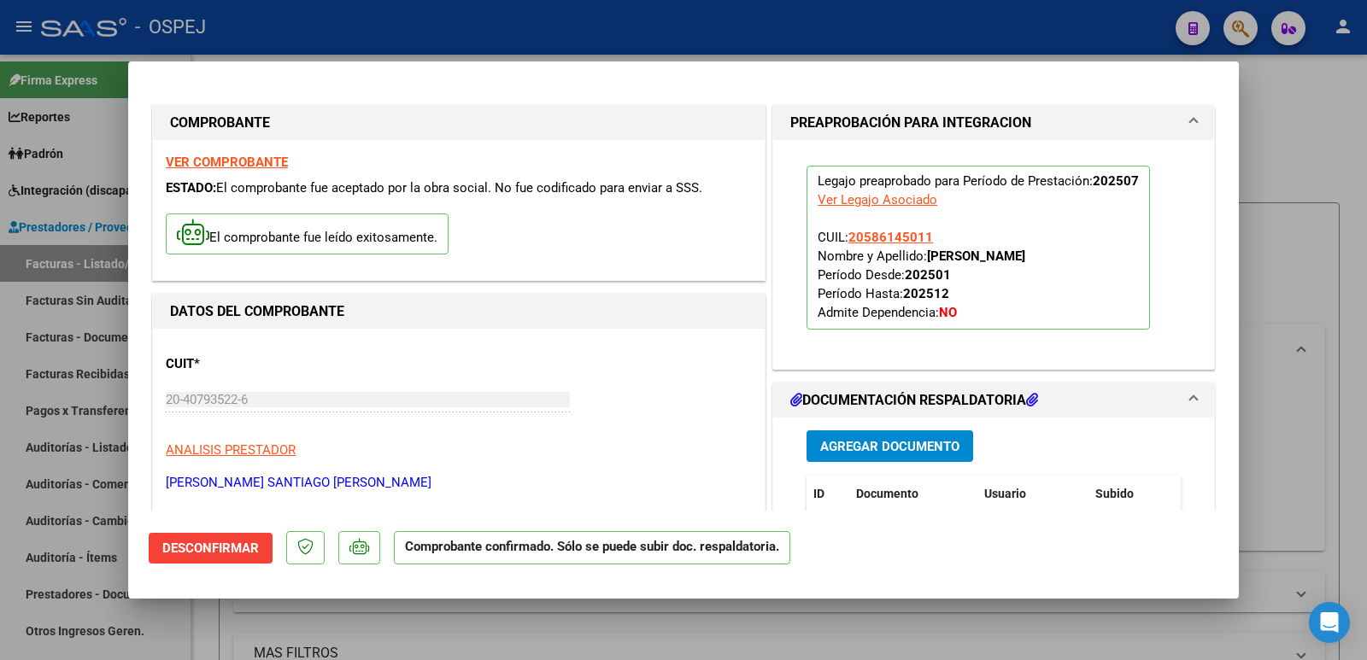
click at [547, 41] on div at bounding box center [683, 330] width 1367 height 660
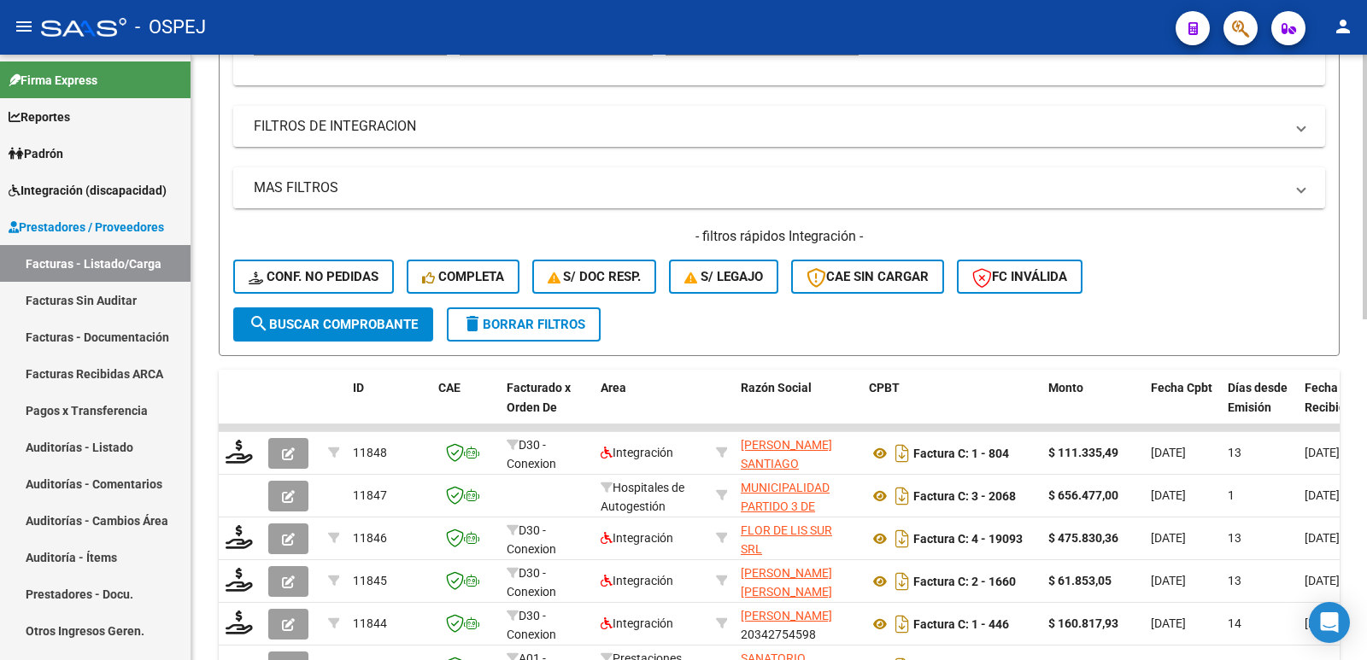
scroll to position [513, 0]
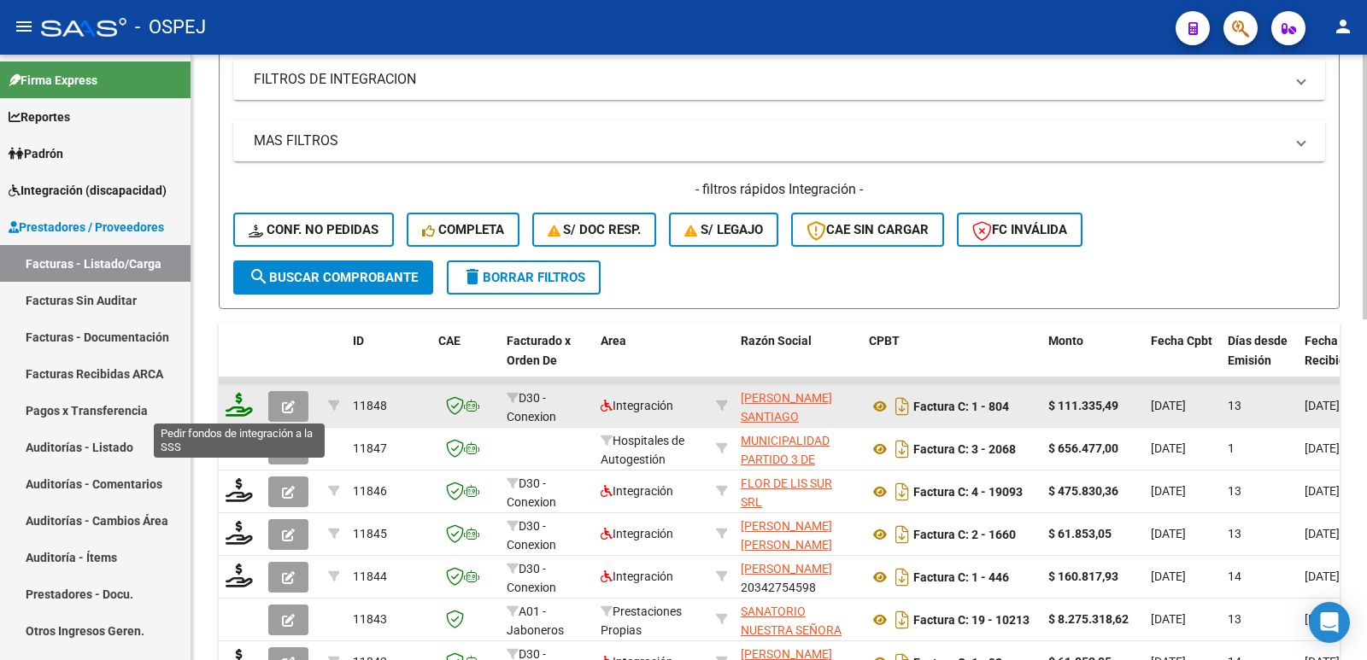
click at [241, 414] on icon at bounding box center [239, 405] width 27 height 24
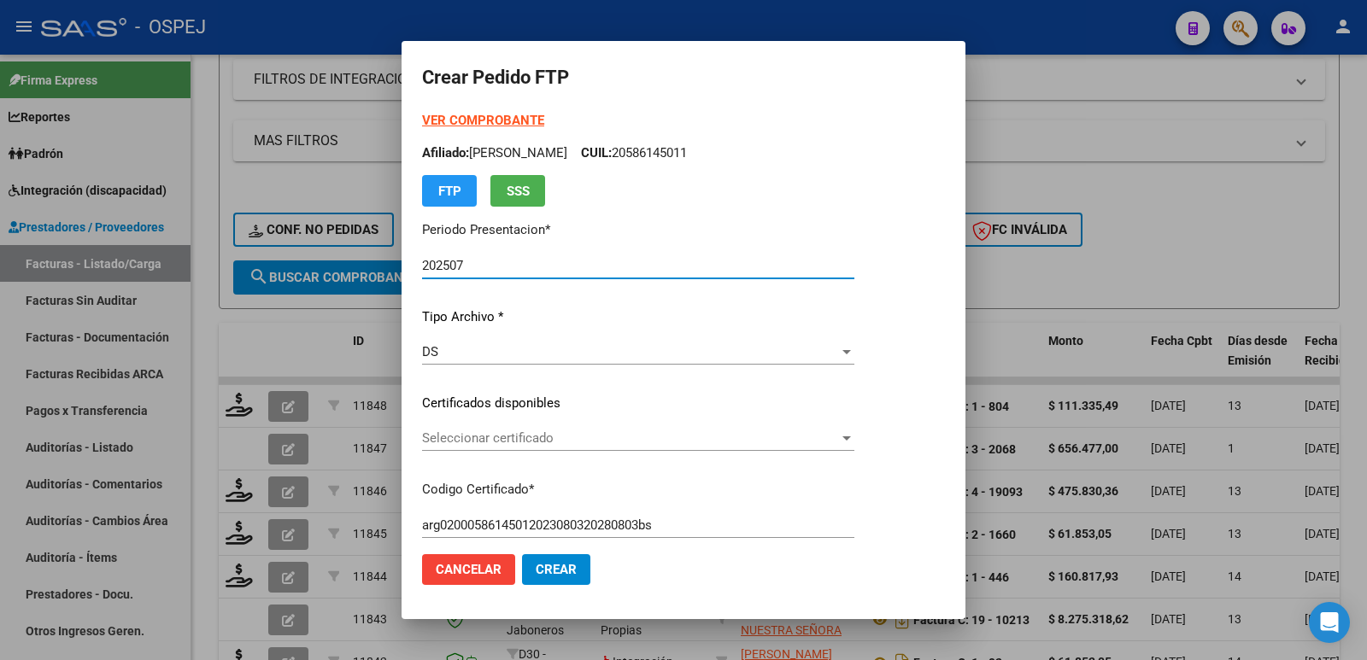
click at [627, 435] on span "Seleccionar certificado" at bounding box center [630, 438] width 417 height 15
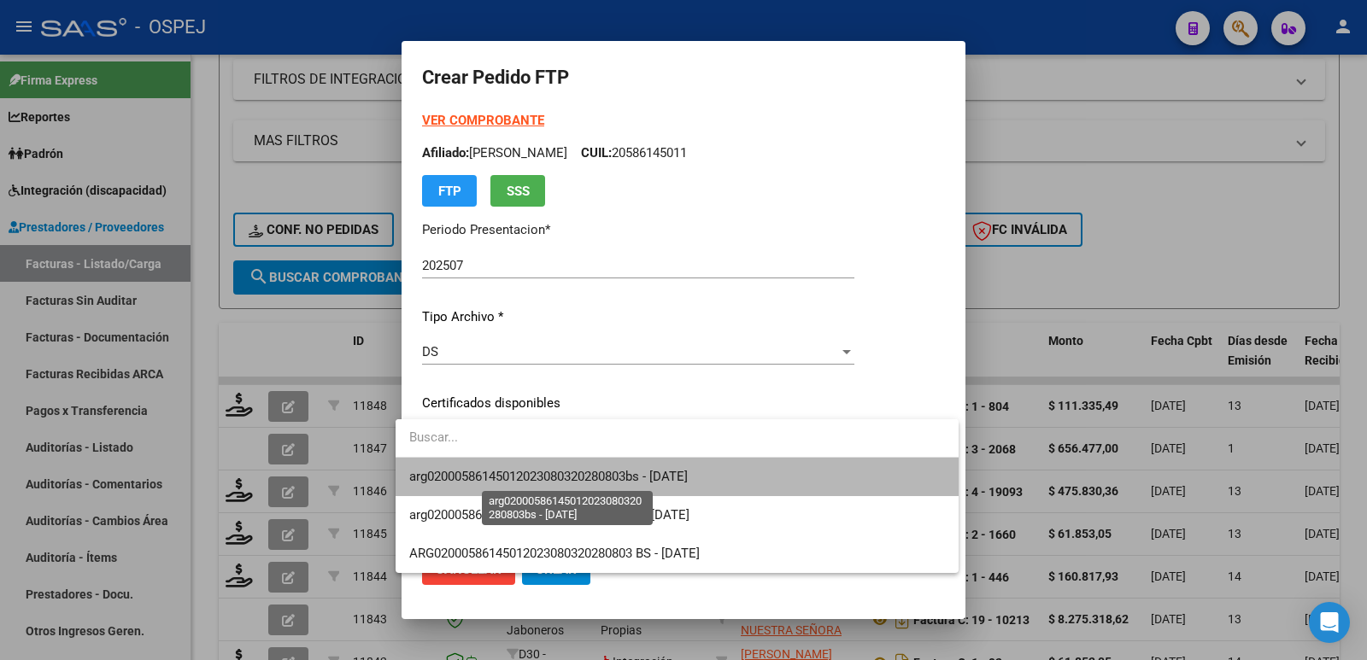
click at [631, 473] on span "arg02000586145012023080320280803bs - [DATE]" at bounding box center [548, 476] width 279 height 15
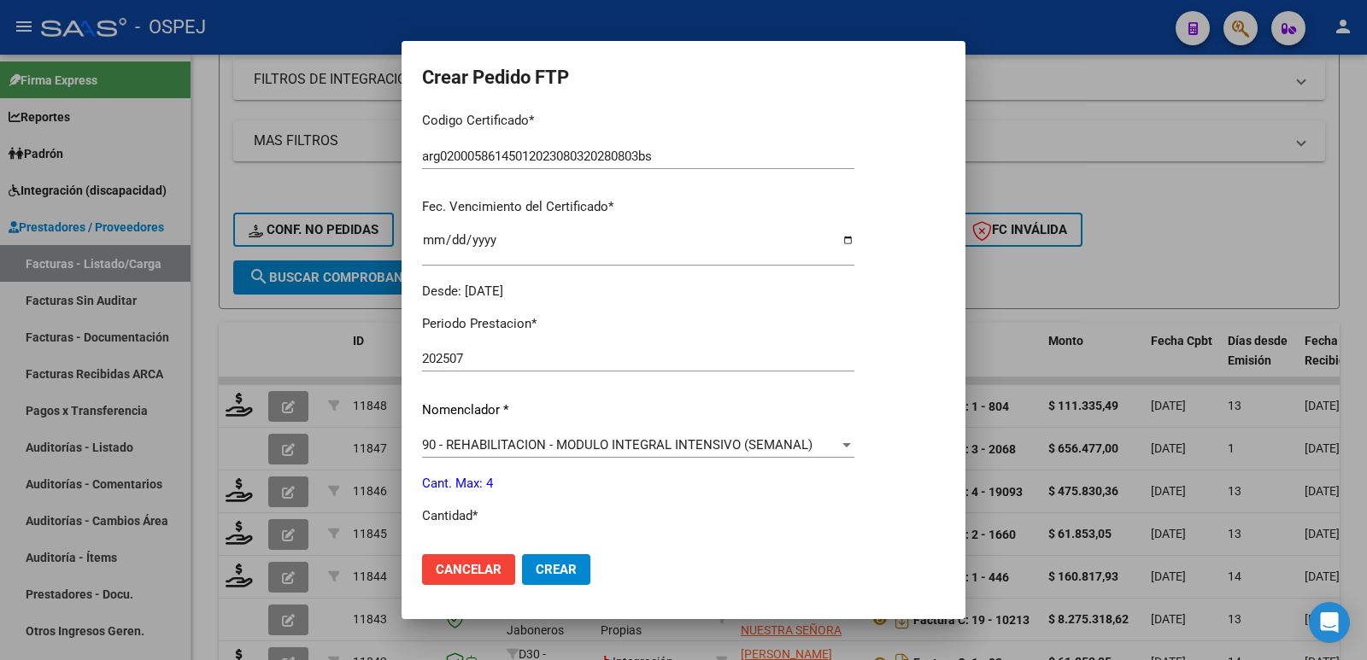
scroll to position [427, 0]
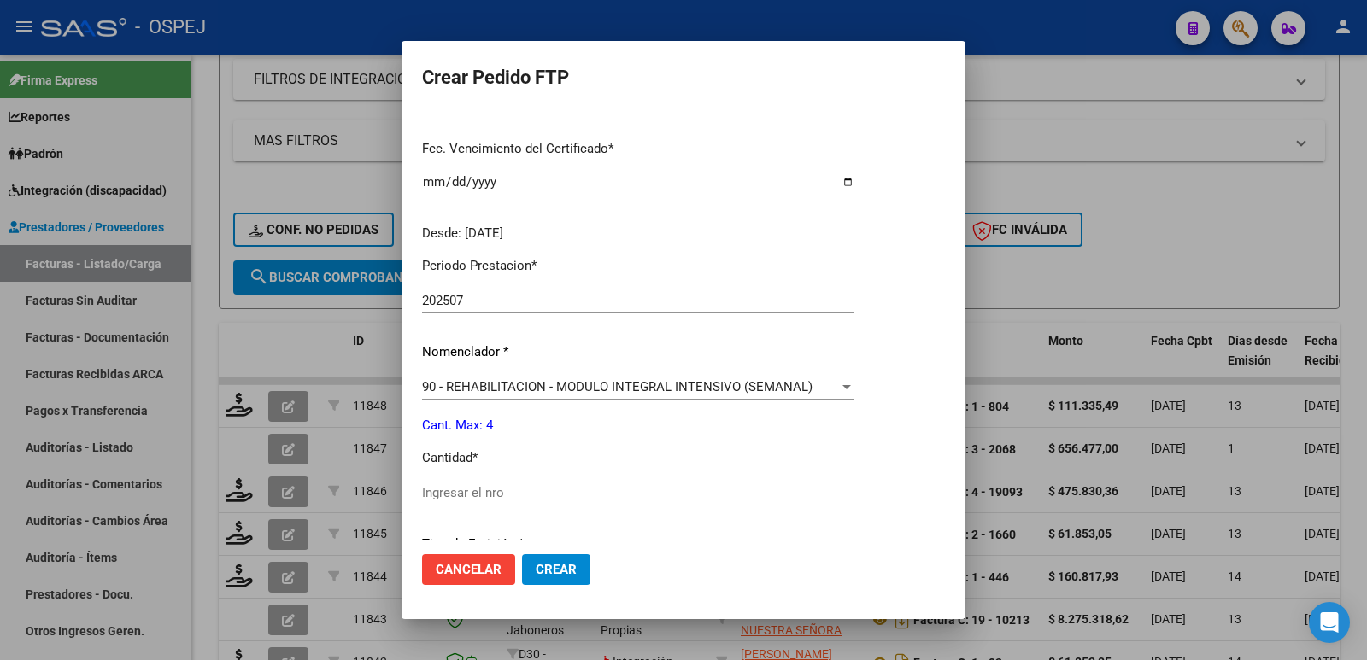
click at [717, 501] on input "Ingresar el nro" at bounding box center [638, 492] width 432 height 15
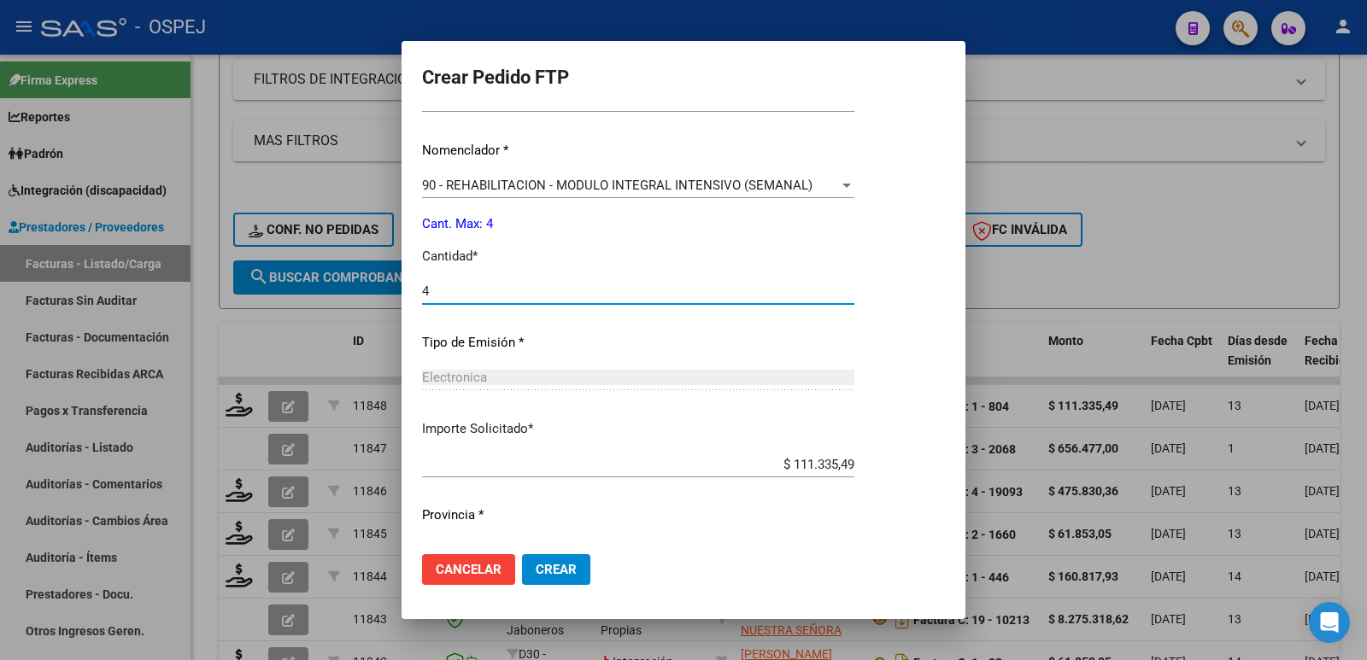
scroll to position [668, 0]
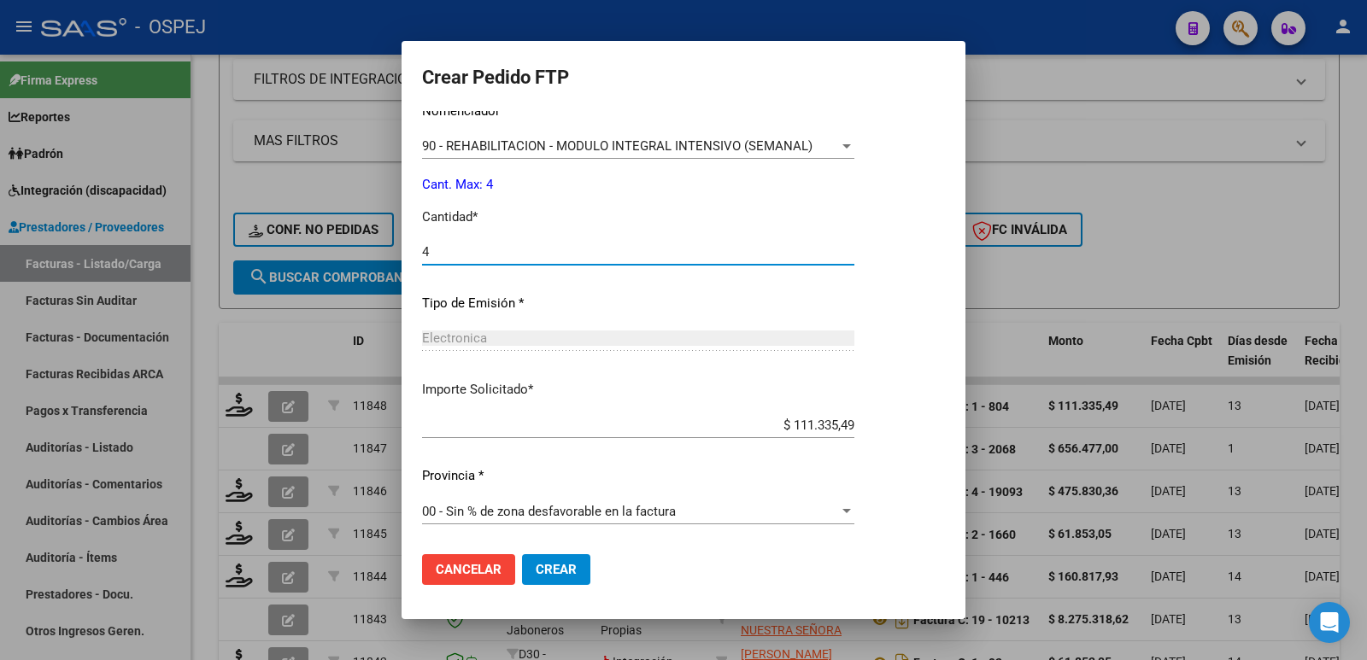
type input "4"
click at [536, 568] on span "Crear" at bounding box center [556, 569] width 41 height 15
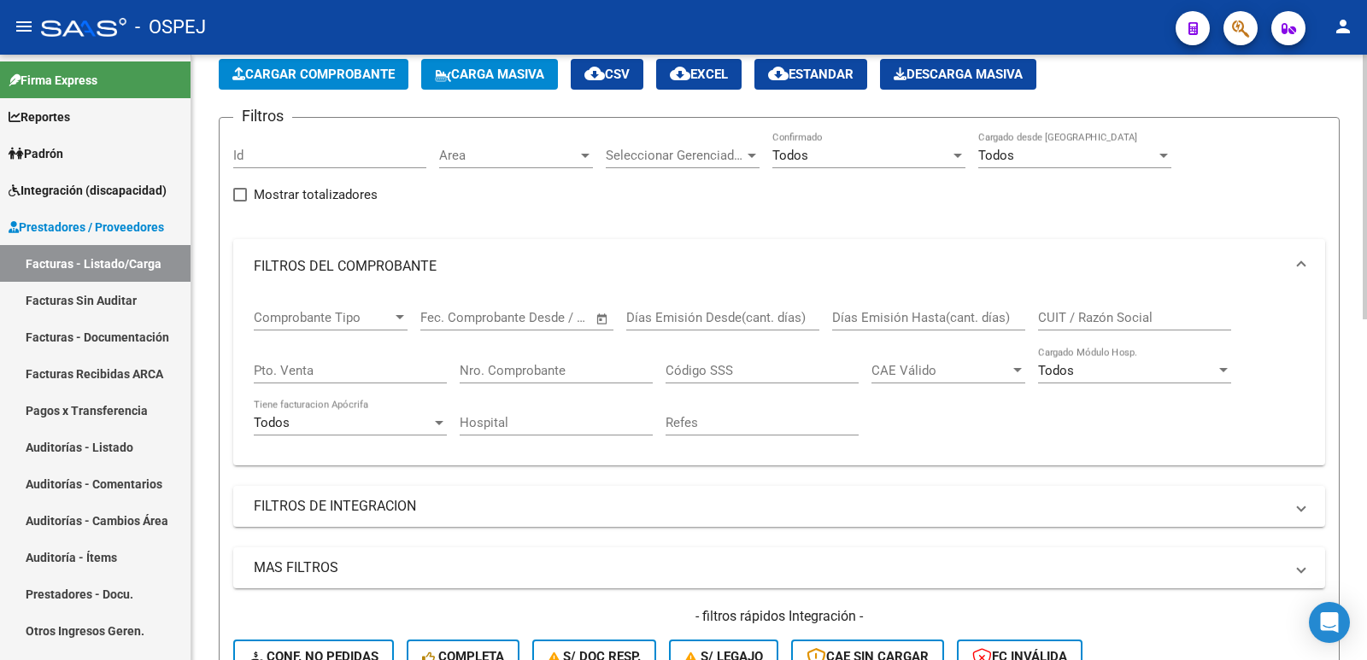
scroll to position [0, 0]
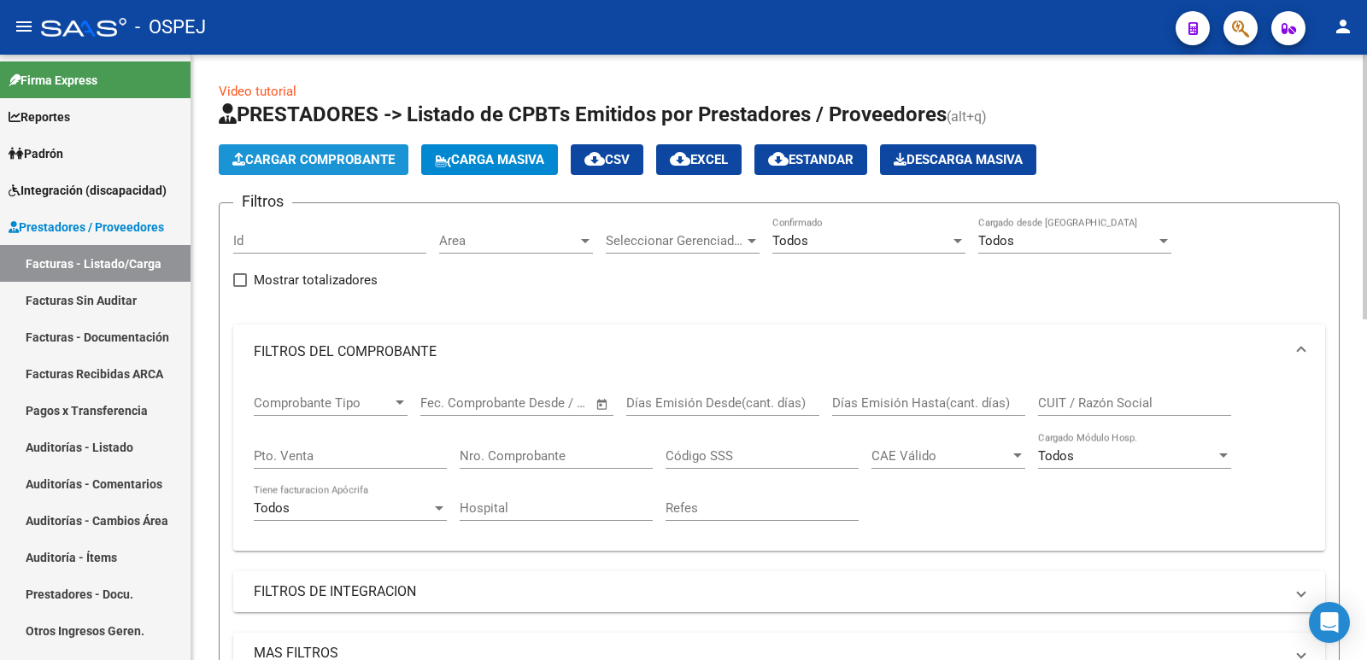
click at [339, 158] on span "Cargar Comprobante" at bounding box center [313, 159] width 162 height 15
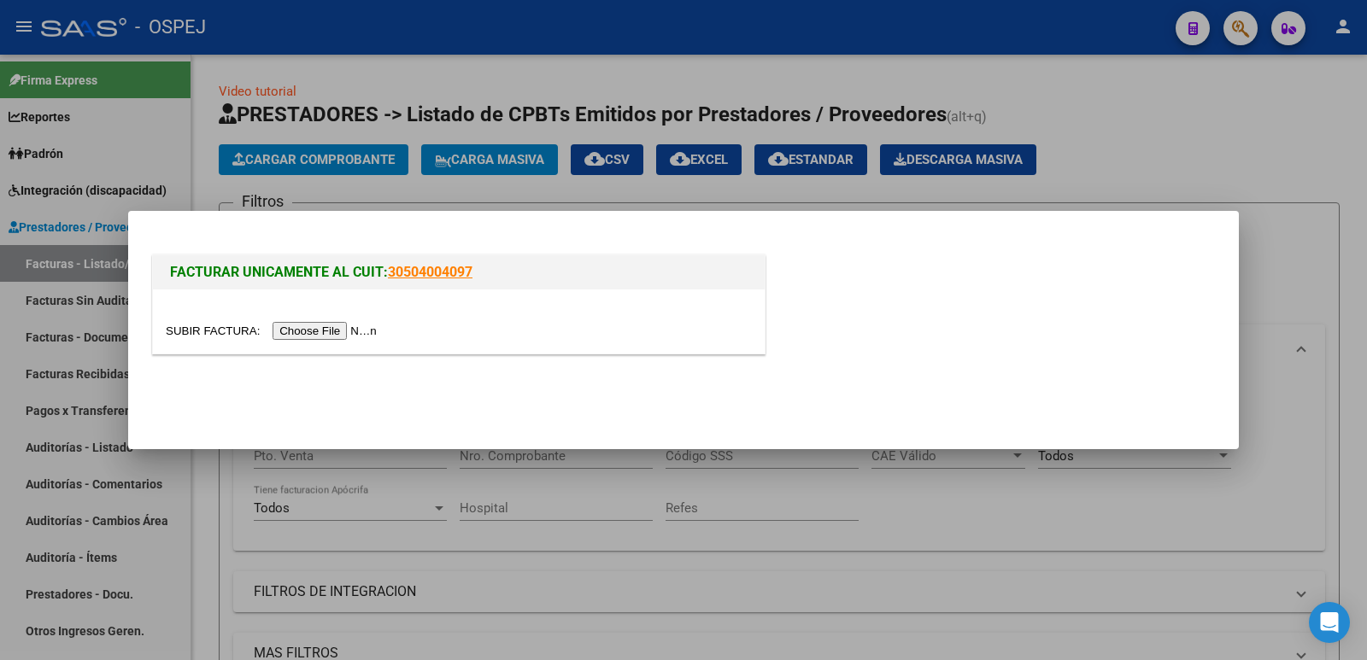
click at [328, 330] on input "file" at bounding box center [274, 331] width 216 height 18
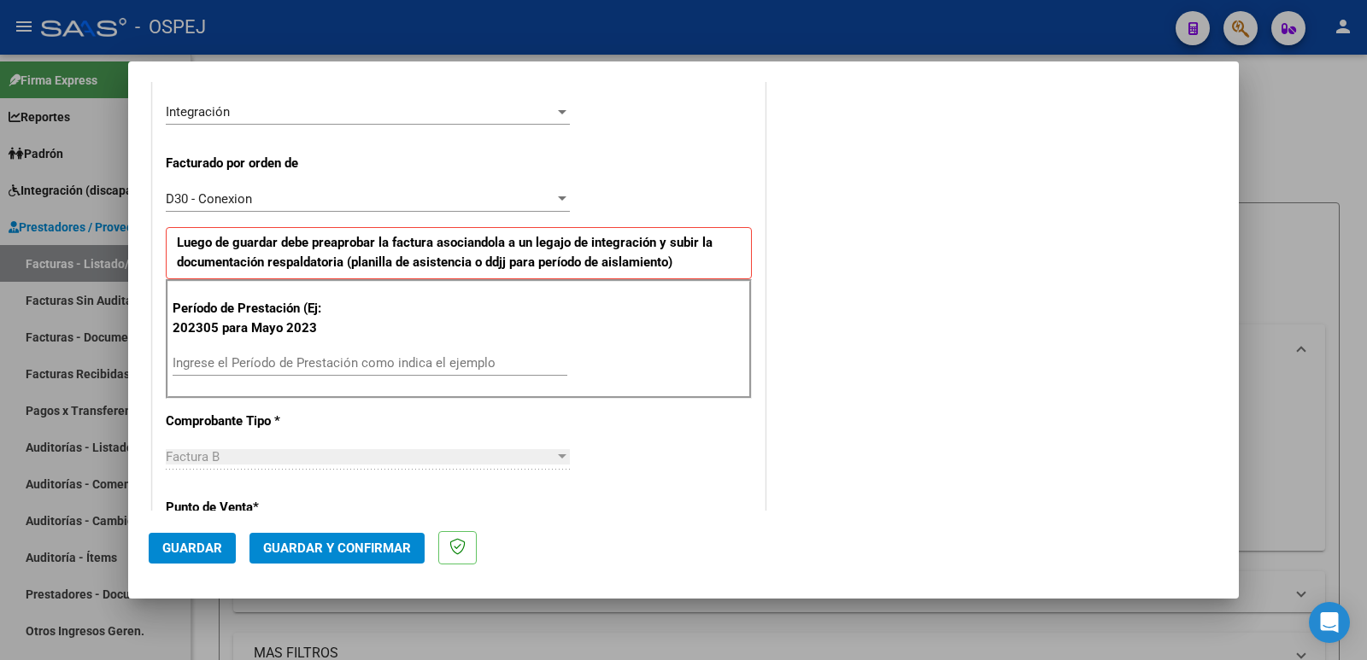
scroll to position [513, 0]
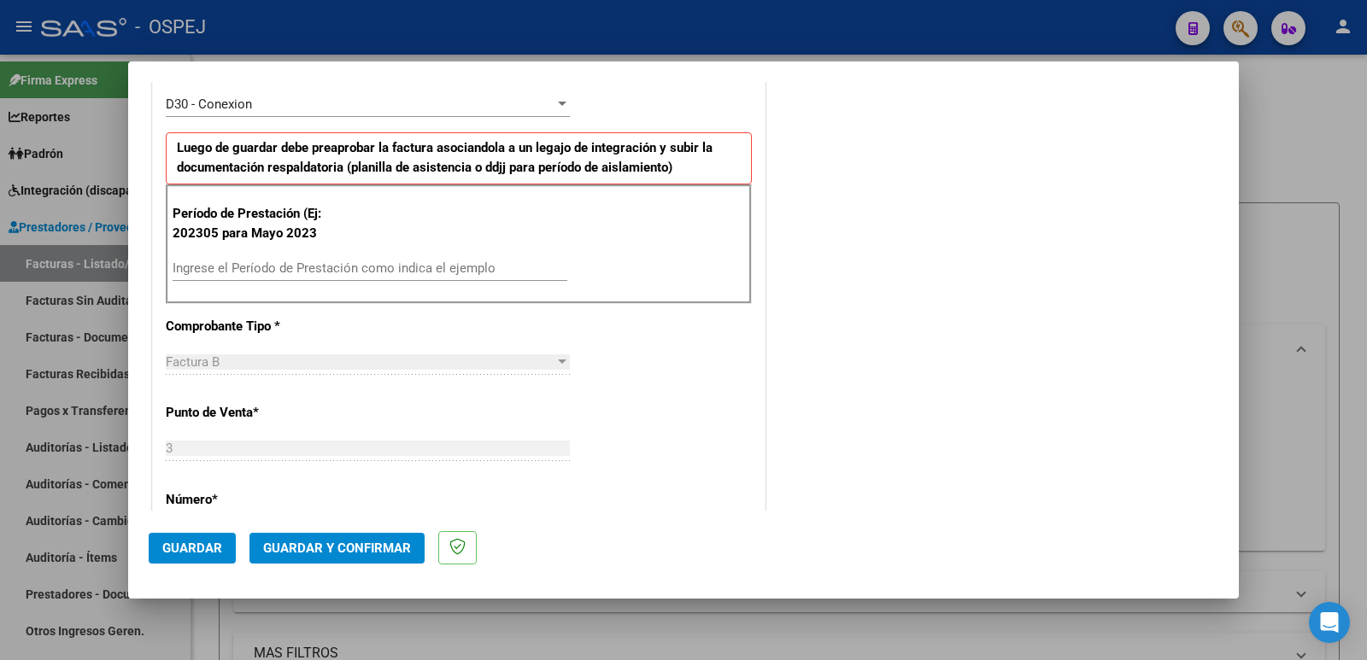
click at [397, 279] on div "Ingrese el Período de Prestación como indica el ejemplo" at bounding box center [370, 268] width 395 height 26
click at [406, 270] on input "Ingrese el Período de Prestación como indica el ejemplo" at bounding box center [370, 268] width 395 height 15
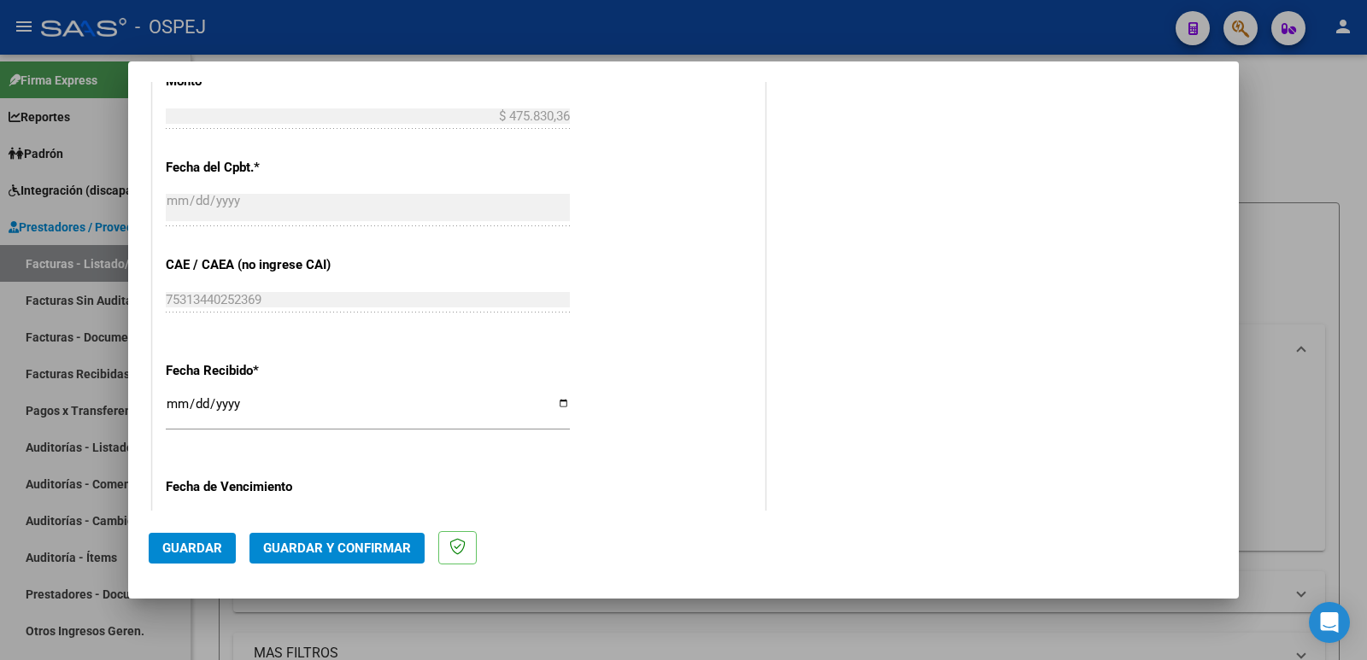
scroll to position [1111, 0]
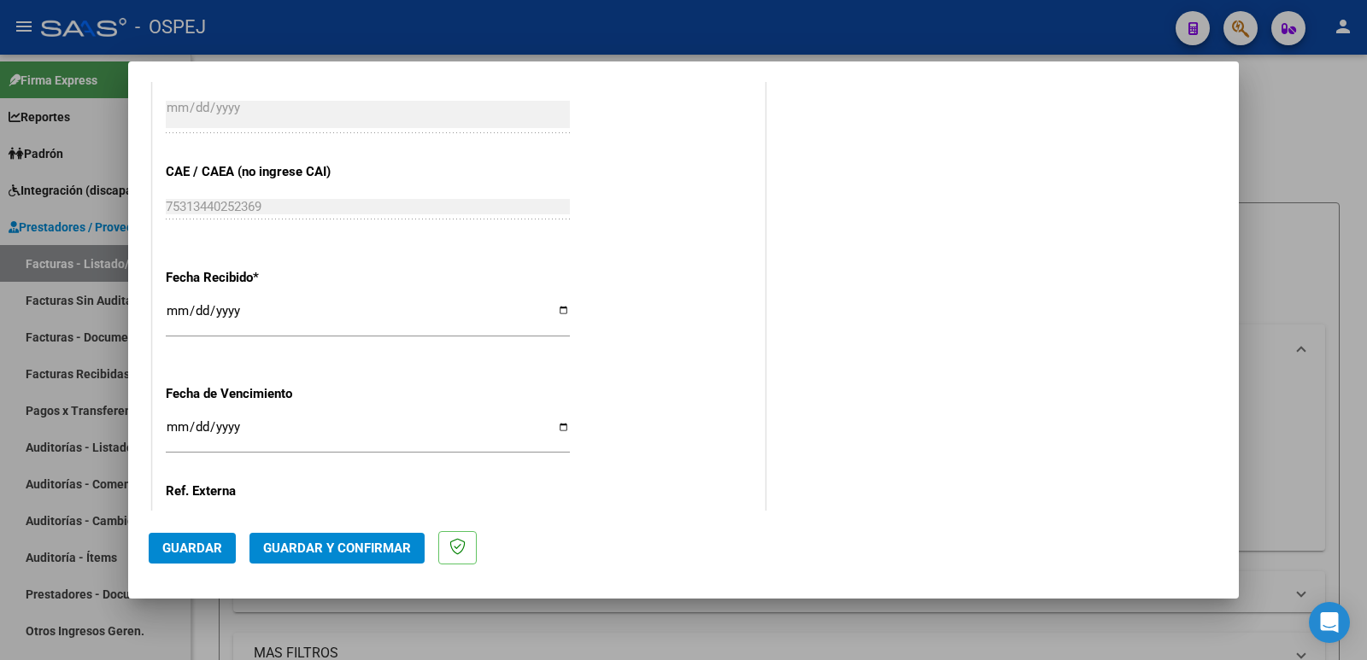
type input "202507"
click at [183, 547] on span "Guardar" at bounding box center [192, 548] width 60 height 15
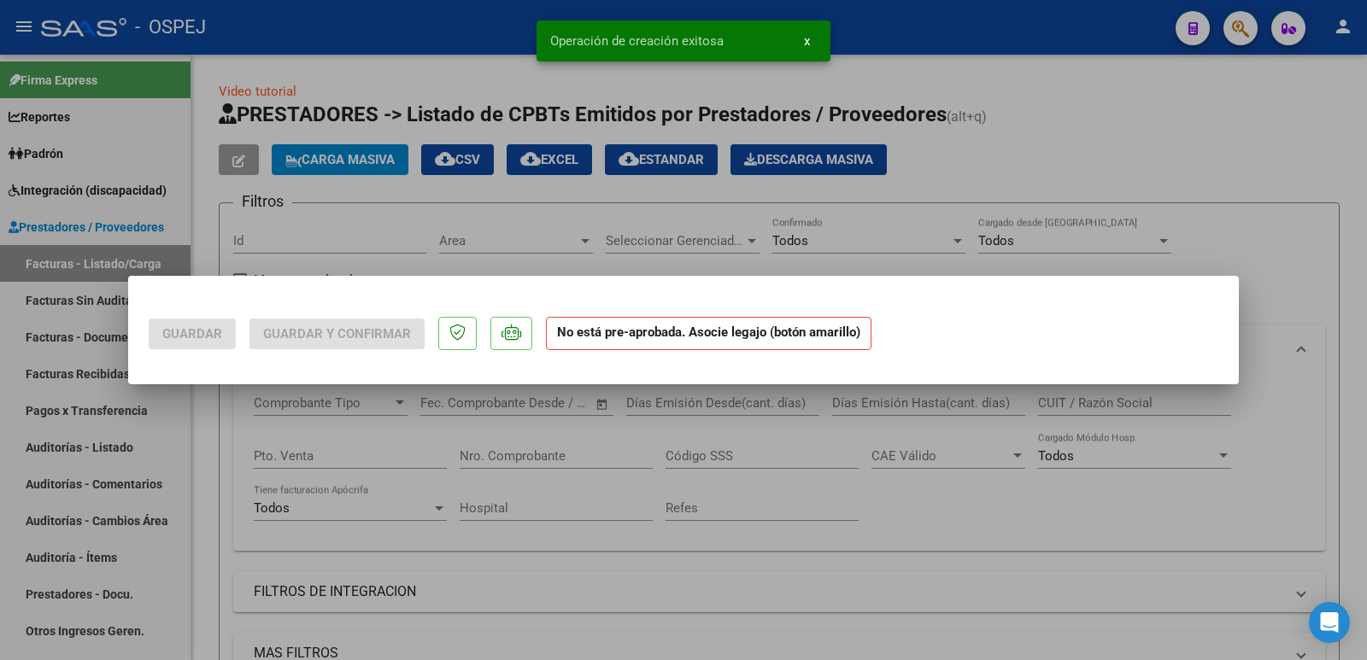
scroll to position [0, 0]
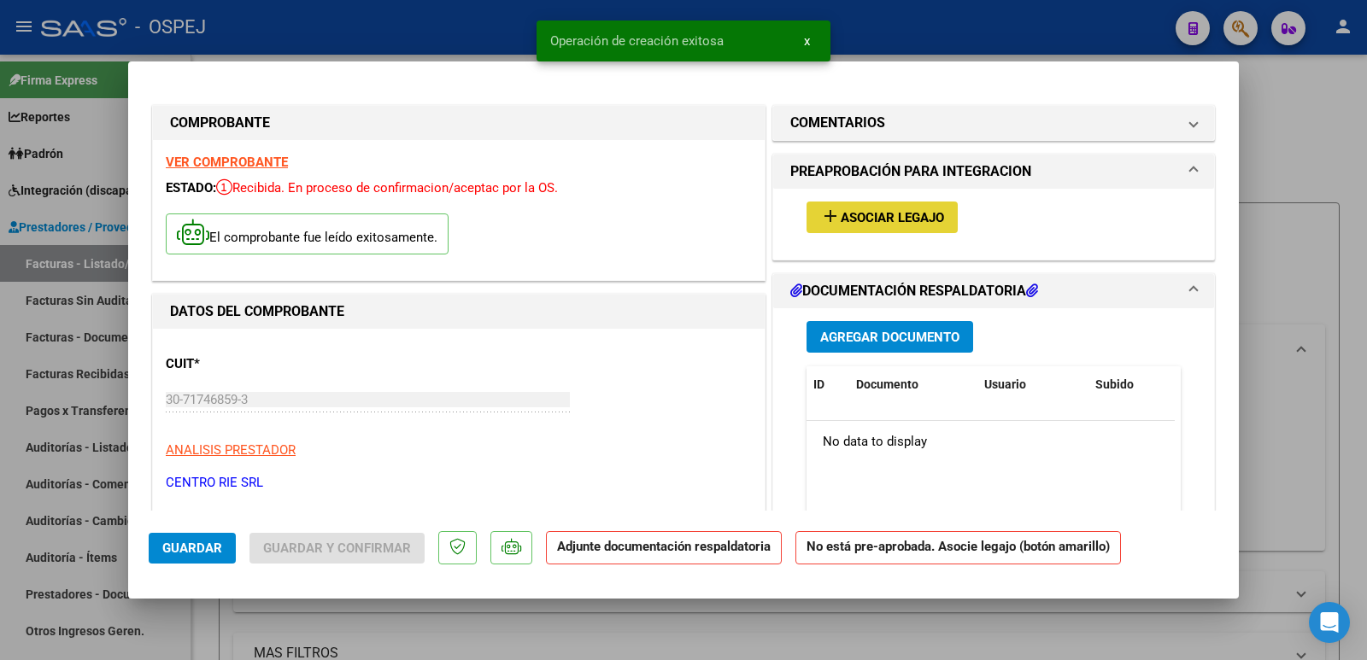
click at [930, 210] on span "Asociar Legajo" at bounding box center [892, 217] width 103 height 15
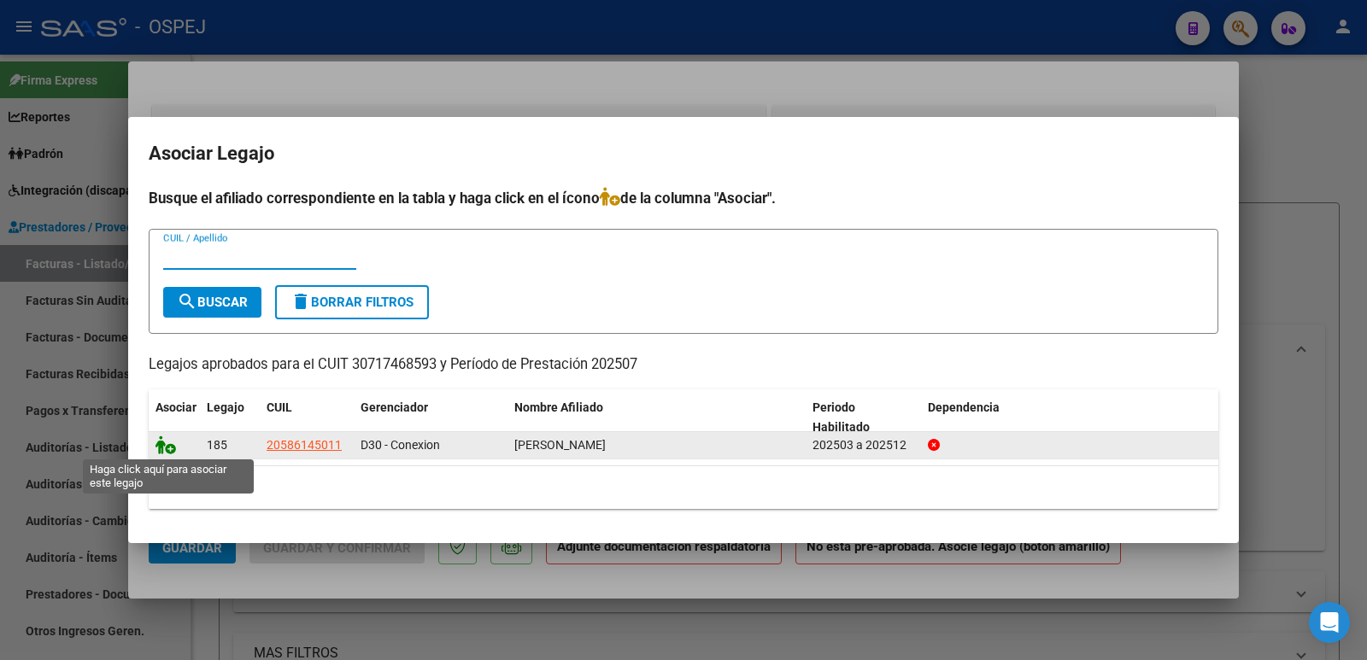
click at [164, 441] on icon at bounding box center [166, 445] width 21 height 19
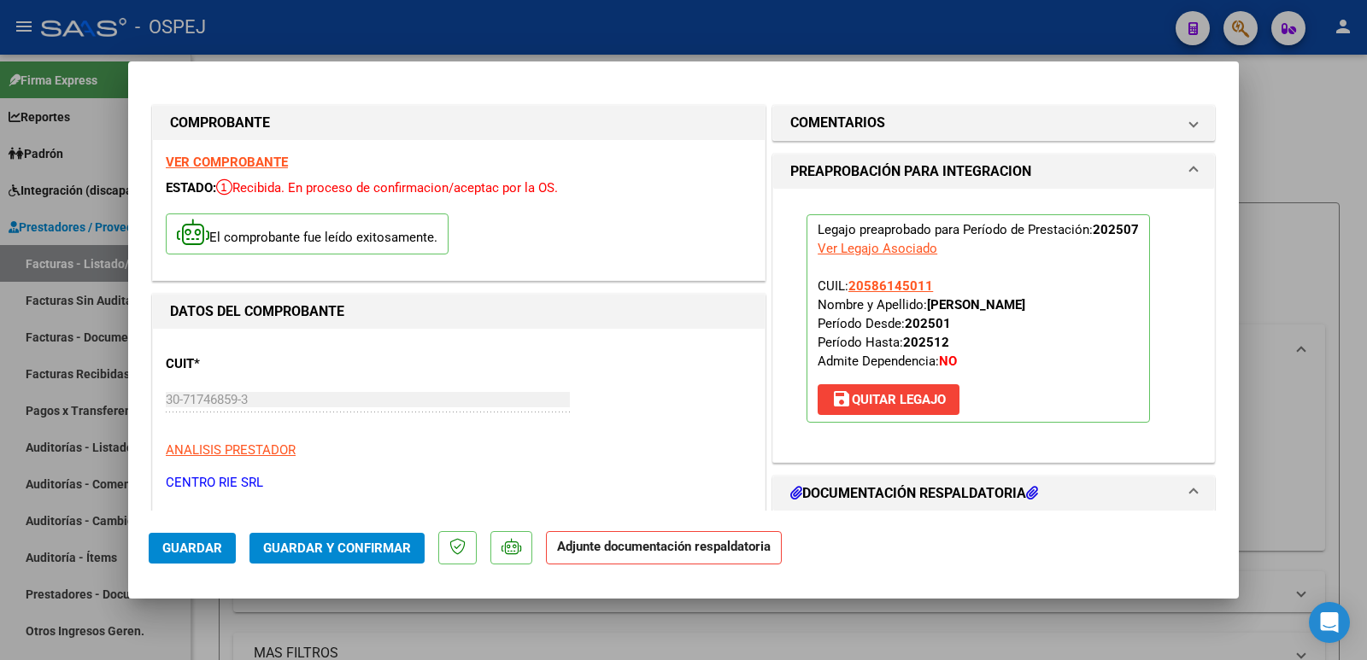
click at [307, 546] on span "Guardar y Confirmar" at bounding box center [337, 548] width 148 height 15
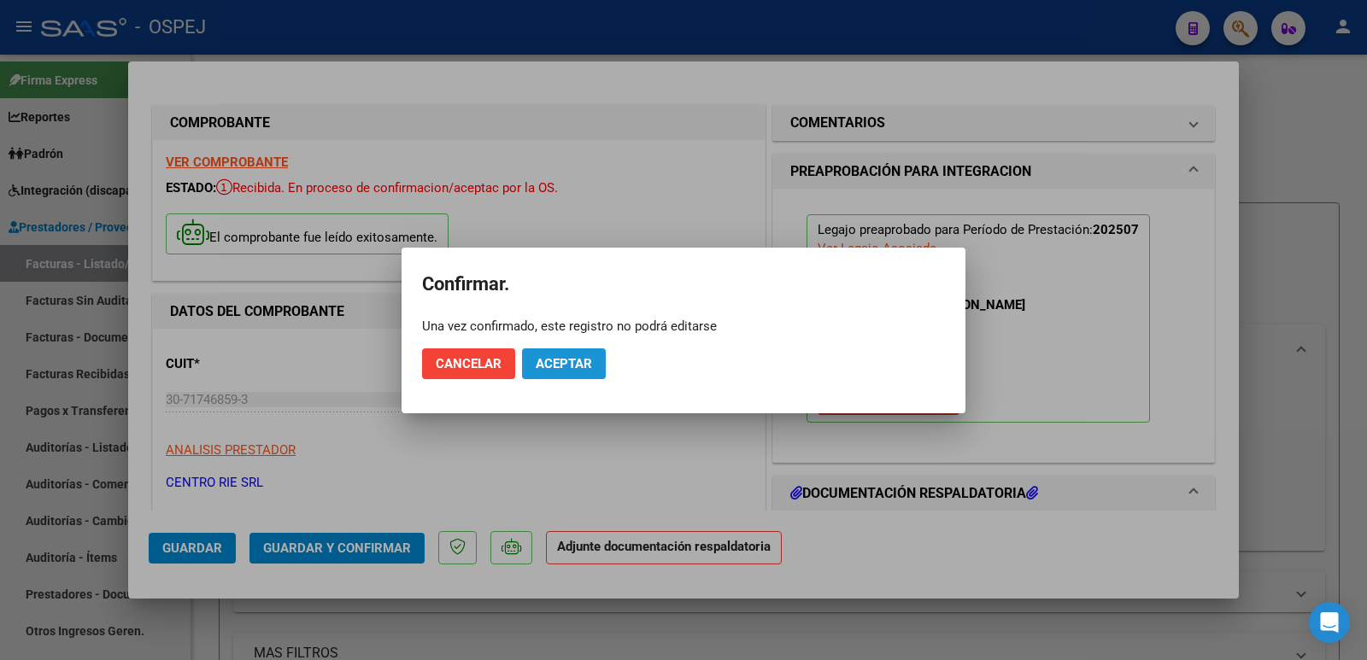
click at [554, 365] on span "Aceptar" at bounding box center [564, 363] width 56 height 15
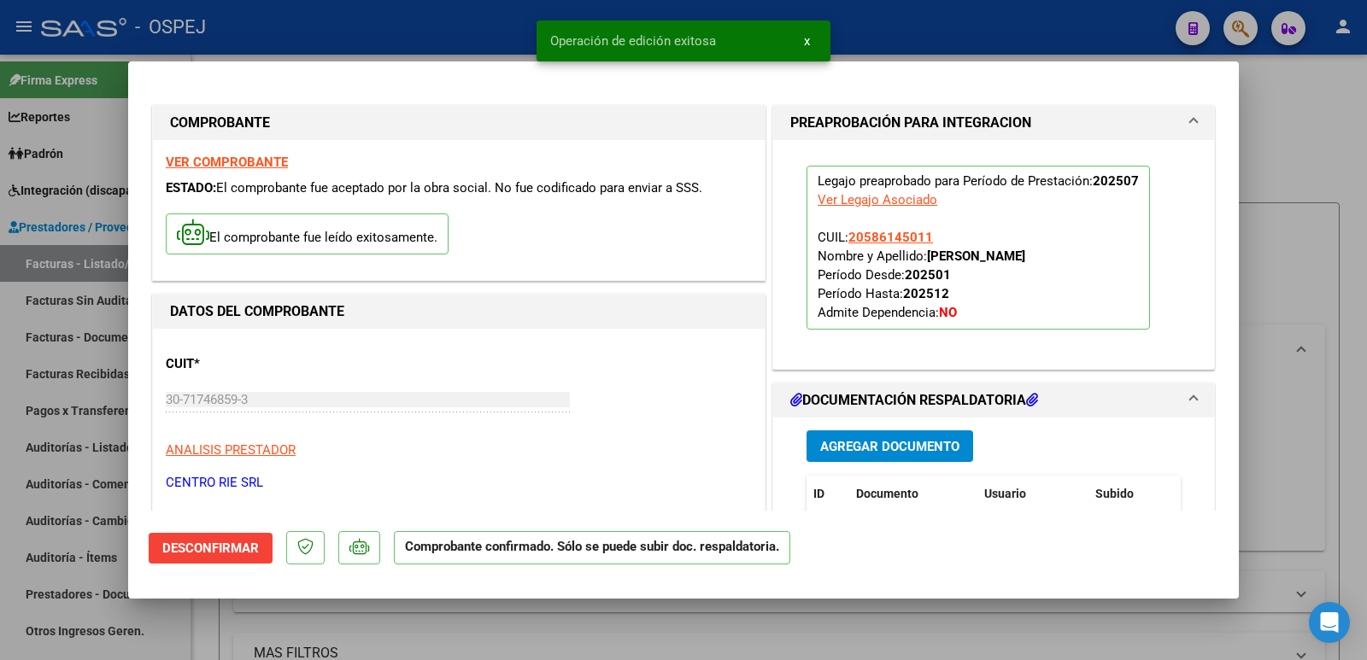
click at [378, 33] on div at bounding box center [683, 330] width 1367 height 660
type input "$ 0,00"
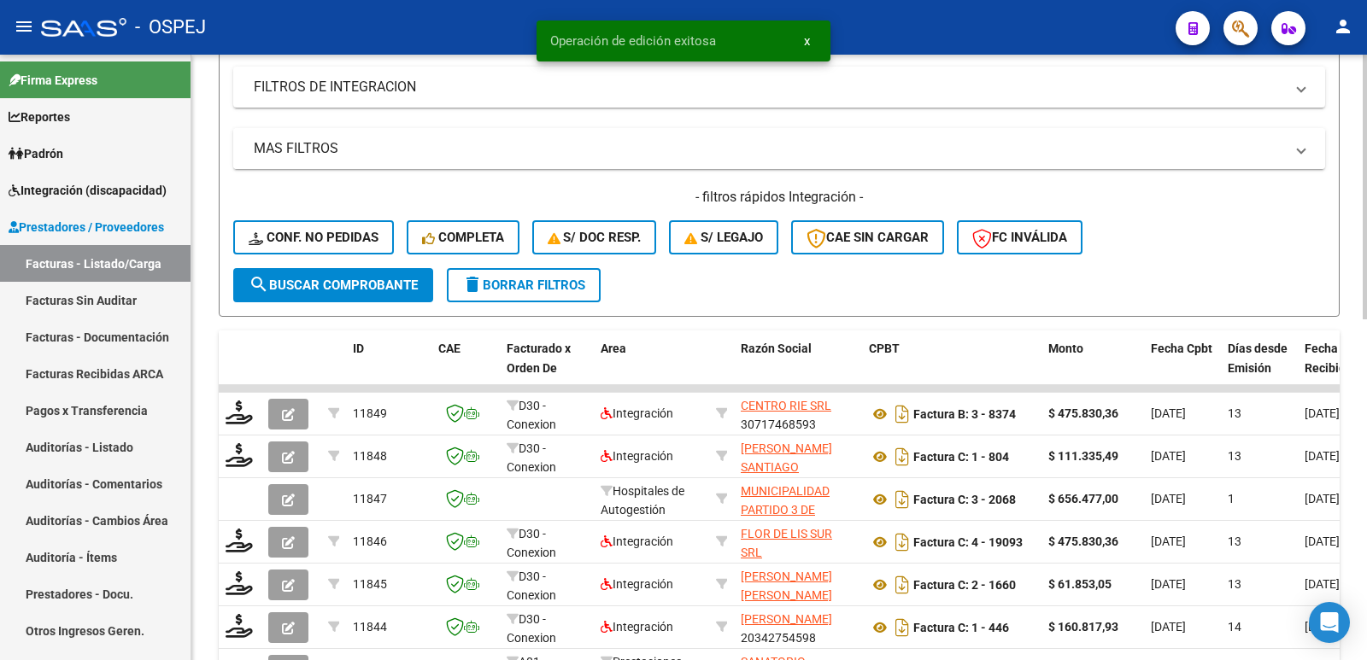
scroll to position [513, 0]
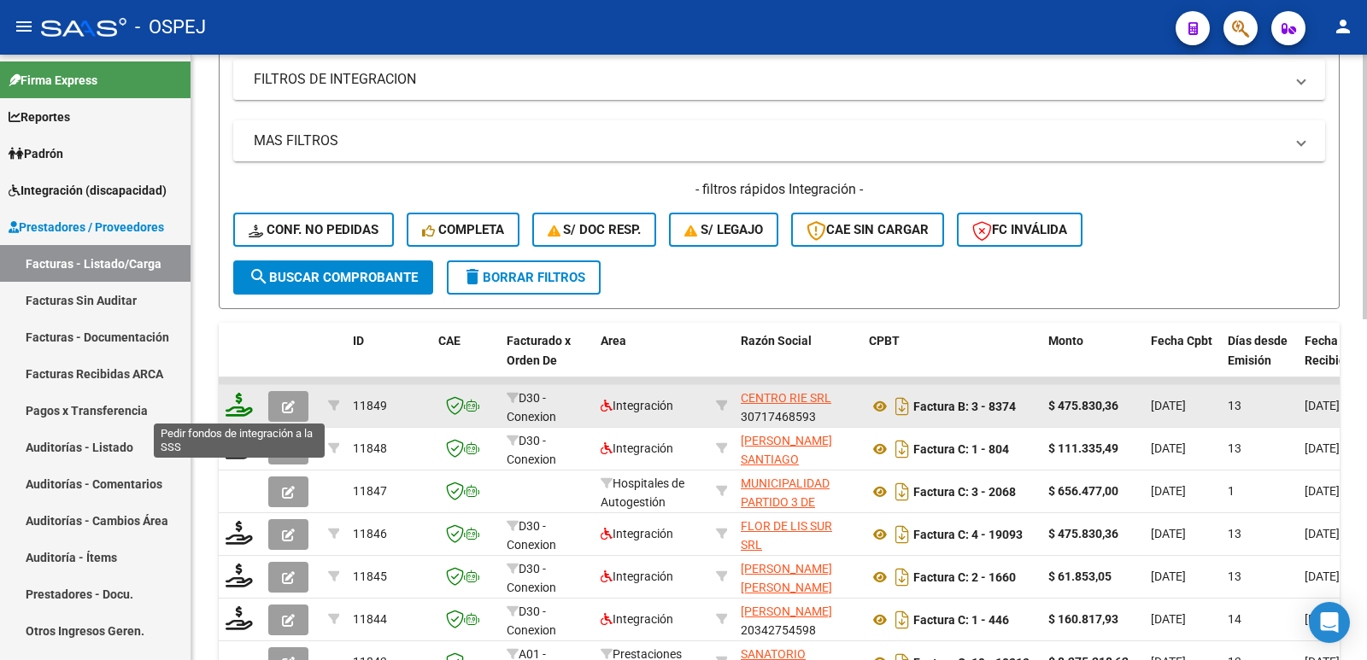
click at [242, 410] on icon at bounding box center [239, 405] width 27 height 24
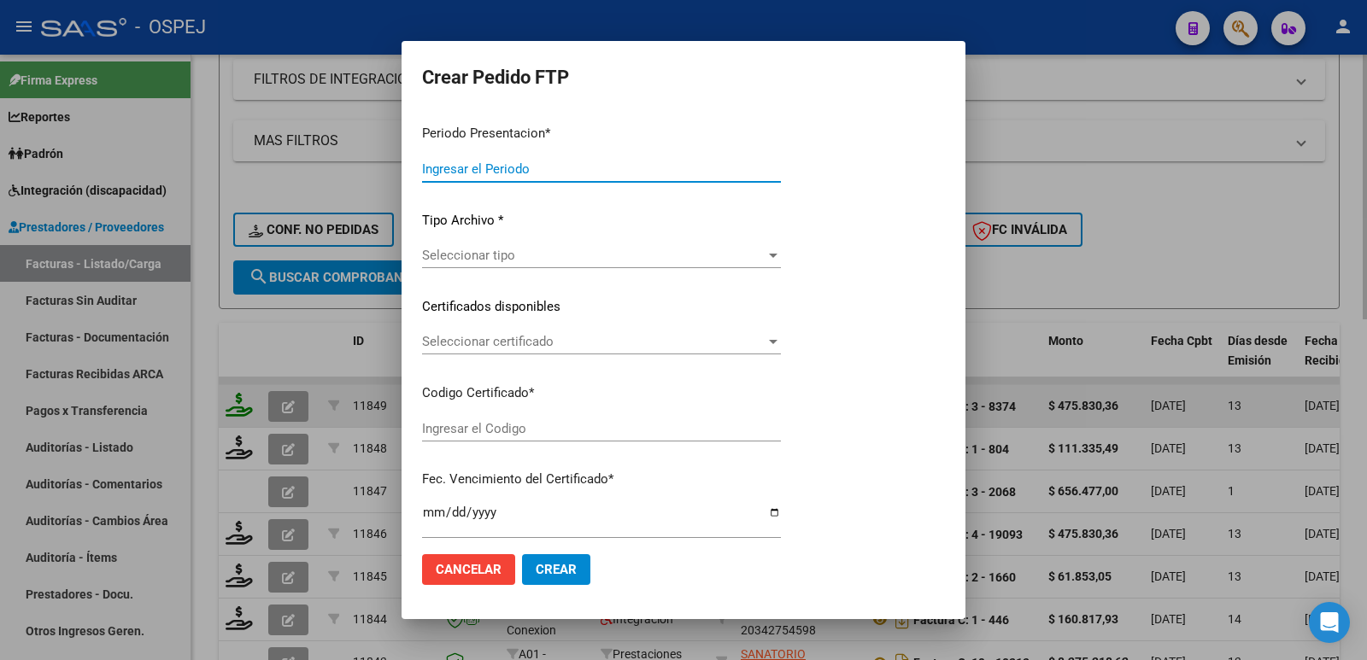
type input "202507"
type input "$ 475.830,36"
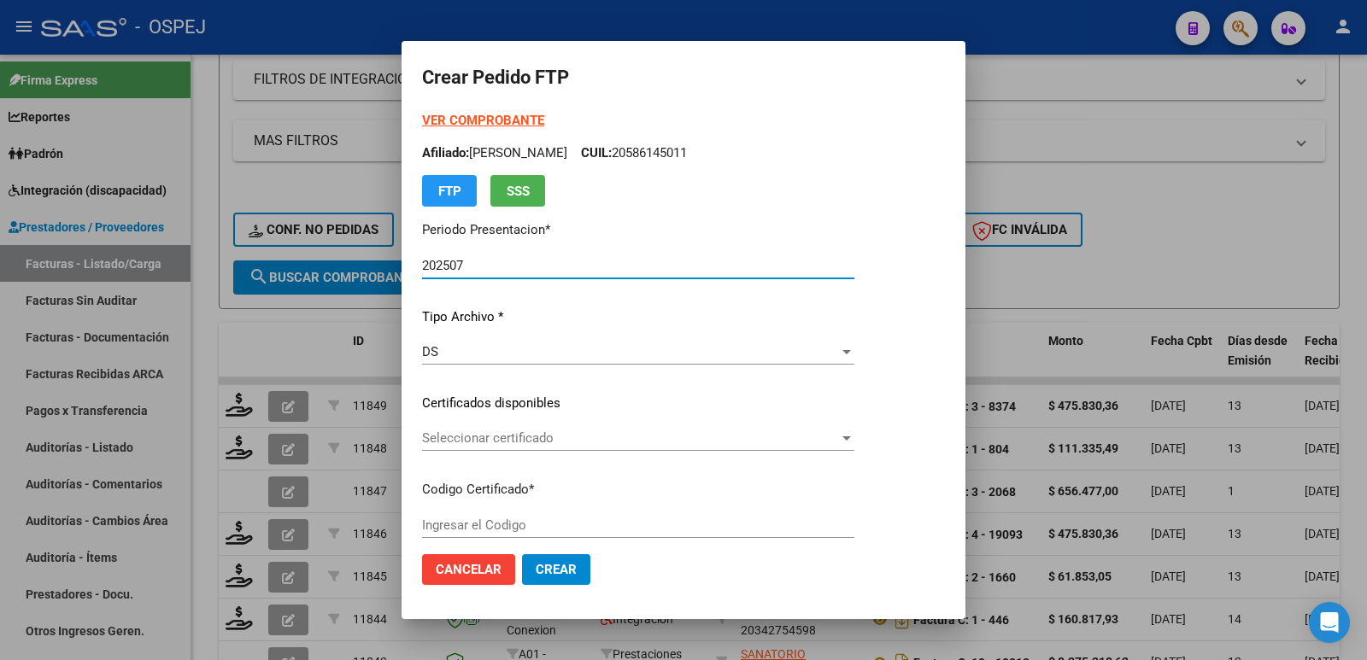
type input "arg02000586145012023080320280803bs"
type input "[DATE]"
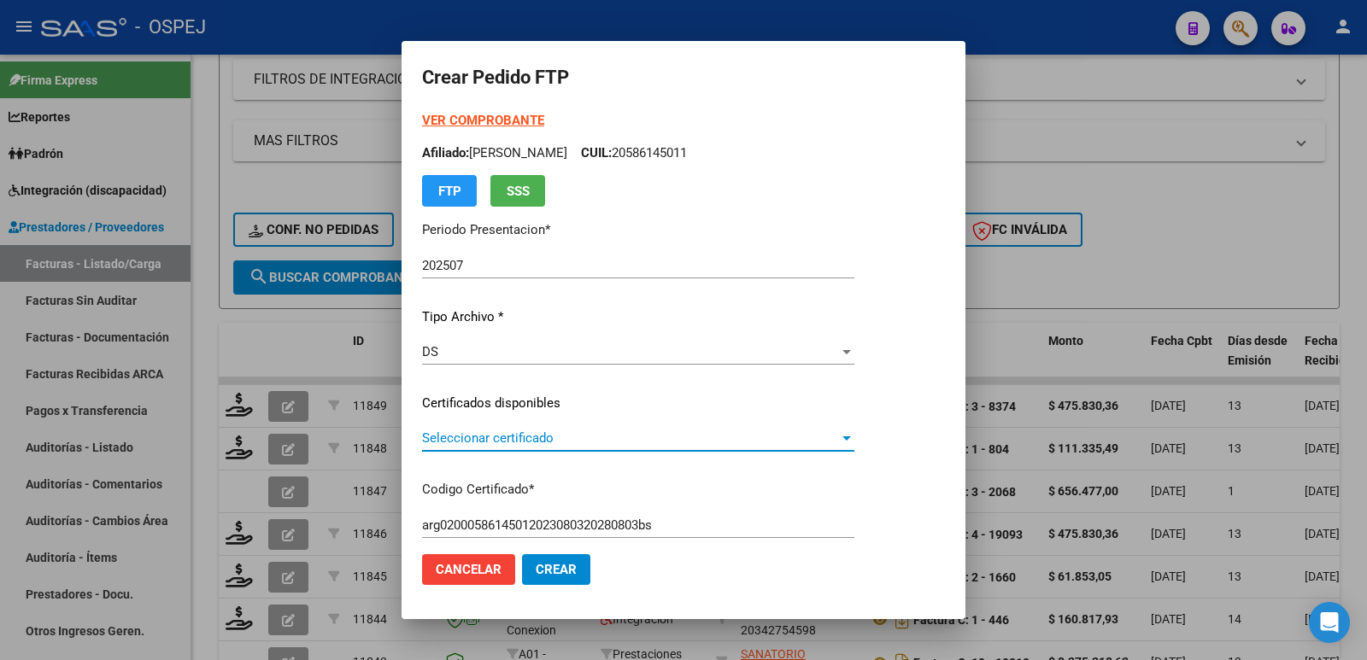
click at [563, 437] on span "Seleccionar certificado" at bounding box center [630, 438] width 417 height 15
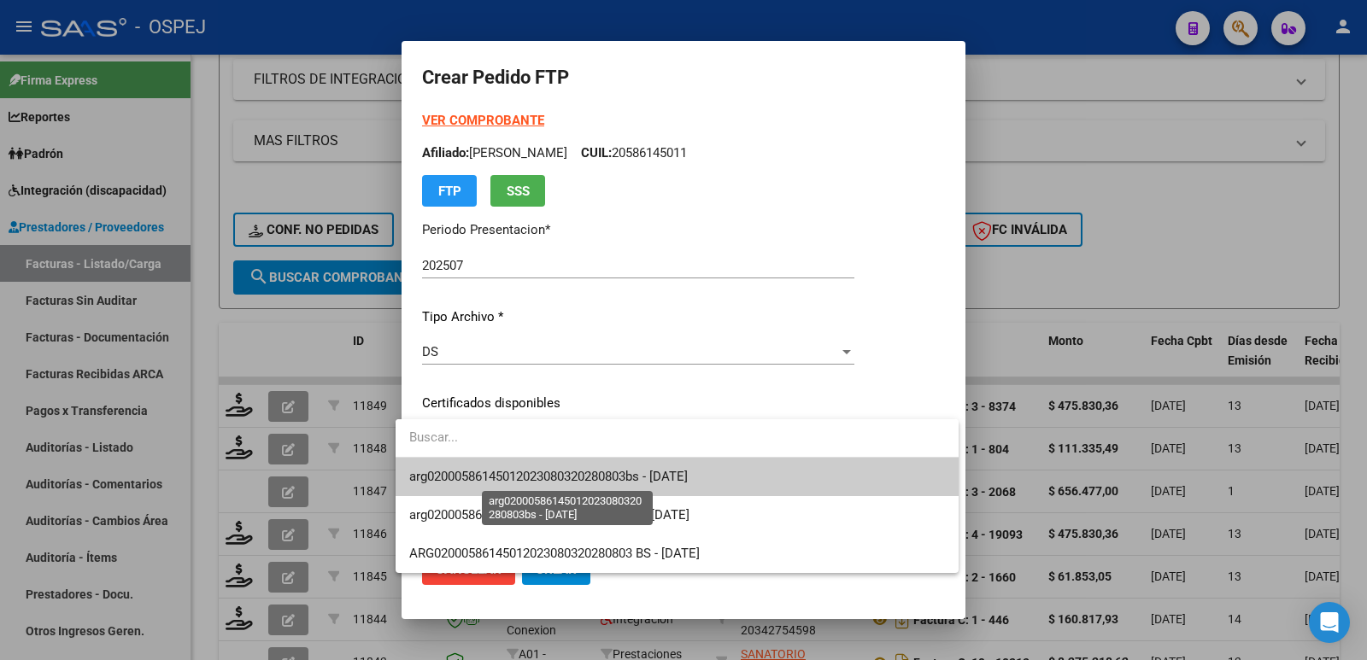
click at [561, 479] on span "arg02000586145012023080320280803bs - [DATE]" at bounding box center [548, 476] width 279 height 15
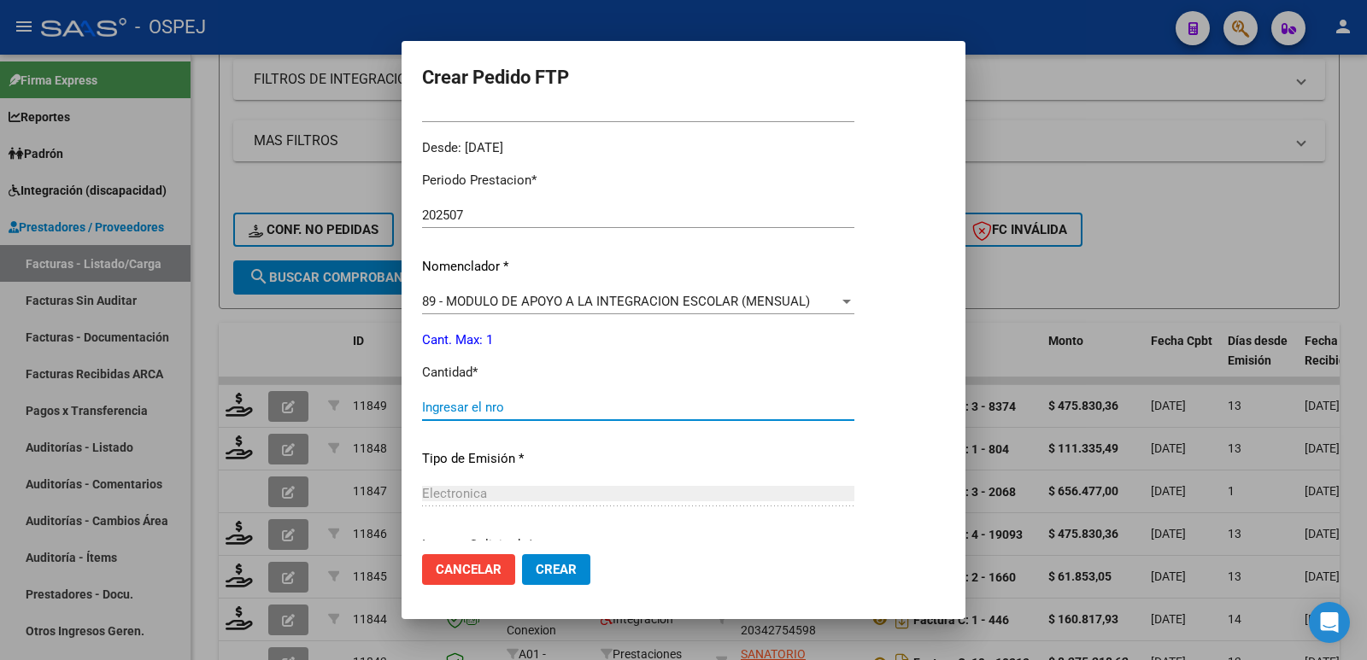
click at [592, 410] on input "Ingresar el nro" at bounding box center [638, 407] width 432 height 15
type input "1"
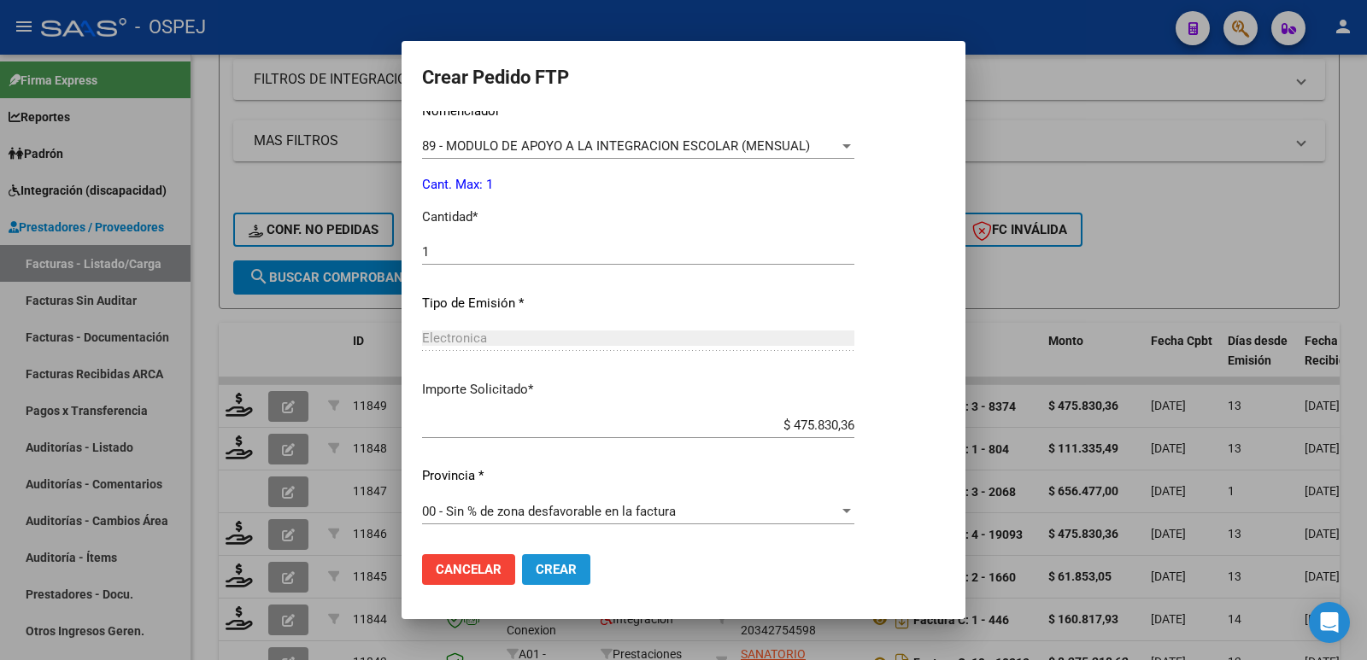
click at [549, 577] on span "Crear" at bounding box center [556, 569] width 41 height 15
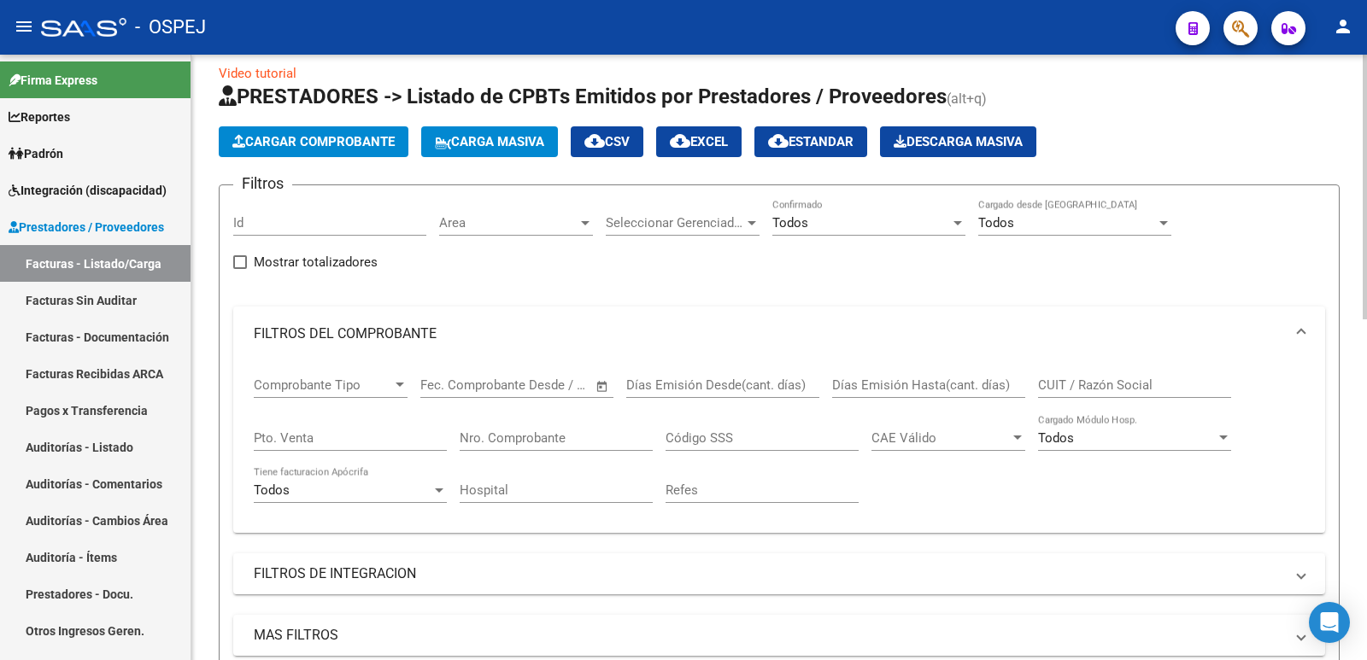
scroll to position [0, 0]
